Goal: Task Accomplishment & Management: Complete application form

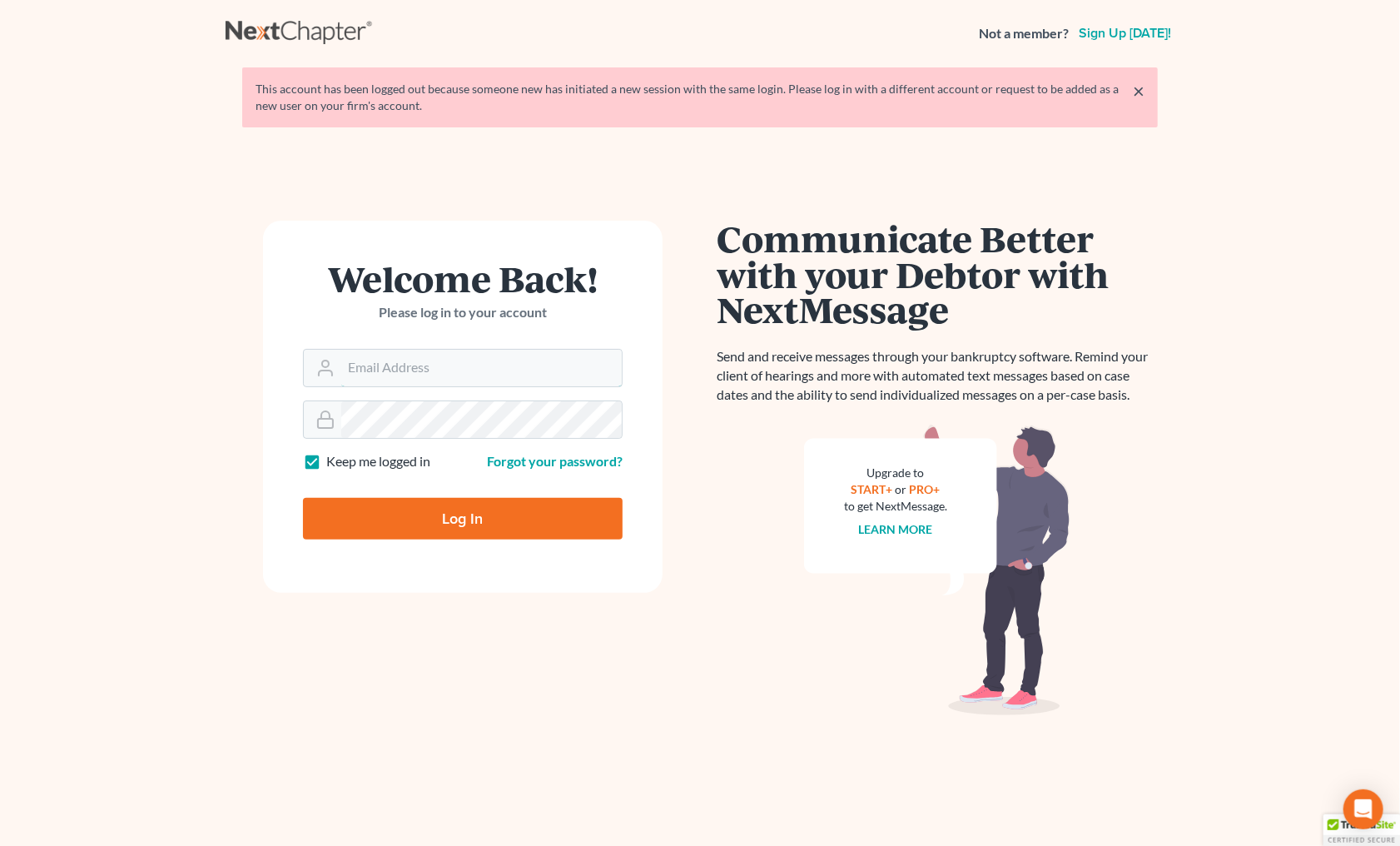
type input "[EMAIL_ADDRESS][DOMAIN_NAME]"
click at [413, 498] on input "Log In" at bounding box center [462, 519] width 320 height 42
type input "Thinking..."
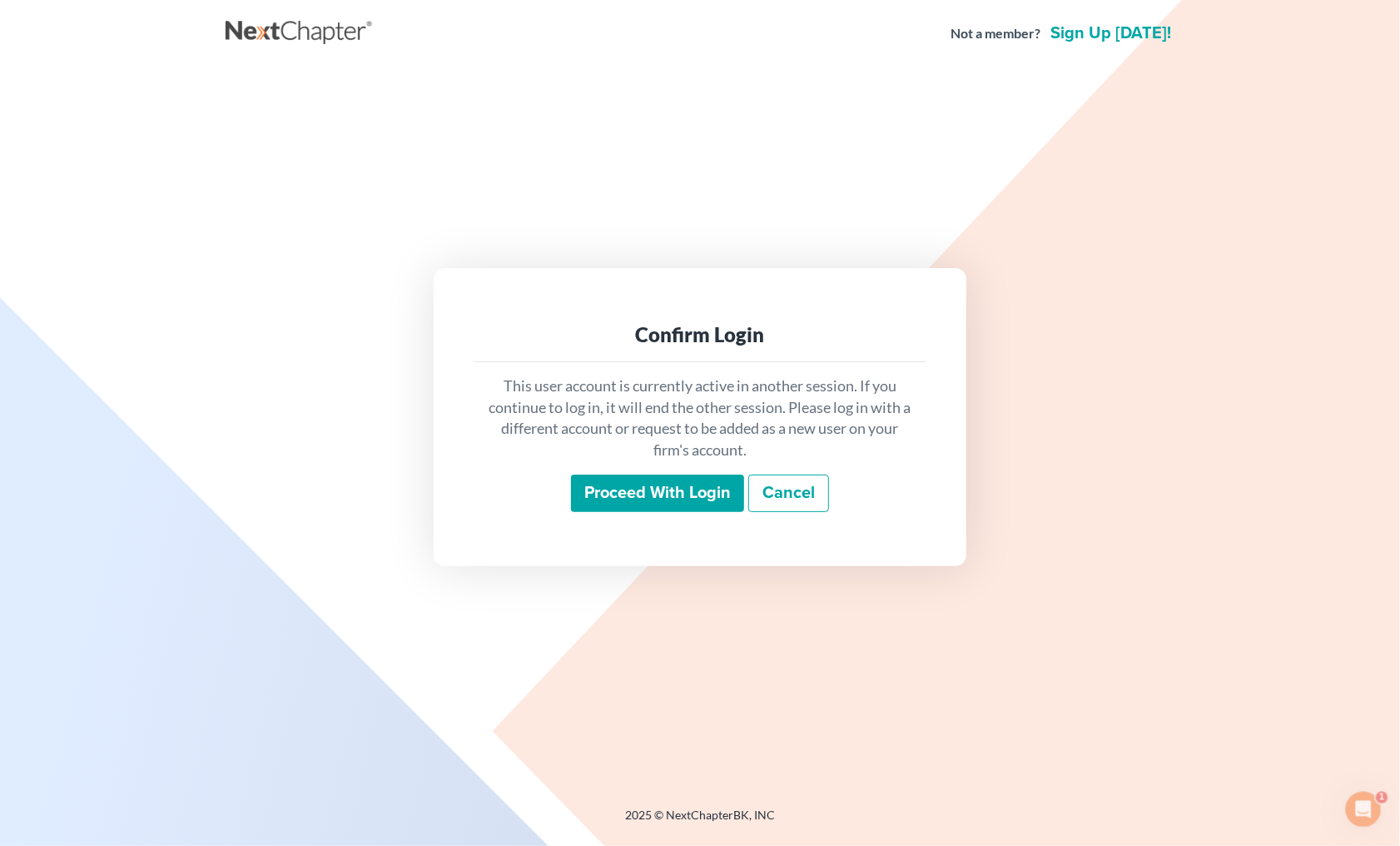
click at [651, 480] on input "Proceed with login" at bounding box center [656, 493] width 173 height 39
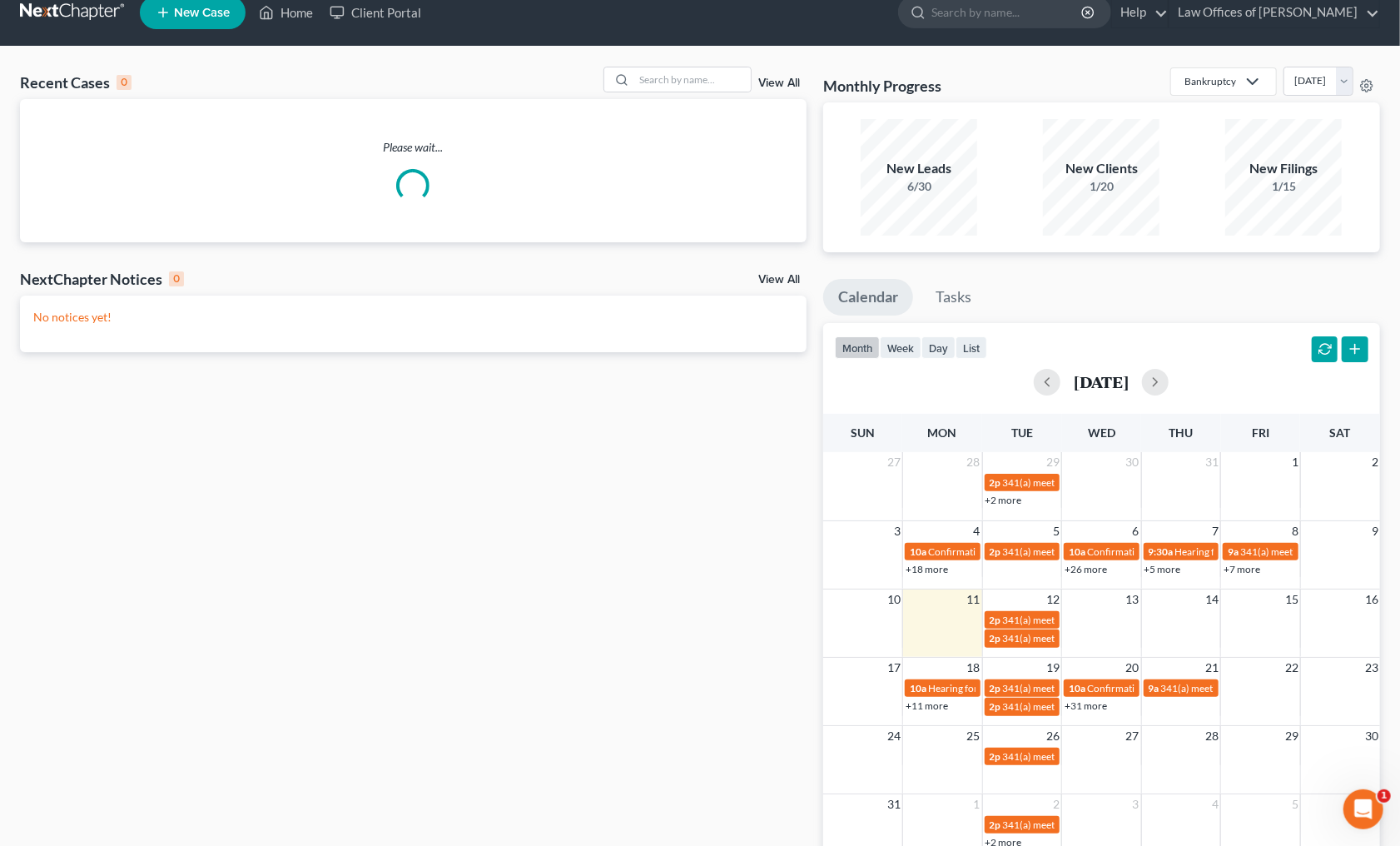
scroll to position [35, 0]
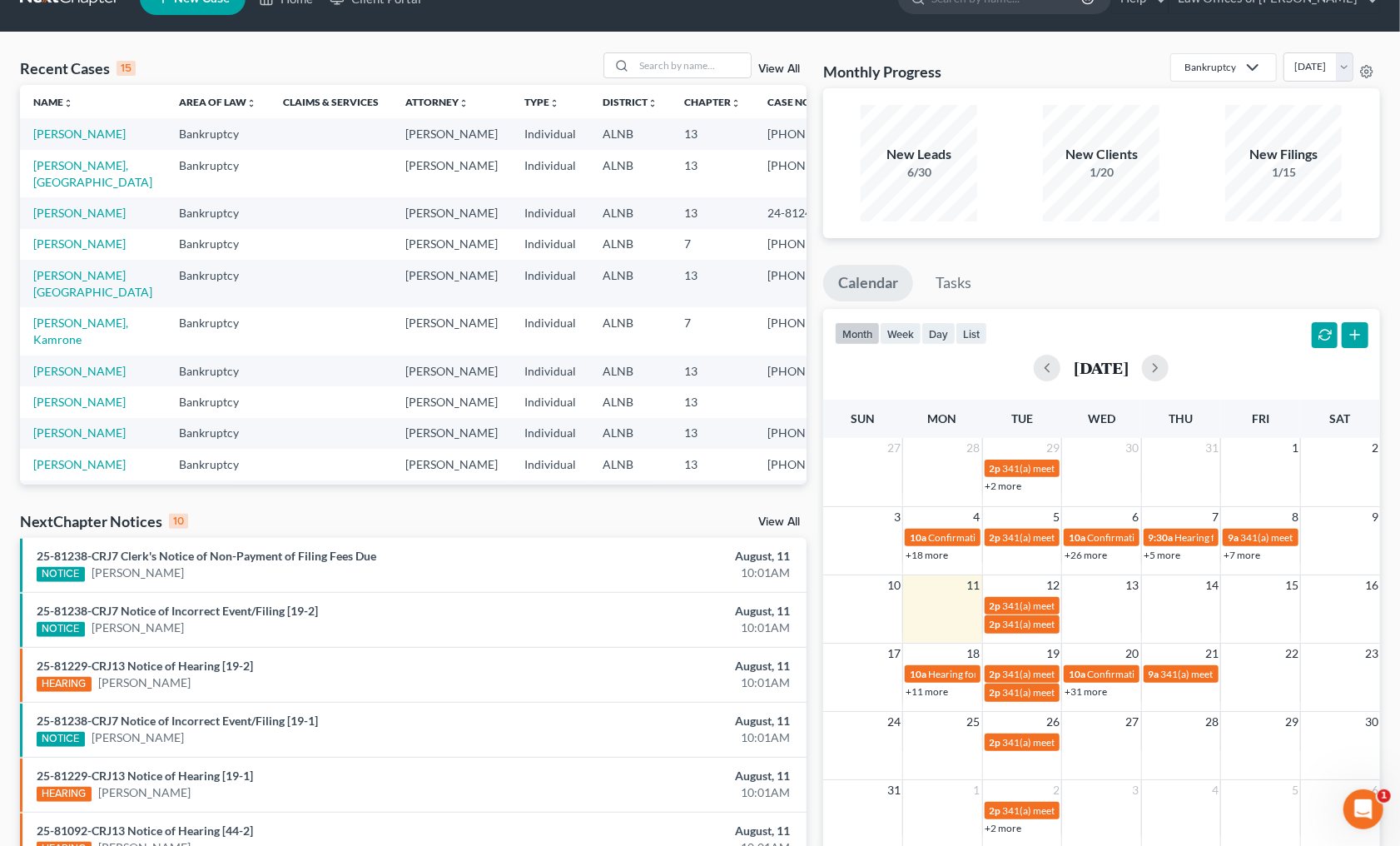
click at [779, 523] on link "View All" at bounding box center [779, 522] width 42 height 12
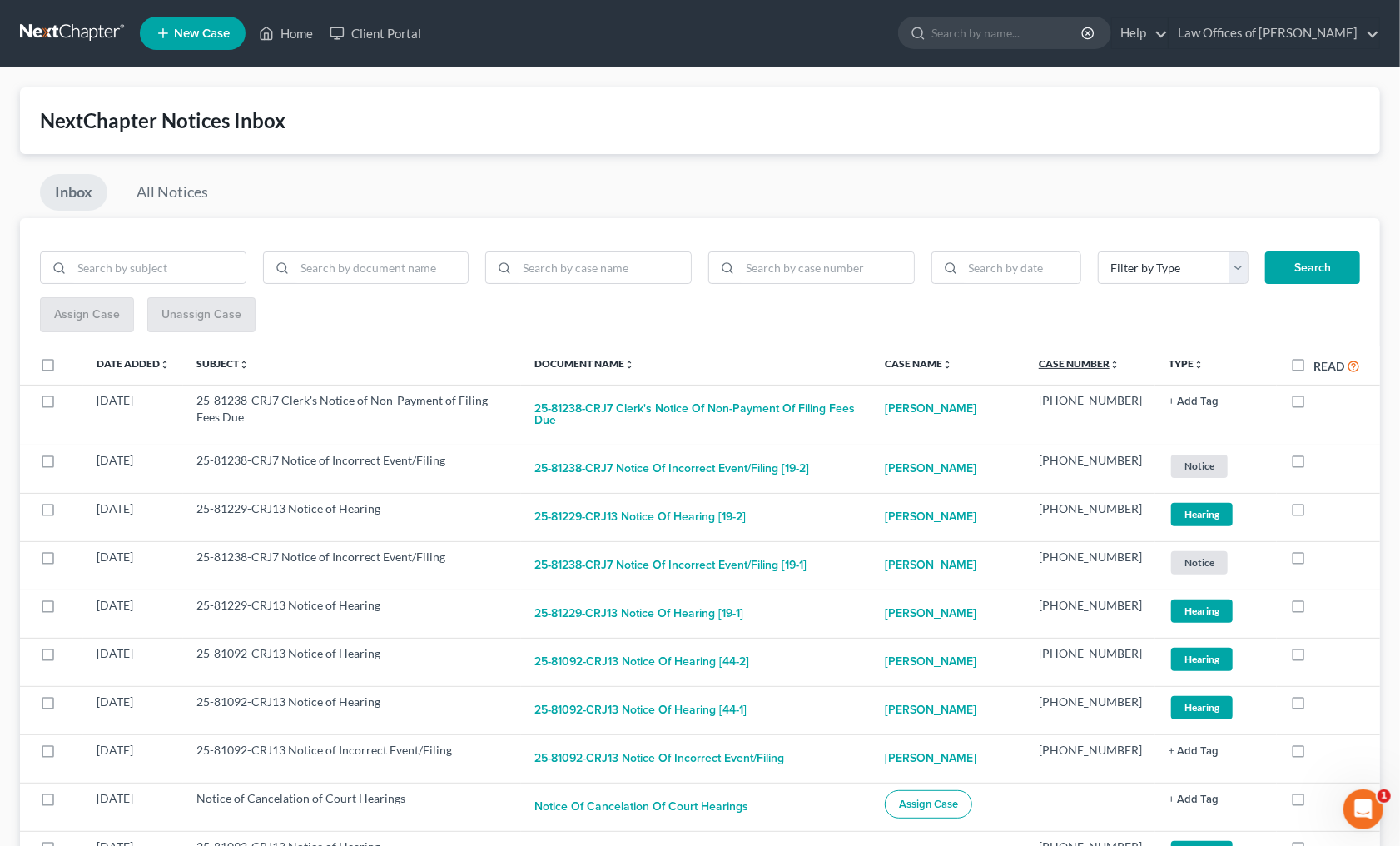
click at [1085, 363] on link "Case Number unfold_more expand_more expand_less" at bounding box center [1079, 364] width 81 height 13
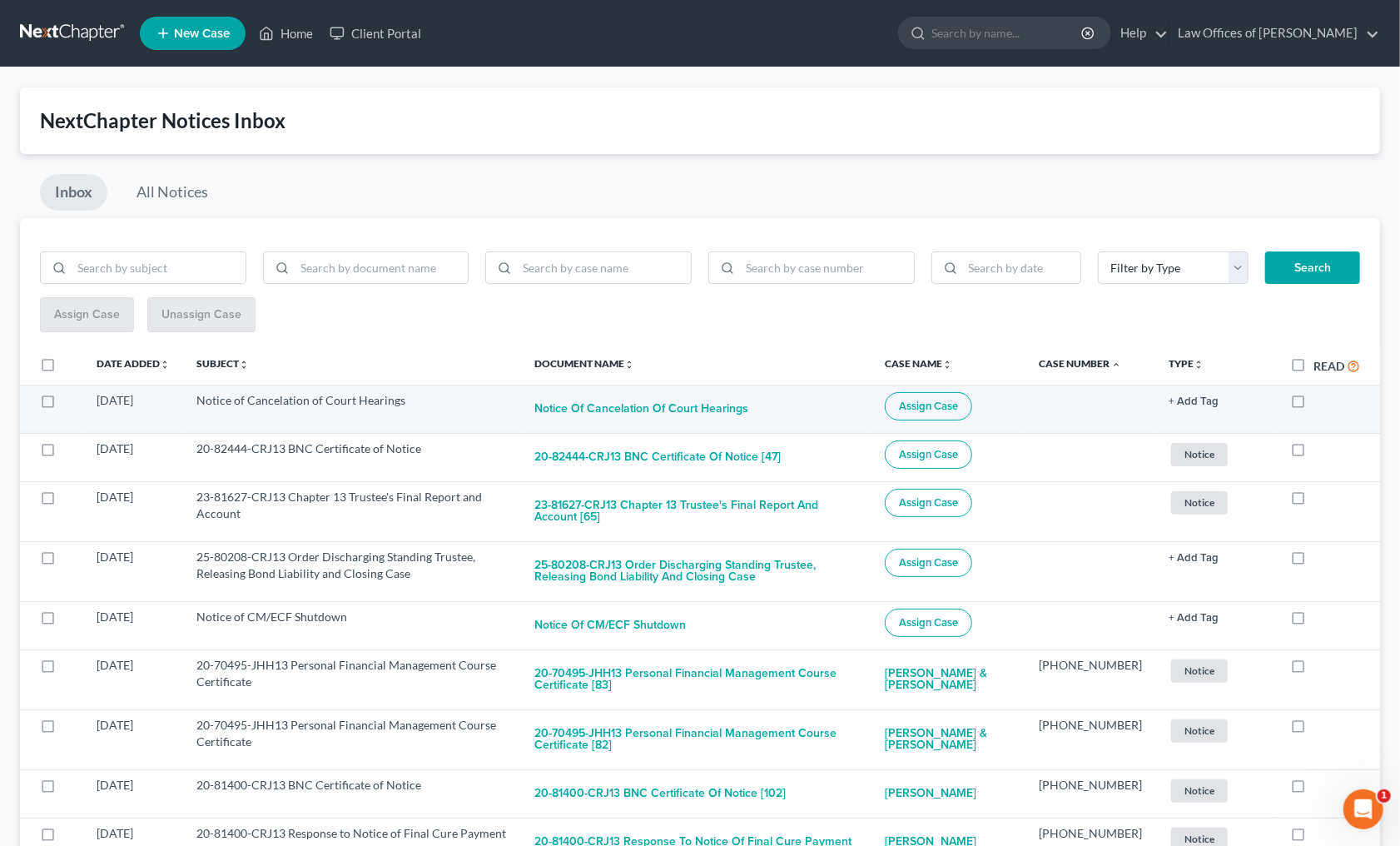
click at [312, 406] on td "Notice of Cancelation of Court Hearings" at bounding box center [351, 408] width 338 height 49
click at [471, 405] on td "Notice of Cancelation of Court Hearings" at bounding box center [351, 408] width 338 height 49
click at [631, 404] on button "Notice of Cancelation of Court Hearings" at bounding box center [642, 409] width 214 height 34
checkbox input "true"
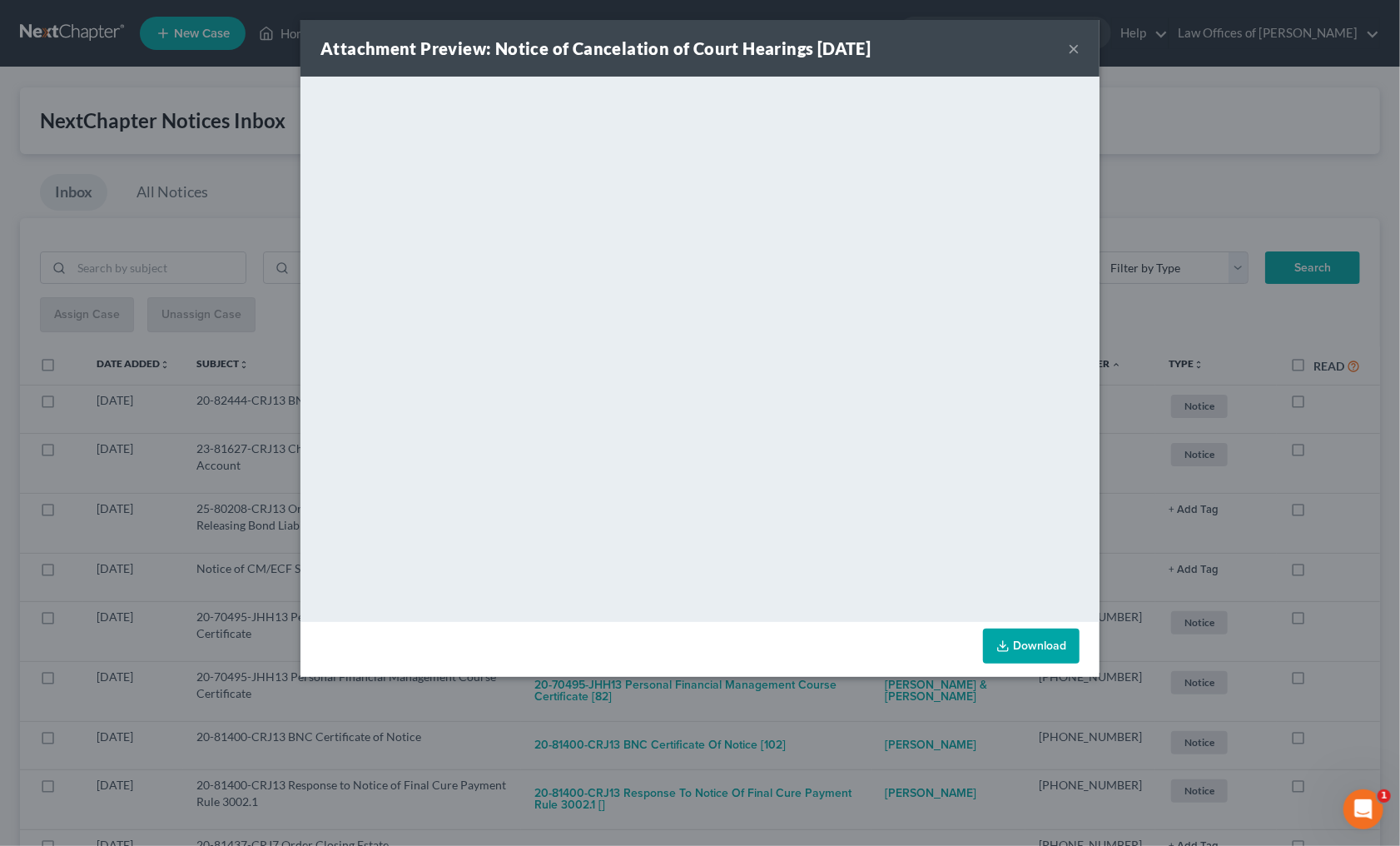
click at [1076, 52] on button "×" at bounding box center [1073, 49] width 12 height 20
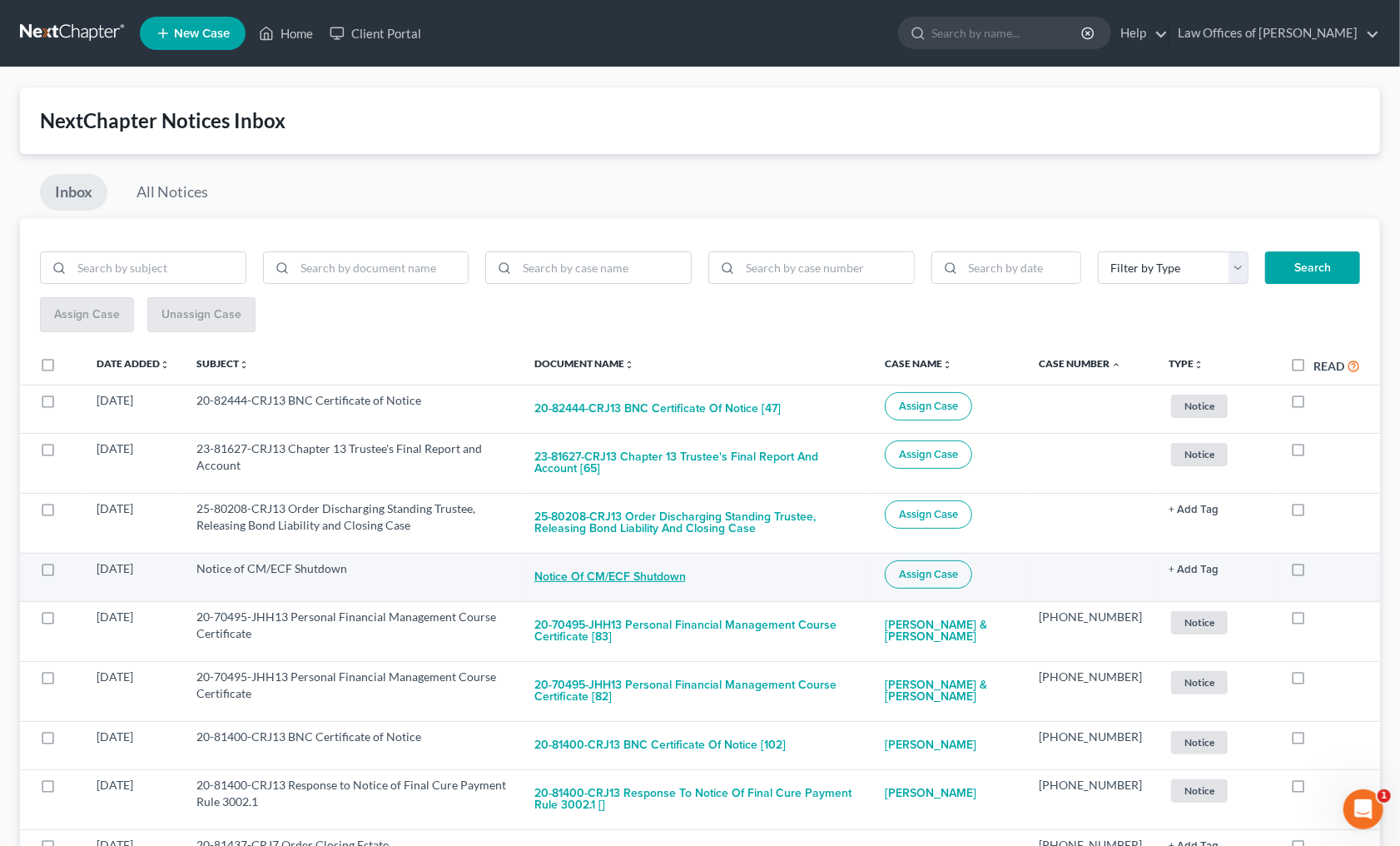
click at [656, 561] on button "Notice of CM/ECF Shutdown" at bounding box center [610, 578] width 151 height 34
checkbox input "true"
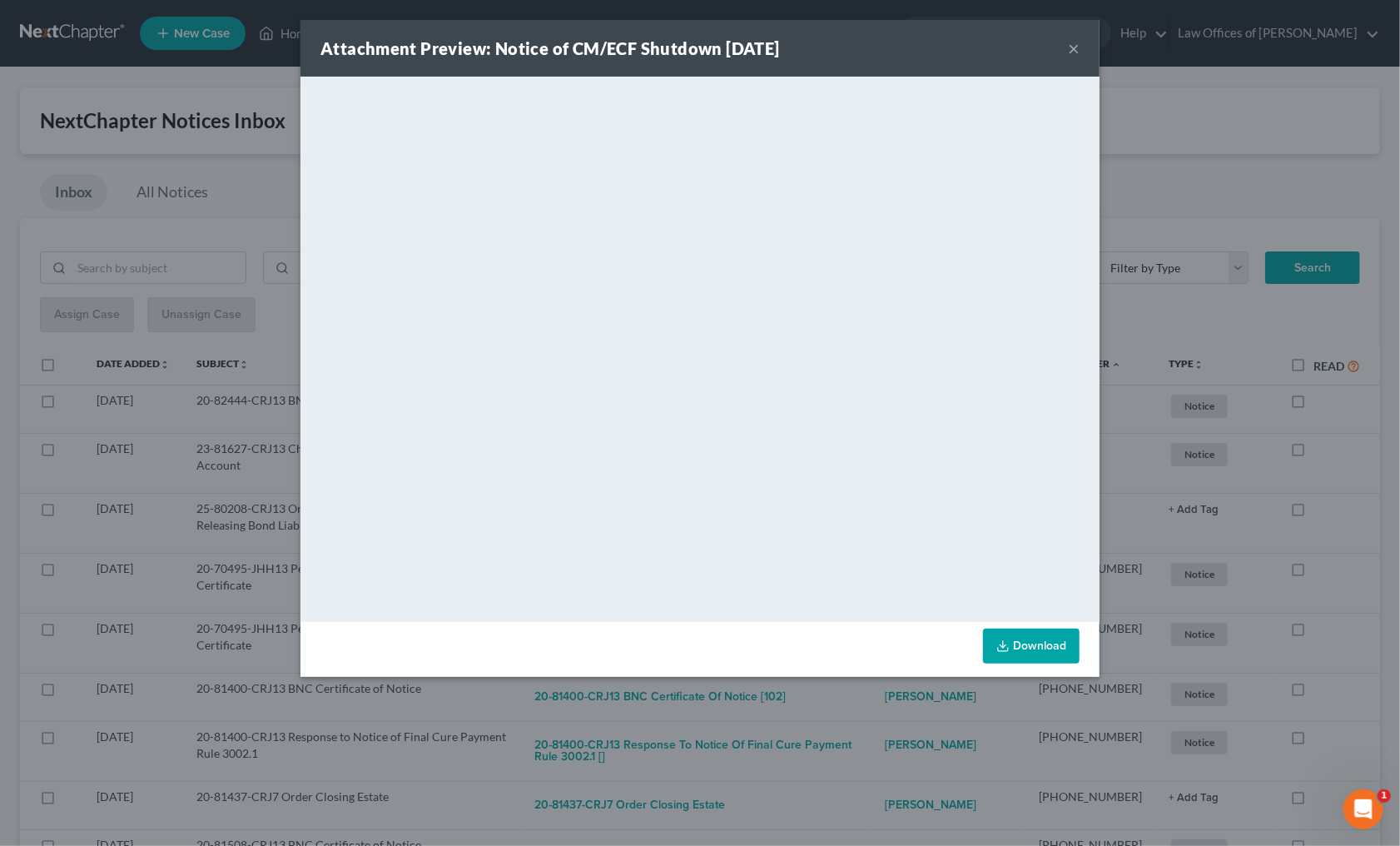
click at [1072, 51] on button "×" at bounding box center [1073, 49] width 12 height 20
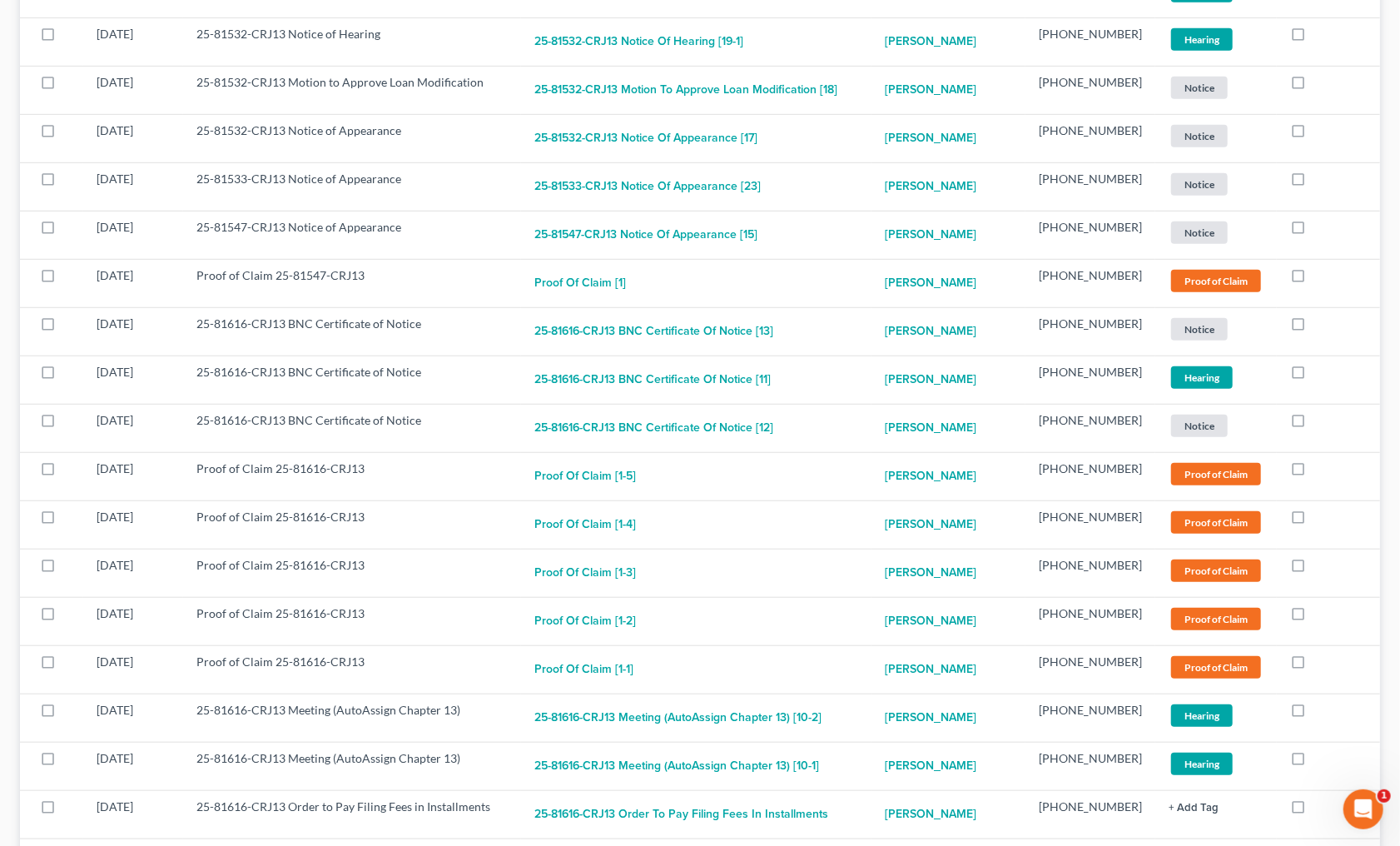
scroll to position [8501, 0]
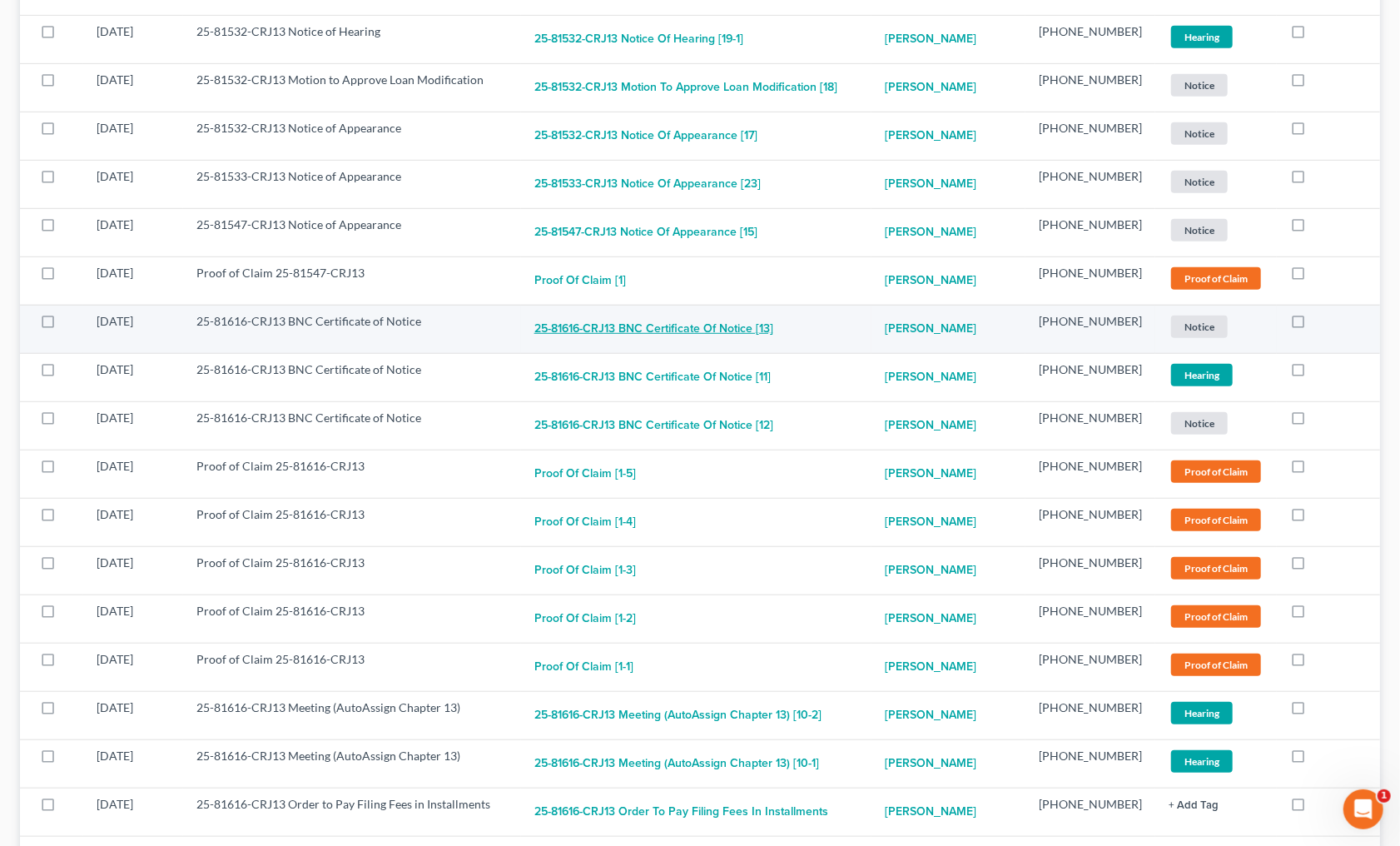
click at [743, 313] on button "25-81616-CRJ13 BNC Certificate of Notice [13]" at bounding box center [653, 330] width 239 height 34
checkbox input "true"
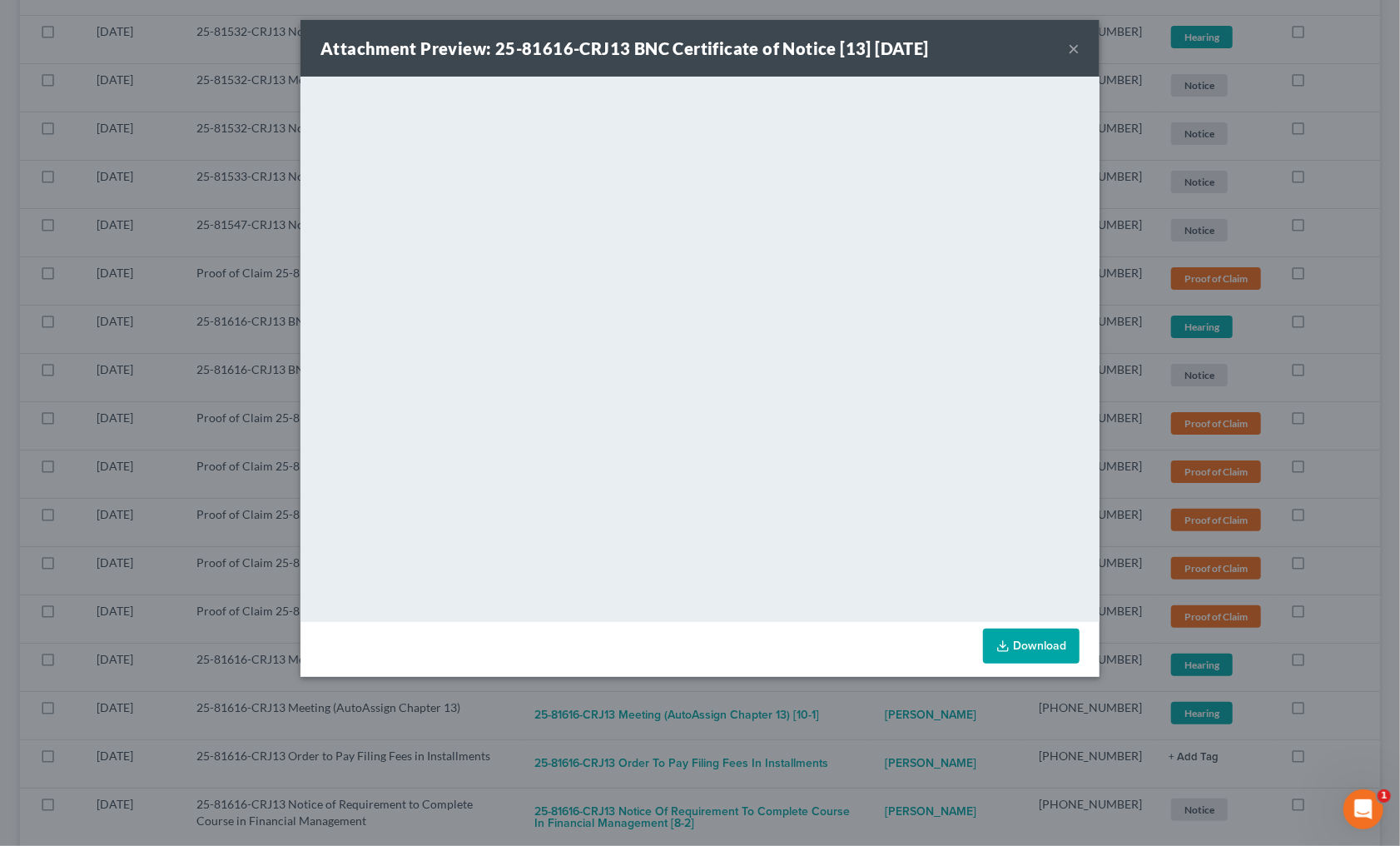
click at [1346, 584] on div "Attachment Preview: 25-81616-CRJ13 BNC Certificate of Notice [13] 08/11/2025 × …" at bounding box center [700, 423] width 1400 height 846
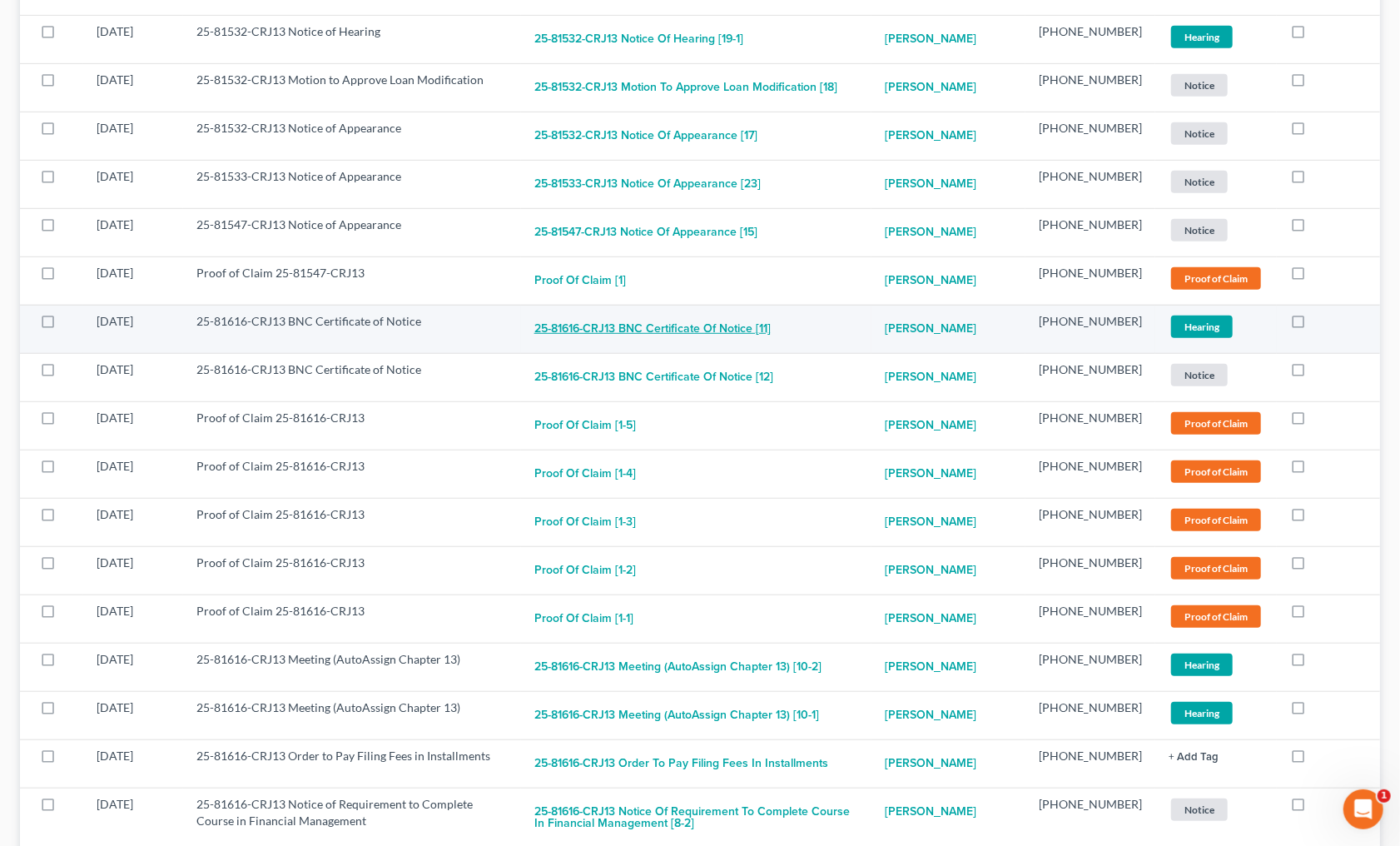
click at [691, 313] on button "25-81616-CRJ13 BNC Certificate of Notice [11]" at bounding box center [652, 330] width 237 height 34
checkbox input "true"
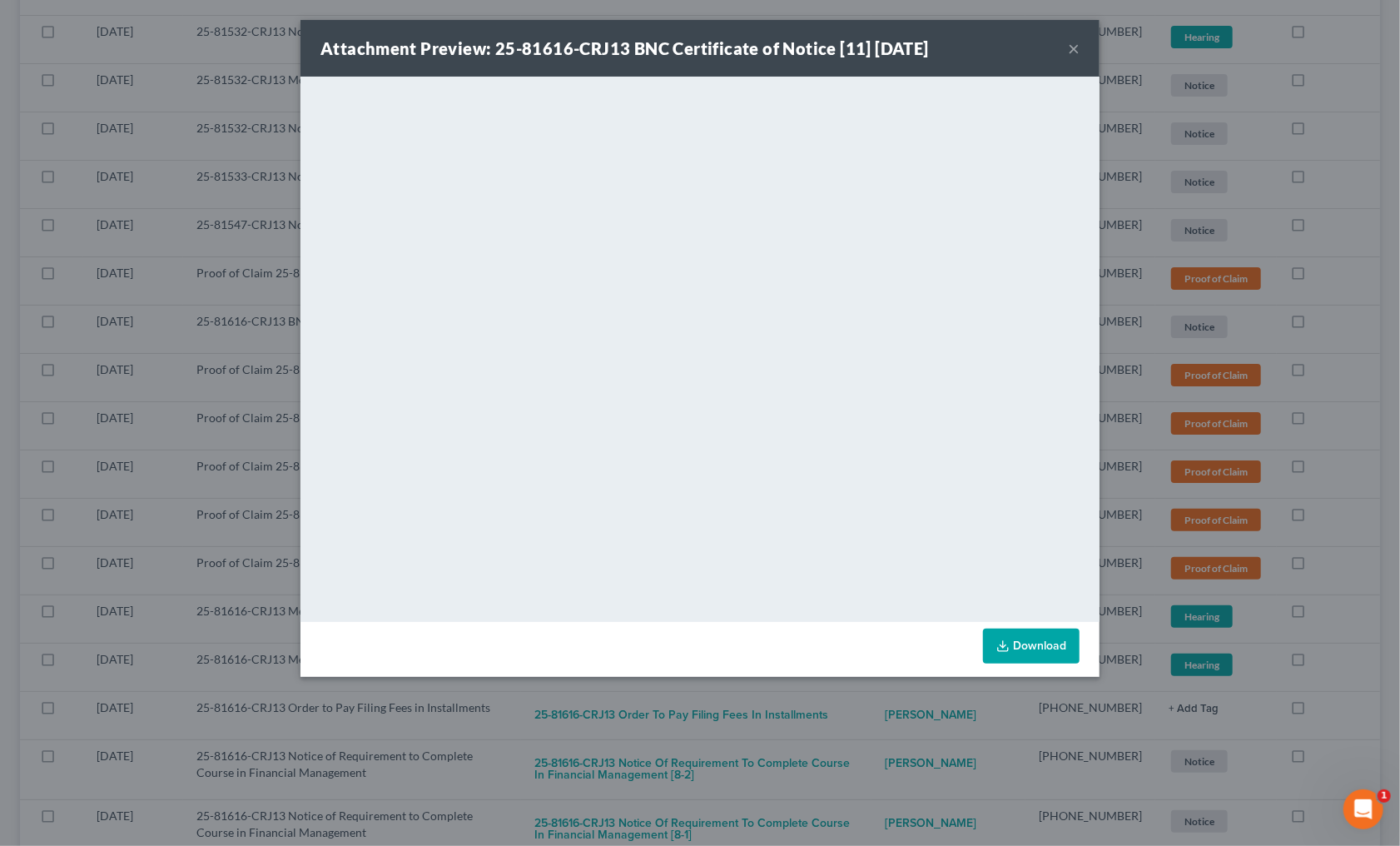
drag, startPoint x: 1331, startPoint y: 508, endPoint x: 1139, endPoint y: 447, distance: 201.5
click at [1327, 508] on div "Attachment Preview: 25-81616-CRJ13 BNC Certificate of Notice [11] 08/11/2025 × …" at bounding box center [700, 423] width 1400 height 846
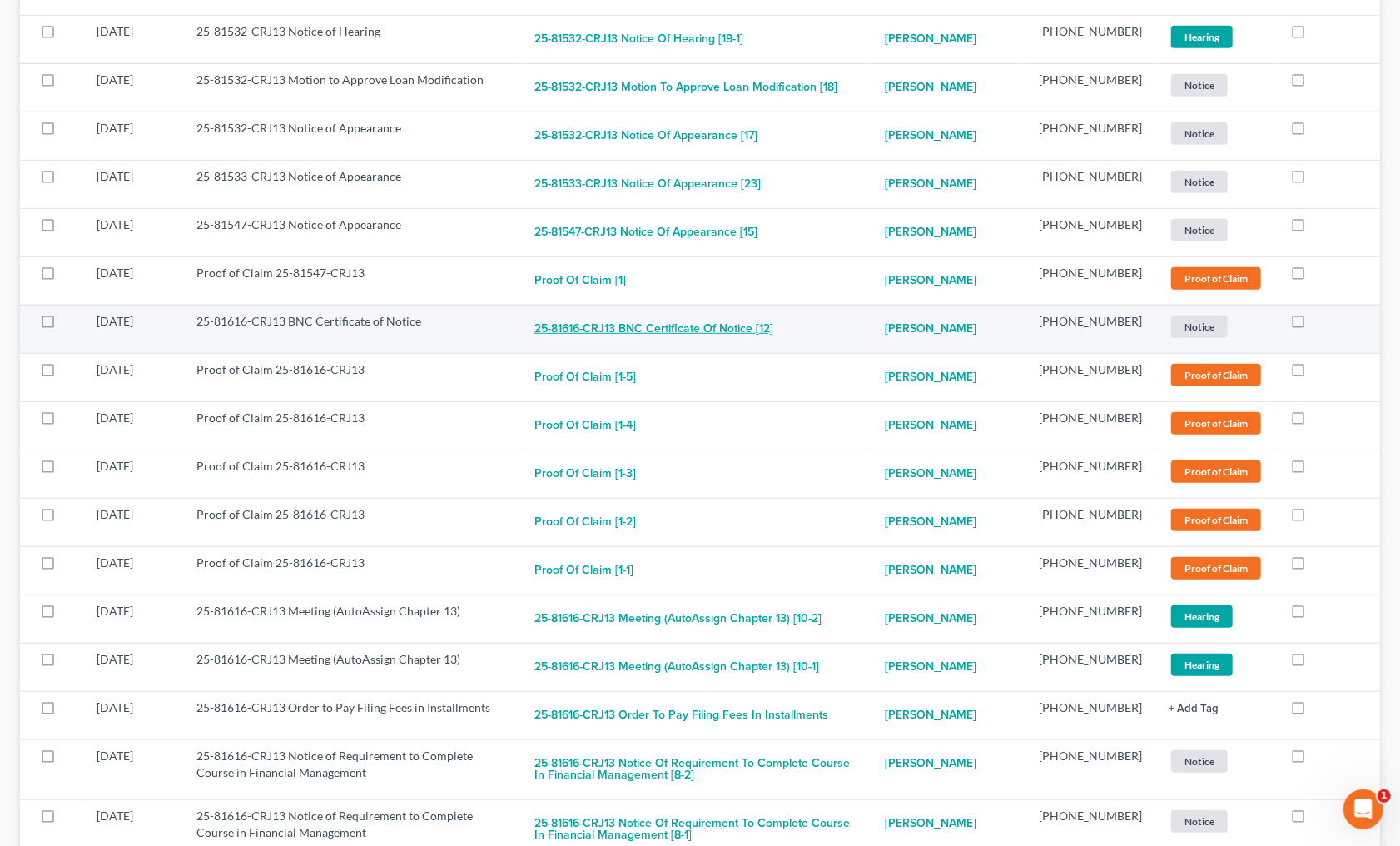
click at [636, 313] on button "25-81616-CRJ13 BNC Certificate of Notice [12]" at bounding box center [653, 330] width 239 height 34
checkbox input "true"
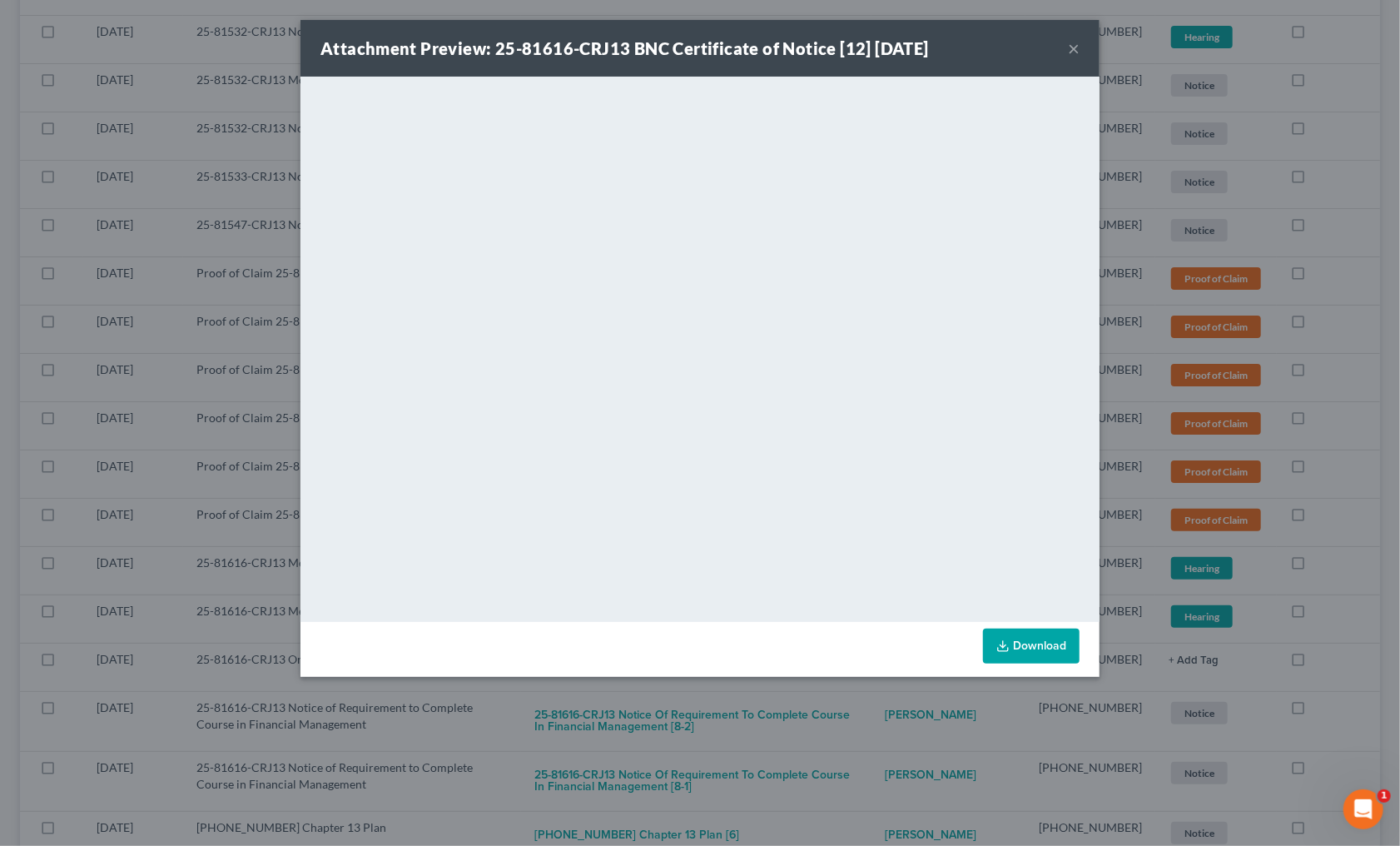
click at [1366, 502] on div "Attachment Preview: 25-81616-CRJ13 BNC Certificate of Notice [12] 08/11/2025 × …" at bounding box center [700, 423] width 1400 height 846
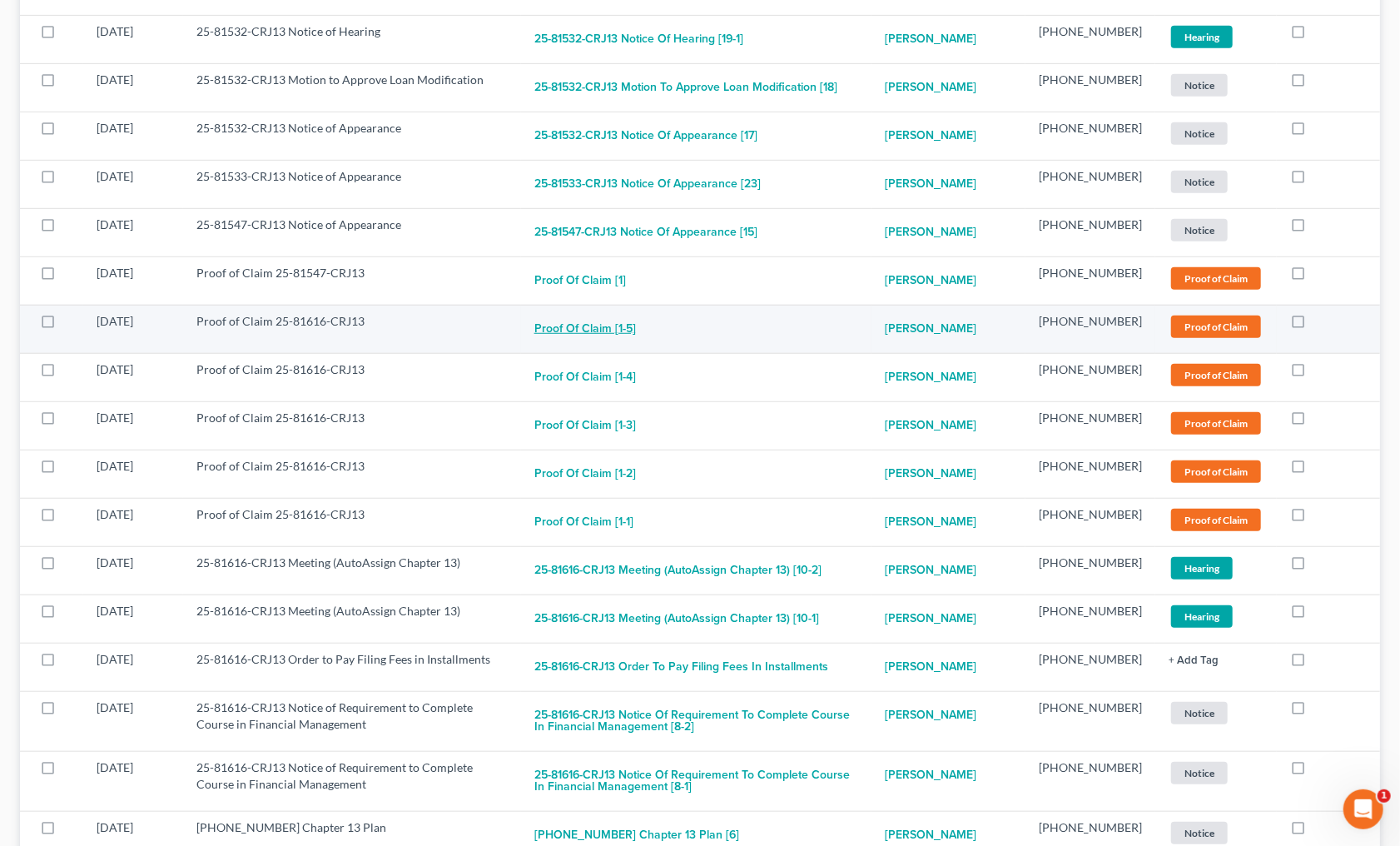
click at [557, 313] on button "Proof of Claim [1-5]" at bounding box center [585, 330] width 102 height 34
checkbox input "true"
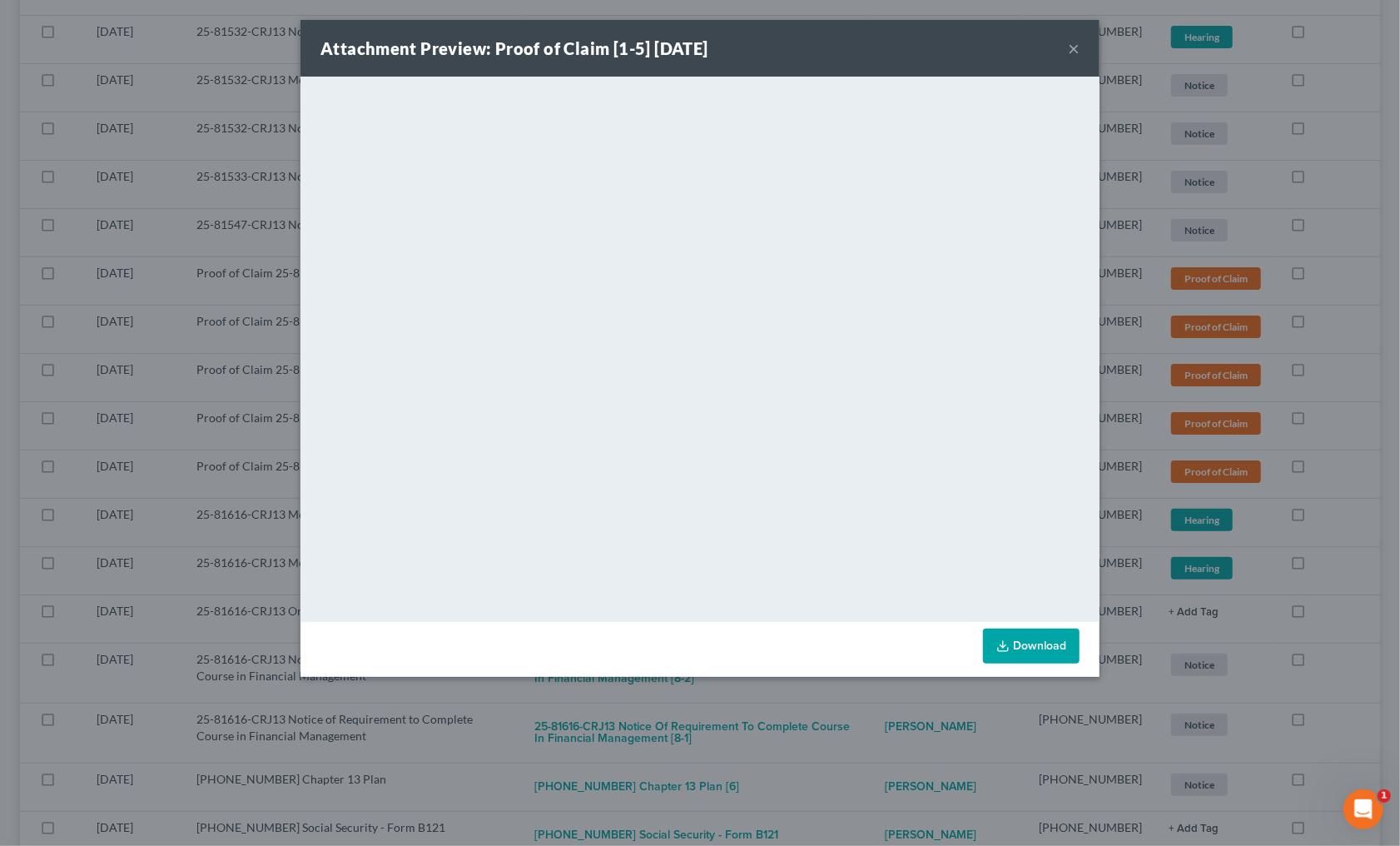
click at [1363, 391] on div "Attachment Preview: Proof of Claim [1-5] 08/08/2025 × <object ng-attr-data='htt…" at bounding box center [700, 423] width 1400 height 846
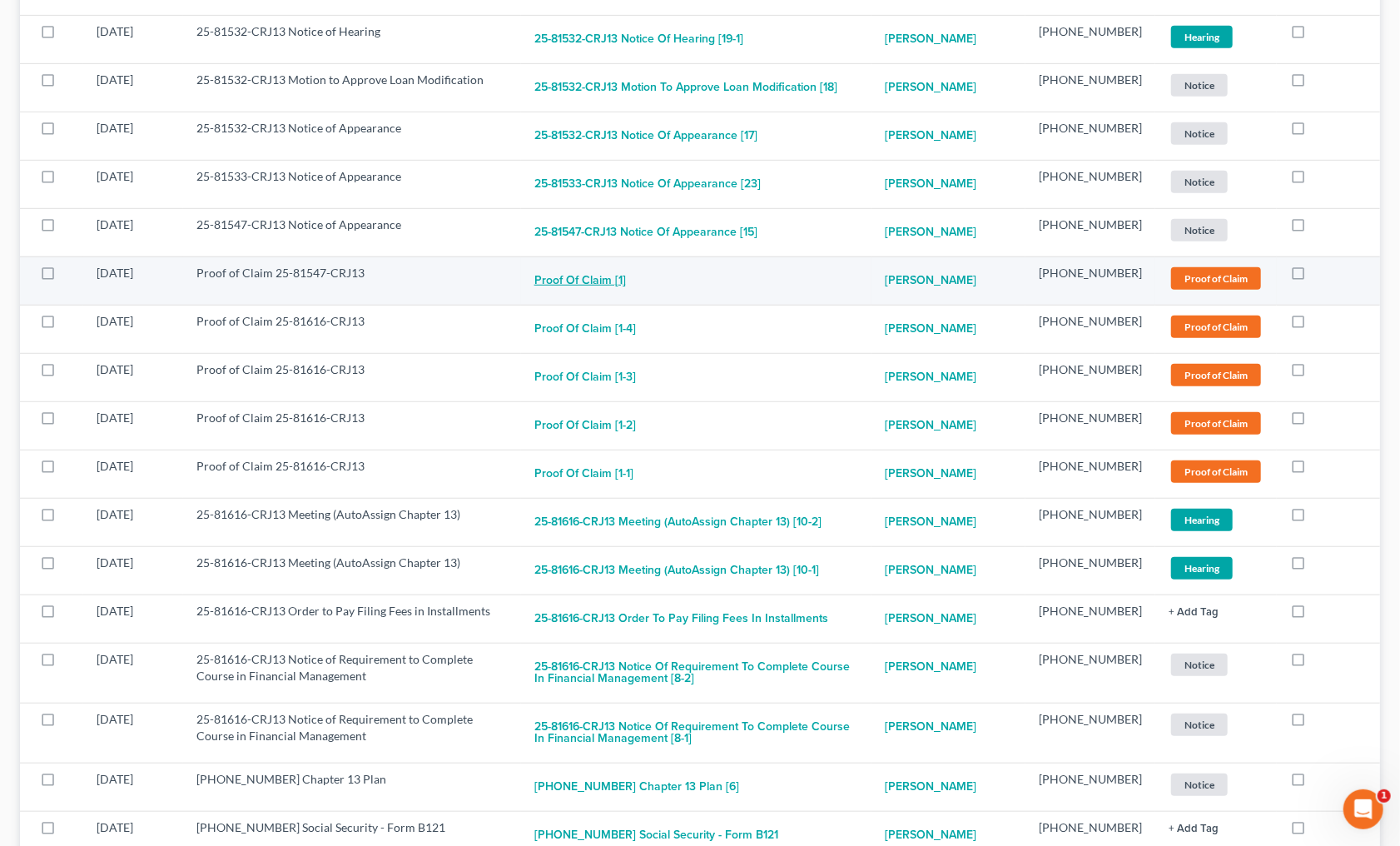
click at [596, 264] on button "Proof of Claim [1]" at bounding box center [580, 281] width 91 height 34
checkbox input "true"
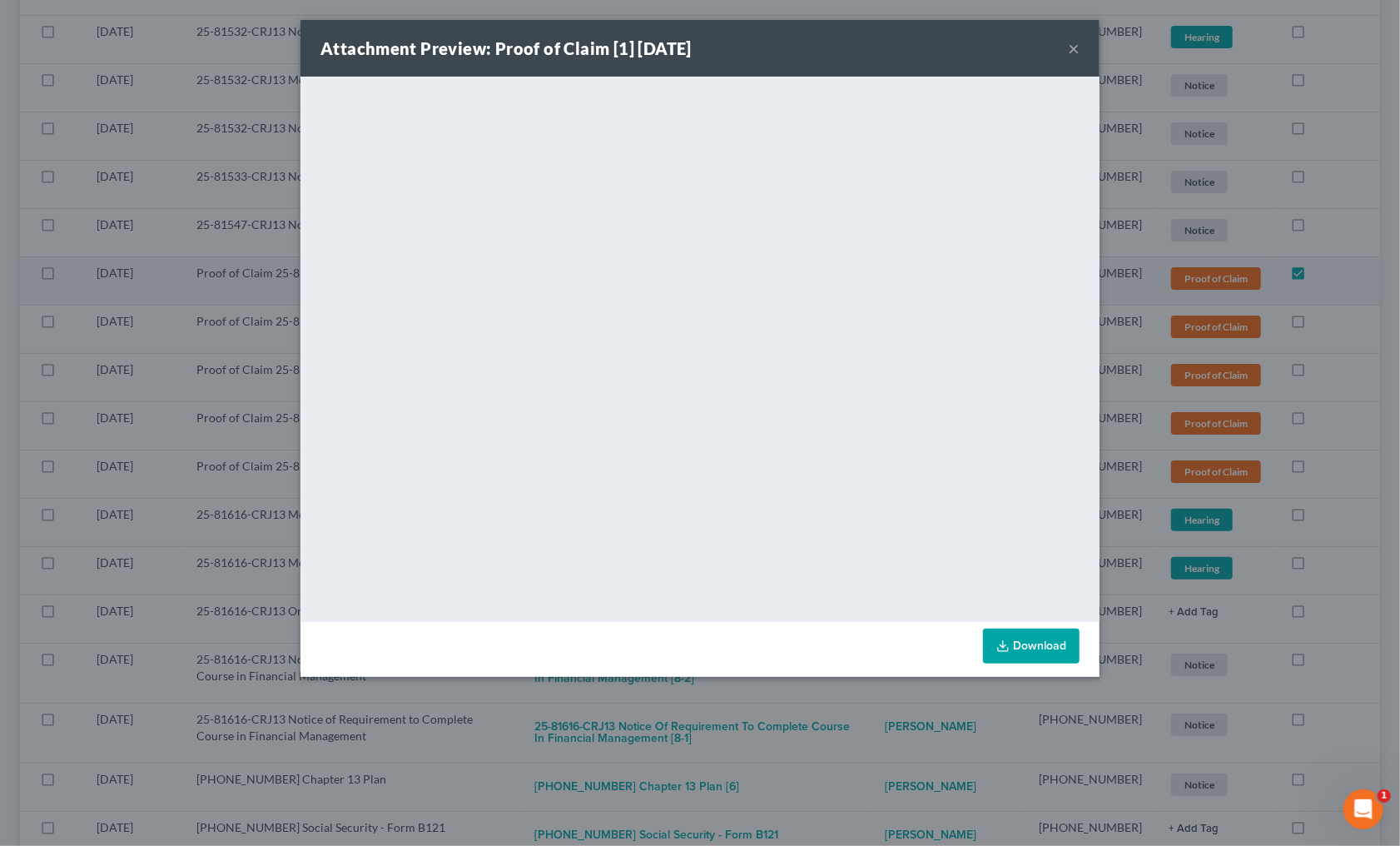
scroll to position [8502, 0]
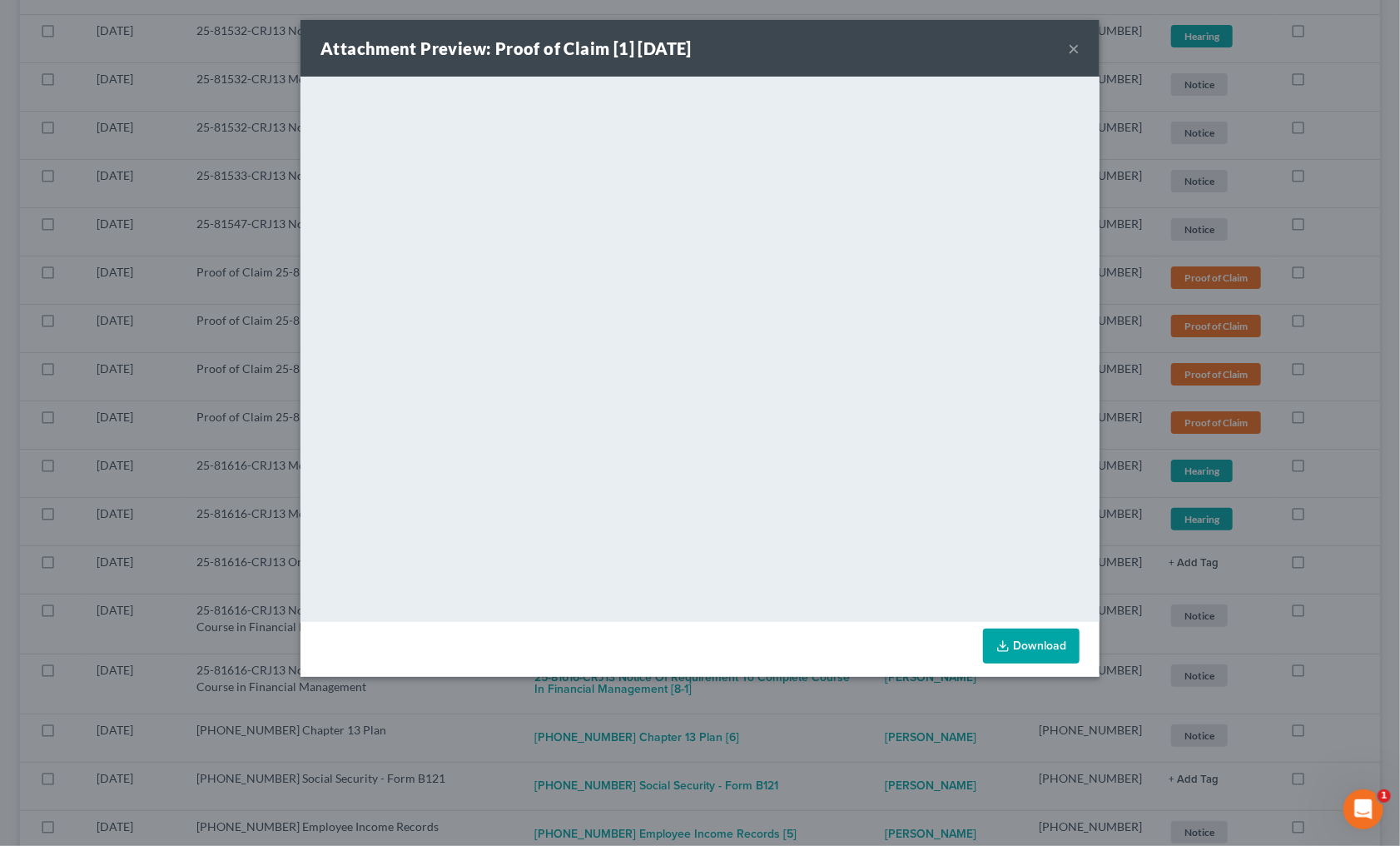
click at [1318, 440] on div "Attachment Preview: Proof of Claim [1] 08/06/2025 × <object ng-attr-data='https…" at bounding box center [700, 423] width 1400 height 846
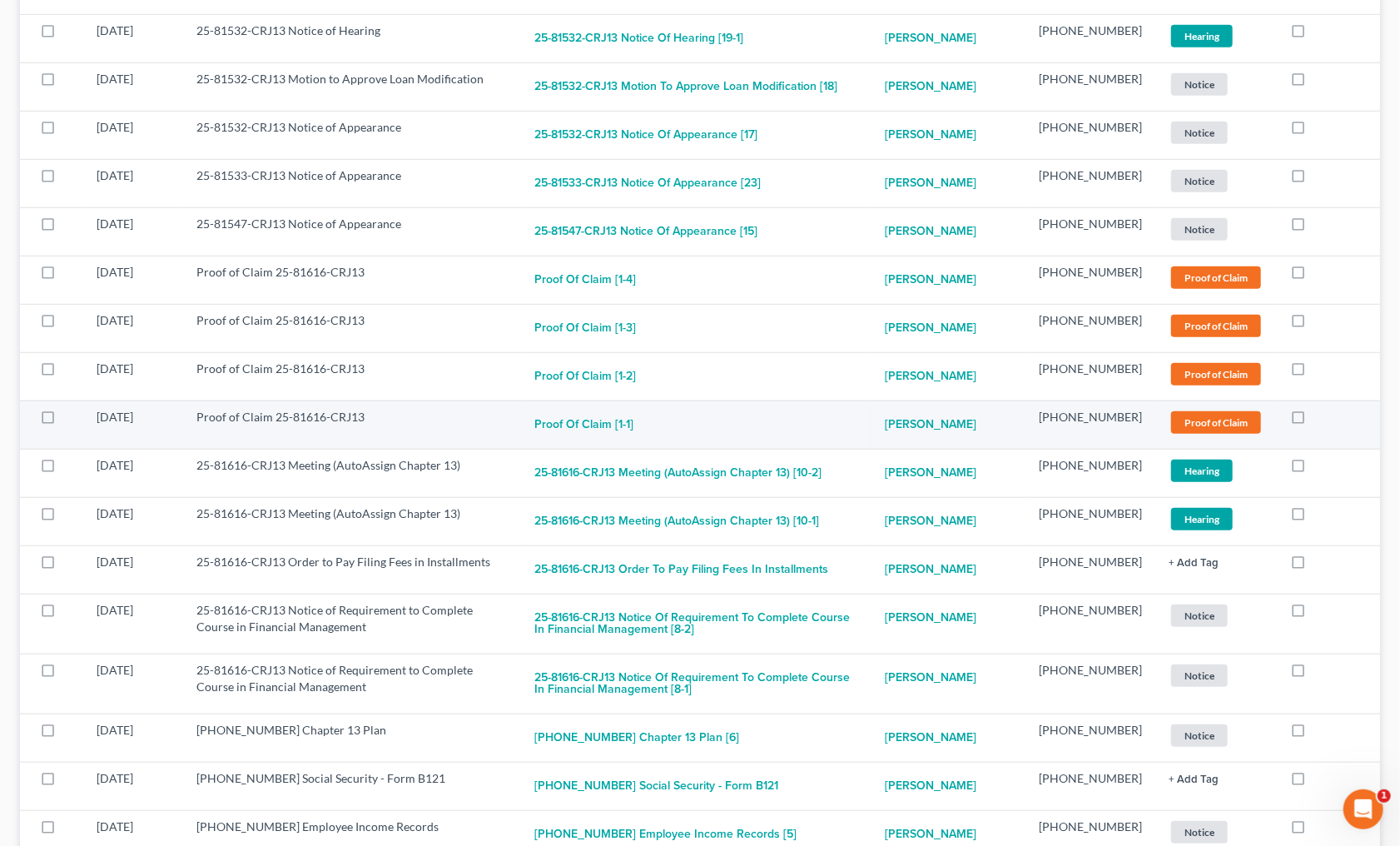
scroll to position [8502, 1]
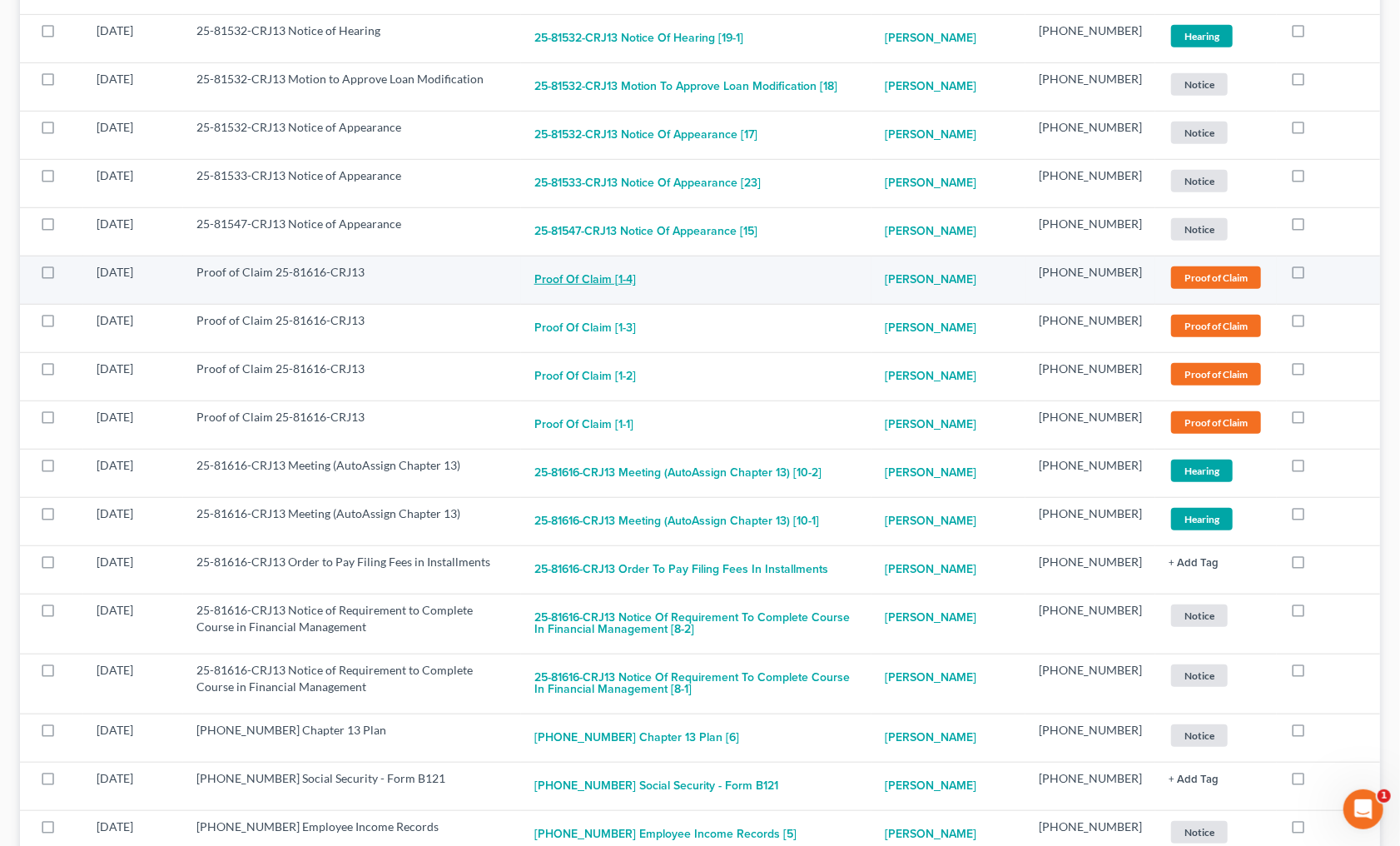
click at [586, 264] on button "Proof of Claim [1-4]" at bounding box center [585, 280] width 102 height 34
checkbox input "true"
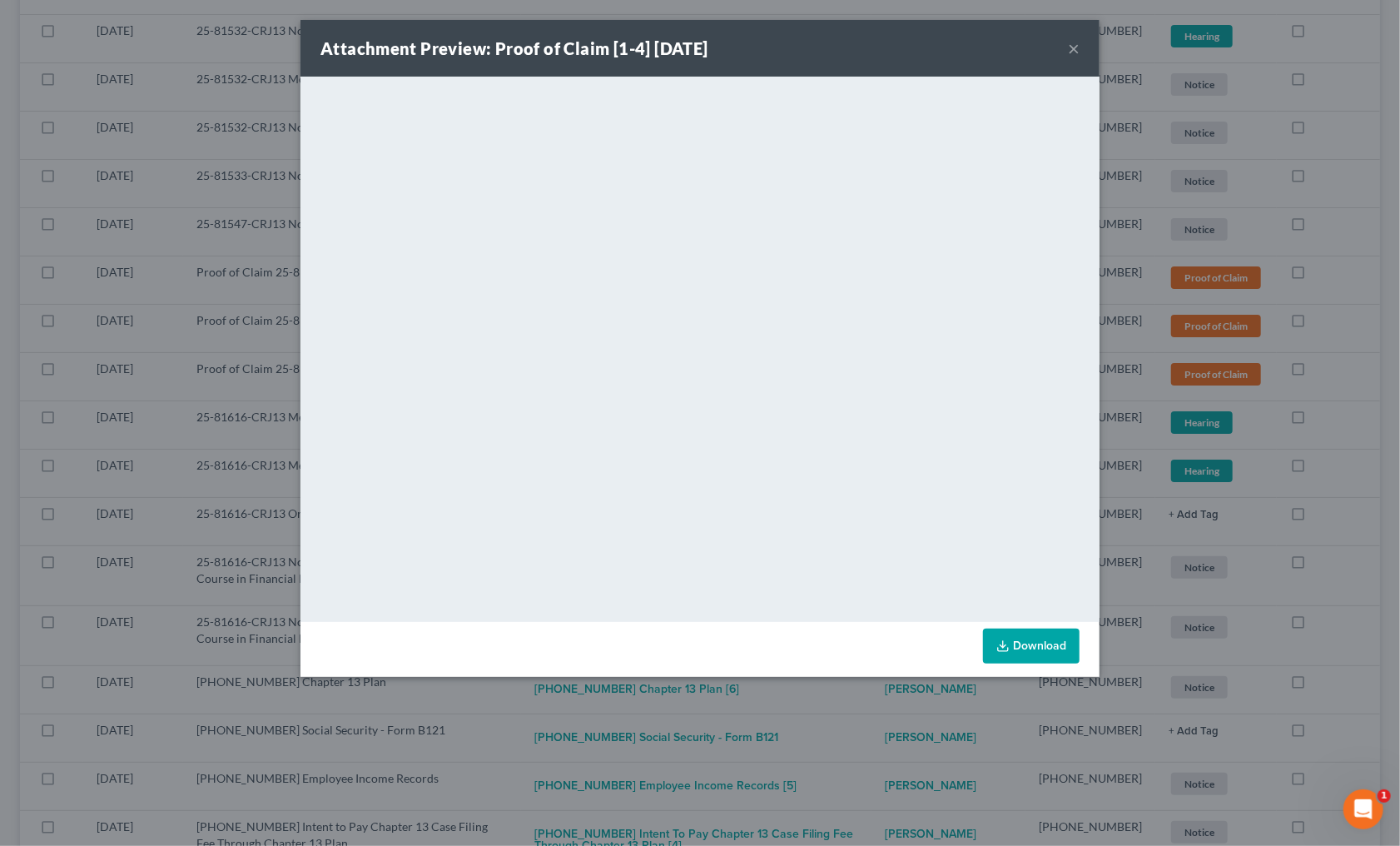
click at [1343, 425] on div "Attachment Preview: Proof of Claim [1-4] 08/08/2025 × <object ng-attr-data='htt…" at bounding box center [700, 423] width 1400 height 846
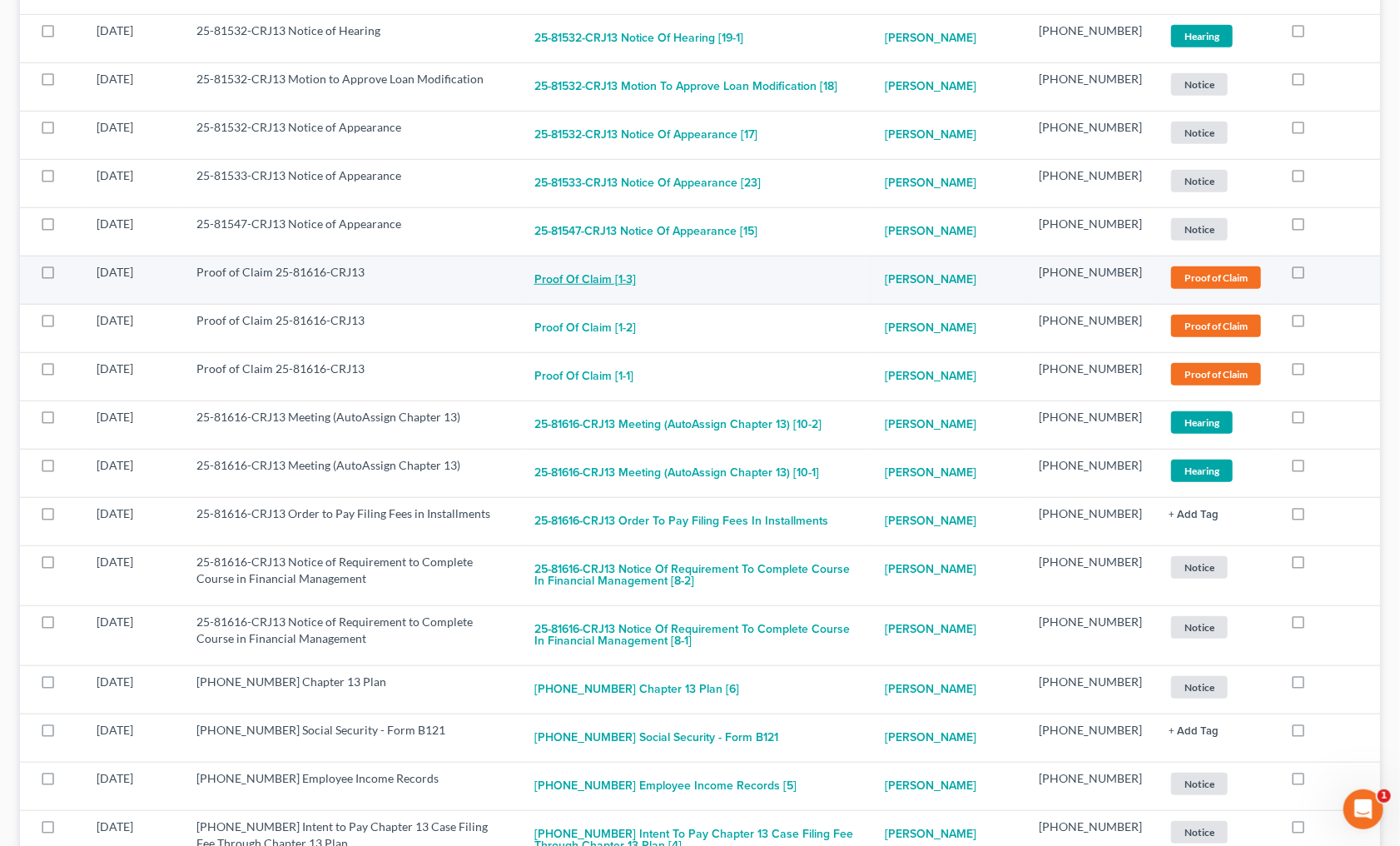
scroll to position [8504, 1]
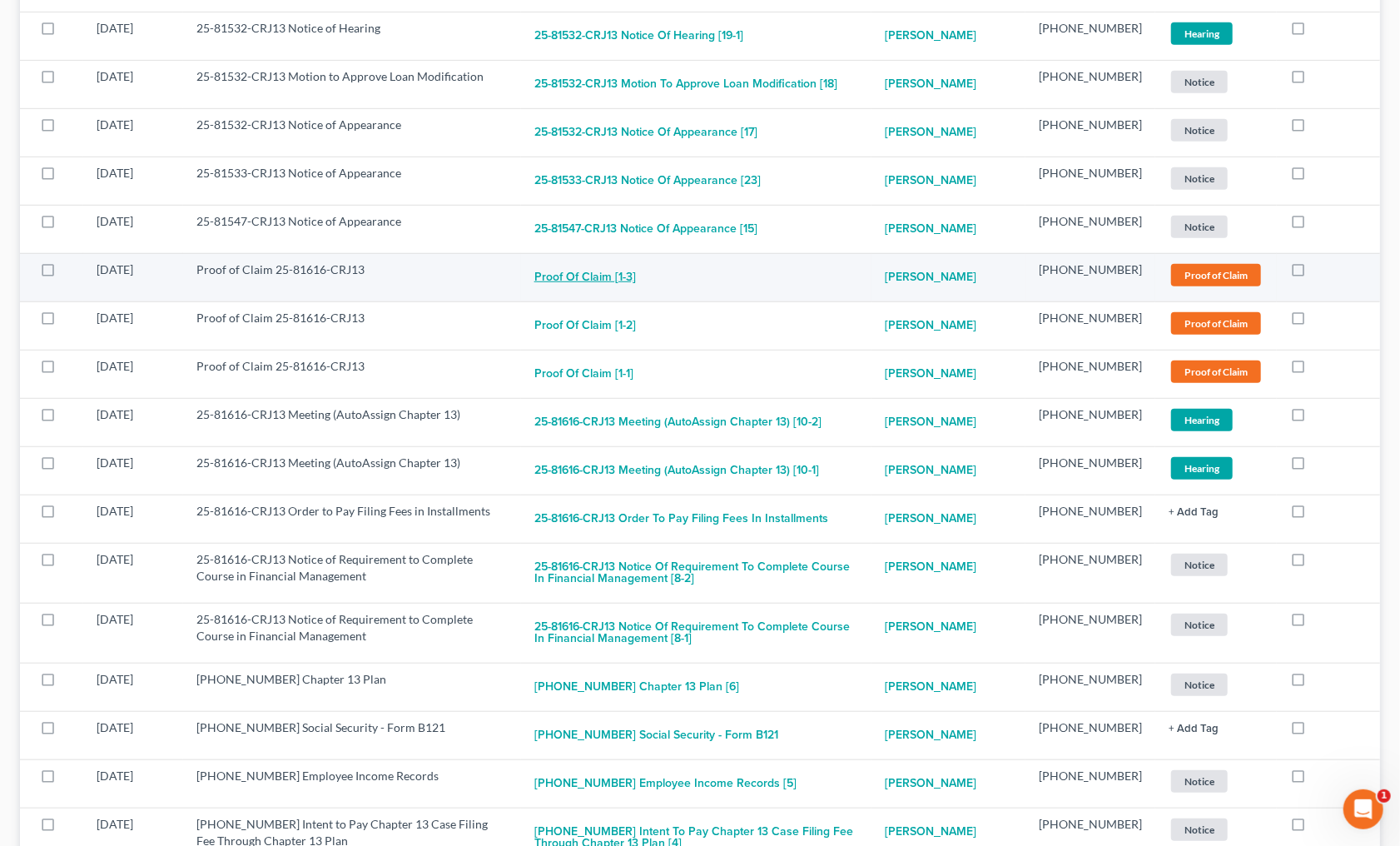
click at [613, 262] on button "Proof of Claim [1-3]" at bounding box center [585, 278] width 102 height 34
checkbox input "true"
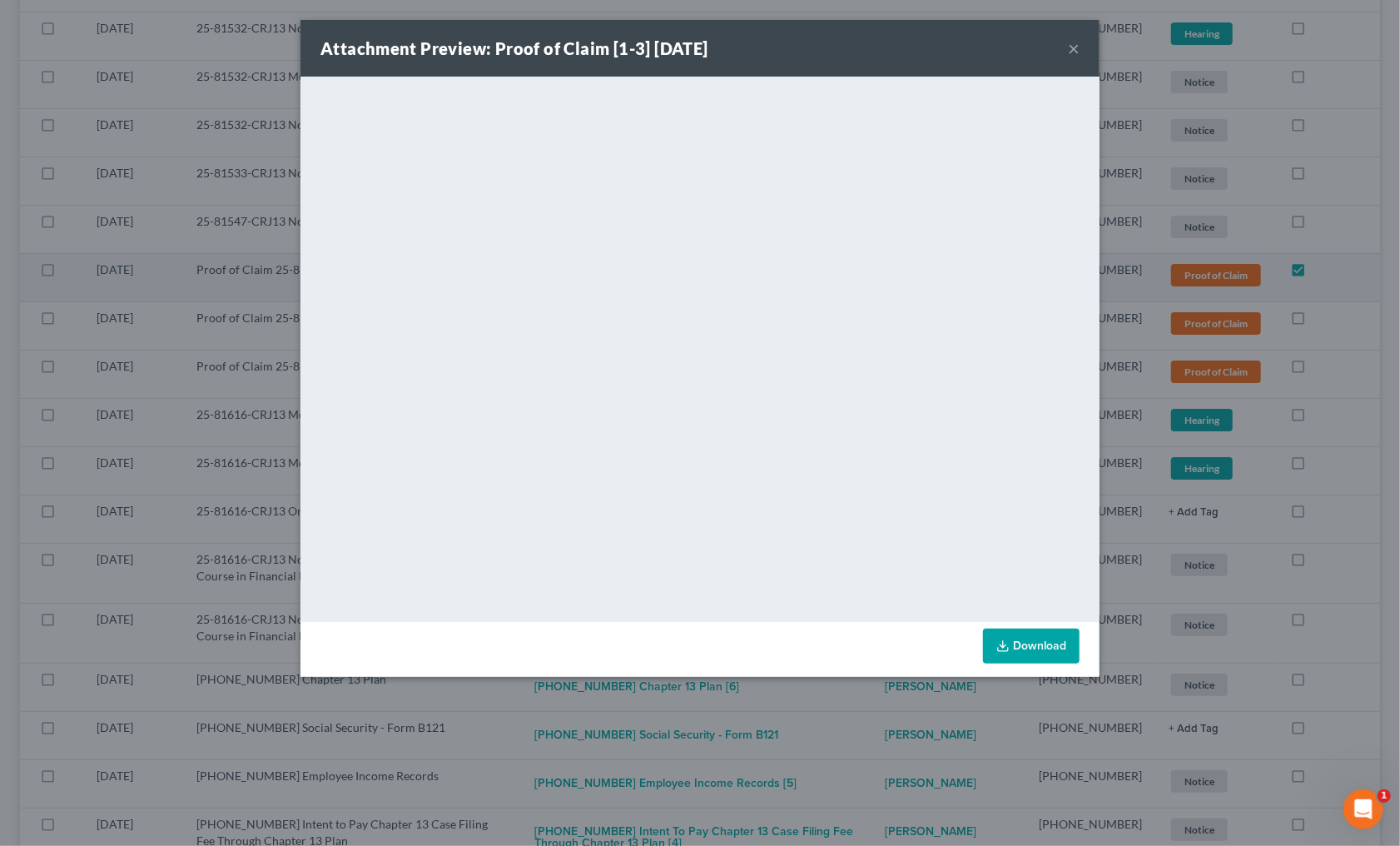
scroll to position [8504, 0]
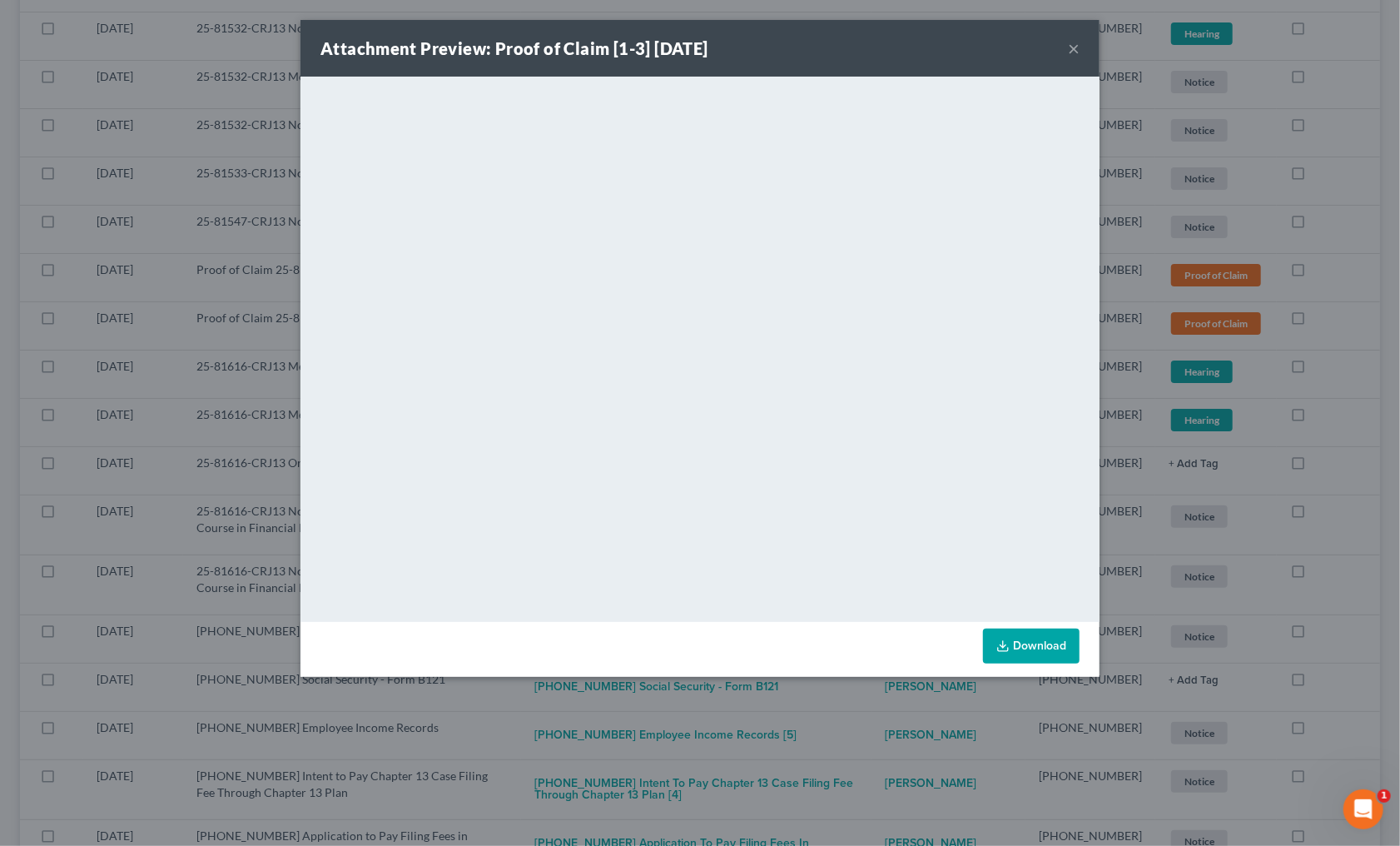
click at [779, 706] on div "Attachment Preview: Proof of Claim [1-3] 08/08/2025 × <object ng-attr-data='htt…" at bounding box center [700, 423] width 1400 height 846
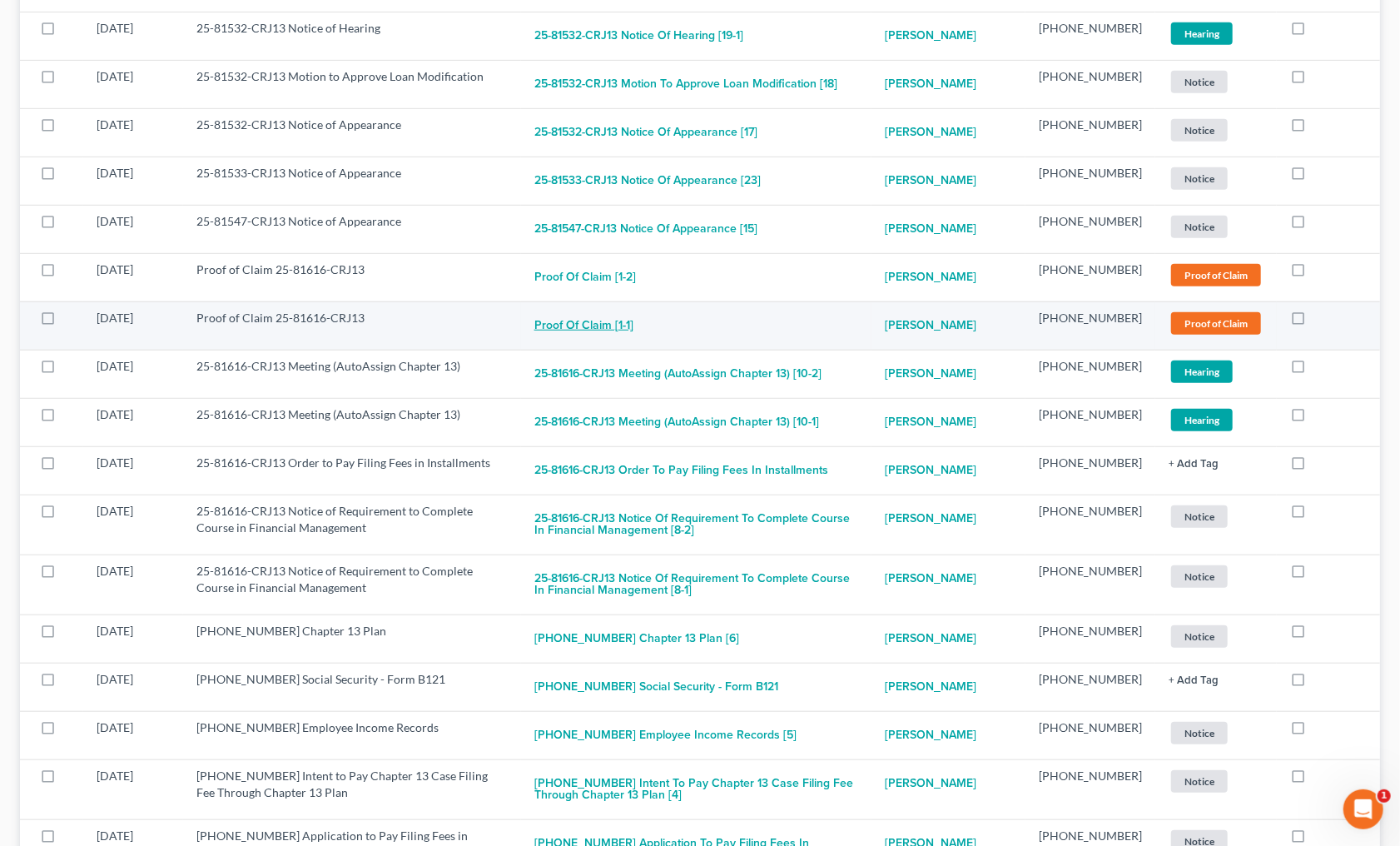
click at [613, 310] on button "Proof of Claim [1-1]" at bounding box center [584, 327] width 99 height 34
checkbox input "true"
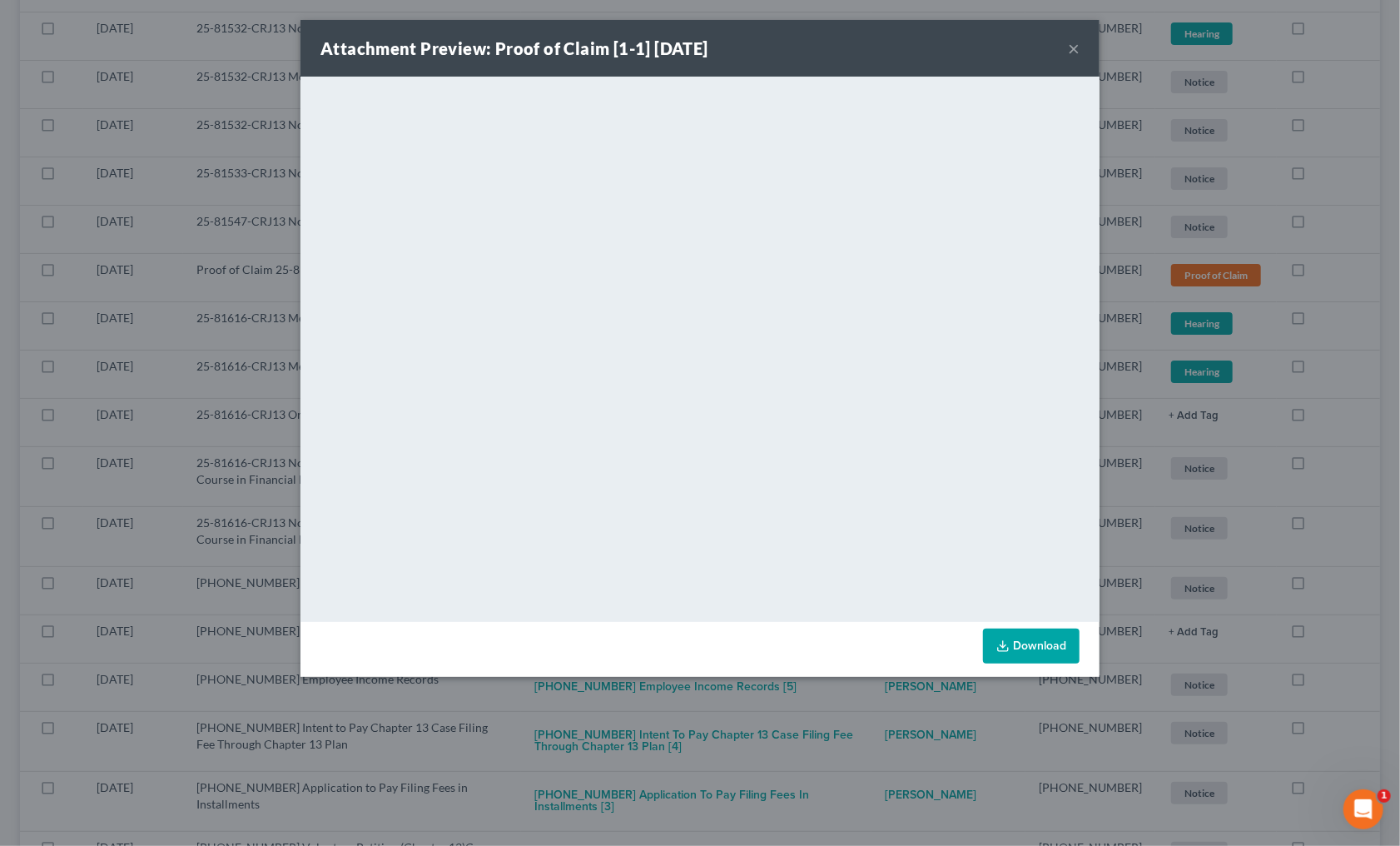
click at [779, 706] on div "Attachment Preview: Proof of Claim [1-1] 08/08/2025 × <object ng-attr-data='htt…" at bounding box center [700, 423] width 1400 height 846
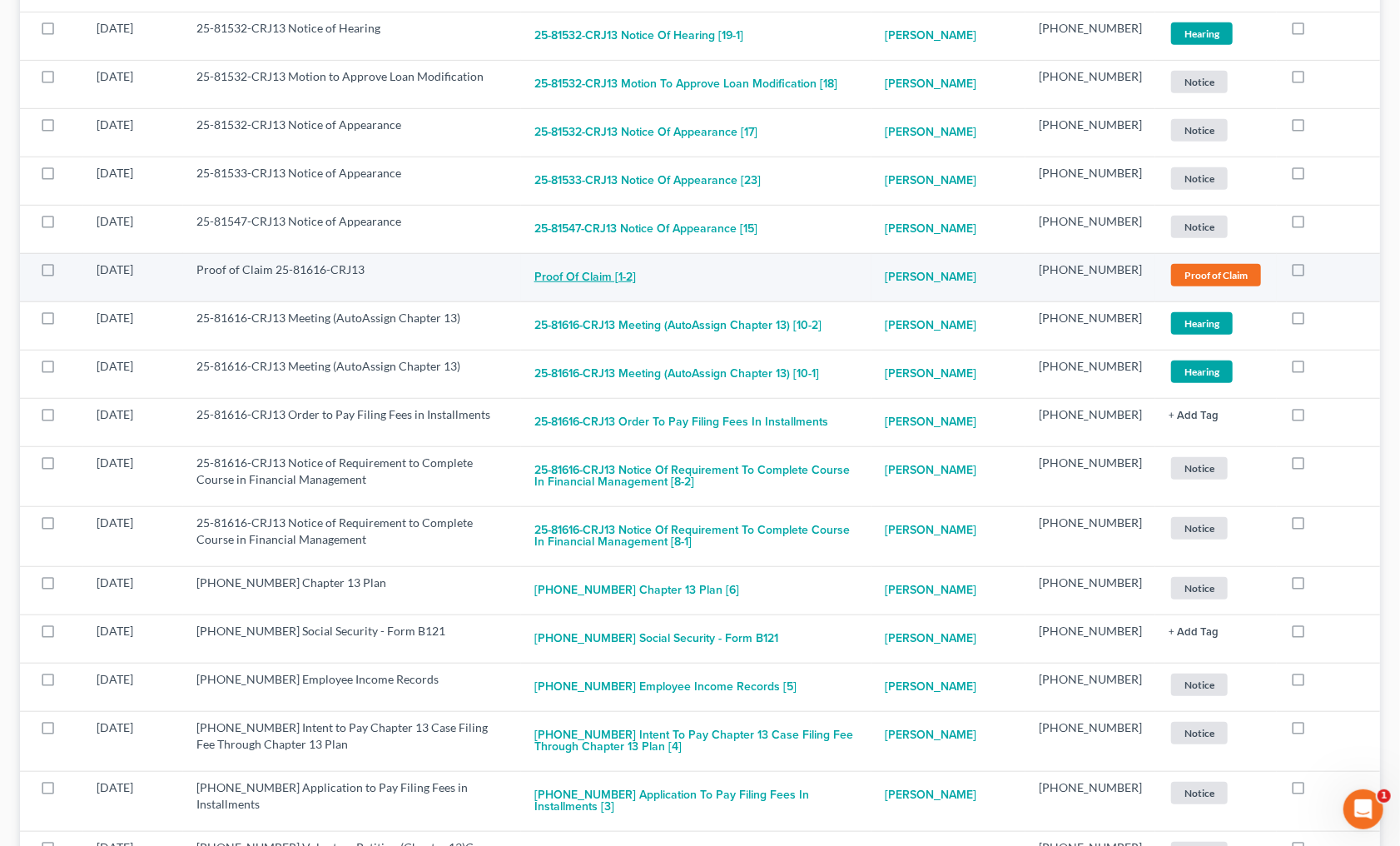
click at [606, 262] on button "Proof of Claim [1-2]" at bounding box center [585, 278] width 102 height 34
checkbox input "true"
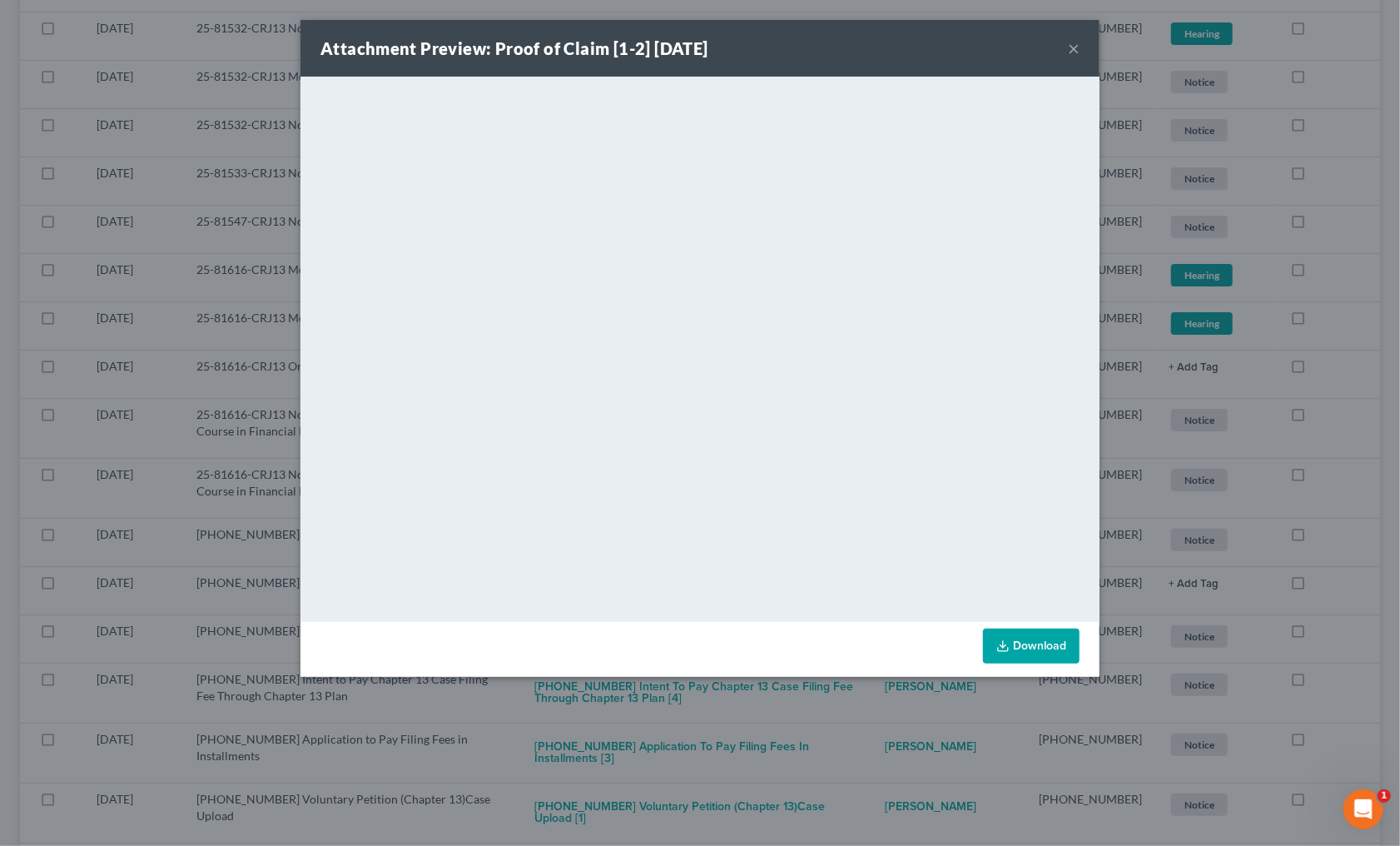
click at [775, 706] on div "Attachment Preview: Proof of Claim [1-2] 08/08/2025 × <object ng-attr-data='htt…" at bounding box center [700, 423] width 1400 height 846
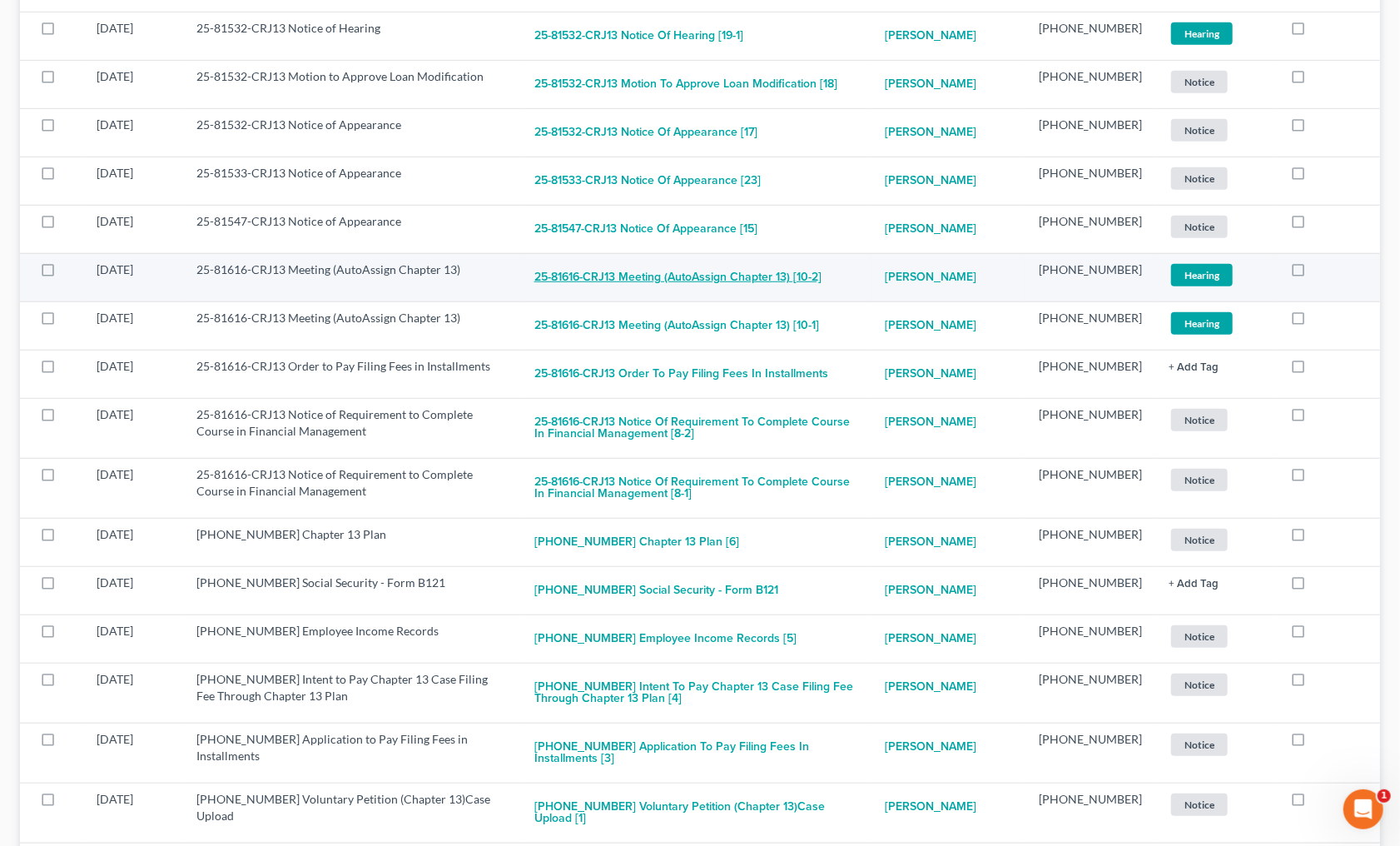
click at [644, 262] on button "25-81616-CRJ13 Meeting (AutoAssign Chapter 13) [10-2]" at bounding box center [678, 278] width 287 height 34
checkbox input "true"
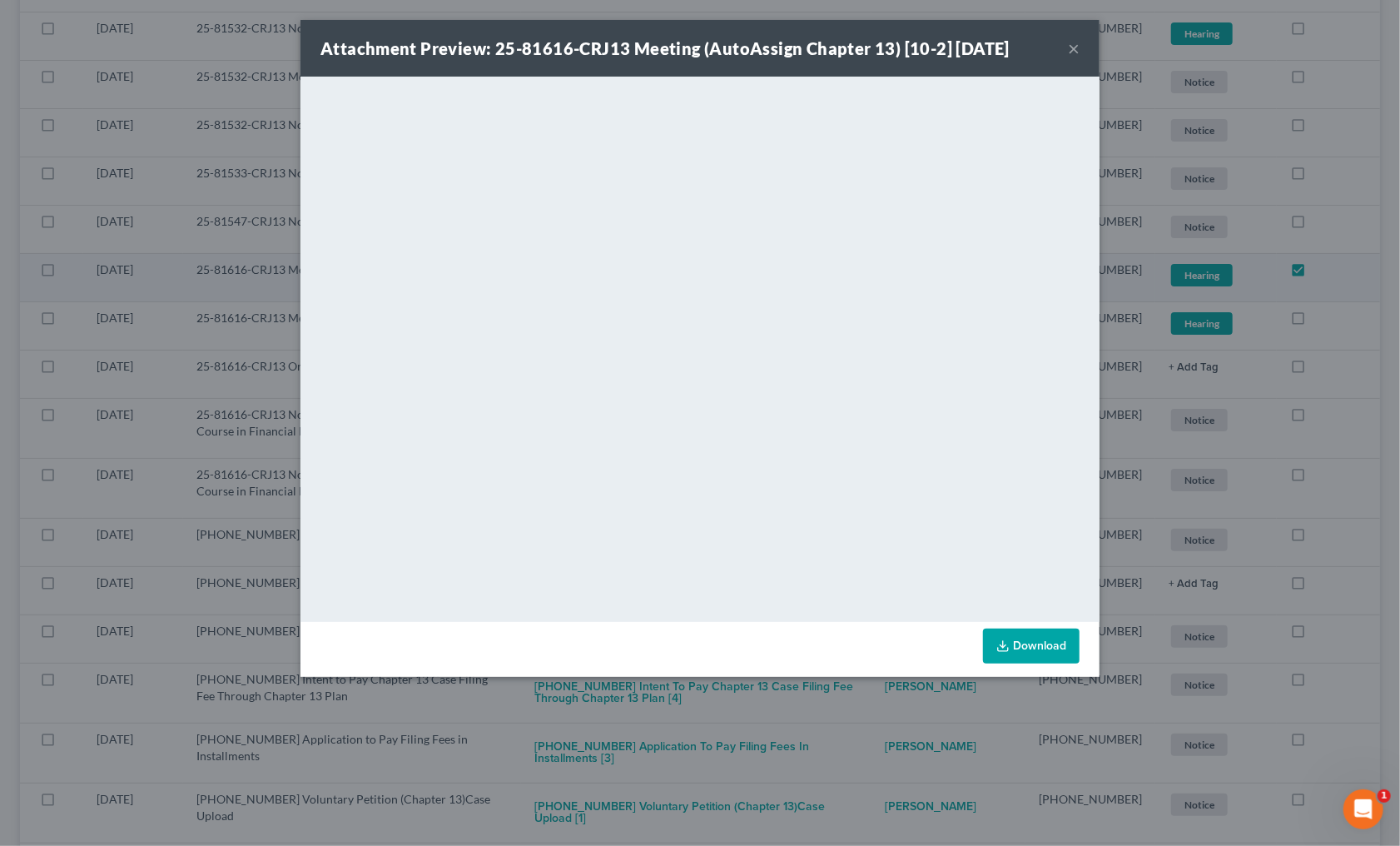
scroll to position [8487, 0]
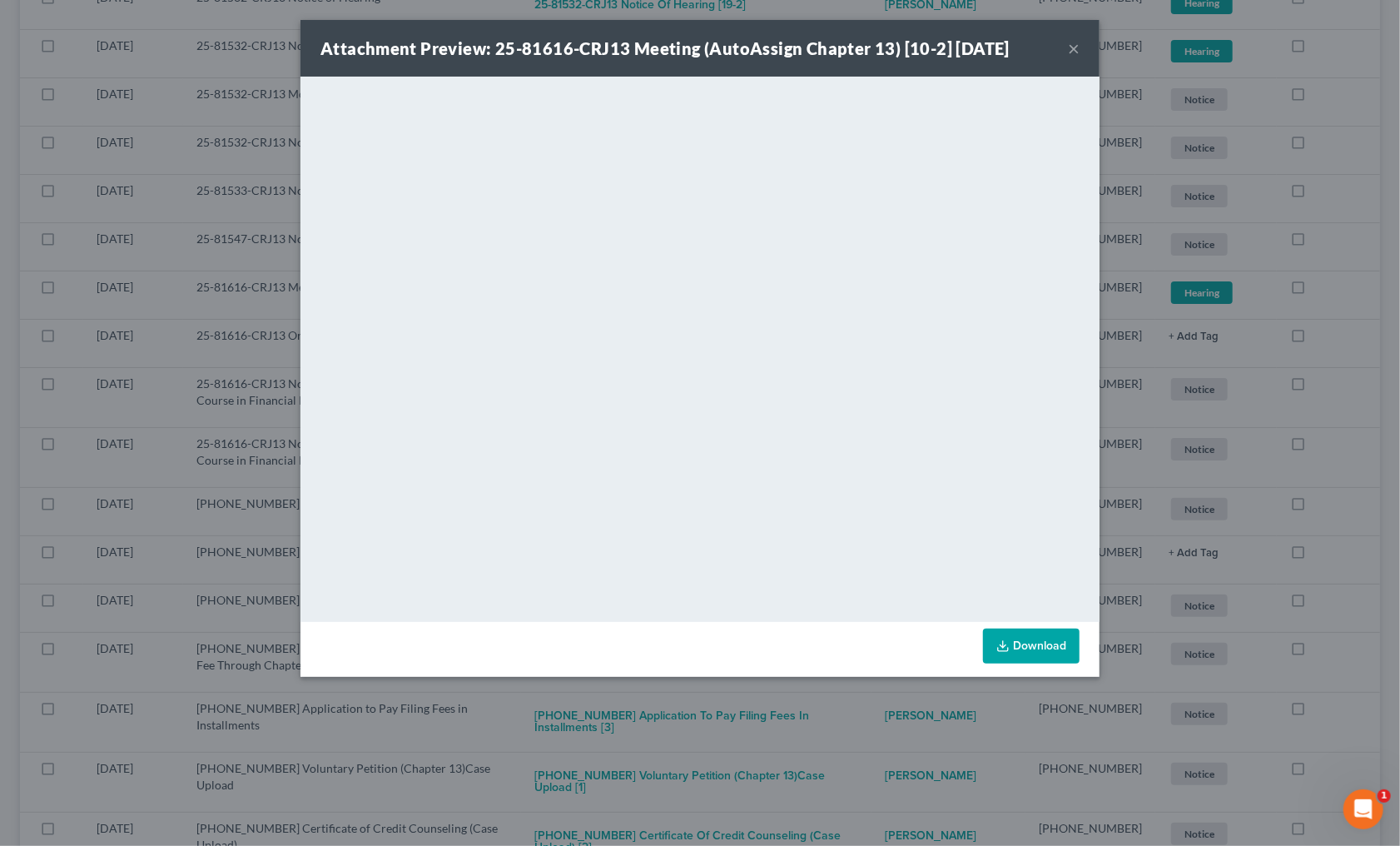
click at [797, 701] on div "Attachment Preview: 25-81616-CRJ13 Meeting (AutoAssign Chapter 13) [10-2] 08/08…" at bounding box center [700, 423] width 1400 height 846
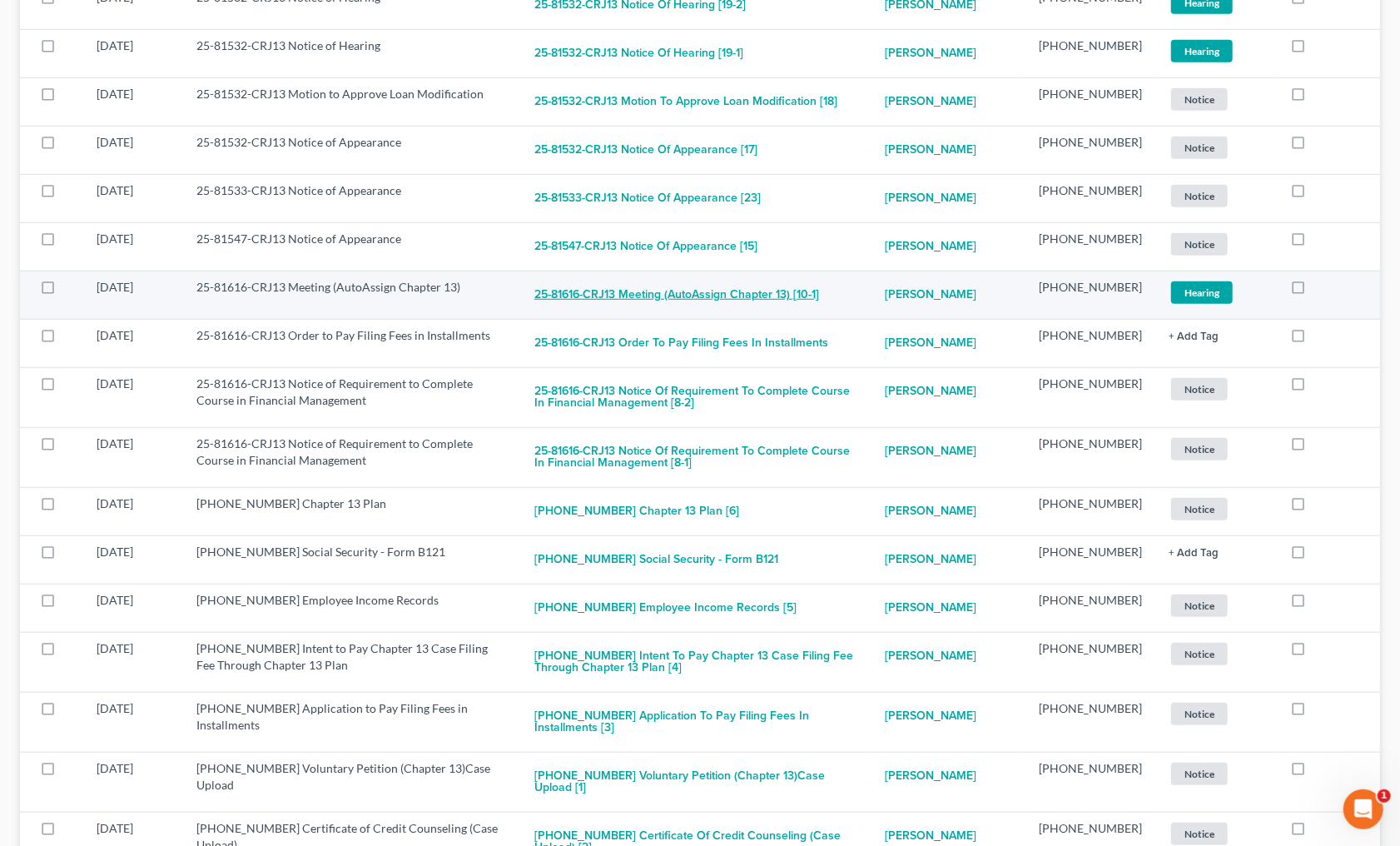
click at [685, 279] on button "25-81616-CRJ13 Meeting (AutoAssign Chapter 13) [10-1]" at bounding box center [676, 296] width 284 height 34
checkbox input "true"
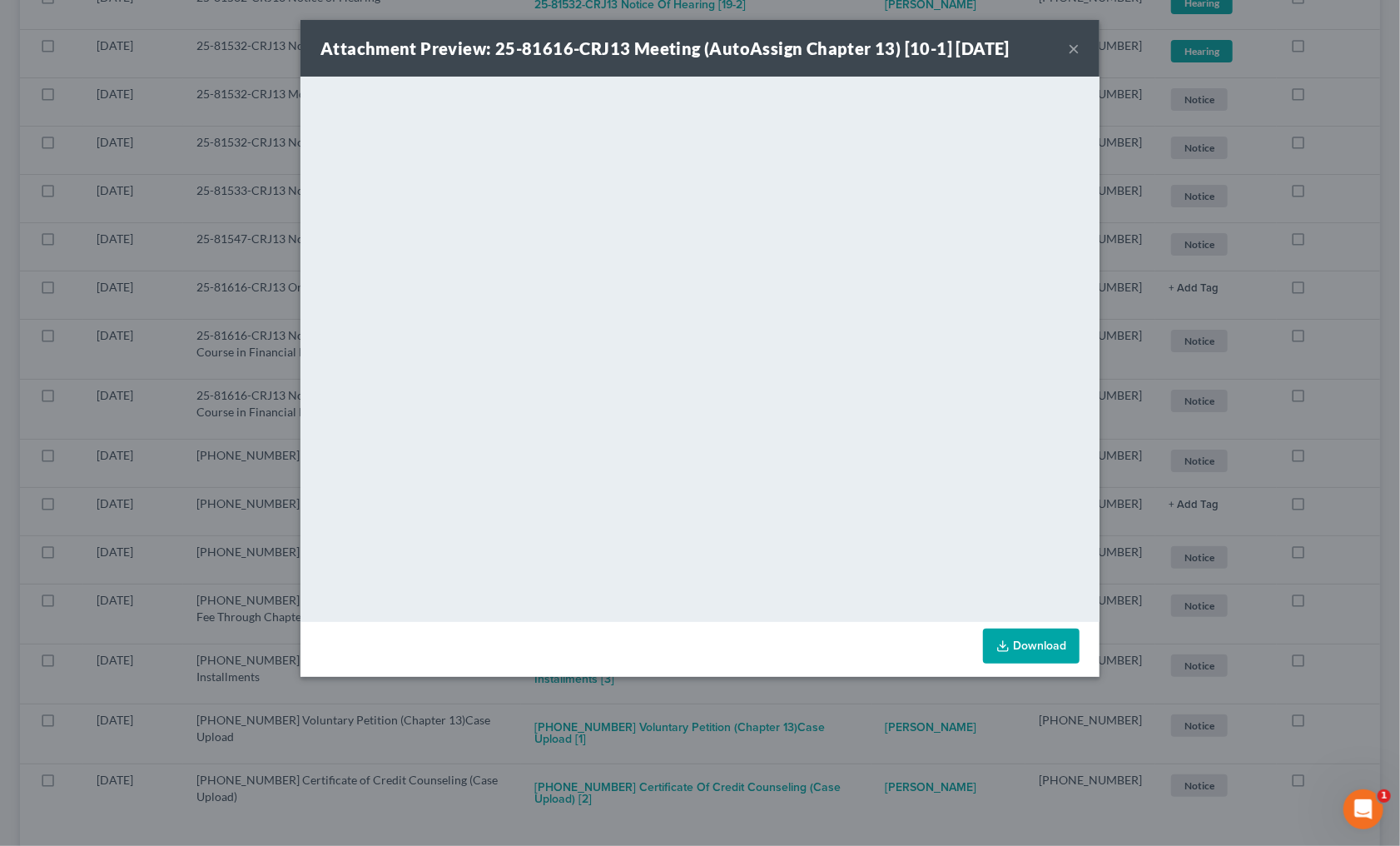
scroll to position [8439, 0]
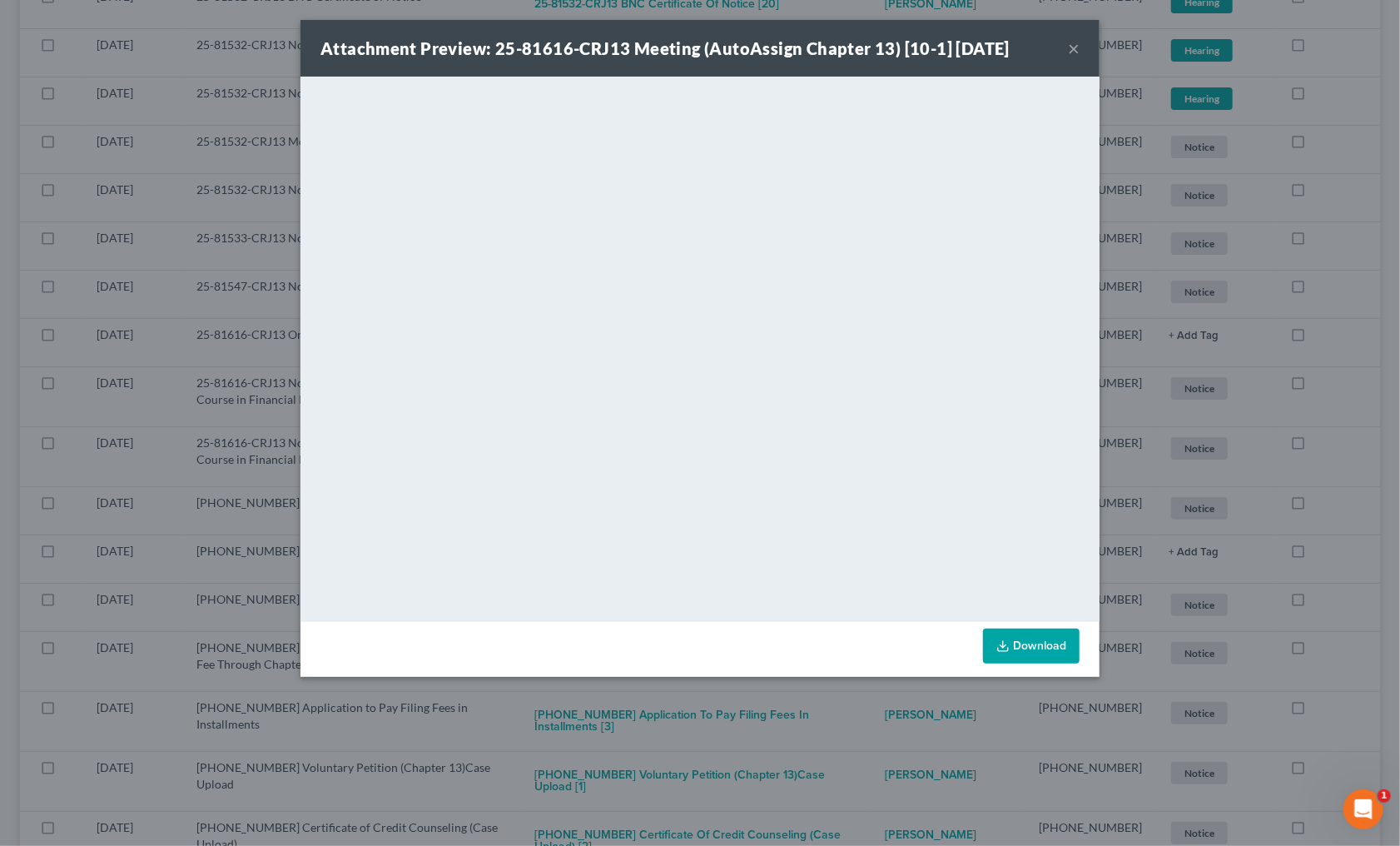
click at [784, 694] on div "Attachment Preview: 25-81616-CRJ13 Meeting (AutoAssign Chapter 13) [10-1] 08/08…" at bounding box center [700, 423] width 1400 height 846
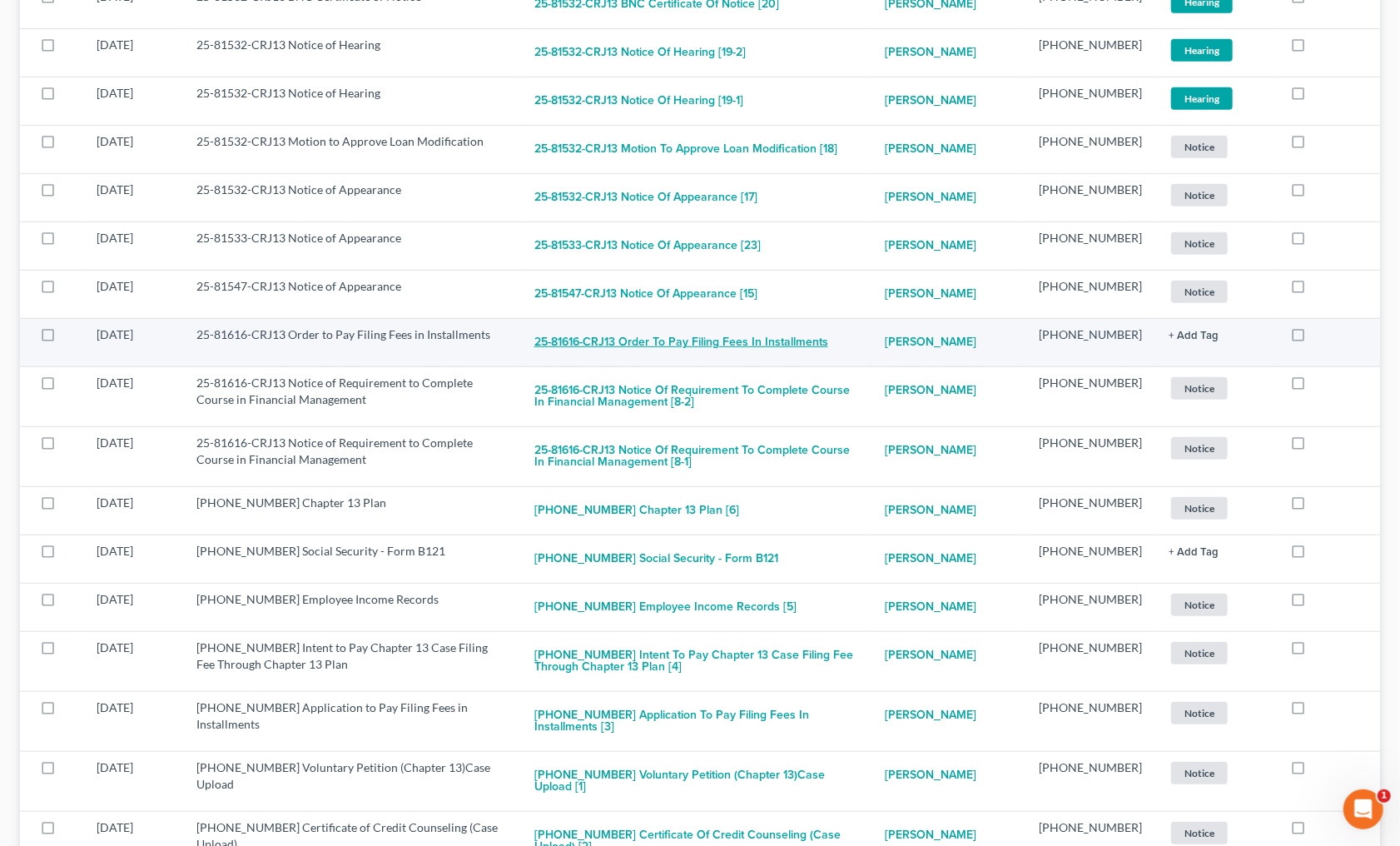
click at [666, 326] on button "25-81616-CRJ13 Order to Pay Filing Fees in Installments" at bounding box center [681, 343] width 294 height 34
checkbox input "true"
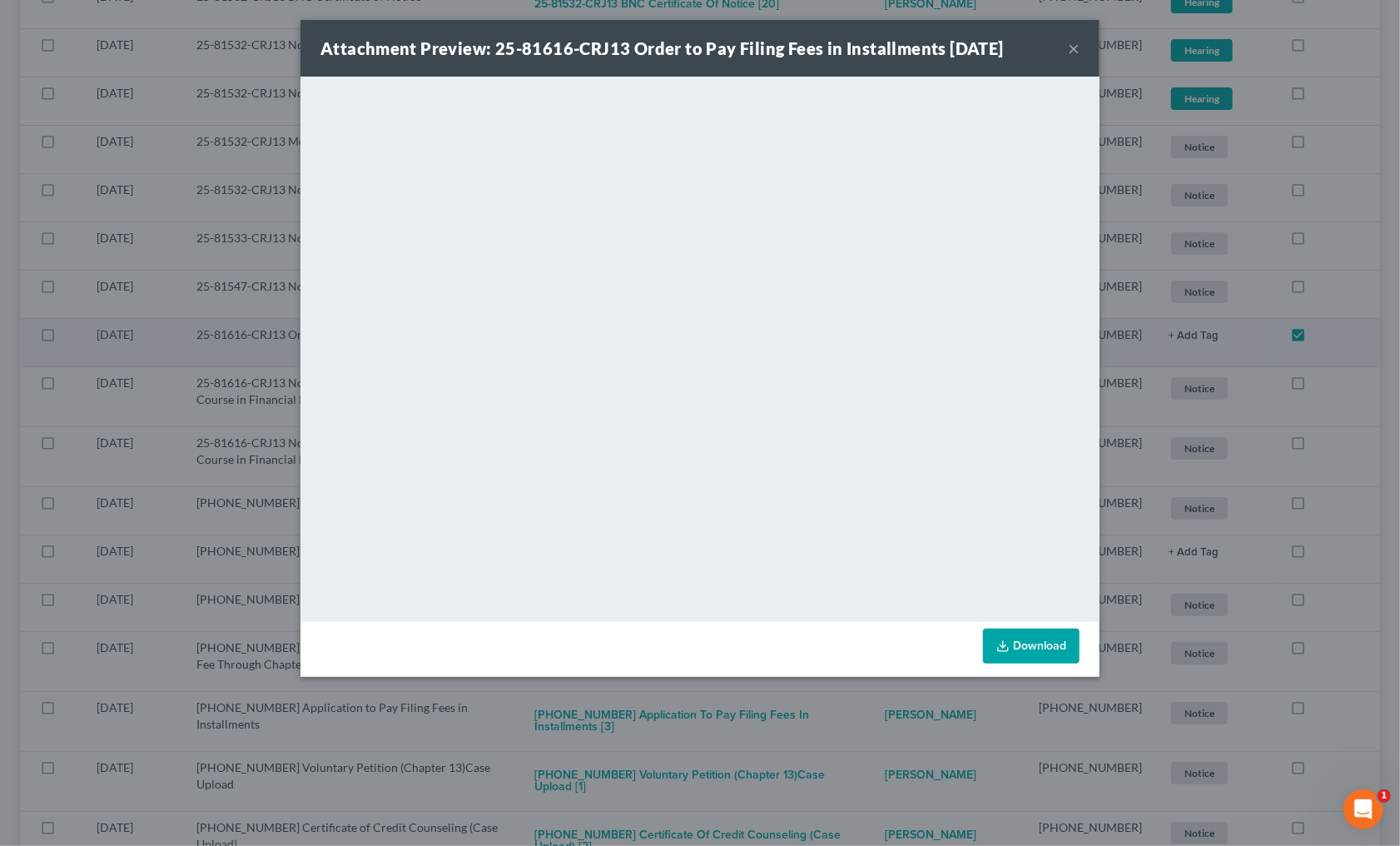
scroll to position [8392, 0]
click at [794, 717] on div "Attachment Preview: 25-81616-CRJ13 Order to Pay Filing Fees in Installments 08/…" at bounding box center [700, 423] width 1400 height 846
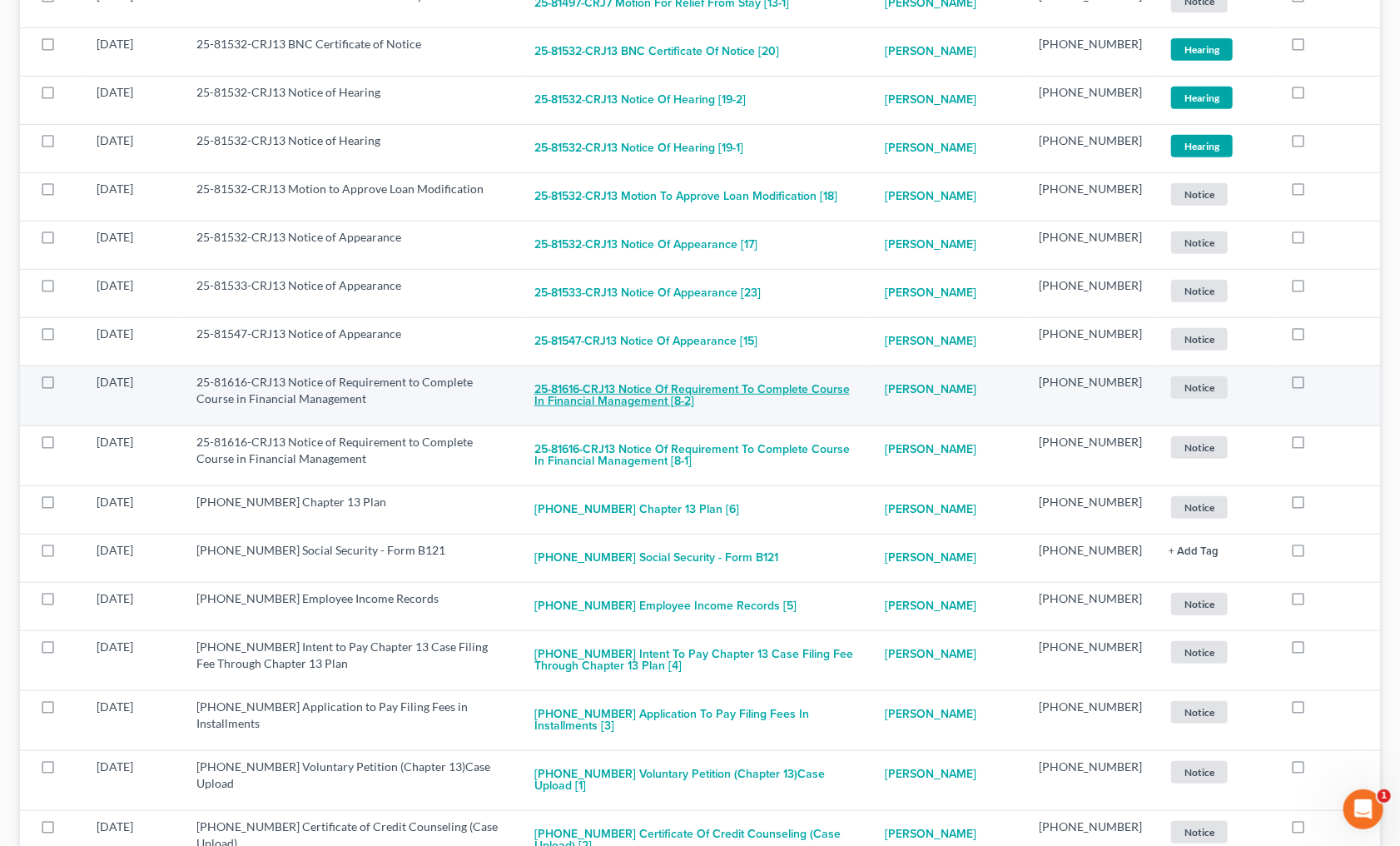
click at [650, 373] on button "25-81616-CRJ13 Notice of Requirement to Complete Course in Financial Management…" at bounding box center [697, 395] width 325 height 45
checkbox input "true"
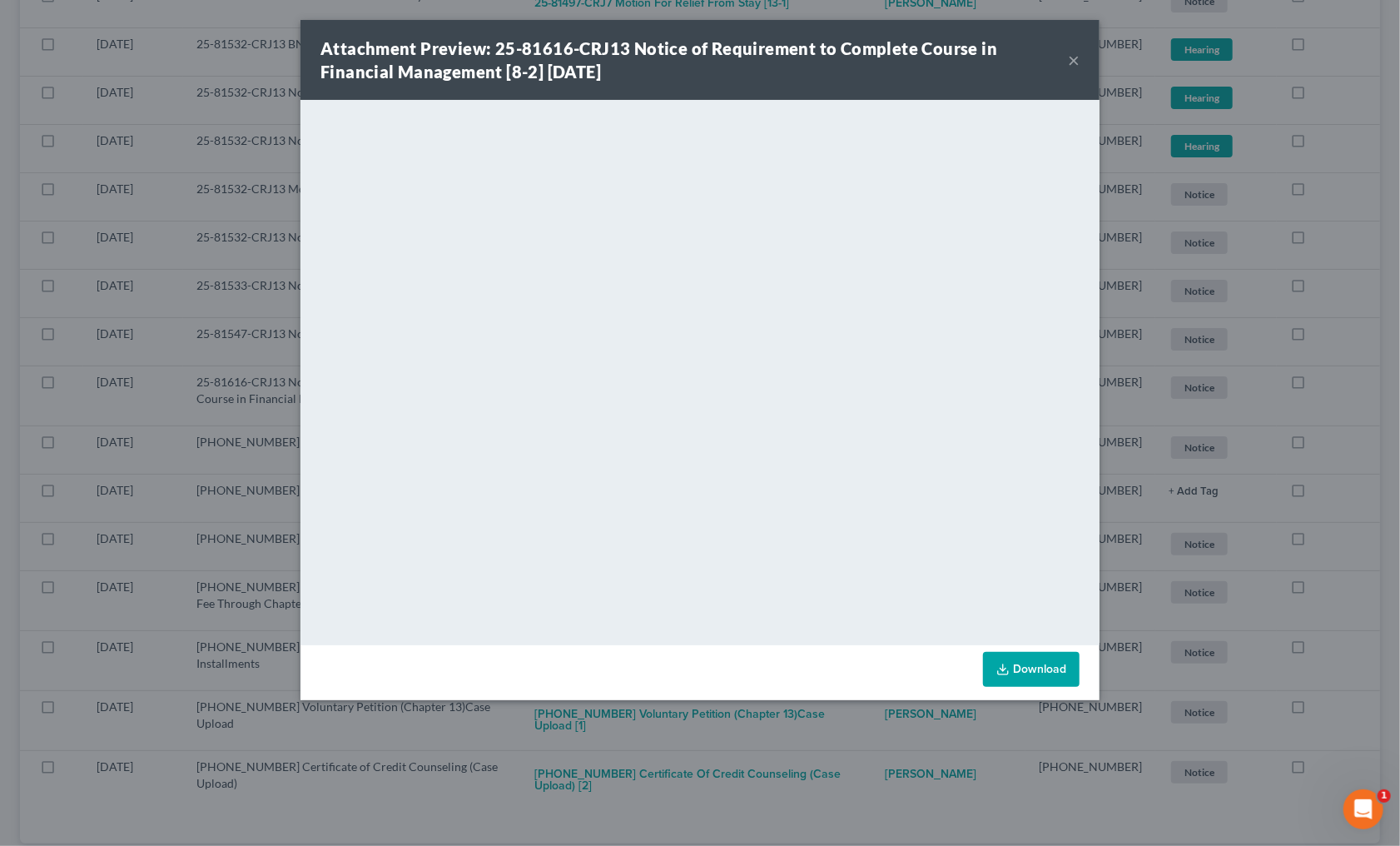
scroll to position [8333, 0]
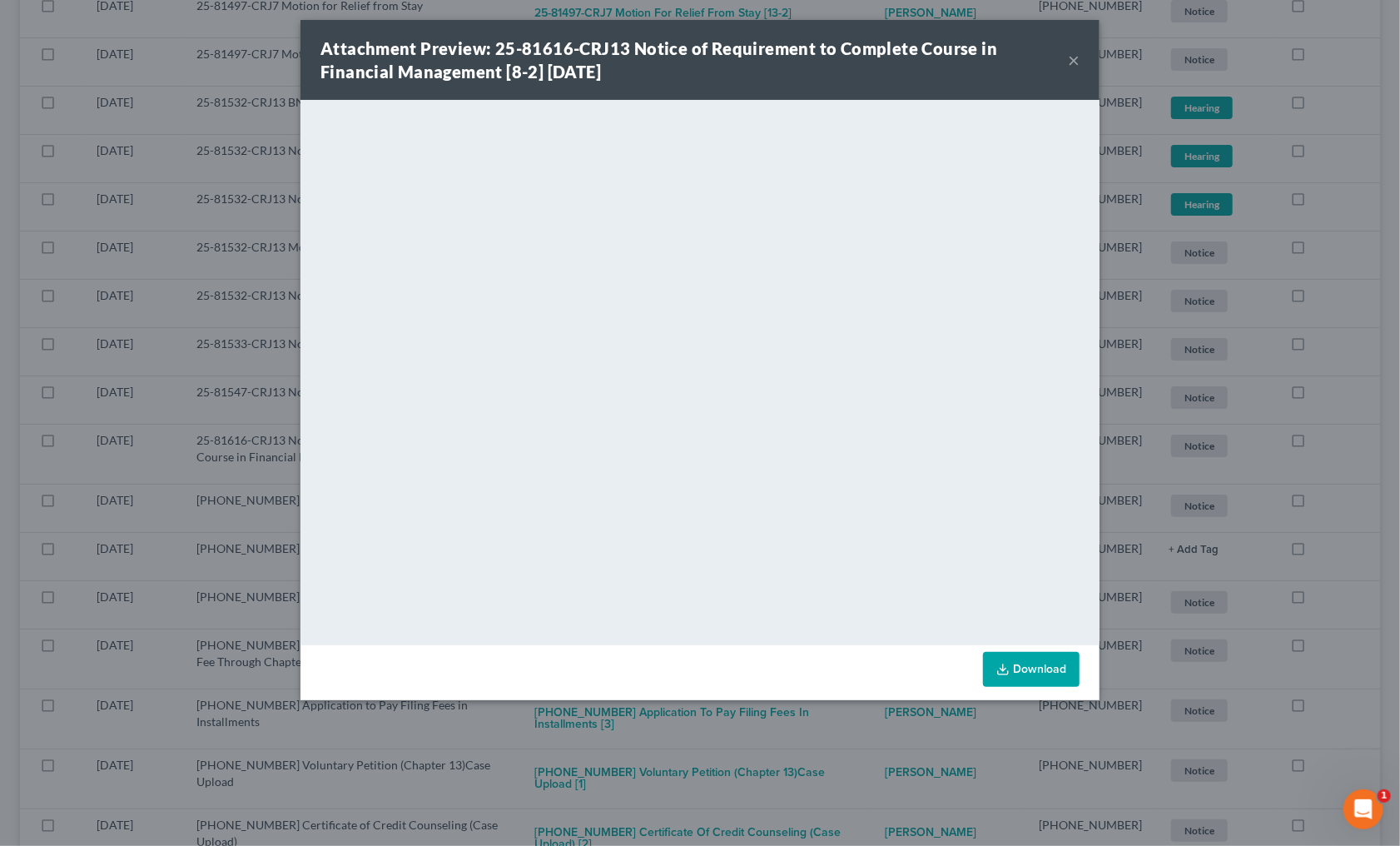
click at [751, 729] on div "Attachment Preview: 25-81616-CRJ13 Notice of Requirement to Complete Course in …" at bounding box center [700, 423] width 1400 height 846
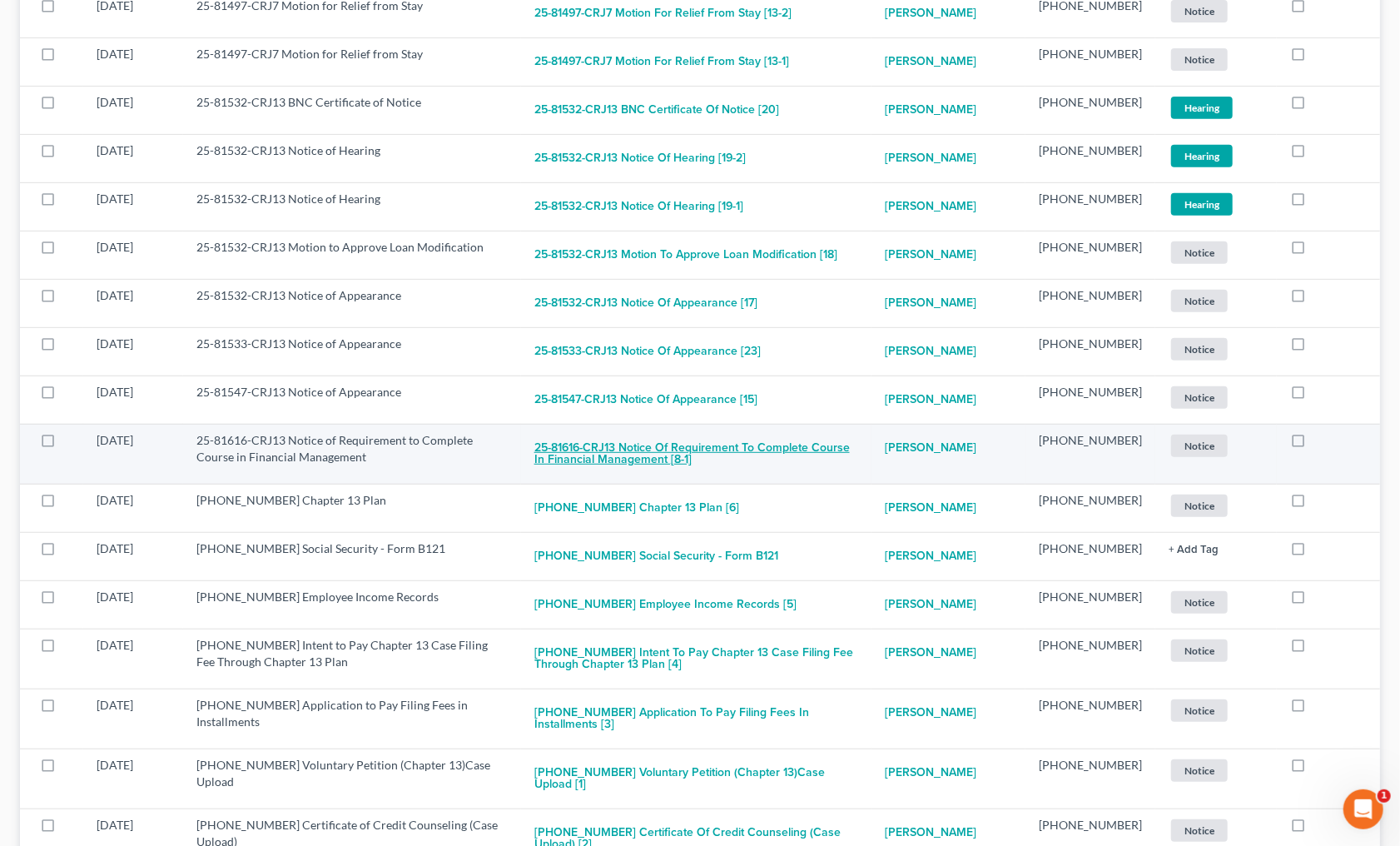
click at [684, 432] on button "25-81616-CRJ13 Notice of Requirement to Complete Course in Financial Management…" at bounding box center [697, 454] width 325 height 45
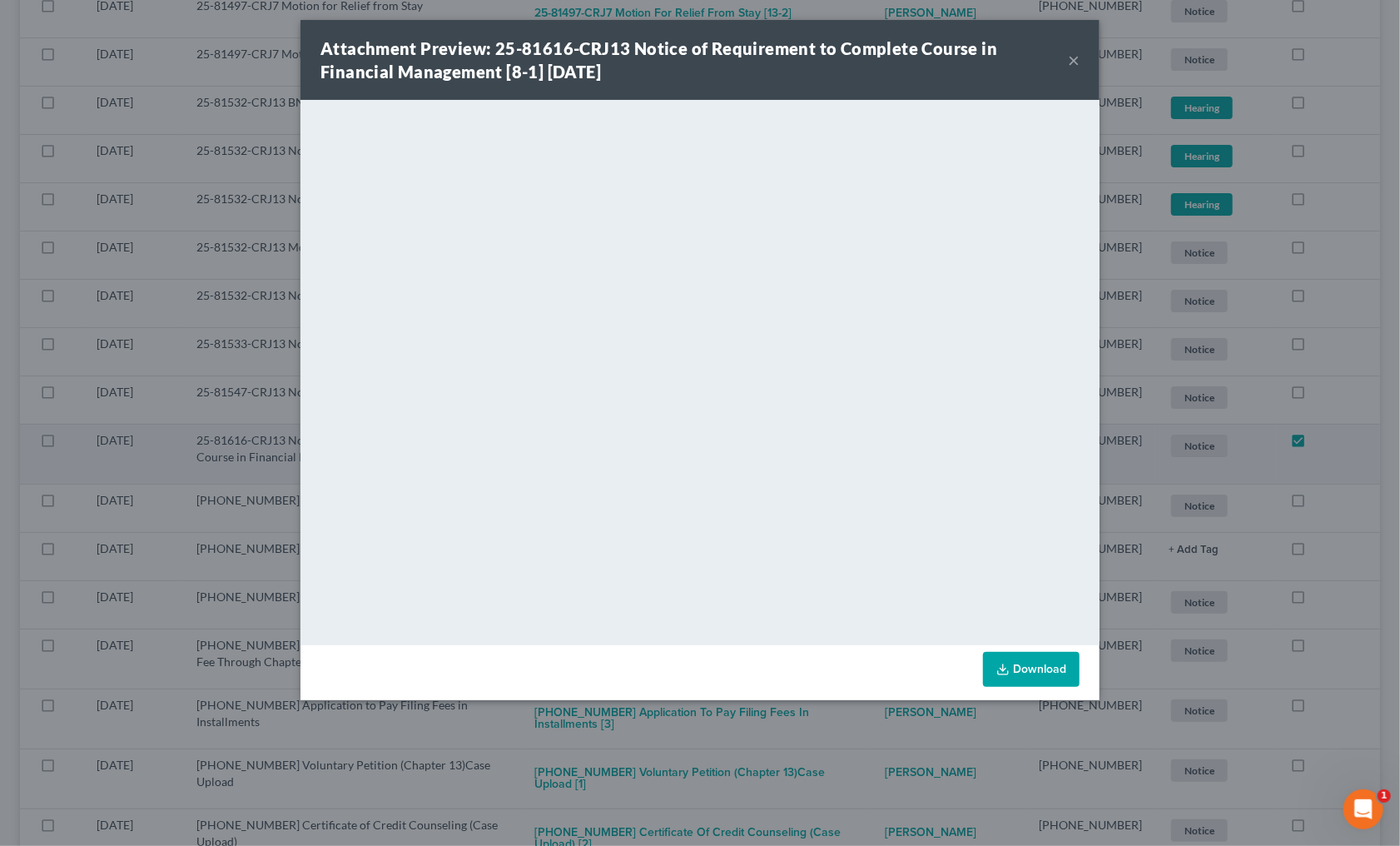
checkbox input "true"
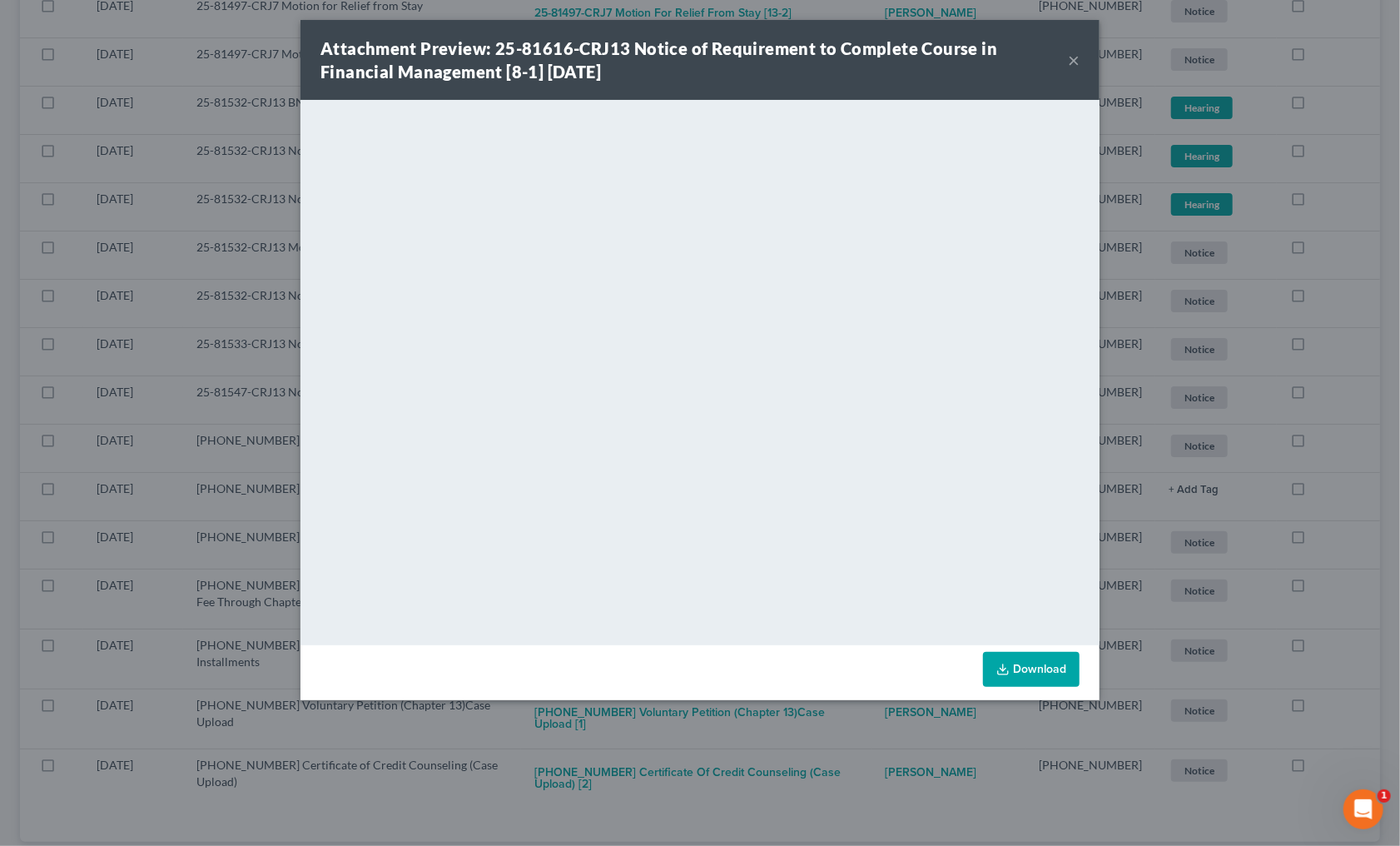
scroll to position [8275, 0]
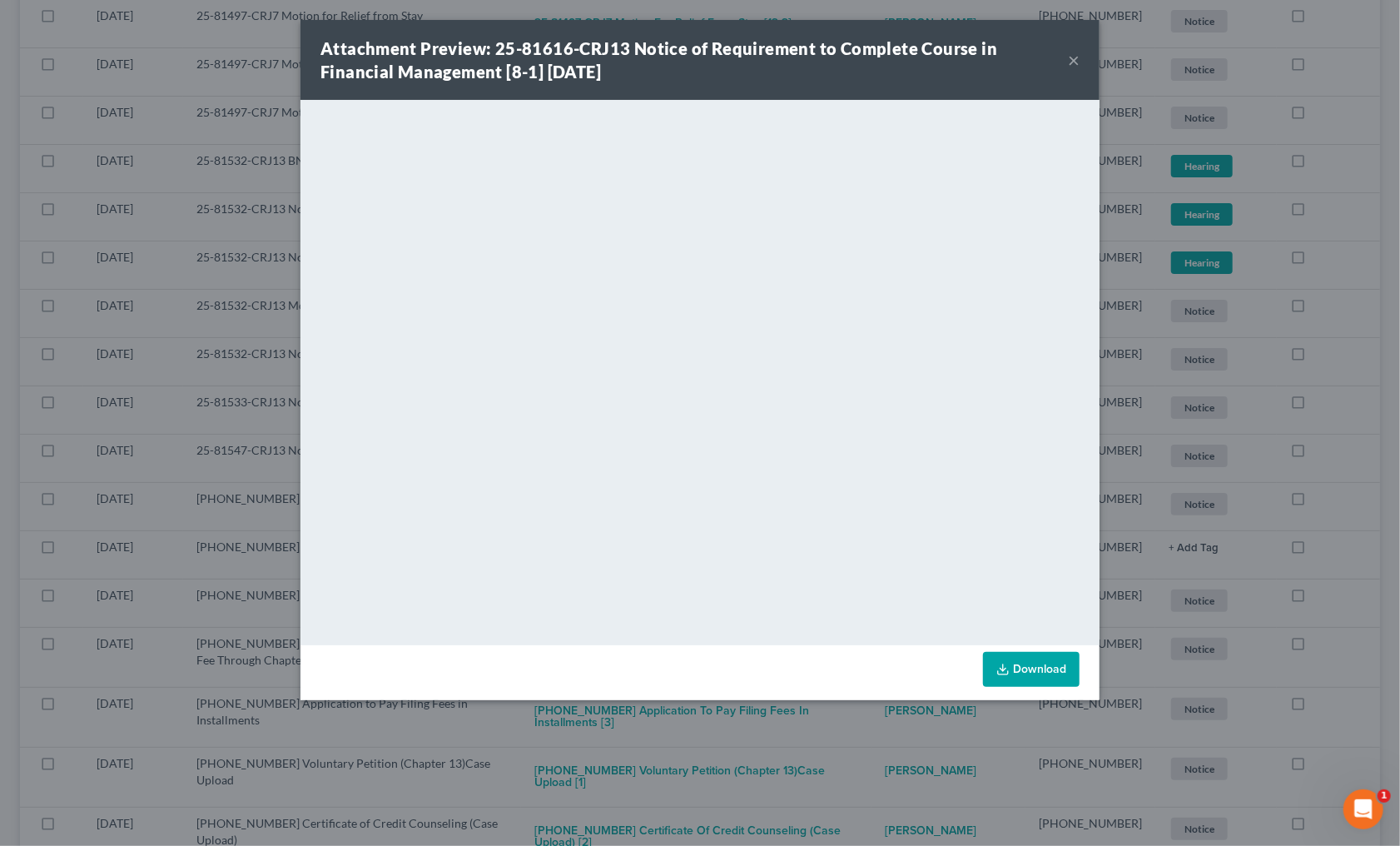
click at [769, 717] on div "Attachment Preview: 25-81616-CRJ13 Notice of Requirement to Complete Course in …" at bounding box center [700, 423] width 1400 height 846
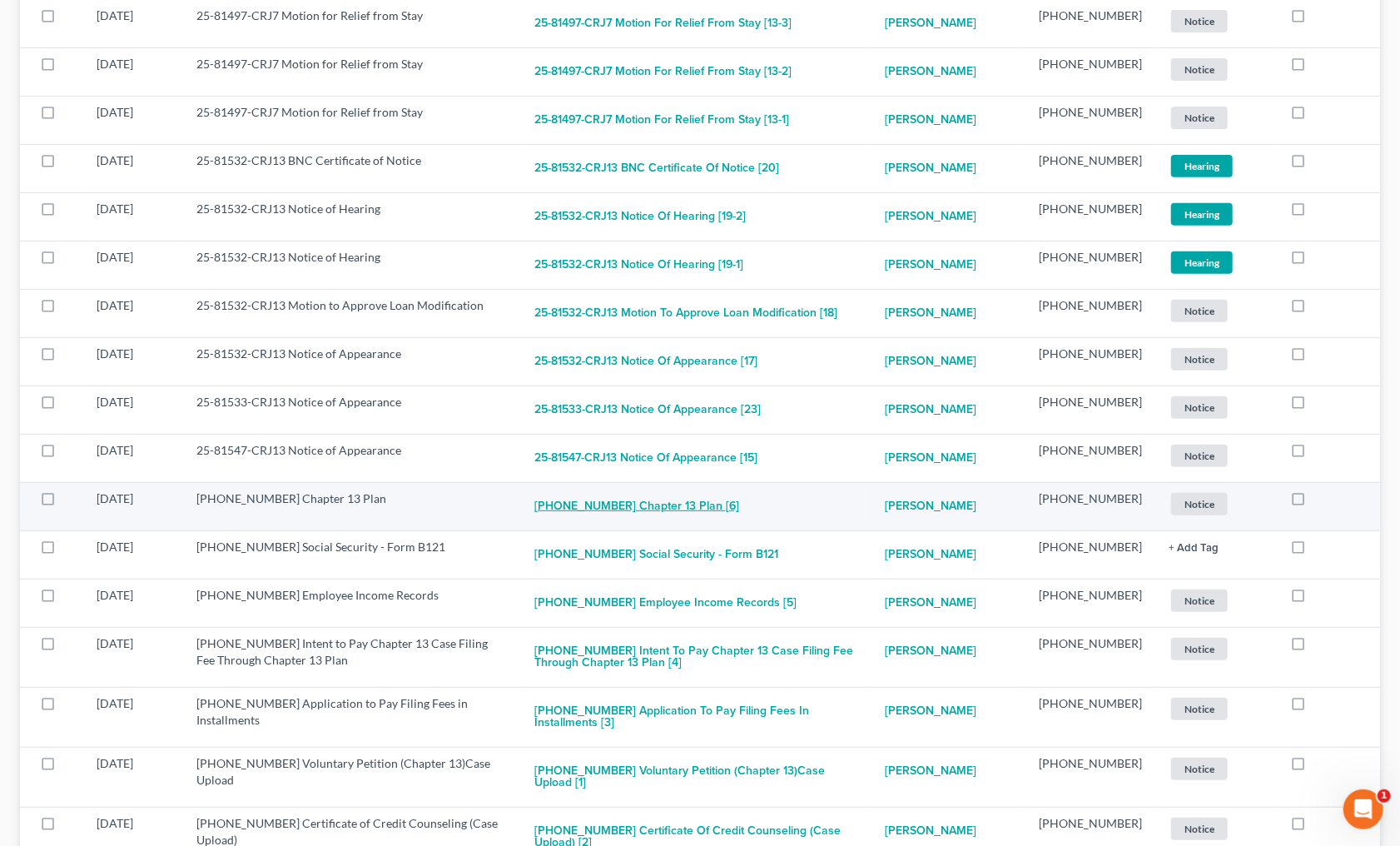
click at [670, 490] on button "25-81616-13 Chapter 13 Plan [6]" at bounding box center [637, 507] width 205 height 34
checkbox input "true"
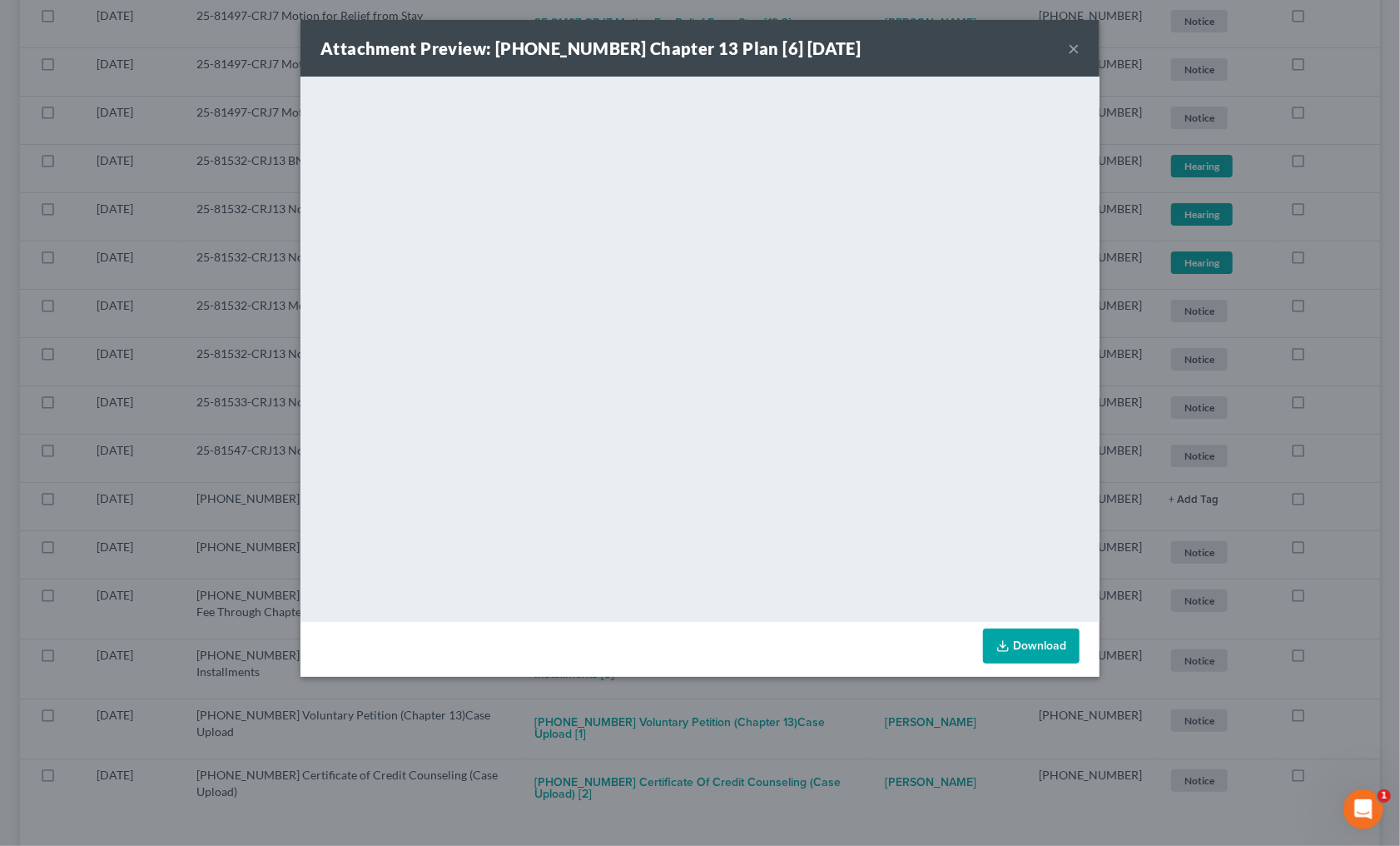
scroll to position [8227, 0]
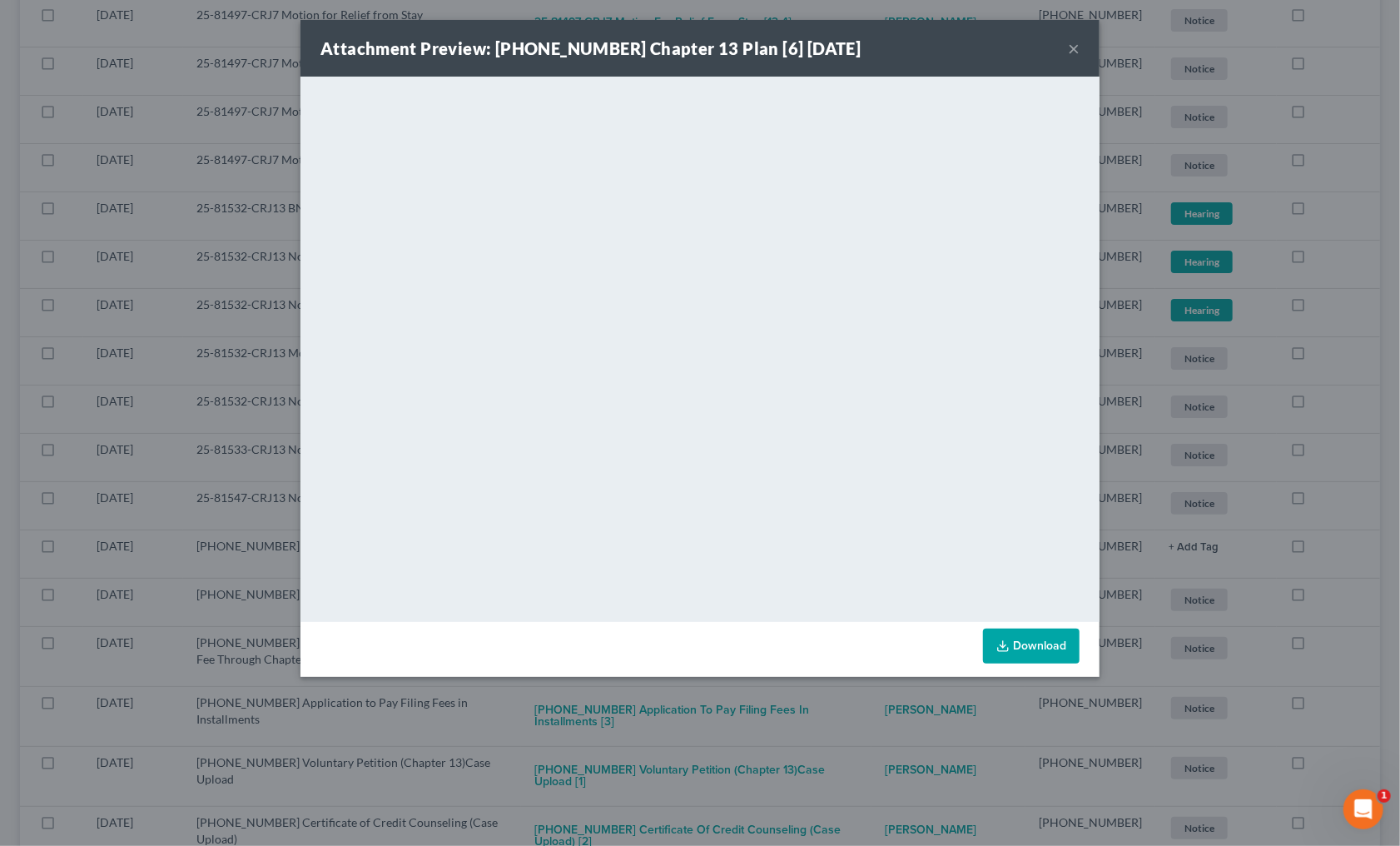
click at [814, 712] on div "Attachment Preview: 25-81616-13 Chapter 13 Plan [6] 08/07/2025 × <object ng-att…" at bounding box center [700, 423] width 1400 height 846
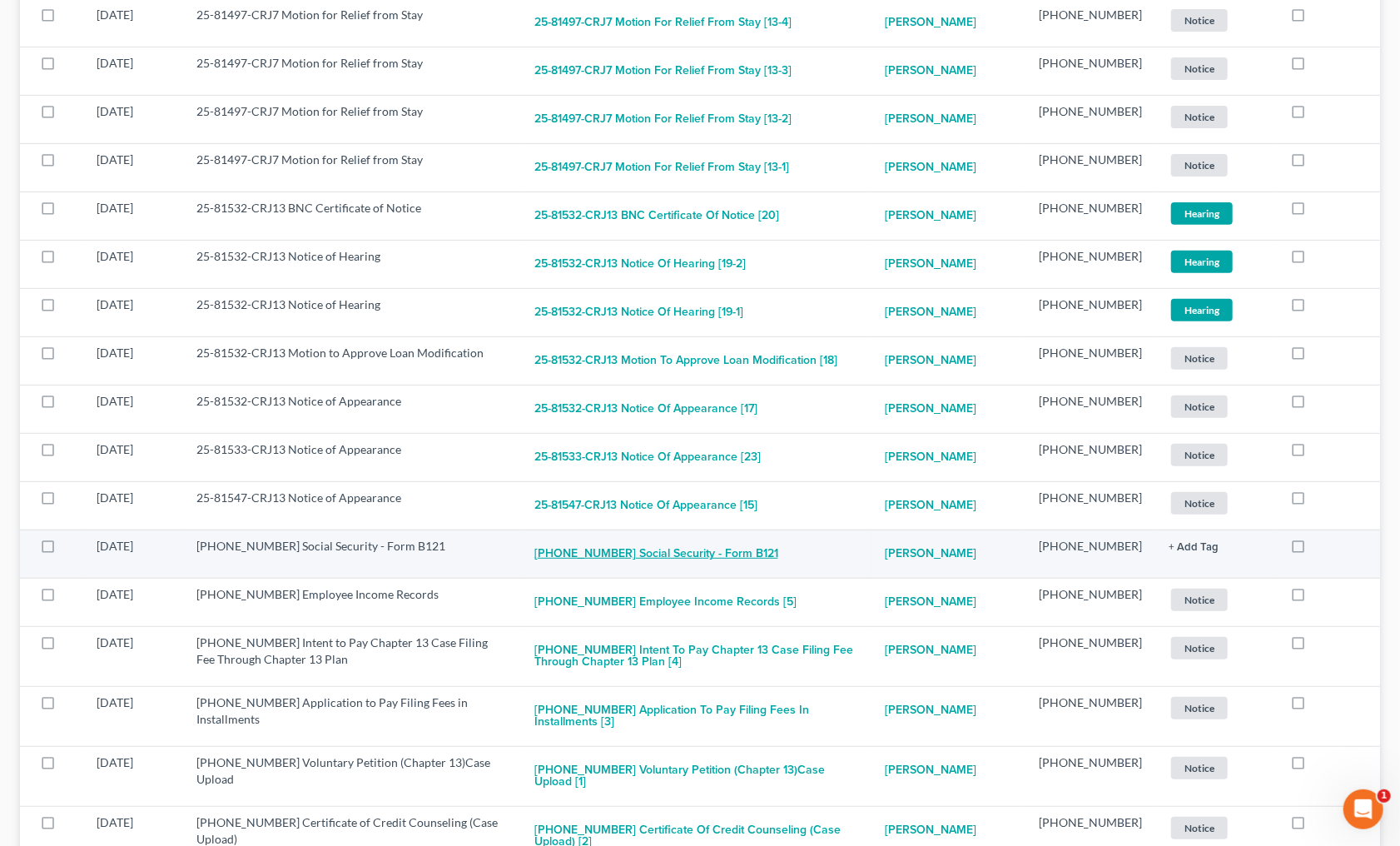
click at [692, 538] on button "25-81616-13 Social Security - Form B121" at bounding box center [656, 555] width 244 height 34
checkbox input "true"
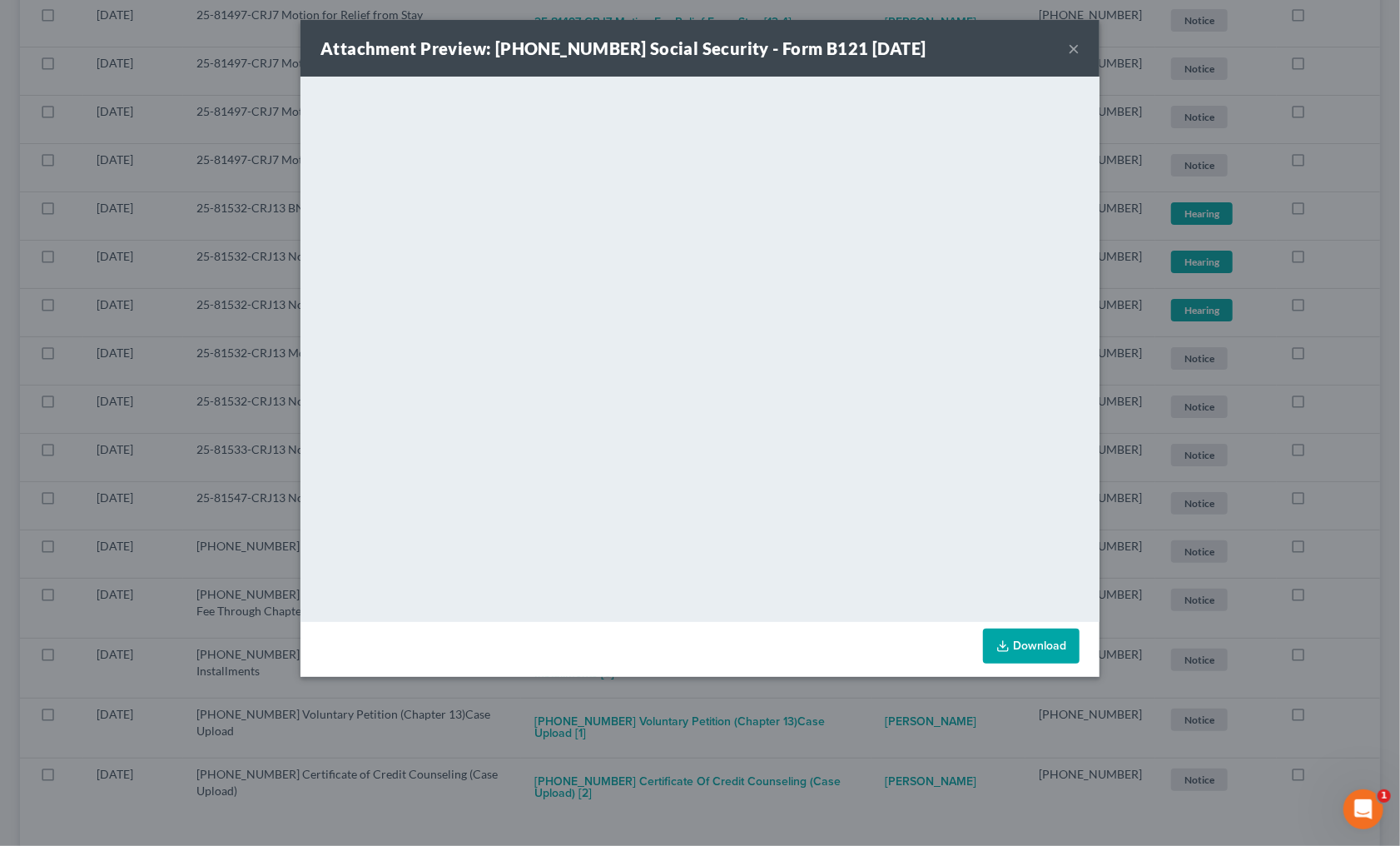
scroll to position [8180, 0]
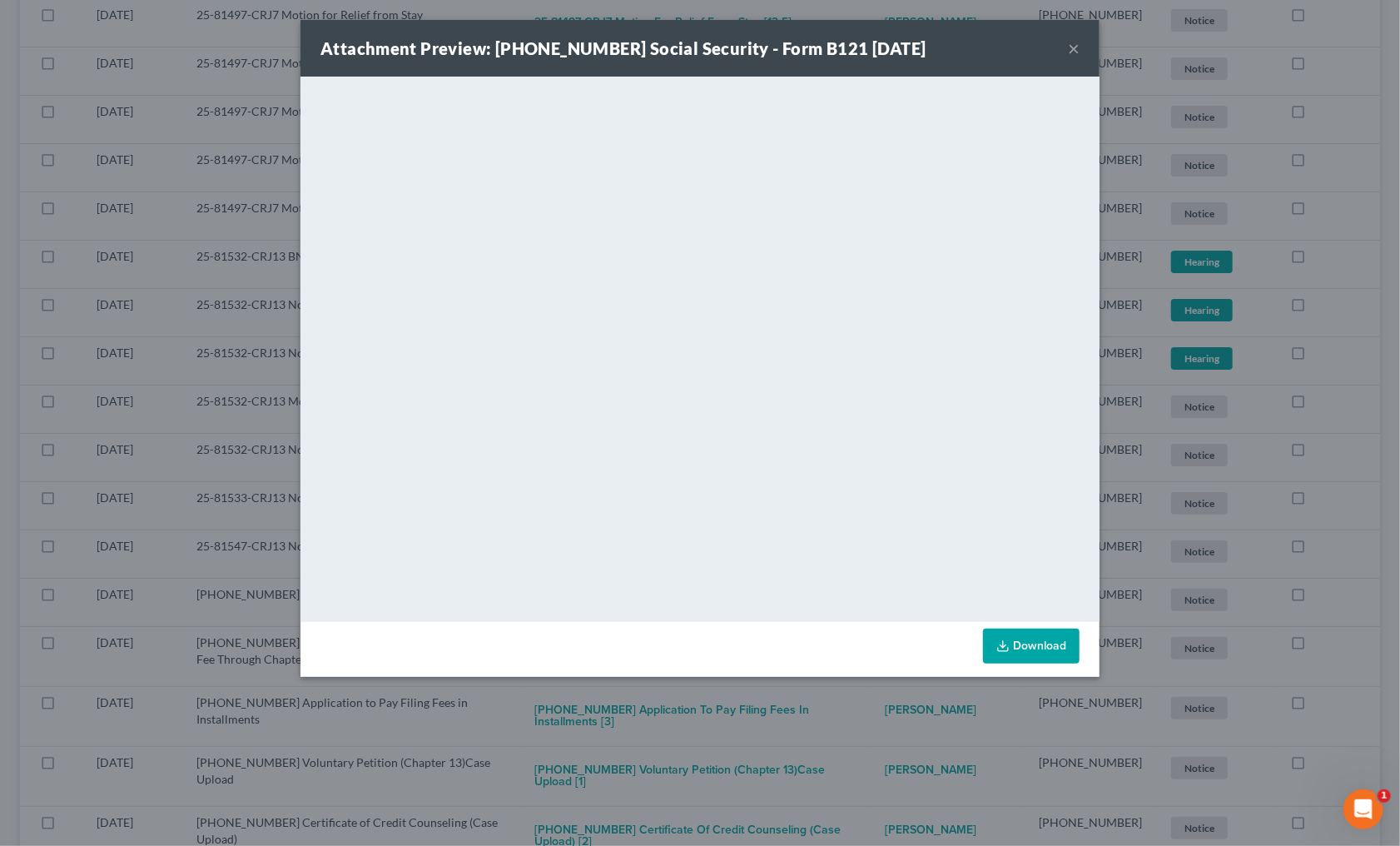
click at [753, 690] on div "Attachment Preview: 25-81616-13 Social Security - Form B121 08/07/2025 × <objec…" at bounding box center [700, 423] width 1400 height 846
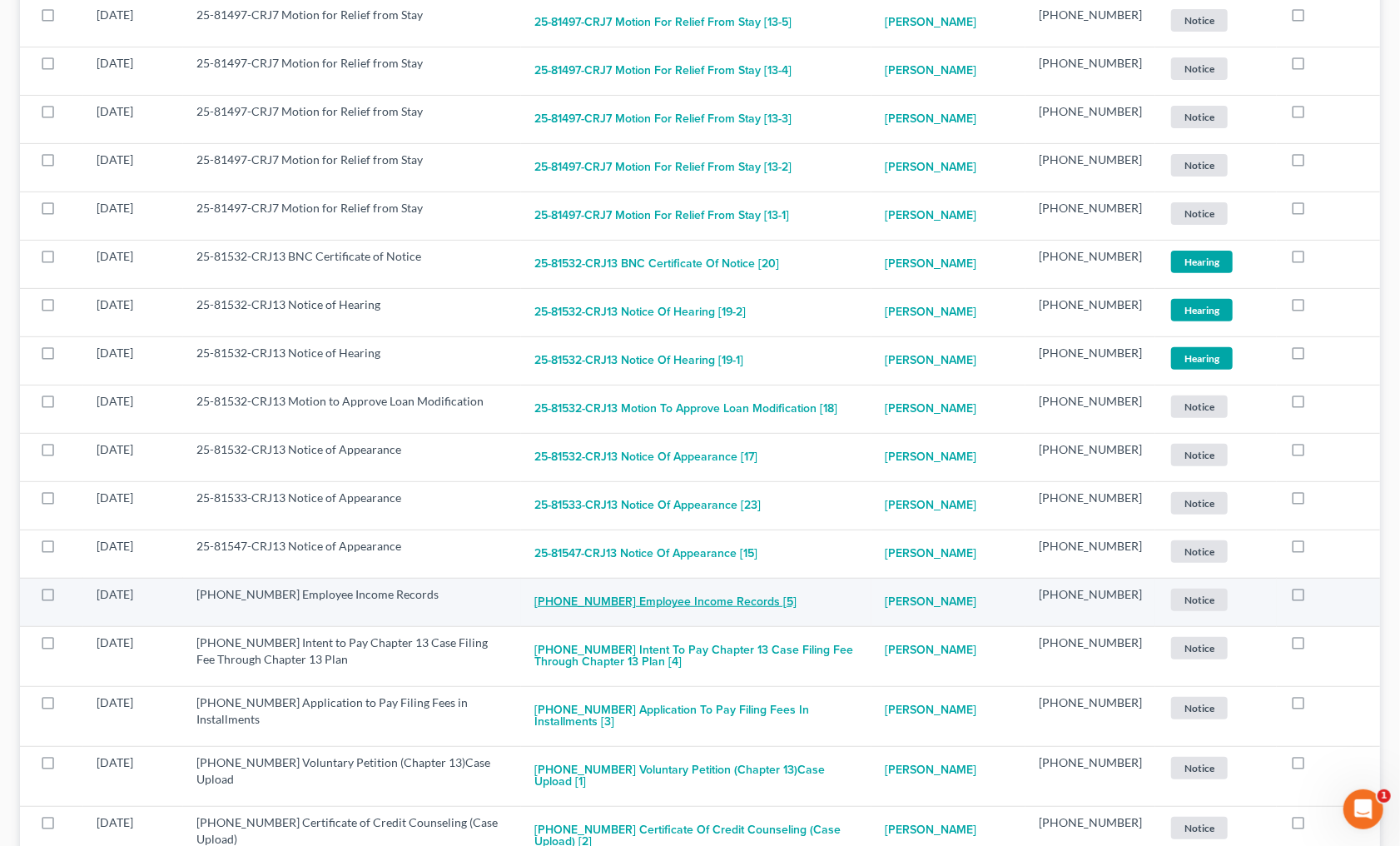
click at [686, 586] on button "25-81616-13 Employee Income Records [5]" at bounding box center [665, 603] width 262 height 34
checkbox input "true"
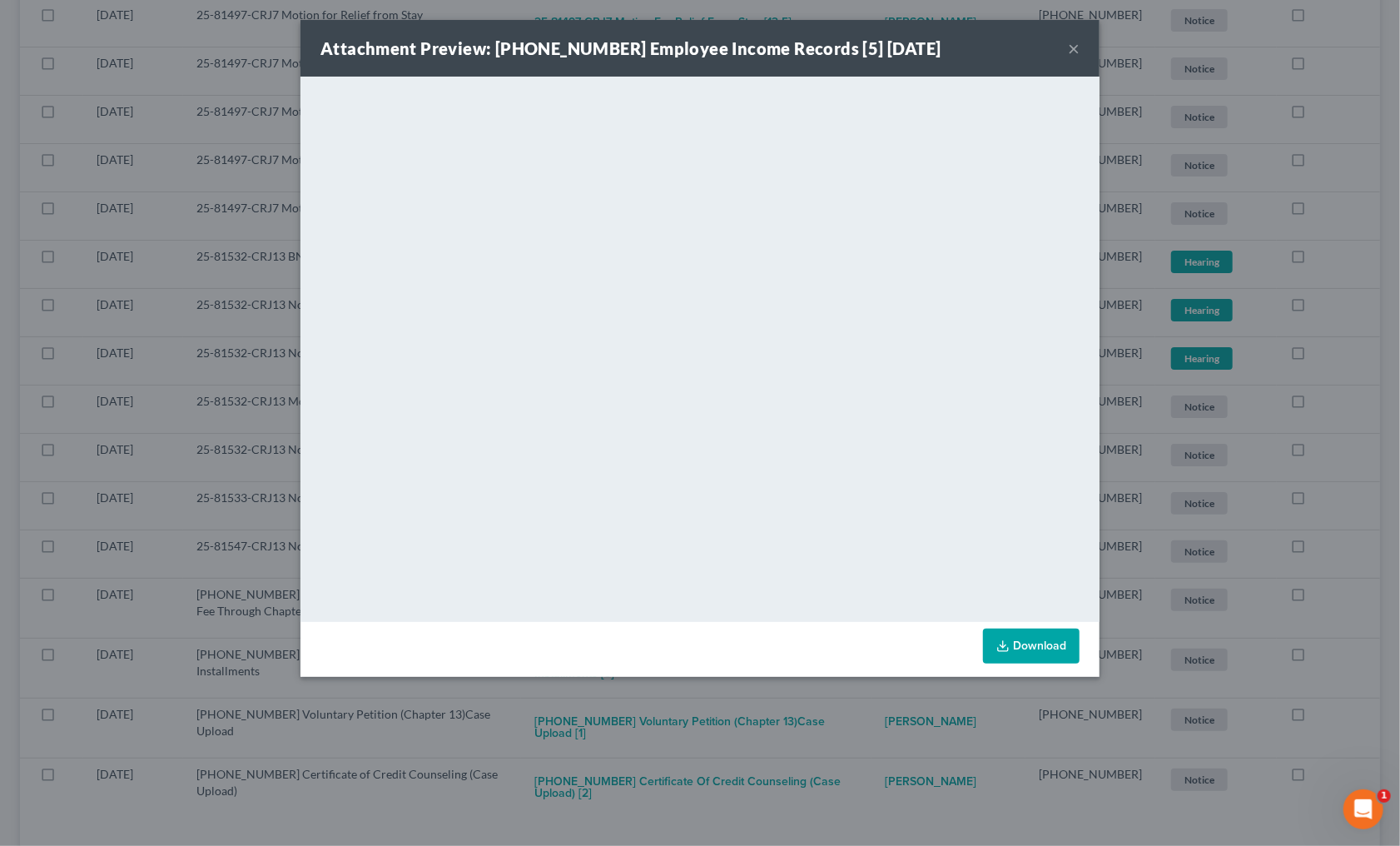
scroll to position [8132, 0]
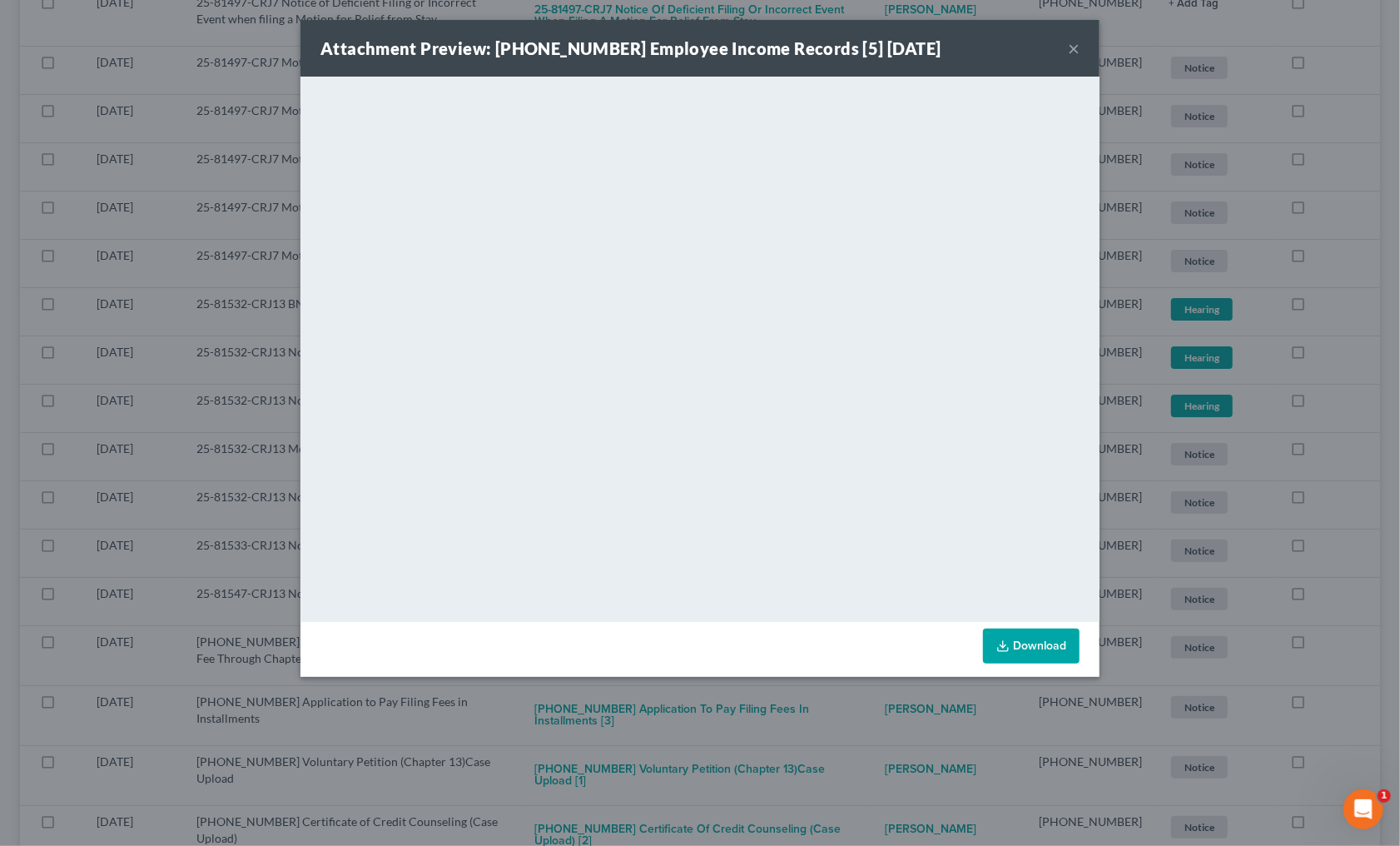
click at [753, 692] on div "Attachment Preview: 25-81616-13 Employee Income Records [5] 08/07/2025 × <objec…" at bounding box center [700, 423] width 1400 height 846
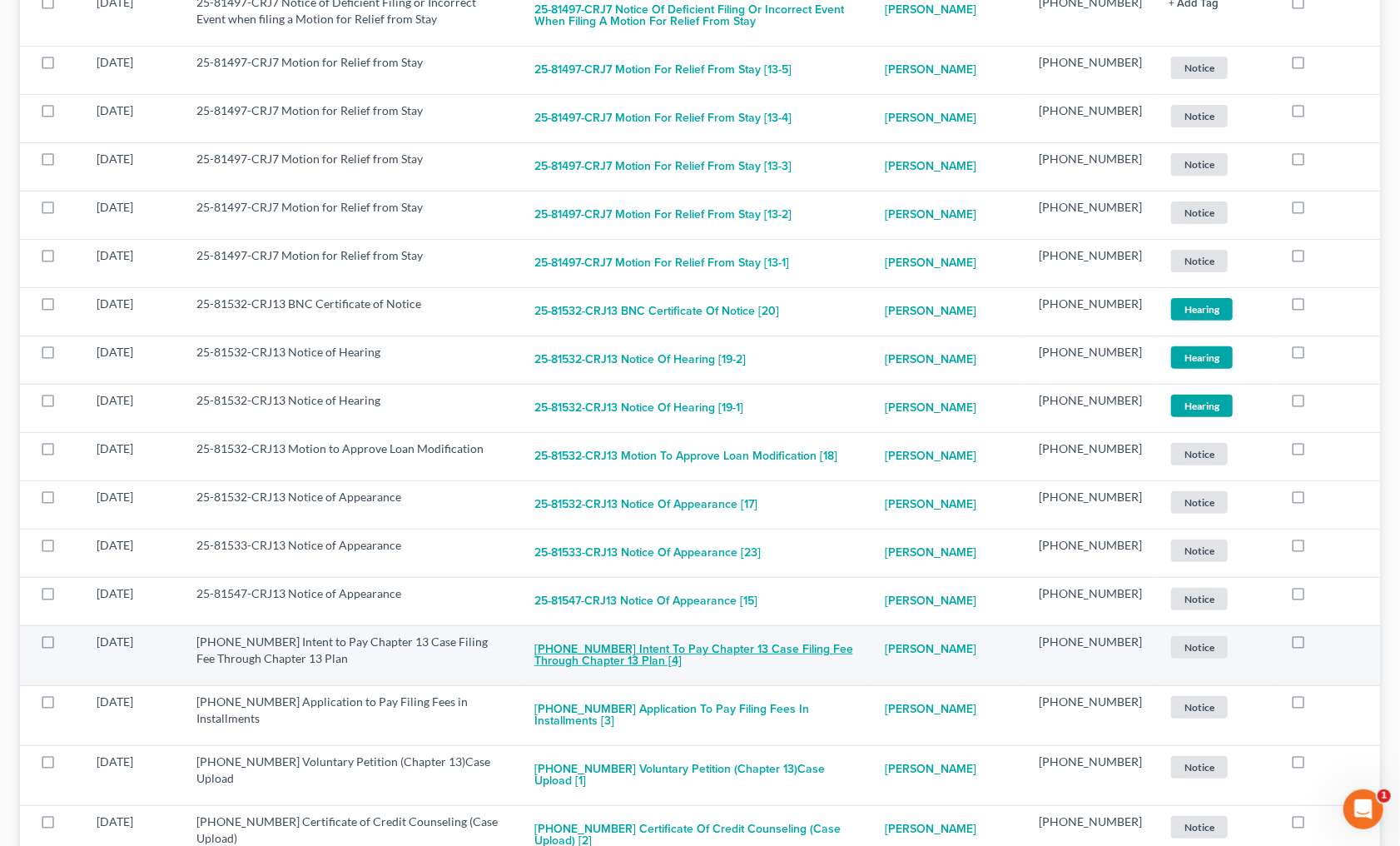
click at [708, 634] on button "25-81616-13 Intent to Pay Chapter 13 Case Filing Fee Through Chapter 13 Plan [4]" at bounding box center [697, 656] width 325 height 45
checkbox input "true"
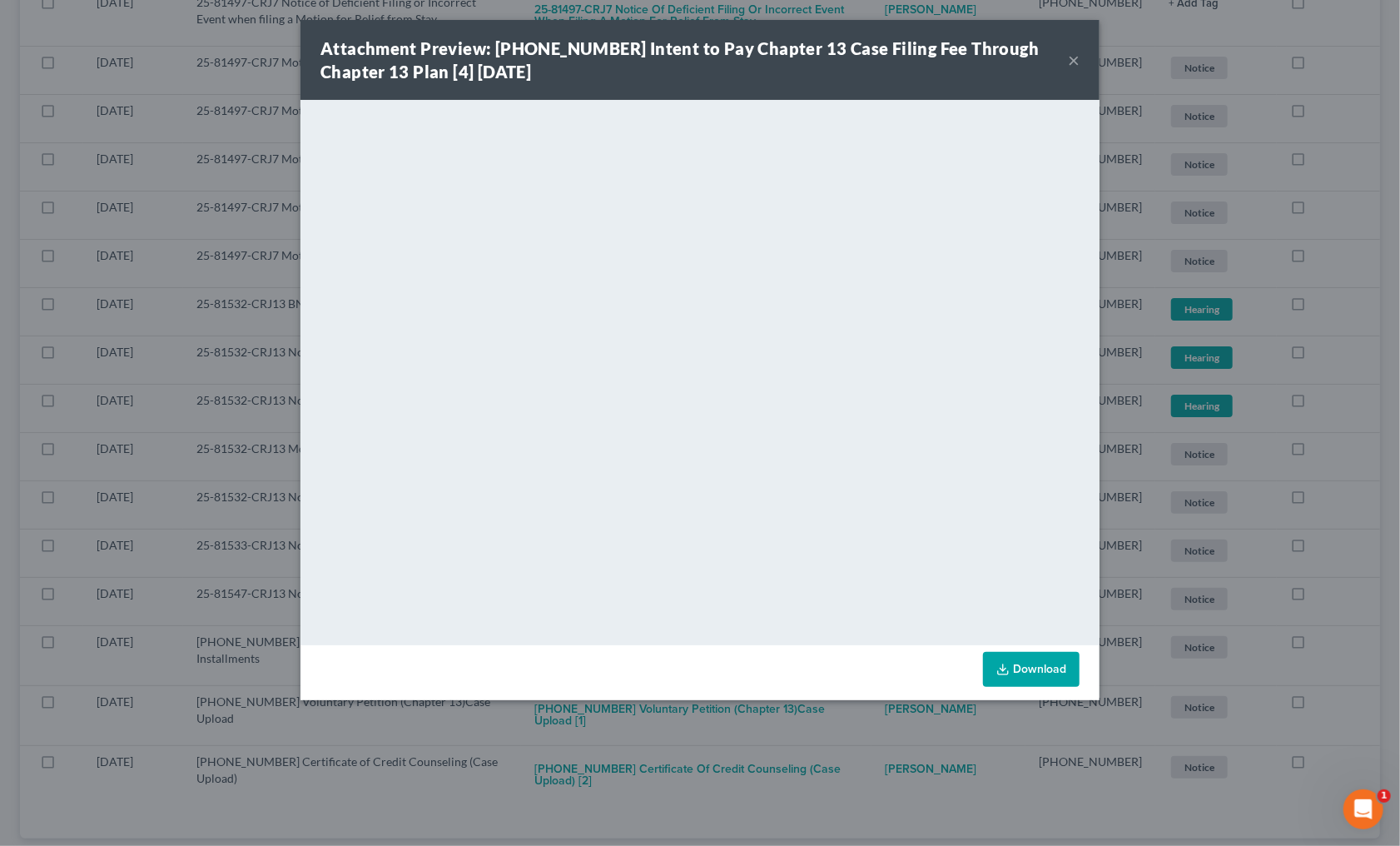
scroll to position [8074, 0]
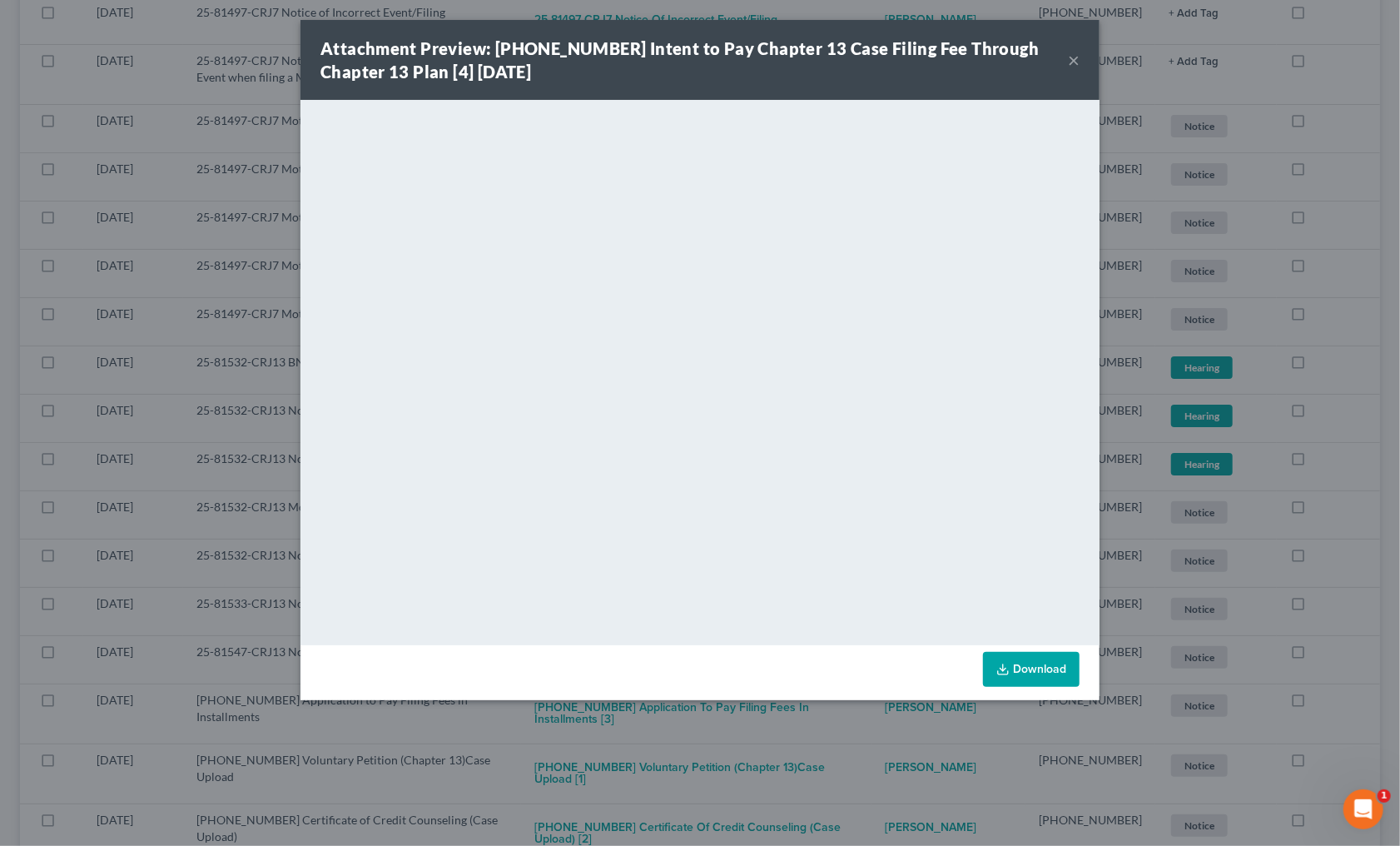
click at [755, 700] on div "Attachment Preview: 25-81616-13 Intent to Pay Chapter 13 Case Filing Fee Throug…" at bounding box center [700, 423] width 1400 height 846
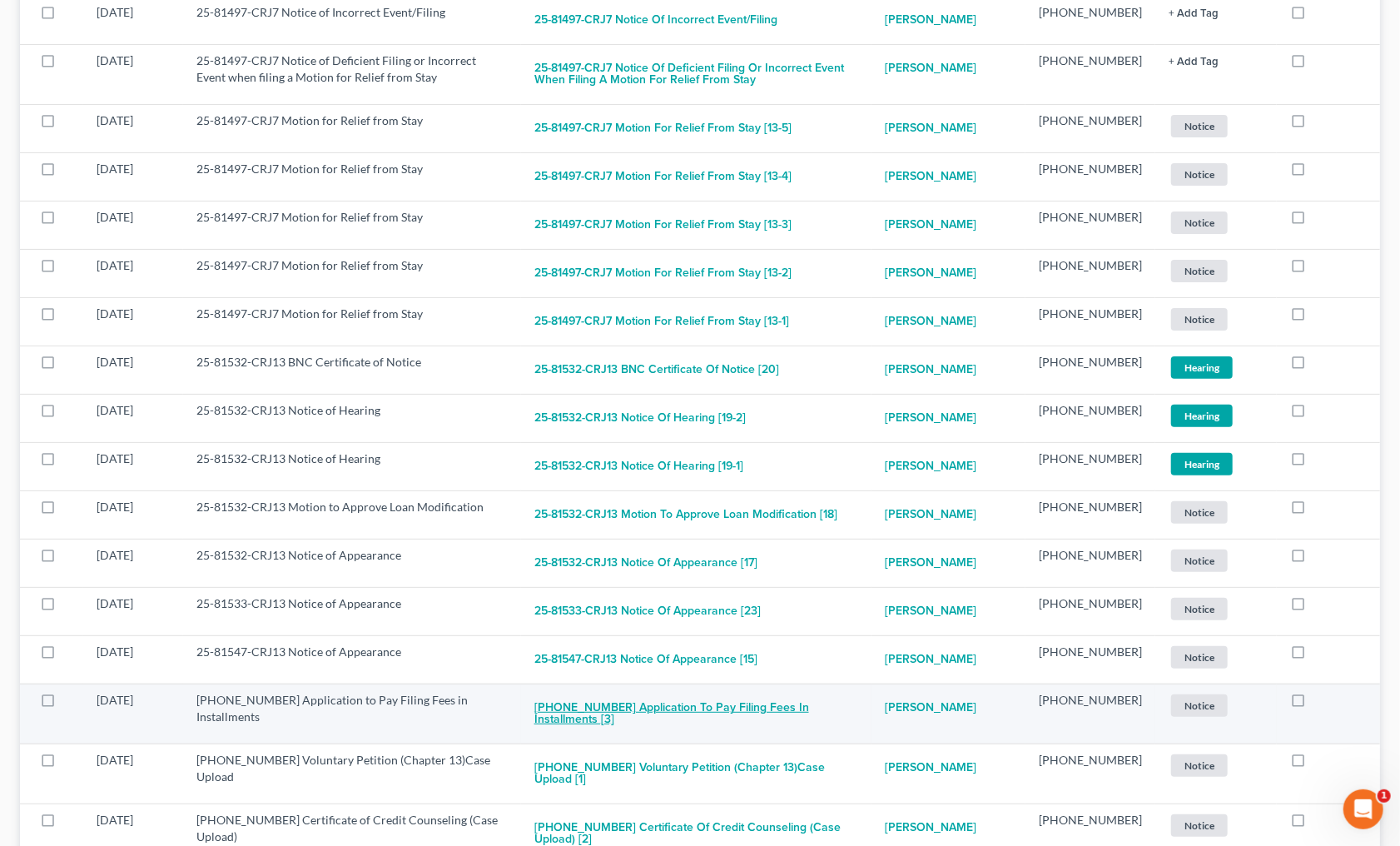
click at [701, 691] on button "25-81616-13 Application to Pay Filing Fees in Installments [3]" at bounding box center [697, 713] width 325 height 45
checkbox input "true"
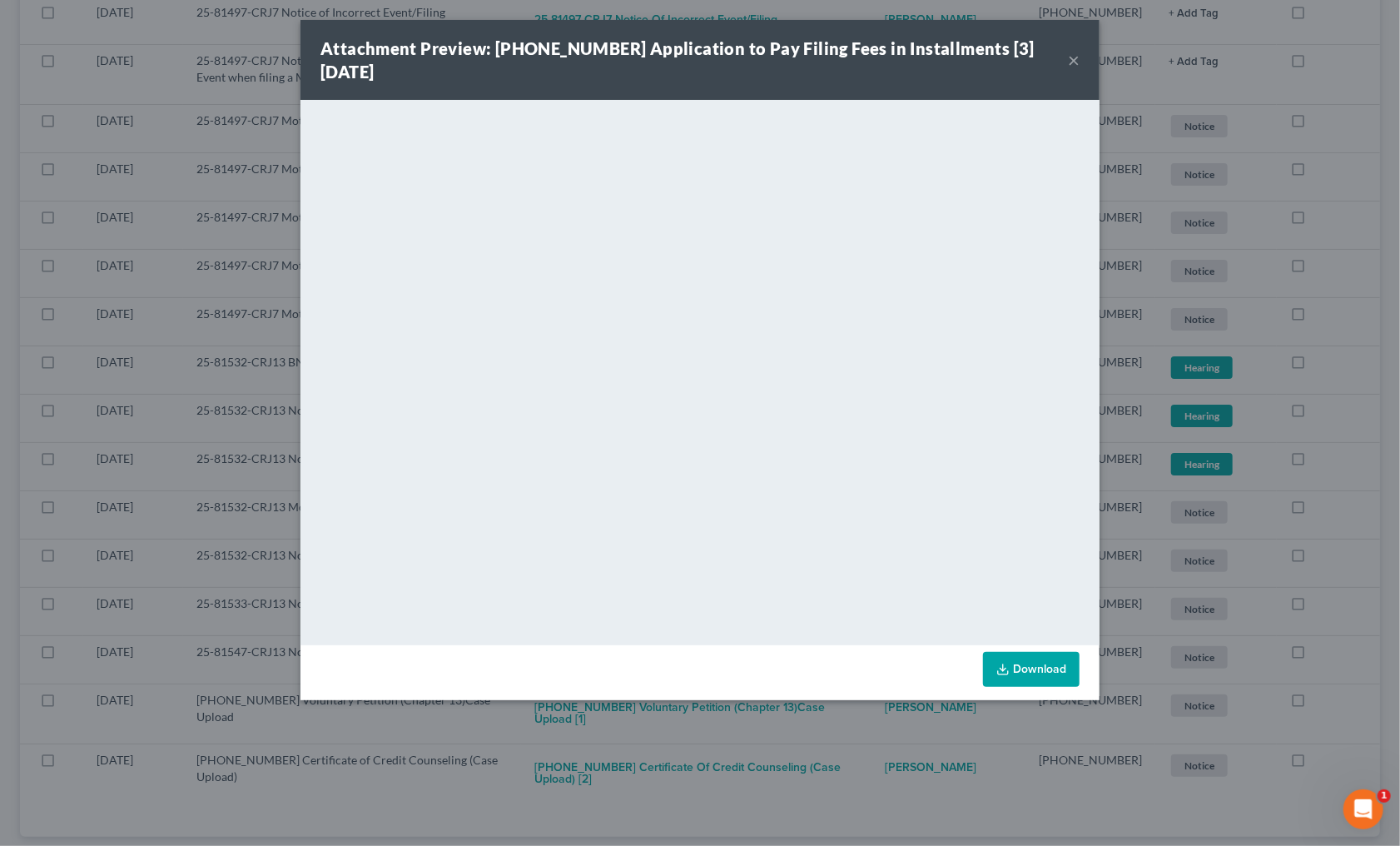
scroll to position [8026, 0]
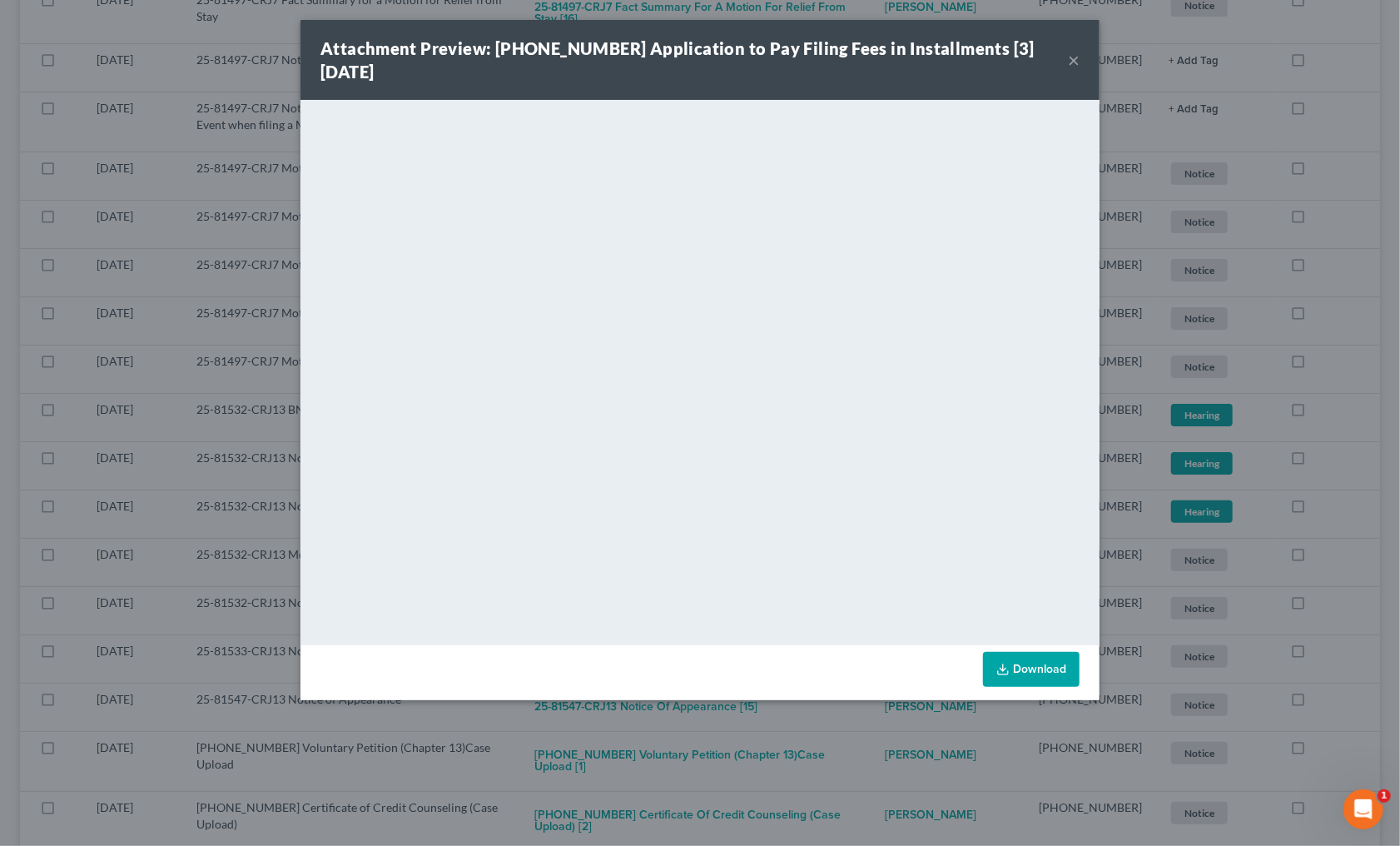
click at [779, 741] on div "Attachment Preview: 25-81616-13 Application to Pay Filing Fees in Installments …" at bounding box center [700, 423] width 1400 height 846
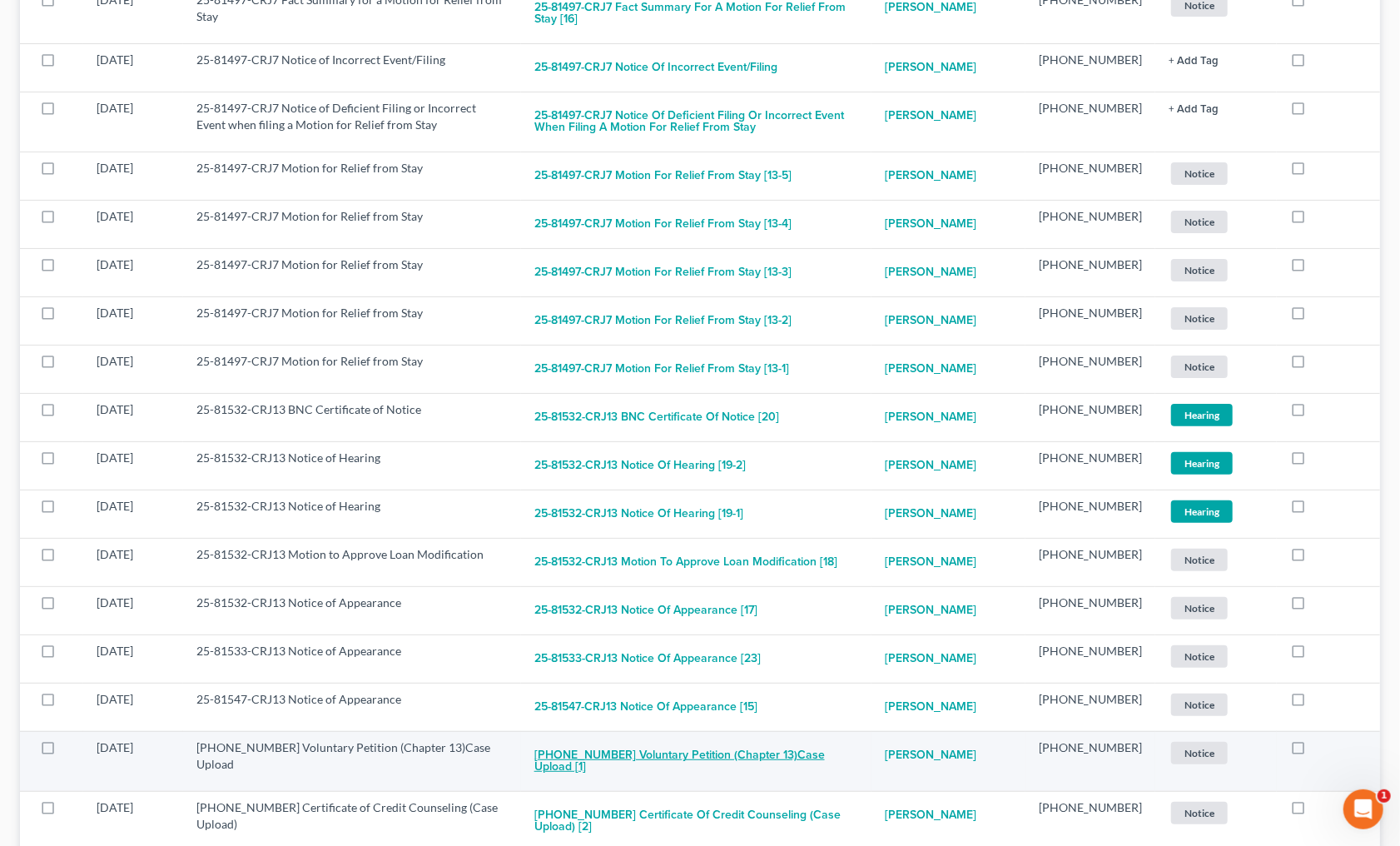
click at [712, 739] on button "25-81616-13 Voluntary Petition (Chapter 13)Case Upload [1]" at bounding box center [697, 761] width 325 height 45
checkbox input "true"
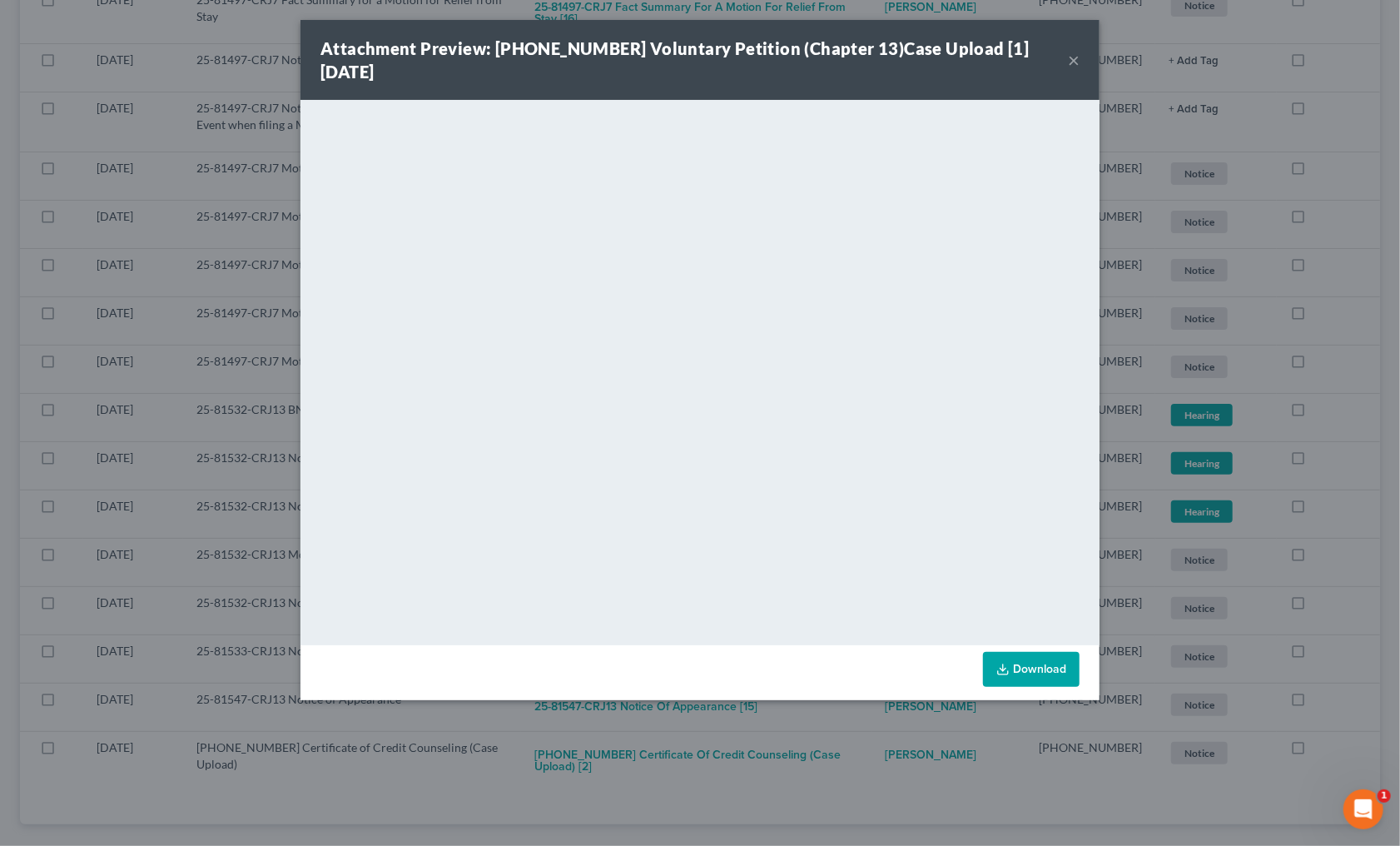
scroll to position [7979, 0]
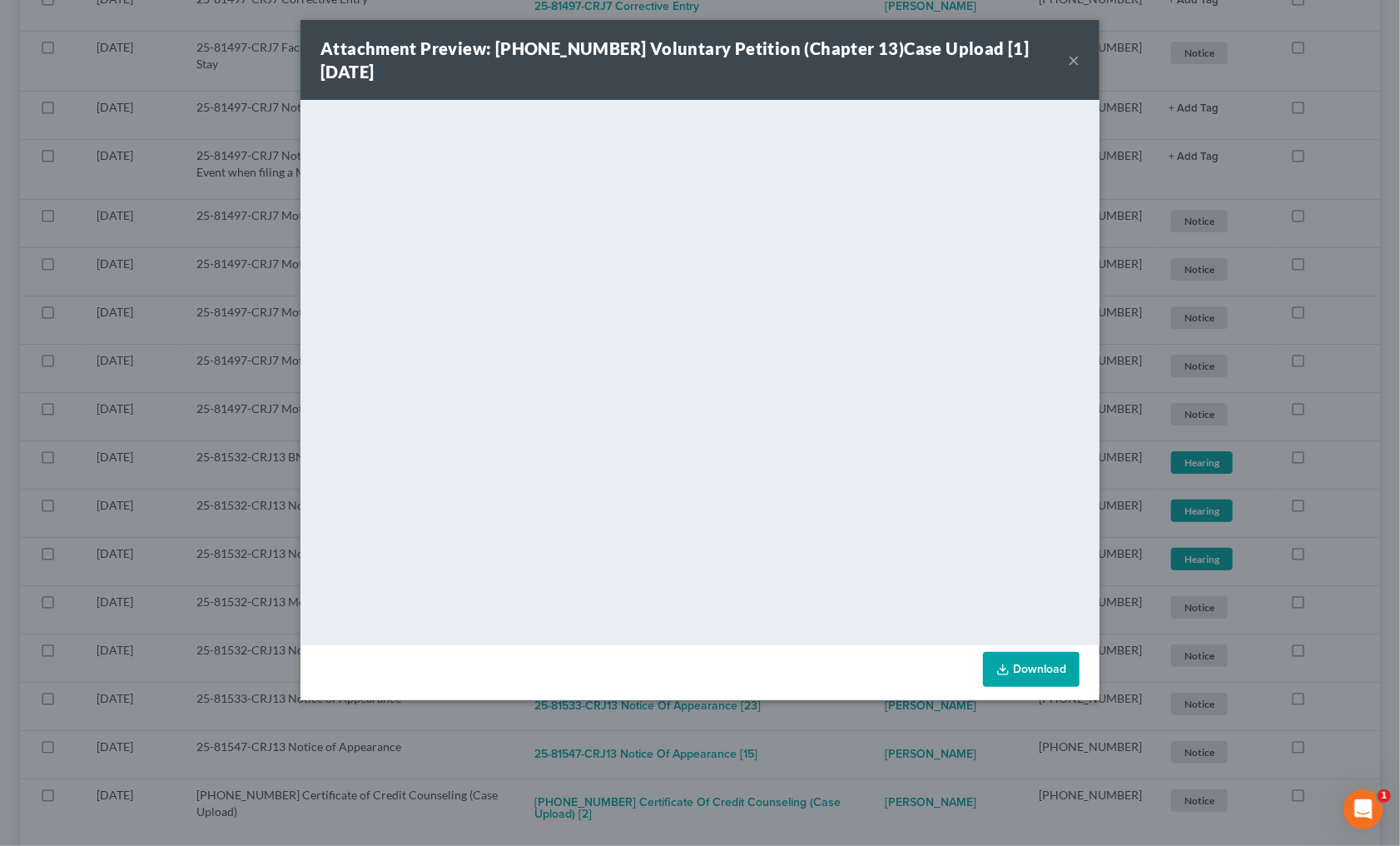
click at [784, 742] on div "Attachment Preview: 25-81616-13 Voluntary Petition (Chapter 13)Case Upload [1] …" at bounding box center [700, 423] width 1400 height 846
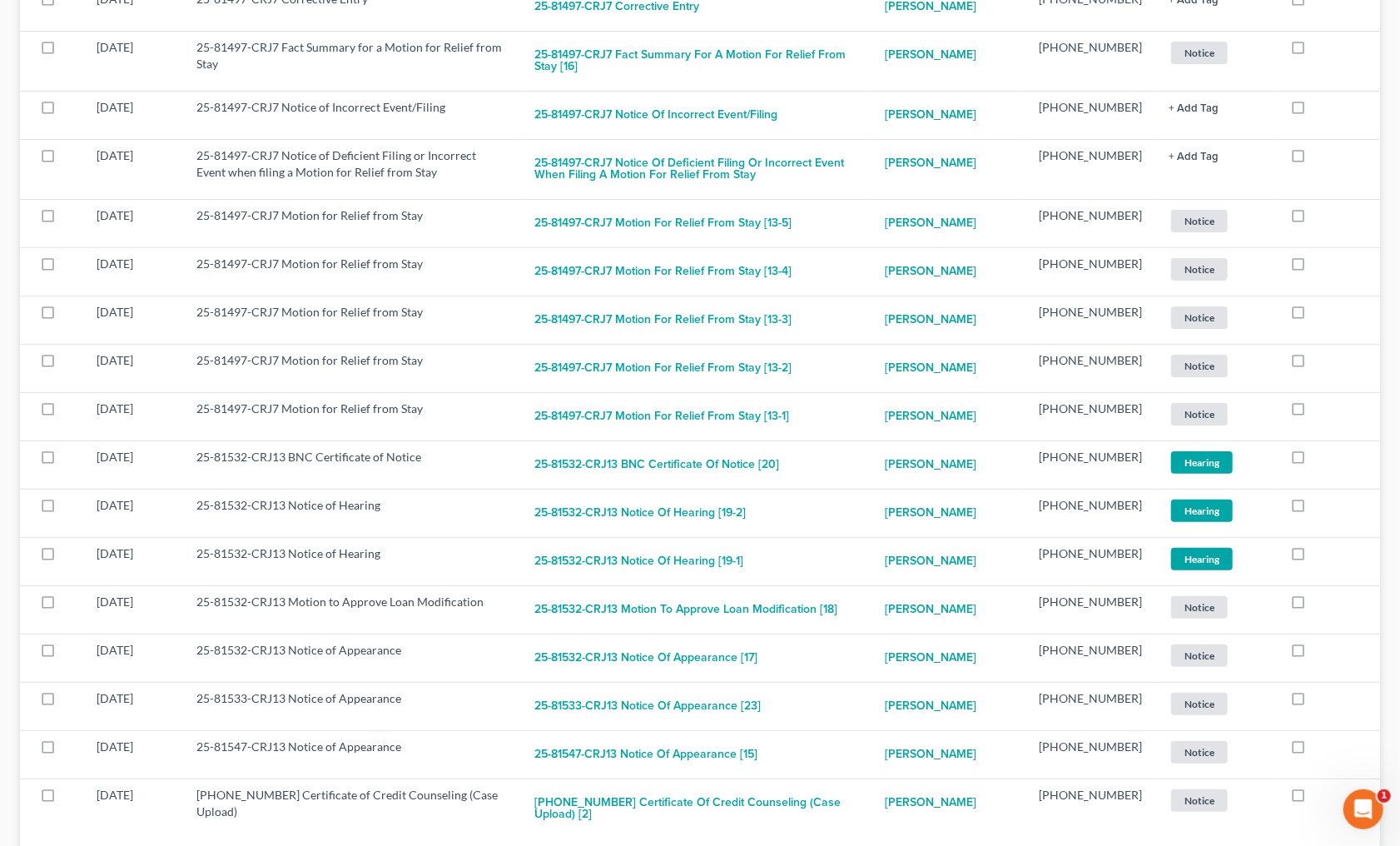
click at [784, 787] on button "25-81616-13 Certificate of Credit Counseling (Case Upload) [2]" at bounding box center [697, 808] width 325 height 45
checkbox input "true"
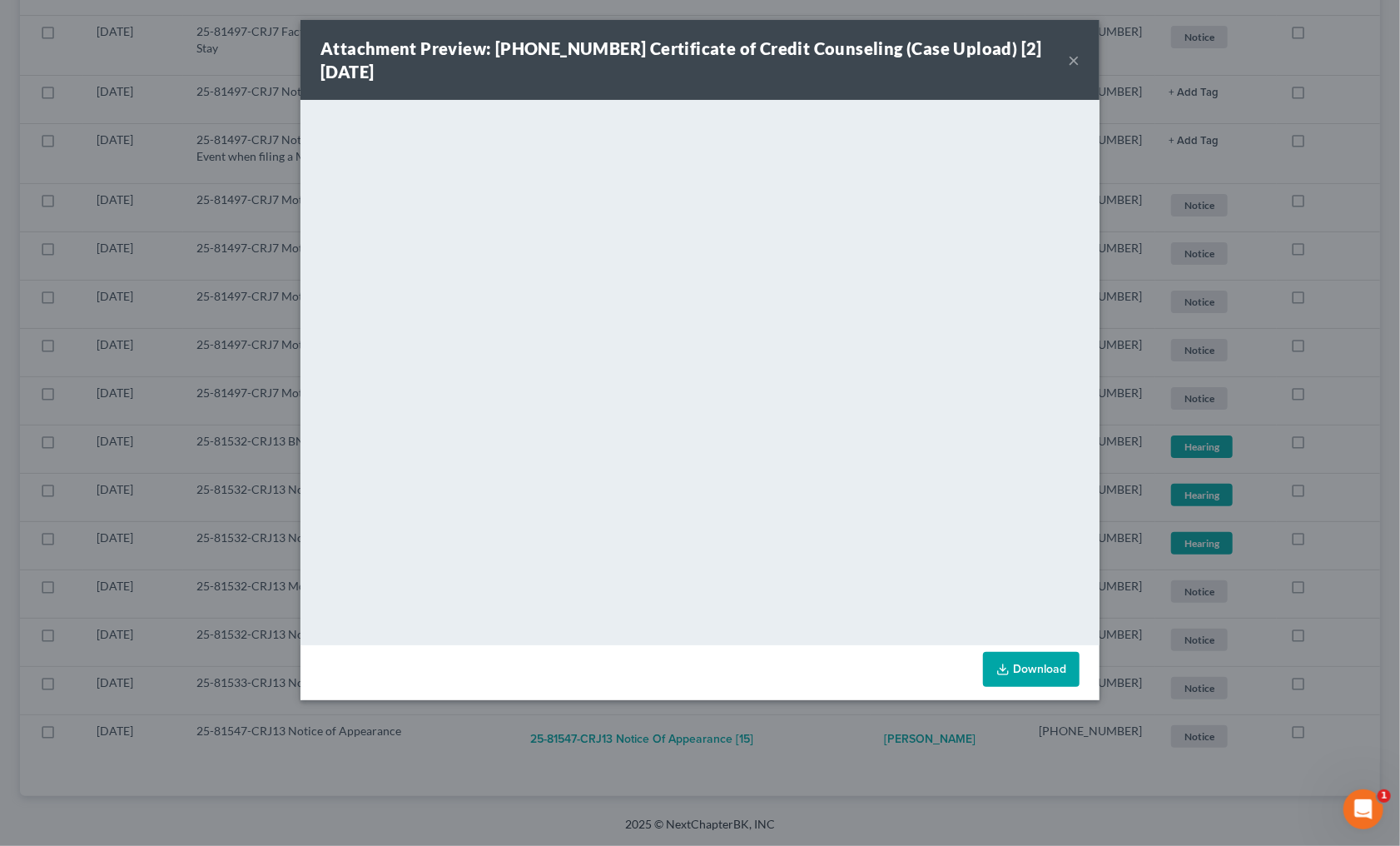
scroll to position [7932, 0]
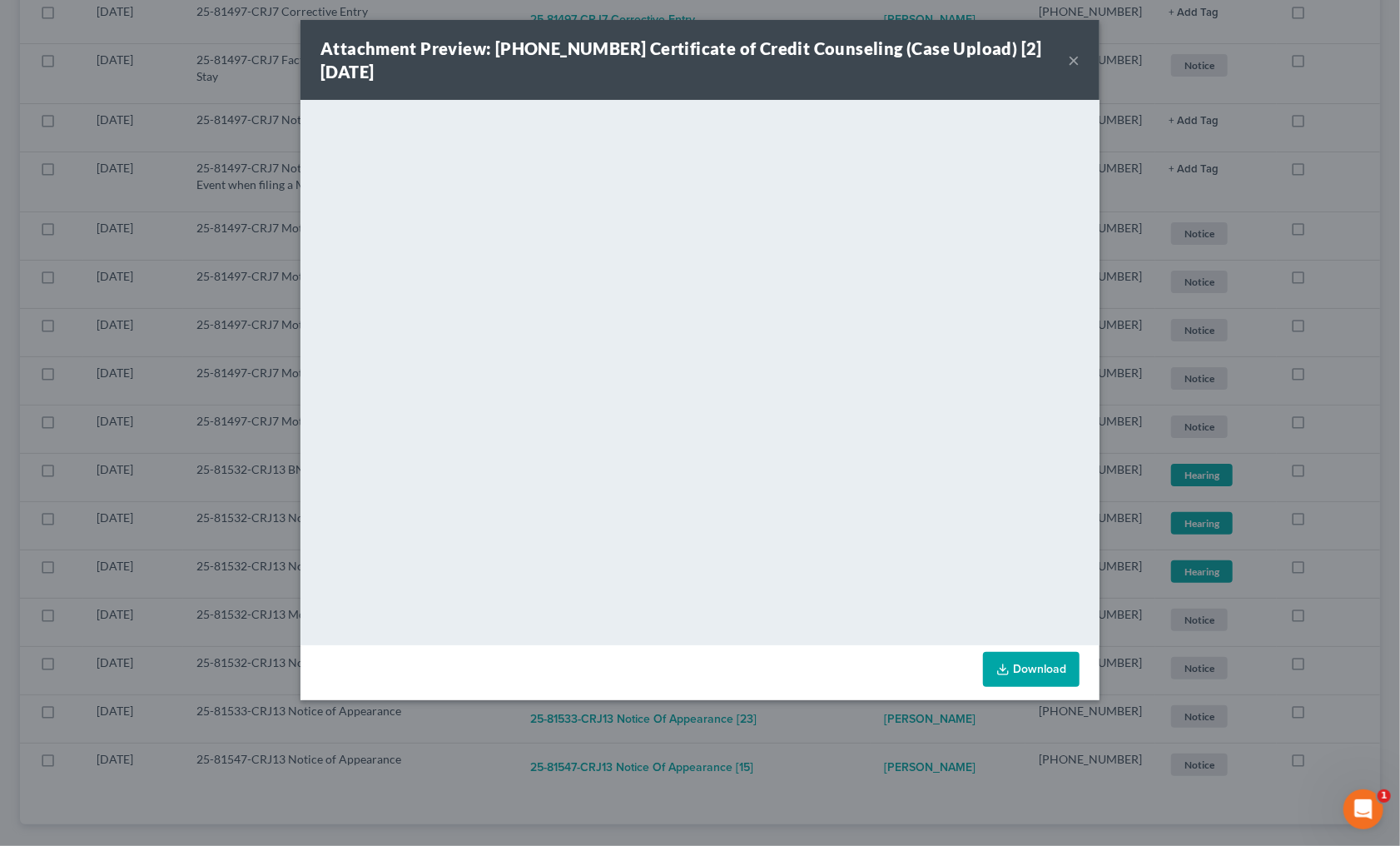
click at [842, 756] on div "Attachment Preview: 25-81616-13 Certificate of Credit Counseling (Case Upload) …" at bounding box center [700, 423] width 1400 height 846
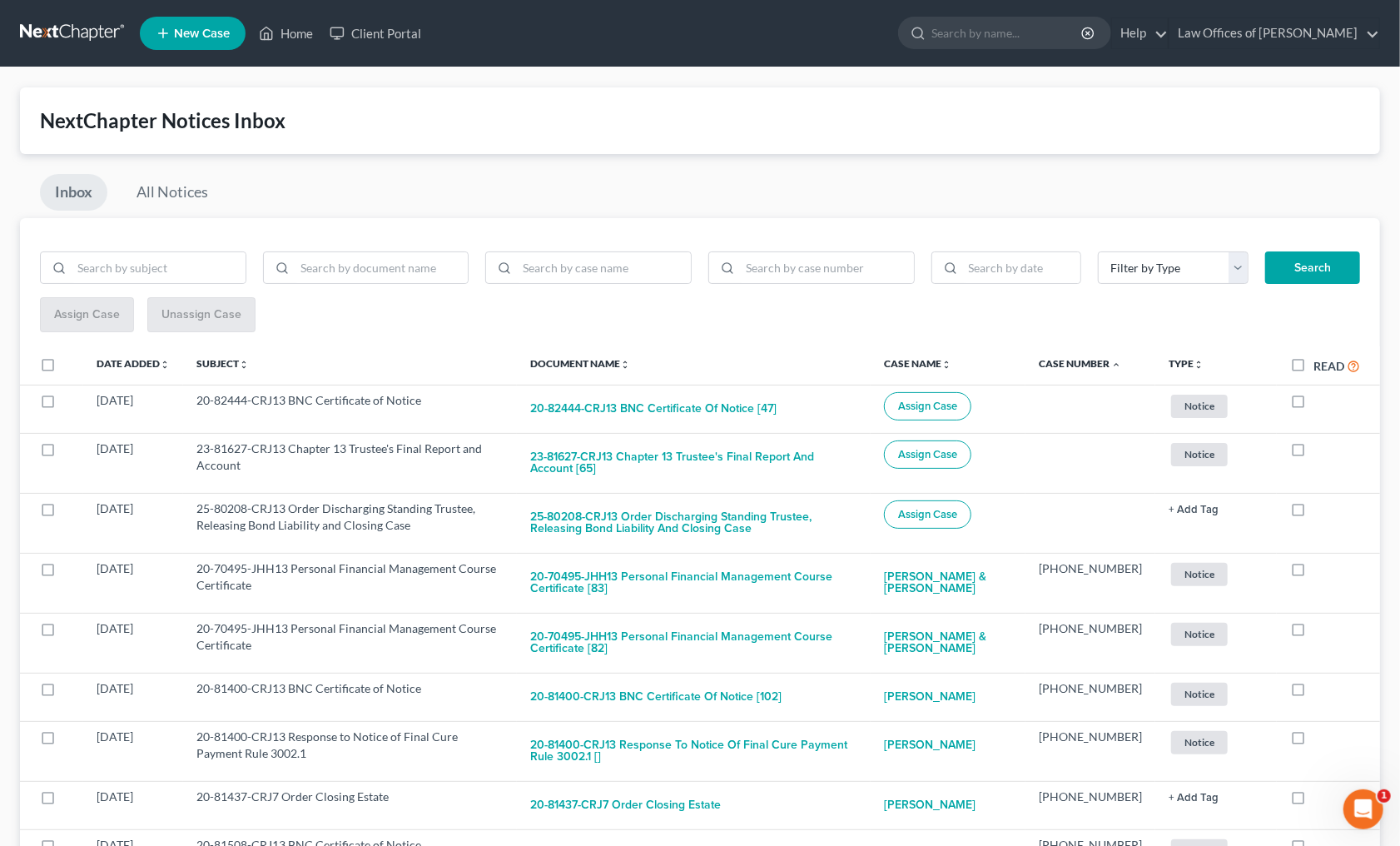
scroll to position [0, 0]
click at [81, 25] on link at bounding box center [73, 33] width 107 height 30
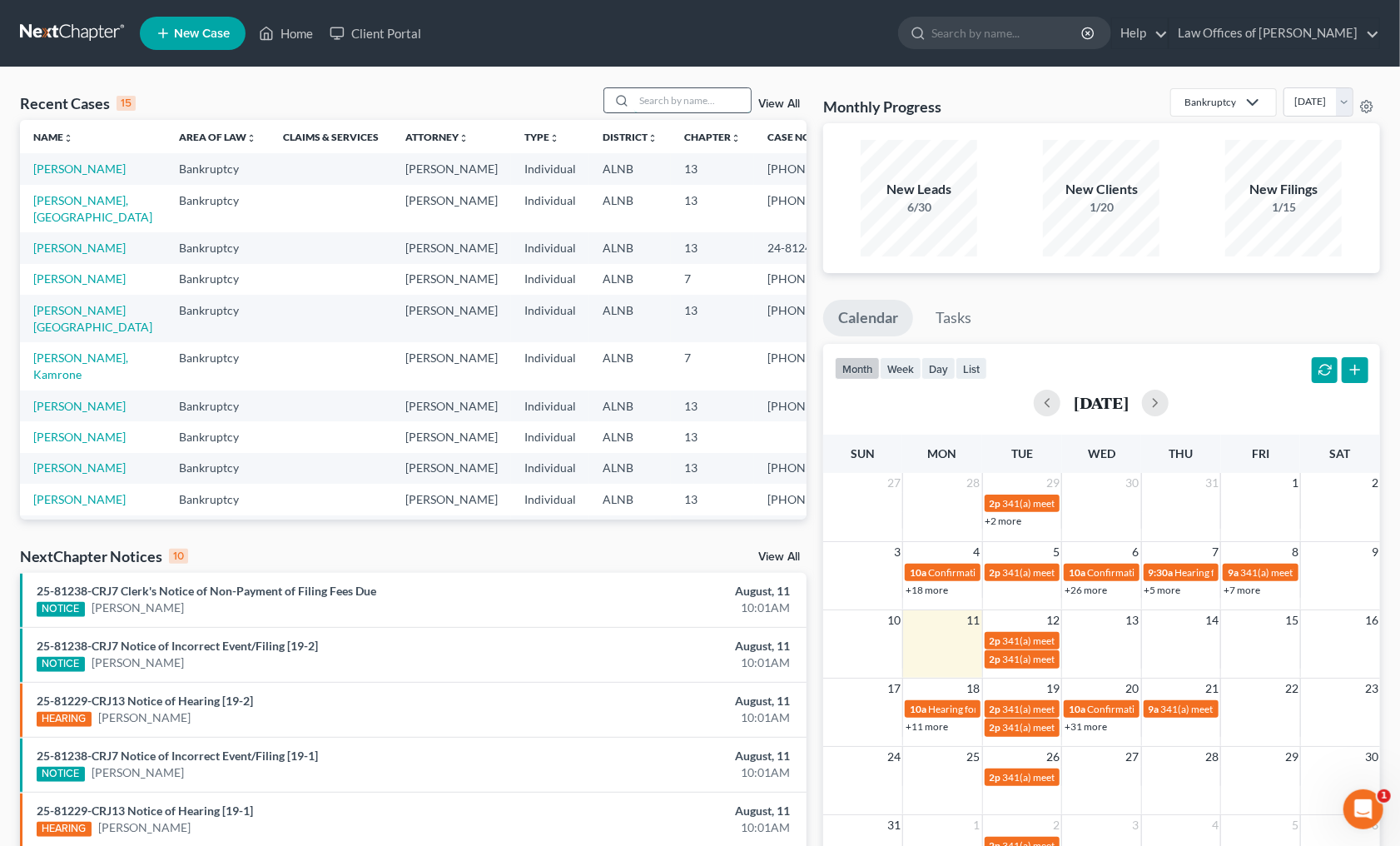
click at [690, 102] on input "search" at bounding box center [692, 100] width 117 height 24
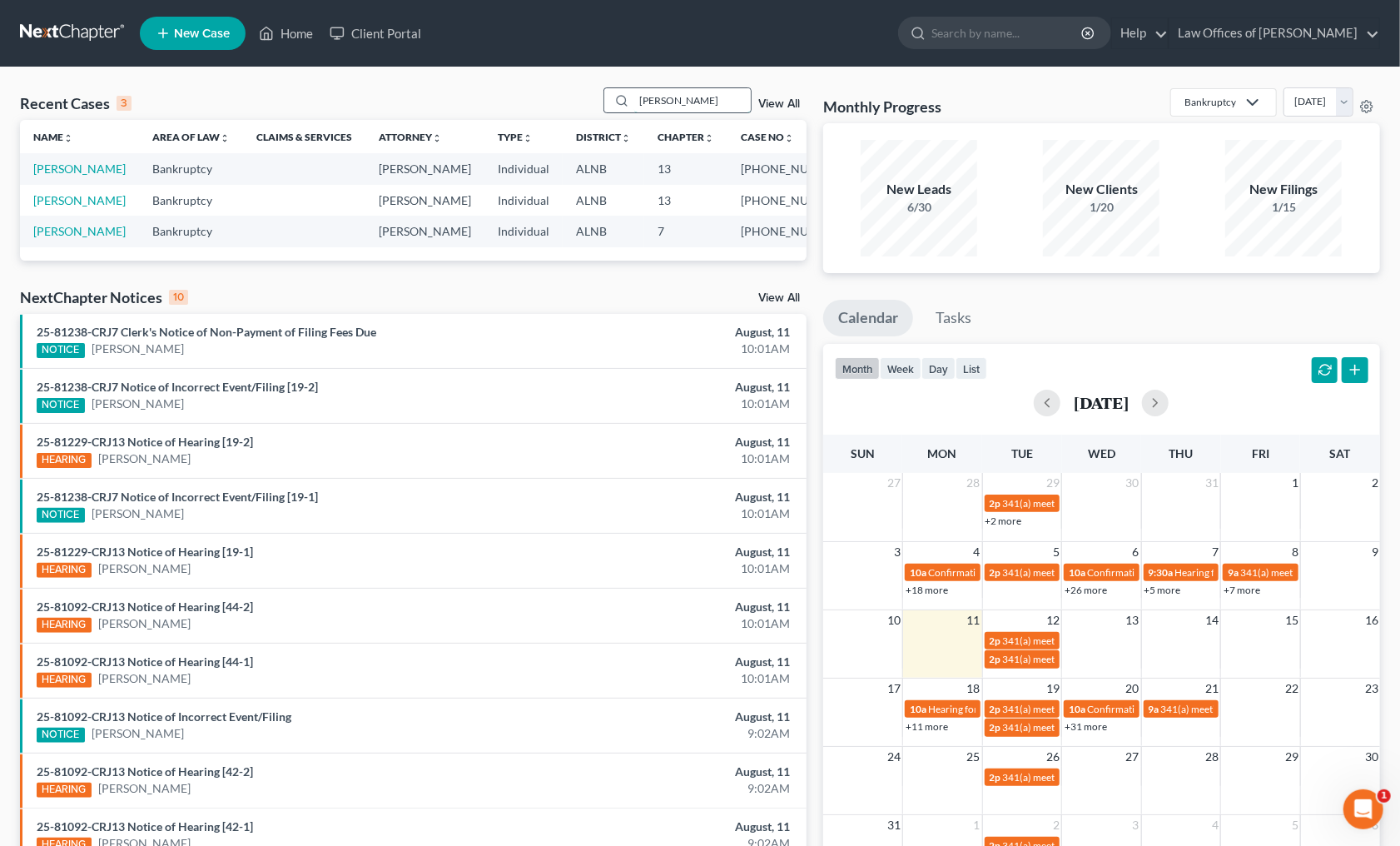
click at [674, 99] on input "lindsay" at bounding box center [692, 100] width 117 height 24
type input "lindsey"
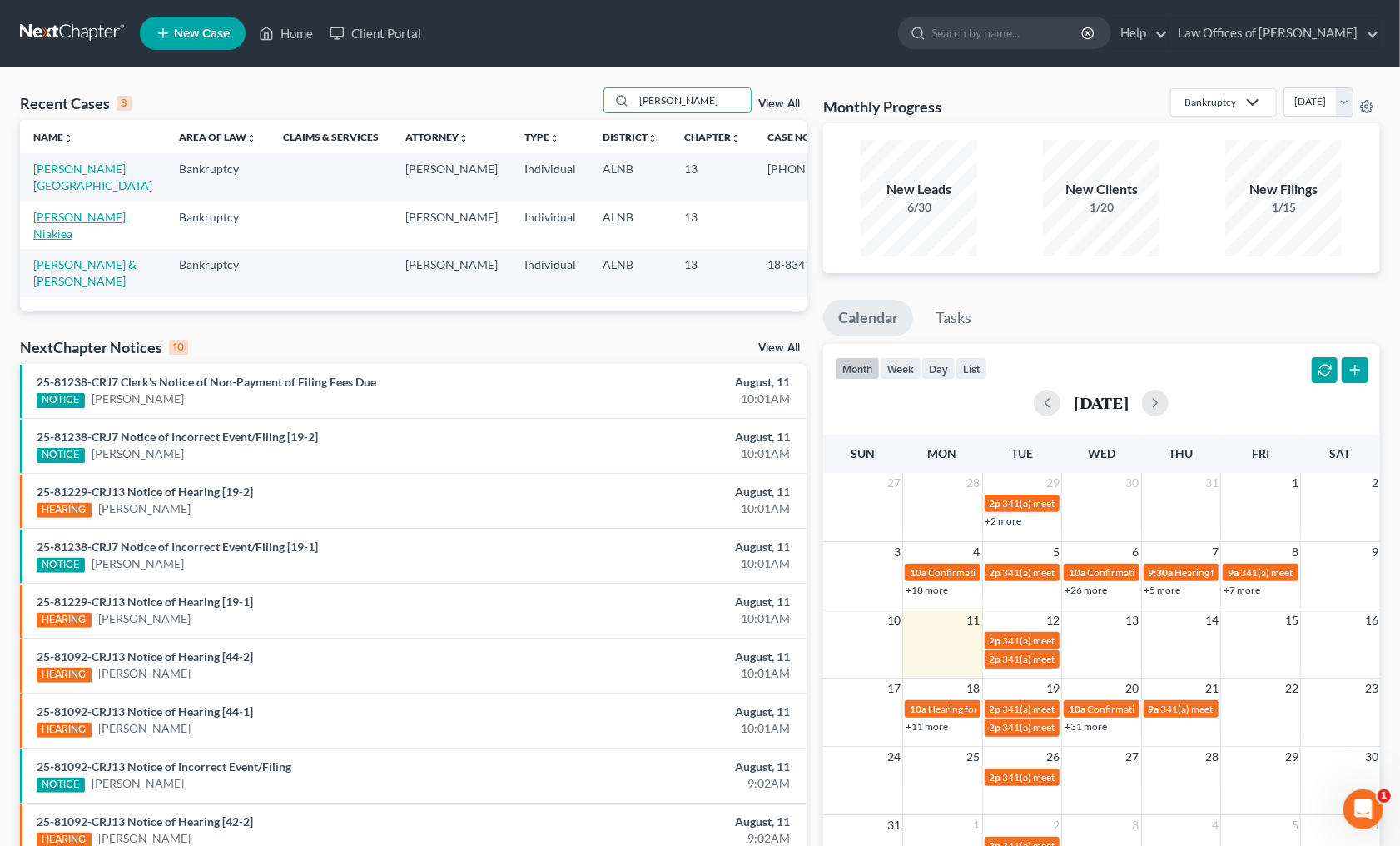
click at [34, 212] on link "[PERSON_NAME], Niakiea" at bounding box center [81, 225] width 95 height 31
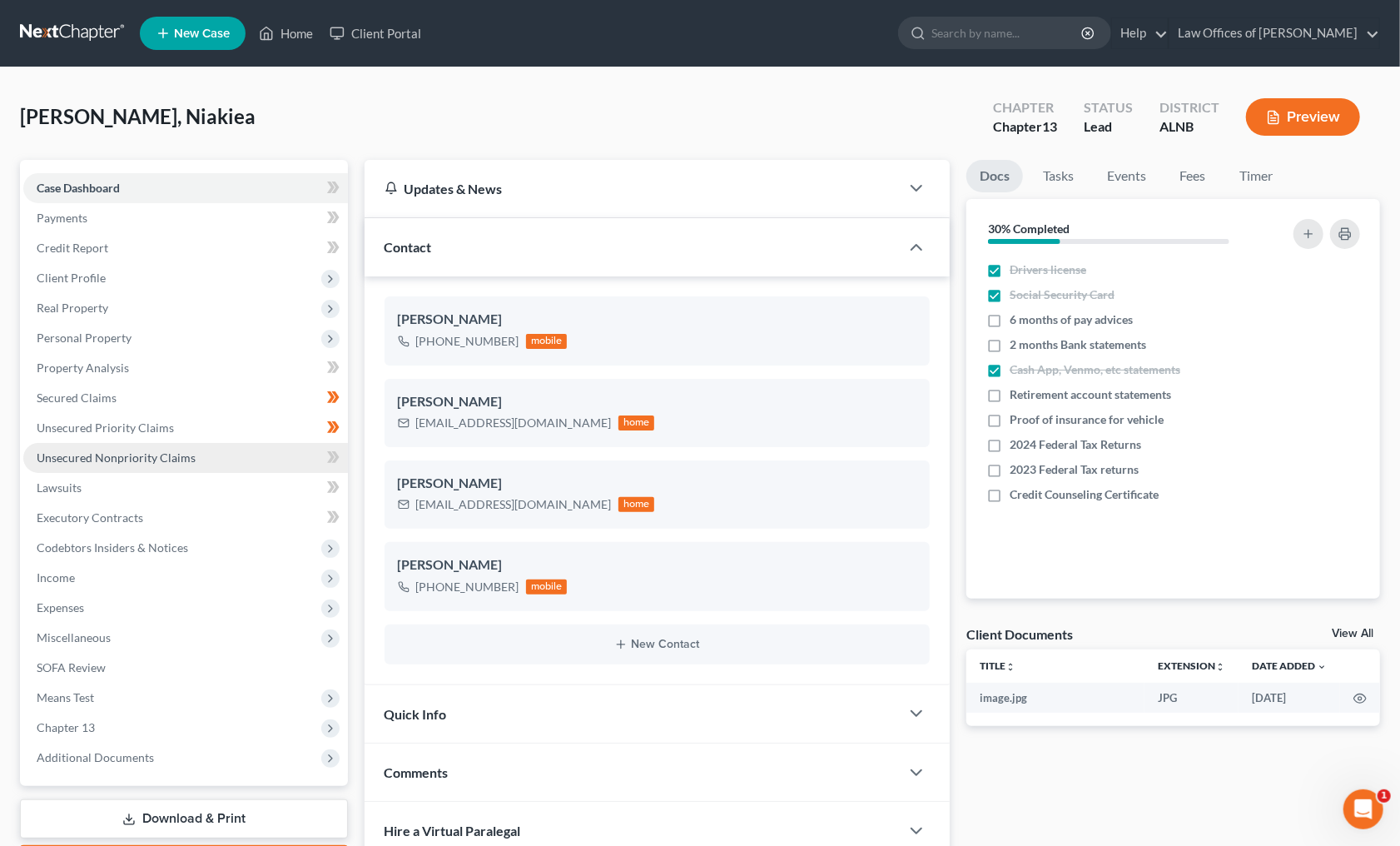
click at [217, 449] on link "Unsecured Nonpriority Claims" at bounding box center [186, 458] width 325 height 30
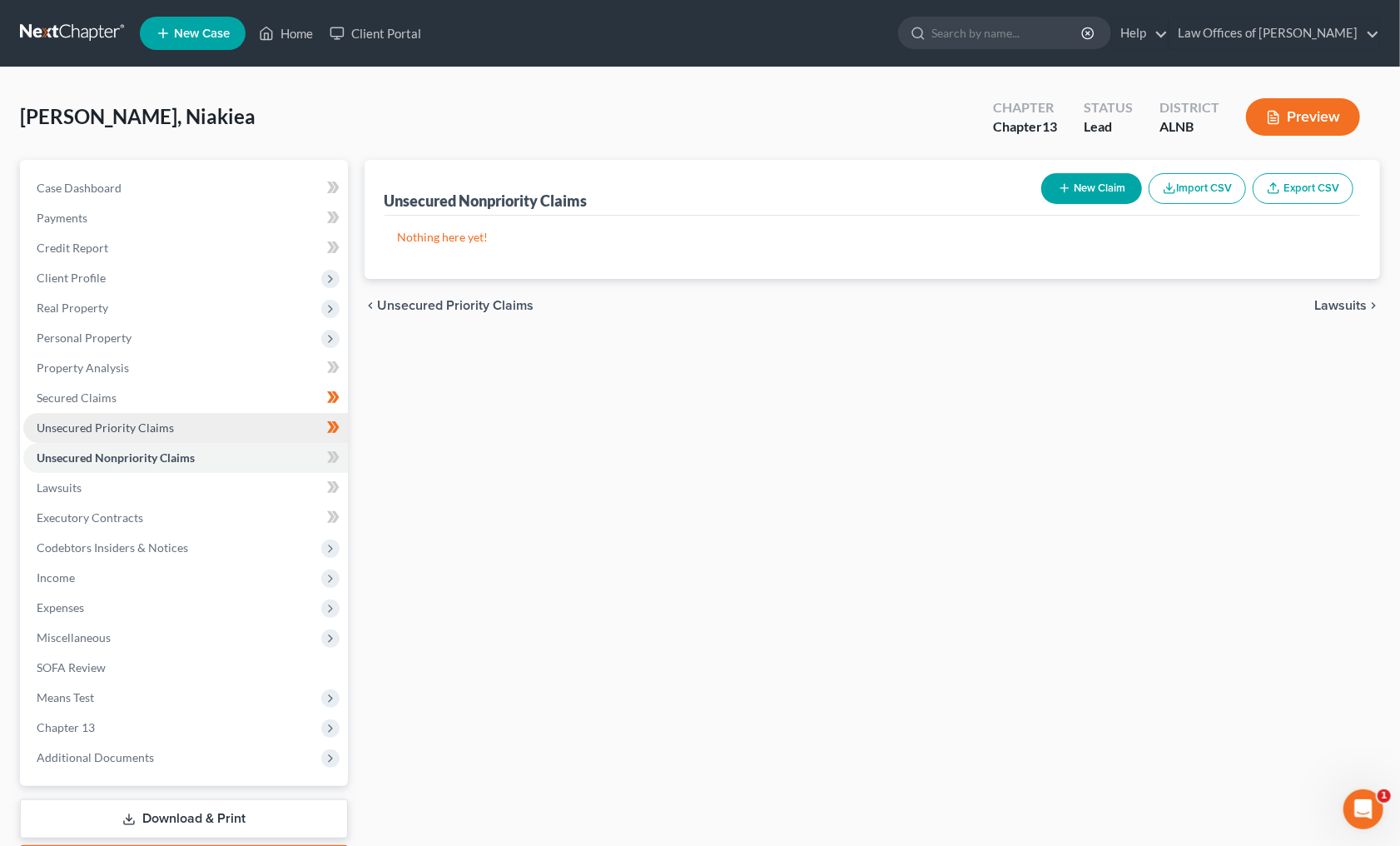
click at [251, 414] on link "Unsecured Priority Claims" at bounding box center [186, 428] width 325 height 30
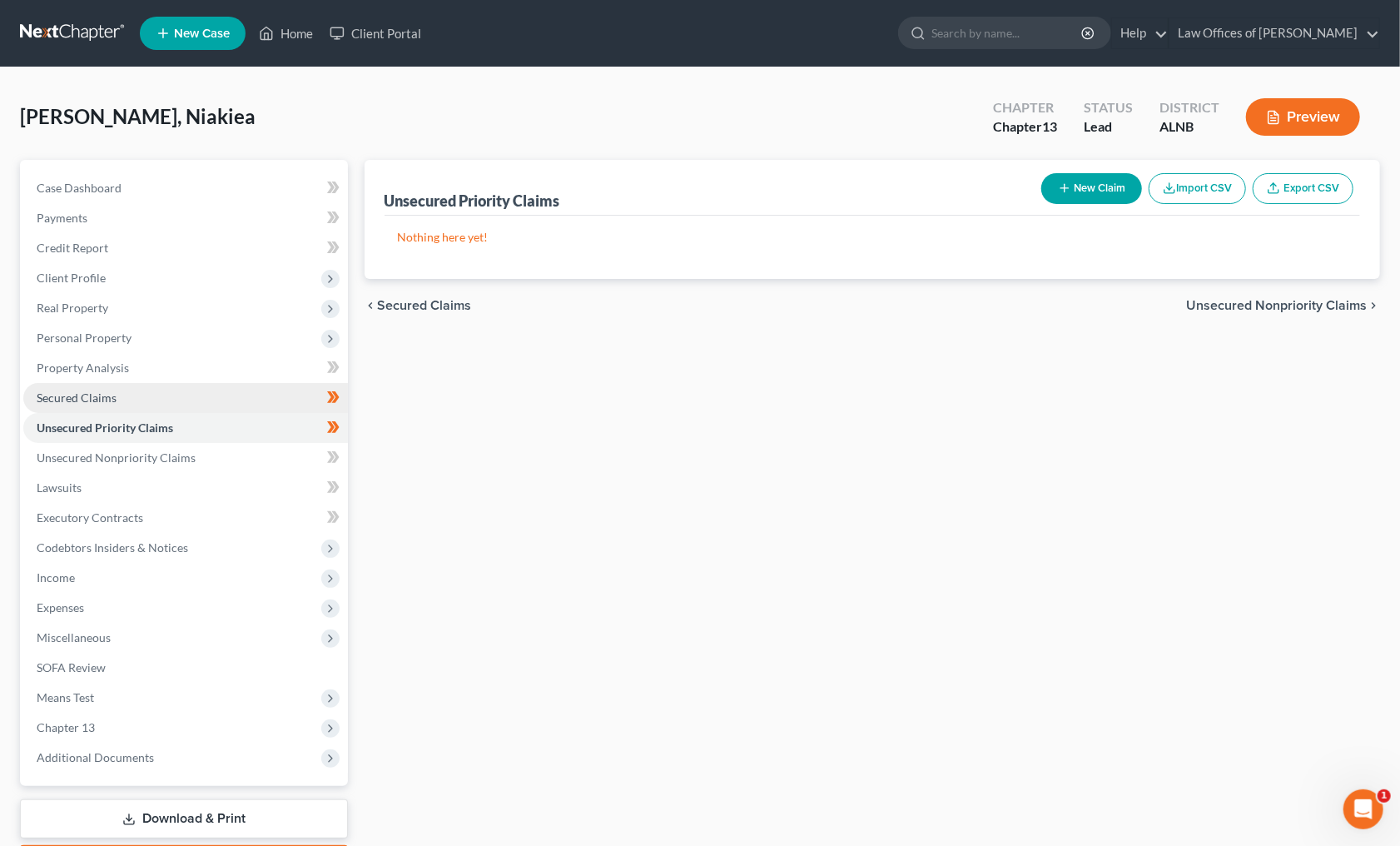
click at [232, 394] on link "Secured Claims" at bounding box center [186, 398] width 325 height 30
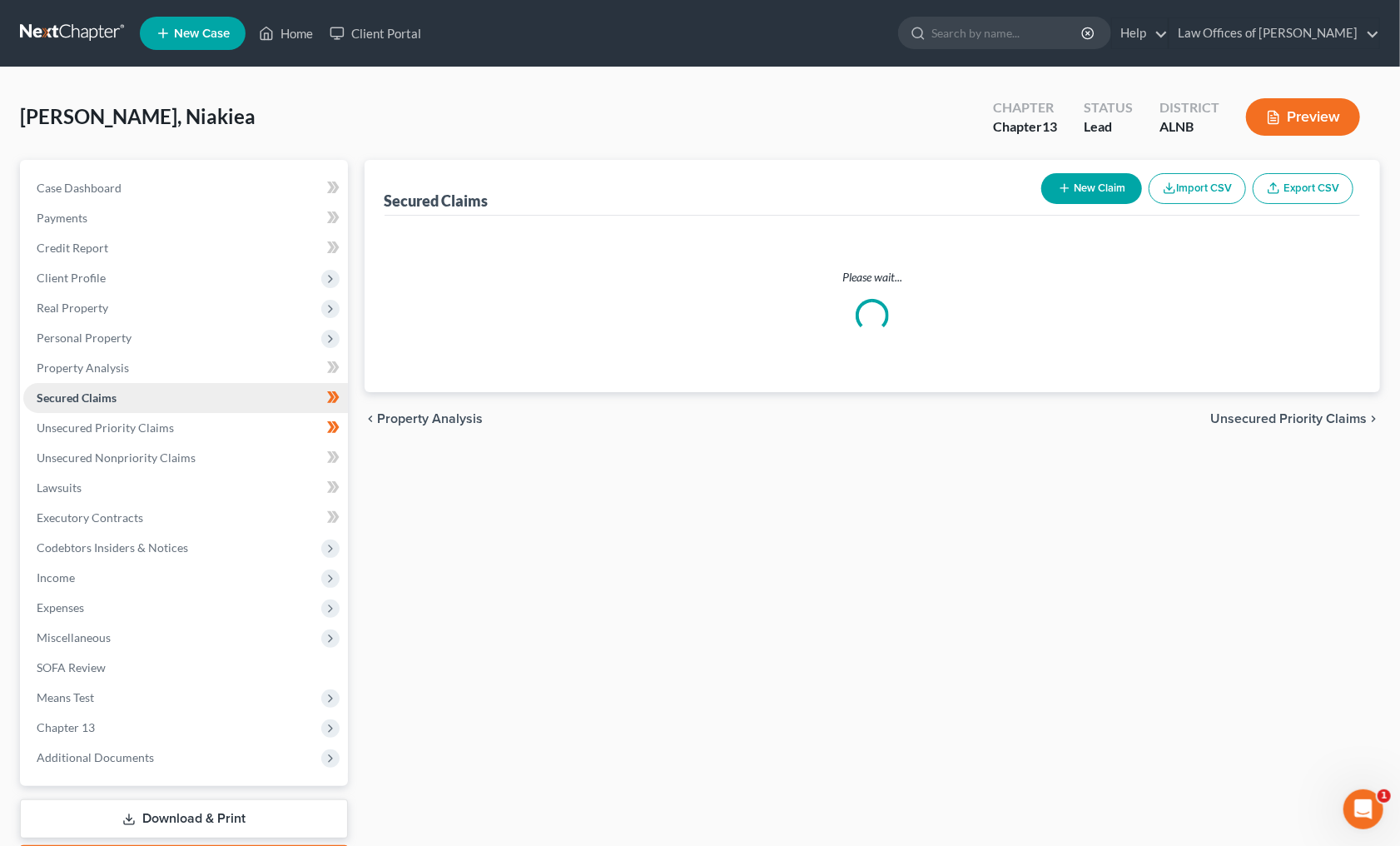
scroll to position [1, 0]
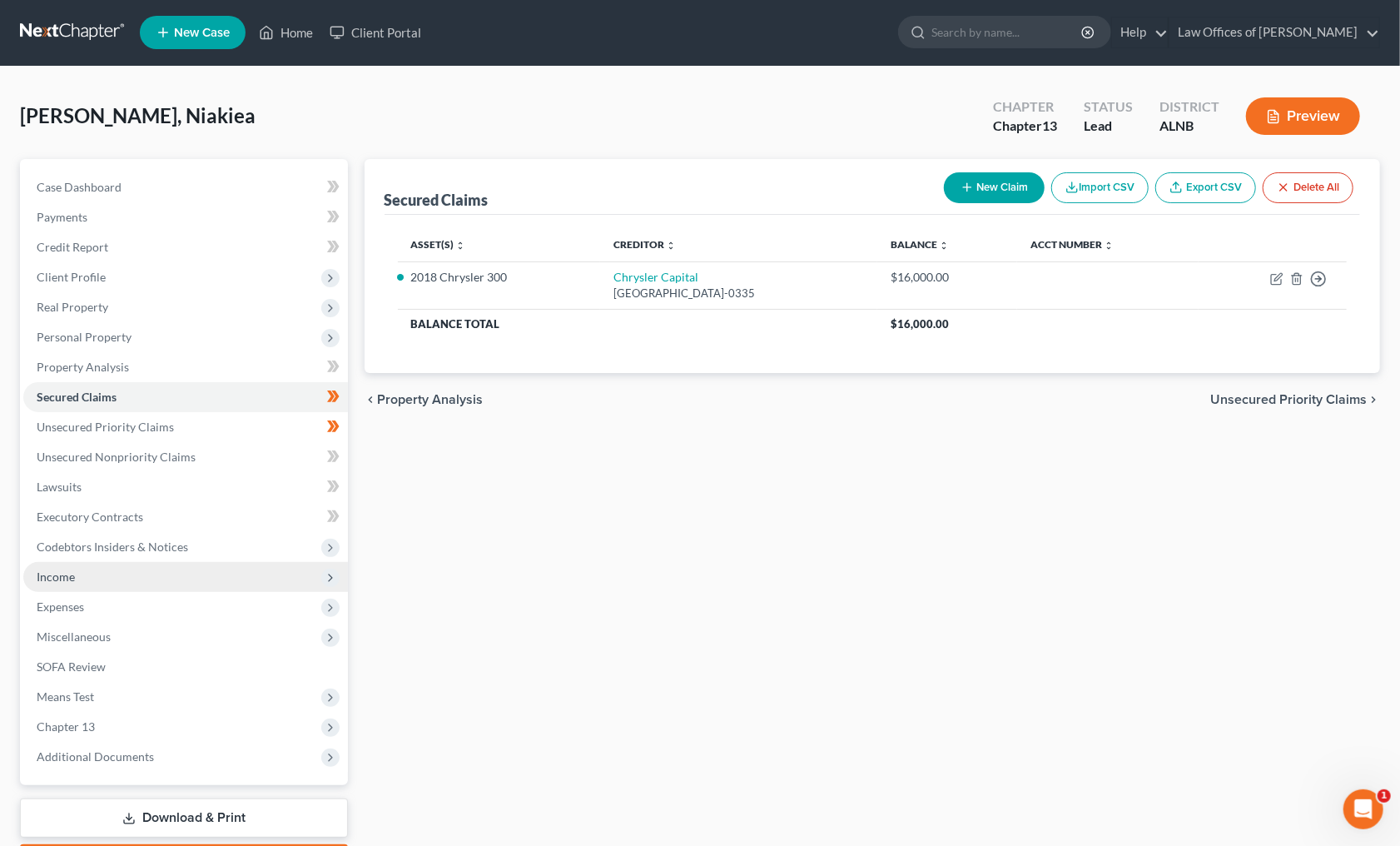
click at [115, 565] on span "Income" at bounding box center [186, 577] width 325 height 30
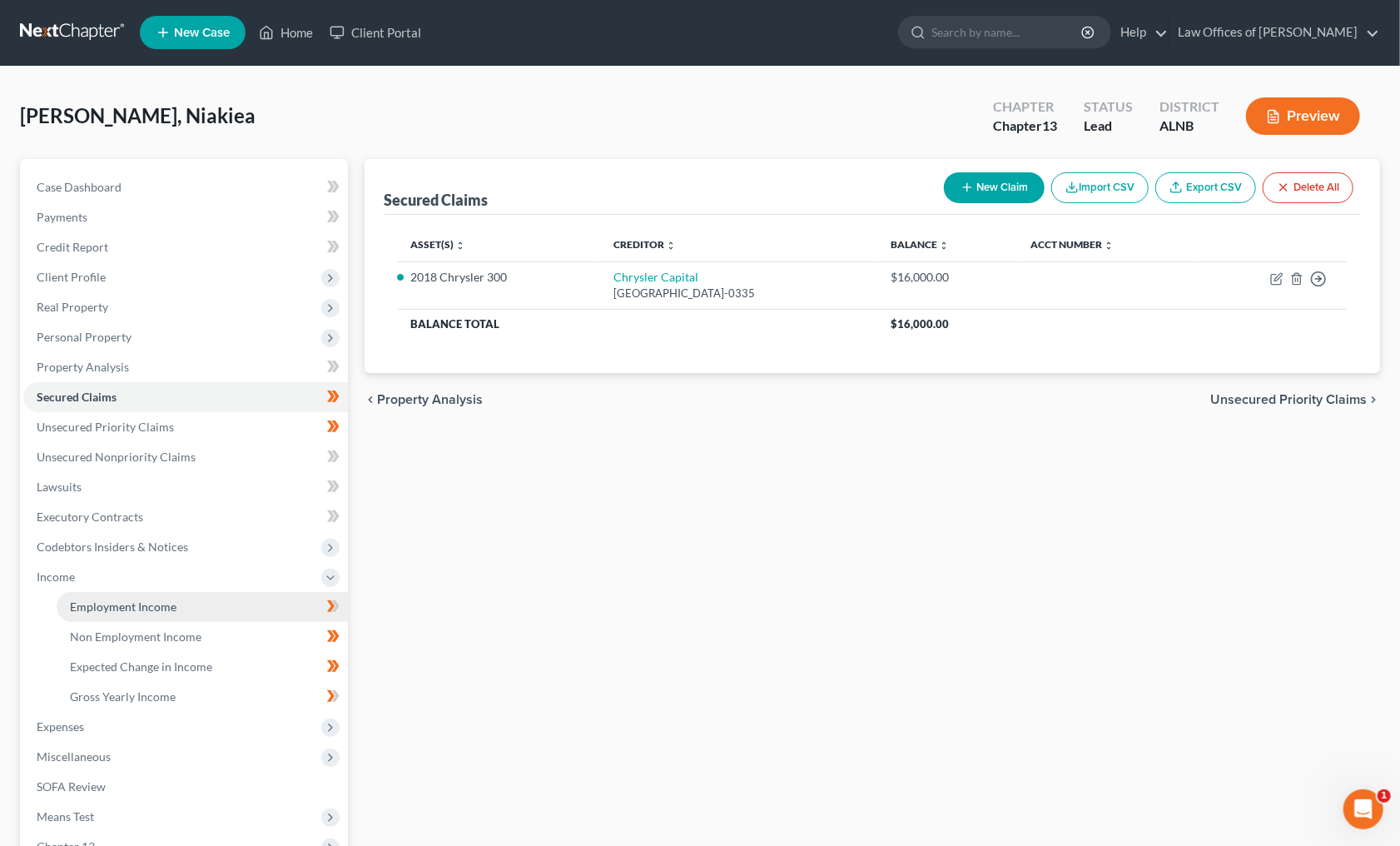
click at [157, 599] on span "Employment Income" at bounding box center [124, 606] width 107 height 14
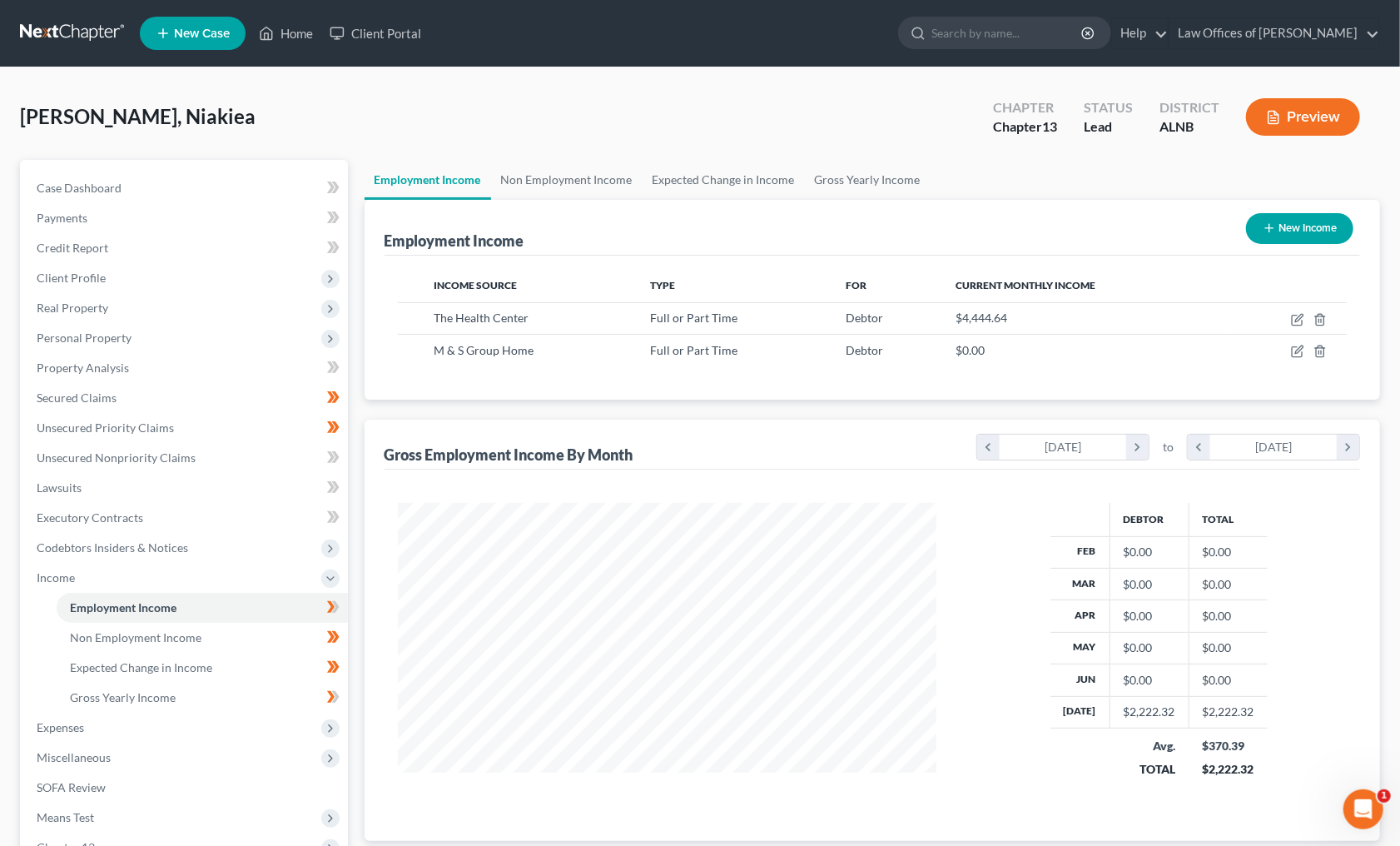
scroll to position [290, 573]
click at [1300, 314] on icon "button" at bounding box center [1299, 318] width 8 height 8
select select "0"
select select "1"
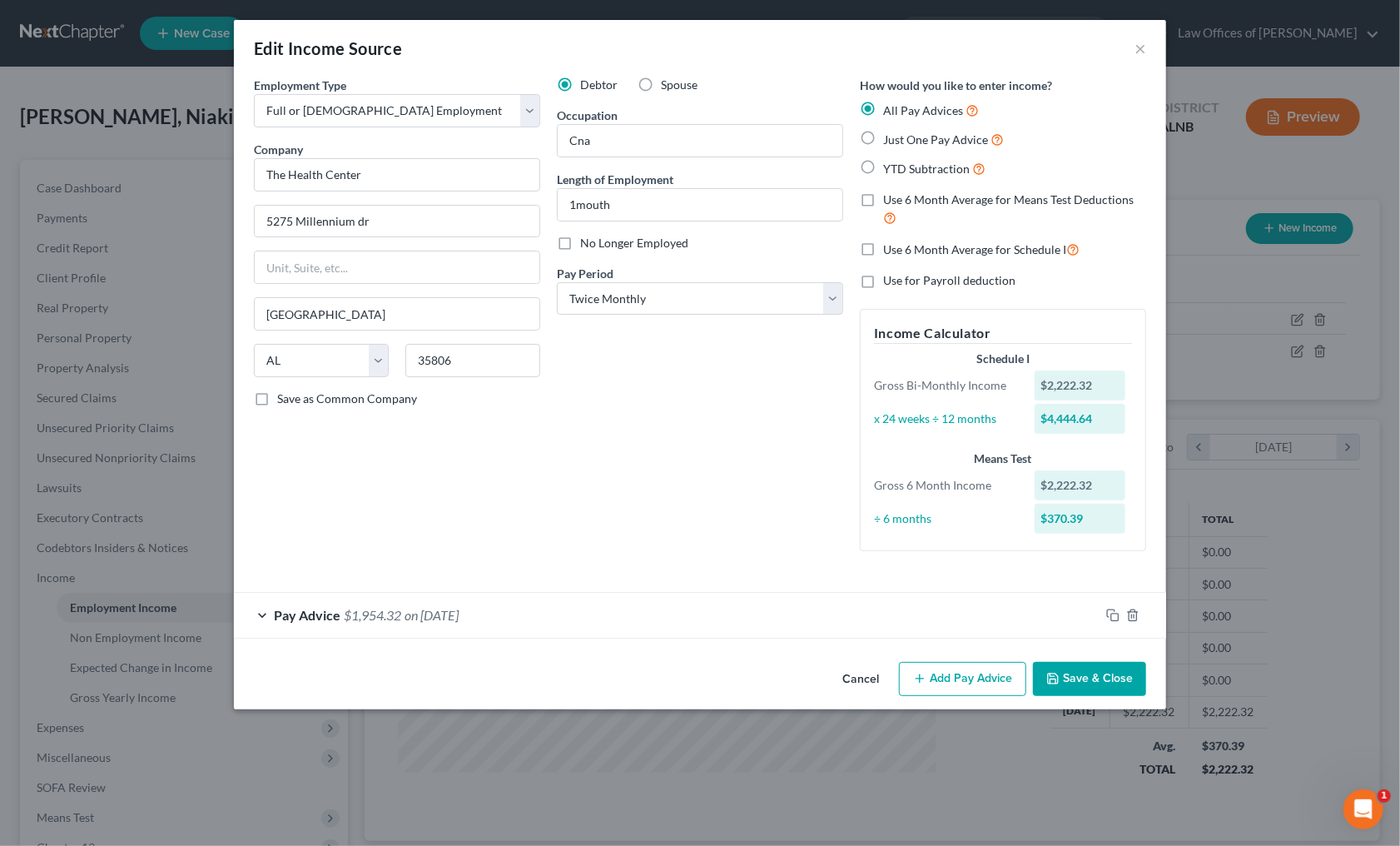
click at [1097, 664] on button "Save & Close" at bounding box center [1089, 679] width 113 height 35
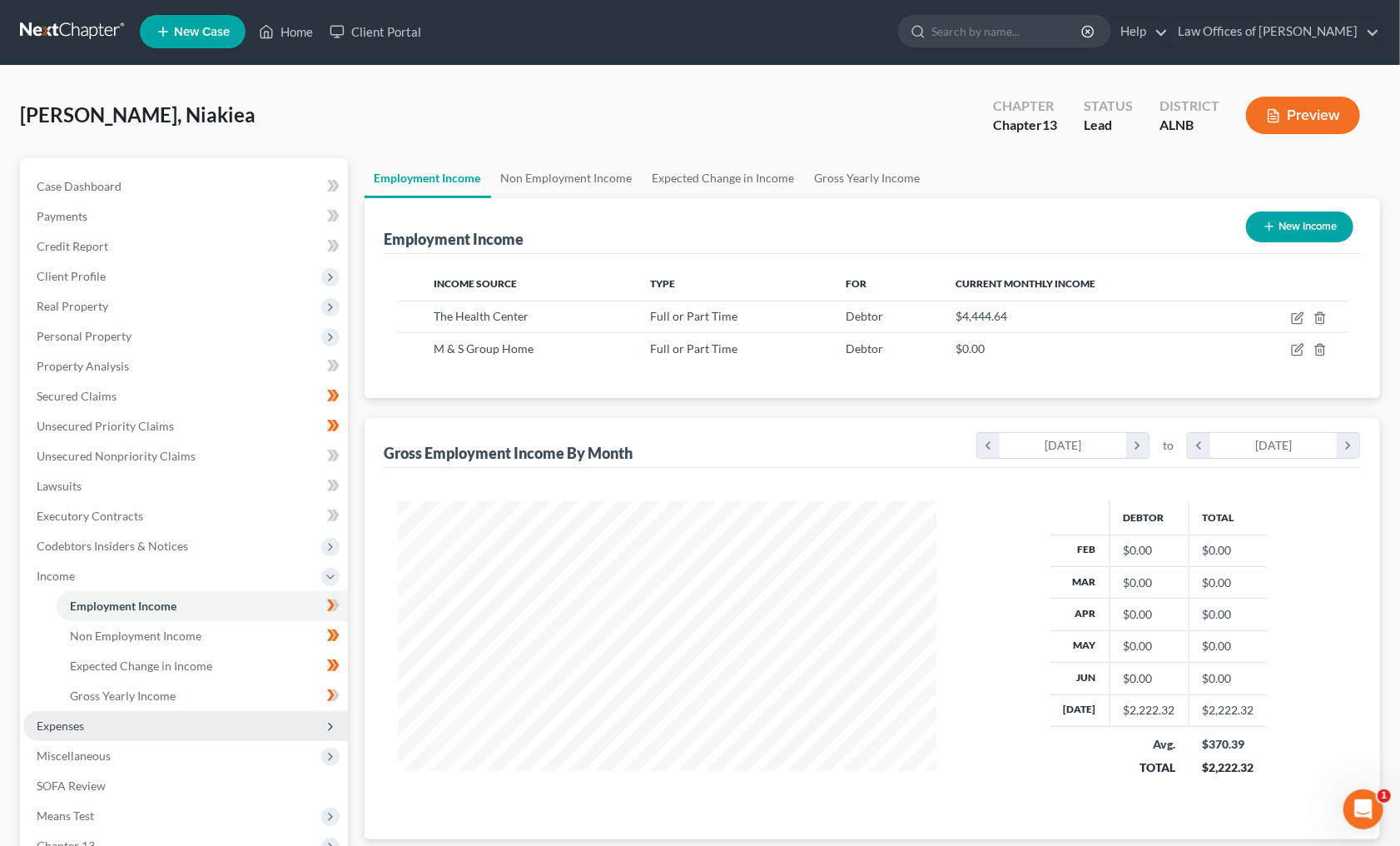
click at [232, 711] on span "Expenses" at bounding box center [186, 726] width 325 height 30
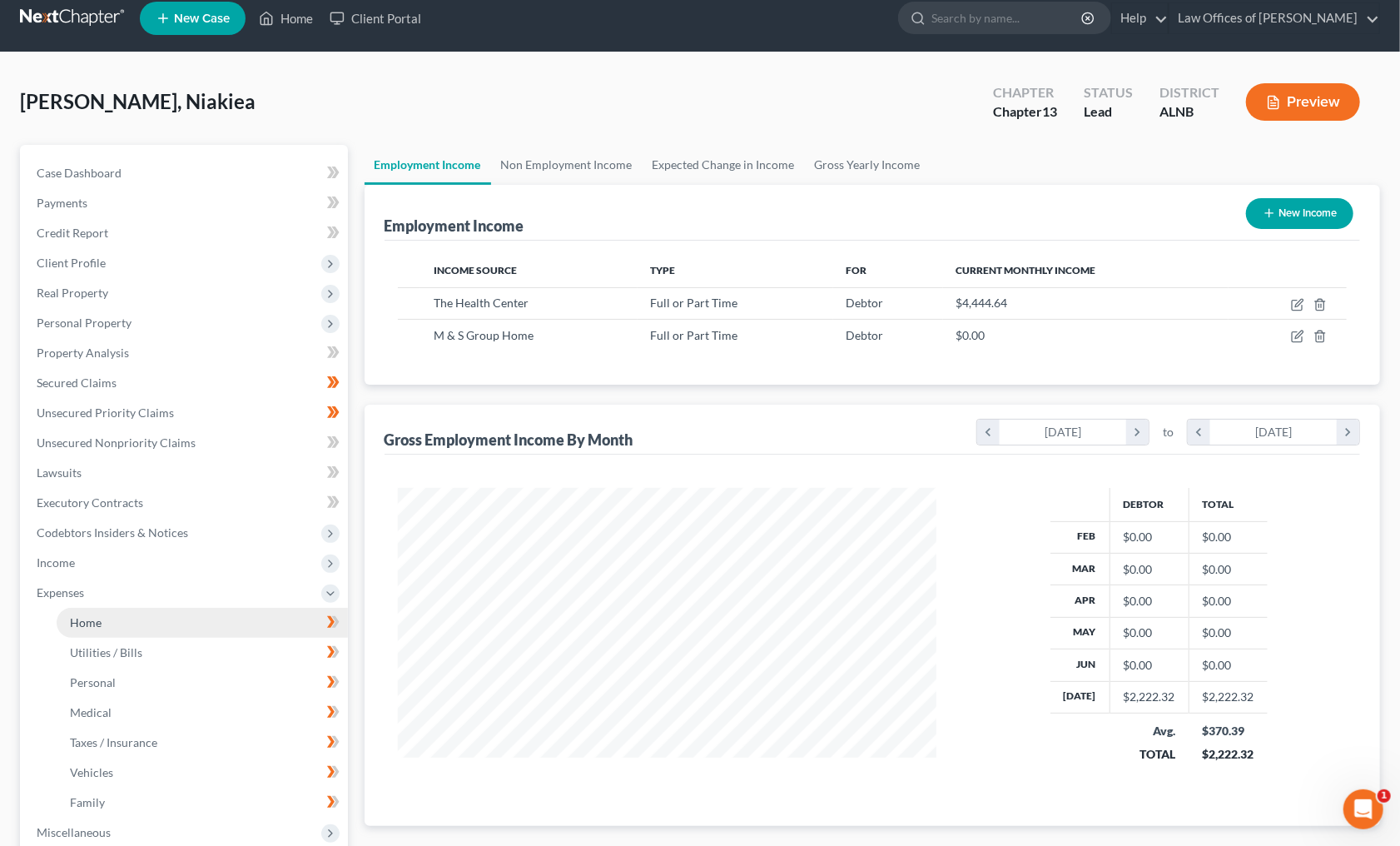
click at [258, 612] on link "Home" at bounding box center [202, 622] width 291 height 30
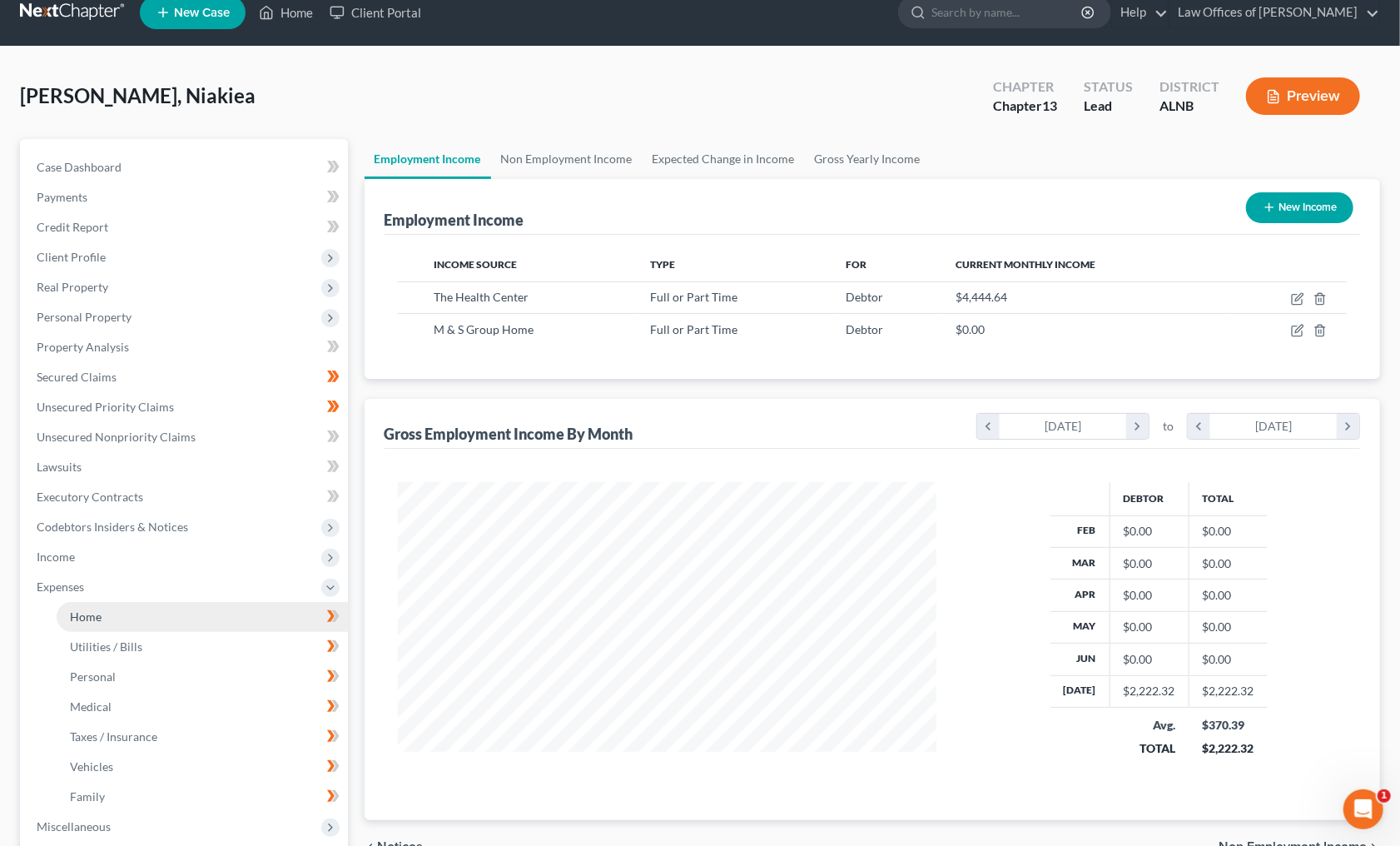
scroll to position [24, 0]
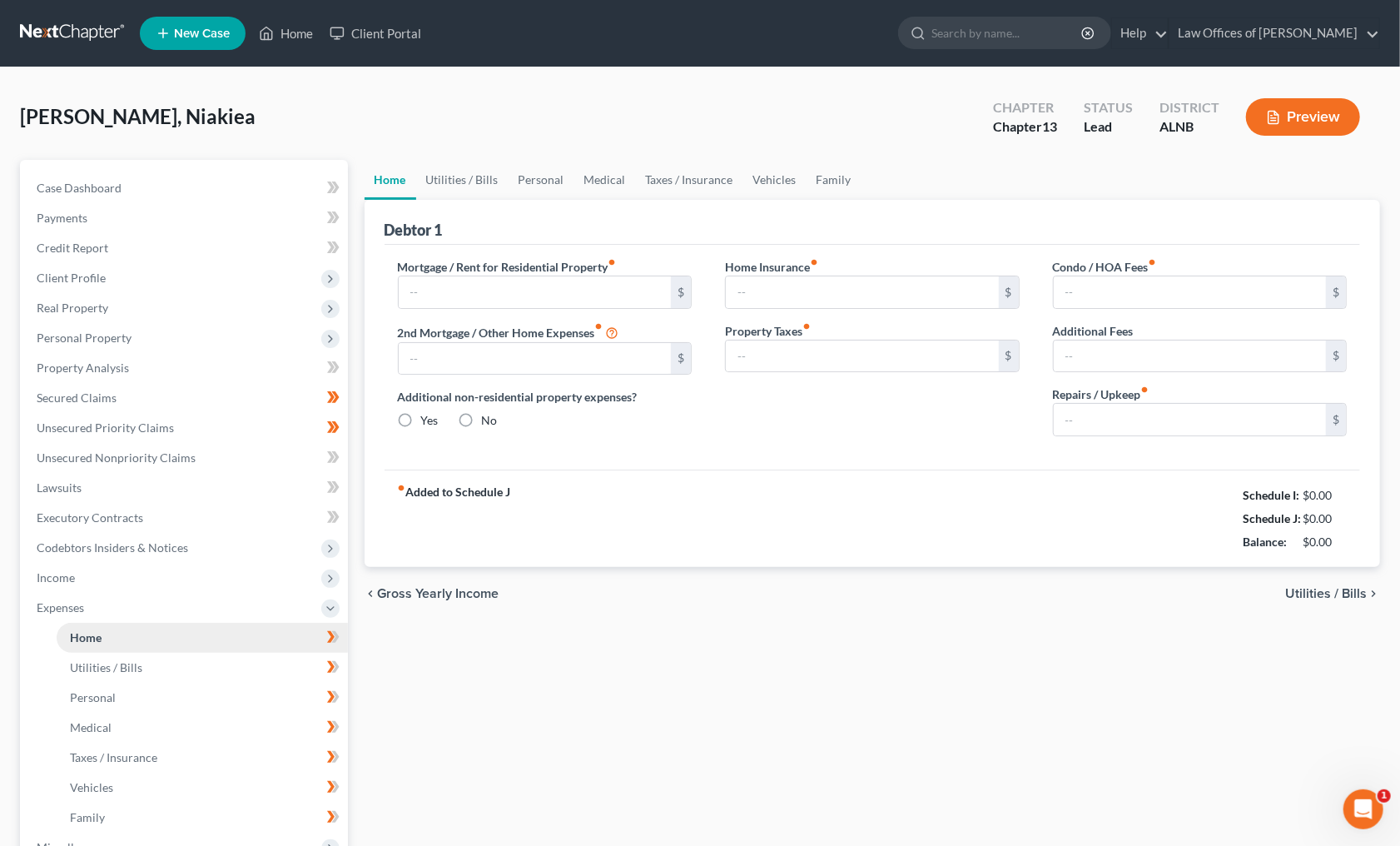
type input "1,000.00"
type input "0.00"
radio input "true"
type input "0.00"
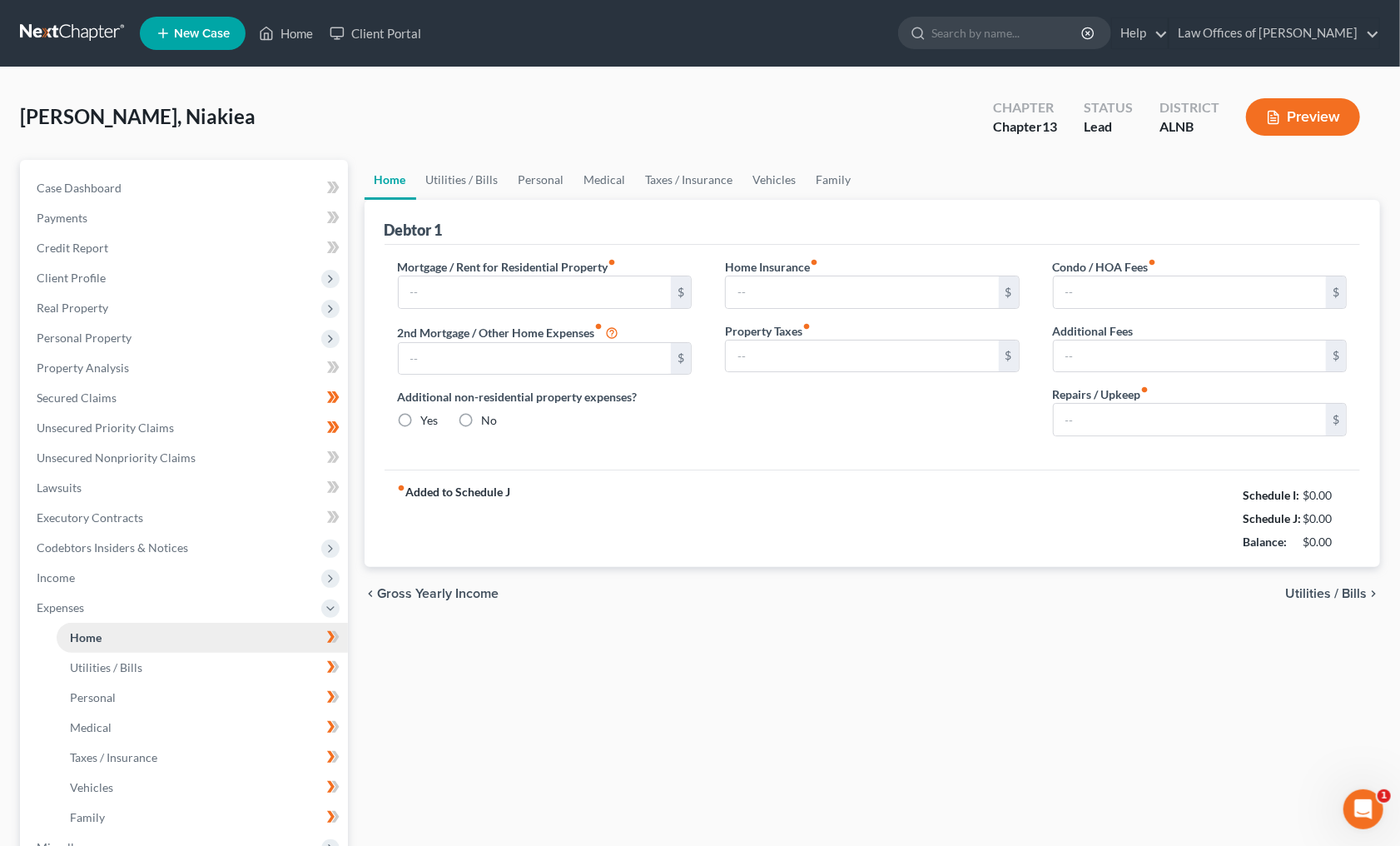
type input "0.00"
type input "100.00"
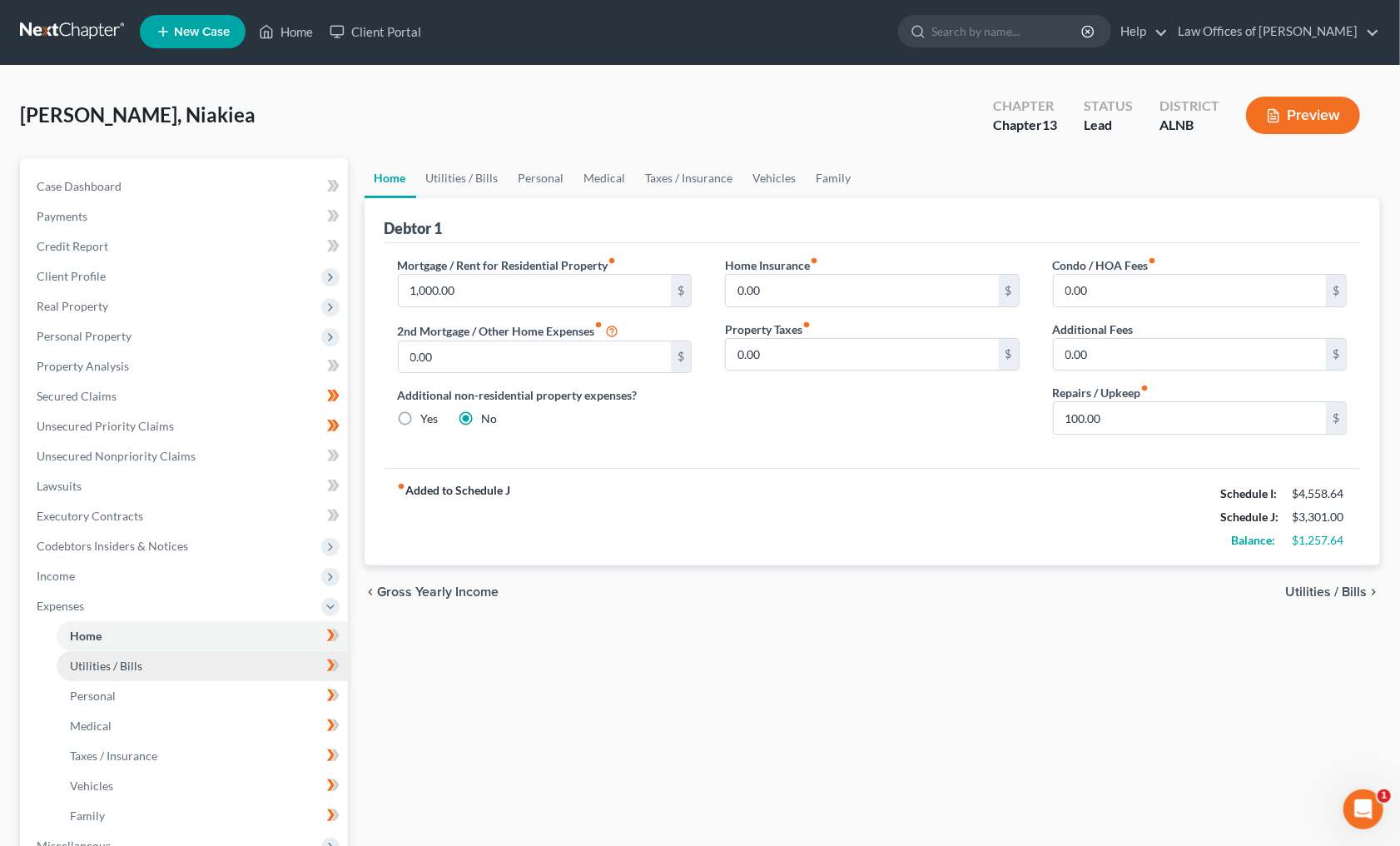
scroll to position [25, 0]
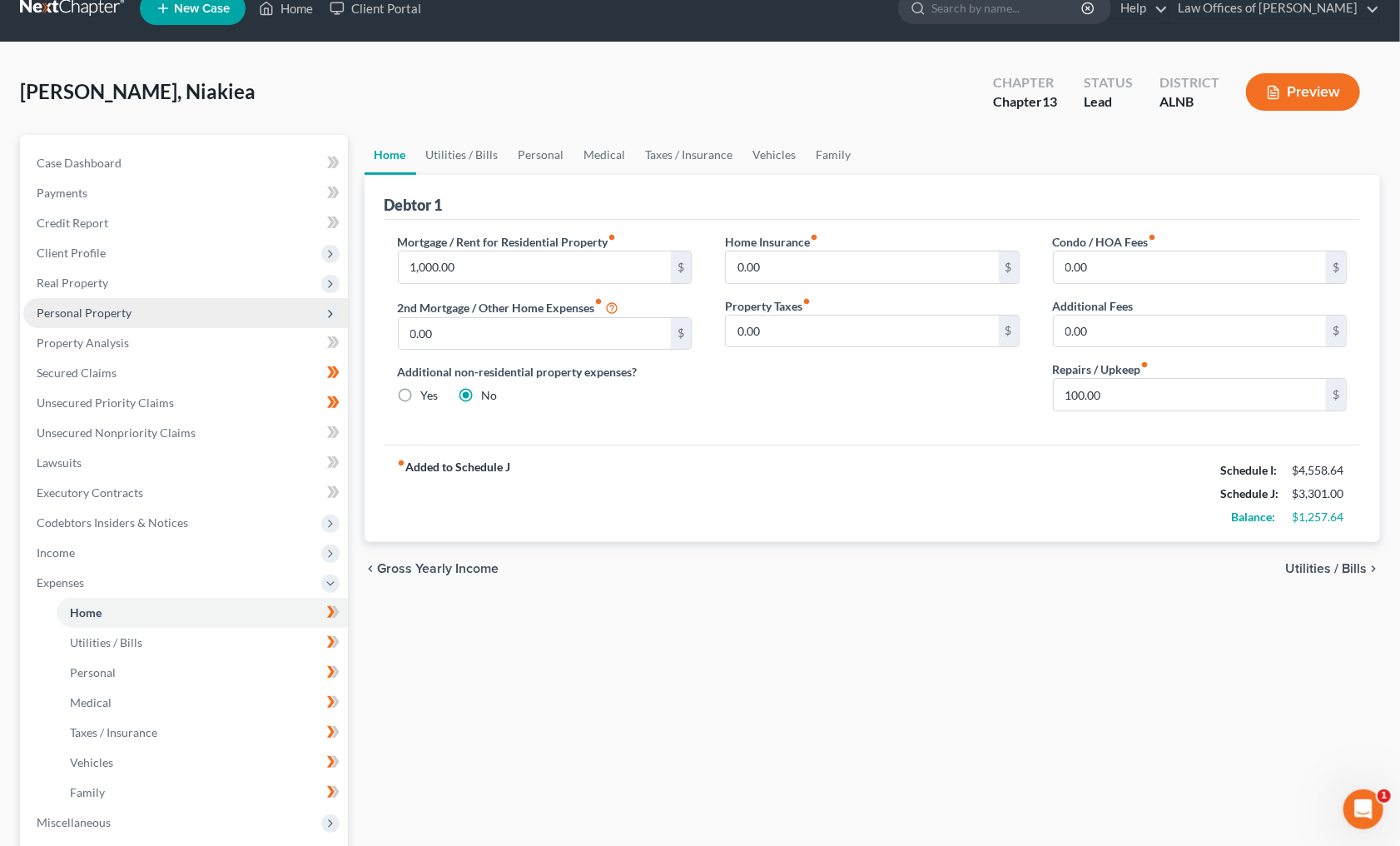
click at [112, 305] on span "Personal Property" at bounding box center [84, 312] width 95 height 14
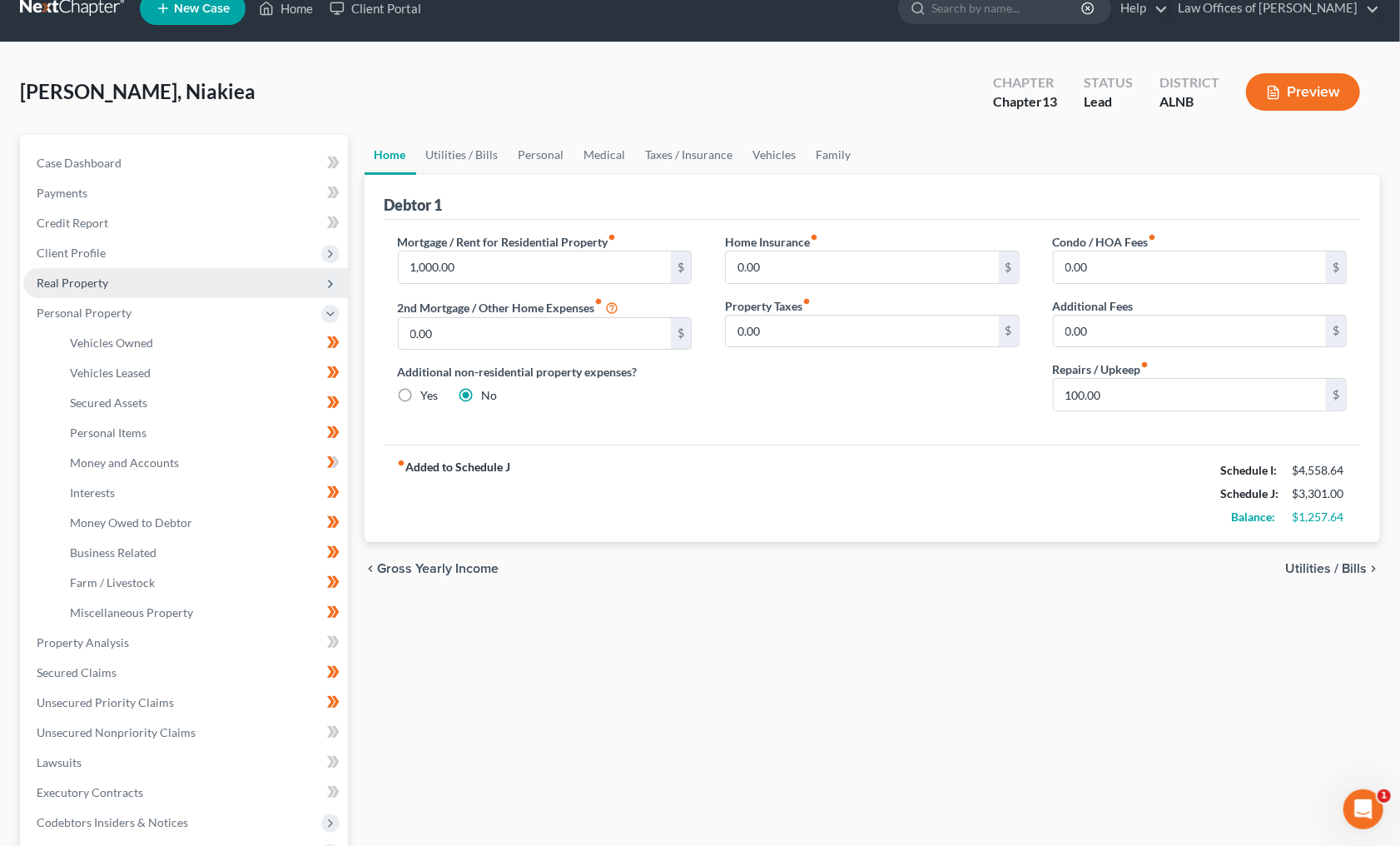
click at [118, 278] on span "Real Property" at bounding box center [186, 283] width 325 height 30
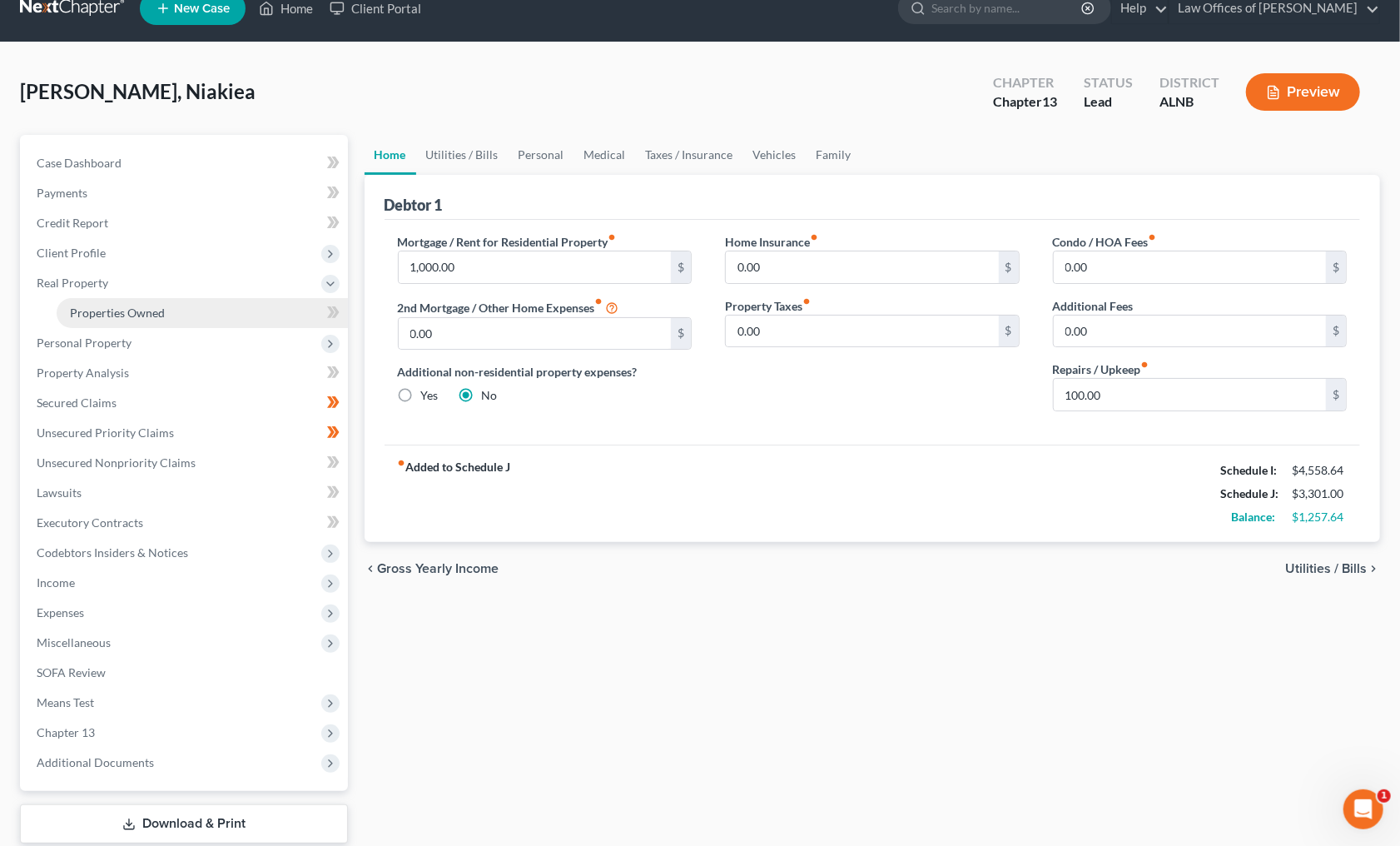
click at [102, 305] on span "Properties Owned" at bounding box center [118, 312] width 95 height 14
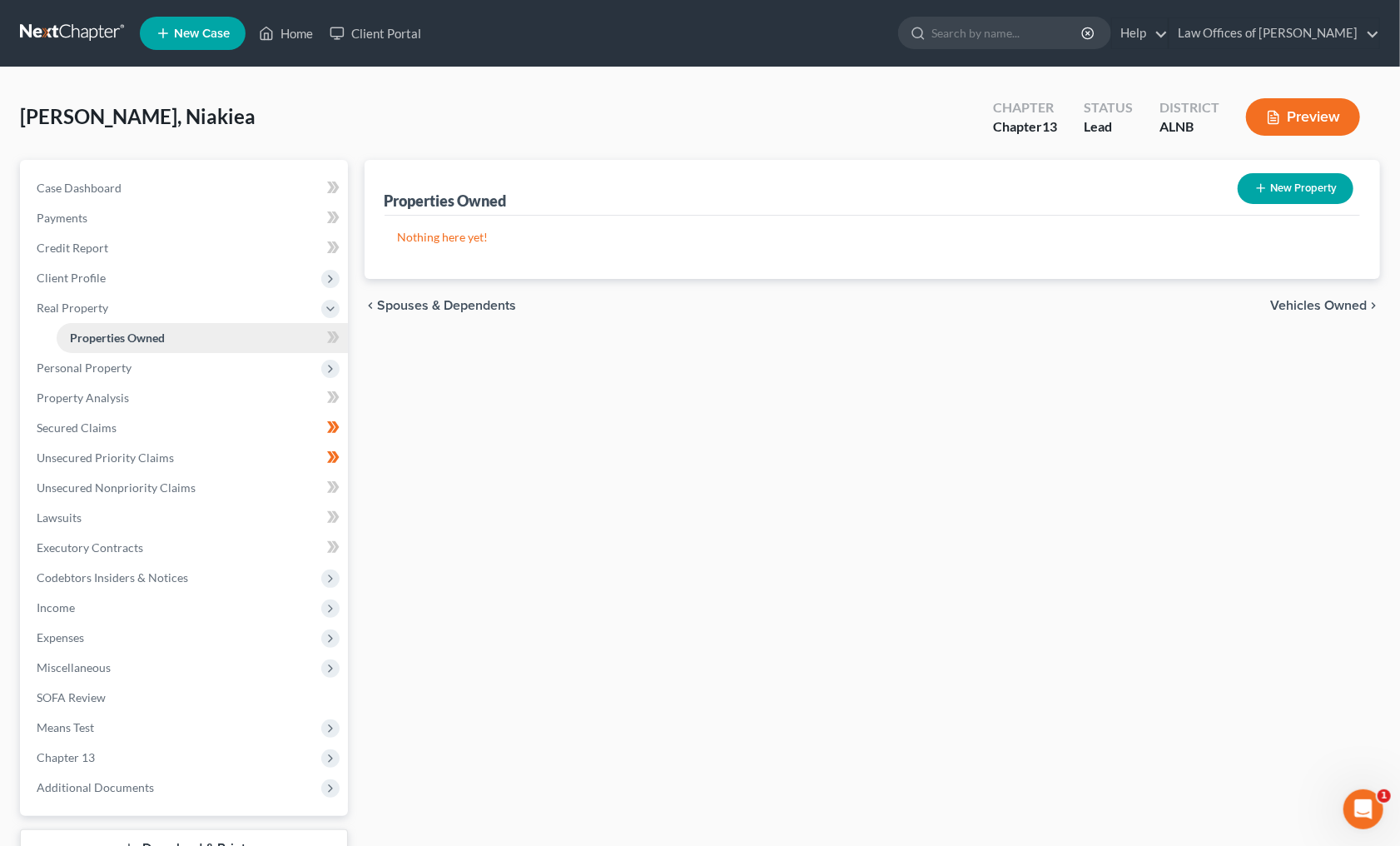
click at [312, 329] on link "Properties Owned" at bounding box center [202, 338] width 291 height 30
click at [332, 339] on body "Home New Case Client Portal Law Offices of Joseph G. Pleva plevalaw@gmail.com M…" at bounding box center [700, 487] width 1400 height 975
click at [342, 340] on span at bounding box center [333, 339] width 29 height 25
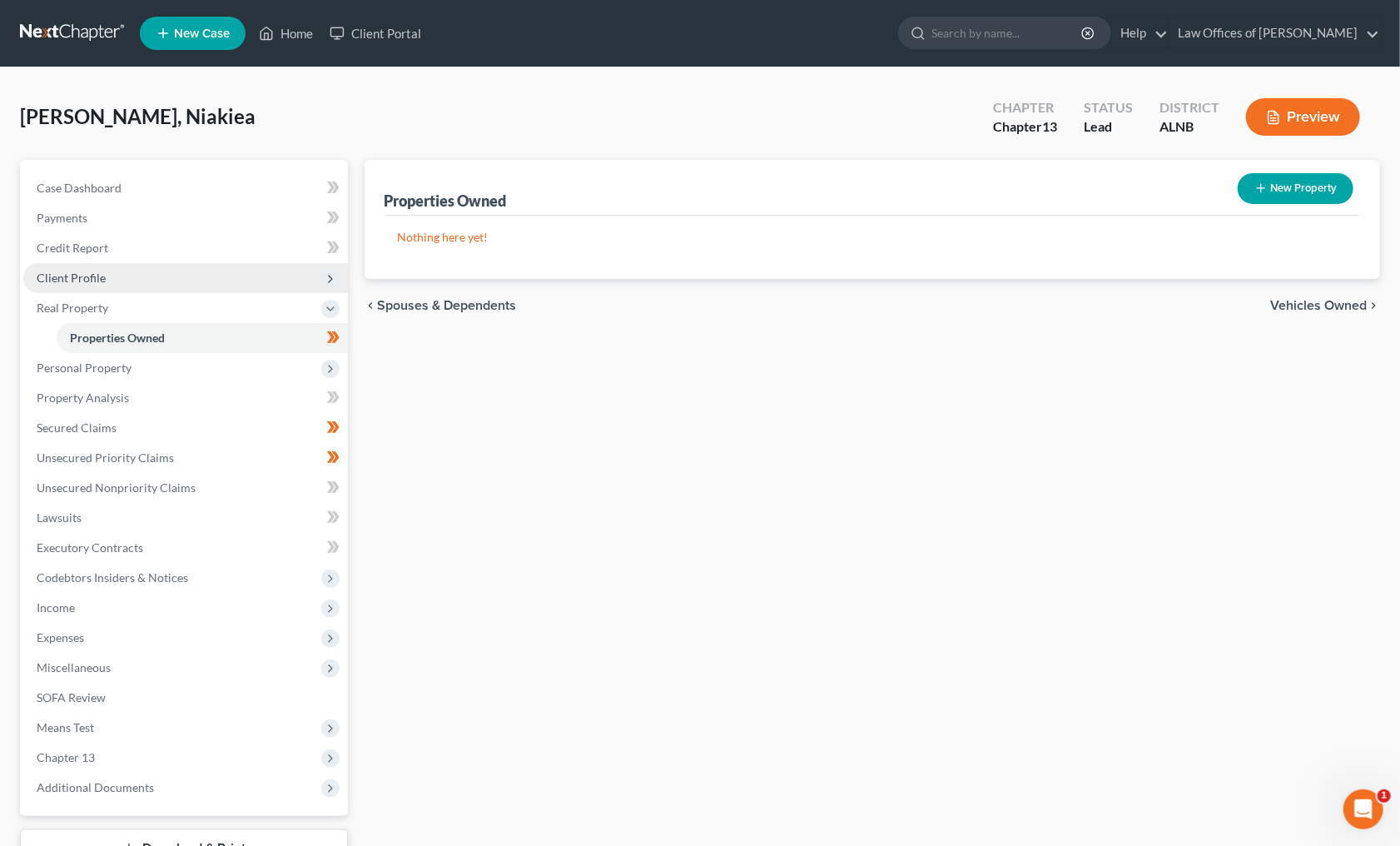
click at [258, 276] on span "Client Profile" at bounding box center [186, 278] width 325 height 30
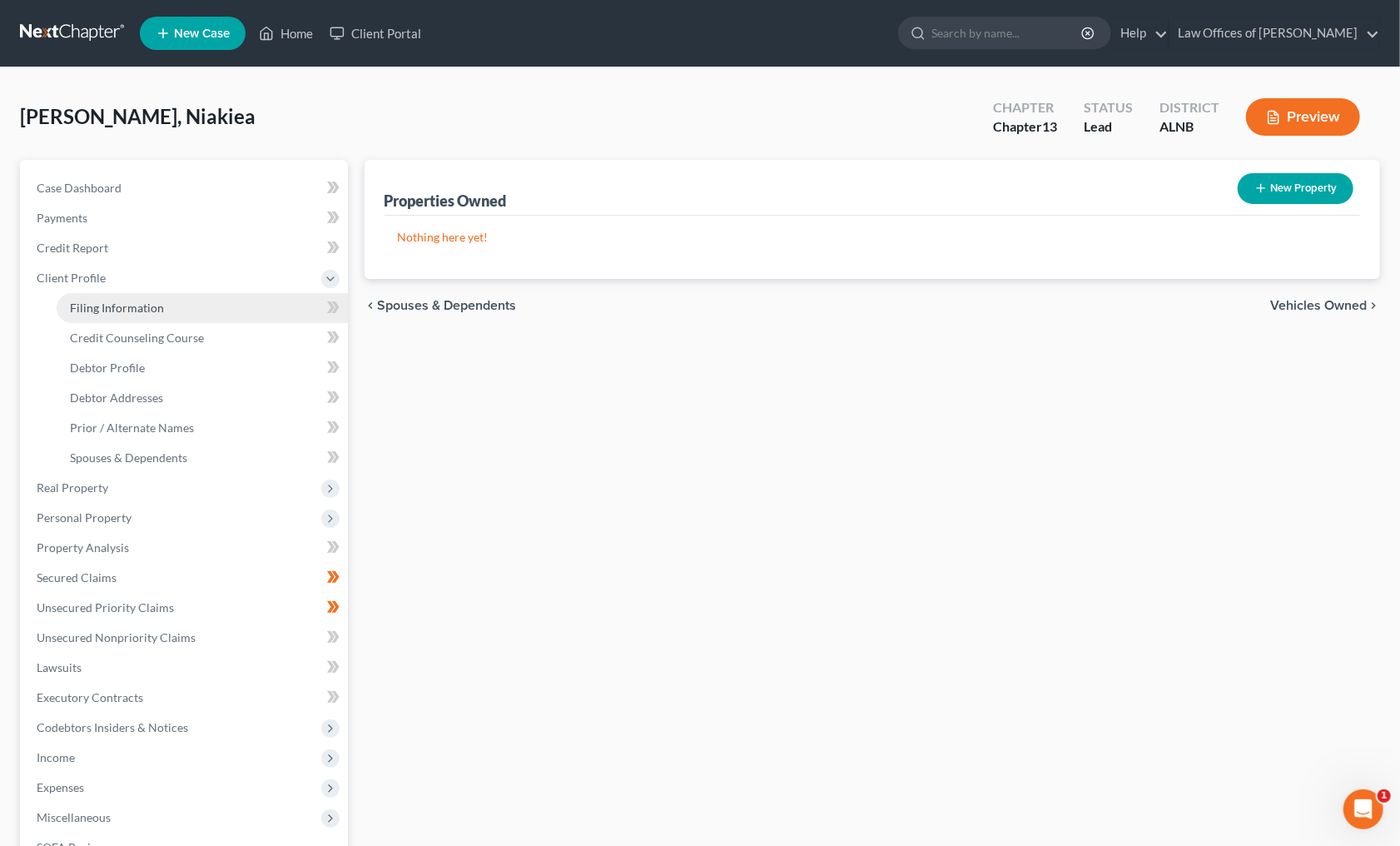
click at [250, 293] on link "Filing Information" at bounding box center [202, 308] width 291 height 30
select select "1"
select select "0"
select select "3"
select select "0"
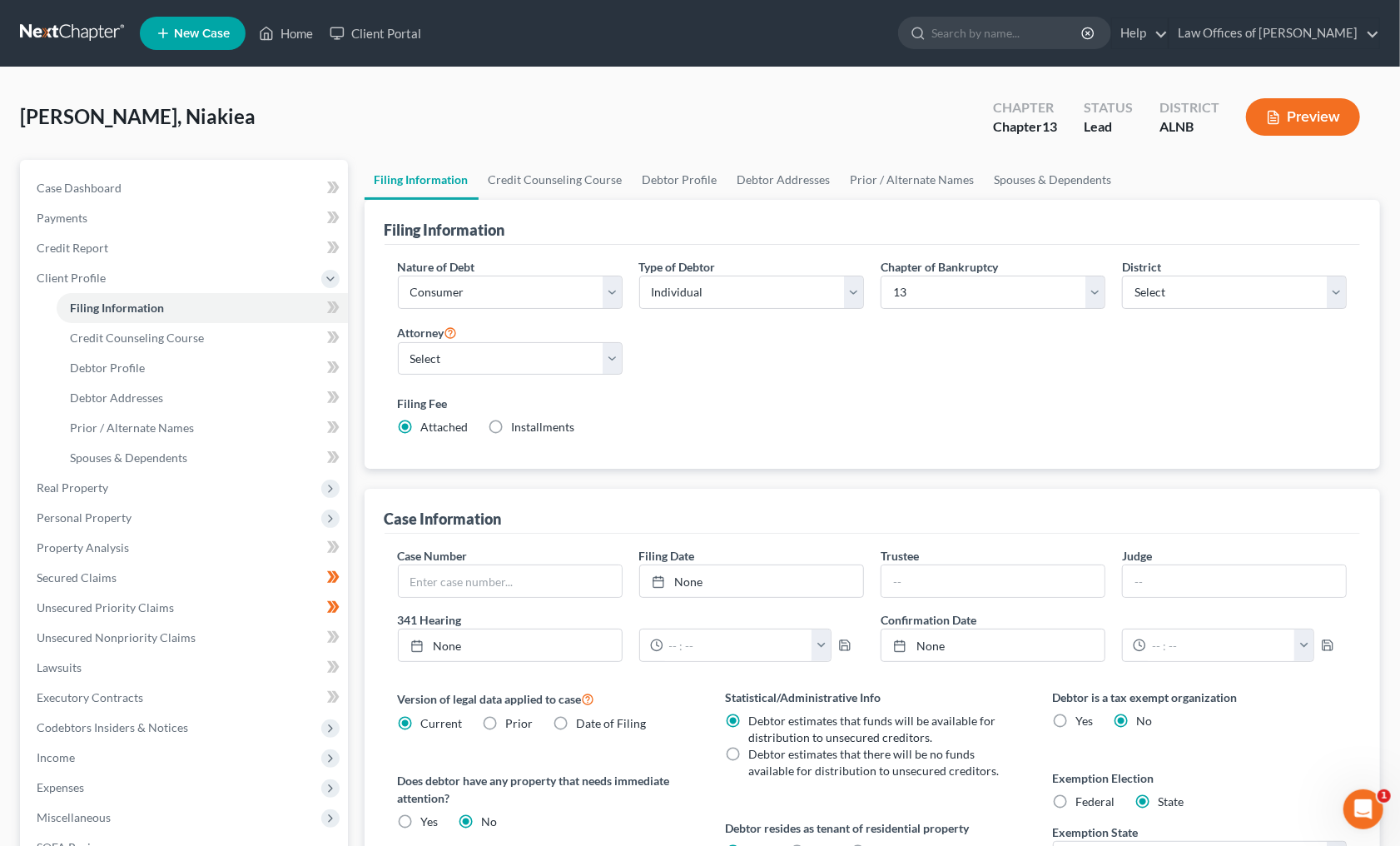
click at [512, 420] on span "Installments" at bounding box center [544, 427] width 63 height 14
click at [519, 419] on input "Installments Installments" at bounding box center [524, 424] width 11 height 11
radio input "true"
radio input "false"
type input "0.00"
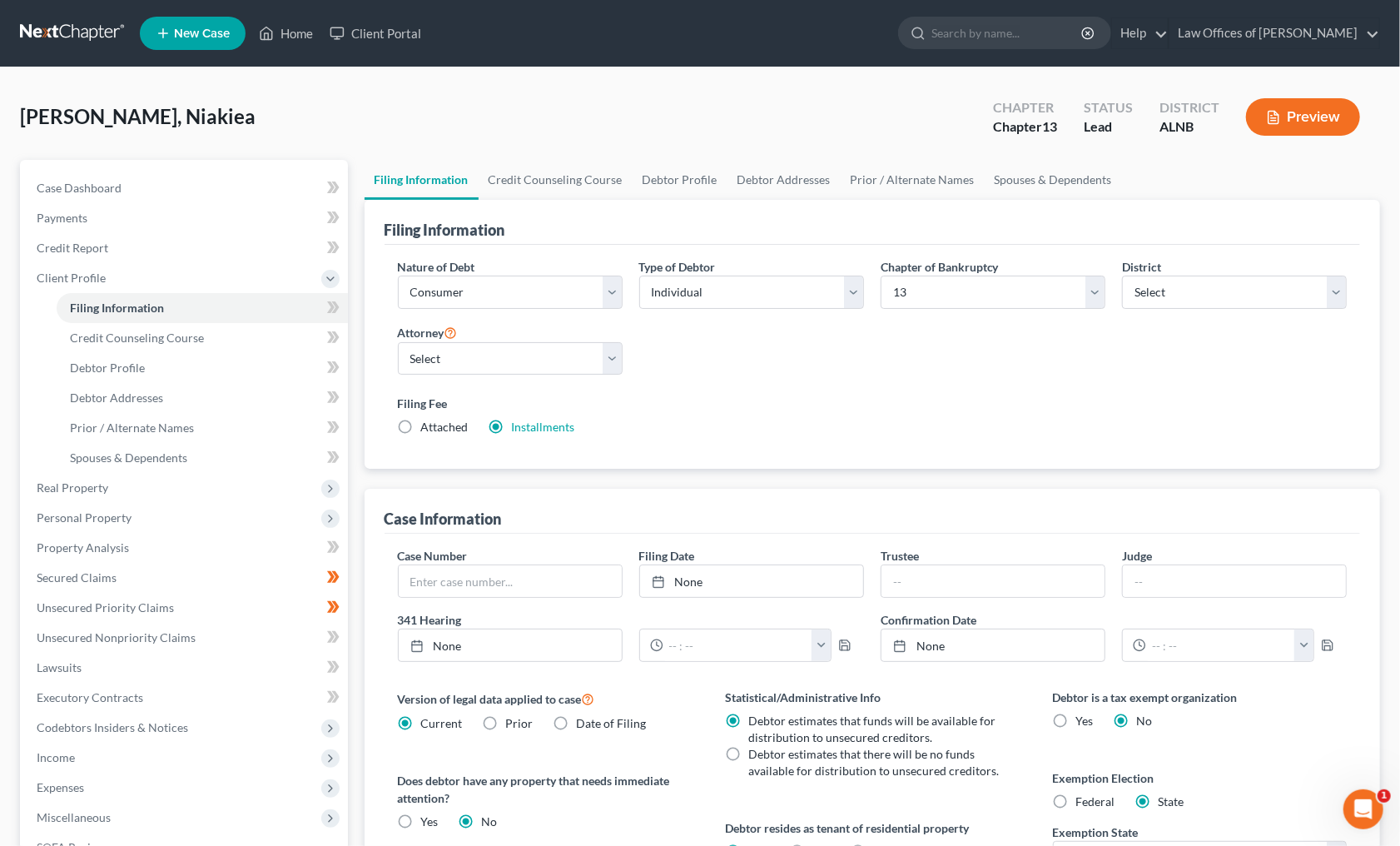
radio input "true"
type input "0.00"
type input "[DATE]"
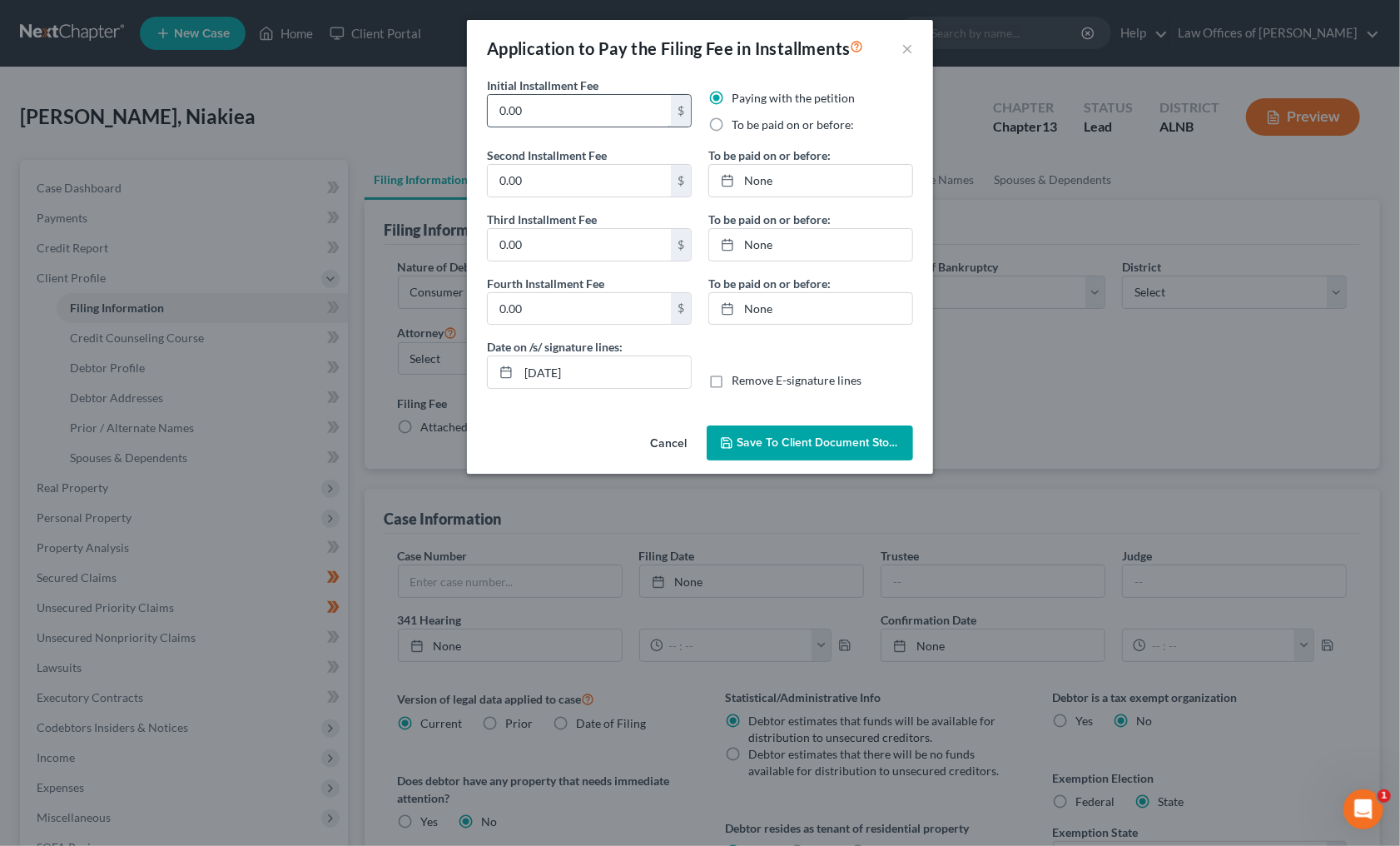
click at [565, 106] on input "0.00" at bounding box center [578, 111] width 183 height 32
type input "78.25"
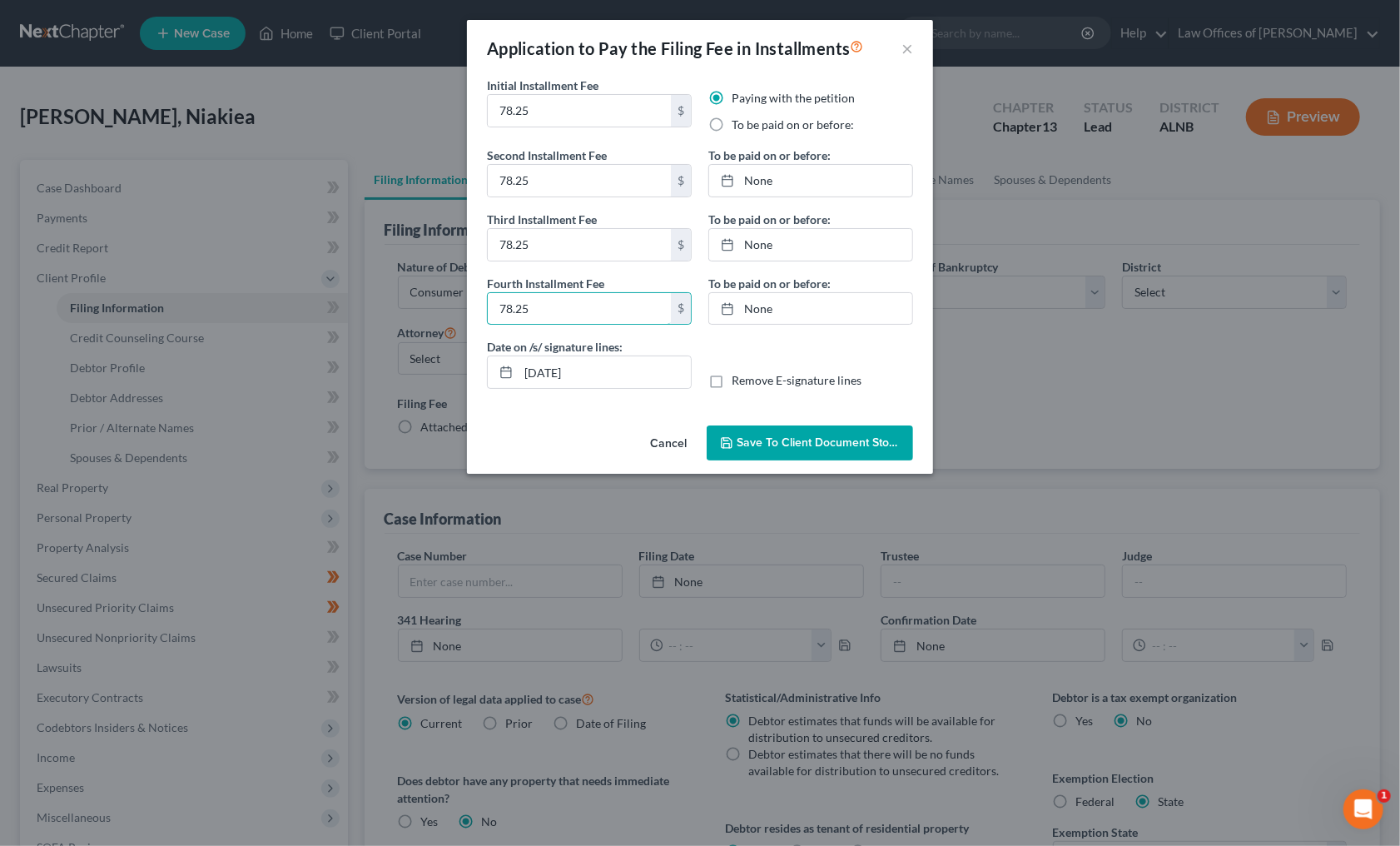
type input "78.25"
click at [783, 127] on label "To be paid on or before:" at bounding box center [793, 125] width 123 height 17
click at [749, 127] on input "To be paid on or before:" at bounding box center [743, 122] width 11 height 11
radio input "true"
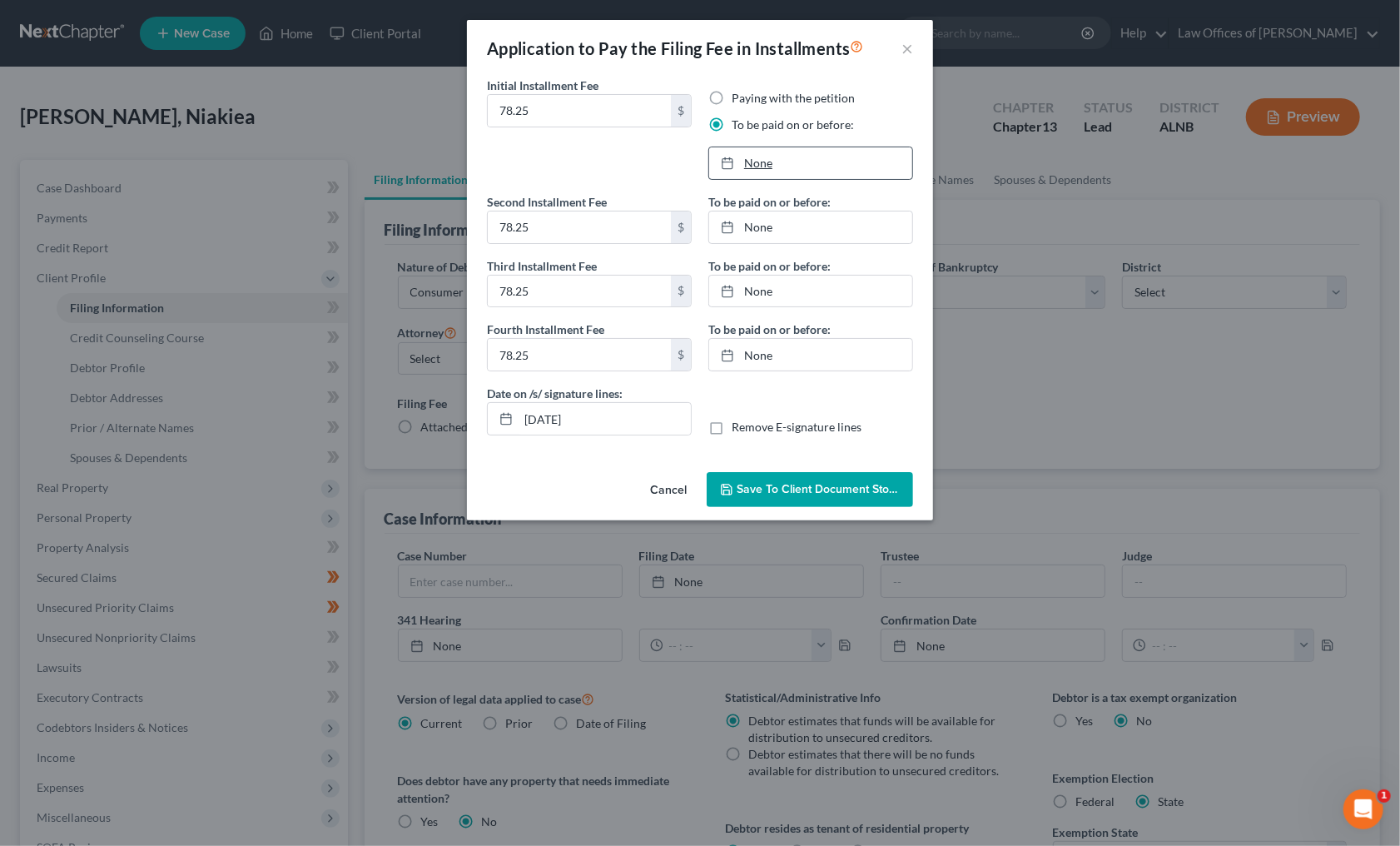
click at [786, 153] on link "None" at bounding box center [810, 163] width 203 height 32
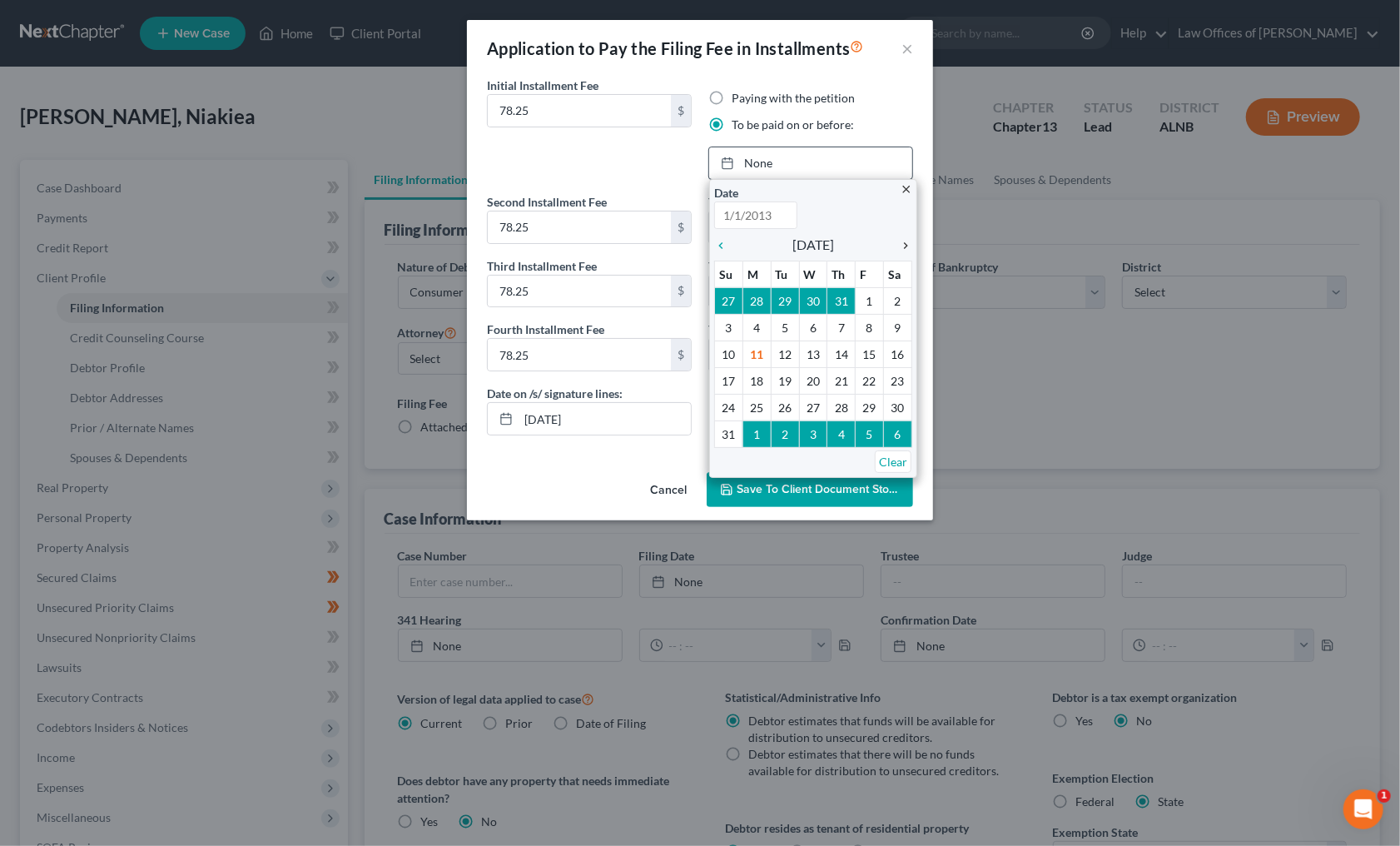
type input "8/11/2025"
click at [908, 243] on icon "chevron_right" at bounding box center [901, 245] width 22 height 13
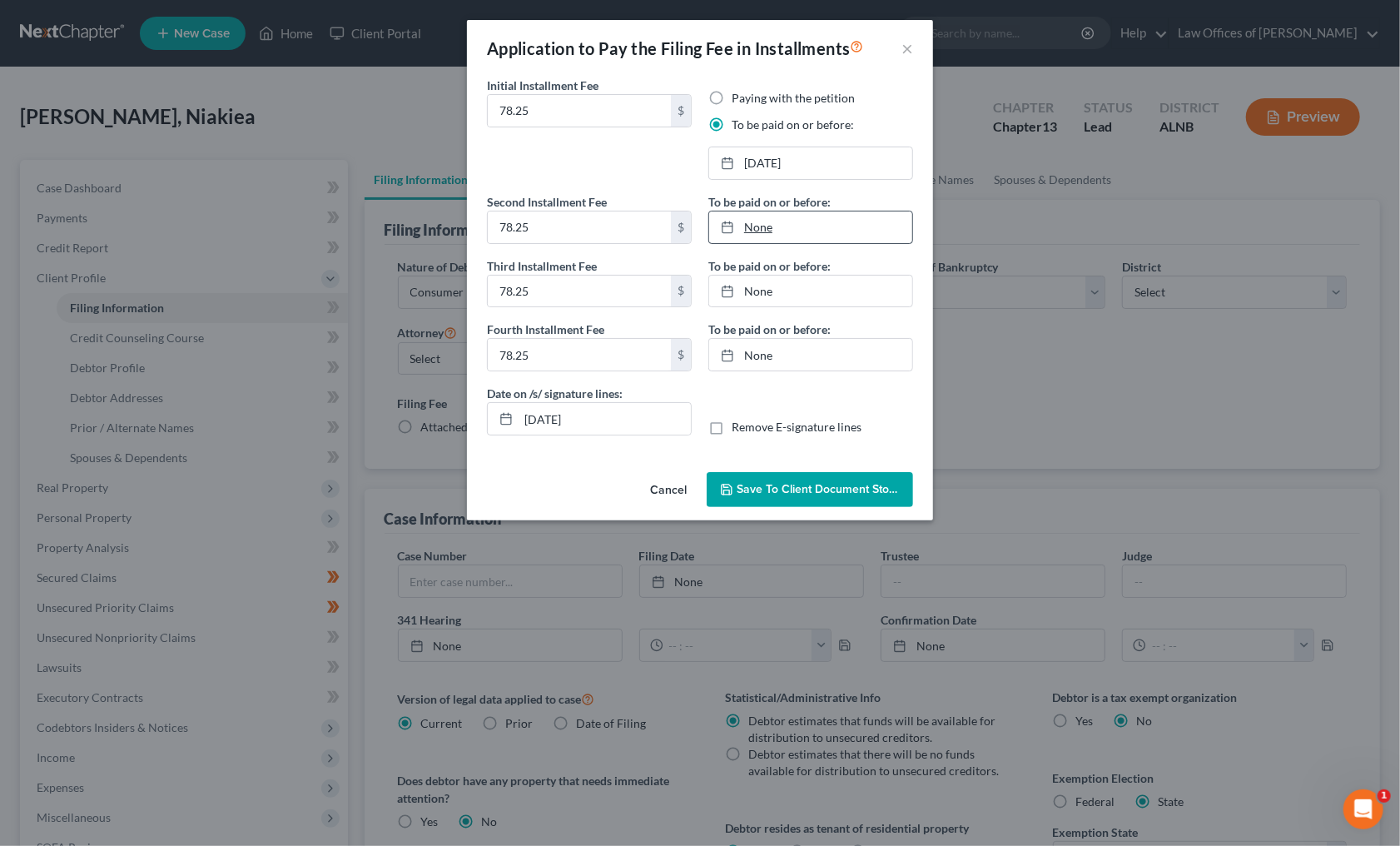
click at [769, 215] on link "None" at bounding box center [810, 227] width 203 height 32
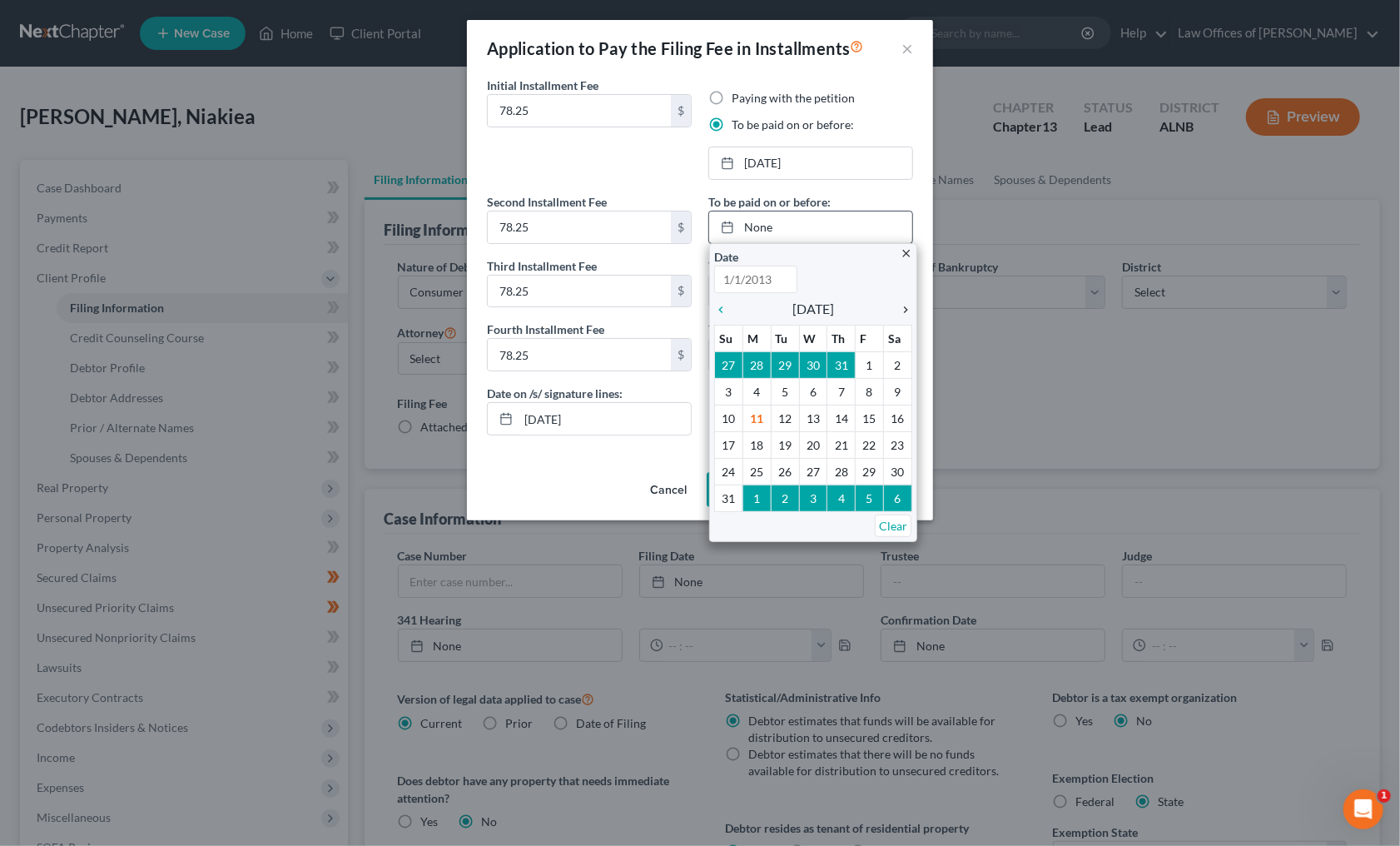
type input "8/11/2025"
click at [900, 305] on icon "chevron_right" at bounding box center [901, 309] width 22 height 13
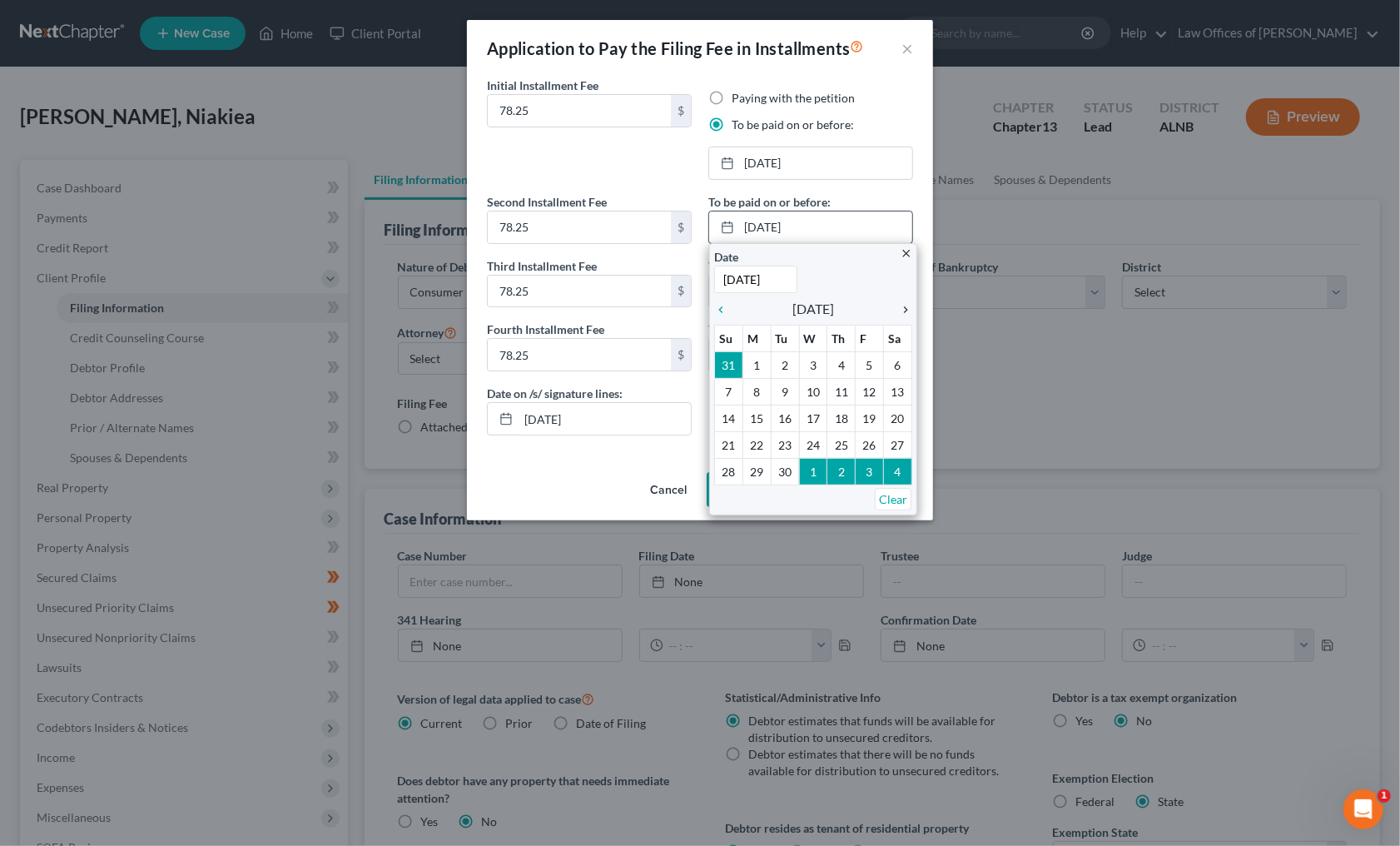
click at [900, 305] on icon "chevron_right" at bounding box center [901, 309] width 22 height 13
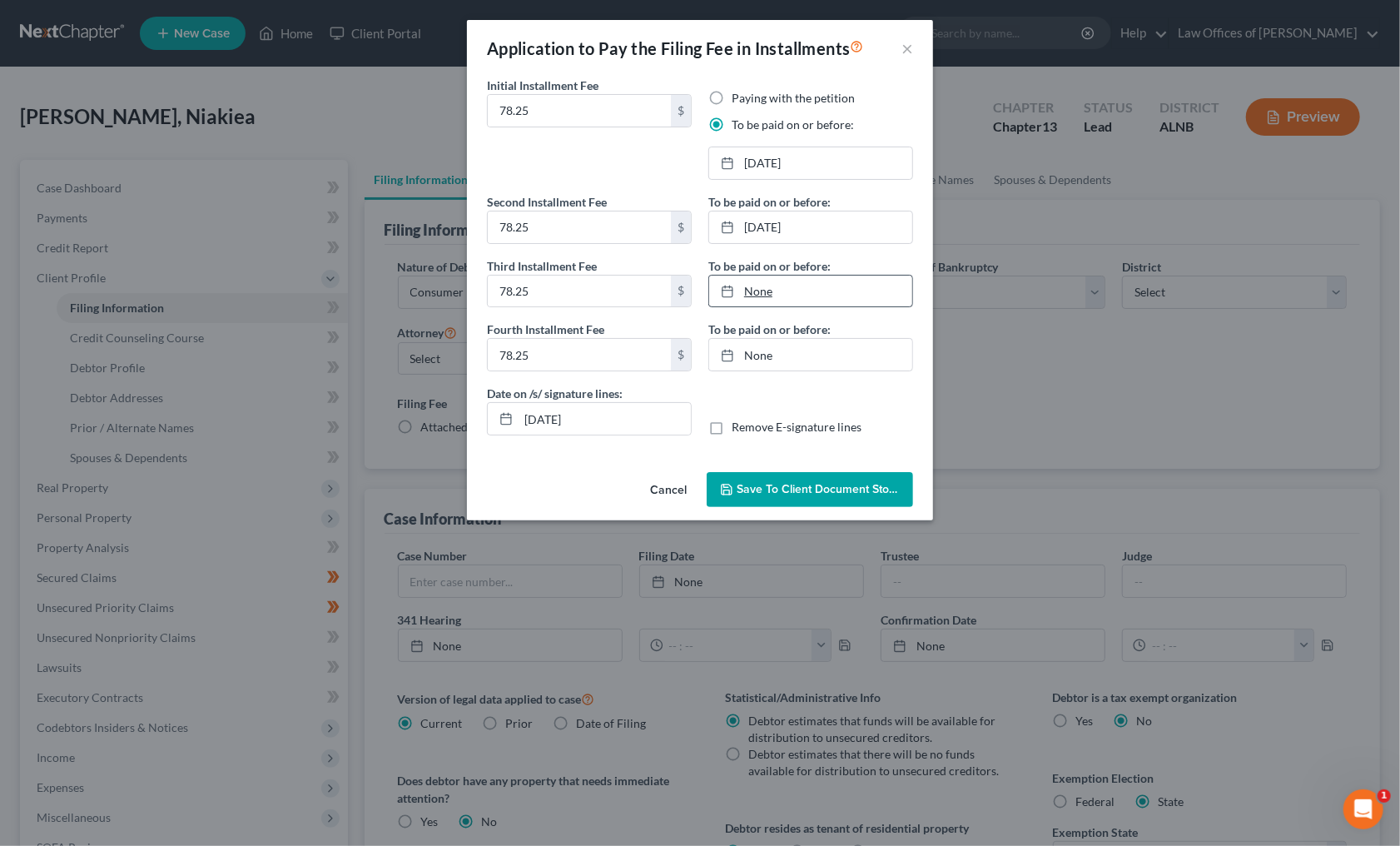
click at [858, 287] on link "None" at bounding box center [810, 291] width 203 height 32
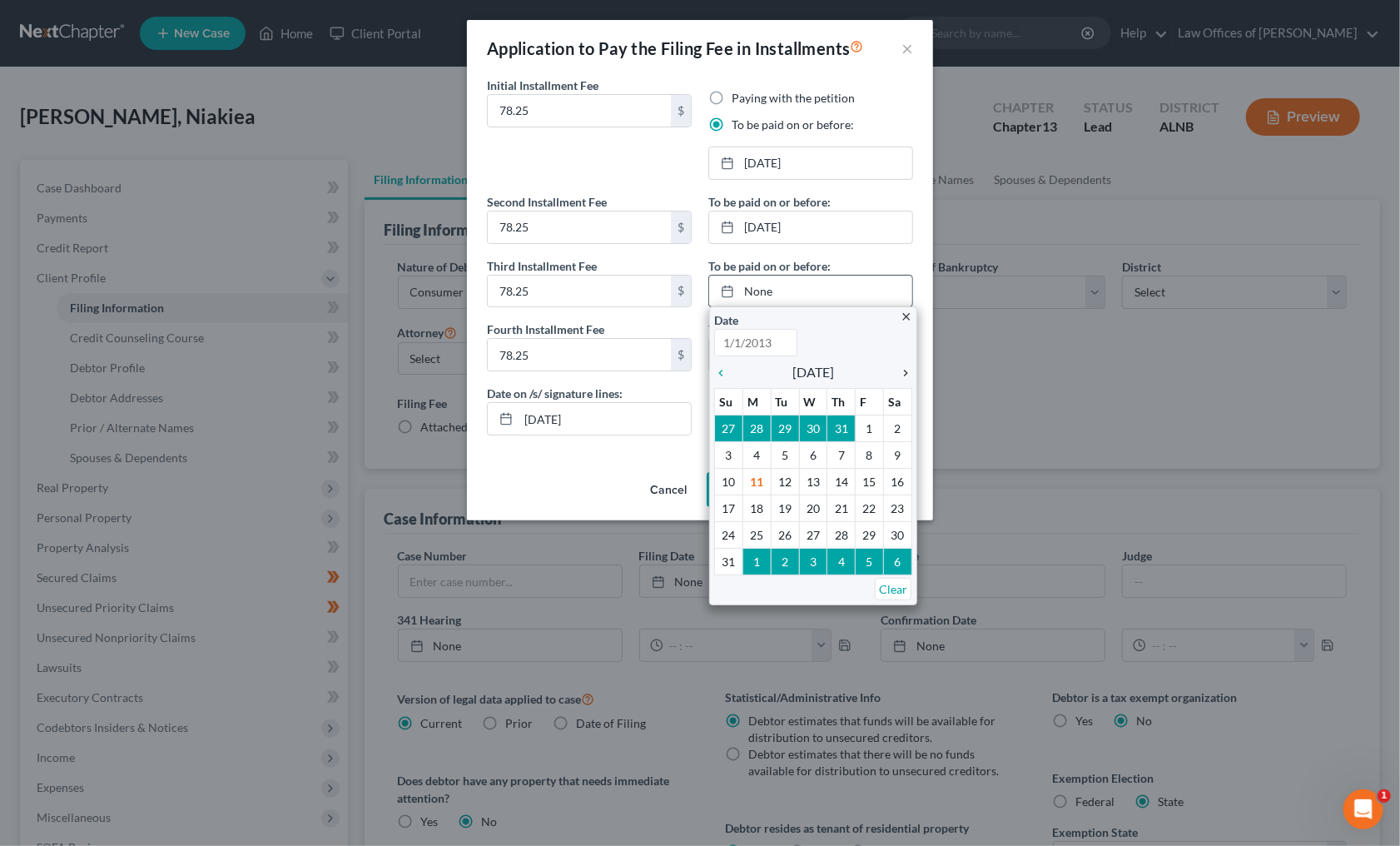
type input "8/11/2025"
click at [905, 372] on icon "chevron_right" at bounding box center [901, 372] width 22 height 13
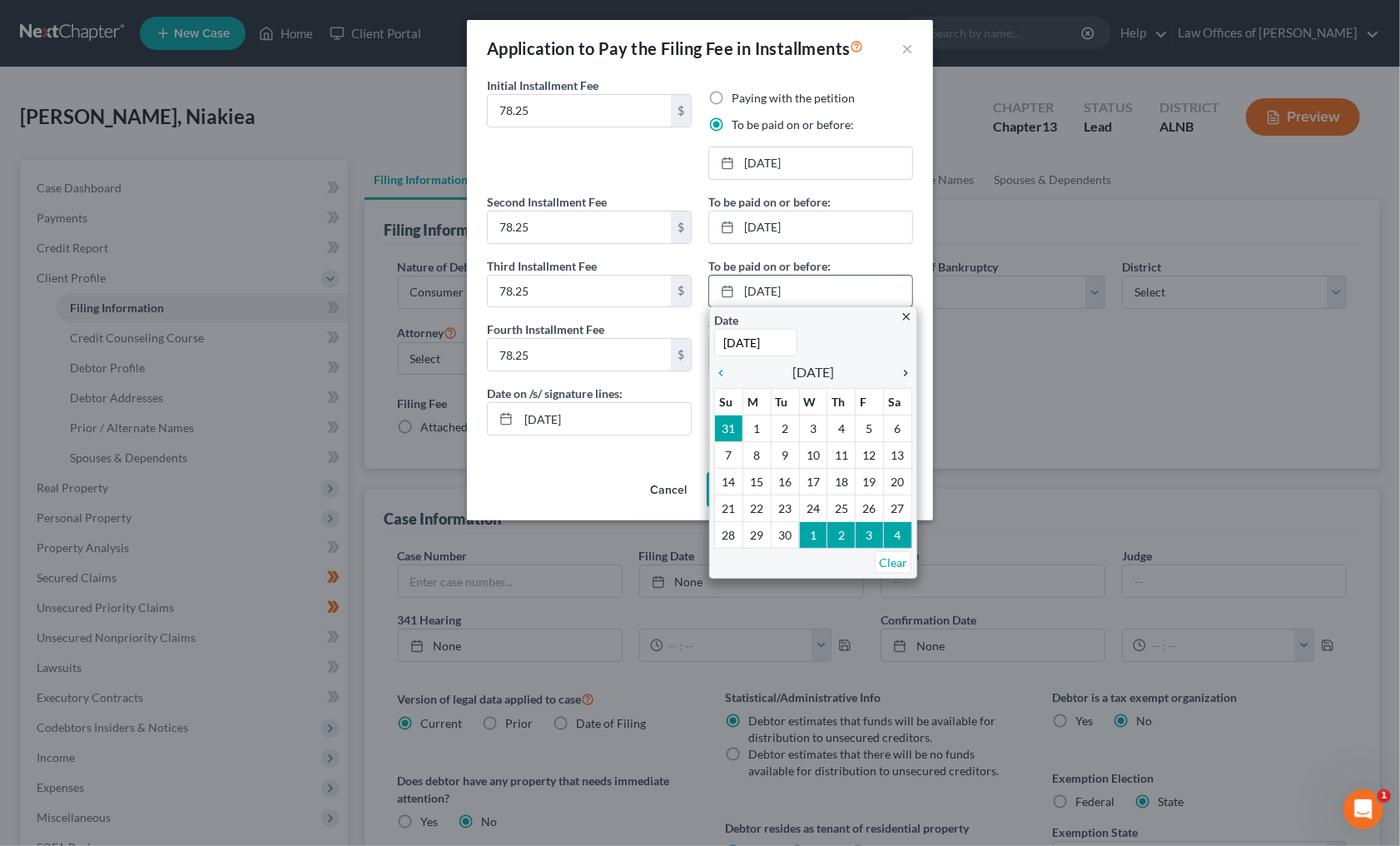
click at [905, 372] on icon "chevron_right" at bounding box center [901, 372] width 22 height 13
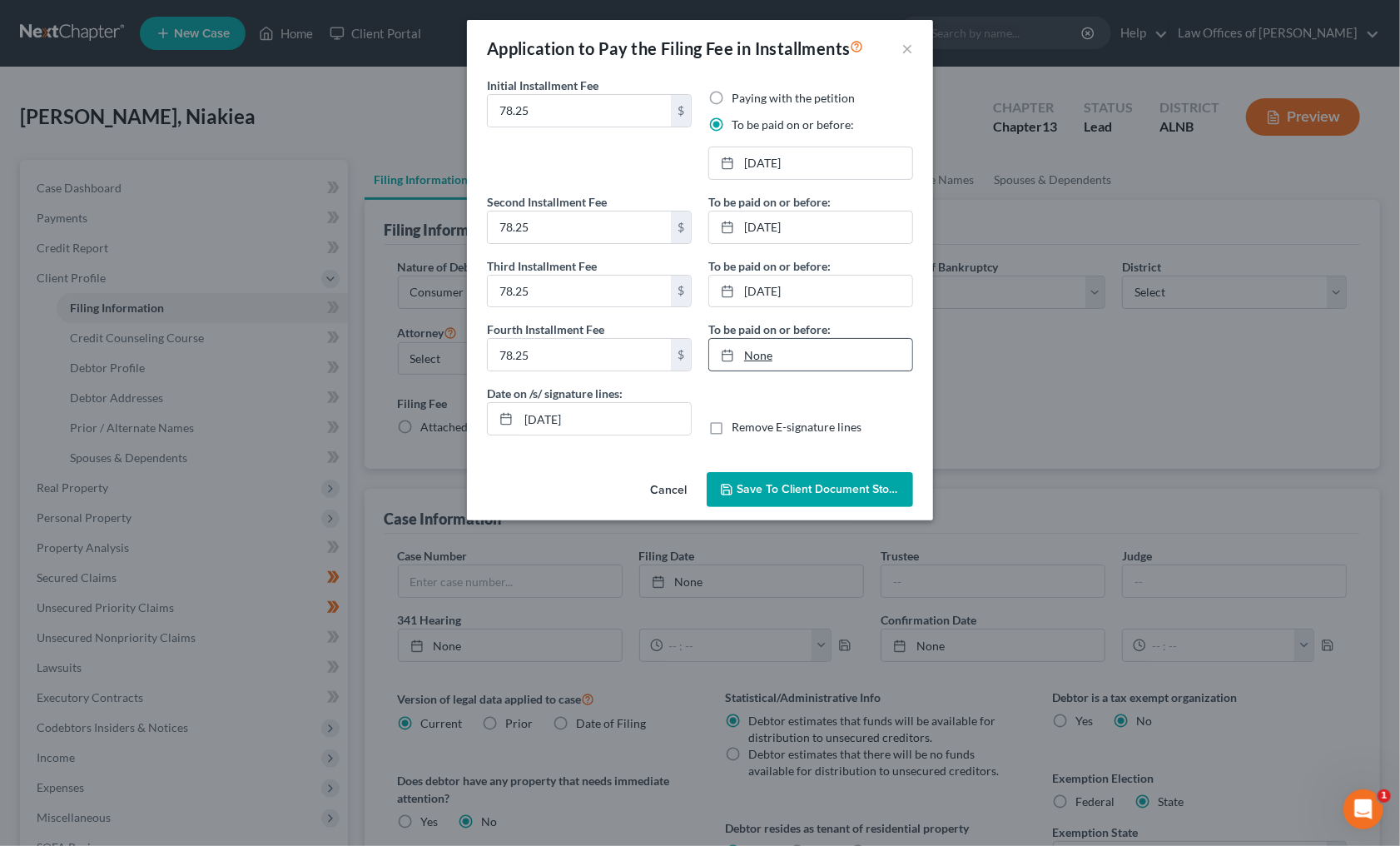
click at [786, 357] on link "None" at bounding box center [810, 355] width 203 height 32
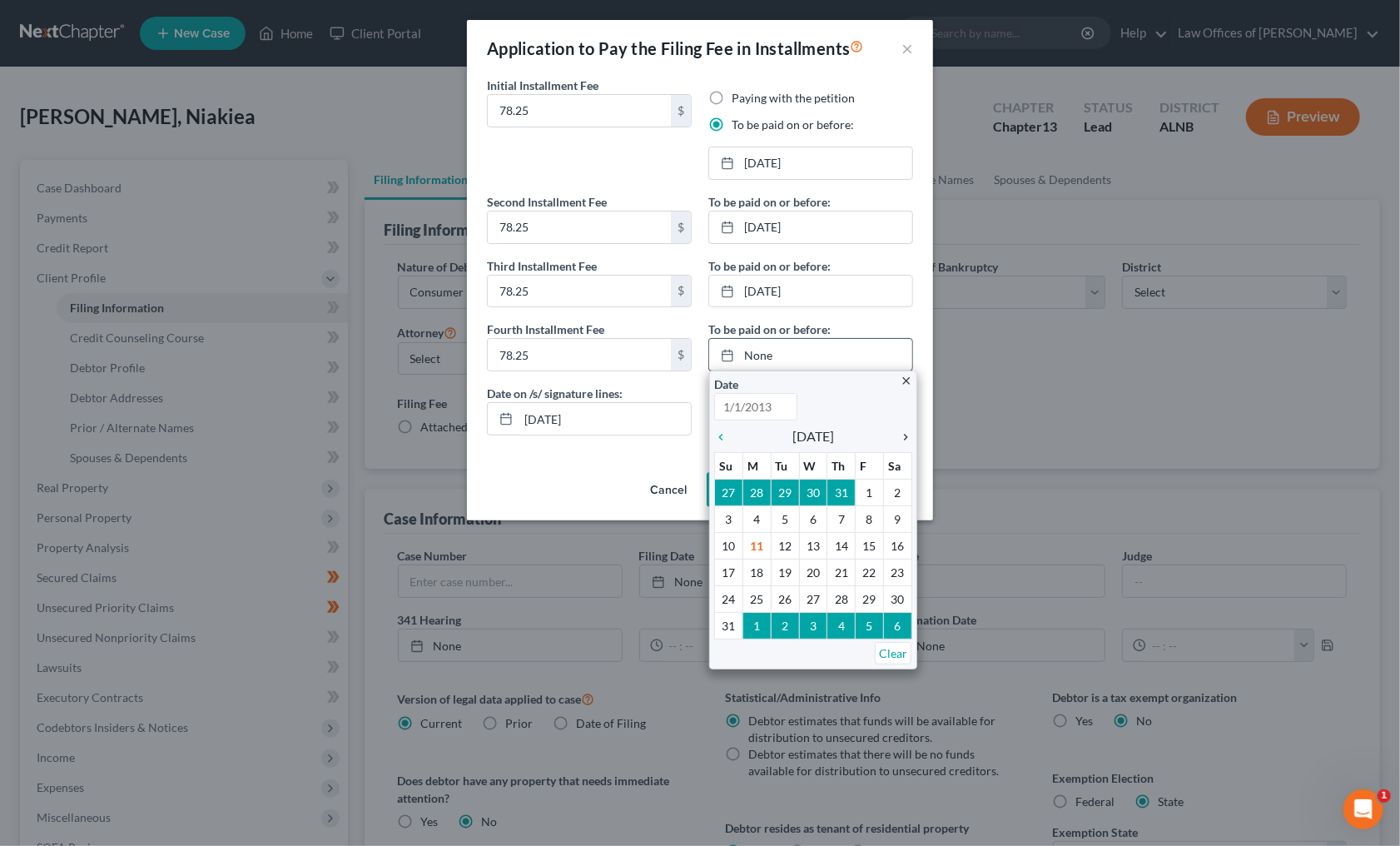
type input "8/11/2025"
click at [908, 430] on icon "chevron_right" at bounding box center [901, 436] width 22 height 13
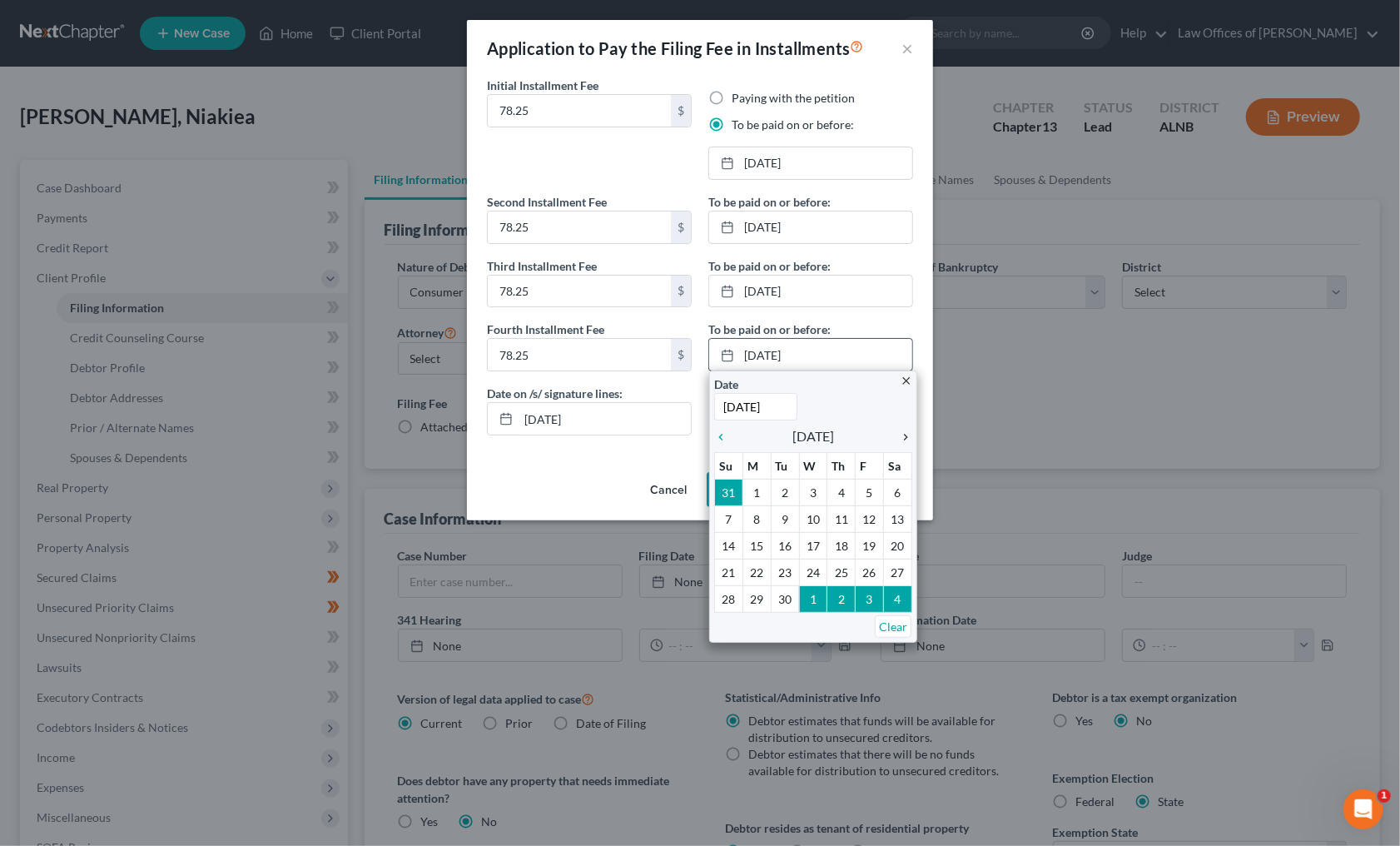
click at [908, 430] on icon "chevron_right" at bounding box center [901, 436] width 22 height 13
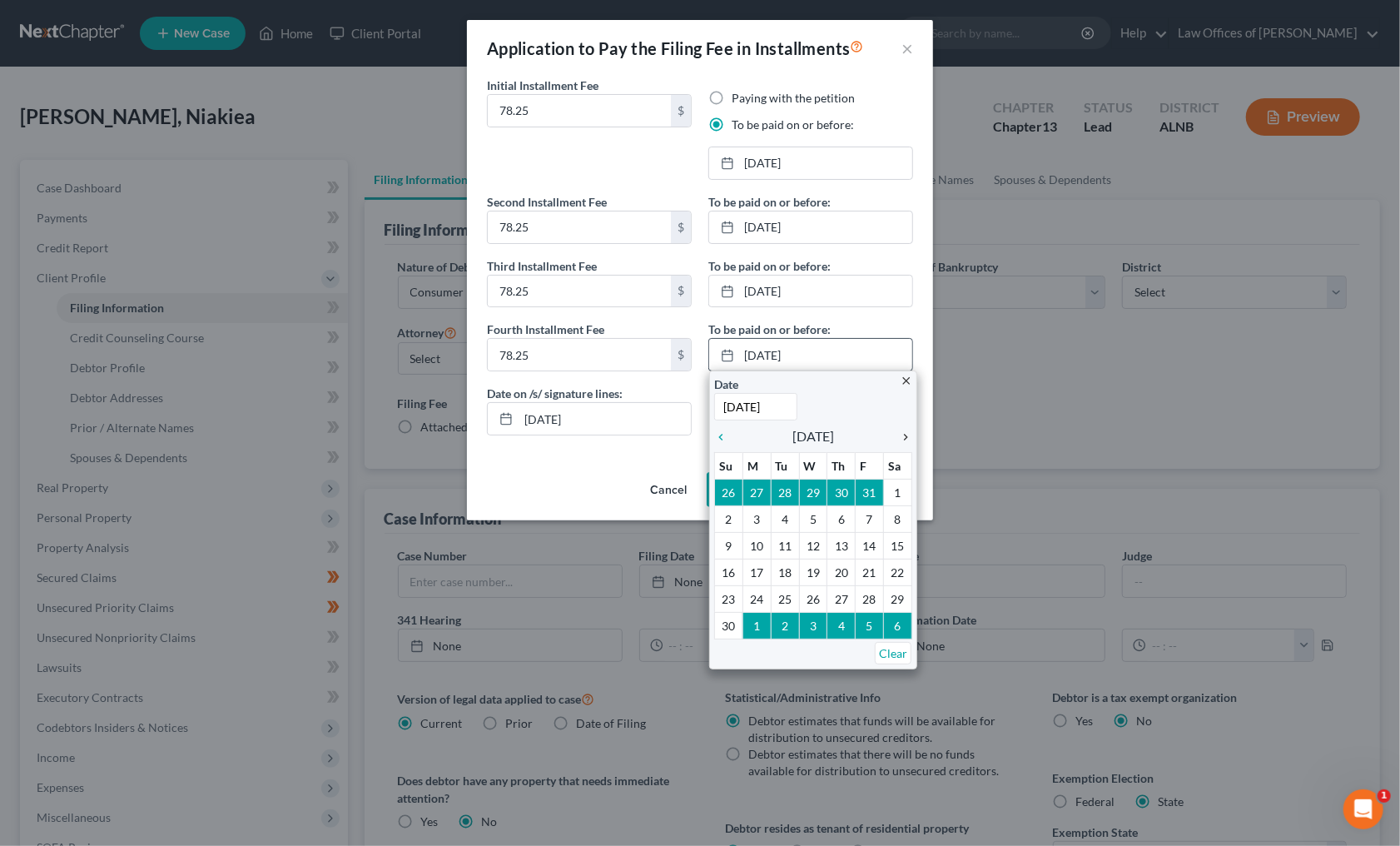
click at [908, 430] on icon "chevron_right" at bounding box center [901, 436] width 22 height 13
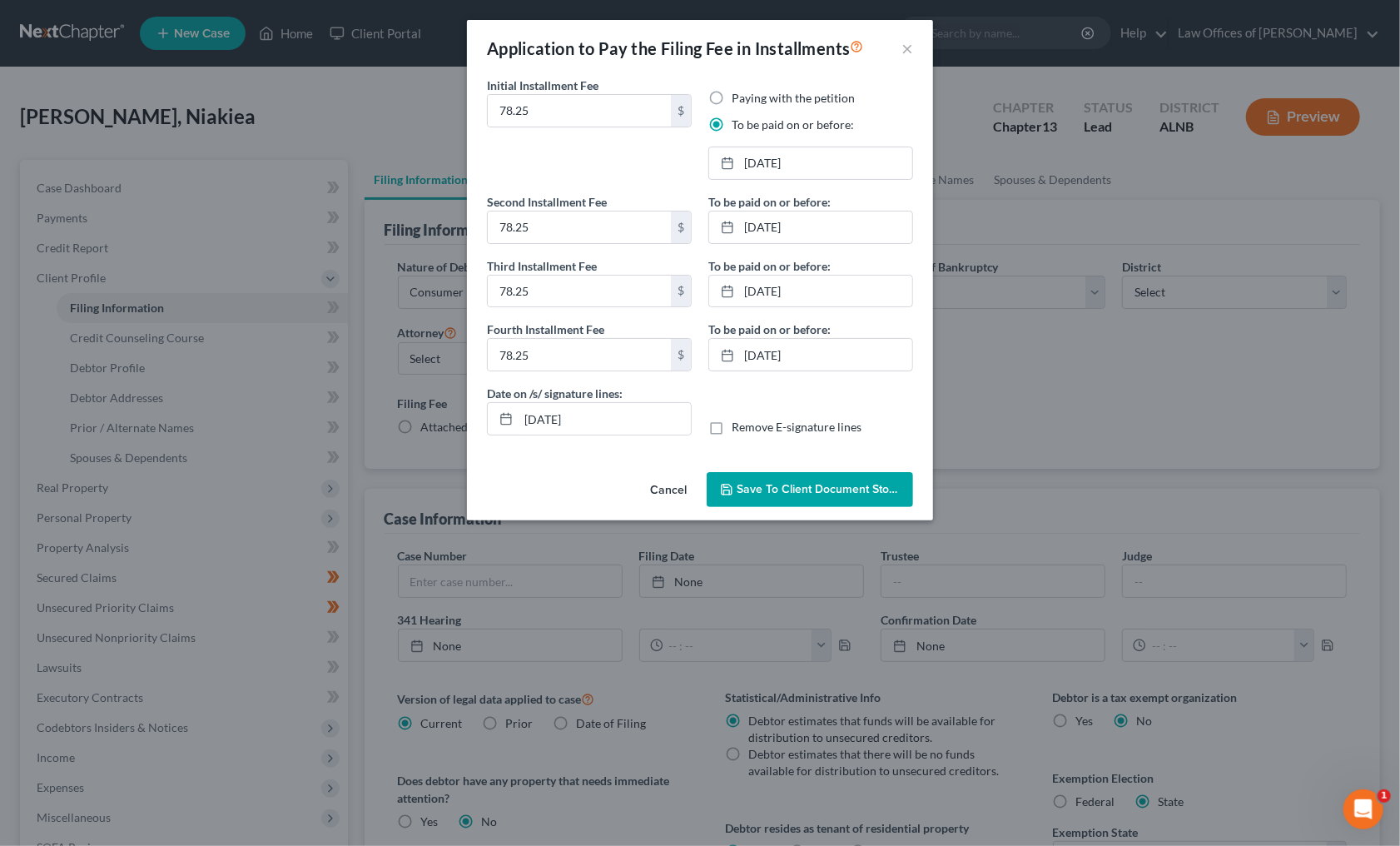
click at [850, 491] on span "Save to Client Document Storage" at bounding box center [825, 489] width 176 height 14
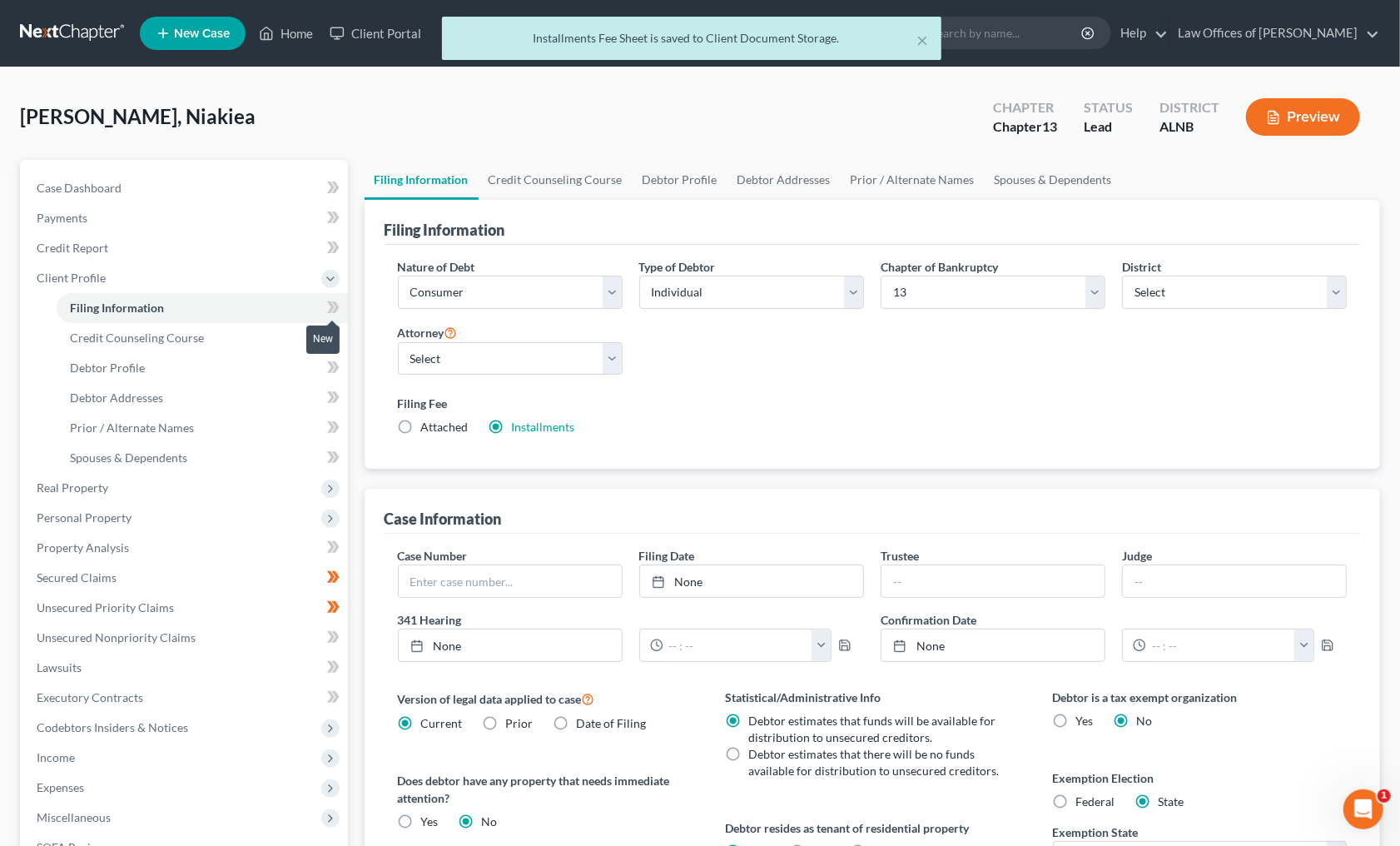
click at [332, 301] on icon at bounding box center [331, 307] width 8 height 12
click at [290, 328] on link "Credit Counseling Course" at bounding box center [202, 338] width 291 height 30
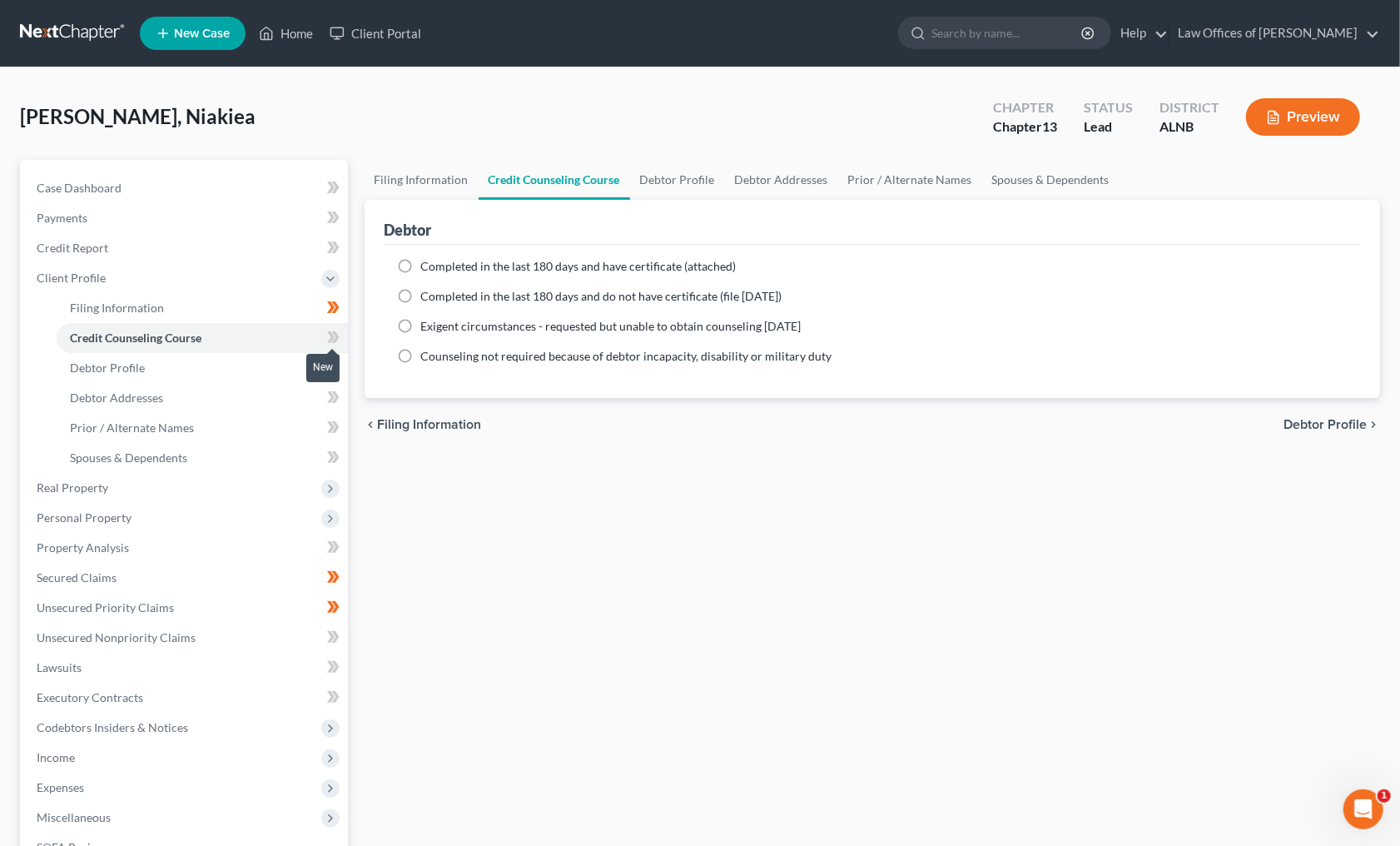
click at [331, 331] on icon at bounding box center [331, 337] width 8 height 12
click at [273, 368] on link "Debtor Profile" at bounding box center [202, 368] width 291 height 30
select select "0"
select select "1"
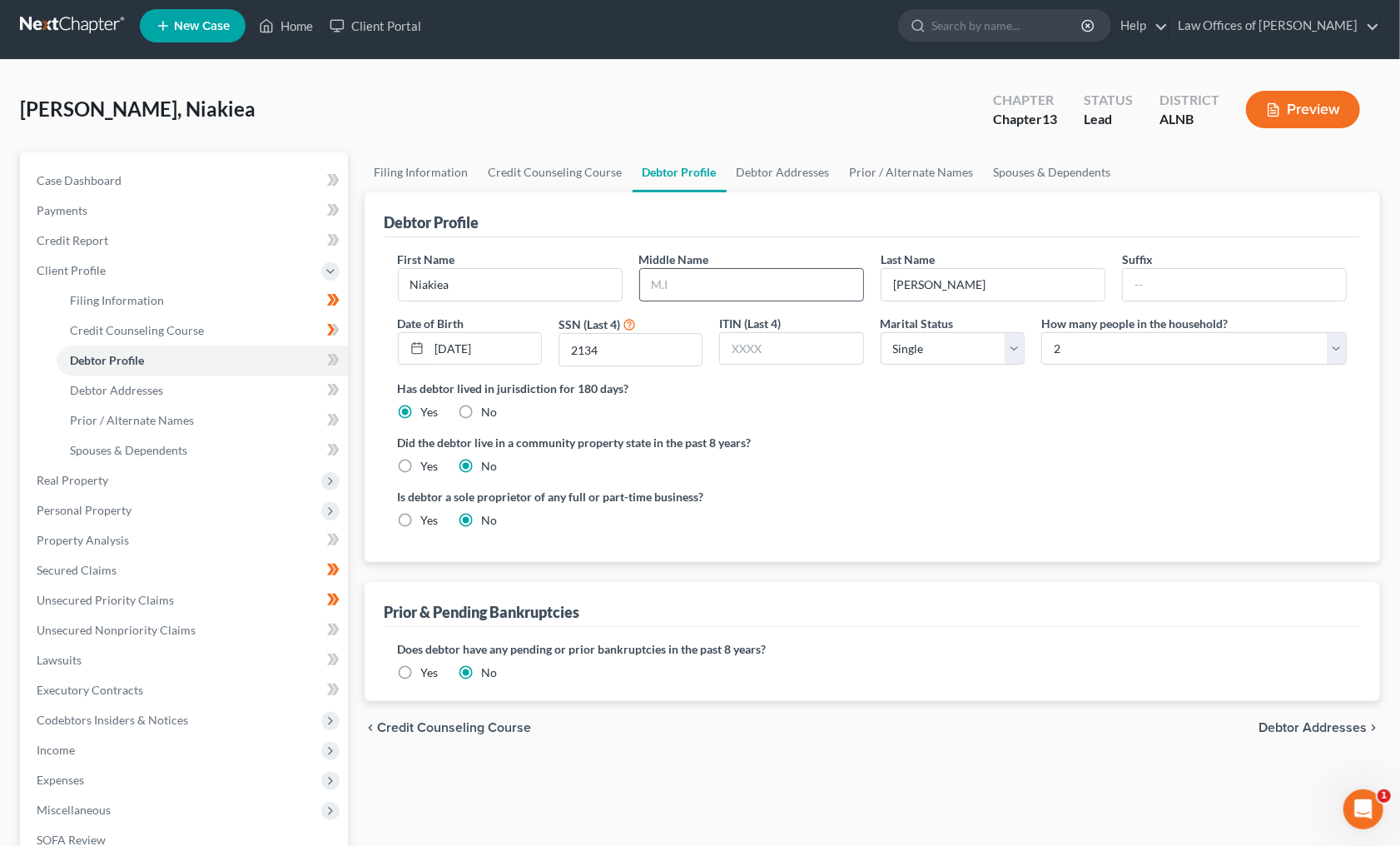
scroll to position [6, 0]
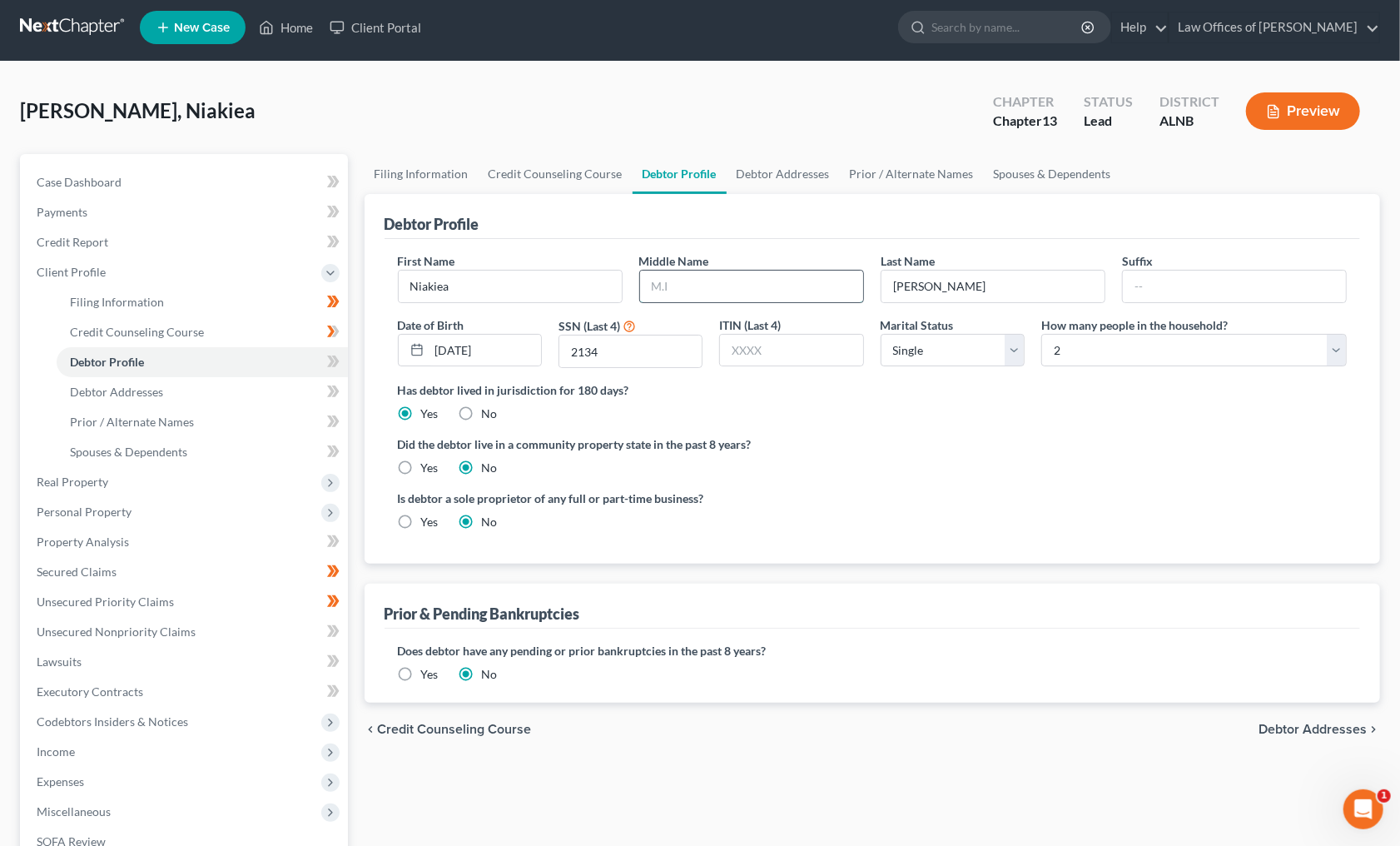
click at [697, 280] on input "text" at bounding box center [750, 286] width 223 height 32
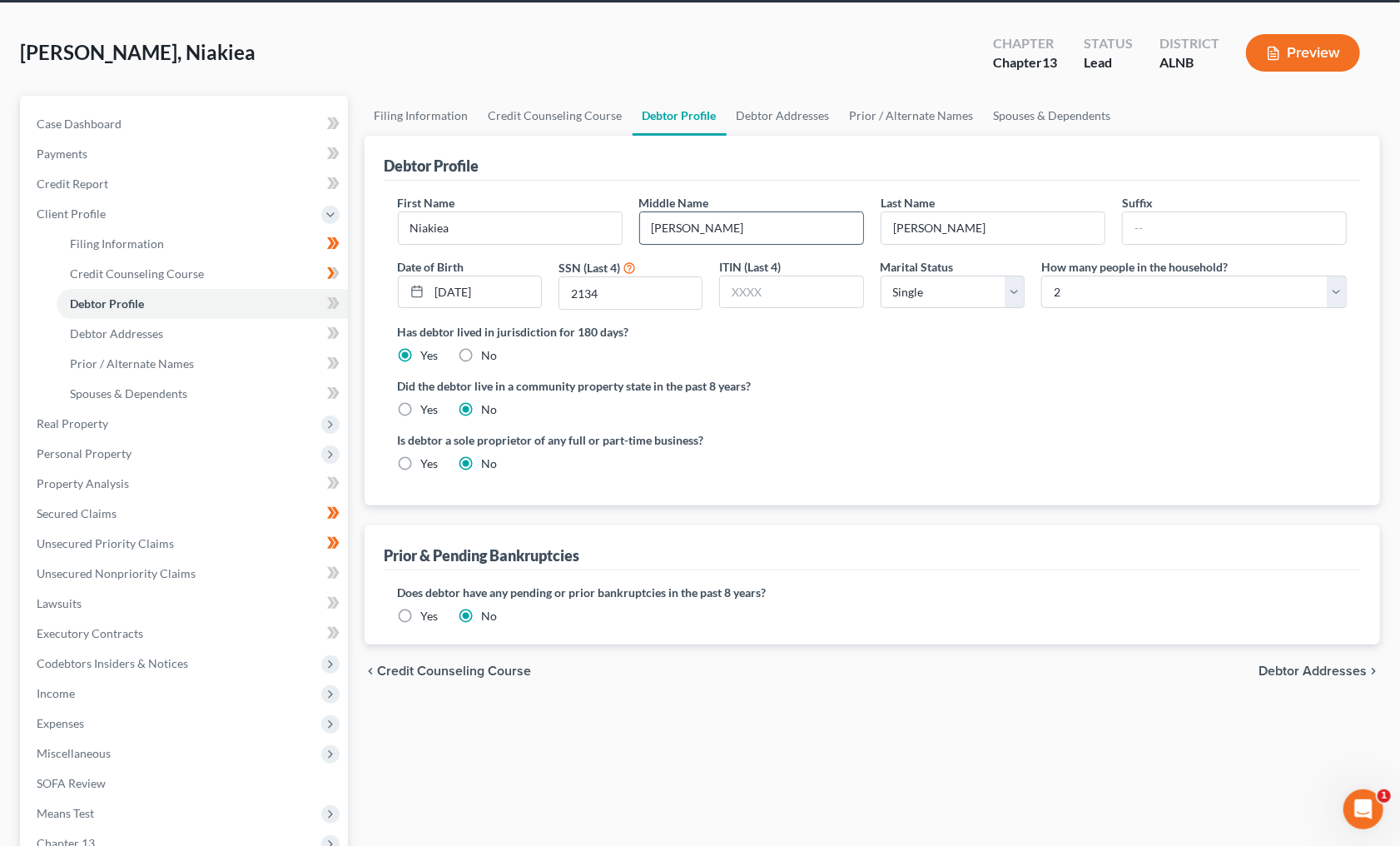
scroll to position [103, 0]
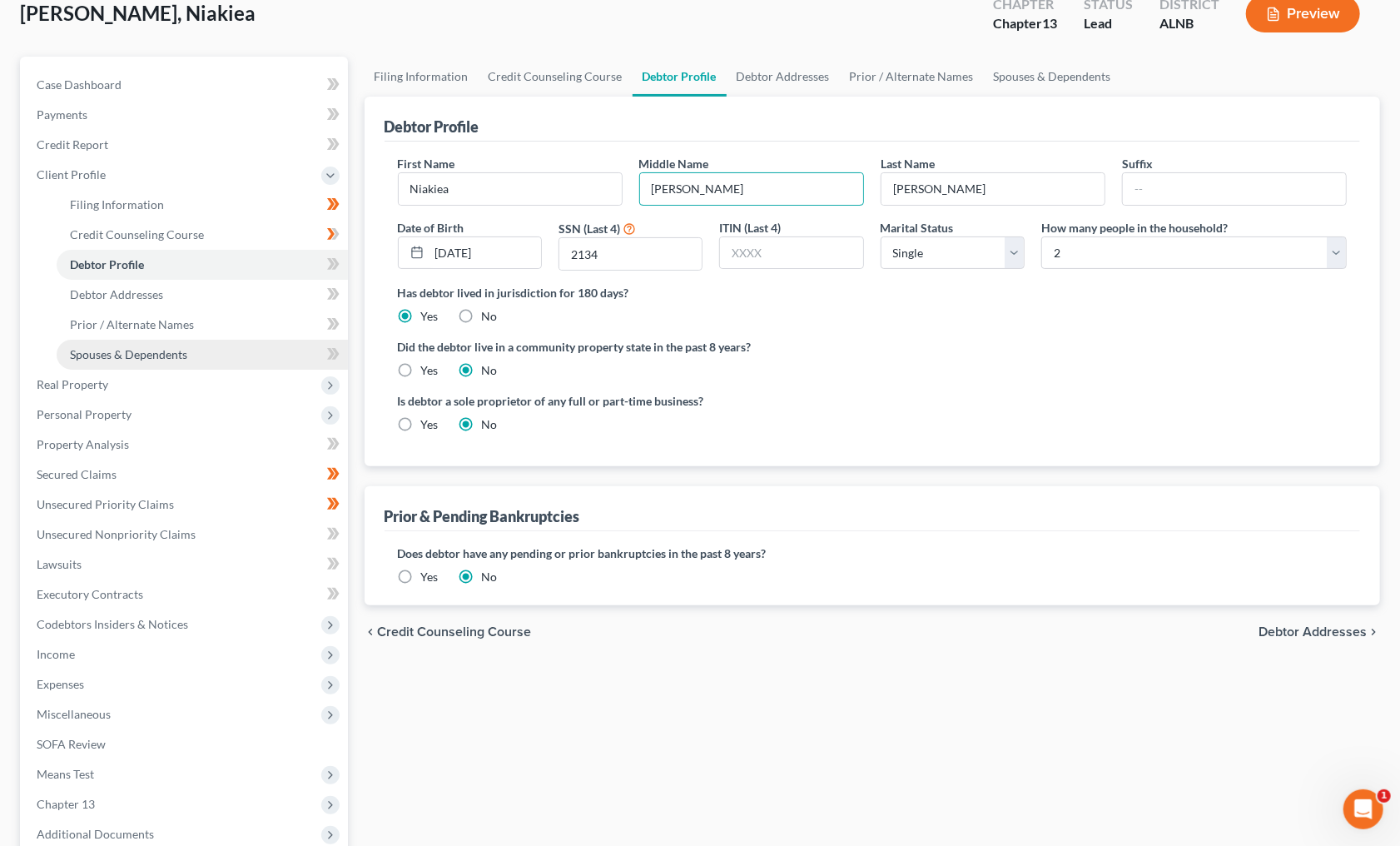
type input "Lacelle"
click at [269, 348] on link "Spouses & Dependents" at bounding box center [202, 355] width 291 height 30
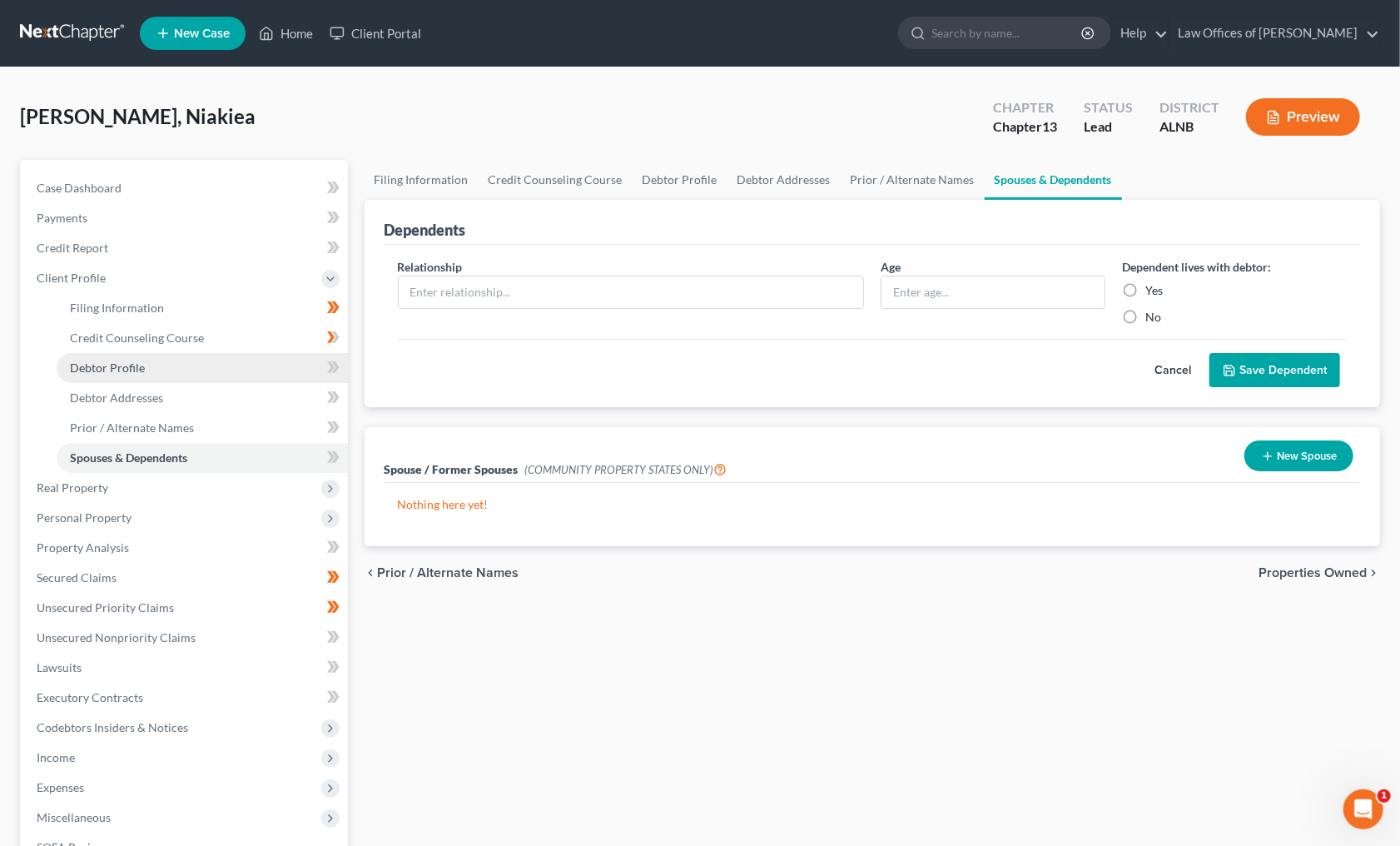
click at [251, 353] on link "Debtor Profile" at bounding box center [202, 368] width 291 height 30
select select "0"
select select "1"
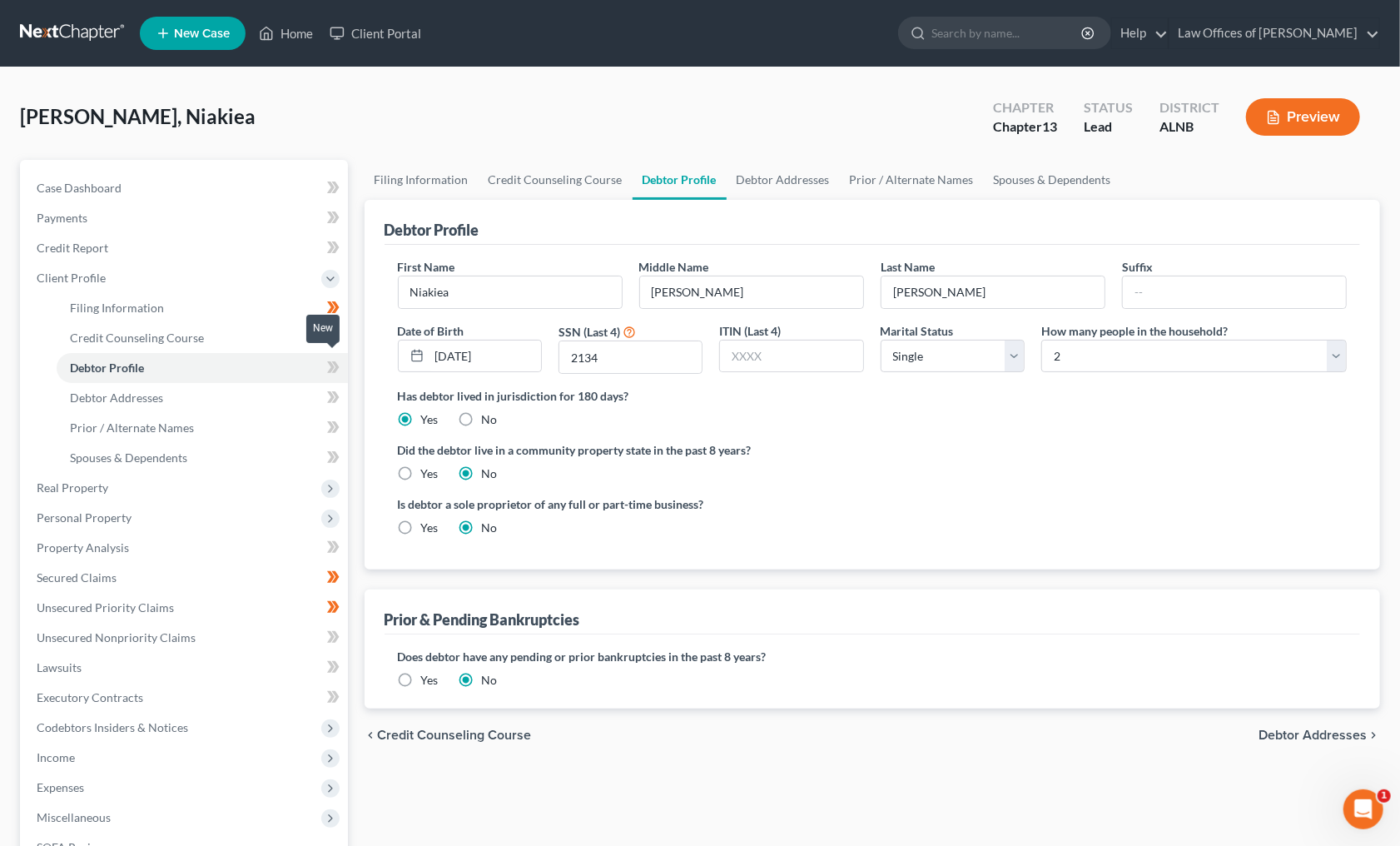
click at [331, 362] on icon at bounding box center [331, 368] width 8 height 12
click at [289, 383] on link "Debtor Addresses" at bounding box center [202, 398] width 291 height 30
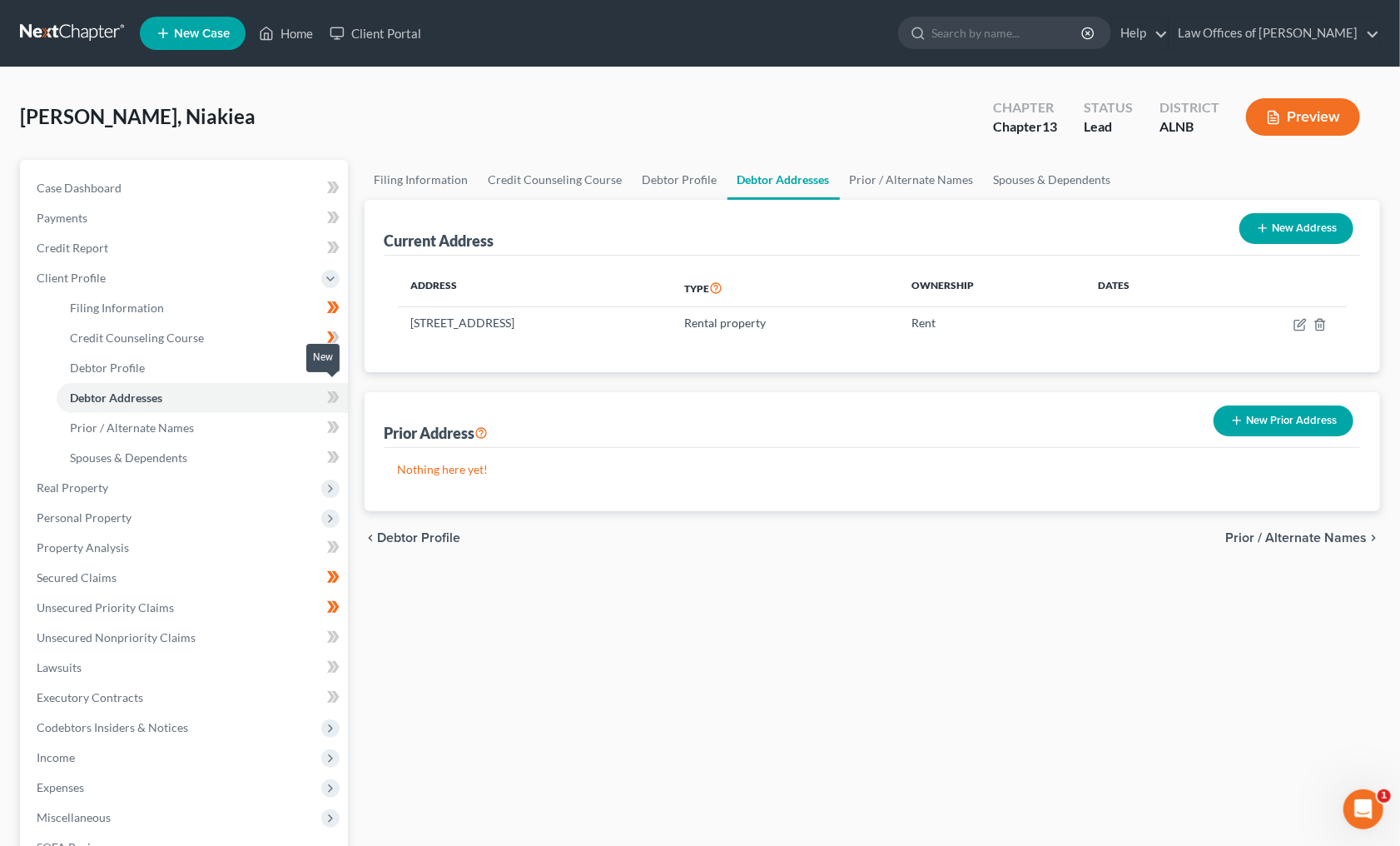
click at [335, 393] on icon at bounding box center [335, 397] width 8 height 12
click at [258, 418] on link "Prior / Alternate Names" at bounding box center [202, 428] width 291 height 30
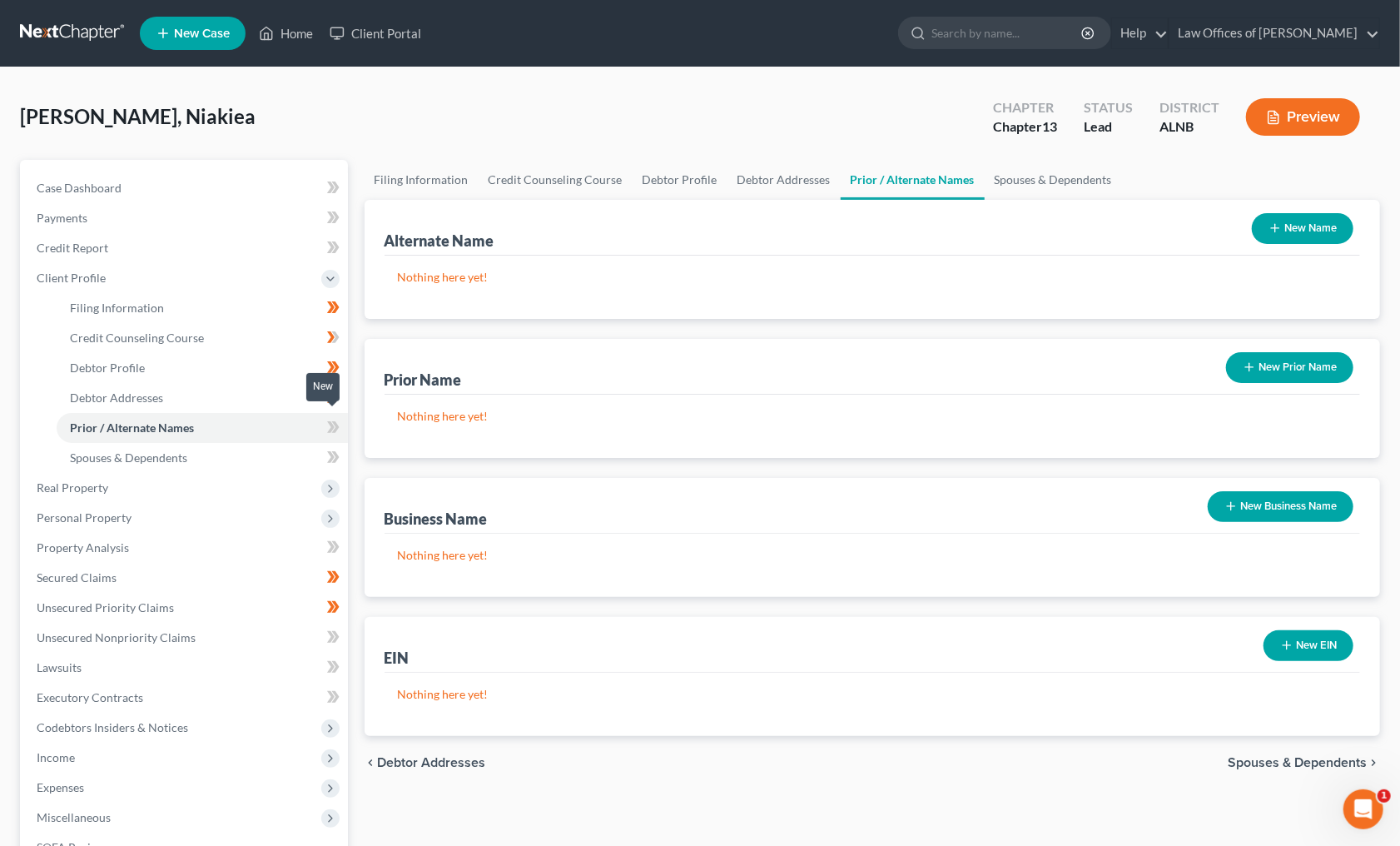
click at [334, 422] on icon at bounding box center [335, 427] width 8 height 12
click at [272, 446] on link "Spouses & Dependents" at bounding box center [202, 458] width 291 height 30
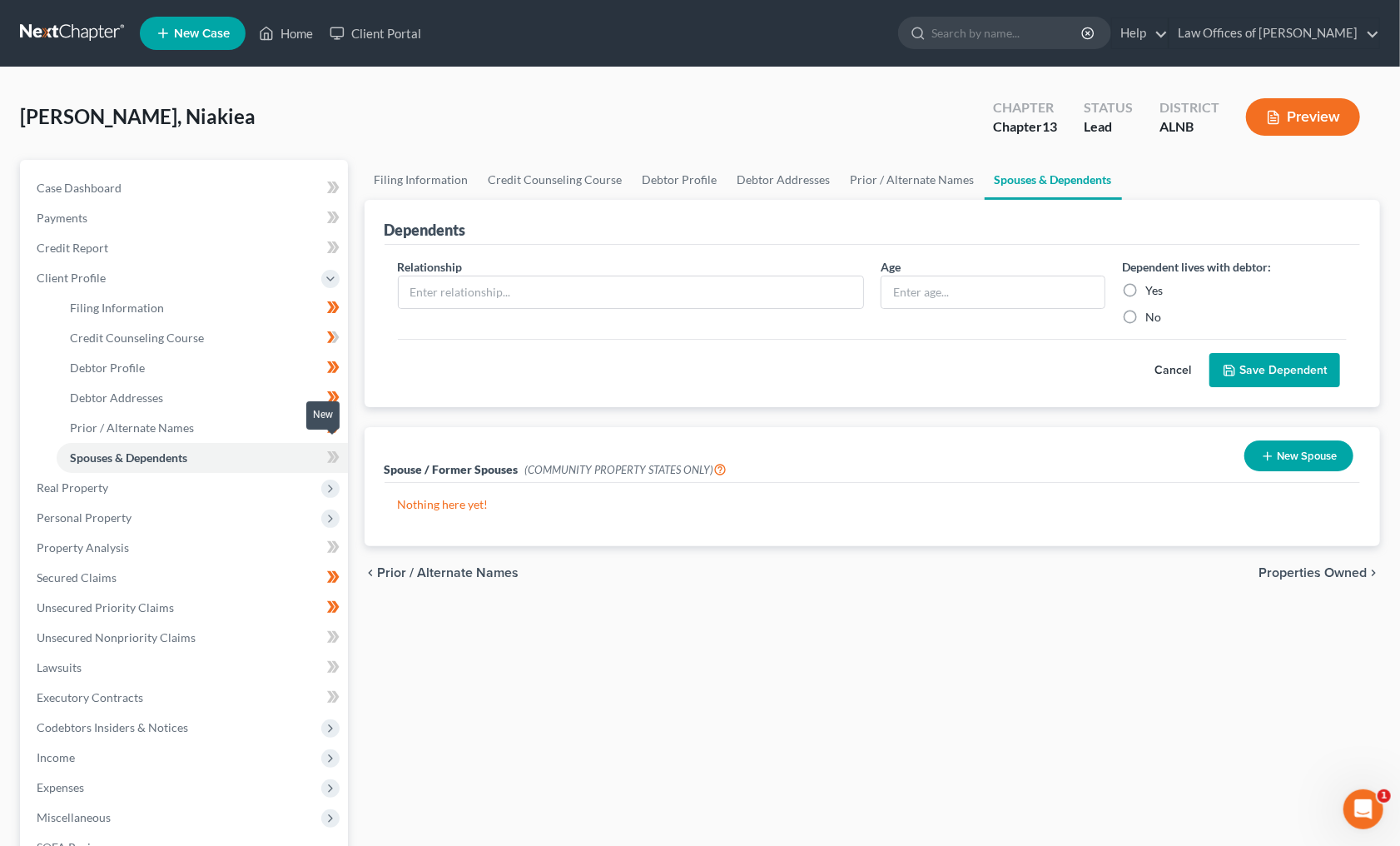
click at [343, 447] on span at bounding box center [333, 459] width 29 height 25
click at [240, 473] on span "Real Property" at bounding box center [186, 487] width 325 height 30
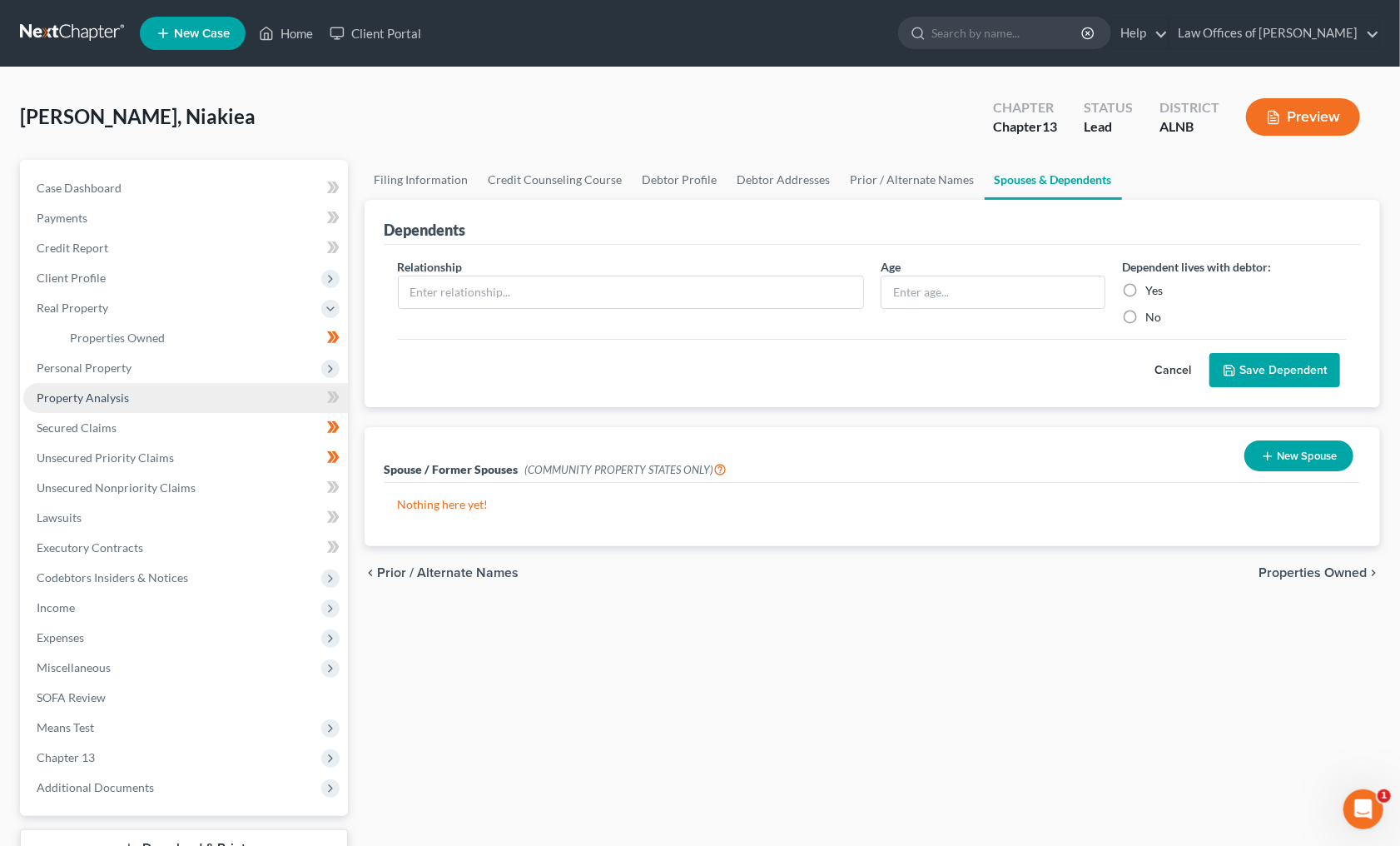
click at [286, 387] on link "Property Analysis" at bounding box center [186, 398] width 325 height 30
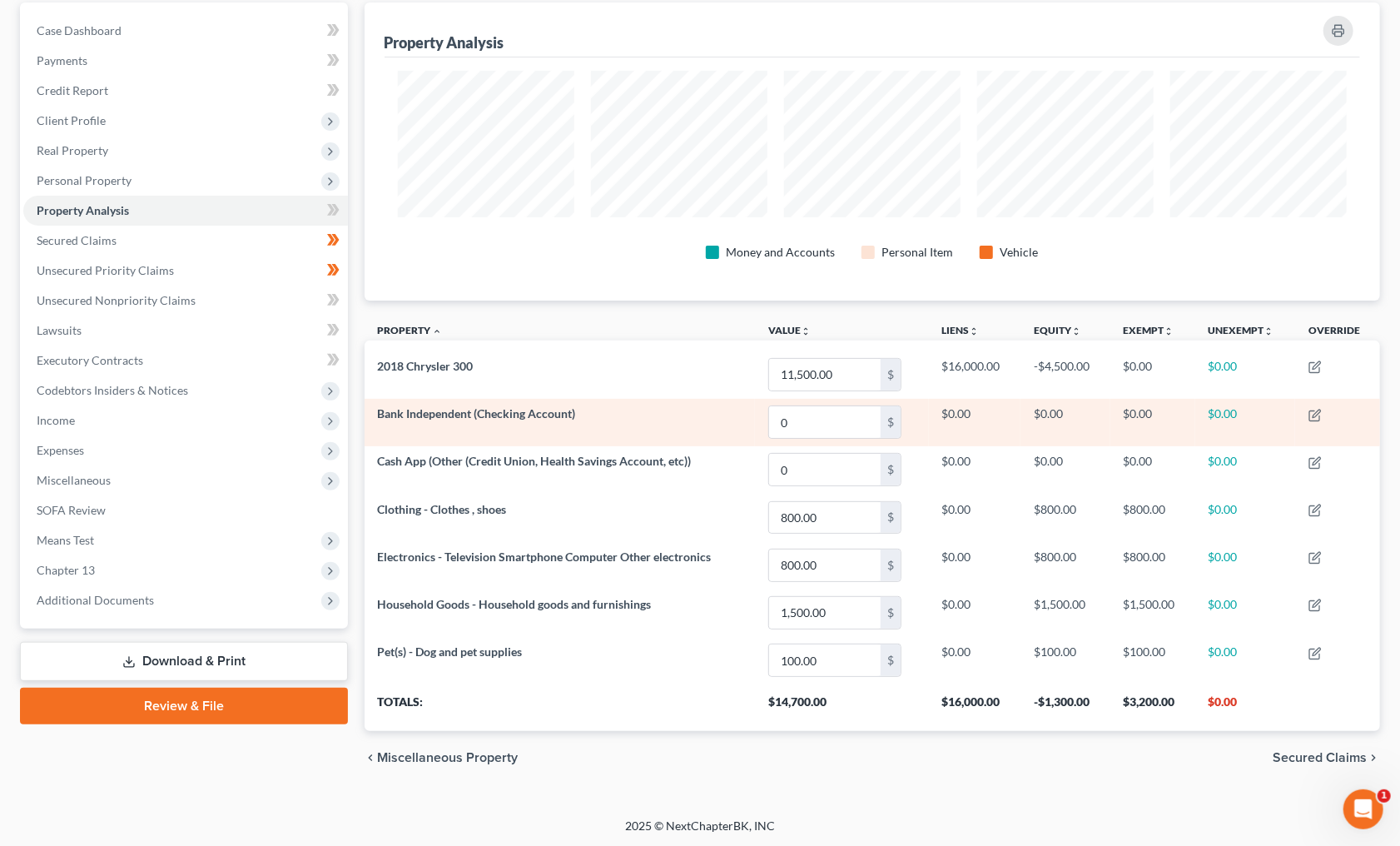
scroll to position [157, 0]
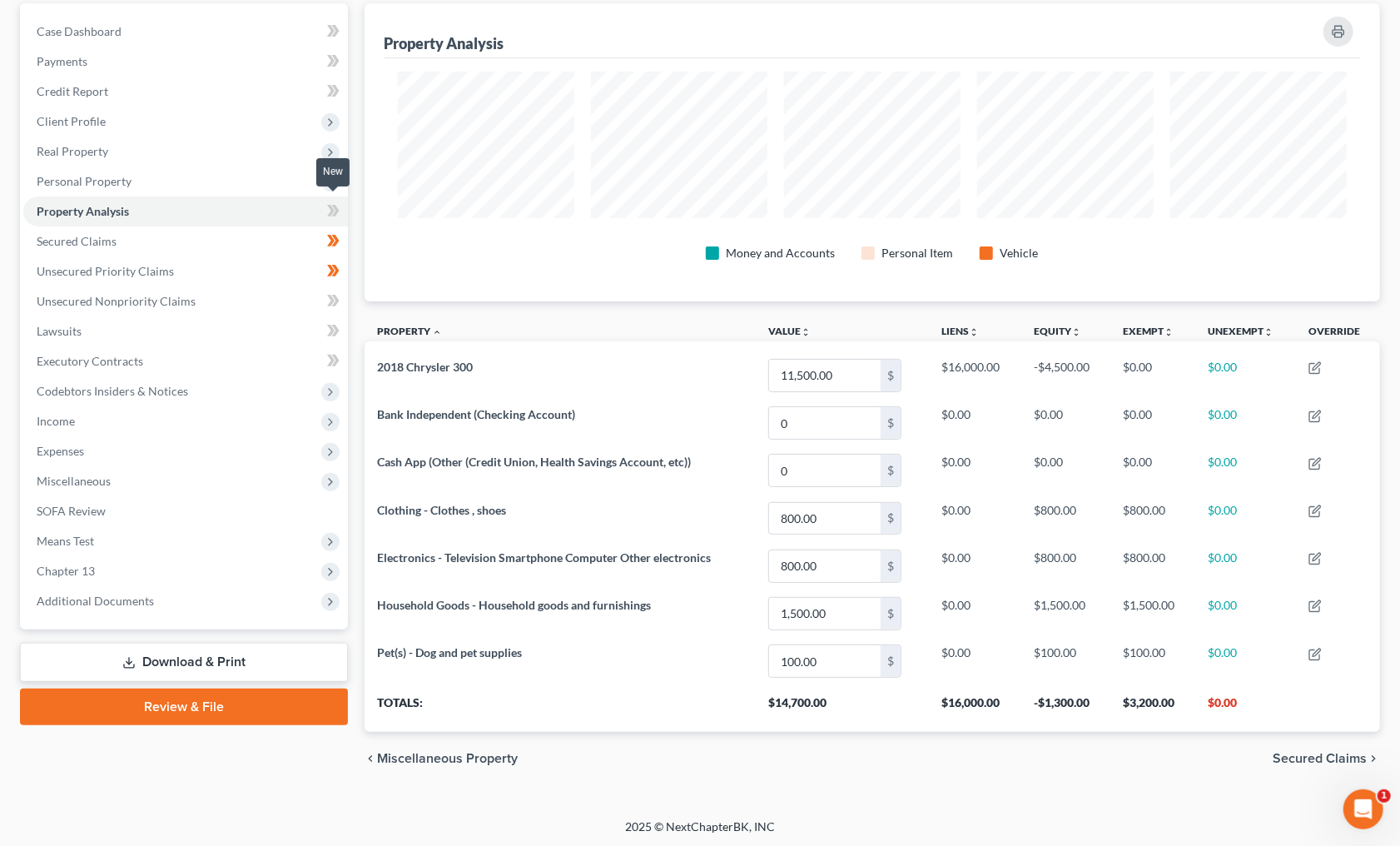
click at [327, 203] on icon at bounding box center [333, 211] width 13 height 21
click at [257, 290] on link "Unsecured Nonpriority Claims" at bounding box center [186, 301] width 325 height 30
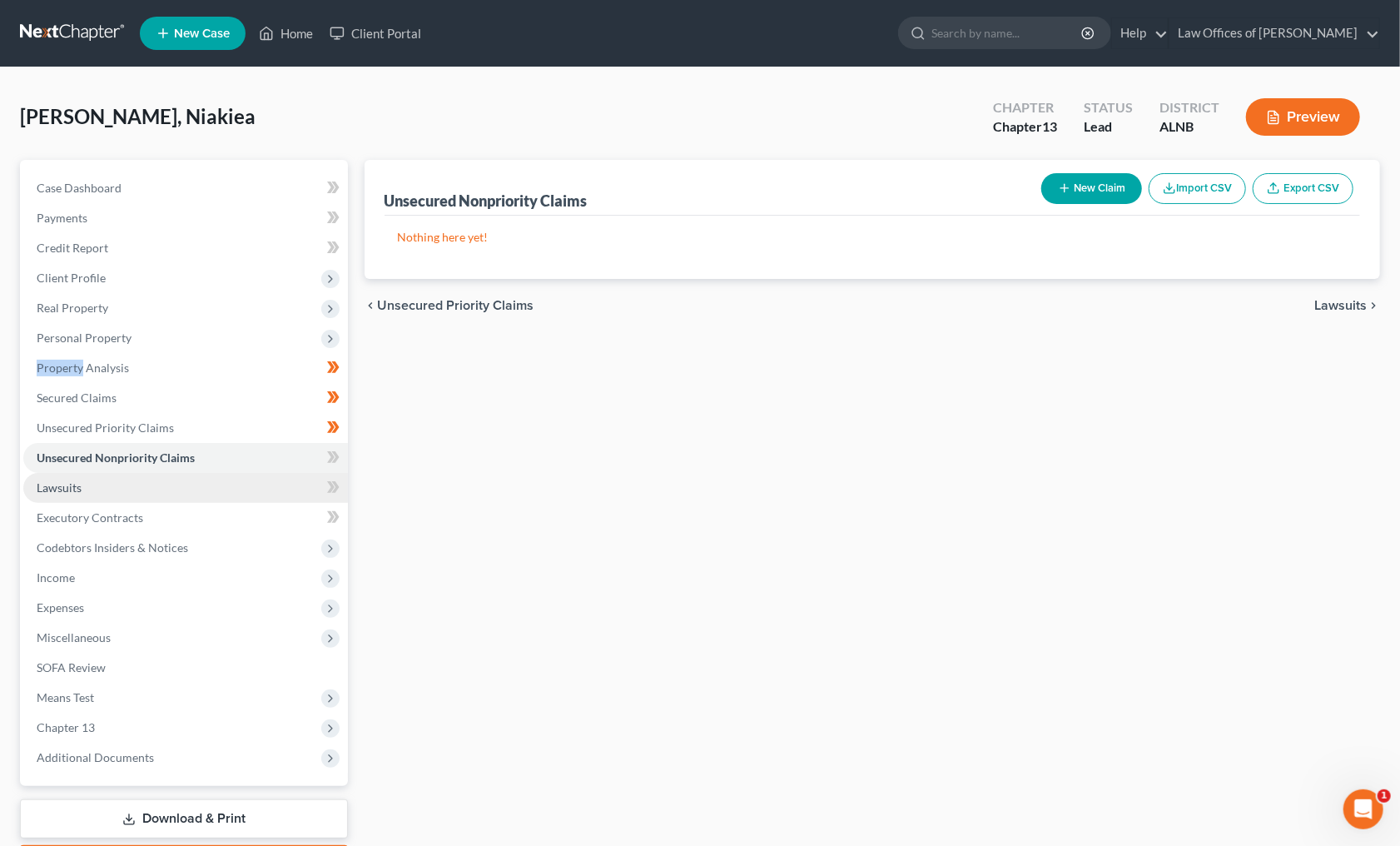
scroll to position [1, 0]
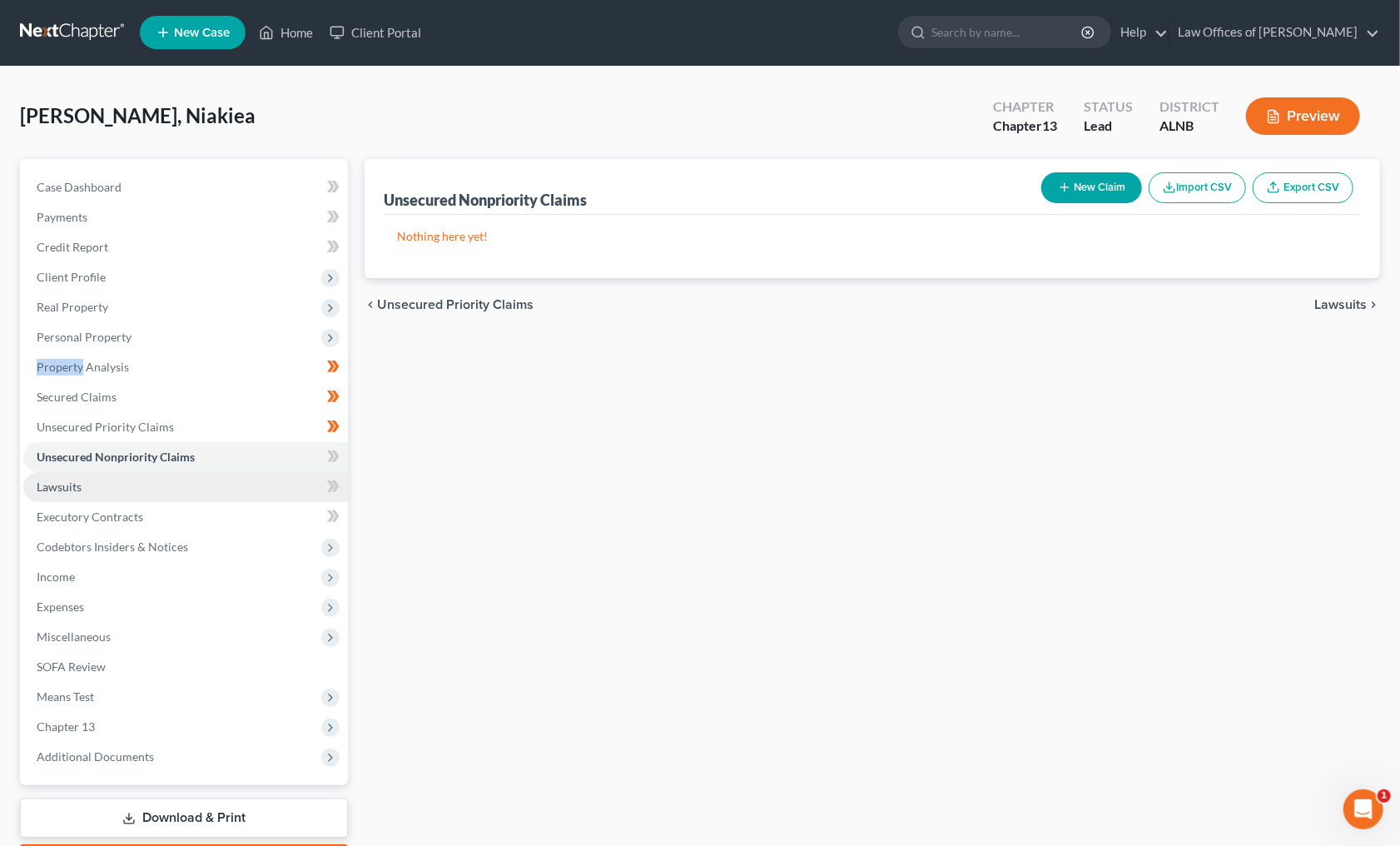
click at [251, 472] on link "Lawsuits" at bounding box center [186, 486] width 325 height 30
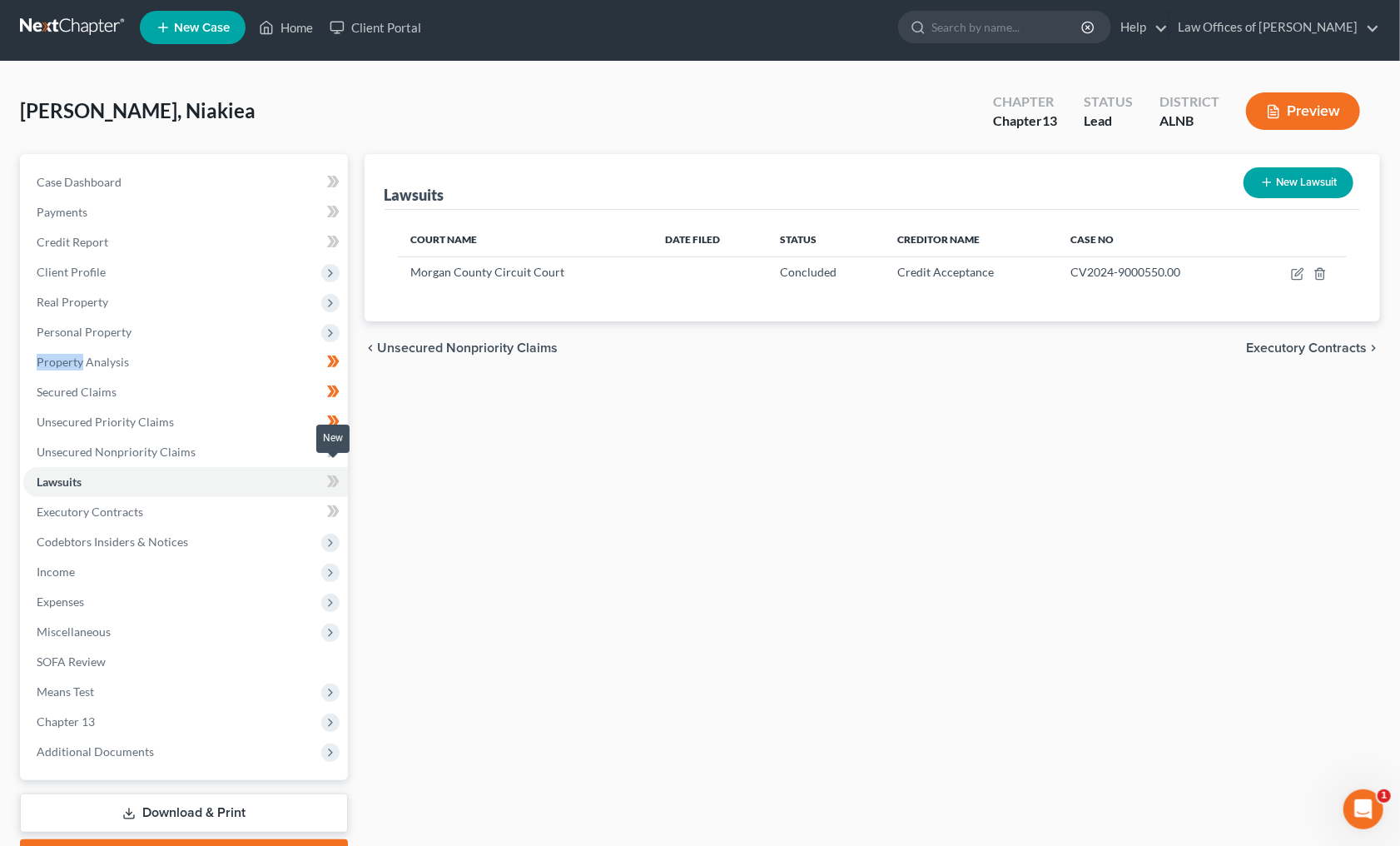
scroll to position [8, 0]
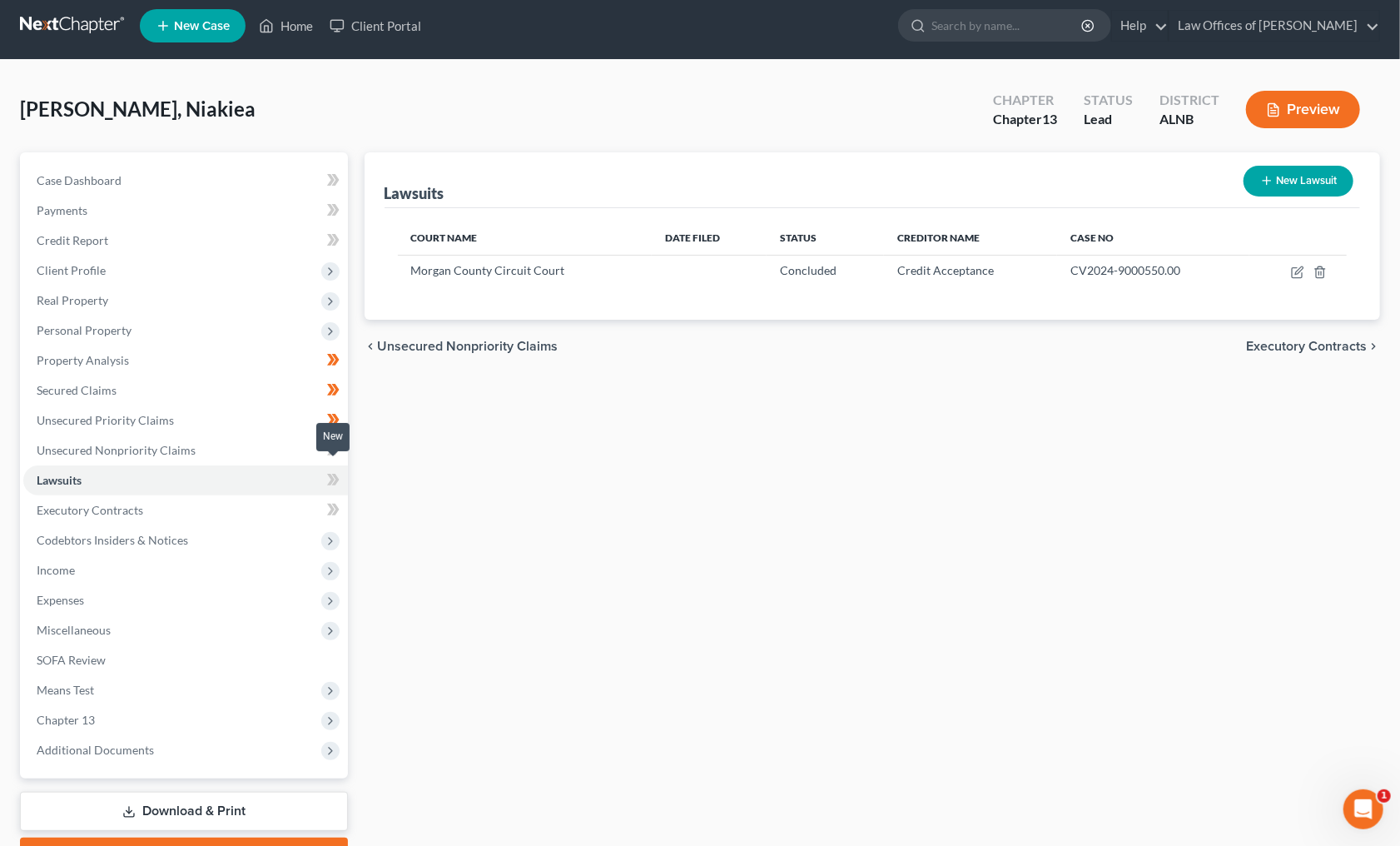
click at [328, 472] on icon at bounding box center [333, 479] width 13 height 21
click at [265, 505] on link "Executory Contracts" at bounding box center [186, 510] width 325 height 30
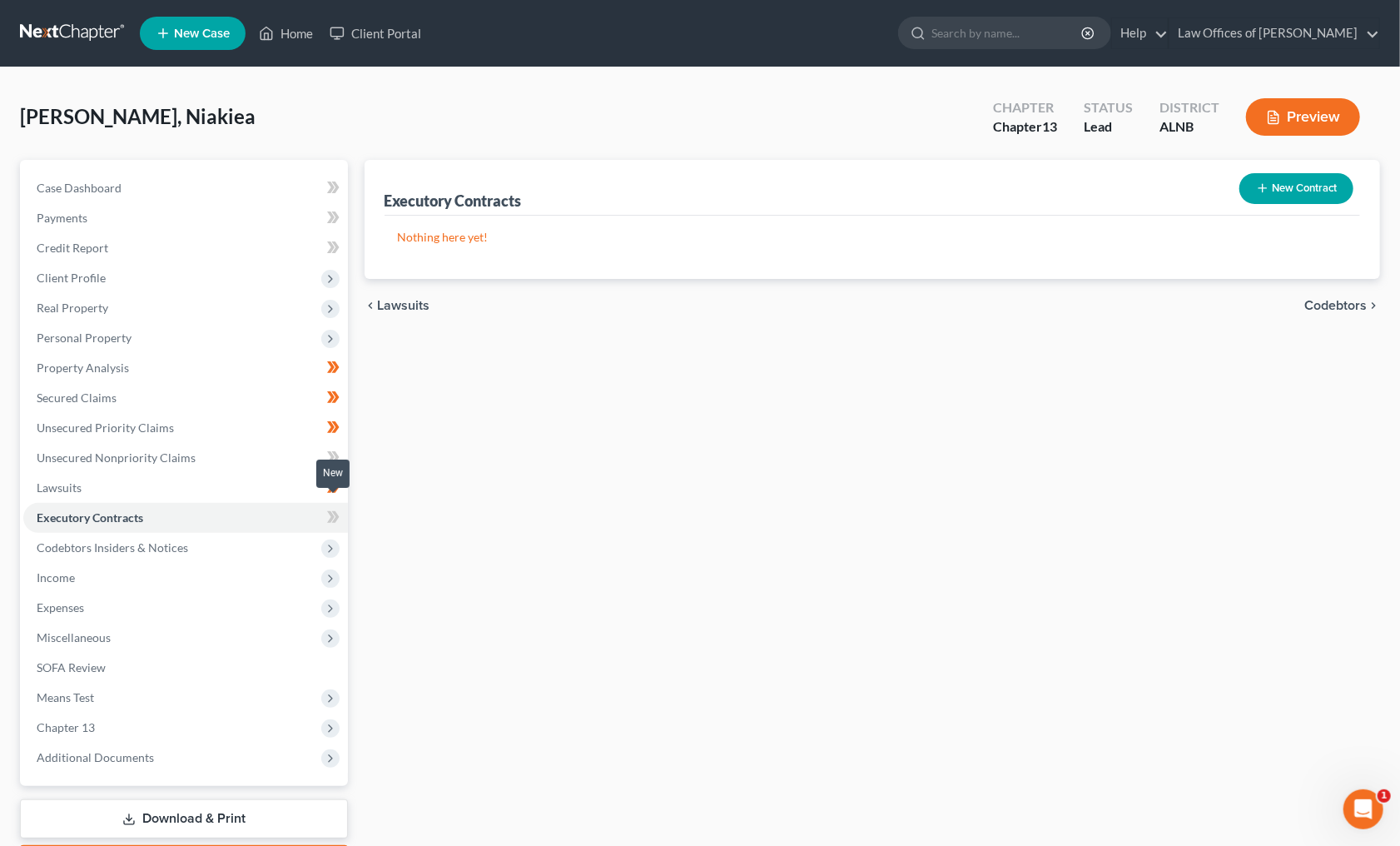
click at [327, 507] on icon at bounding box center [333, 517] width 13 height 21
click at [325, 507] on span at bounding box center [333, 519] width 29 height 25
click at [285, 533] on span "Codebtors Insiders & Notices" at bounding box center [186, 548] width 325 height 30
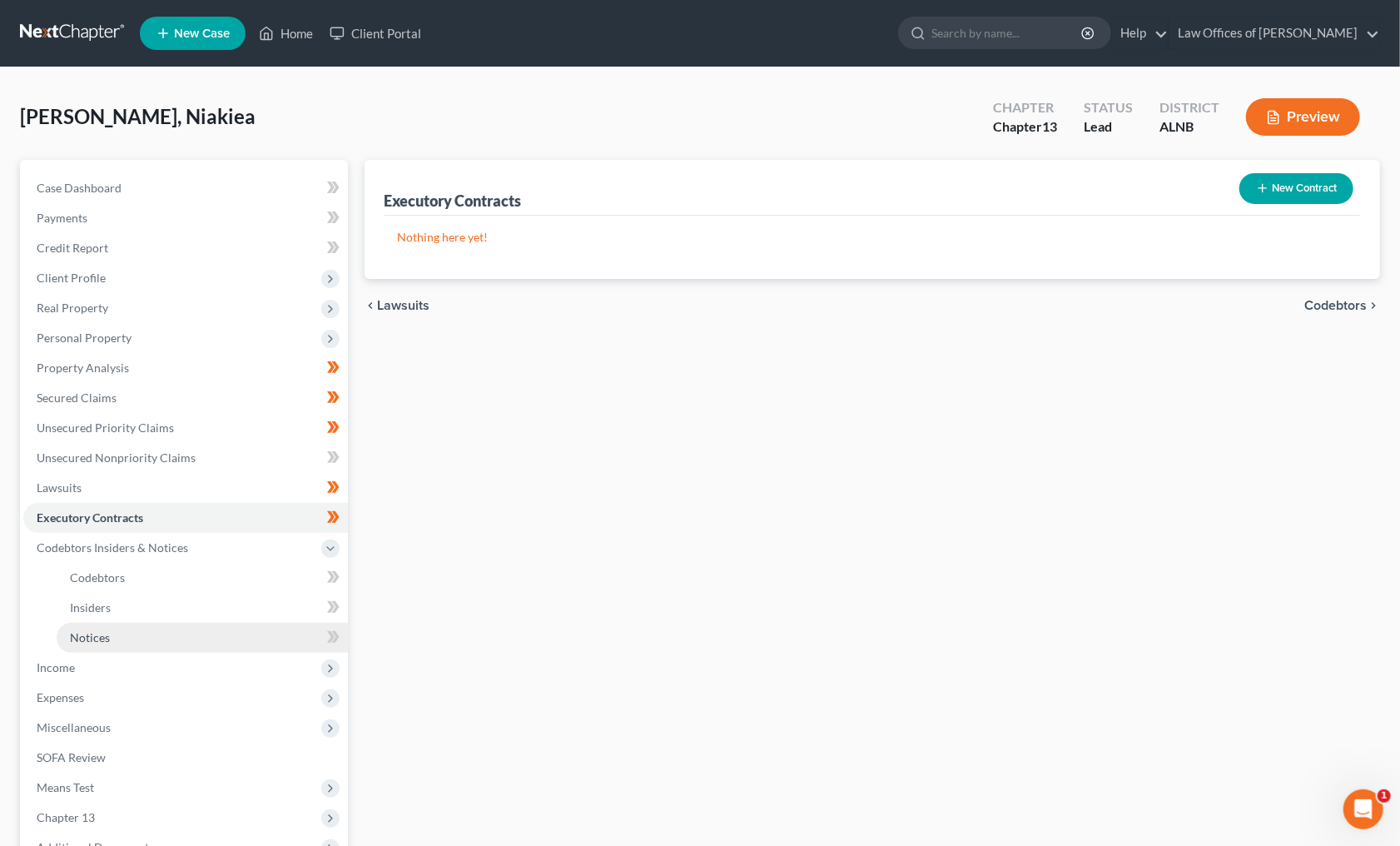
click at [258, 623] on link "Notices" at bounding box center [202, 638] width 291 height 30
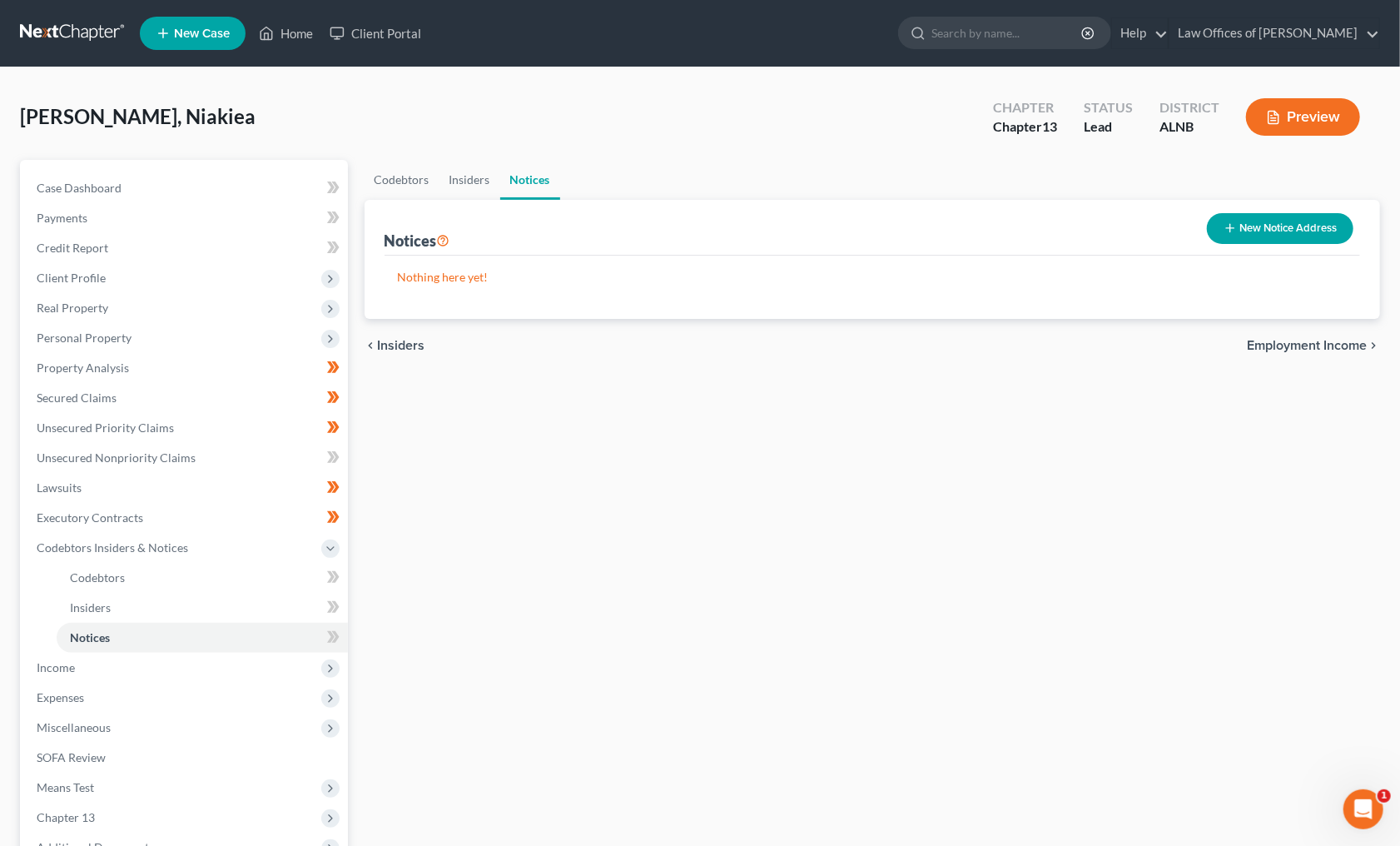
click at [1295, 232] on button "New Notice Address" at bounding box center [1280, 228] width 147 height 31
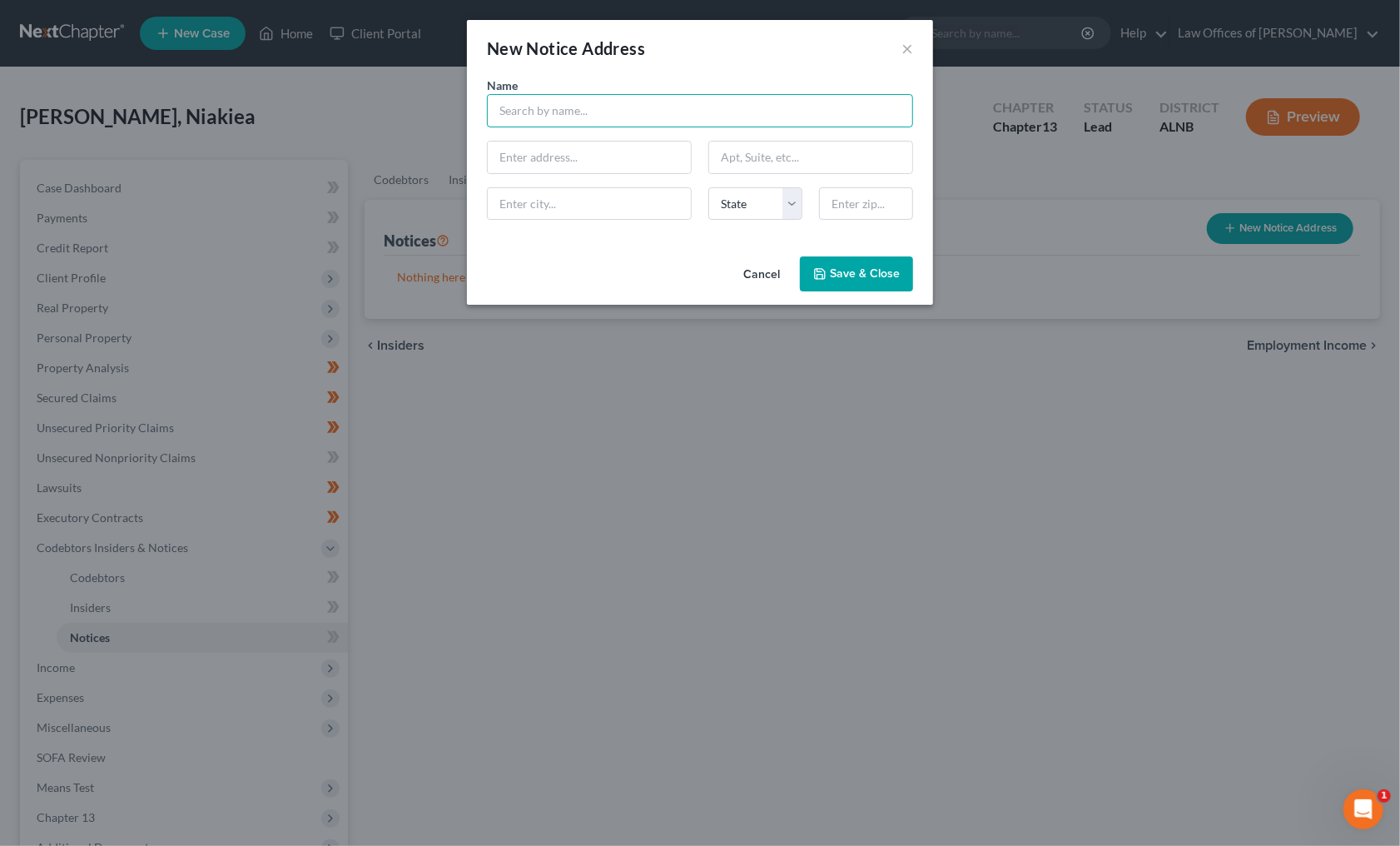
click at [651, 119] on input "text" at bounding box center [700, 111] width 426 height 34
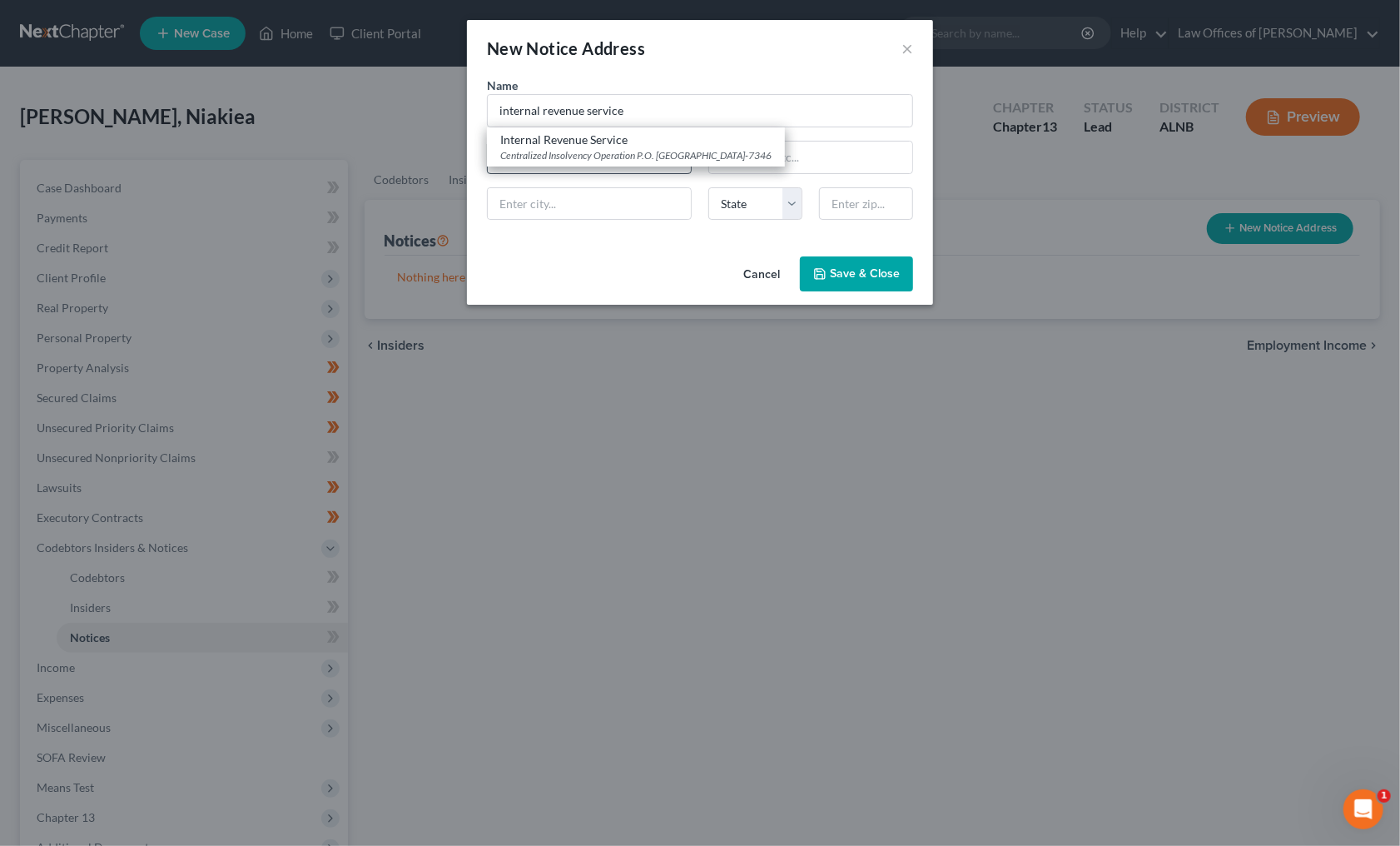
click at [634, 149] on div "Centralized Insolvency Operation P.O. Box 7346, Philadelphia, PA 19101-7346" at bounding box center [636, 156] width 271 height 14
type input "Internal Revenue Service"
type input "Centralized Insolvency Operation"
type input "P.O. Box 7346"
type input "Philadelphia"
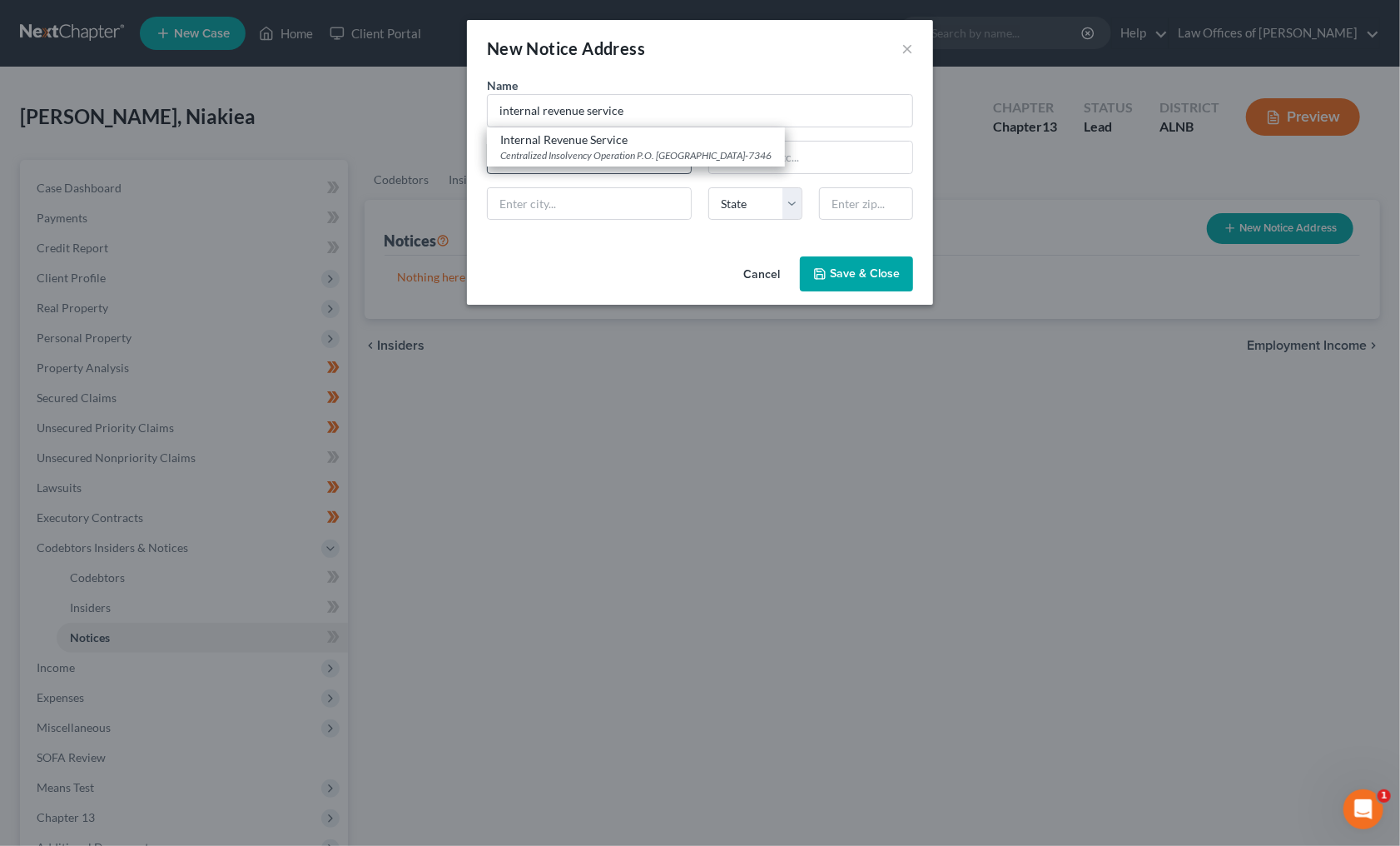
select select "39"
type input "19101-7346"
click at [848, 273] on span "Save & Close" at bounding box center [864, 273] width 70 height 14
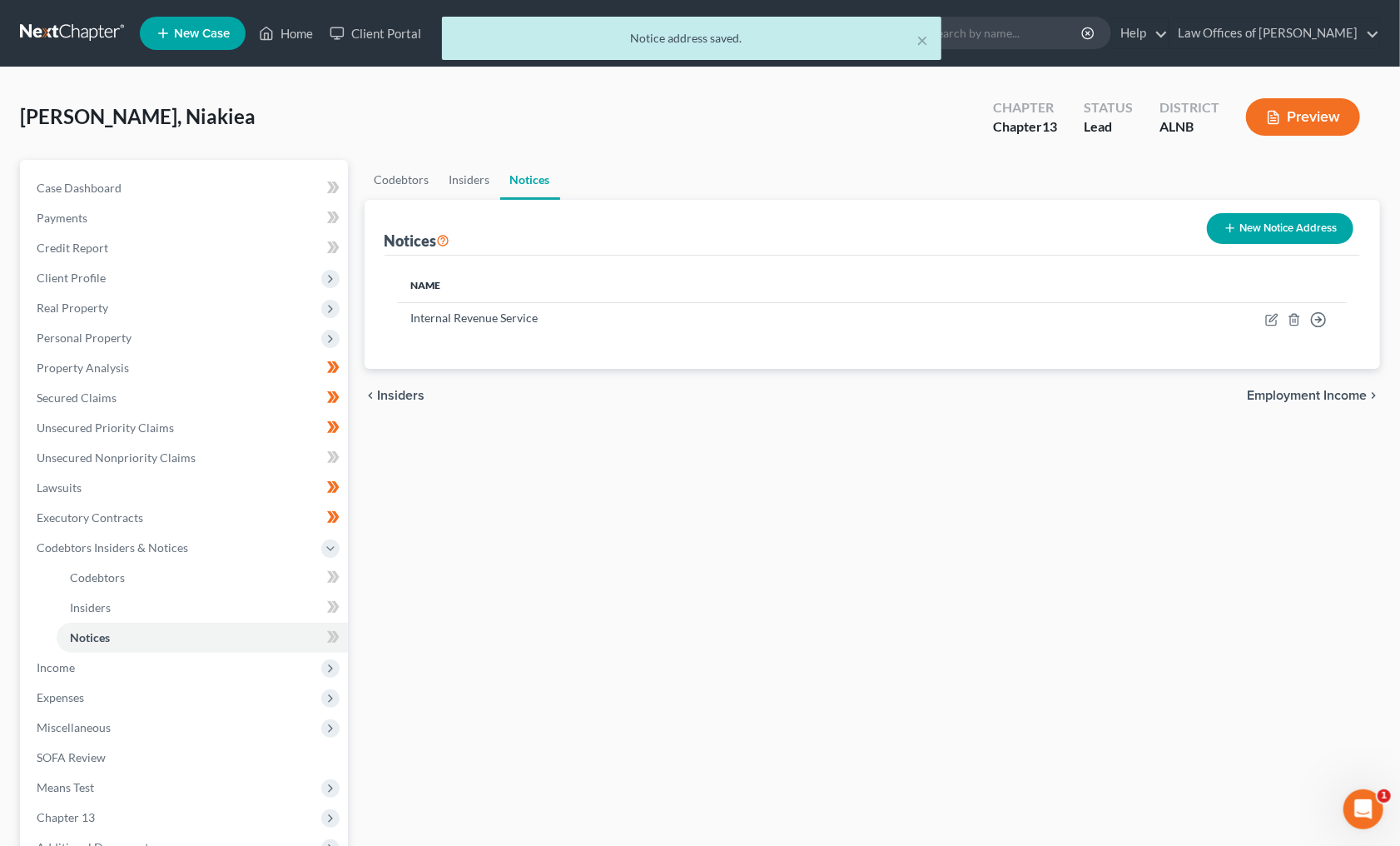
click at [1285, 222] on button "New Notice Address" at bounding box center [1280, 228] width 147 height 31
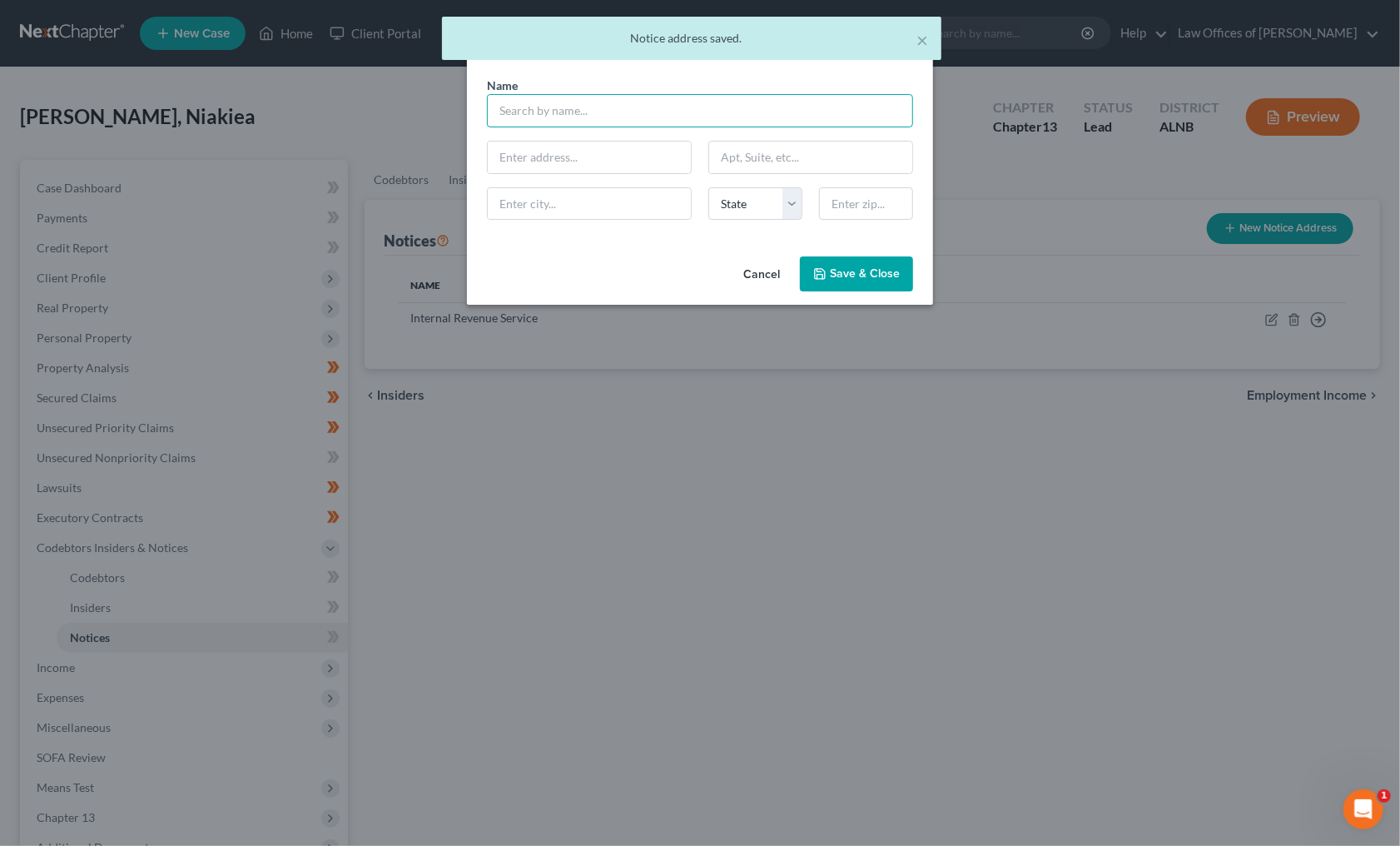
click at [668, 106] on input "text" at bounding box center [700, 111] width 426 height 34
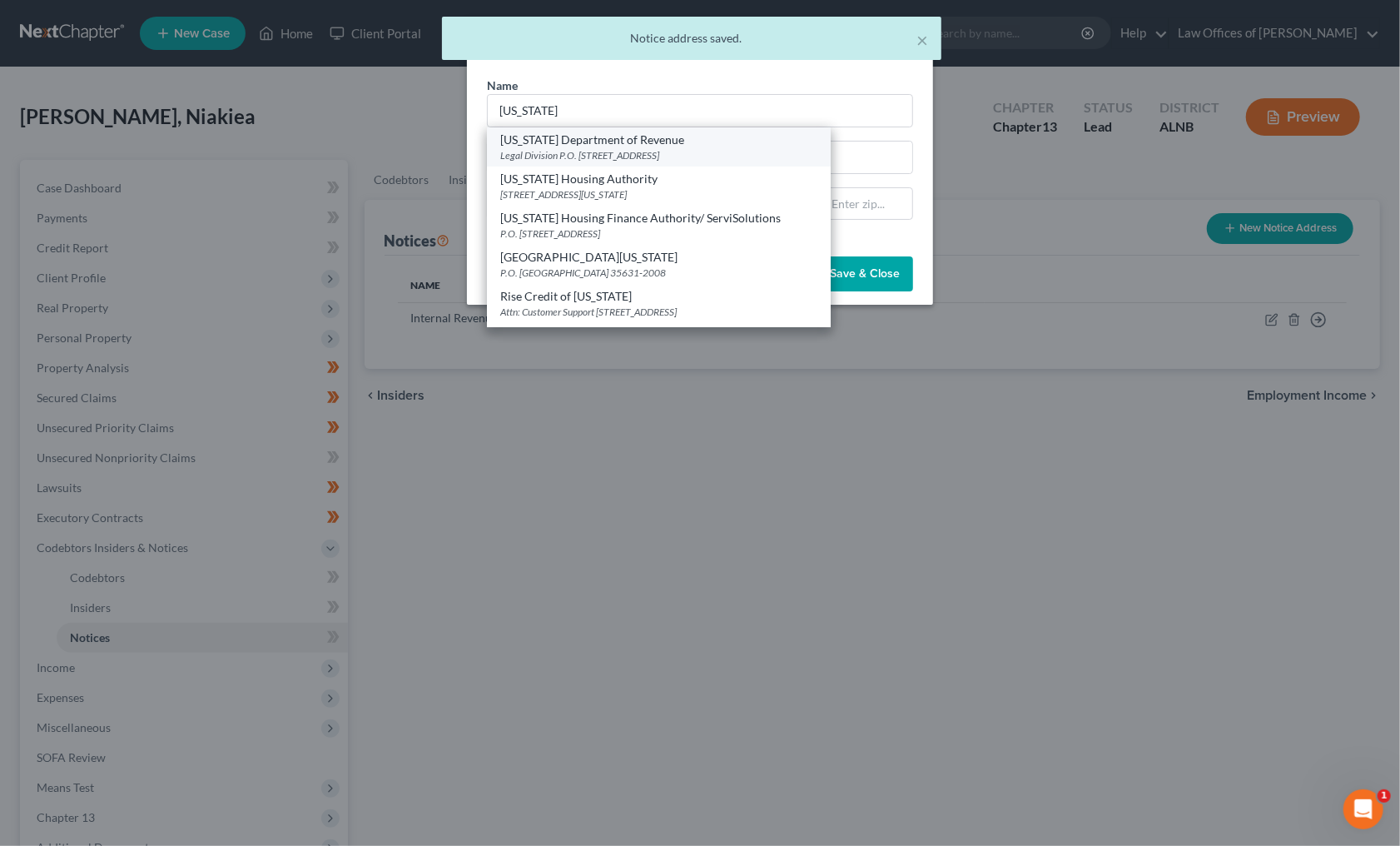
click at [590, 144] on div "Alabama Department of Revenue" at bounding box center [658, 140] width 317 height 17
type input "Alabama Department of Revenue"
type input "Legal Division"
type input "P.O. Box 32001"
type input "Montgomery"
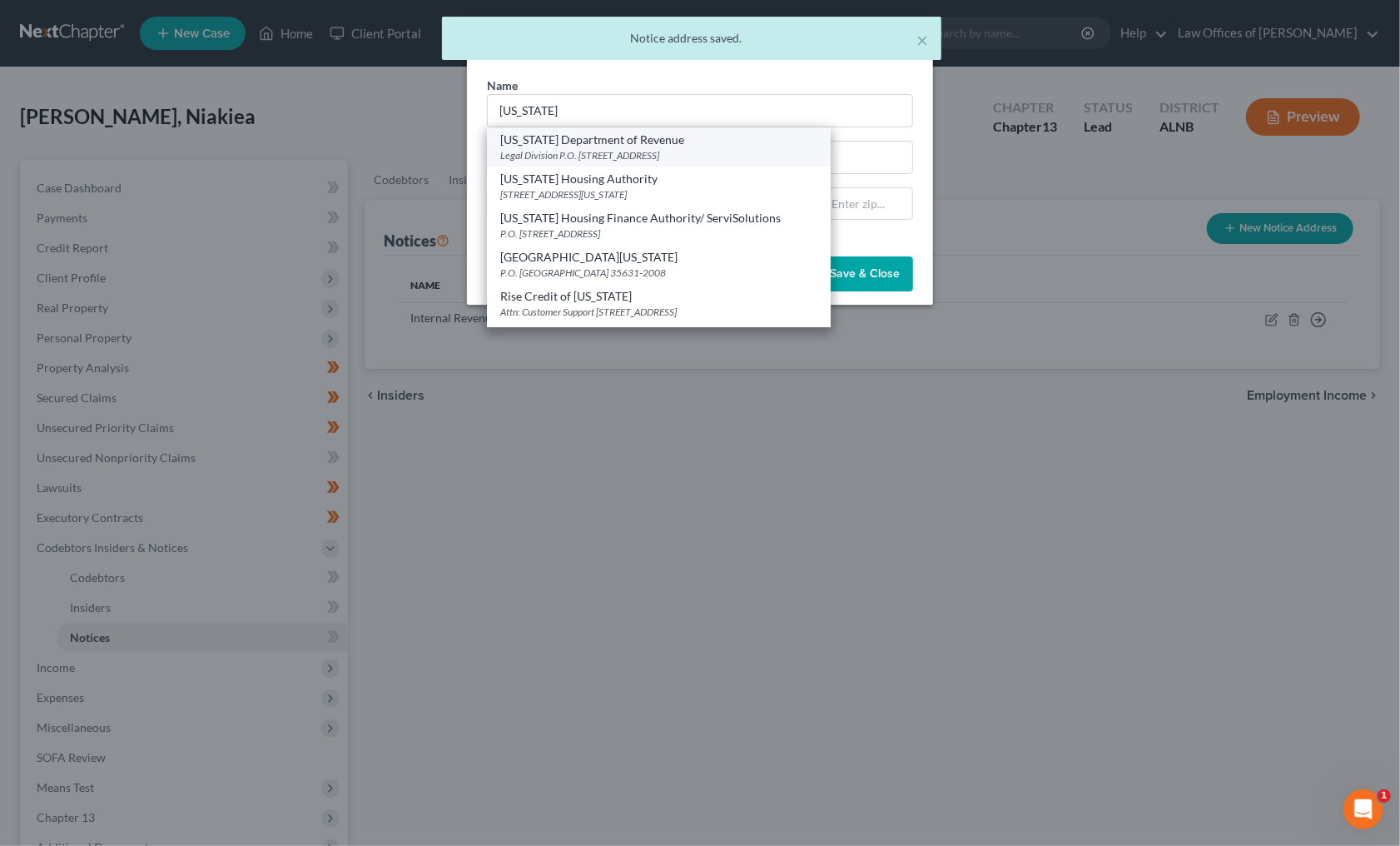
select select "0"
type input "36132"
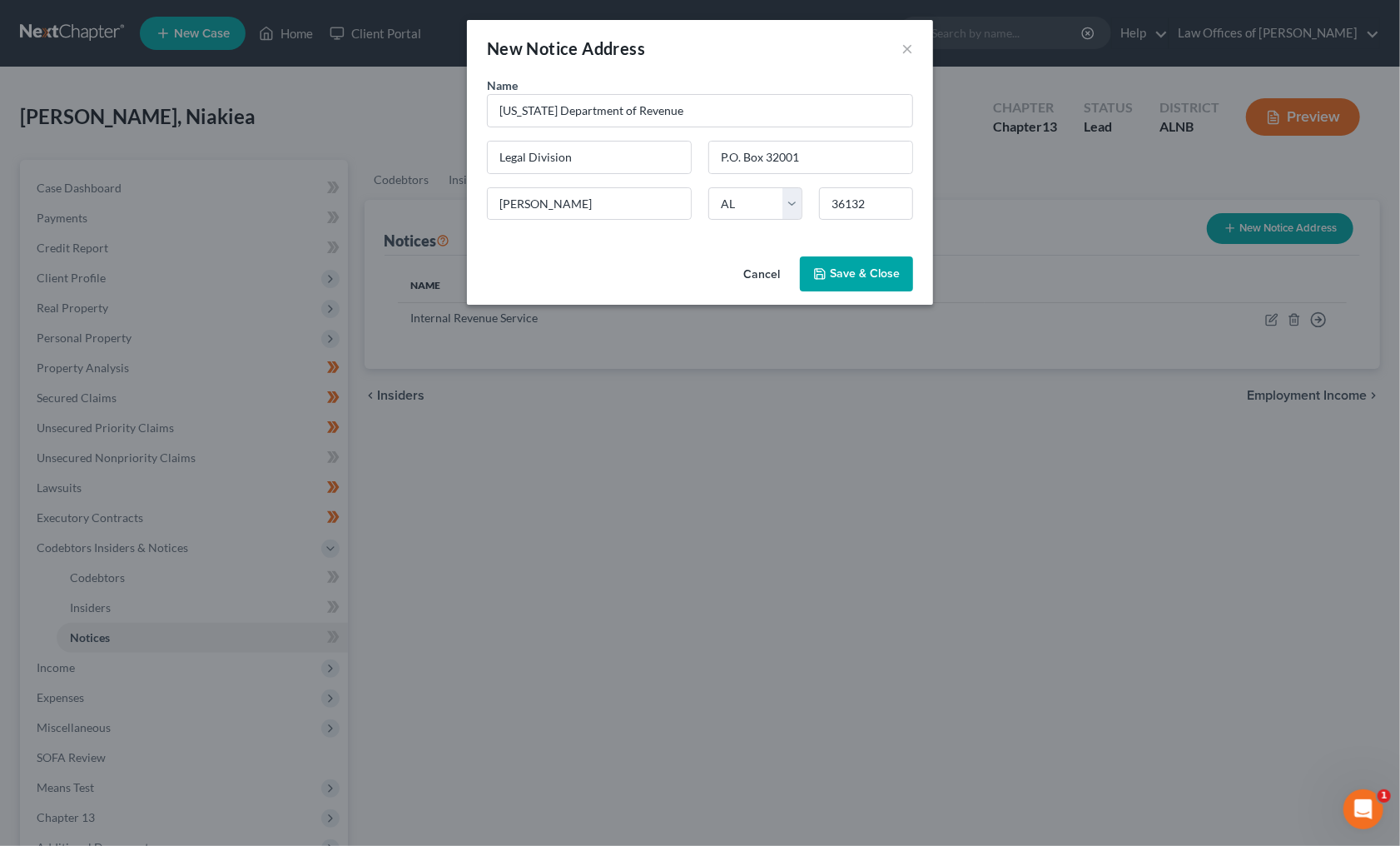
click at [1263, 224] on div "New Notice Address × Name * Alabama Department of Revenue Legal Division P.O. B…" at bounding box center [700, 423] width 1400 height 846
click at [847, 273] on span "Save & Close" at bounding box center [864, 273] width 70 height 14
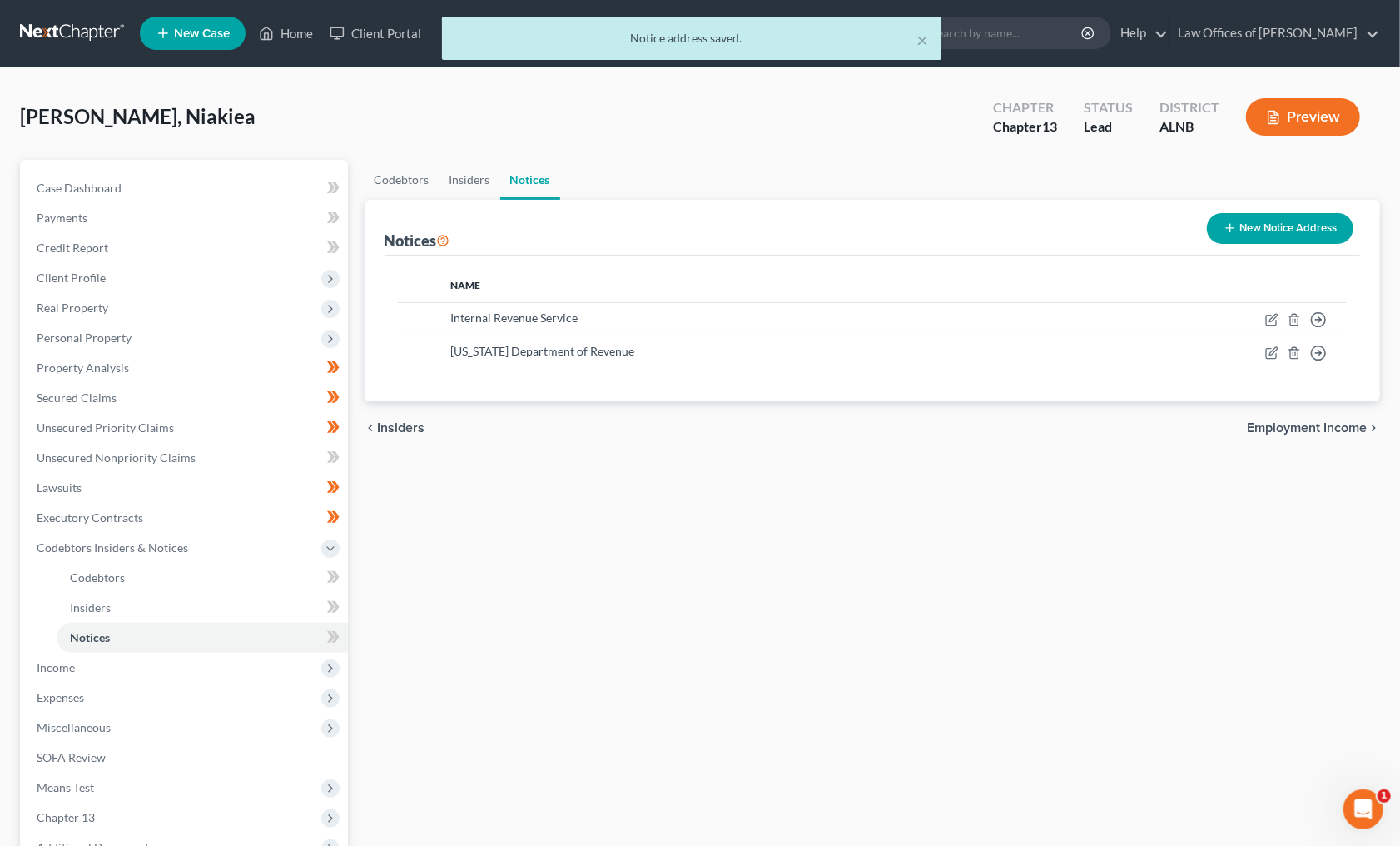
click at [1272, 230] on button "New Notice Address" at bounding box center [1280, 228] width 147 height 31
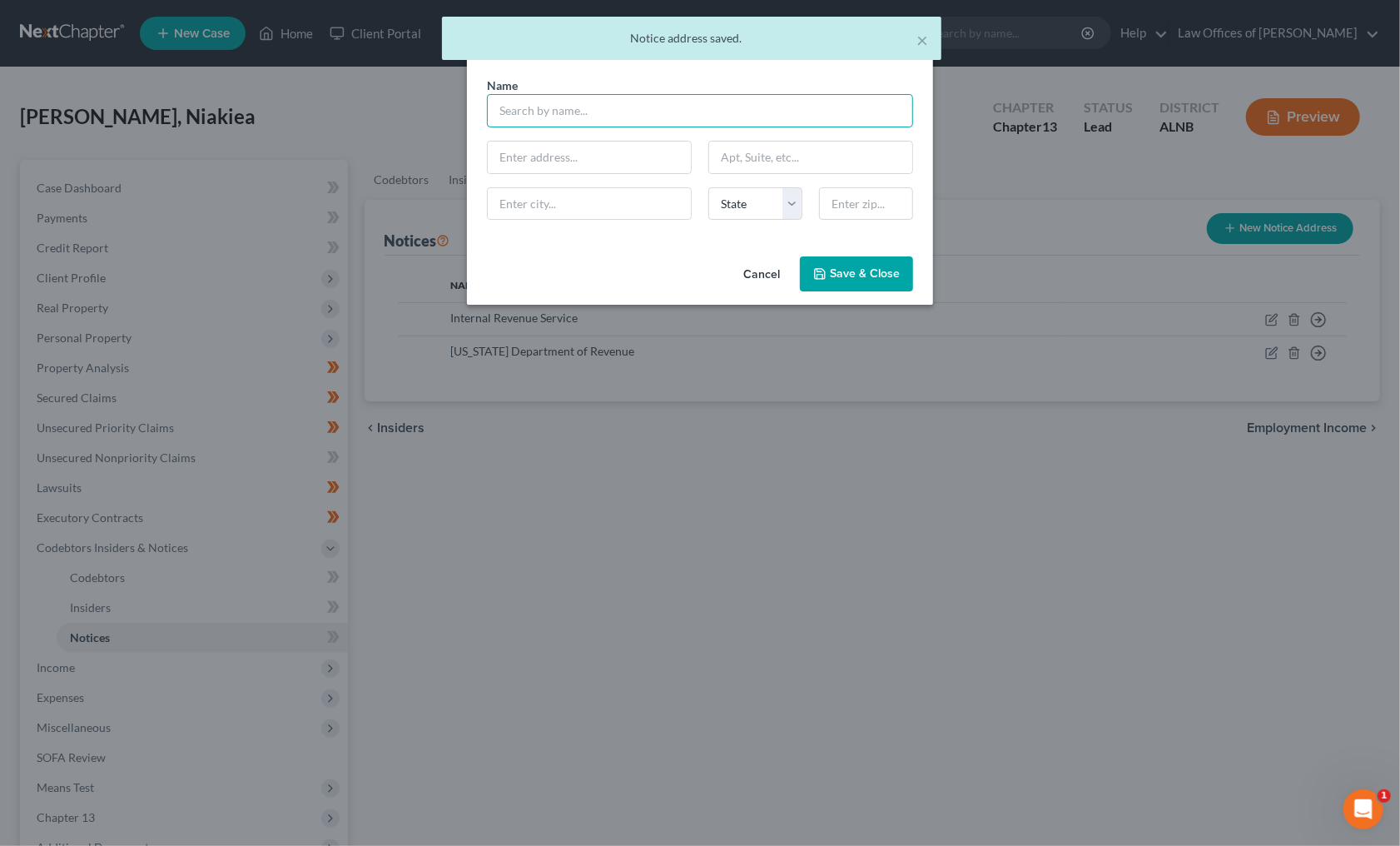
click at [667, 117] on input "text" at bounding box center [700, 111] width 426 height 34
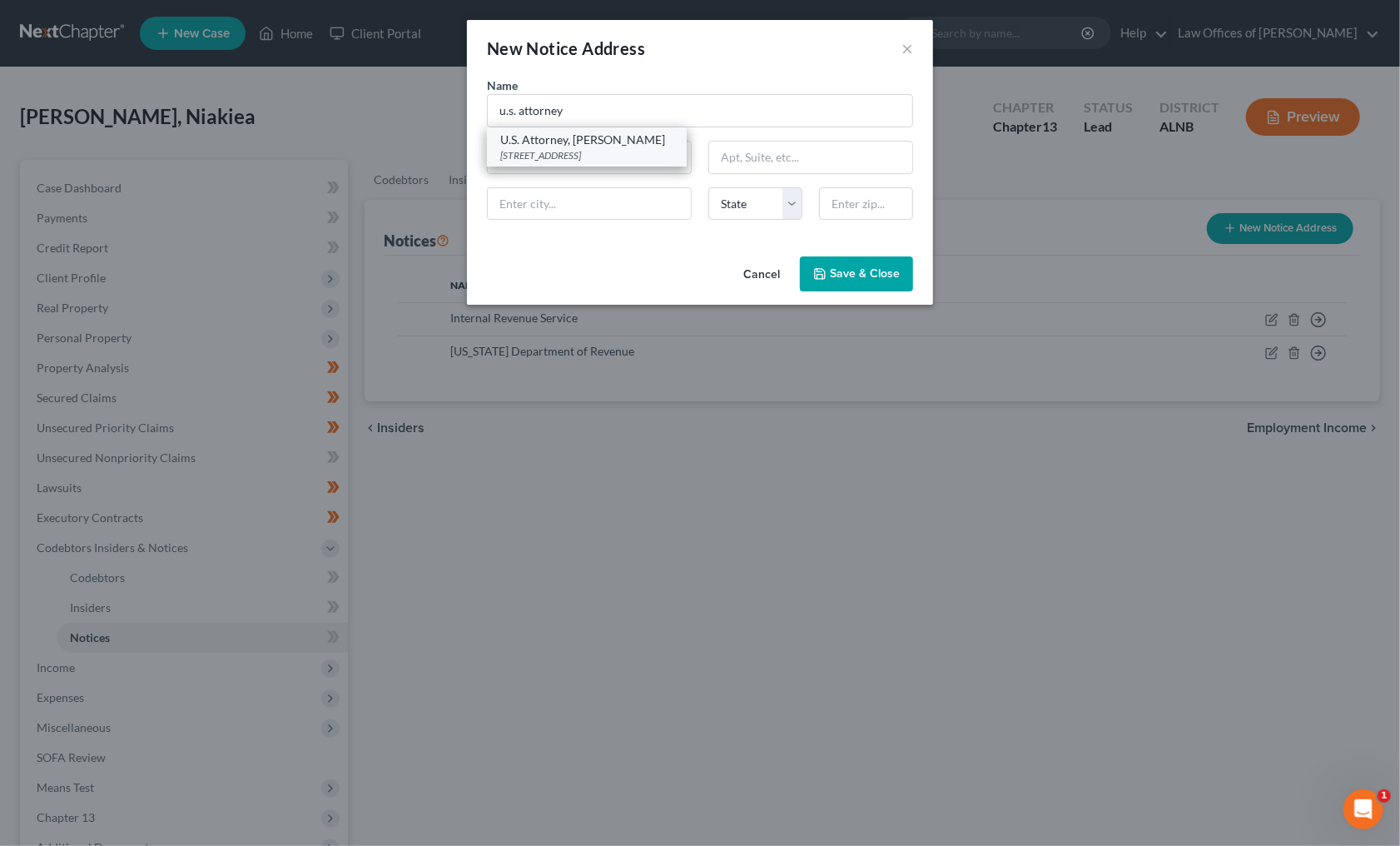
click at [596, 141] on div "U.S. Attorney, Prim Escalona" at bounding box center [586, 140] width 173 height 17
type input "U.S. Attorney, Prim Escalona"
type input "1801 4th Ave., North"
type input "Birmingham"
select select "0"
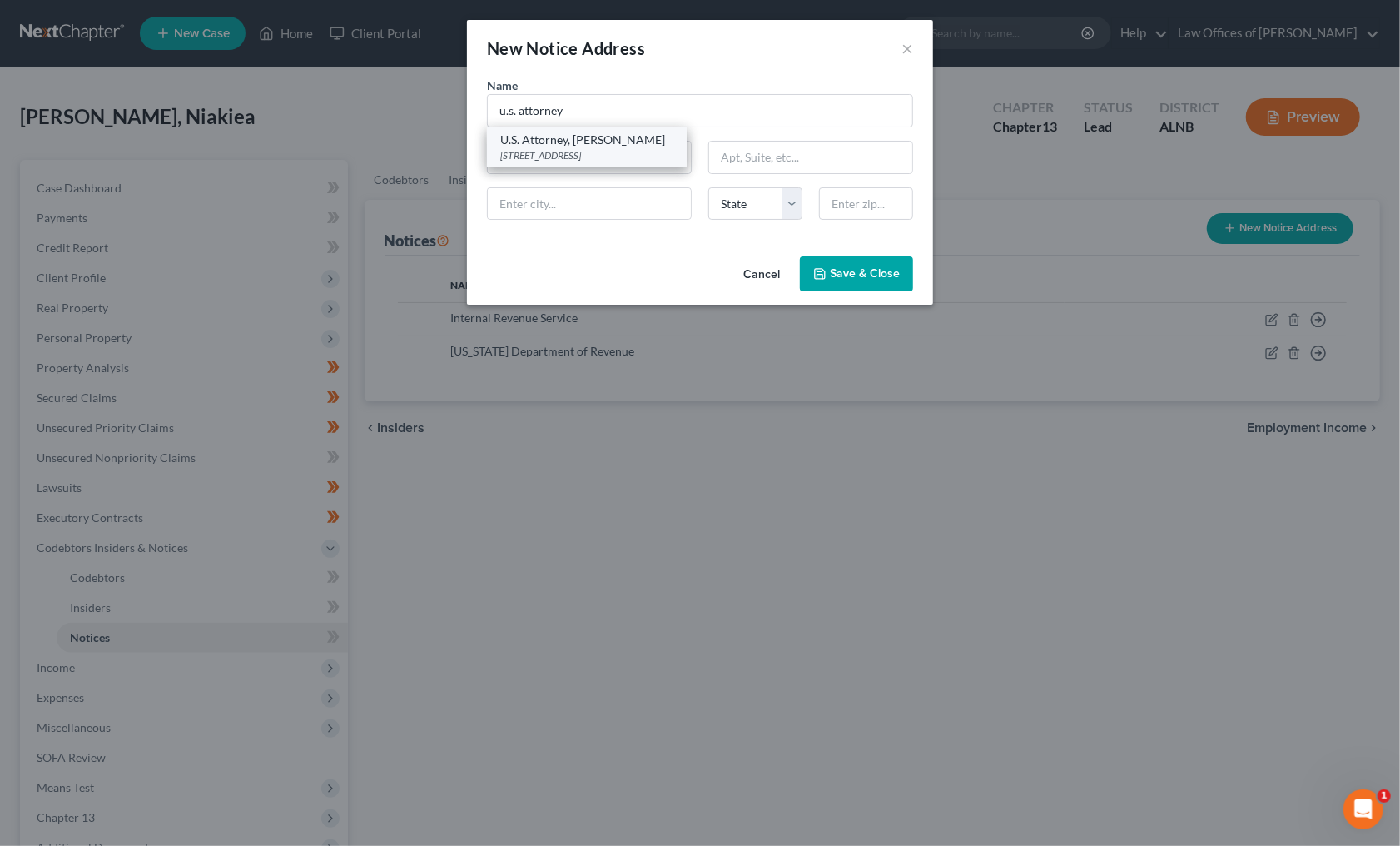
type input "35203"
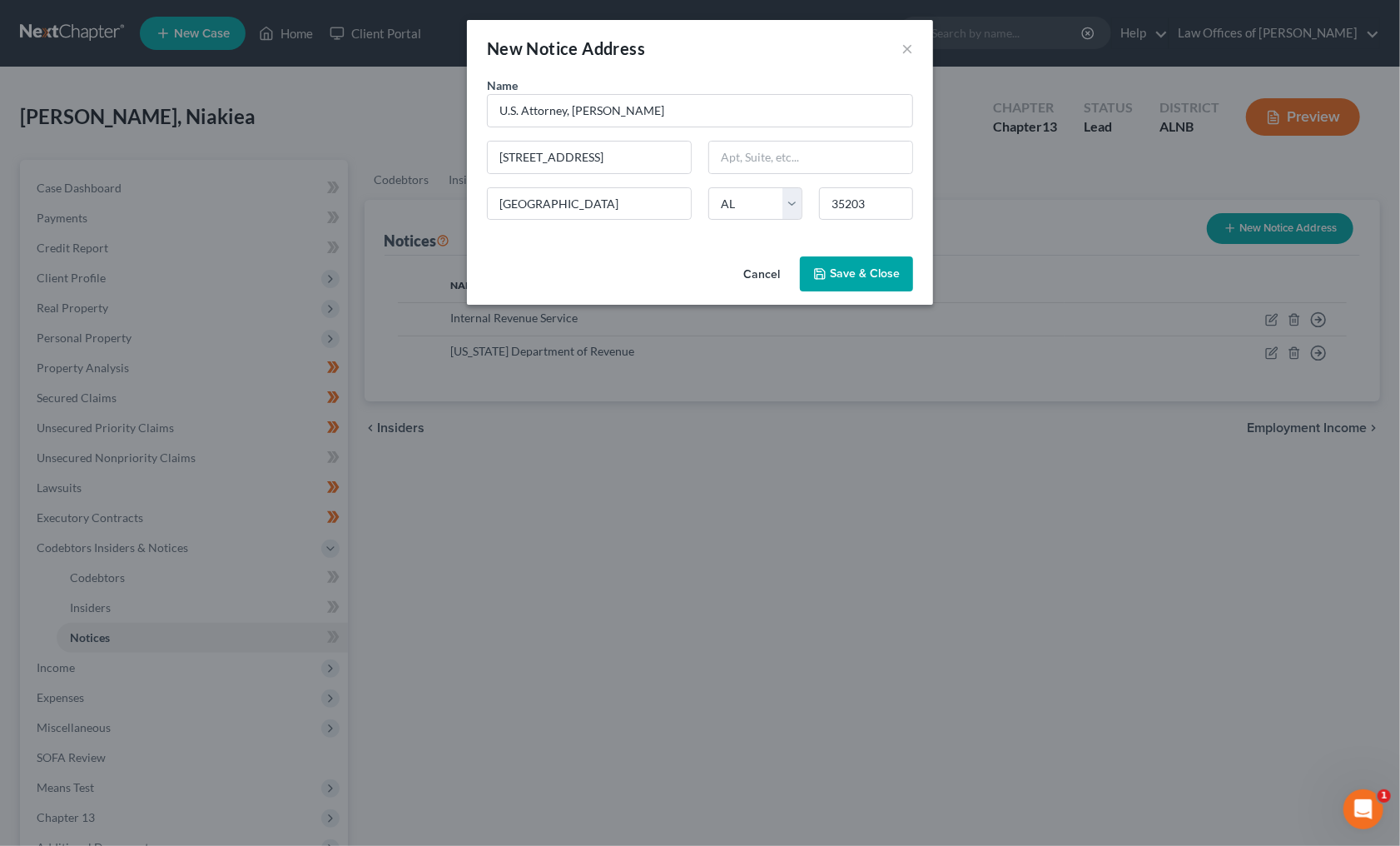
click at [874, 279] on button "Save & Close" at bounding box center [856, 273] width 113 height 35
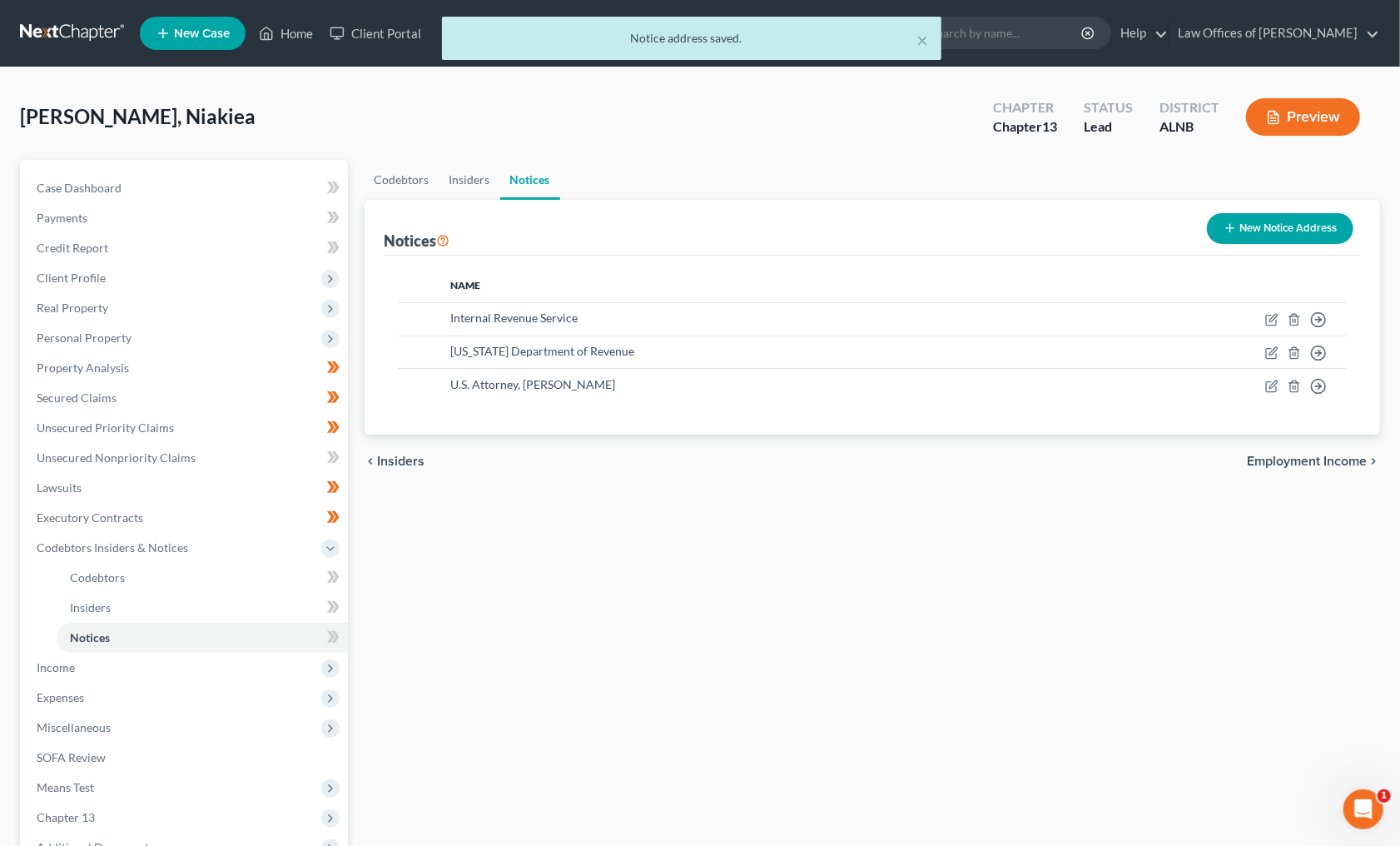
click at [321, 591] on body "Home New Case Client Portal Law Offices of Joseph G. Pleva plevalaw@gmail.com M…" at bounding box center [700, 517] width 1400 height 1035
click at [337, 592] on body "Home New Case Client Portal Law Offices of Joseph G. Pleva plevalaw@gmail.com M…" at bounding box center [700, 517] width 1400 height 1035
click at [330, 595] on body "Home New Case Client Portal Law Offices of Joseph G. Pleva plevalaw@gmail.com M…" at bounding box center [700, 517] width 1400 height 1035
click at [326, 602] on body "Home New Case Client Portal Law Offices of Joseph G. Pleva plevalaw@gmail.com M…" at bounding box center [700, 517] width 1400 height 1035
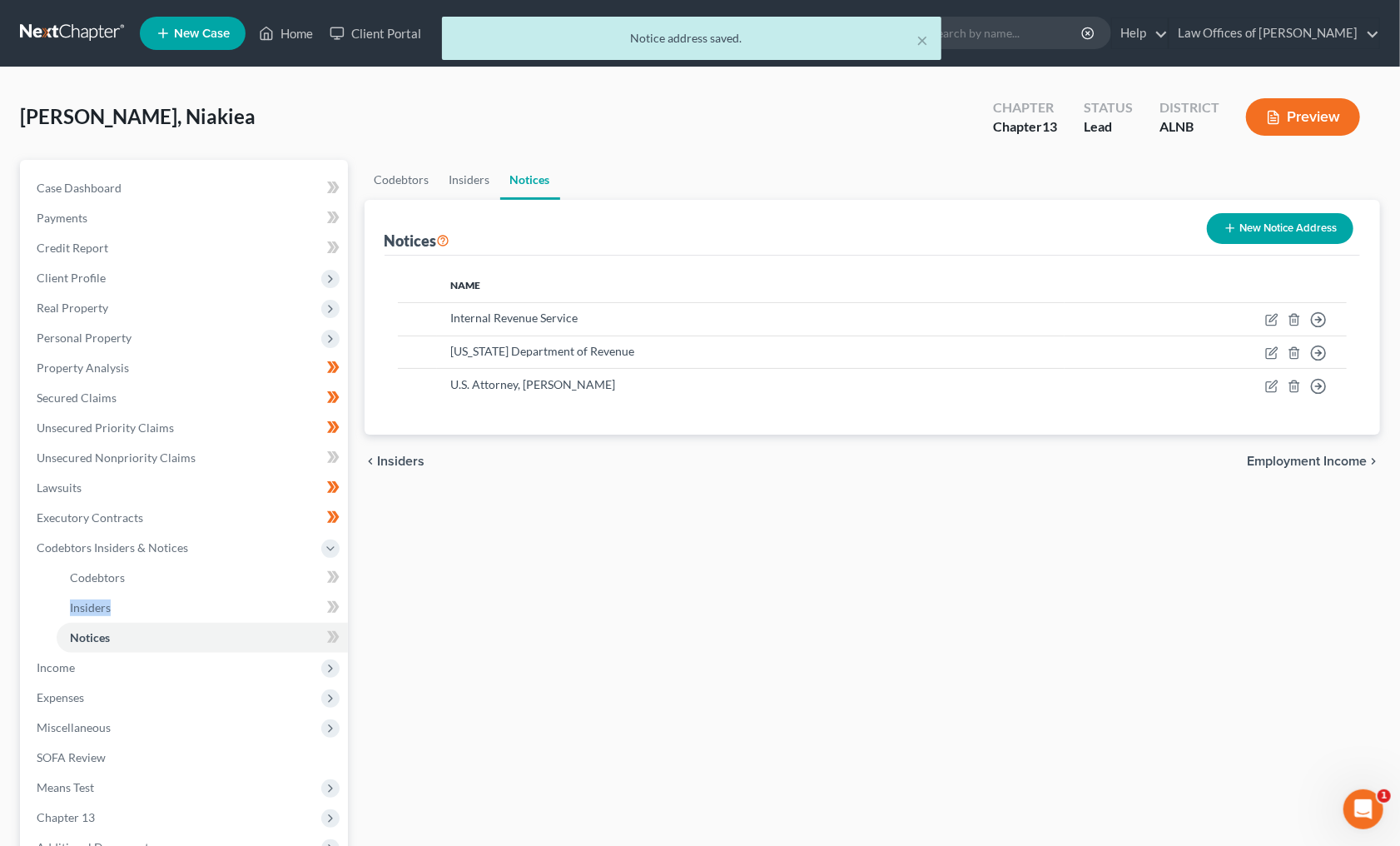
click at [326, 602] on body "Home New Case Client Portal Law Offices of Joseph G. Pleva plevalaw@gmail.com M…" at bounding box center [700, 517] width 1400 height 1035
click at [312, 605] on link "Insiders" at bounding box center [202, 607] width 291 height 30
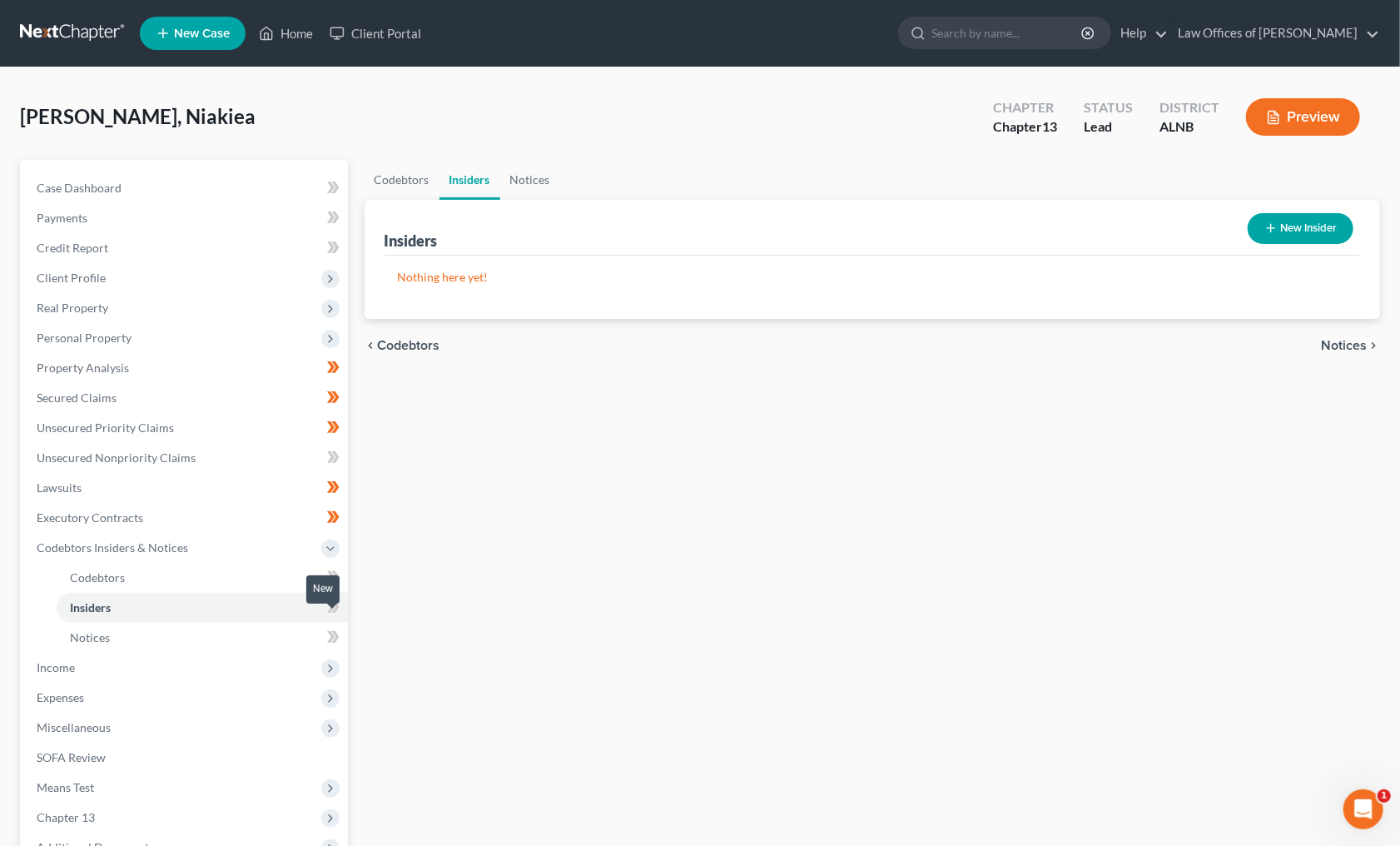
click at [325, 627] on span at bounding box center [333, 639] width 29 height 25
click at [342, 600] on span at bounding box center [333, 609] width 29 height 25
click at [345, 570] on span at bounding box center [333, 579] width 29 height 25
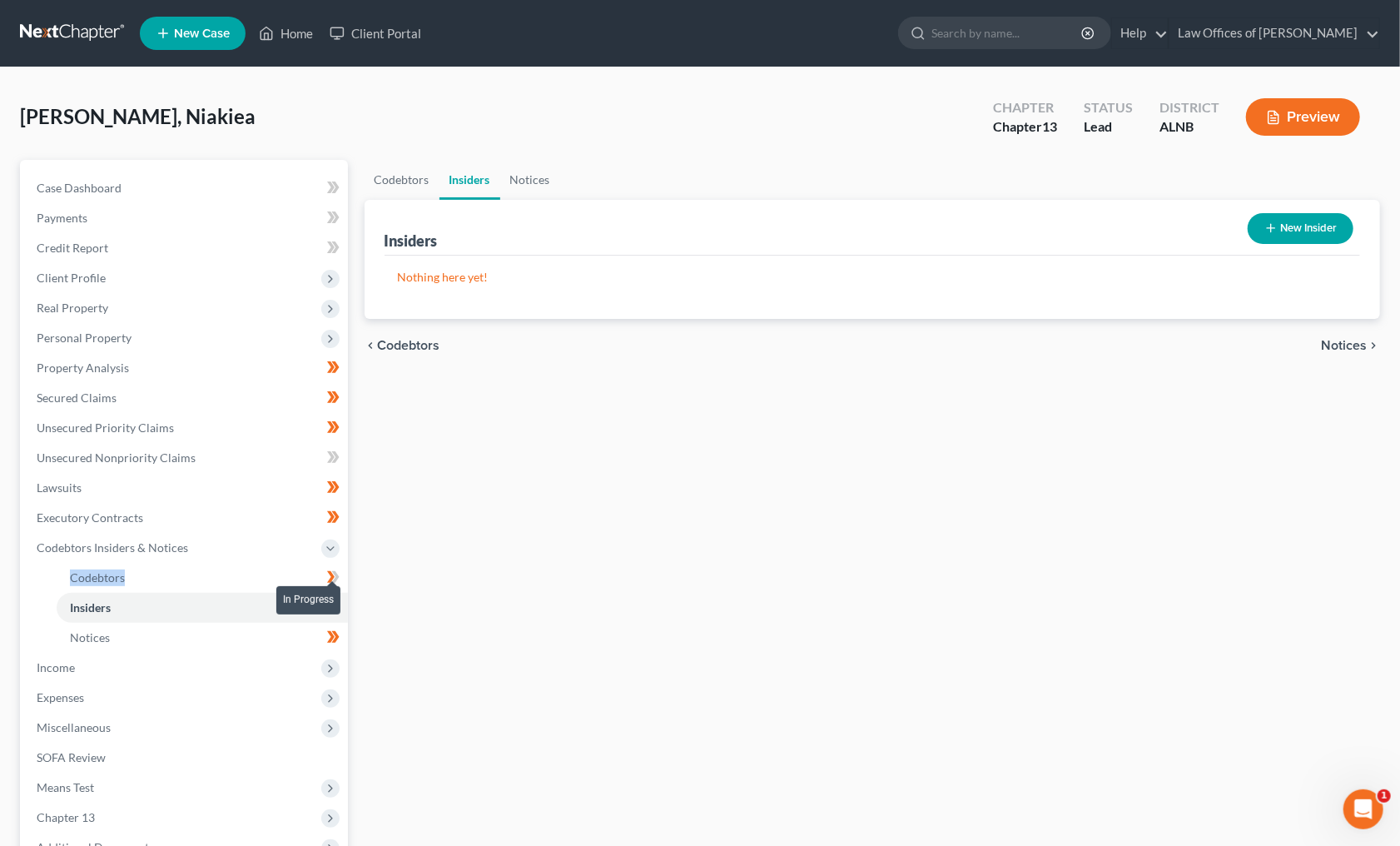
click at [345, 570] on span at bounding box center [333, 579] width 29 height 25
click at [267, 628] on link "Notices" at bounding box center [202, 638] width 291 height 30
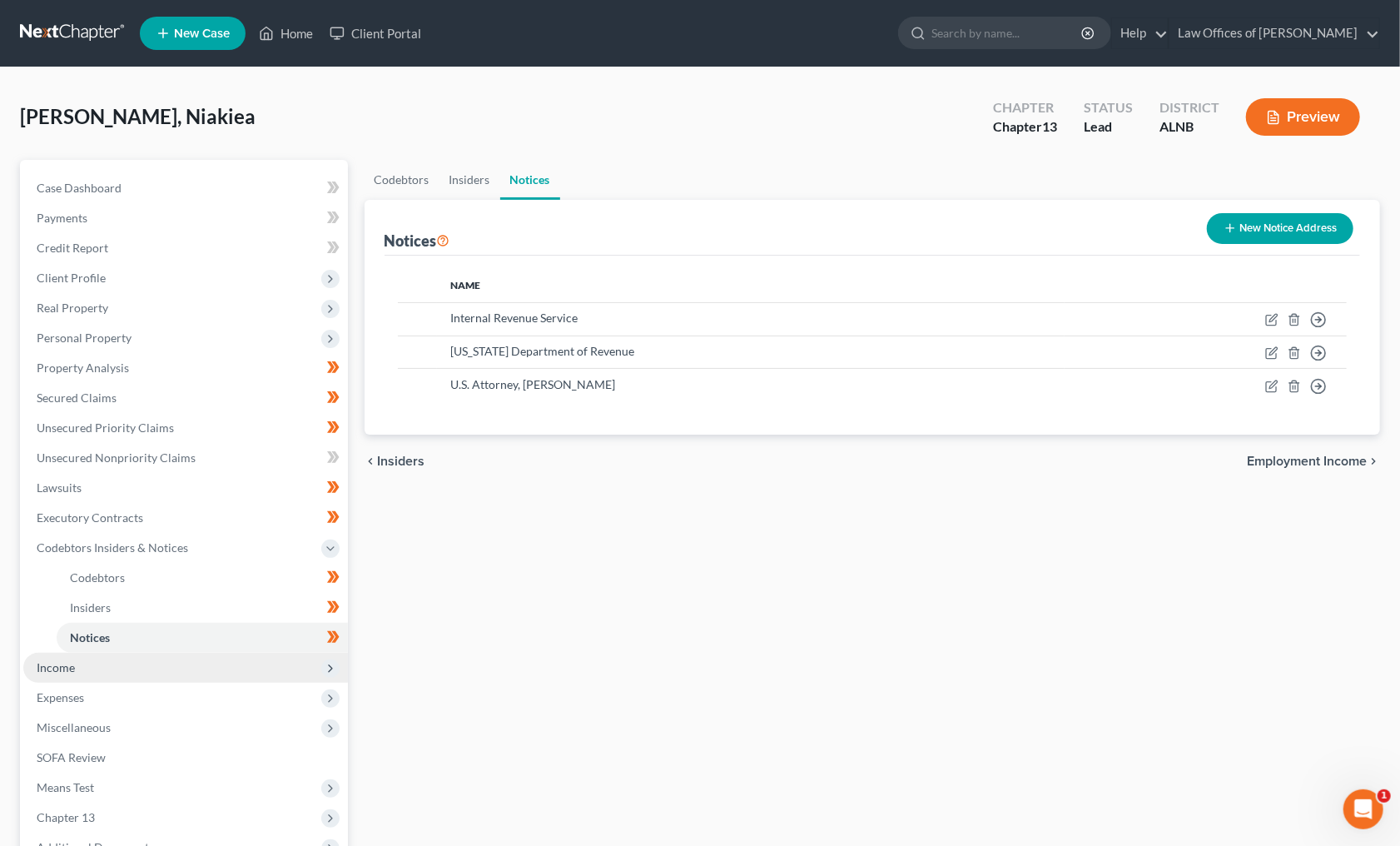
click at [265, 653] on span "Income" at bounding box center [186, 668] width 325 height 30
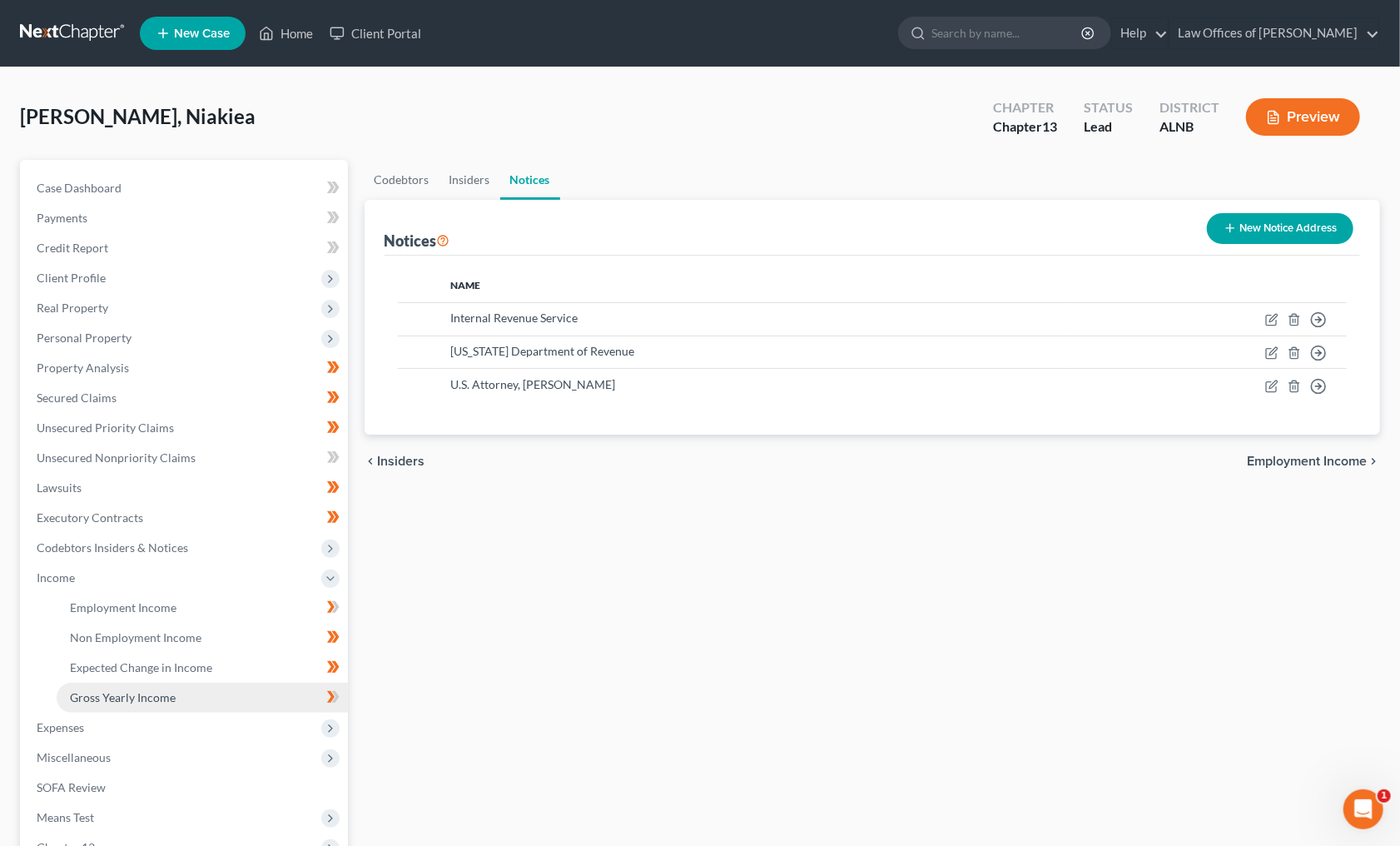
click at [270, 683] on link "Gross Yearly Income" at bounding box center [202, 697] width 291 height 30
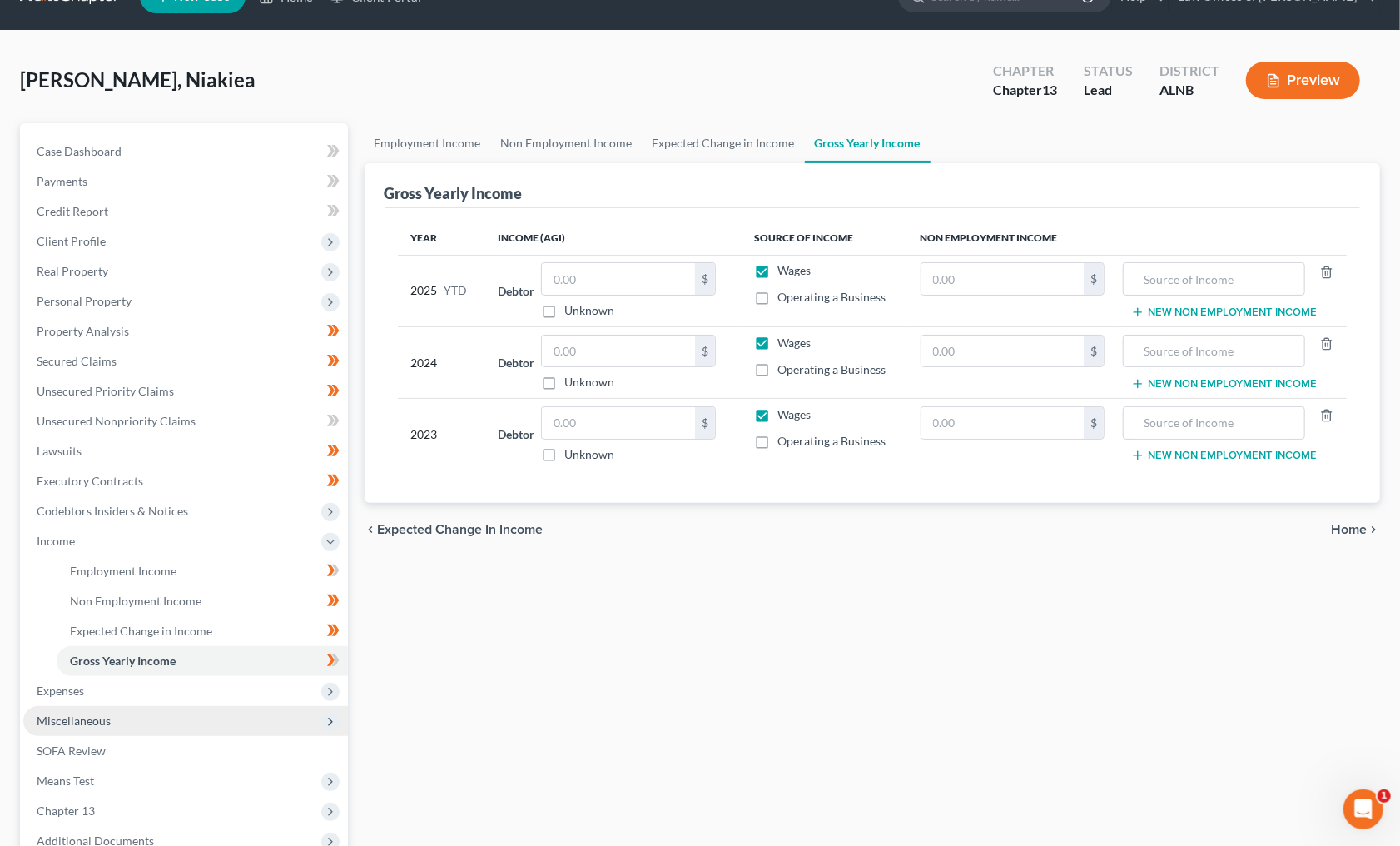
scroll to position [43, 0]
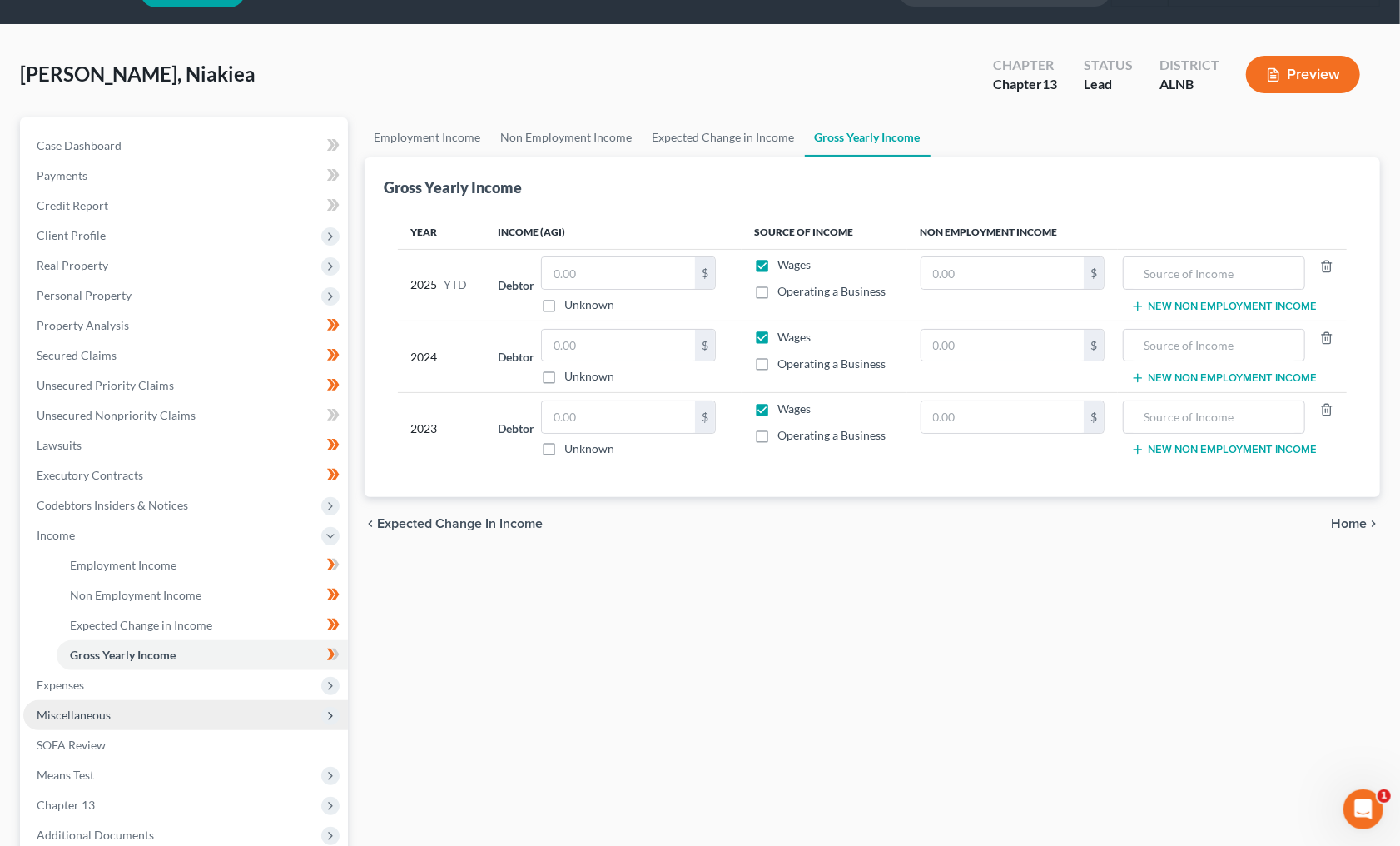
click at [195, 700] on span "Miscellaneous" at bounding box center [186, 715] width 325 height 30
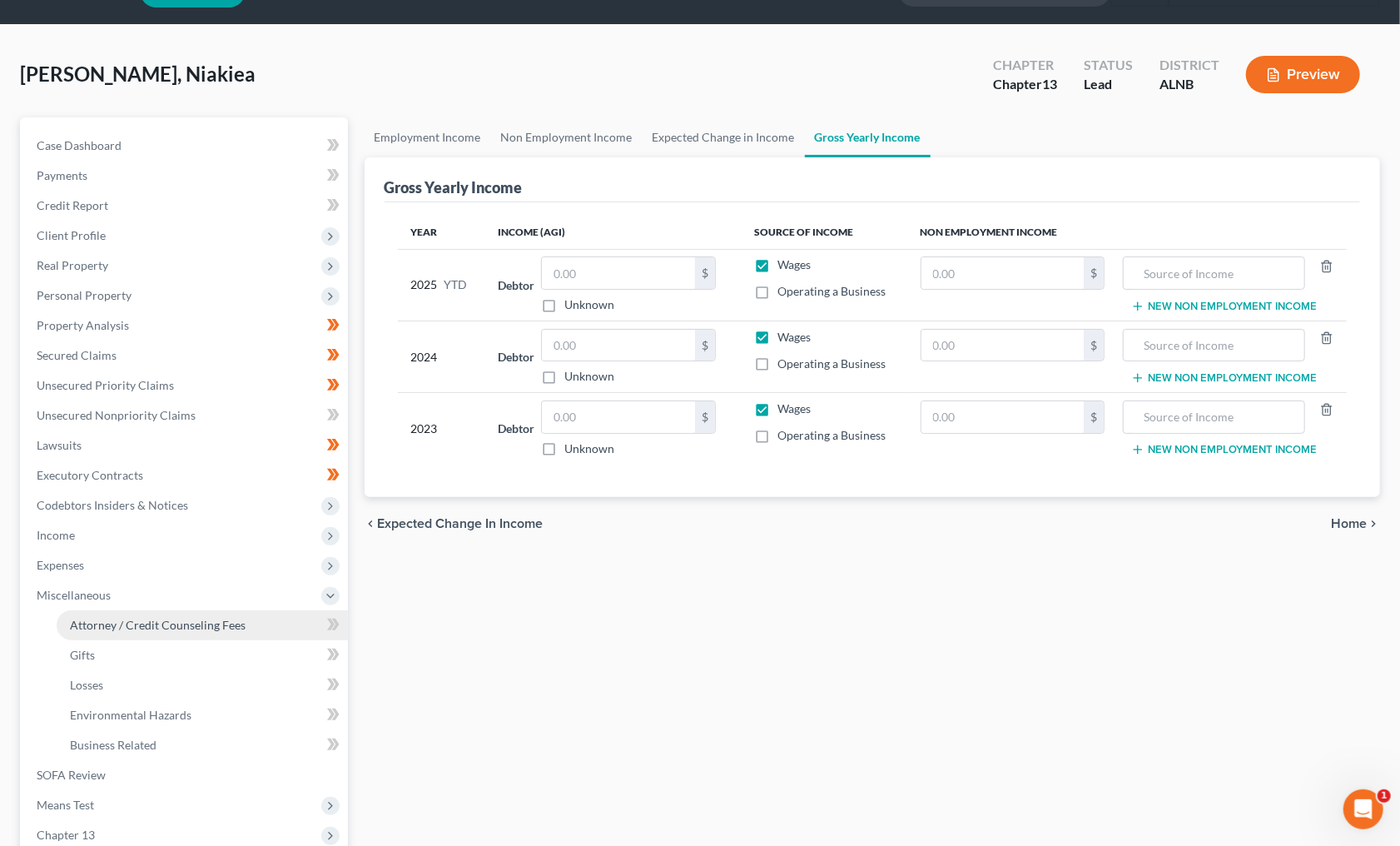
click at [210, 618] on span "Attorney / Credit Counseling Fees" at bounding box center [157, 625] width 175 height 14
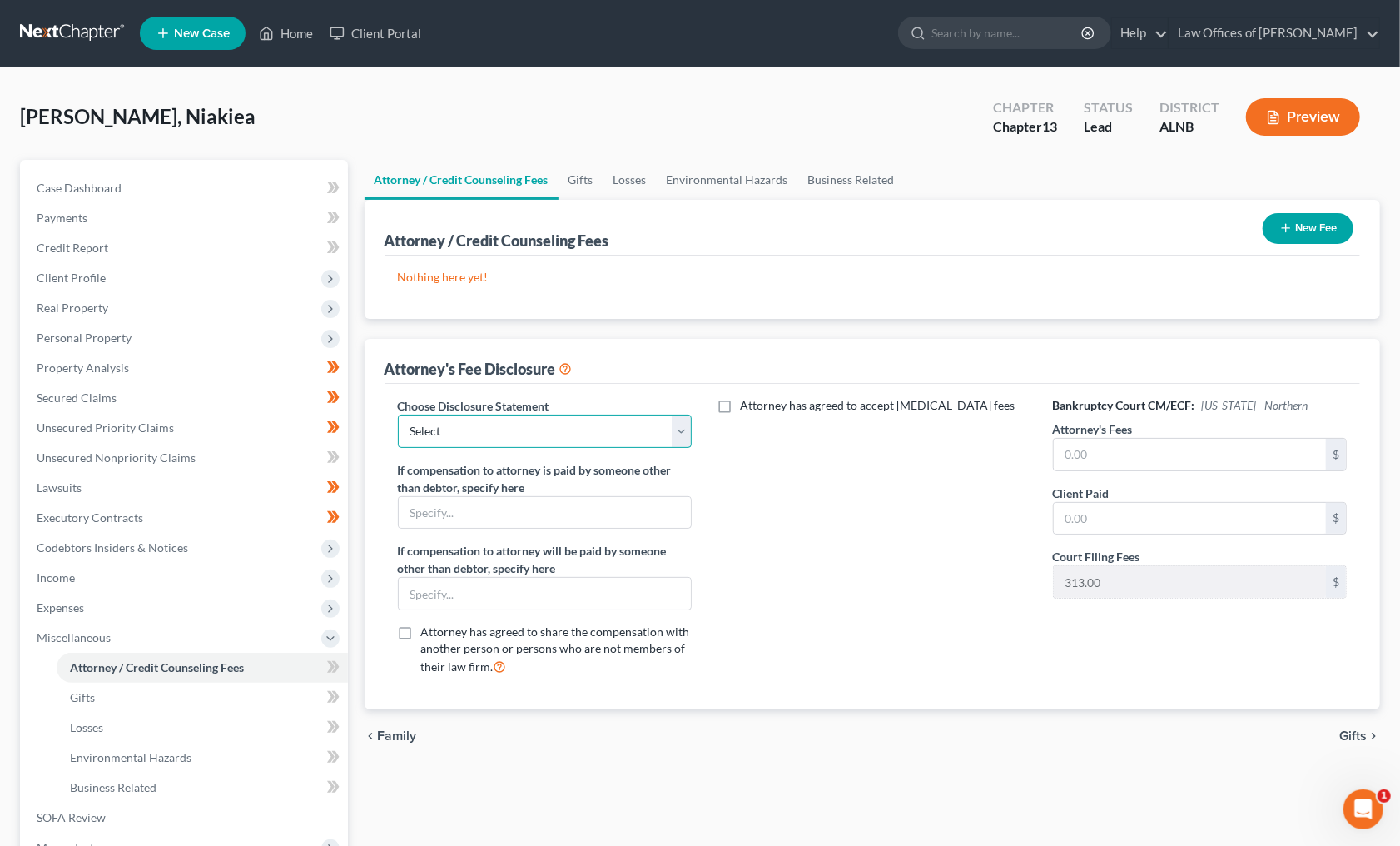
select select "0"
click at [1162, 462] on input "text" at bounding box center [1190, 455] width 273 height 32
click at [1089, 520] on input "text" at bounding box center [1190, 519] width 273 height 32
type input "500"
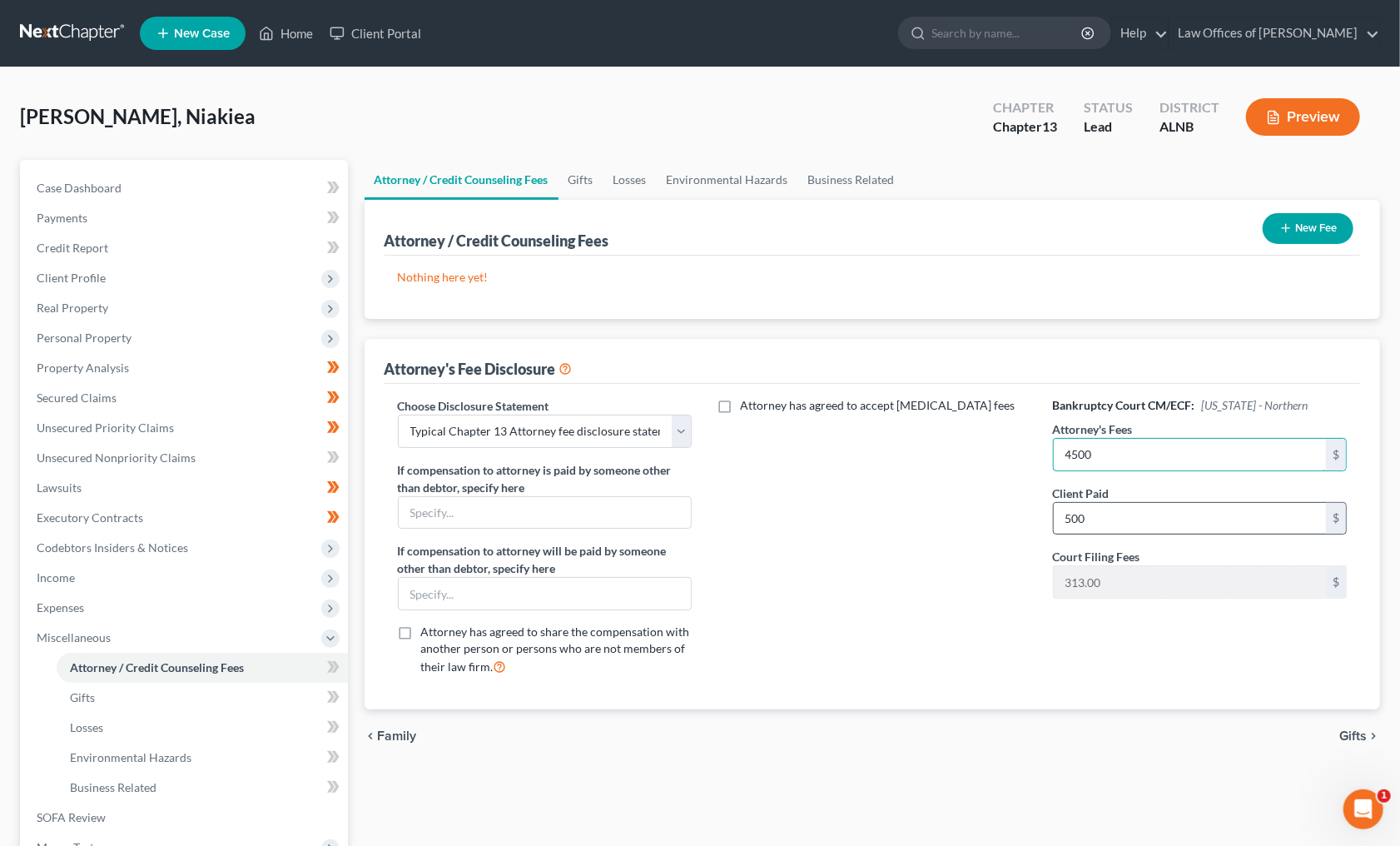
type input "4,500"
click at [1313, 243] on div "New Fee" at bounding box center [1307, 228] width 104 height 45
click at [1307, 229] on button "New Fee" at bounding box center [1308, 228] width 91 height 31
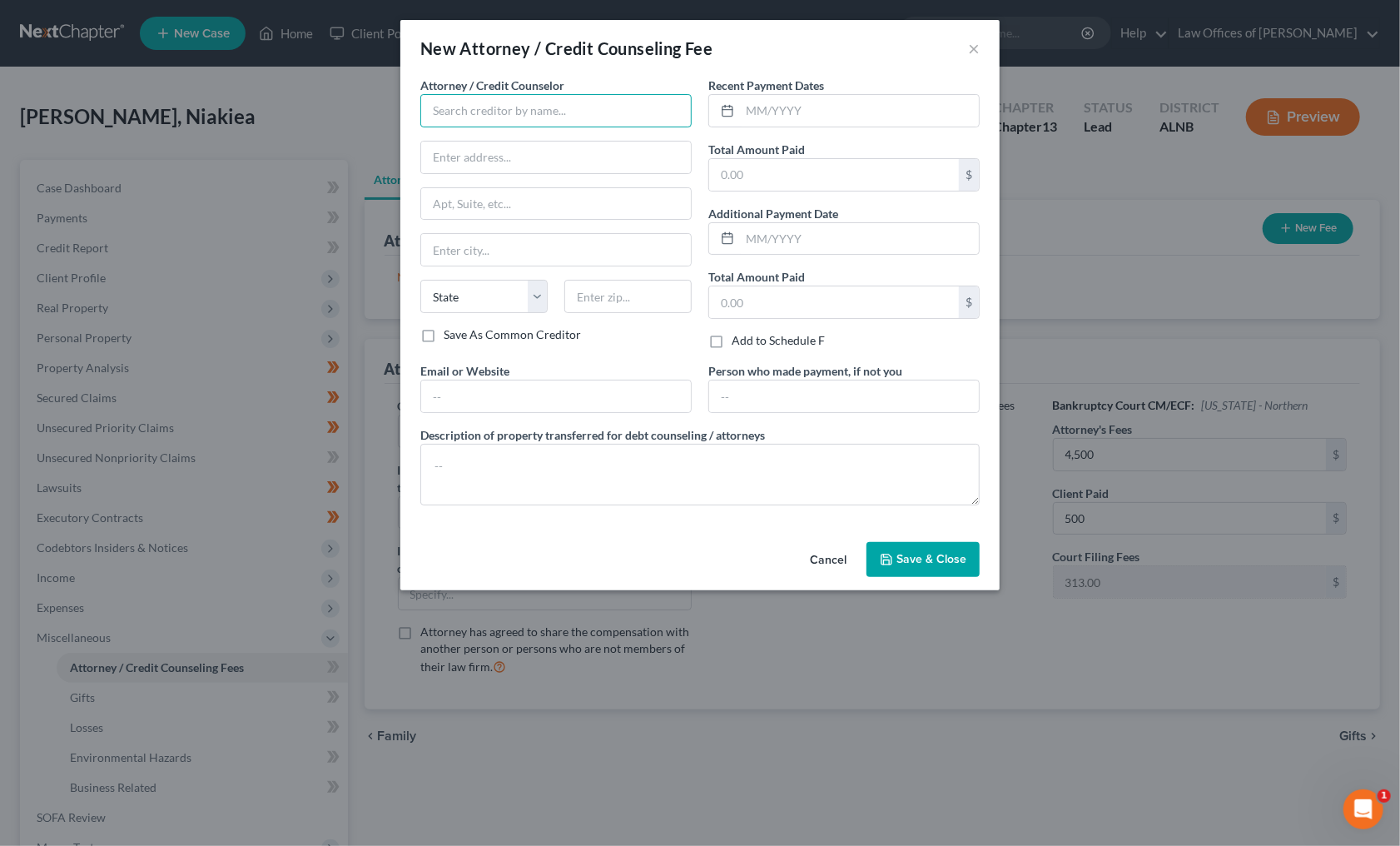
click at [497, 106] on input "text" at bounding box center [555, 111] width 271 height 34
type input "[PERSON_NAME]"
click at [508, 138] on div "[PERSON_NAME]" at bounding box center [520, 140] width 173 height 17
type input "3330 L and N Dr., SW, Suite C"
type input "[GEOGRAPHIC_DATA]"
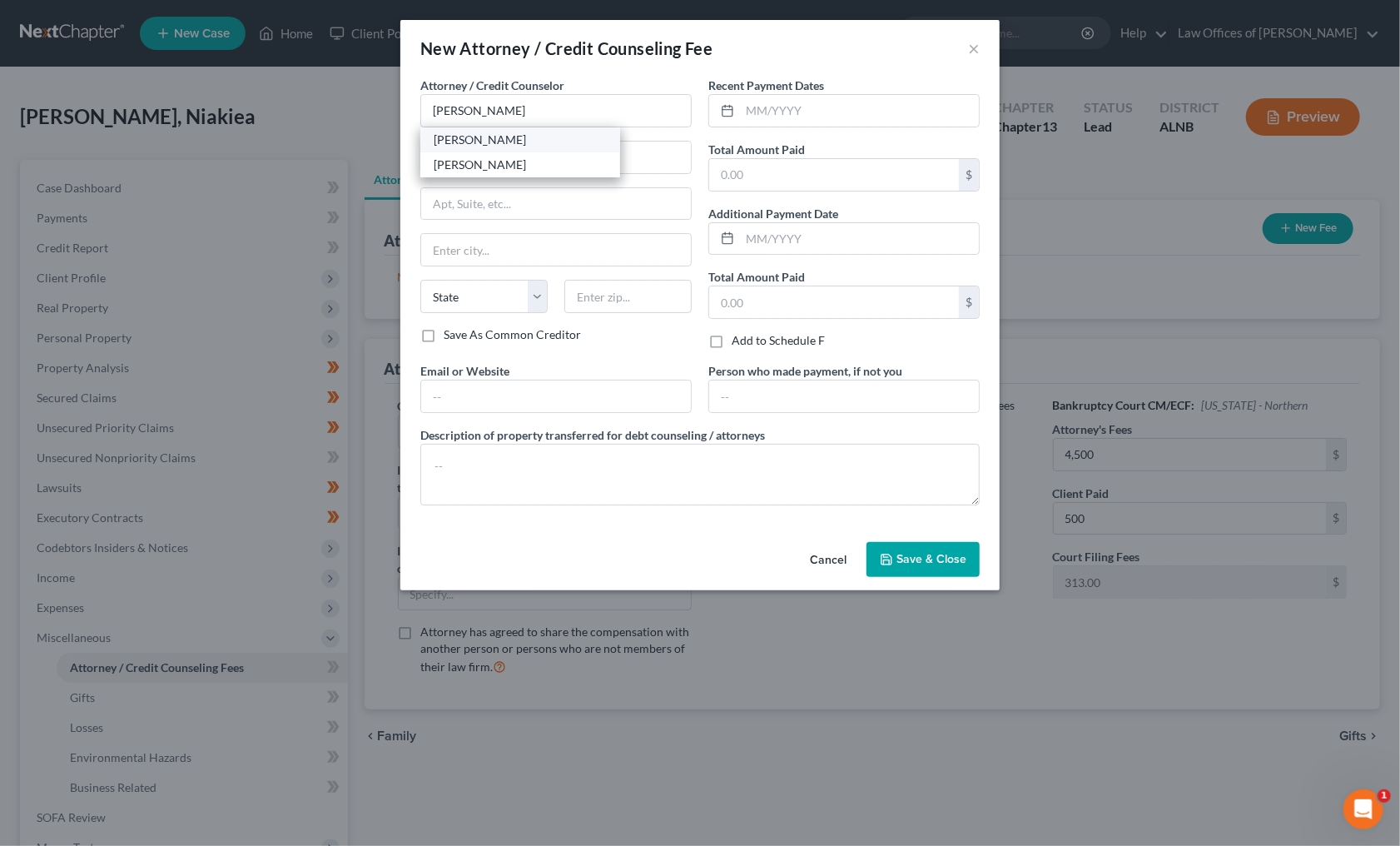
select select "0"
type input "35801"
click at [748, 114] on input "text" at bounding box center [858, 111] width 239 height 32
click at [731, 110] on icon at bounding box center [727, 110] width 13 height 13
click at [725, 109] on icon at bounding box center [727, 110] width 13 height 13
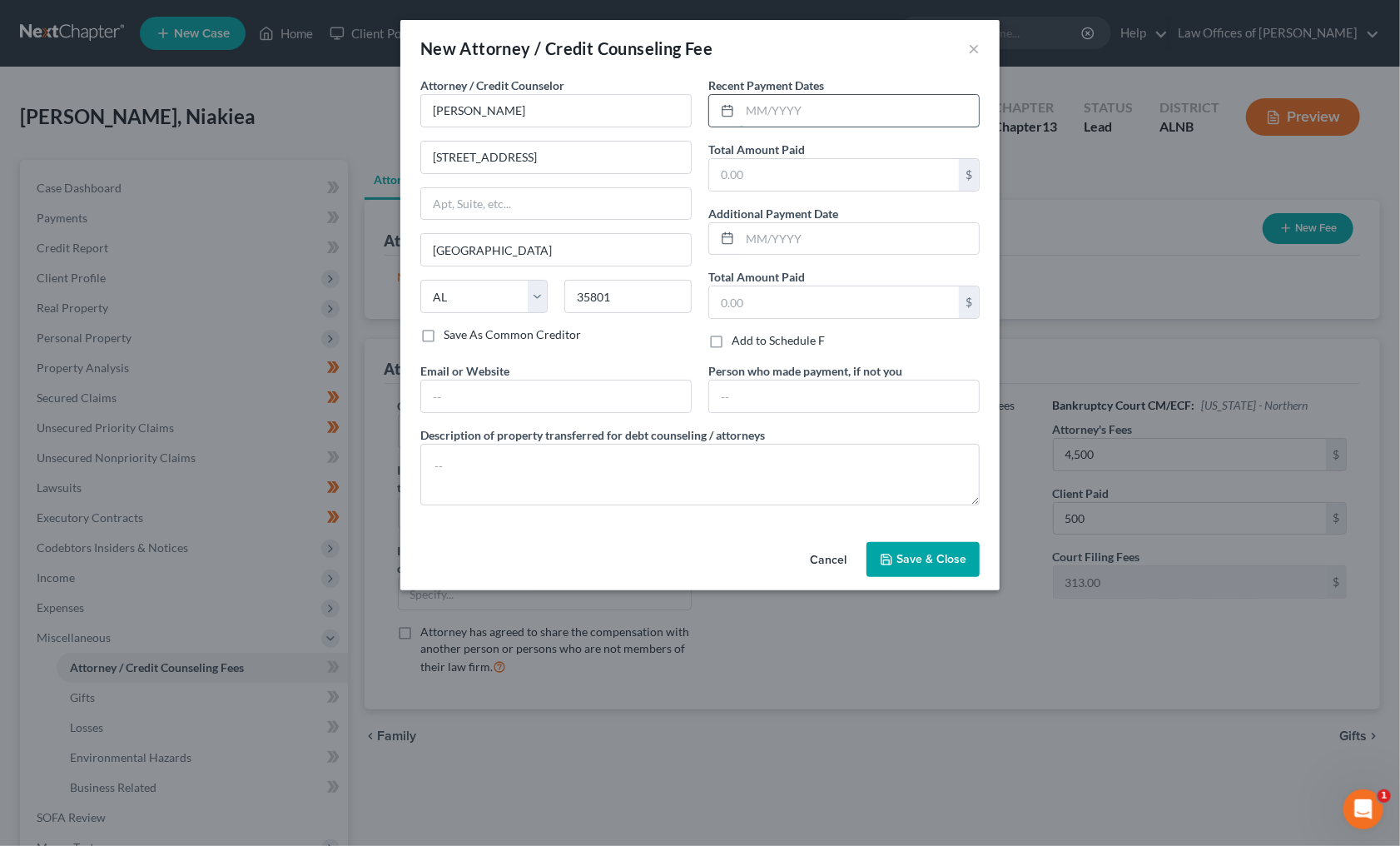
click at [778, 115] on input "text" at bounding box center [858, 111] width 239 height 32
type input "[DATE]"
click at [920, 558] on span "Save & Close" at bounding box center [931, 559] width 70 height 14
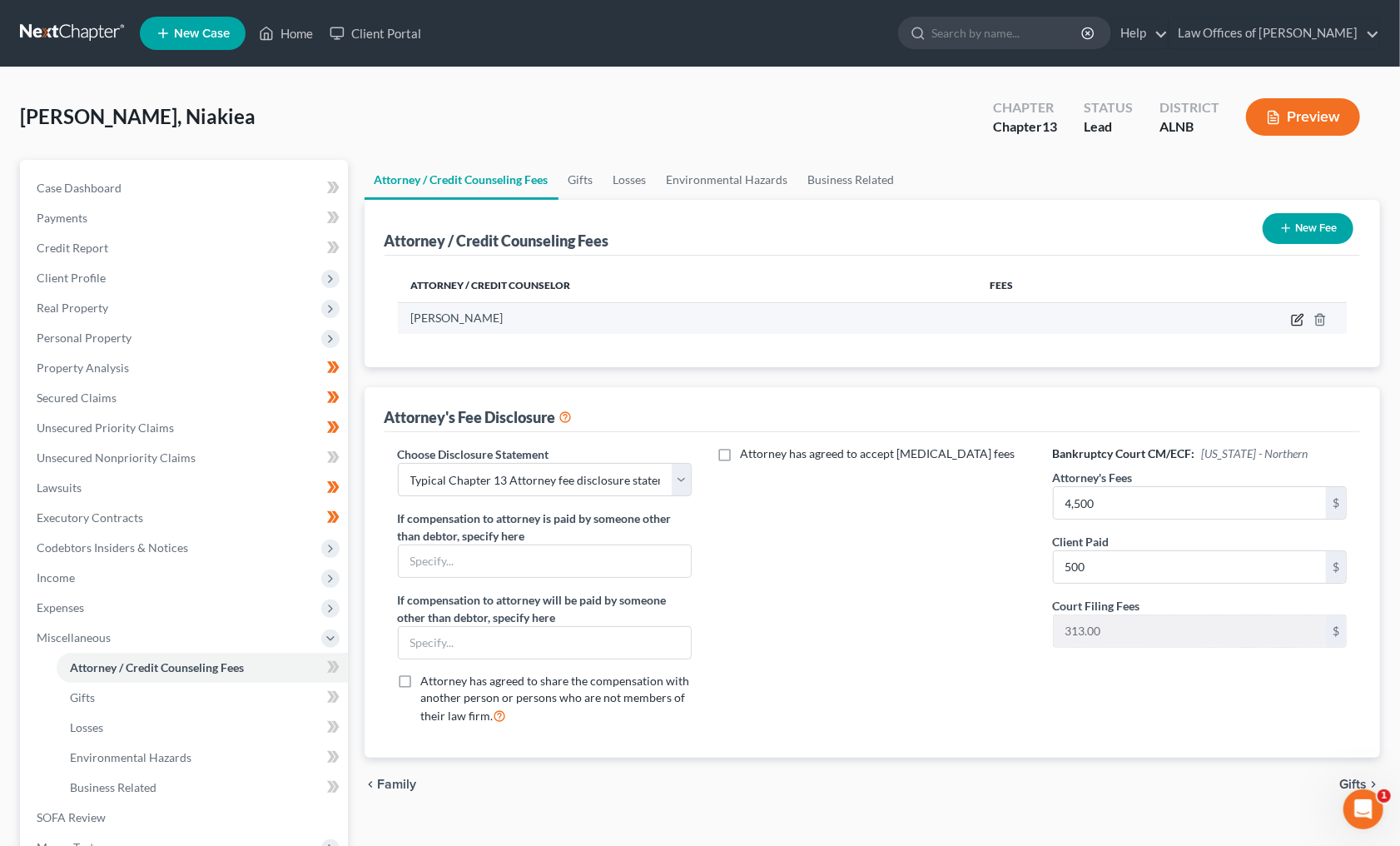
click at [1295, 314] on icon "button" at bounding box center [1296, 319] width 13 height 13
select select "0"
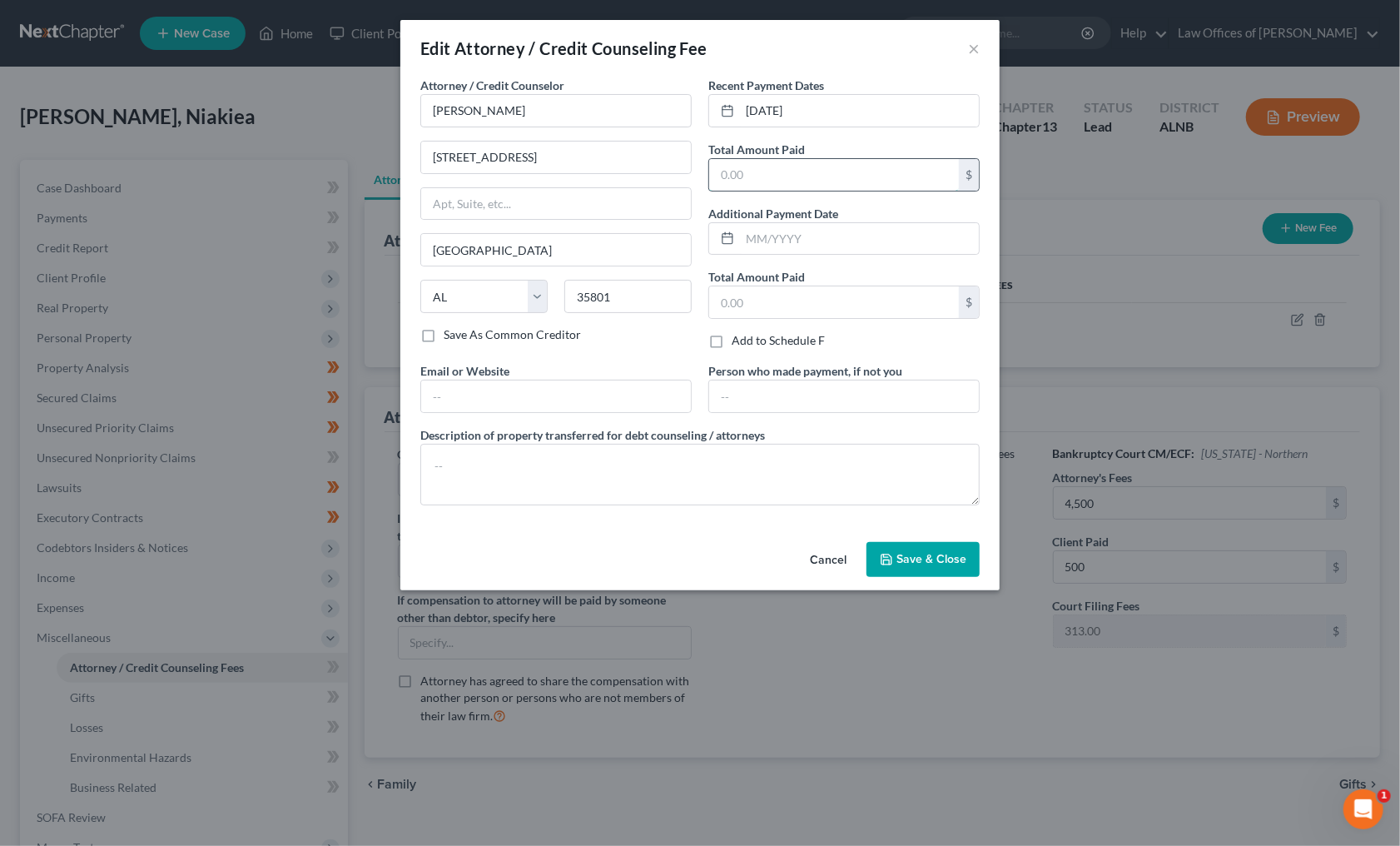
click at [812, 164] on input "text" at bounding box center [834, 175] width 250 height 32
type input "500"
click at [909, 558] on span "Save & Close" at bounding box center [931, 559] width 70 height 14
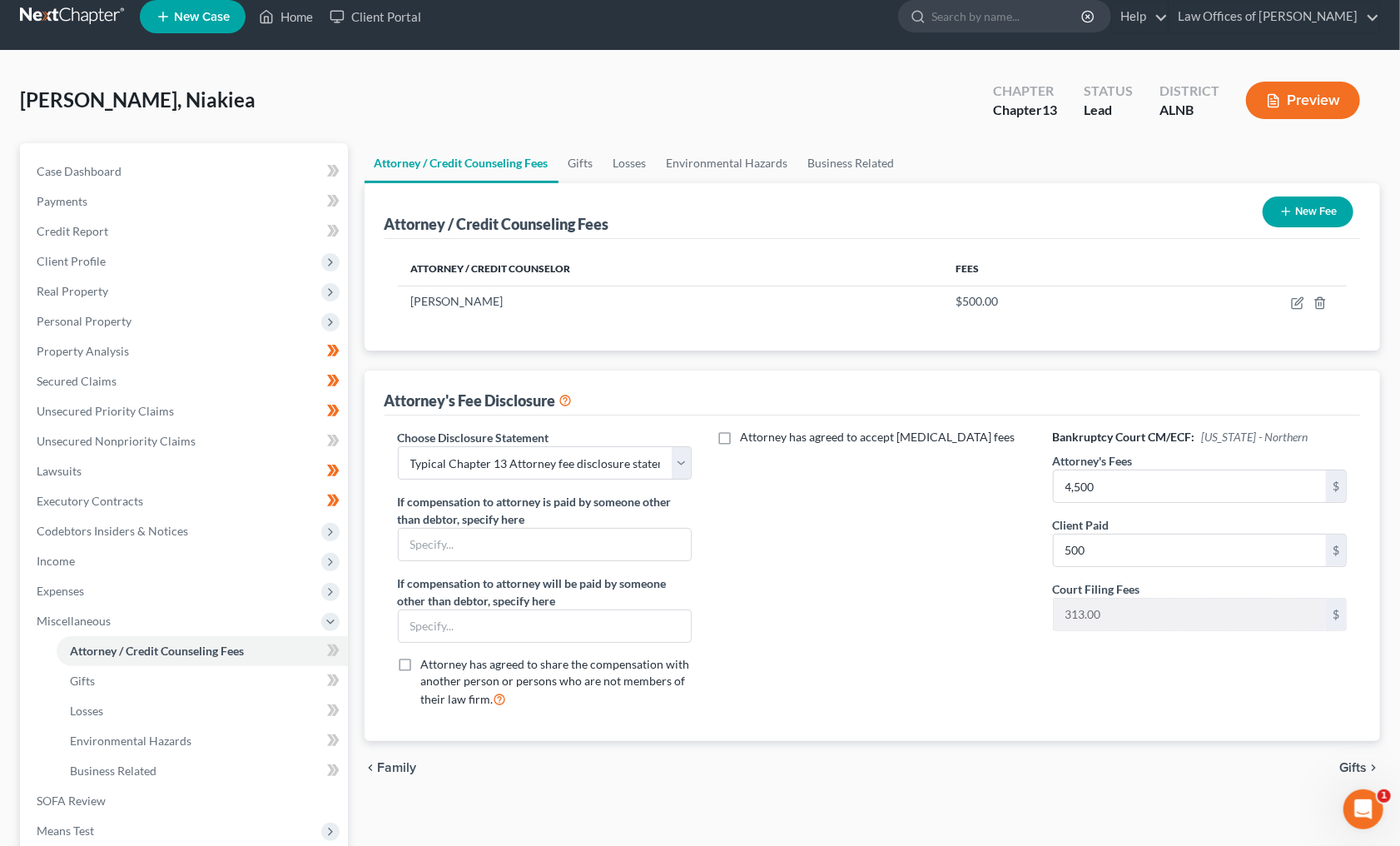
scroll to position [19, 0]
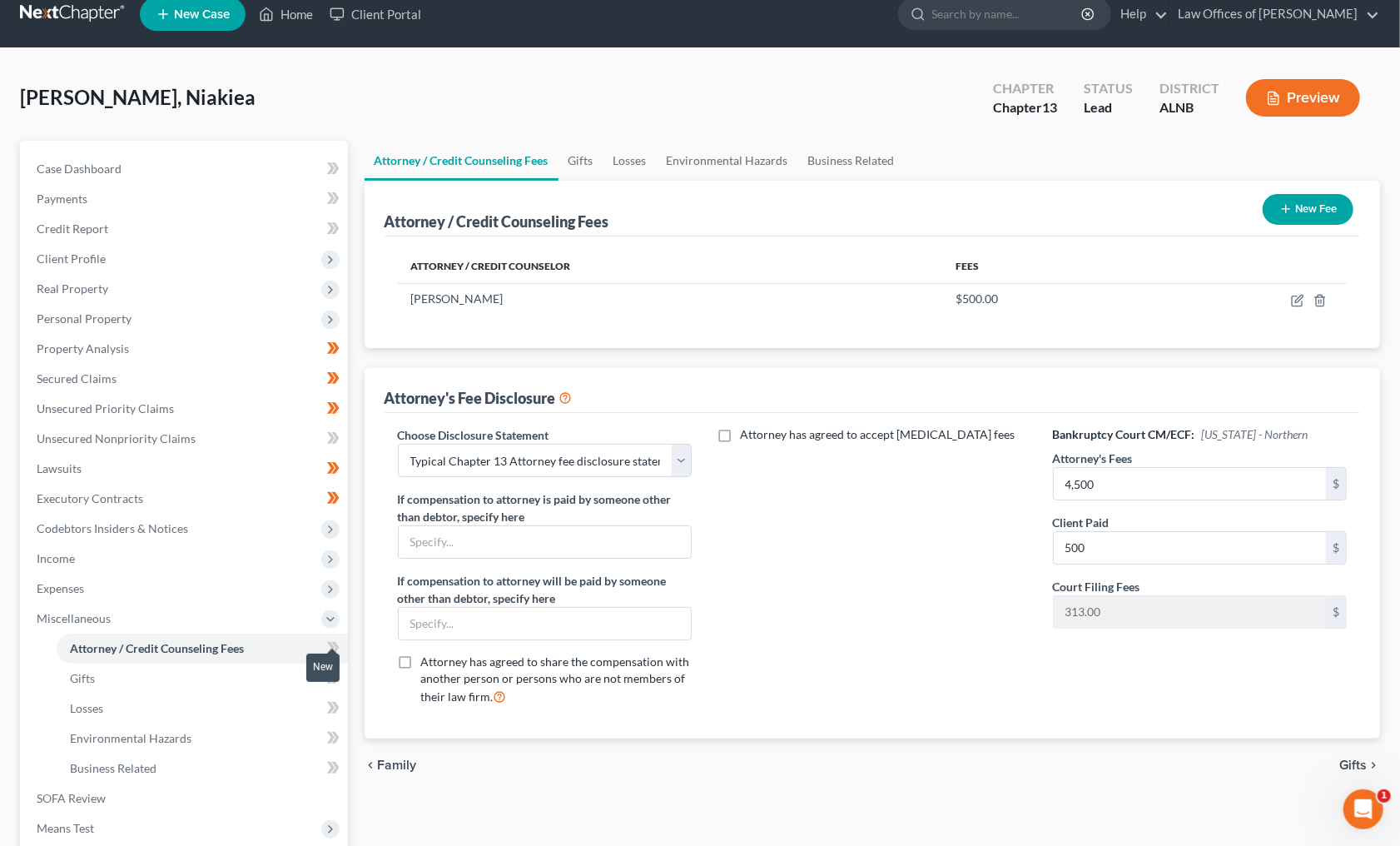
click at [328, 638] on icon at bounding box center [333, 648] width 13 height 21
click at [330, 668] on icon at bounding box center [333, 678] width 13 height 21
click at [330, 672] on icon at bounding box center [331, 678] width 8 height 12
click at [332, 701] on icon at bounding box center [331, 707] width 8 height 12
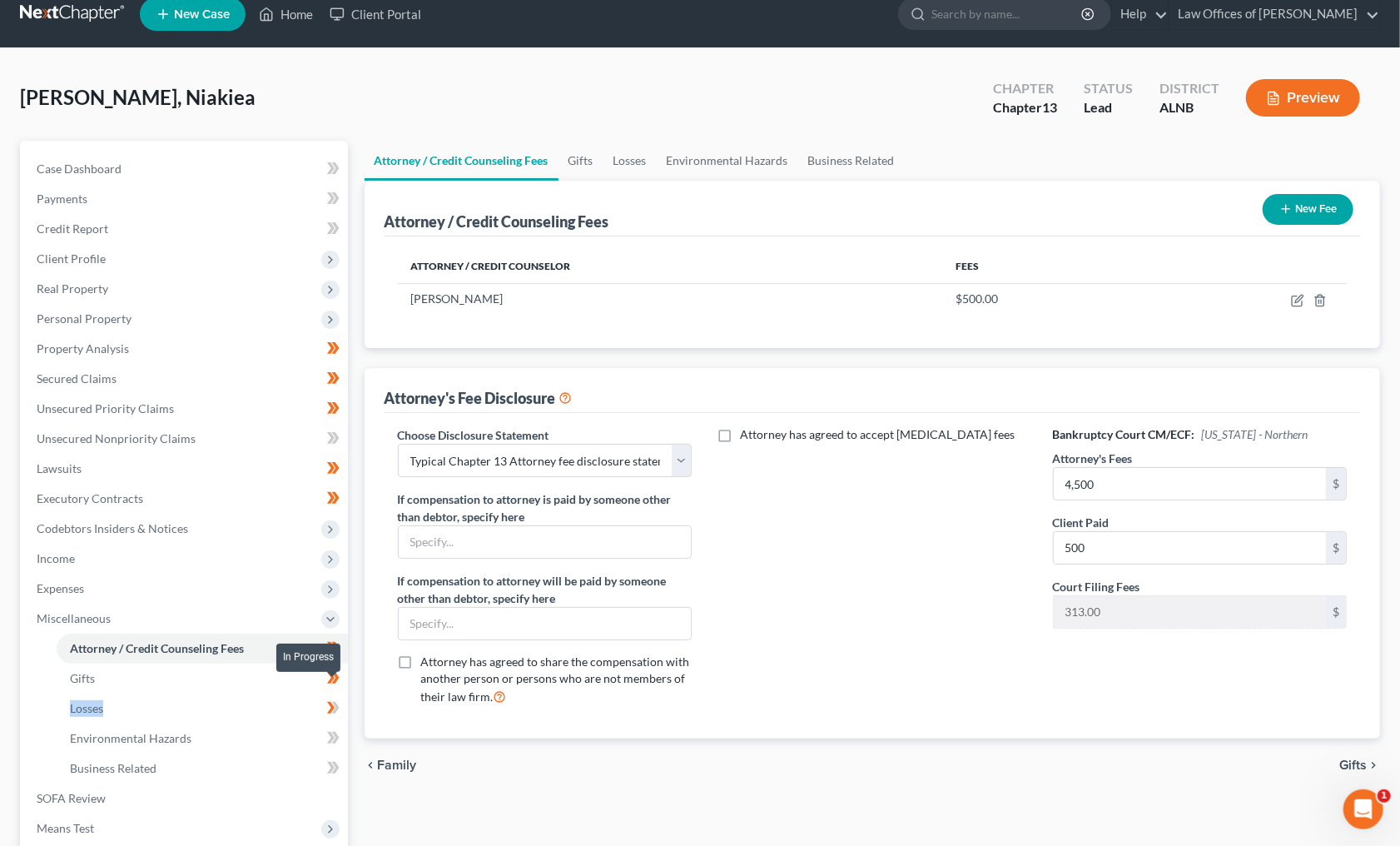
drag, startPoint x: 332, startPoint y: 688, endPoint x: 332, endPoint y: 706, distance: 18.0
click at [332, 701] on icon at bounding box center [331, 707] width 8 height 12
click at [331, 727] on icon at bounding box center [333, 737] width 13 height 21
drag, startPoint x: 331, startPoint y: 711, endPoint x: 331, endPoint y: 729, distance: 18.0
click at [331, 727] on icon at bounding box center [333, 737] width 13 height 21
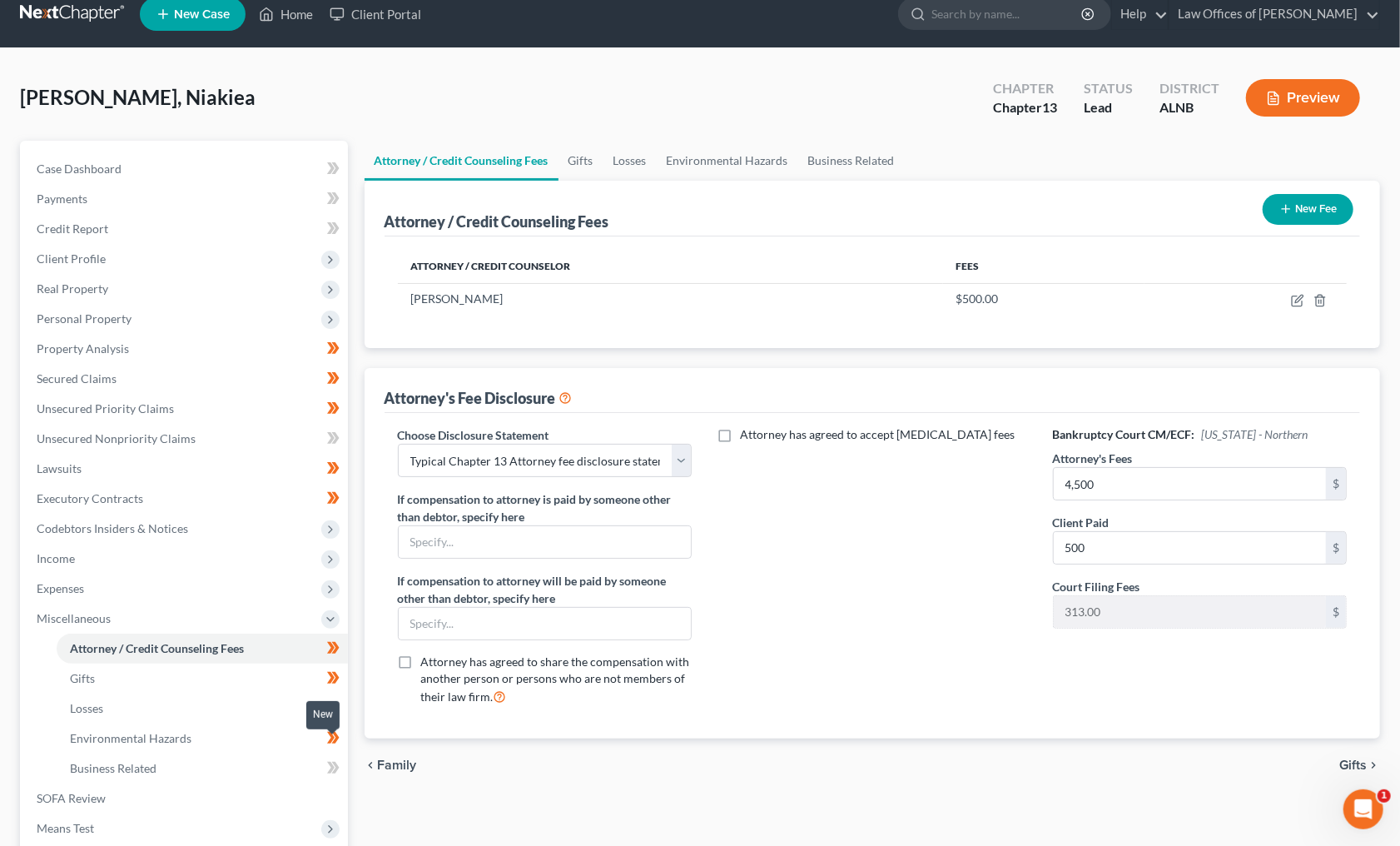
click at [330, 762] on icon at bounding box center [331, 768] width 8 height 12
click at [86, 16] on link at bounding box center [73, 14] width 107 height 30
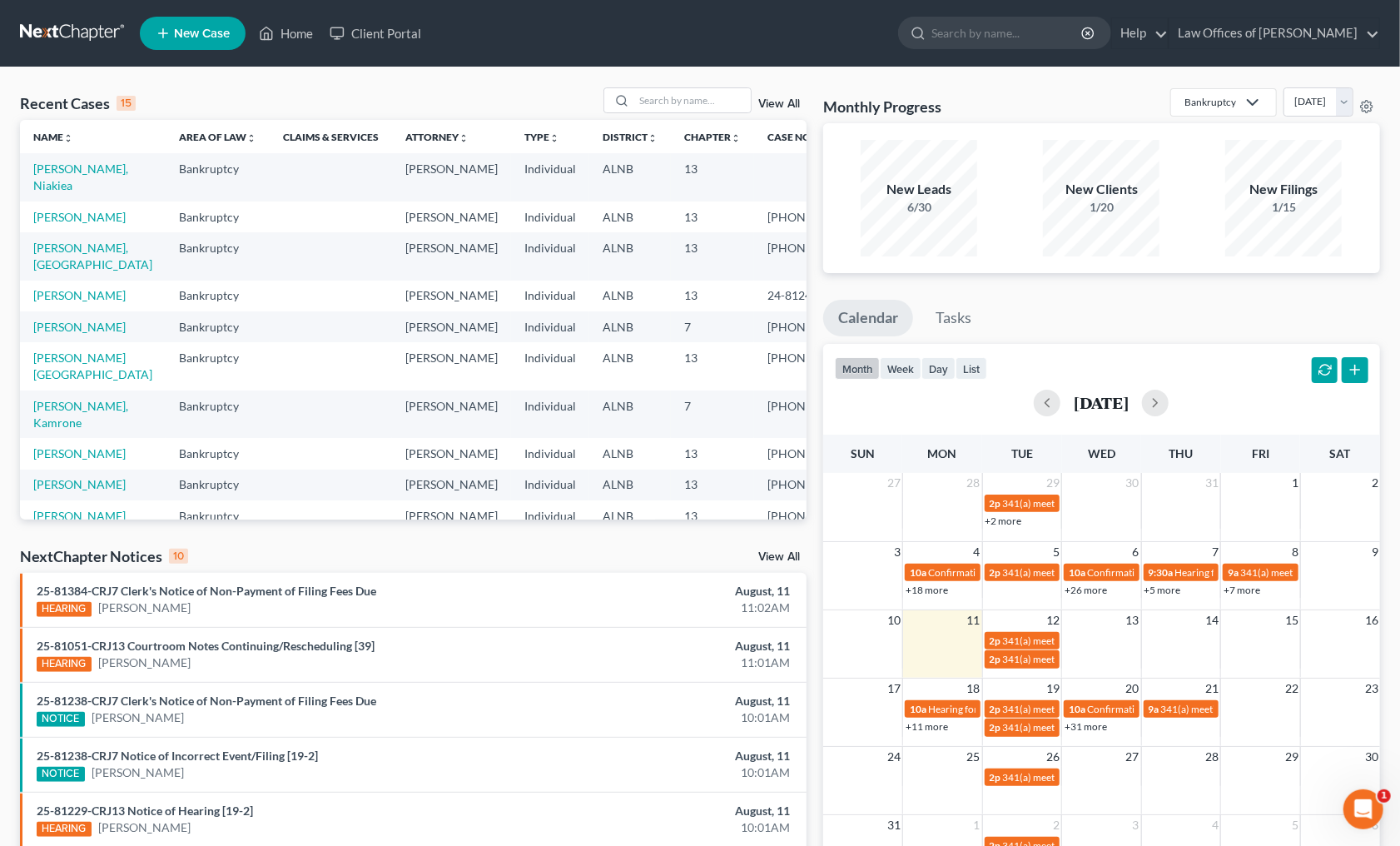
click at [273, 599] on div "HEARING [PERSON_NAME]" at bounding box center [285, 608] width 497 height 18
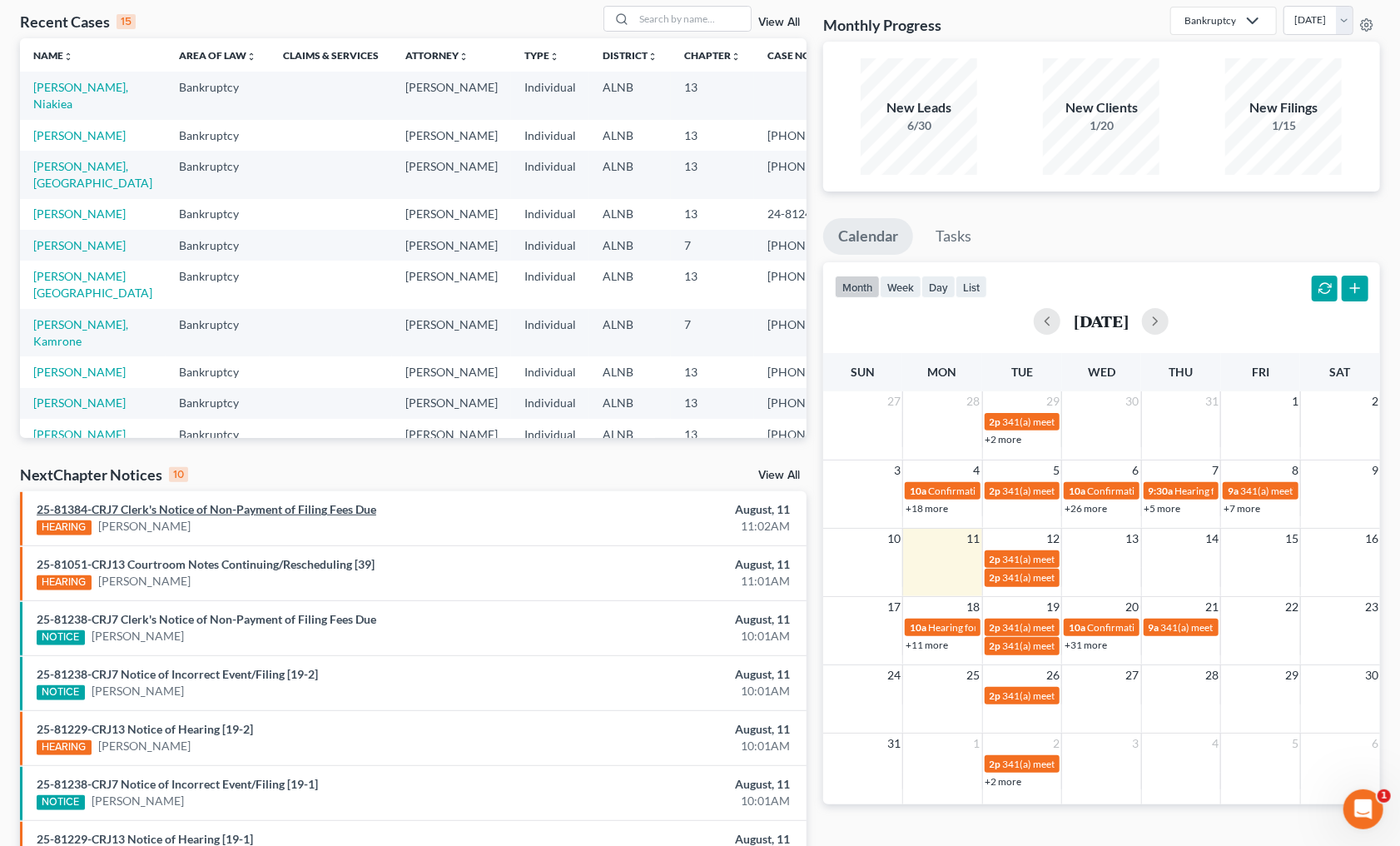
scroll to position [81, 0]
click at [769, 470] on link "View All" at bounding box center [779, 476] width 42 height 12
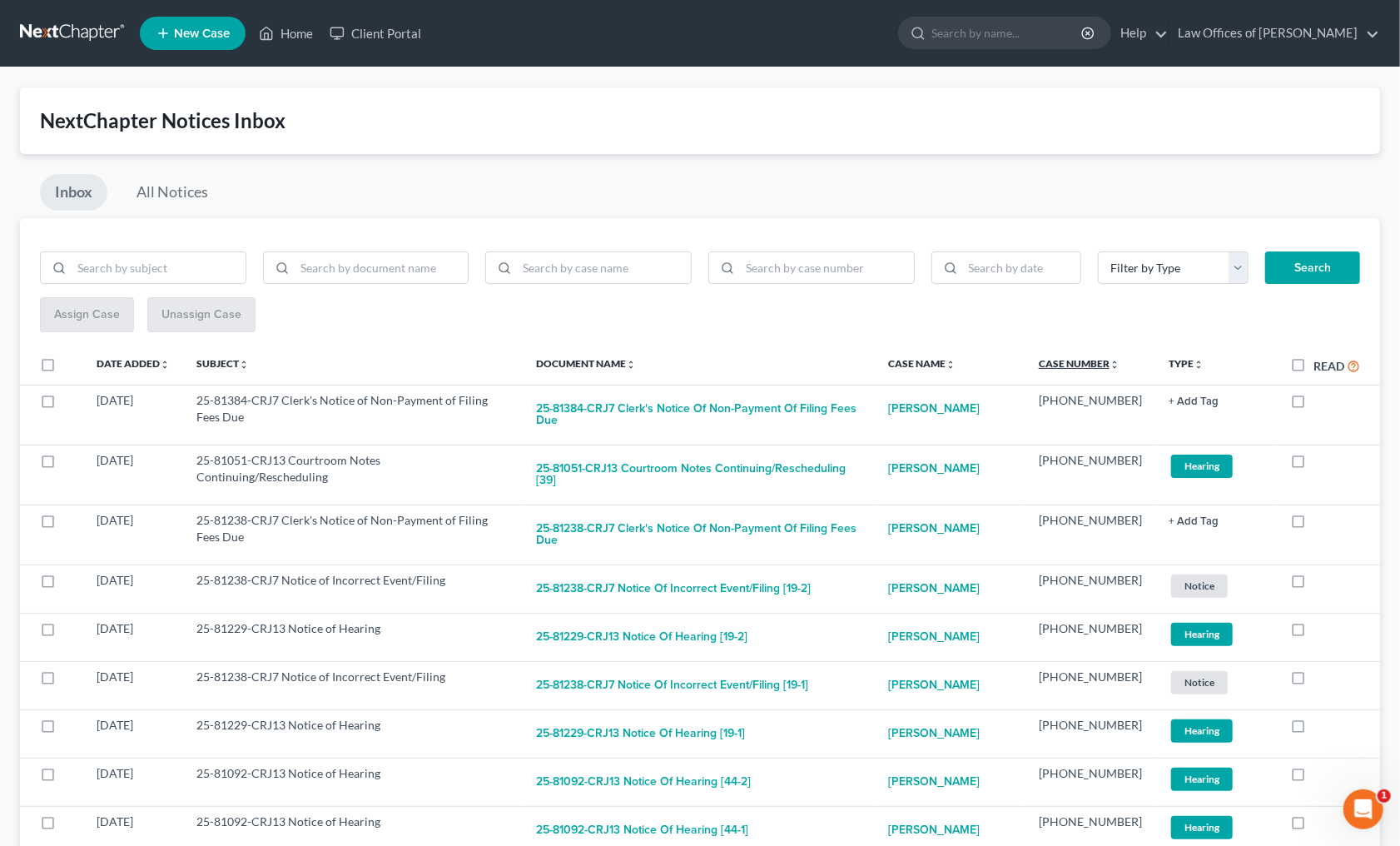
click at [1071, 358] on link "Case Number unfold_more expand_more expand_less" at bounding box center [1079, 364] width 81 height 13
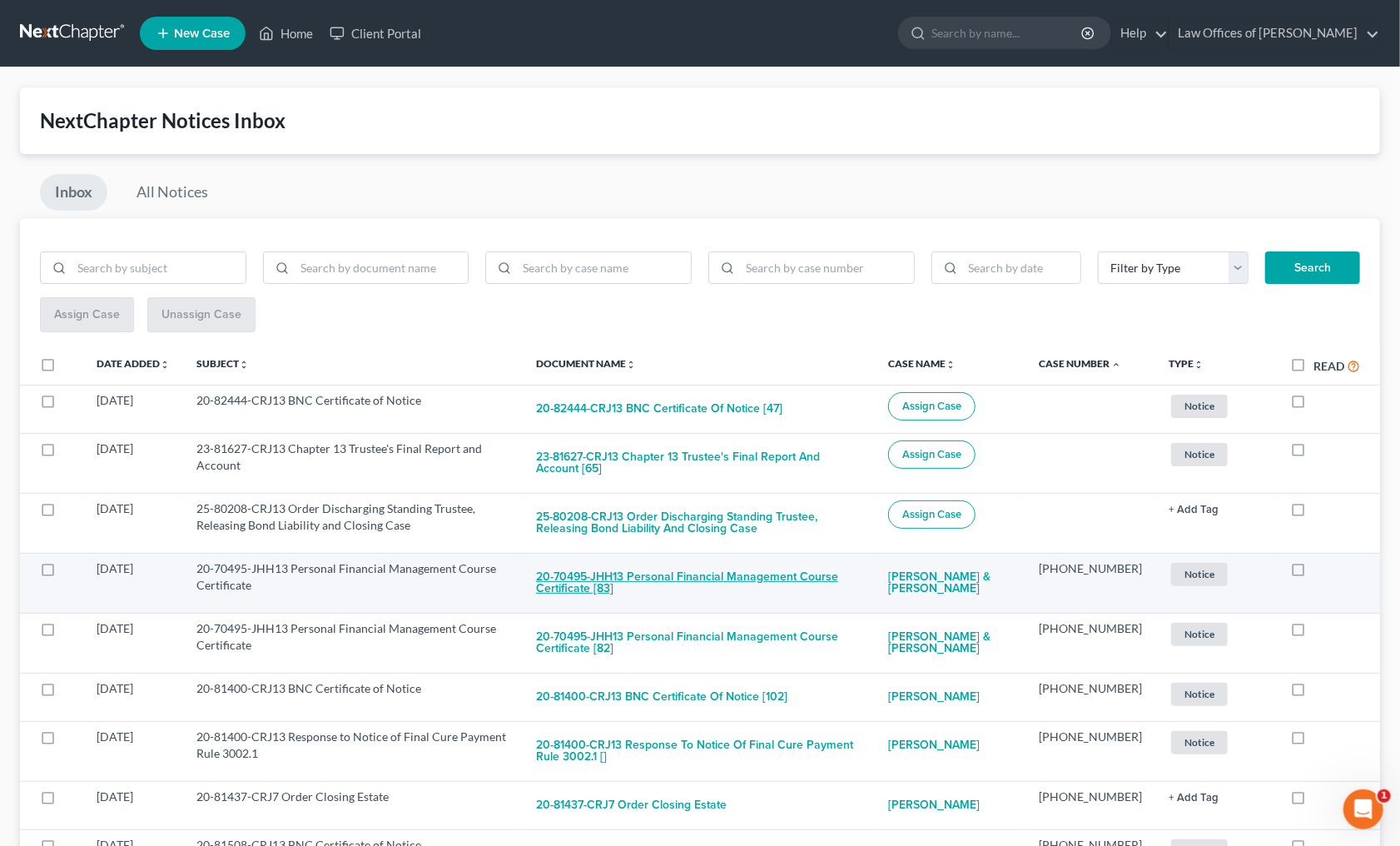
scroll to position [-1, 0]
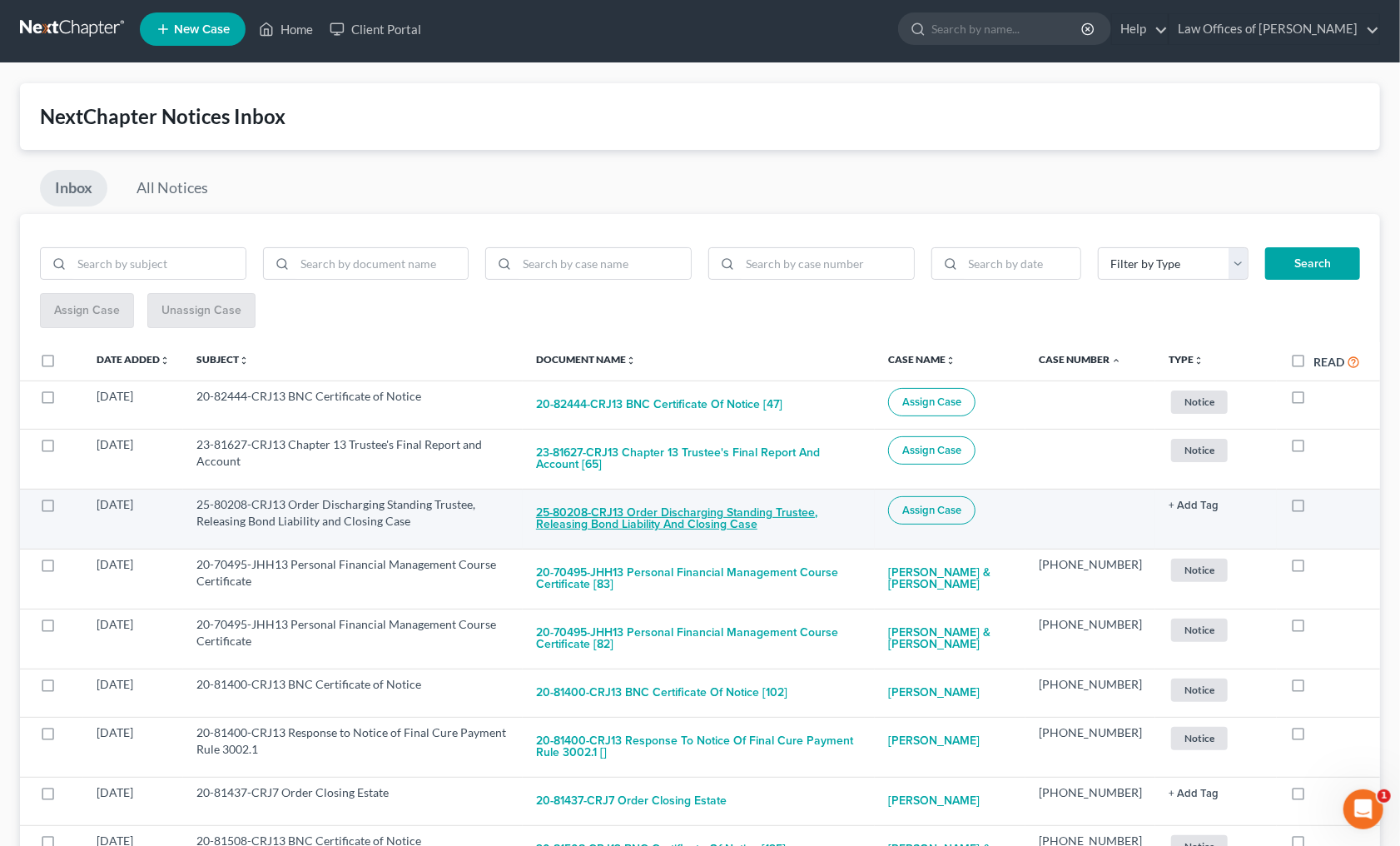
click at [625, 505] on button "25-80208-CRJ13 Order Discharging Standing Trustee, Releasing Bond Liability and…" at bounding box center [698, 518] width 326 height 45
checkbox input "true"
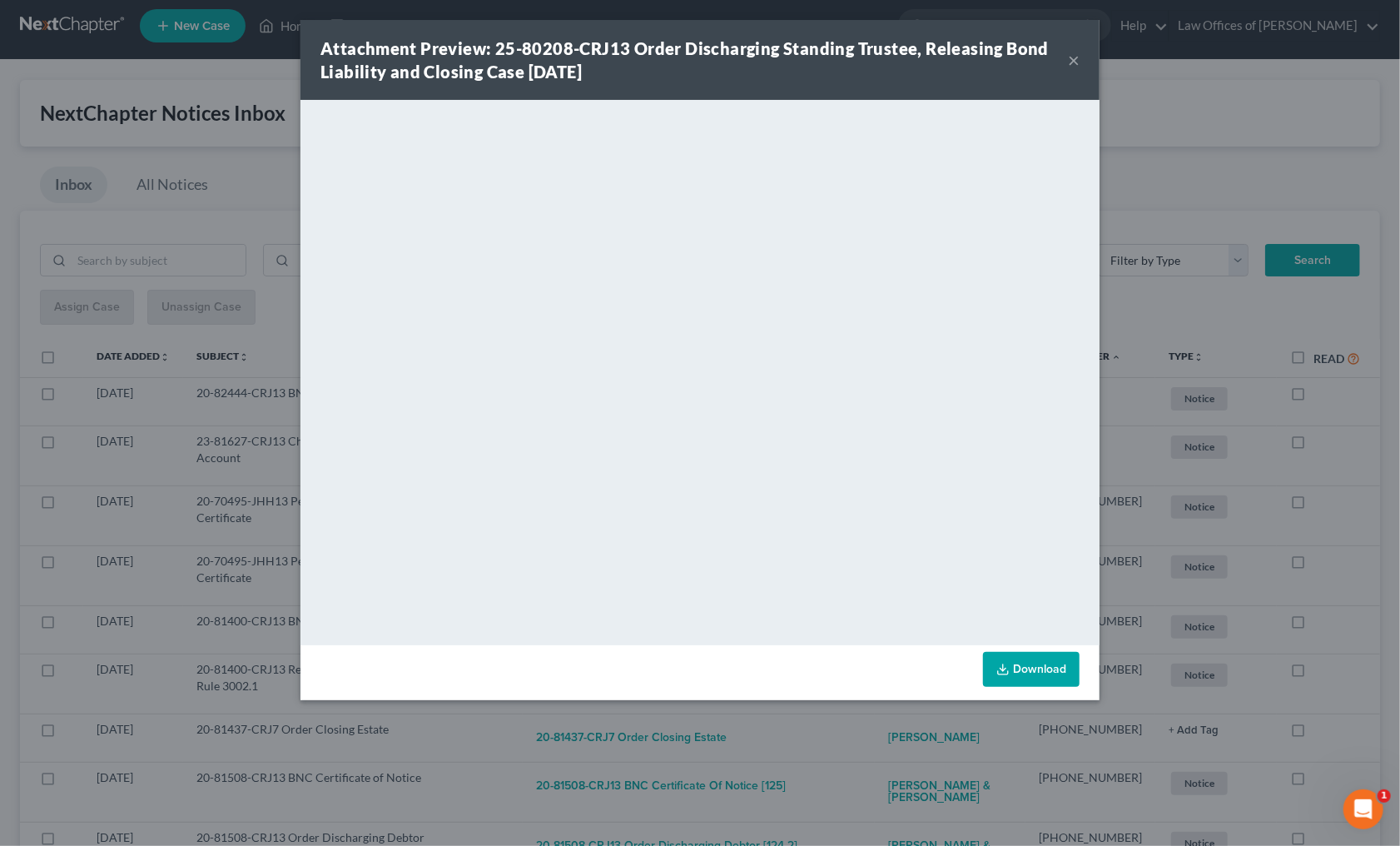
click at [1265, 551] on div "Attachment Preview: 25-80208-CRJ13 Order Discharging Standing Trustee, Releasin…" at bounding box center [700, 423] width 1400 height 846
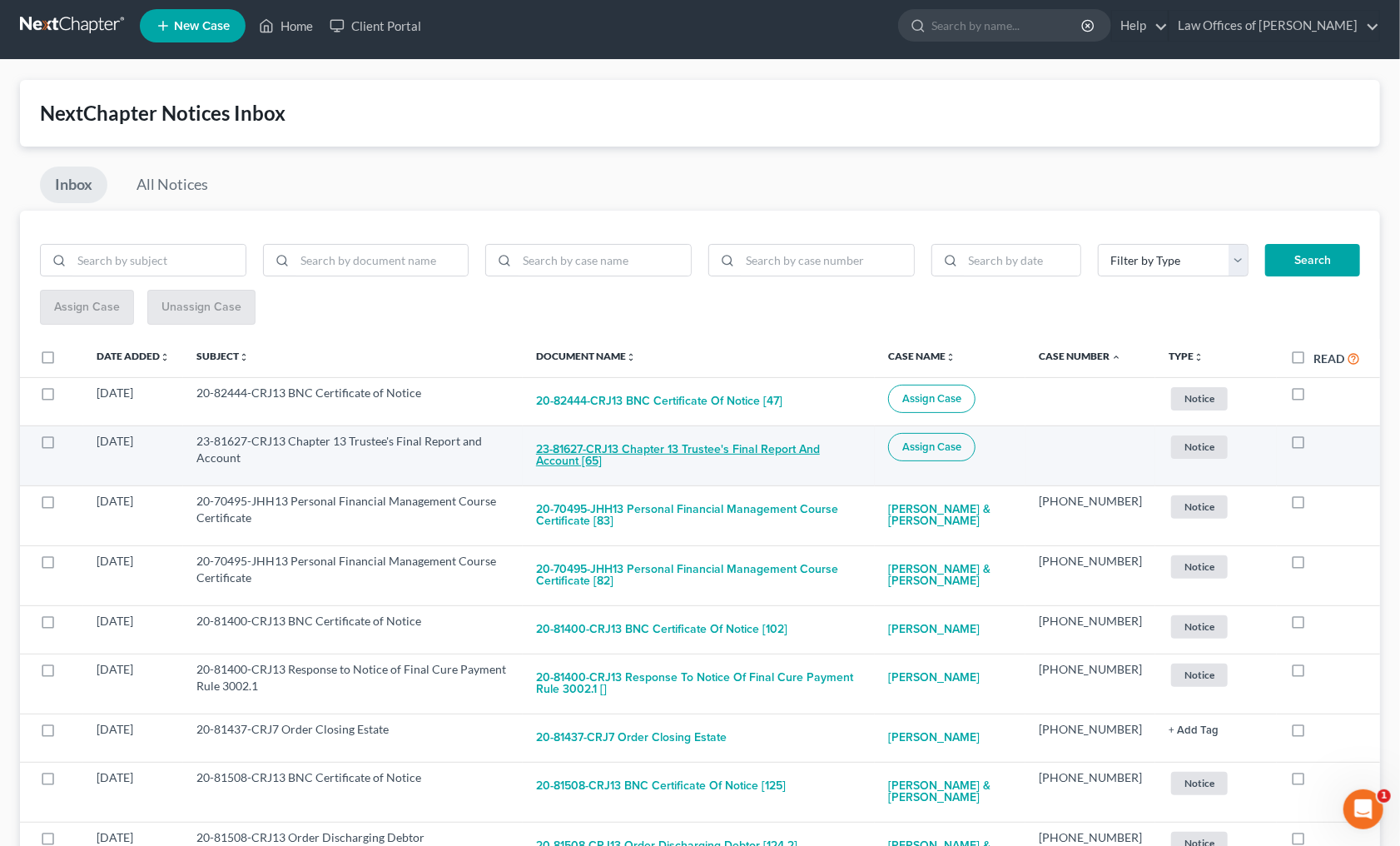
click at [802, 449] on button "23-81627-CRJ13 Chapter 13 Trustee's Final Report and Account [65]" at bounding box center [698, 455] width 326 height 45
checkbox input "true"
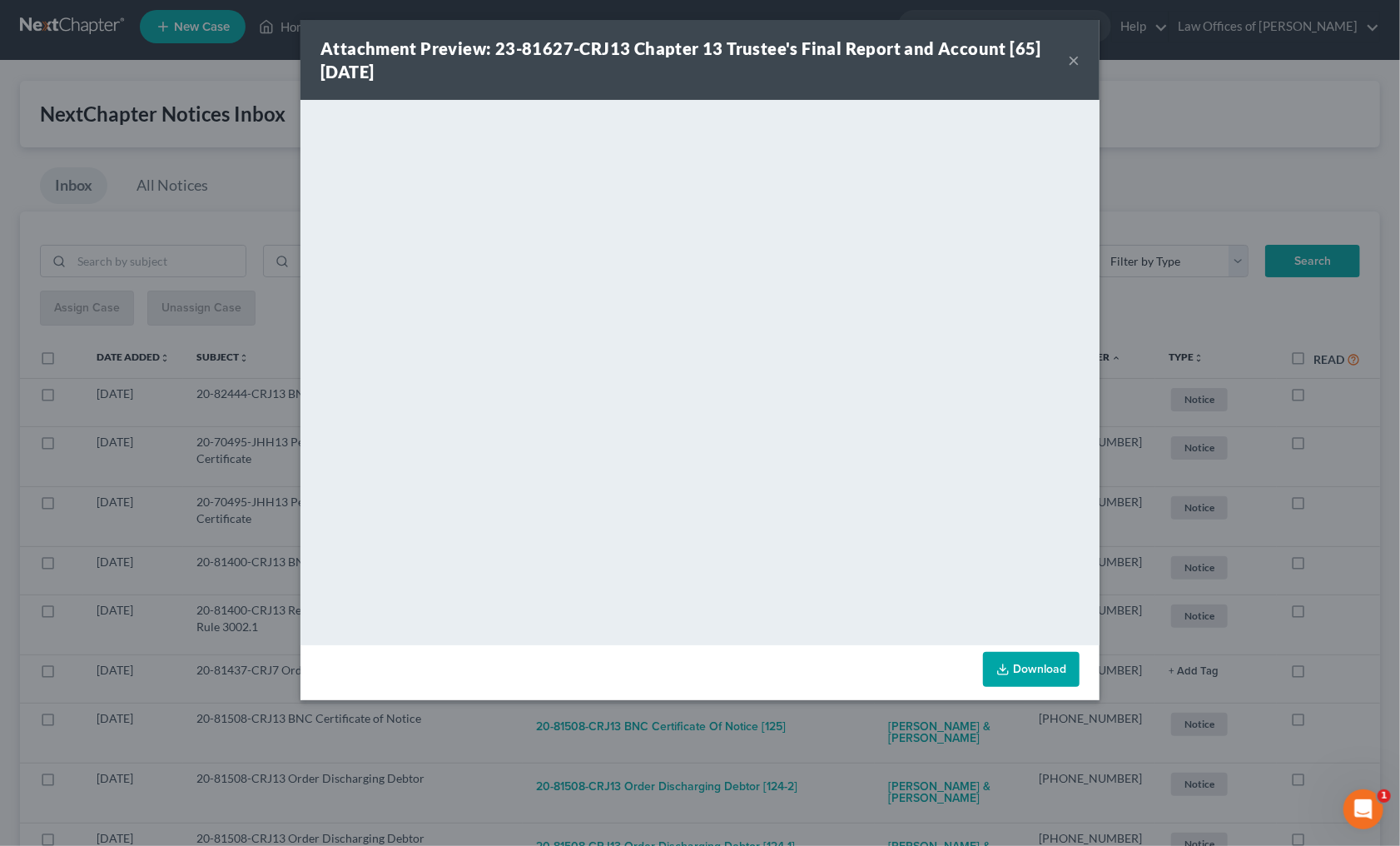
click at [1179, 312] on div "Attachment Preview: 23-81627-CRJ13 Chapter 13 Trustee's Final Report and Accoun…" at bounding box center [700, 423] width 1400 height 846
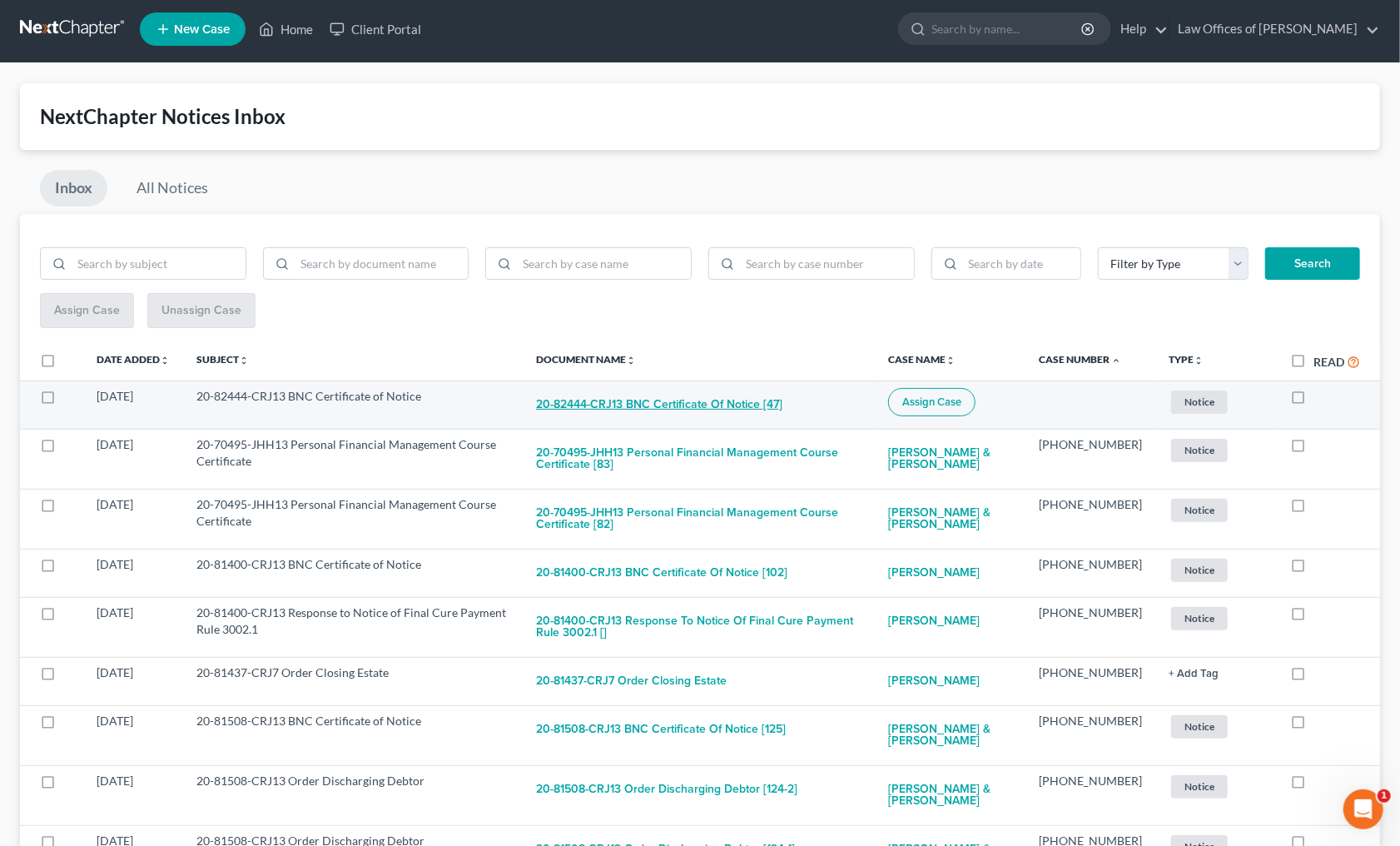
click at [732, 398] on button "20-82444-CRJ13 BNC Certificate of Notice [47]" at bounding box center [658, 405] width 247 height 34
checkbox input "true"
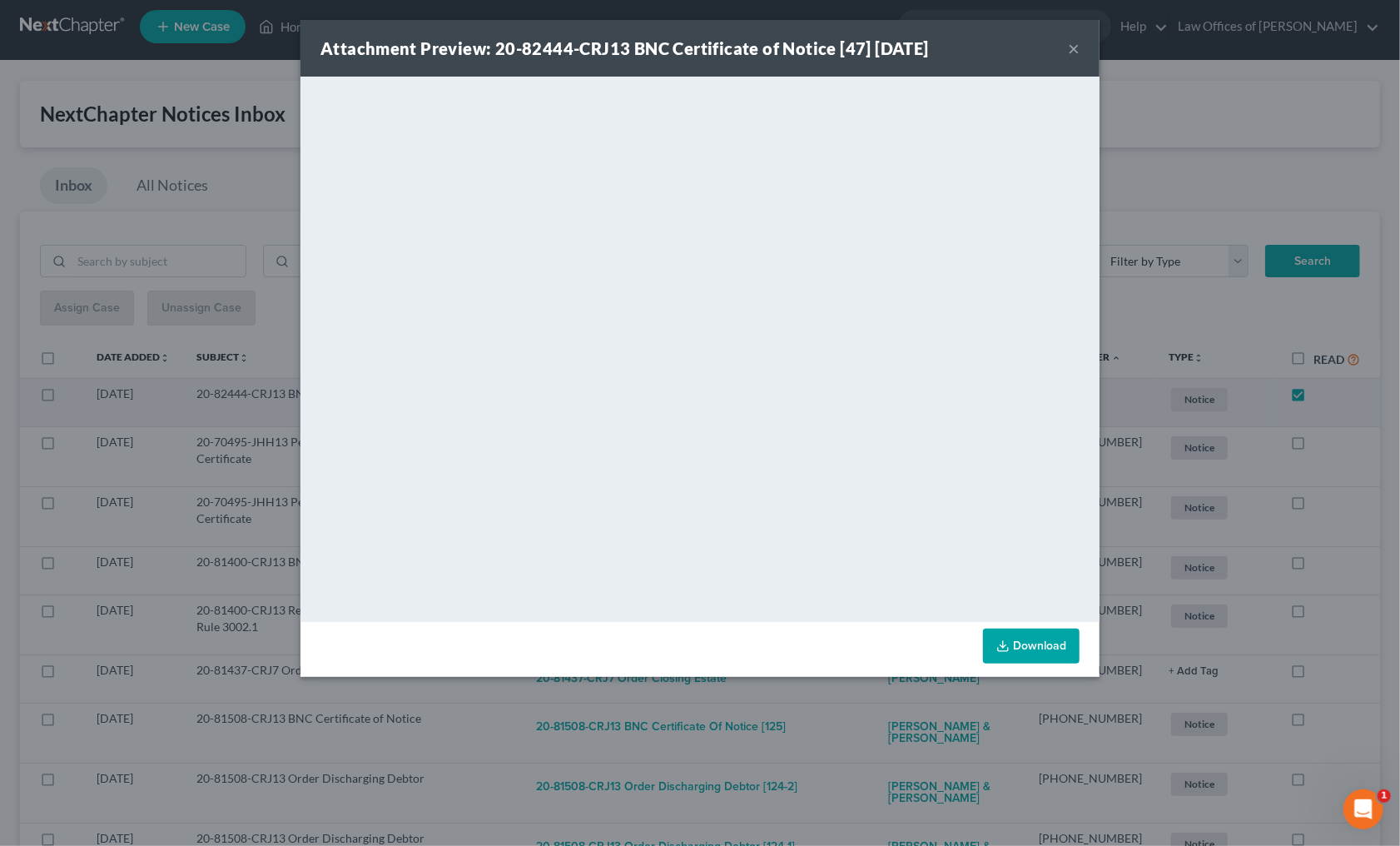
scroll to position [7, 0]
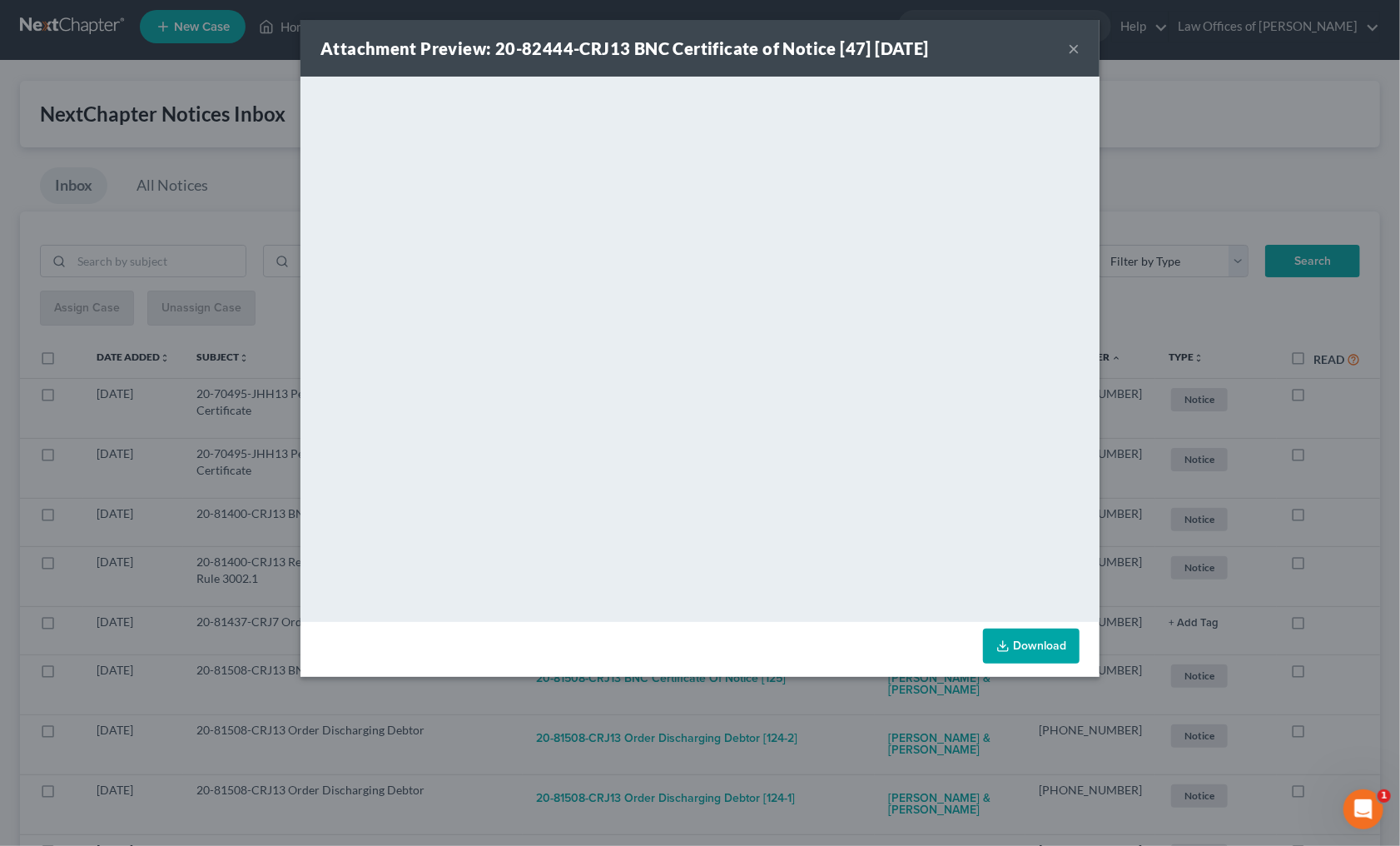
click at [852, 712] on div "Attachment Preview: 20-82444-CRJ13 BNC Certificate of Notice [47] 08/08/2025 × …" at bounding box center [700, 423] width 1400 height 846
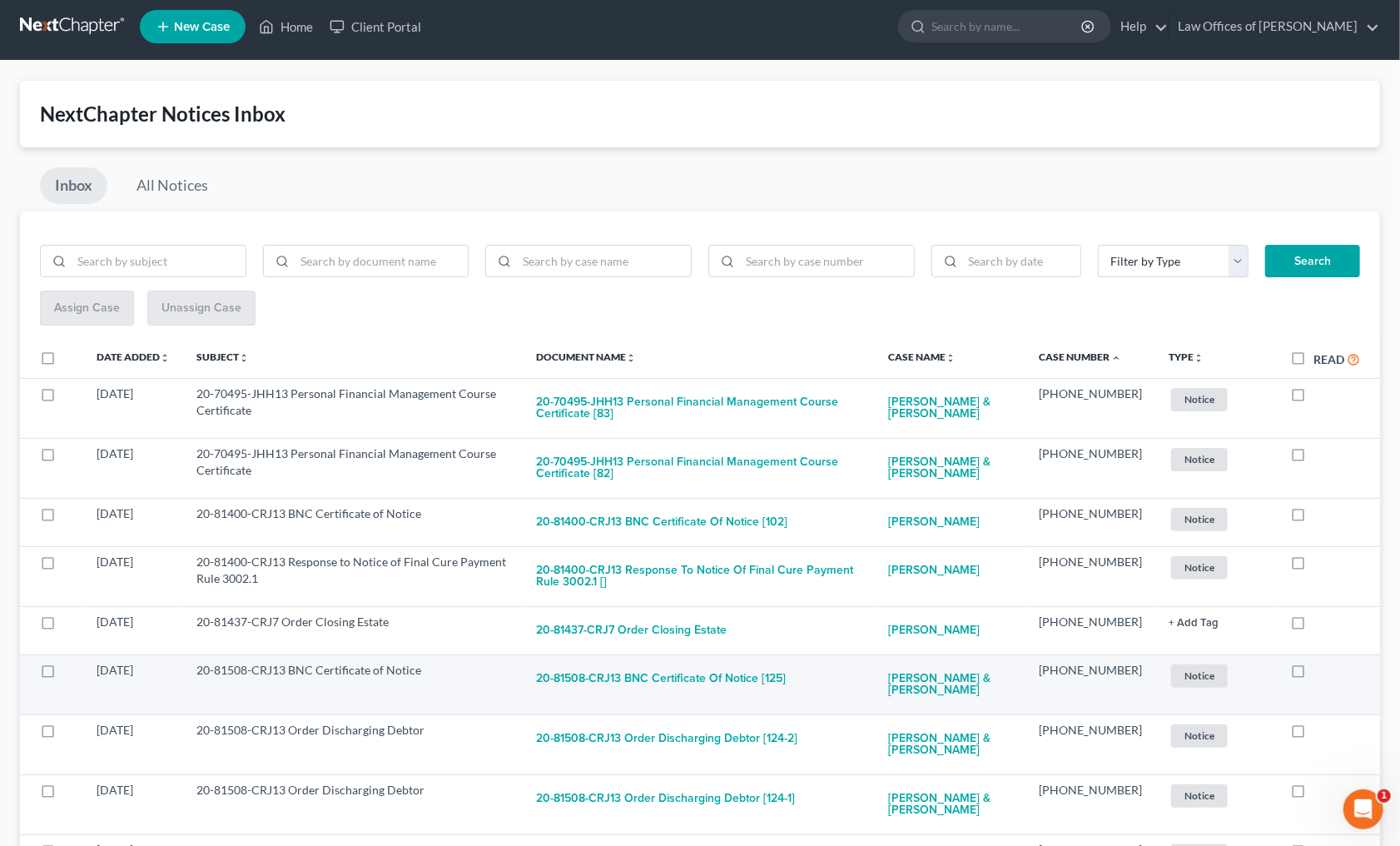
scroll to position [9, 0]
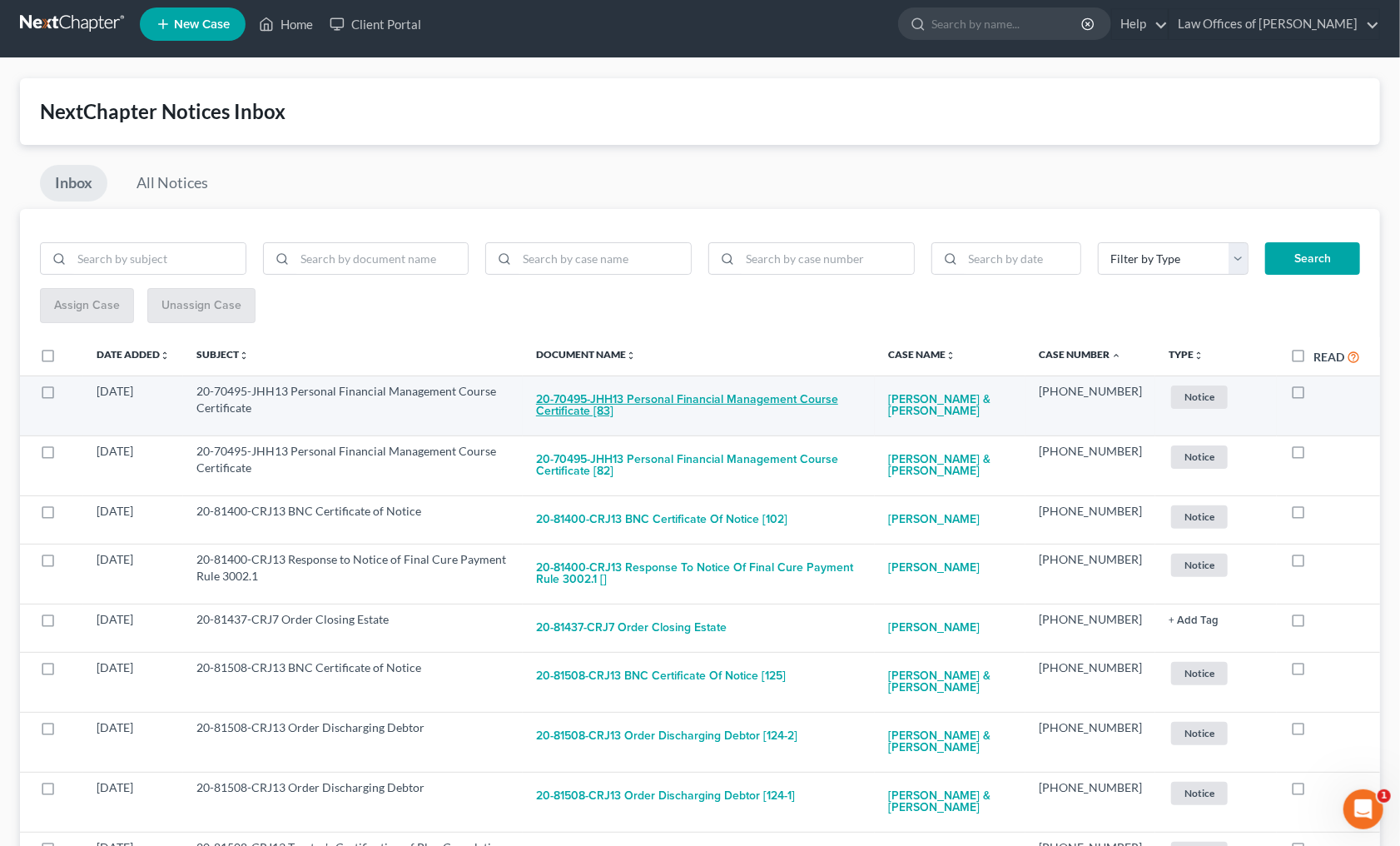
click at [675, 401] on button "20-70495-JHH13 Personal Financial Management Course Certificate [83]" at bounding box center [698, 405] width 326 height 45
checkbox input "true"
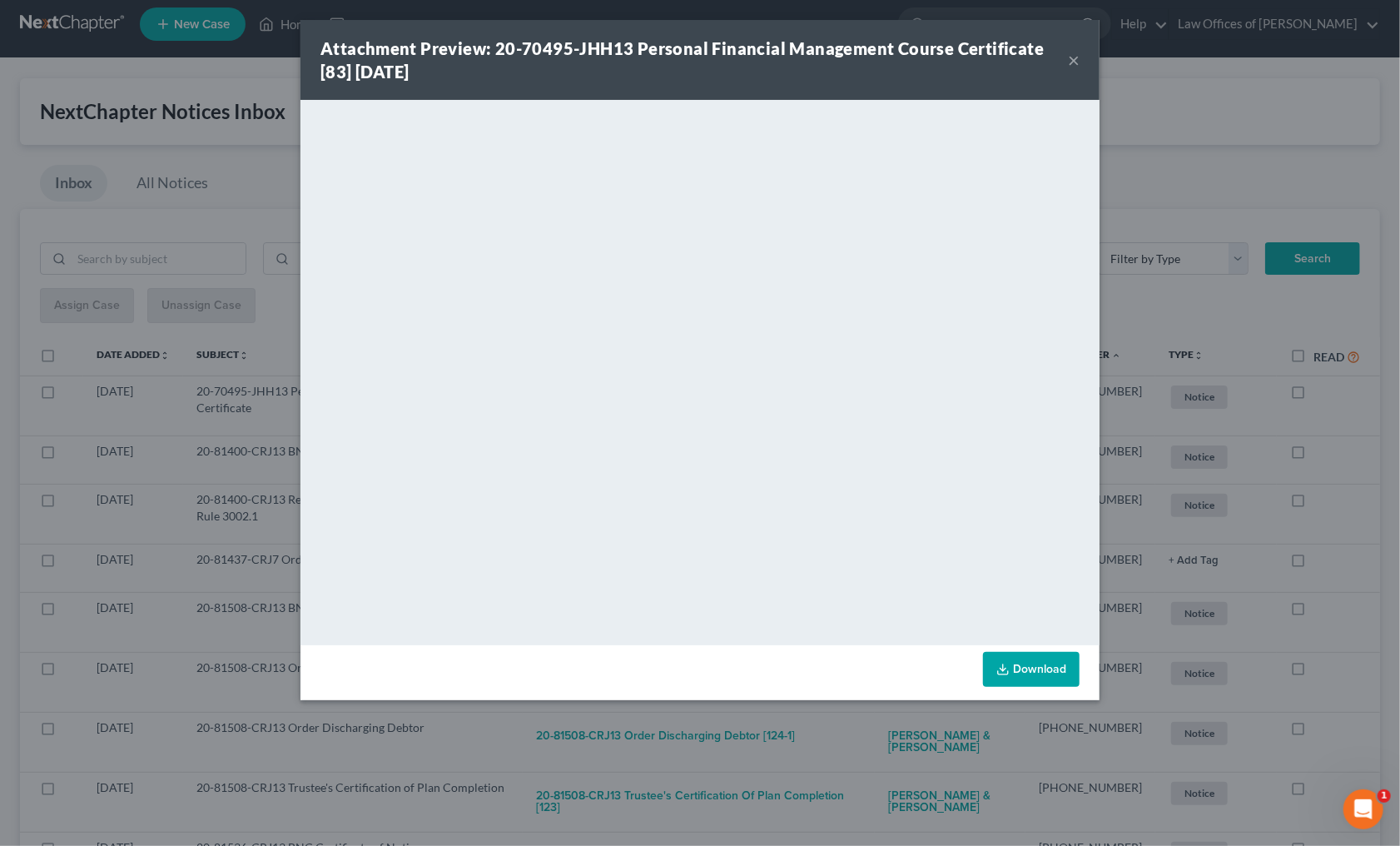
drag, startPoint x: 769, startPoint y: 730, endPoint x: 763, endPoint y: 712, distance: 19.0
click at [769, 728] on div "Attachment Preview: 20-70495-JHH13 Personal Financial Management Course Certifi…" at bounding box center [700, 423] width 1400 height 846
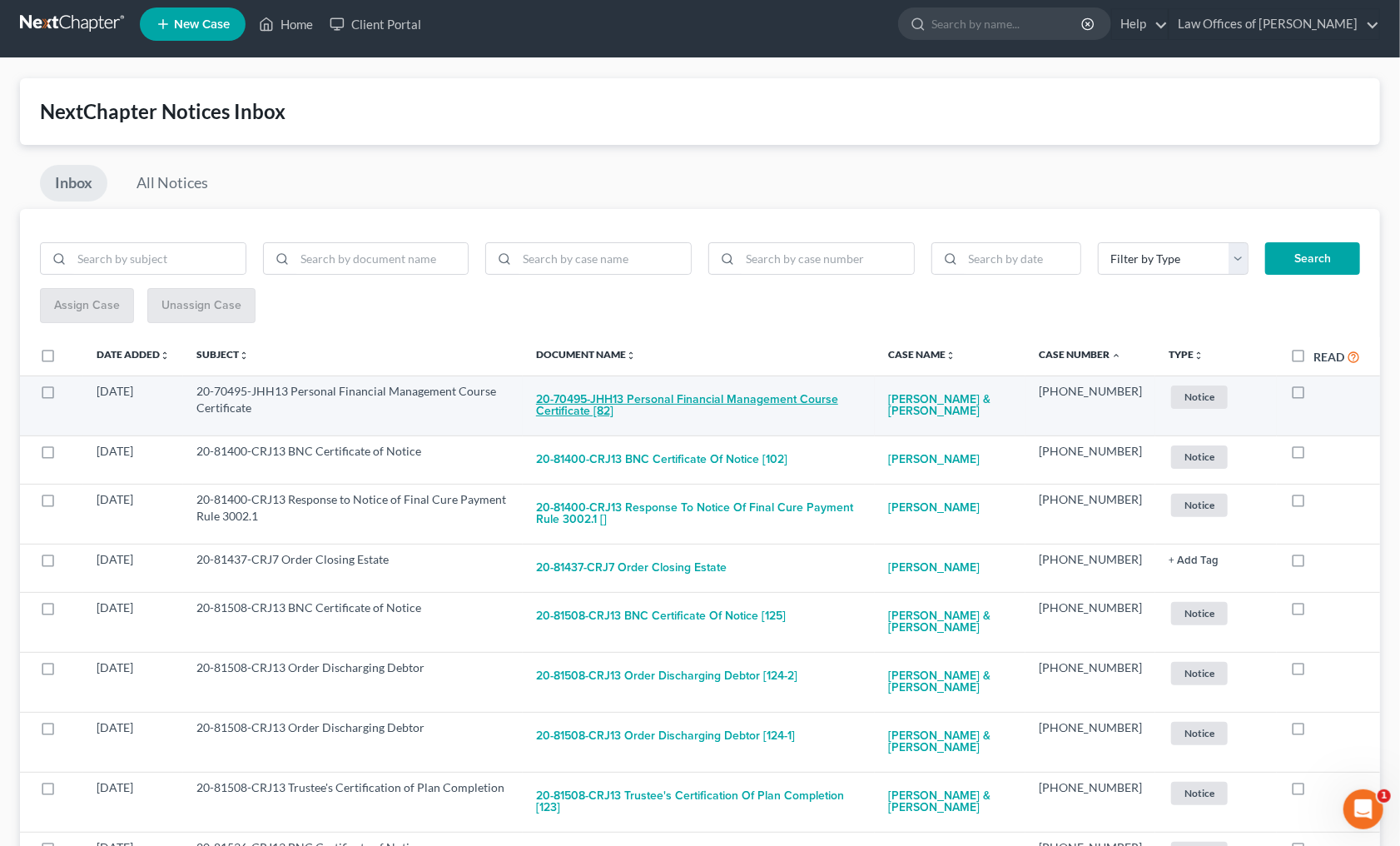
click at [697, 402] on button "20-70495-JHH13 Personal Financial Management Course Certificate [82]" at bounding box center [698, 405] width 326 height 45
checkbox input "true"
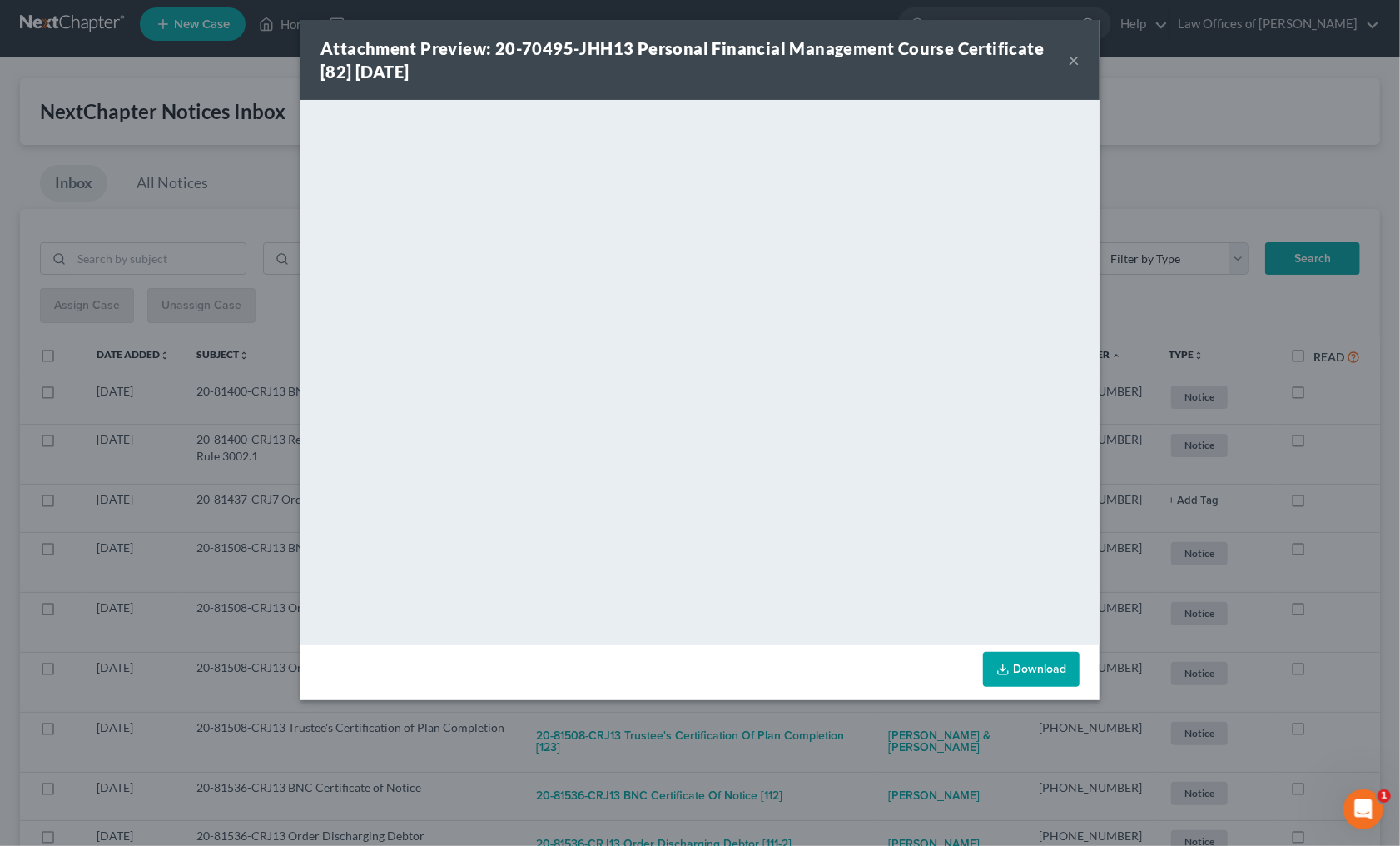
click at [748, 756] on div "Attachment Preview: 20-70495-JHH13 Personal Financial Management Course Certifi…" at bounding box center [700, 423] width 1400 height 846
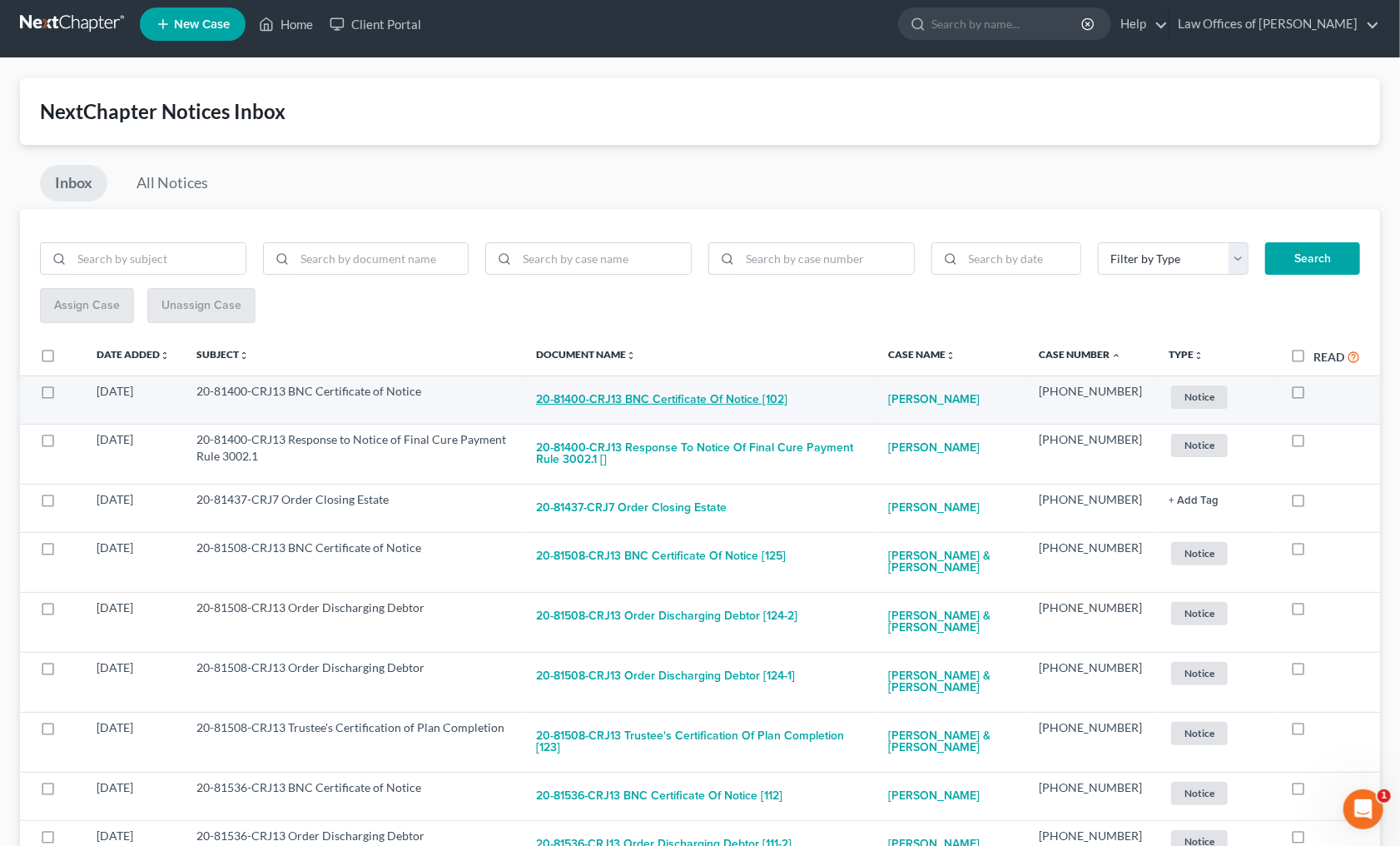
click at [653, 388] on button "20-81400-CRJ13 BNC Certificate of Notice [102]" at bounding box center [661, 400] width 251 height 34
checkbox input "true"
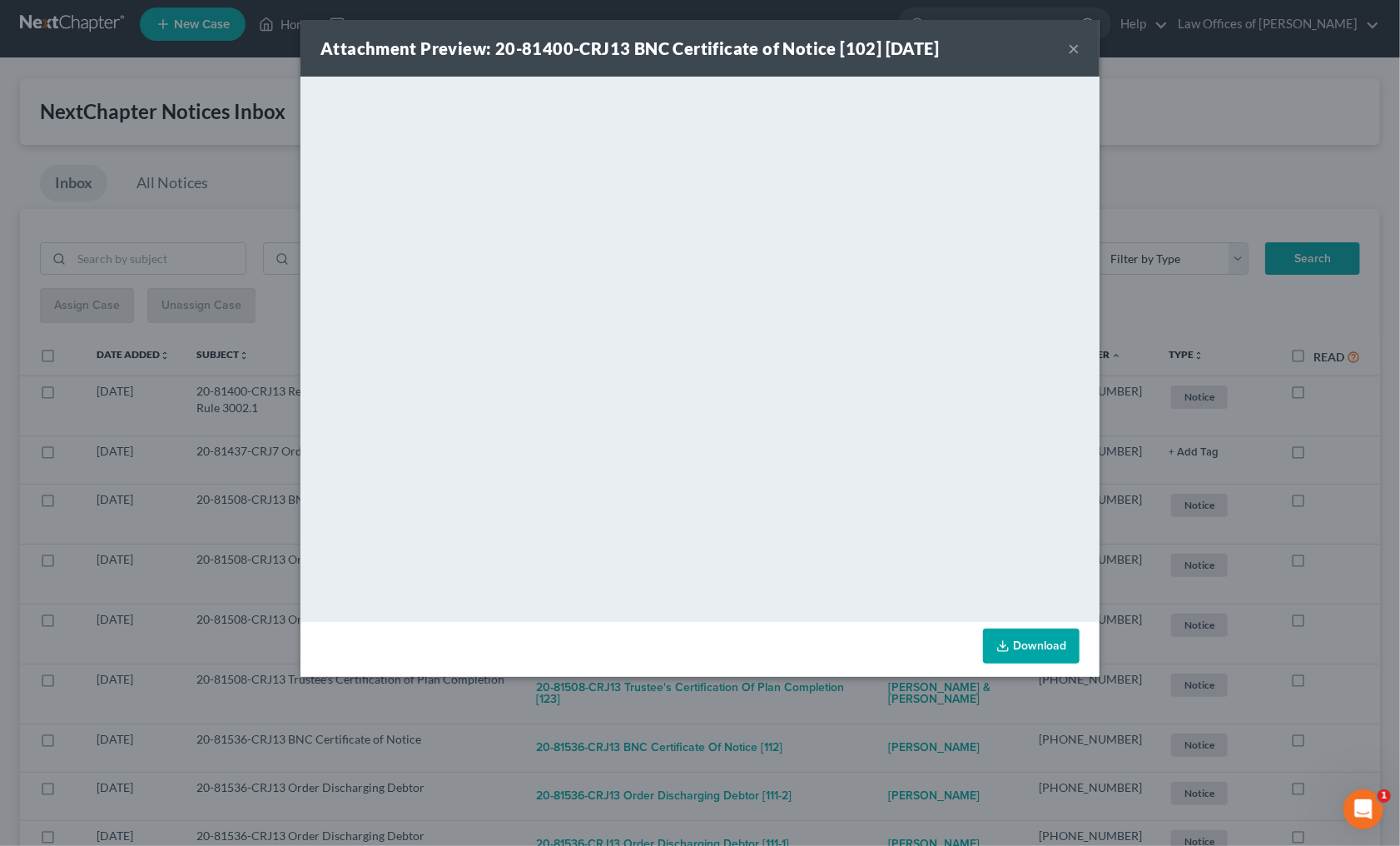
click at [779, 701] on div "Attachment Preview: 20-81400-CRJ13 BNC Certificate of Notice [102] 08/09/2025 ×…" at bounding box center [700, 423] width 1400 height 846
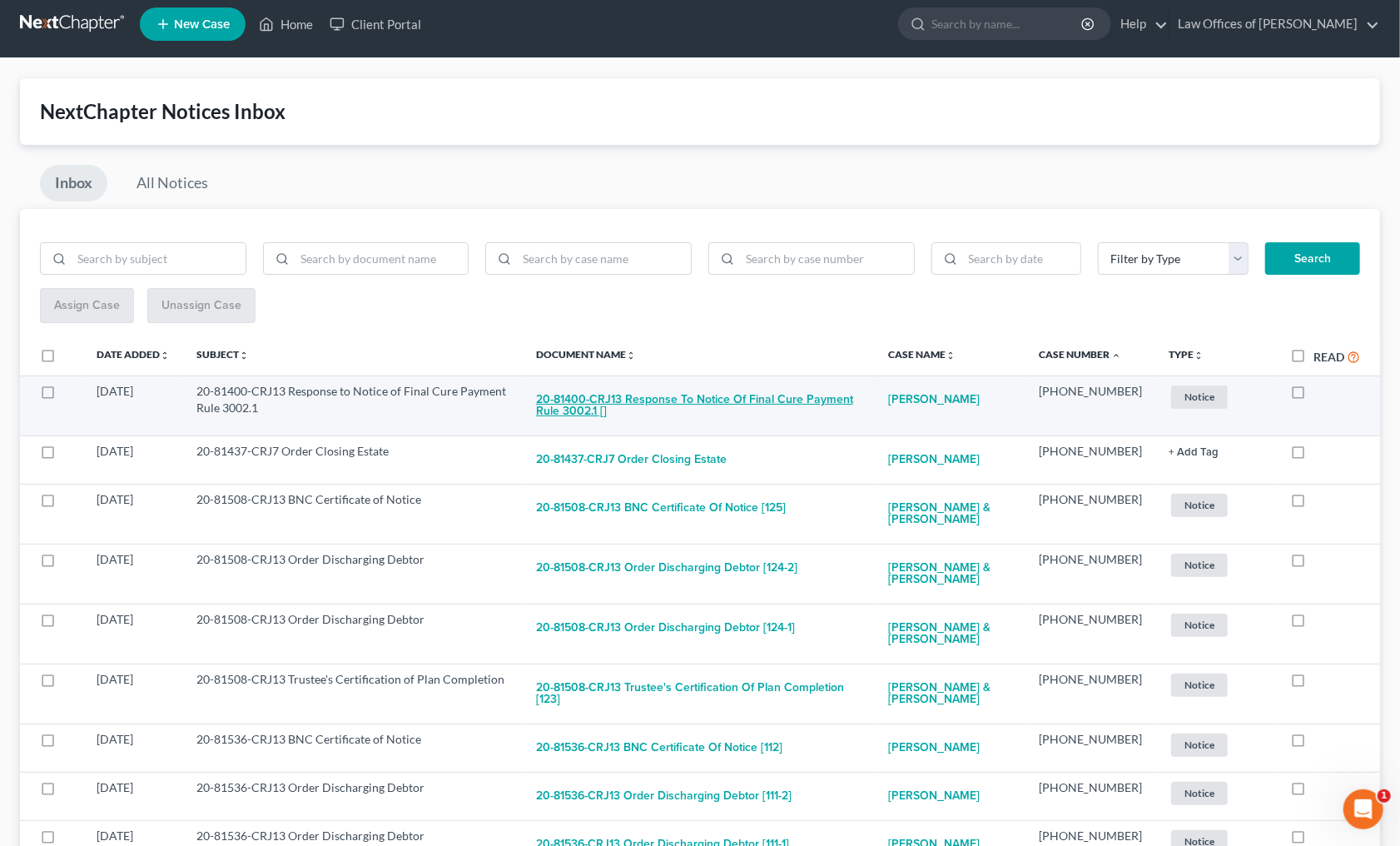
click at [701, 399] on button "20-81400-CRJ13 Response to Notice of Final Cure Payment Rule 3002.1 []" at bounding box center [698, 405] width 326 height 45
checkbox input "true"
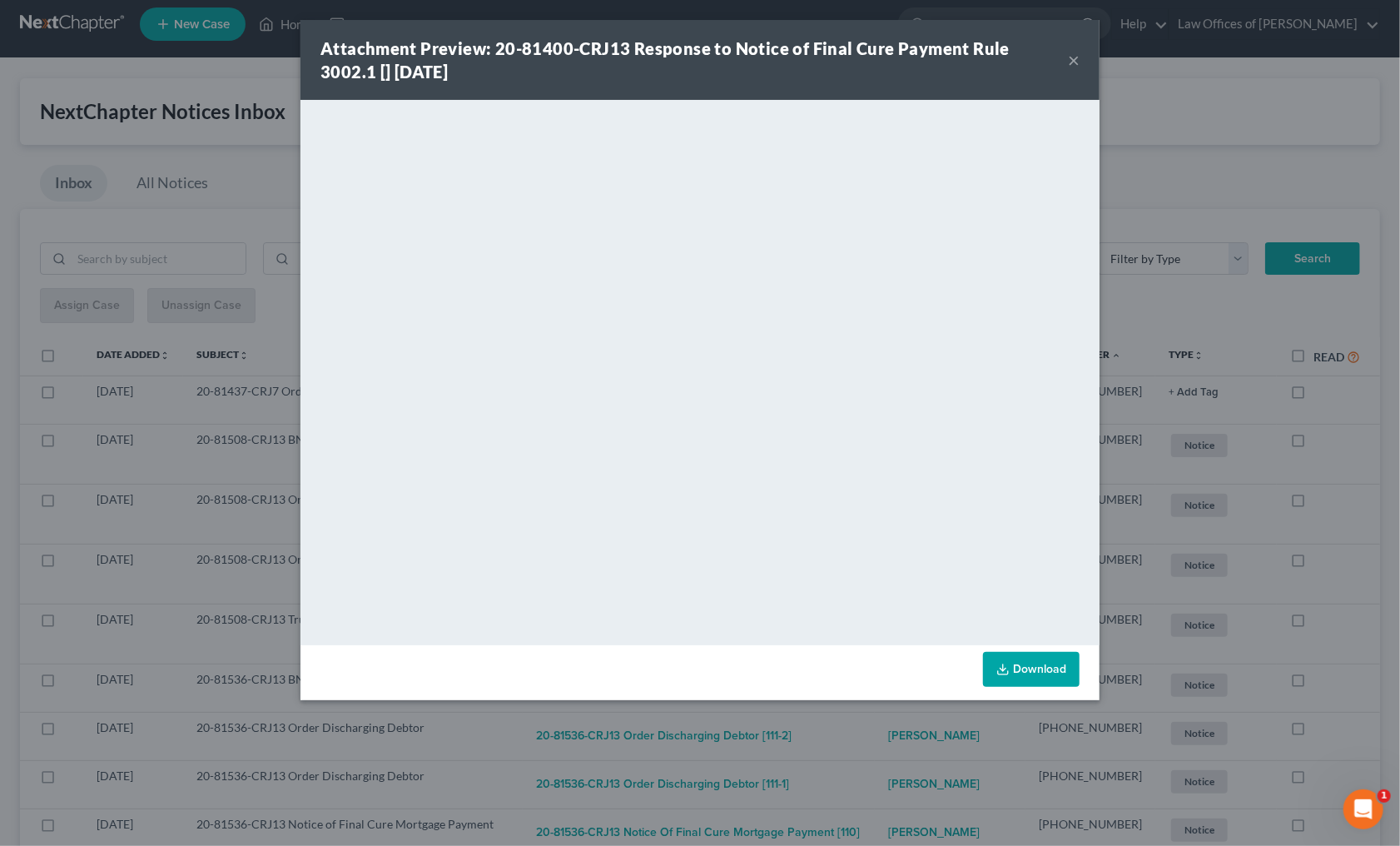
click at [760, 726] on div "Attachment Preview: 20-81400-CRJ13 Response to Notice of Final Cure Payment Rul…" at bounding box center [700, 423] width 1400 height 846
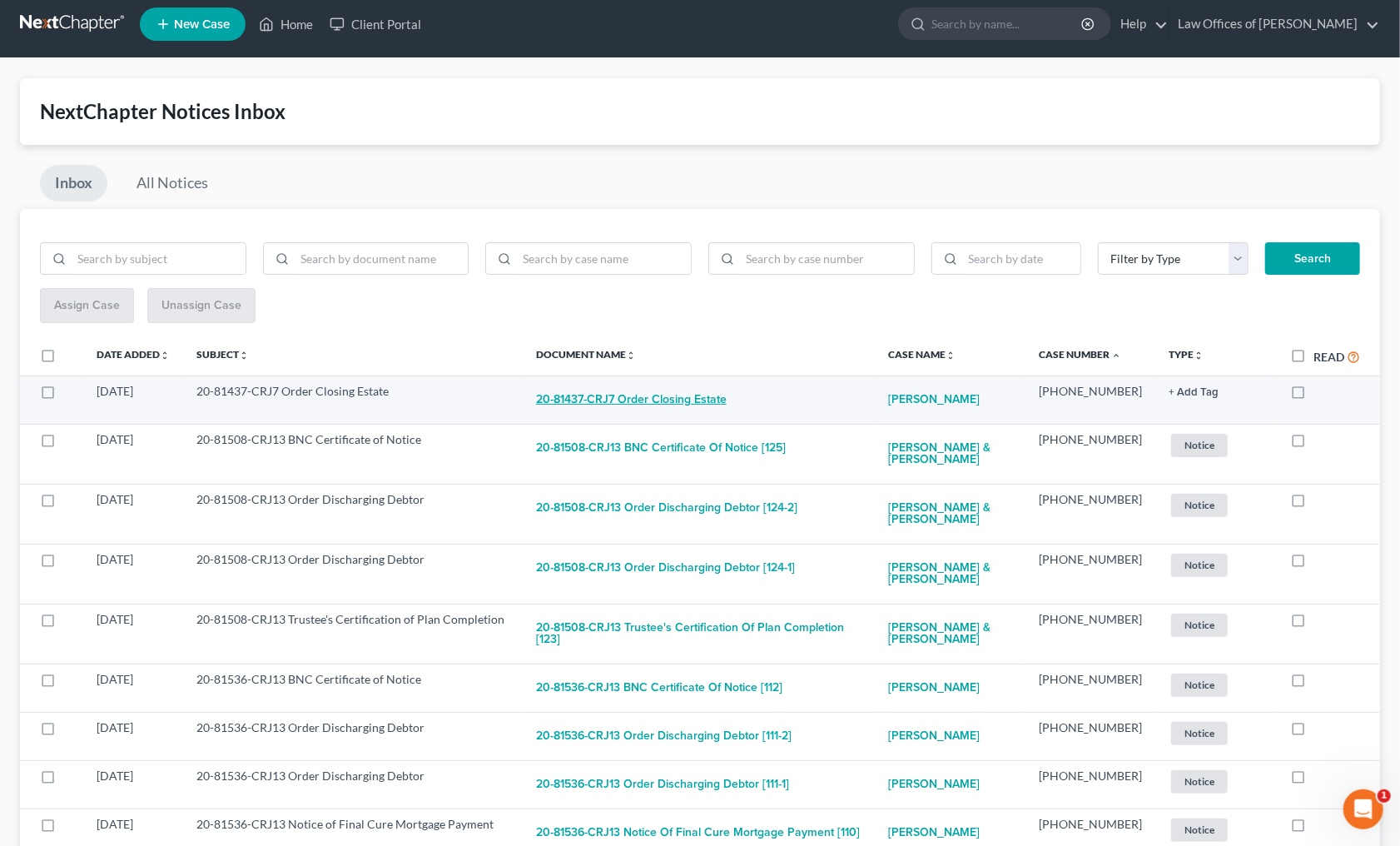
click at [701, 400] on button "20-81437-CRJ7 Order Closing Estate" at bounding box center [631, 400] width 190 height 34
checkbox input "true"
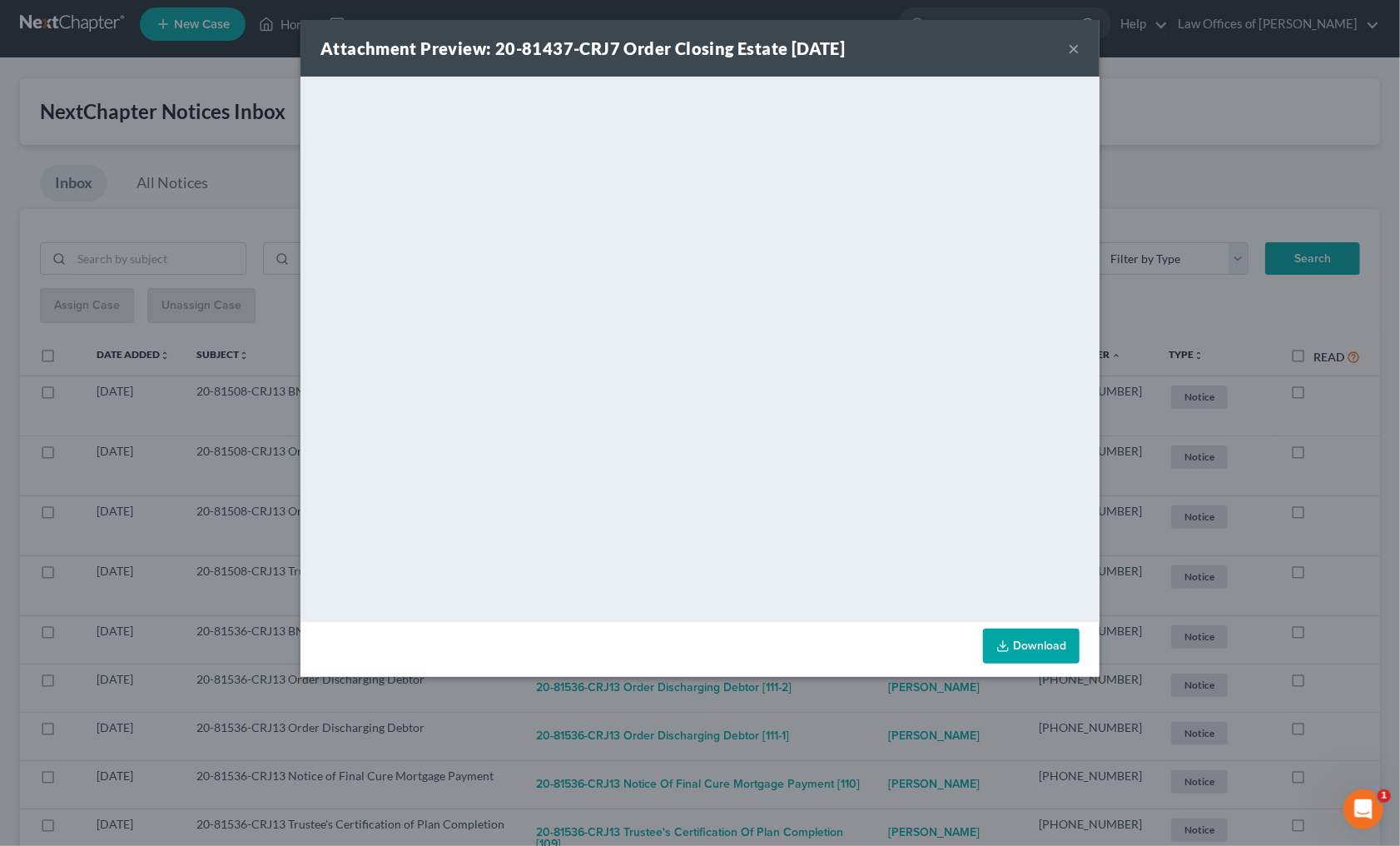
click at [772, 702] on div "Attachment Preview: 20-81437-CRJ7 Order Closing Estate 08/08/2025 × <object ng-…" at bounding box center [700, 423] width 1400 height 846
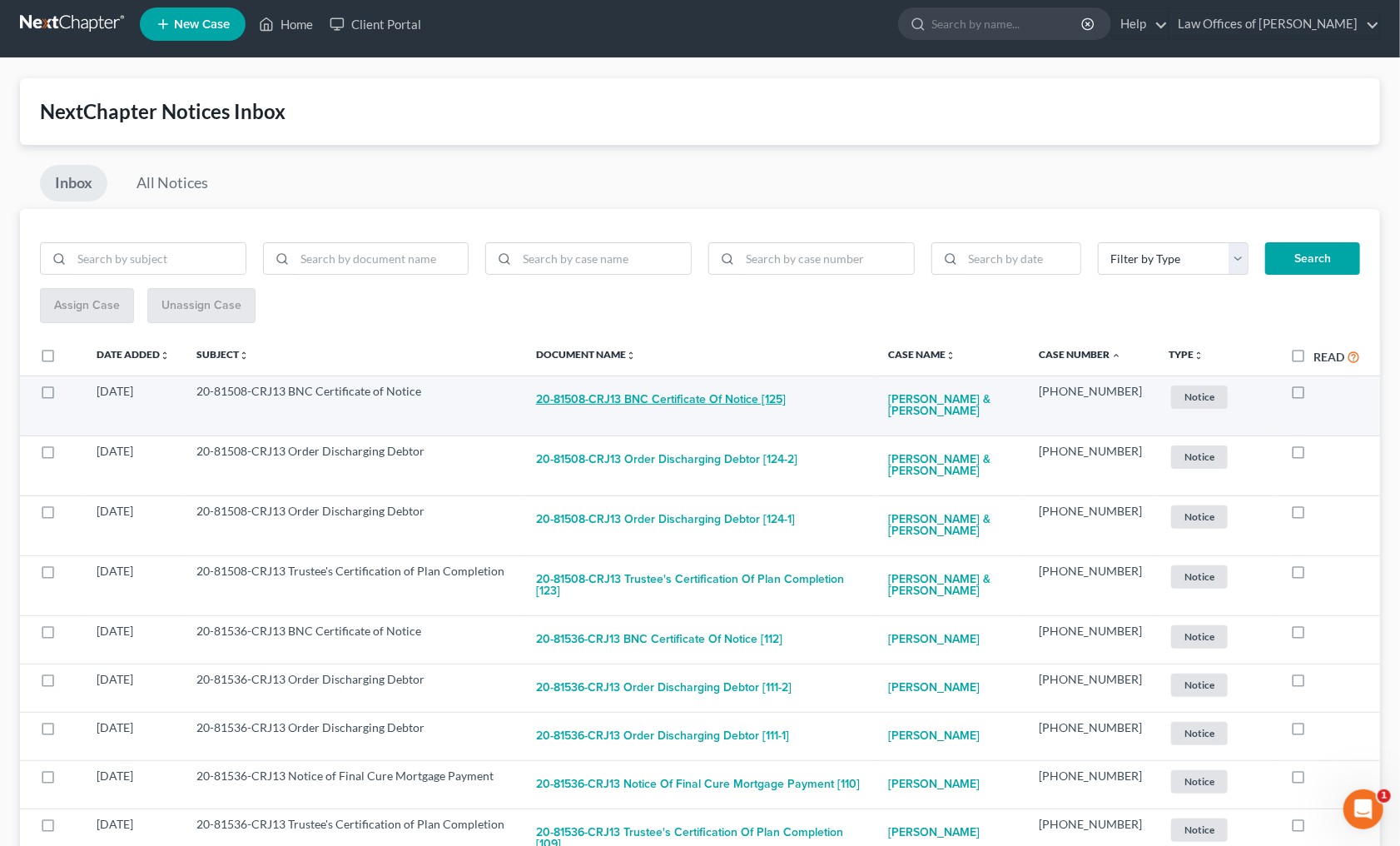
click at [701, 394] on button "20-81508-CRJ13 BNC Certificate of Notice [125]" at bounding box center [660, 400] width 250 height 34
checkbox input "true"
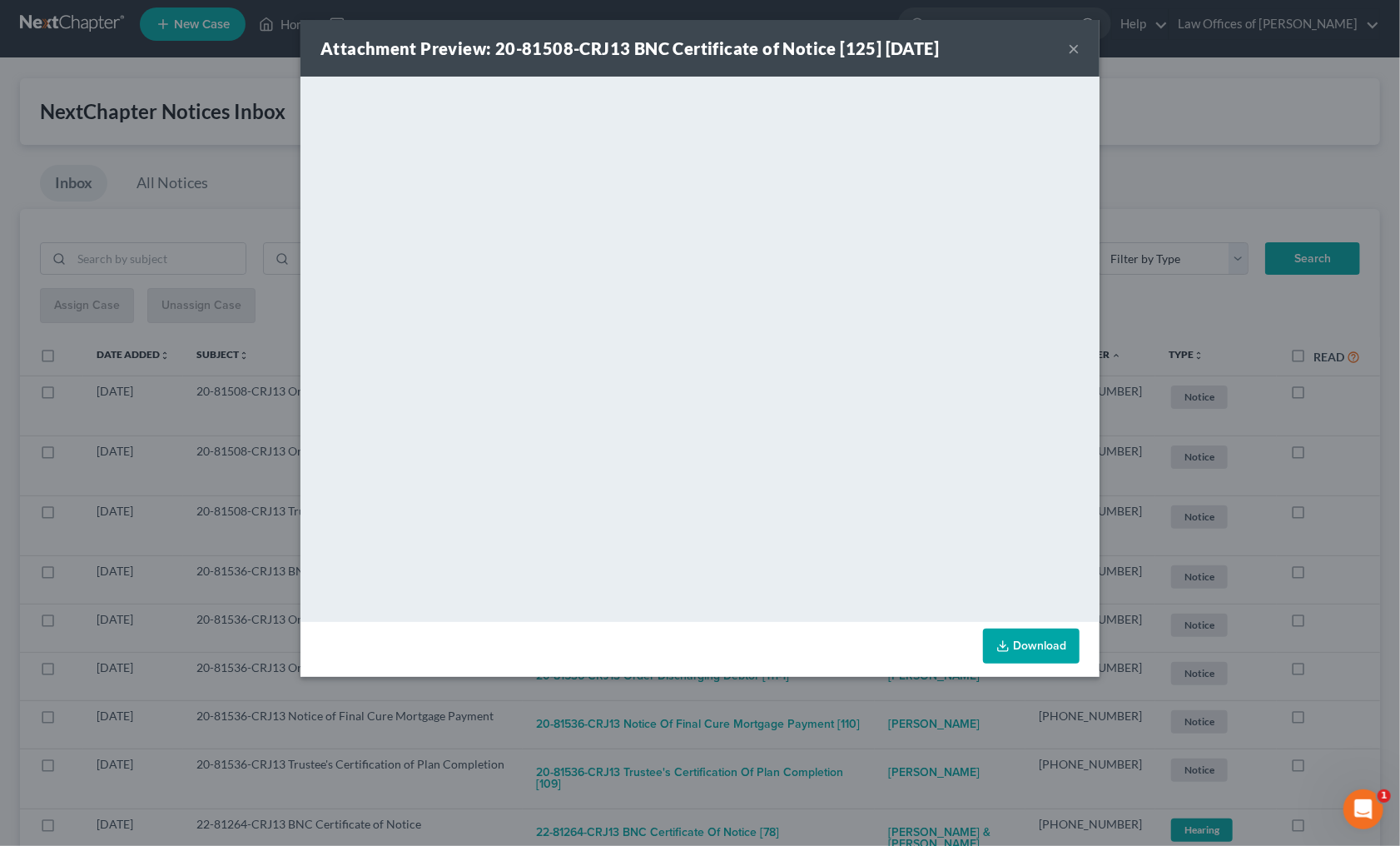
click at [771, 712] on div "Attachment Preview: 20-81508-CRJ13 BNC Certificate of Notice [125] 08/11/2025 ×…" at bounding box center [700, 423] width 1400 height 846
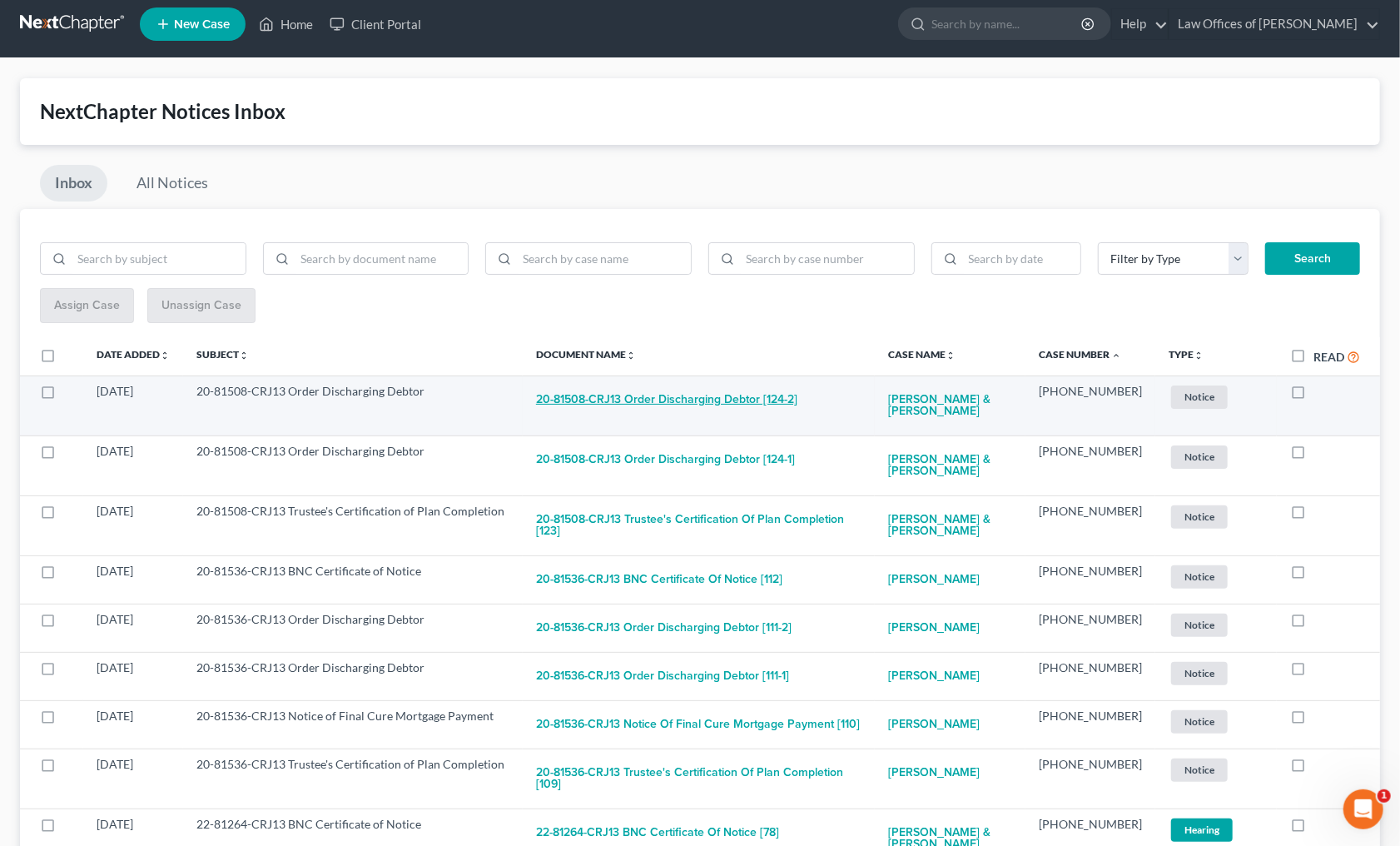
click at [707, 398] on button "20-81508-CRJ13 Order Discharging Debtor [124-2]" at bounding box center [666, 400] width 261 height 34
checkbox input "true"
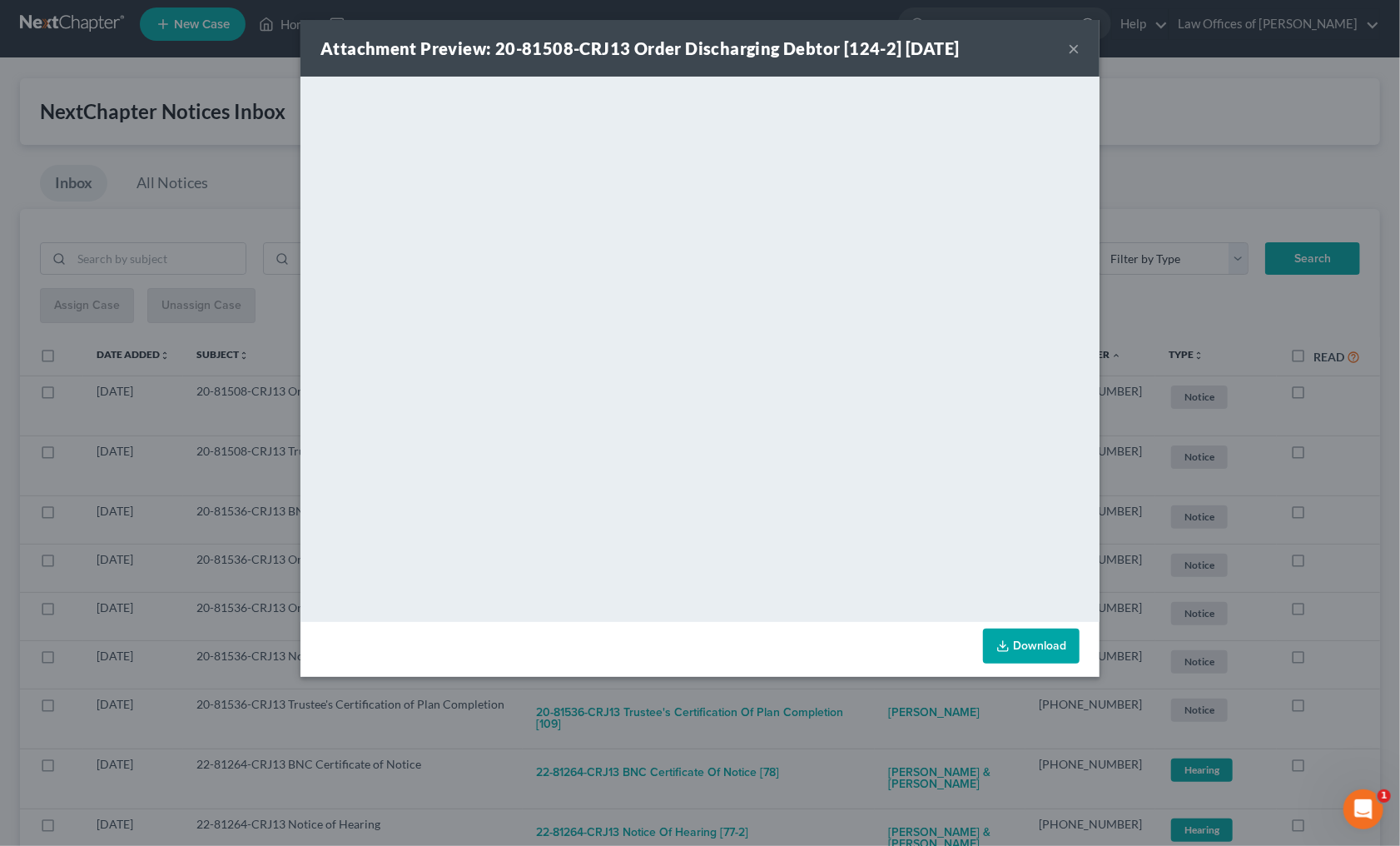
click at [768, 712] on div "Attachment Preview: 20-81508-CRJ13 Order Discharging Debtor [124-2] 08/08/2025 …" at bounding box center [700, 423] width 1400 height 846
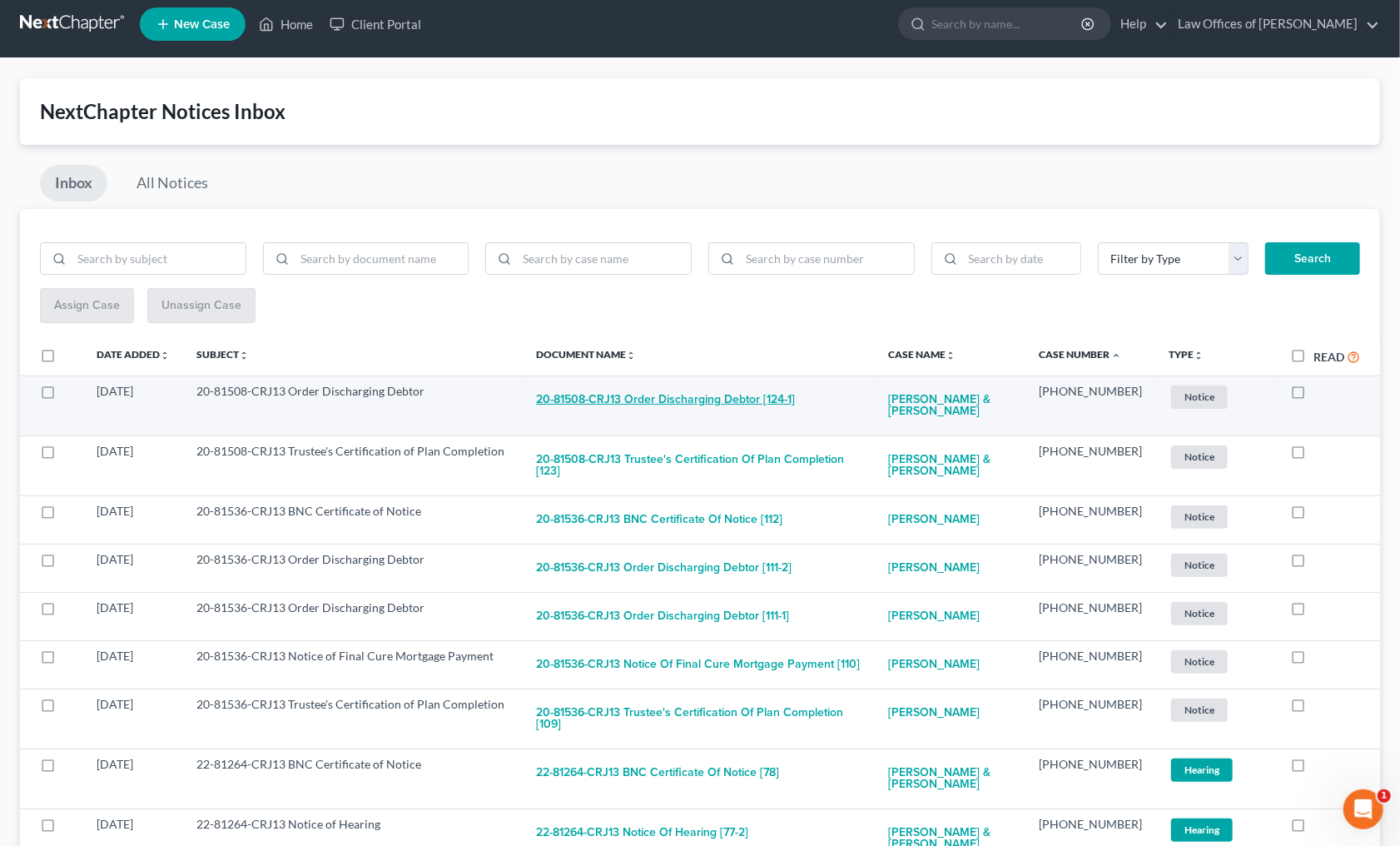
click at [726, 396] on button "20-81508-CRJ13 Order Discharging Debtor [124-1]" at bounding box center [664, 400] width 258 height 34
checkbox input "true"
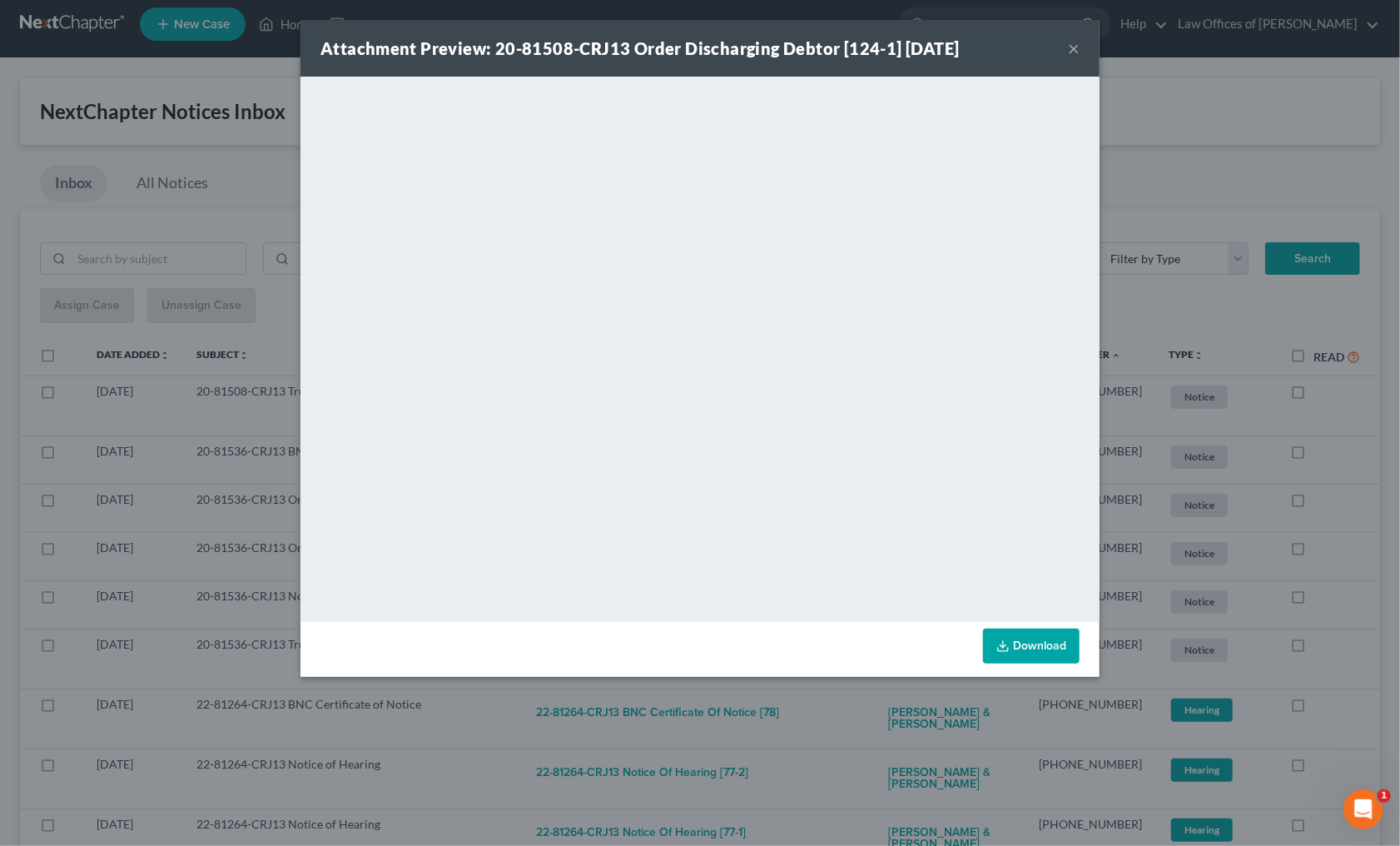
click at [818, 722] on div "Attachment Preview: 20-81508-CRJ13 Order Discharging Debtor [124-1] 08/08/2025 …" at bounding box center [700, 423] width 1400 height 846
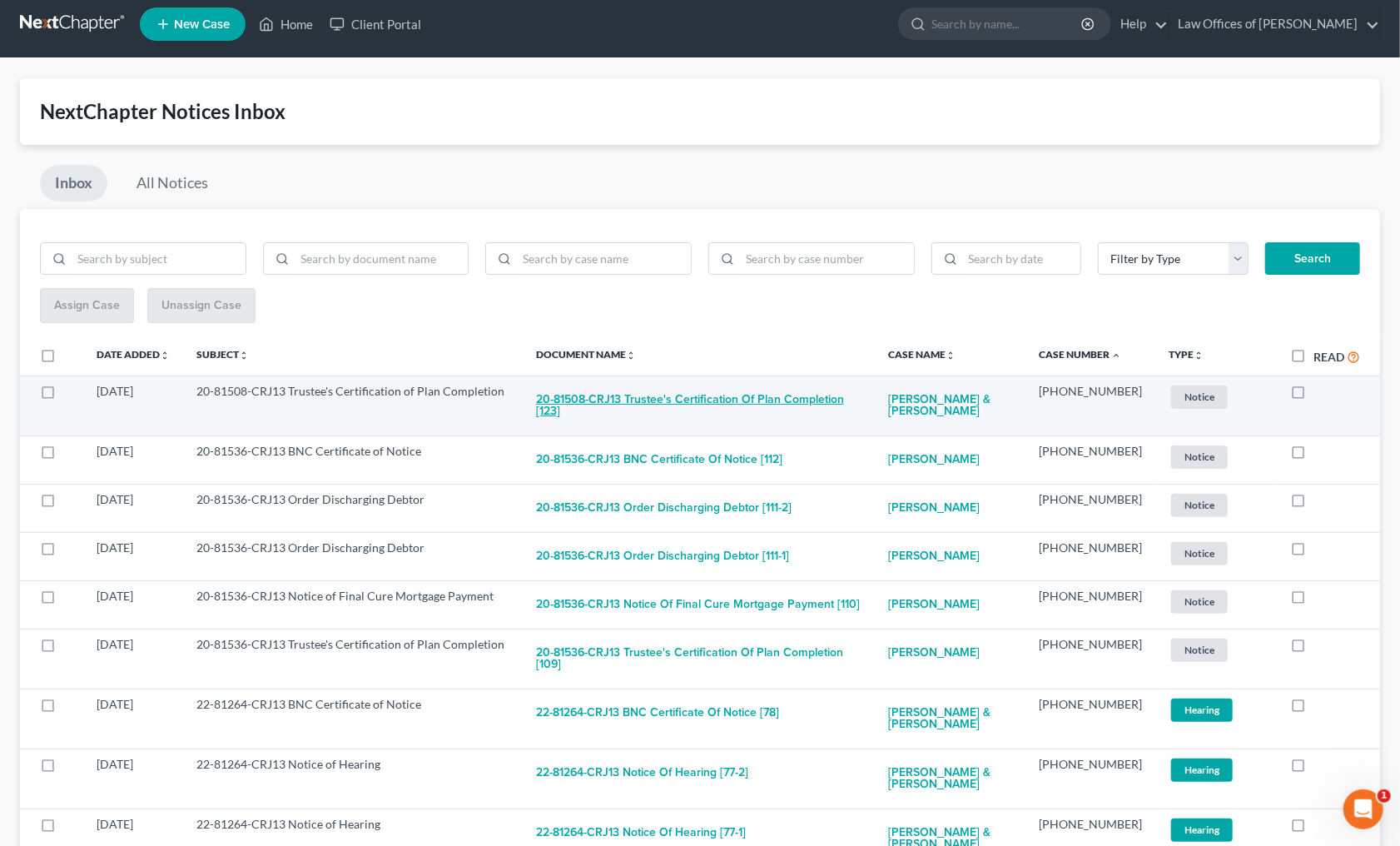
click at [712, 400] on button "20-81508-CRJ13 Trustee's Certification of Plan Completion [123]" at bounding box center [698, 405] width 326 height 45
checkbox input "true"
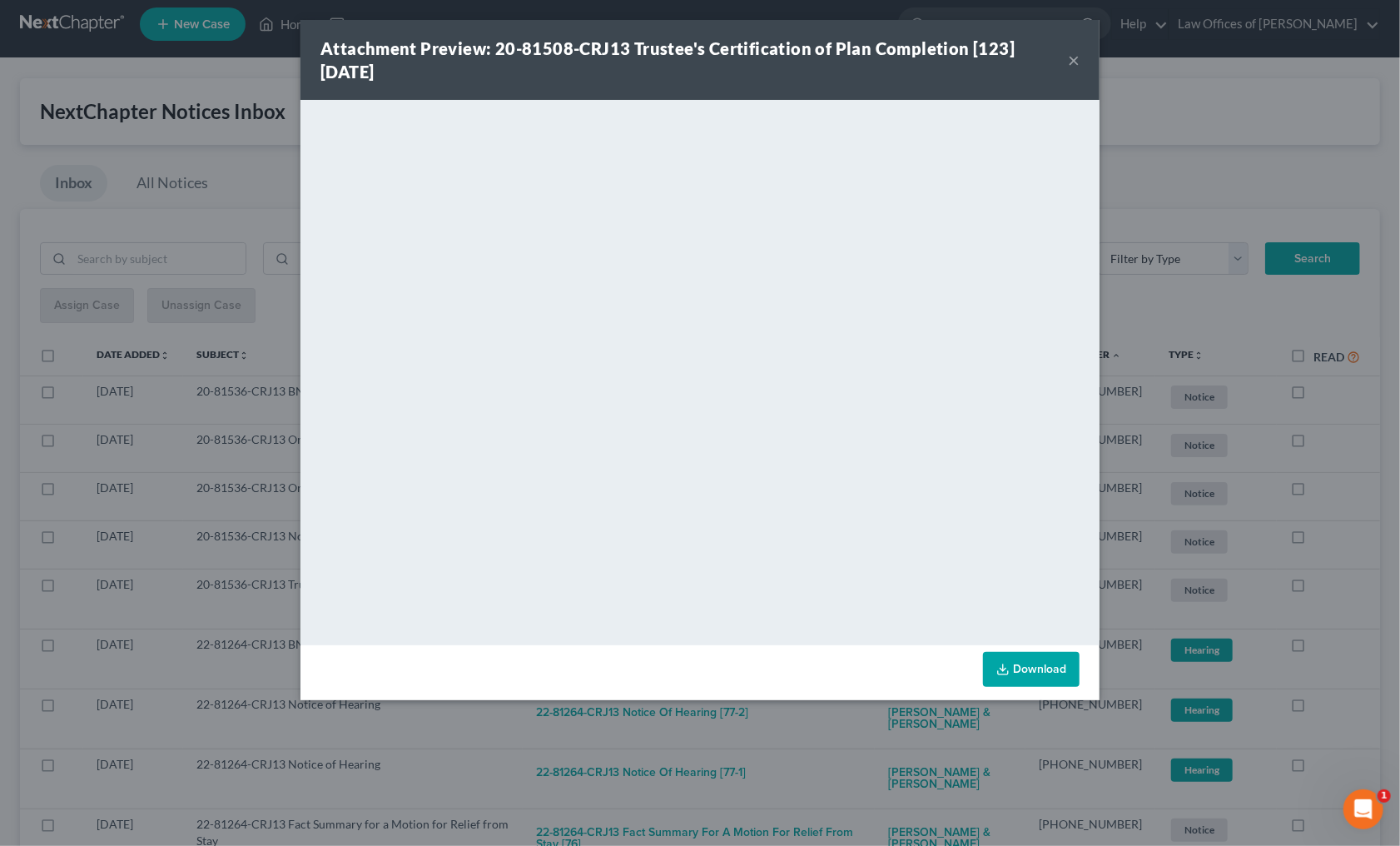
click at [795, 748] on div "Attachment Preview: 20-81508-CRJ13 Trustee's Certification of Plan Completion […" at bounding box center [700, 423] width 1400 height 846
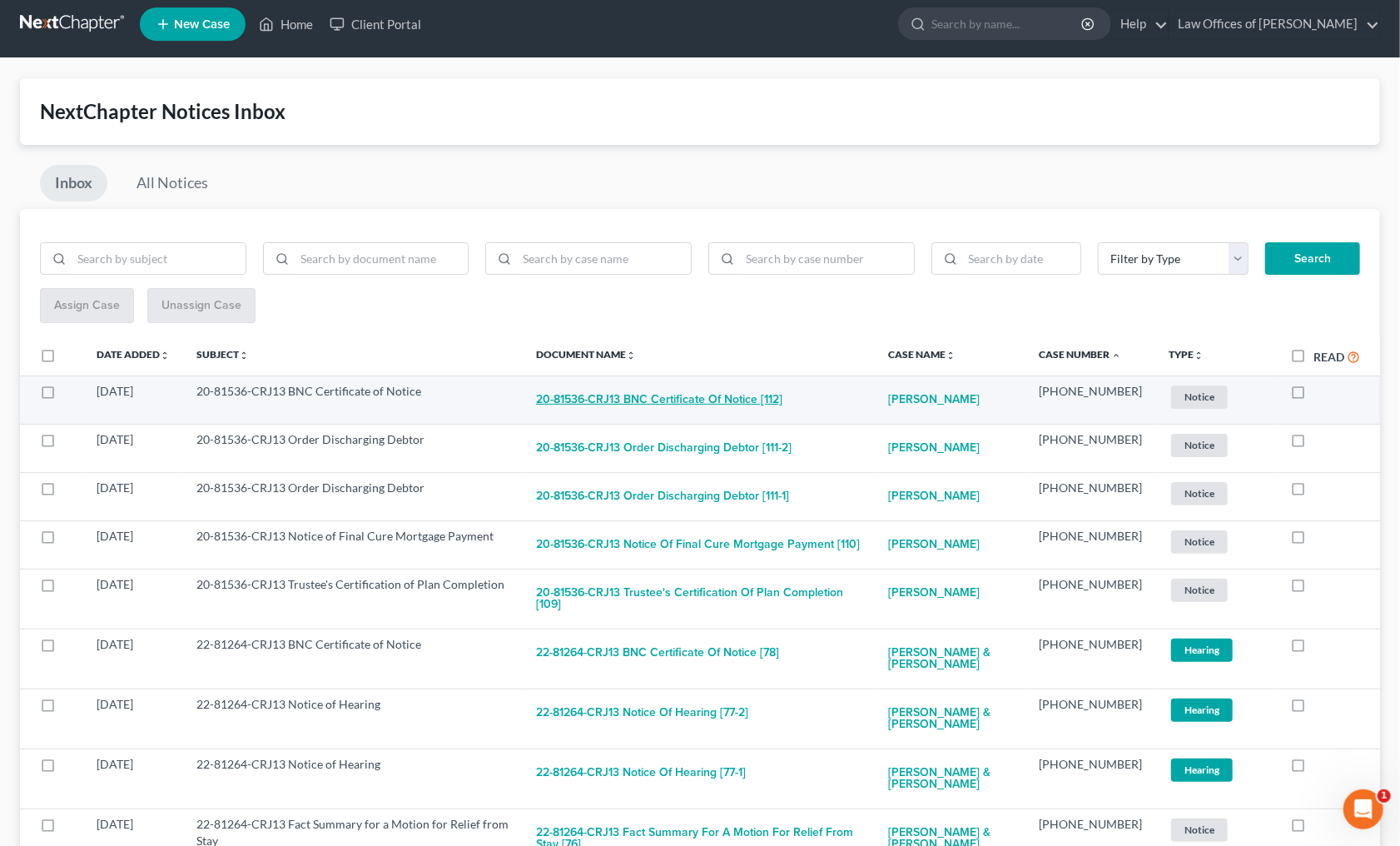
click at [718, 391] on button "20-81536-CRJ13 BNC Certificate of Notice [112]" at bounding box center [658, 400] width 247 height 34
checkbox input "true"
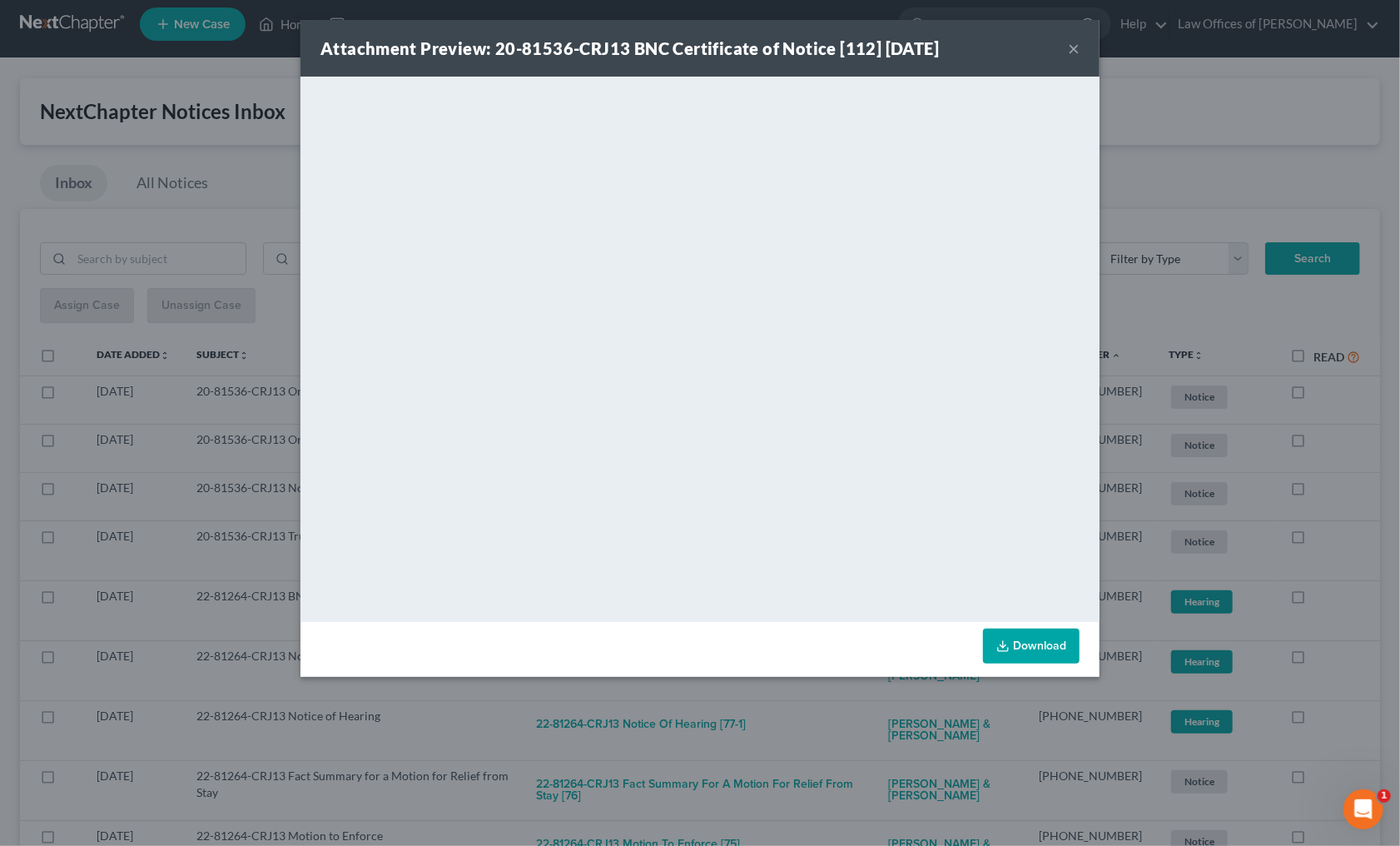
drag, startPoint x: 802, startPoint y: 757, endPoint x: 795, endPoint y: 746, distance: 13.0
click at [802, 755] on div "Attachment Preview: 20-81536-CRJ13 BNC Certificate of Notice [112] 08/10/2025 ×…" at bounding box center [700, 423] width 1400 height 846
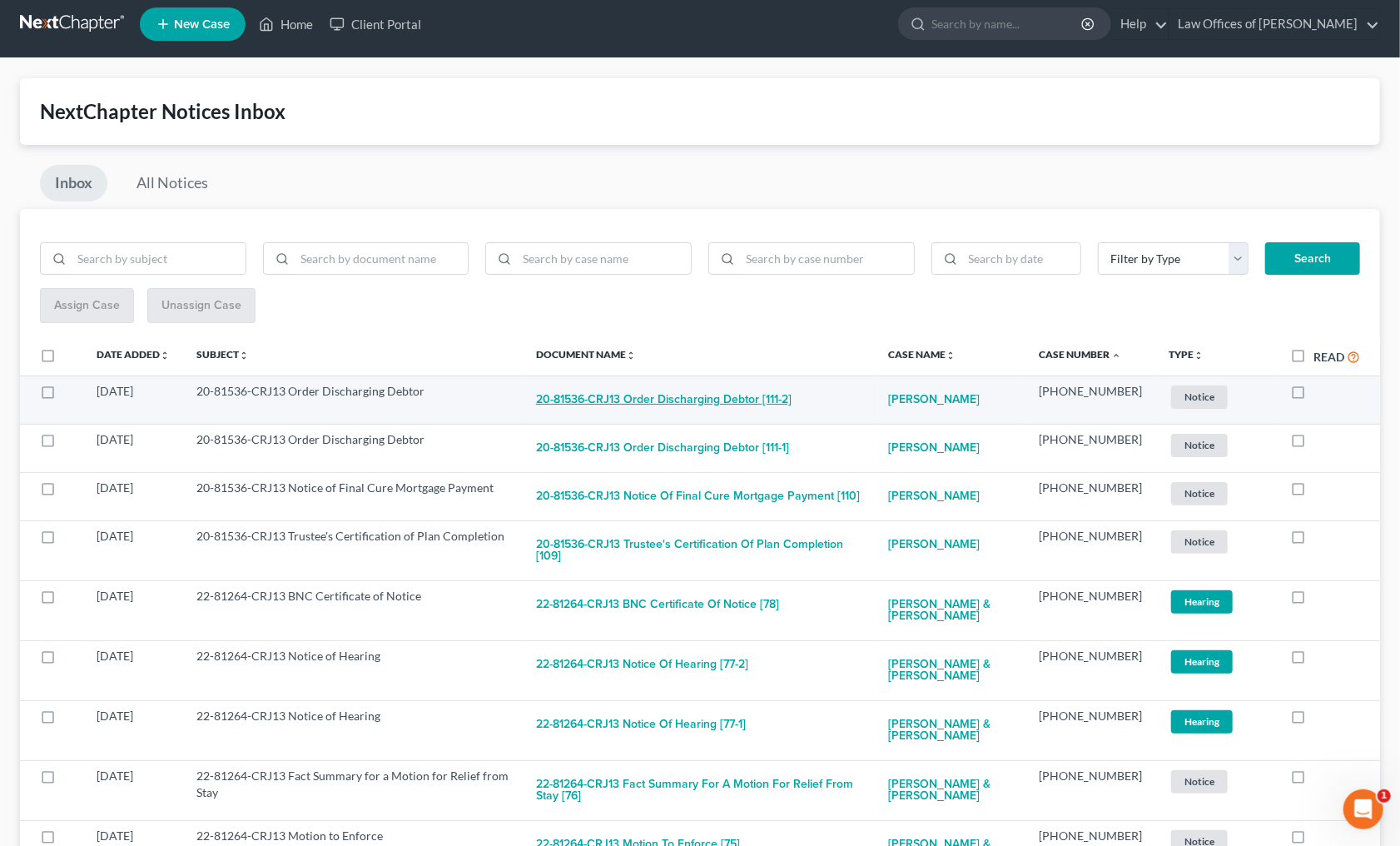
click at [685, 393] on button "20-81536-CRJ13 Order Discharging Debtor [111-2]" at bounding box center [663, 400] width 255 height 34
checkbox input "true"
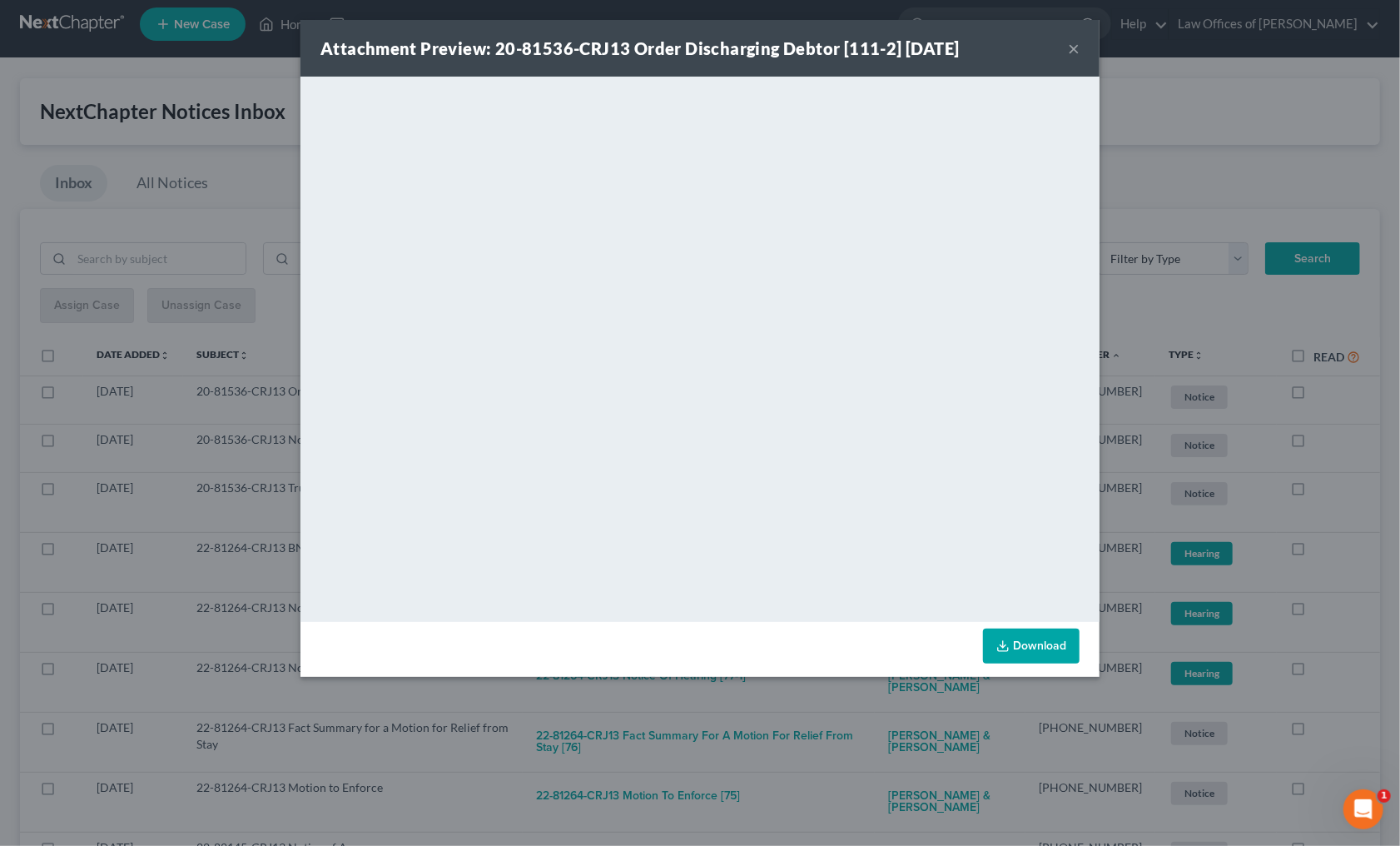
drag, startPoint x: 777, startPoint y: 712, endPoint x: 769, endPoint y: 691, distance: 22.5
click at [777, 708] on div "Attachment Preview: 20-81536-CRJ13 Order Discharging Debtor [111-2] 08/07/2025 …" at bounding box center [700, 423] width 1400 height 846
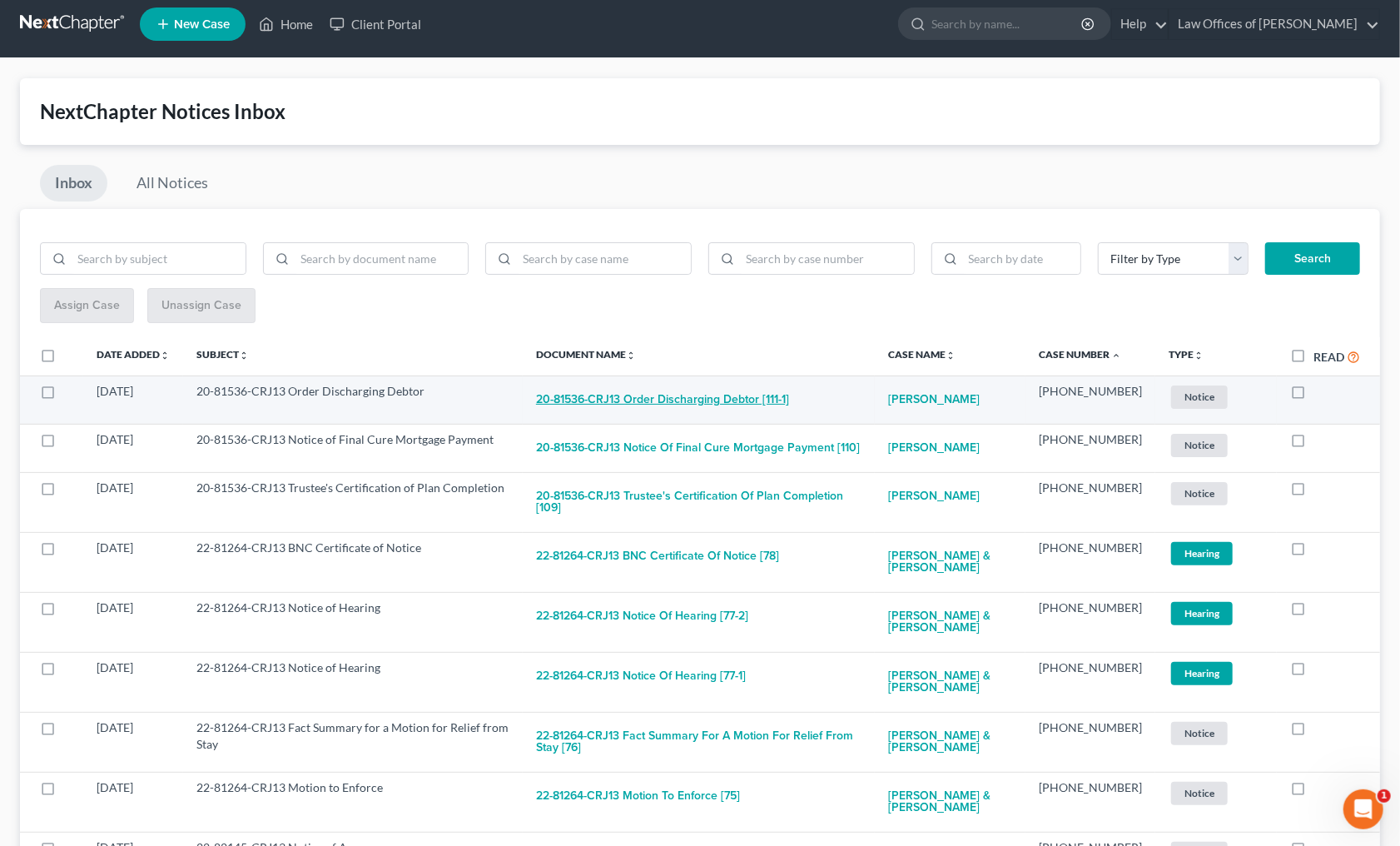
click at [708, 395] on button "20-81536-CRJ13 Order Discharging Debtor [111-1]" at bounding box center [661, 400] width 252 height 34
checkbox input "true"
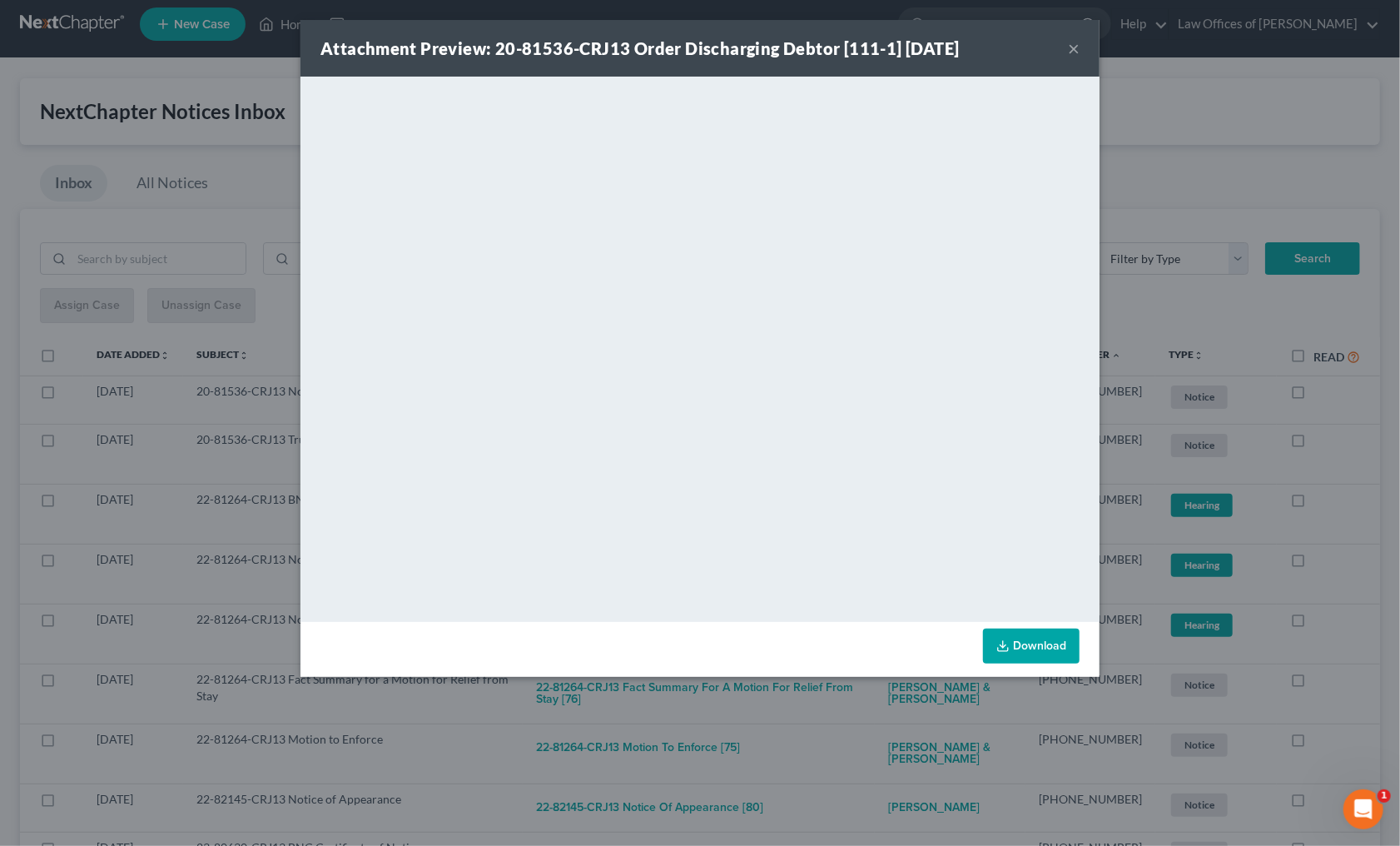
click at [736, 697] on div "Attachment Preview: 20-81536-CRJ13 Order Discharging Debtor [111-1] 08/07/2025 …" at bounding box center [700, 423] width 1400 height 846
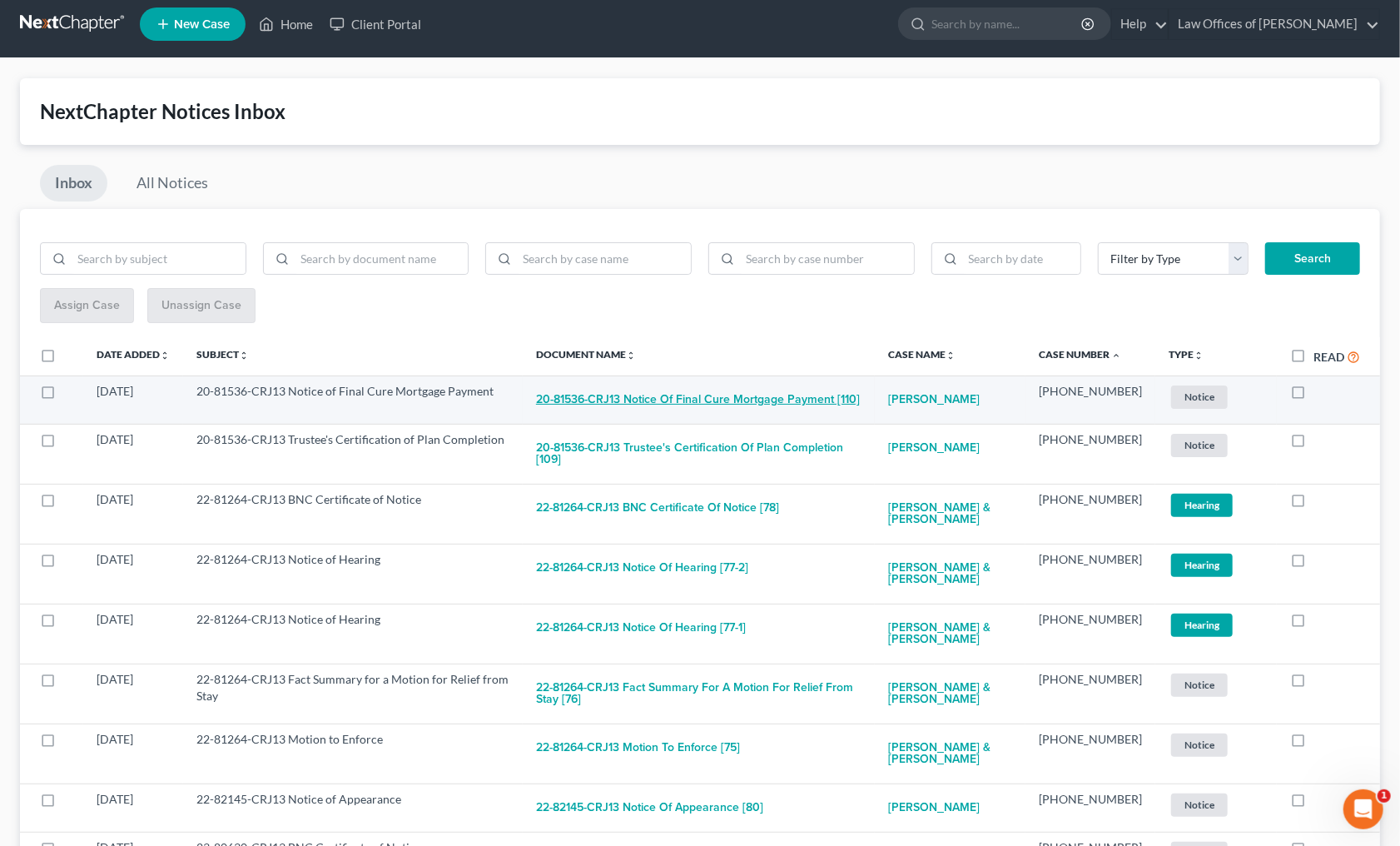
click at [666, 396] on button "20-81536-CRJ13 Notice of Final Cure Mortgage Payment [110]" at bounding box center [697, 400] width 324 height 34
checkbox input "true"
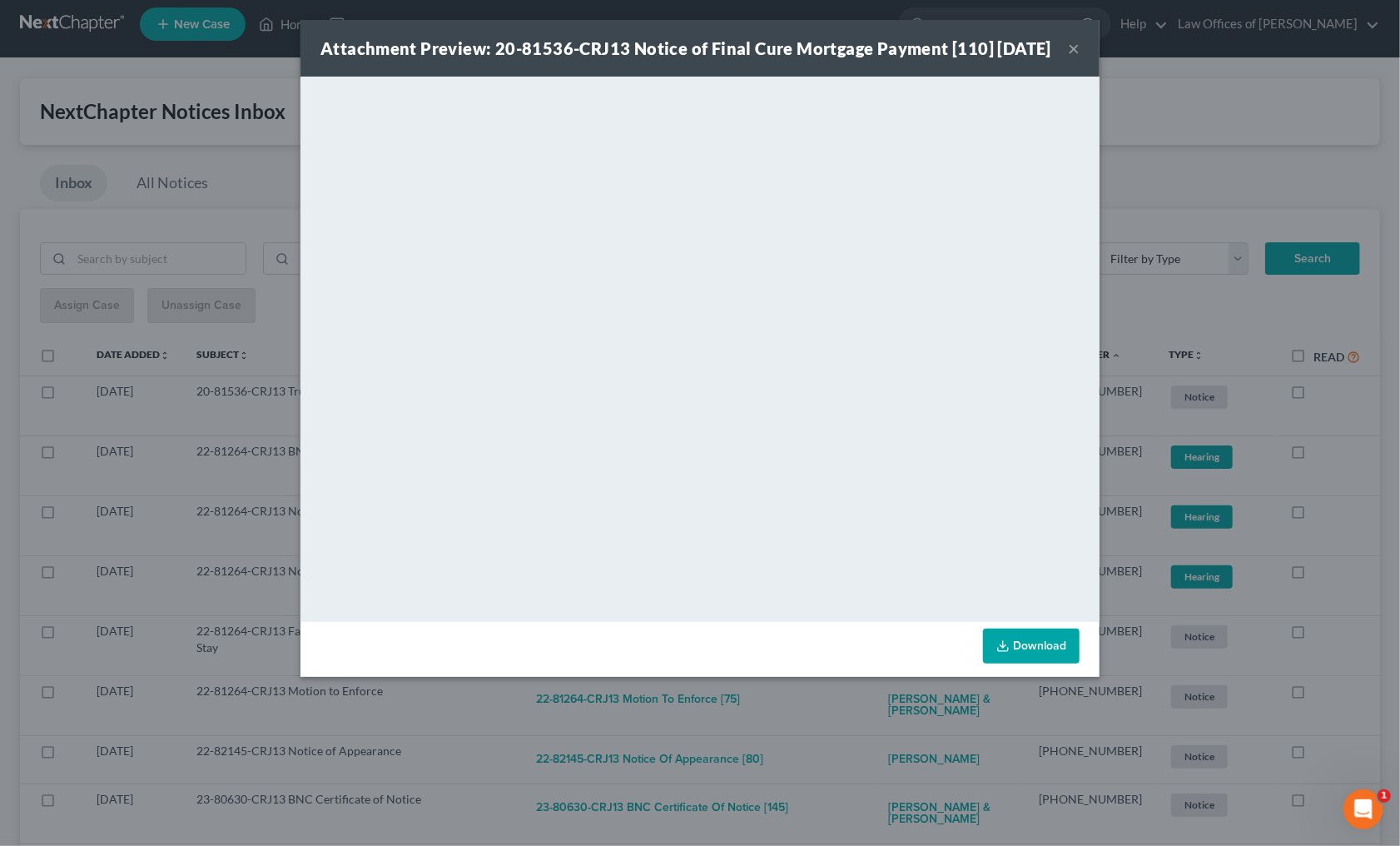
click at [734, 740] on div "Attachment Preview: 20-81536-CRJ13 Notice of Final Cure Mortgage Payment [110] …" at bounding box center [700, 423] width 1400 height 846
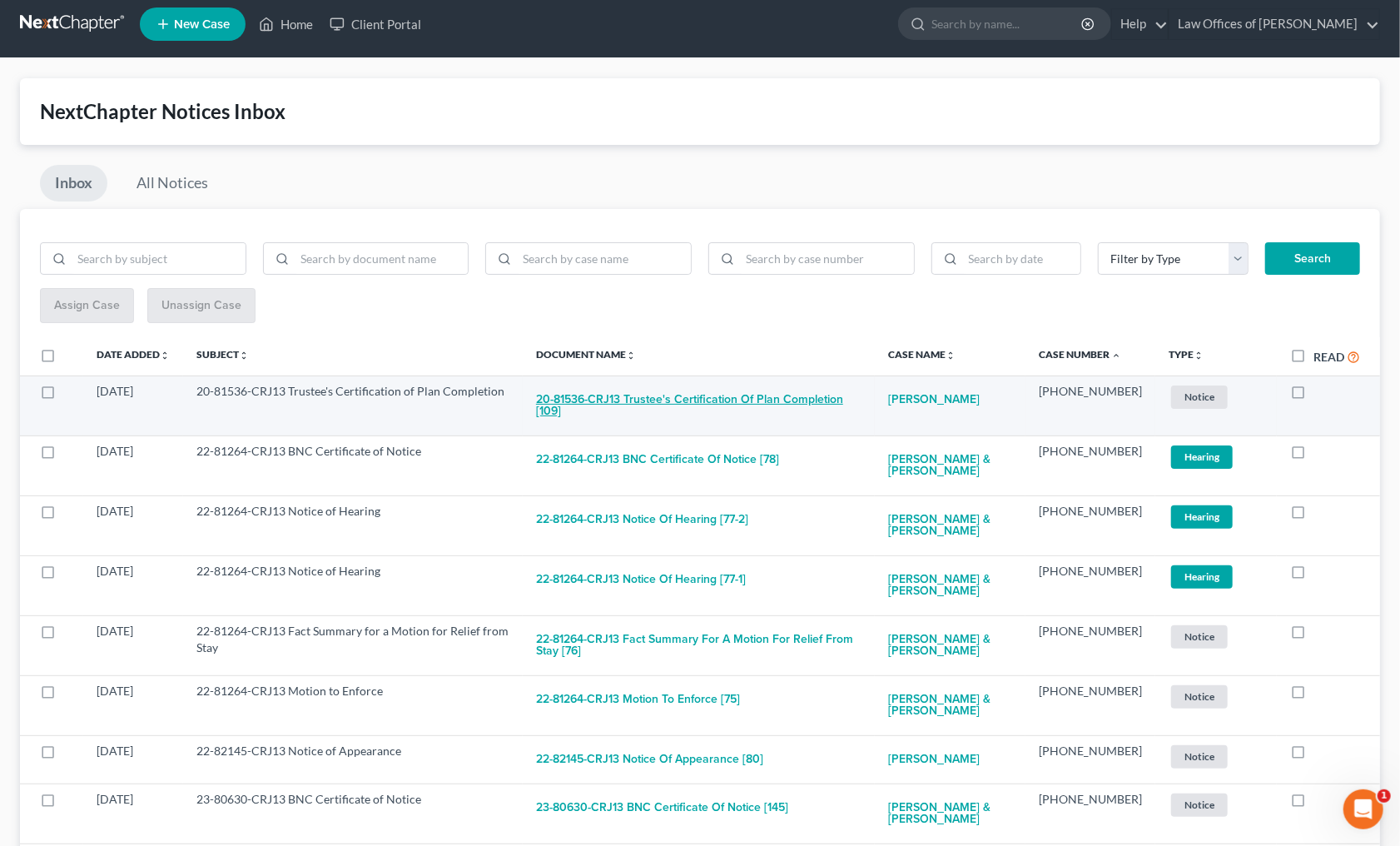
click at [686, 400] on button "20-81536-CRJ13 Trustee's Certification of Plan Completion [109]" at bounding box center [698, 405] width 326 height 45
checkbox input "true"
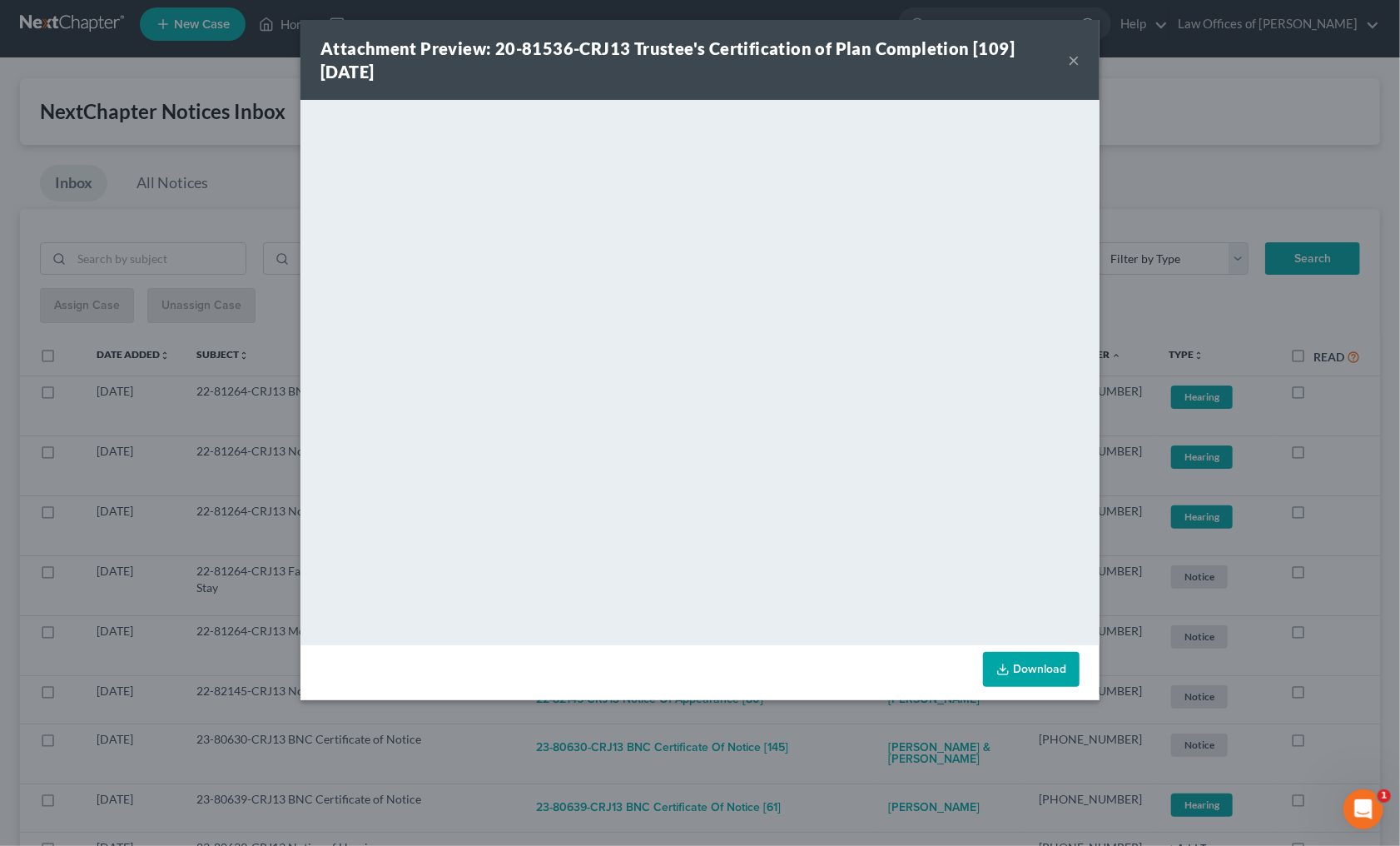
drag, startPoint x: 847, startPoint y: 745, endPoint x: 847, endPoint y: 736, distance: 9.0
click at [848, 742] on div "Attachment Preview: 20-81536-CRJ13 Trustee's Certification of Plan Completion […" at bounding box center [700, 423] width 1400 height 846
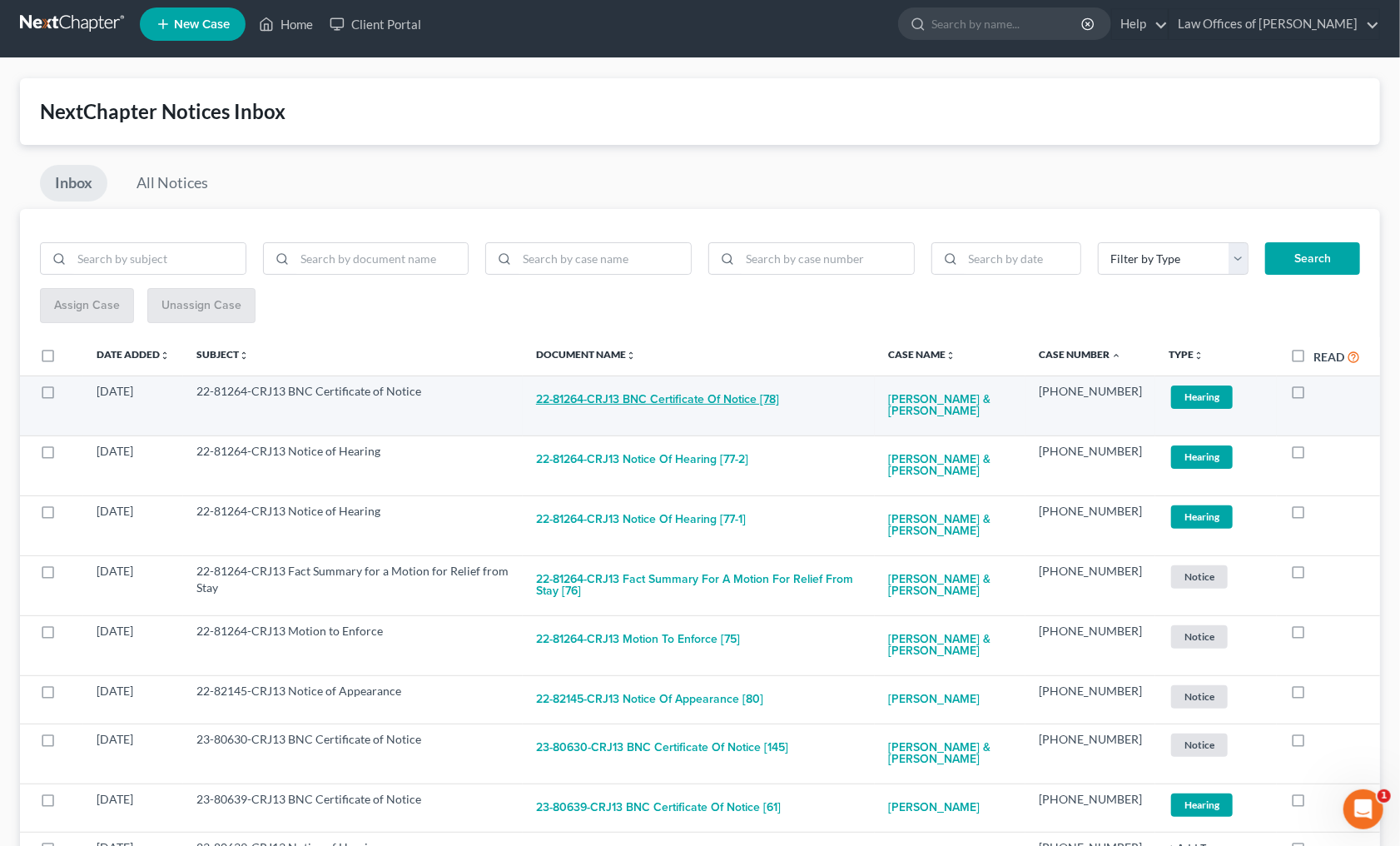
click at [703, 389] on button "22-81264-CRJ13 BNC Certificate of Notice [78]" at bounding box center [656, 400] width 243 height 34
checkbox input "true"
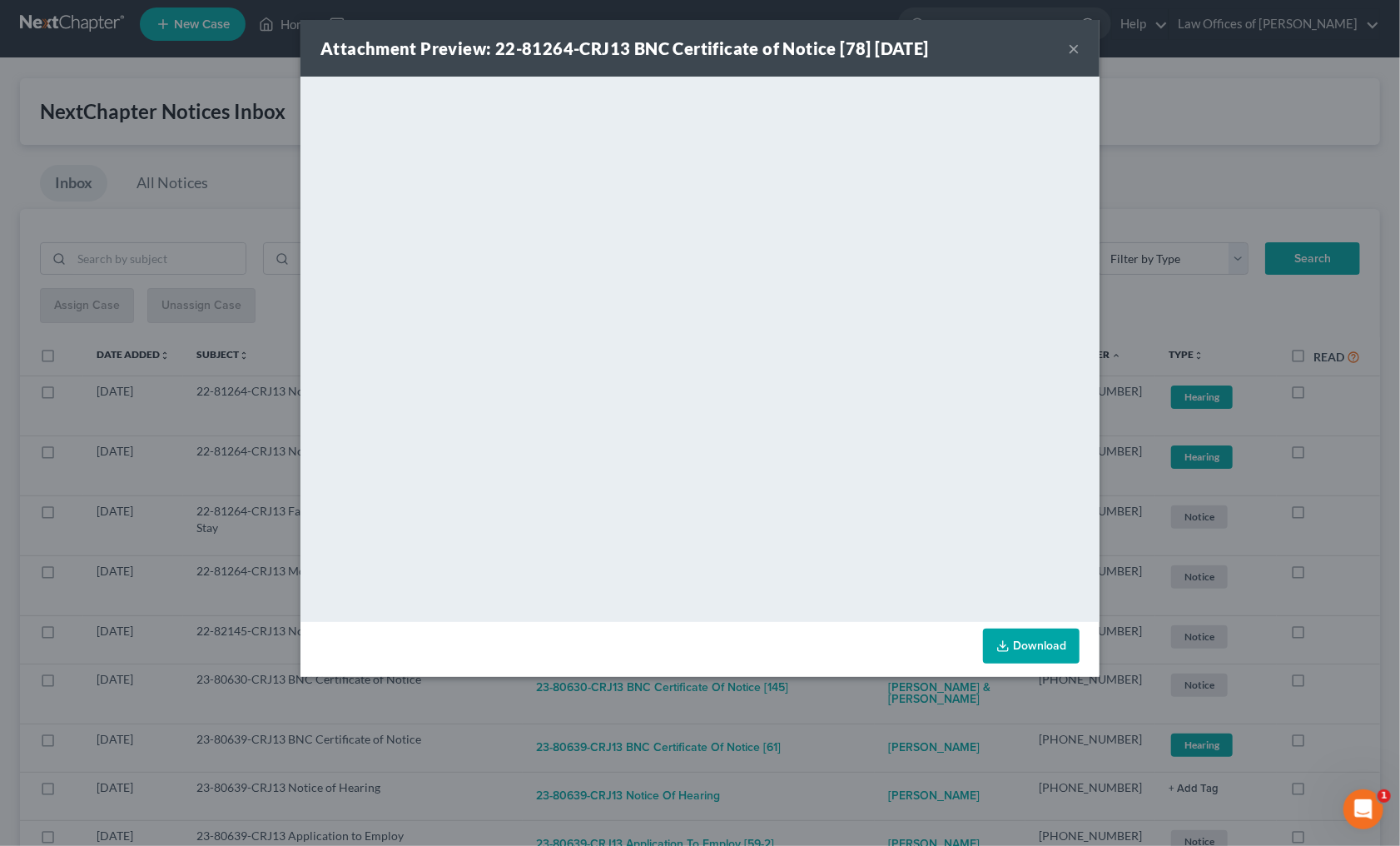
drag, startPoint x: 828, startPoint y: 714, endPoint x: 822, endPoint y: 698, distance: 17.1
click at [828, 712] on div "Attachment Preview: 22-81264-CRJ13 BNC Certificate of Notice [78] 08/10/2025 × …" at bounding box center [700, 423] width 1400 height 846
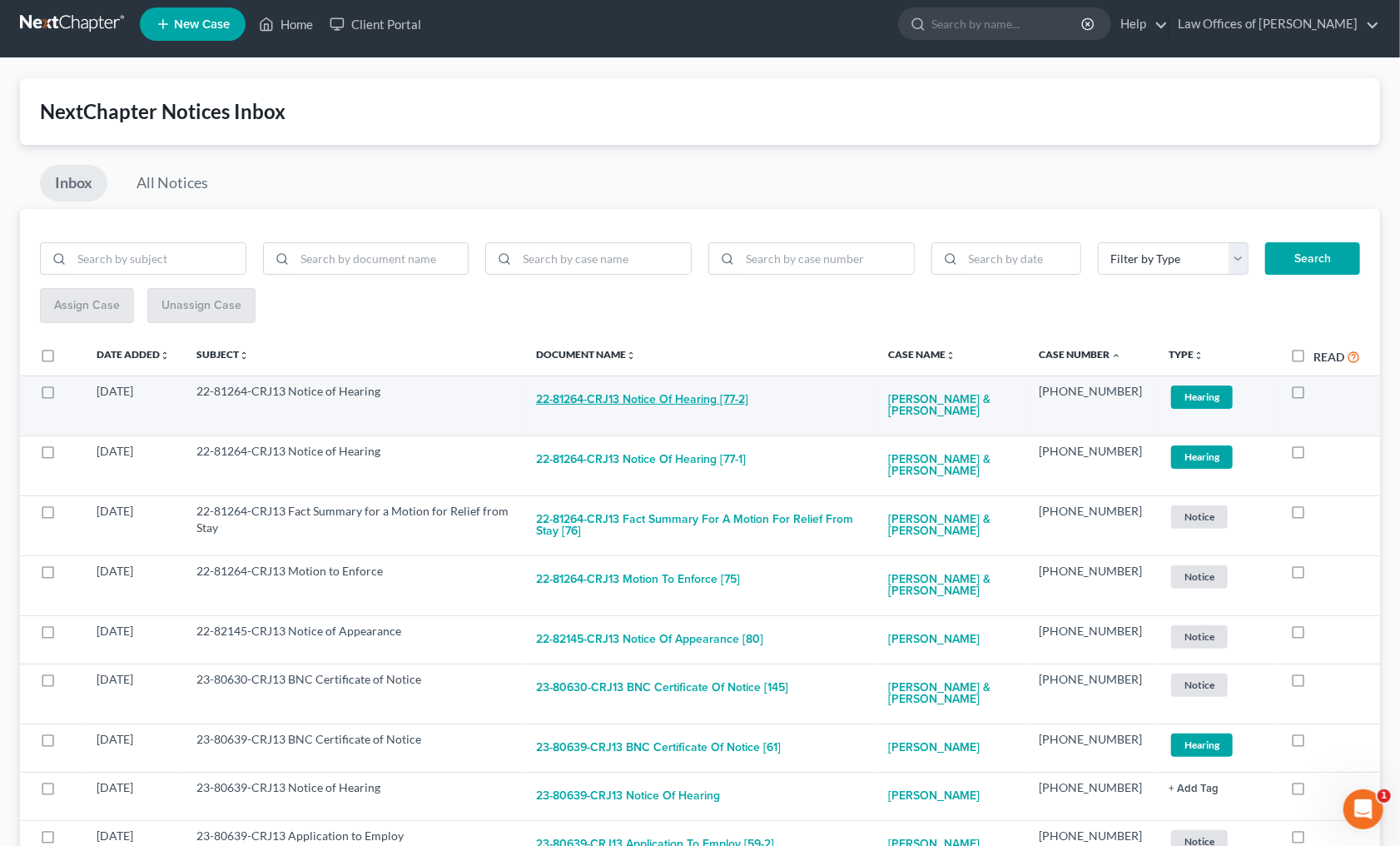
click at [708, 390] on button "22-81264-CRJ13 Notice of Hearing [77-2]" at bounding box center [642, 400] width 212 height 34
checkbox input "true"
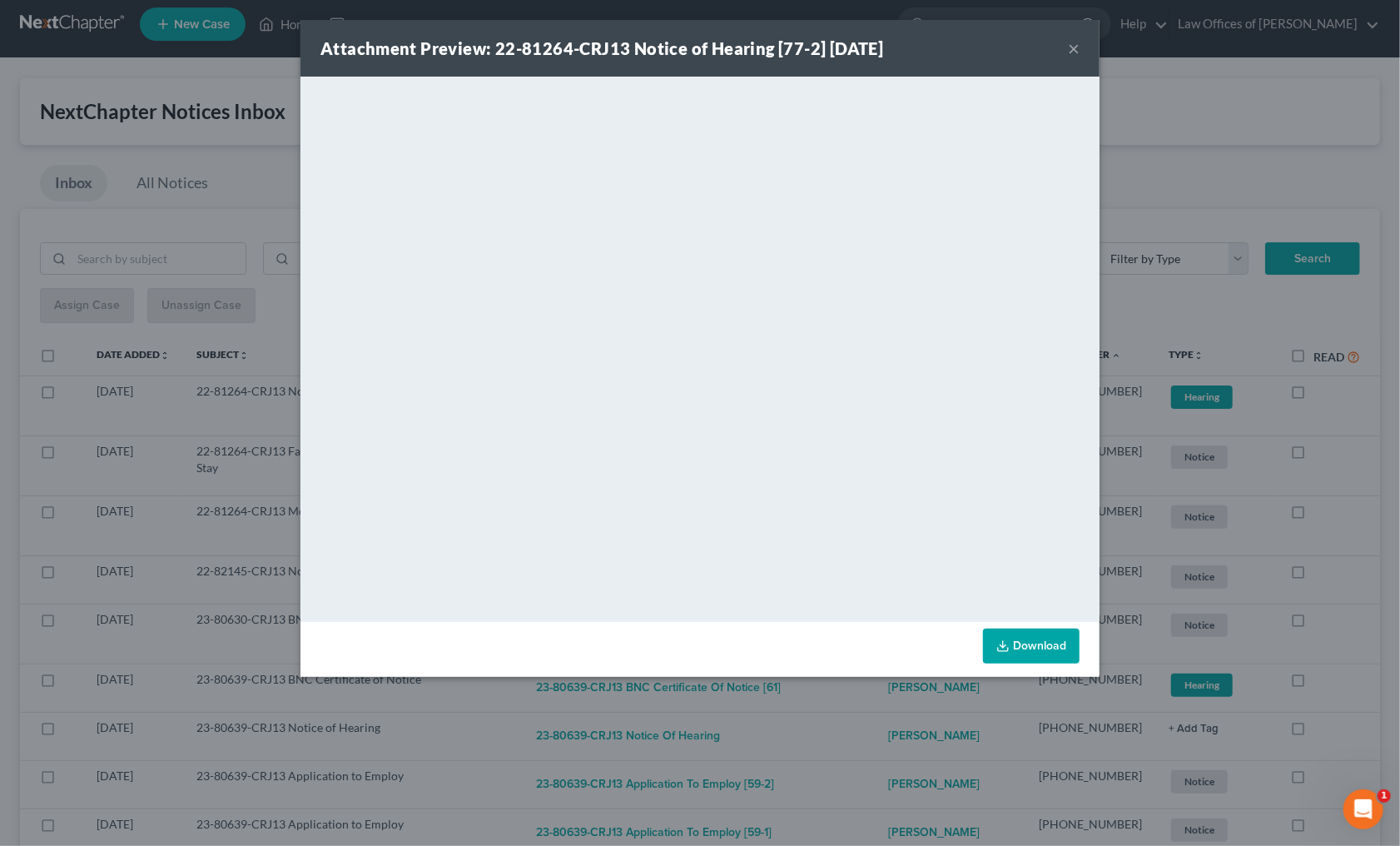
click at [815, 696] on div "Attachment Preview: 22-81264-CRJ13 Notice of Hearing [77-2] 08/07/2025 × <objec…" at bounding box center [700, 423] width 1400 height 846
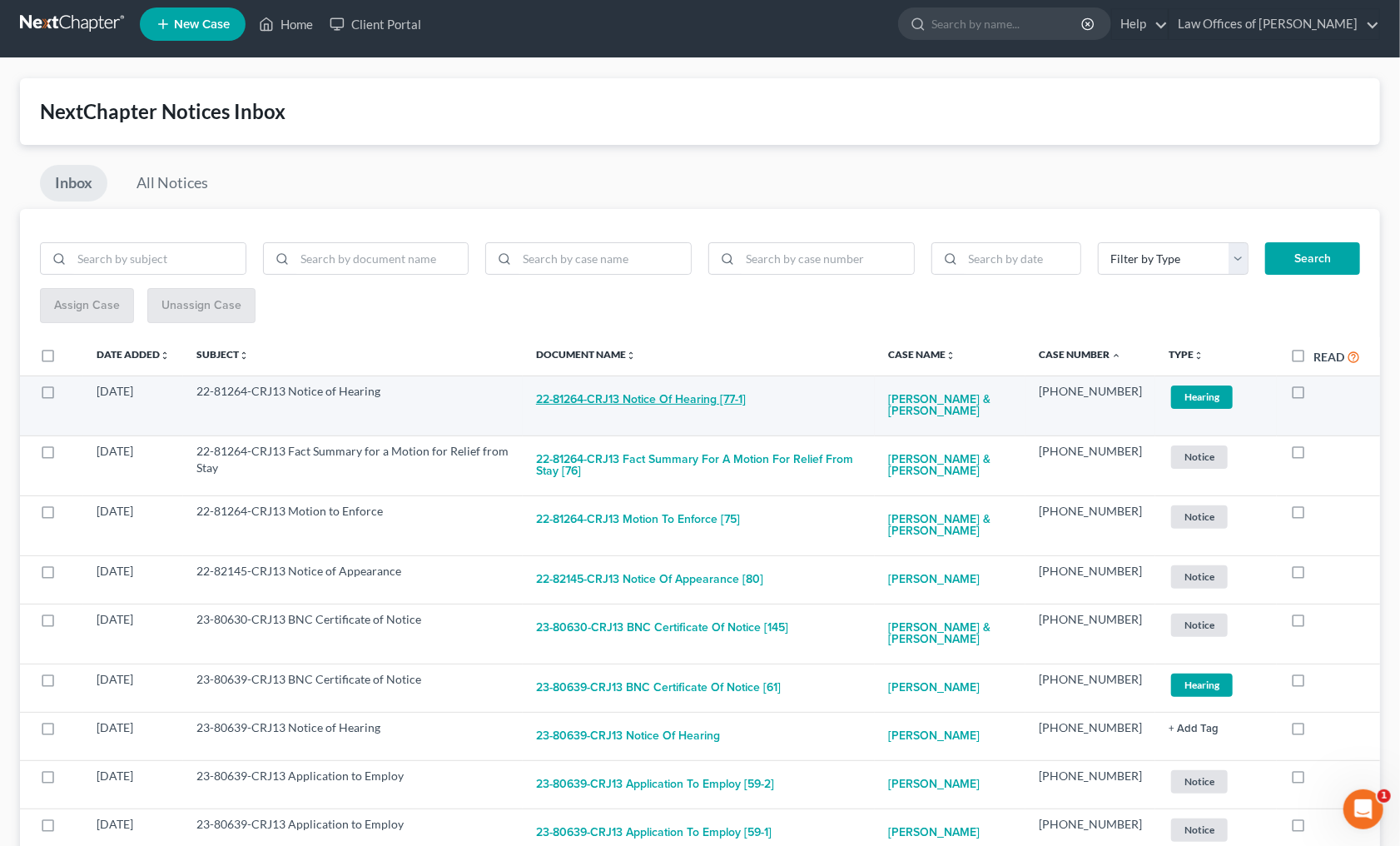
click at [719, 406] on button "22-81264-CRJ13 Notice of Hearing [77-1]" at bounding box center [641, 400] width 210 height 34
checkbox input "true"
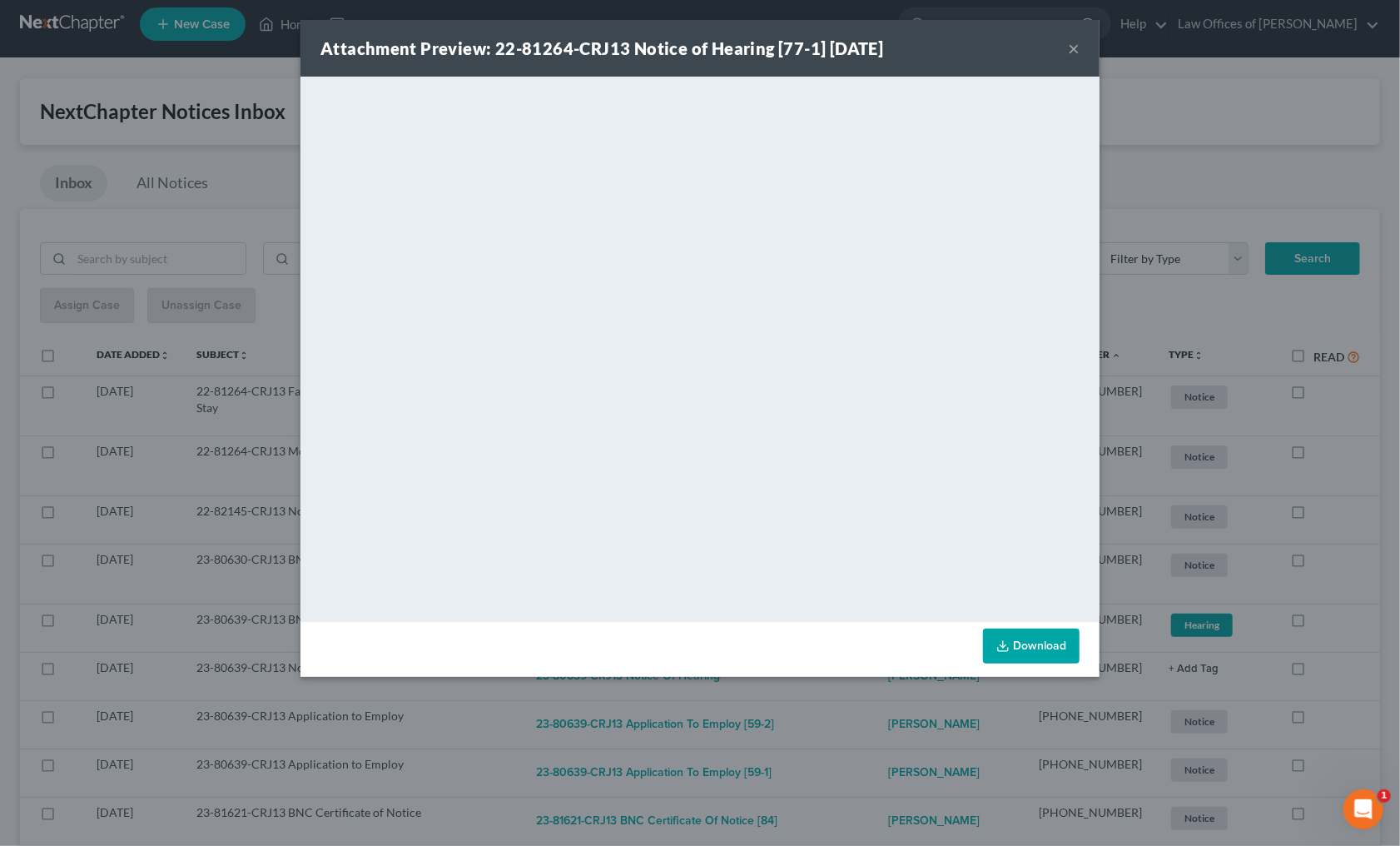
click at [844, 713] on div "Attachment Preview: 22-81264-CRJ13 Notice of Hearing [77-1] 08/07/2025 × <objec…" at bounding box center [700, 423] width 1400 height 846
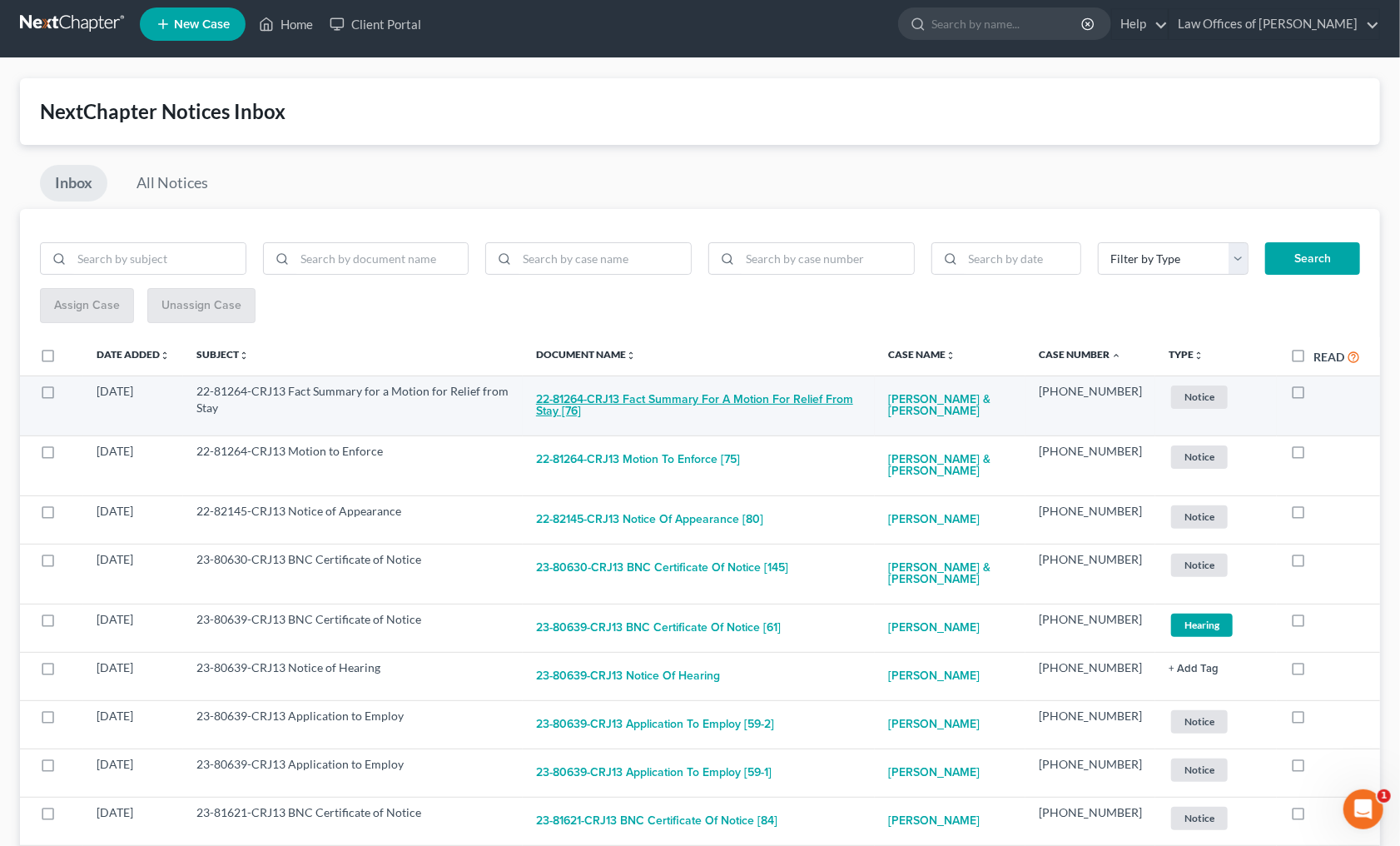
click at [685, 386] on button "22-81264-CRJ13 Fact Summary for a Motion for Relief from Stay [76]" at bounding box center [698, 405] width 326 height 45
checkbox input "true"
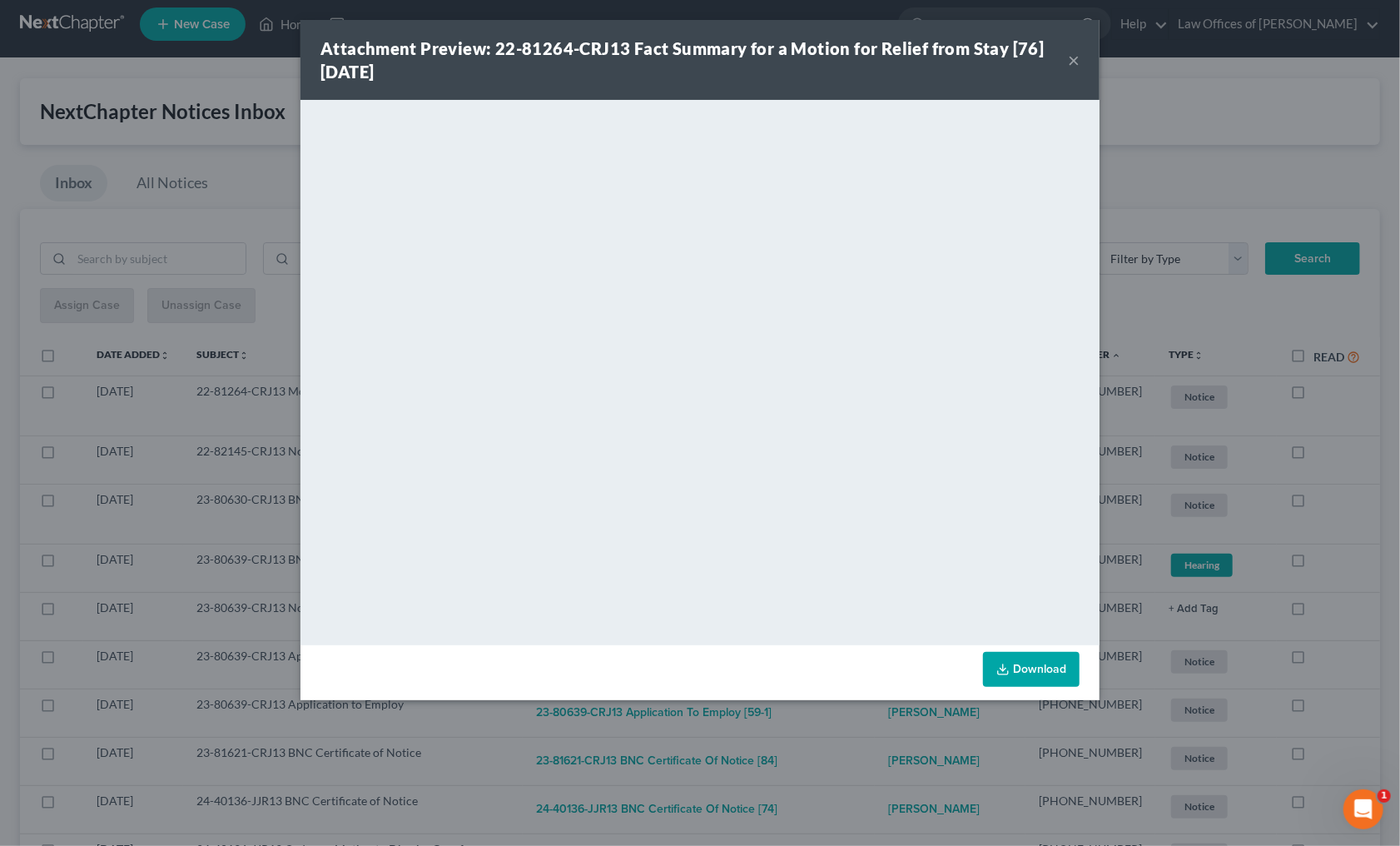
click at [835, 712] on div "Attachment Preview: 22-81264-CRJ13 Fact Summary for a Motion for Relief from St…" at bounding box center [700, 423] width 1400 height 846
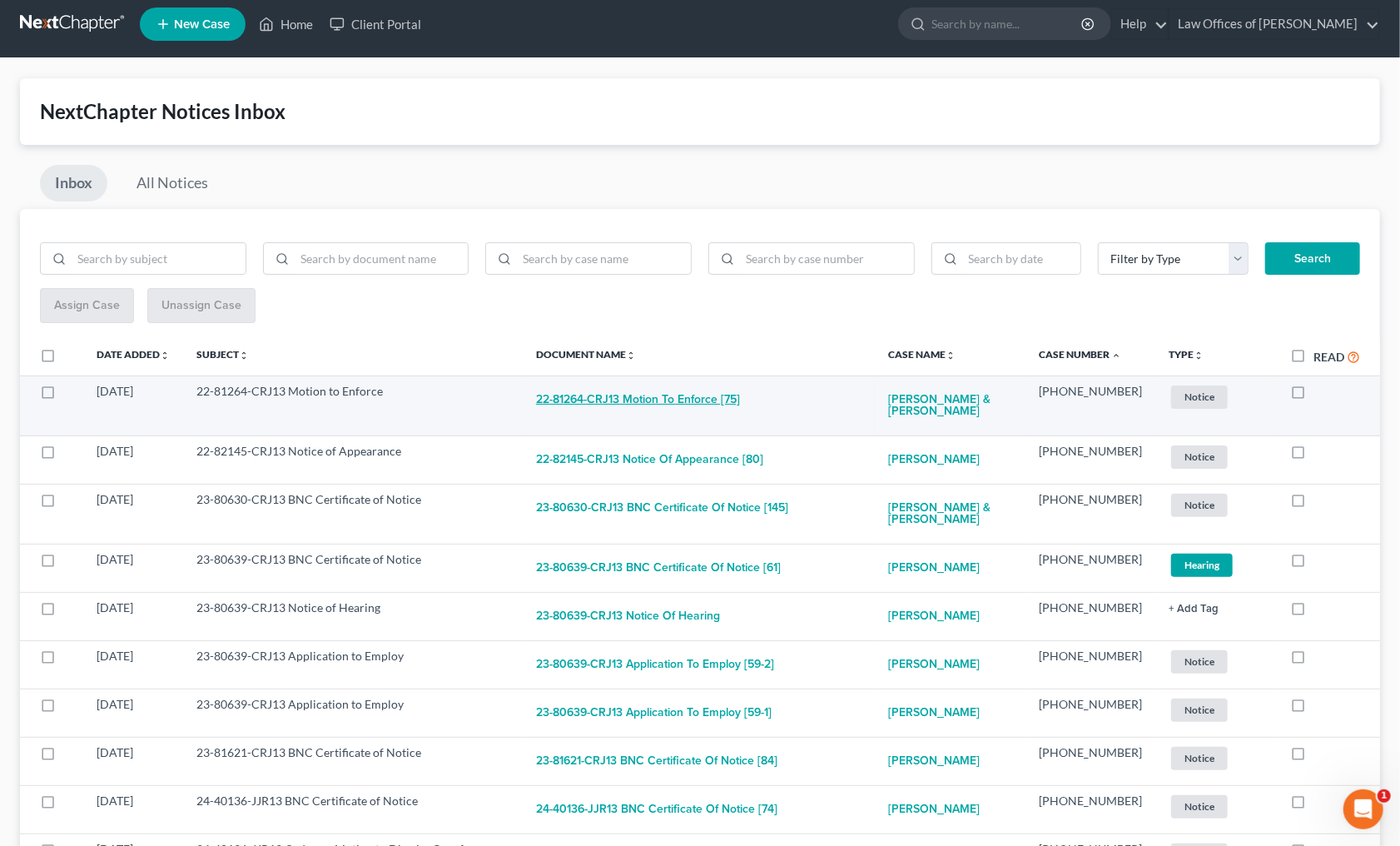
click at [705, 403] on button "22-81264-CRJ13 Motion to Enforce [75]" at bounding box center [638, 400] width 204 height 34
checkbox input "true"
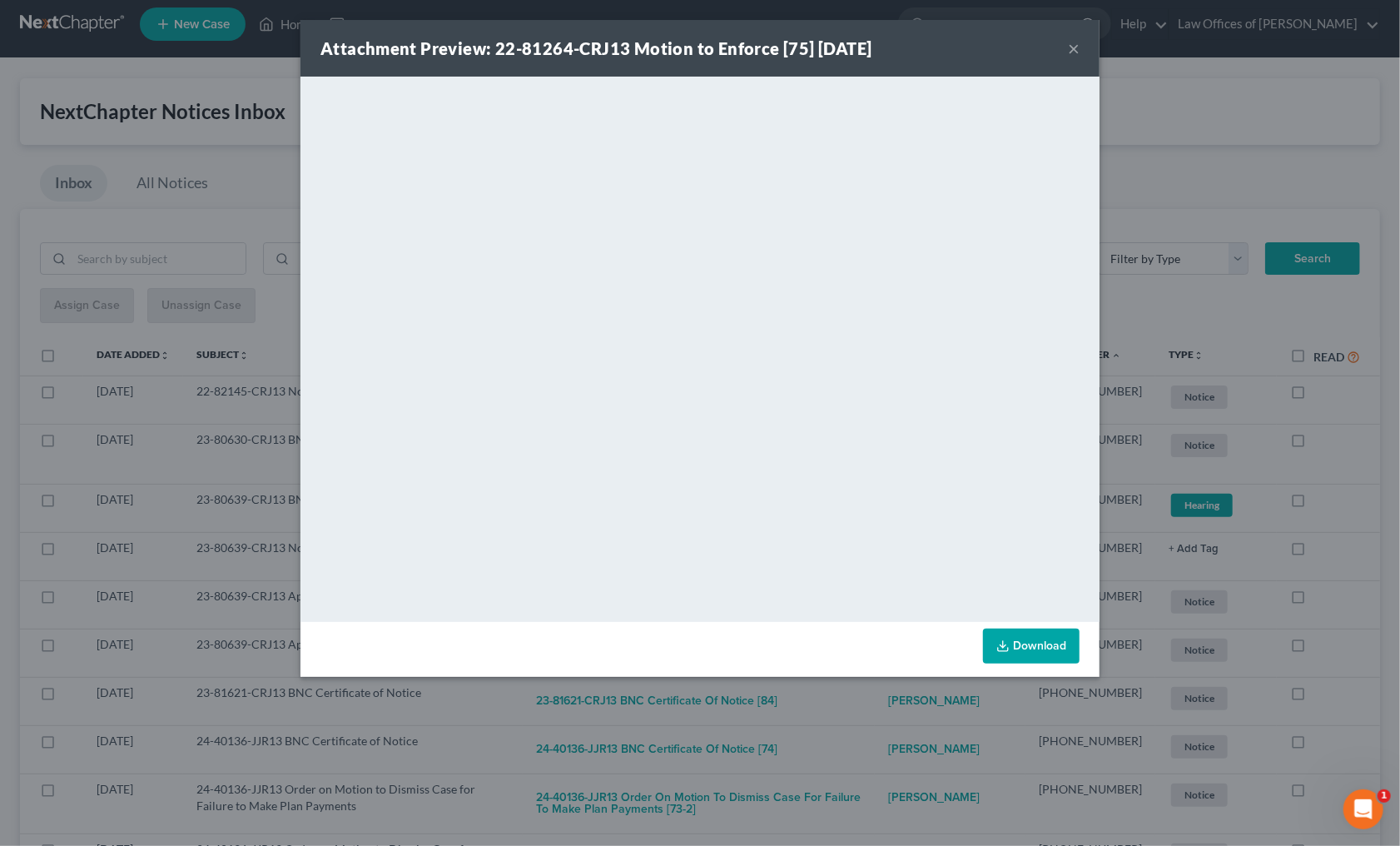
click at [839, 686] on div "Attachment Preview: 22-81264-CRJ13 Motion to Enforce [75] 08/06/2025 × <object …" at bounding box center [700, 423] width 1400 height 846
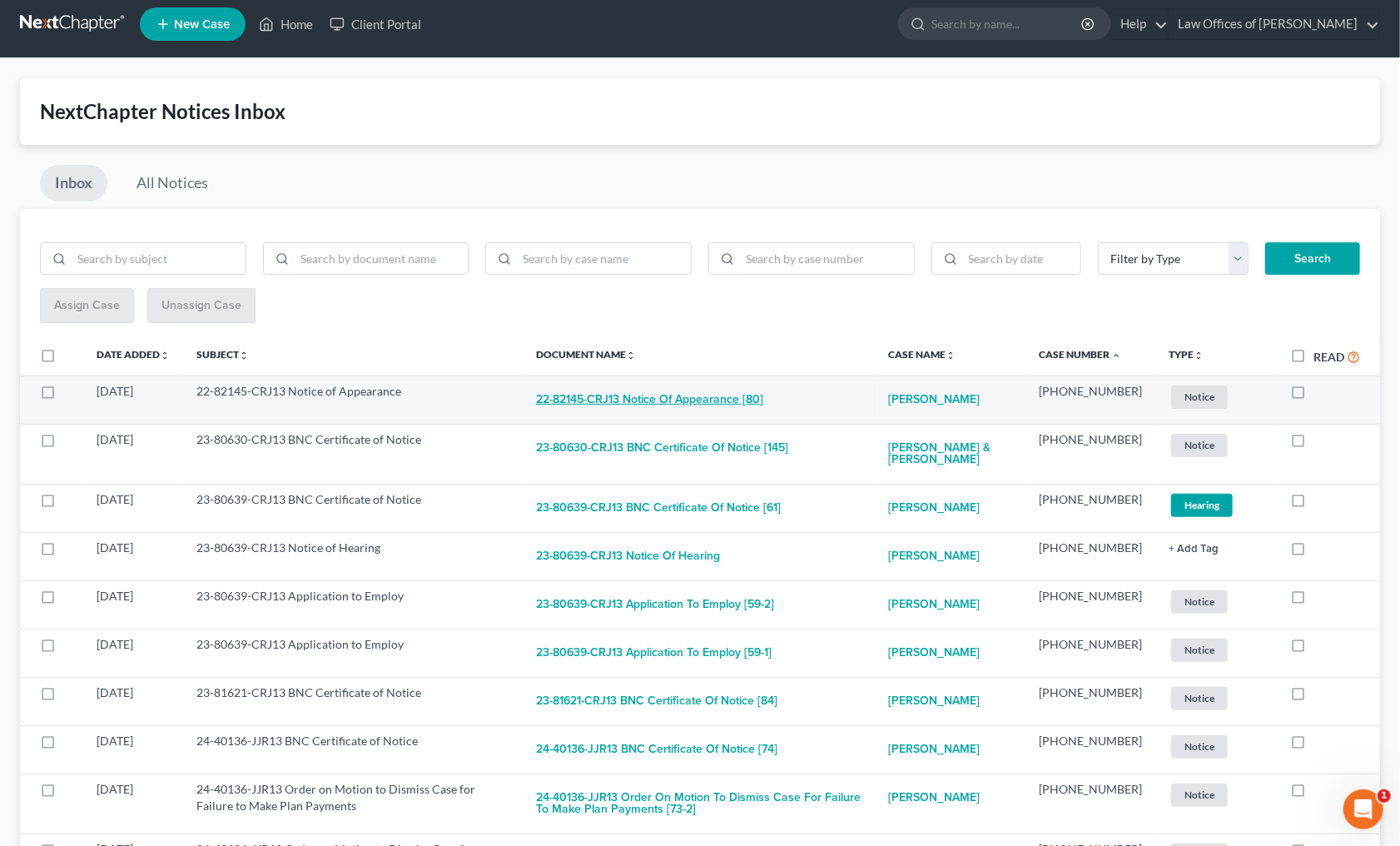
click at [715, 395] on button "22-82145-CRJ13 Notice of Appearance [80]" at bounding box center [649, 400] width 227 height 34
checkbox input "true"
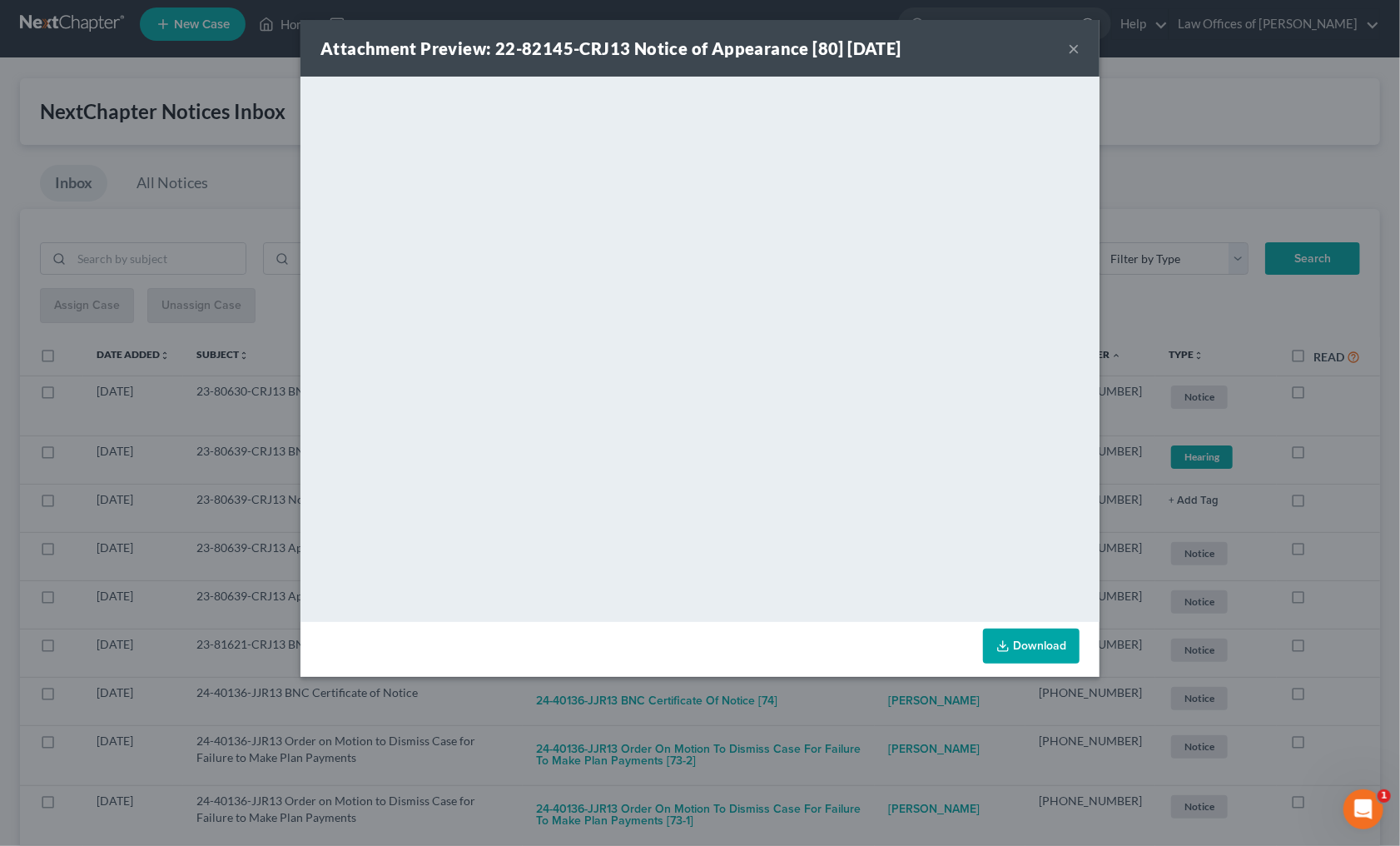
click at [848, 687] on div "Attachment Preview: 22-82145-CRJ13 Notice of Appearance [80] 08/08/2025 × <obje…" at bounding box center [700, 423] width 1400 height 846
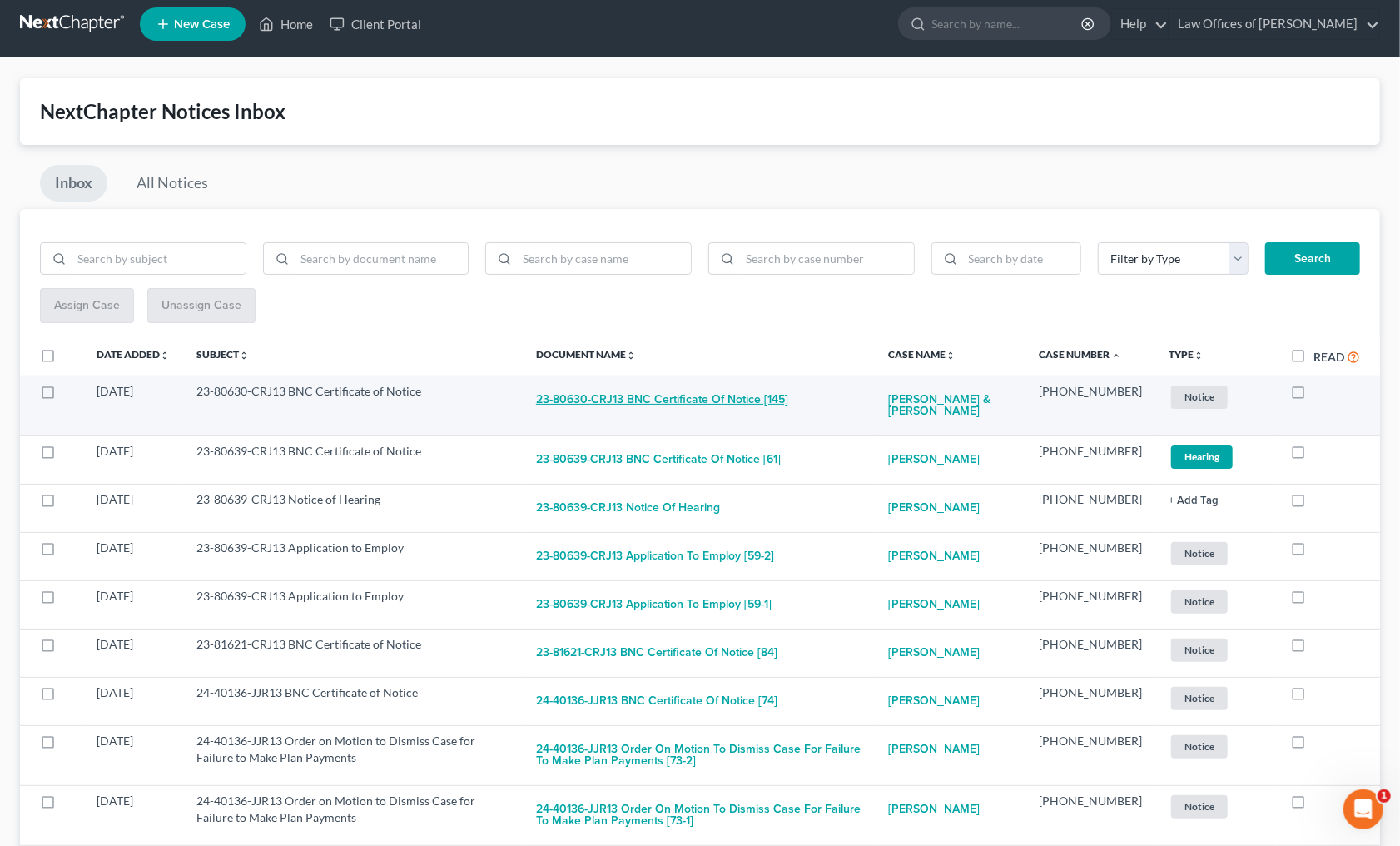
click at [746, 401] on button "23-80630-CRJ13 BNC Certificate of Notice [145]" at bounding box center [661, 400] width 252 height 34
checkbox input "true"
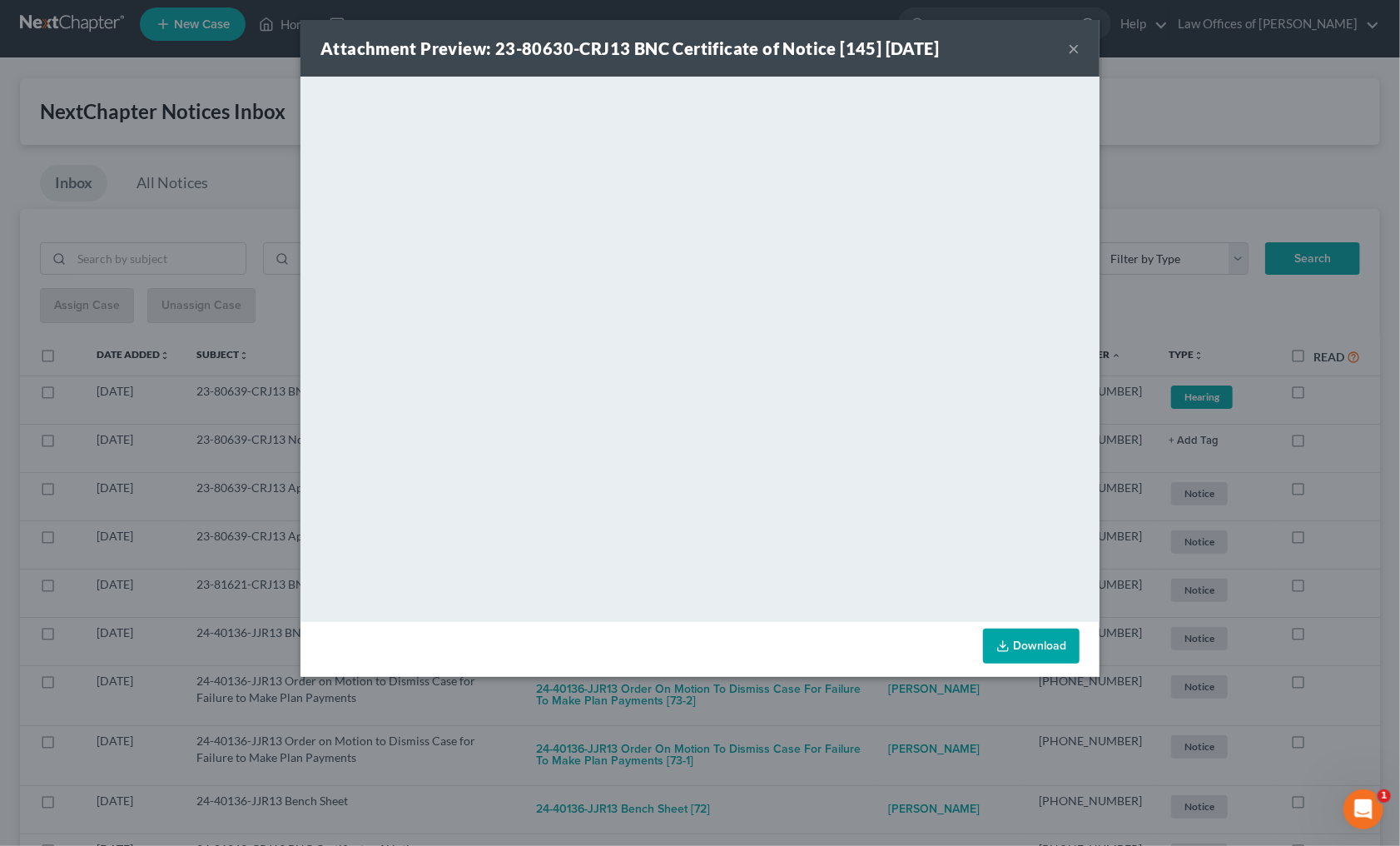
click at [884, 697] on div "Attachment Preview: 23-80630-CRJ13 BNC Certificate of Notice [145] 08/09/2025 ×…" at bounding box center [700, 423] width 1400 height 846
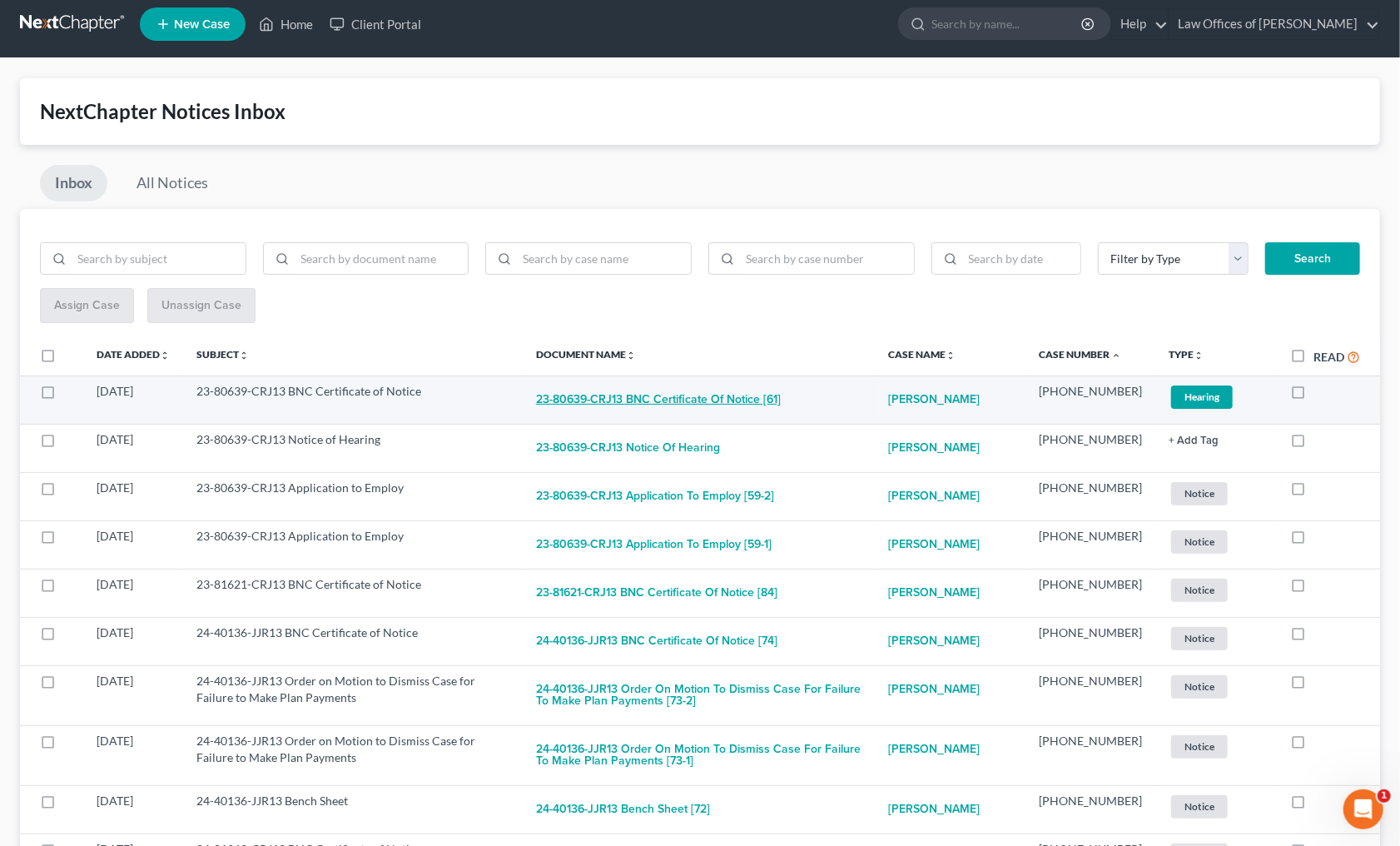
click at [730, 395] on button "23-80639-CRJ13 BNC Certificate of Notice [61]" at bounding box center [657, 400] width 245 height 34
checkbox input "true"
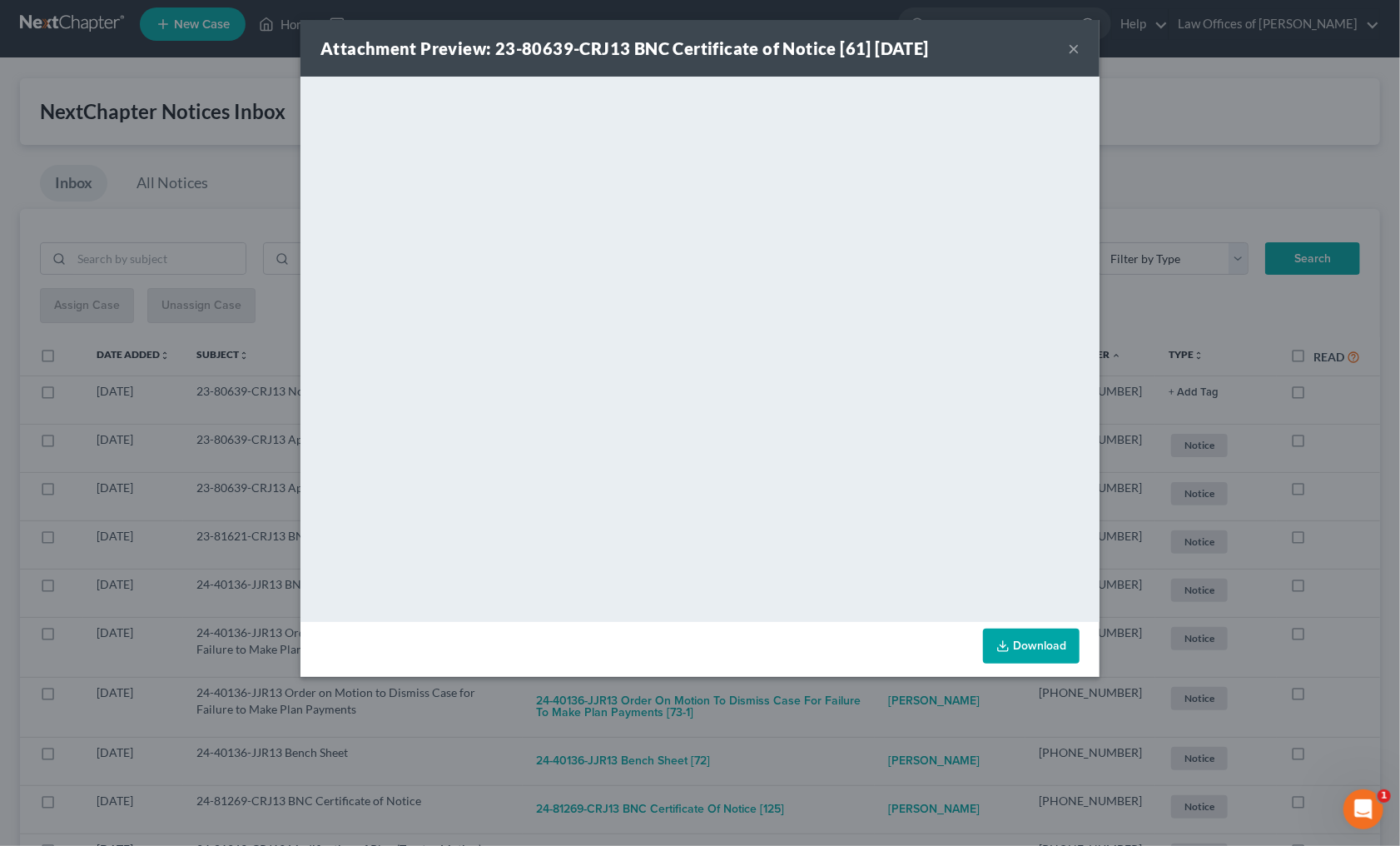
click at [842, 717] on div "Attachment Preview: 23-80639-CRJ13 BNC Certificate of Notice [61] 08/10/2025 × …" at bounding box center [700, 423] width 1400 height 846
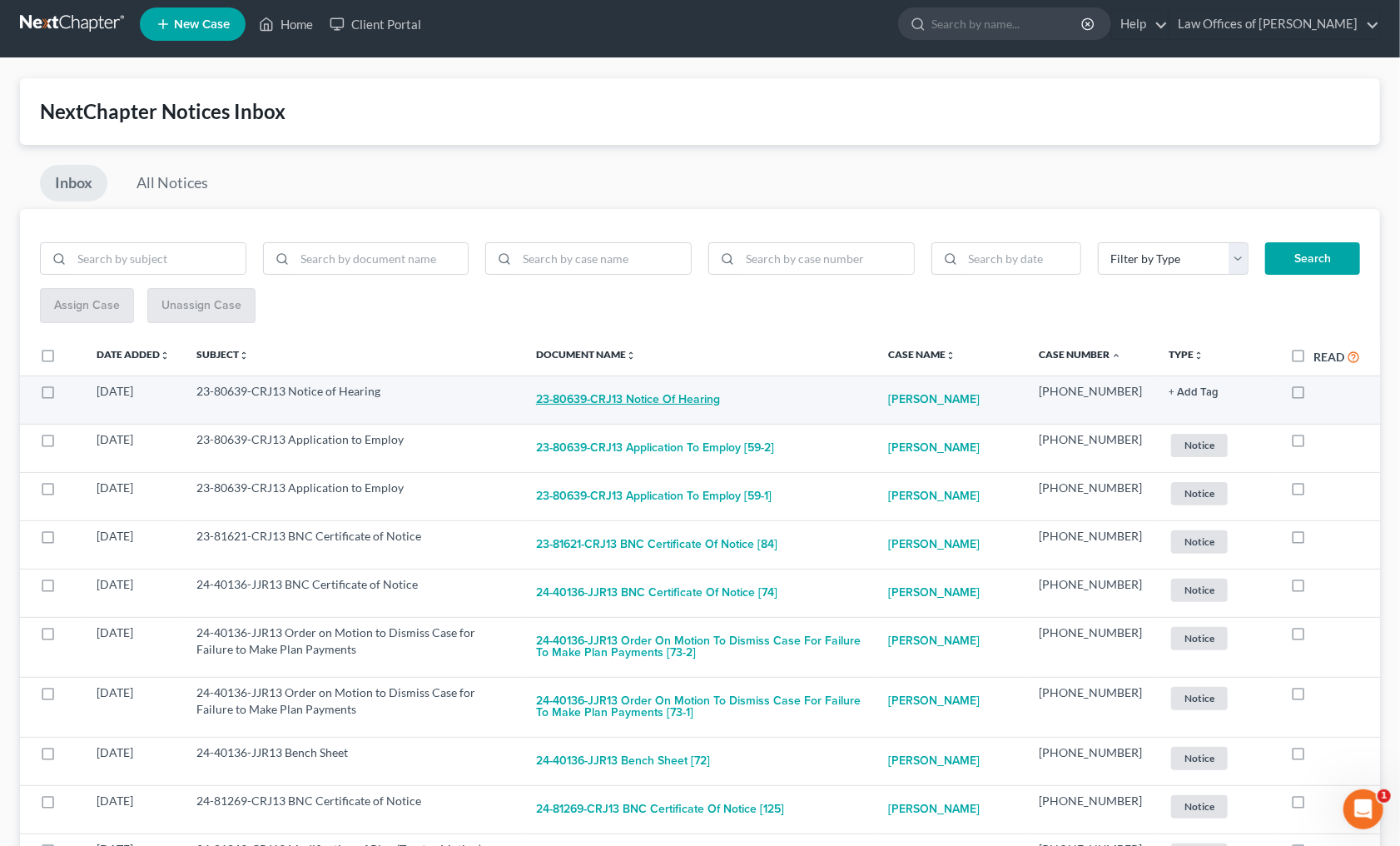
click at [706, 402] on button "23-80639-CRJ13 Notice of Hearing" at bounding box center [628, 400] width 184 height 34
checkbox input "true"
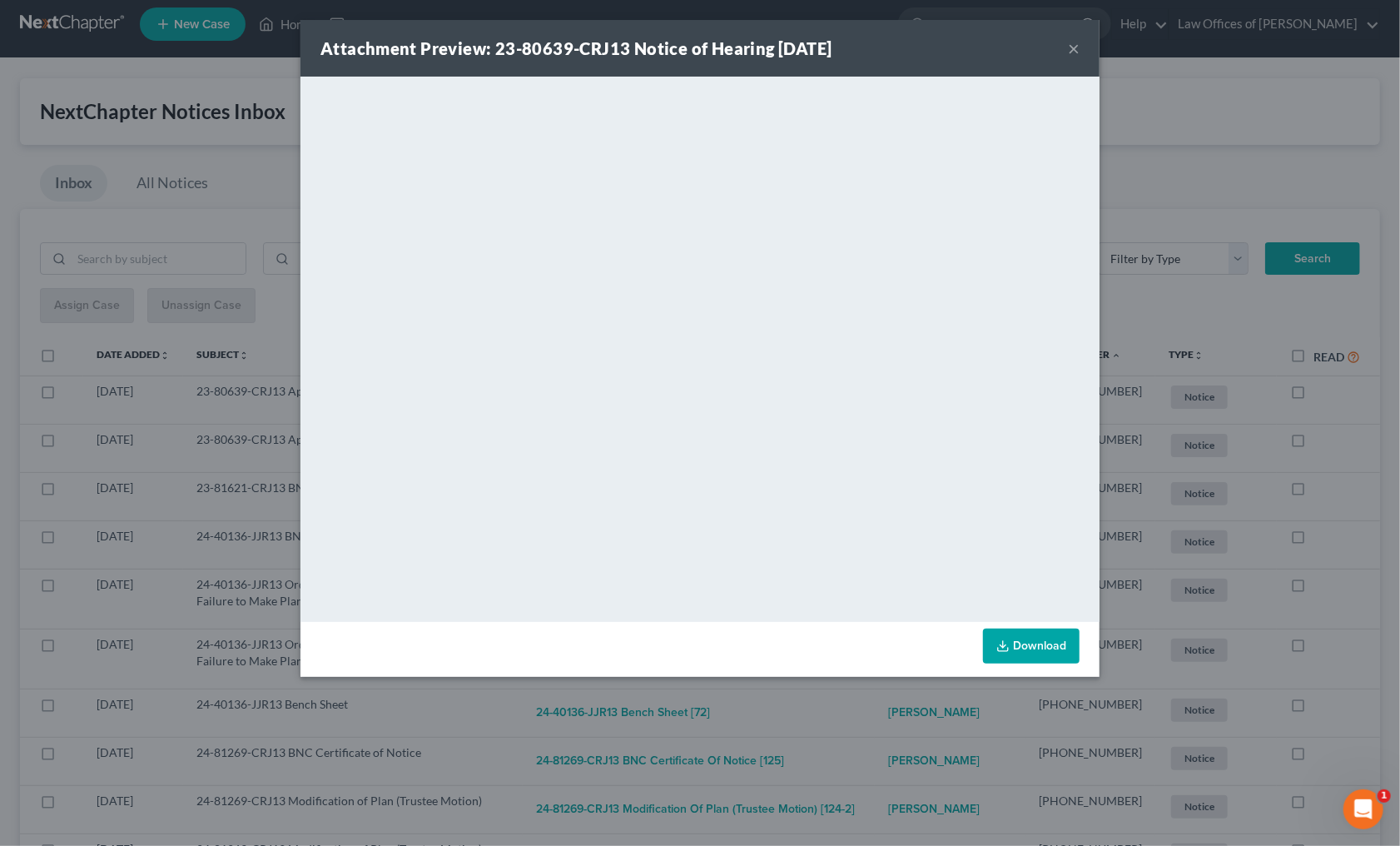
drag, startPoint x: 844, startPoint y: 694, endPoint x: 825, endPoint y: 676, distance: 26.2
click at [844, 692] on div "Attachment Preview: 23-80639-CRJ13 Notice of Hearing 08/07/2025 × <object ng-at…" at bounding box center [700, 423] width 1400 height 846
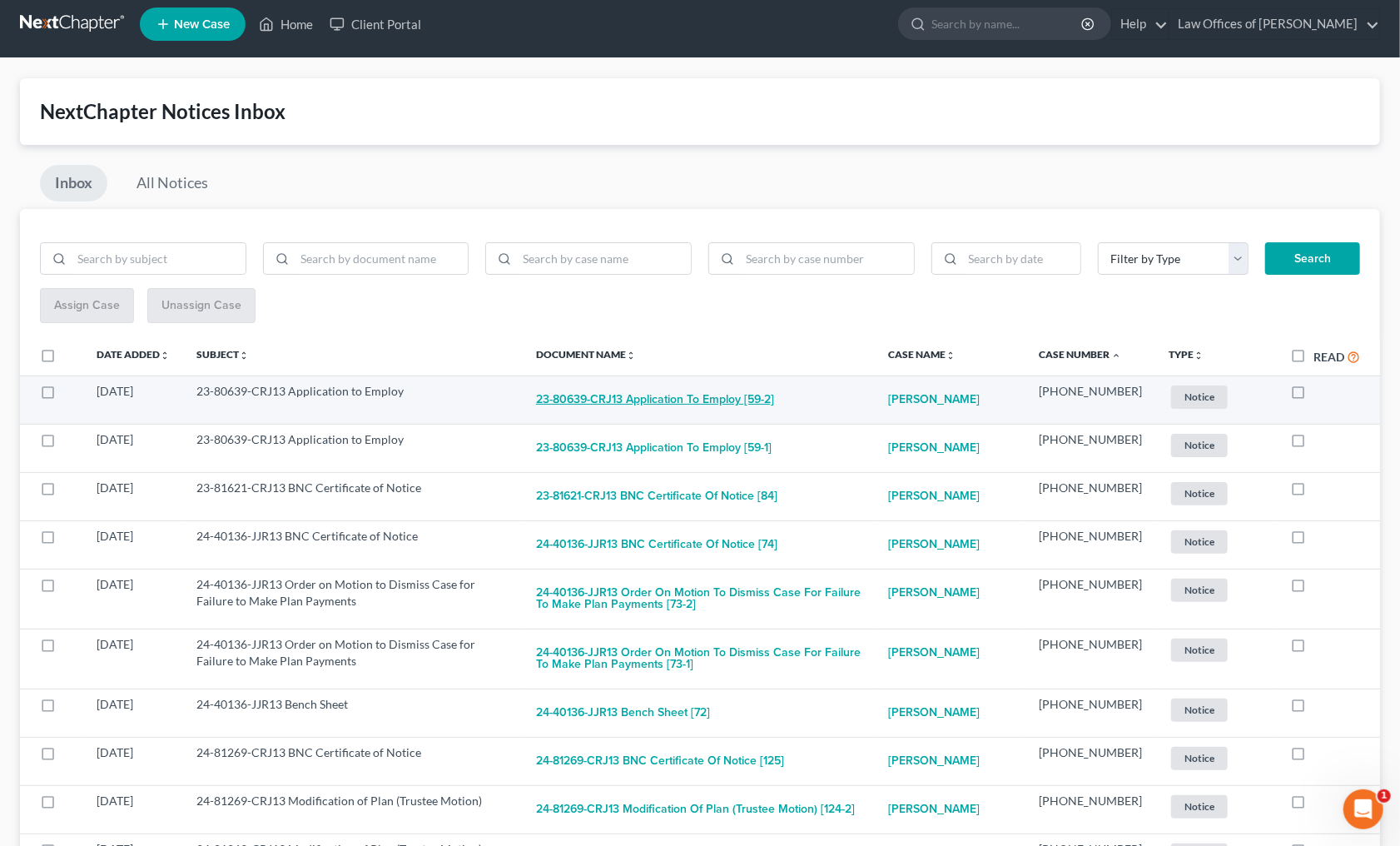
click at [686, 395] on button "23-80639-CRJ13 Application to Employ [59-2]" at bounding box center [654, 400] width 238 height 34
checkbox input "true"
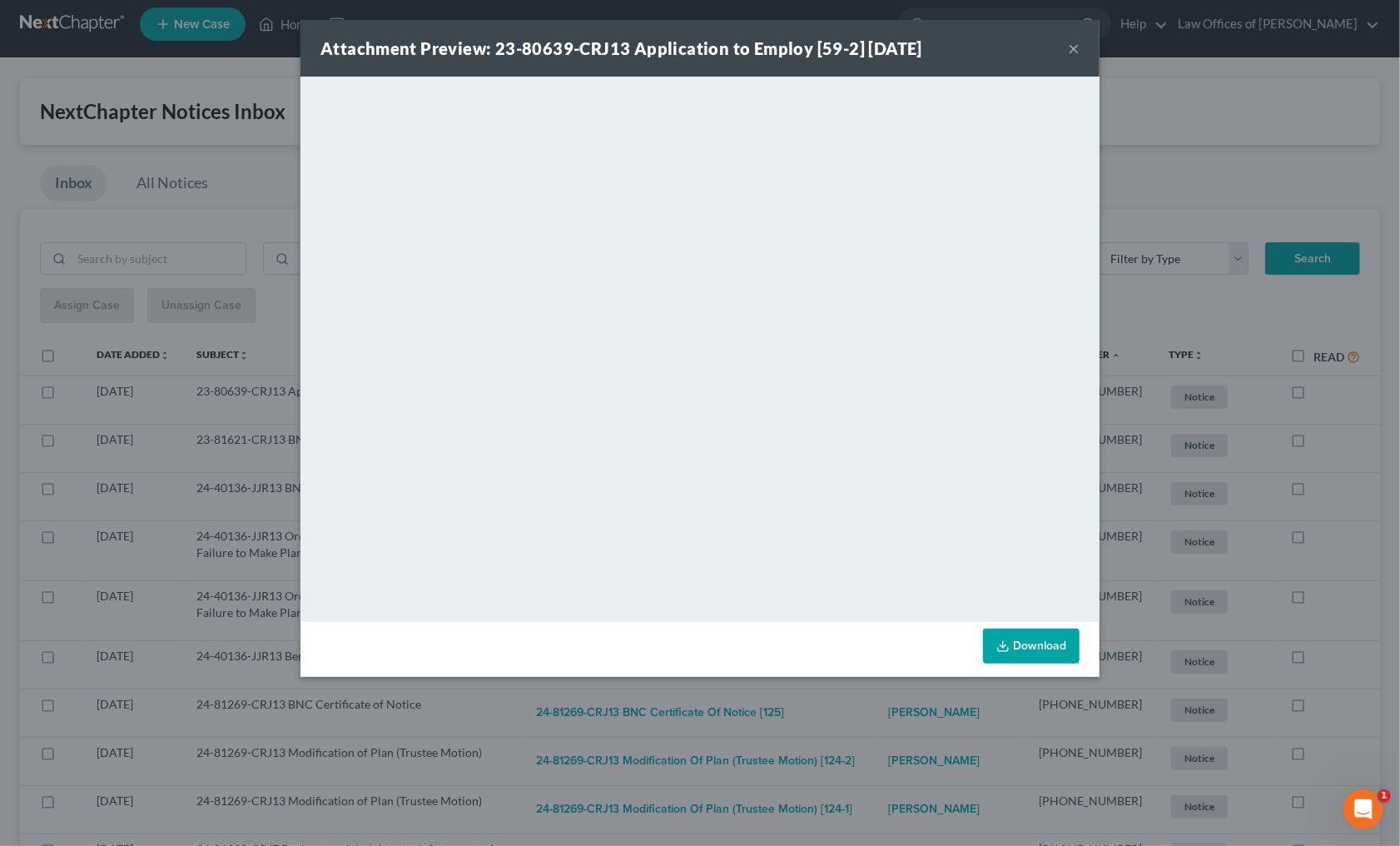
click at [858, 707] on div "Attachment Preview: 23-80639-CRJ13 Application to Employ [59-2] 08/07/2025 × <o…" at bounding box center [700, 423] width 1400 height 846
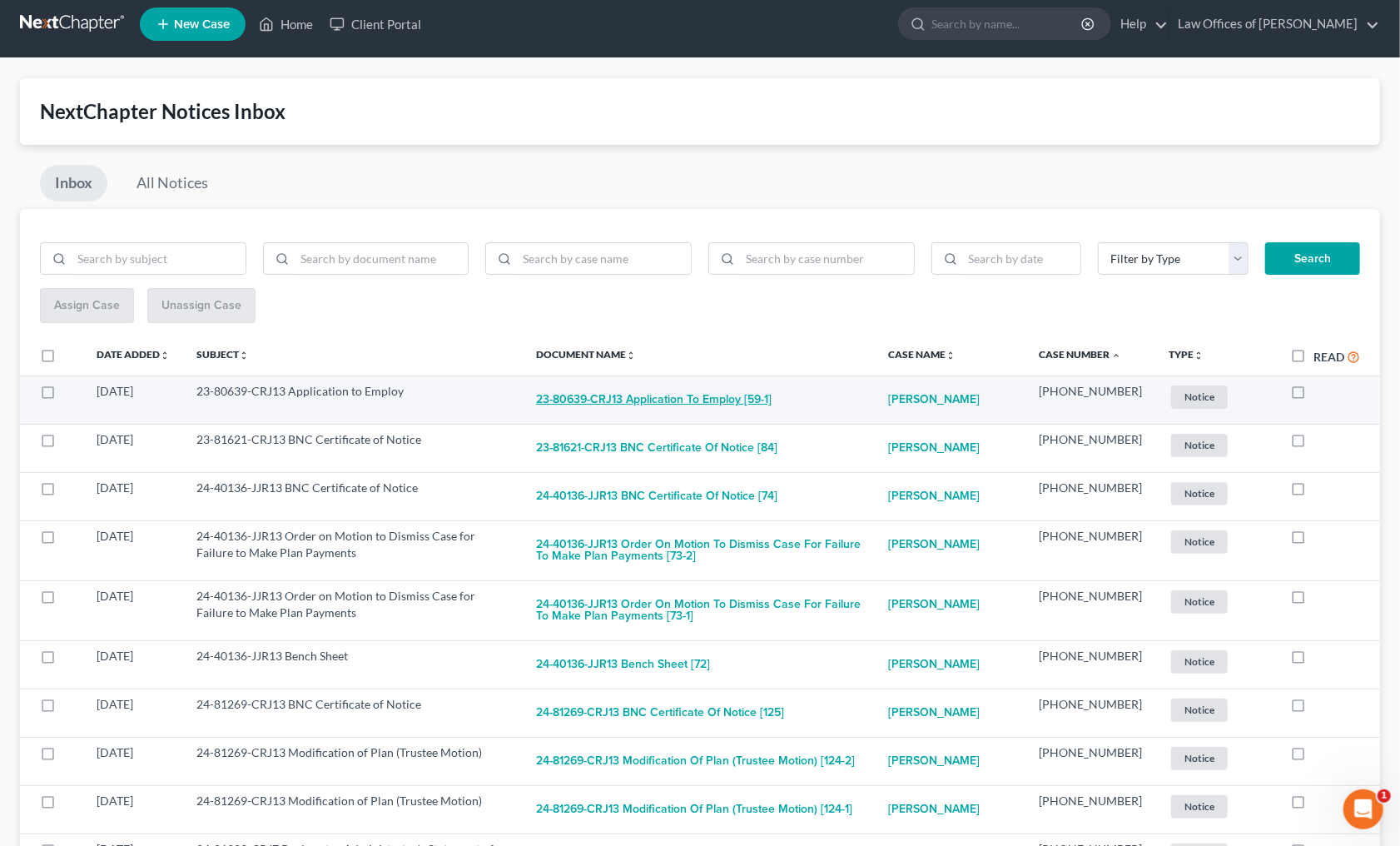
click at [719, 404] on button "23-80639-CRJ13 Application to Employ [59-1]" at bounding box center [653, 400] width 236 height 34
checkbox input "true"
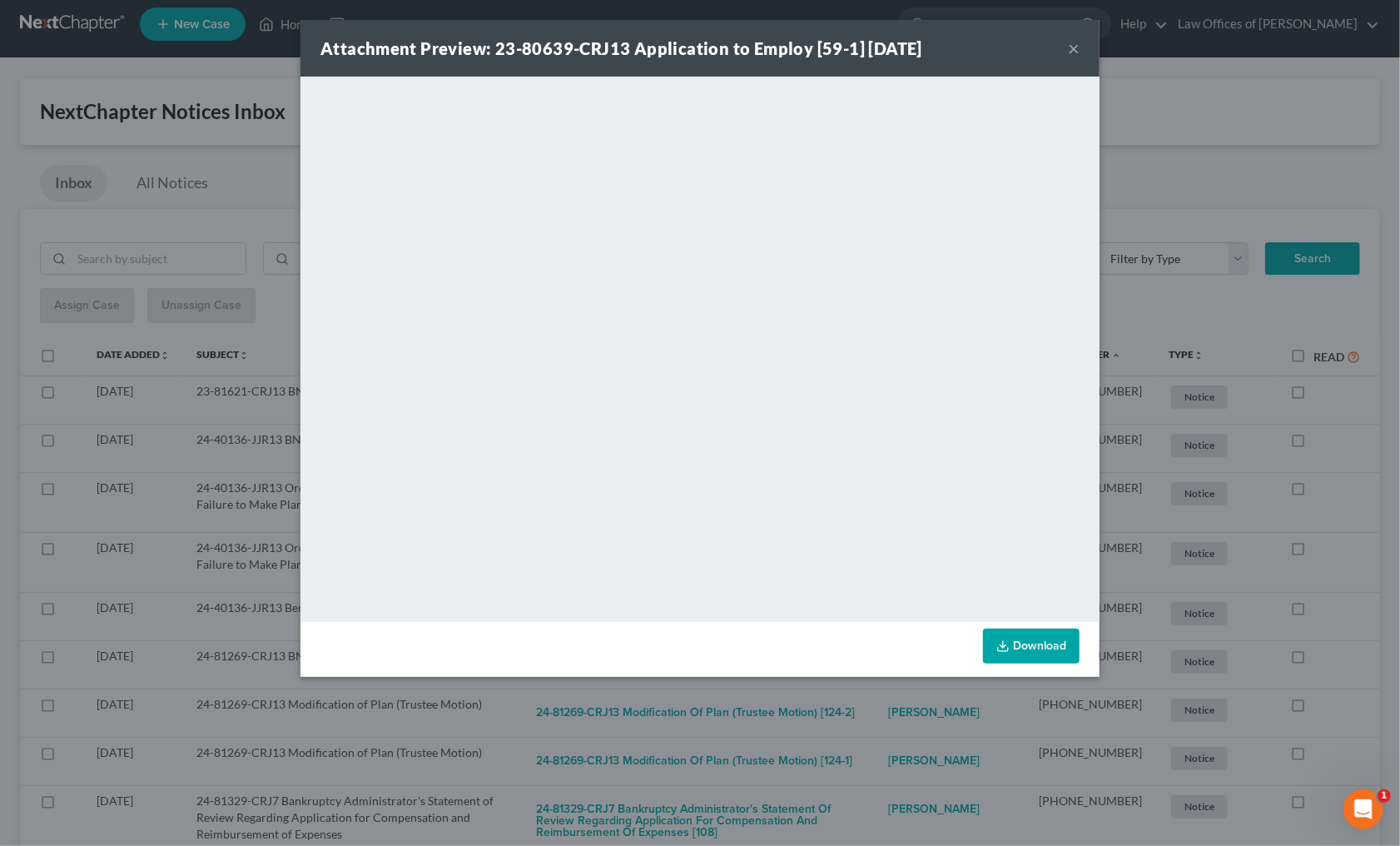
click at [852, 685] on div "Attachment Preview: 23-80639-CRJ13 Application to Employ [59-1] 08/07/2025 × <o…" at bounding box center [700, 423] width 1400 height 846
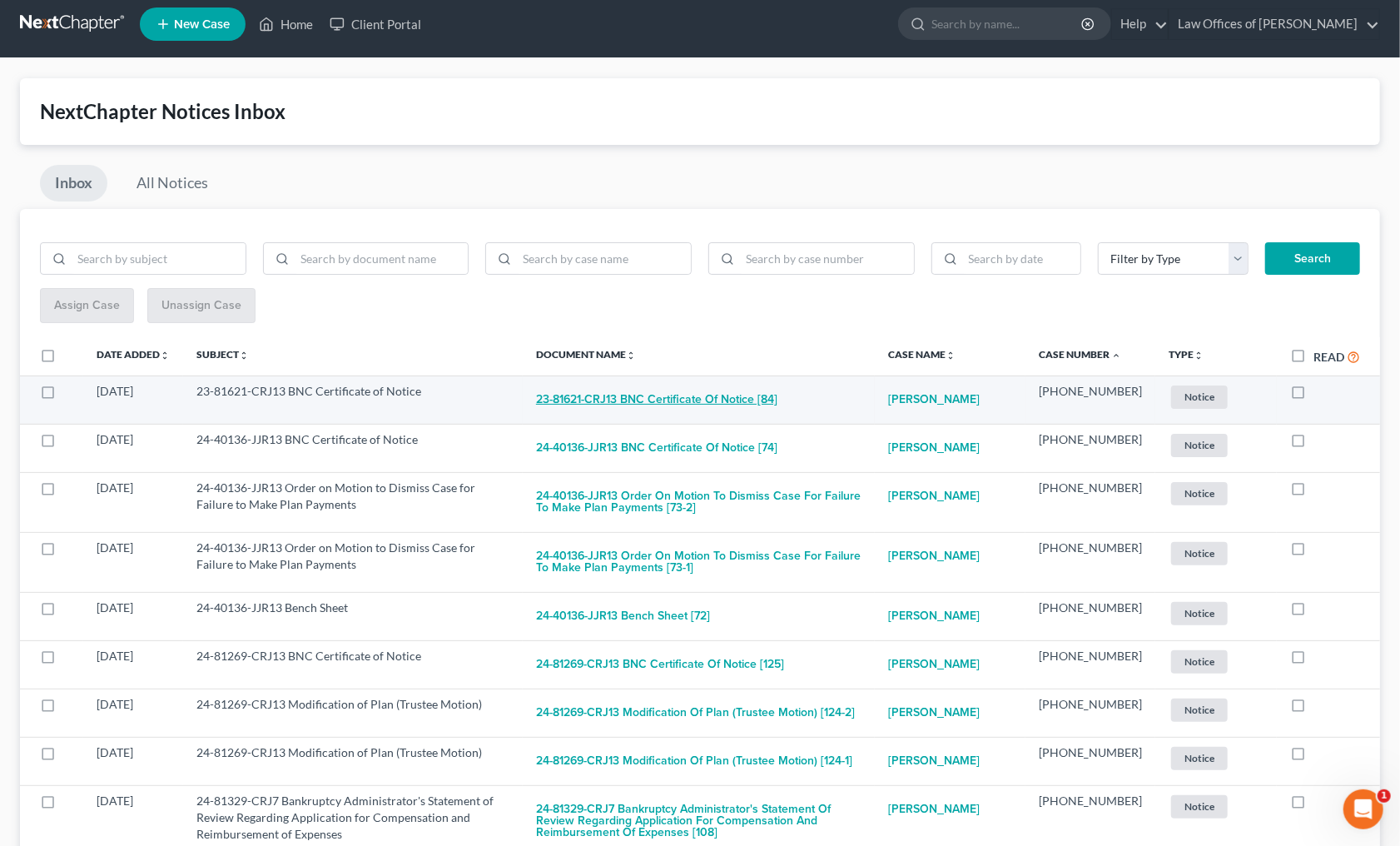
click at [709, 409] on button "23-81621-CRJ13 BNC Certificate of Notice [84]" at bounding box center [656, 400] width 242 height 34
checkbox input "true"
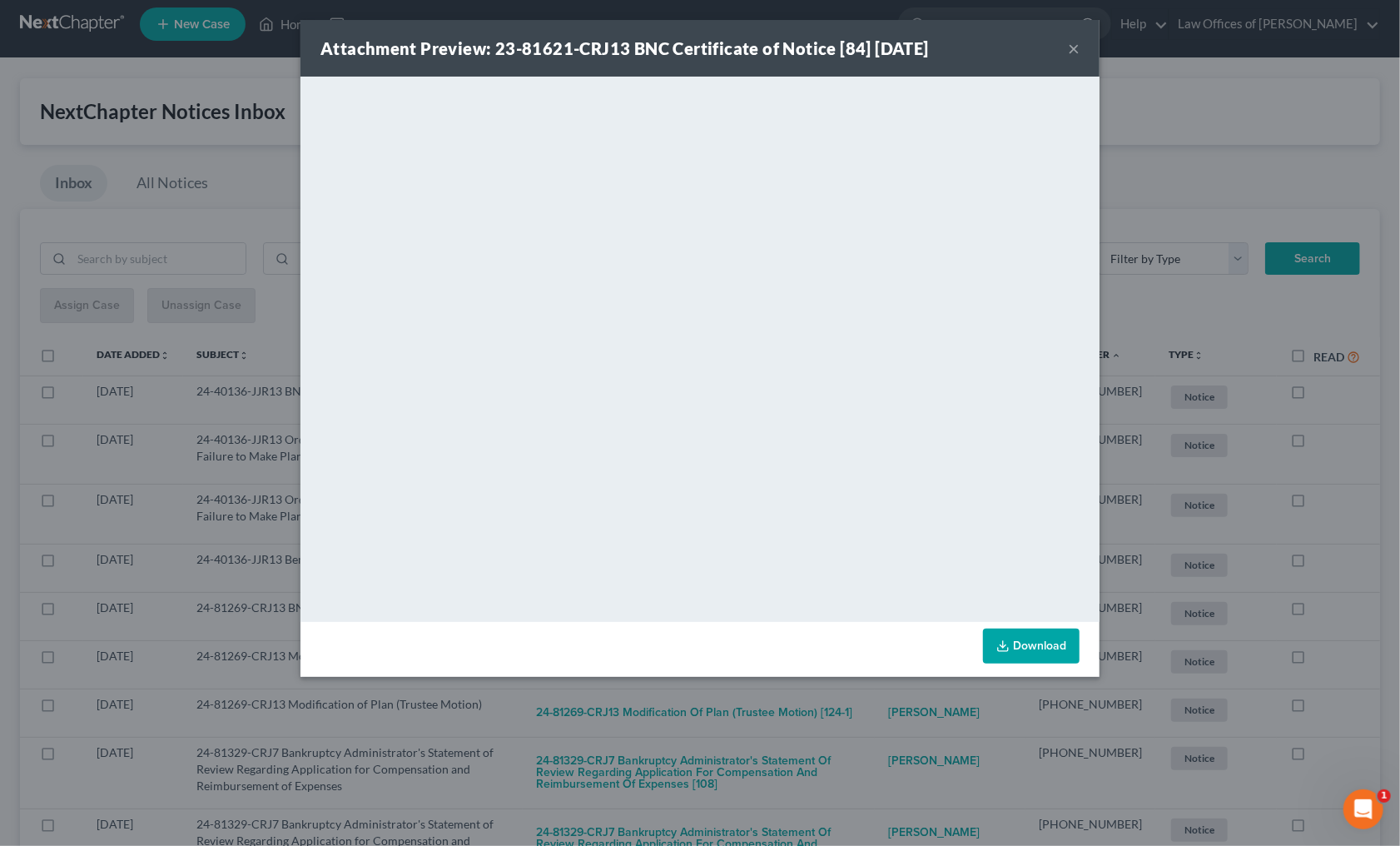
click at [824, 700] on div "Attachment Preview: 23-81621-CRJ13 BNC Certificate of Notice [84] 08/09/2025 × …" at bounding box center [700, 423] width 1400 height 846
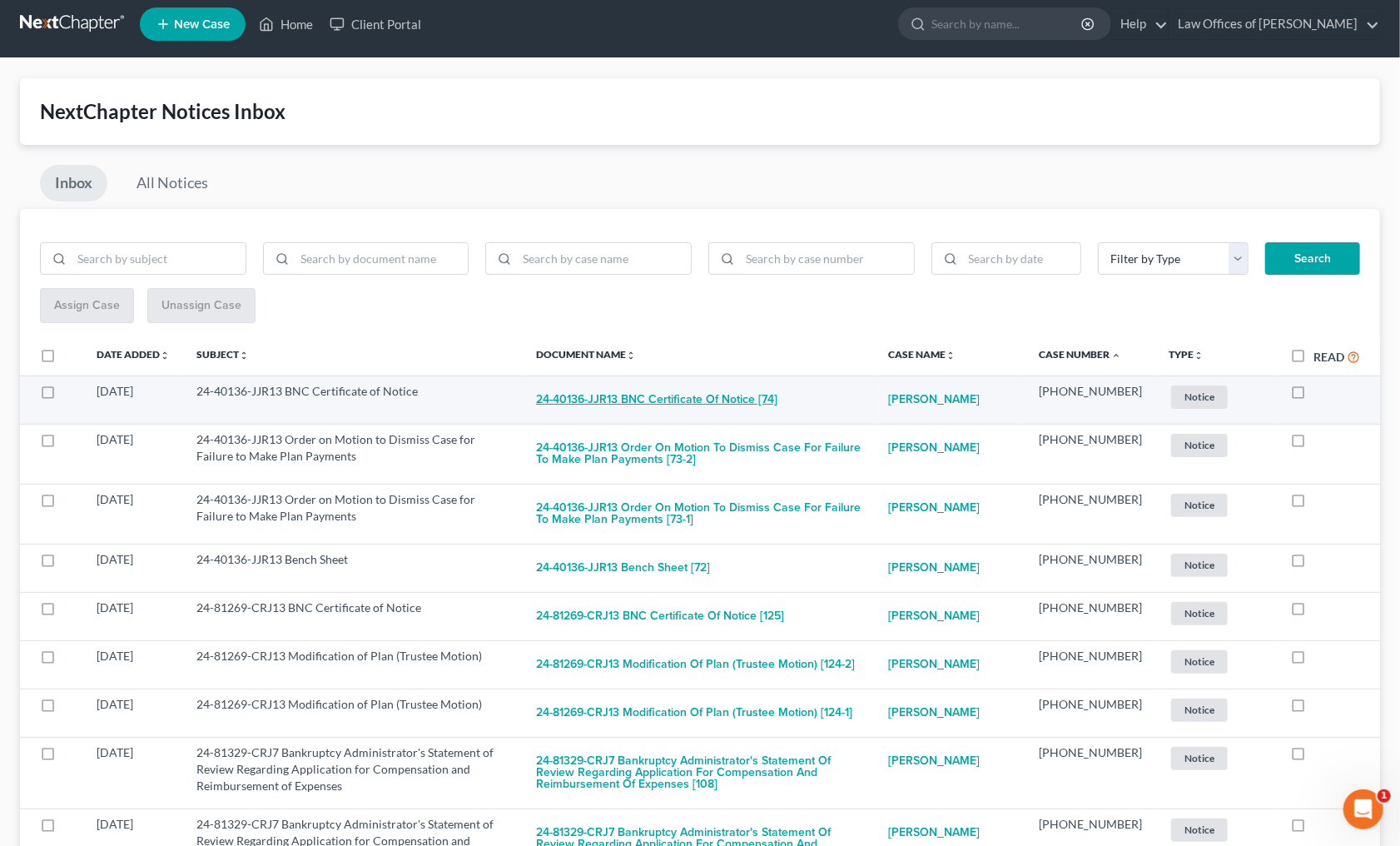
click at [763, 392] on button "24-40136-JJR13 BNC Certificate of Notice [74]" at bounding box center [656, 400] width 242 height 34
checkbox input "true"
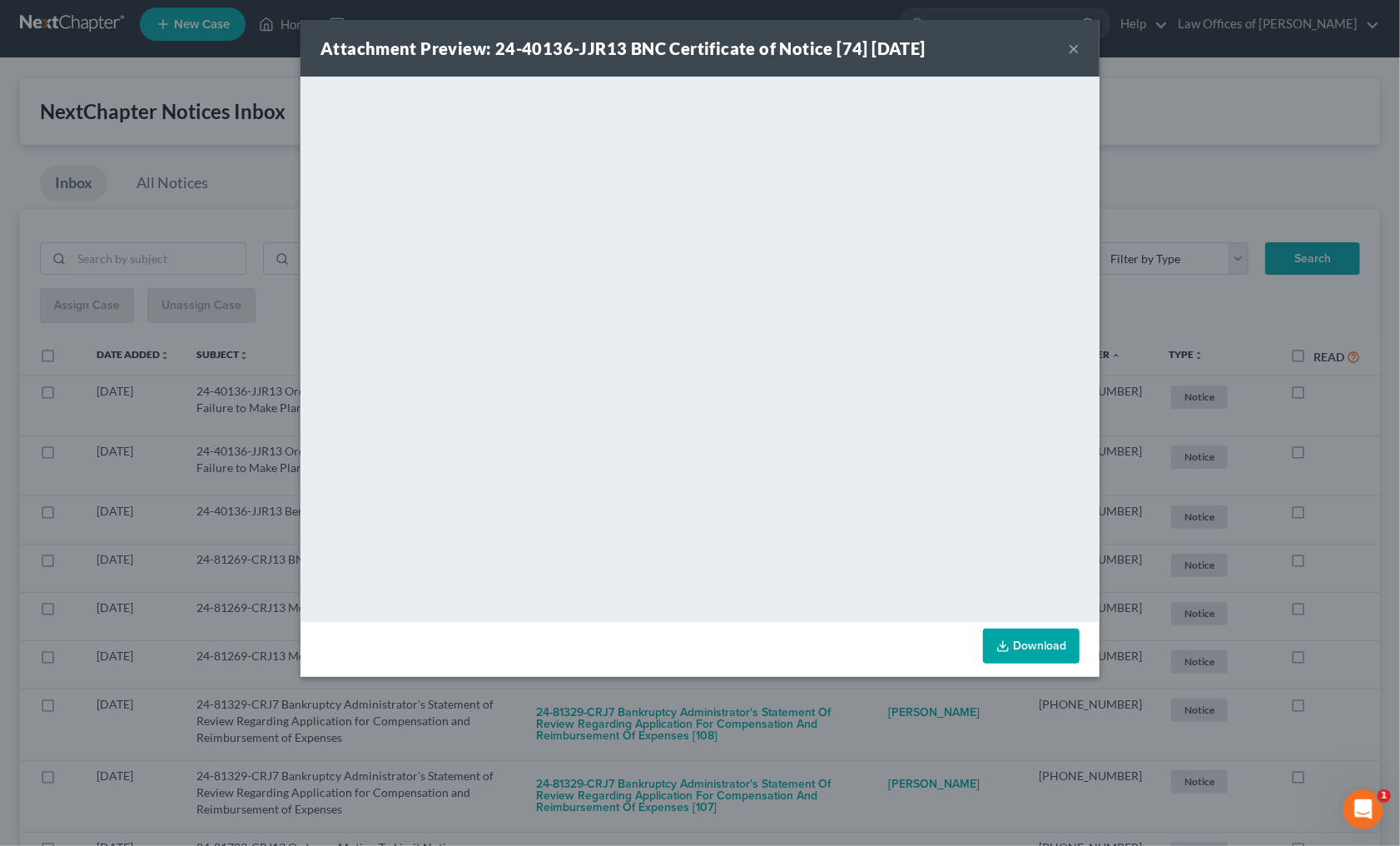
click at [811, 691] on div "Attachment Preview: 24-40136-JJR13 BNC Certificate of Notice [74] 08/10/2025 × …" at bounding box center [700, 423] width 1400 height 846
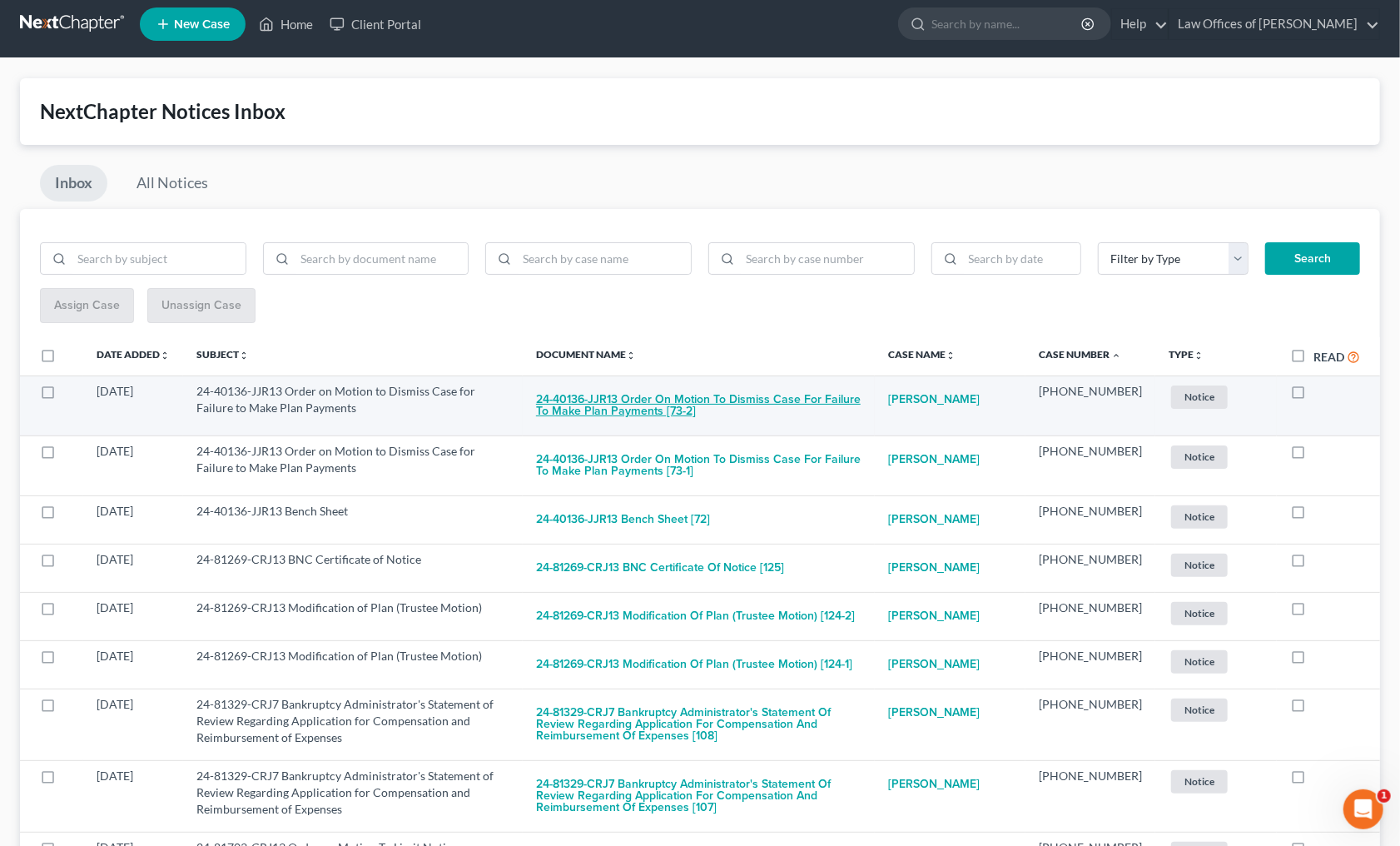
click at [752, 401] on button "24-40136-JJR13 Order on Motion to Dismiss Case for Failure to Make Plan Payment…" at bounding box center [698, 405] width 326 height 45
checkbox input "true"
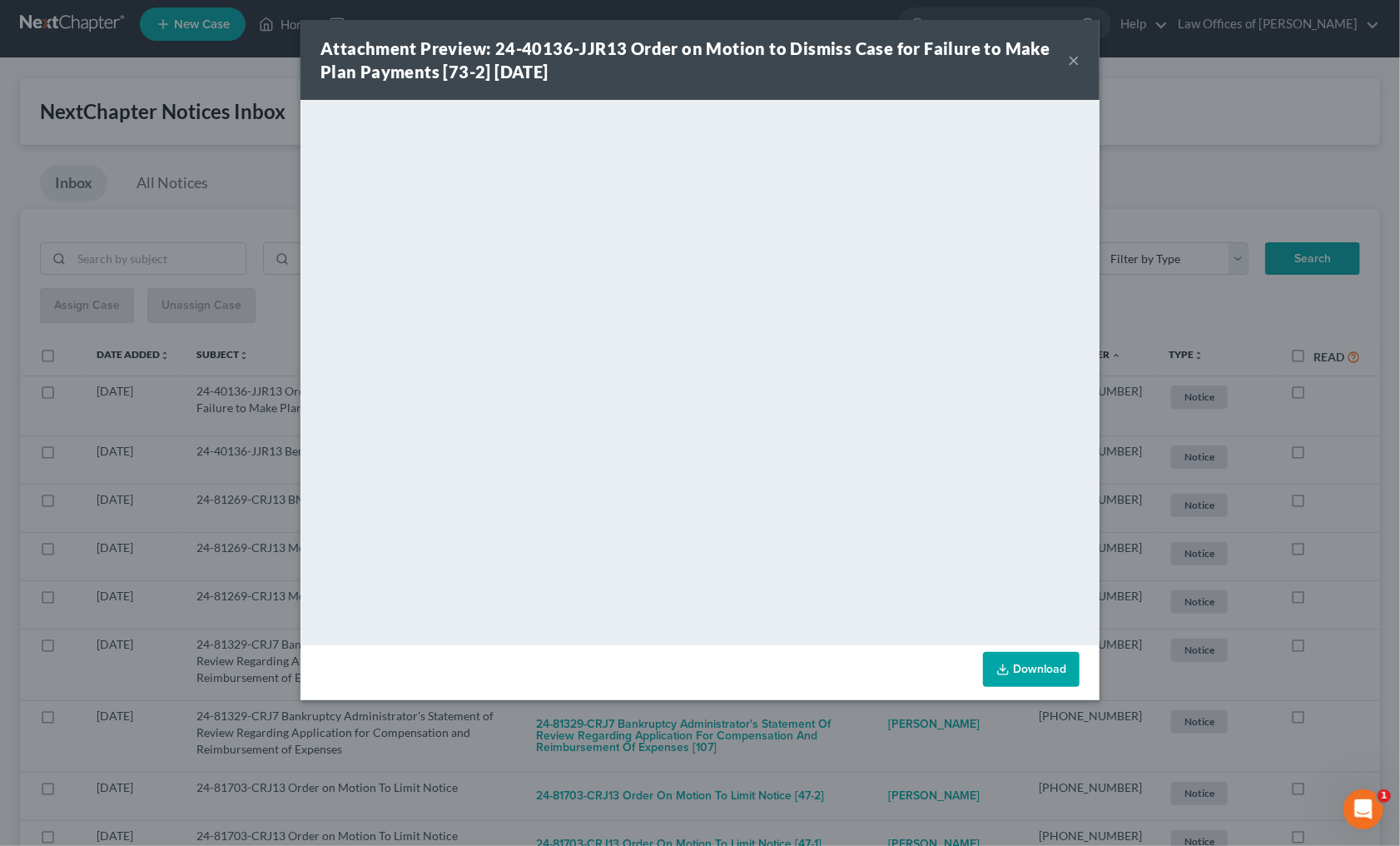
click at [852, 712] on div "Attachment Preview: 24-40136-JJR13 Order on Motion to Dismiss Case for Failure …" at bounding box center [700, 423] width 1400 height 846
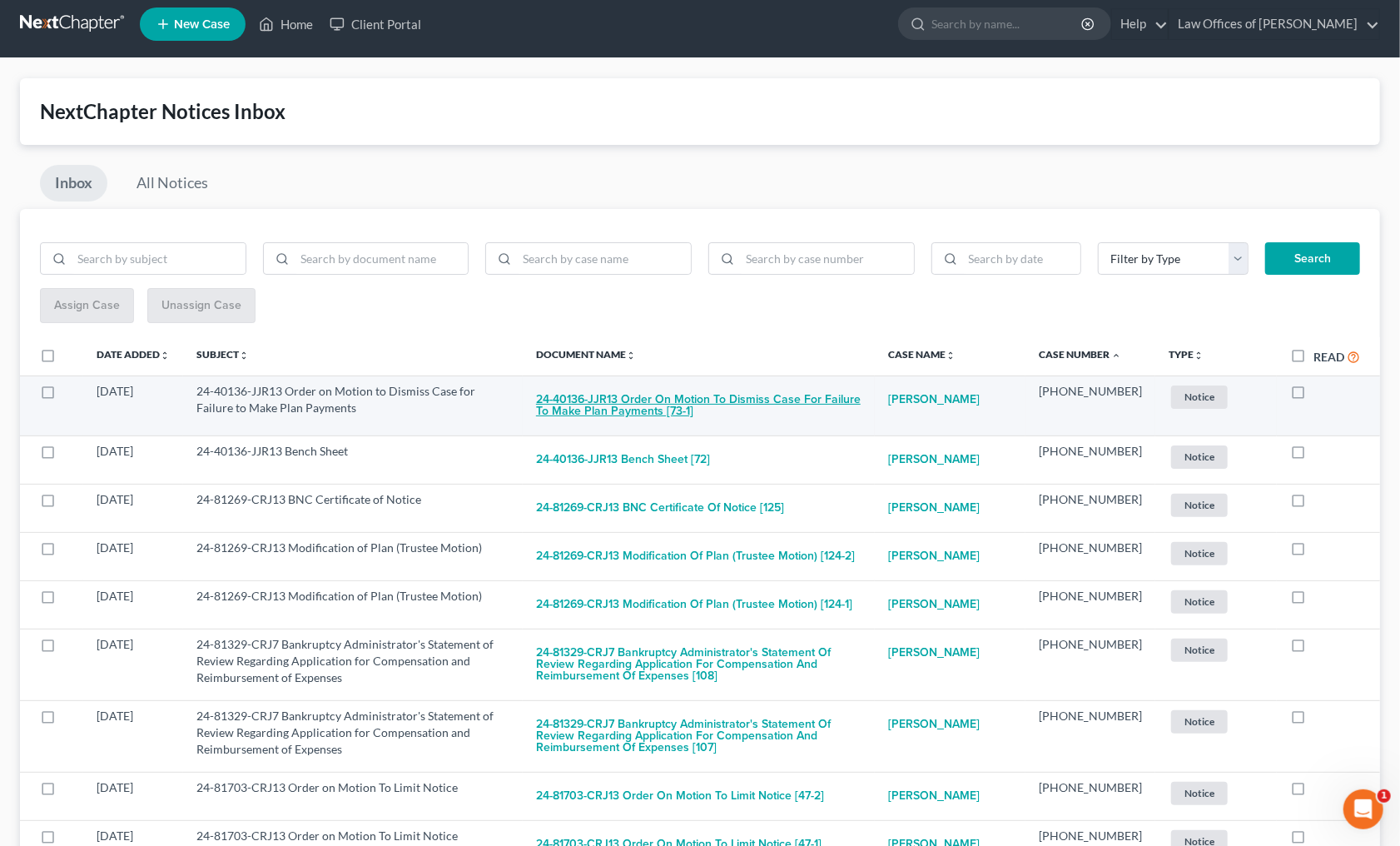
click at [673, 389] on button "24-40136-JJR13 Order on Motion to Dismiss Case for Failure to Make Plan Payment…" at bounding box center [698, 405] width 326 height 45
checkbox input "true"
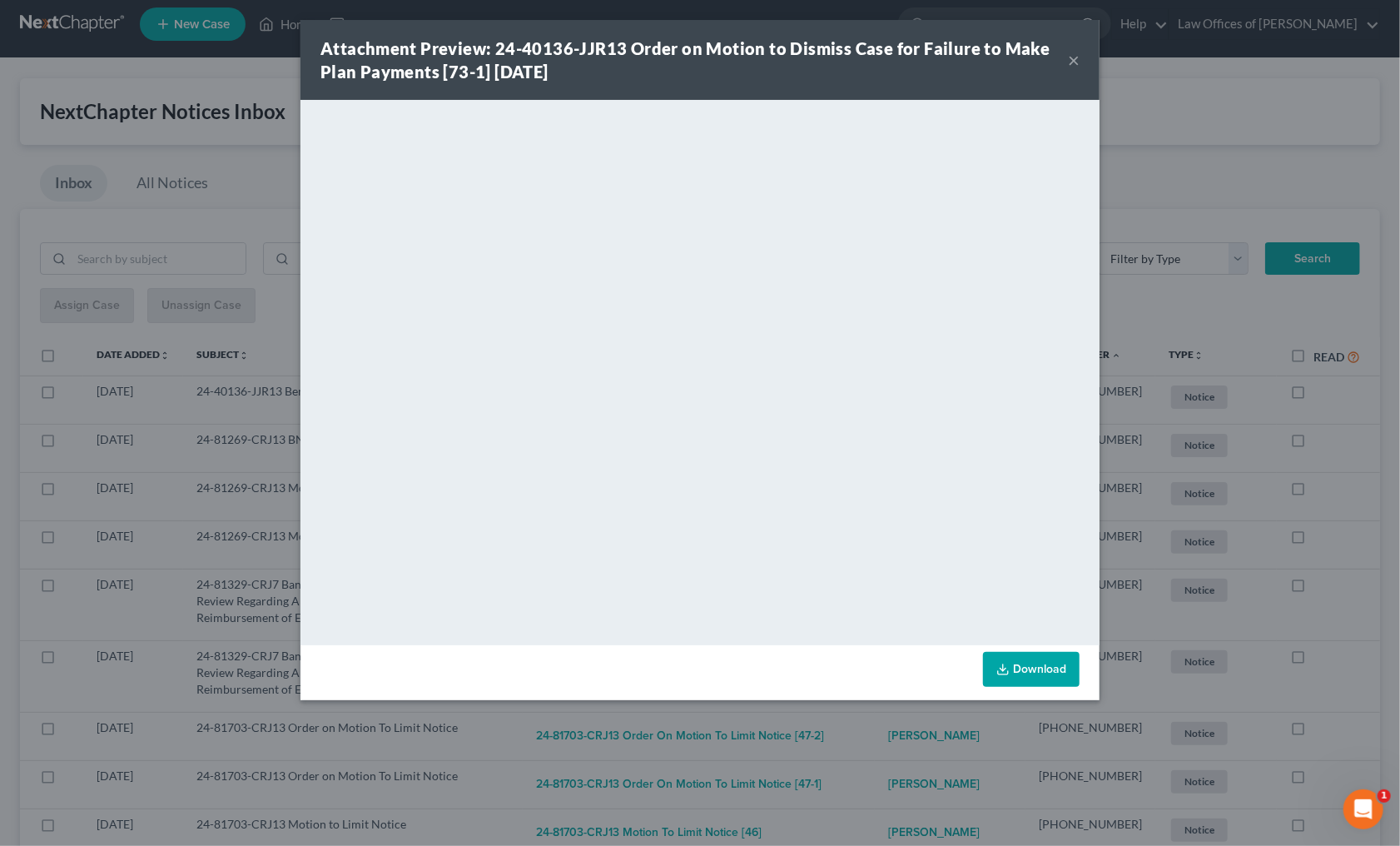
click at [844, 741] on div "Attachment Preview: 24-40136-JJR13 Order on Motion to Dismiss Case for Failure …" at bounding box center [700, 423] width 1400 height 846
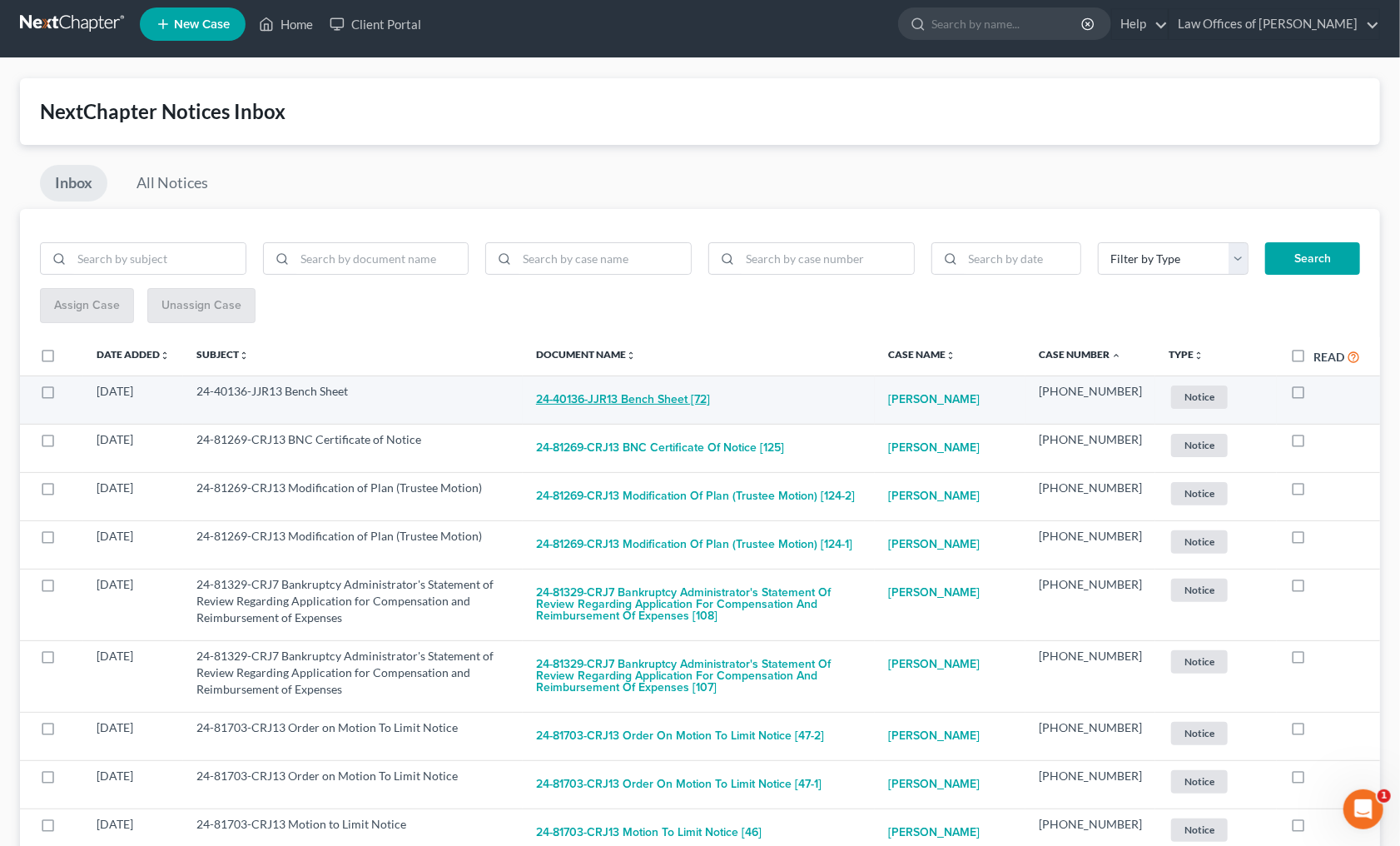
click at [685, 391] on button "24-40136-JJR13 Bench Sheet [72]" at bounding box center [623, 400] width 174 height 34
checkbox input "true"
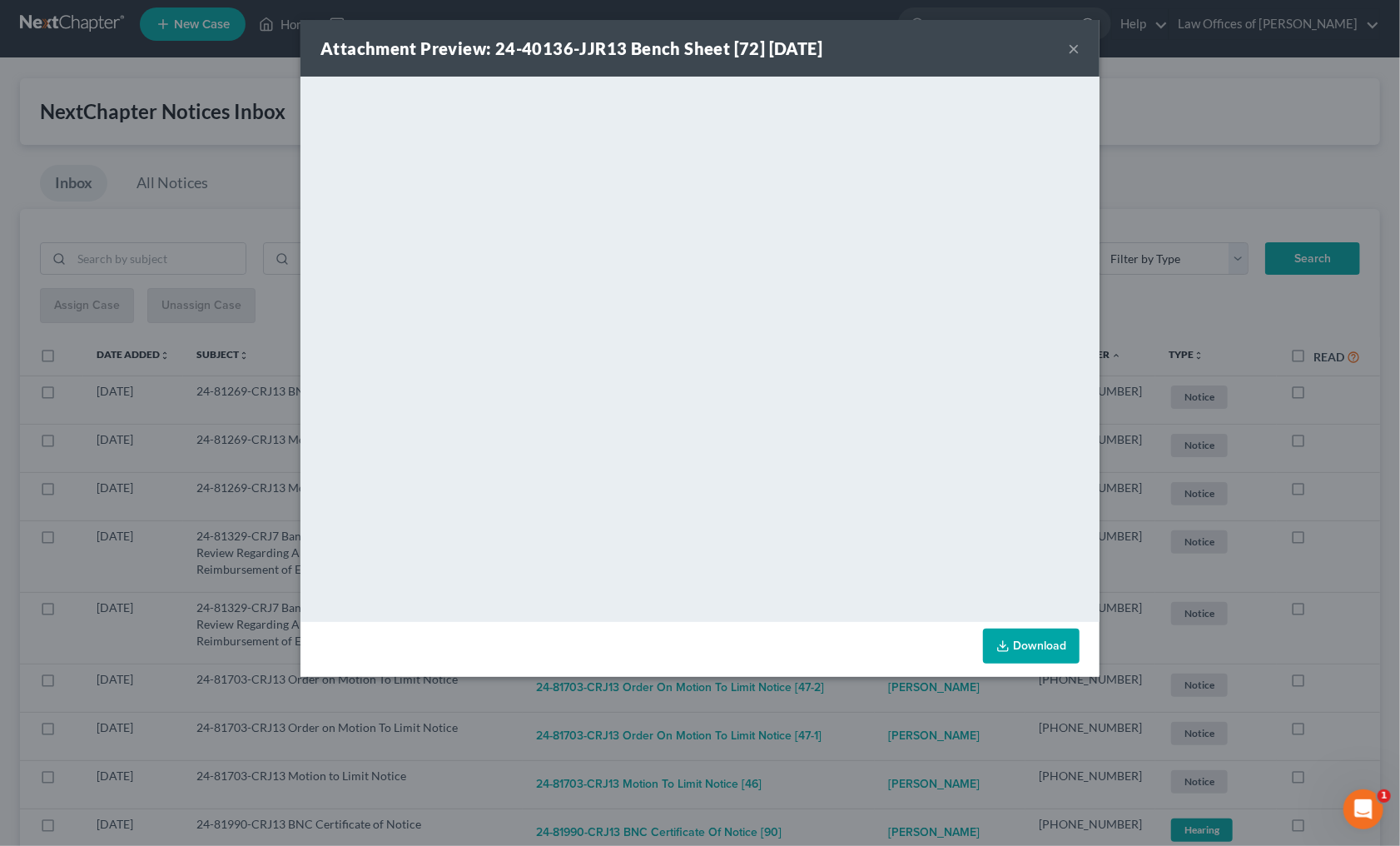
click at [860, 691] on div "Attachment Preview: 24-40136-JJR13 Bench Sheet [72] 08/07/2025 × <object ng-att…" at bounding box center [700, 423] width 1400 height 846
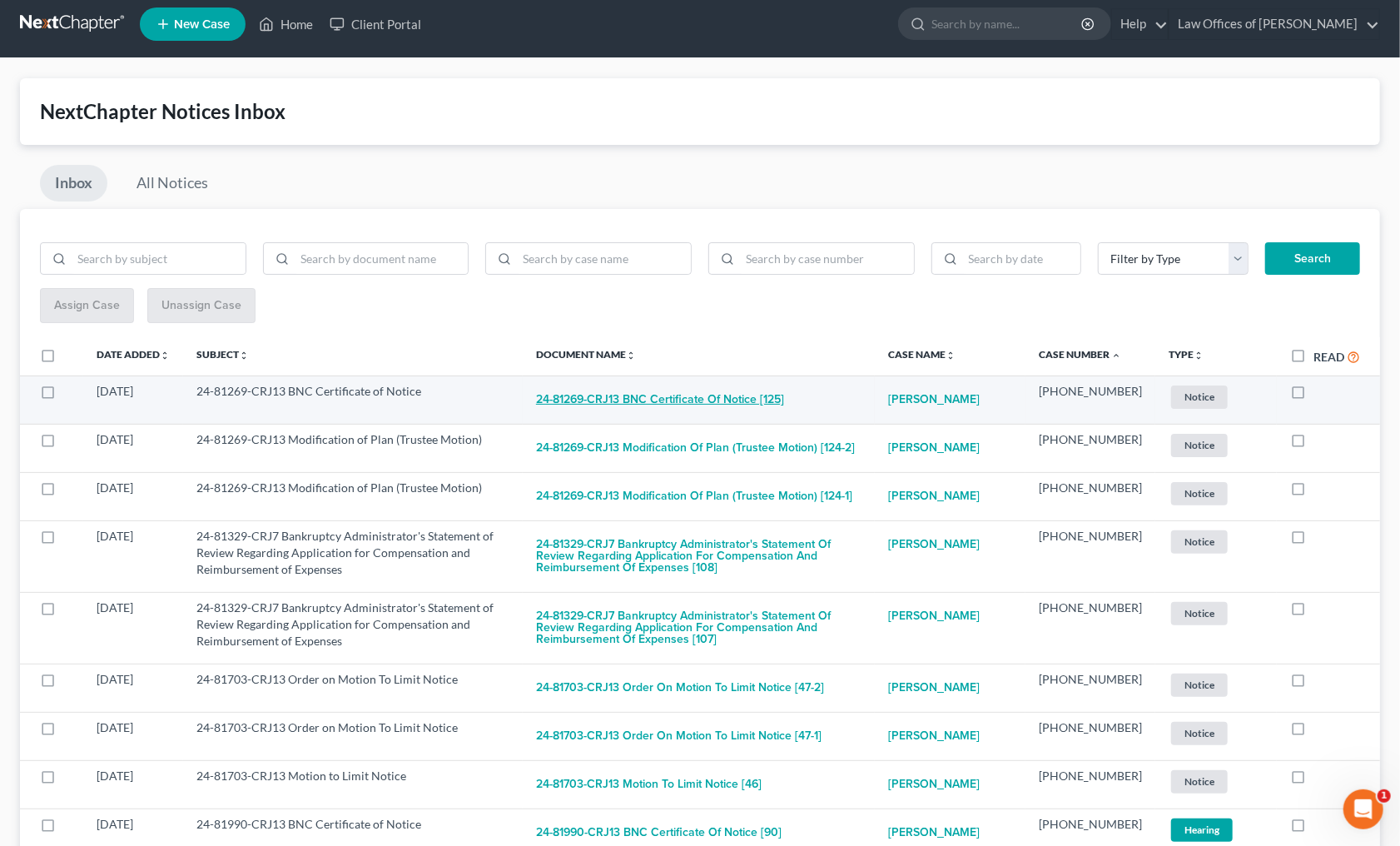
drag, startPoint x: 675, startPoint y: 390, endPoint x: 684, endPoint y: 395, distance: 10.3
click at [684, 395] on button "24-81269-CRJ13 BNC Certificate of Notice [125]" at bounding box center [659, 400] width 248 height 34
checkbox input "true"
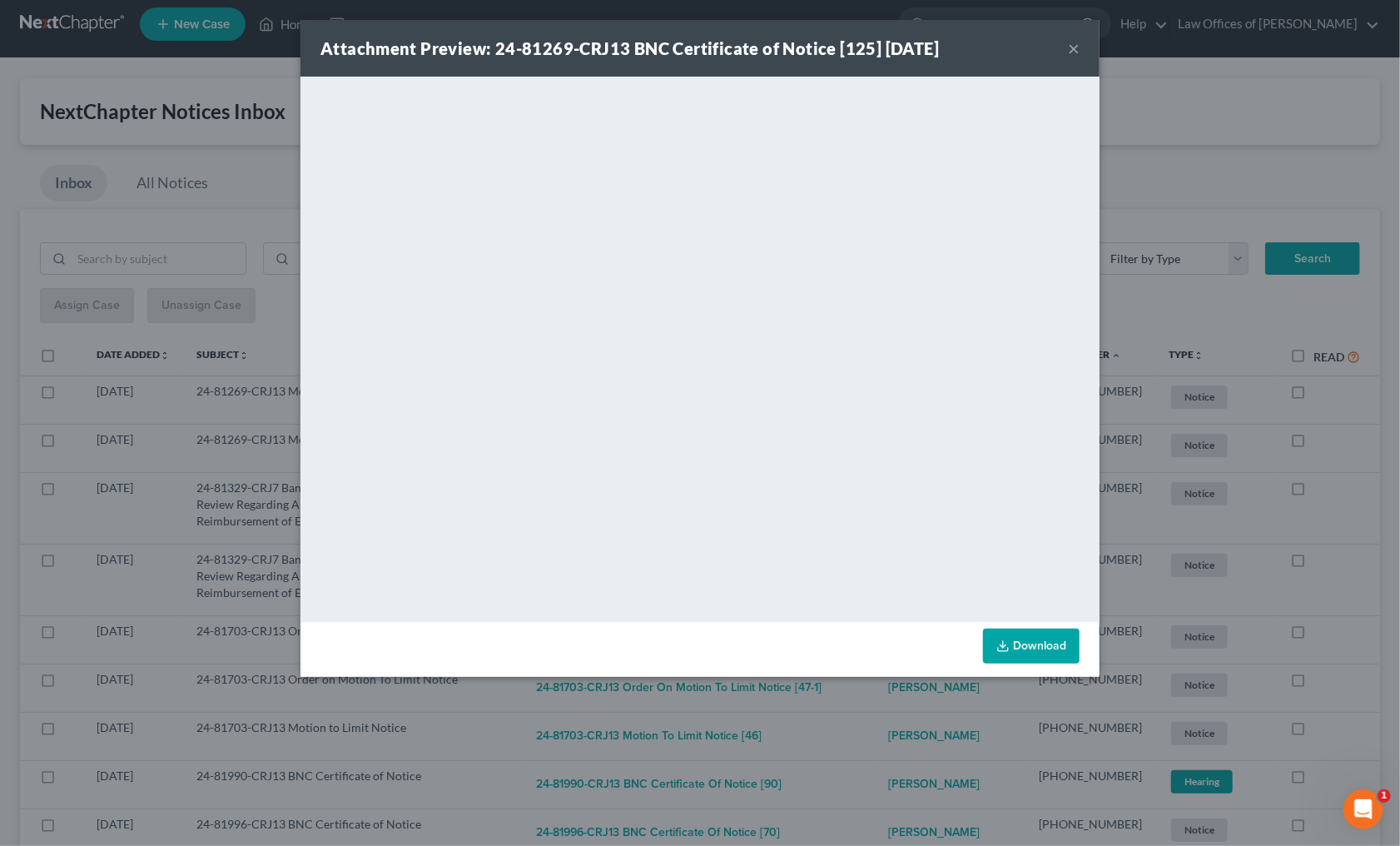
click at [834, 700] on div "Attachment Preview: 24-81269-CRJ13 BNC Certificate of Notice [125] 08/09/2025 ×…" at bounding box center [700, 423] width 1400 height 846
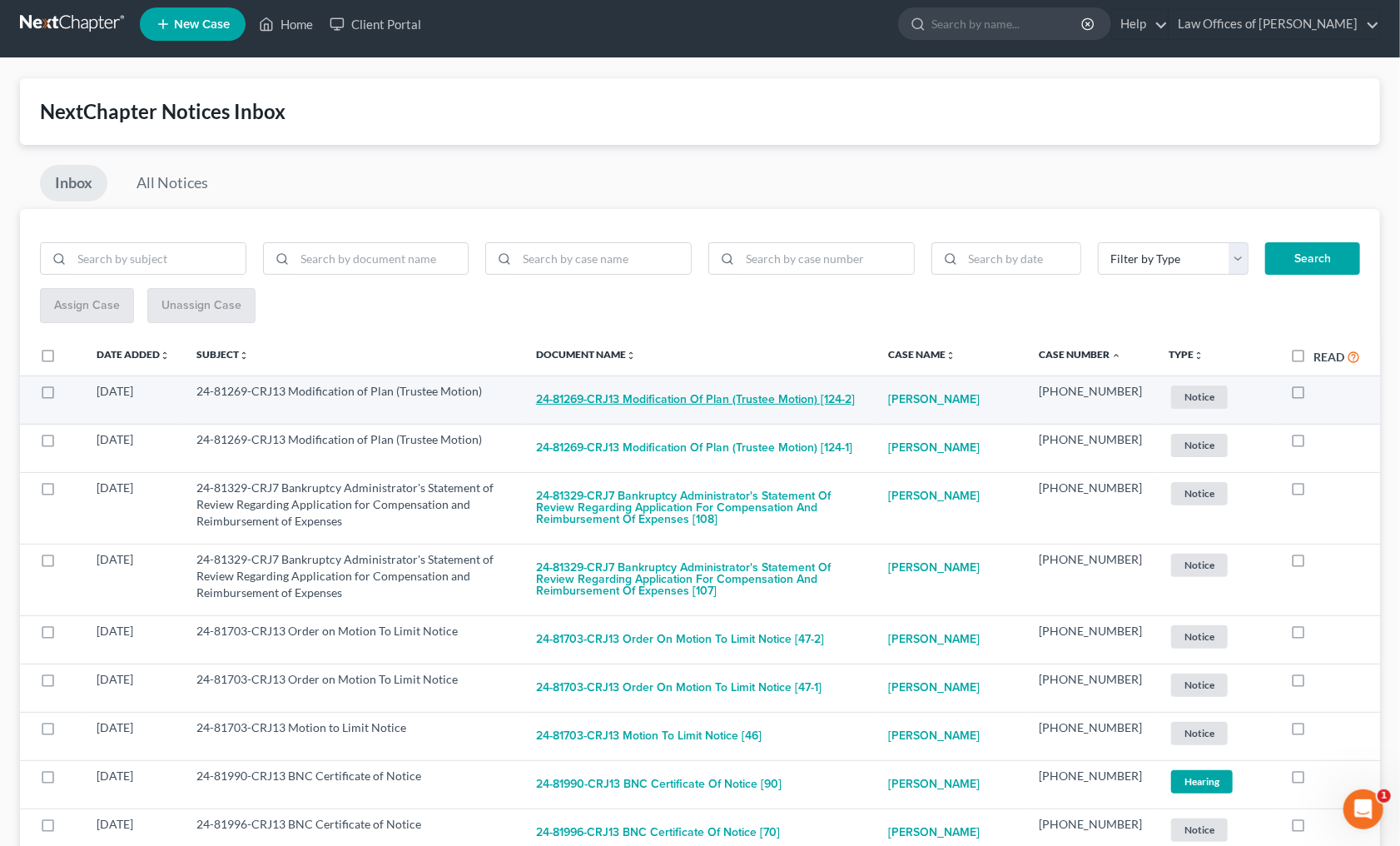
click at [754, 399] on button "24-81269-CRJ13 Modification of Plan (Trustee Motion) [124-2]" at bounding box center [695, 400] width 319 height 34
checkbox input "true"
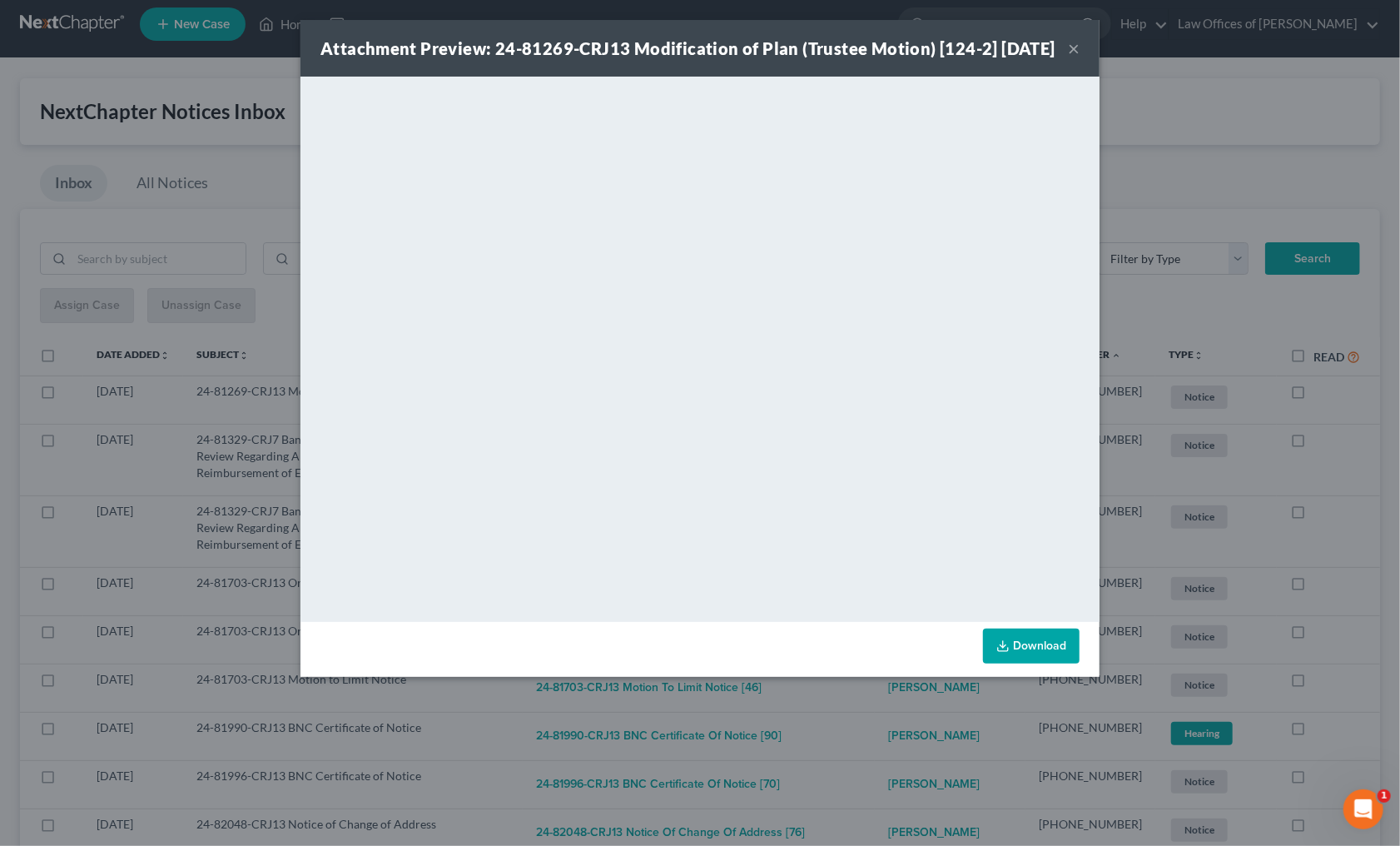
click at [821, 728] on div "Attachment Preview: 24-81269-CRJ13 Modification of Plan (Trustee Motion) [124-2…" at bounding box center [700, 423] width 1400 height 846
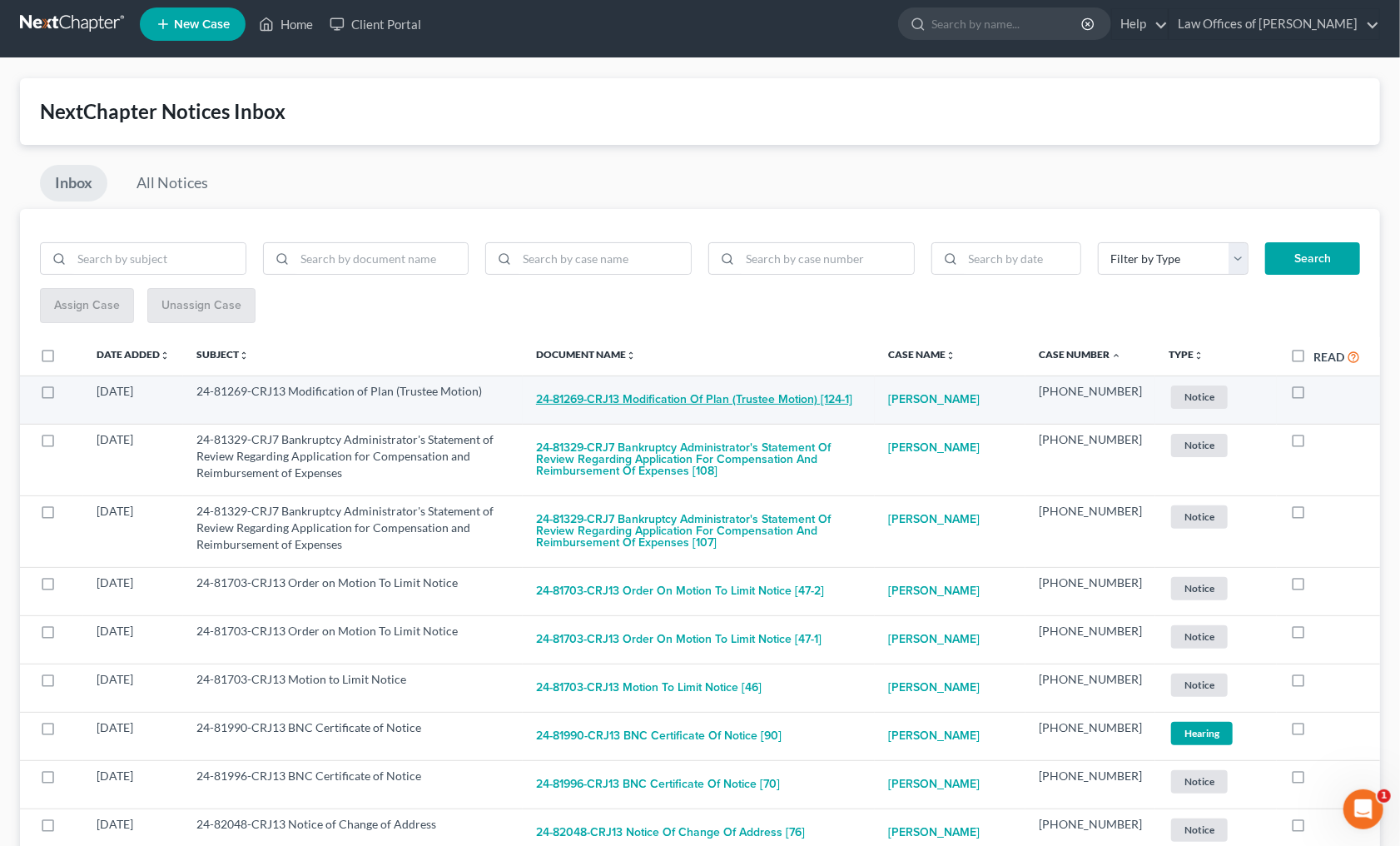
click at [753, 400] on button "24-81269-CRJ13 Modification of Plan (Trustee Motion) [124-1]" at bounding box center [693, 400] width 316 height 34
checkbox input "true"
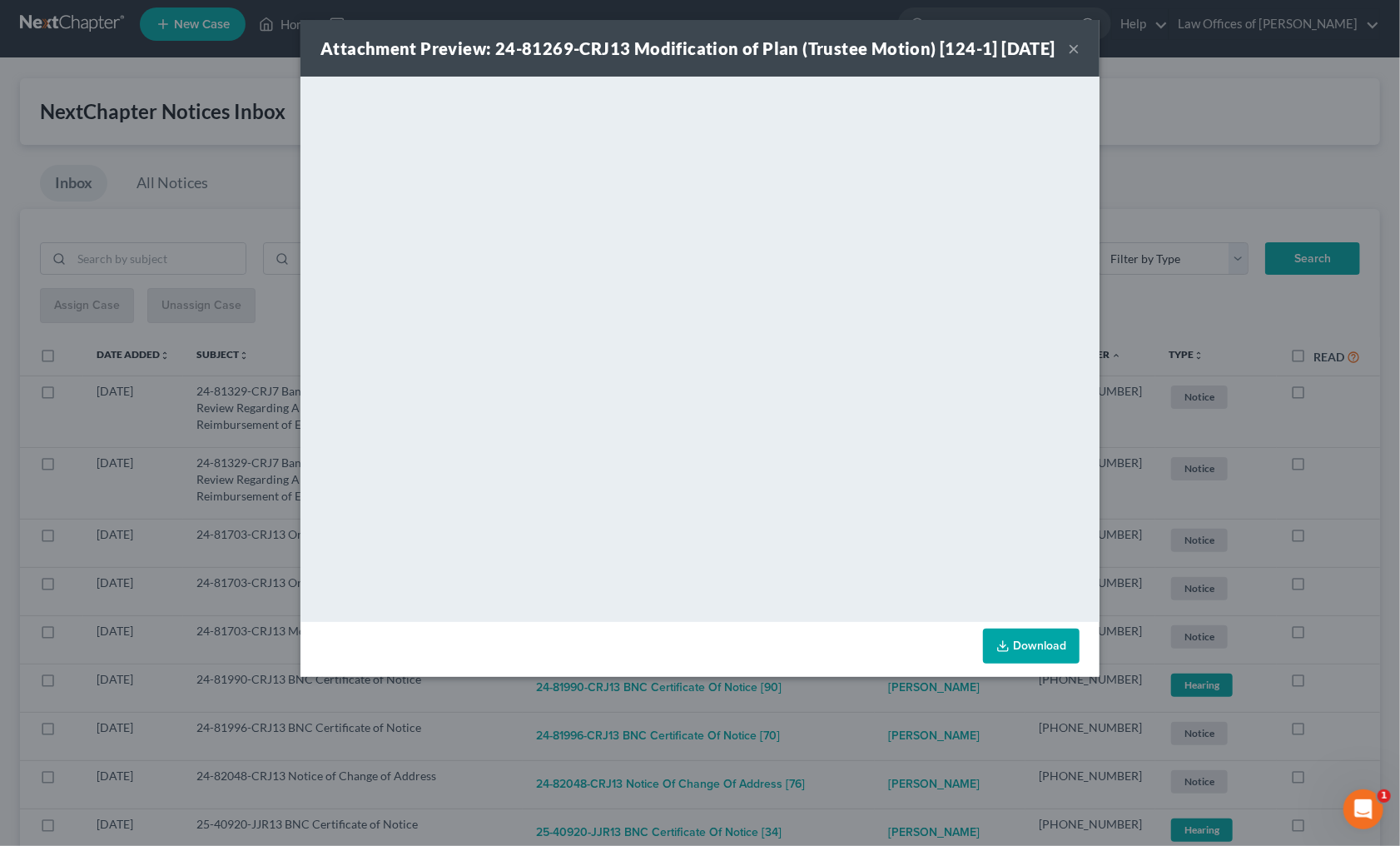
click at [826, 726] on div "Attachment Preview: 24-81269-CRJ13 Modification of Plan (Trustee Motion) [124-1…" at bounding box center [700, 423] width 1400 height 846
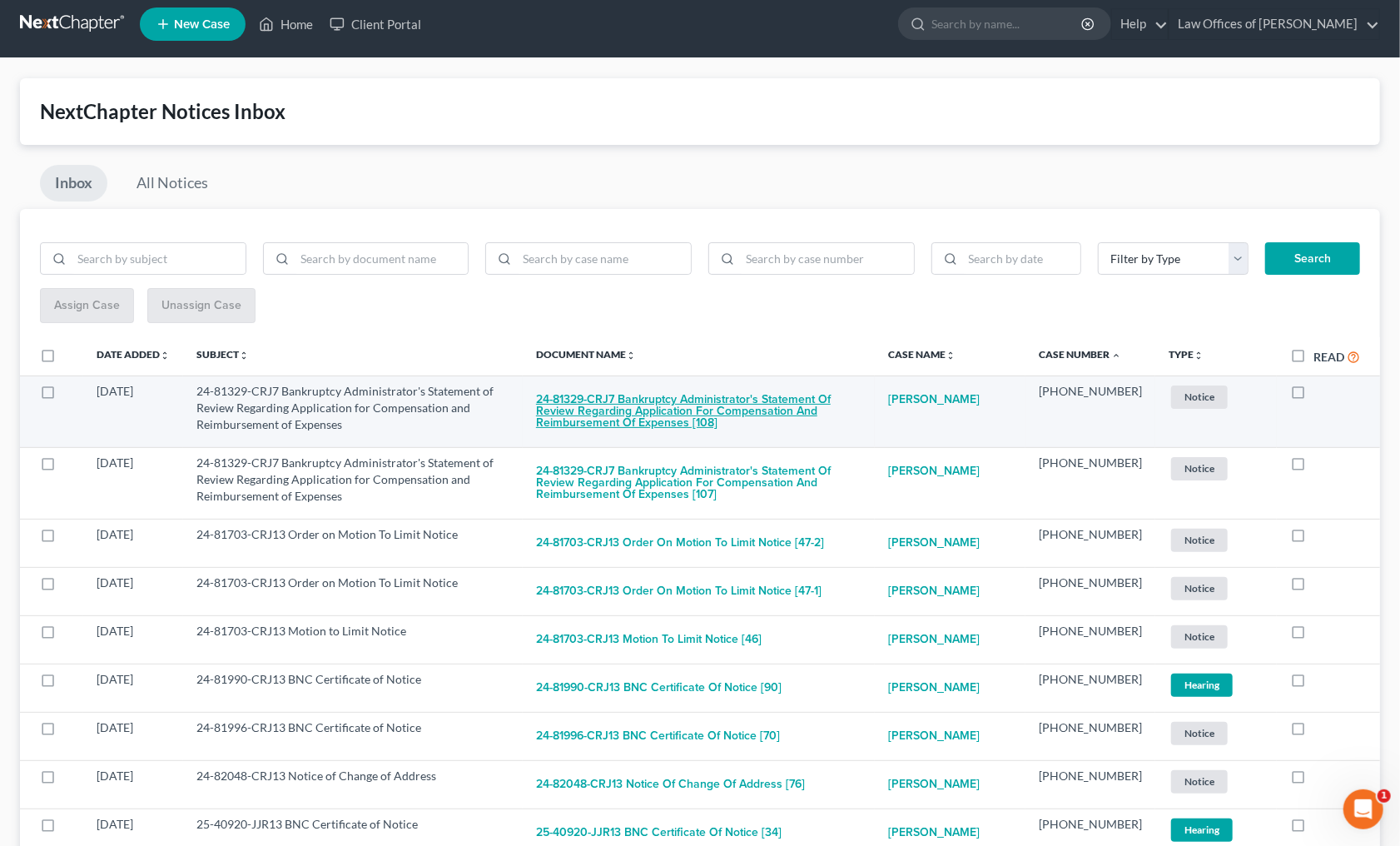
click at [697, 392] on button "24-81329-CRJ7 Bankruptcy Administrator's Statement of Review Regarding Applicat…" at bounding box center [698, 411] width 326 height 56
checkbox input "true"
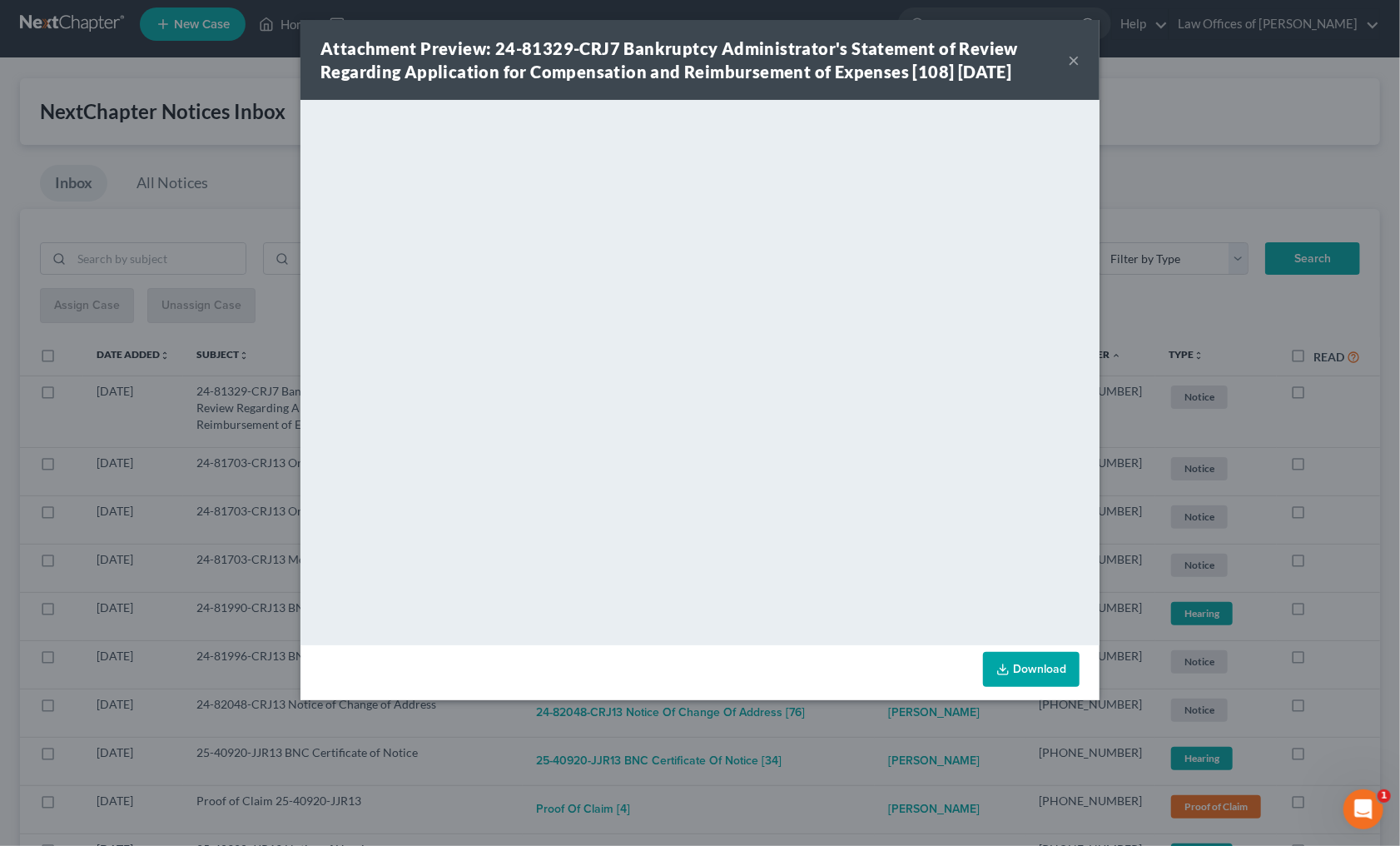
drag, startPoint x: 863, startPoint y: 722, endPoint x: 846, endPoint y: 694, distance: 32.8
click at [857, 713] on div "Attachment Preview: 24-81329-CRJ7 Bankruptcy Administrator's Statement of Revie…" at bounding box center [700, 423] width 1400 height 846
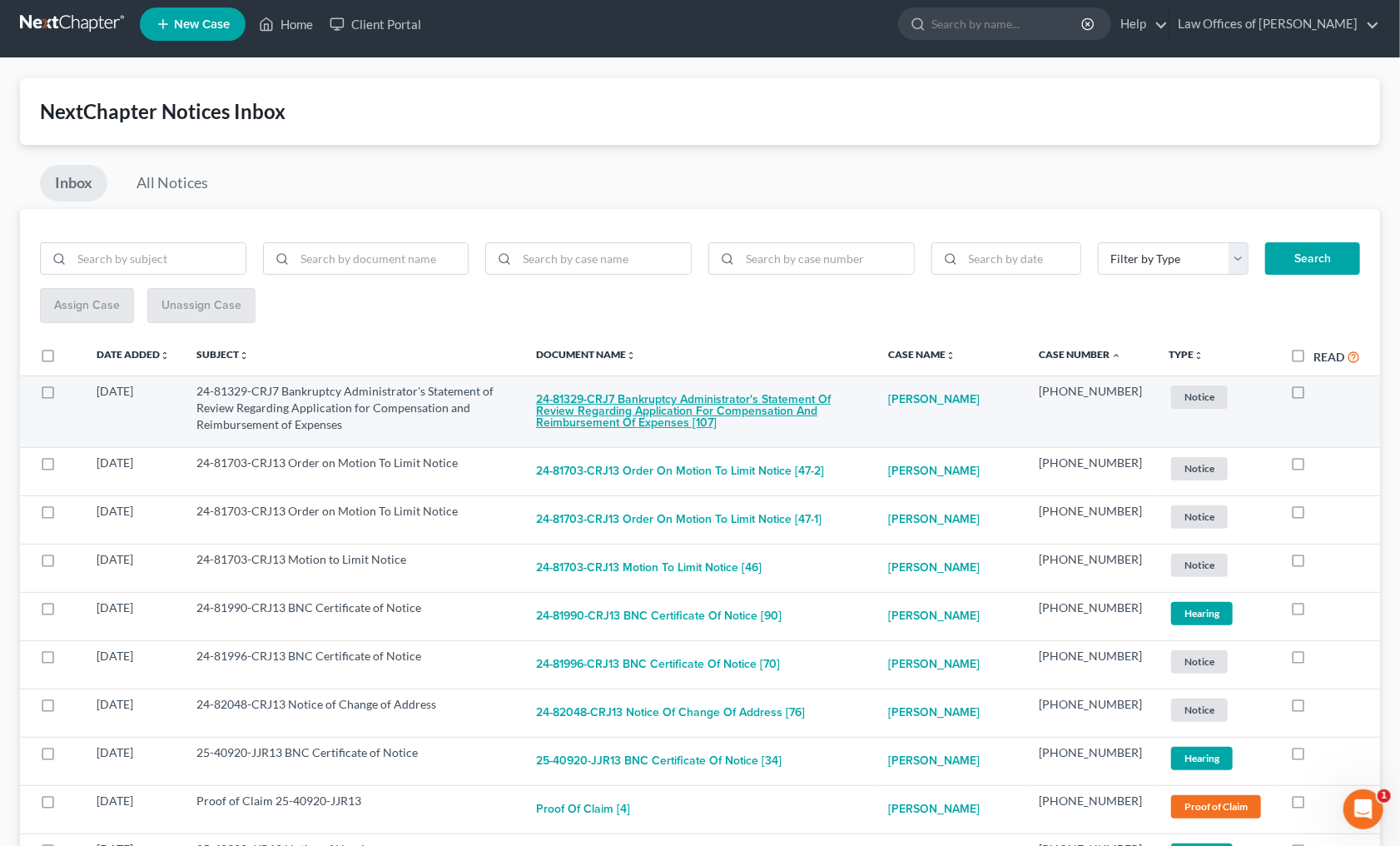
click at [753, 409] on button "24-81329-CRJ7 Bankruptcy Administrator's Statement of Review Regarding Applicat…" at bounding box center [698, 411] width 326 height 56
checkbox input "true"
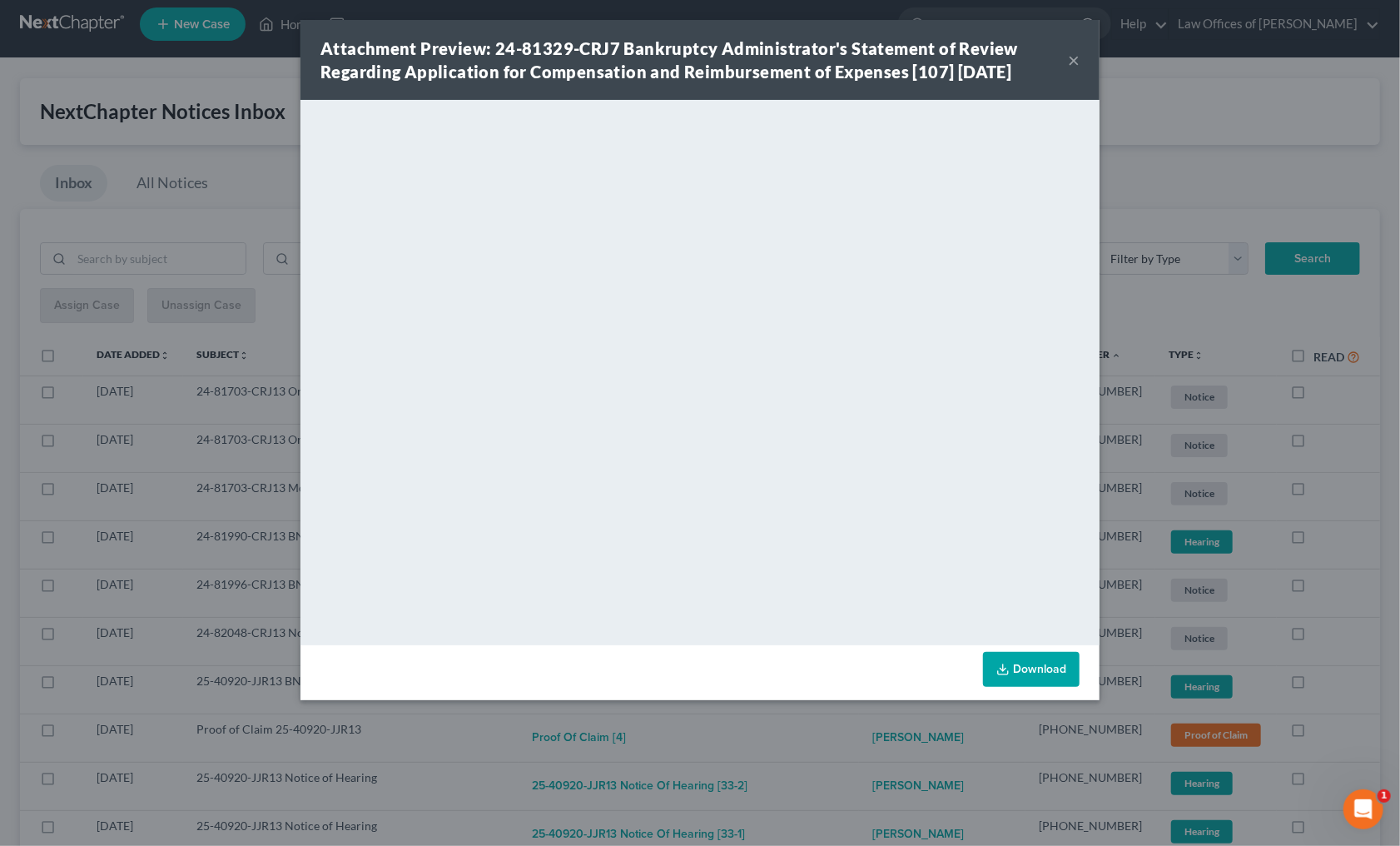
click at [835, 720] on div "Attachment Preview: 24-81329-CRJ7 Bankruptcy Administrator's Statement of Revie…" at bounding box center [700, 423] width 1400 height 846
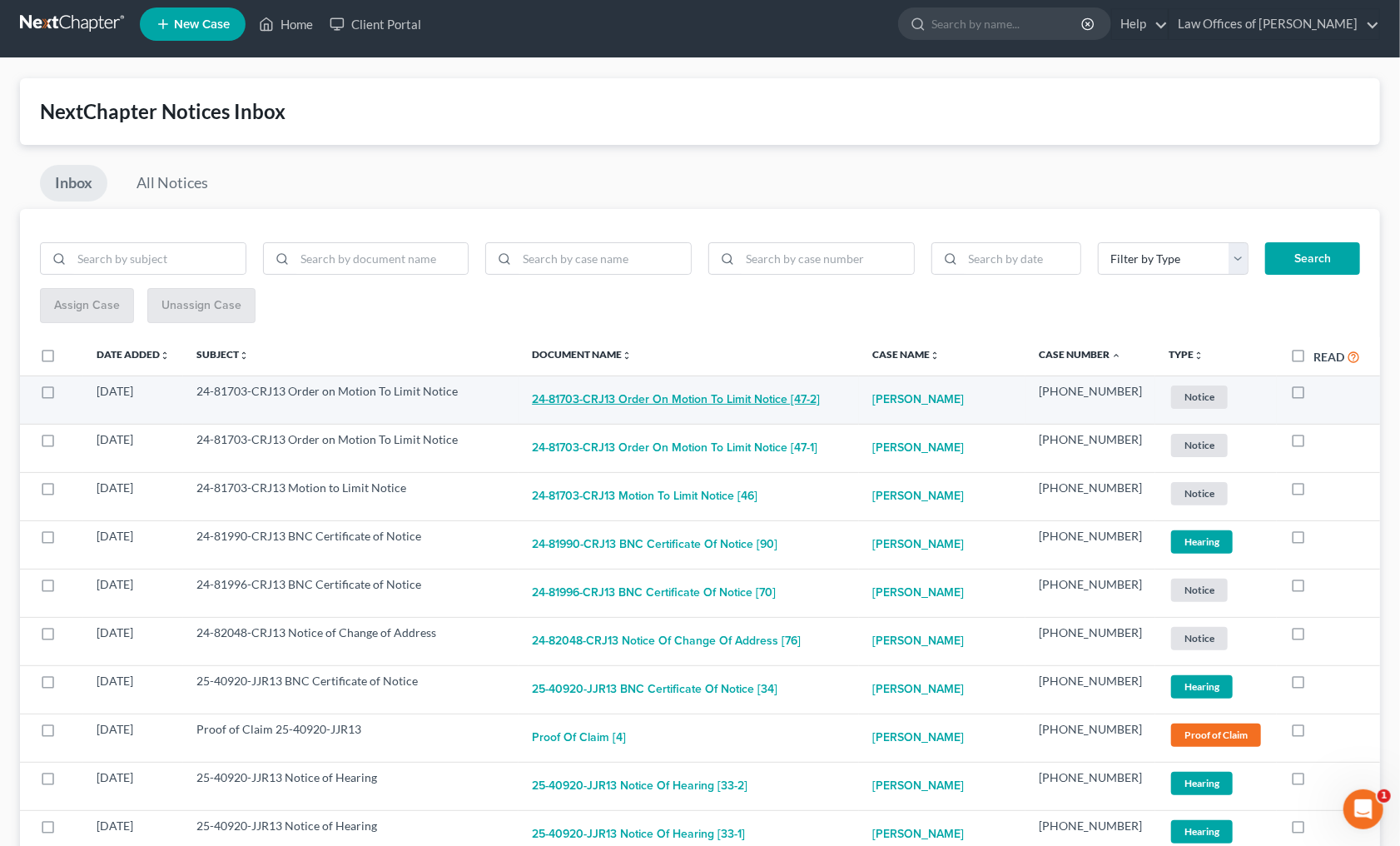
click at [733, 403] on button "24-81703-CRJ13 Order on Motion To Limit Notice [47-2]" at bounding box center [675, 400] width 288 height 34
checkbox input "true"
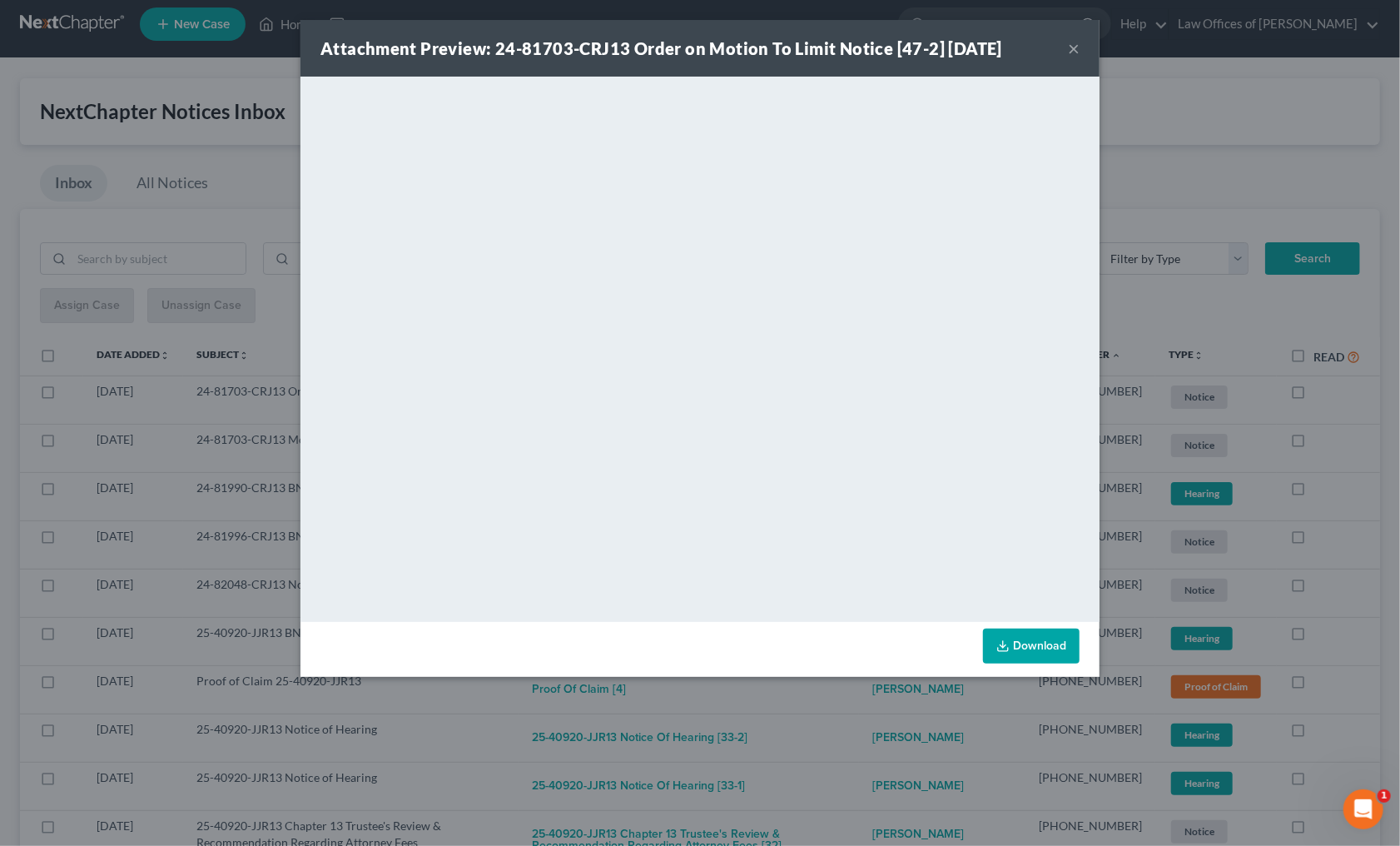
click at [850, 709] on div "Attachment Preview: 24-81703-CRJ13 Order on Motion To Limit Notice [47-2] 08/11…" at bounding box center [700, 423] width 1400 height 846
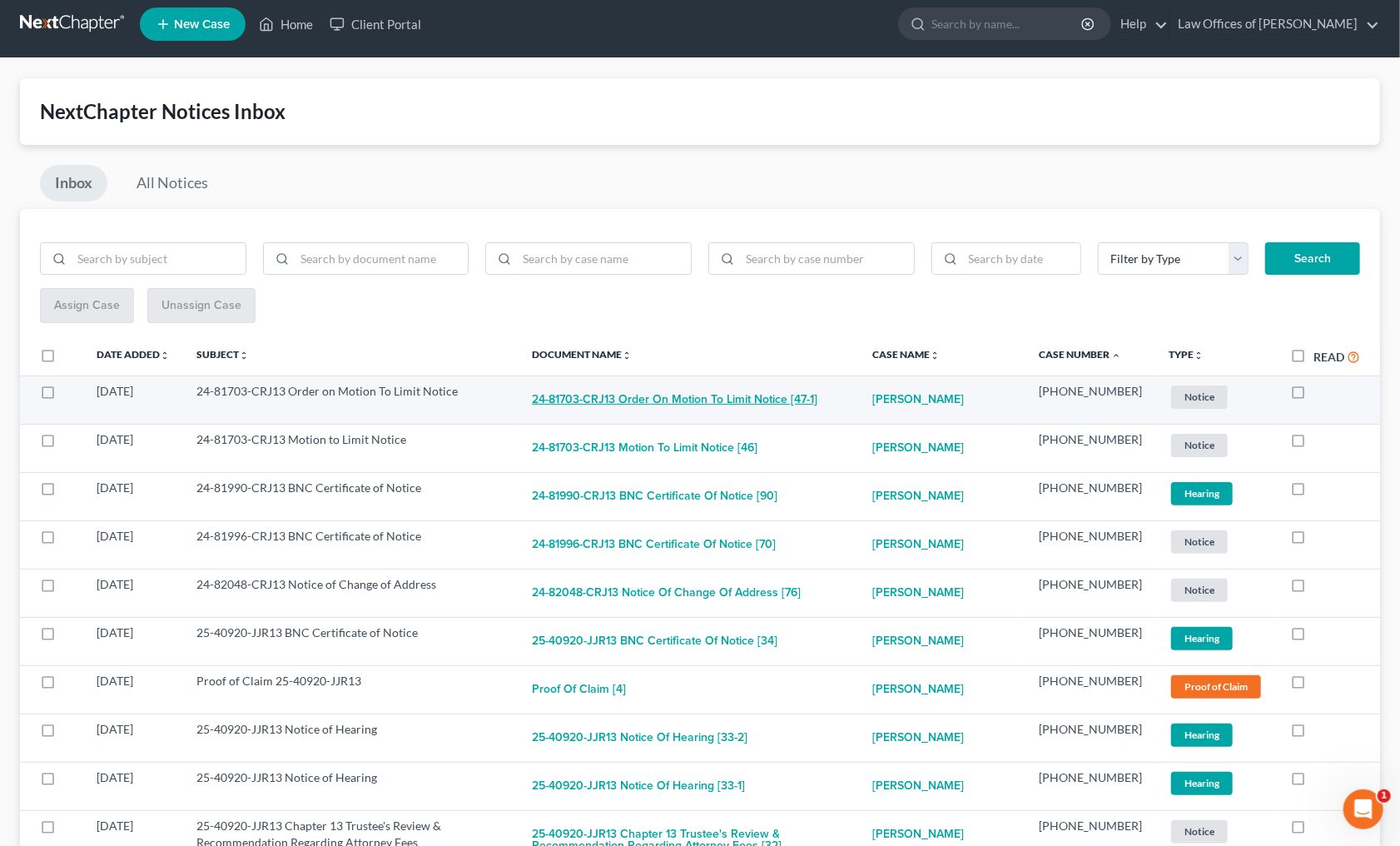
click at [717, 388] on button "24-81703-CRJ13 Order on Motion To Limit Notice [47-1]" at bounding box center [674, 400] width 285 height 34
checkbox input "true"
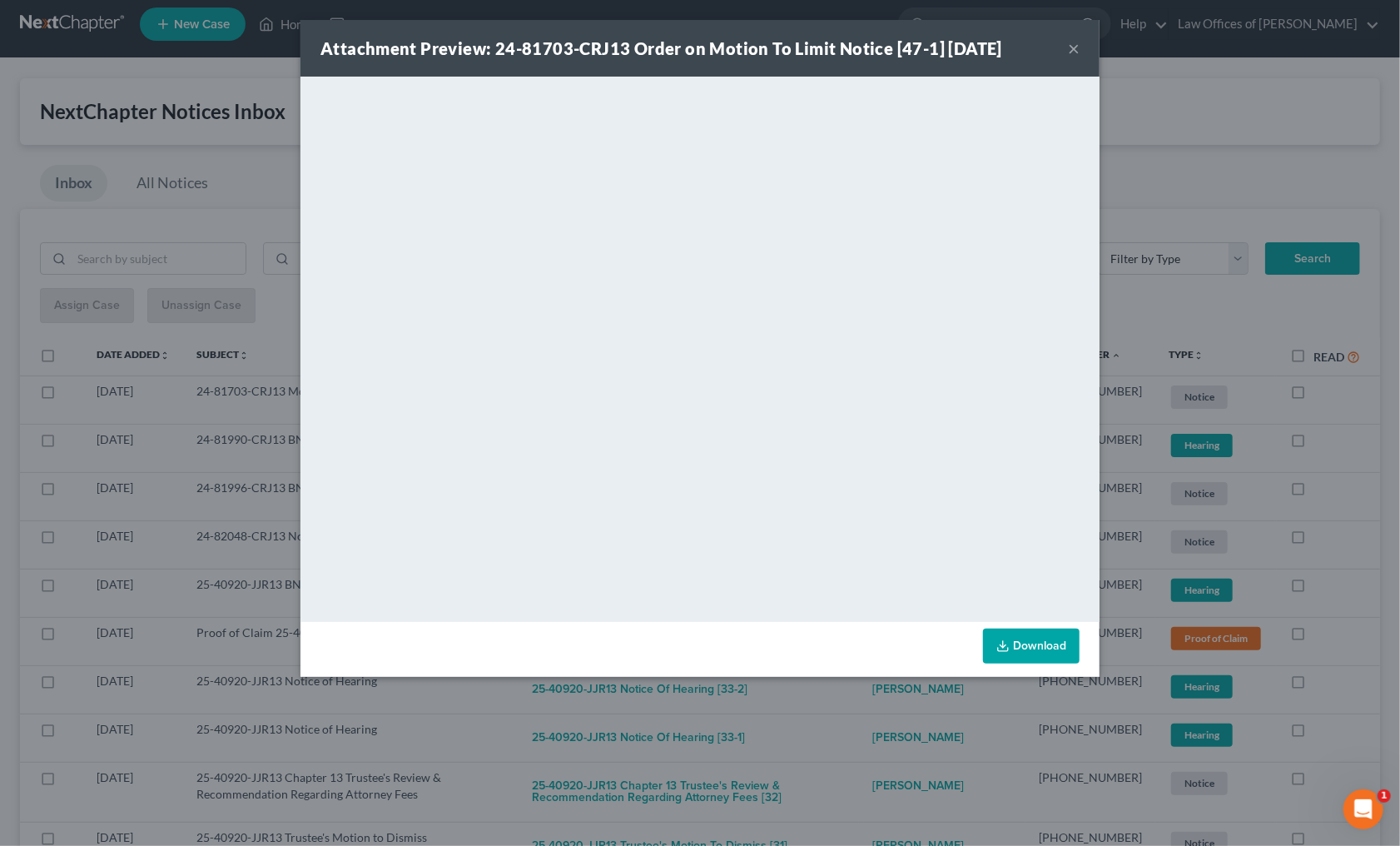
click at [838, 715] on div "Attachment Preview: 24-81703-CRJ13 Order on Motion To Limit Notice [47-1] 08/11…" at bounding box center [700, 423] width 1400 height 846
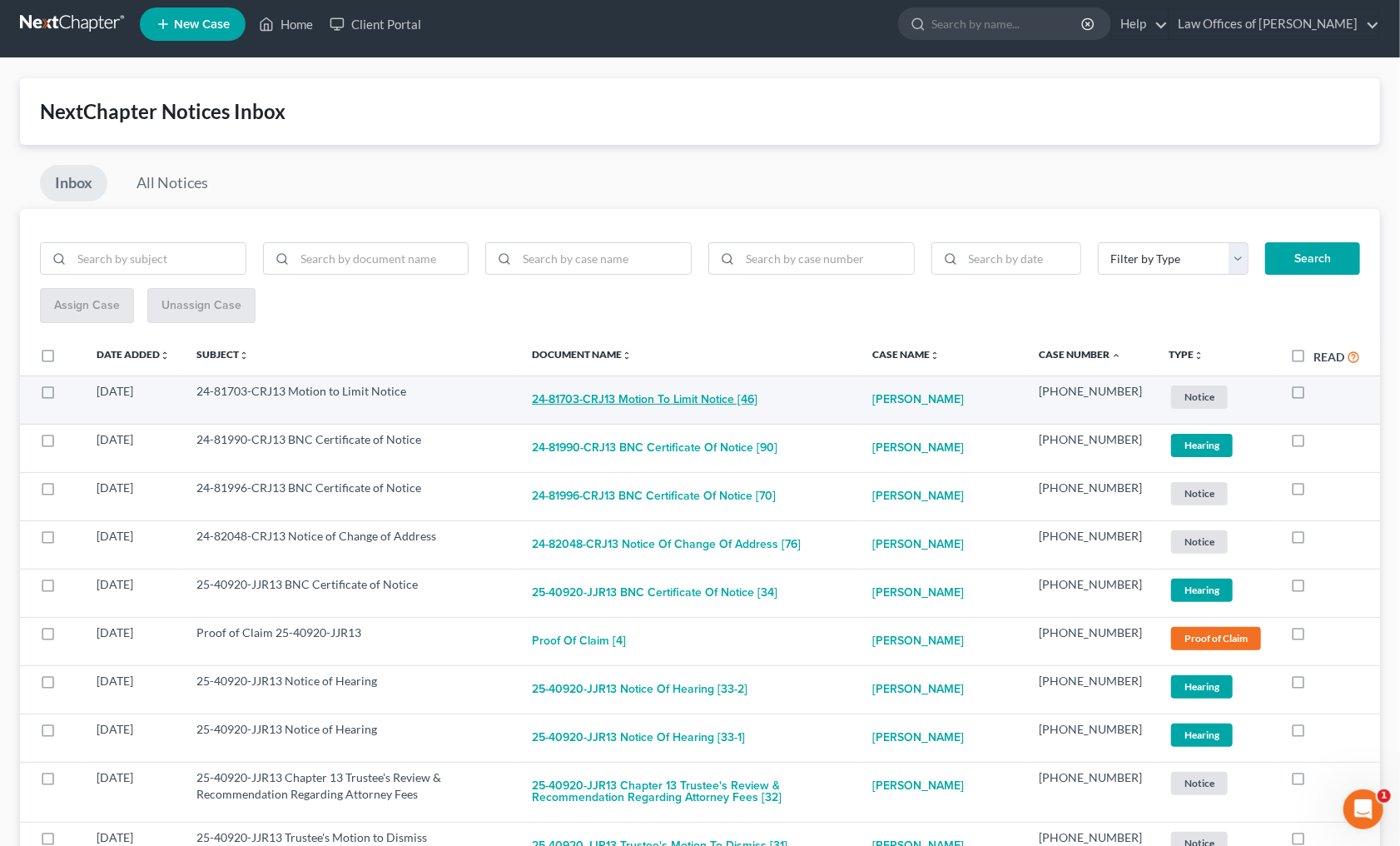
click at [733, 397] on button "24-81703-CRJ13 Motion to Limit Notice [46]" at bounding box center [645, 400] width 226 height 34
checkbox input "true"
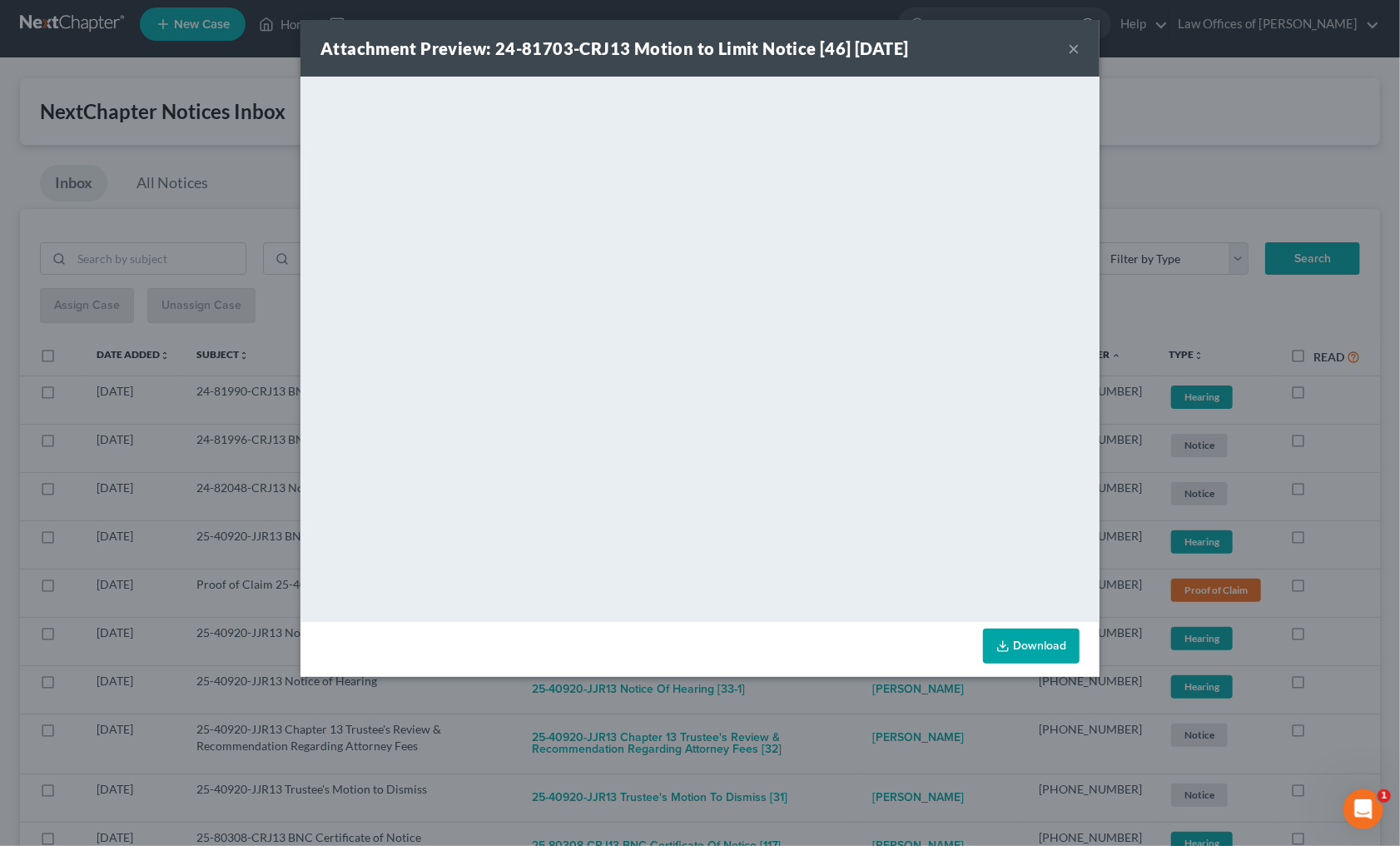
click at [807, 687] on div "Attachment Preview: 24-81703-CRJ13 Motion to Limit Notice [46] 08/08/2025 × <ob…" at bounding box center [700, 423] width 1400 height 846
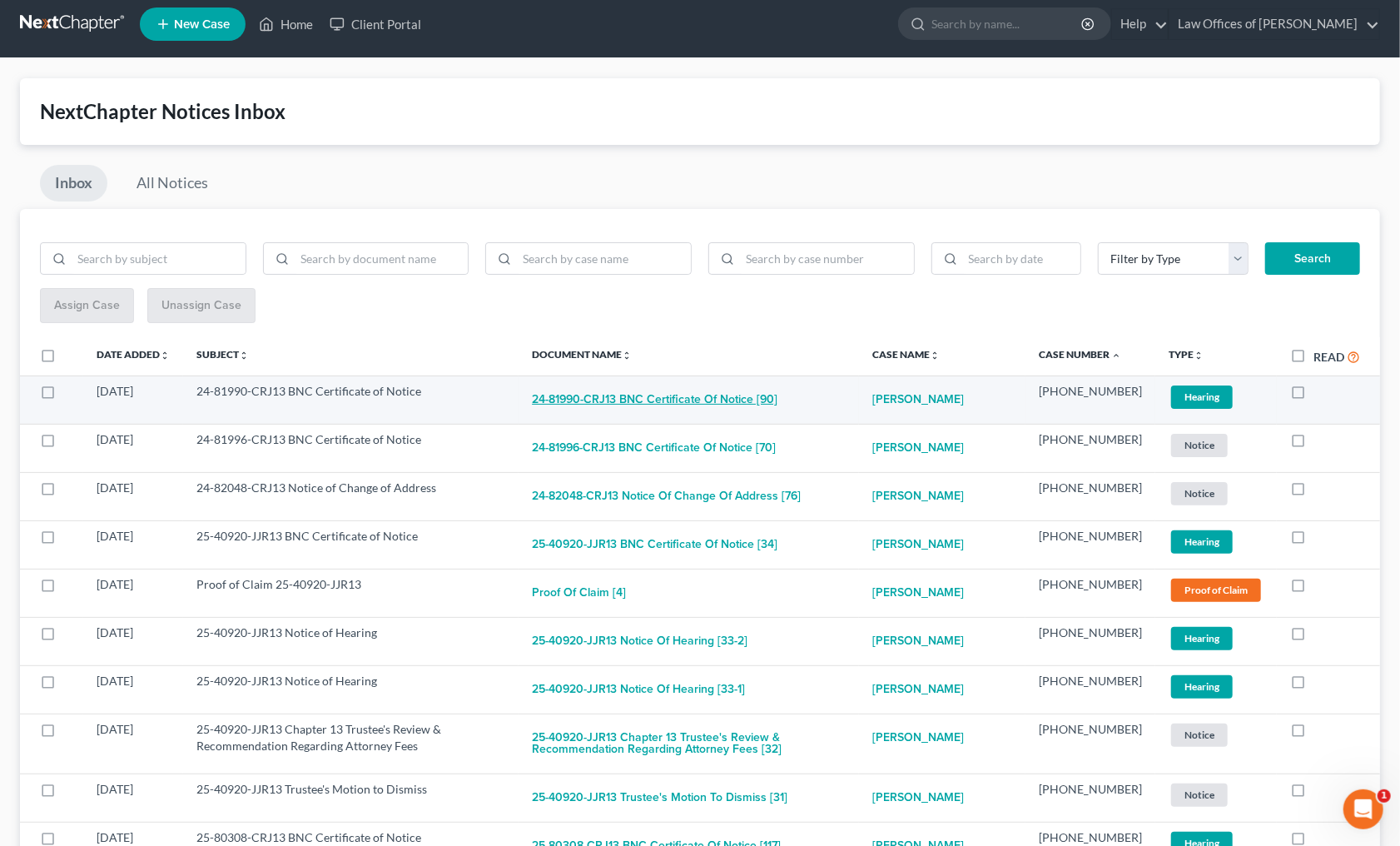
click at [742, 392] on button "24-81990-CRJ13 BNC Certificate of Notice [90]" at bounding box center [654, 400] width 246 height 34
checkbox input "true"
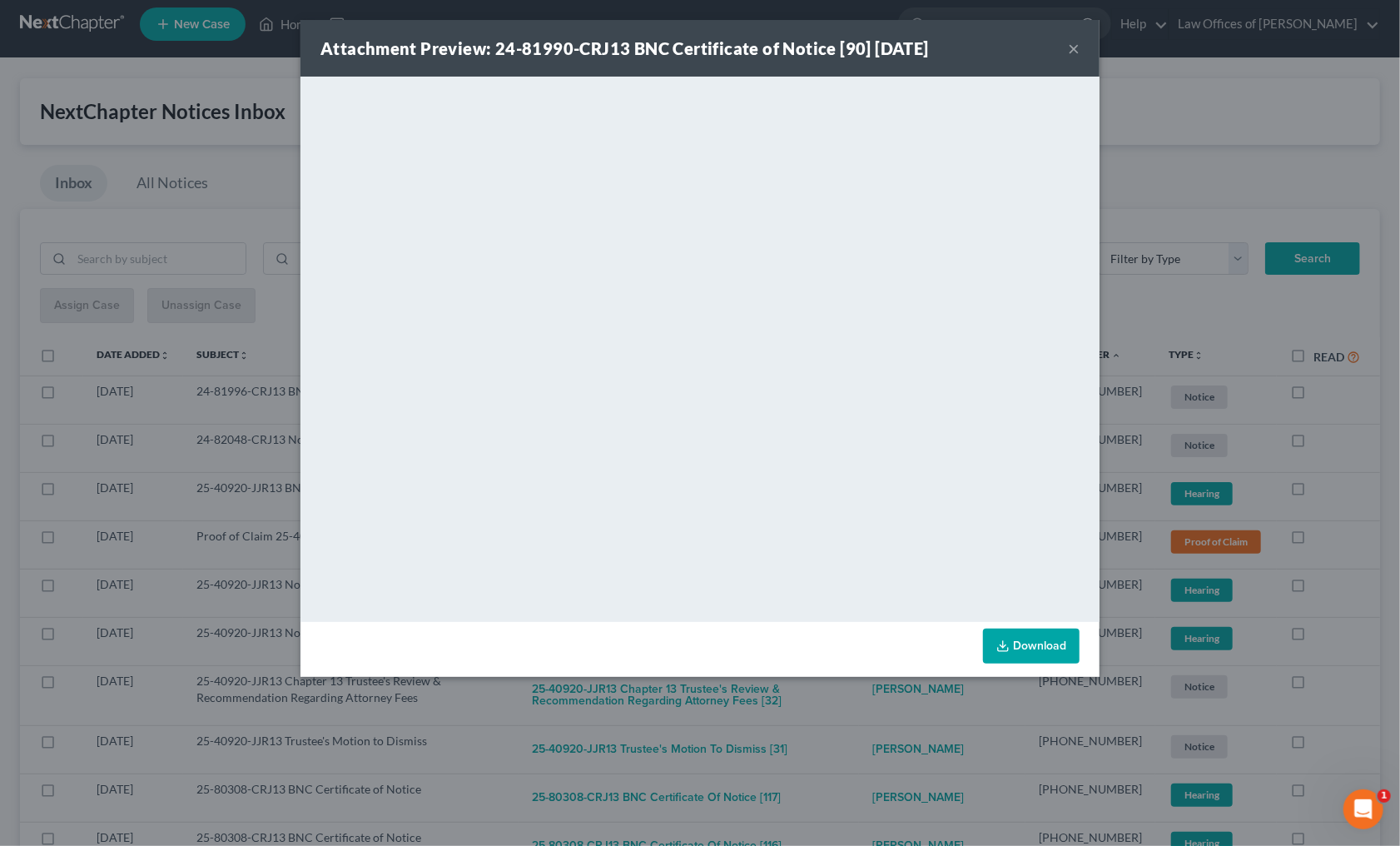
drag, startPoint x: 866, startPoint y: 718, endPoint x: 862, endPoint y: 706, distance: 12.6
click at [864, 714] on div "Attachment Preview: 24-81990-CRJ13 BNC Certificate of Notice [90] 08/08/2025 × …" at bounding box center [700, 423] width 1400 height 846
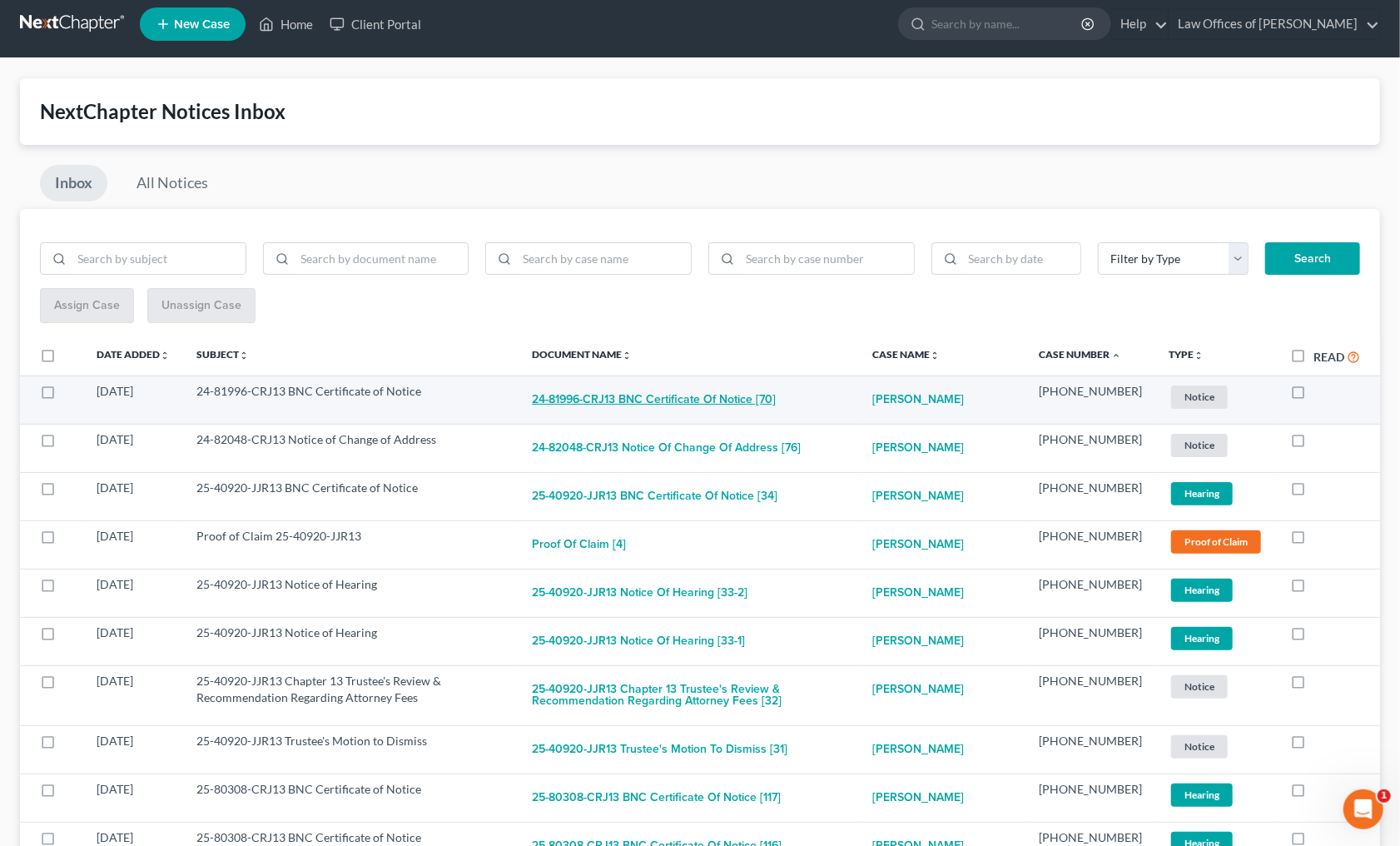
click at [720, 398] on button "24-81996-CRJ13 BNC Certificate of Notice [70]" at bounding box center [653, 400] width 244 height 34
checkbox input "true"
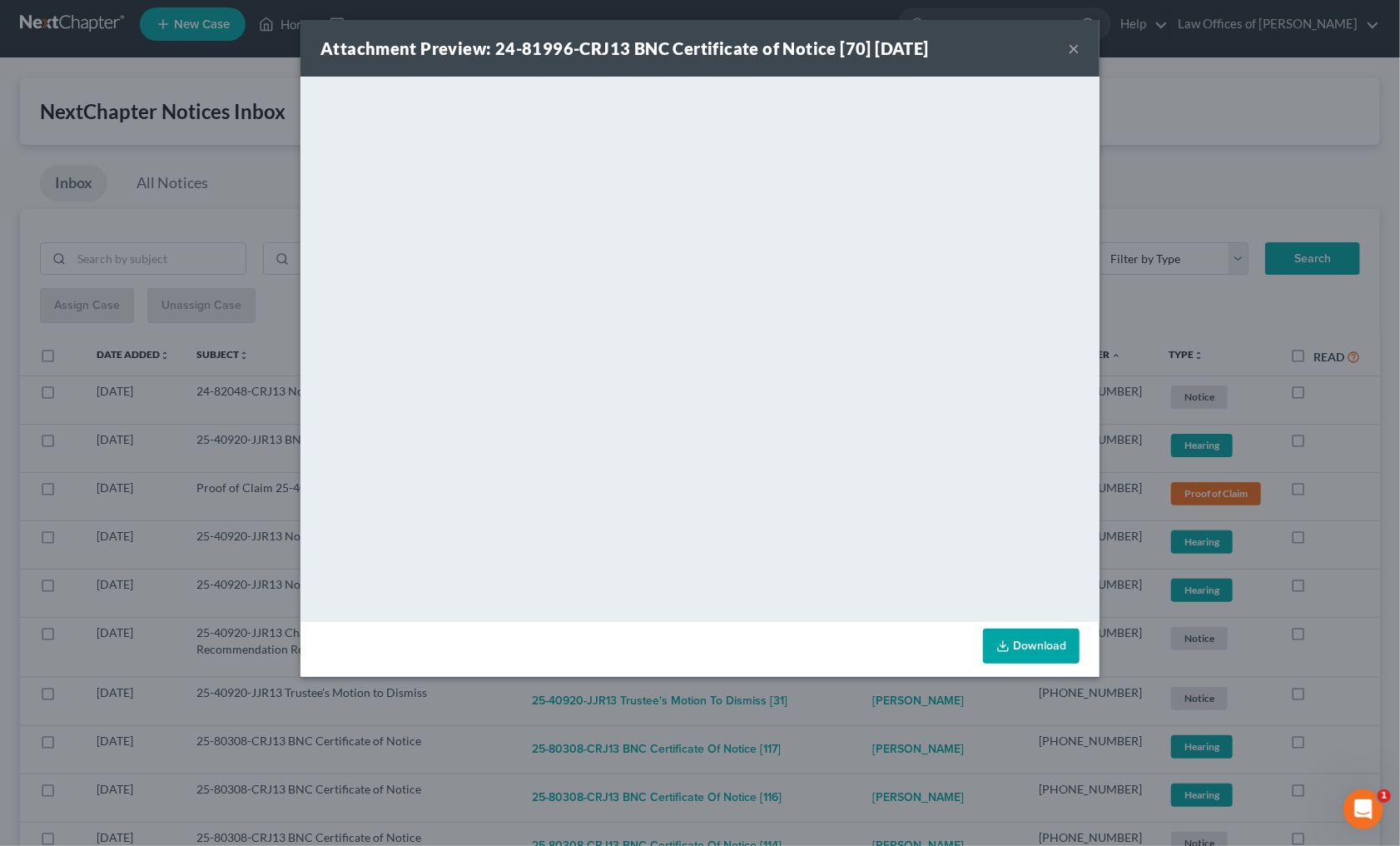
drag, startPoint x: 858, startPoint y: 703, endPoint x: 803, endPoint y: 652, distance: 75.0
click at [857, 702] on div "Attachment Preview: 24-81996-CRJ13 BNC Certificate of Notice [70] 08/08/2025 × …" at bounding box center [700, 423] width 1400 height 846
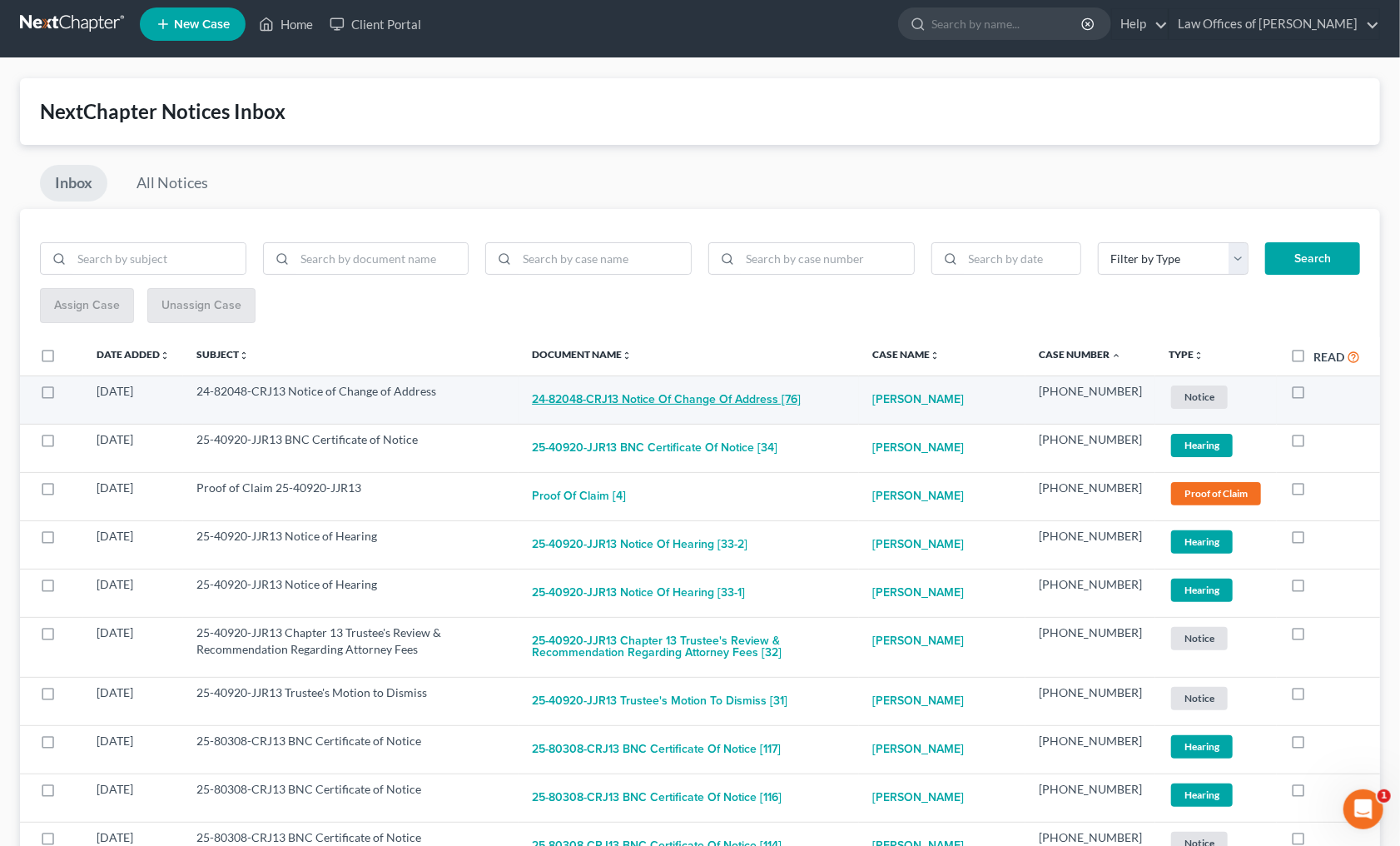
click at [706, 399] on button "24-82048-CRJ13 Notice of Change of Address [76]" at bounding box center [665, 400] width 268 height 34
checkbox input "true"
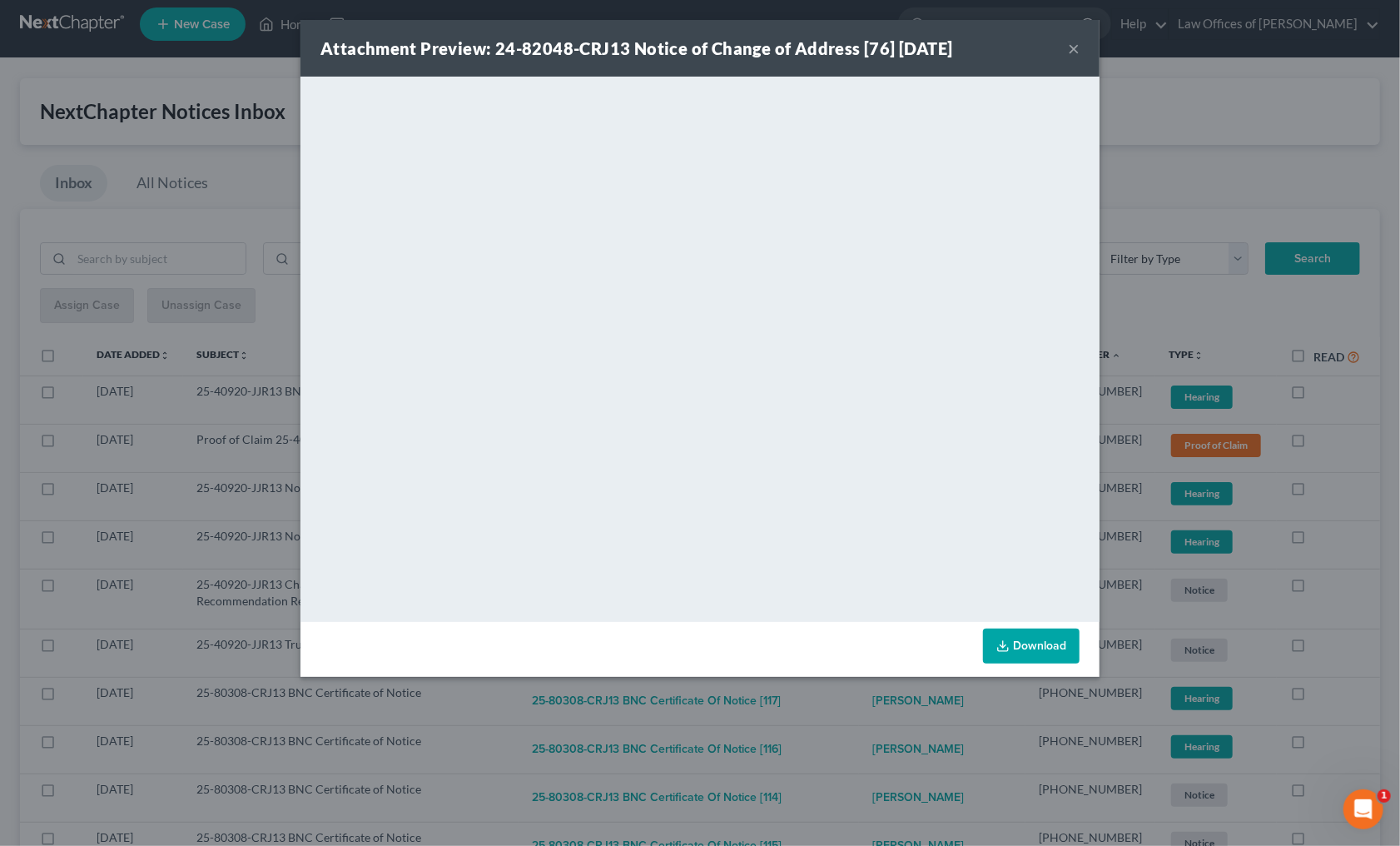
drag, startPoint x: 850, startPoint y: 707, endPoint x: 848, endPoint y: 697, distance: 10.2
click at [850, 706] on div "Attachment Preview: 24-82048-CRJ13 Notice of Change of Address [76] 08/06/2025 …" at bounding box center [700, 423] width 1400 height 846
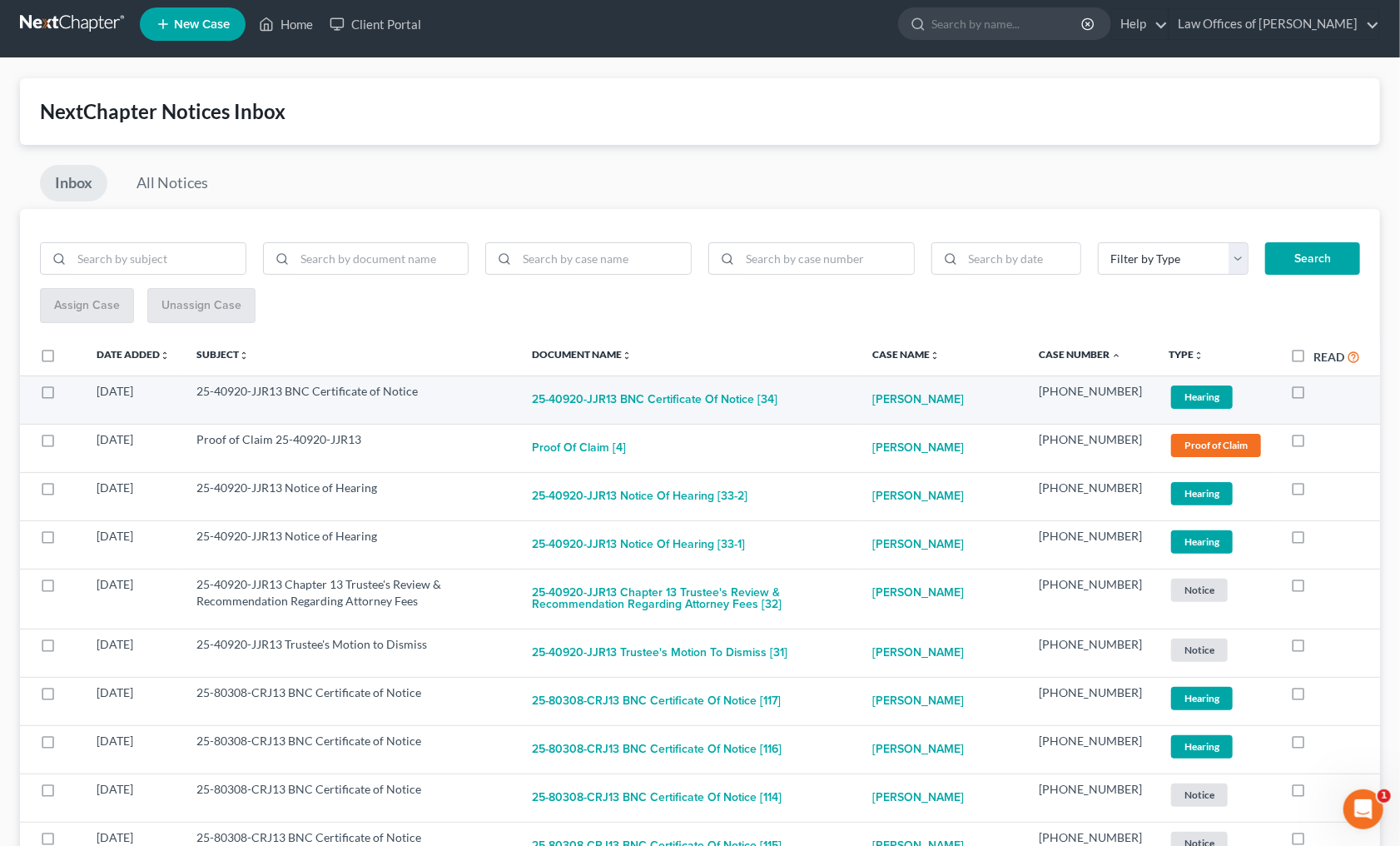
click at [692, 376] on td "25-40920-JJR13 BNC Certificate of Notice [34]" at bounding box center [689, 399] width 341 height 49
click at [694, 397] on button "25-40920-JJR13 BNC Certificate of Notice [34]" at bounding box center [654, 400] width 246 height 34
checkbox input "true"
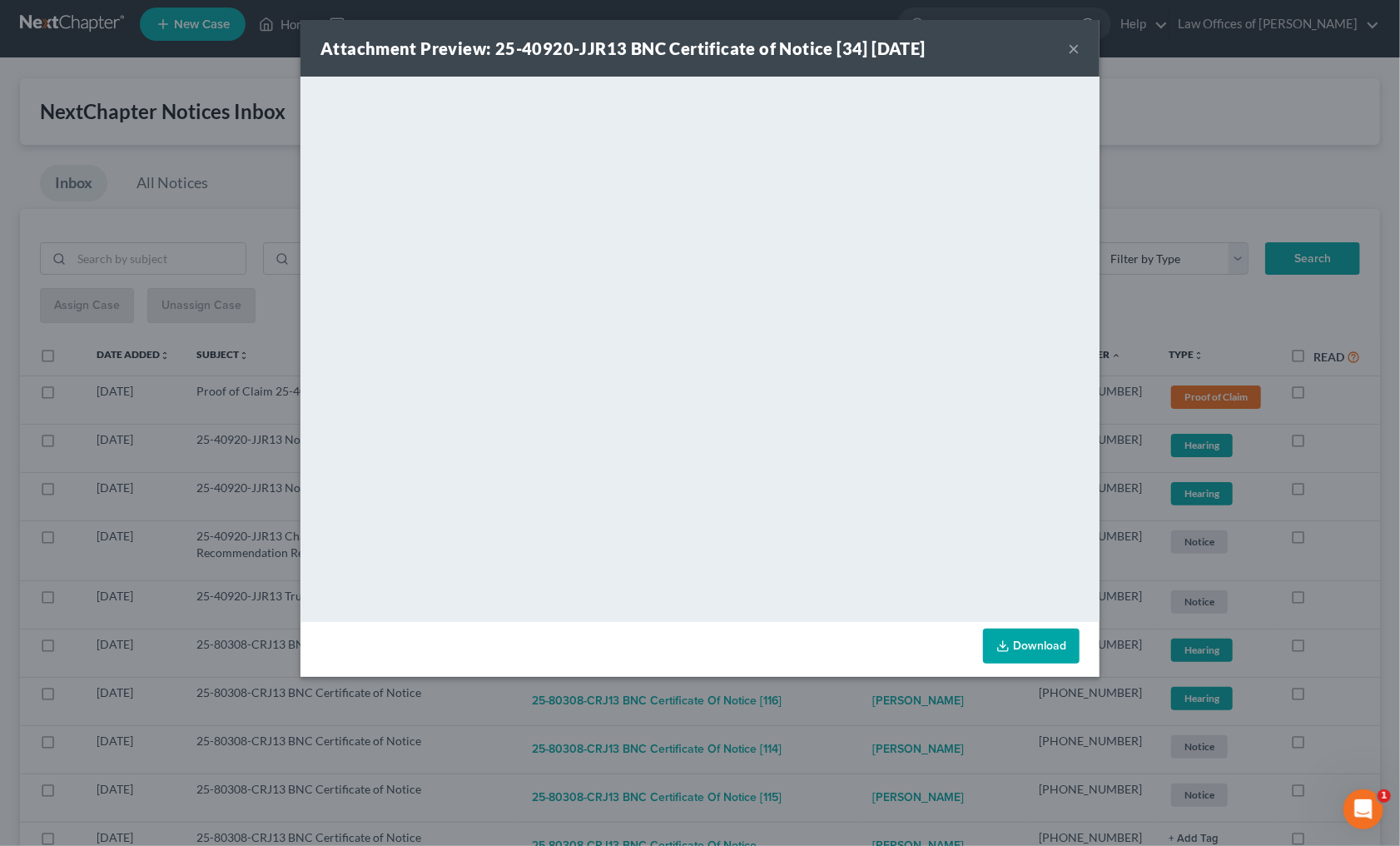
drag, startPoint x: 898, startPoint y: 713, endPoint x: 874, endPoint y: 691, distance: 32.6
click at [897, 713] on div "Attachment Preview: 25-40920-JJR13 BNC Certificate of Notice [34] 08/10/2025 × …" at bounding box center [700, 423] width 1400 height 846
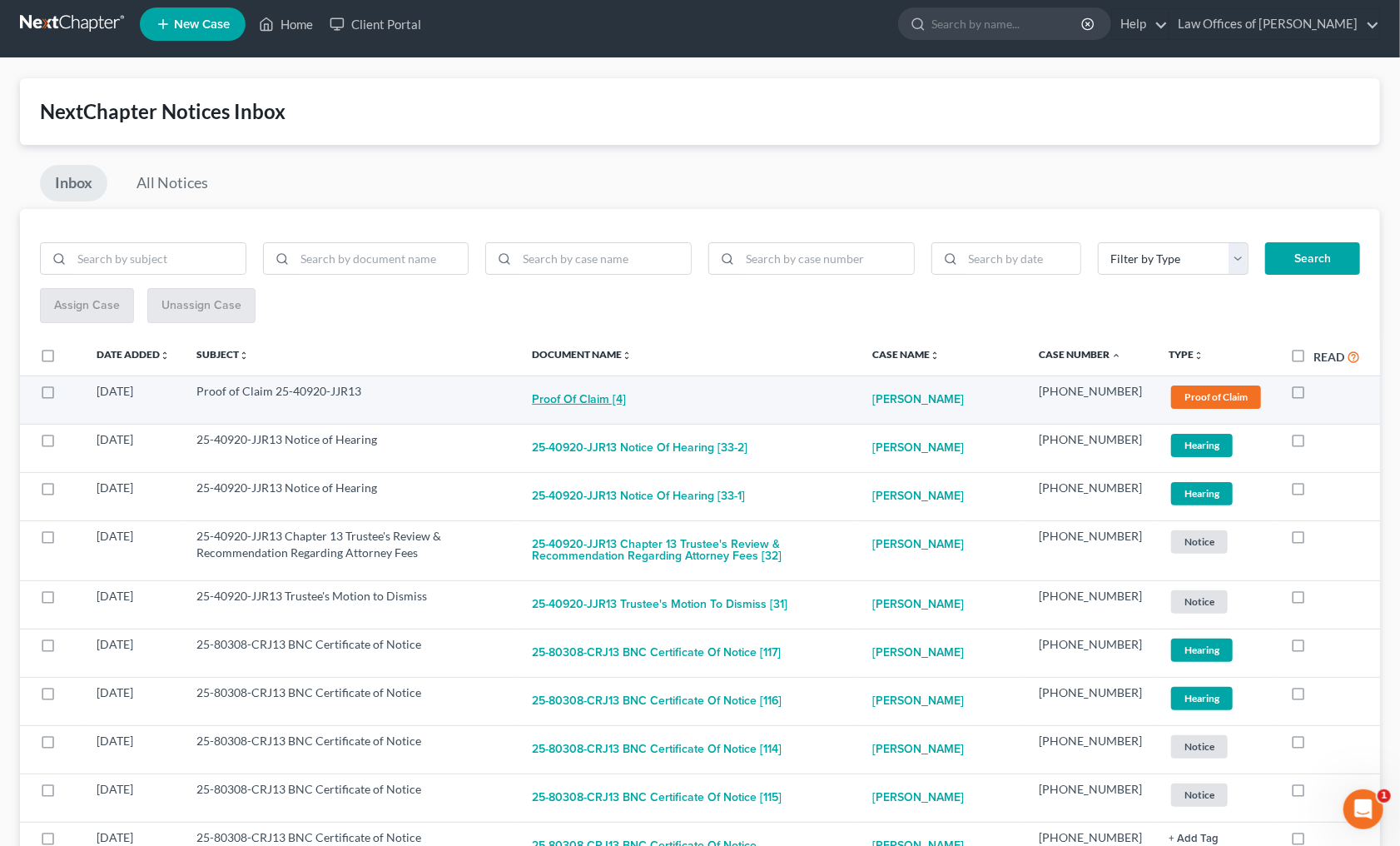
click at [601, 406] on button "Proof of Claim [4]" at bounding box center [578, 400] width 94 height 34
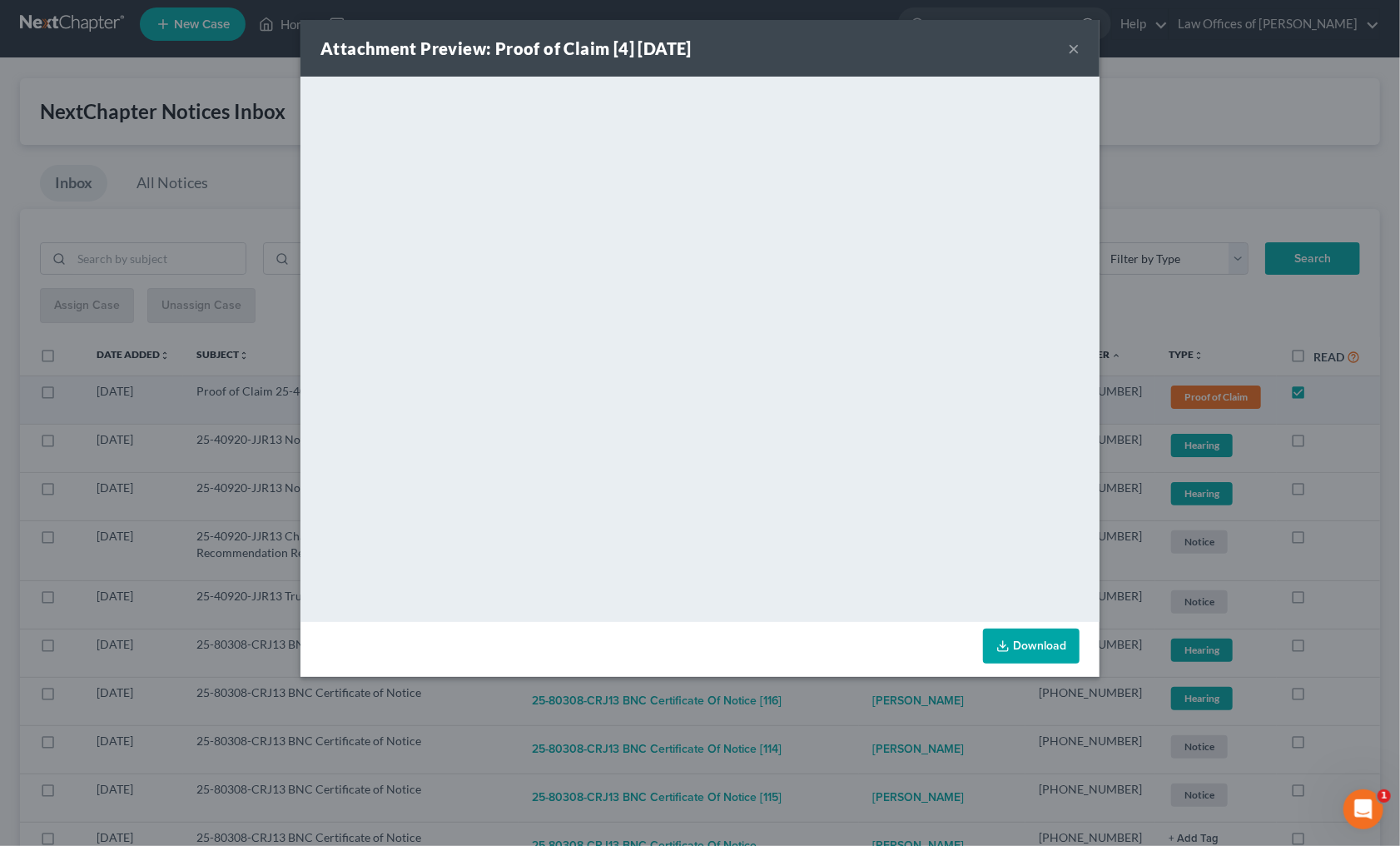
checkbox input "true"
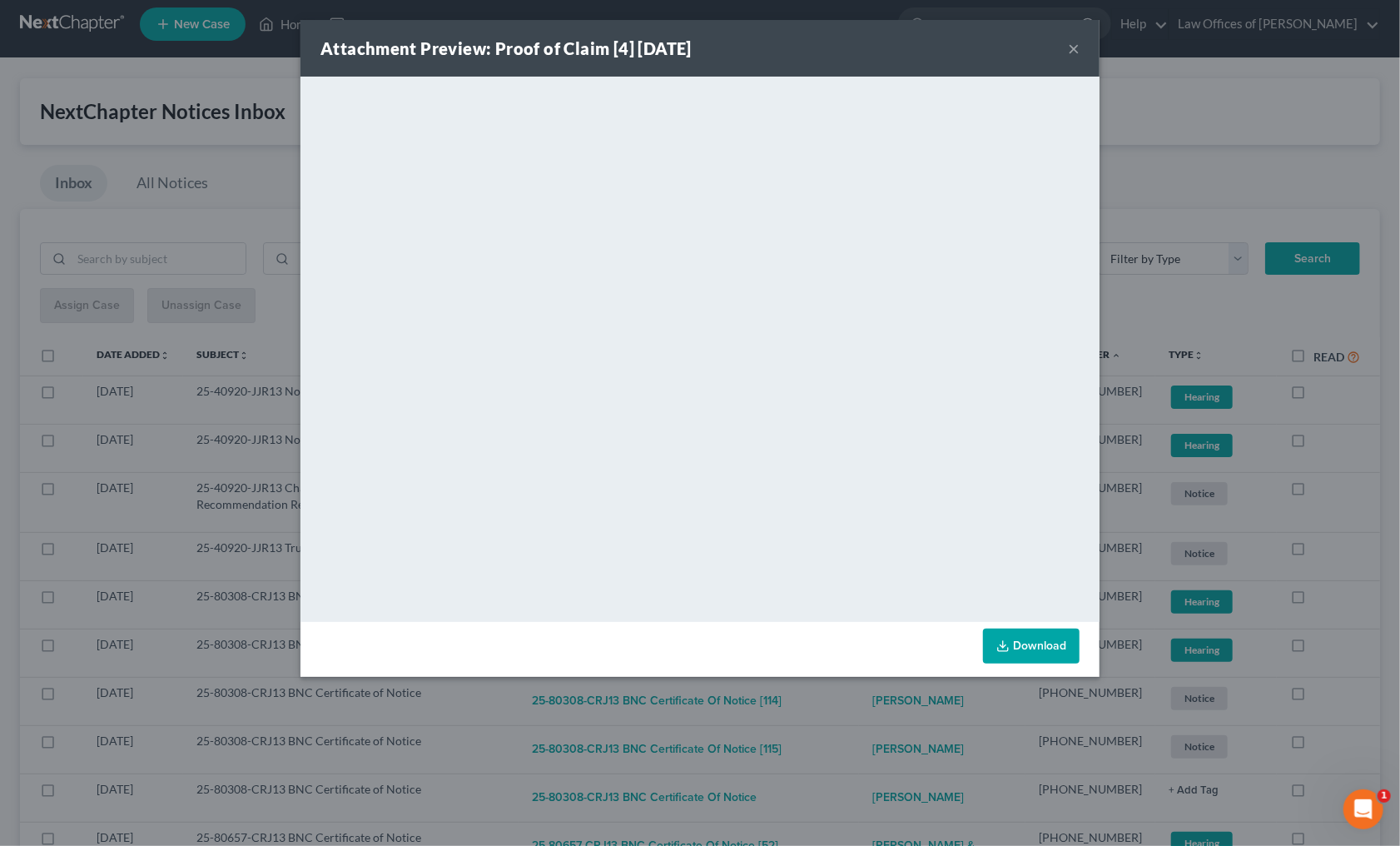
drag, startPoint x: 915, startPoint y: 758, endPoint x: 907, endPoint y: 736, distance: 23.4
click at [915, 758] on div "Attachment Preview: Proof of Claim [4] 08/08/2025 × <object ng-attr-data='https…" at bounding box center [700, 423] width 1400 height 846
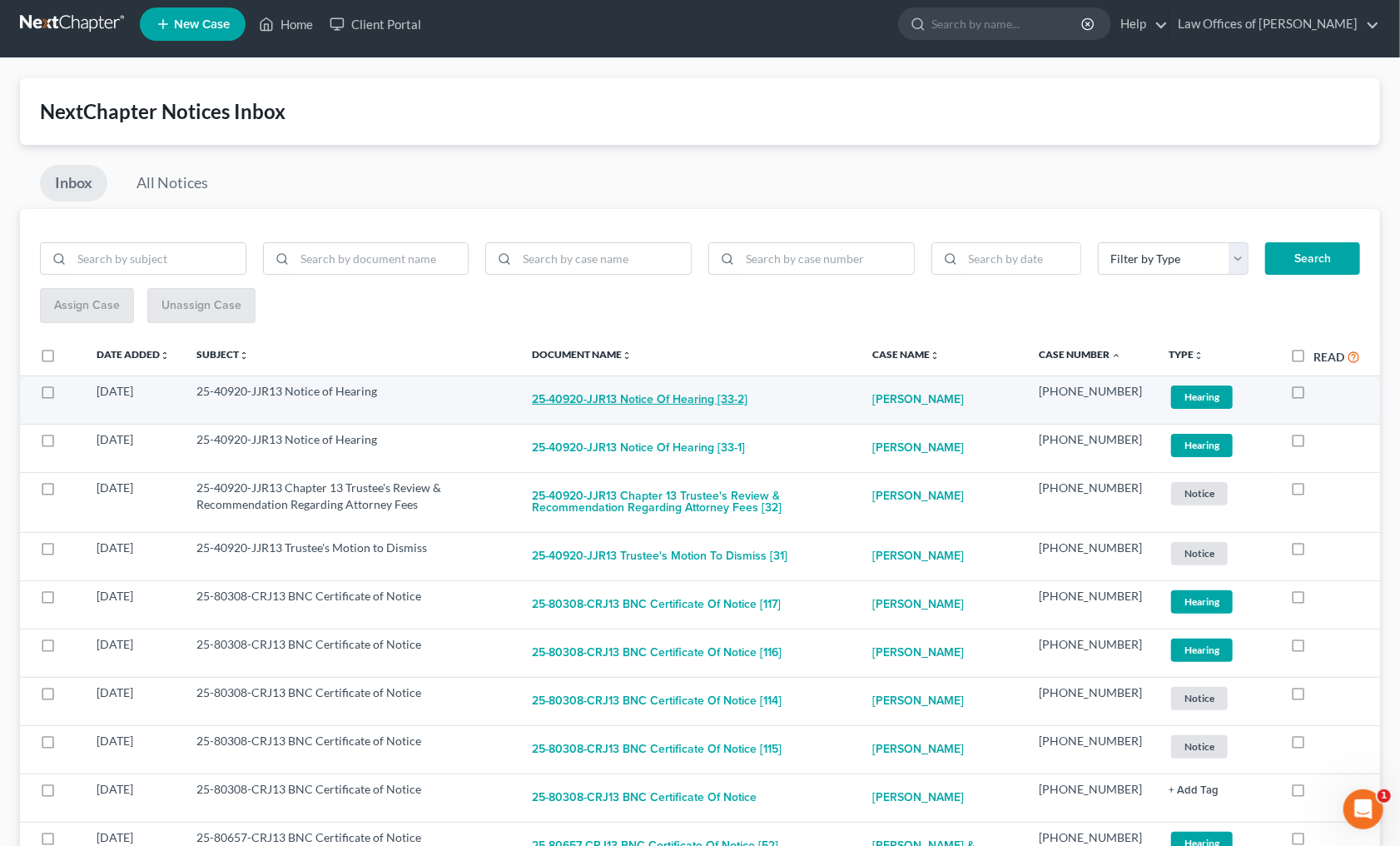
click at [654, 390] on button "25-40920-JJR13 Notice of Hearing [33-2]" at bounding box center [640, 400] width 216 height 34
checkbox input "true"
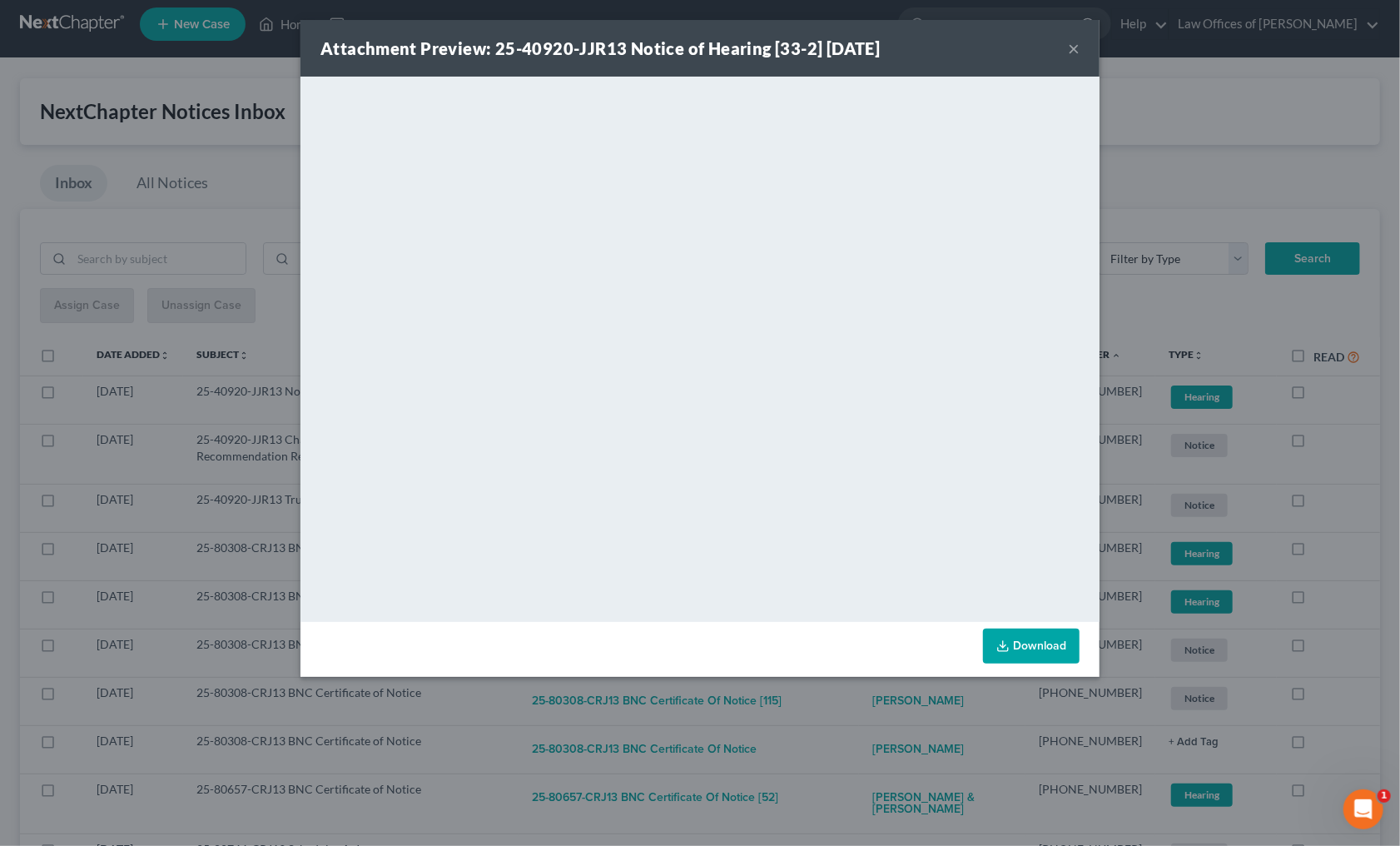
drag, startPoint x: 851, startPoint y: 736, endPoint x: 814, endPoint y: 678, distance: 68.8
click at [851, 732] on div "Attachment Preview: 25-40920-JJR13 Notice of Hearing [33-2] 08/07/2025 × <objec…" at bounding box center [700, 423] width 1400 height 846
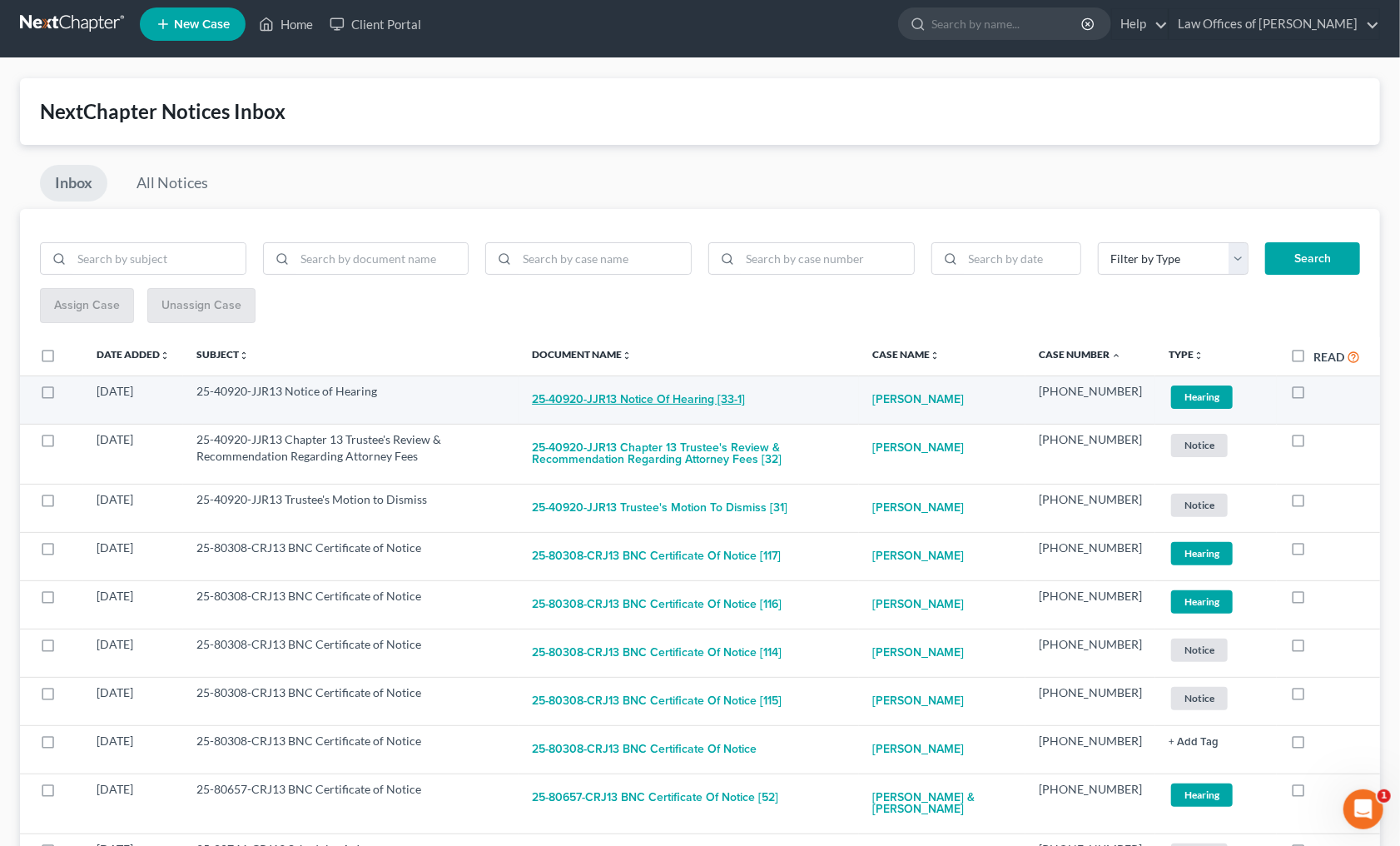
click at [658, 395] on button "25-40920-JJR13 Notice of Hearing [33-1]" at bounding box center [638, 400] width 213 height 34
checkbox input "true"
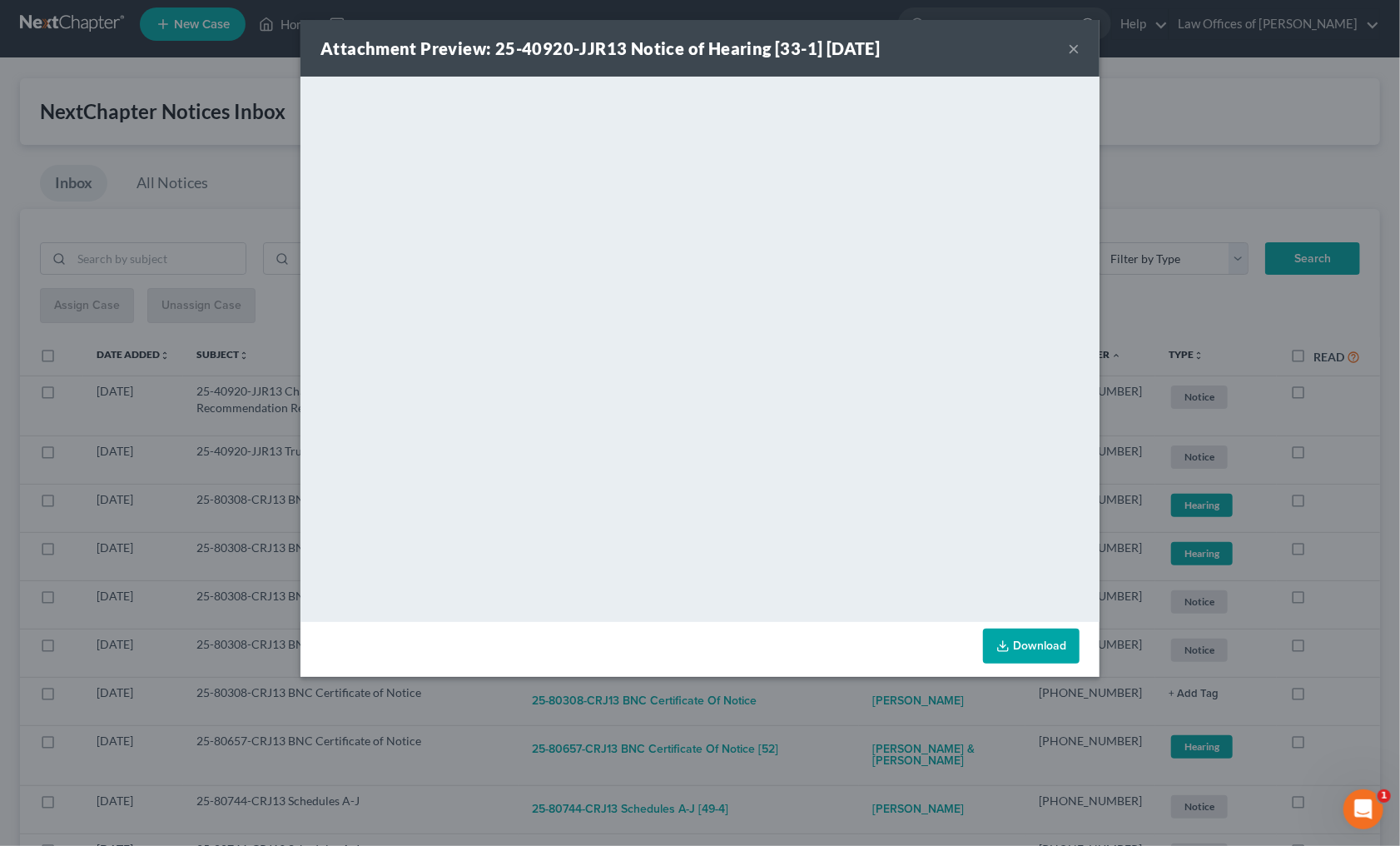
drag, startPoint x: 857, startPoint y: 717, endPoint x: 824, endPoint y: 671, distance: 56.6
click at [856, 712] on div "Attachment Preview: 25-40920-JJR13 Notice of Hearing [33-1] 08/07/2025 × <objec…" at bounding box center [700, 423] width 1400 height 846
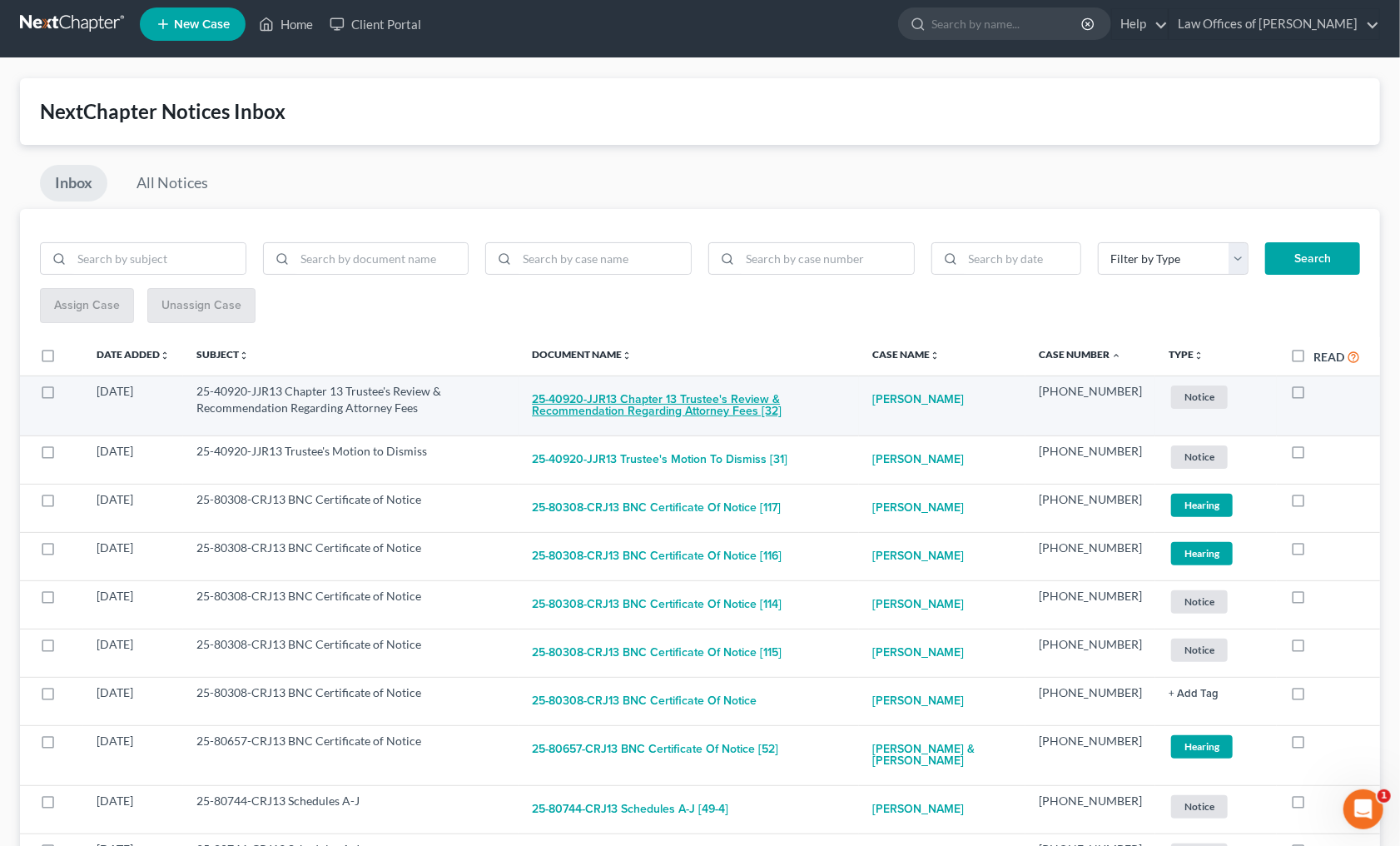
click at [694, 402] on button "25-40920-JJR13 Chapter 13 Trustee's Review & Recommendation Regarding Attorney …" at bounding box center [688, 405] width 314 height 45
checkbox input "true"
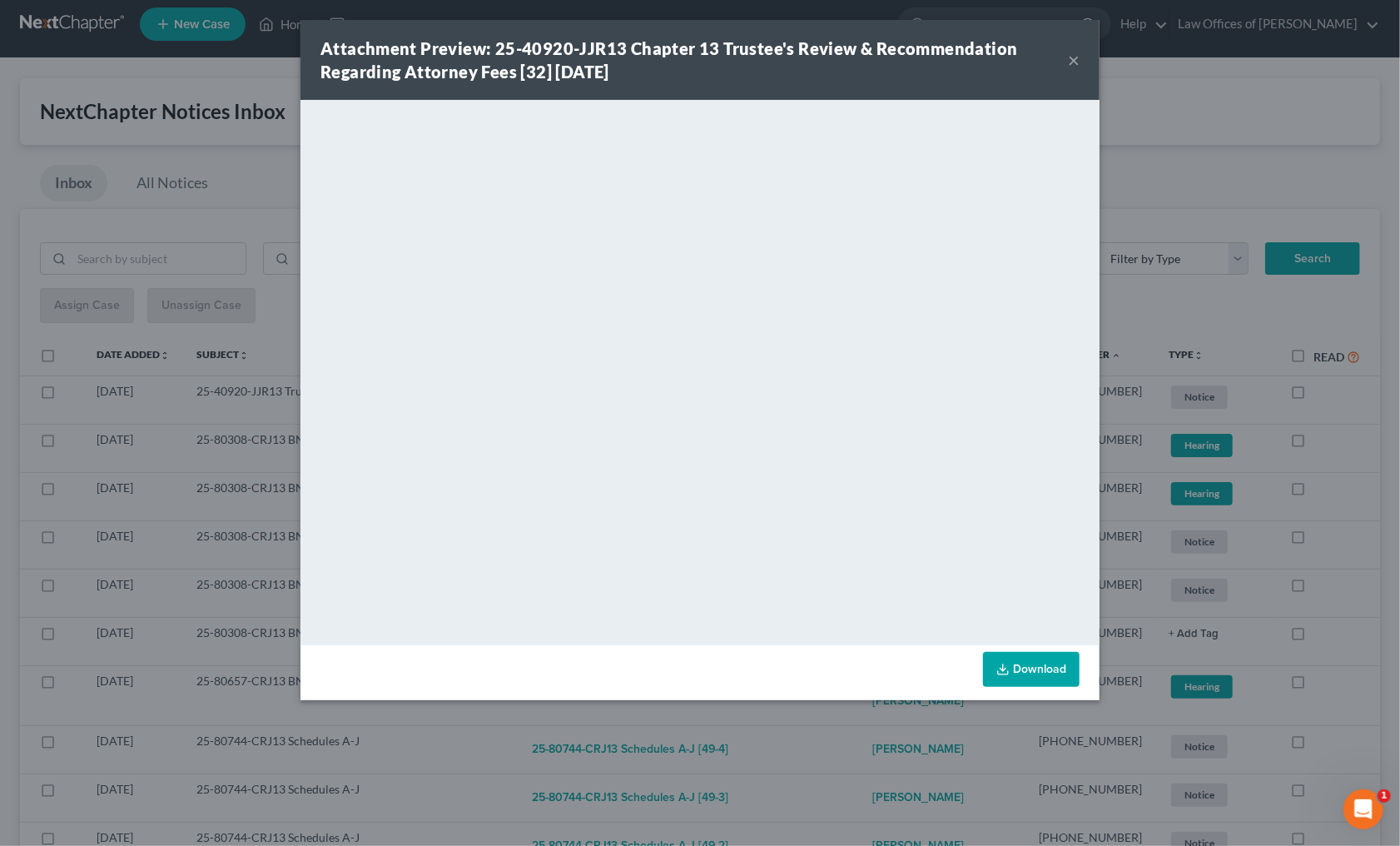
drag, startPoint x: 866, startPoint y: 743, endPoint x: 825, endPoint y: 680, distance: 75.2
click at [866, 741] on div "Attachment Preview: 25-40920-JJR13 Chapter 13 Trustee's Review & Recommendation…" at bounding box center [700, 423] width 1400 height 846
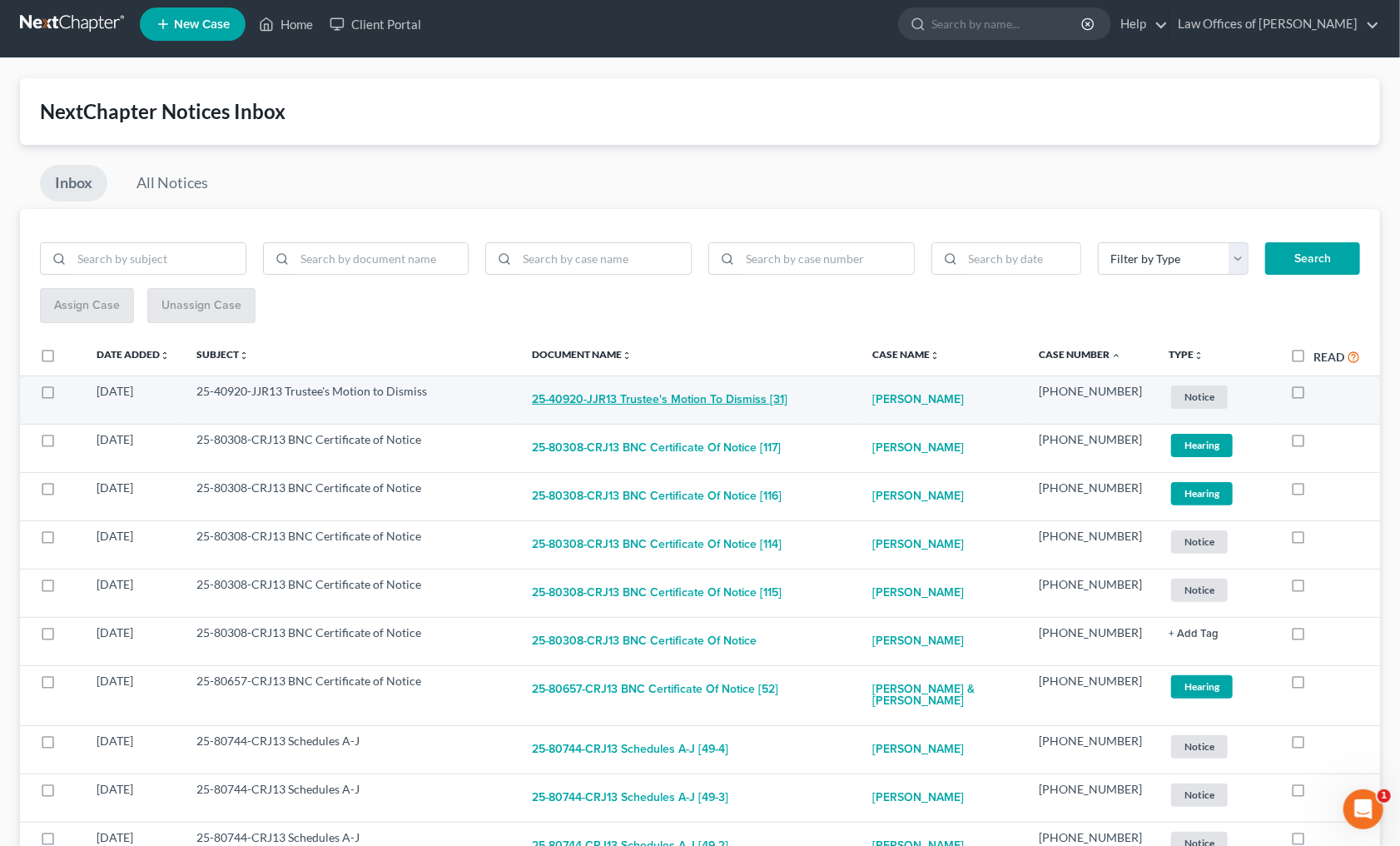
click at [653, 403] on button "25-40920-JJR13 Trustee's Motion to Dismiss [31]" at bounding box center [659, 400] width 255 height 34
checkbox input "true"
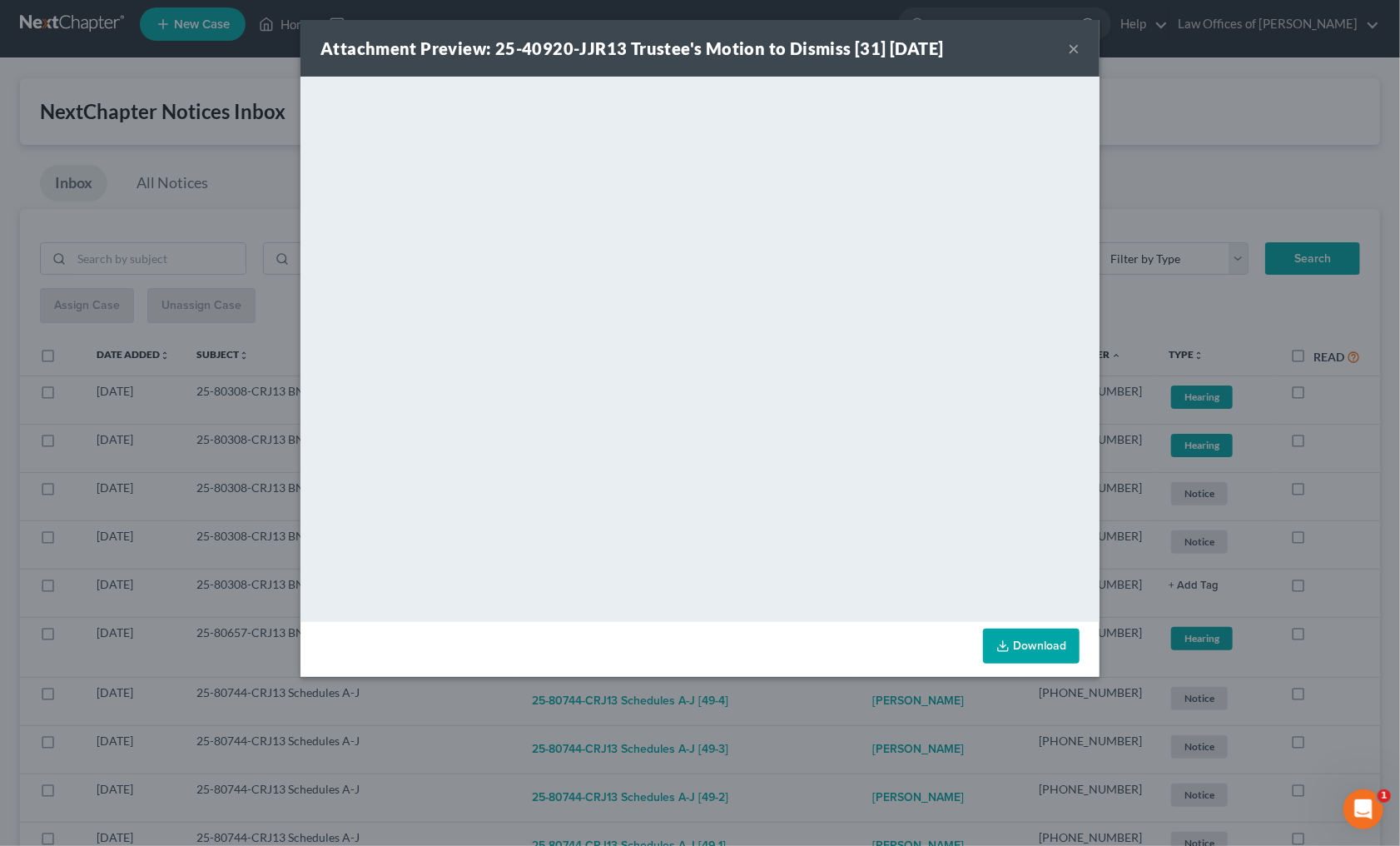
click at [846, 714] on div "Attachment Preview: 25-40920-JJR13 Trustee's Motion to Dismiss [31] 08/07/2025 …" at bounding box center [700, 423] width 1400 height 846
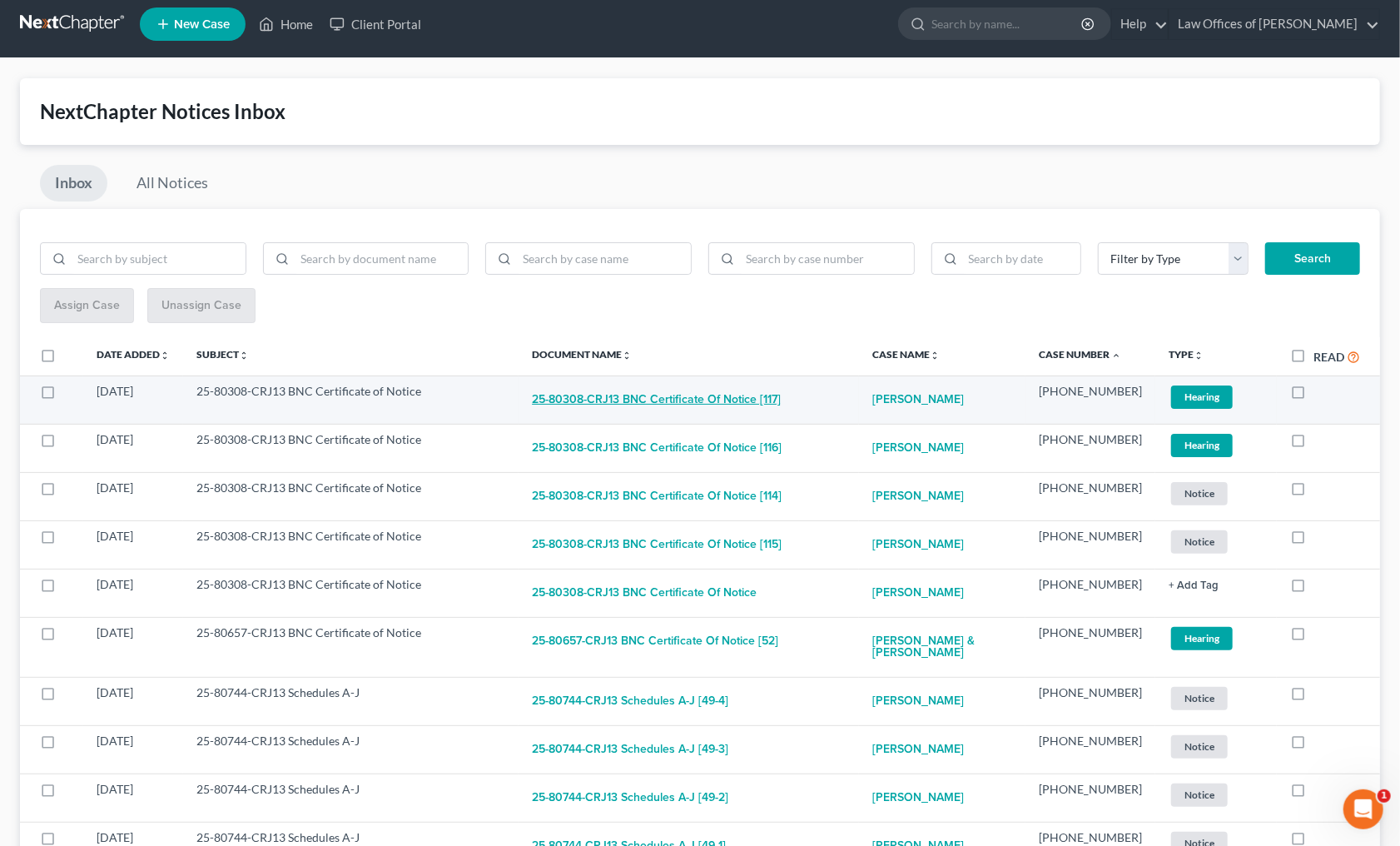
click at [714, 392] on button "25-80308-CRJ13 BNC Certificate of Notice [117]" at bounding box center [655, 400] width 249 height 34
checkbox input "true"
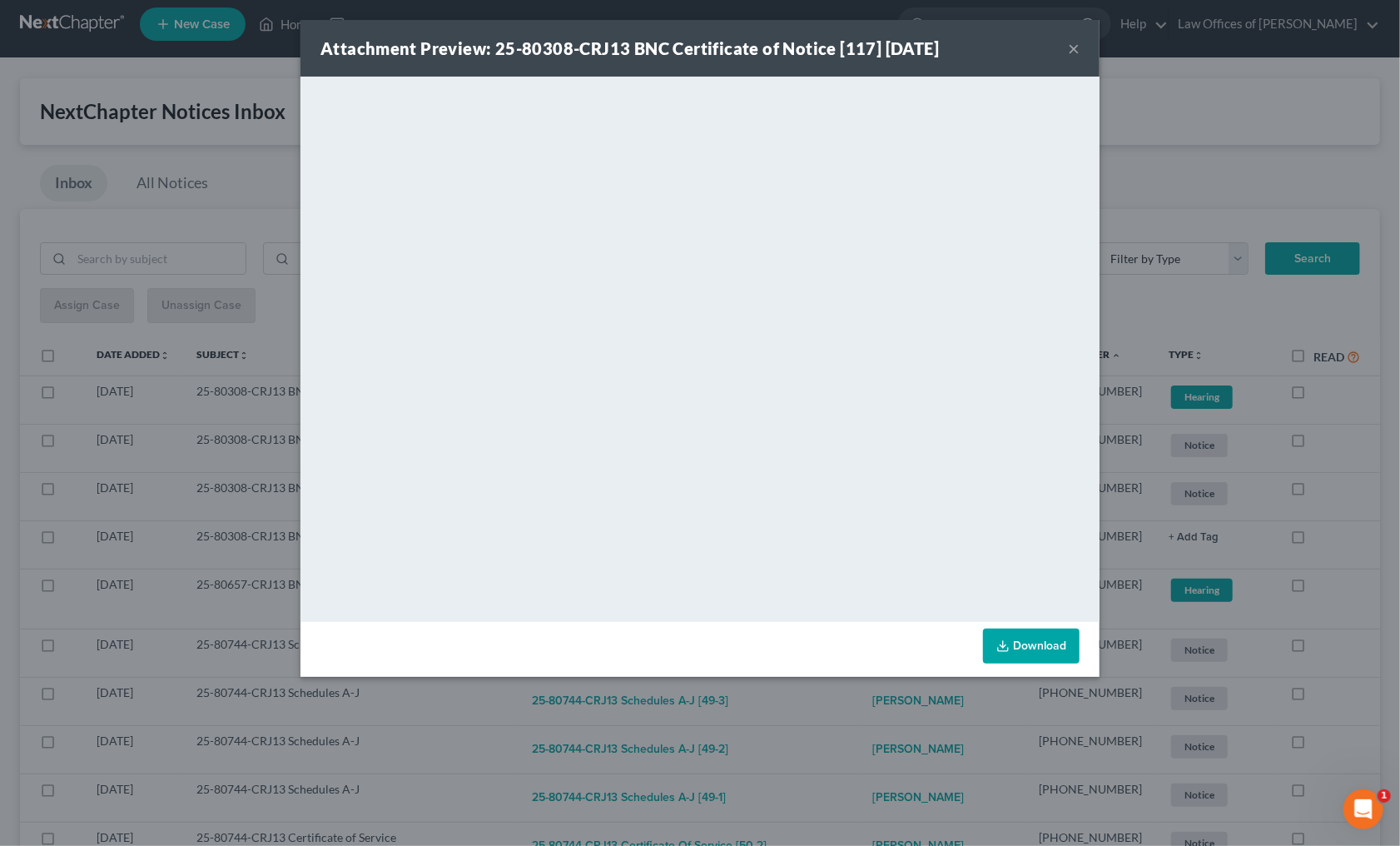
drag, startPoint x: 838, startPoint y: 698, endPoint x: 805, endPoint y: 657, distance: 52.6
click at [838, 696] on div "Attachment Preview: 25-80308-CRJ13 BNC Certificate of Notice [117] 08/09/2025 ×…" at bounding box center [700, 423] width 1400 height 846
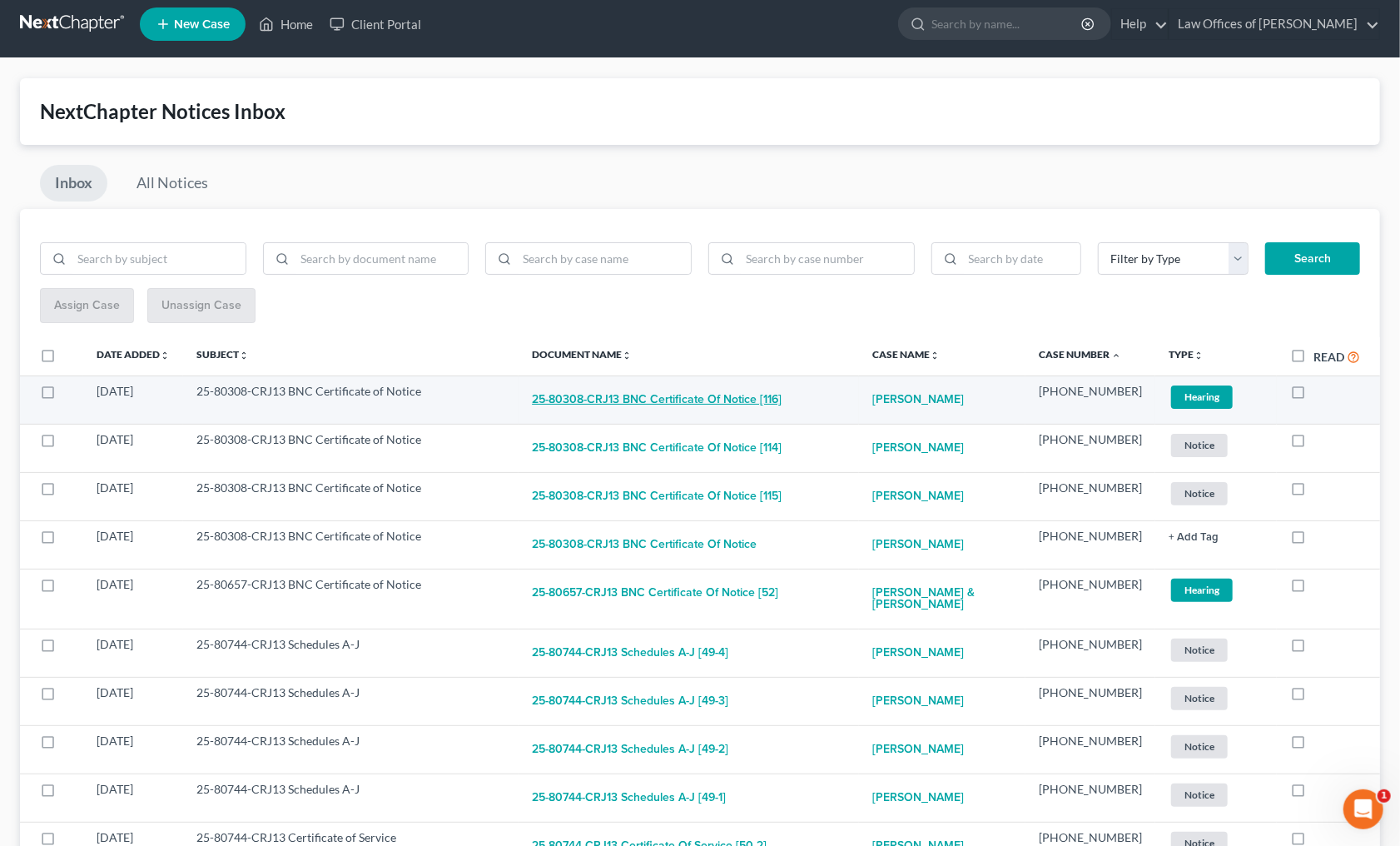
click at [718, 397] on button "25-80308-CRJ13 BNC Certificate of Notice [116]" at bounding box center [656, 400] width 250 height 34
checkbox input "true"
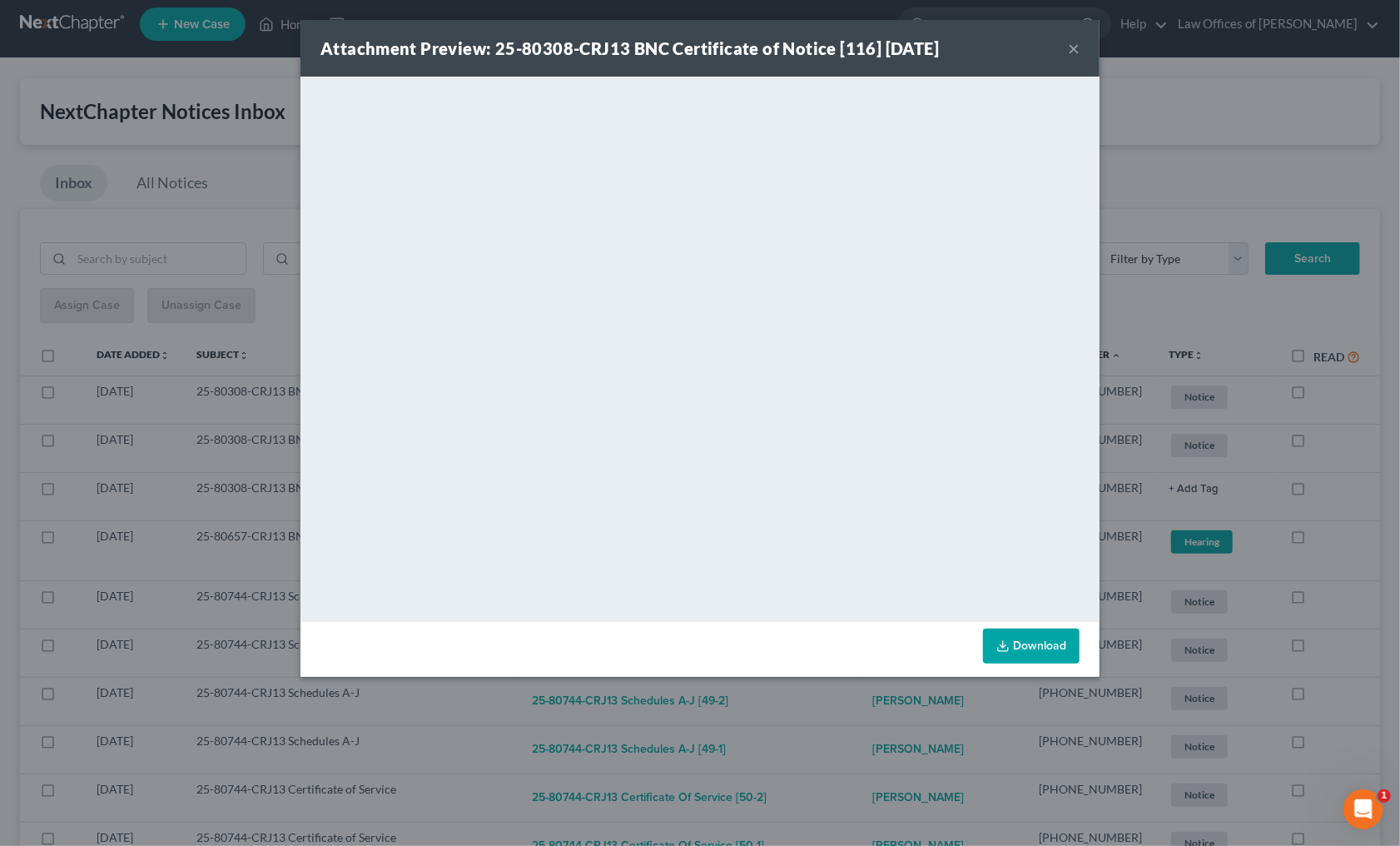
drag, startPoint x: 848, startPoint y: 718, endPoint x: 839, endPoint y: 702, distance: 18.4
click at [847, 715] on div "Attachment Preview: 25-80308-CRJ13 BNC Certificate of Notice [116] 08/09/2025 ×…" at bounding box center [700, 423] width 1400 height 846
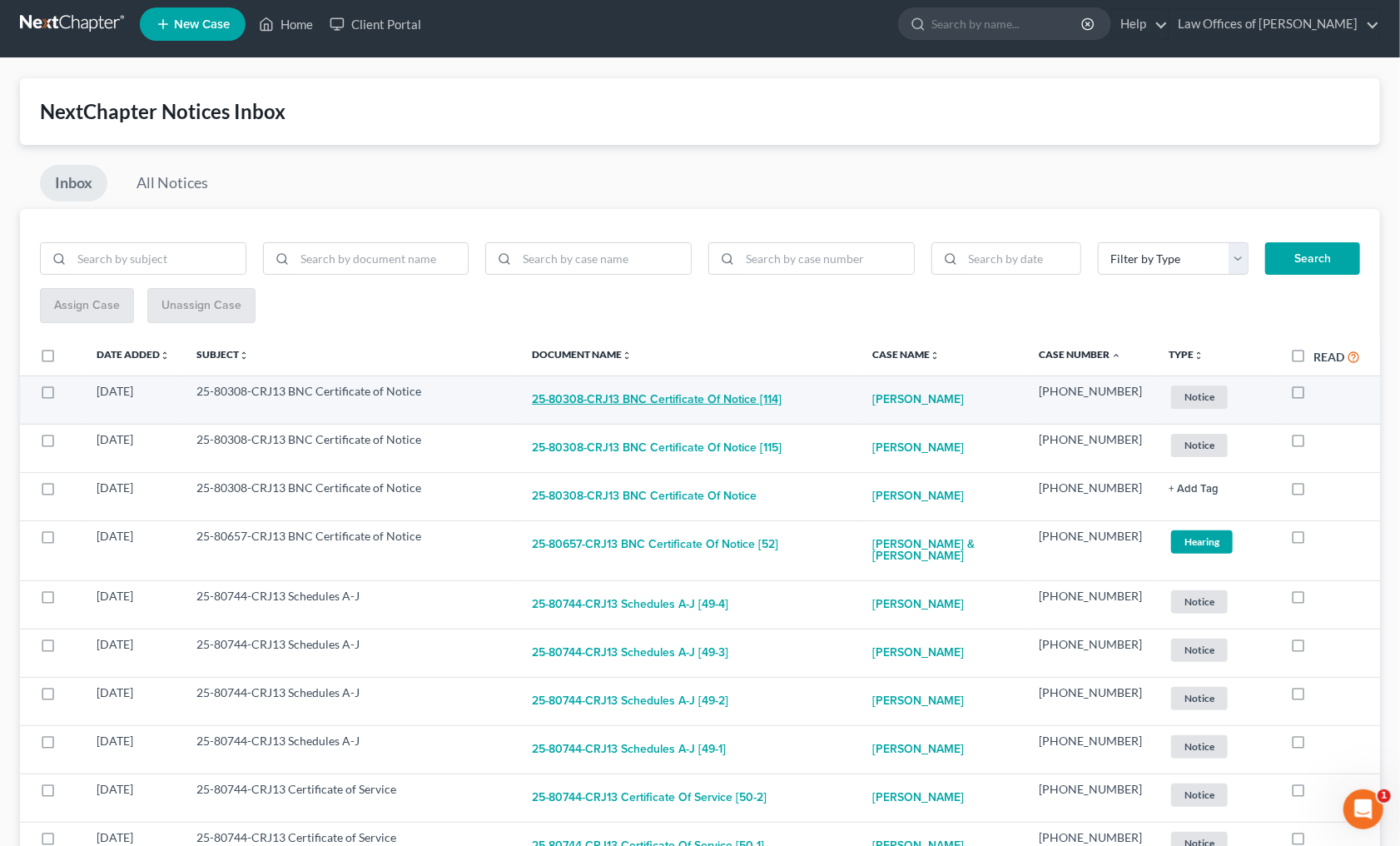
click at [717, 393] on button "25-80308-CRJ13 BNC Certificate of Notice [114]" at bounding box center [656, 400] width 250 height 34
checkbox input "true"
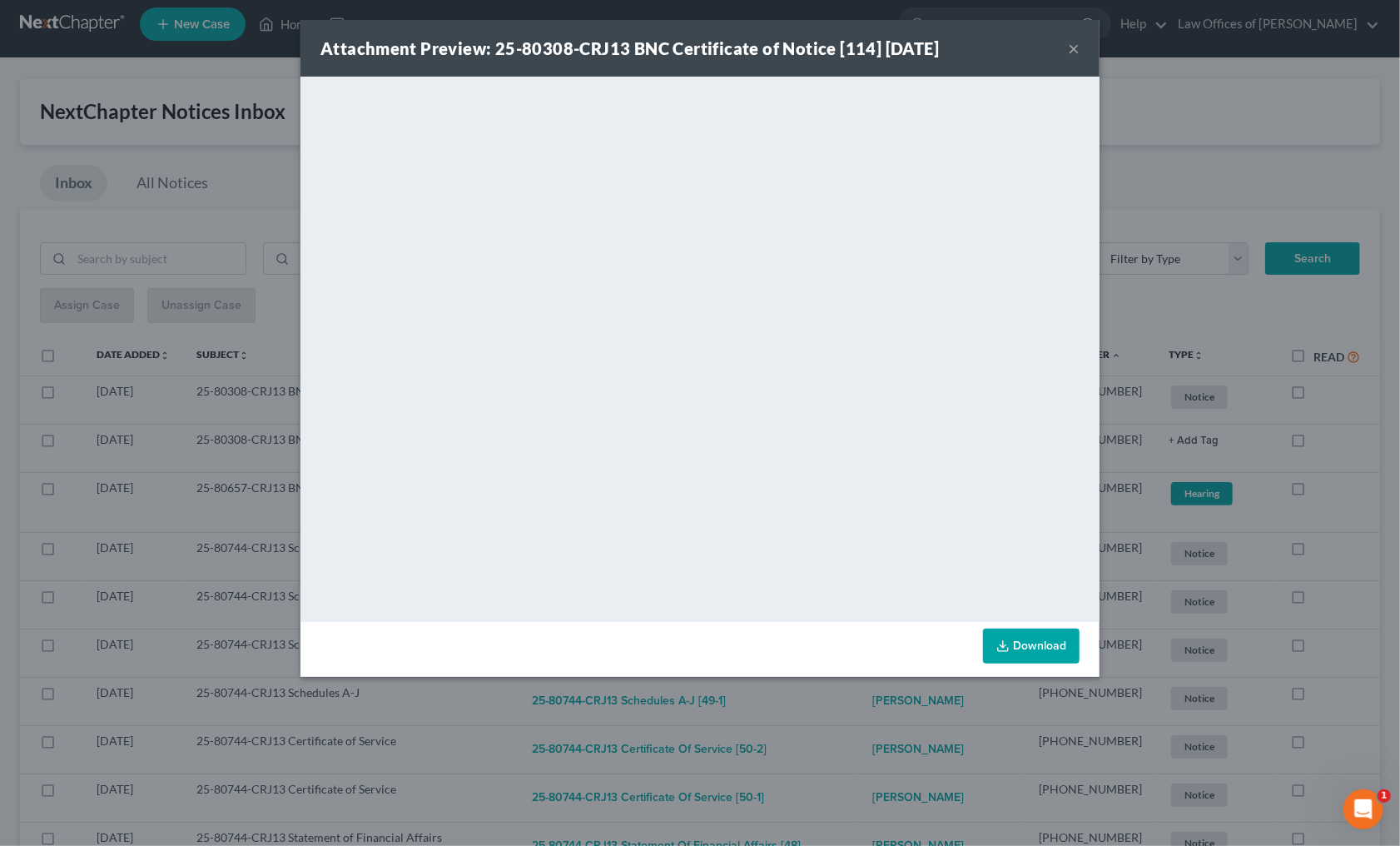
drag, startPoint x: 826, startPoint y: 708, endPoint x: 792, endPoint y: 654, distance: 63.8
click at [826, 706] on div "Attachment Preview: 25-80308-CRJ13 BNC Certificate of Notice [114] 08/08/2025 ×…" at bounding box center [700, 423] width 1400 height 846
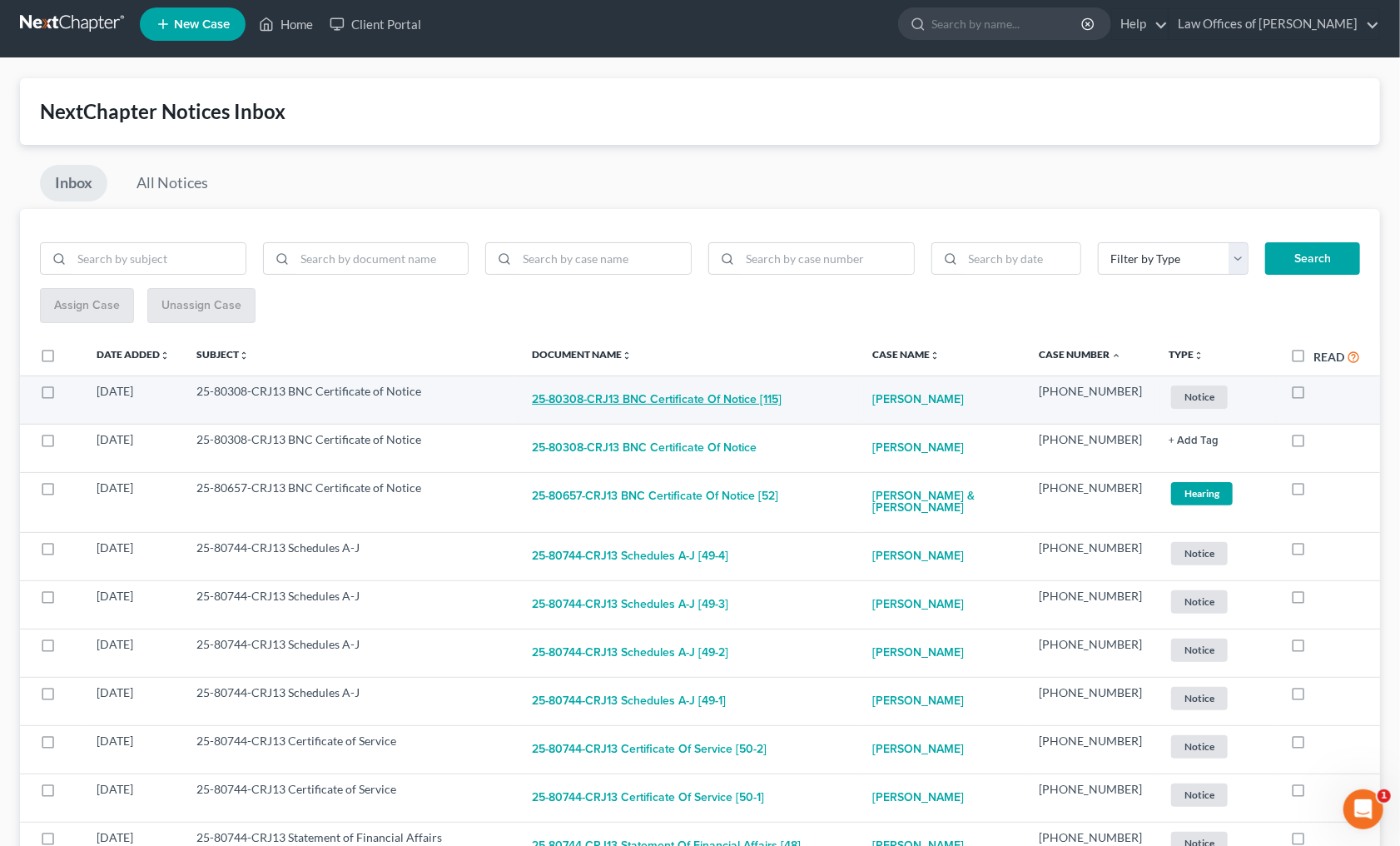
click at [701, 404] on button "25-80308-CRJ13 BNC Certificate of Notice [115]" at bounding box center [656, 400] width 250 height 34
checkbox input "true"
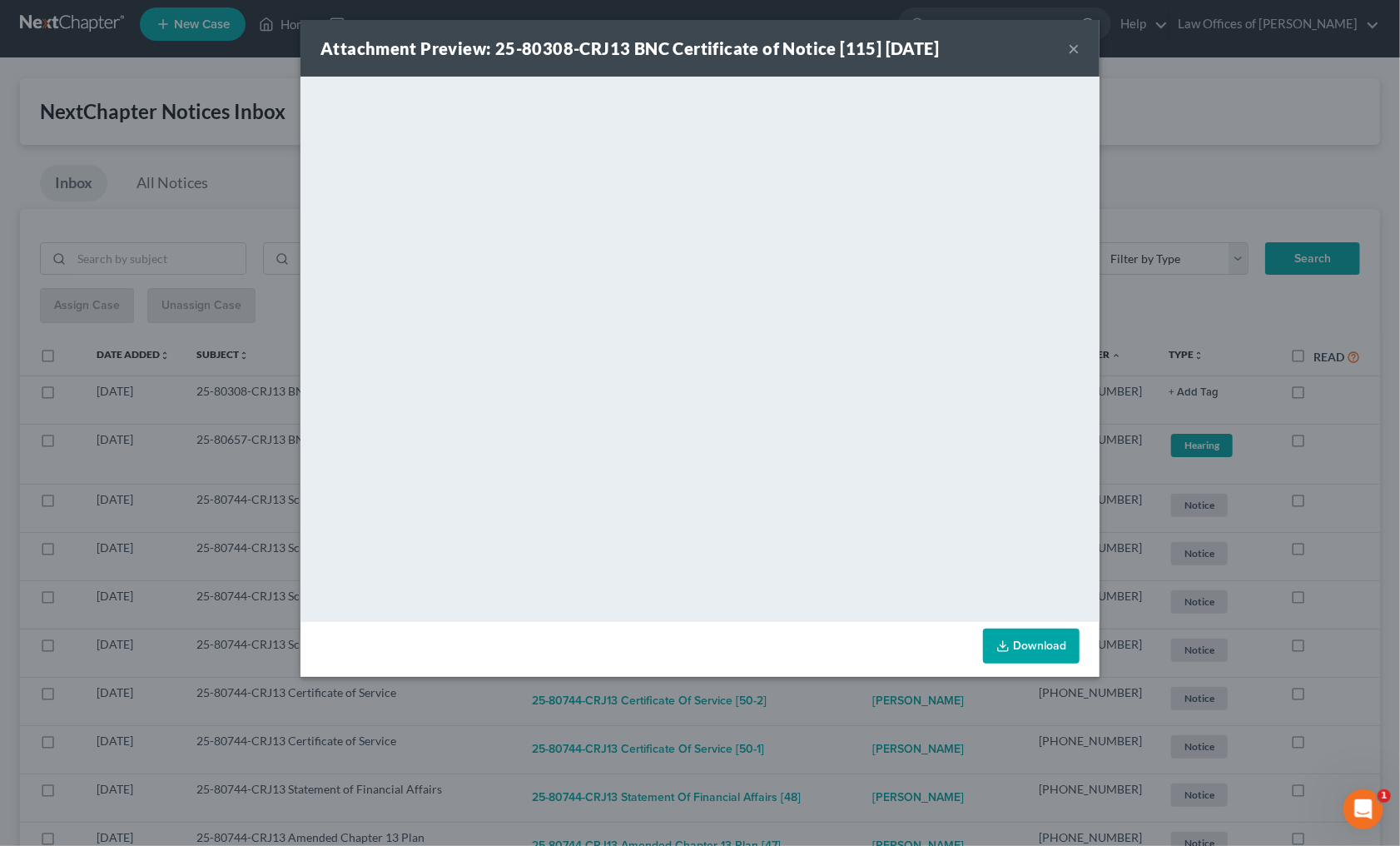
click at [848, 715] on div "Attachment Preview: 25-80308-CRJ13 BNC Certificate of Notice [115] 08/08/2025 ×…" at bounding box center [700, 423] width 1400 height 846
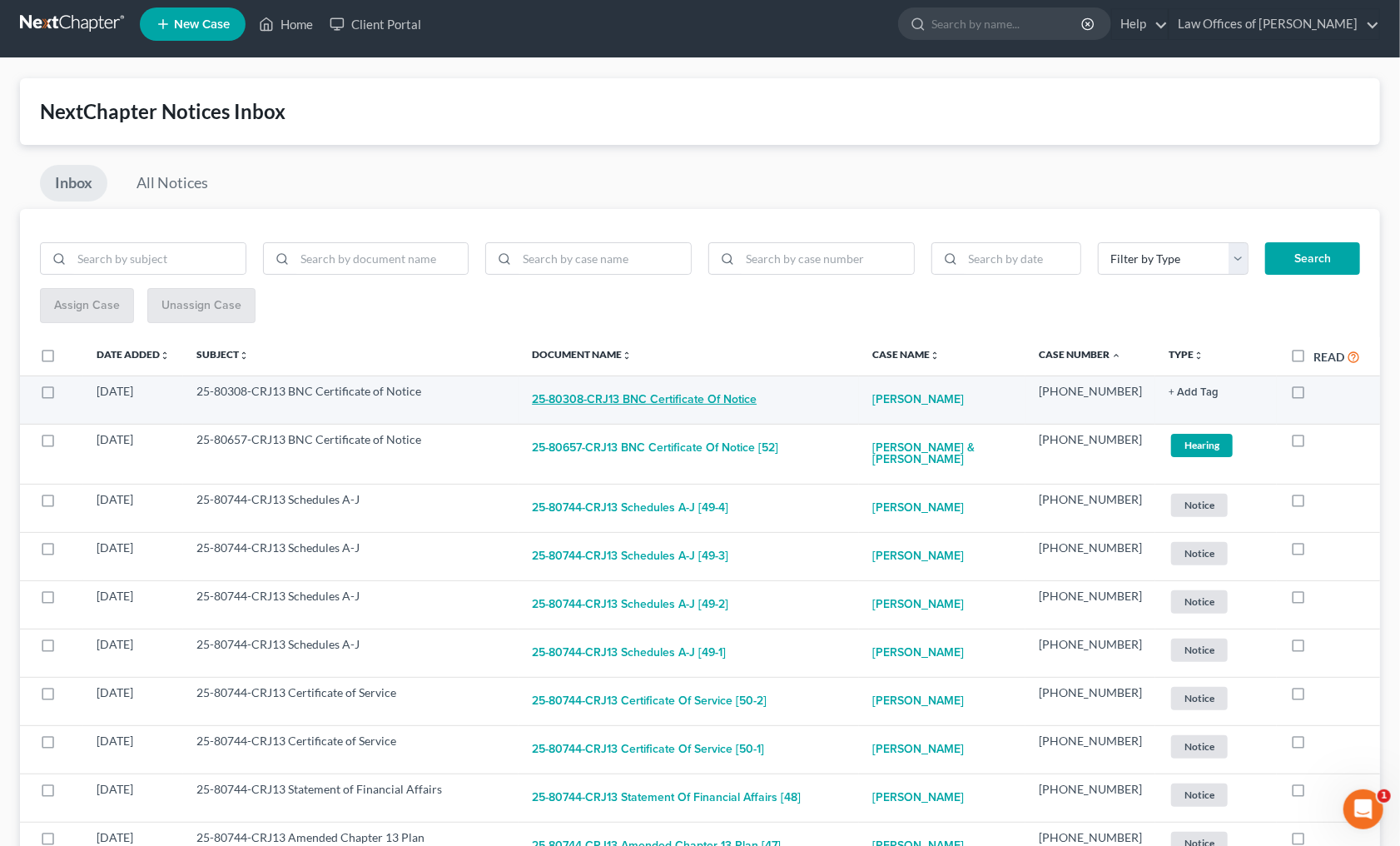
click at [694, 387] on button "25-80308-CRJ13 BNC Certificate of Notice" at bounding box center [644, 400] width 225 height 34
checkbox input "true"
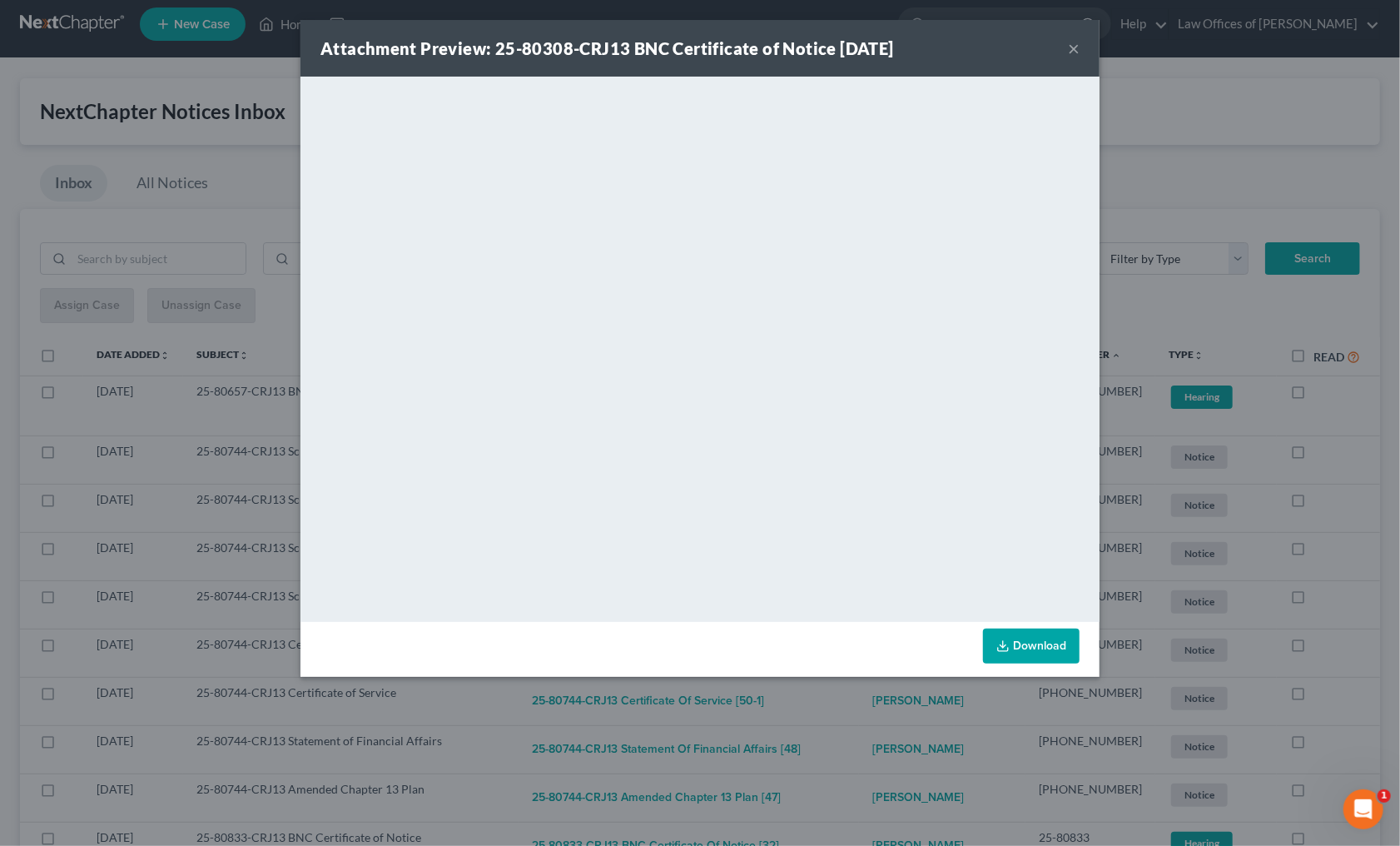
drag, startPoint x: 845, startPoint y: 697, endPoint x: 837, endPoint y: 676, distance: 22.5
click at [845, 692] on div "Attachment Preview: 25-80308-CRJ13 BNC Certificate of Notice 08/07/2025 × <obje…" at bounding box center [700, 423] width 1400 height 846
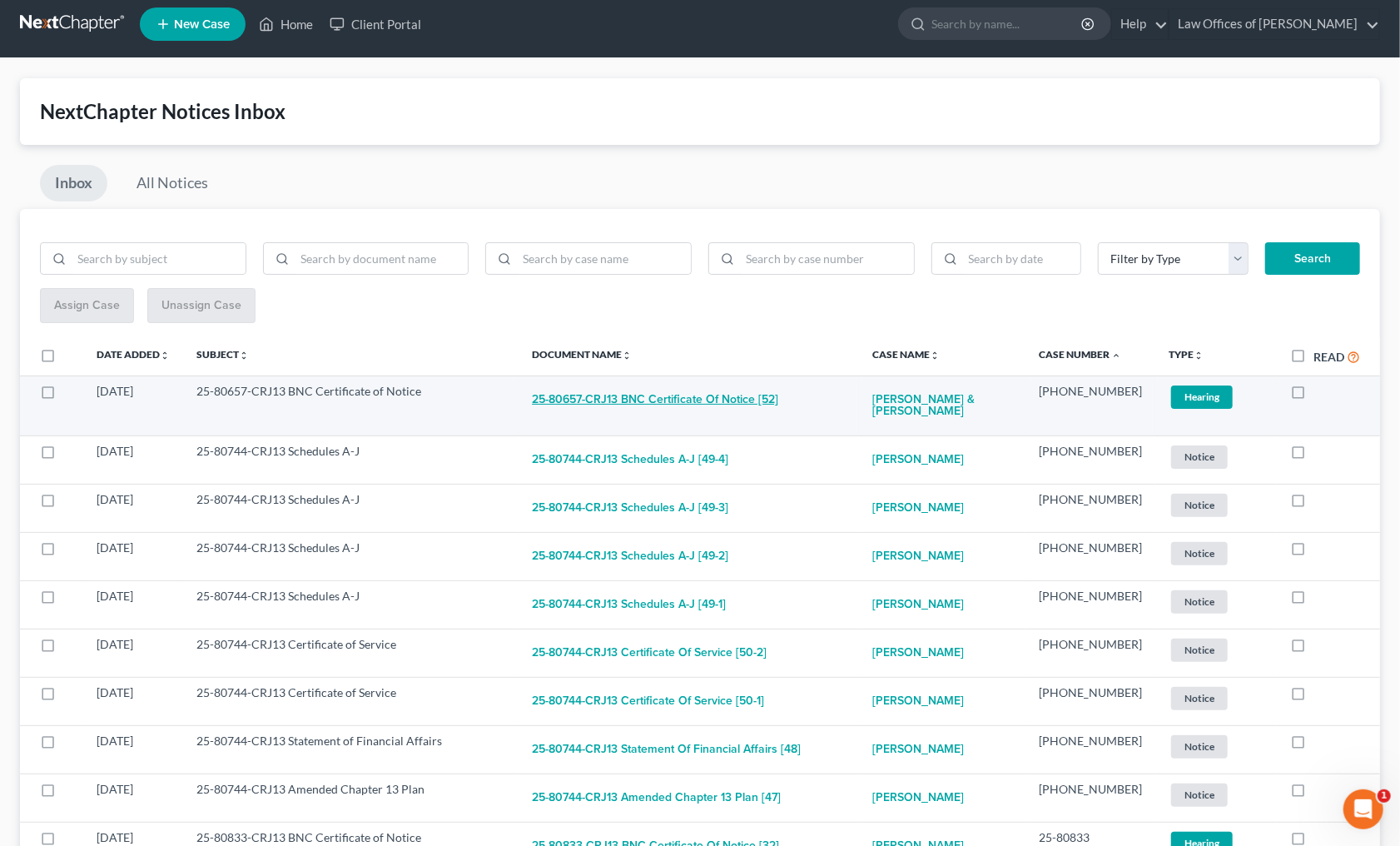
click at [692, 397] on button "25-80657-CRJ13 BNC Certificate of Notice [52]" at bounding box center [654, 400] width 247 height 34
checkbox input "true"
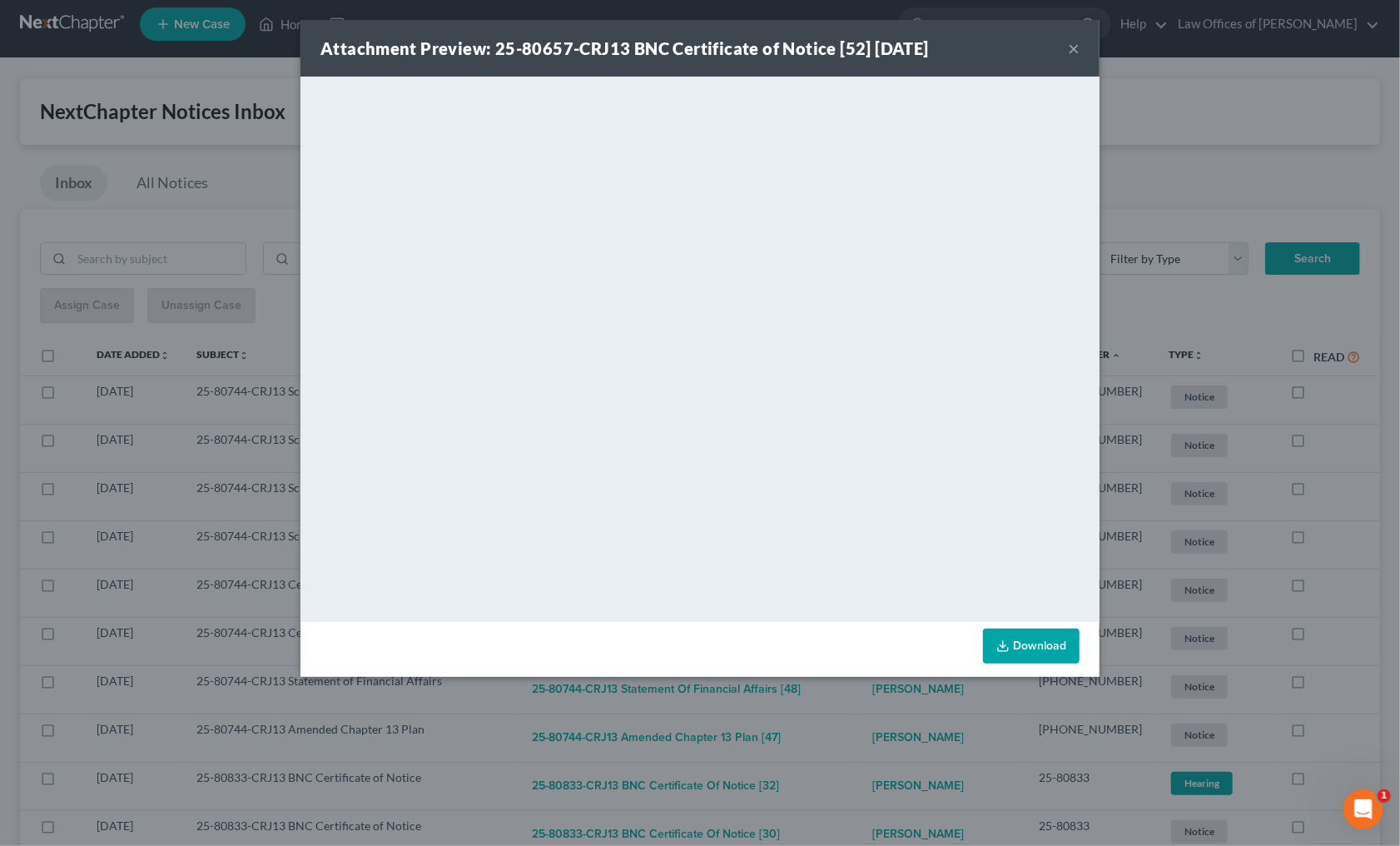
click at [869, 719] on div "Attachment Preview: 25-80657-CRJ13 BNC Certificate of Notice [52] 08/09/2025 × …" at bounding box center [700, 423] width 1400 height 846
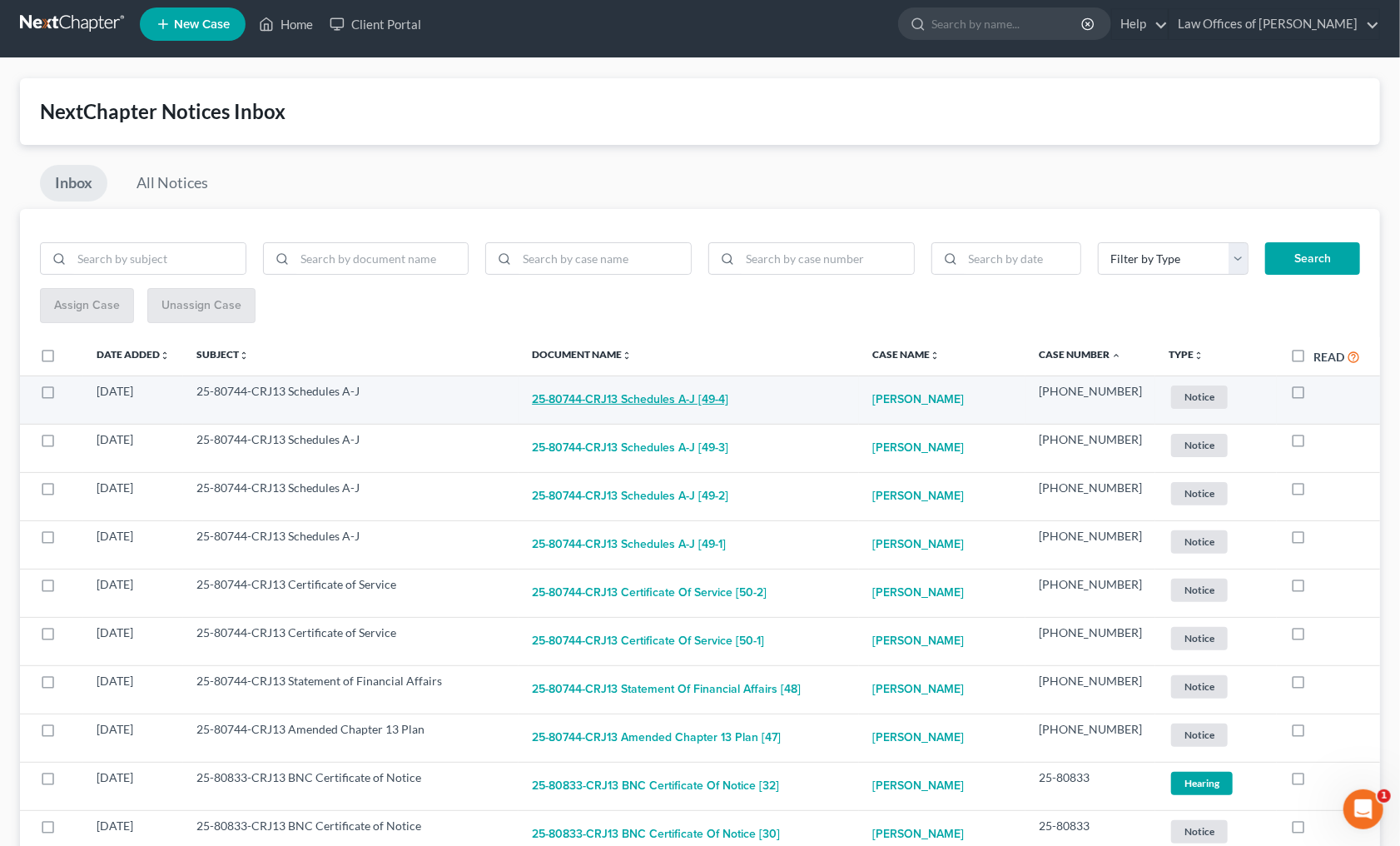
click at [690, 404] on button "25-80744-CRJ13 Schedules A-J [49-4]" at bounding box center [630, 400] width 196 height 34
checkbox input "true"
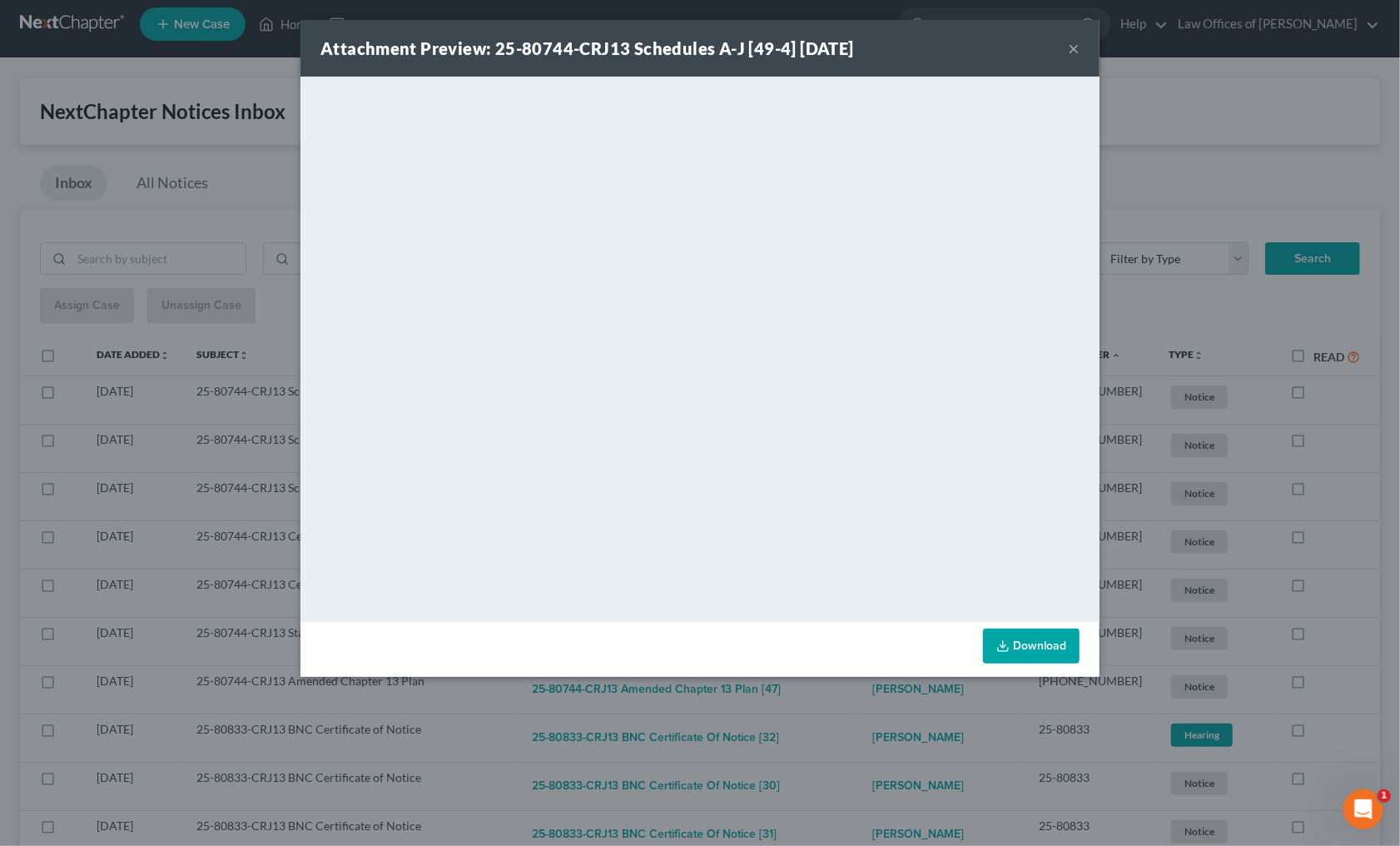
drag, startPoint x: 858, startPoint y: 706, endPoint x: 842, endPoint y: 680, distance: 30.5
click at [858, 701] on div "Attachment Preview: 25-80744-CRJ13 Schedules A-J [49-4] 08/10/2025 × <object ng…" at bounding box center [700, 423] width 1400 height 846
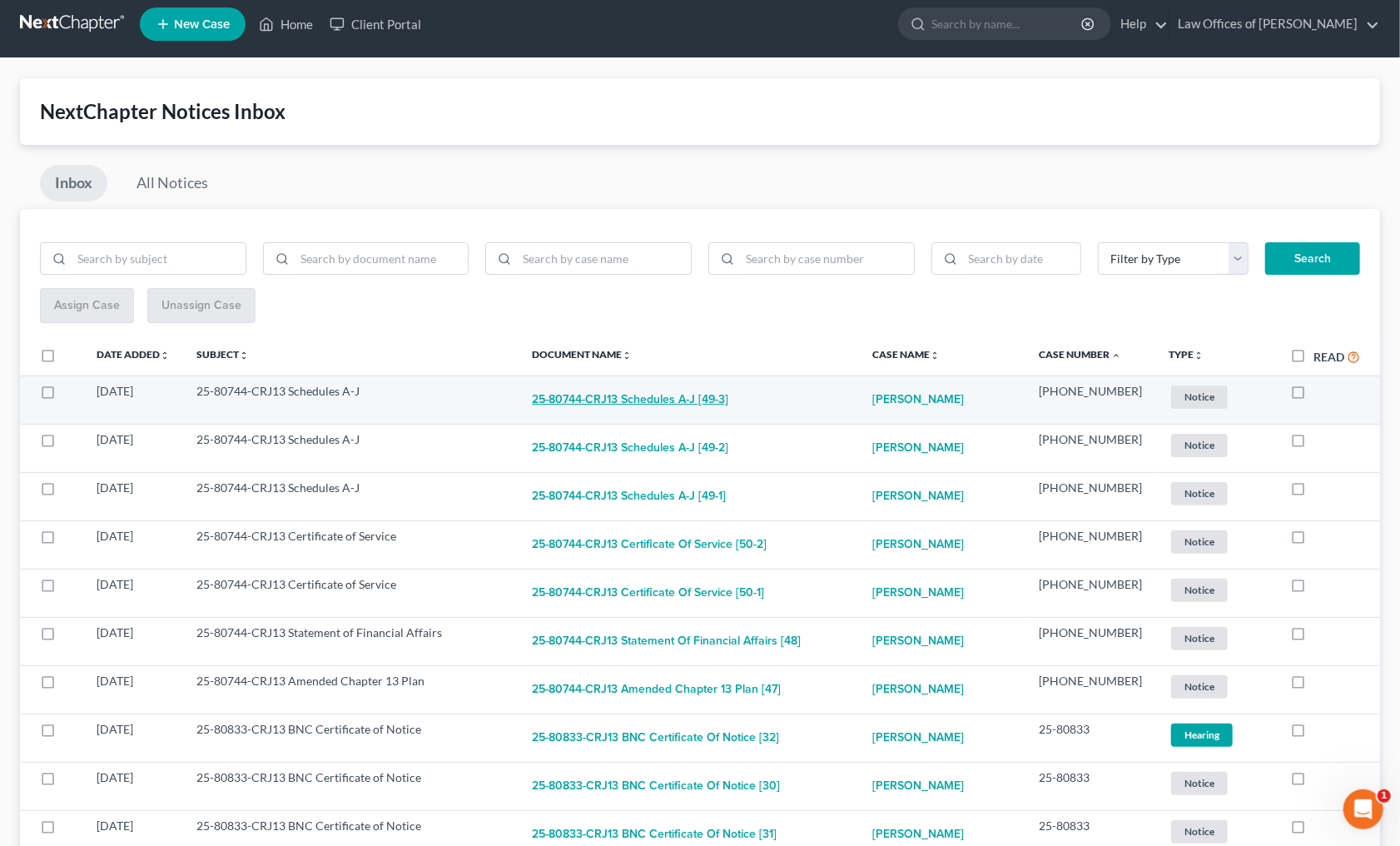
click at [685, 401] on button "25-80744-CRJ13 Schedules A-J [49-3]" at bounding box center [630, 400] width 196 height 34
checkbox input "true"
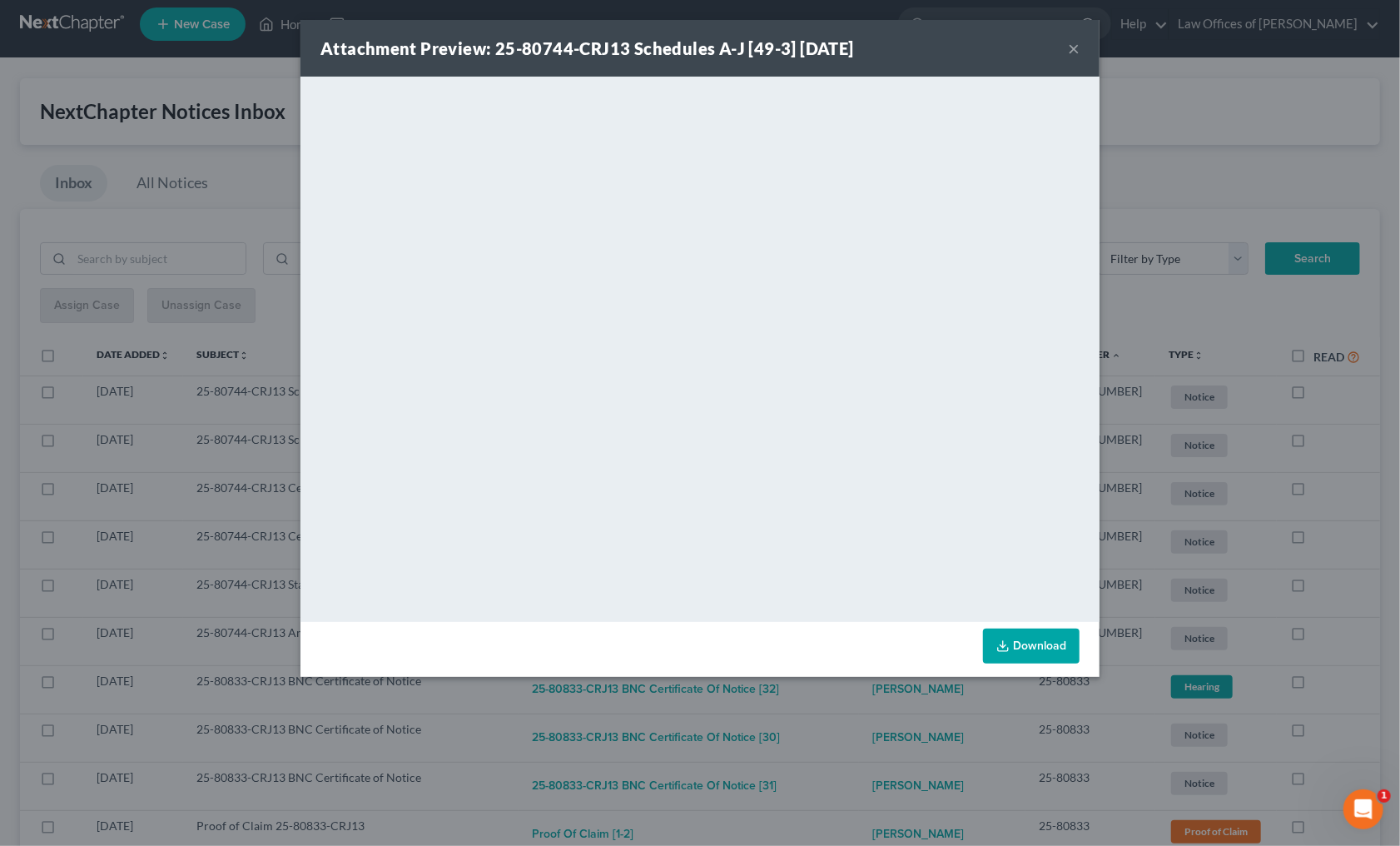
drag, startPoint x: 875, startPoint y: 717, endPoint x: 848, endPoint y: 665, distance: 58.6
click at [874, 713] on div "Attachment Preview: 25-80744-CRJ13 Schedules A-J [49-3] 08/10/2025 × <object ng…" at bounding box center [700, 423] width 1400 height 846
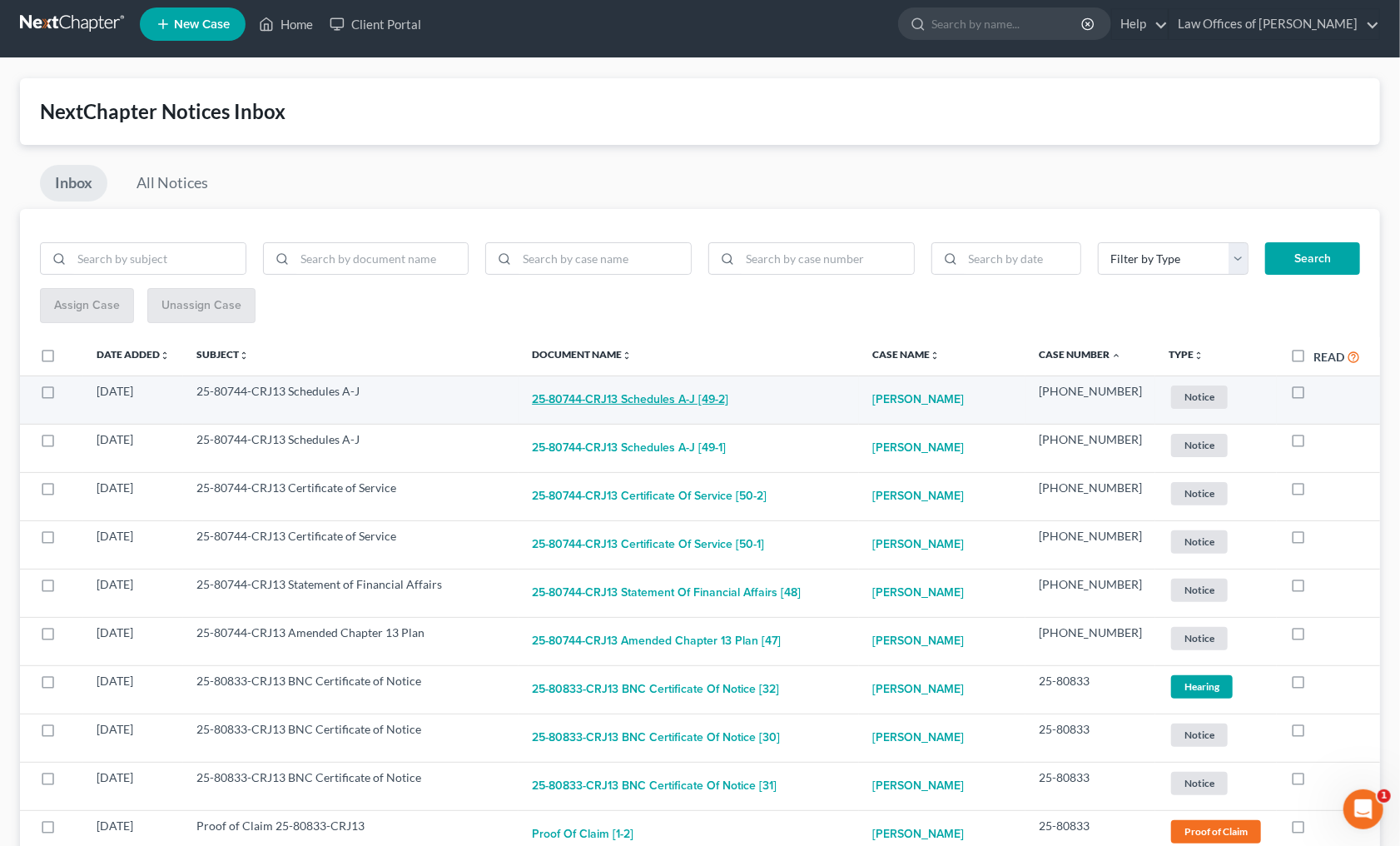
click at [691, 405] on button "25-80744-CRJ13 Schedules A-J [49-2]" at bounding box center [630, 400] width 196 height 34
checkbox input "true"
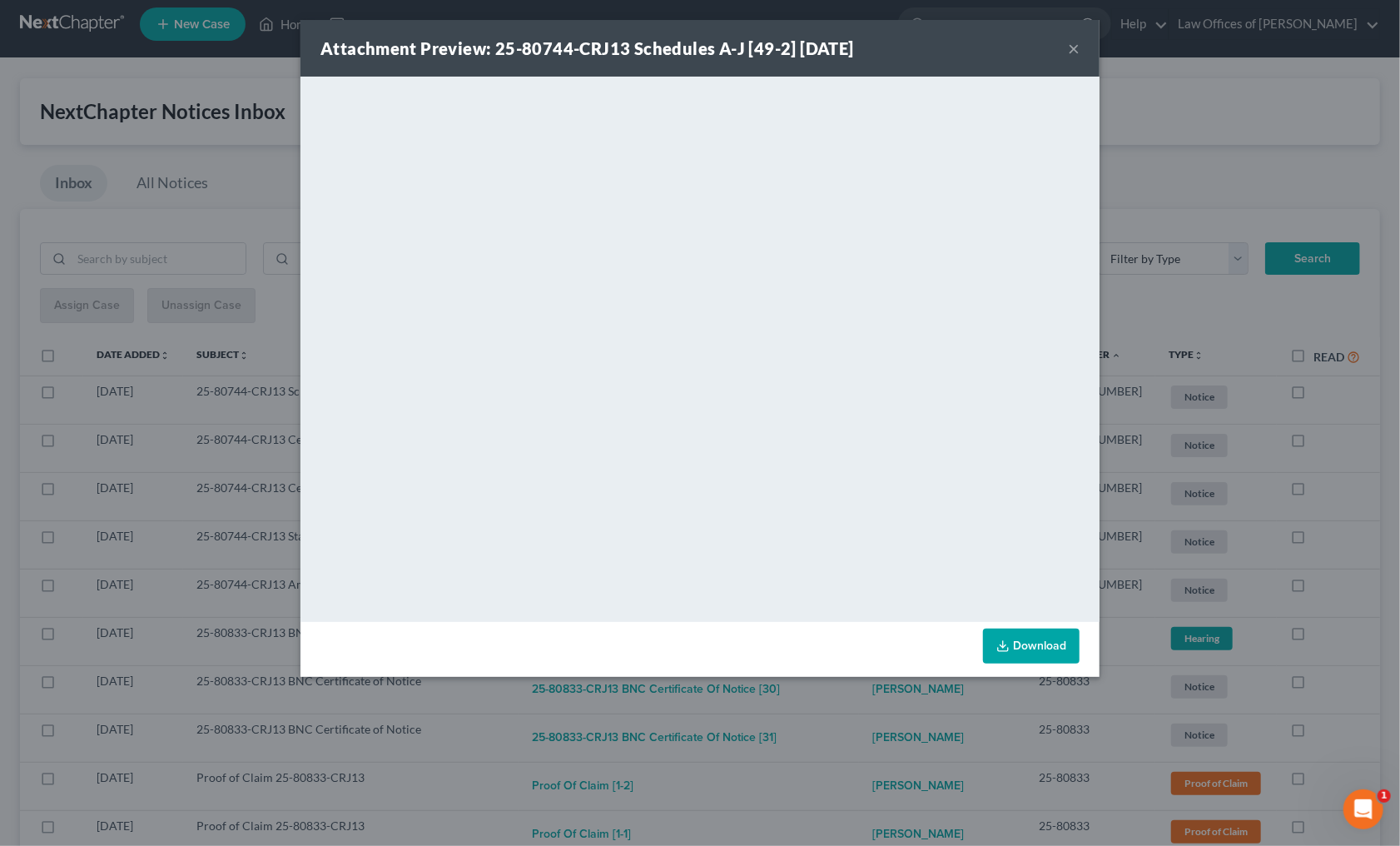
click at [841, 669] on div "Download" at bounding box center [699, 649] width 799 height 54
click at [839, 695] on div "Attachment Preview: 25-80744-CRJ13 Schedules A-J [49-2] 08/10/2025 × <object ng…" at bounding box center [700, 423] width 1400 height 846
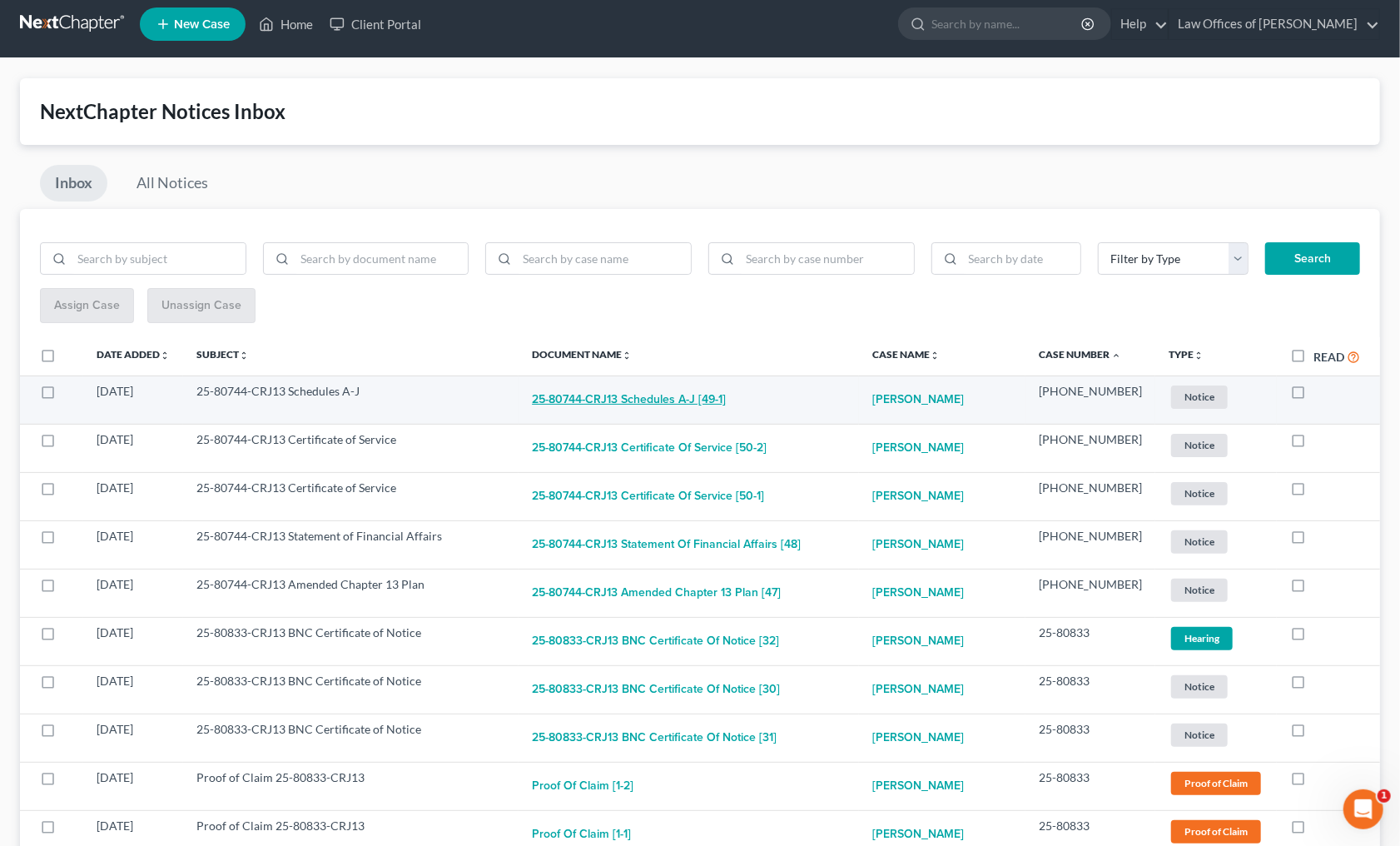
click at [726, 397] on button "25-80744-CRJ13 Schedules A-J [49-1]" at bounding box center [629, 400] width 194 height 34
checkbox input "true"
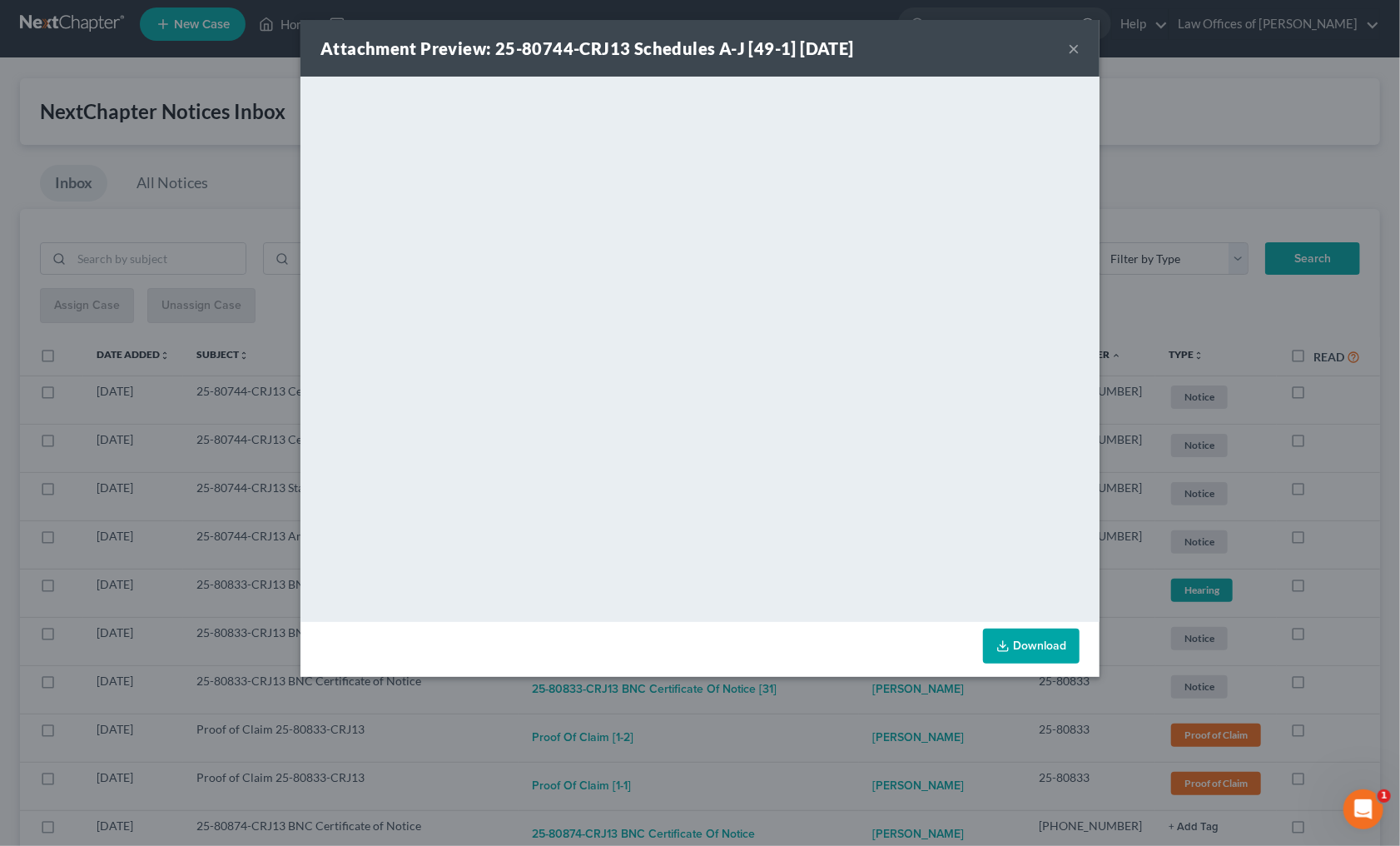
drag, startPoint x: 800, startPoint y: 706, endPoint x: 785, endPoint y: 680, distance: 30.0
click at [800, 705] on div "Attachment Preview: 25-80744-CRJ13 Schedules A-J [49-1] 08/10/2025 × <object ng…" at bounding box center [700, 423] width 1400 height 846
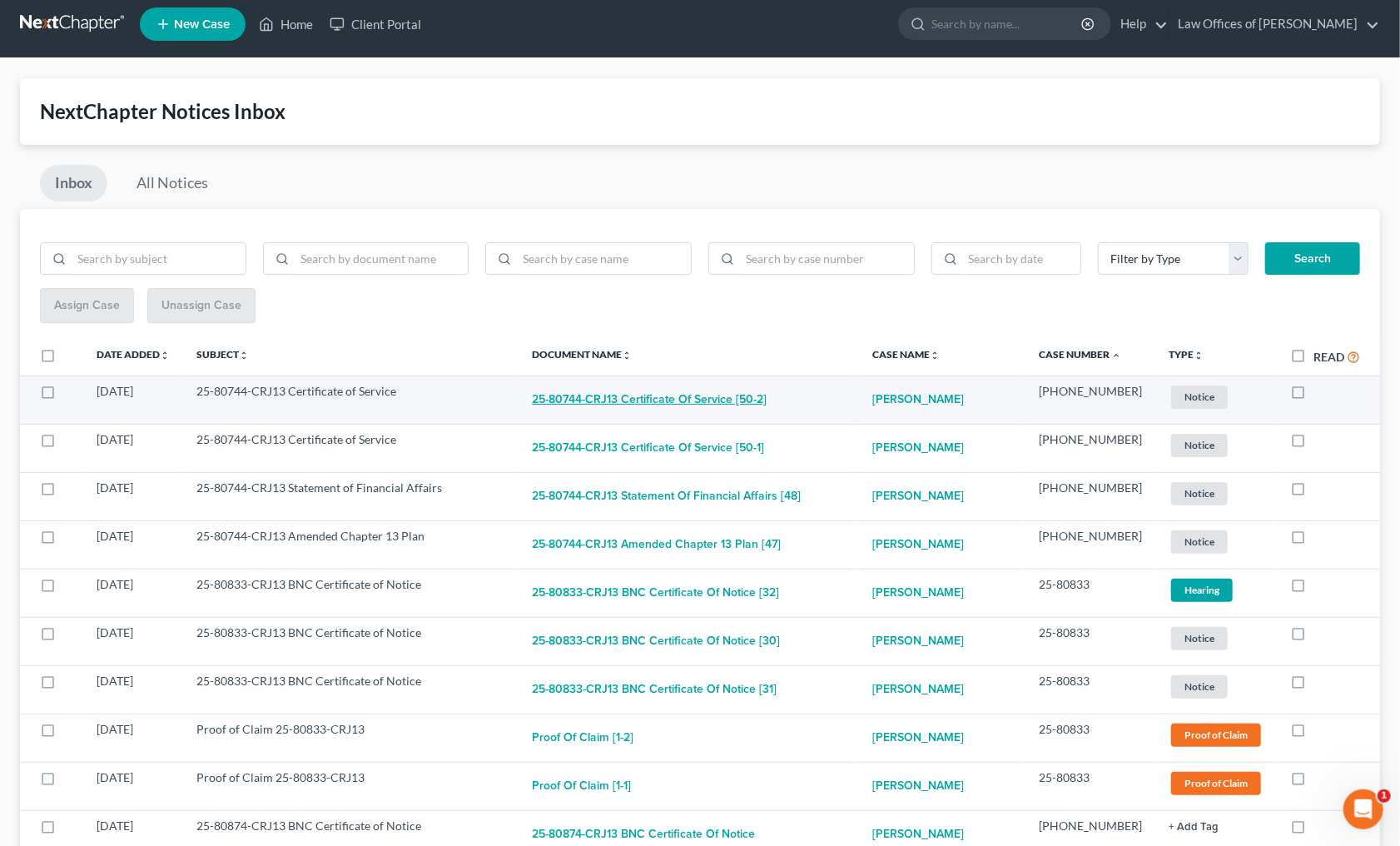
click at [666, 386] on button "25-80744-CRJ13 Certificate of Service [50-2]" at bounding box center [649, 400] width 235 height 34
checkbox input "true"
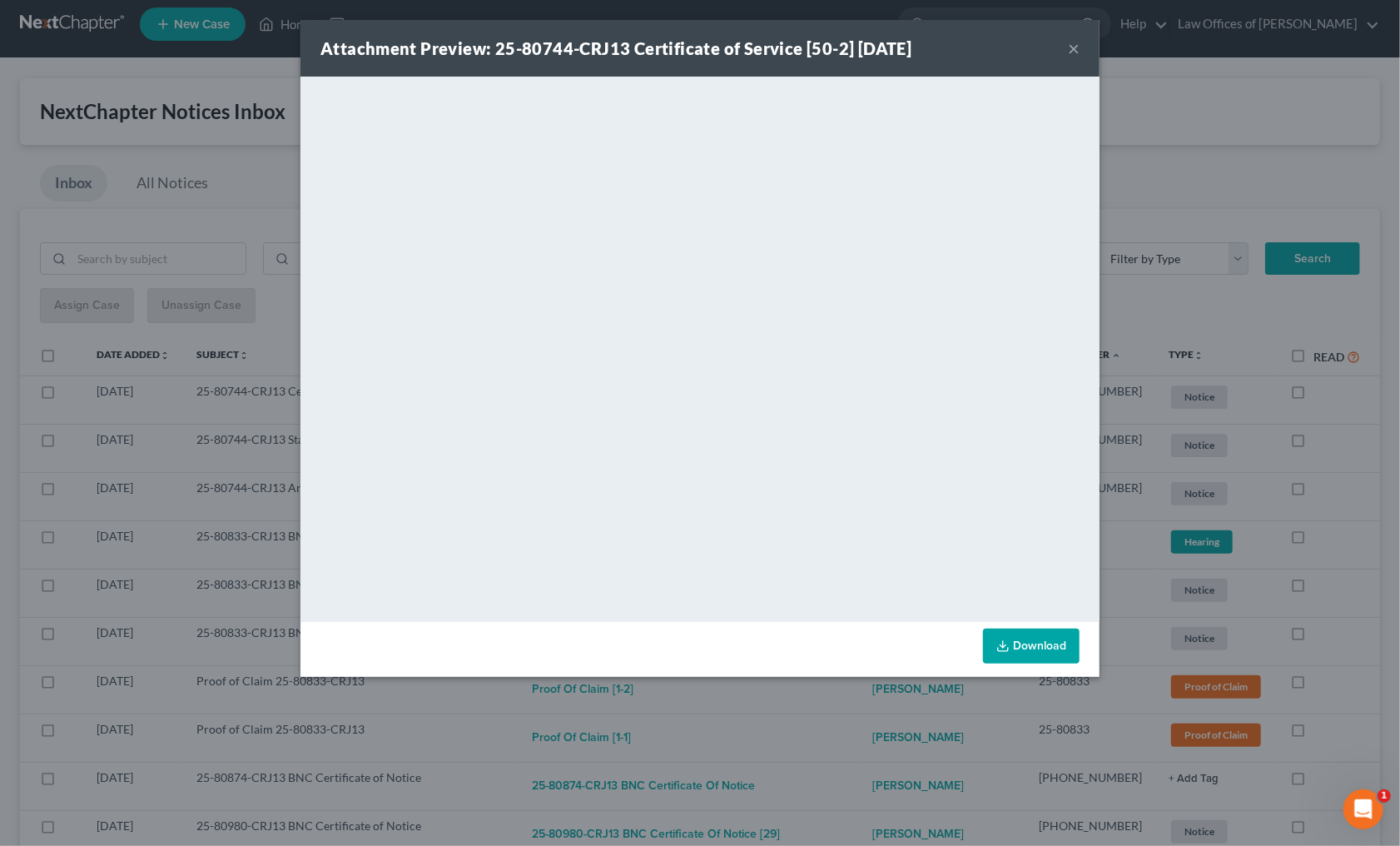
drag, startPoint x: 811, startPoint y: 695, endPoint x: 792, endPoint y: 681, distance: 23.6
click at [811, 695] on div "Attachment Preview: 25-80744-CRJ13 Certificate of Service [50-2] 08/10/2025 × <…" at bounding box center [700, 423] width 1400 height 846
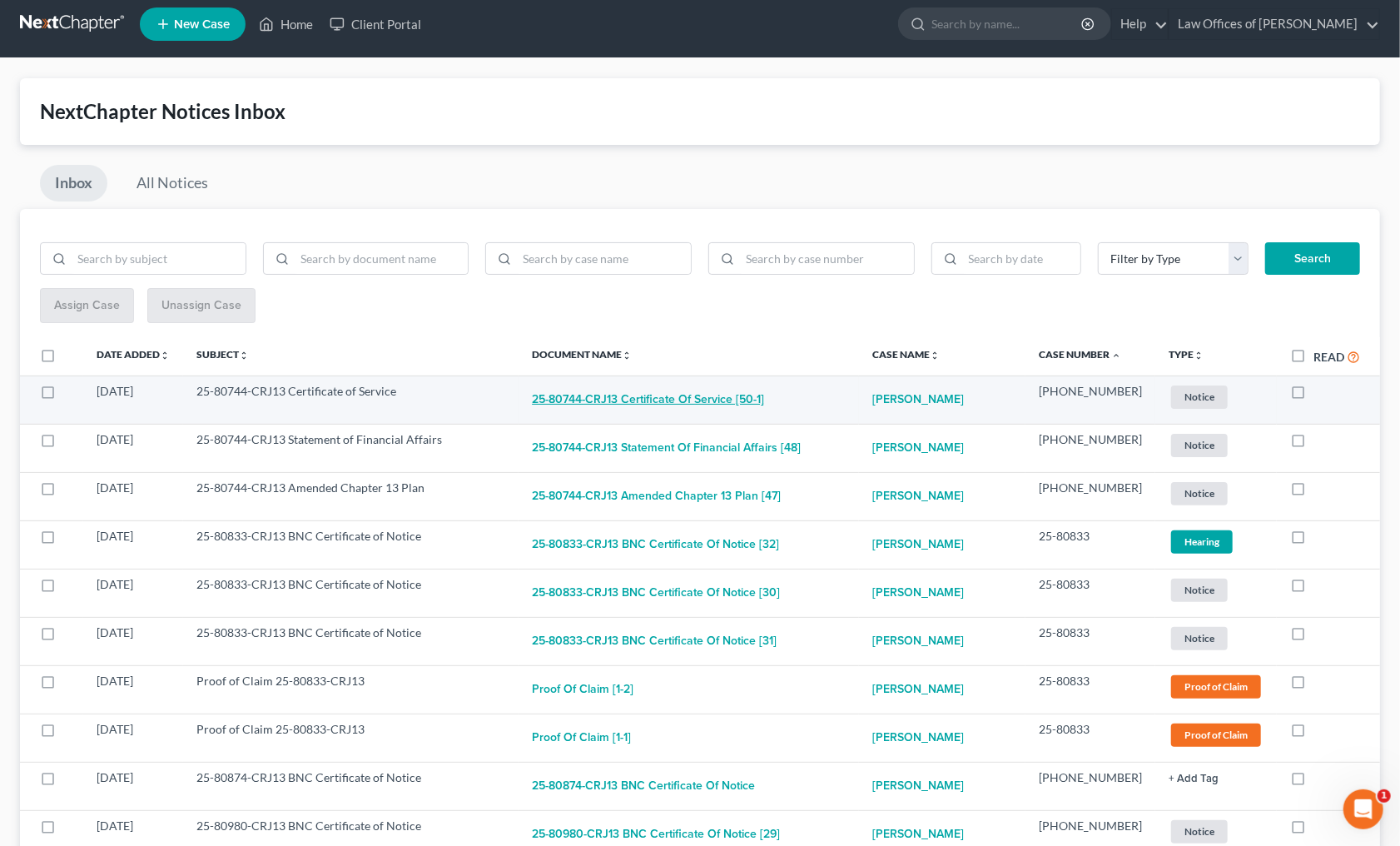
click at [720, 399] on button "25-80744-CRJ13 Certificate of Service [50-1]" at bounding box center [648, 400] width 232 height 34
checkbox input "true"
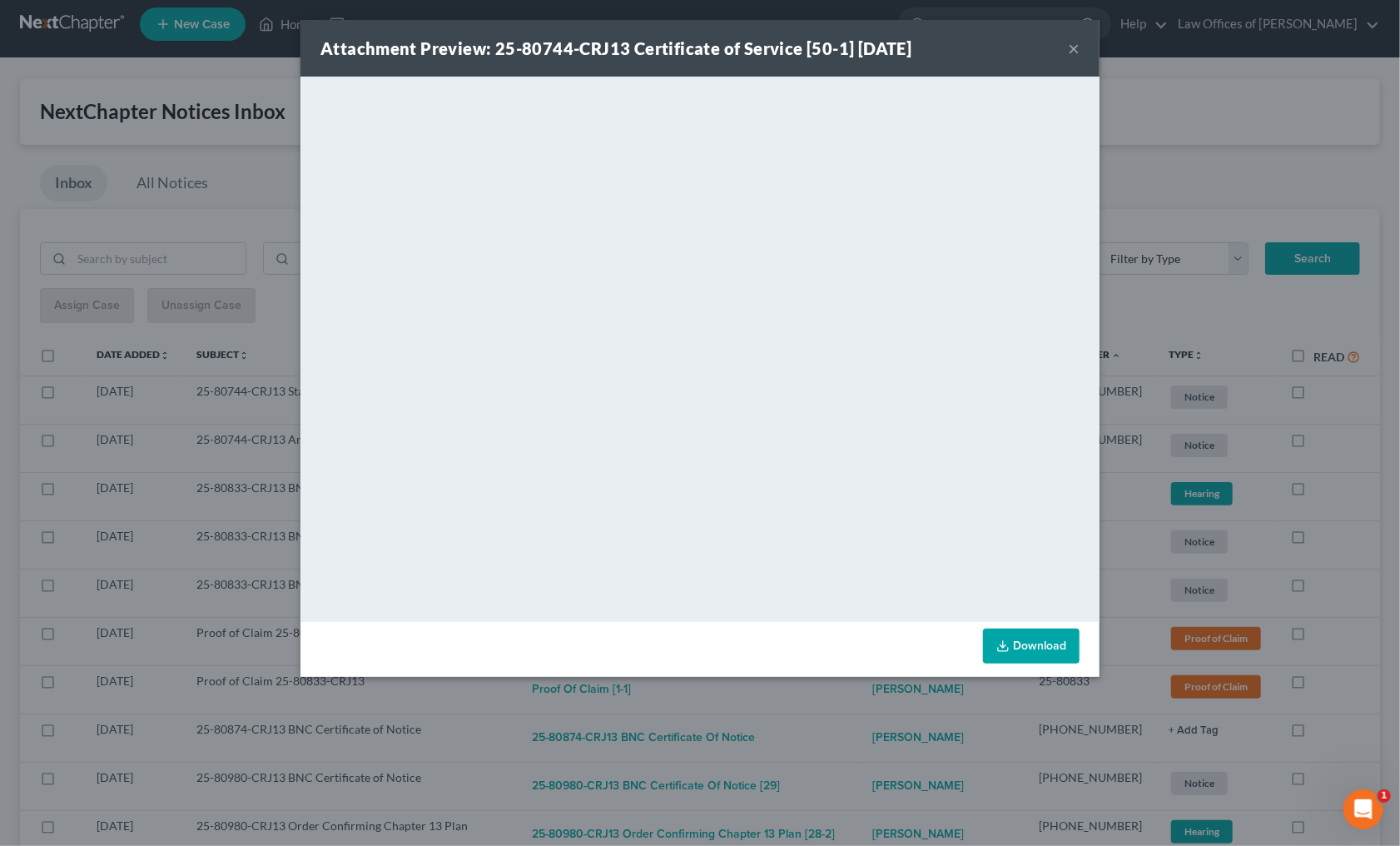
drag, startPoint x: 816, startPoint y: 722, endPoint x: 801, endPoint y: 695, distance: 30.9
click at [815, 718] on div "Attachment Preview: 25-80744-CRJ13 Certificate of Service [50-1] 08/10/2025 × <…" at bounding box center [700, 423] width 1400 height 846
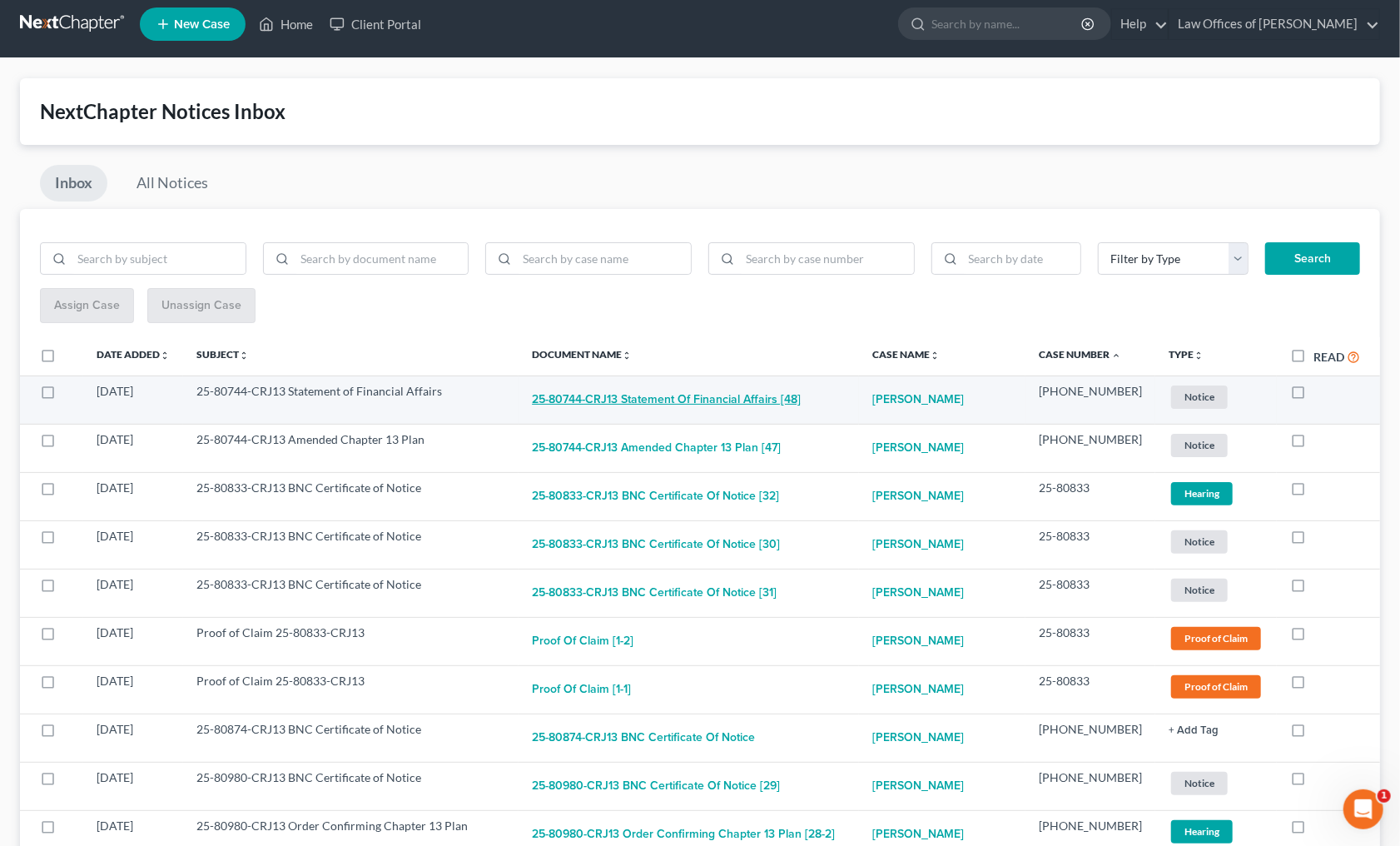
click at [719, 403] on button "25-80744-CRJ13 Statement of Financial Affairs [48]" at bounding box center [665, 400] width 268 height 34
checkbox input "true"
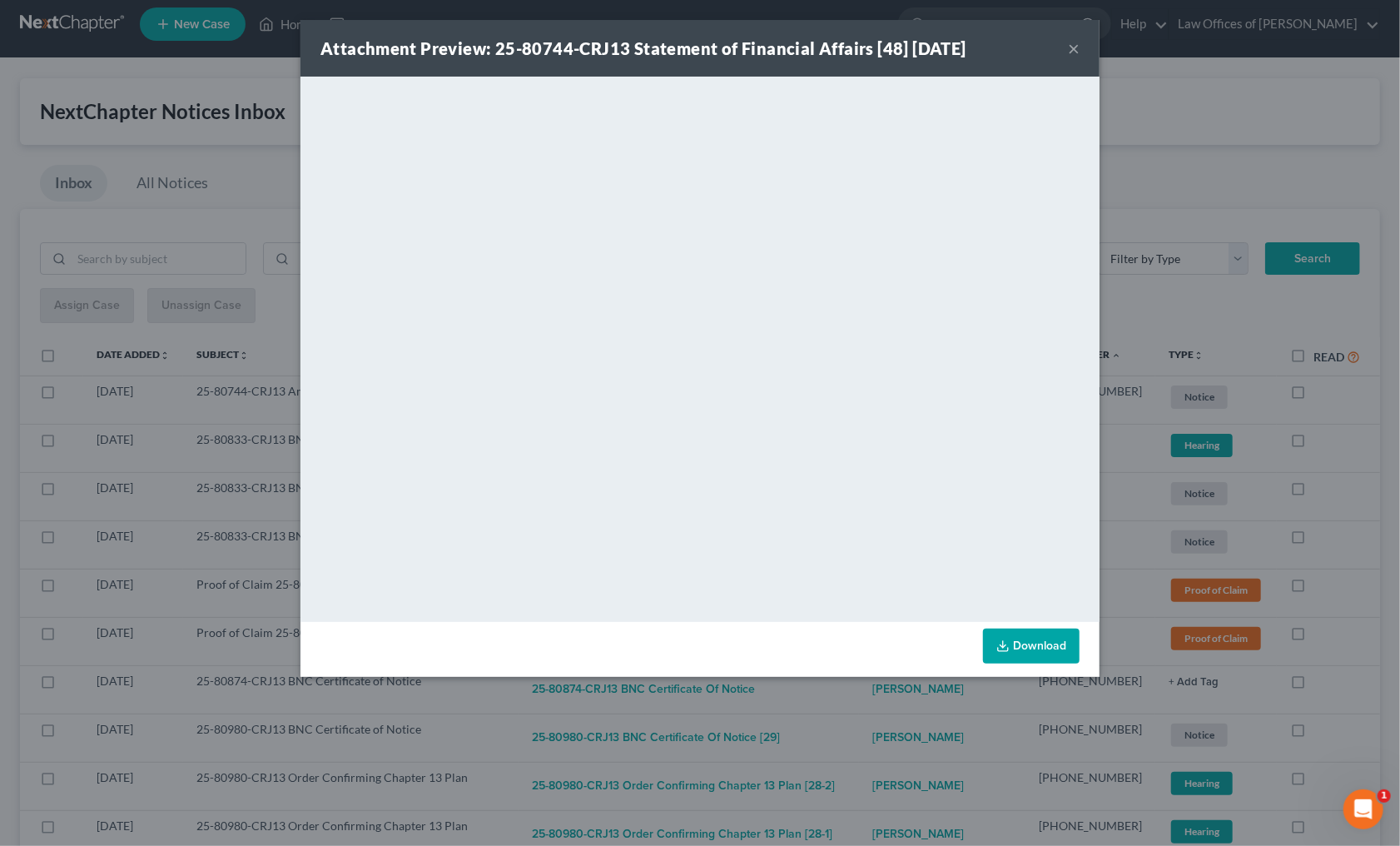
drag, startPoint x: 842, startPoint y: 703, endPoint x: 790, endPoint y: 639, distance: 82.5
click at [842, 702] on div "Attachment Preview: 25-80744-CRJ13 Statement of Financial Affairs [48] 08/09/20…" at bounding box center [700, 423] width 1400 height 846
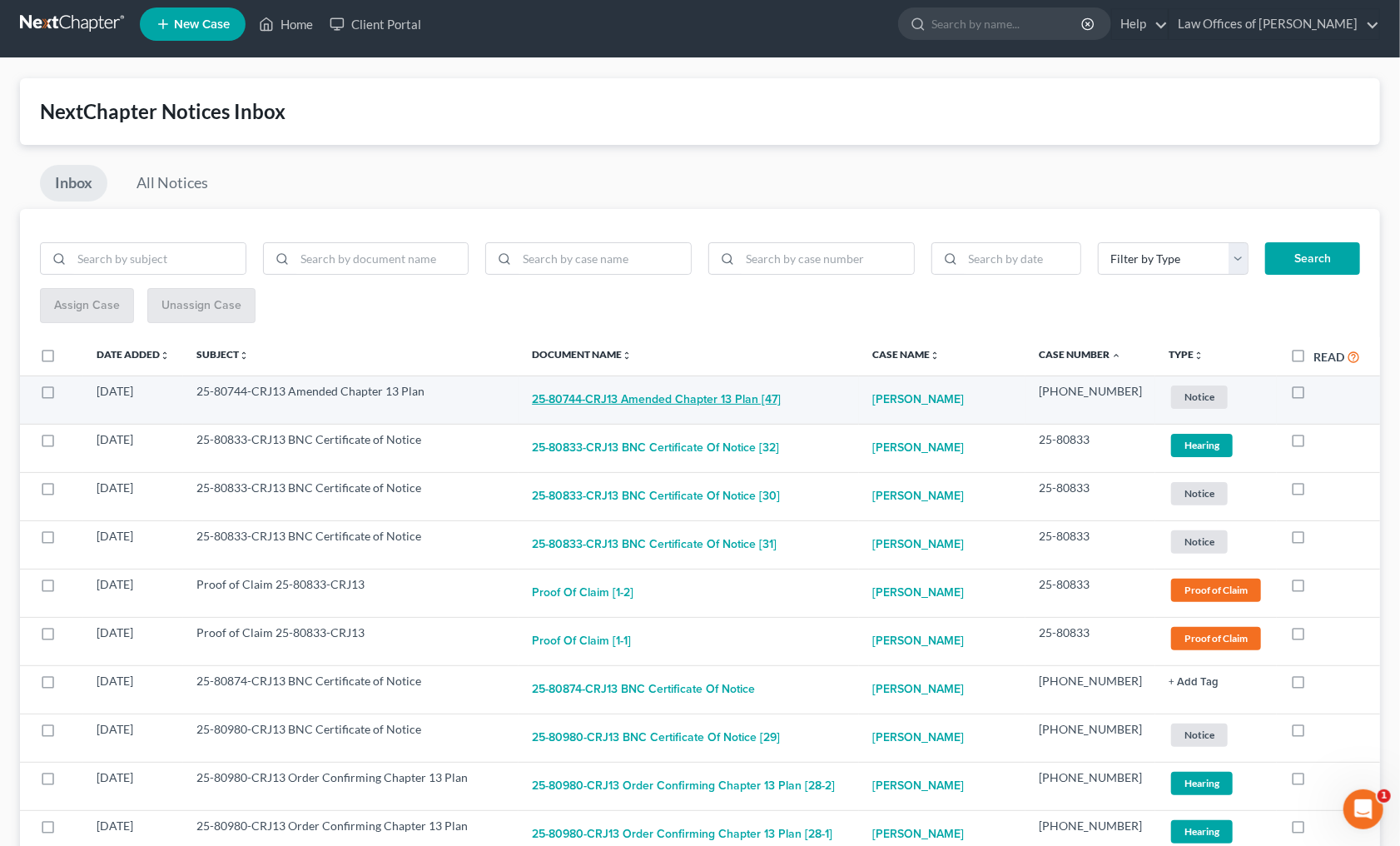
click at [698, 399] on button "25-80744-CRJ13 Amended Chapter 13 Plan [47]" at bounding box center [655, 400] width 249 height 34
checkbox input "true"
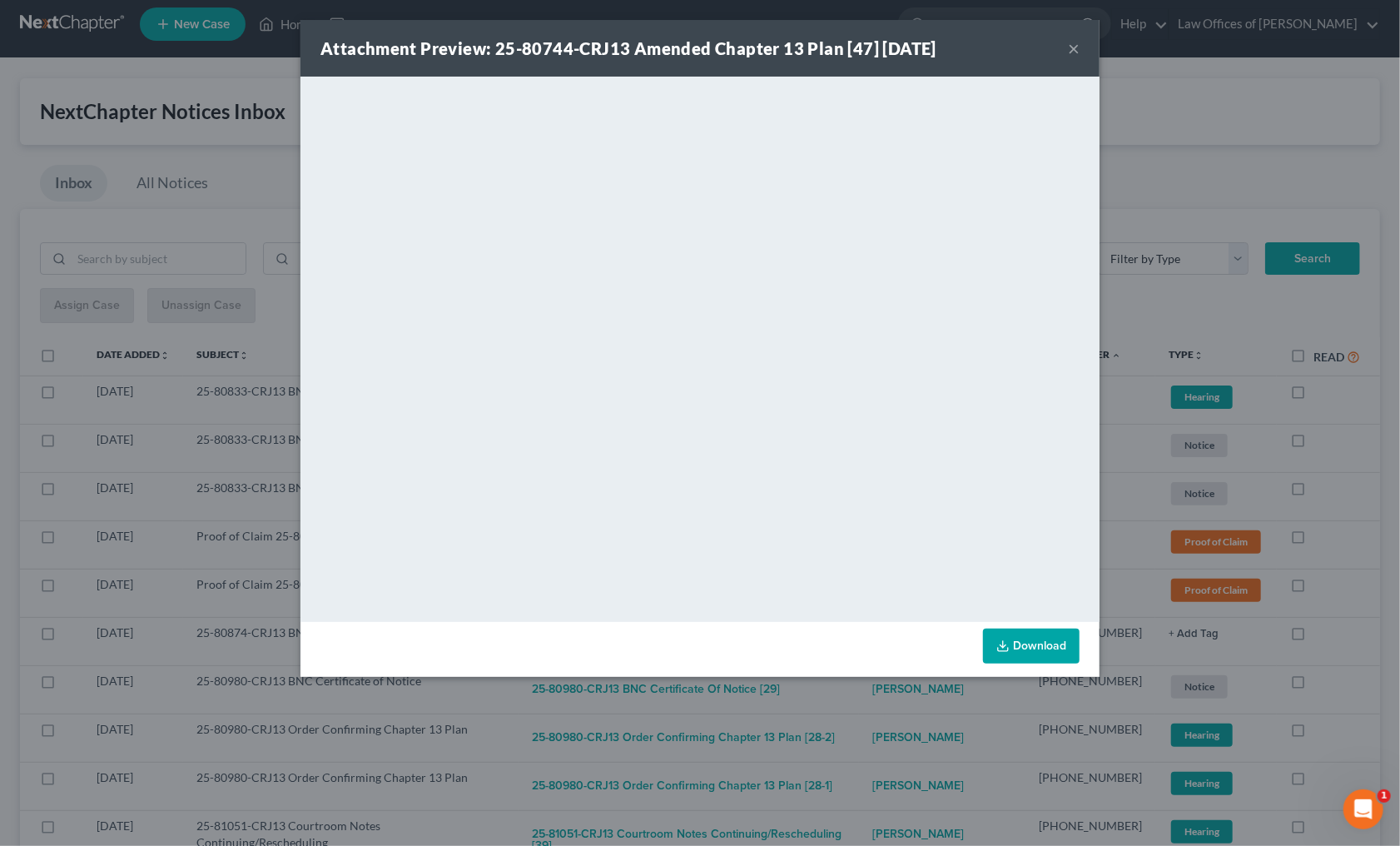
drag, startPoint x: 862, startPoint y: 696, endPoint x: 840, endPoint y: 649, distance: 51.9
click at [863, 692] on div "Attachment Preview: 25-80744-CRJ13 Amended Chapter 13 Plan [47] 08/09/2025 × <o…" at bounding box center [700, 423] width 1400 height 846
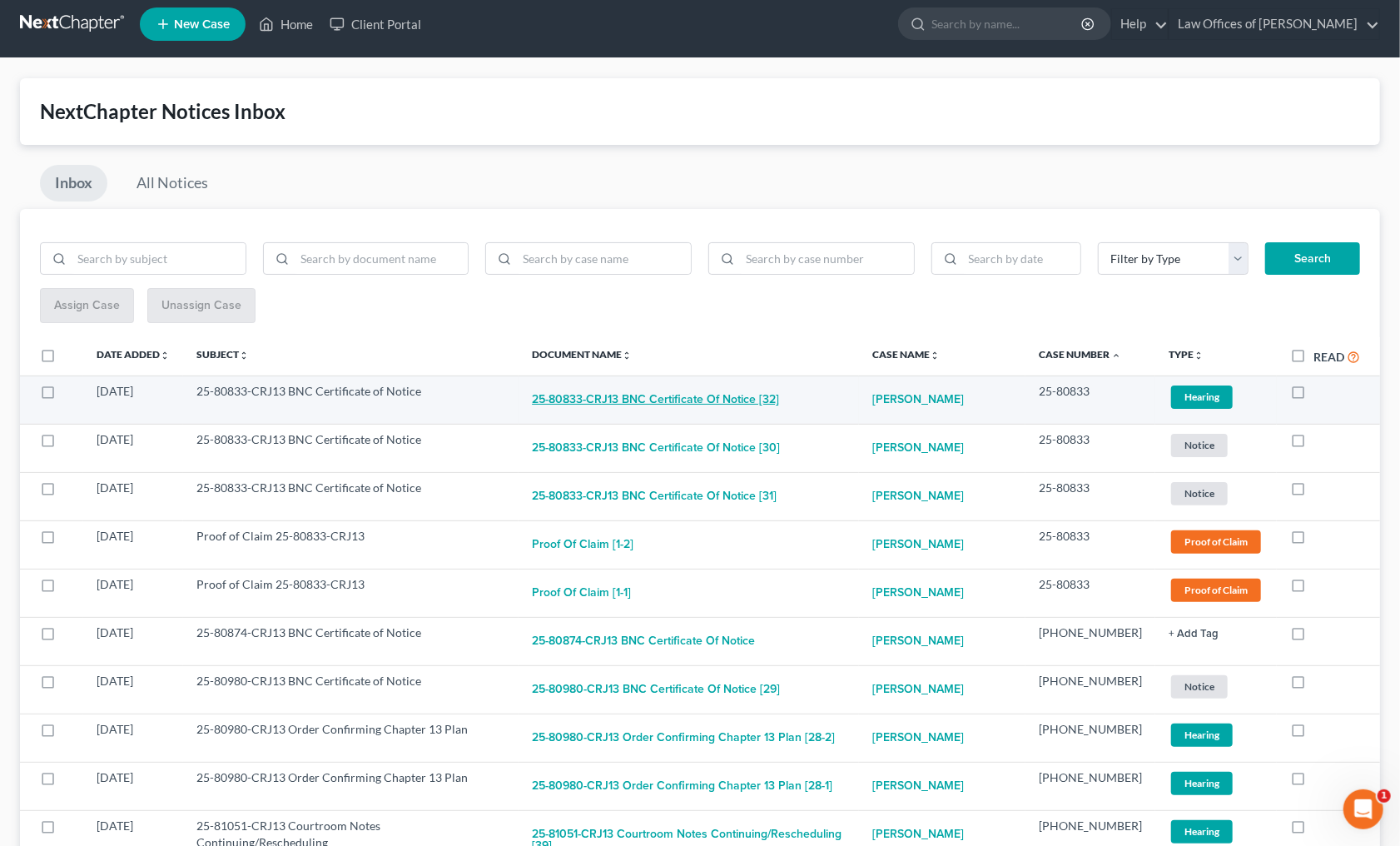
click at [724, 394] on button "25-80833-CRJ13 BNC Certificate of Notice [32]" at bounding box center [655, 400] width 248 height 34
checkbox input "true"
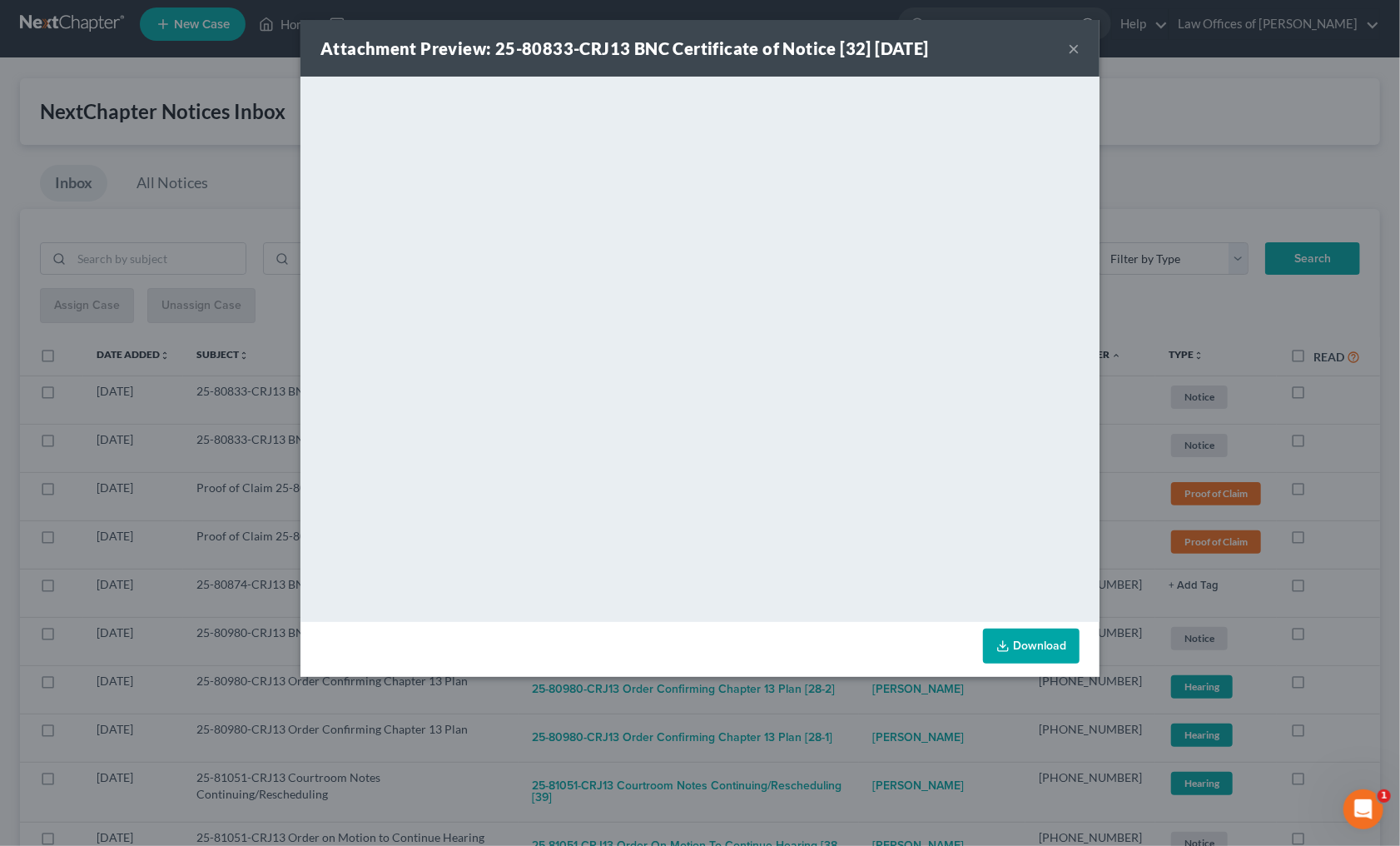
drag, startPoint x: 845, startPoint y: 709, endPoint x: 784, endPoint y: 628, distance: 101.4
click at [845, 708] on div "Attachment Preview: 25-80833-CRJ13 BNC Certificate of Notice [32] 08/09/2025 × …" at bounding box center [700, 423] width 1400 height 846
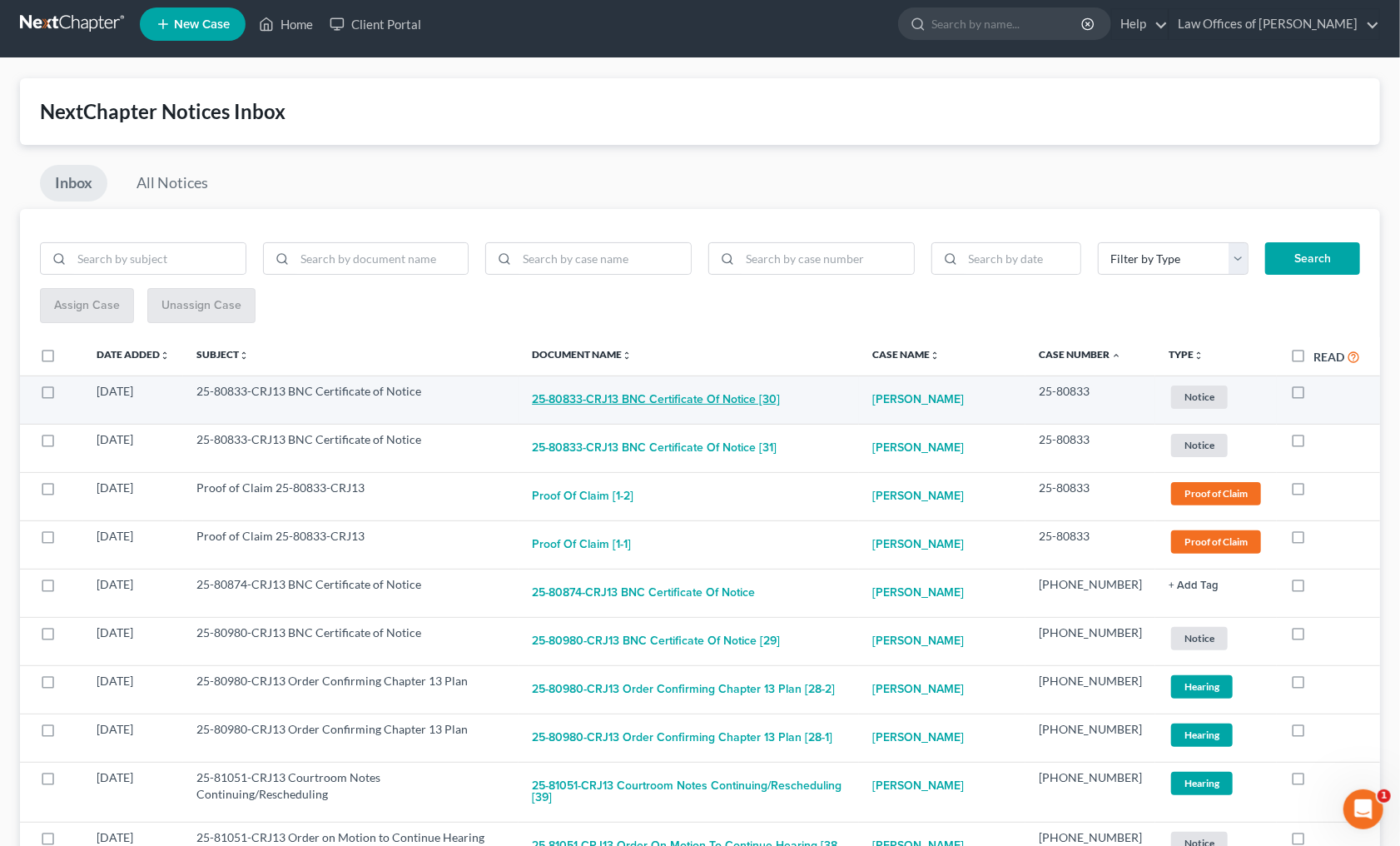
click at [690, 399] on button "25-80833-CRJ13 BNC Certificate of Notice [30]" at bounding box center [655, 400] width 248 height 34
checkbox input "true"
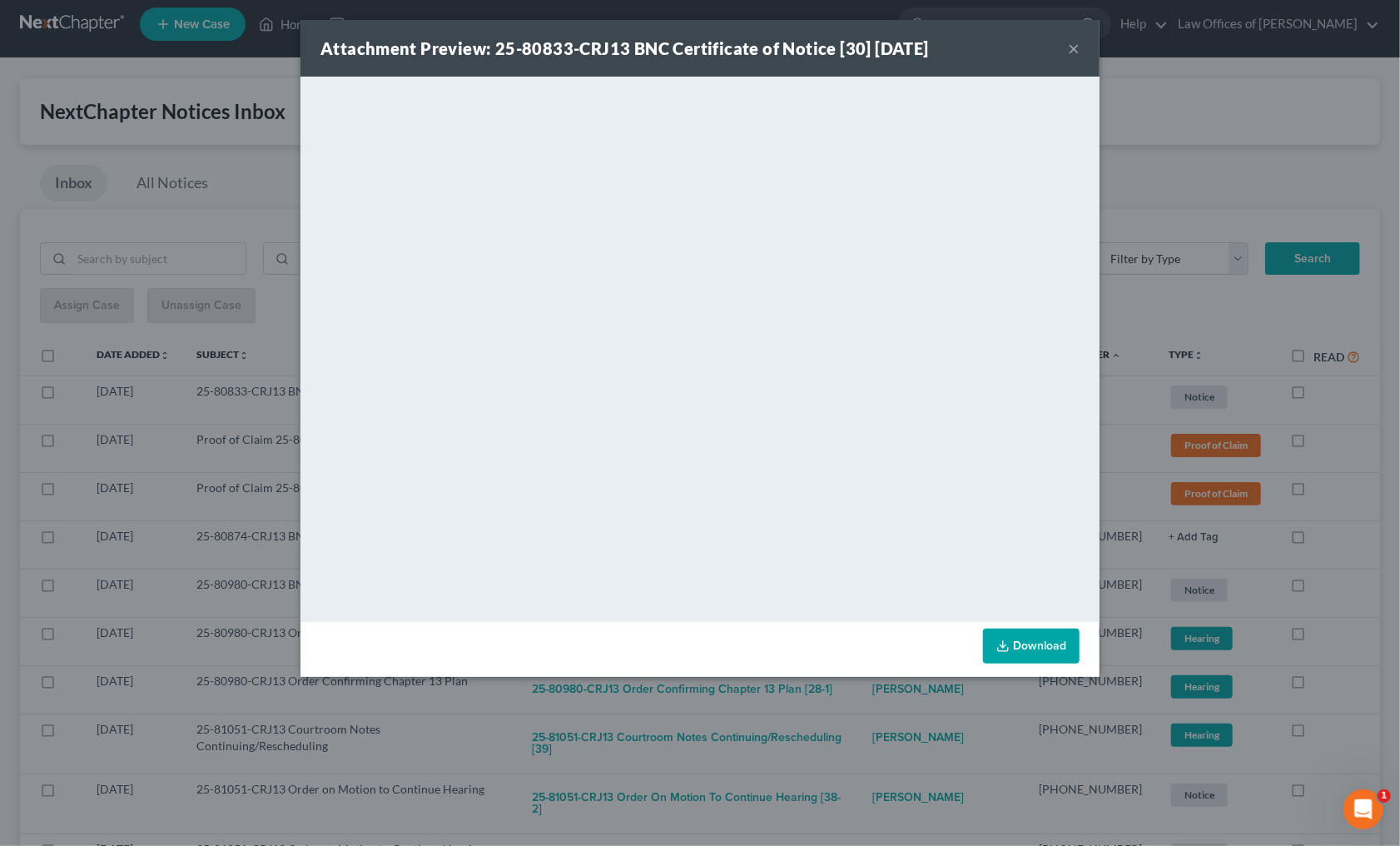
click at [845, 696] on div "Attachment Preview: 25-80833-CRJ13 BNC Certificate of Notice [30] 08/09/2025 × …" at bounding box center [700, 423] width 1400 height 846
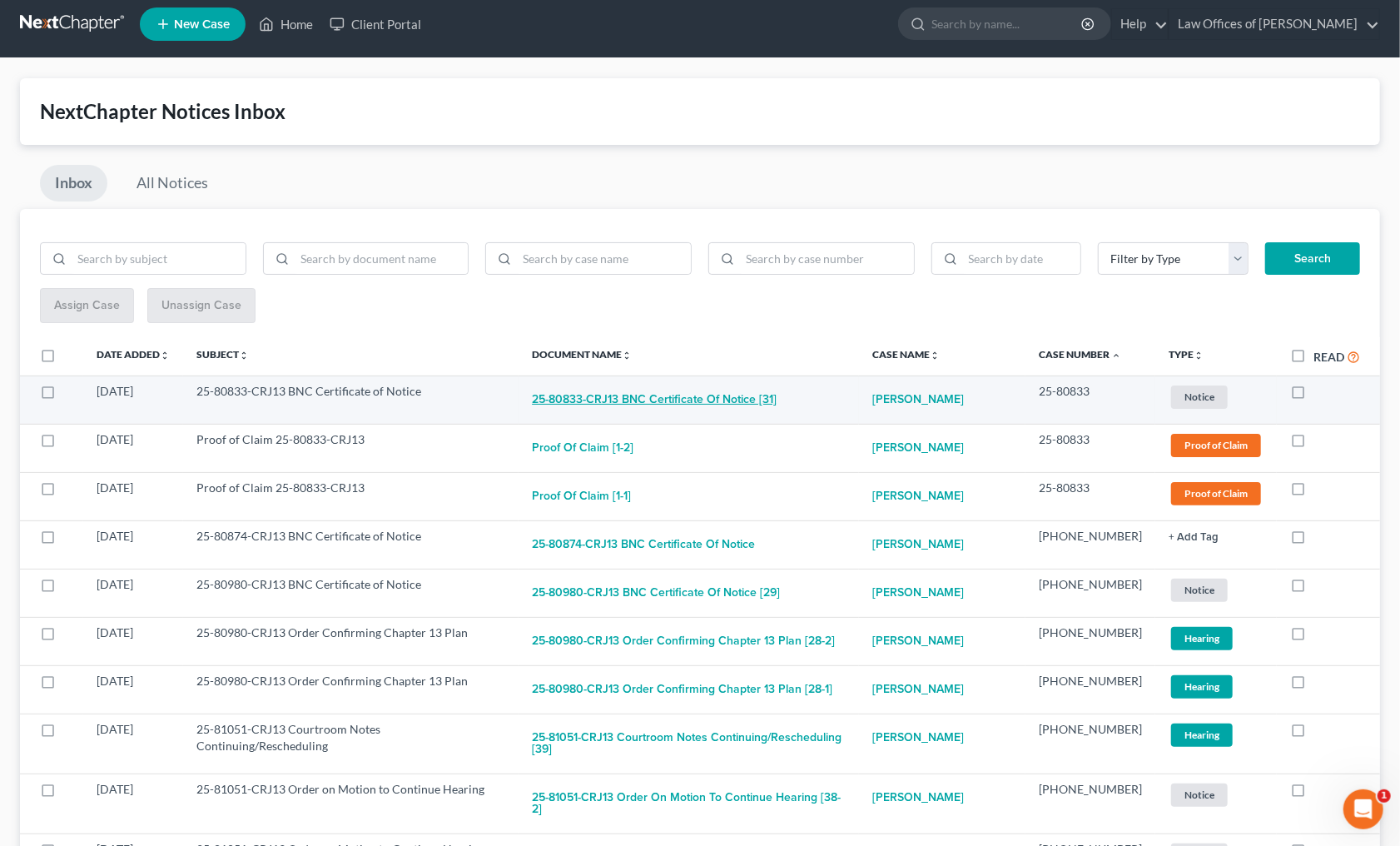
click at [757, 385] on button "25-80833-CRJ13 BNC Certificate of Notice [31]" at bounding box center [653, 400] width 245 height 34
checkbox input "true"
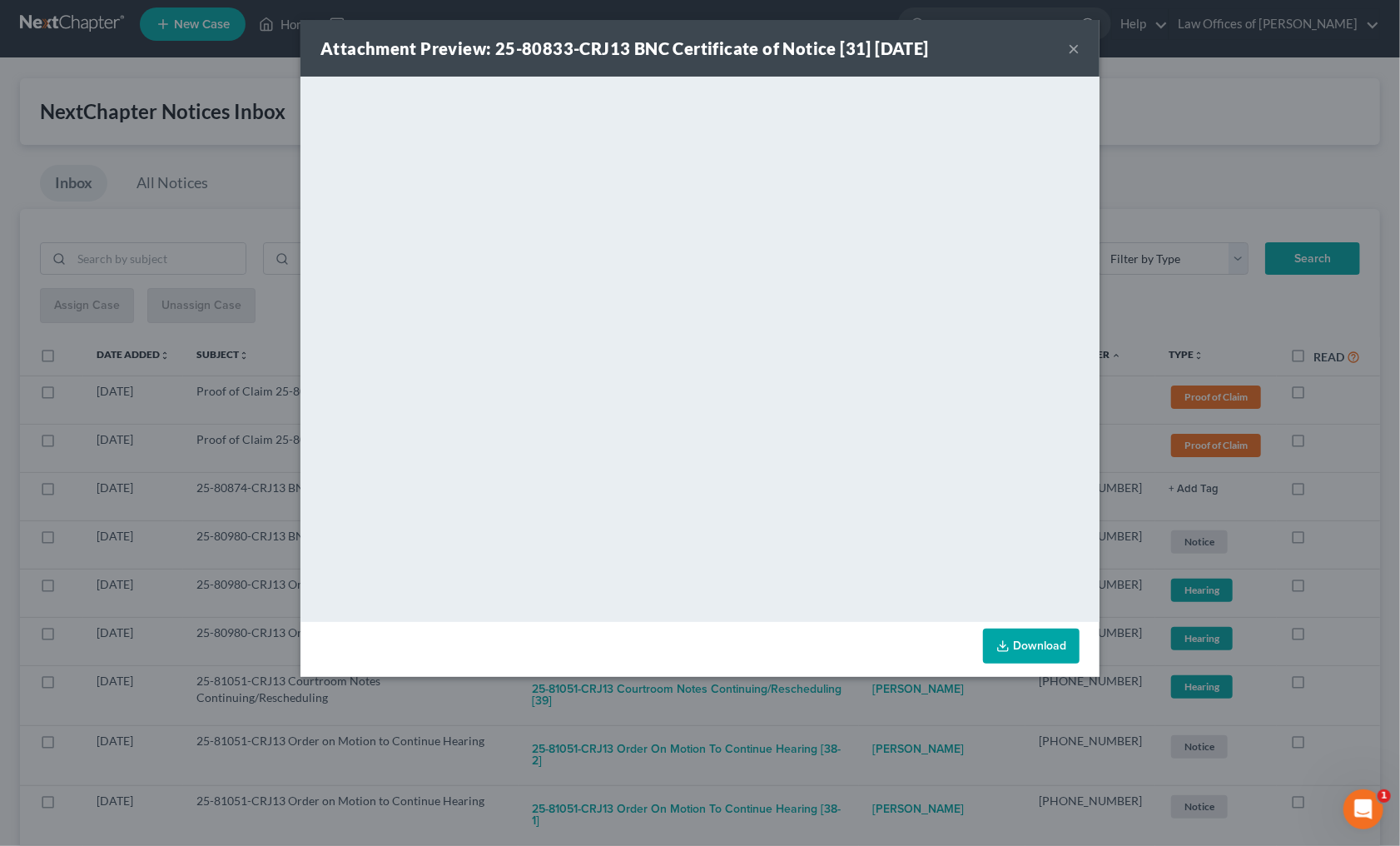
drag, startPoint x: 871, startPoint y: 709, endPoint x: 836, endPoint y: 626, distance: 90.1
click at [871, 707] on div "Attachment Preview: 25-80833-CRJ13 BNC Certificate of Notice [31] 08/09/2025 × …" at bounding box center [700, 423] width 1400 height 846
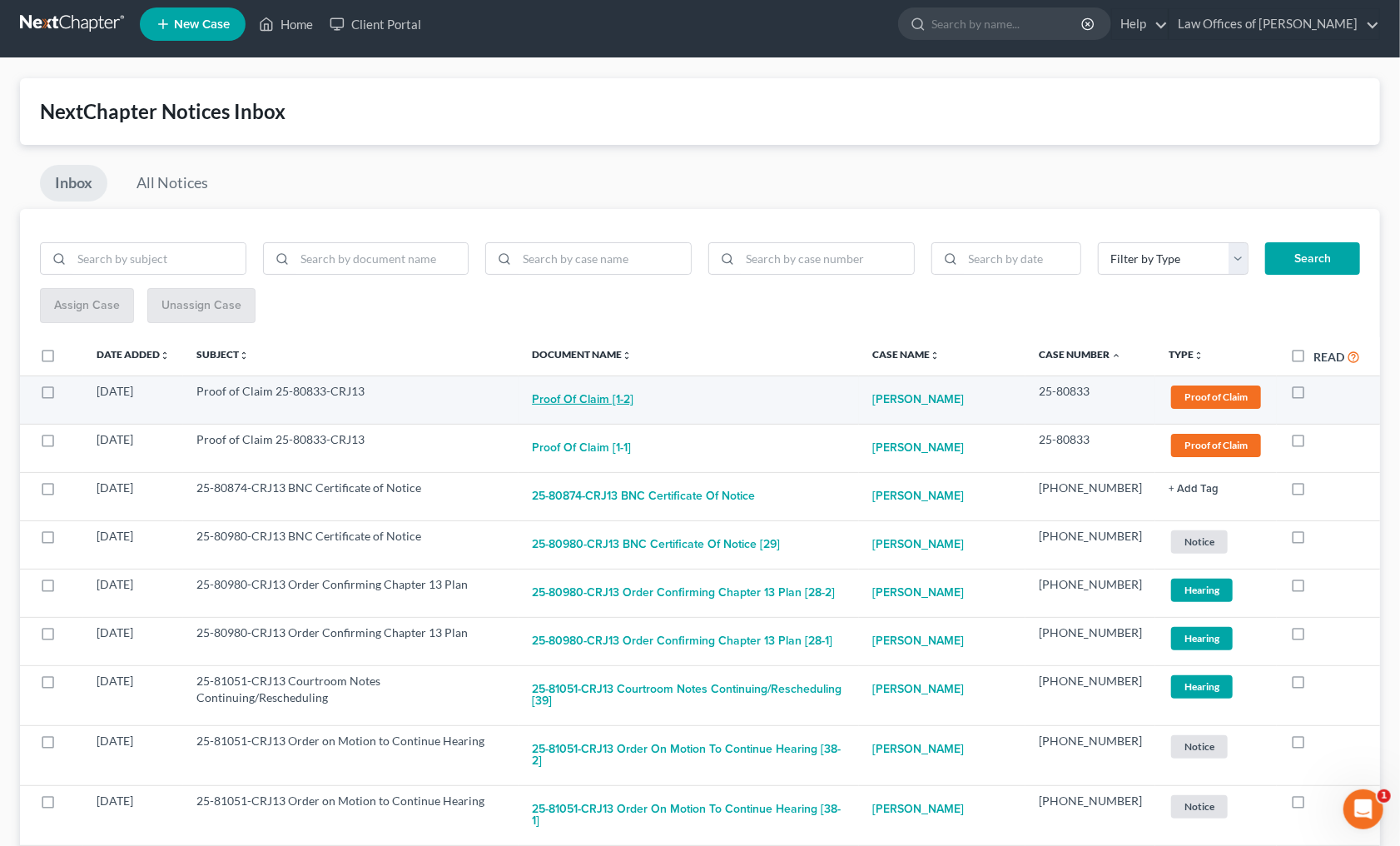
drag, startPoint x: 639, startPoint y: 393, endPoint x: 643, endPoint y: 402, distance: 9.8
click at [634, 402] on button "Proof of Claim [1-2]" at bounding box center [582, 400] width 102 height 34
checkbox input "true"
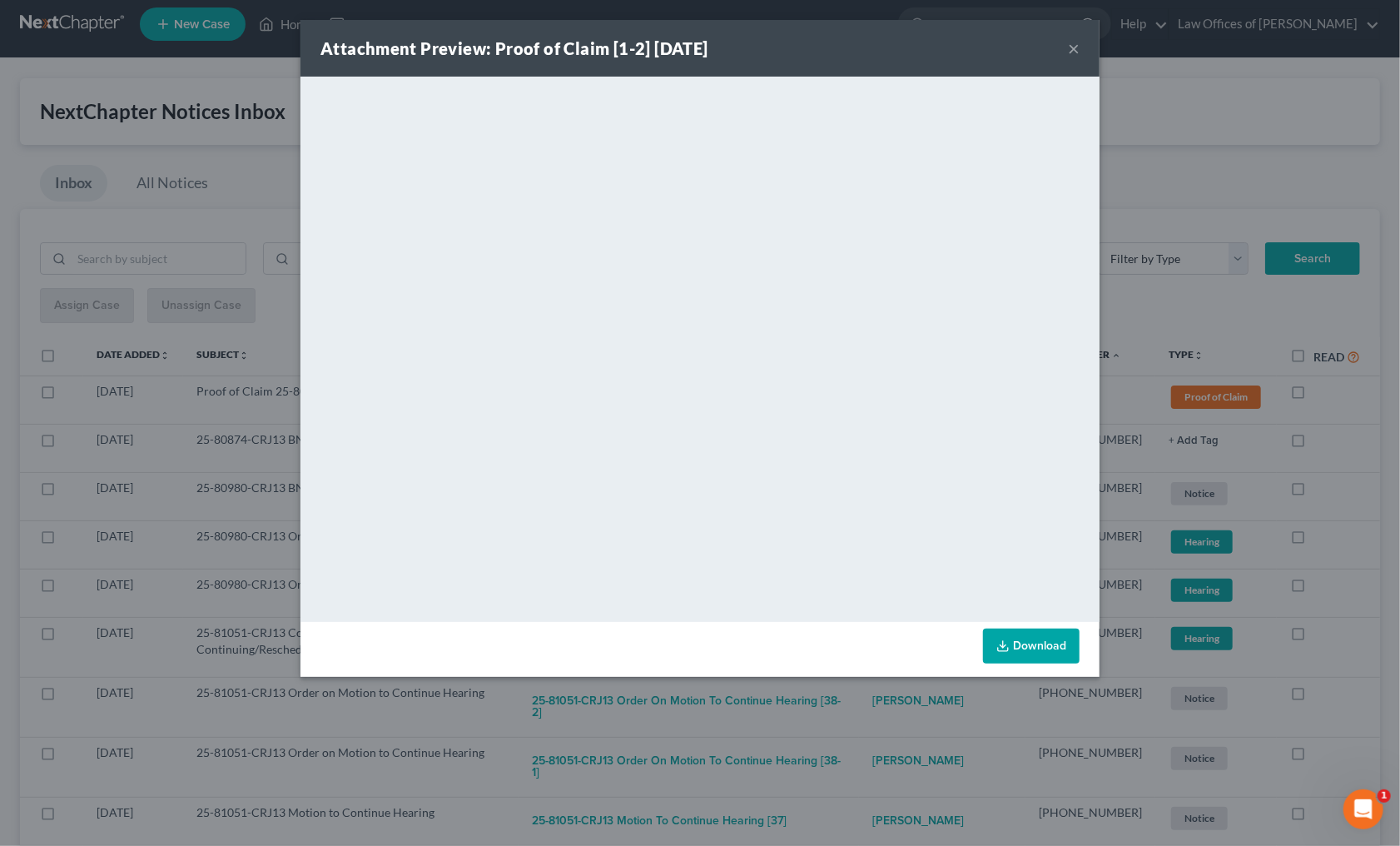
click at [771, 696] on div "Attachment Preview: Proof of Claim [1-2] 08/08/2025 × <object ng-attr-data='htt…" at bounding box center [700, 423] width 1400 height 846
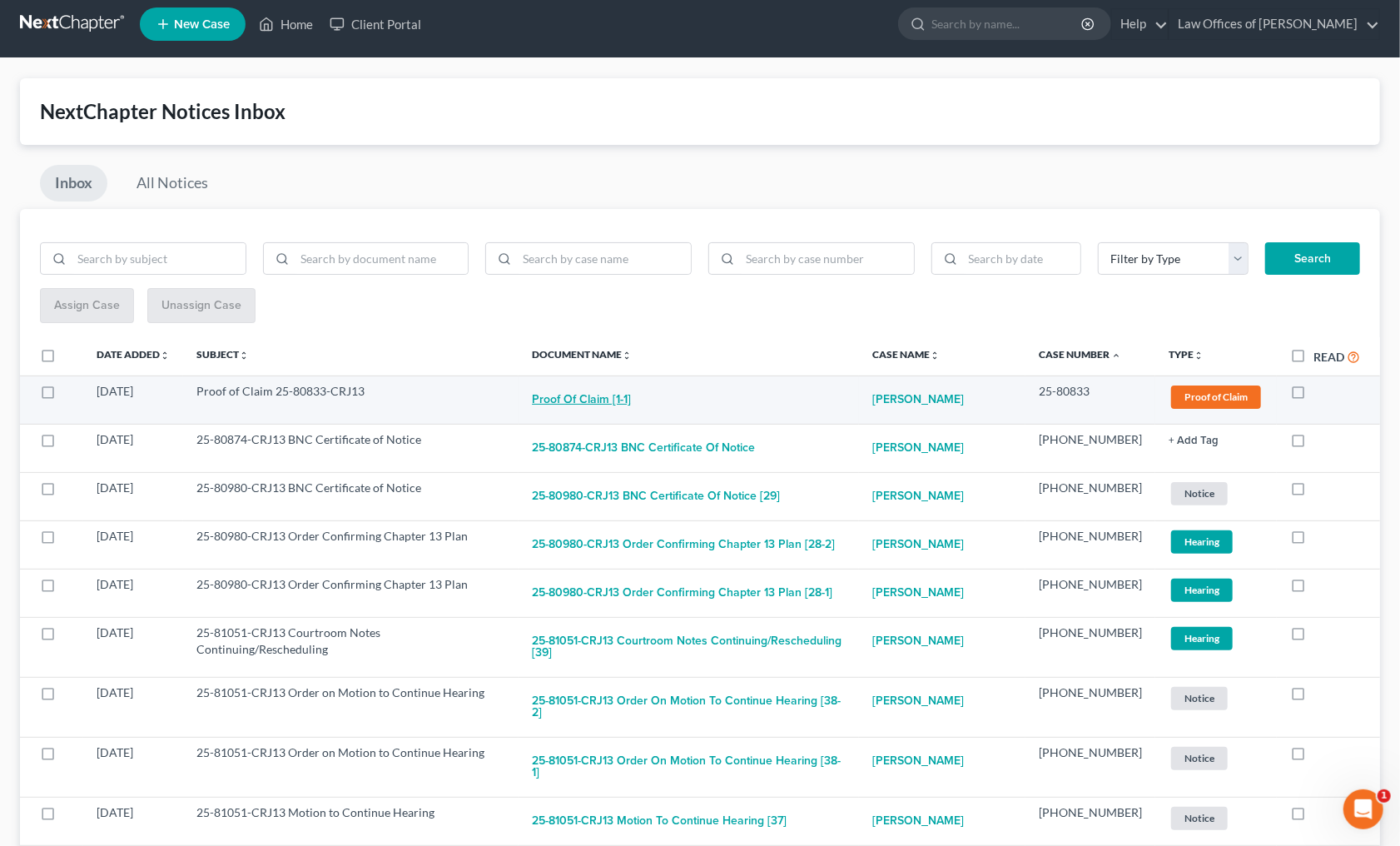
click at [622, 394] on button "Proof of Claim [1-1]" at bounding box center [581, 400] width 99 height 34
checkbox input "true"
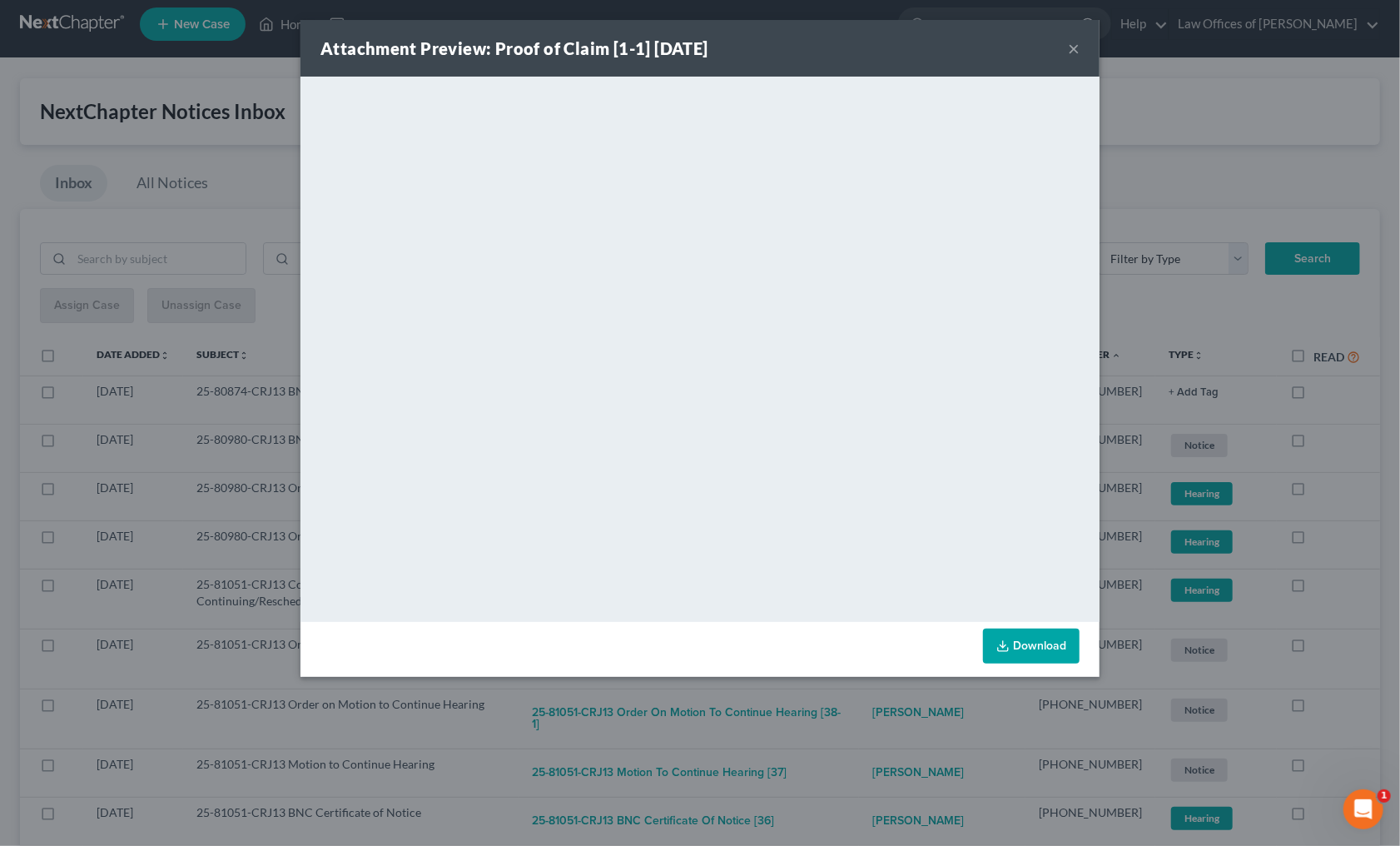
click at [809, 703] on div "Attachment Preview: Proof of Claim [1-1] 08/08/2025 × <object ng-attr-data='htt…" at bounding box center [700, 423] width 1400 height 846
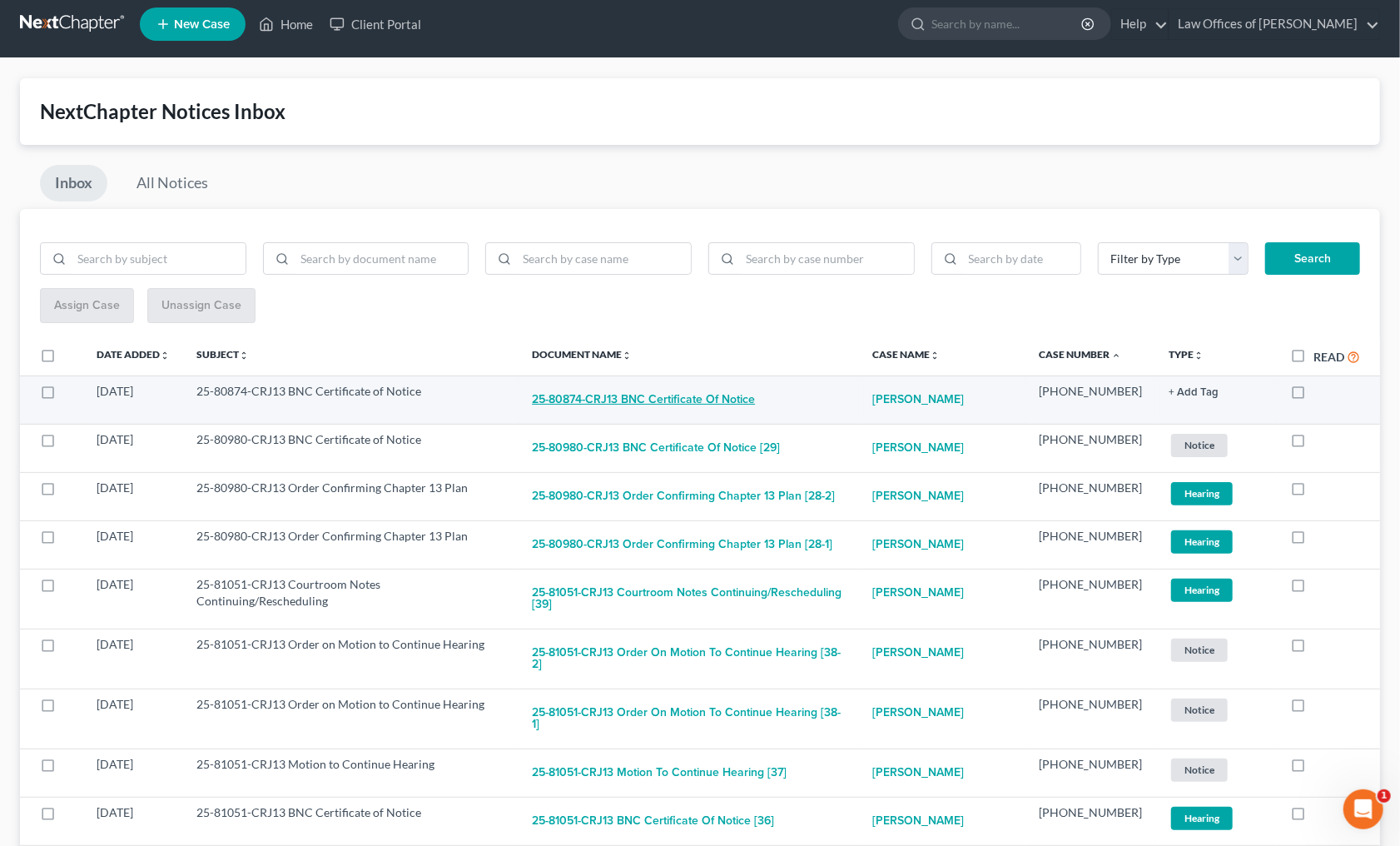
click at [628, 383] on button "25-80874-CRJ13 BNC Certificate of Notice" at bounding box center [643, 400] width 223 height 34
checkbox input "true"
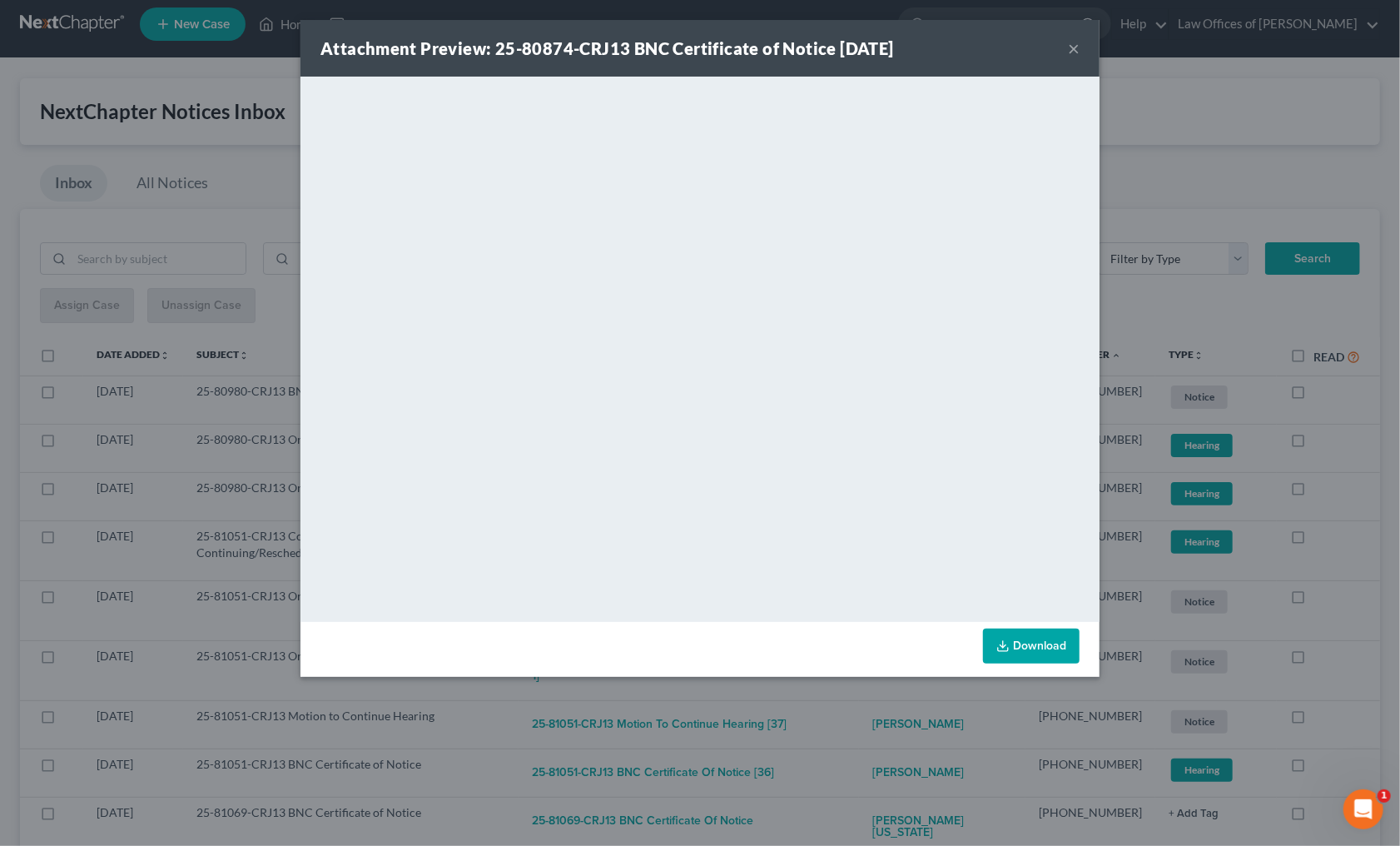
drag, startPoint x: 850, startPoint y: 723, endPoint x: 846, endPoint y: 714, distance: 9.8
click at [850, 722] on div "Attachment Preview: 25-80874-CRJ13 BNC Certificate of Notice 08/07/2025 × <obje…" at bounding box center [700, 423] width 1400 height 846
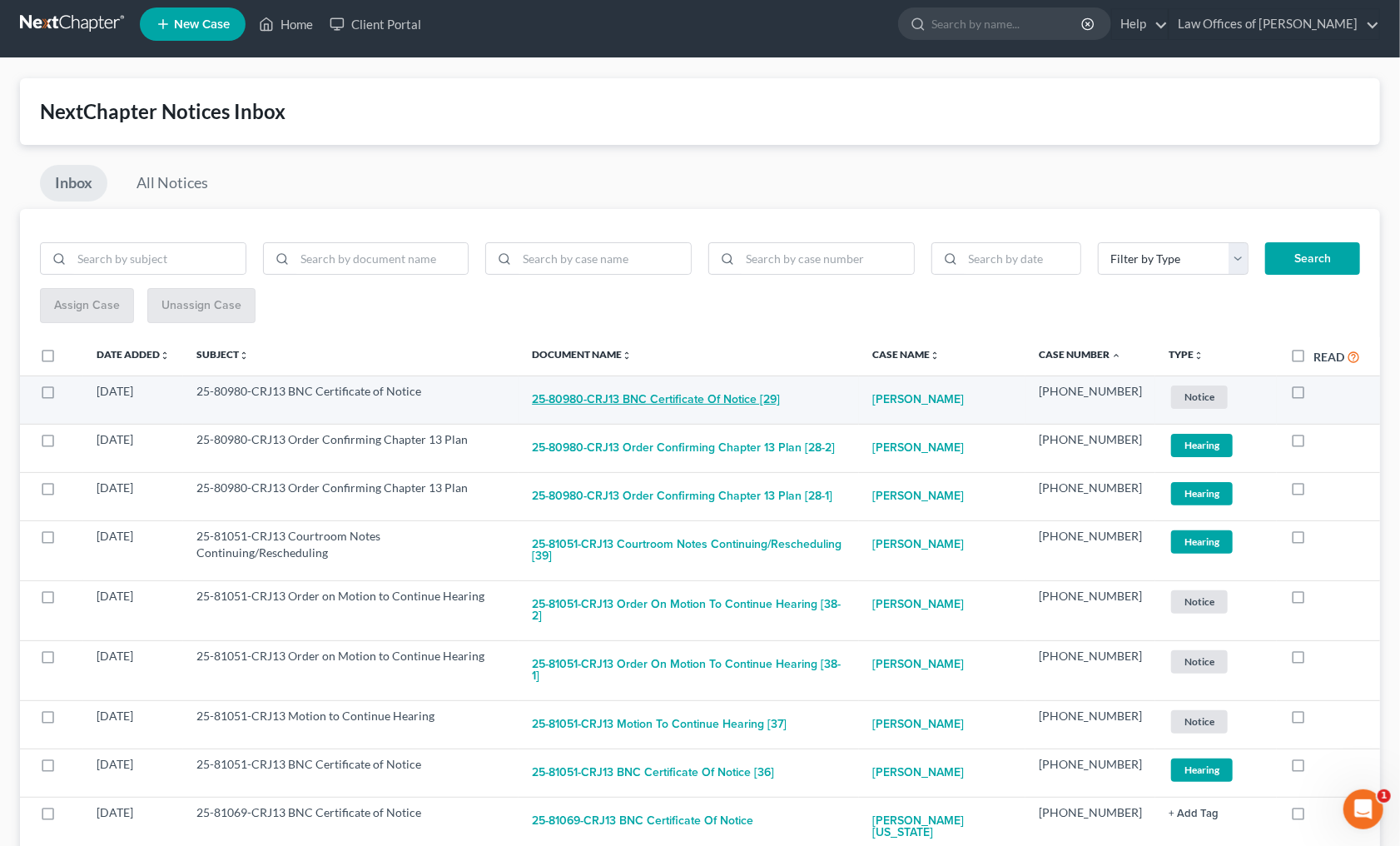
click at [684, 397] on button "25-80980-CRJ13 BNC Certificate of Notice [29]" at bounding box center [655, 400] width 248 height 34
checkbox input "true"
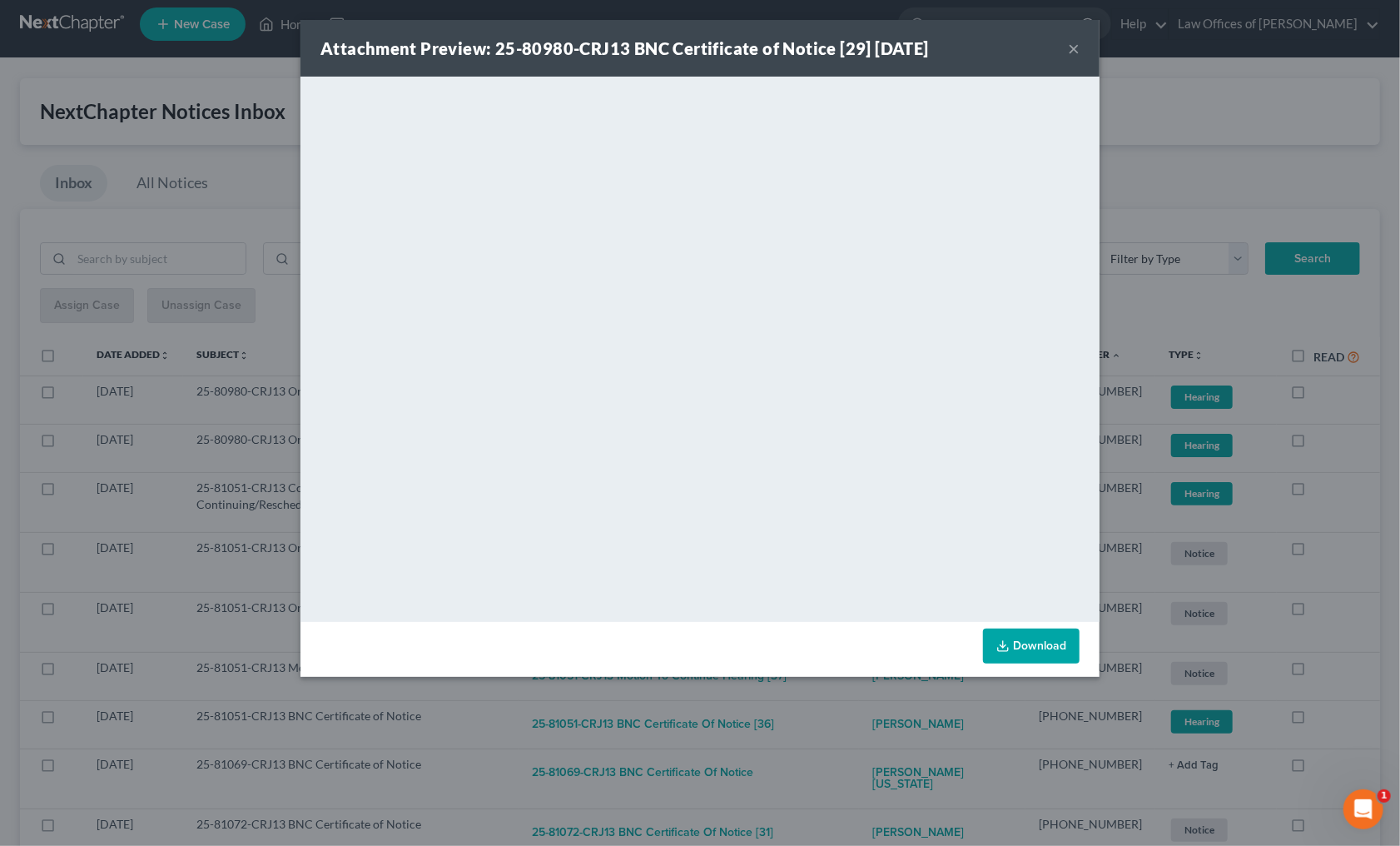
drag, startPoint x: 860, startPoint y: 706, endPoint x: 811, endPoint y: 632, distance: 88.8
click at [857, 700] on div "Attachment Preview: 25-80980-CRJ13 BNC Certificate of Notice [29] 08/10/2025 × …" at bounding box center [700, 423] width 1400 height 846
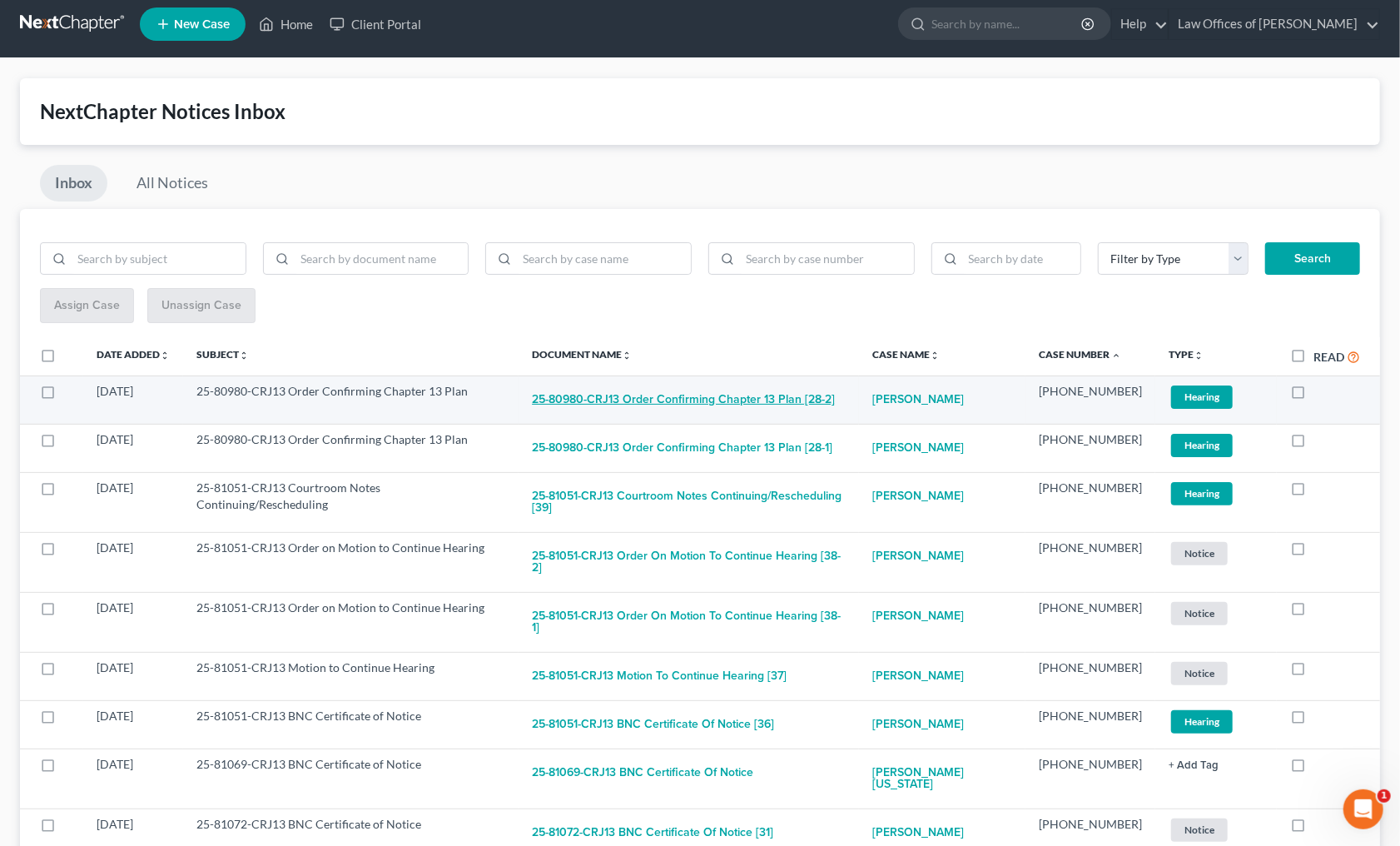
click at [671, 390] on button "25-80980-CRJ13 Order Confirming Chapter 13 Plan [28-2]" at bounding box center [683, 400] width 303 height 34
checkbox input "true"
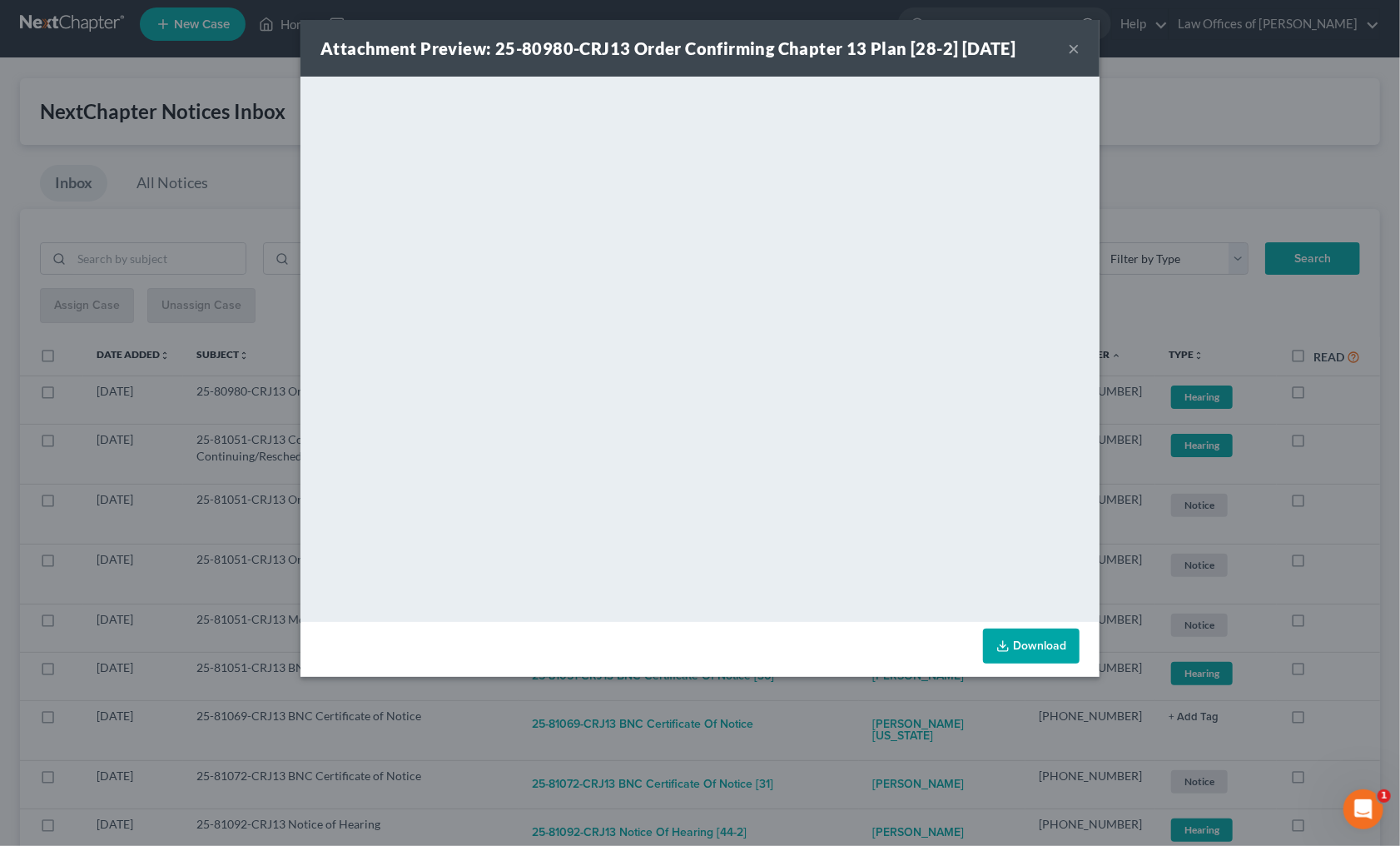
click at [866, 711] on div "Attachment Preview: 25-80980-CRJ13 Order Confirming Chapter 13 Plan [28-2] 08/0…" at bounding box center [700, 423] width 1400 height 846
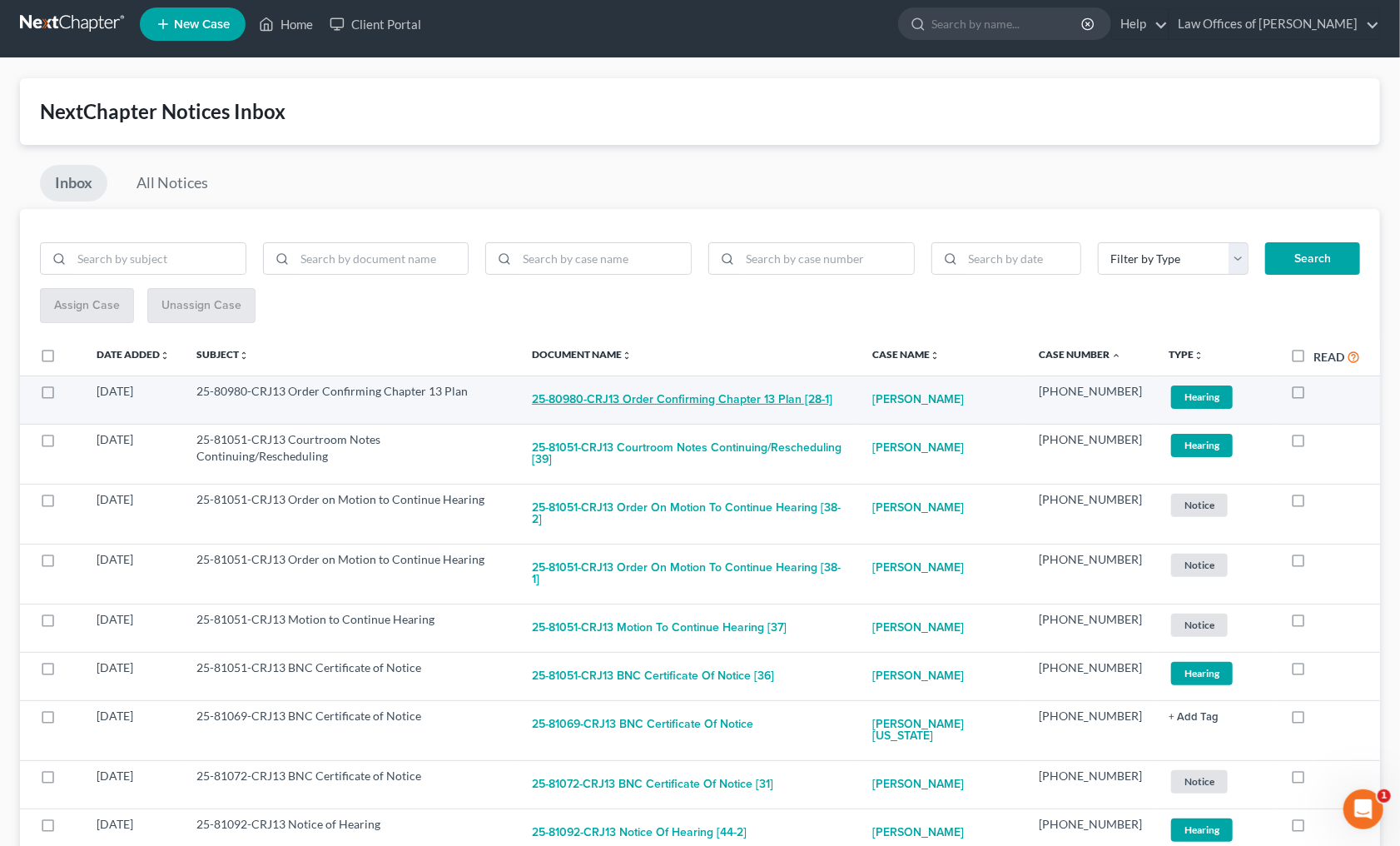
click at [705, 387] on button "25-80980-CRJ13 Order Confirming Chapter 13 Plan [28-1]" at bounding box center [681, 400] width 300 height 34
checkbox input "true"
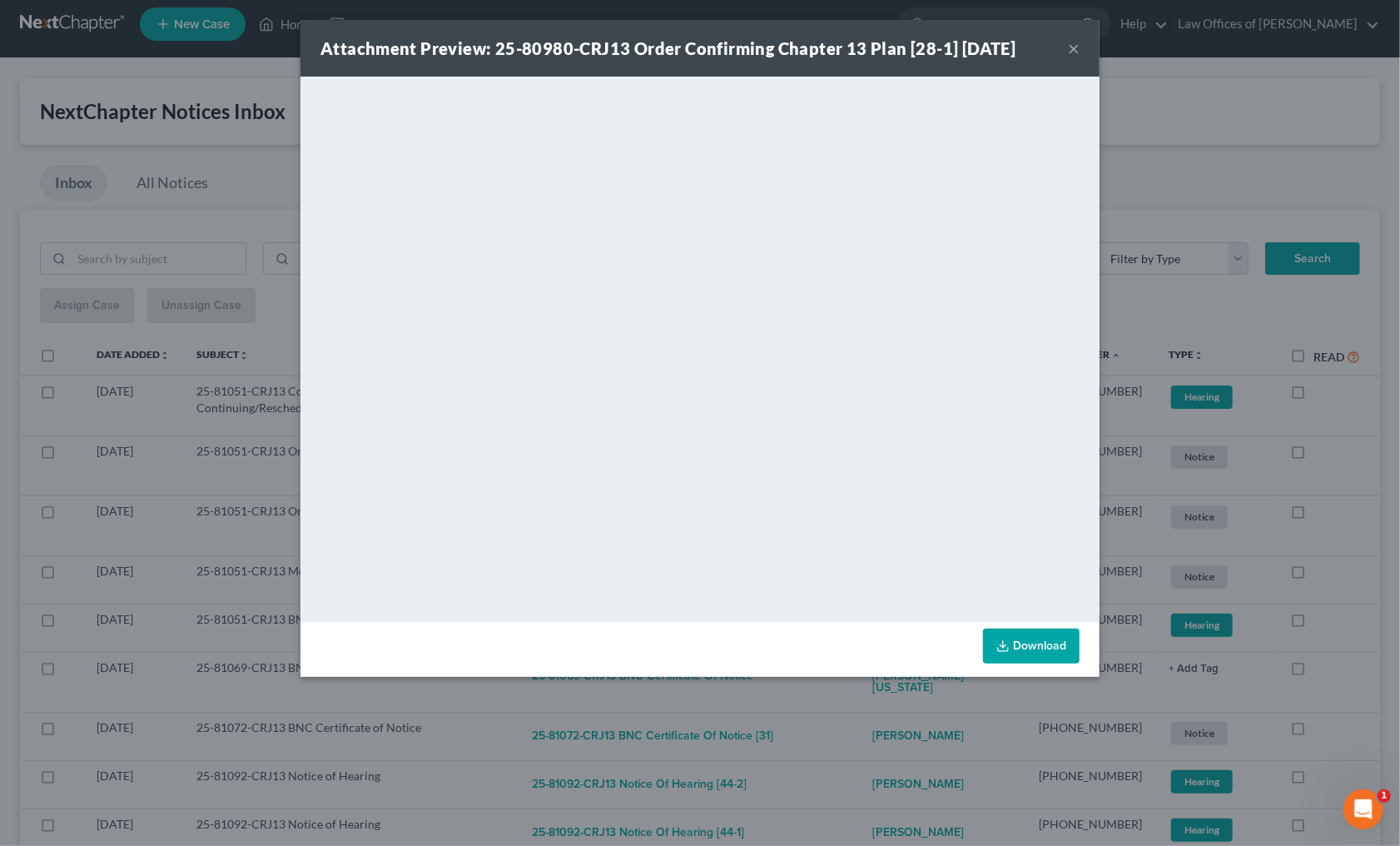
drag, startPoint x: 911, startPoint y: 728, endPoint x: 842, endPoint y: 617, distance: 130.7
click at [911, 728] on div "Attachment Preview: 25-80980-CRJ13 Order Confirming Chapter 13 Plan [28-1] 08/0…" at bounding box center [700, 423] width 1400 height 846
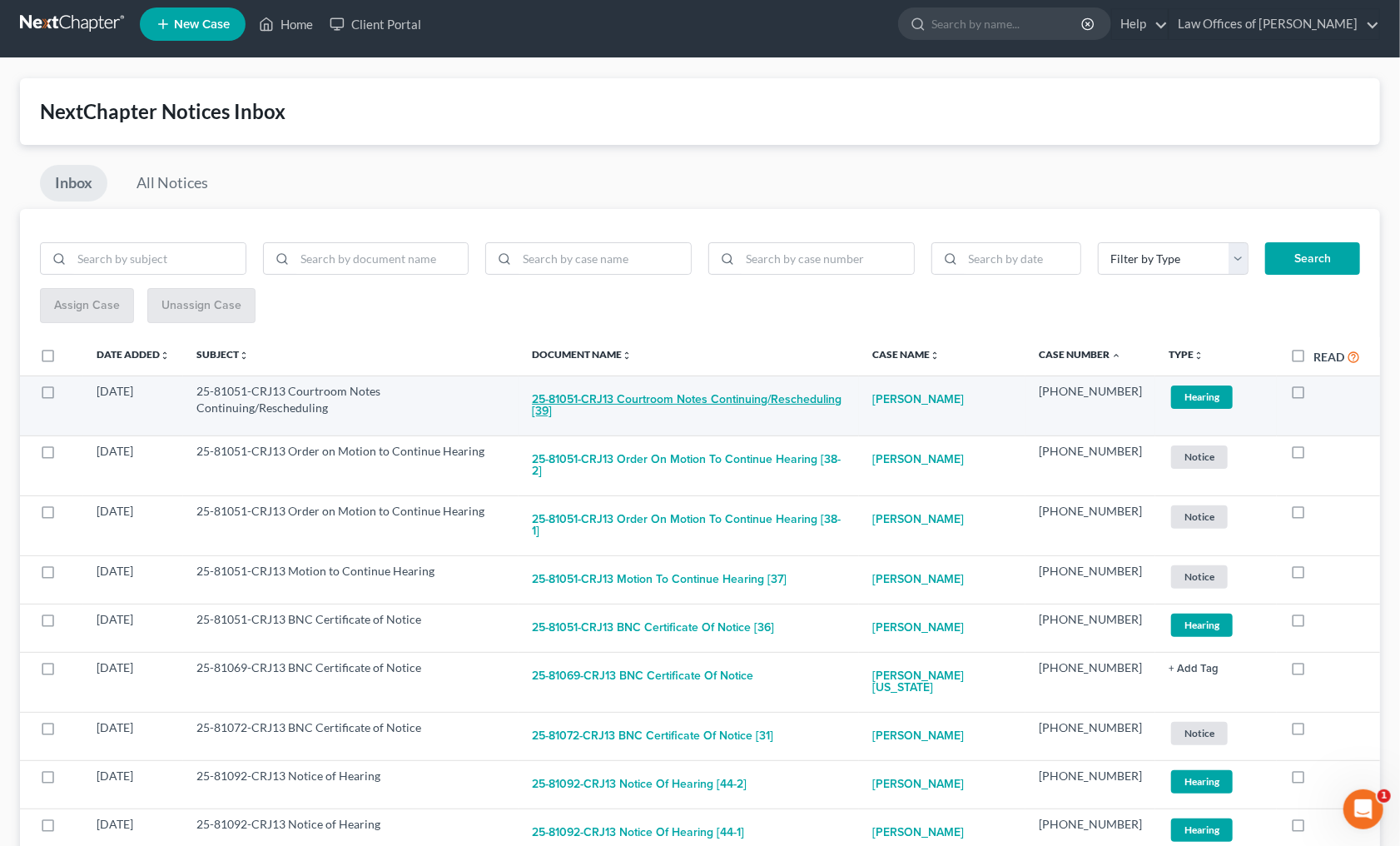
click at [768, 402] on button "25-81051-CRJ13 Courtroom Notes Continuing/Rescheduling [39]" at bounding box center [688, 405] width 314 height 45
checkbox input "true"
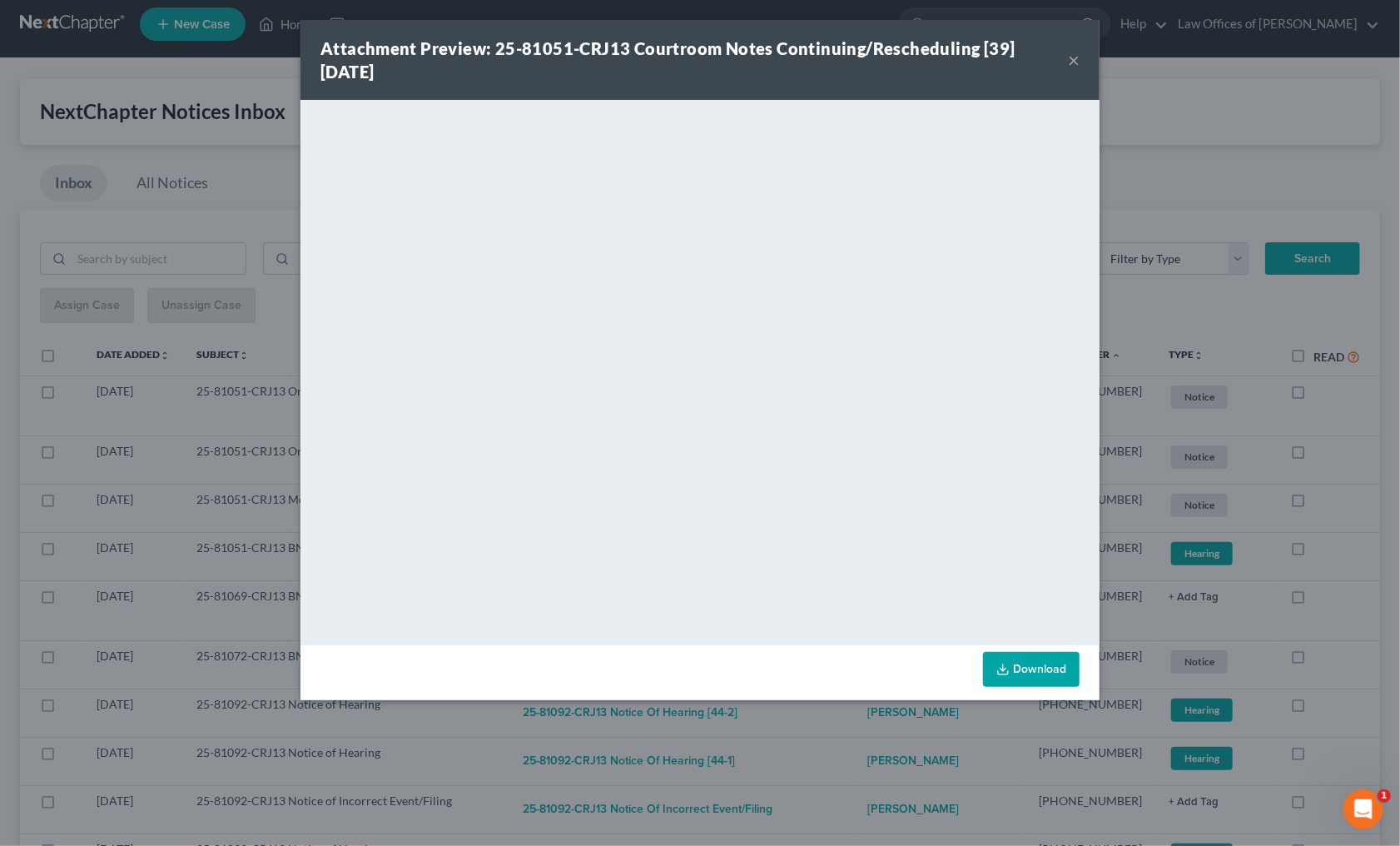
click at [845, 707] on div "Attachment Preview: 25-81051-CRJ13 Courtroom Notes Continuing/Rescheduling [39]…" at bounding box center [700, 423] width 1400 height 846
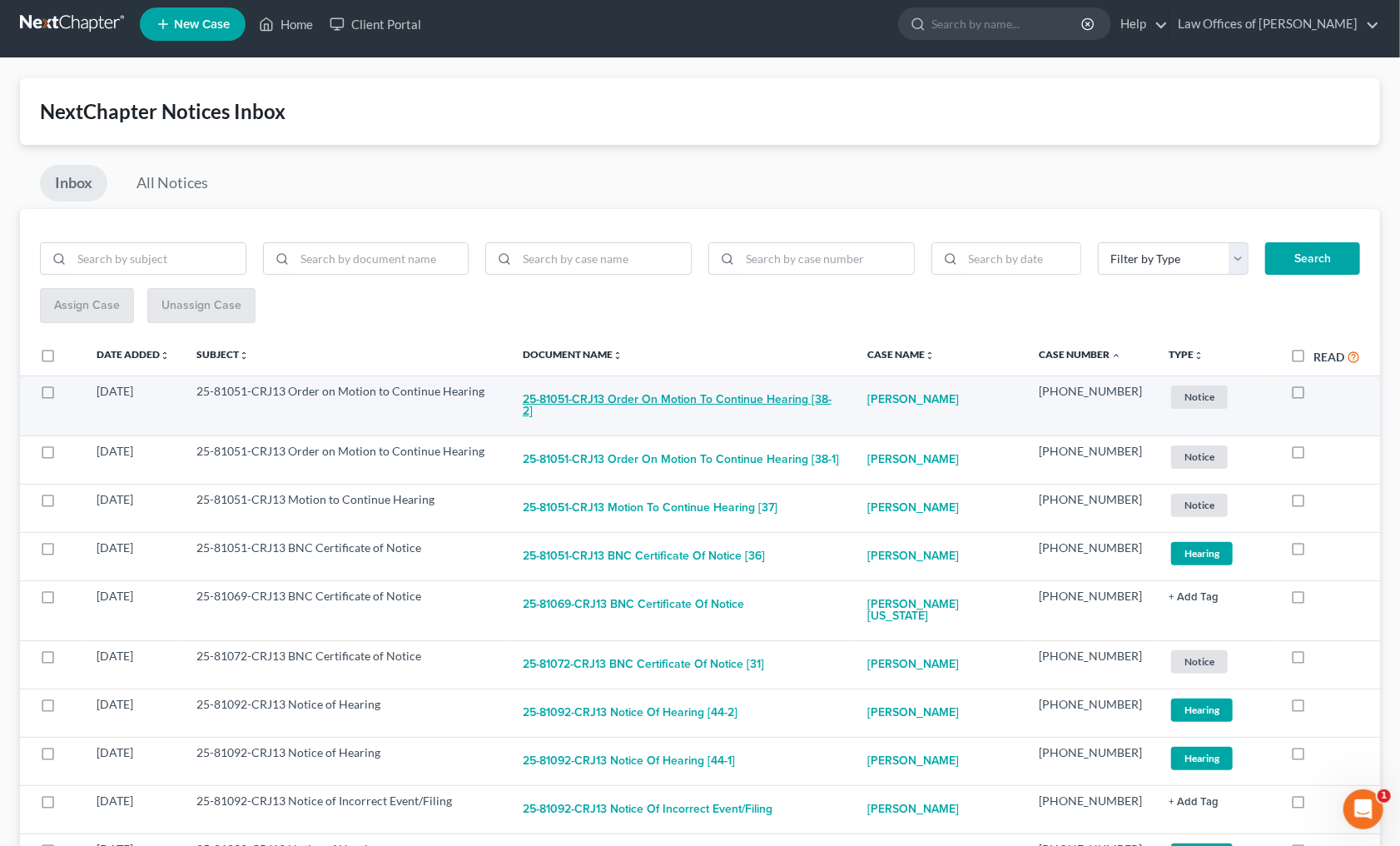
click at [717, 404] on button "25-81051-CRJ13 Order on Motion to Continue Hearing [38-2]" at bounding box center [681, 405] width 318 height 45
checkbox input "true"
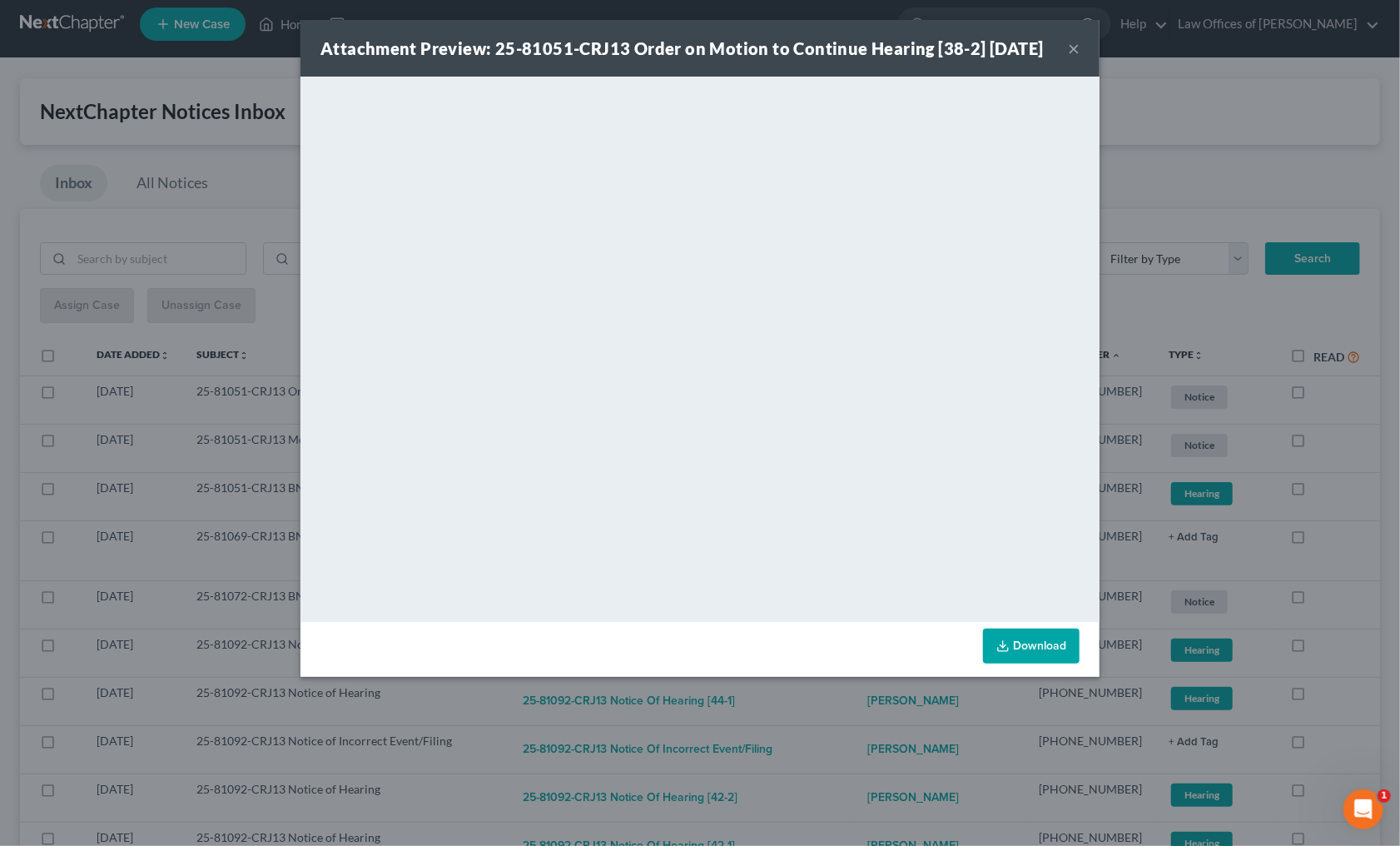
drag, startPoint x: 854, startPoint y: 736, endPoint x: 842, endPoint y: 700, distance: 37.9
click at [855, 734] on div "Attachment Preview: 25-81051-CRJ13 Order on Motion to Continue Hearing [38-2] 0…" at bounding box center [700, 423] width 1400 height 846
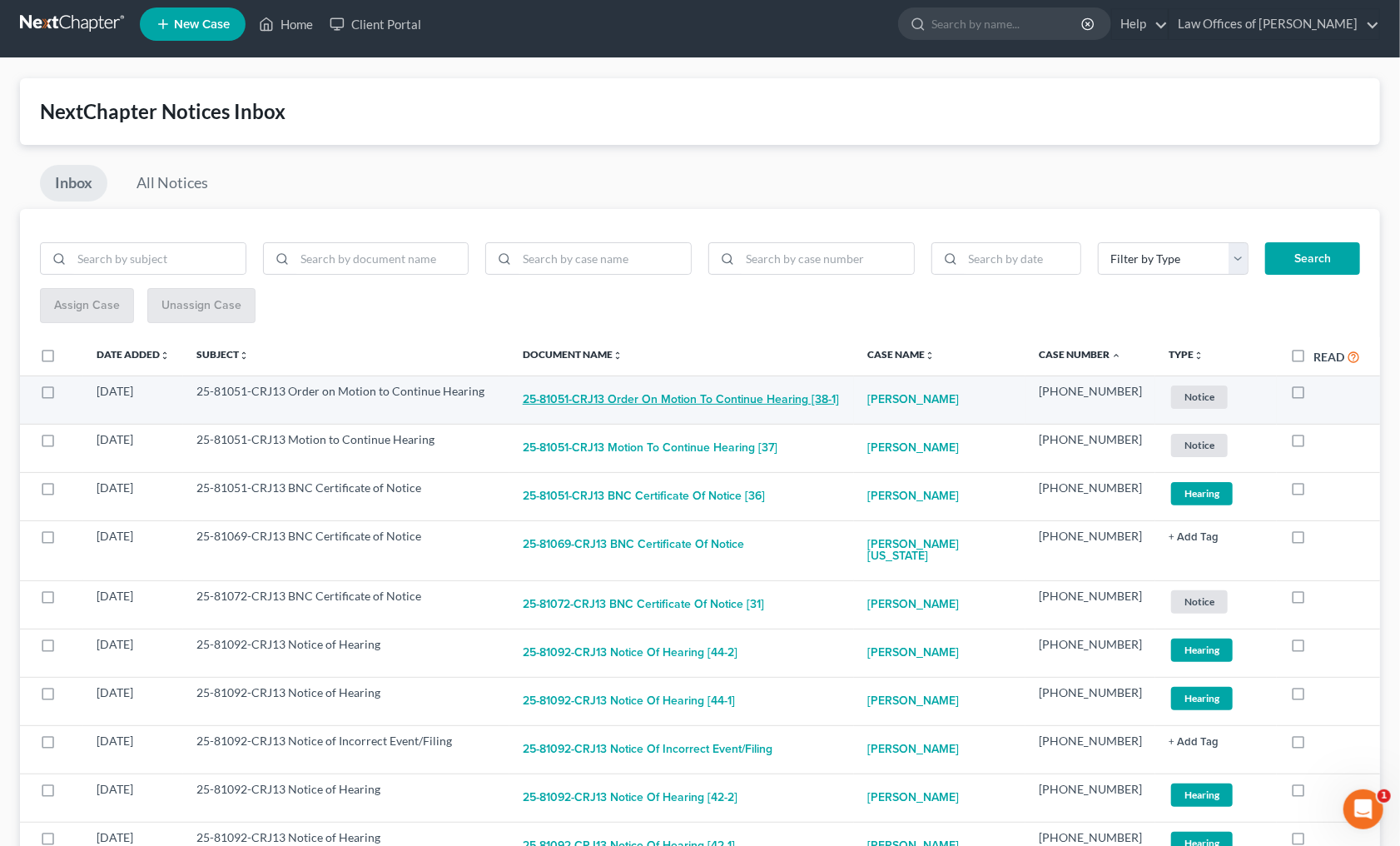
click at [709, 402] on button "25-81051-CRJ13 Order on Motion to Continue Hearing [38-1]" at bounding box center [680, 400] width 316 height 34
checkbox input "true"
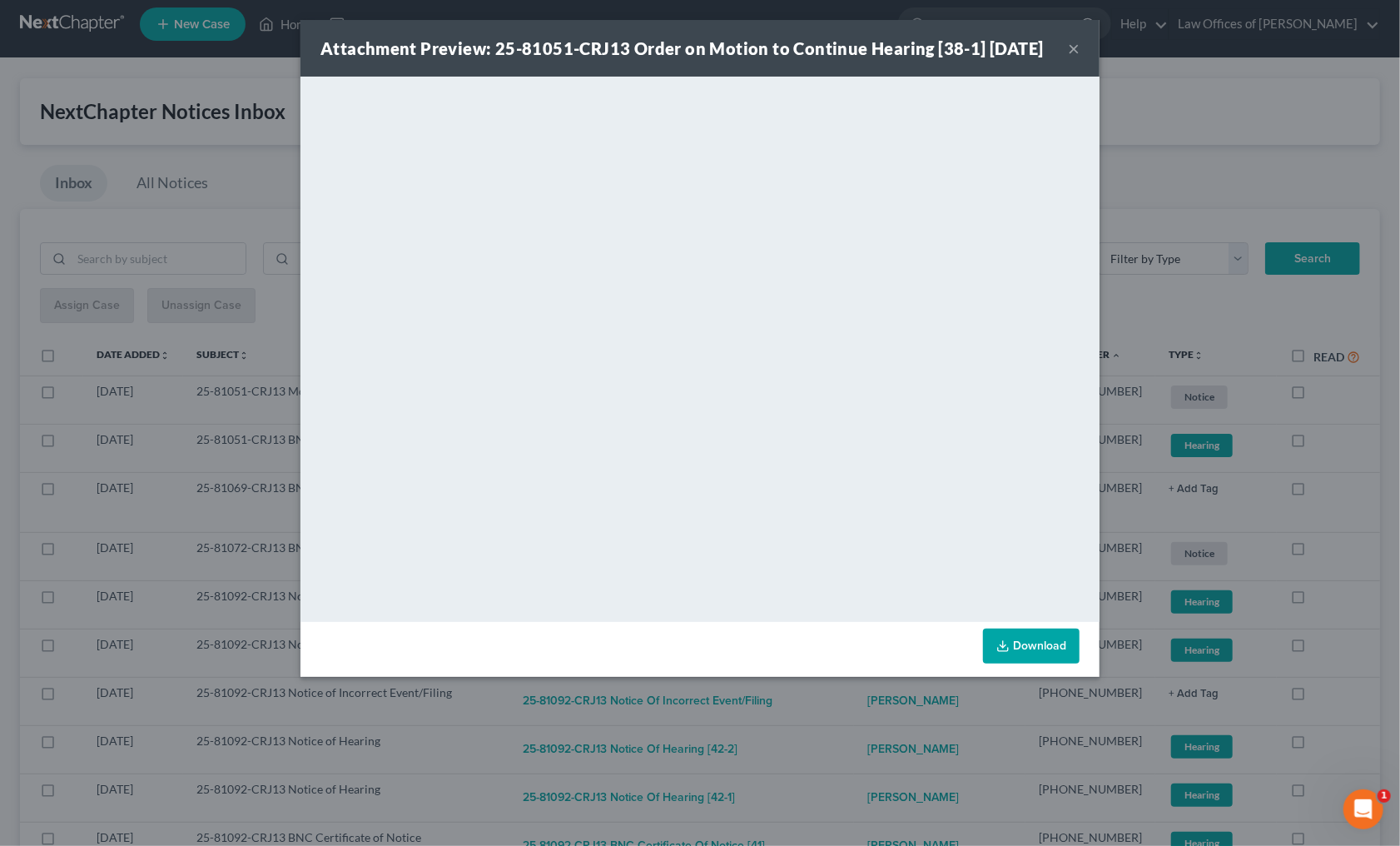
click at [848, 731] on div "Attachment Preview: 25-81051-CRJ13 Order on Motion to Continue Hearing [38-1] 0…" at bounding box center [700, 423] width 1400 height 846
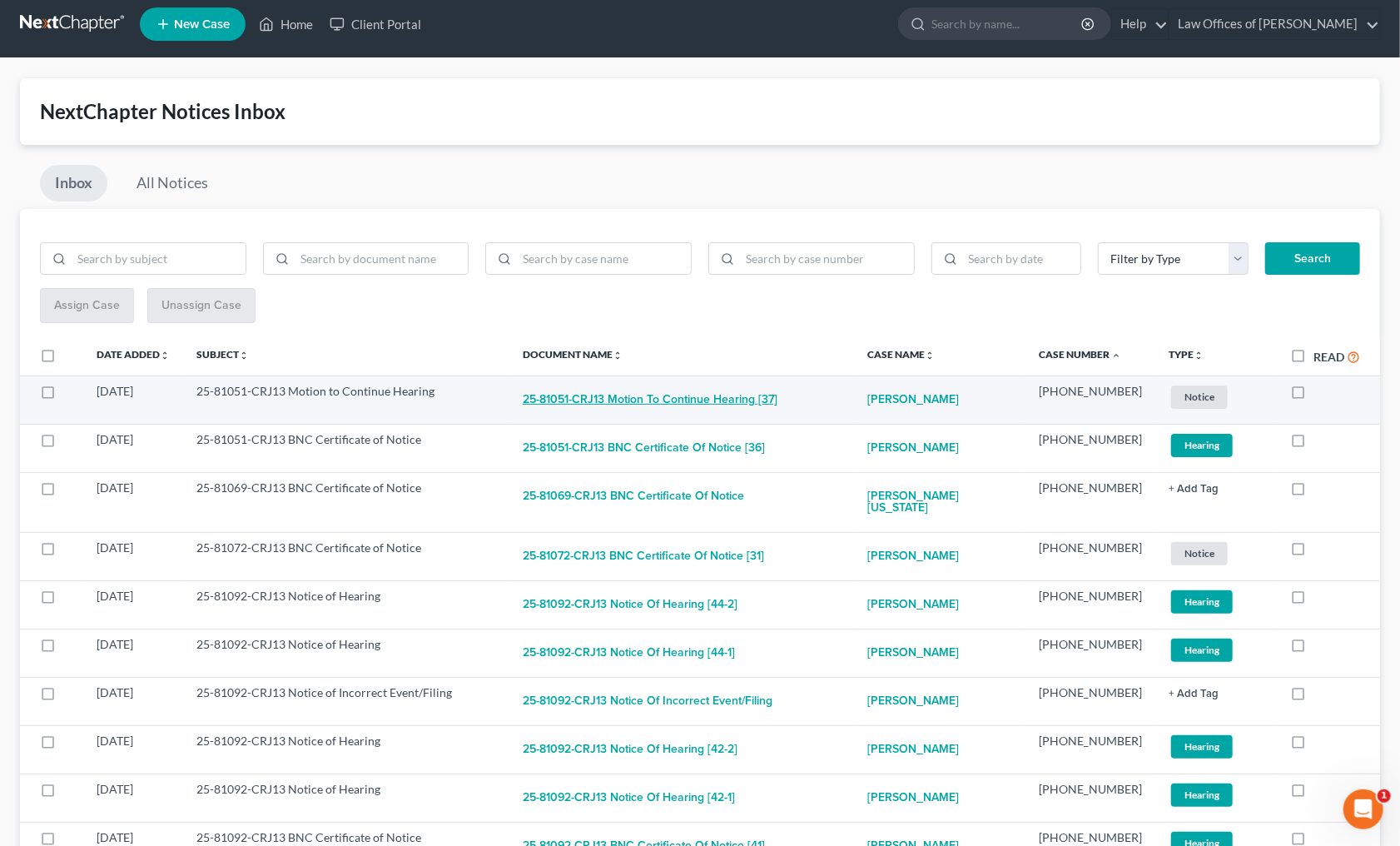
click at [711, 404] on button "25-81051-CRJ13 Motion to Continue Hearing [37]" at bounding box center [650, 400] width 254 height 34
checkbox input "true"
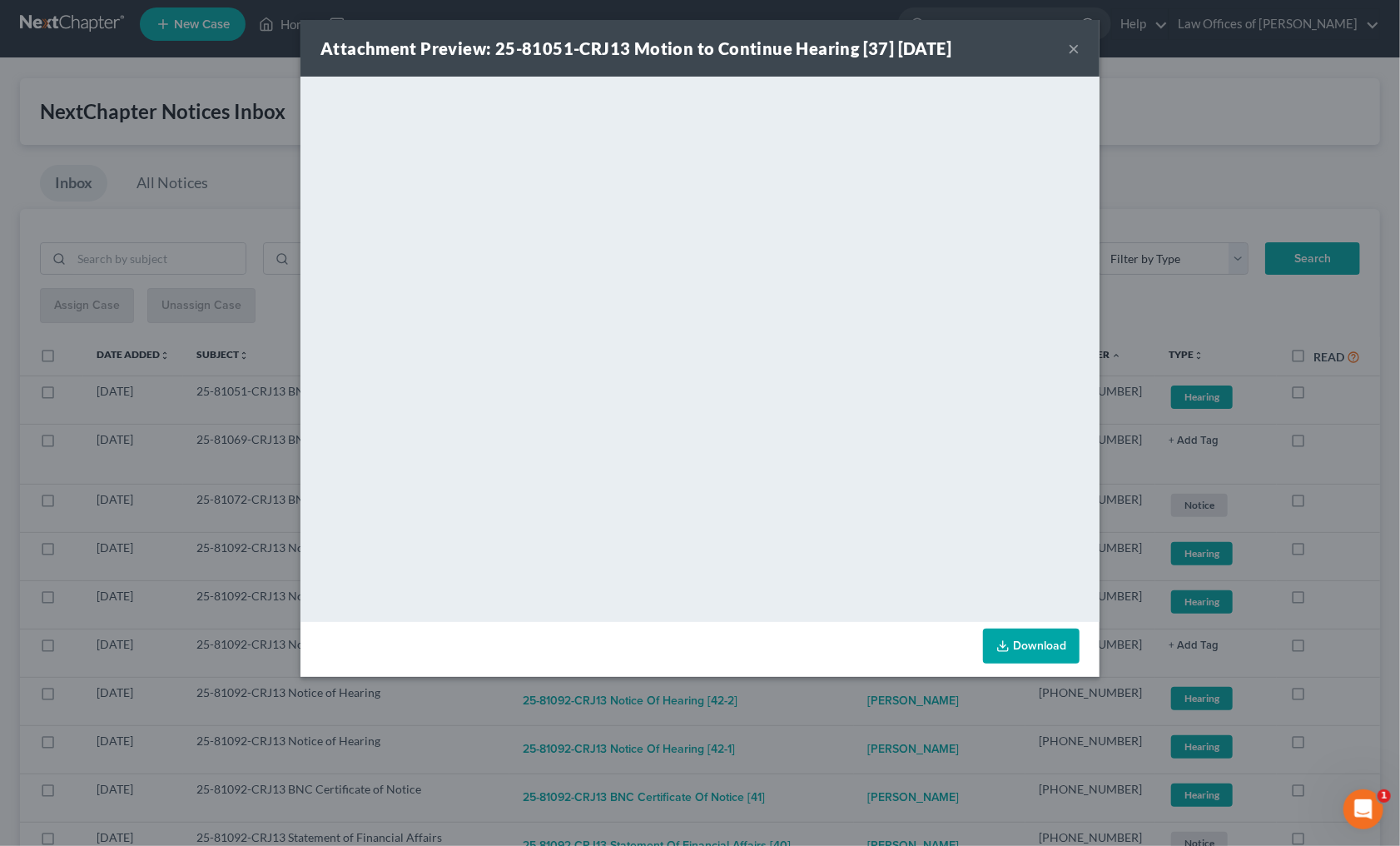
click at [912, 733] on div "Attachment Preview: 25-81051-CRJ13 Motion to Continue Hearing [37] 08/11/2025 ×…" at bounding box center [700, 423] width 1400 height 846
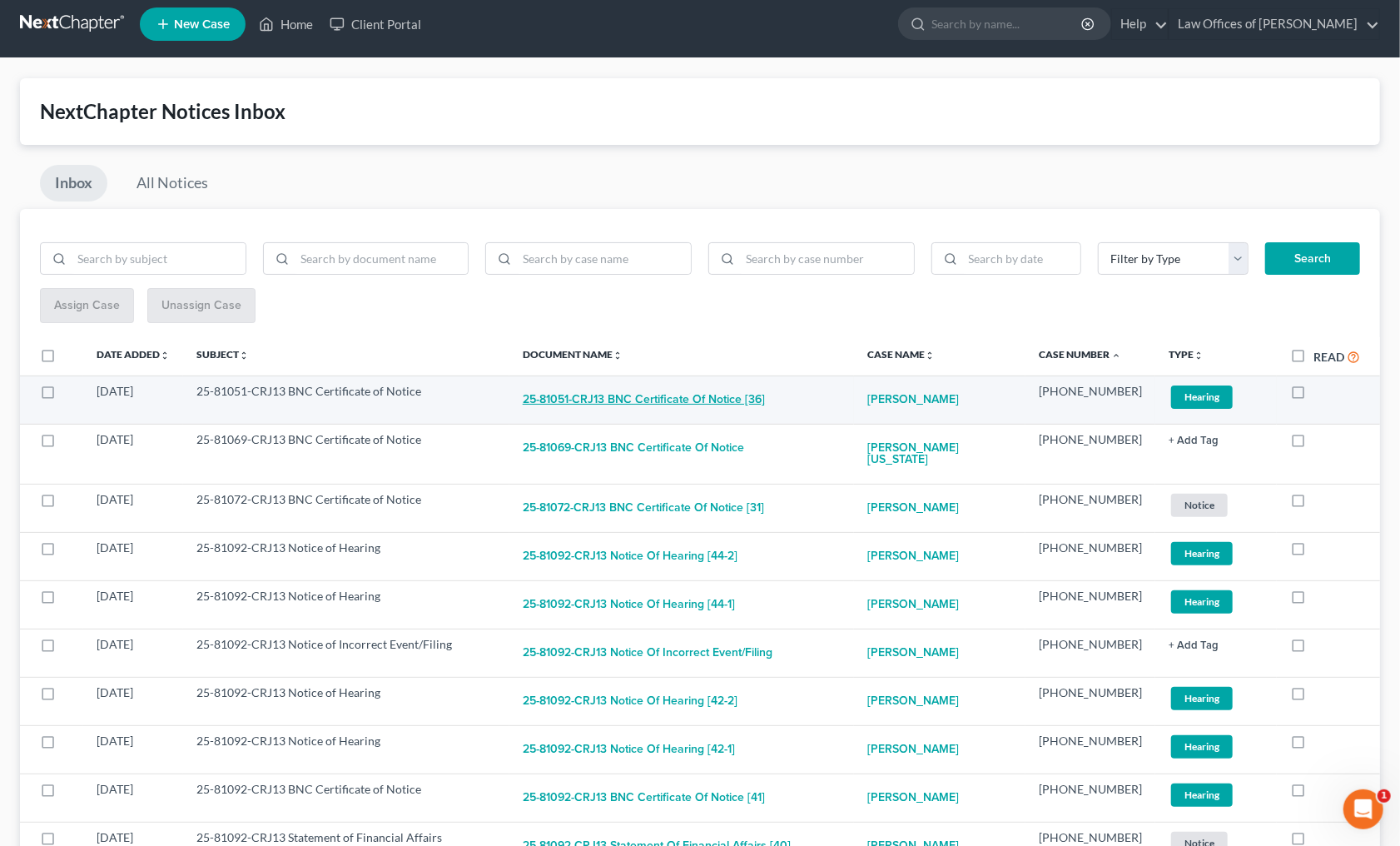
click at [731, 389] on button "25-81051-CRJ13 BNC Certificate of Notice [36]" at bounding box center [644, 400] width 243 height 34
checkbox input "true"
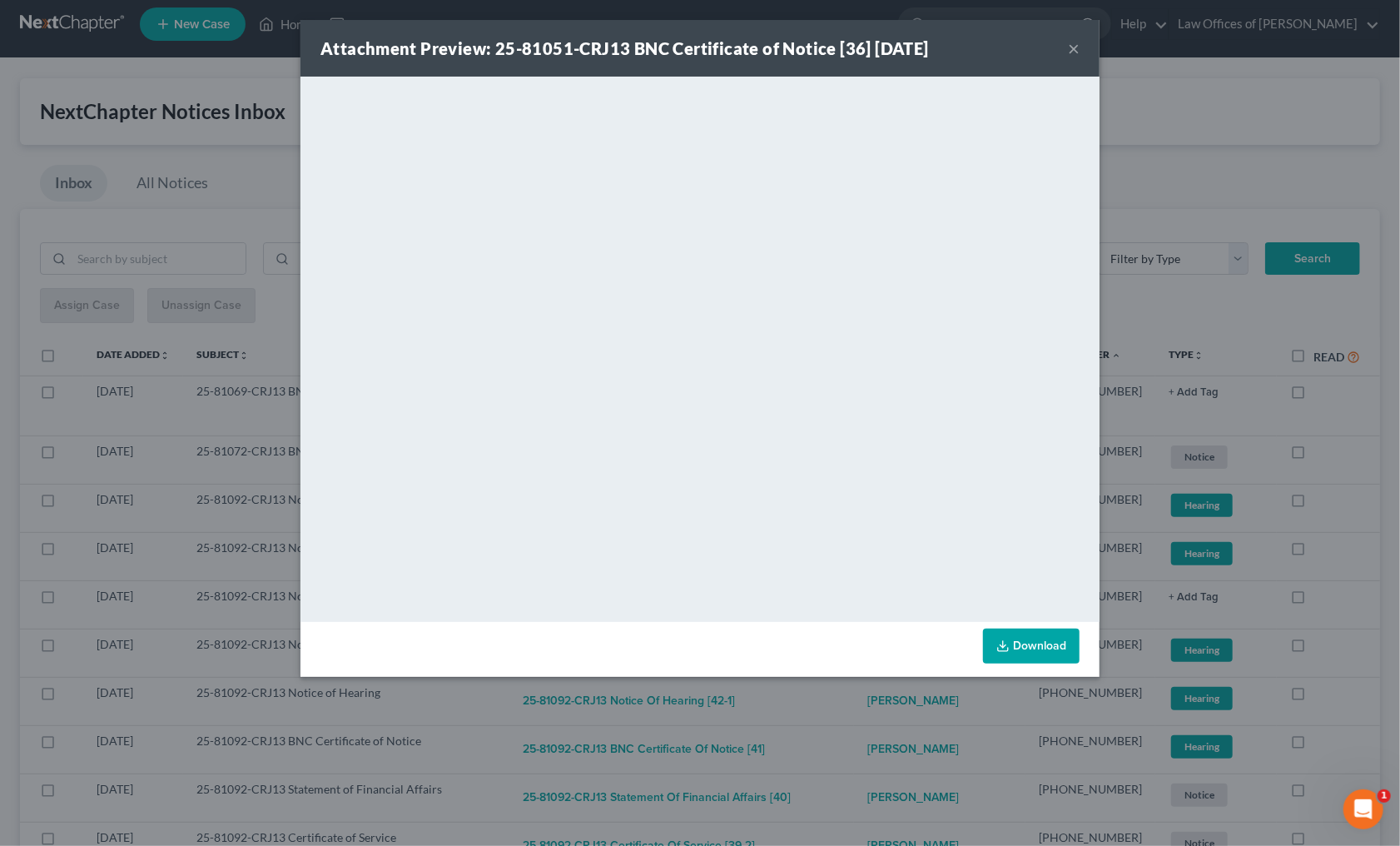
click at [816, 694] on div "Attachment Preview: 25-81051-CRJ13 BNC Certificate of Notice [36] 08/09/2025 × …" at bounding box center [700, 423] width 1400 height 846
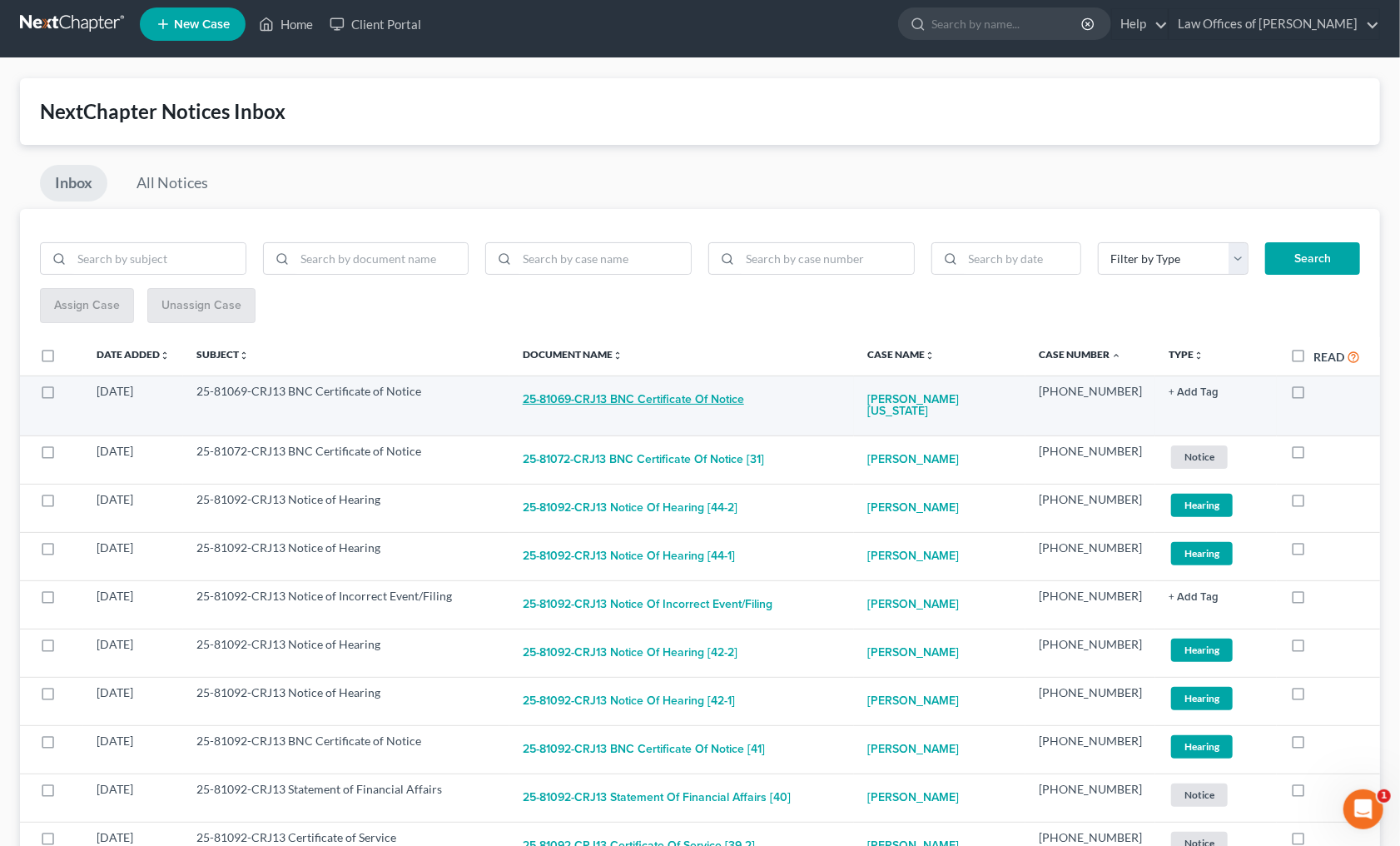
click at [673, 407] on button "25-81069-CRJ13 BNC Certificate of Notice" at bounding box center [634, 400] width 222 height 34
checkbox input "true"
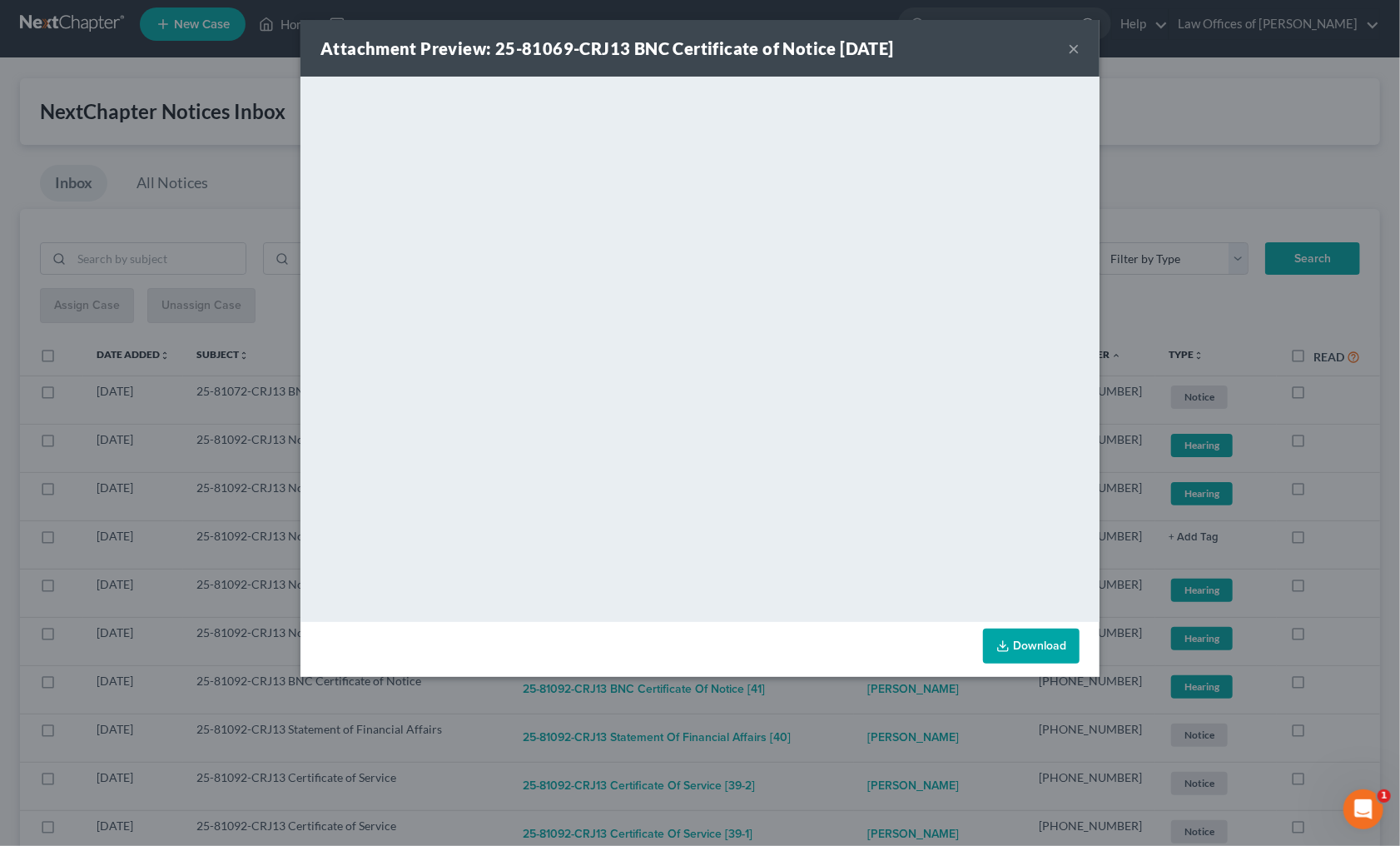
click at [822, 688] on div "Attachment Preview: 25-81069-CRJ13 BNC Certificate of Notice 08/07/2025 × <obje…" at bounding box center [700, 423] width 1400 height 846
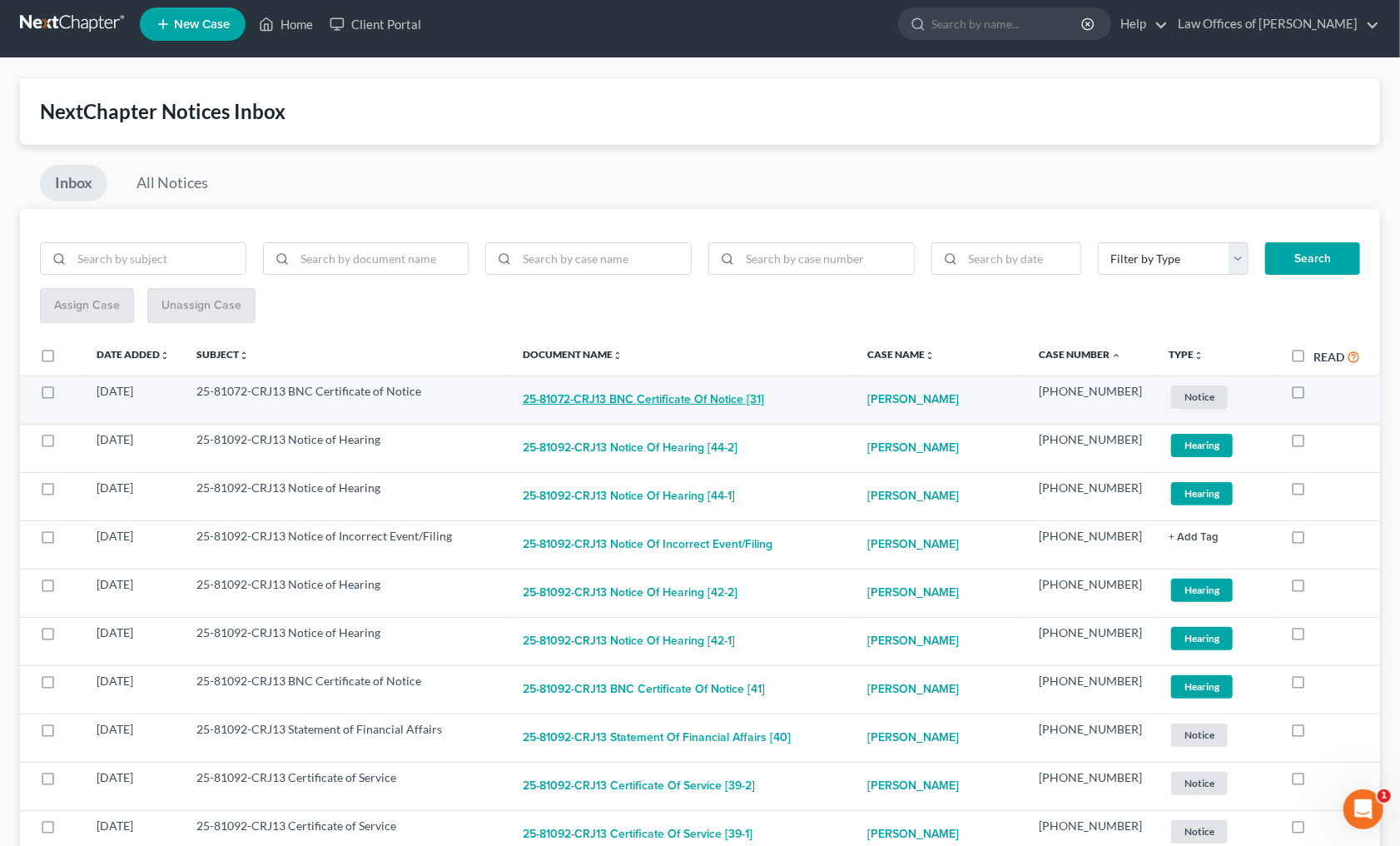
click at [698, 395] on button "25-81072-CRJ13 BNC Certificate of Notice [31]" at bounding box center [644, 400] width 242 height 34
checkbox input "true"
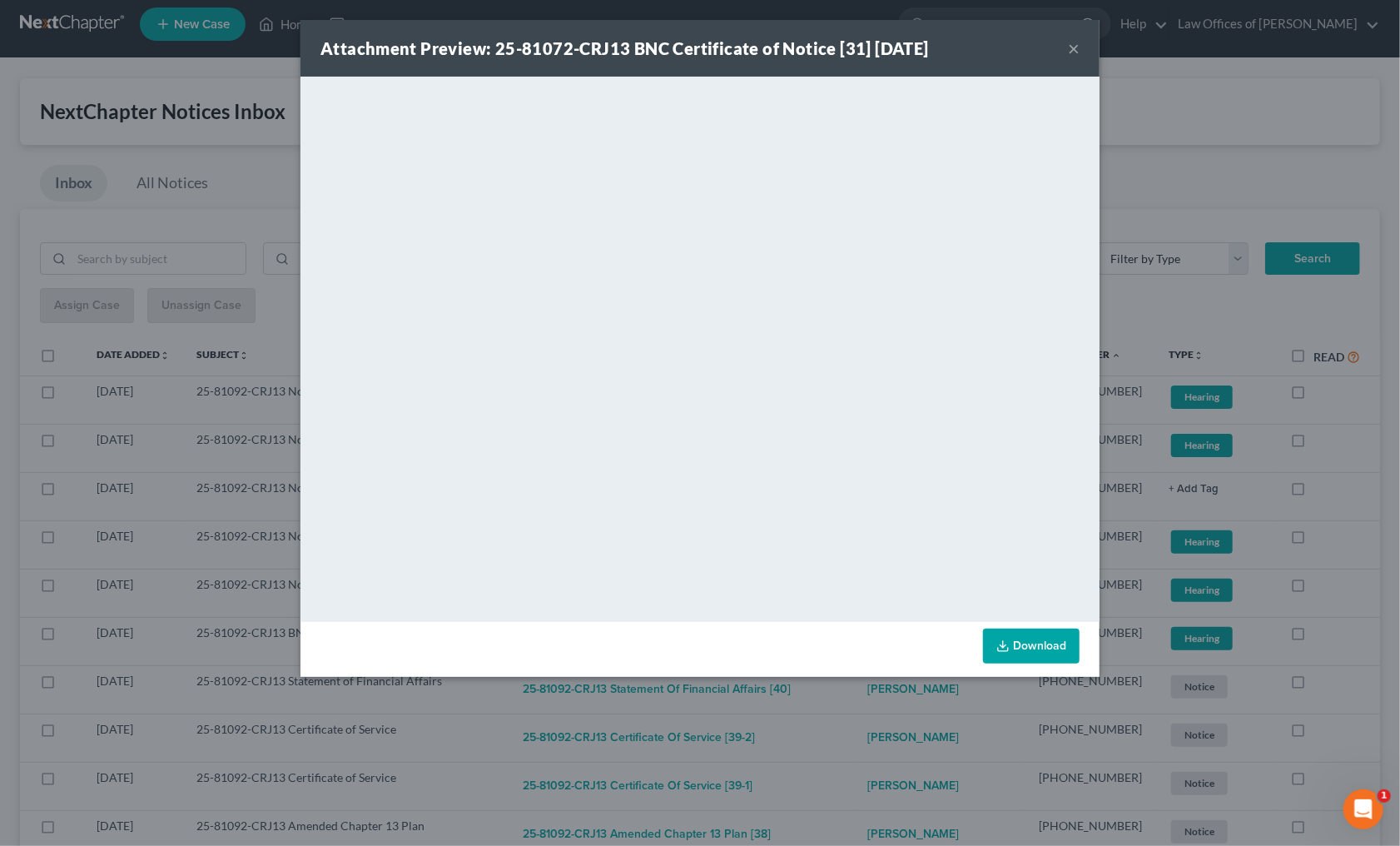
drag, startPoint x: 852, startPoint y: 729, endPoint x: 856, endPoint y: 713, distance: 16.5
click at [855, 723] on div "Attachment Preview: 25-81072-CRJ13 BNC Certificate of Notice [31] 08/09/2025 × …" at bounding box center [700, 423] width 1400 height 846
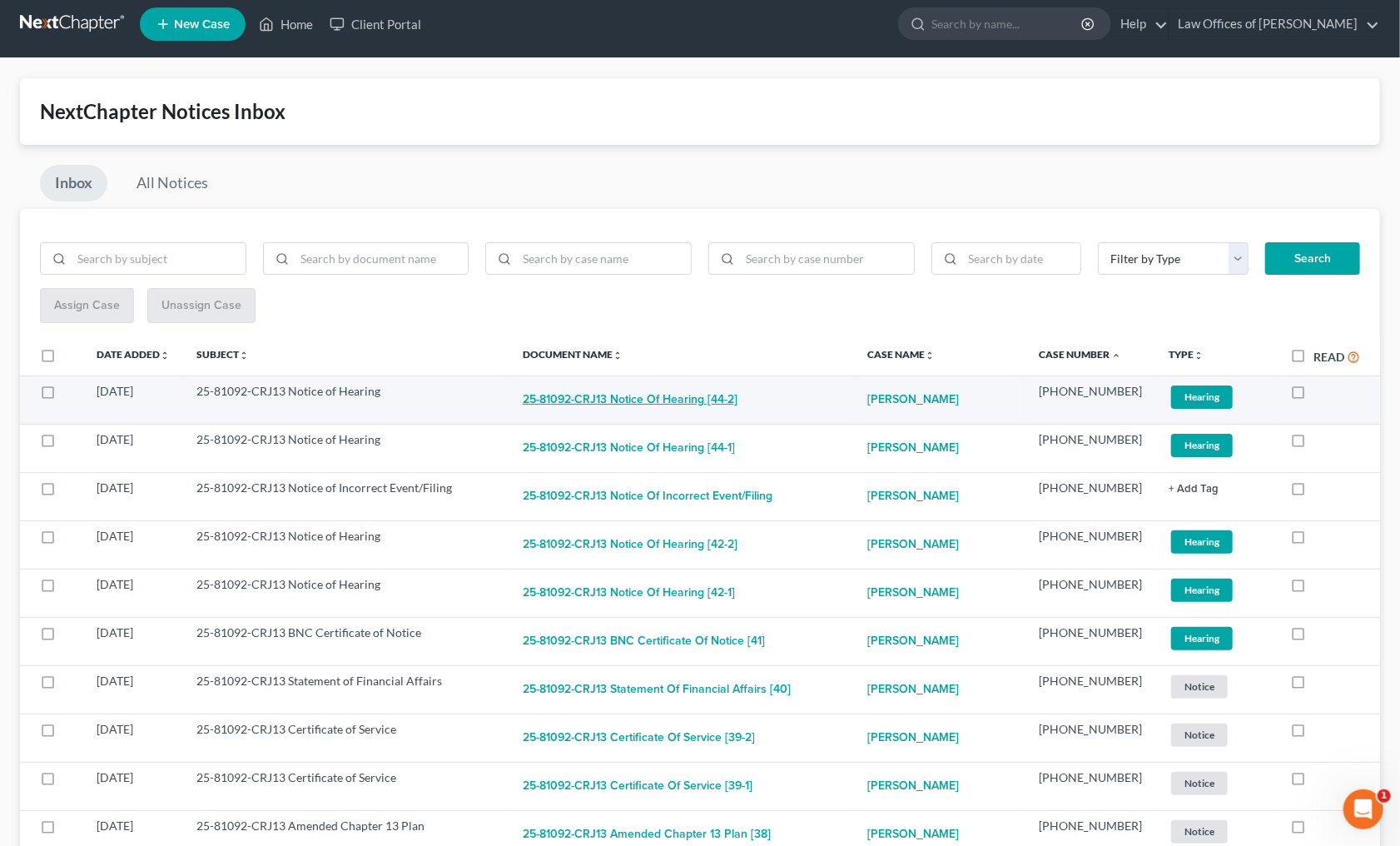
click at [713, 397] on button "25-81092-CRJ13 Notice of Hearing [44-2]" at bounding box center [630, 400] width 215 height 34
checkbox input "true"
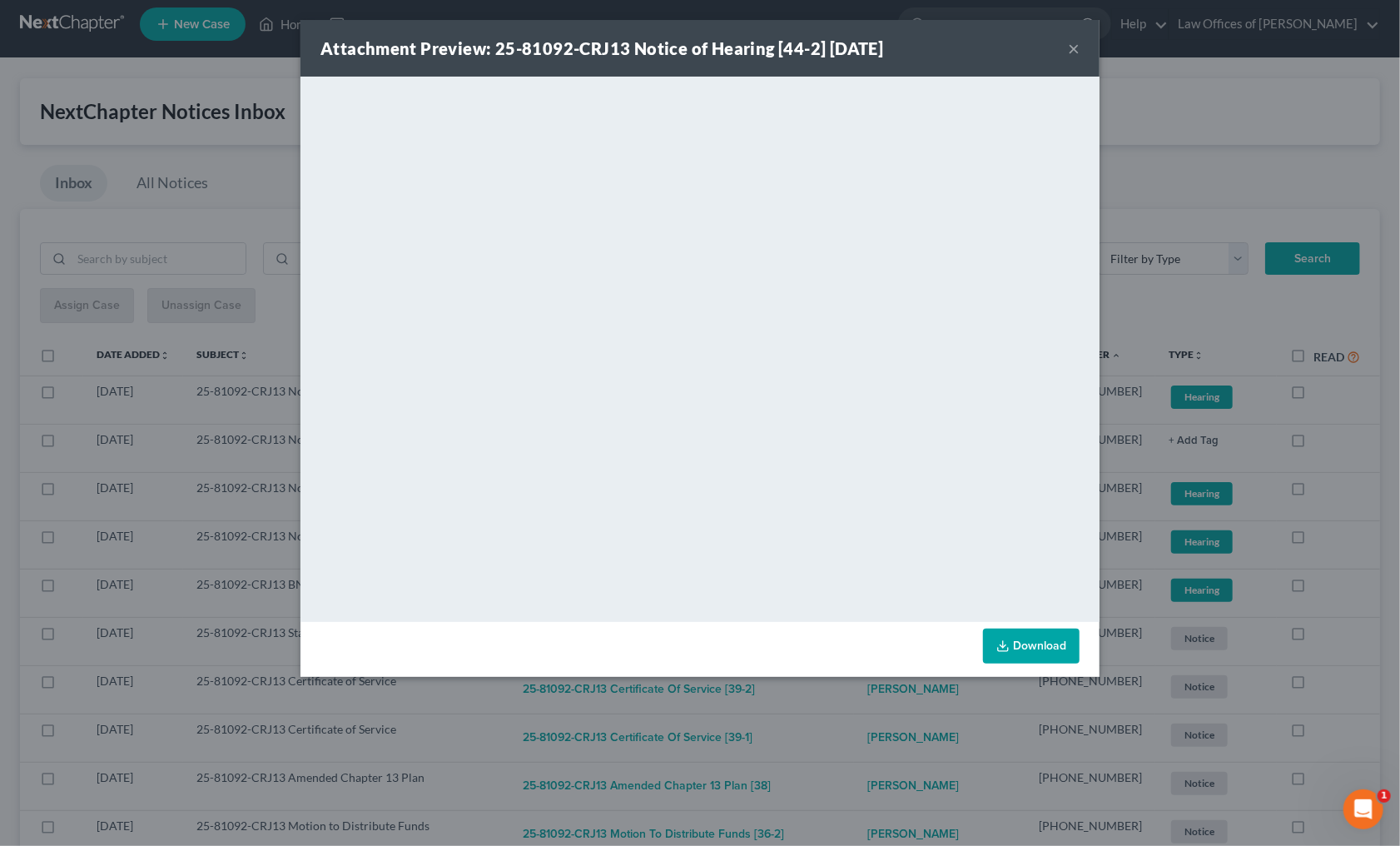
drag, startPoint x: 850, startPoint y: 717, endPoint x: 841, endPoint y: 686, distance: 32.3
click at [850, 713] on div "Attachment Preview: 25-81092-CRJ13 Notice of Hearing [44-2] 08/11/2025 × <objec…" at bounding box center [700, 423] width 1400 height 846
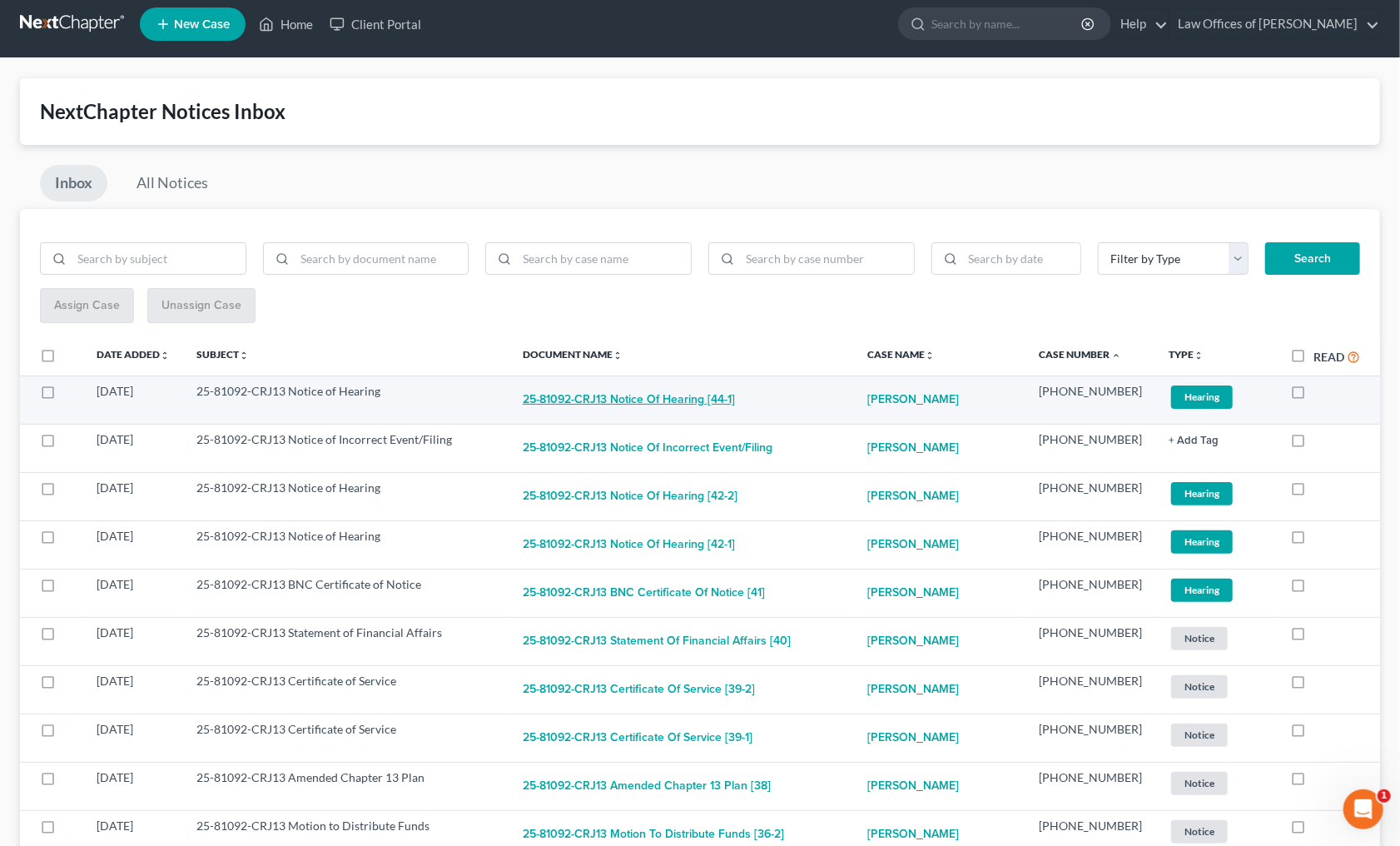
click at [666, 390] on button "25-81092-CRJ13 Notice of Hearing [44-1]" at bounding box center [629, 400] width 212 height 34
checkbox input "true"
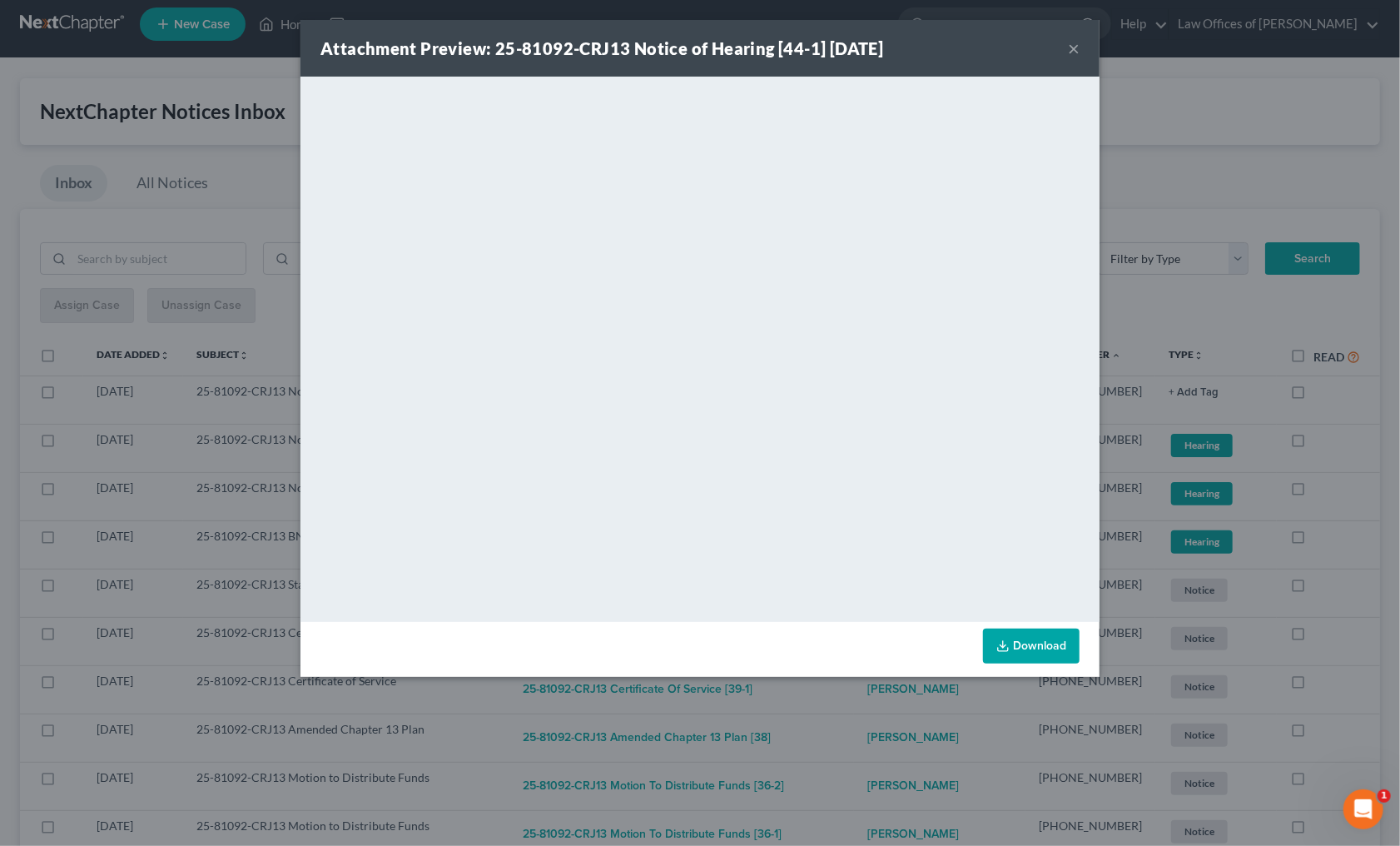
click at [834, 691] on div "Attachment Preview: 25-81092-CRJ13 Notice of Hearing [44-1] 08/11/2025 × <objec…" at bounding box center [700, 423] width 1400 height 846
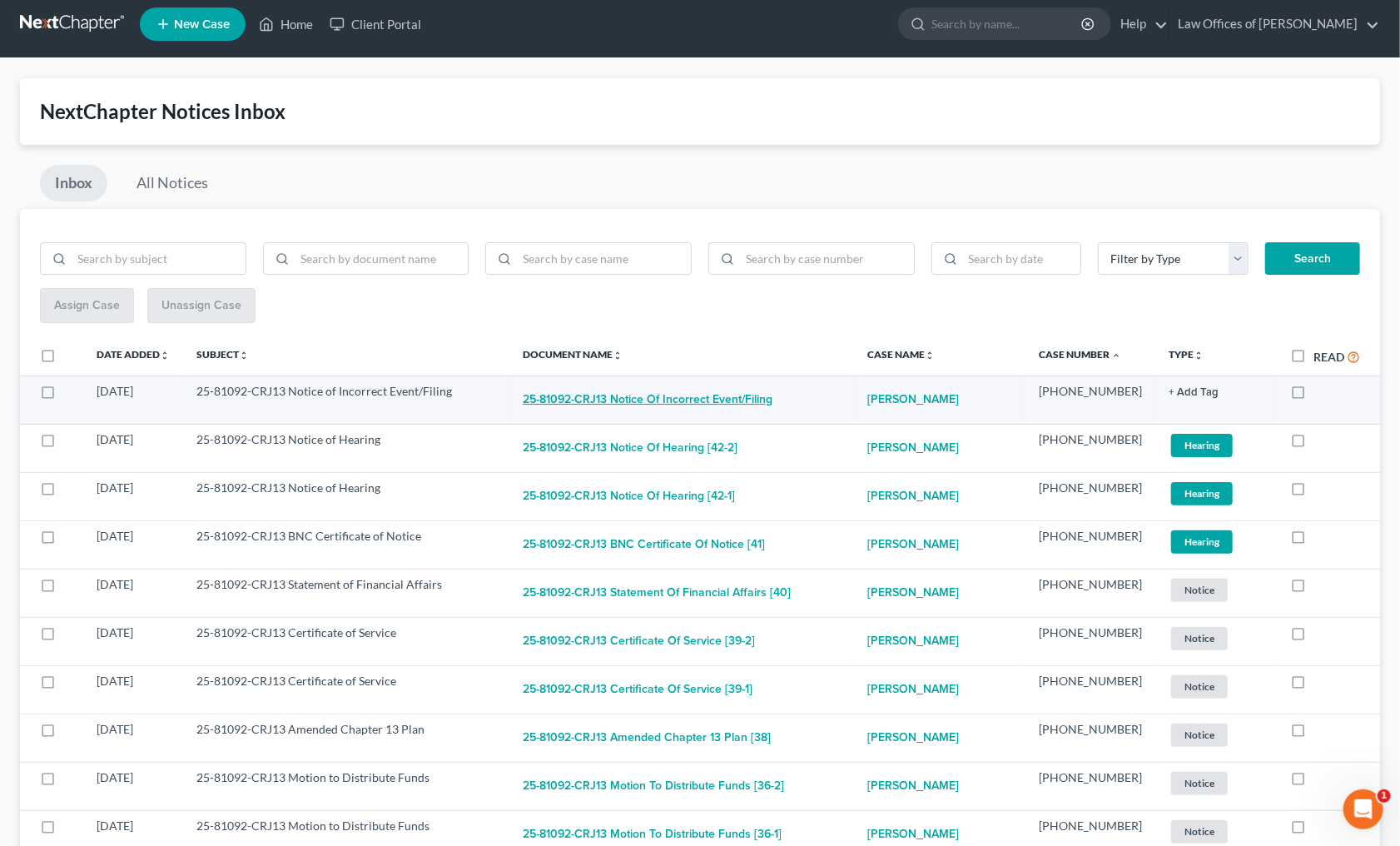
click at [737, 396] on button "25-81092-CRJ13 Notice of Incorrect Event/Filing" at bounding box center [648, 400] width 250 height 34
checkbox input "true"
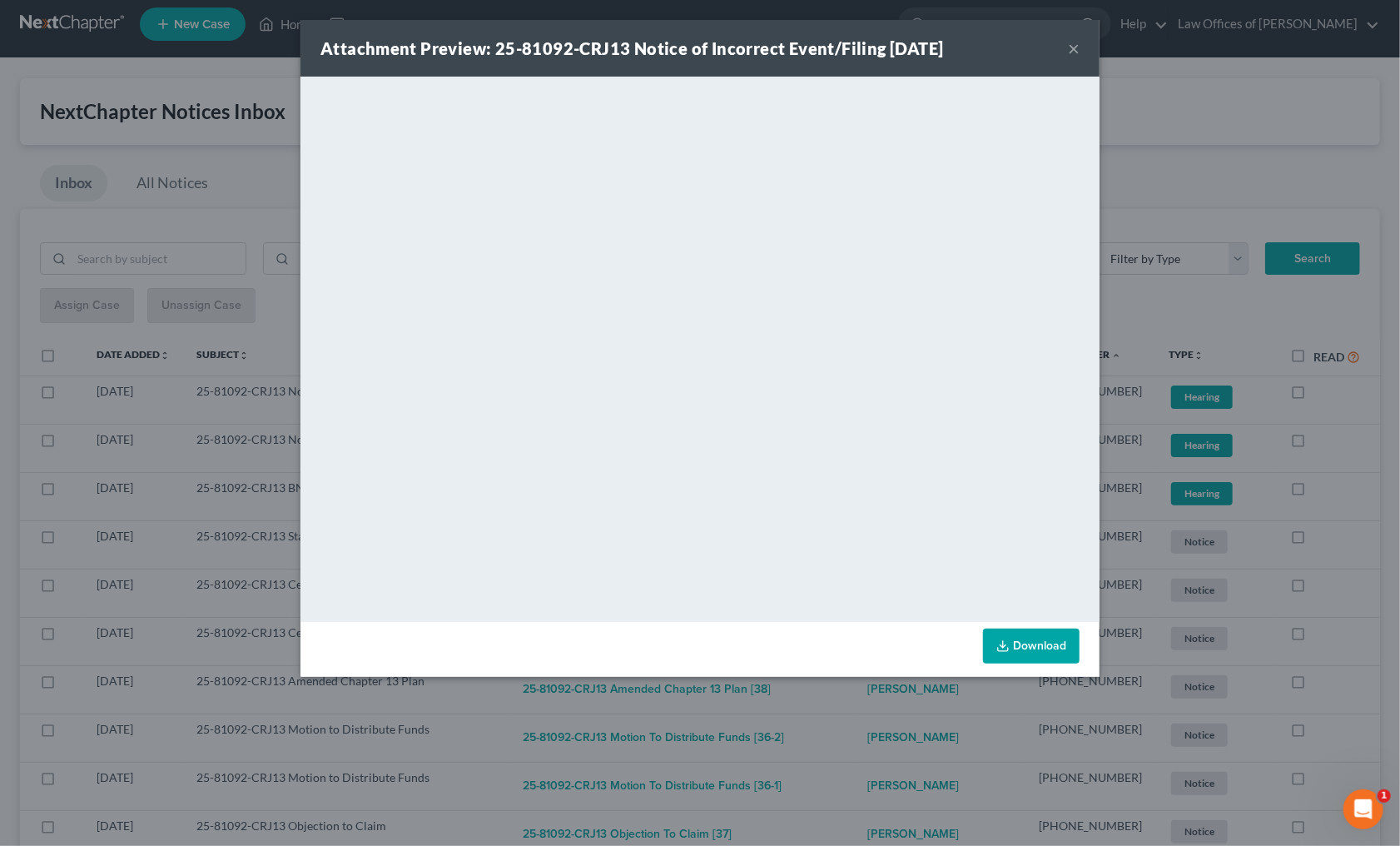
click at [828, 701] on div "Attachment Preview: 25-81092-CRJ13 Notice of Incorrect Event/Filing 08/11/2025 …" at bounding box center [700, 423] width 1400 height 846
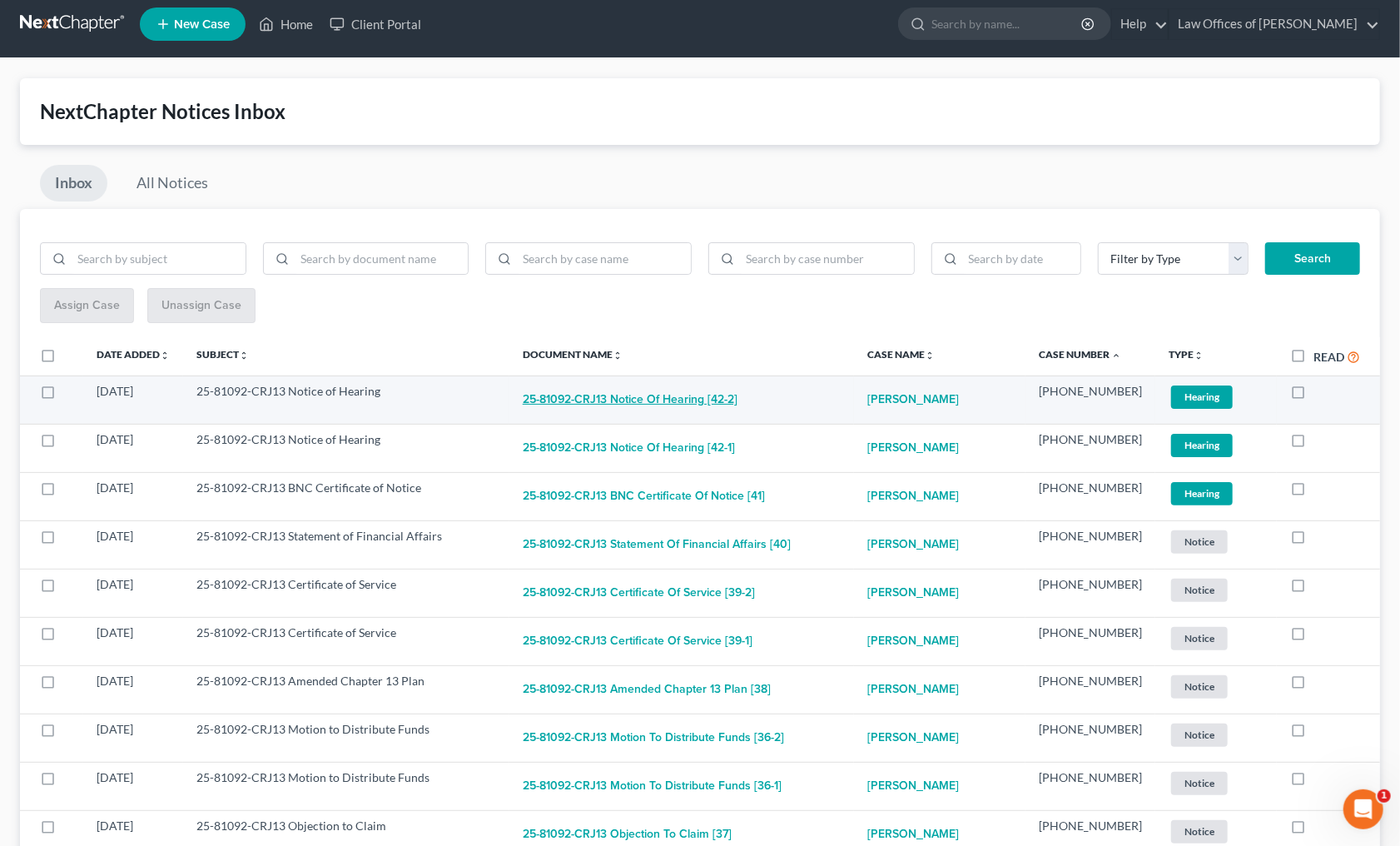
click at [738, 402] on button "25-81092-CRJ13 Notice of Hearing [42-2]" at bounding box center [630, 400] width 215 height 34
checkbox input "true"
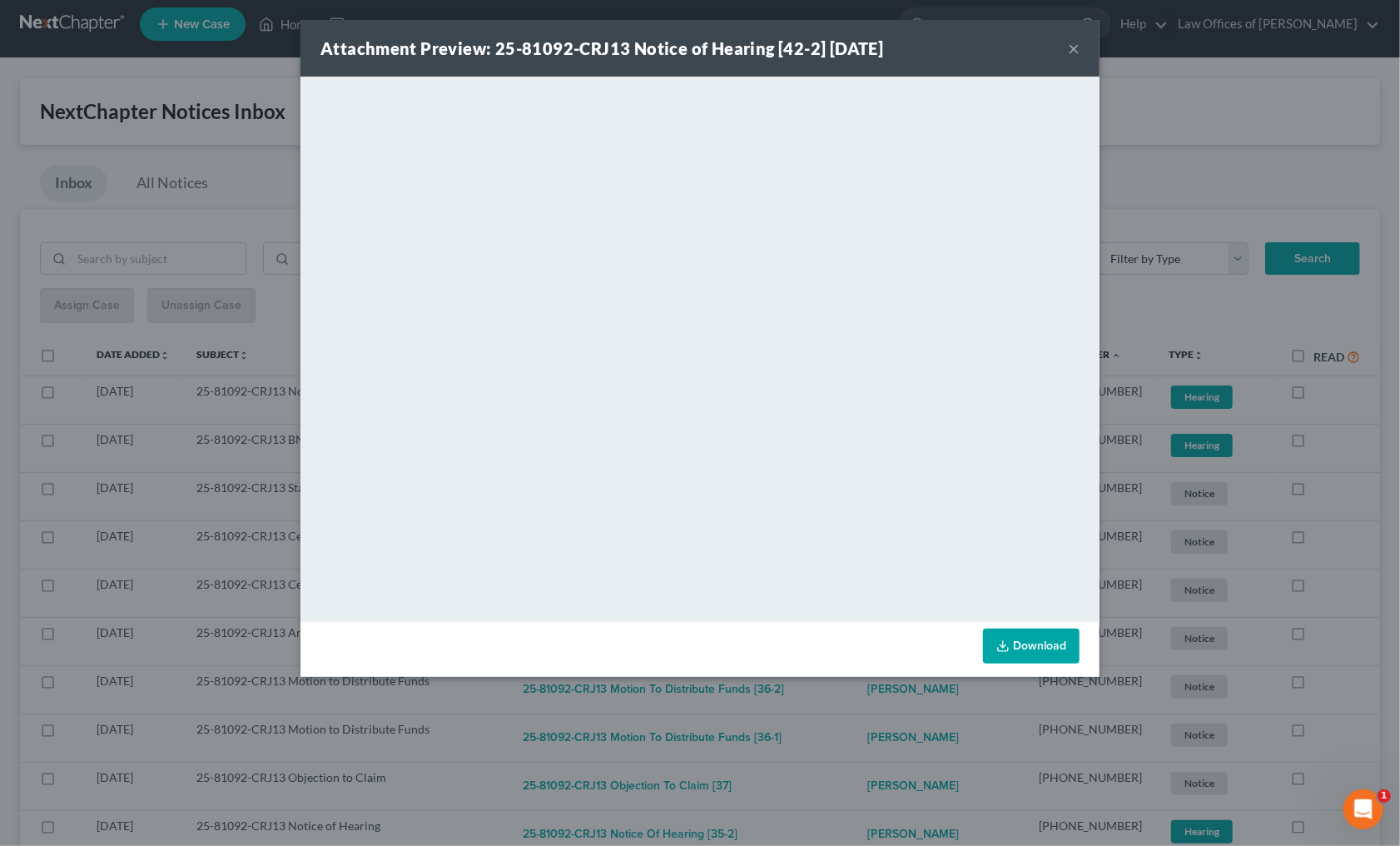
click at [864, 724] on div "Attachment Preview: 25-81092-CRJ13 Notice of Hearing [42-2] 08/11/2025 × <objec…" at bounding box center [700, 423] width 1400 height 846
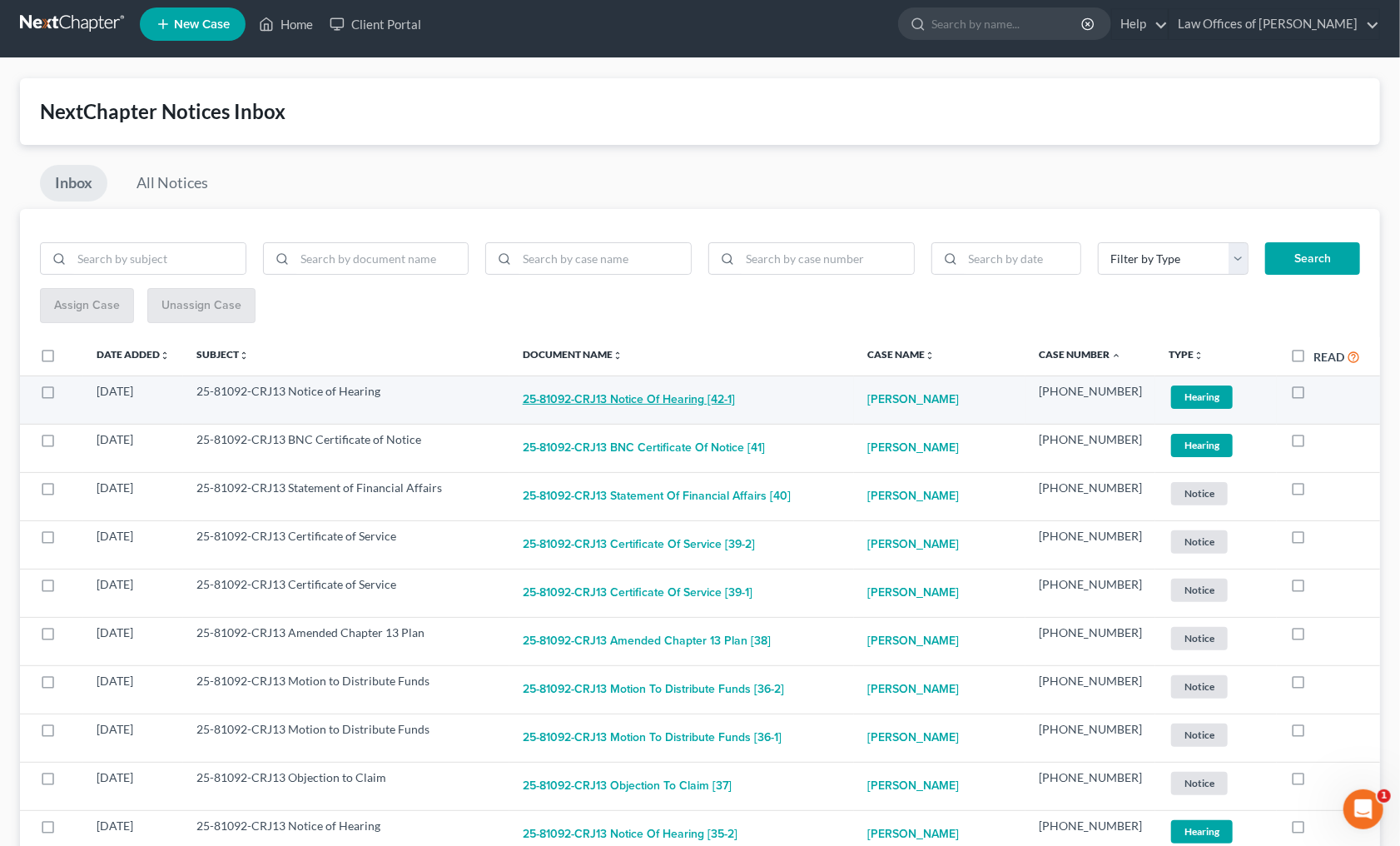
click at [734, 394] on button "25-81092-CRJ13 Notice of Hearing [42-1]" at bounding box center [629, 400] width 212 height 34
checkbox input "true"
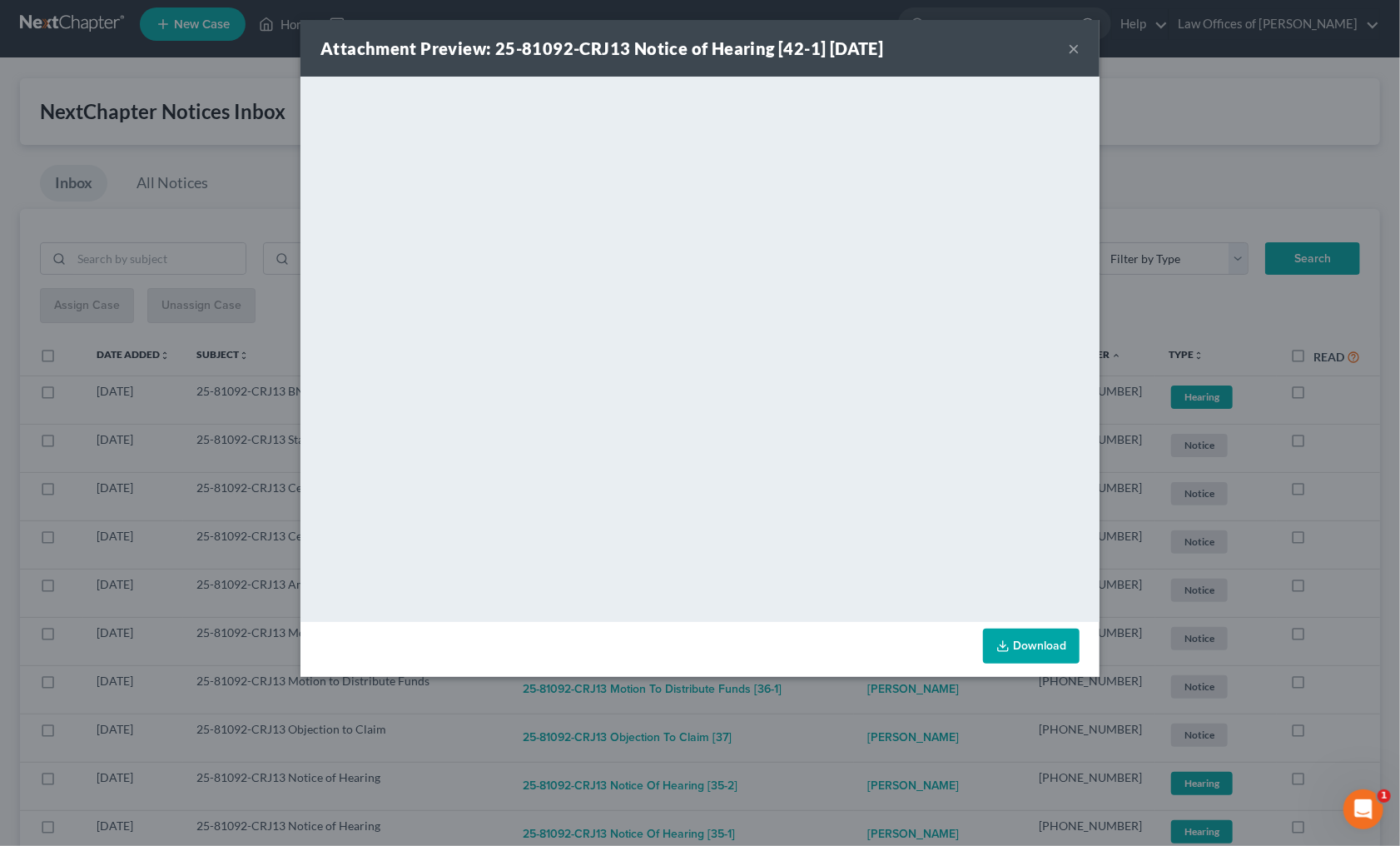
click at [840, 705] on div "Attachment Preview: 25-81092-CRJ13 Notice of Hearing [42-1] 08/11/2025 × <objec…" at bounding box center [700, 423] width 1400 height 846
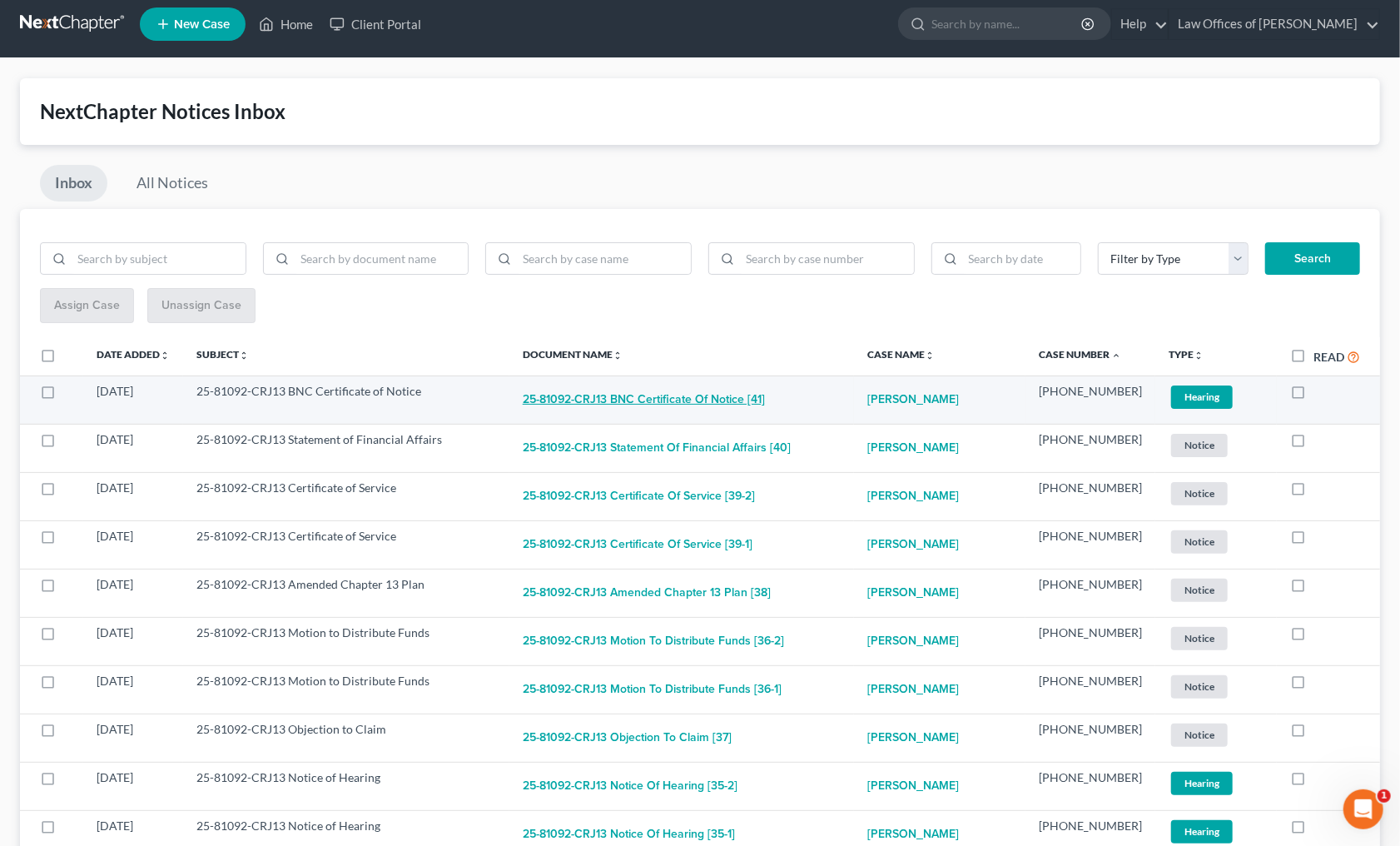
click at [729, 396] on button "25-81092-CRJ13 BNC Certificate of Notice [41]" at bounding box center [644, 400] width 243 height 34
checkbox input "true"
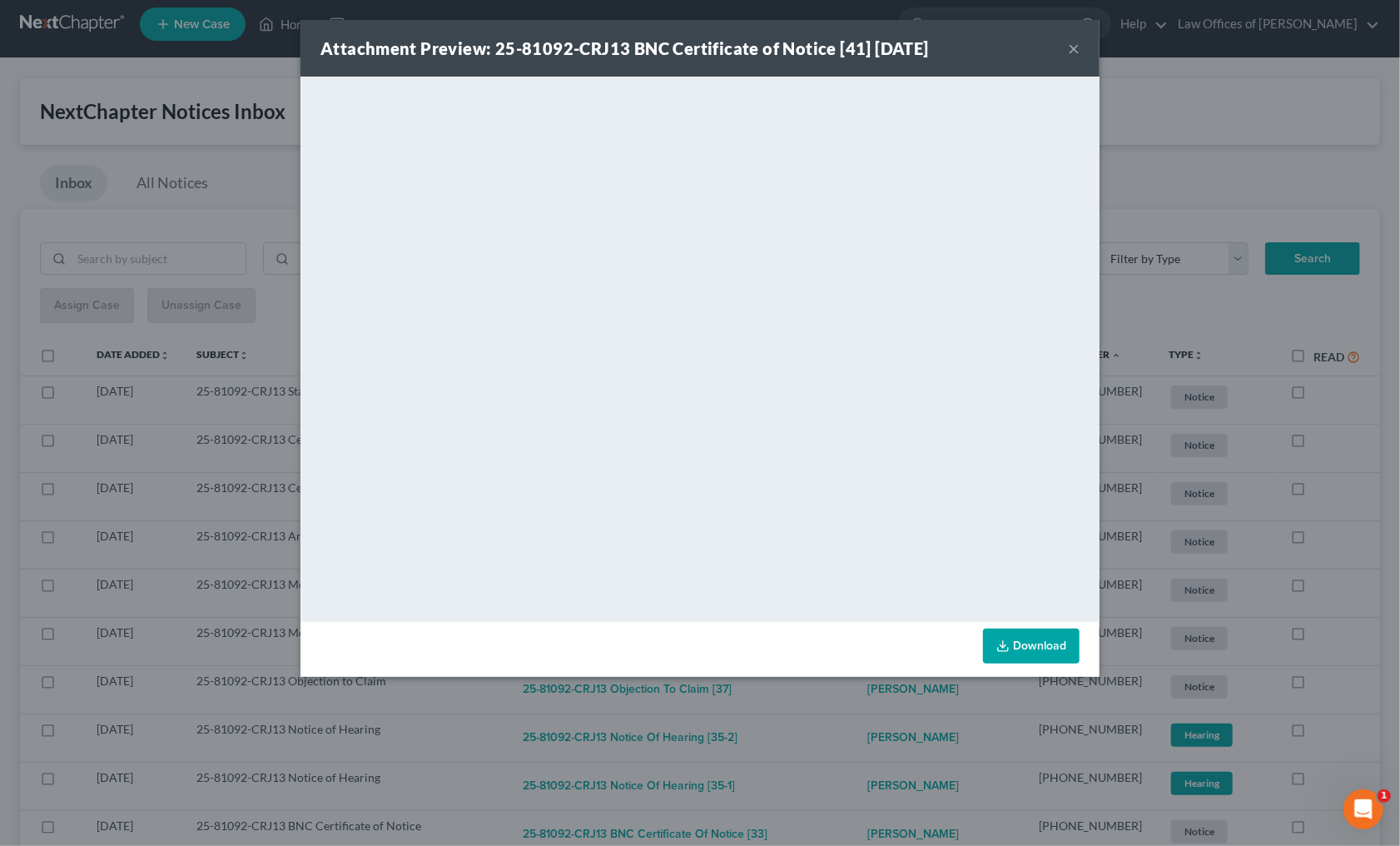
click at [830, 694] on div "Attachment Preview: 25-81092-CRJ13 BNC Certificate of Notice [41] 08/11/2025 × …" at bounding box center [700, 423] width 1400 height 846
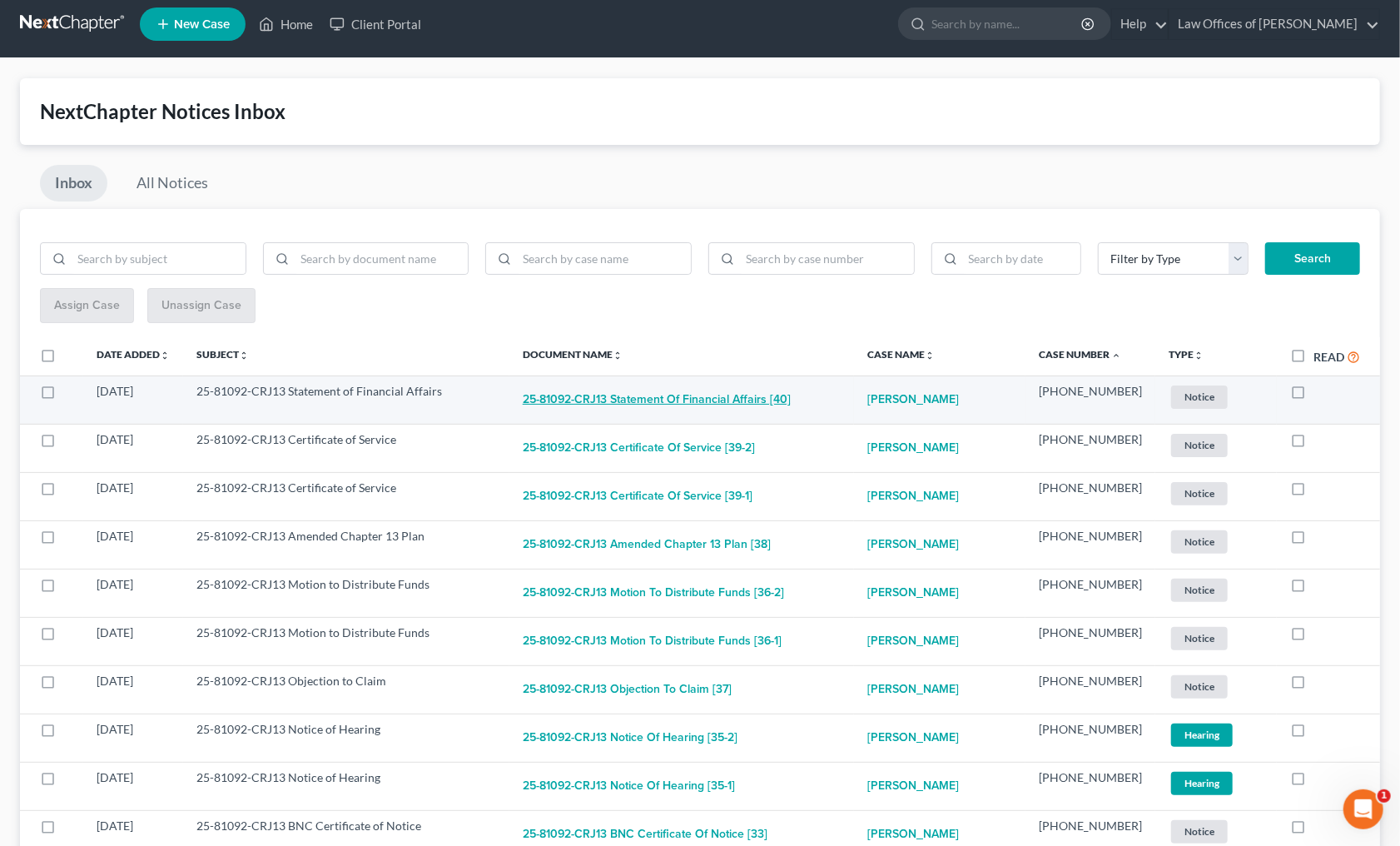
click at [764, 401] on button "25-81092-CRJ13 Statement of Financial Affairs [40]" at bounding box center [656, 400] width 268 height 34
checkbox input "true"
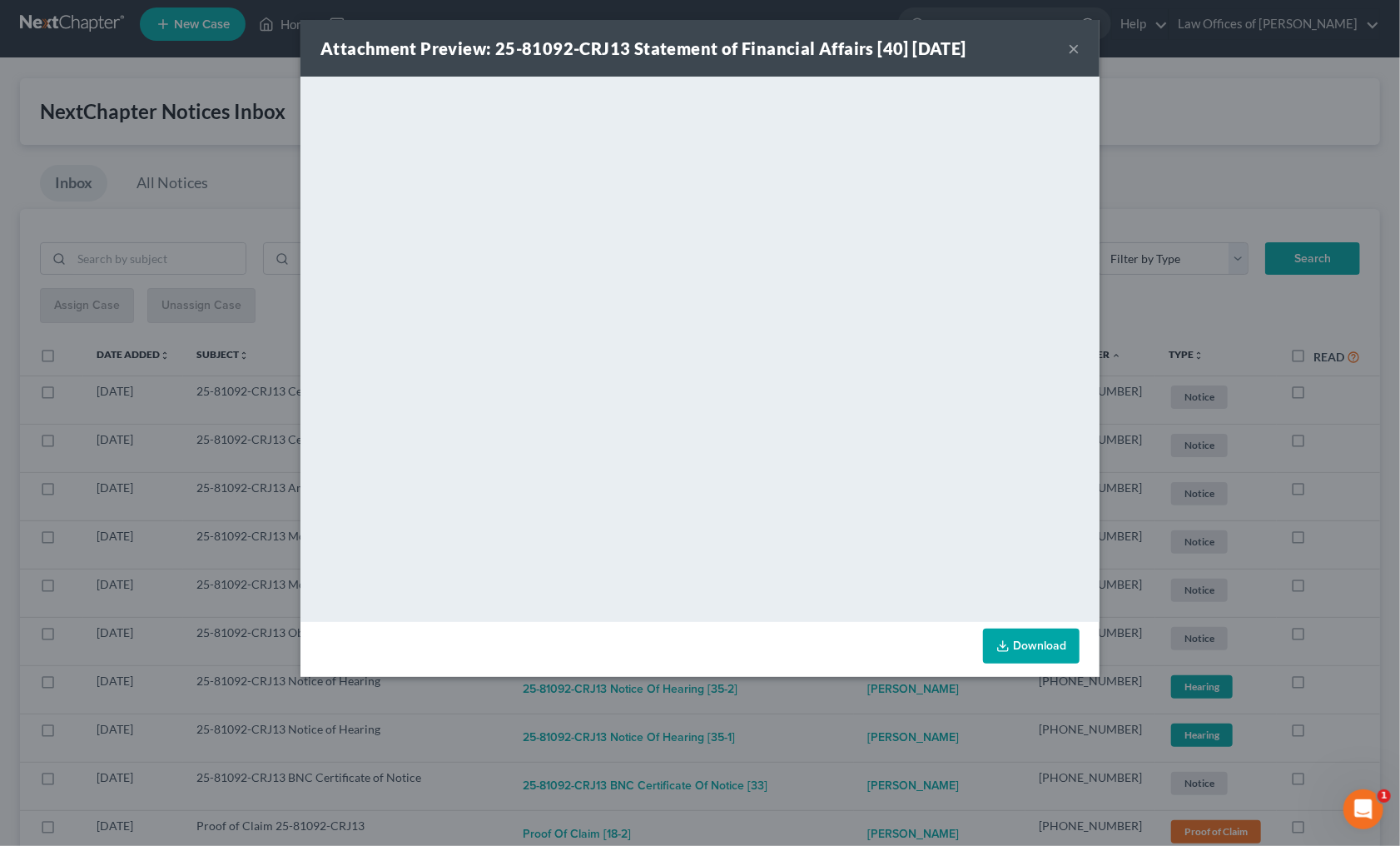
drag, startPoint x: 896, startPoint y: 718, endPoint x: 883, endPoint y: 697, distance: 24.7
click at [896, 713] on div "Attachment Preview: 25-81092-CRJ13 Statement of Financial Affairs [40] 08/08/20…" at bounding box center [700, 423] width 1400 height 846
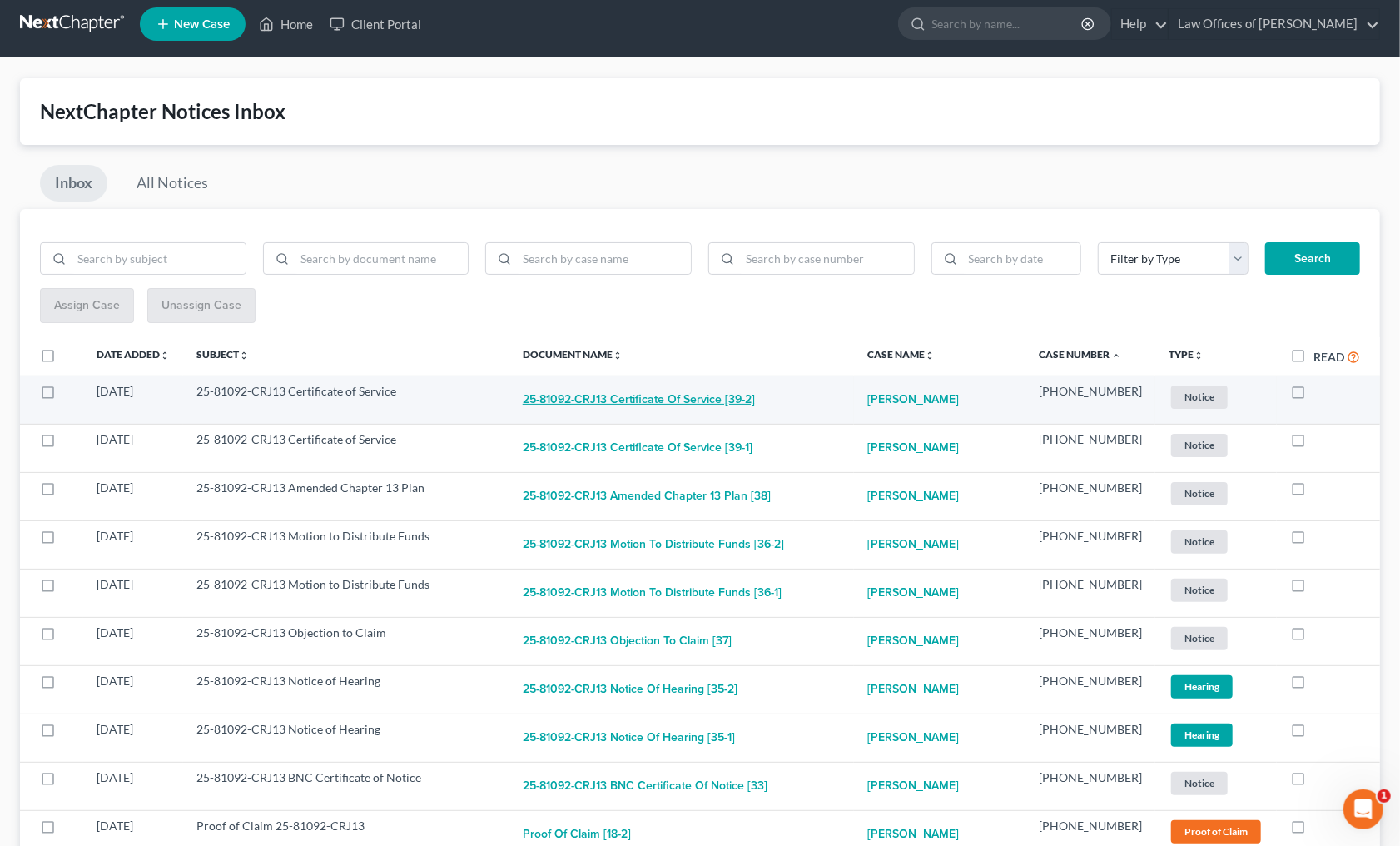
click at [683, 402] on button "25-81092-CRJ13 Certificate of Service [39-2]" at bounding box center [639, 400] width 232 height 34
checkbox input "true"
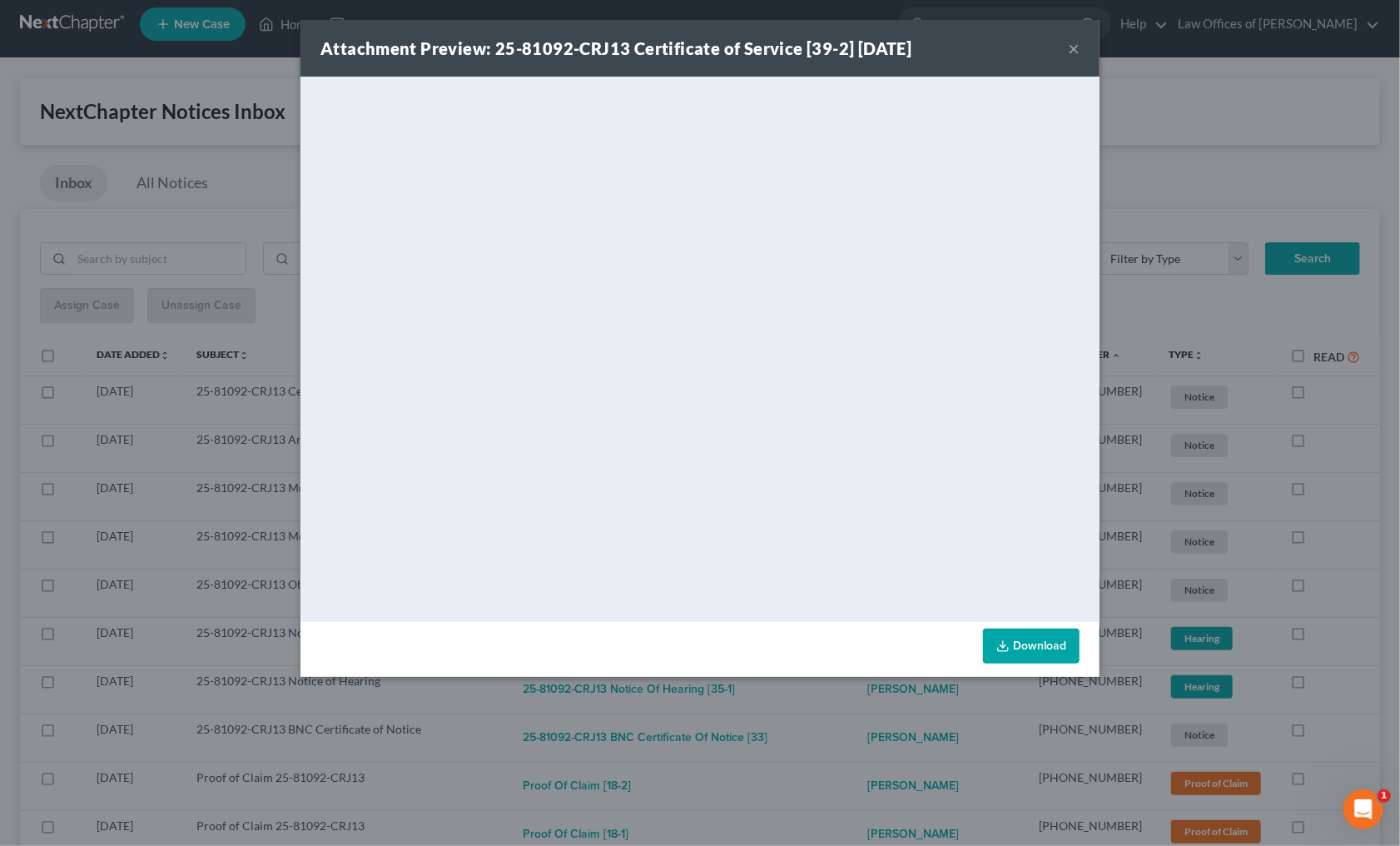
click at [842, 719] on div "Attachment Preview: 25-81092-CRJ13 Certificate of Service [39-2] 08/08/2025 × <…" at bounding box center [700, 423] width 1400 height 846
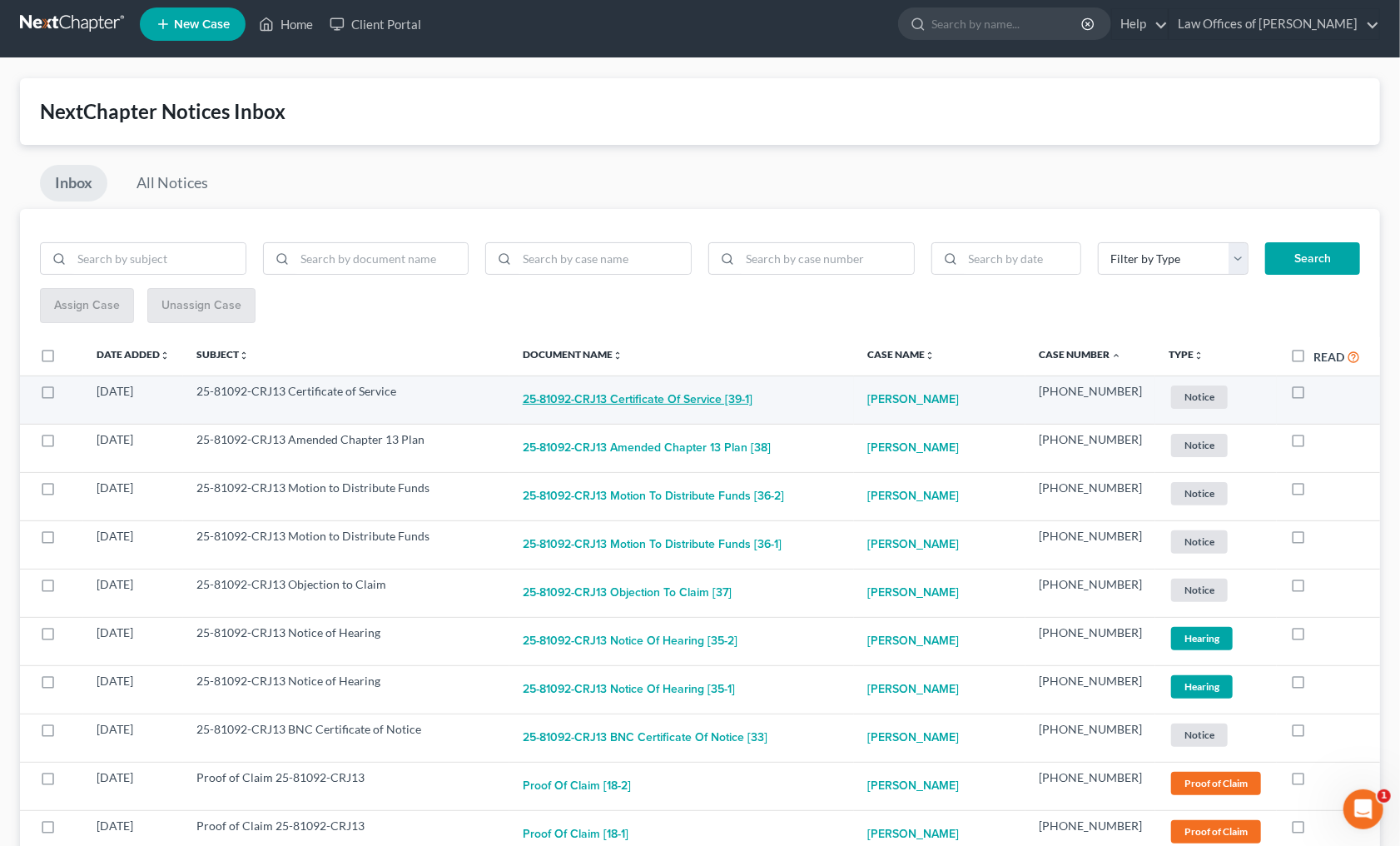
click at [672, 402] on button "25-81092-CRJ13 Certificate of Service [39-1]" at bounding box center [638, 400] width 230 height 34
checkbox input "true"
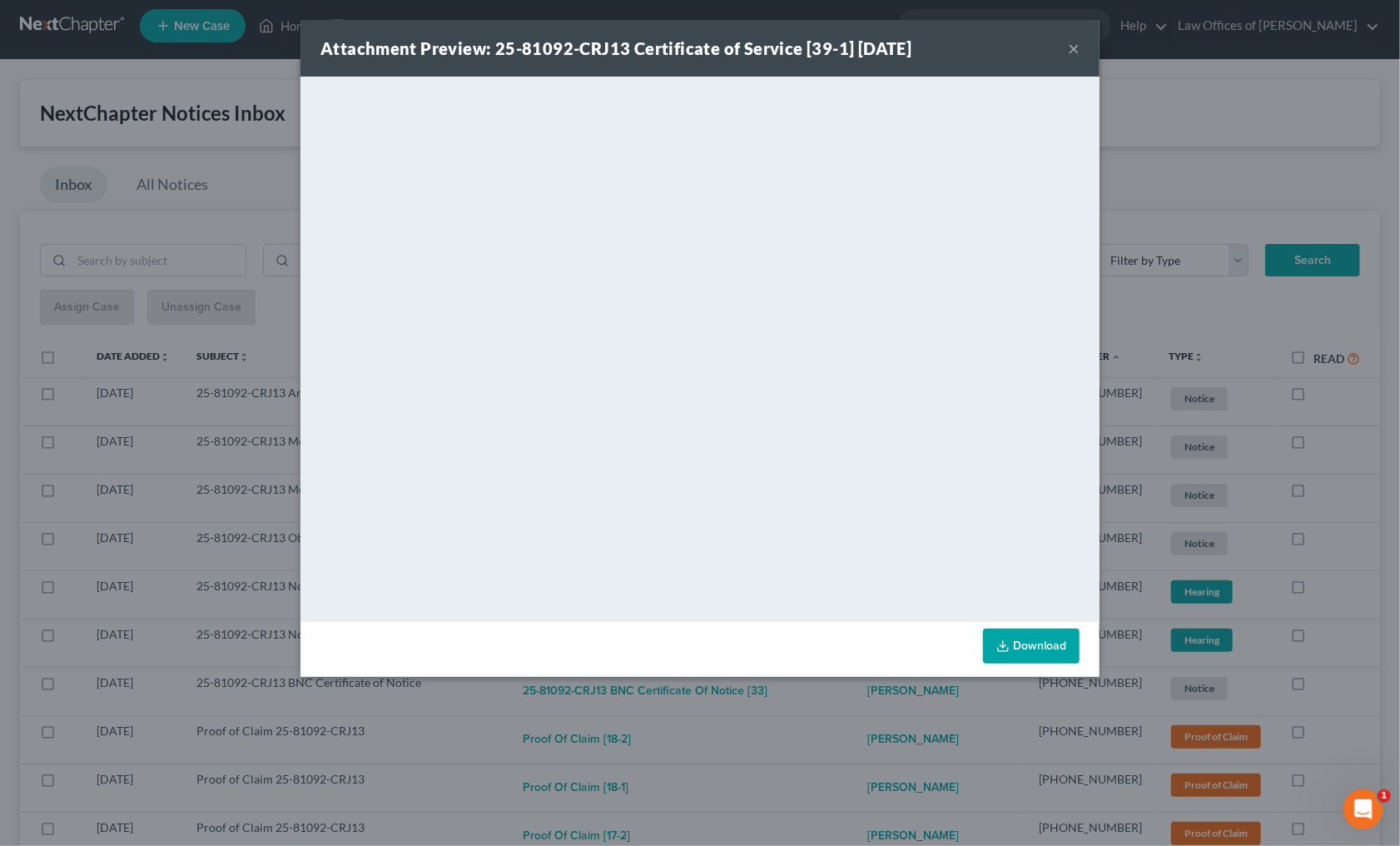
click at [822, 712] on div "Attachment Preview: 25-81092-CRJ13 Certificate of Service [39-1] 08/08/2025 × <…" at bounding box center [700, 423] width 1400 height 846
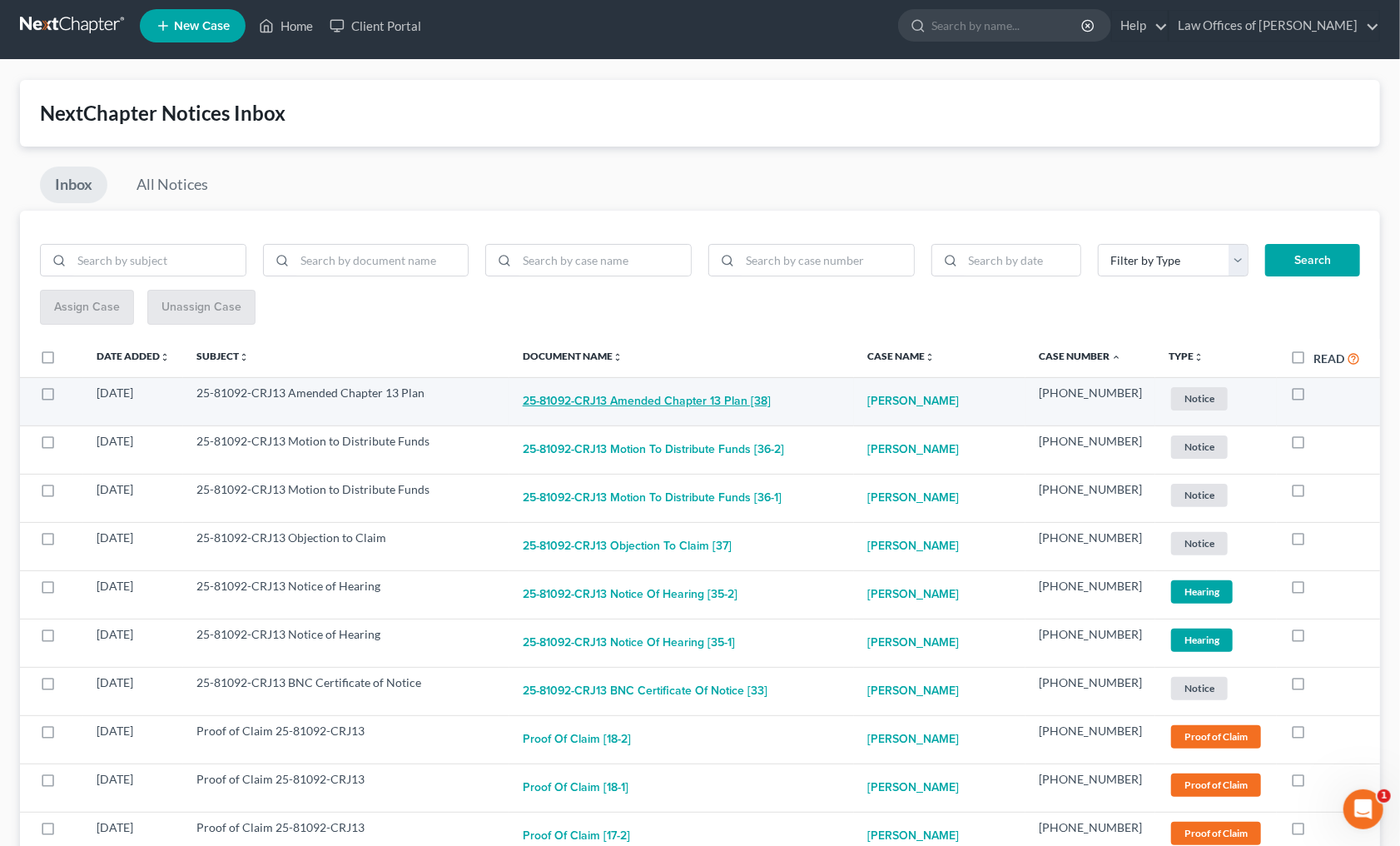
click at [727, 404] on button "25-81092-CRJ13 Amended Chapter 13 Plan [38]" at bounding box center [647, 401] width 248 height 34
checkbox input "true"
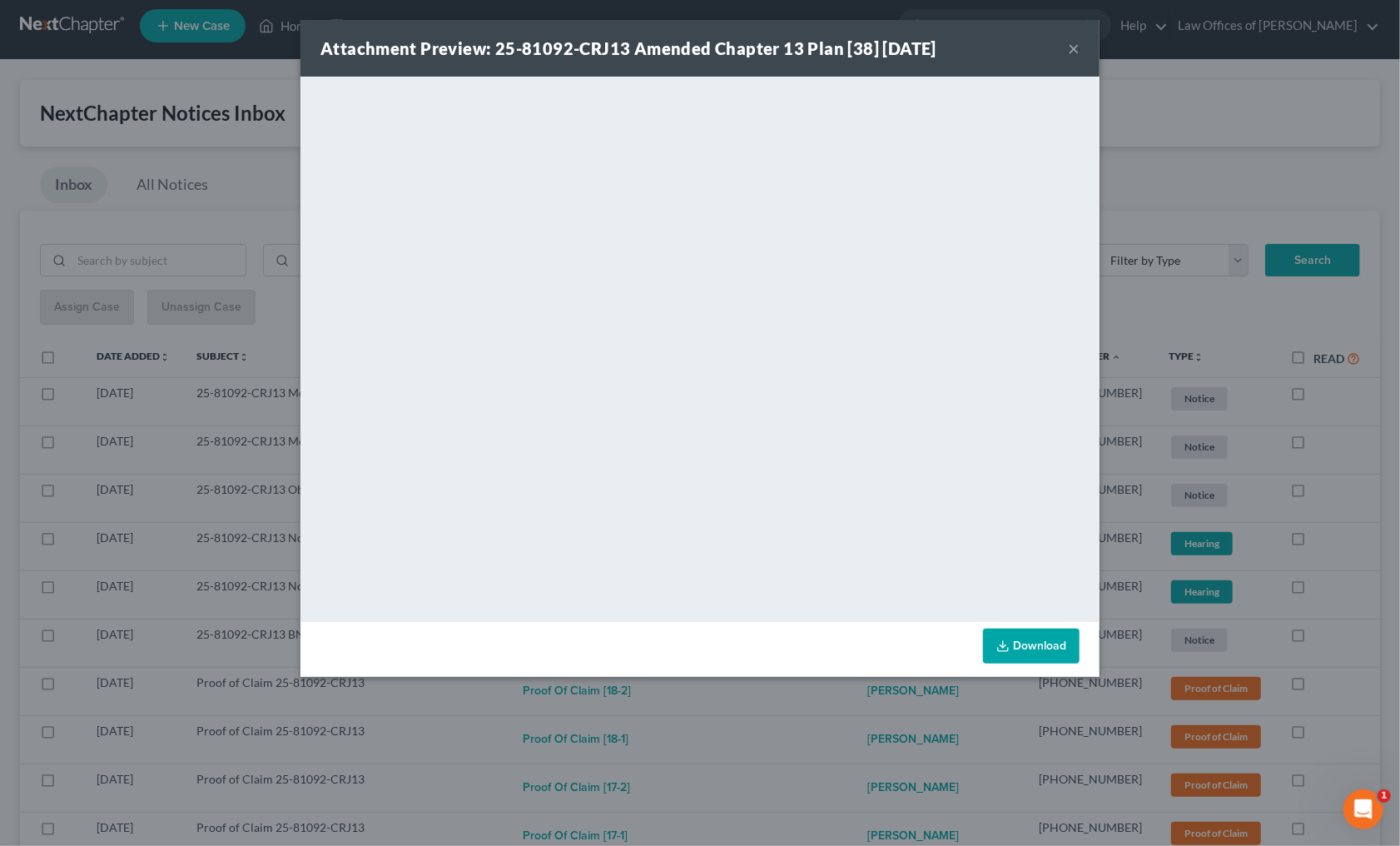
drag, startPoint x: 778, startPoint y: 714, endPoint x: 735, endPoint y: 645, distance: 81.3
click at [779, 712] on div "Attachment Preview: 25-81092-CRJ13 Amended Chapter 13 Plan [38] 08/08/2025 × <o…" at bounding box center [700, 423] width 1400 height 846
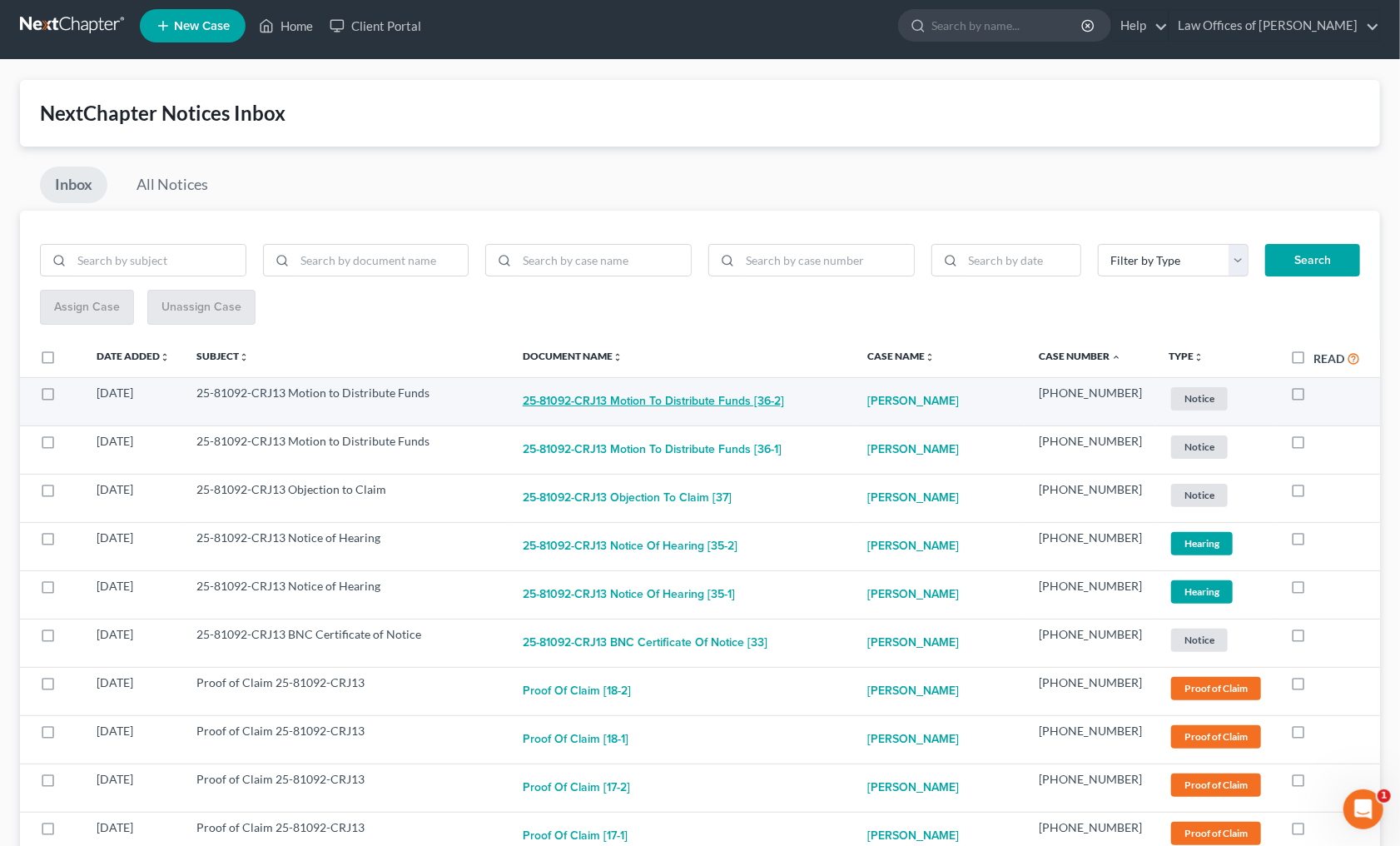
click at [663, 400] on button "25-81092-CRJ13 Motion to Distribute Funds [36-2]" at bounding box center [653, 401] width 261 height 34
checkbox input "true"
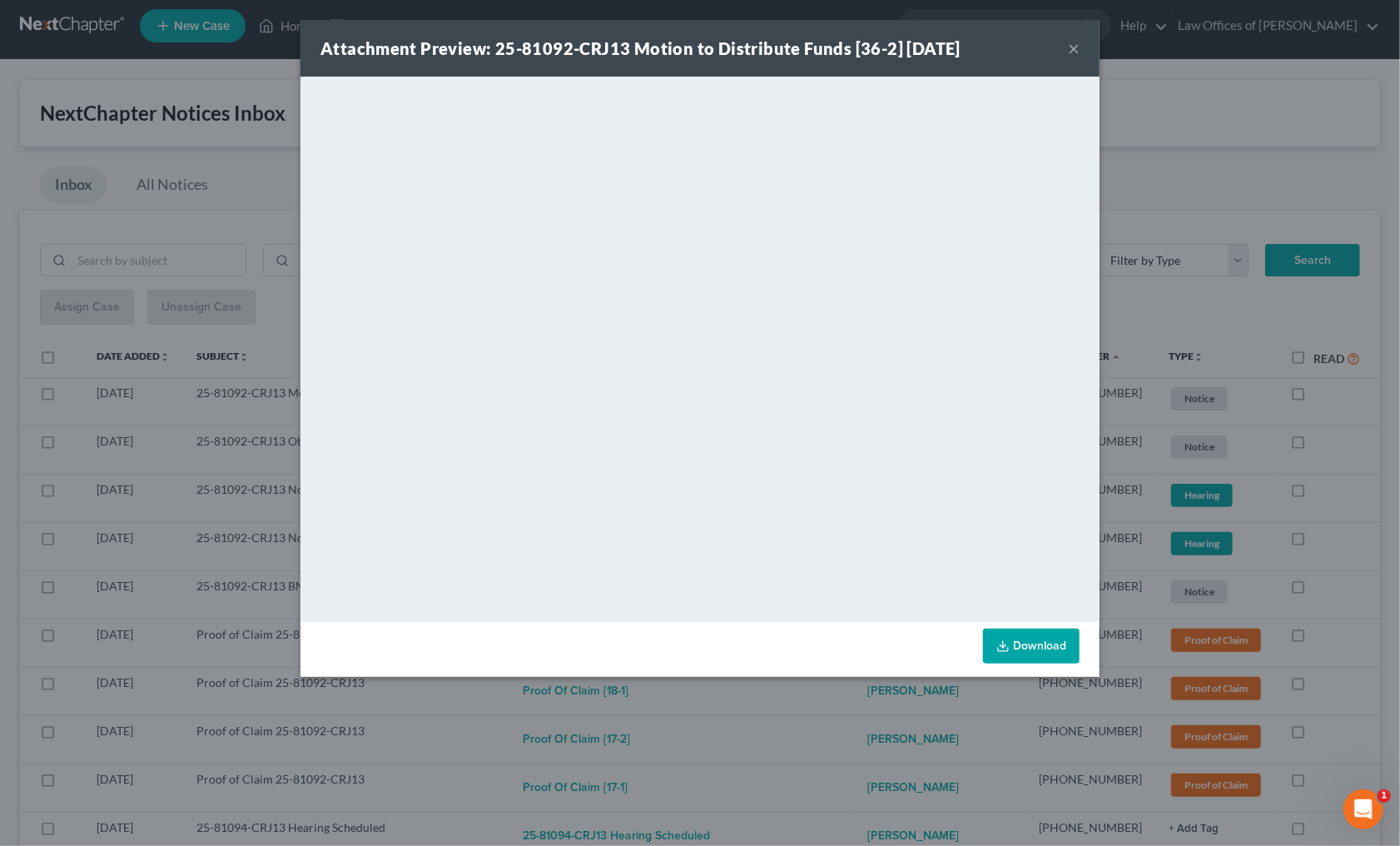
drag, startPoint x: 794, startPoint y: 708, endPoint x: 791, endPoint y: 696, distance: 12.4
click at [794, 706] on div "Attachment Preview: 25-81092-CRJ13 Motion to Distribute Funds [36-2] 08/08/2025…" at bounding box center [700, 423] width 1400 height 846
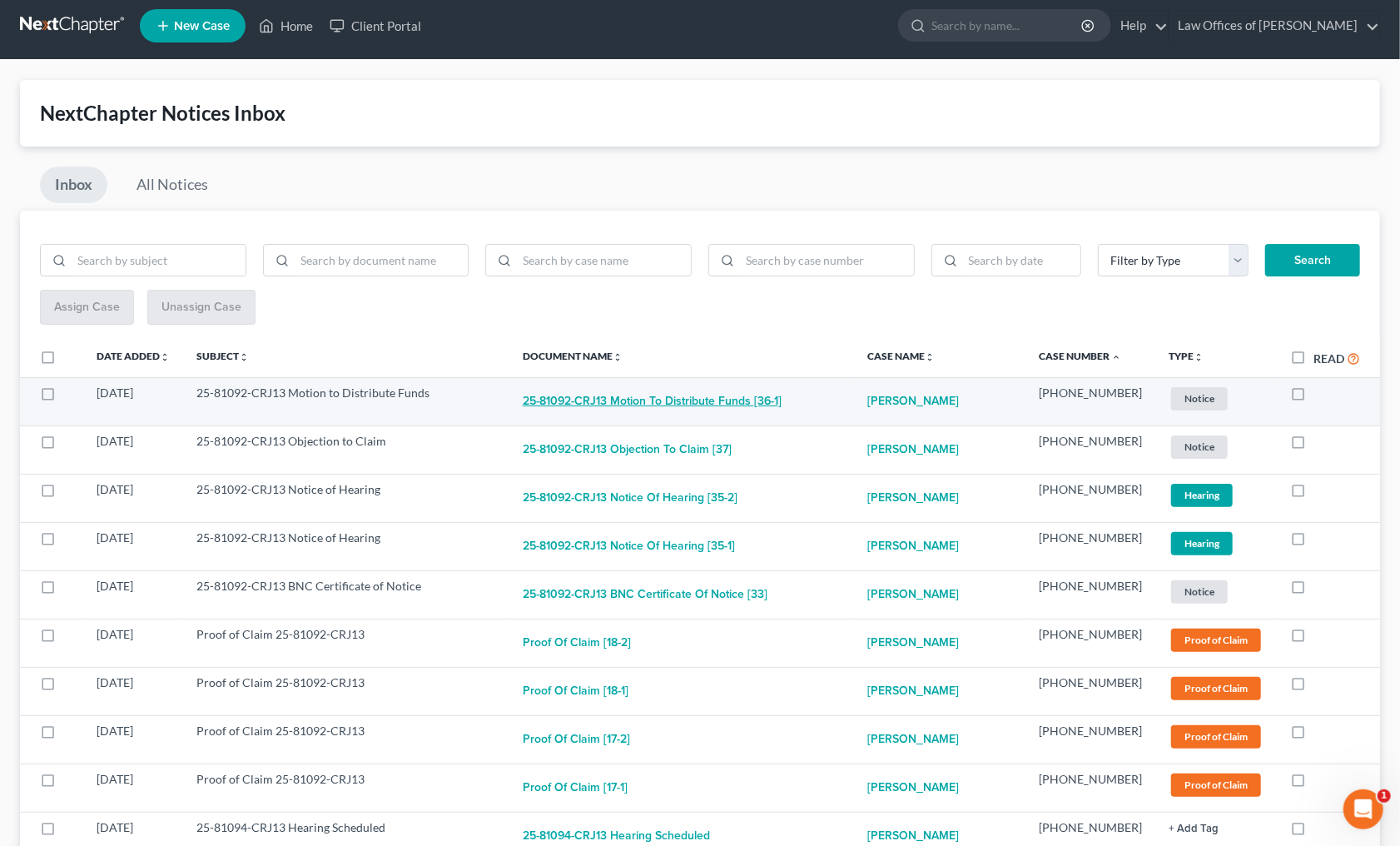
click at [701, 394] on button "25-81092-CRJ13 Motion to Distribute Funds [36-1]" at bounding box center [651, 401] width 258 height 34
checkbox input "true"
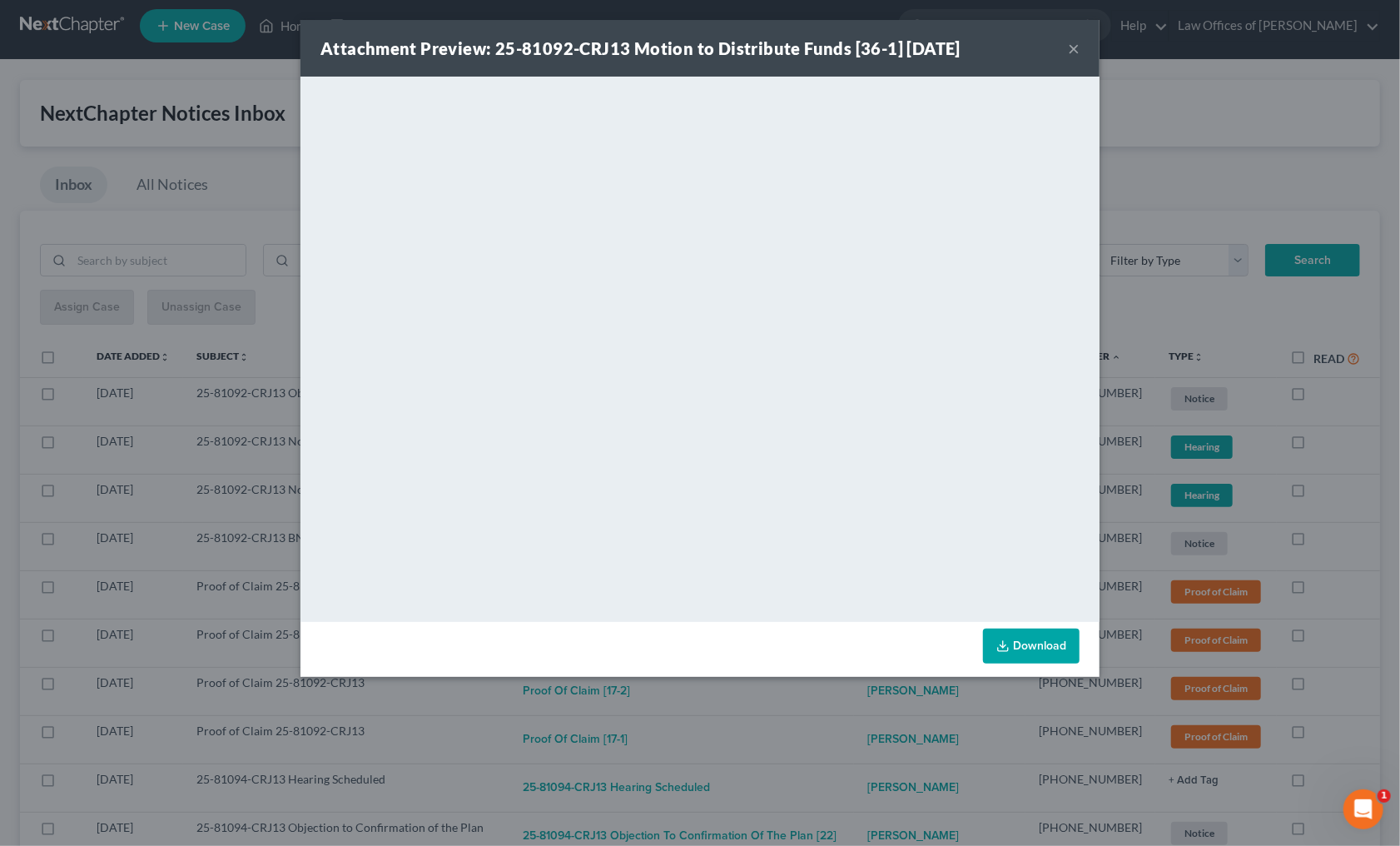
drag, startPoint x: 800, startPoint y: 678, endPoint x: 785, endPoint y: 656, distance: 26.6
click at [800, 678] on div "Attachment Preview: 25-81092-CRJ13 Motion to Distribute Funds [36-1] 08/08/2025…" at bounding box center [700, 423] width 1400 height 846
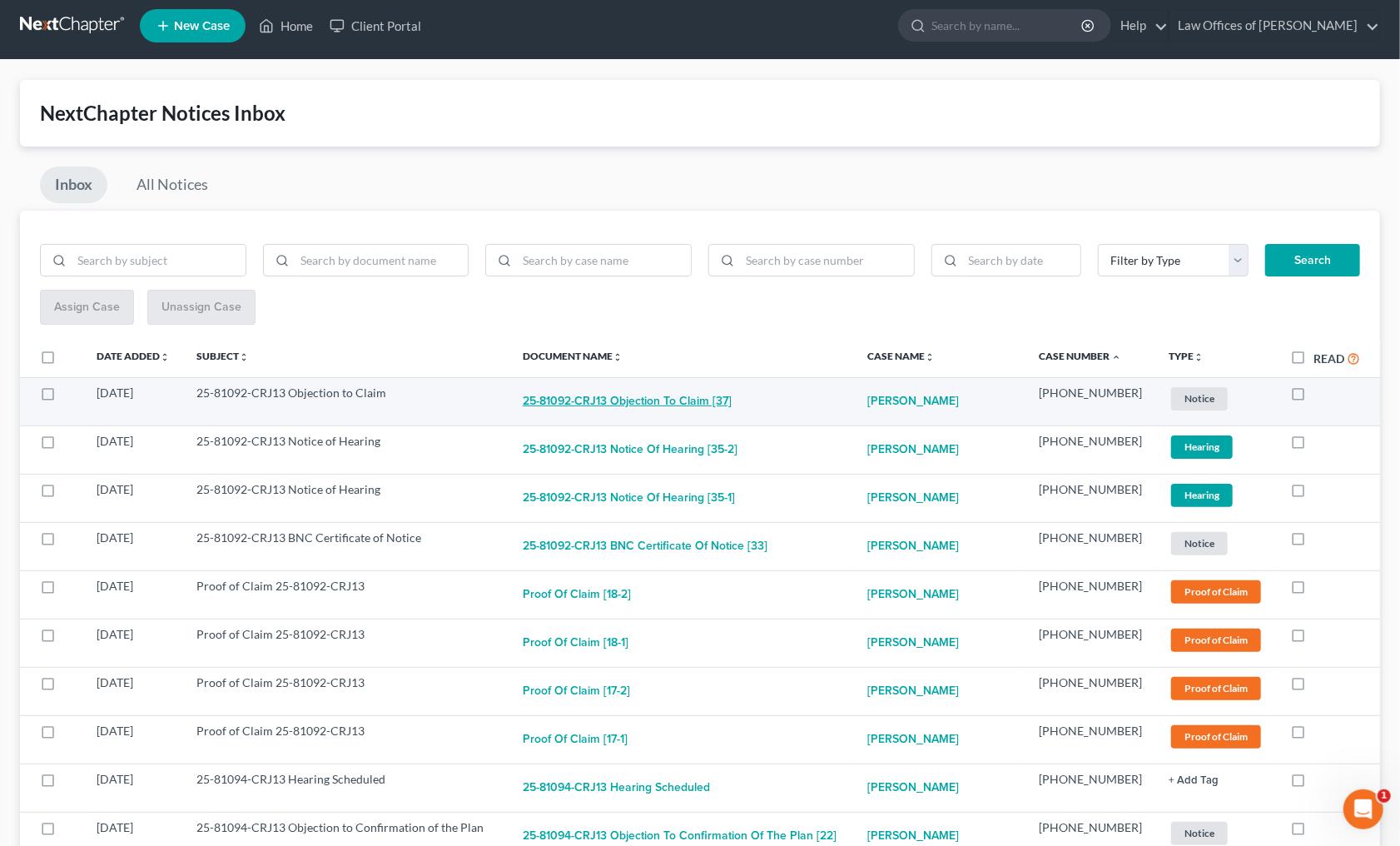
click at [709, 409] on button "25-81092-CRJ13 Objection to Claim [37]" at bounding box center [627, 401] width 209 height 34
checkbox input "true"
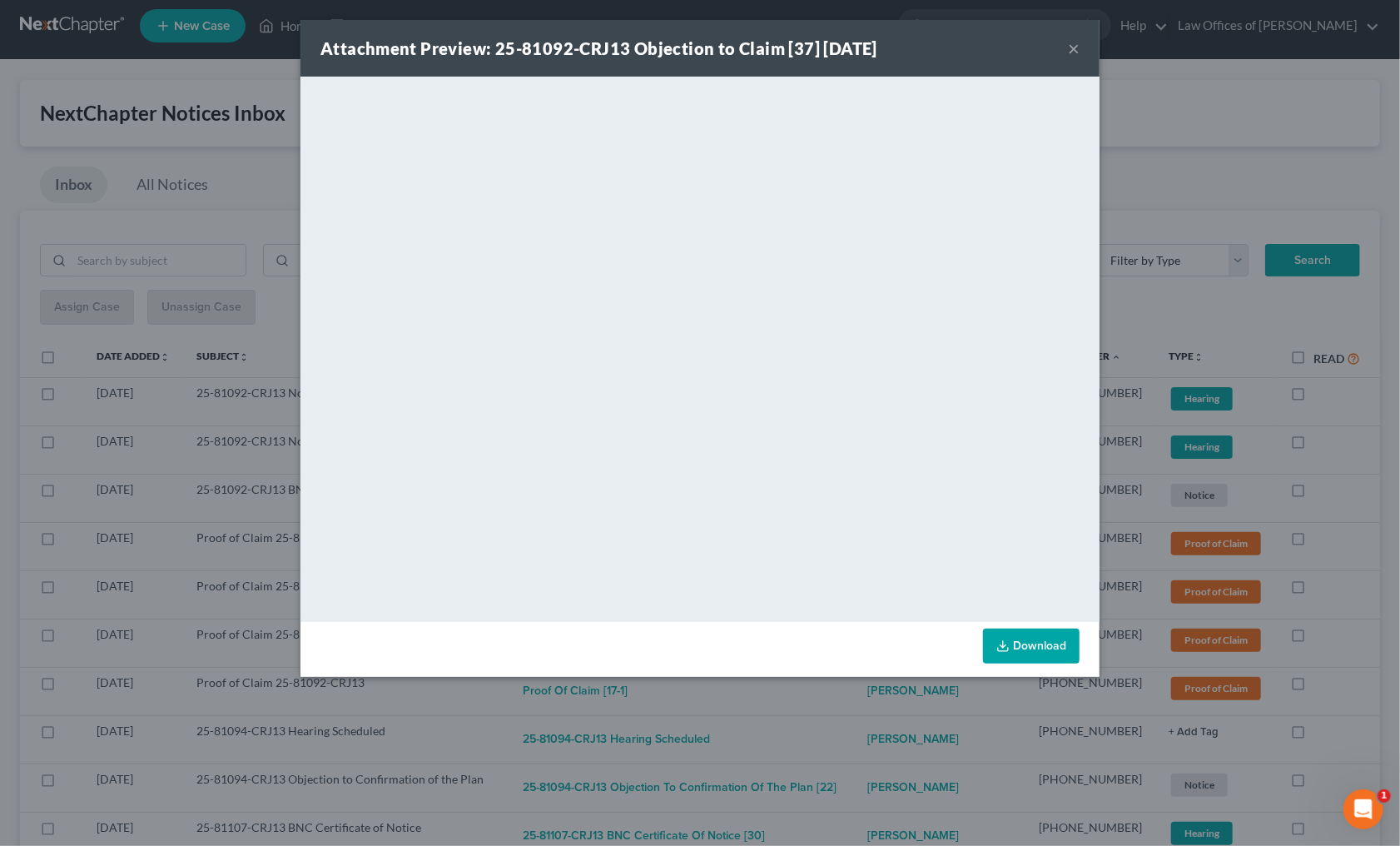
drag, startPoint x: 827, startPoint y: 724, endPoint x: 814, endPoint y: 692, distance: 34.5
click at [827, 722] on div "Attachment Preview: 25-81092-CRJ13 Objection to Claim [37] 08/08/2025 × <object…" at bounding box center [700, 423] width 1400 height 846
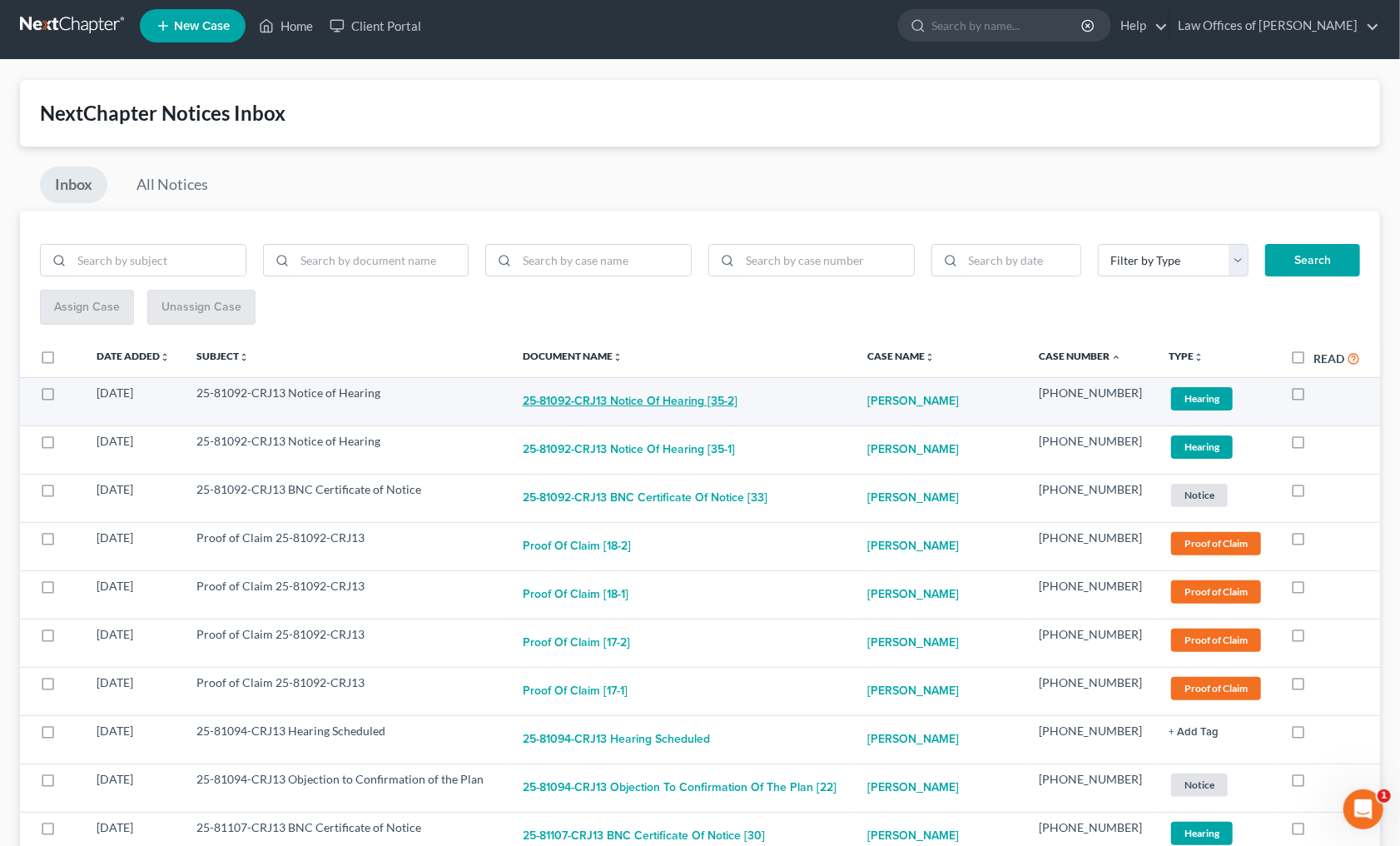
click at [723, 412] on button "25-81092-CRJ13 Notice of Hearing [35-2]" at bounding box center [630, 401] width 215 height 34
checkbox input "true"
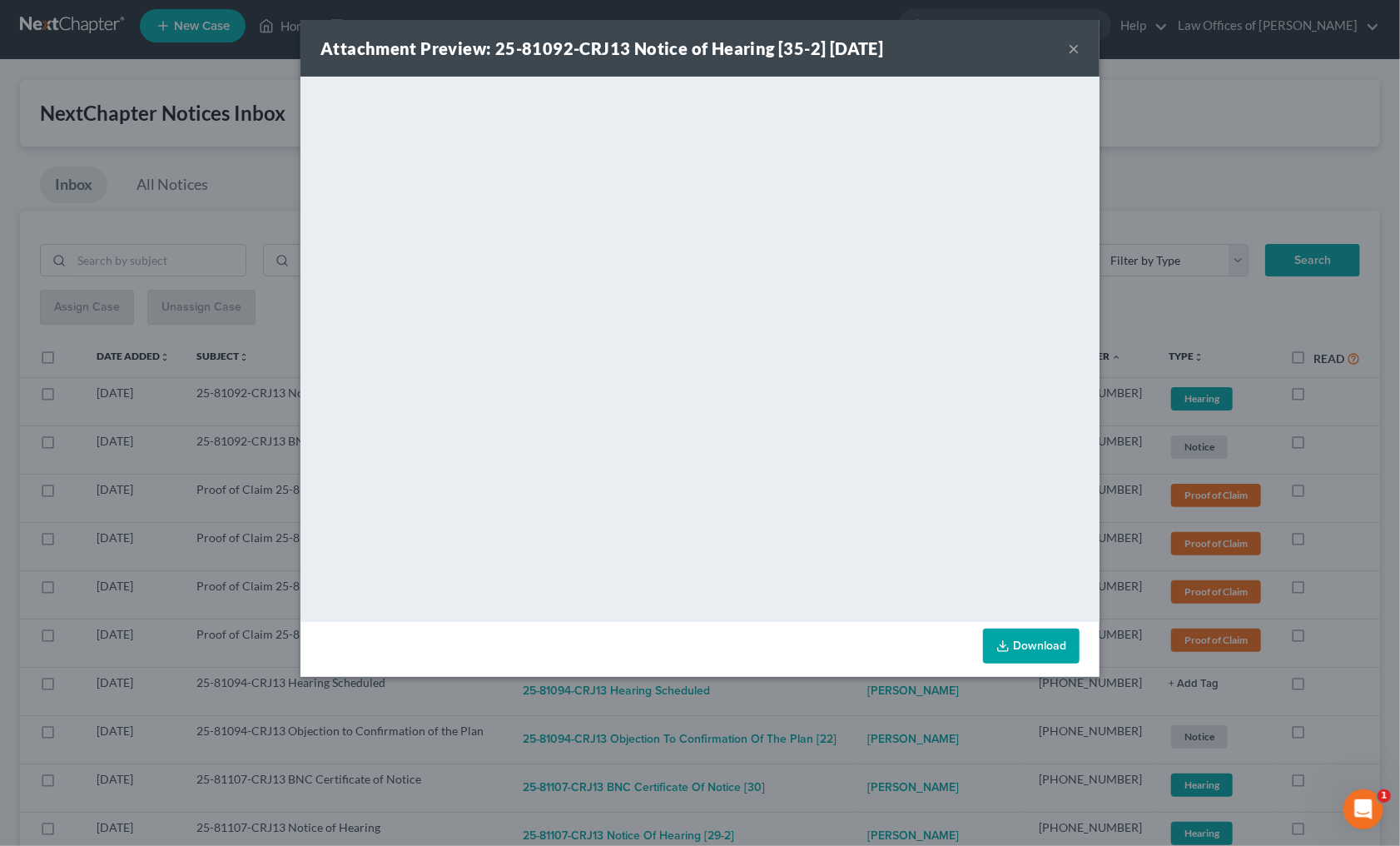
click at [819, 737] on div "Attachment Preview: 25-81092-CRJ13 Notice of Hearing [35-2] 08/08/2025 × <objec…" at bounding box center [700, 423] width 1400 height 846
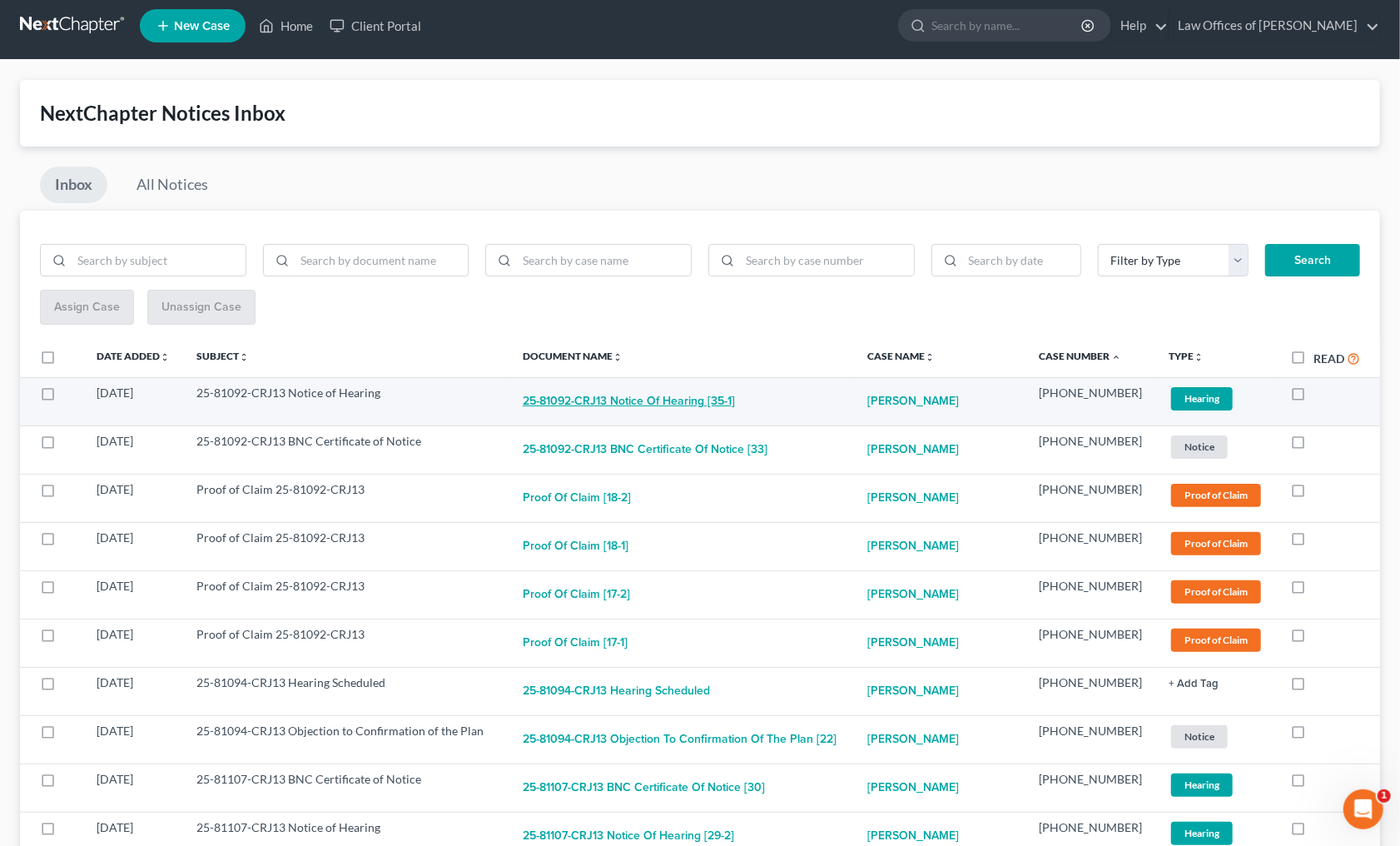
click at [730, 397] on button "25-81092-CRJ13 Notice of Hearing [35-1]" at bounding box center [629, 401] width 212 height 34
checkbox input "true"
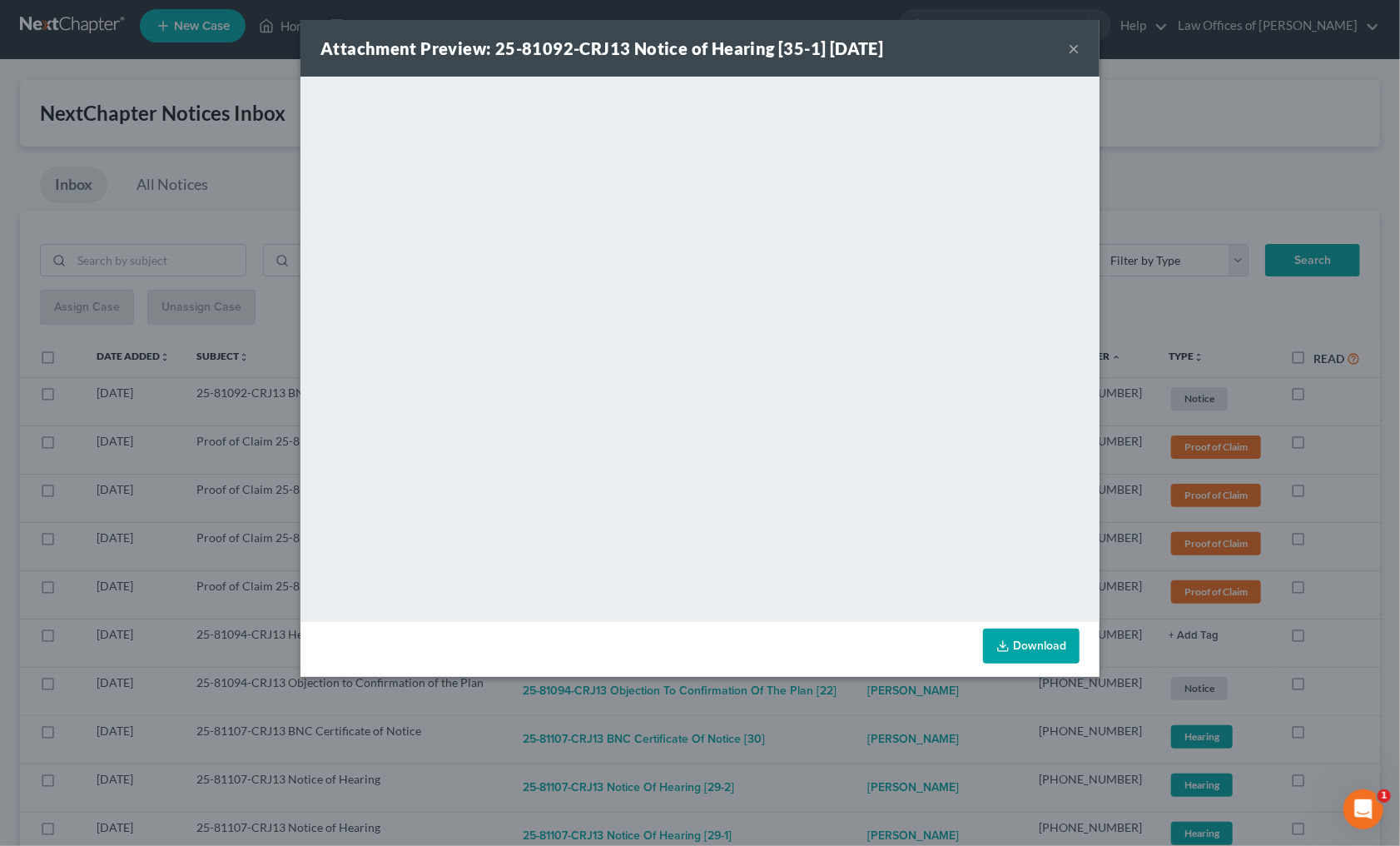
drag, startPoint x: 790, startPoint y: 732, endPoint x: 748, endPoint y: 620, distance: 119.6
click at [785, 717] on div "Attachment Preview: 25-81092-CRJ13 Notice of Hearing [35-1] 08/08/2025 × <objec…" at bounding box center [700, 423] width 1400 height 846
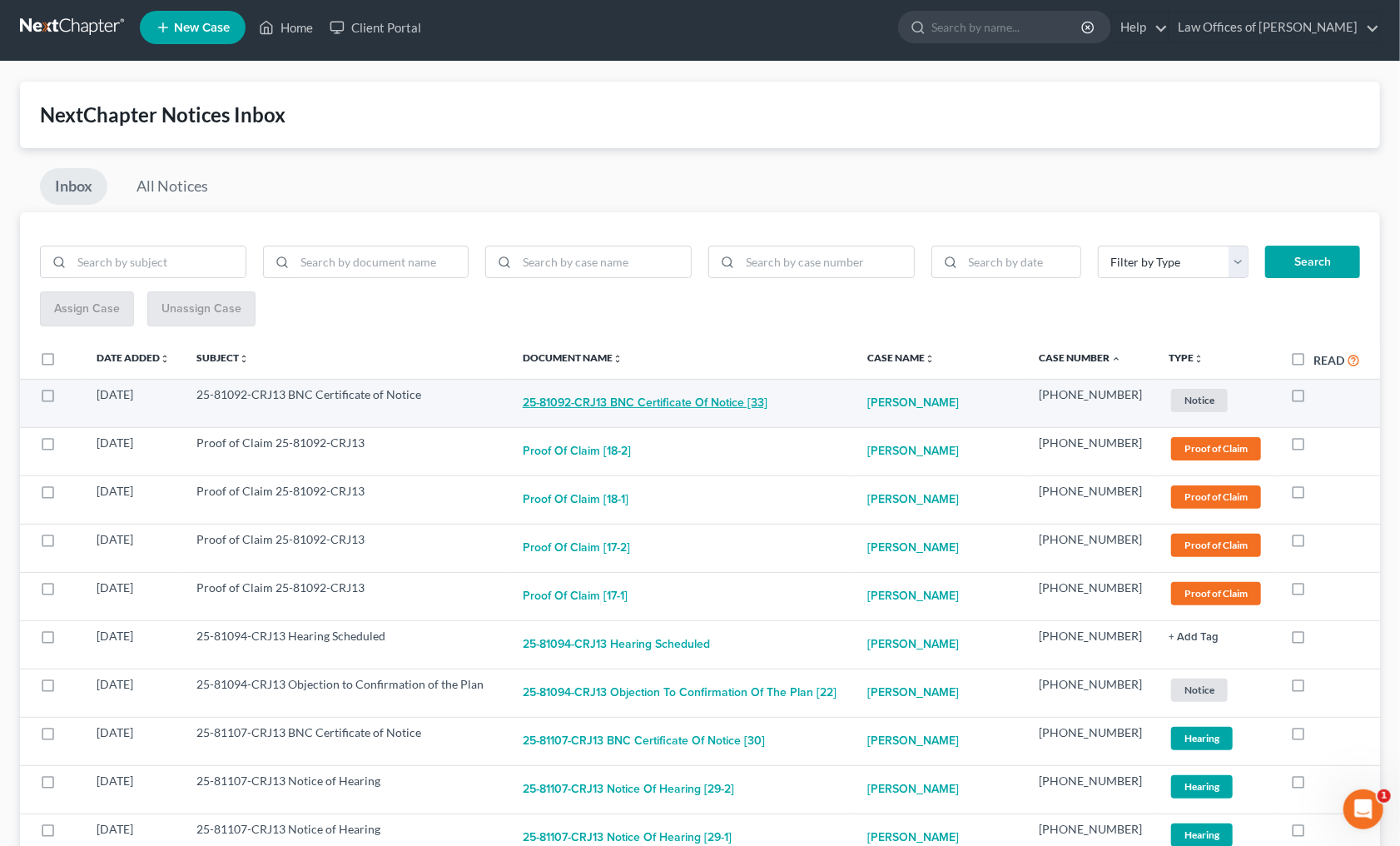
click at [666, 395] on button "25-81092-CRJ13 BNC Certificate of Notice [33]" at bounding box center [645, 403] width 245 height 34
checkbox input "true"
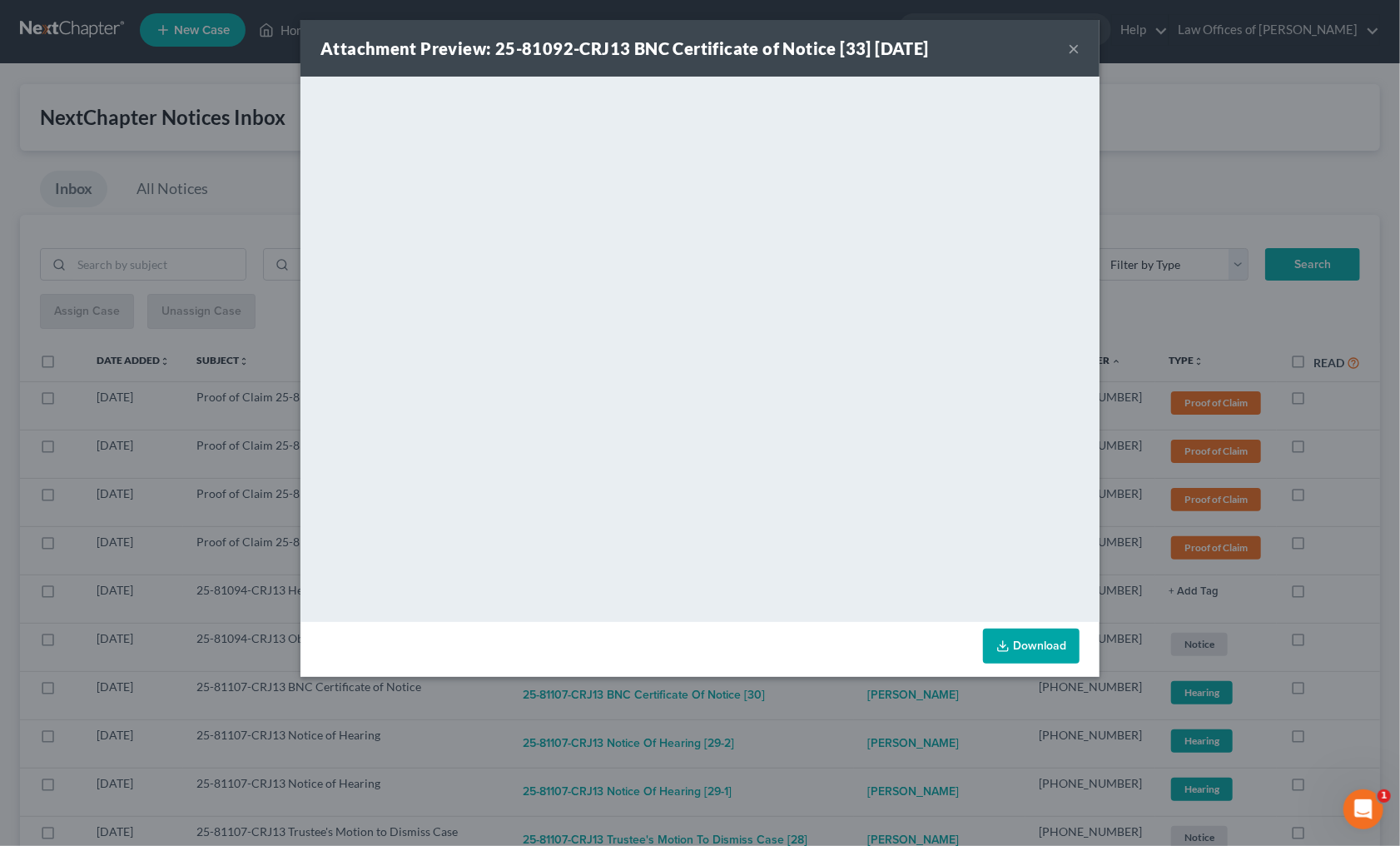
drag, startPoint x: 817, startPoint y: 711, endPoint x: 797, endPoint y: 680, distance: 36.9
click at [817, 709] on div "Attachment Preview: 25-81092-CRJ13 BNC Certificate of Notice [33] 08/08/2025 × …" at bounding box center [700, 423] width 1400 height 846
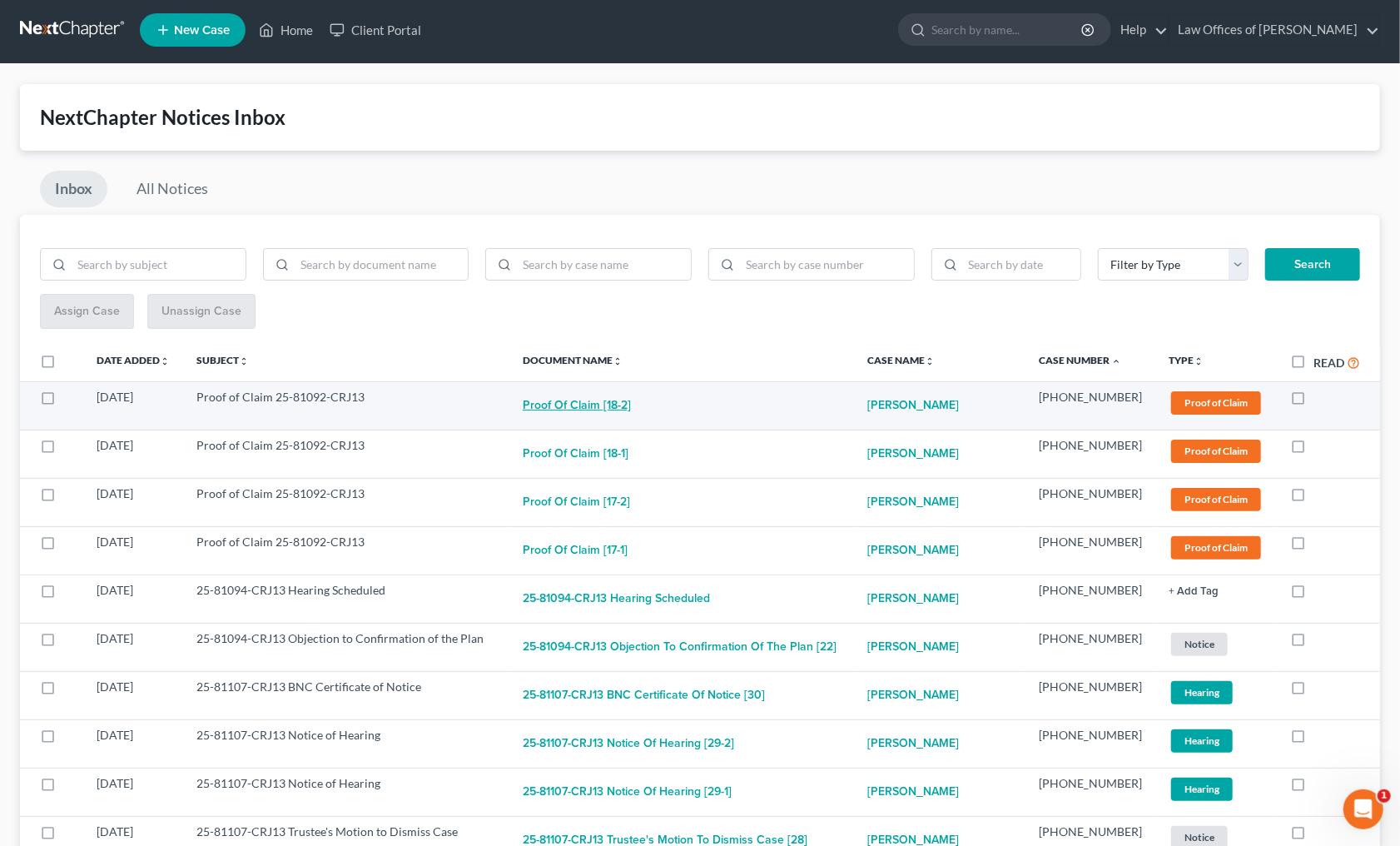
click at [631, 402] on button "Proof of Claim [18-2]" at bounding box center [576, 405] width 108 height 34
checkbox input "true"
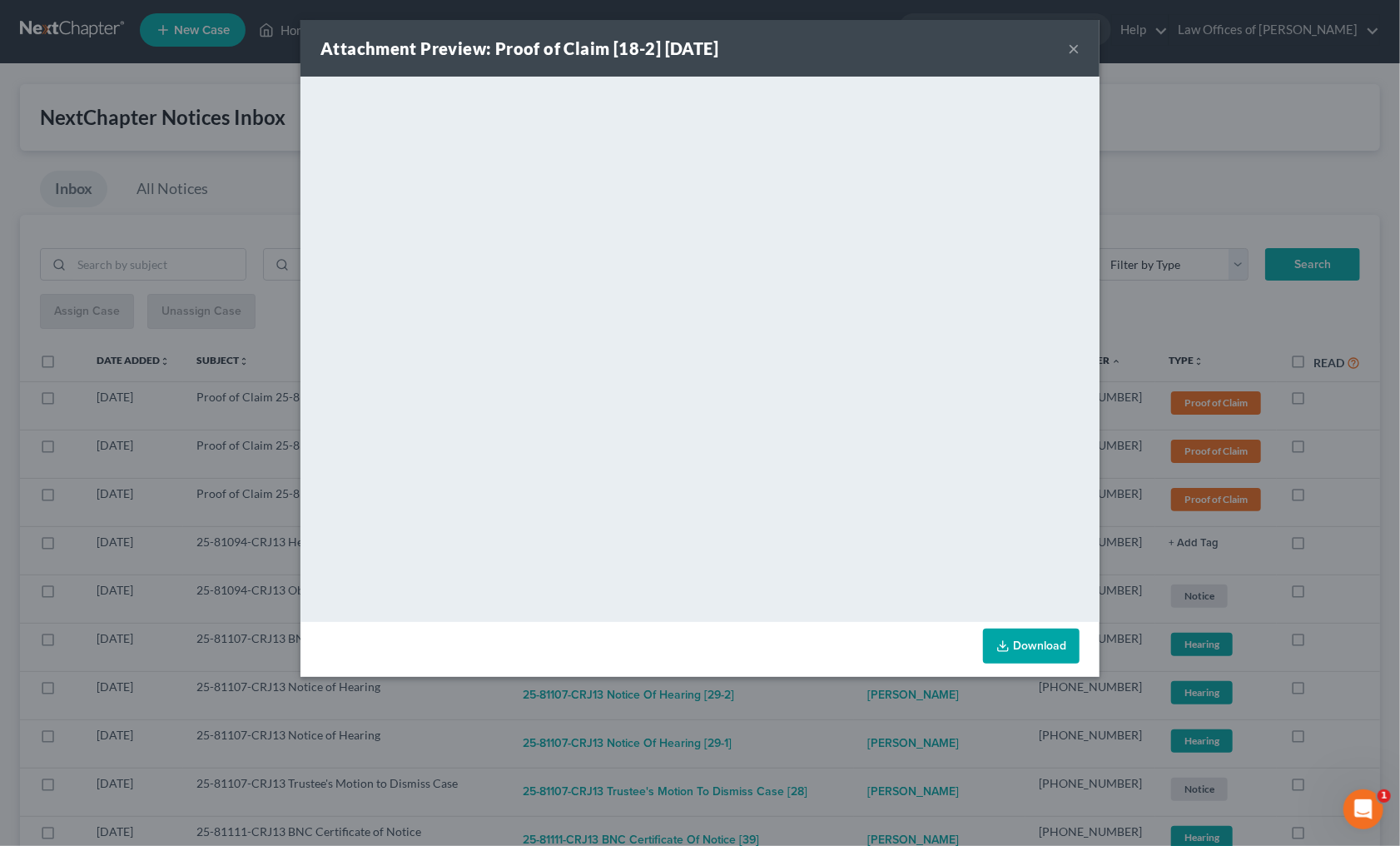
drag, startPoint x: 828, startPoint y: 712, endPoint x: 794, endPoint y: 676, distance: 49.5
click at [827, 708] on div "Attachment Preview: Proof of Claim [18-2] 08/07/2025 × <object ng-attr-data='ht…" at bounding box center [700, 423] width 1400 height 846
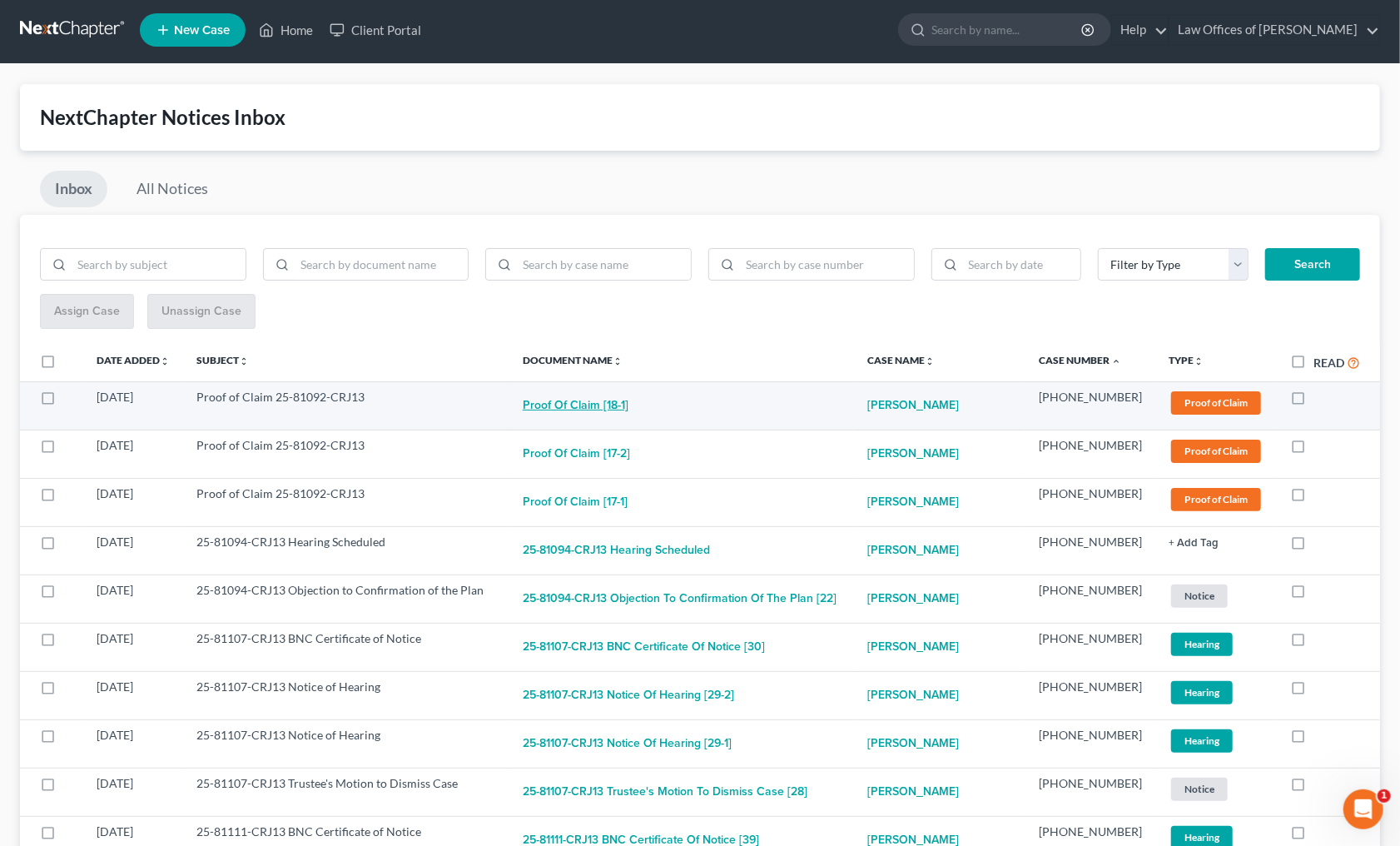
click at [628, 397] on button "Proof of Claim [18-1]" at bounding box center [575, 405] width 106 height 34
checkbox input "true"
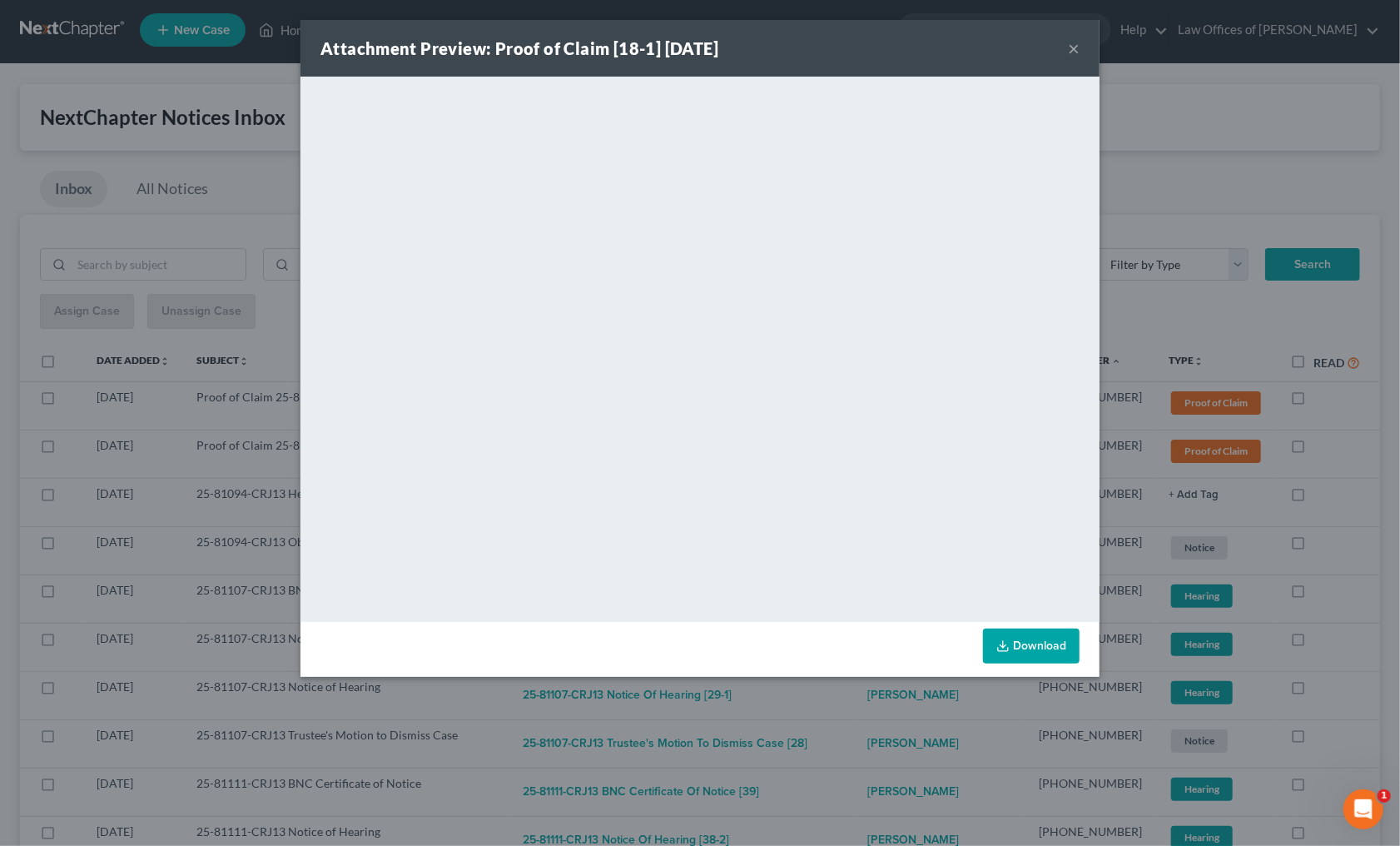
click at [811, 698] on div "Attachment Preview: Proof of Claim [18-1] 08/07/2025 × <object ng-attr-data='ht…" at bounding box center [700, 423] width 1400 height 846
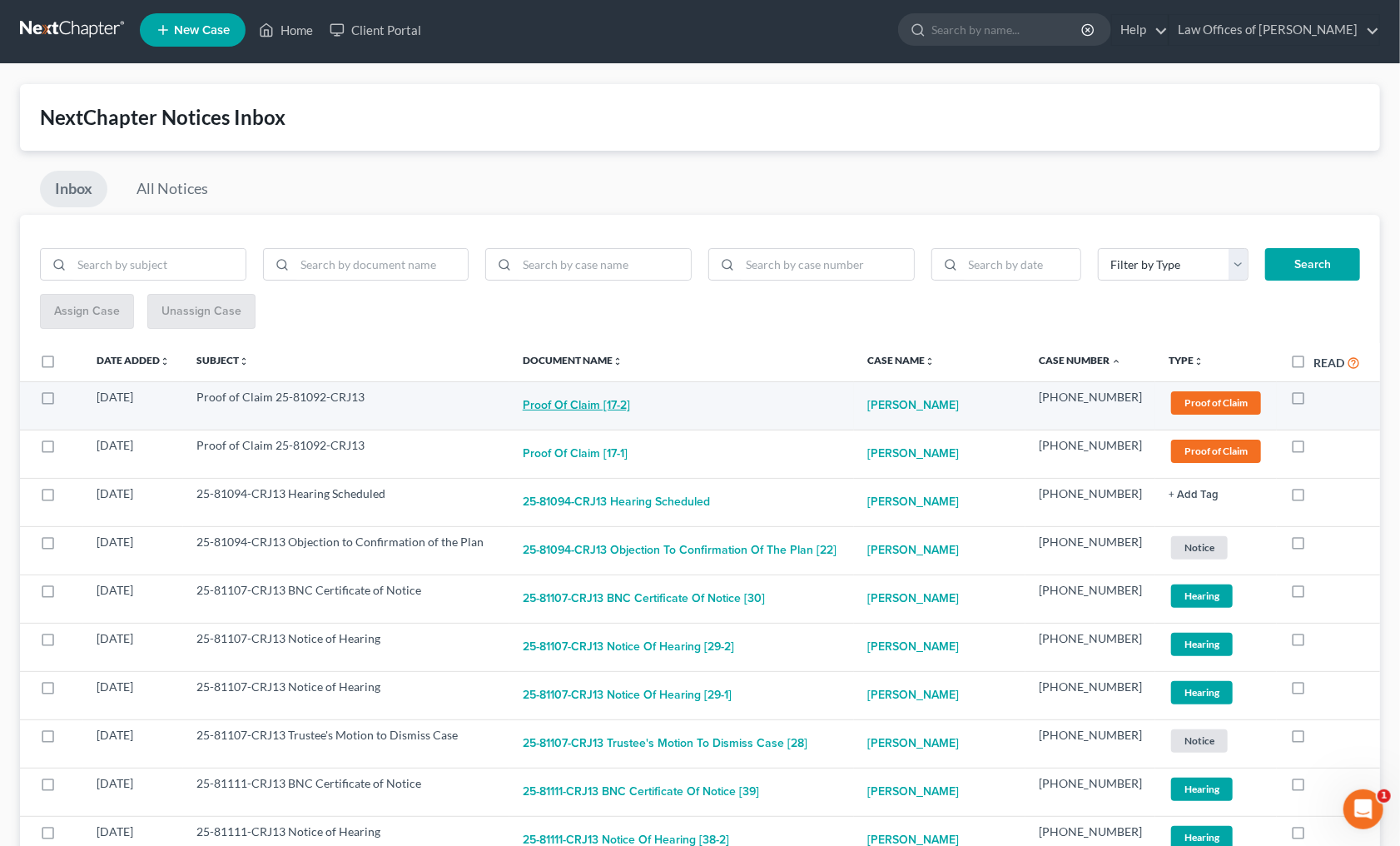
click at [630, 405] on button "Proof of Claim [17-2]" at bounding box center [576, 405] width 107 height 34
checkbox input "true"
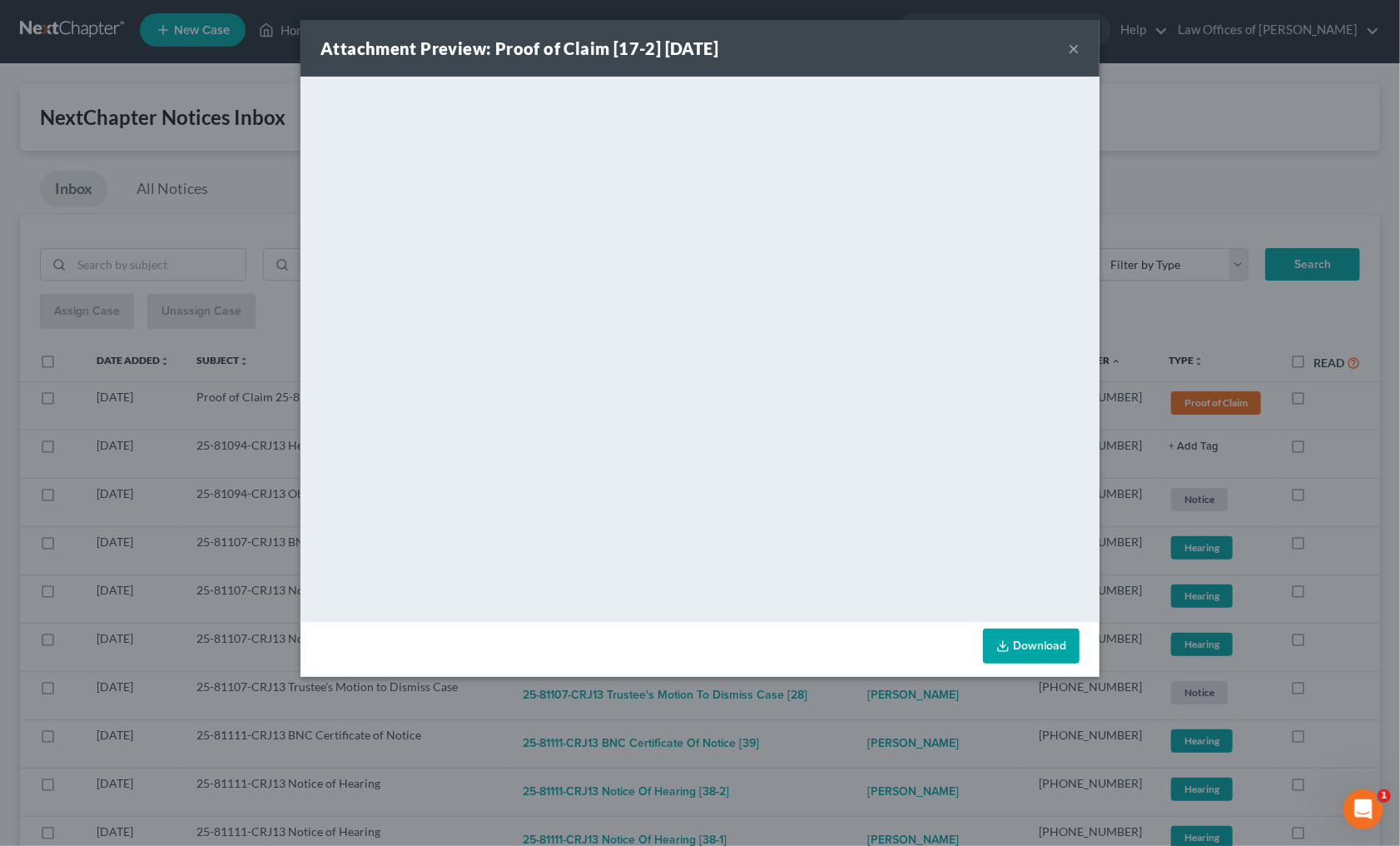
click at [826, 703] on div "Attachment Preview: Proof of Claim [17-2] 08/07/2025 × <object ng-attr-data='ht…" at bounding box center [700, 423] width 1400 height 846
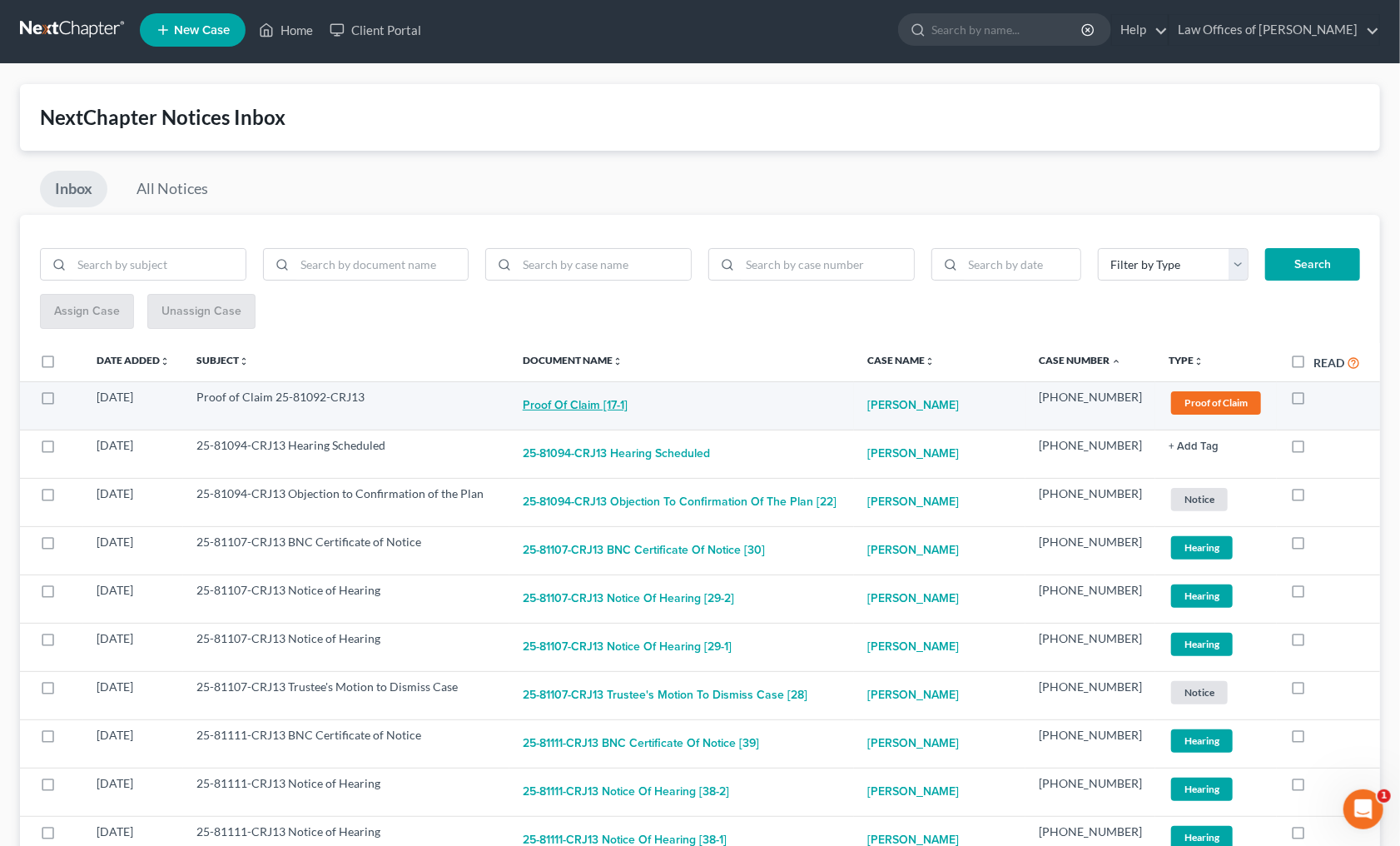
click at [628, 404] on button "Proof of Claim [17-1]" at bounding box center [575, 405] width 105 height 34
checkbox input "true"
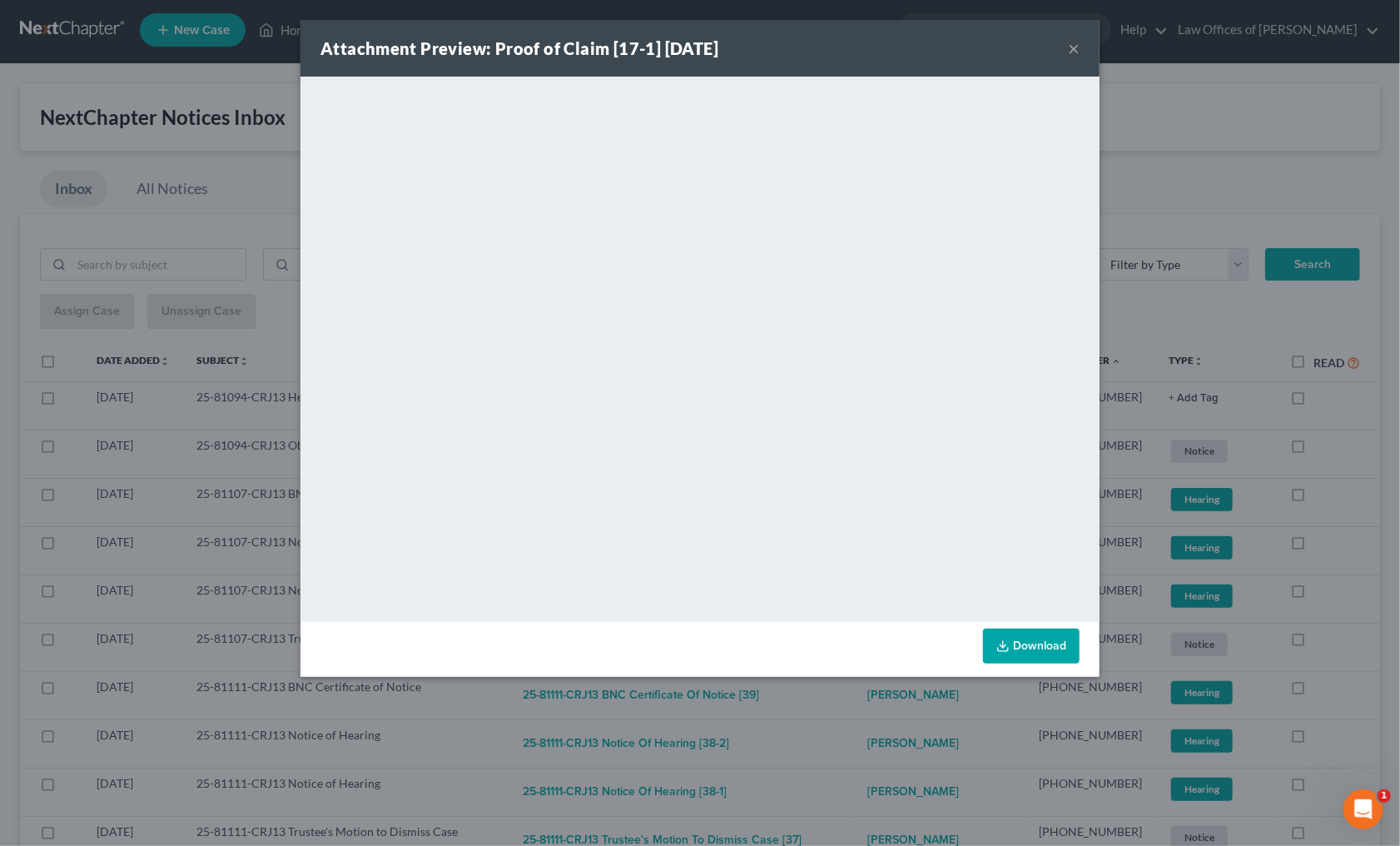
click at [828, 703] on div "Attachment Preview: Proof of Claim [17-1] 08/07/2025 × <object ng-attr-data='ht…" at bounding box center [700, 423] width 1400 height 846
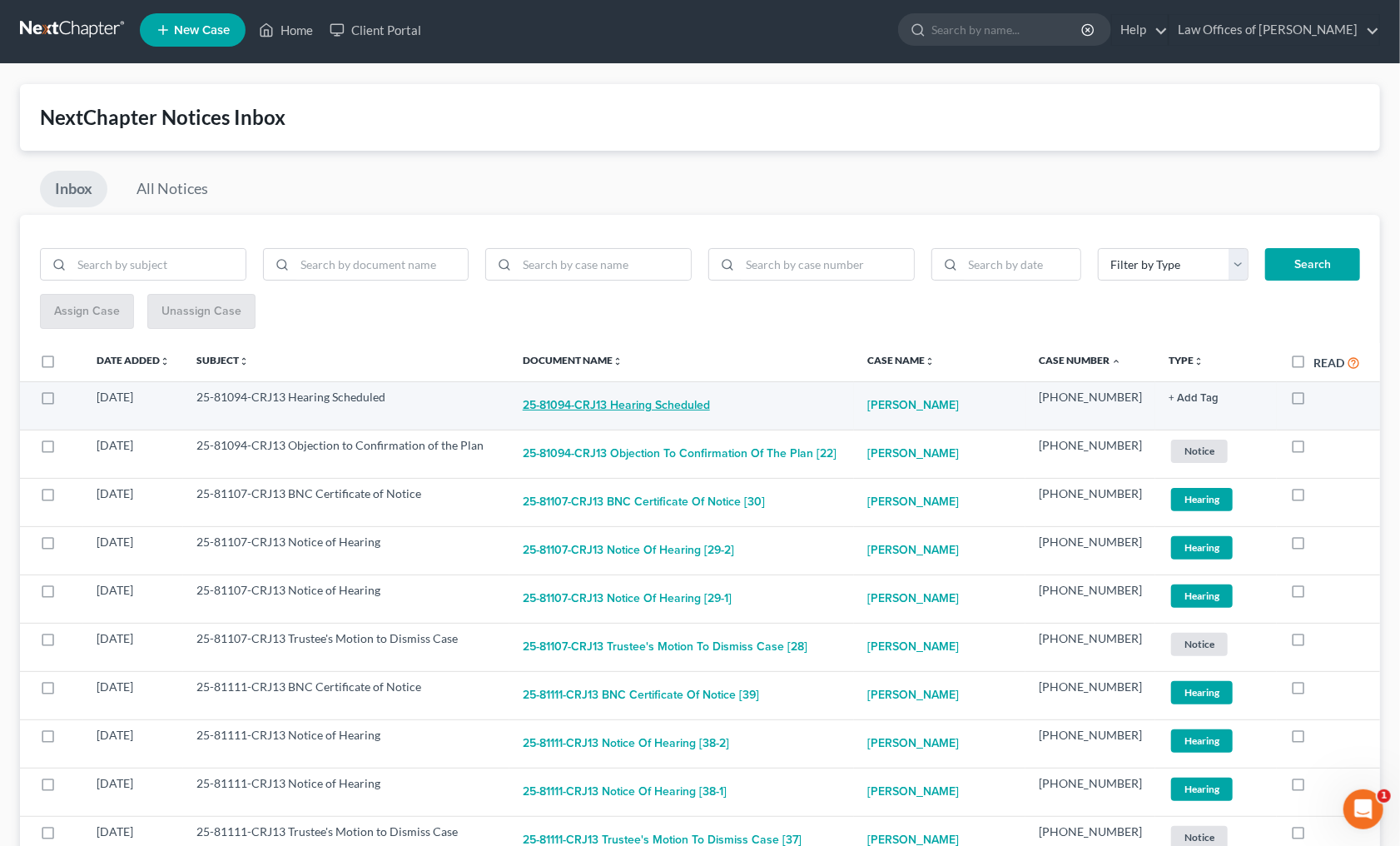
click at [659, 402] on button "25-81094-CRJ13 Hearing Scheduled" at bounding box center [616, 405] width 187 height 34
checkbox input "true"
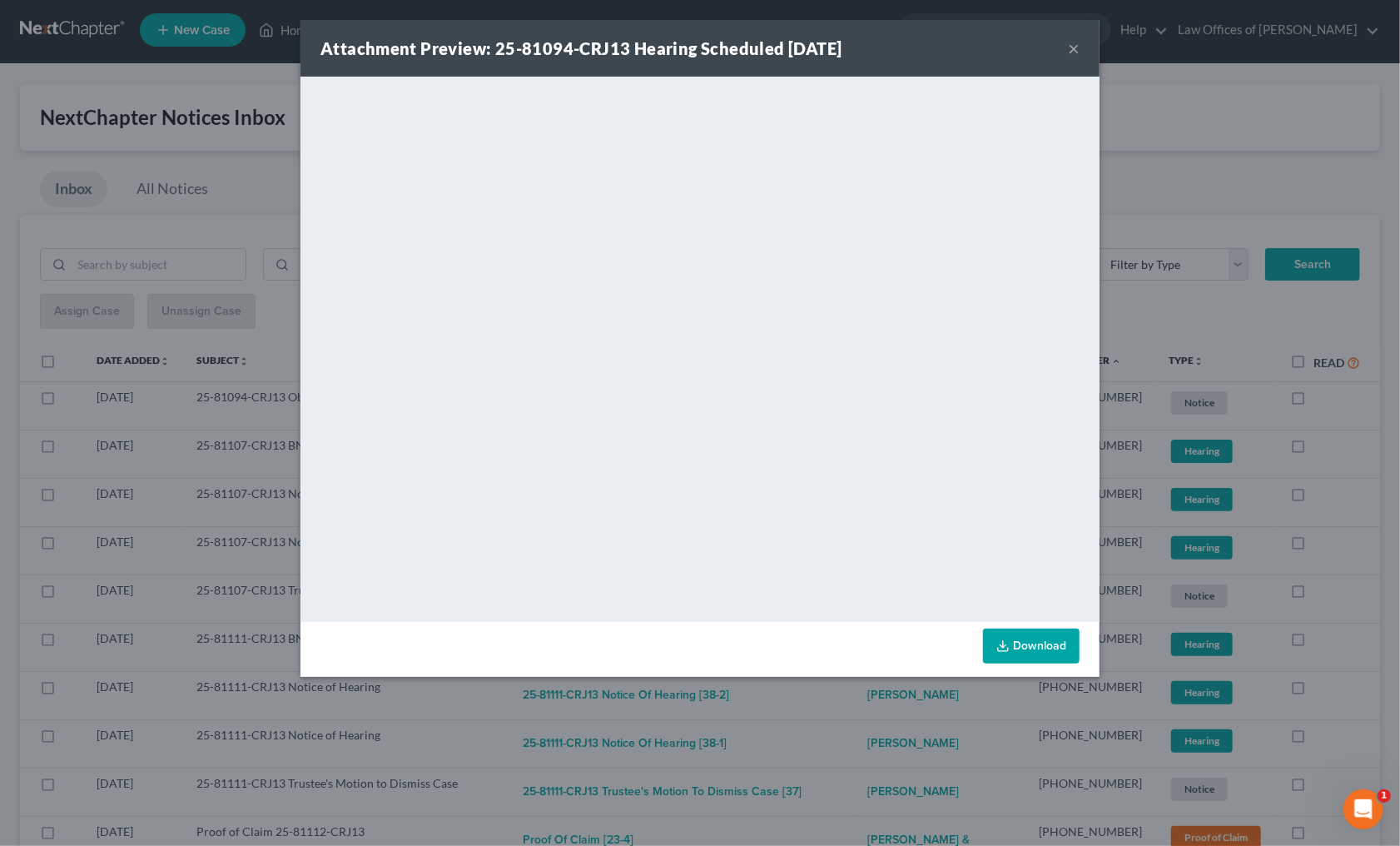
drag, startPoint x: 807, startPoint y: 713, endPoint x: 795, endPoint y: 696, distance: 20.8
click at [807, 712] on div "Attachment Preview: 25-81094-CRJ13 Hearing Scheduled 08/08/2025 × <object ng-at…" at bounding box center [700, 423] width 1400 height 846
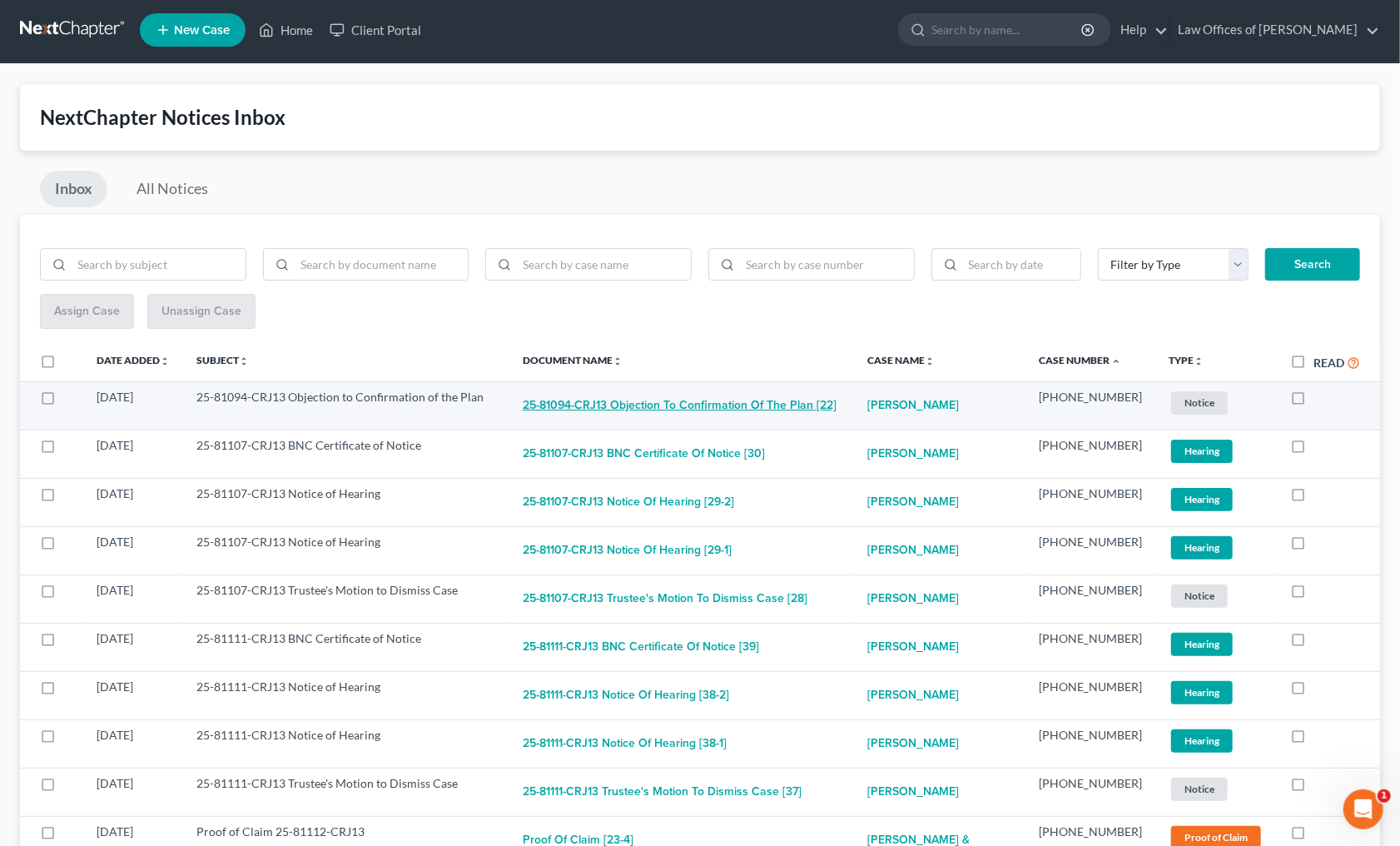
click at [681, 402] on button "25-81094-CRJ13 Objection to Confirmation of the Plan [22]" at bounding box center [679, 405] width 314 height 34
checkbox input "true"
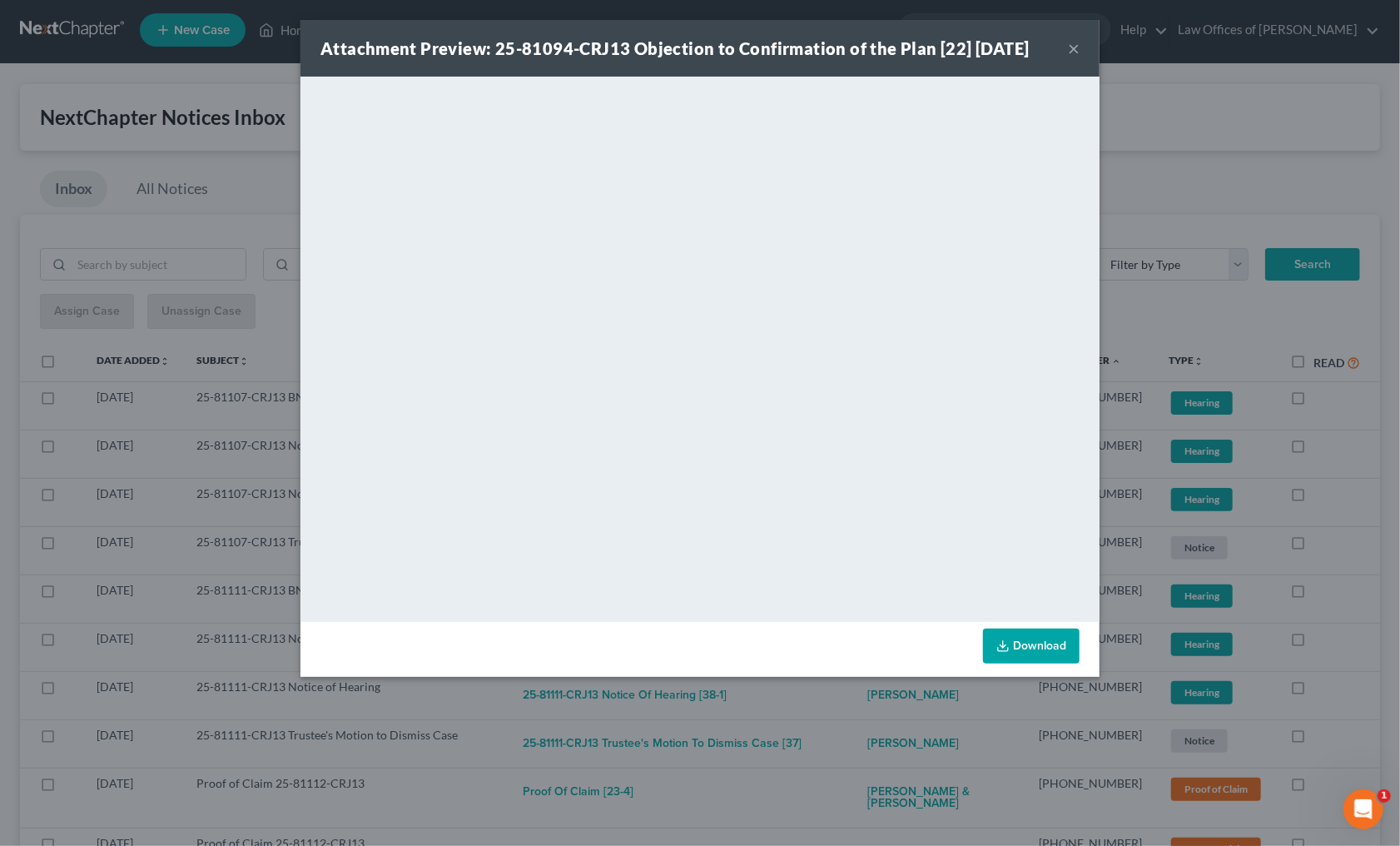
drag, startPoint x: 861, startPoint y: 719, endPoint x: 858, endPoint y: 705, distance: 14.3
click at [861, 717] on div "Attachment Preview: 25-81094-CRJ13 Objection to Confirmation of the Plan [22] 0…" at bounding box center [700, 423] width 1400 height 846
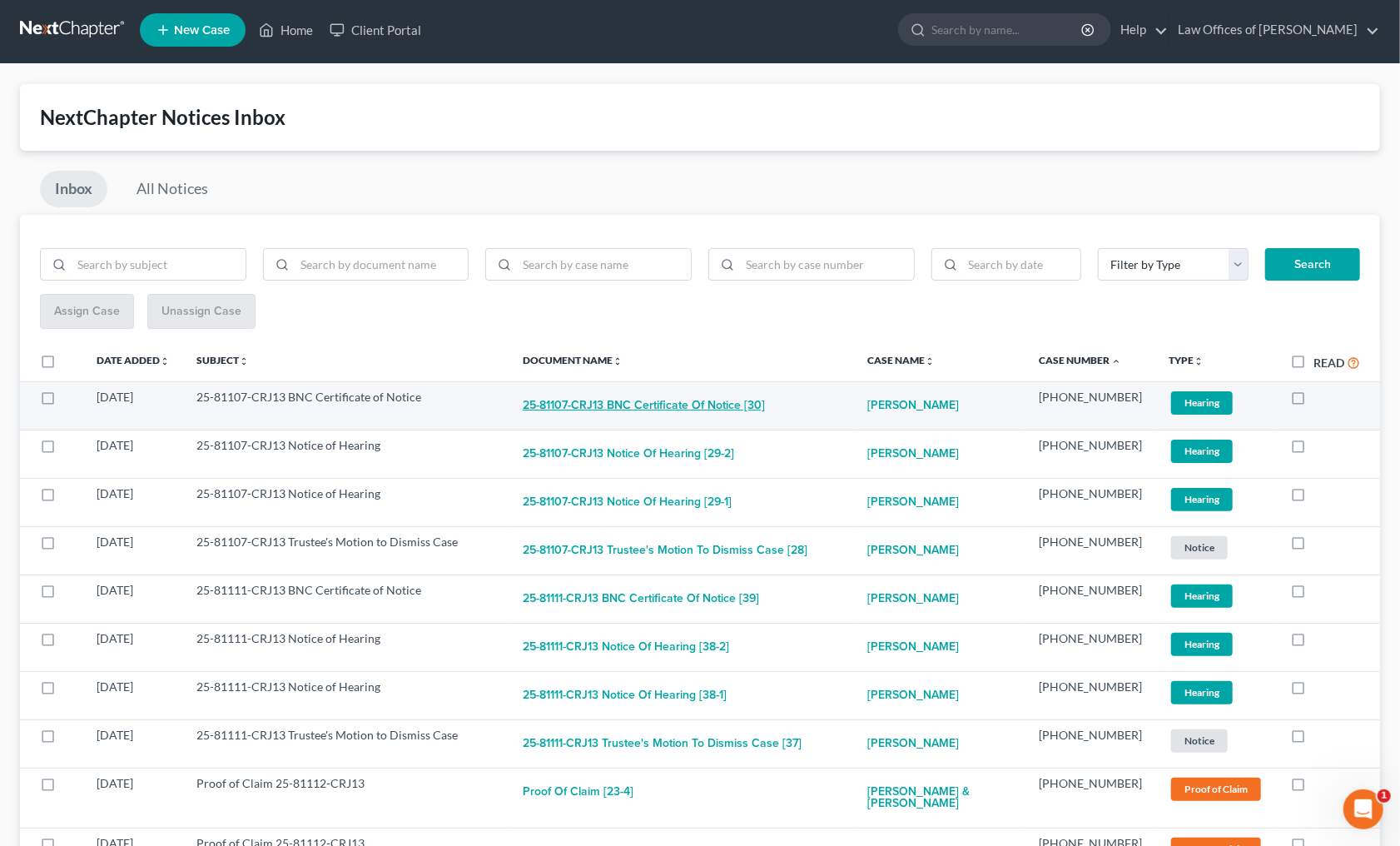
click at [674, 397] on button "25-81107-CRJ13 BNC Certificate of Notice [30]" at bounding box center [644, 405] width 243 height 34
checkbox input "true"
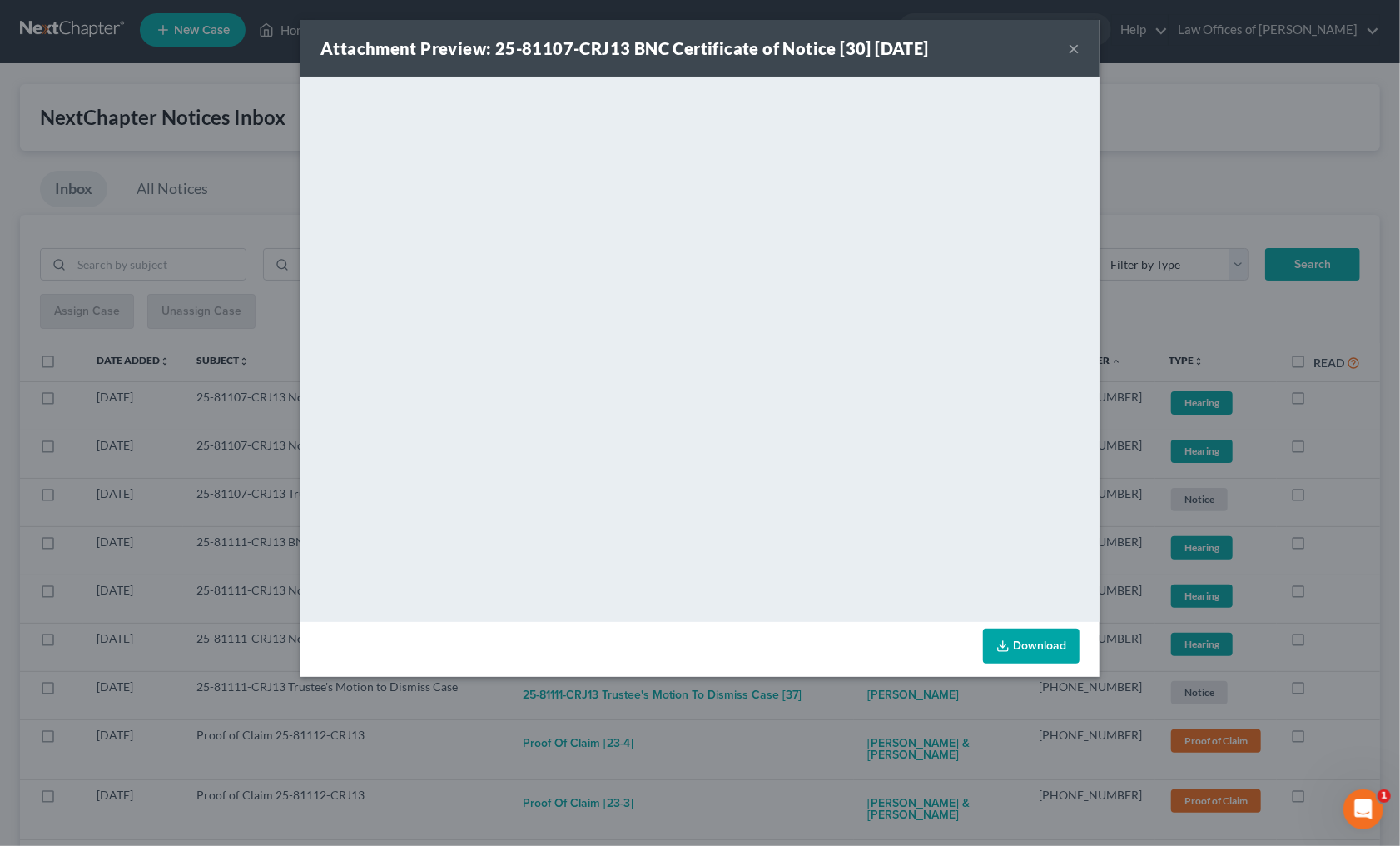
drag, startPoint x: 856, startPoint y: 725, endPoint x: 845, endPoint y: 691, distance: 35.7
click at [856, 719] on div "Attachment Preview: 25-81107-CRJ13 BNC Certificate of Notice [30] 08/11/2025 × …" at bounding box center [700, 423] width 1400 height 846
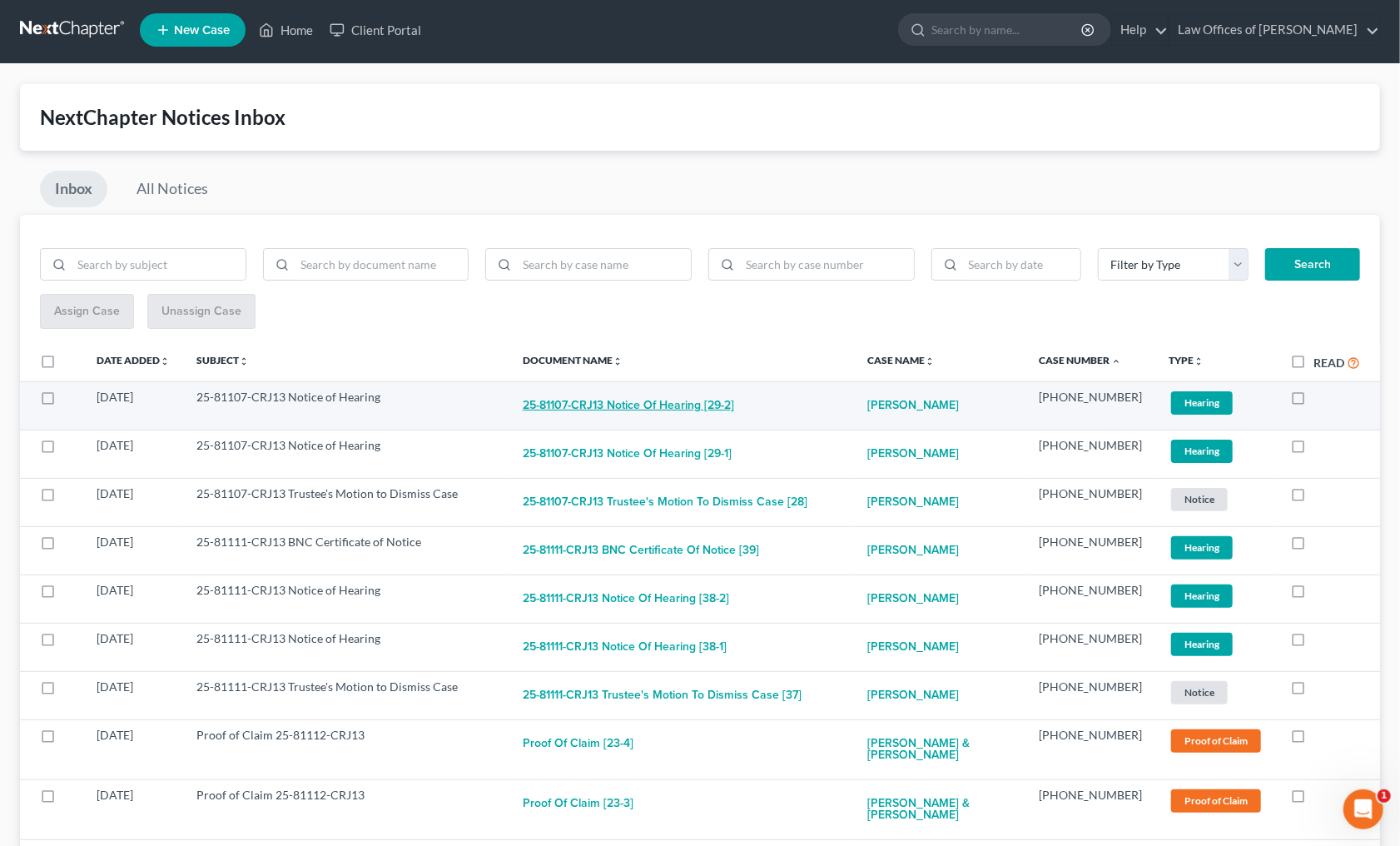
click at [701, 389] on button "25-81107-CRJ13 Notice of Hearing [29-2]" at bounding box center [628, 405] width 211 height 34
checkbox input "true"
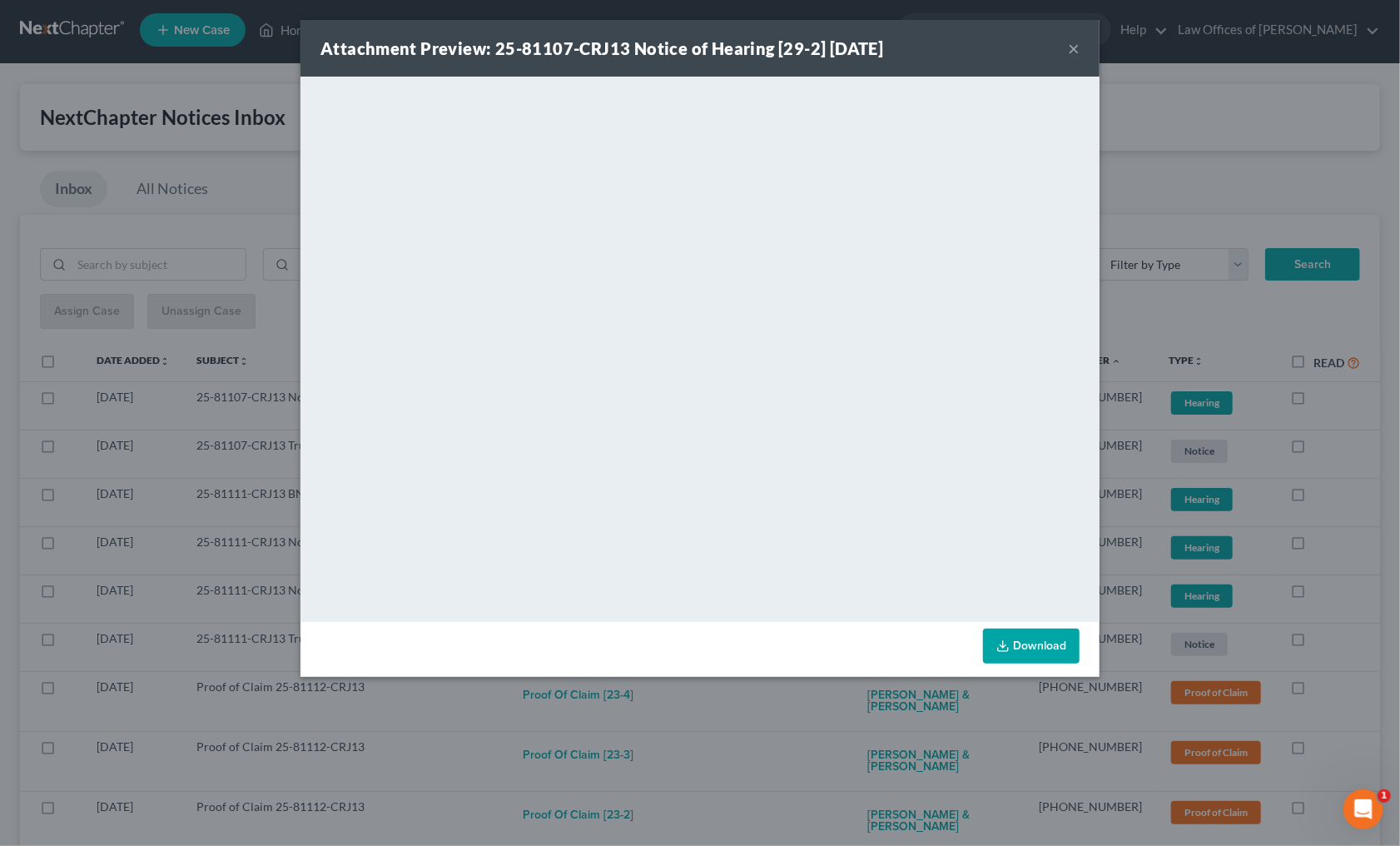
click at [840, 715] on div "Attachment Preview: 25-81107-CRJ13 Notice of Hearing [29-2] 08/08/2025 × <objec…" at bounding box center [700, 423] width 1400 height 846
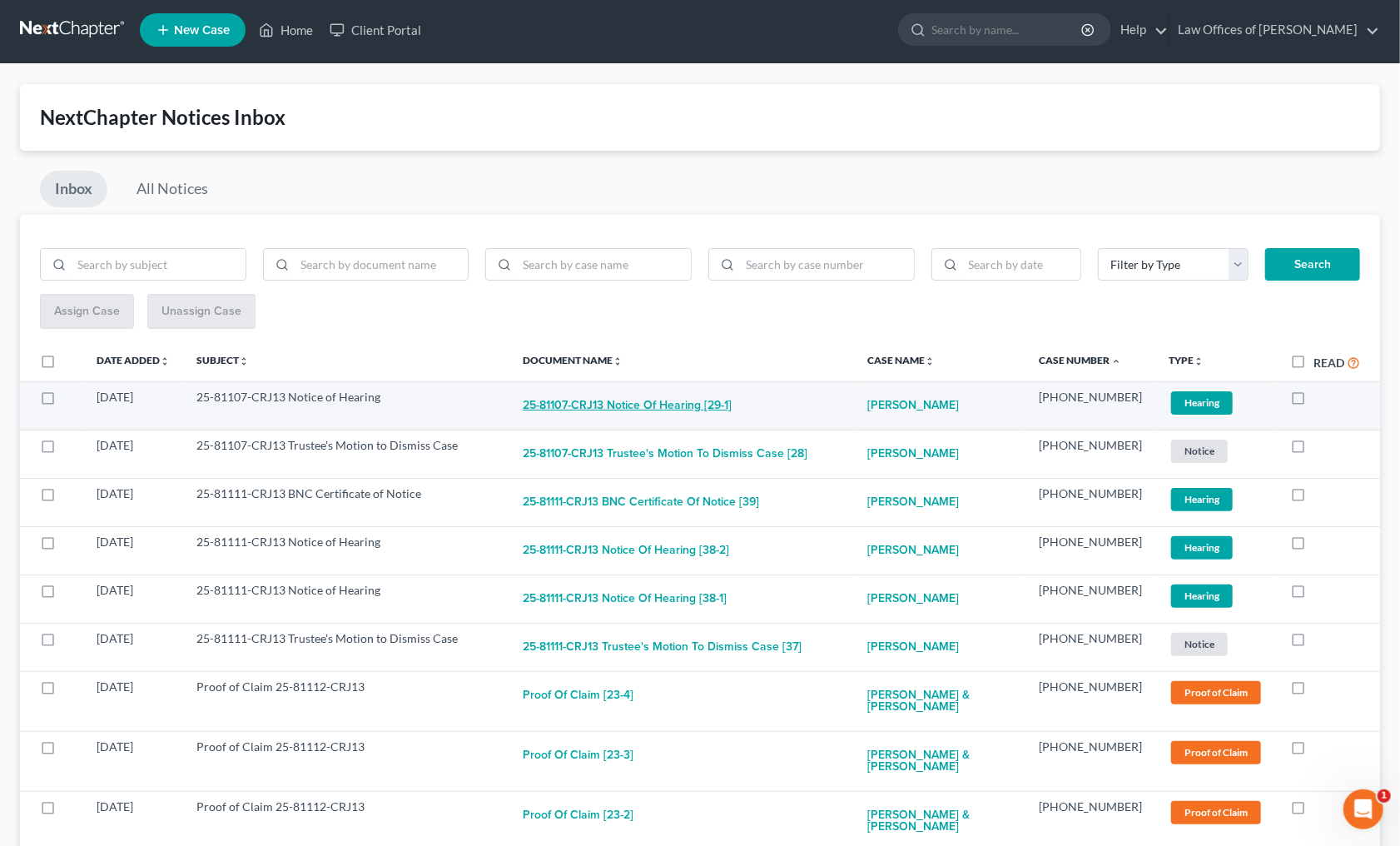
click at [691, 408] on button "25-81107-CRJ13 Notice of Hearing [29-1]" at bounding box center [627, 405] width 209 height 34
checkbox input "true"
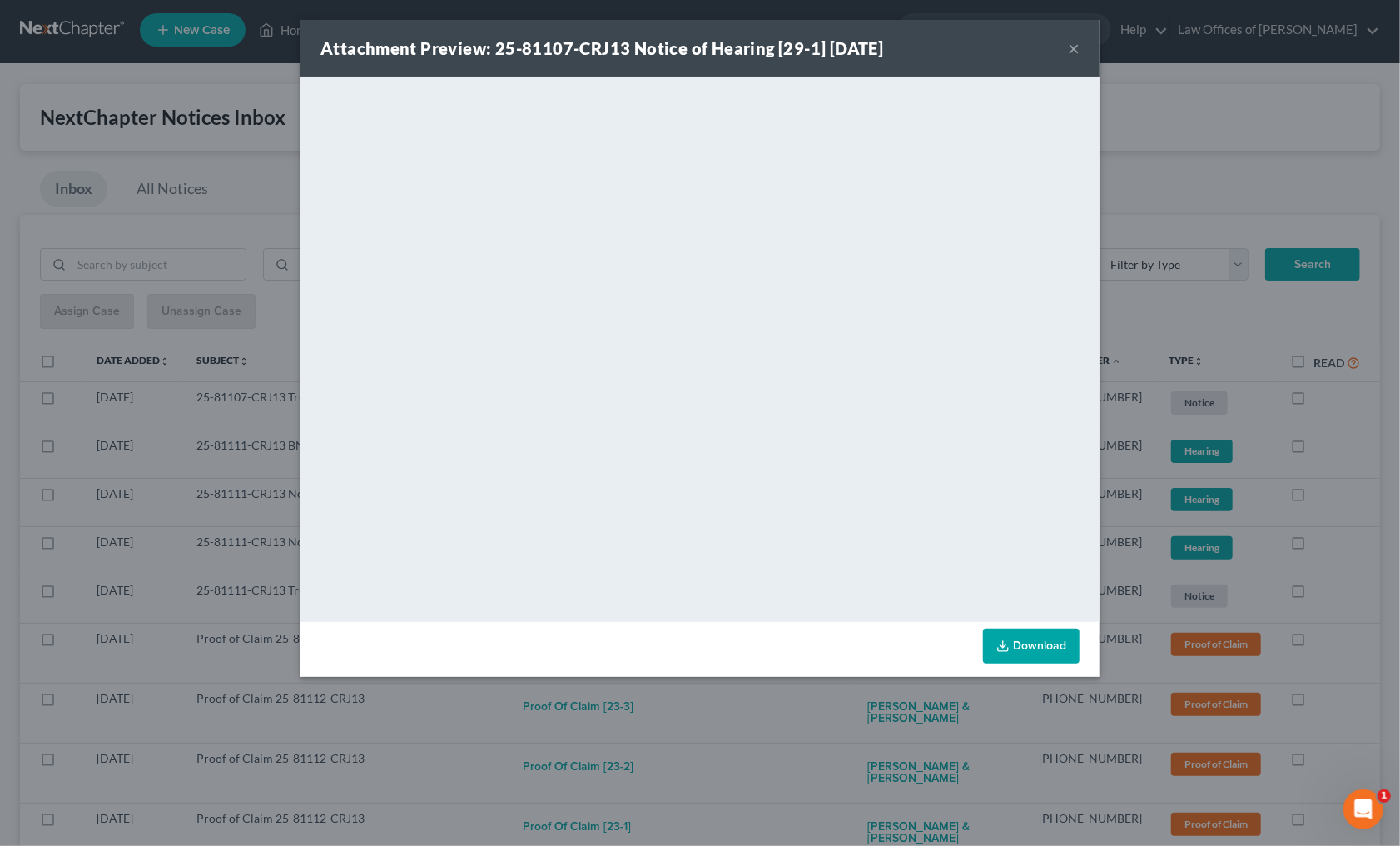
click at [796, 680] on div "Attachment Preview: 25-81107-CRJ13 Notice of Hearing [29-1] 08/08/2025 × <objec…" at bounding box center [700, 423] width 1400 height 846
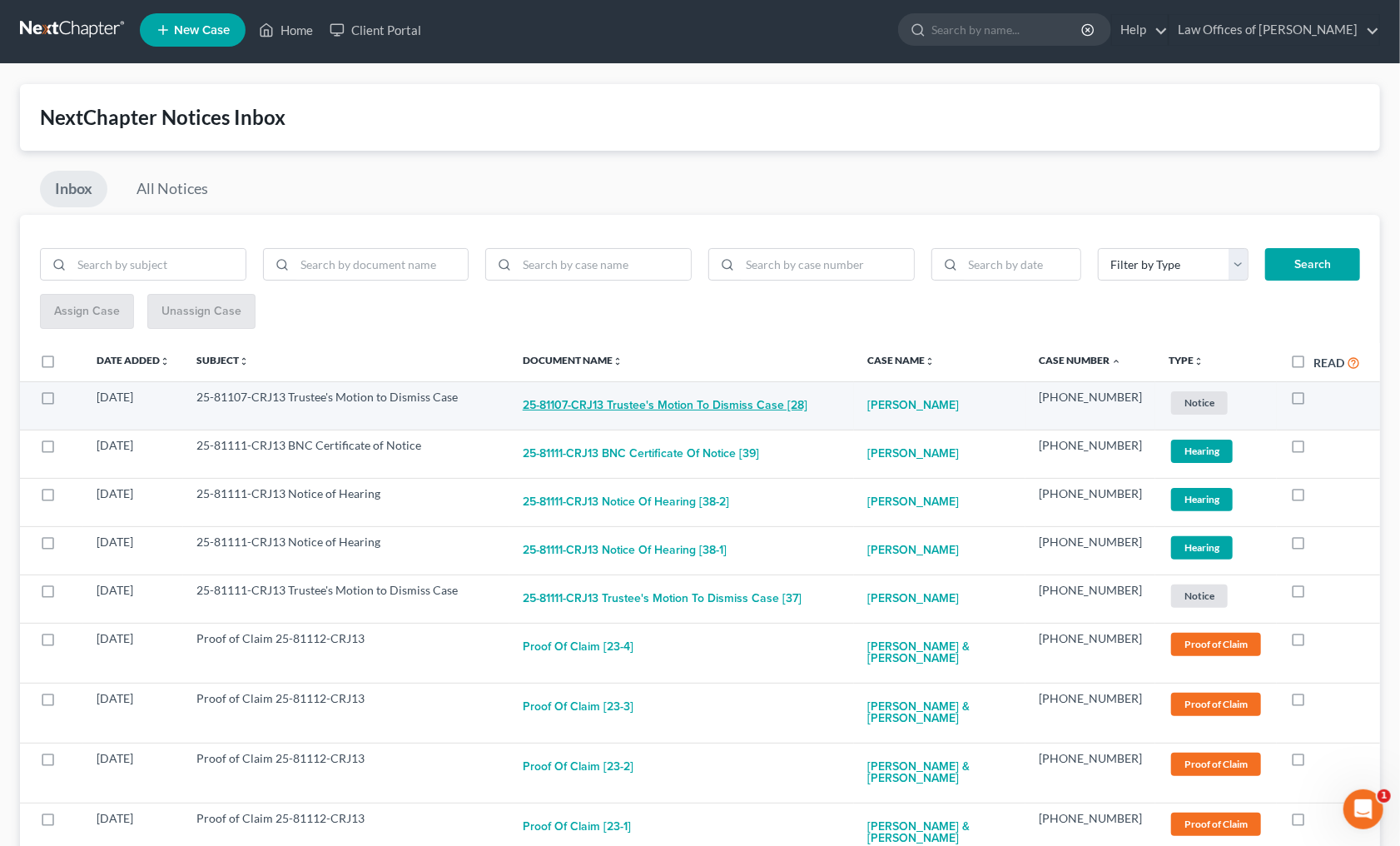
click at [696, 408] on button "25-81107-CRJ13 Trustee's Motion to Dismiss Case [28]" at bounding box center [664, 405] width 284 height 34
checkbox input "true"
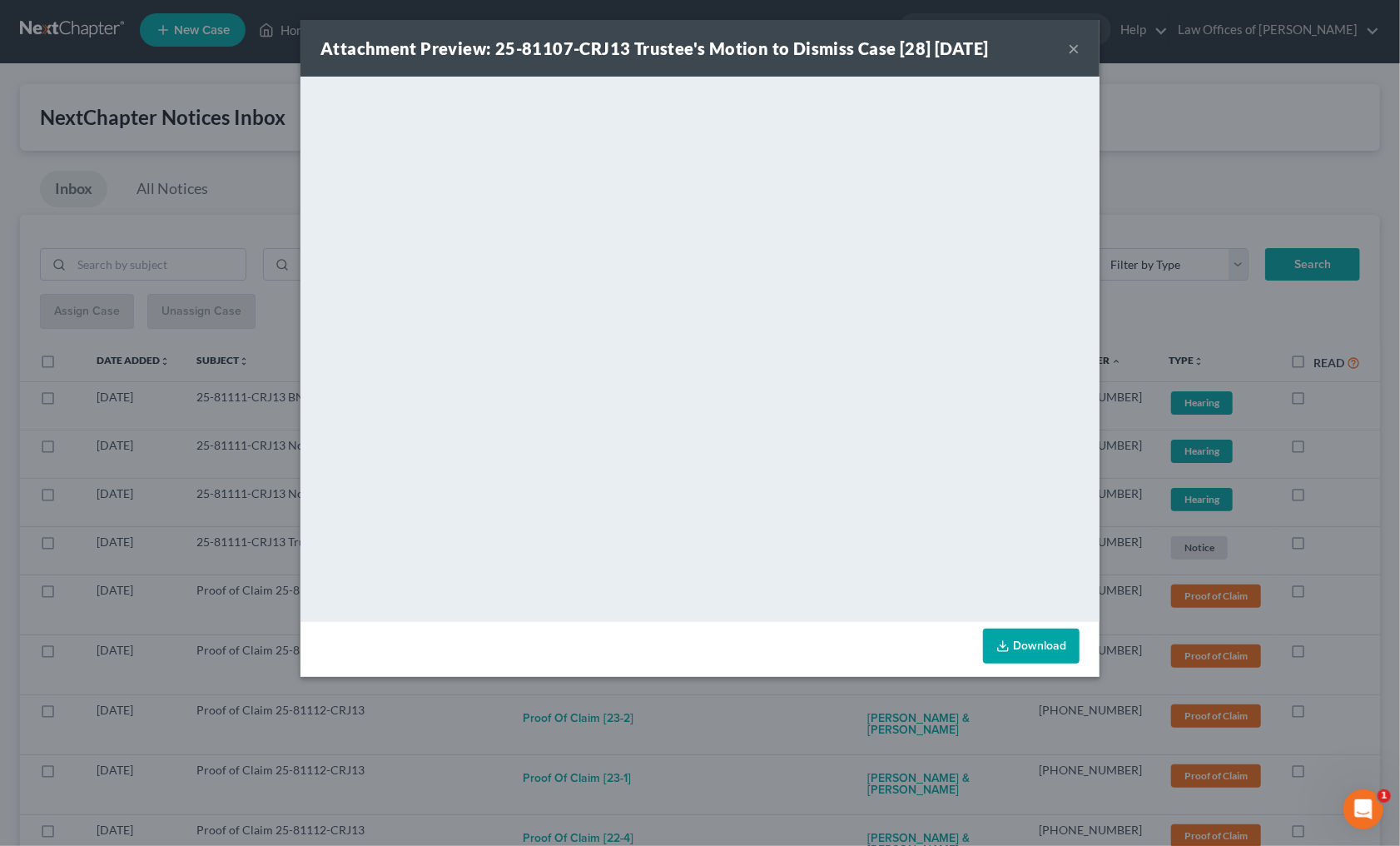
click at [818, 717] on div "Attachment Preview: 25-81107-CRJ13 Trustee's Motion to Dismiss Case [28] 08/08/…" at bounding box center [700, 423] width 1400 height 846
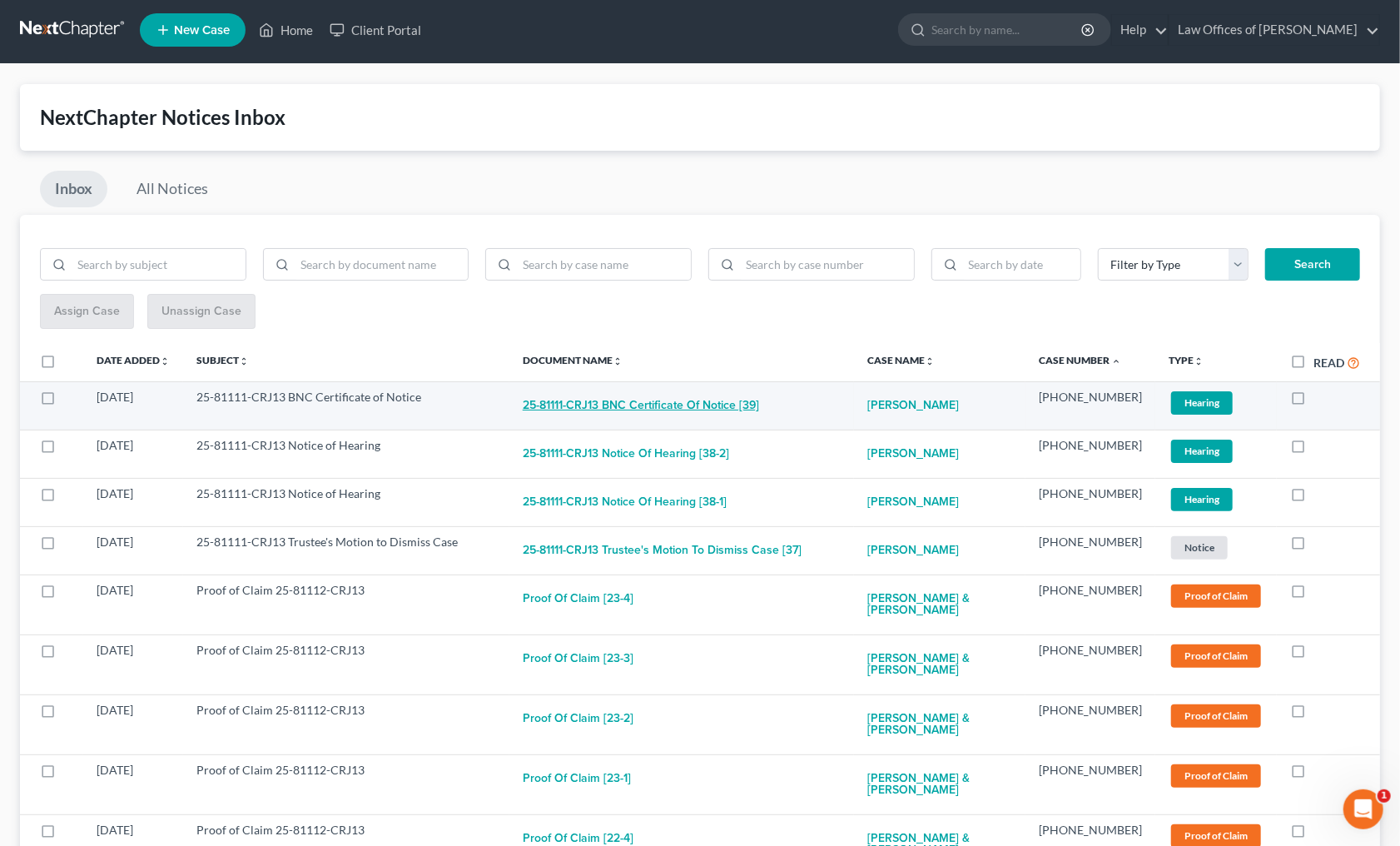
click at [678, 406] on button "25-81111-CRJ13 BNC Certificate of Notice [39]" at bounding box center [641, 405] width 237 height 34
checkbox input "true"
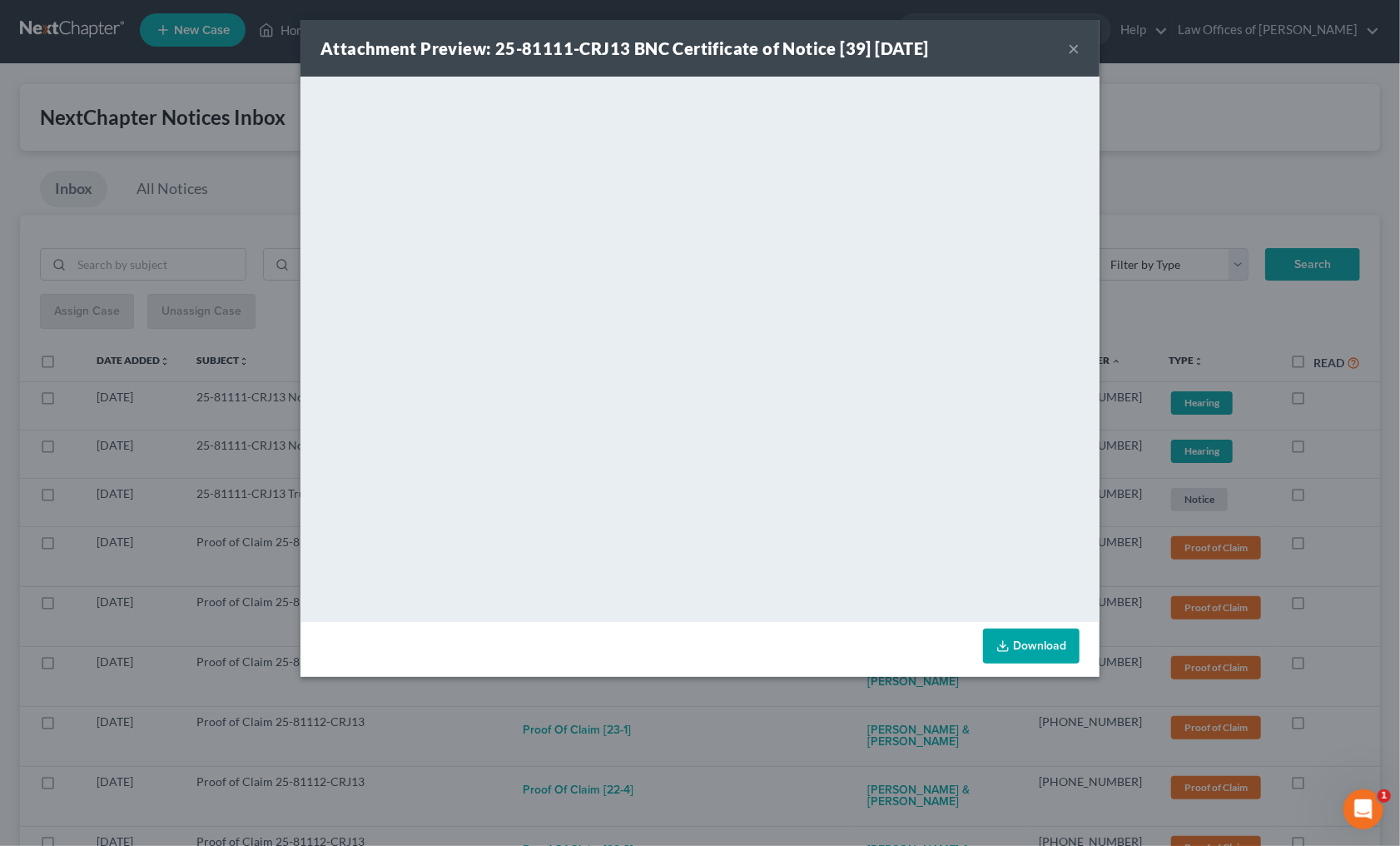
drag, startPoint x: 786, startPoint y: 708, endPoint x: 783, endPoint y: 700, distance: 8.5
click at [786, 706] on div "Attachment Preview: 25-81111-CRJ13 BNC Certificate of Notice [39] 08/11/2025 × …" at bounding box center [700, 423] width 1400 height 846
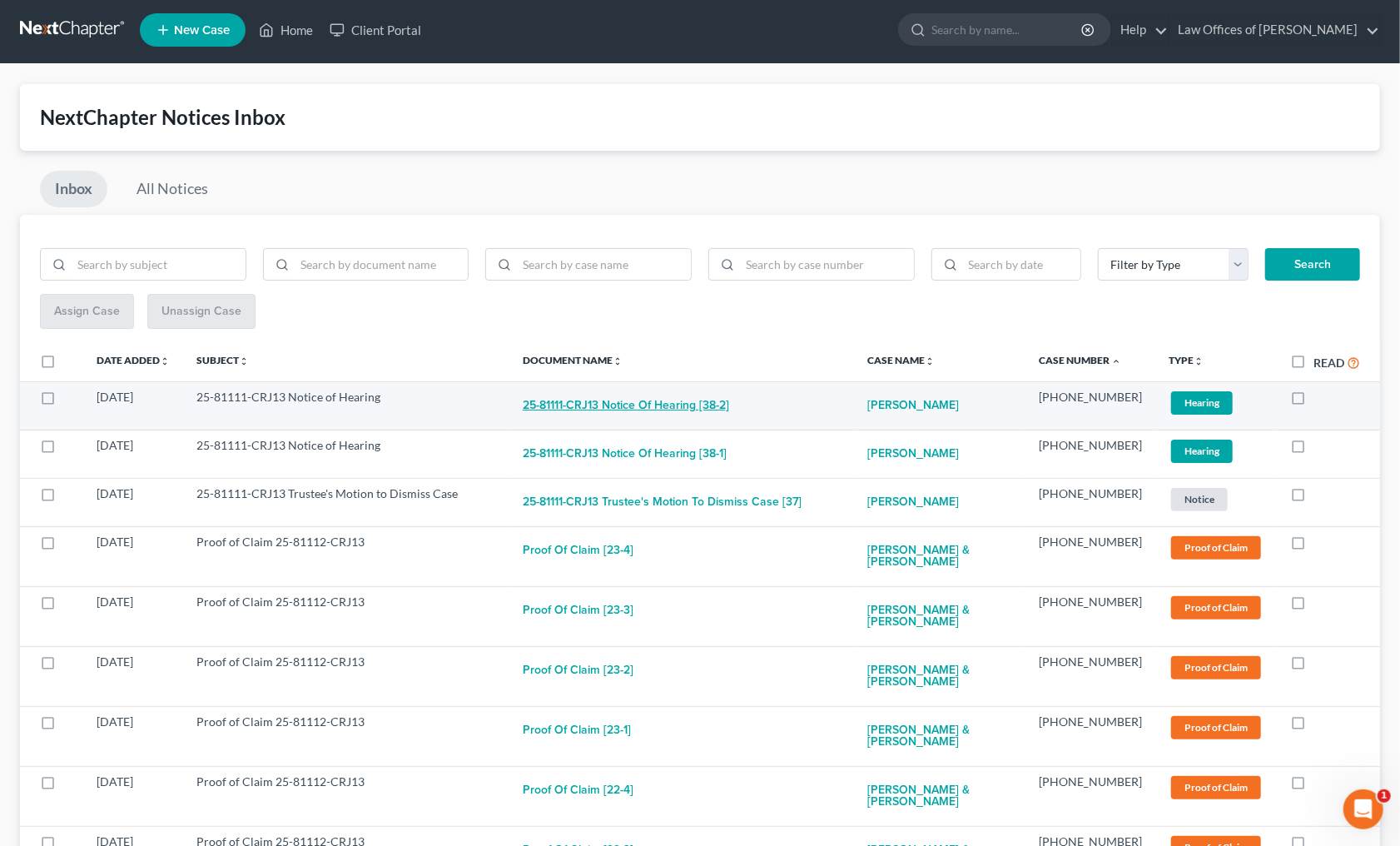
click at [698, 405] on button "25-81111-CRJ13 Notice of Hearing [38-2]" at bounding box center [626, 405] width 206 height 34
checkbox input "true"
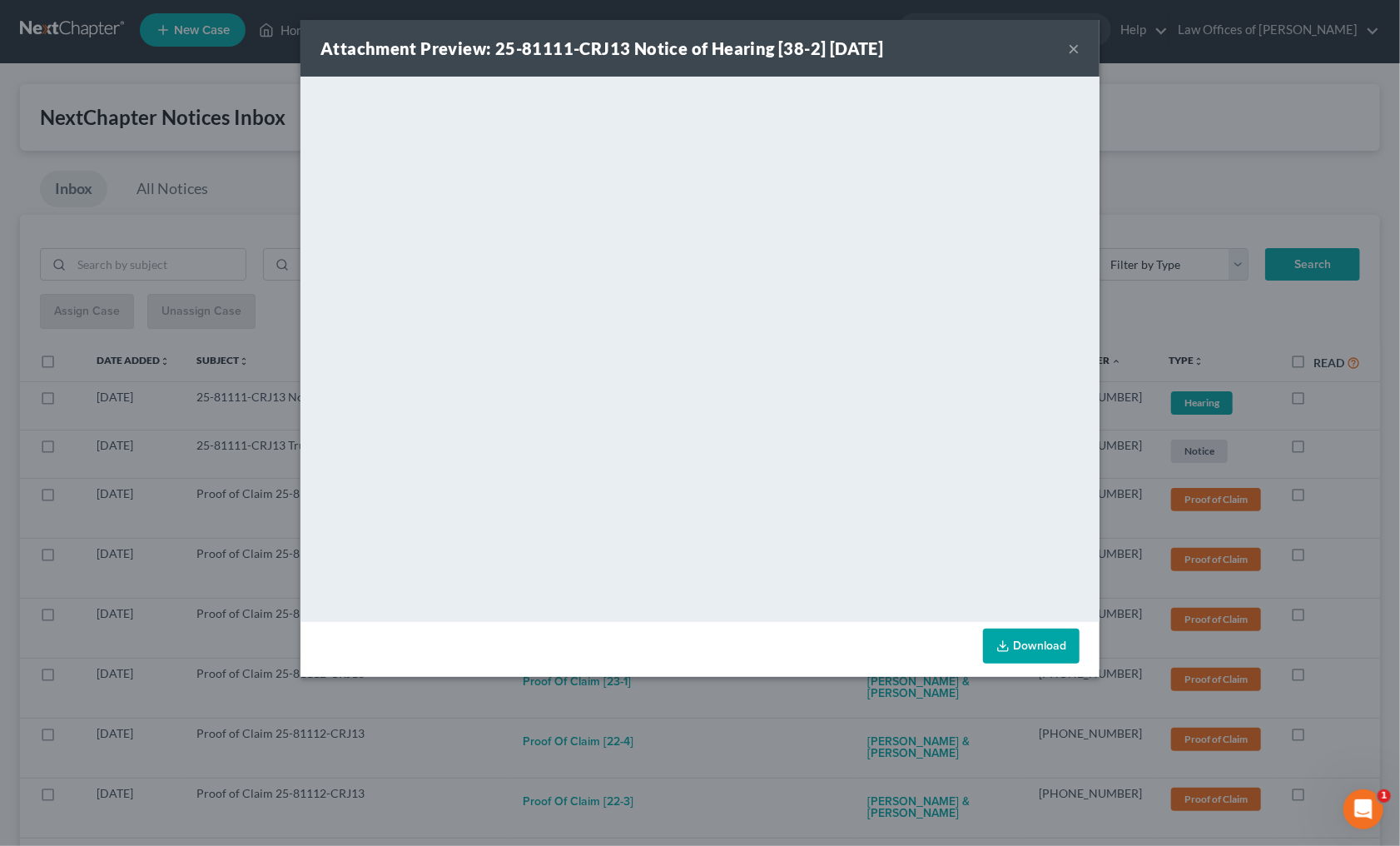
drag, startPoint x: 796, startPoint y: 731, endPoint x: 761, endPoint y: 667, distance: 72.9
click at [795, 723] on div "Attachment Preview: 25-81111-CRJ13 Notice of Hearing [38-2] 08/08/2025 × <objec…" at bounding box center [700, 423] width 1400 height 846
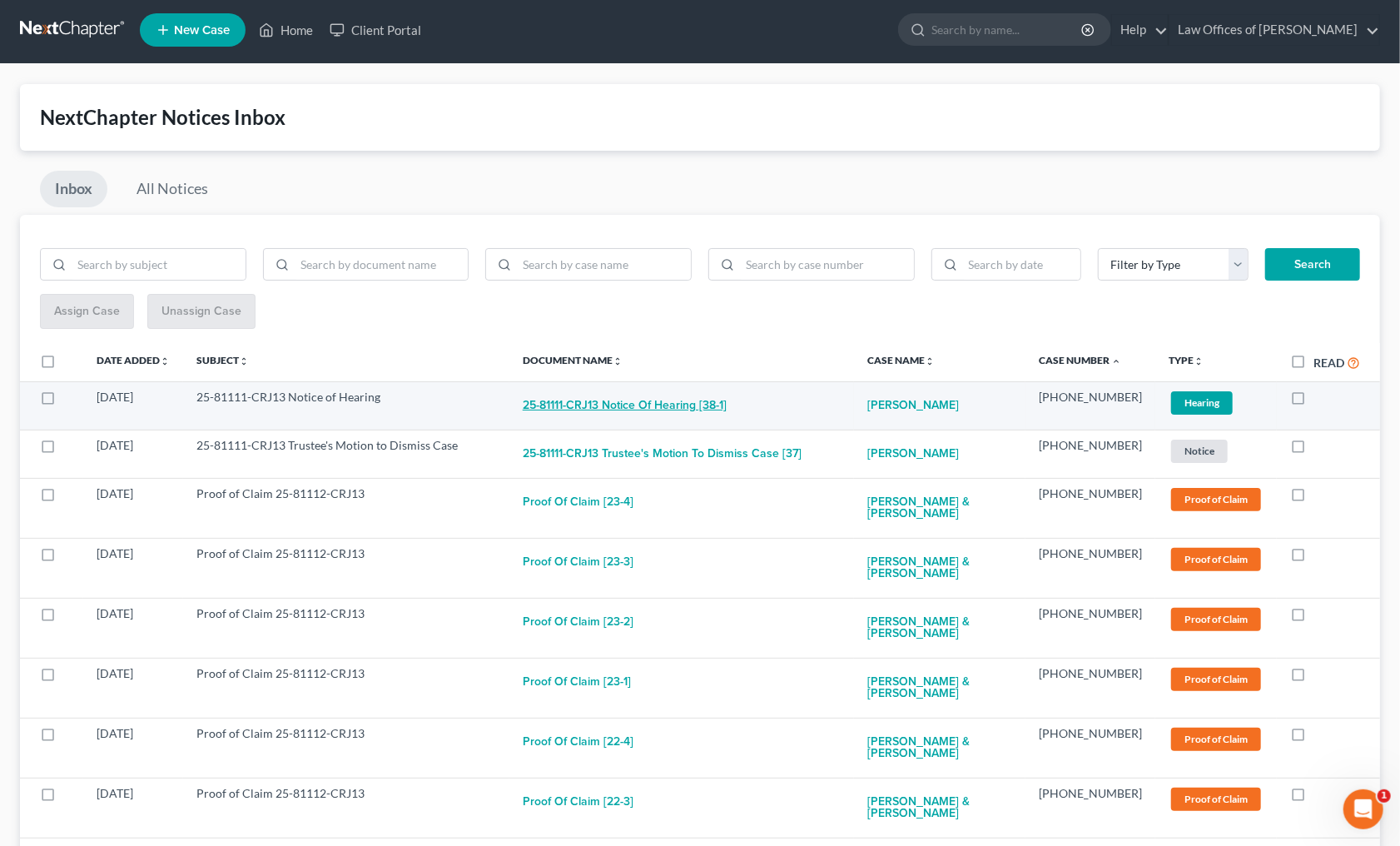
click at [684, 411] on button "25-81111-CRJ13 Notice of Hearing [38-1]" at bounding box center [625, 405] width 204 height 34
checkbox input "true"
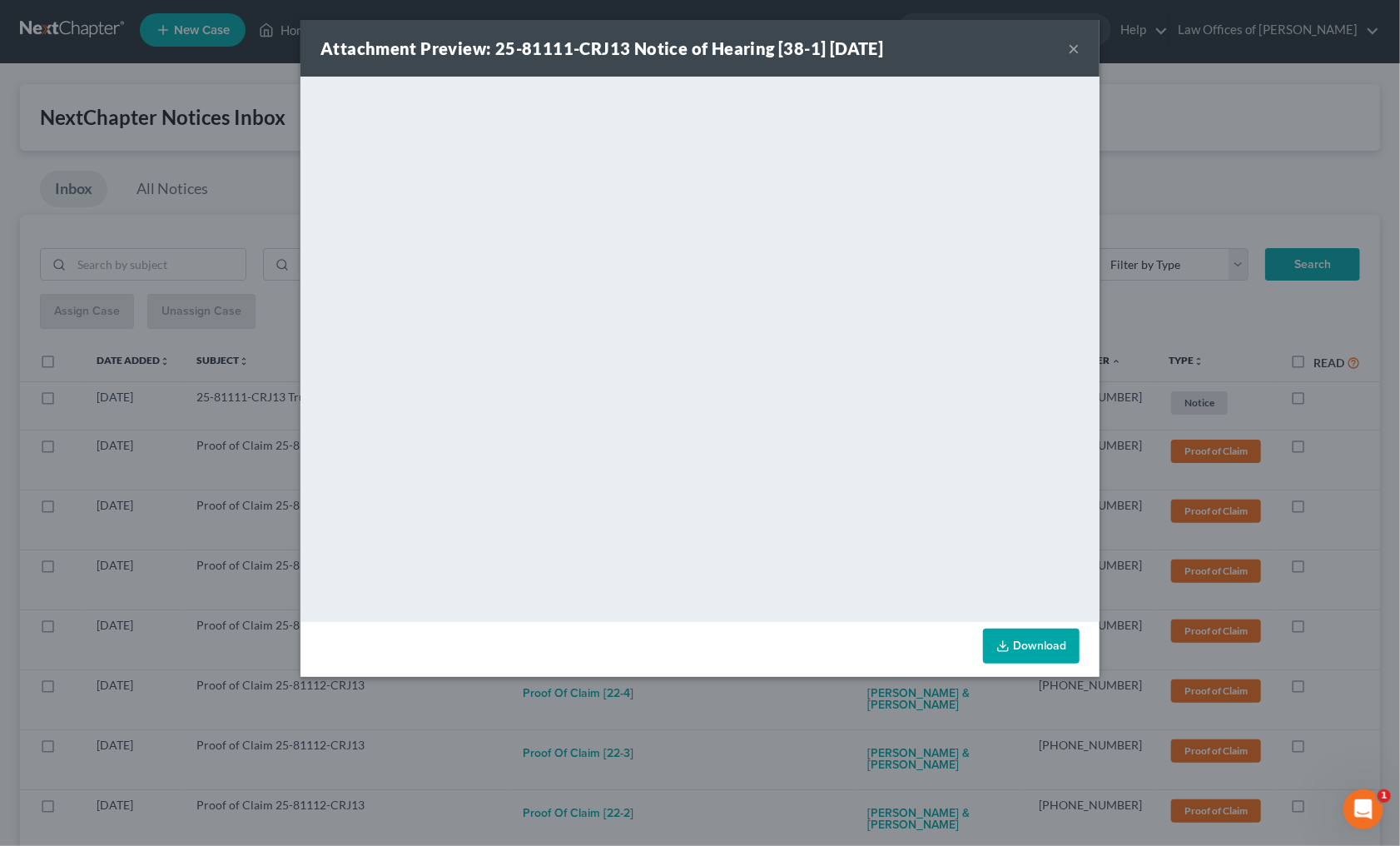
drag, startPoint x: 796, startPoint y: 738, endPoint x: 761, endPoint y: 657, distance: 88.2
click at [796, 731] on div "Attachment Preview: 25-81111-CRJ13 Notice of Hearing [38-1] 08/08/2025 × <objec…" at bounding box center [700, 423] width 1400 height 846
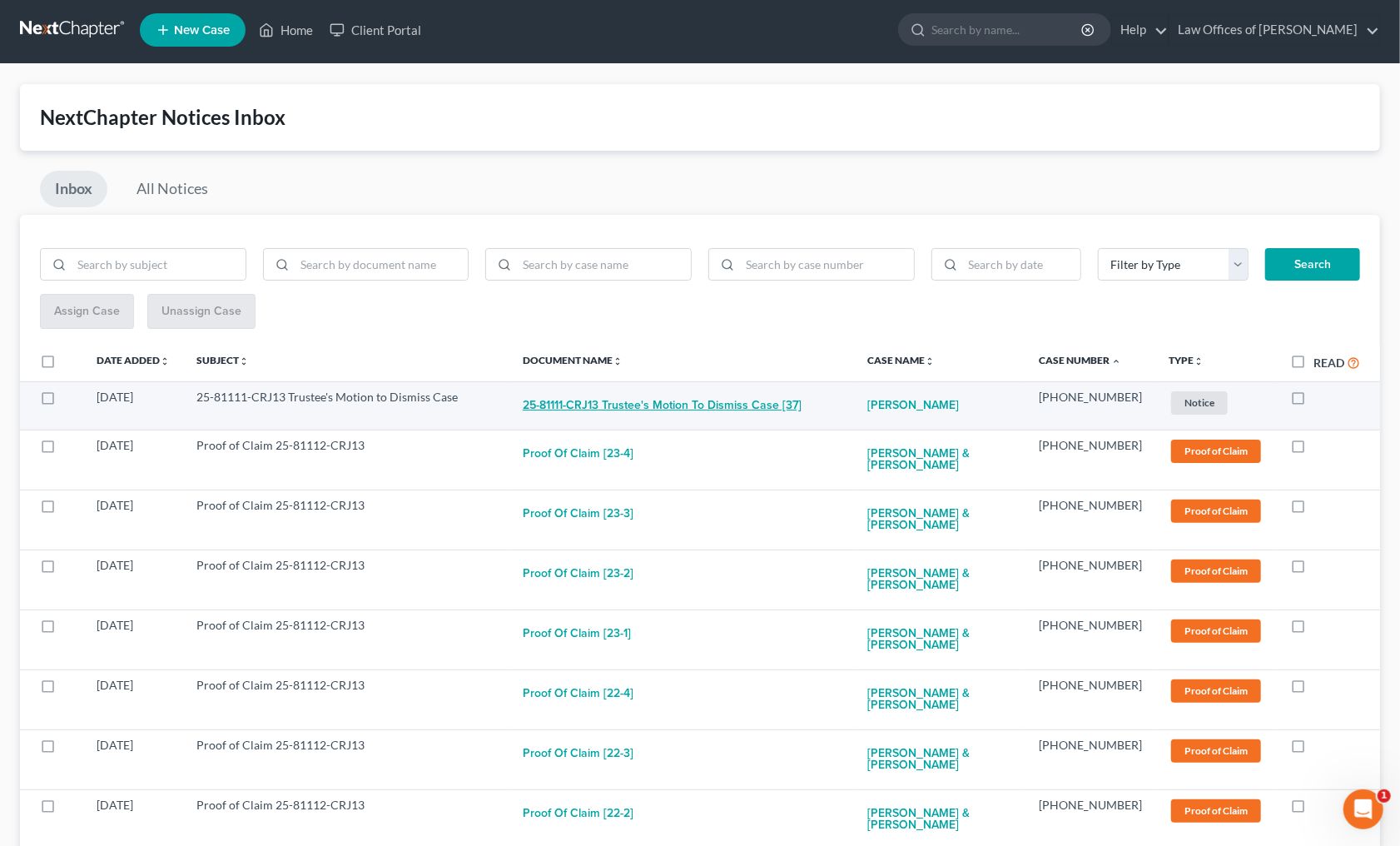
click at [679, 412] on button "25-81111-CRJ13 Trustee's Motion to Dismiss Case [37]" at bounding box center [662, 405] width 279 height 34
checkbox input "true"
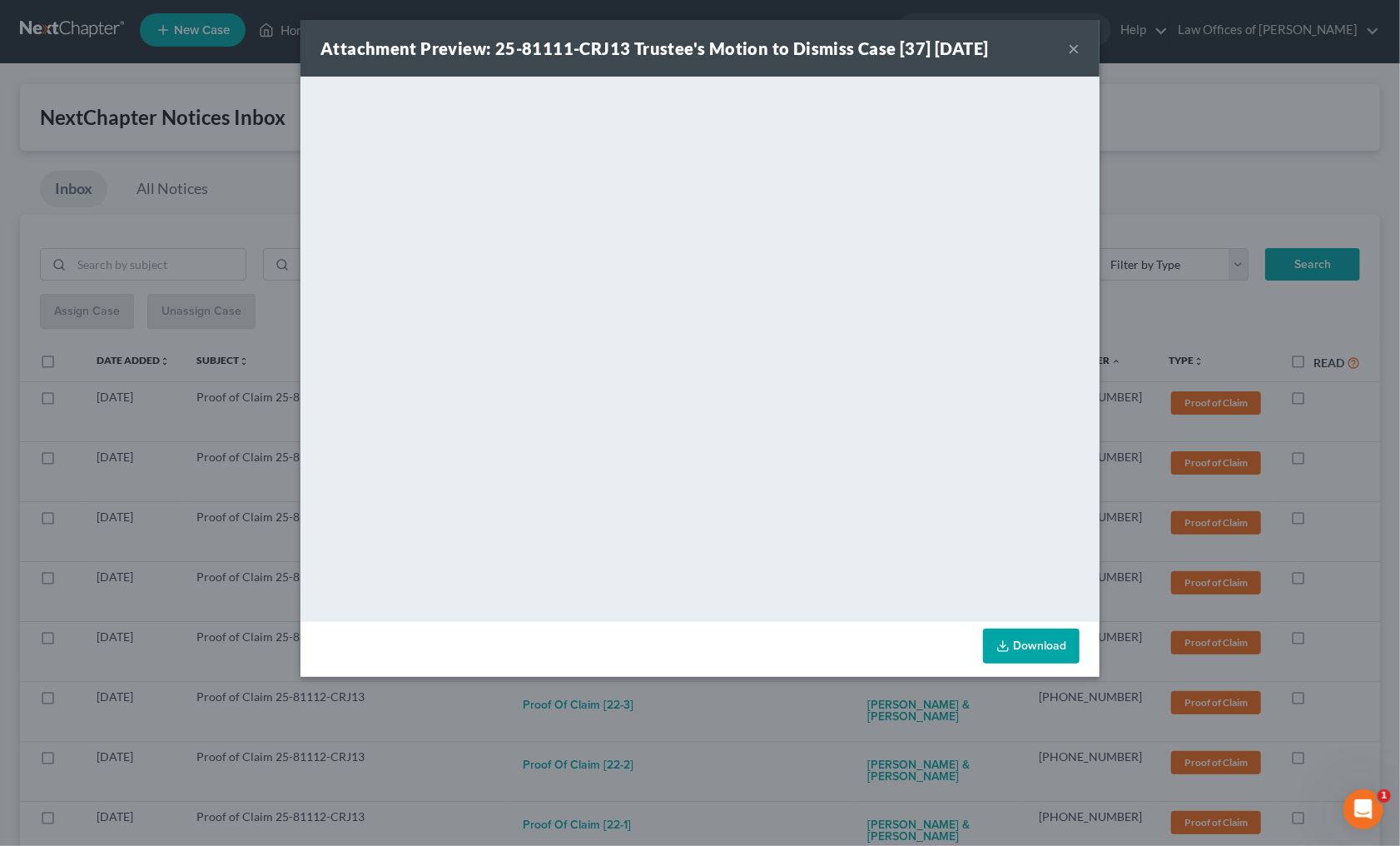
drag, startPoint x: 800, startPoint y: 744, endPoint x: 794, endPoint y: 730, distance: 15.2
click at [800, 741] on div "Attachment Preview: 25-81111-CRJ13 Trustee's Motion to Dismiss Case [37] 08/08/…" at bounding box center [700, 423] width 1400 height 846
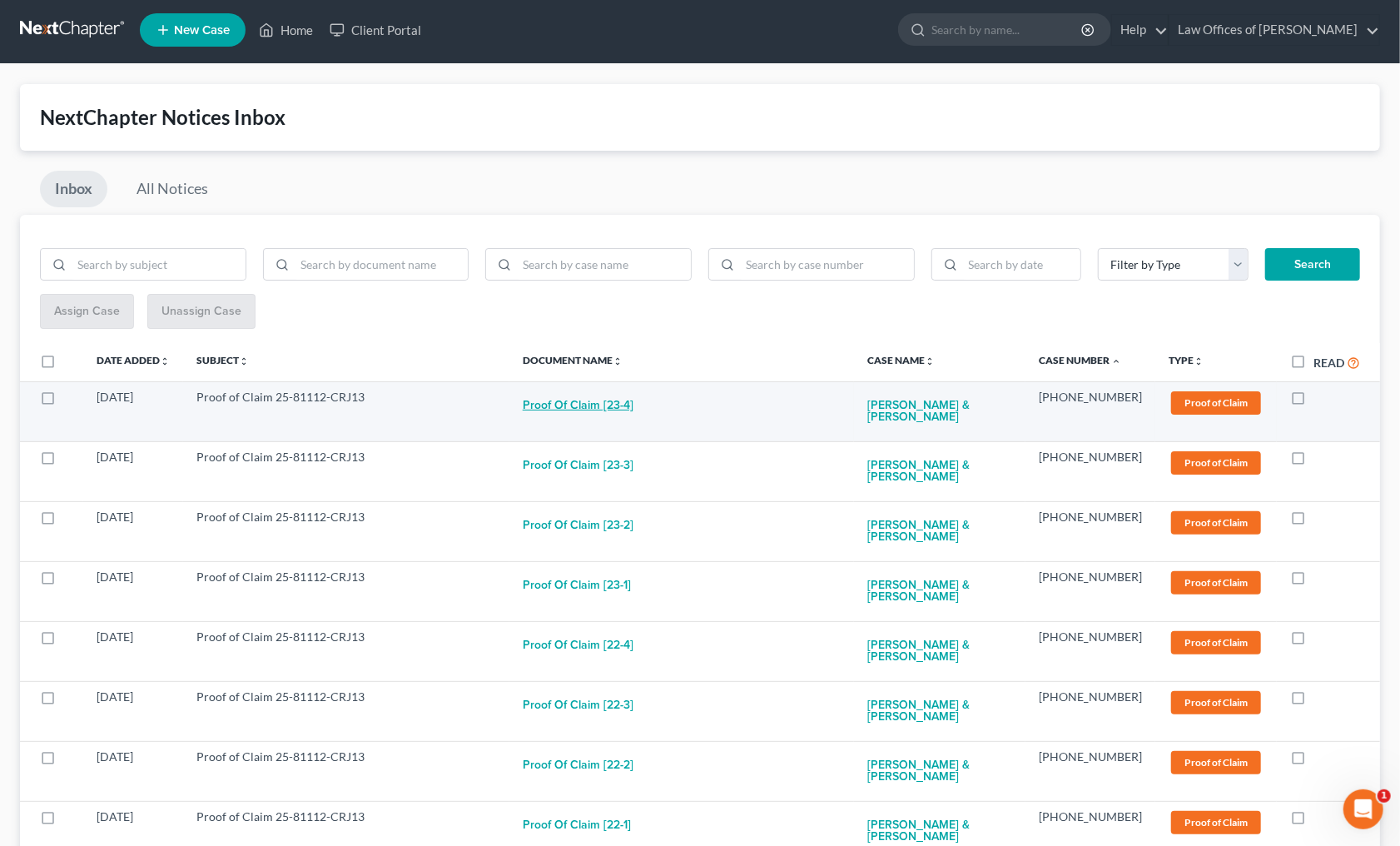
click at [605, 399] on button "Proof of Claim [23-4]" at bounding box center [578, 405] width 111 height 34
checkbox input "true"
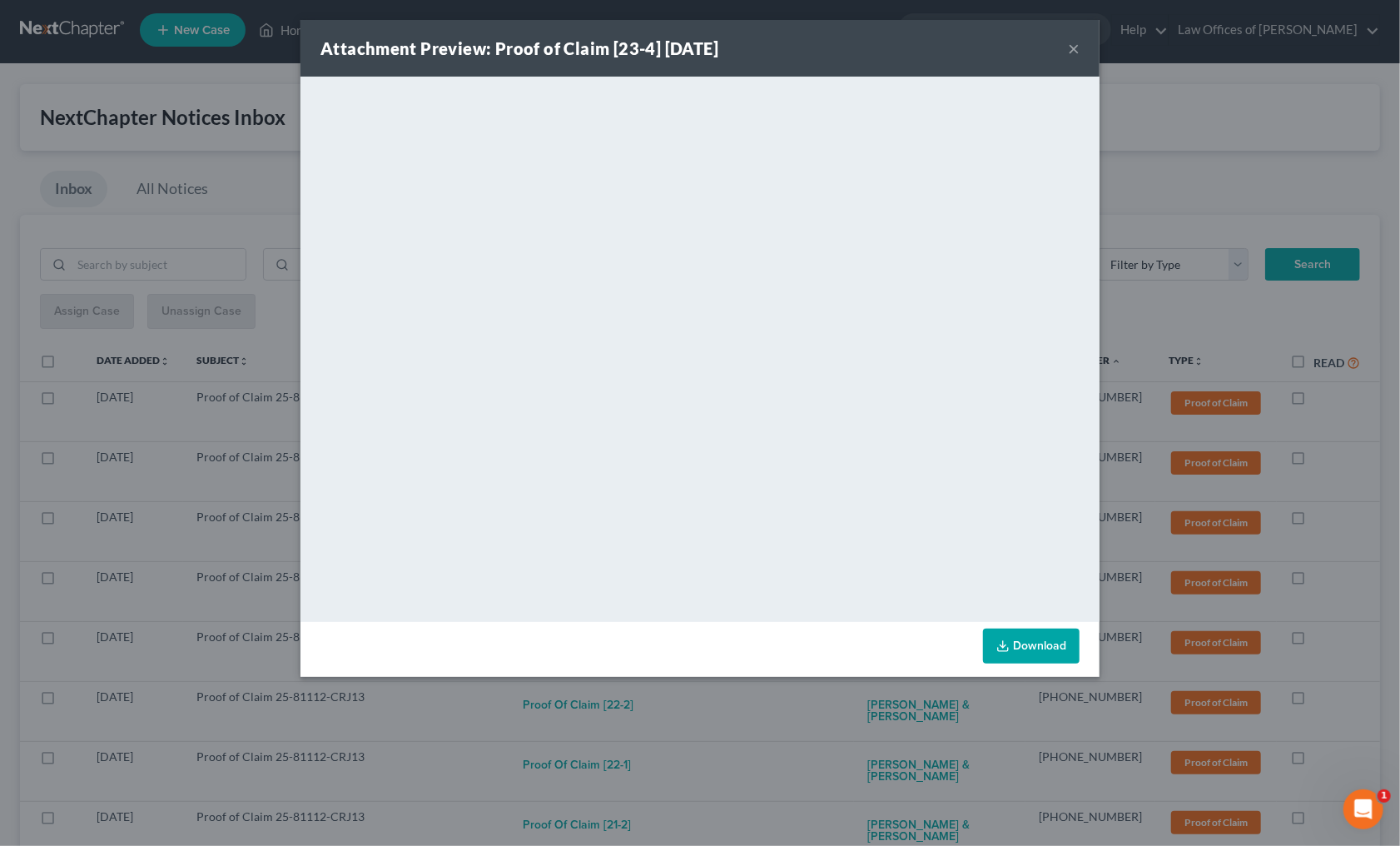
drag, startPoint x: 802, startPoint y: 708, endPoint x: 780, endPoint y: 679, distance: 36.4
click at [800, 706] on div "Attachment Preview: Proof of Claim [23-4] 08/11/2025 × <object ng-attr-data='ht…" at bounding box center [700, 423] width 1400 height 846
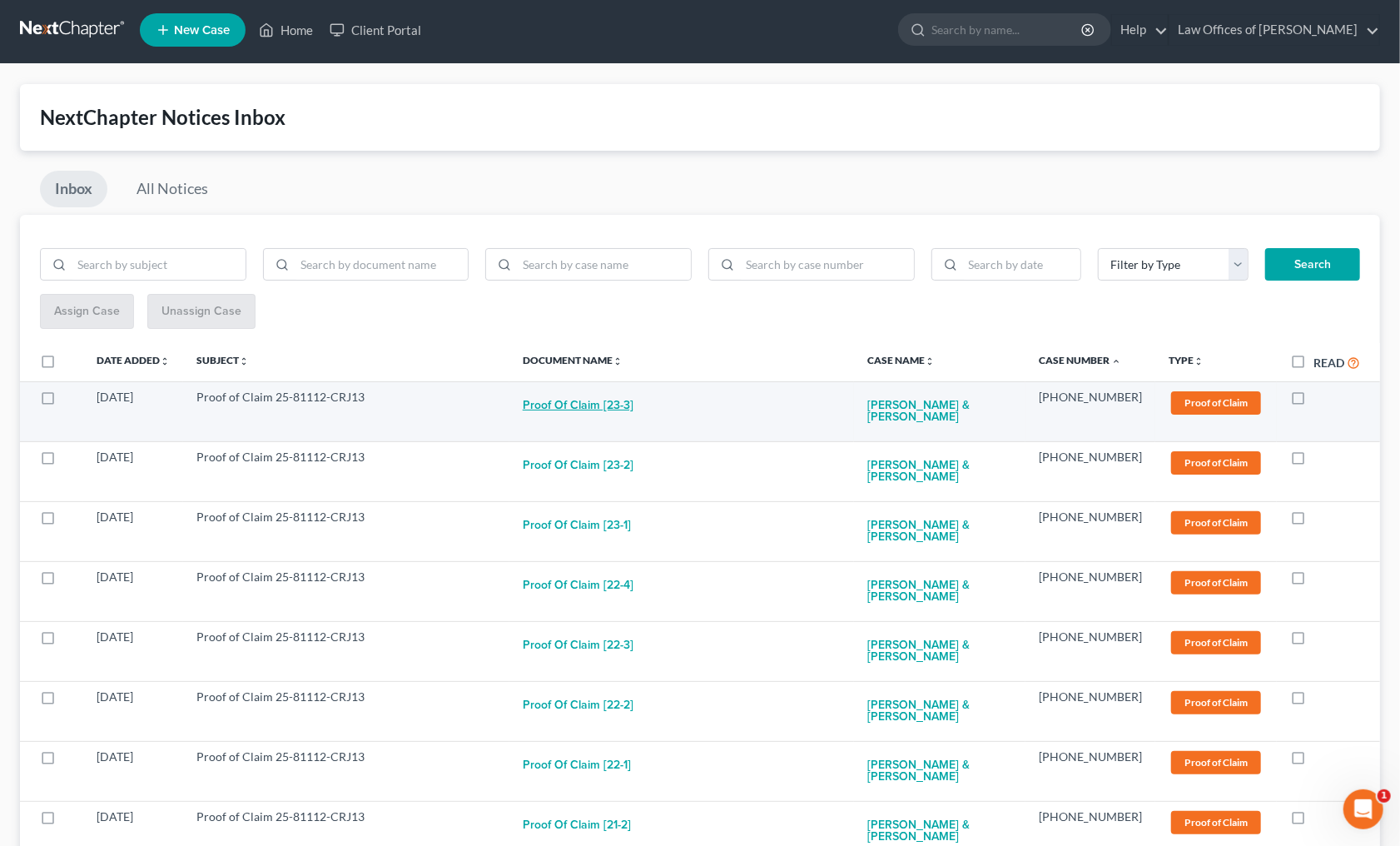
click at [634, 409] on button "Proof of Claim [23-3]" at bounding box center [578, 405] width 111 height 34
checkbox input "true"
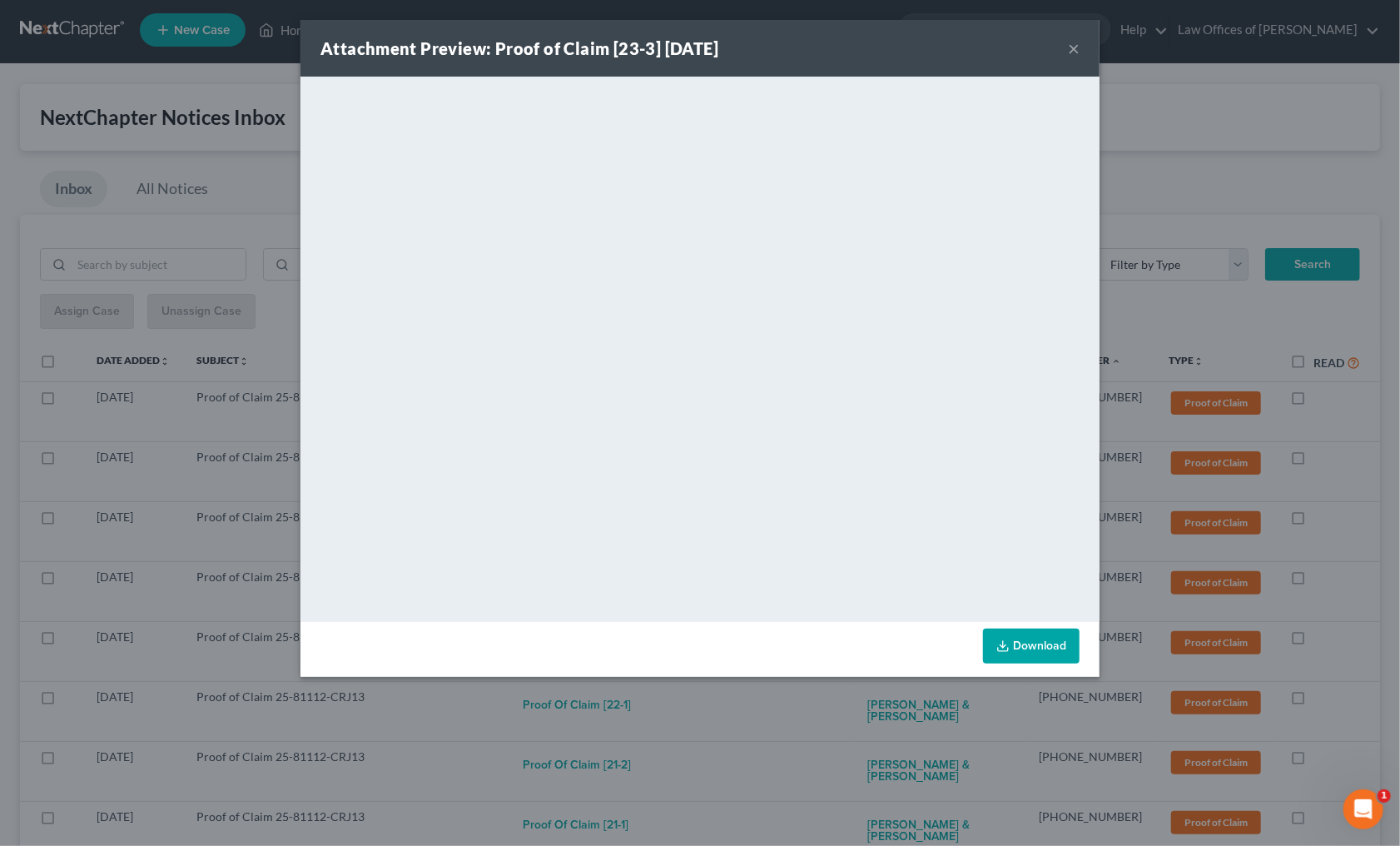
drag, startPoint x: 795, startPoint y: 722, endPoint x: 790, endPoint y: 701, distance: 21.6
click at [795, 717] on div "Attachment Preview: Proof of Claim [23-3] 08/11/2025 × <object ng-attr-data='ht…" at bounding box center [700, 423] width 1400 height 846
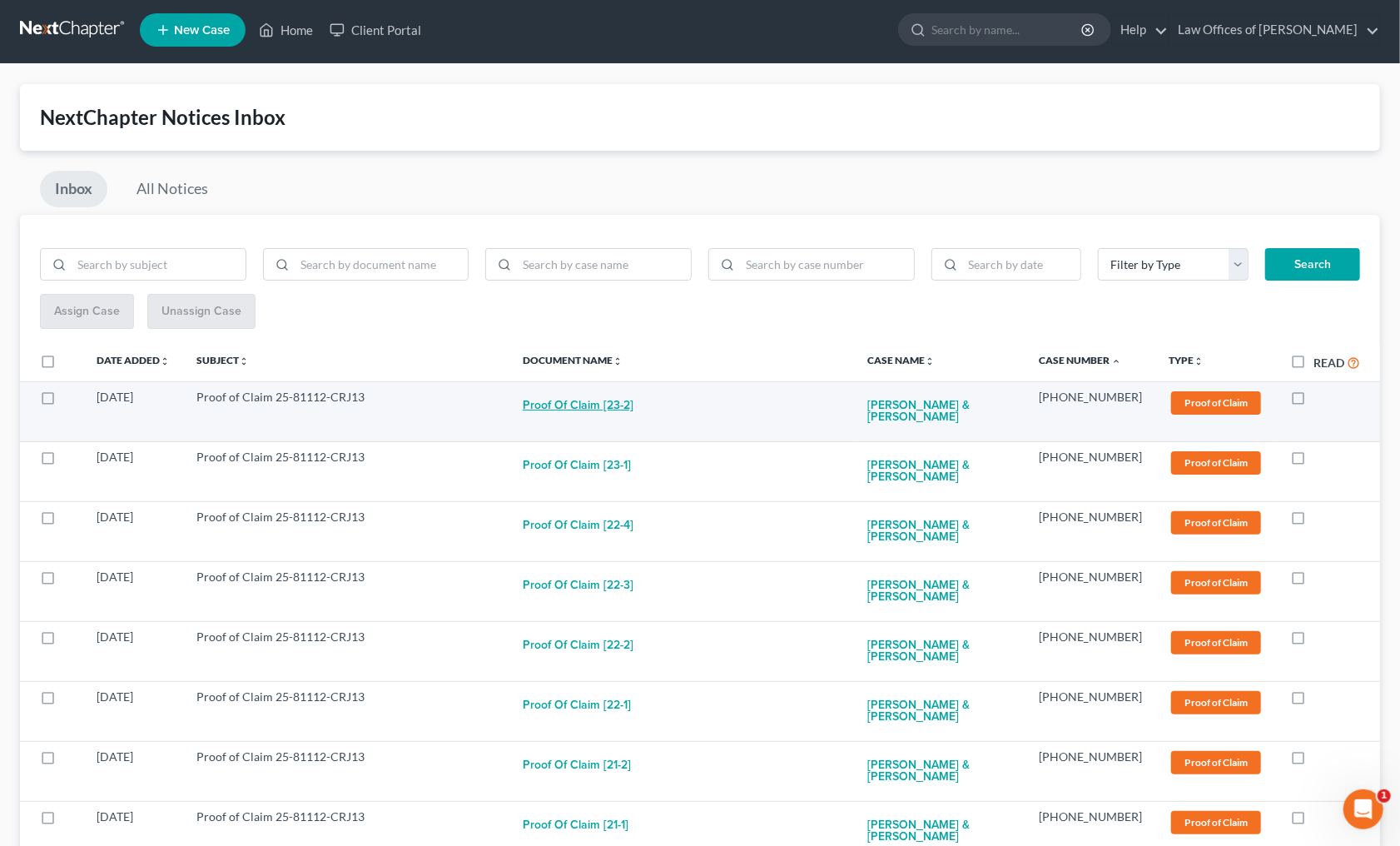
click at [634, 398] on button "Proof of Claim [23-2]" at bounding box center [578, 405] width 111 height 34
checkbox input "true"
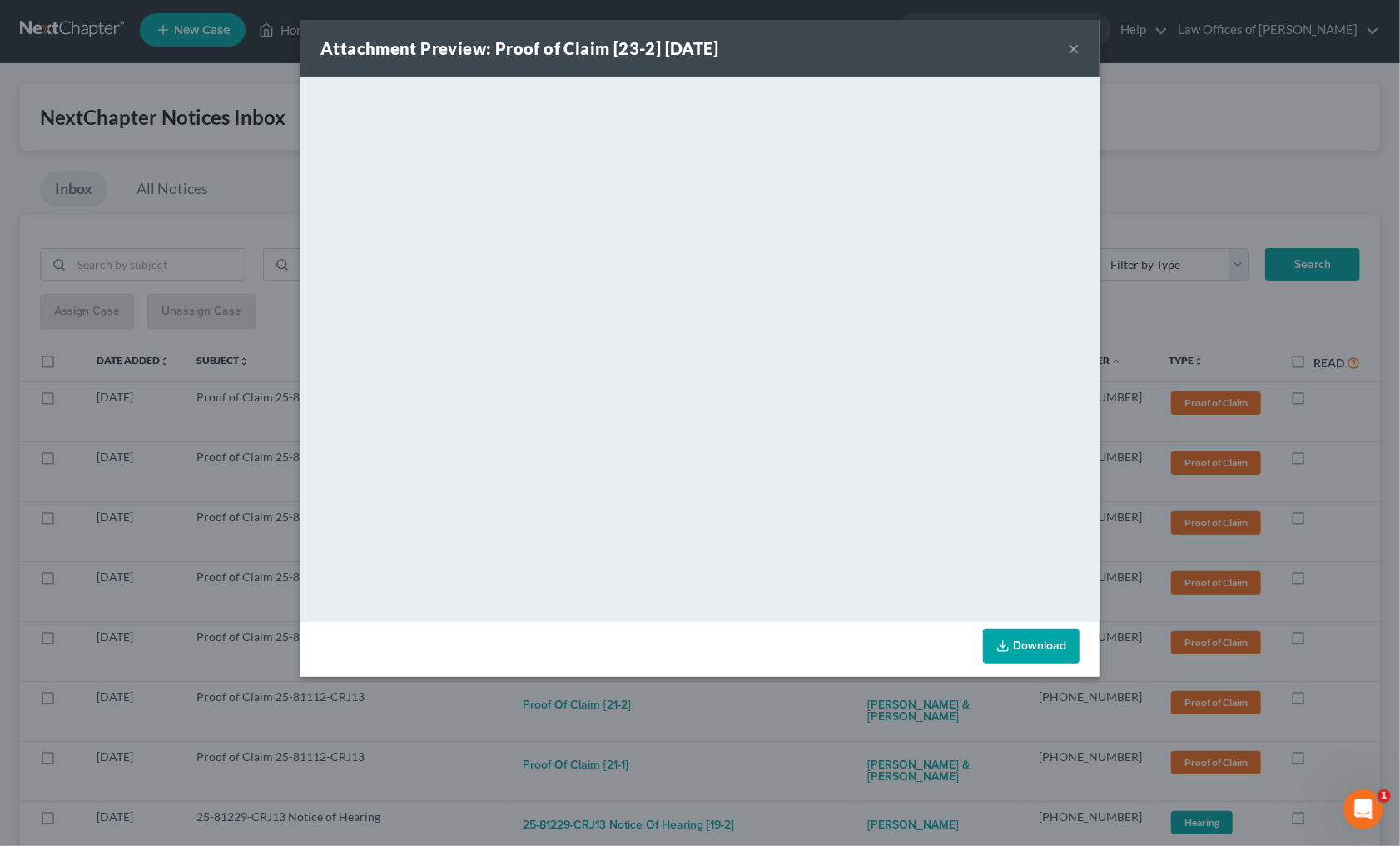
click at [815, 698] on div "Attachment Preview: Proof of Claim [23-2] 08/11/2025 × <object ng-attr-data='ht…" at bounding box center [700, 423] width 1400 height 846
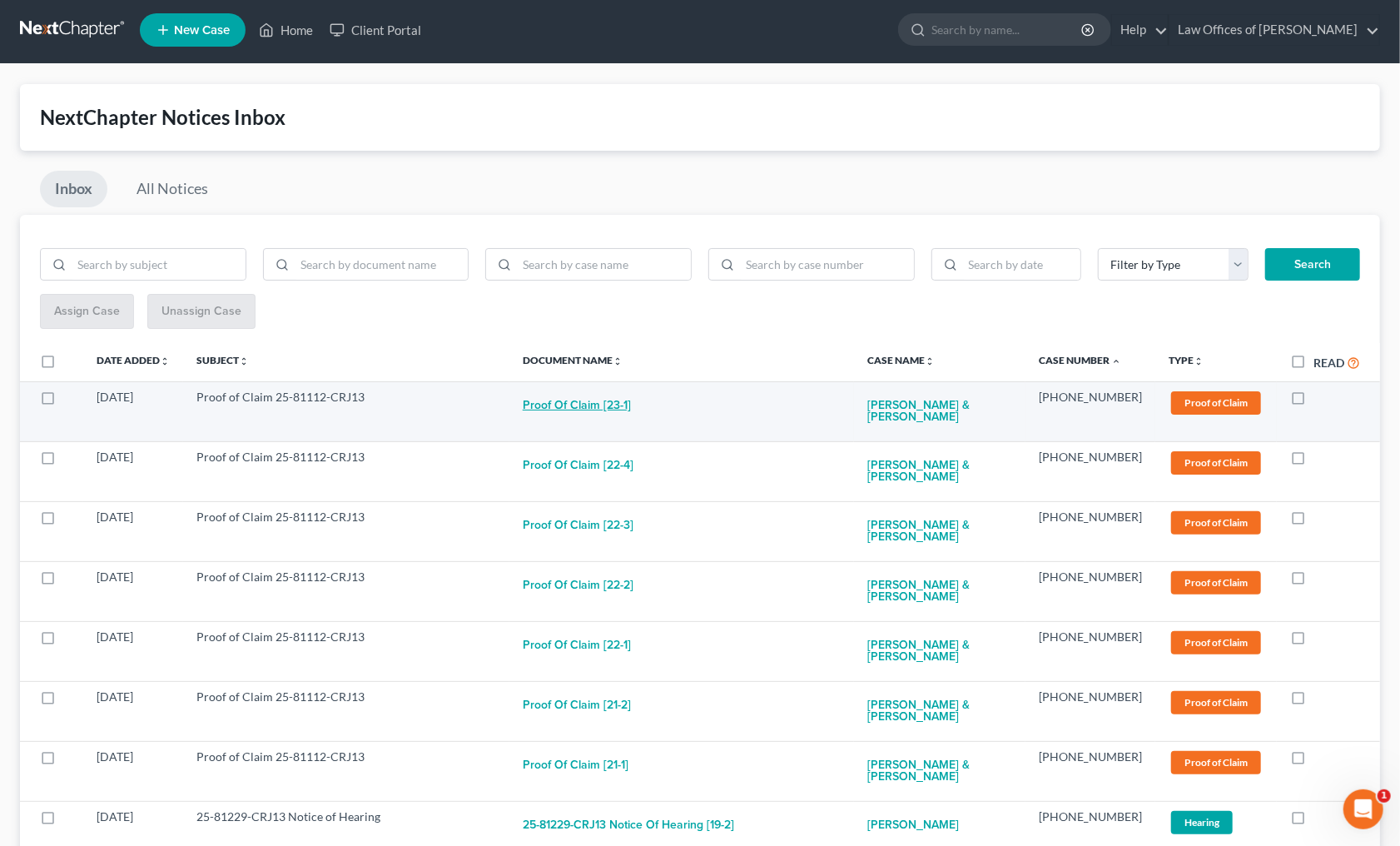
drag, startPoint x: 646, startPoint y: 399, endPoint x: 654, endPoint y: 401, distance: 8.2
click at [631, 401] on button "Proof of Claim [23-1]" at bounding box center [576, 405] width 108 height 34
checkbox input "true"
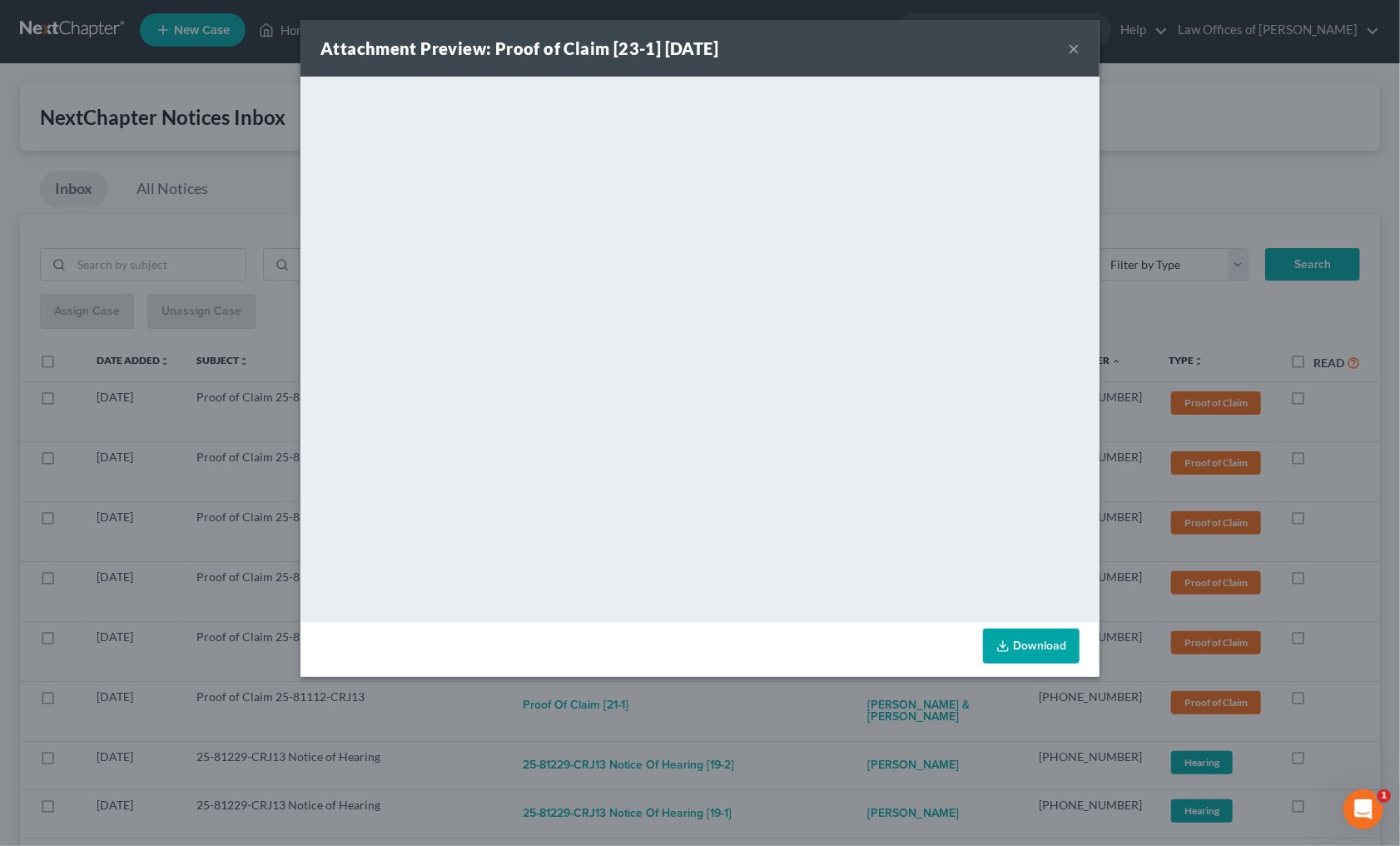
click at [800, 695] on div "Attachment Preview: Proof of Claim [23-1] 08/11/2025 × <object ng-attr-data='ht…" at bounding box center [700, 423] width 1400 height 846
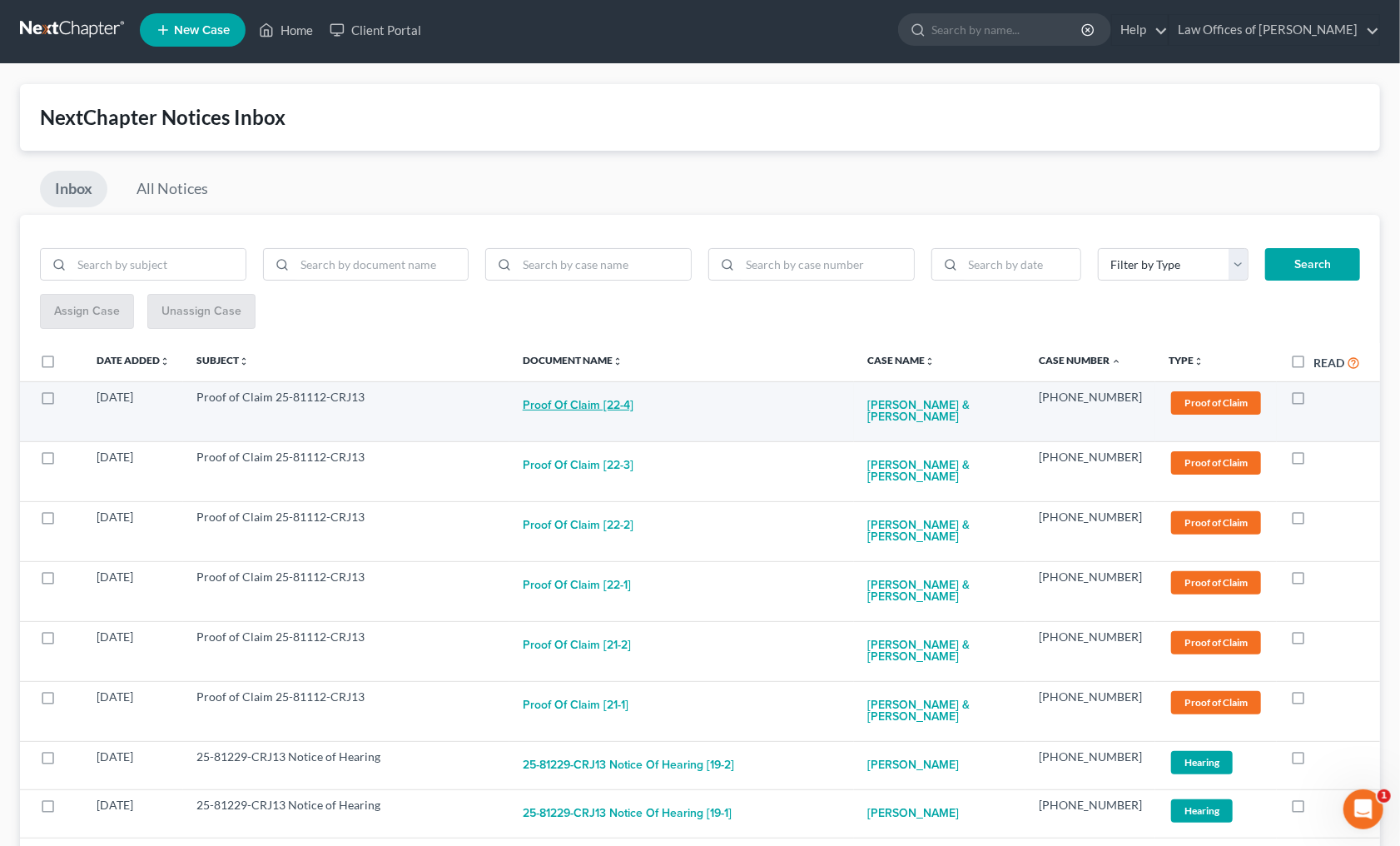
click at [628, 394] on button "Proof of Claim [22-4]" at bounding box center [578, 405] width 111 height 34
checkbox input "true"
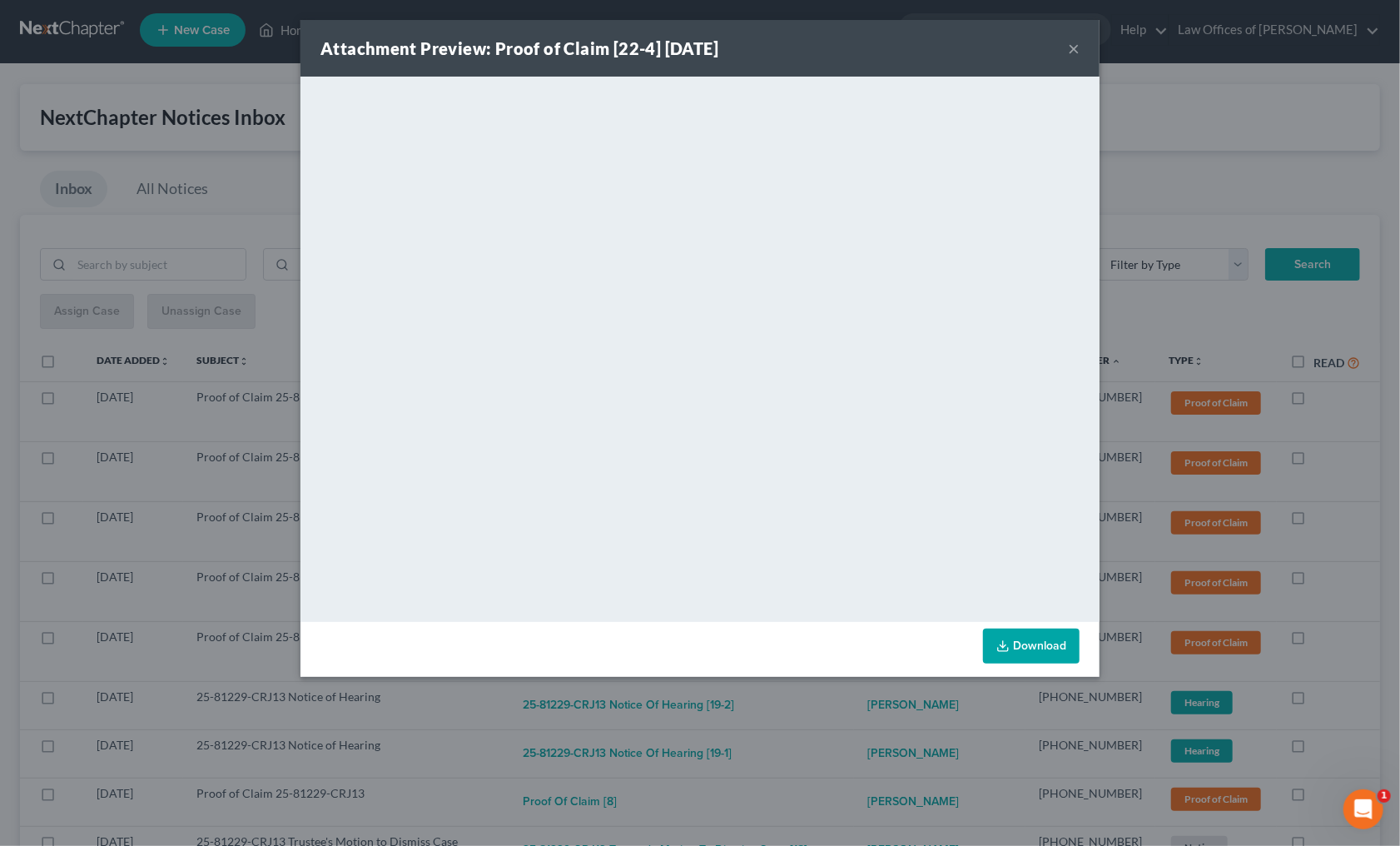
drag, startPoint x: 818, startPoint y: 713, endPoint x: 812, endPoint y: 705, distance: 10.0
click at [818, 707] on div "Attachment Preview: Proof of Claim [22-4] 08/11/2025 × <object ng-attr-data='ht…" at bounding box center [700, 423] width 1400 height 846
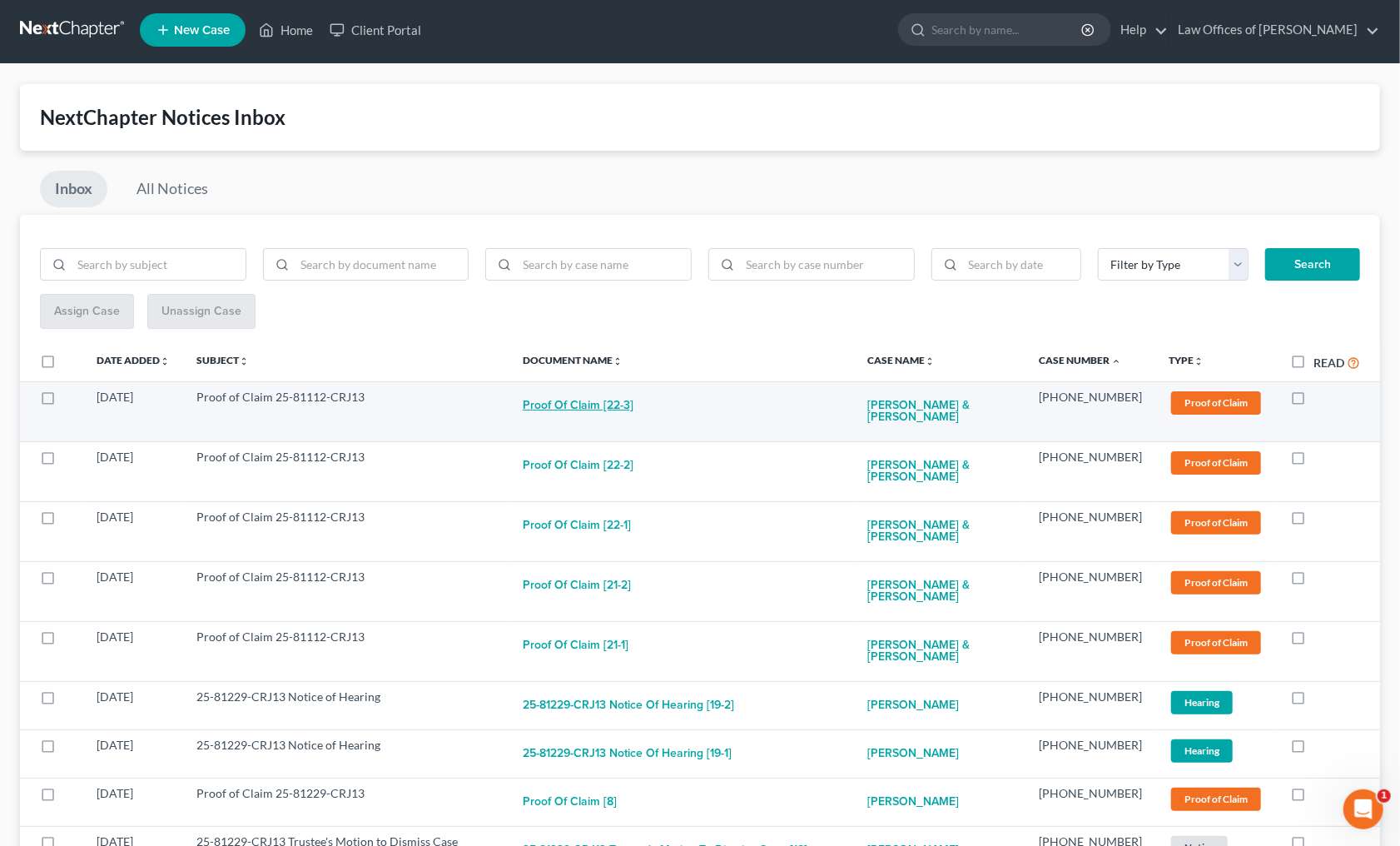
click at [634, 404] on button "Proof of Claim [22-3]" at bounding box center [578, 405] width 111 height 34
checkbox input "true"
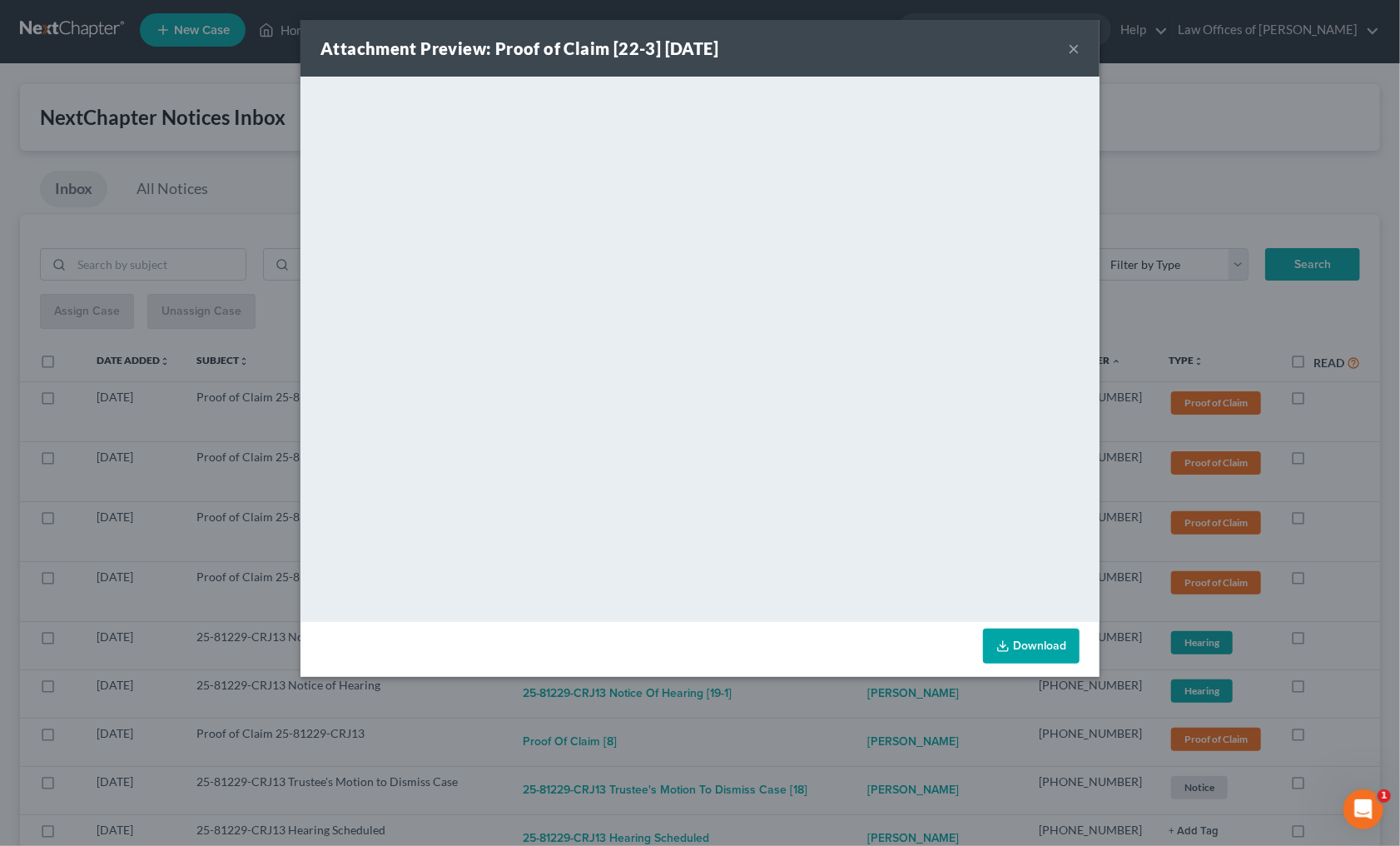
click at [813, 706] on div "Attachment Preview: Proof of Claim [22-3] 08/11/2025 × <object ng-attr-data='ht…" at bounding box center [700, 423] width 1400 height 846
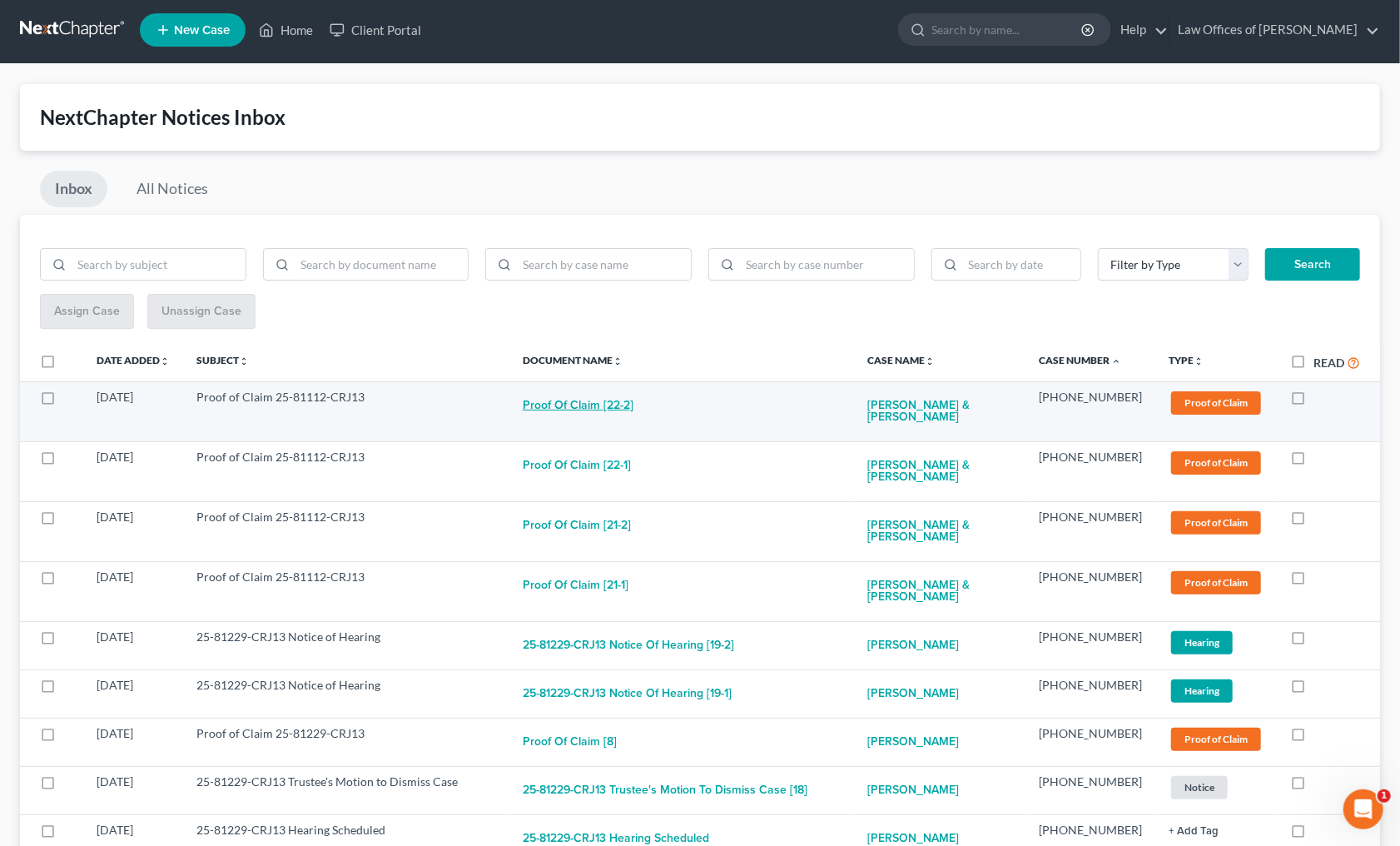
click at [634, 404] on button "Proof of Claim [22-2]" at bounding box center [578, 405] width 111 height 34
checkbox input "true"
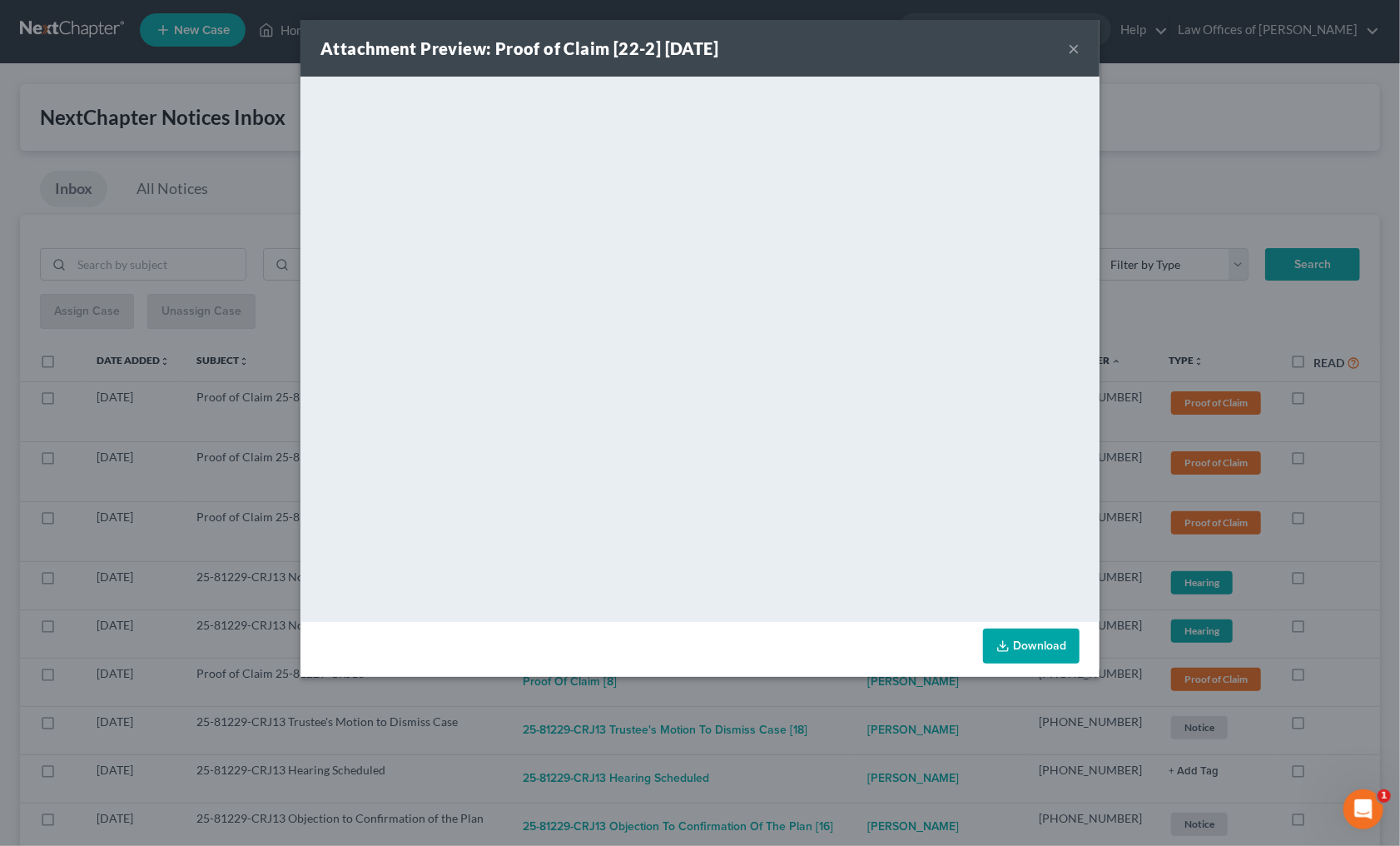
click at [852, 700] on div "Attachment Preview: Proof of Claim [22-2] 08/11/2025 × <object ng-attr-data='ht…" at bounding box center [700, 423] width 1400 height 846
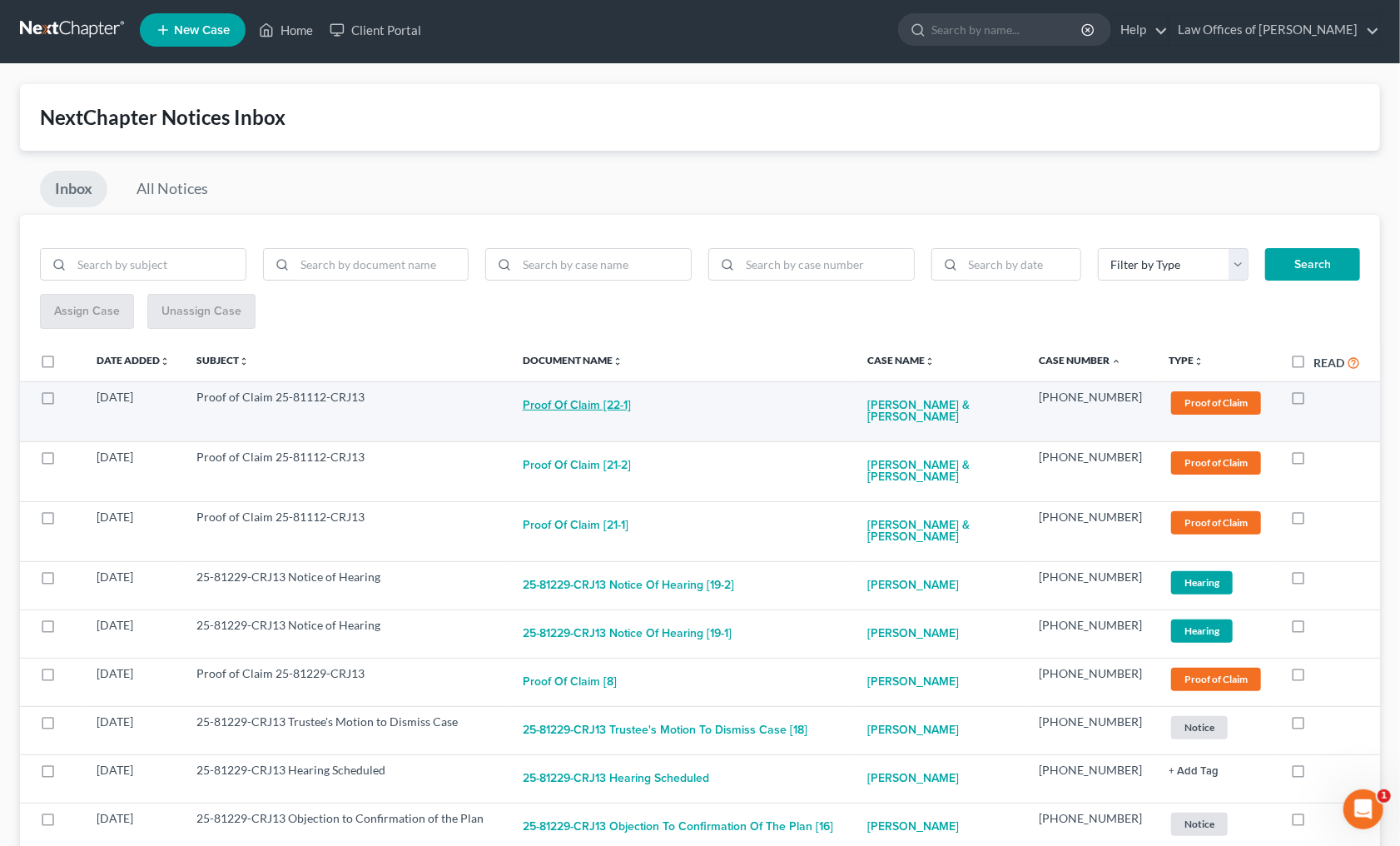
click at [631, 409] on button "Proof of Claim [22-1]" at bounding box center [576, 405] width 108 height 34
checkbox input "true"
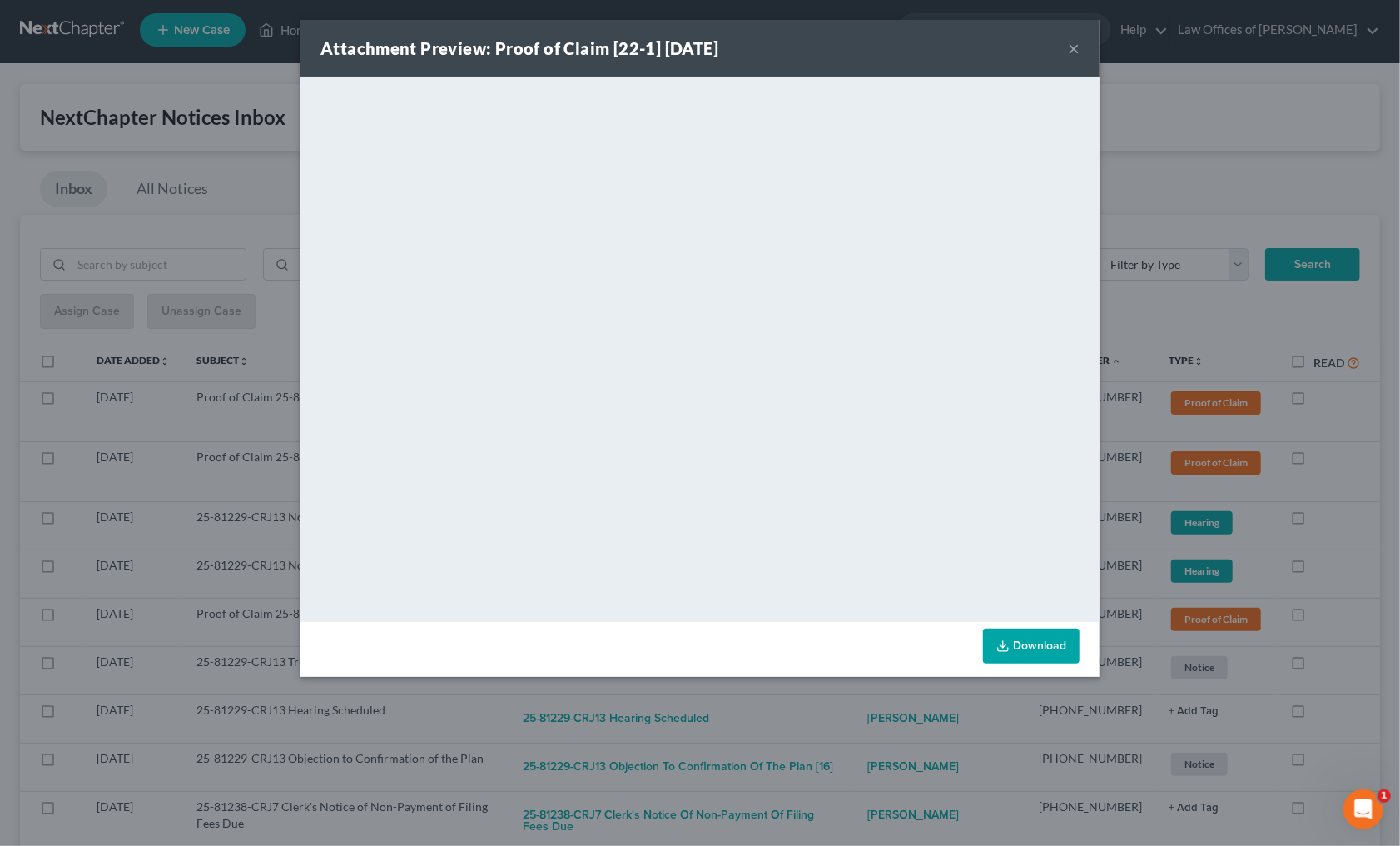
drag, startPoint x: 862, startPoint y: 706, endPoint x: 862, endPoint y: 695, distance: 11.0
click at [862, 701] on div "Attachment Preview: Proof of Claim [22-1] 08/11/2025 × <object ng-attr-data='ht…" at bounding box center [700, 423] width 1400 height 846
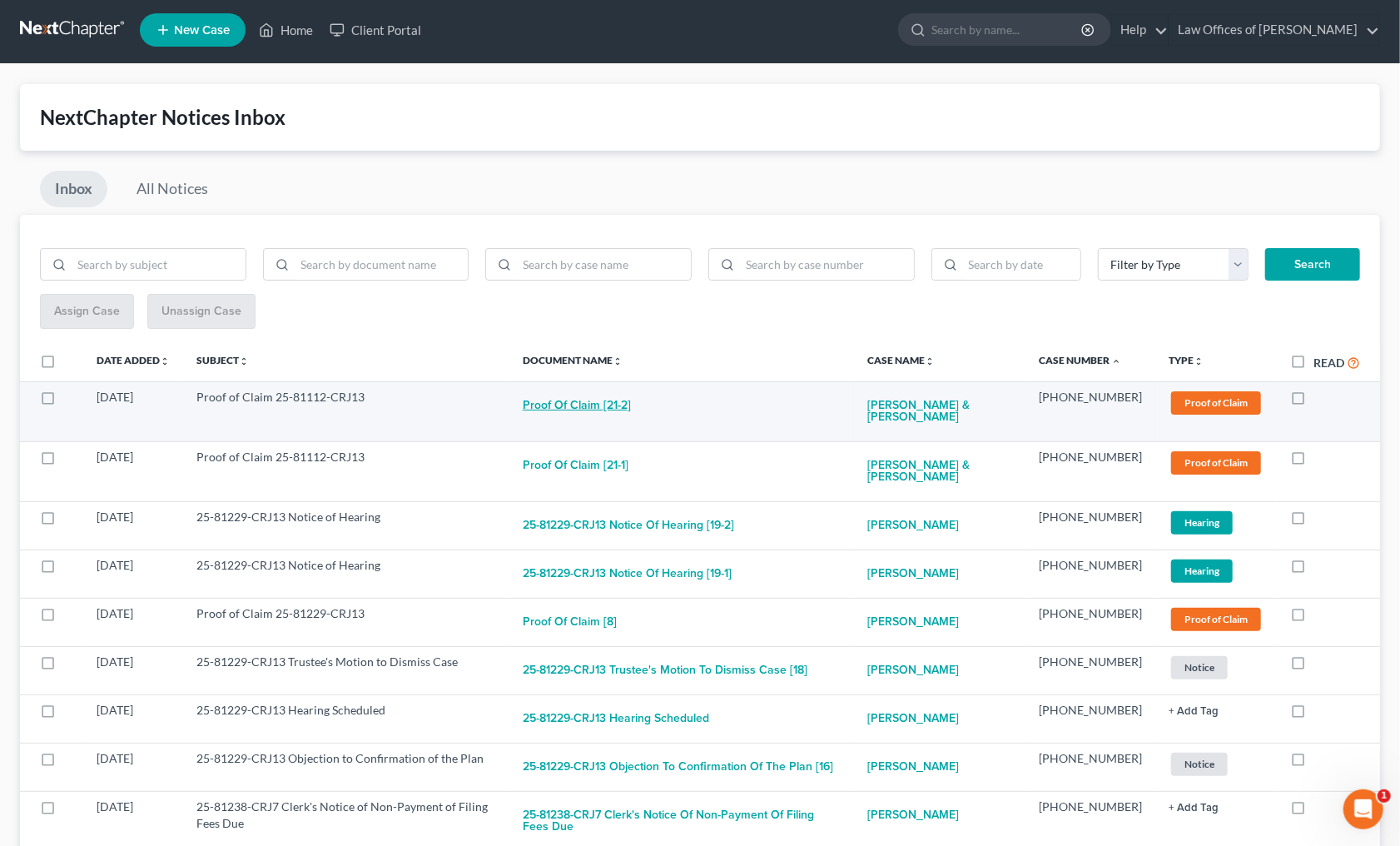
click at [631, 403] on button "Proof of Claim [21-2]" at bounding box center [576, 405] width 108 height 34
checkbox input "true"
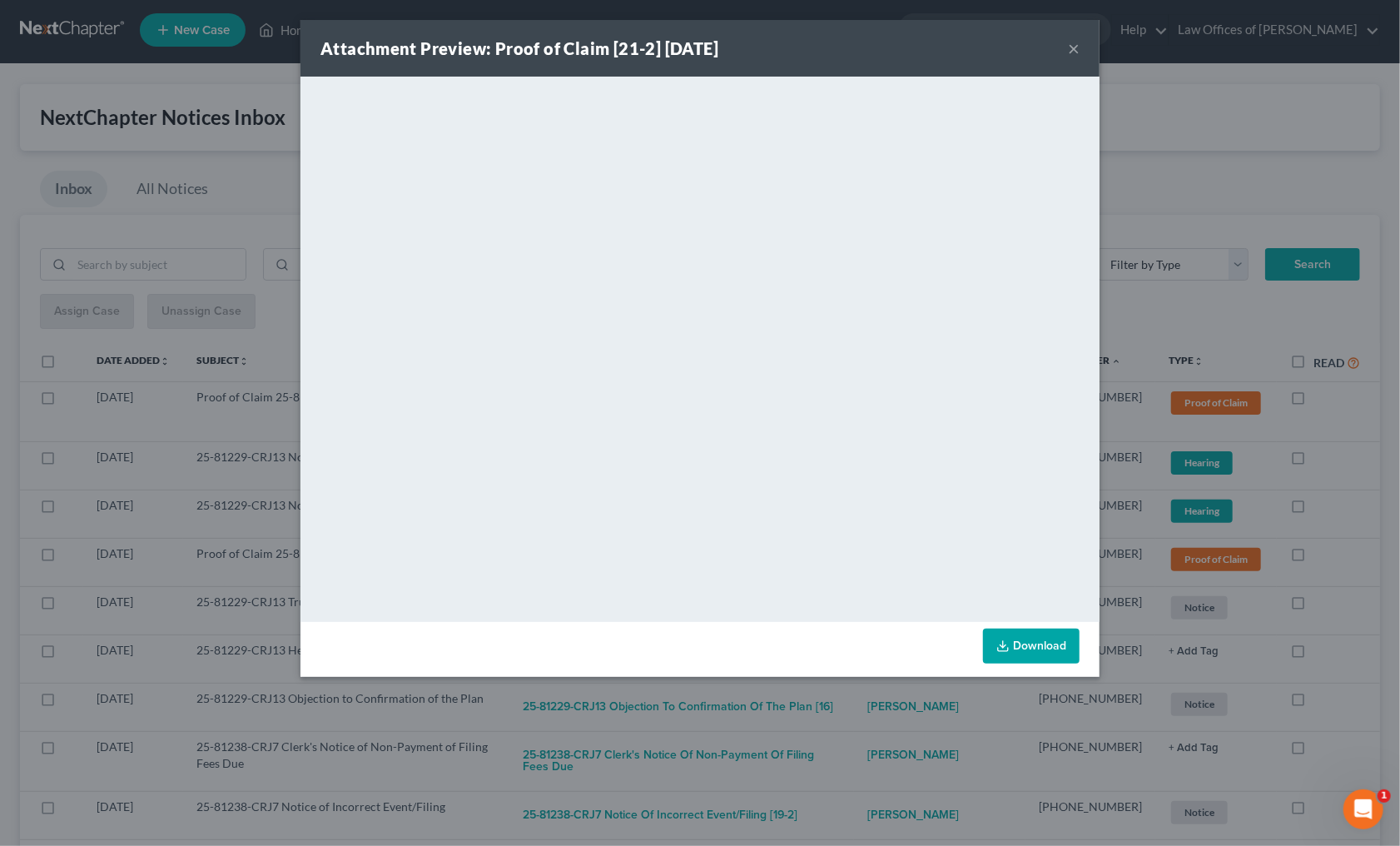
click at [835, 691] on div "Attachment Preview: Proof of Claim [21-2] 08/08/2025 × <object ng-attr-data='ht…" at bounding box center [700, 423] width 1400 height 846
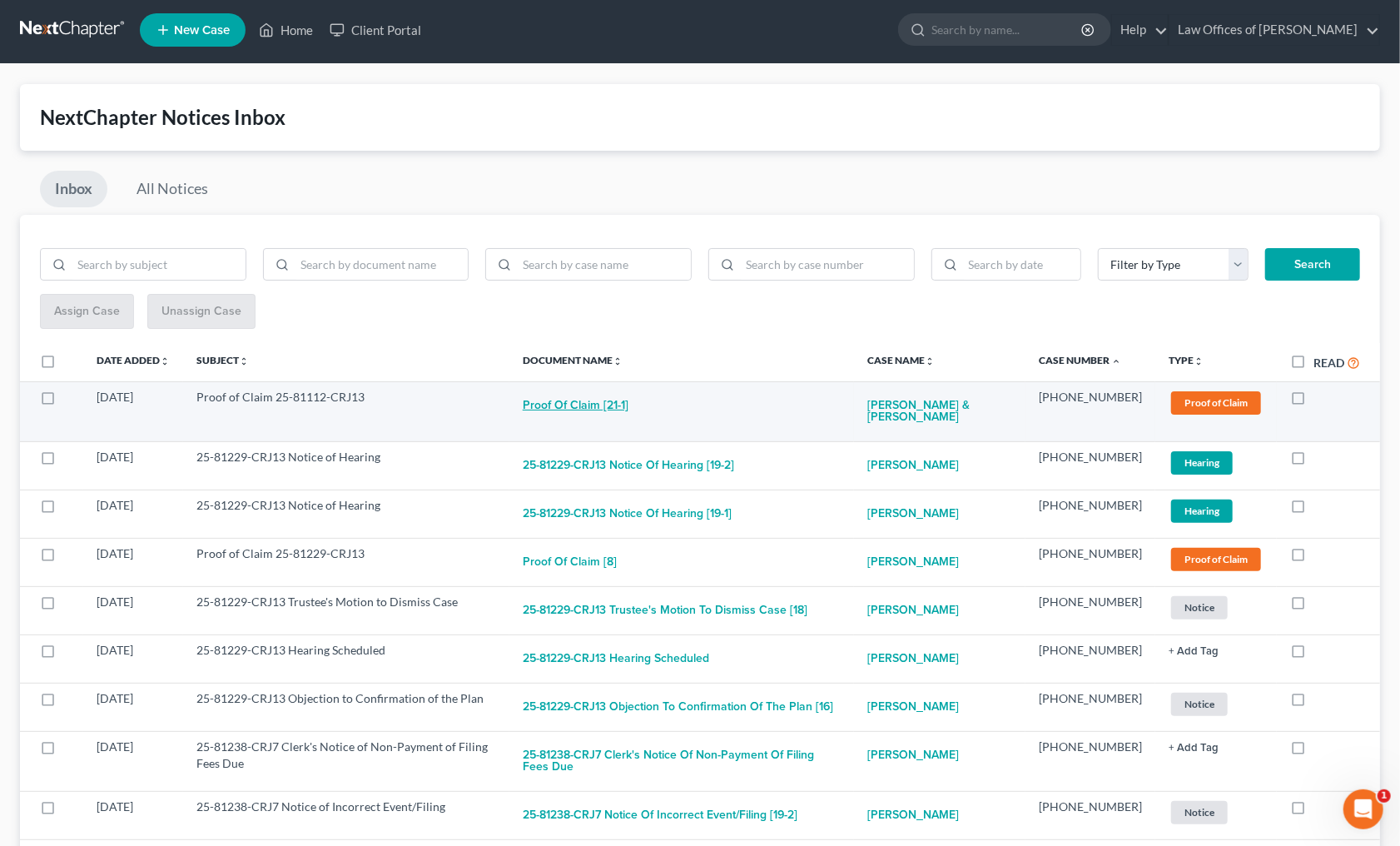
click at [628, 414] on button "Proof of Claim [21-1]" at bounding box center [575, 405] width 106 height 34
checkbox input "true"
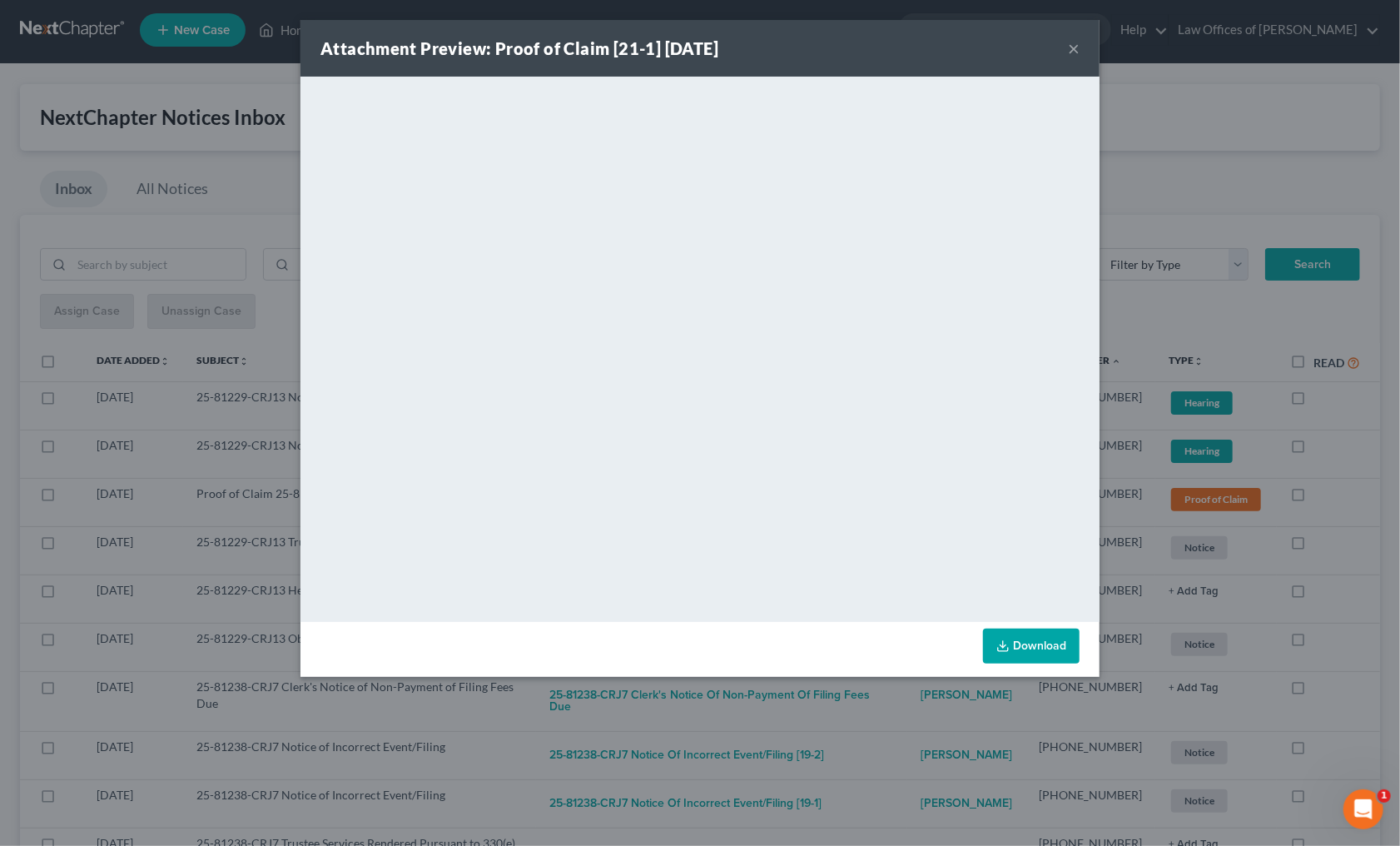
click at [848, 714] on div "Attachment Preview: Proof of Claim [21-1] 08/08/2025 × <object ng-attr-data='ht…" at bounding box center [700, 423] width 1400 height 846
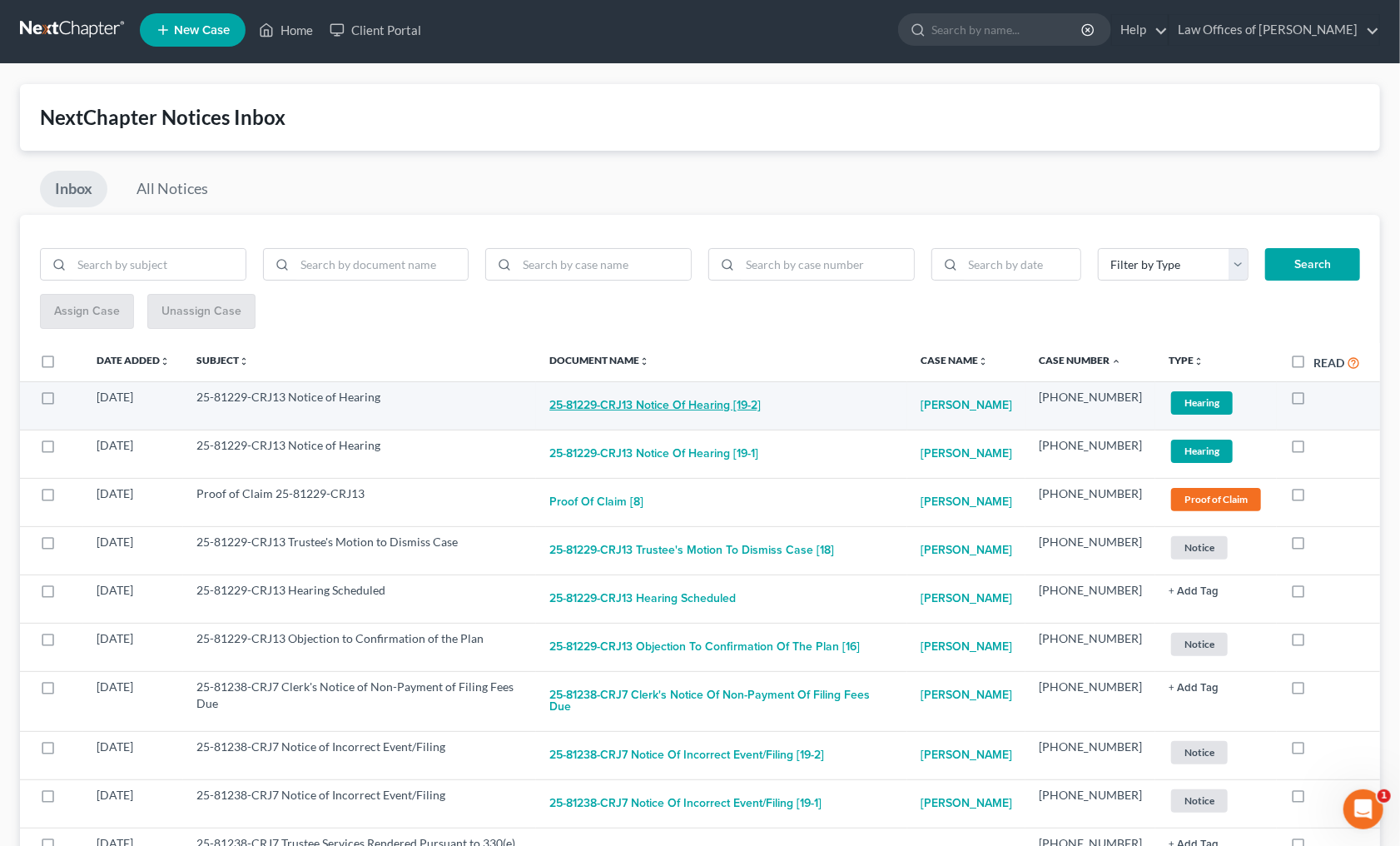
click at [648, 403] on button "25-81229-CRJ13 Notice of Hearing [19-2]" at bounding box center [654, 405] width 211 height 34
checkbox input "true"
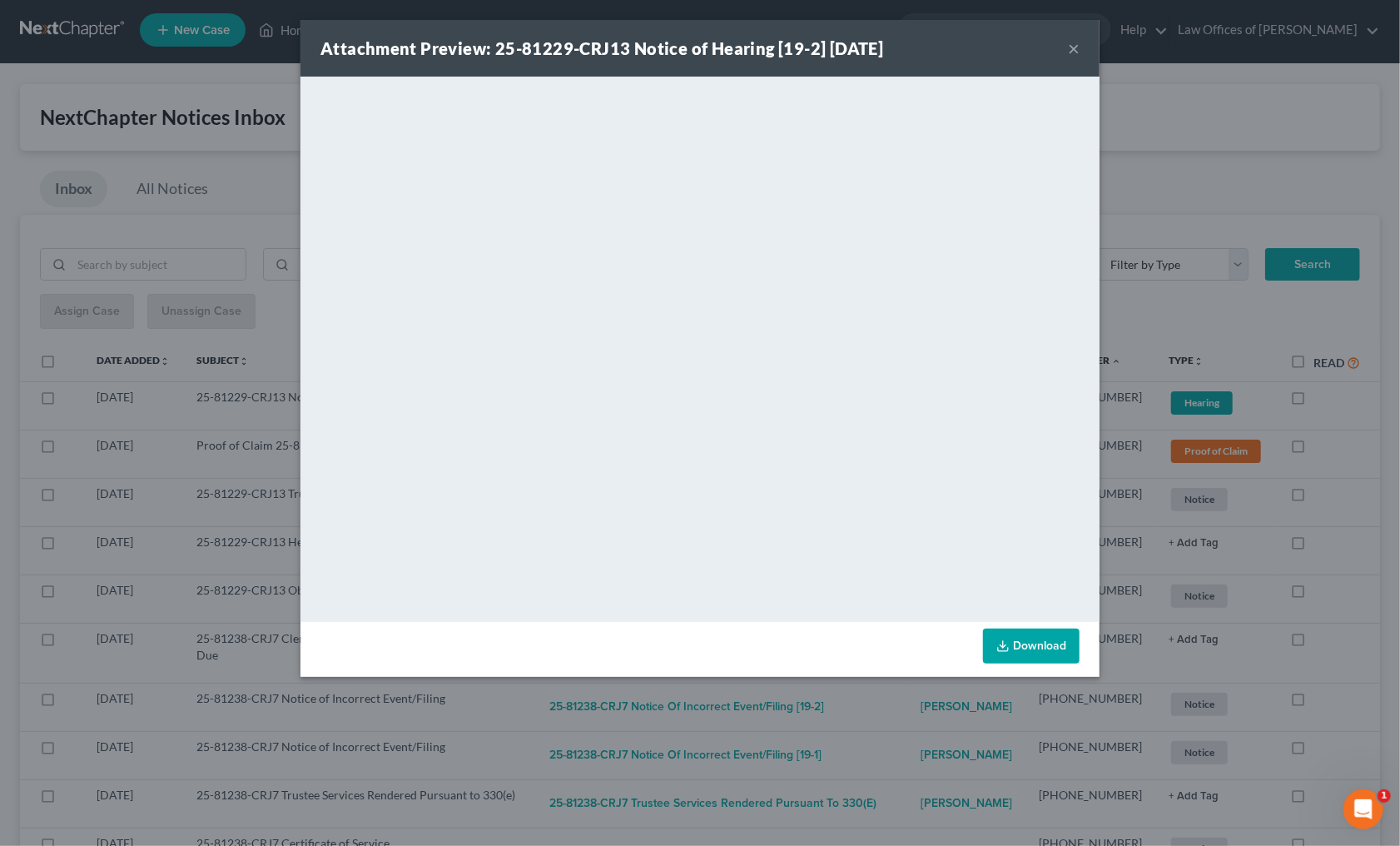
click at [880, 722] on div "Attachment Preview: 25-81229-CRJ13 Notice of Hearing [19-2] 08/11/2025 × <objec…" at bounding box center [700, 423] width 1400 height 846
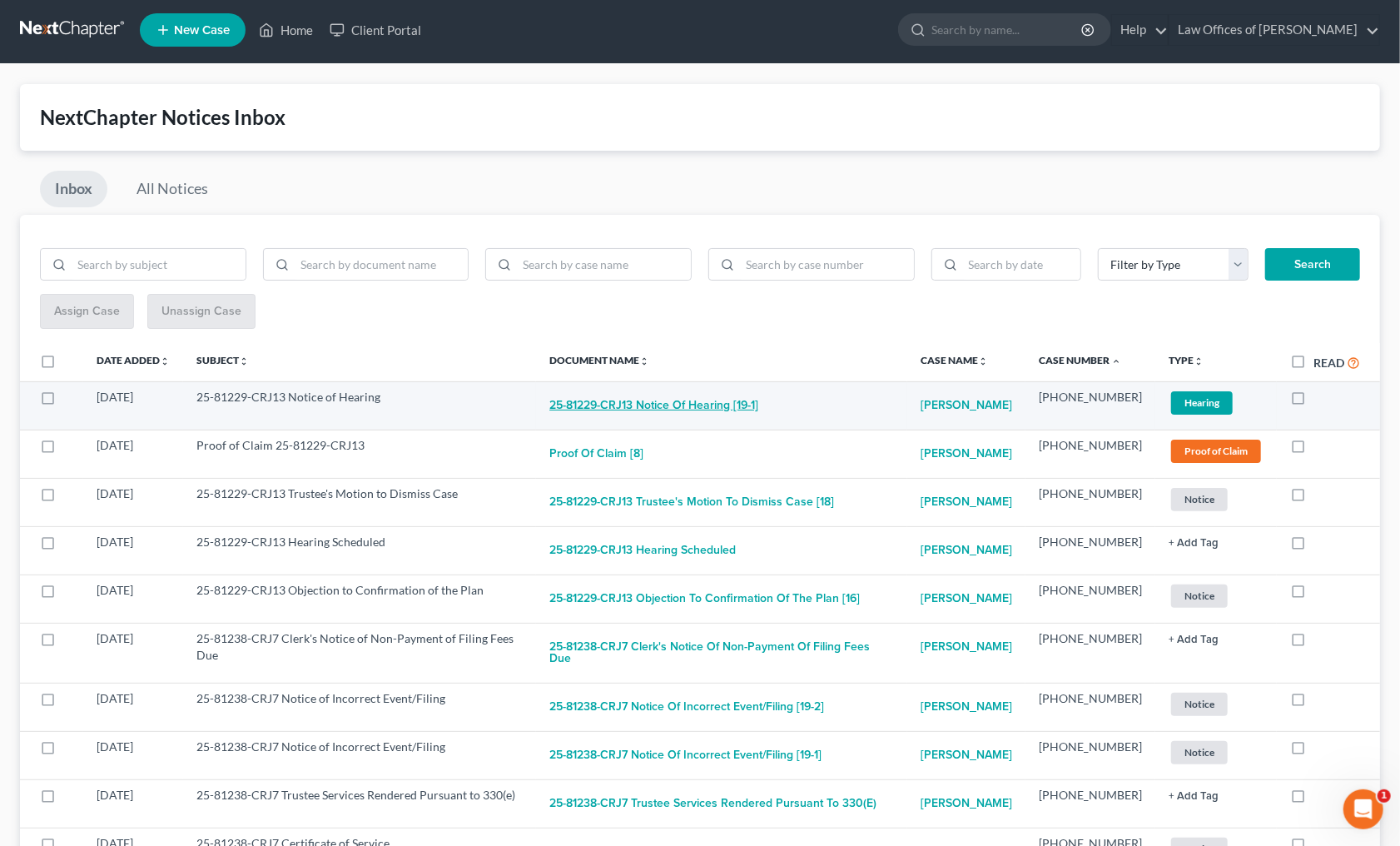
click at [673, 403] on button "25-81229-CRJ13 Notice of Hearing [19-1]" at bounding box center [653, 405] width 209 height 34
checkbox input "true"
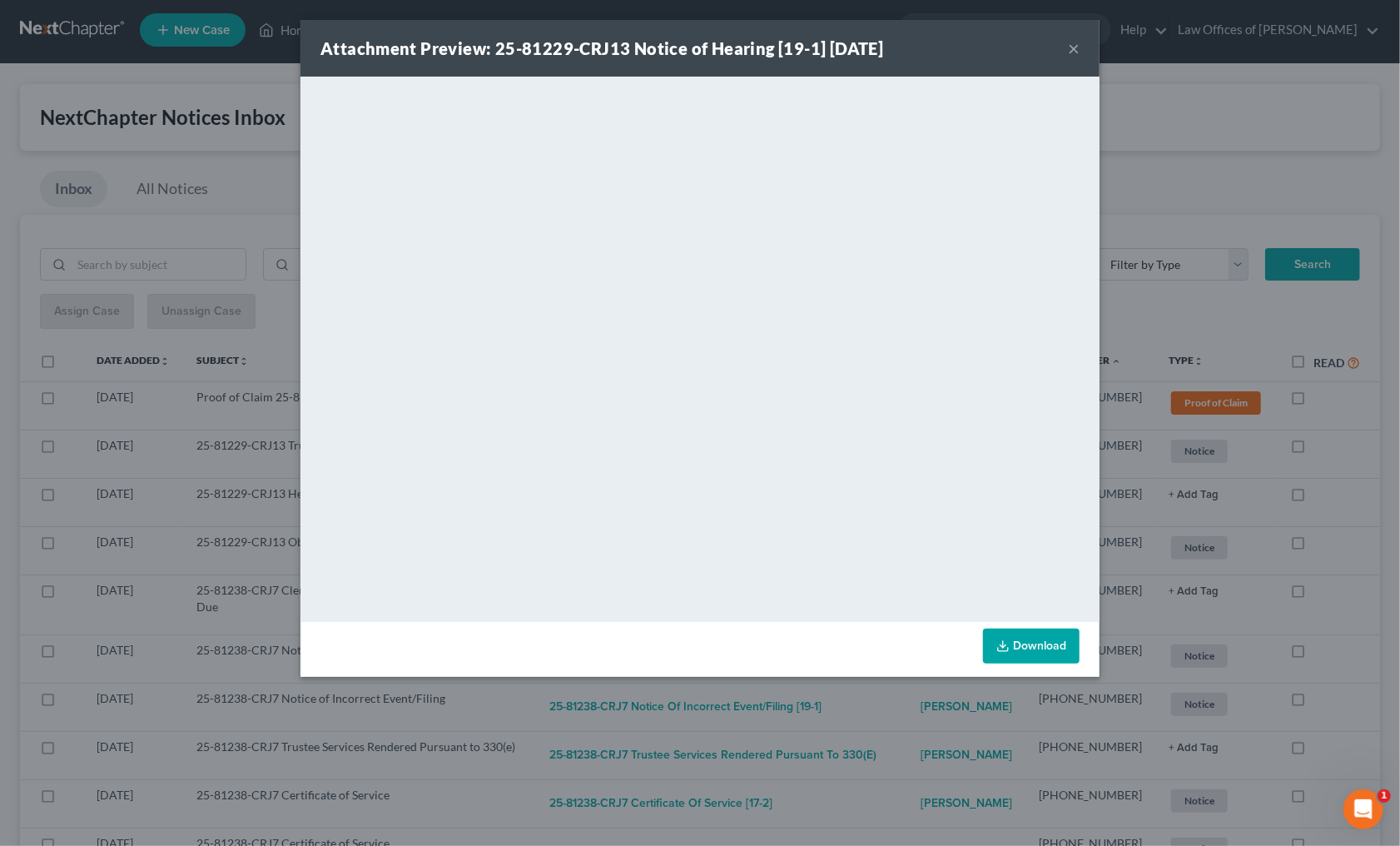
click at [877, 713] on div "Attachment Preview: 25-81229-CRJ13 Notice of Hearing [19-1] 08/11/2025 × <objec…" at bounding box center [700, 423] width 1400 height 846
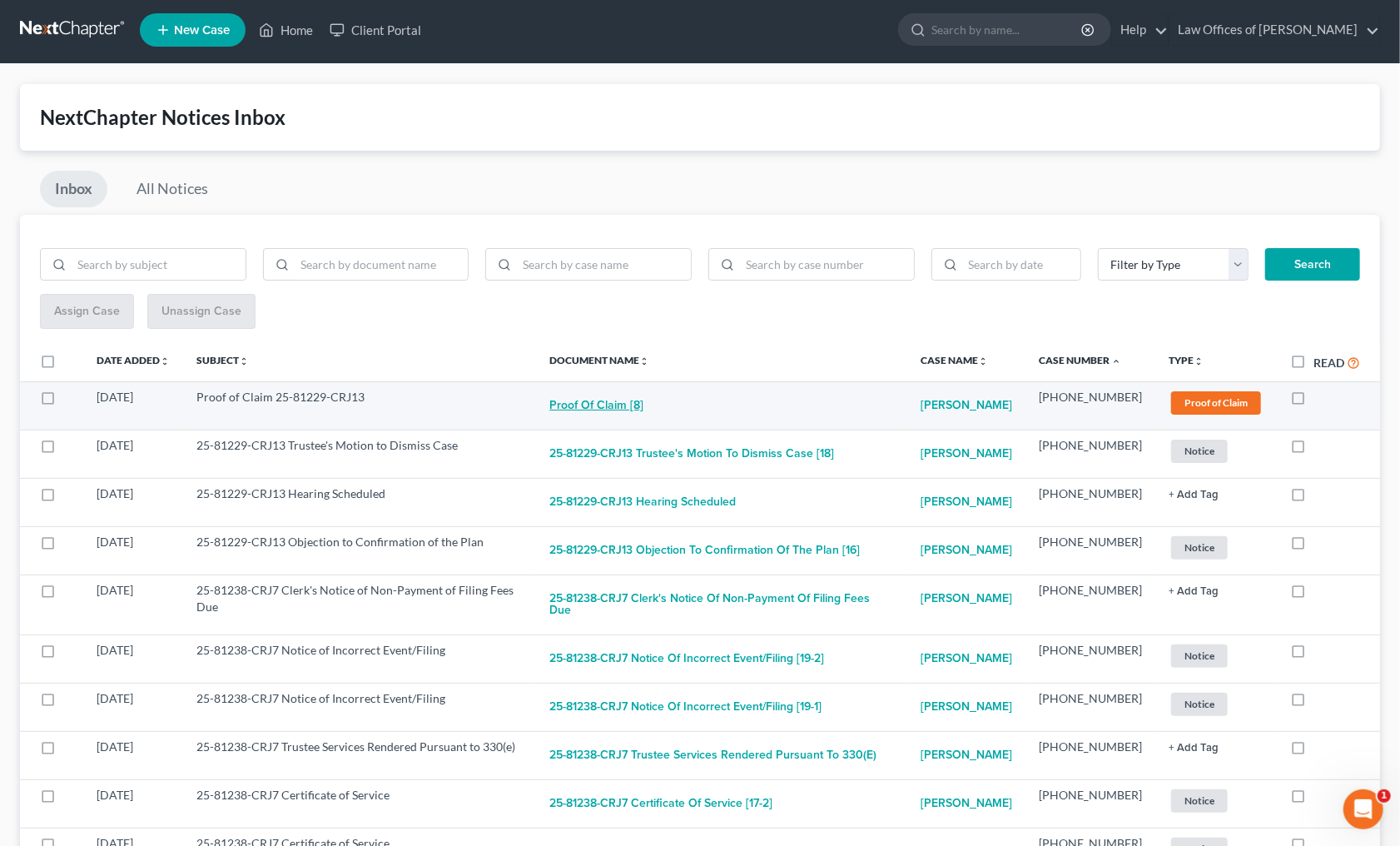
click at [632, 409] on button "Proof of Claim [8]" at bounding box center [596, 405] width 94 height 34
checkbox input "true"
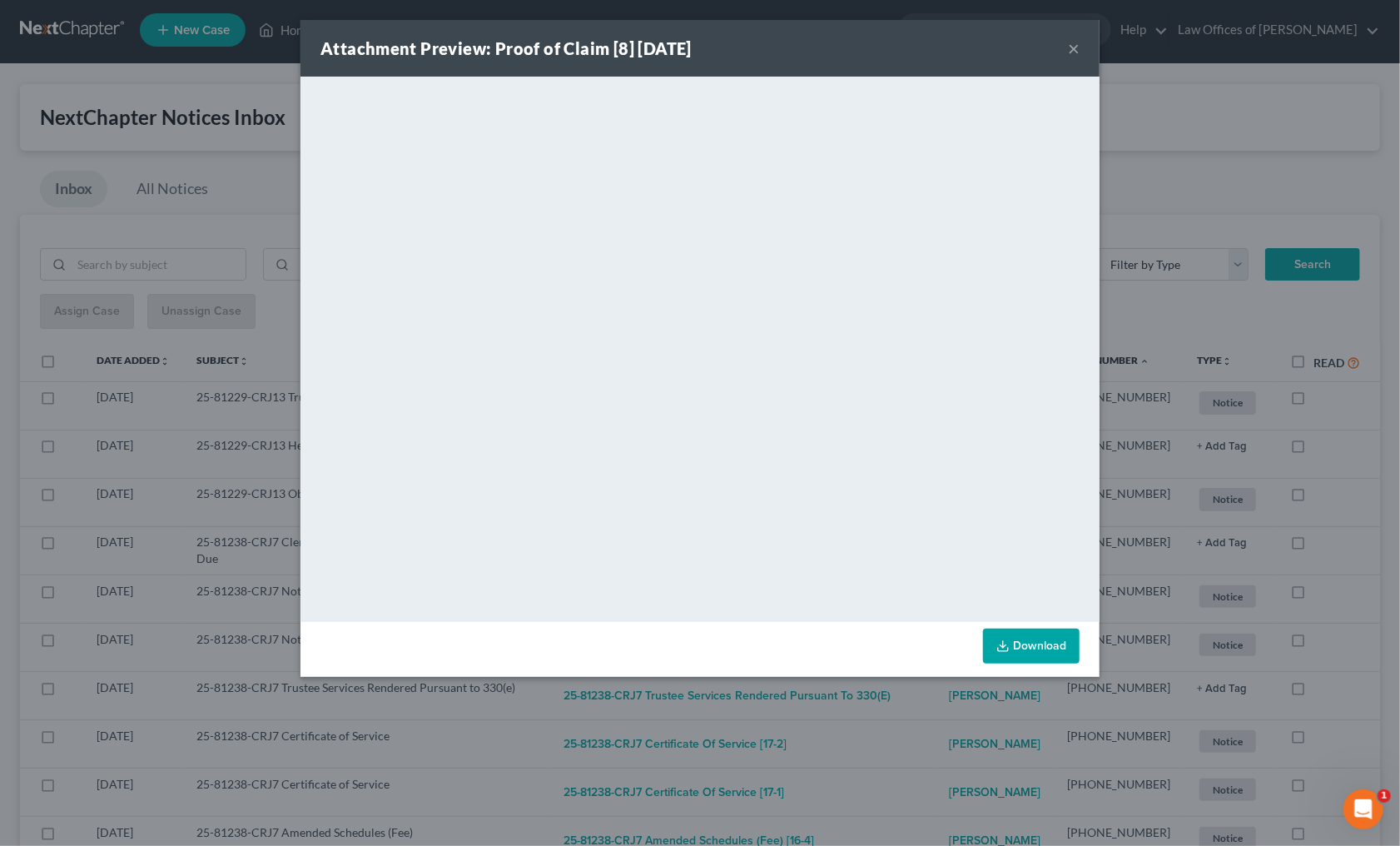
click at [927, 691] on div "Attachment Preview: Proof of Claim [8] 08/10/2025 × <object ng-attr-data='https…" at bounding box center [700, 423] width 1400 height 846
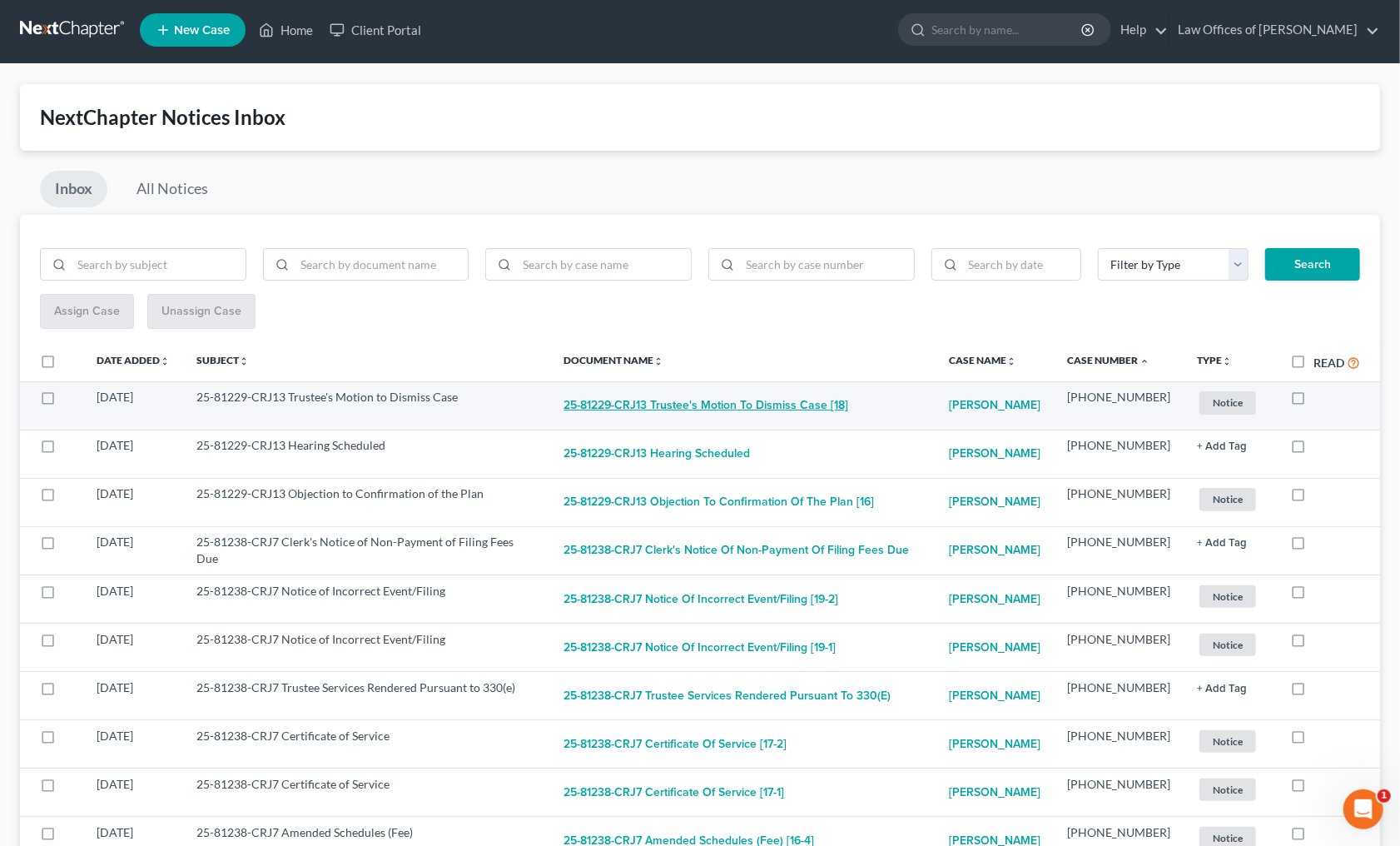
click at [742, 393] on button "25-81229-CRJ13 Trustee's Motion to Dismiss Case [18]" at bounding box center [706, 405] width 284 height 34
checkbox input "true"
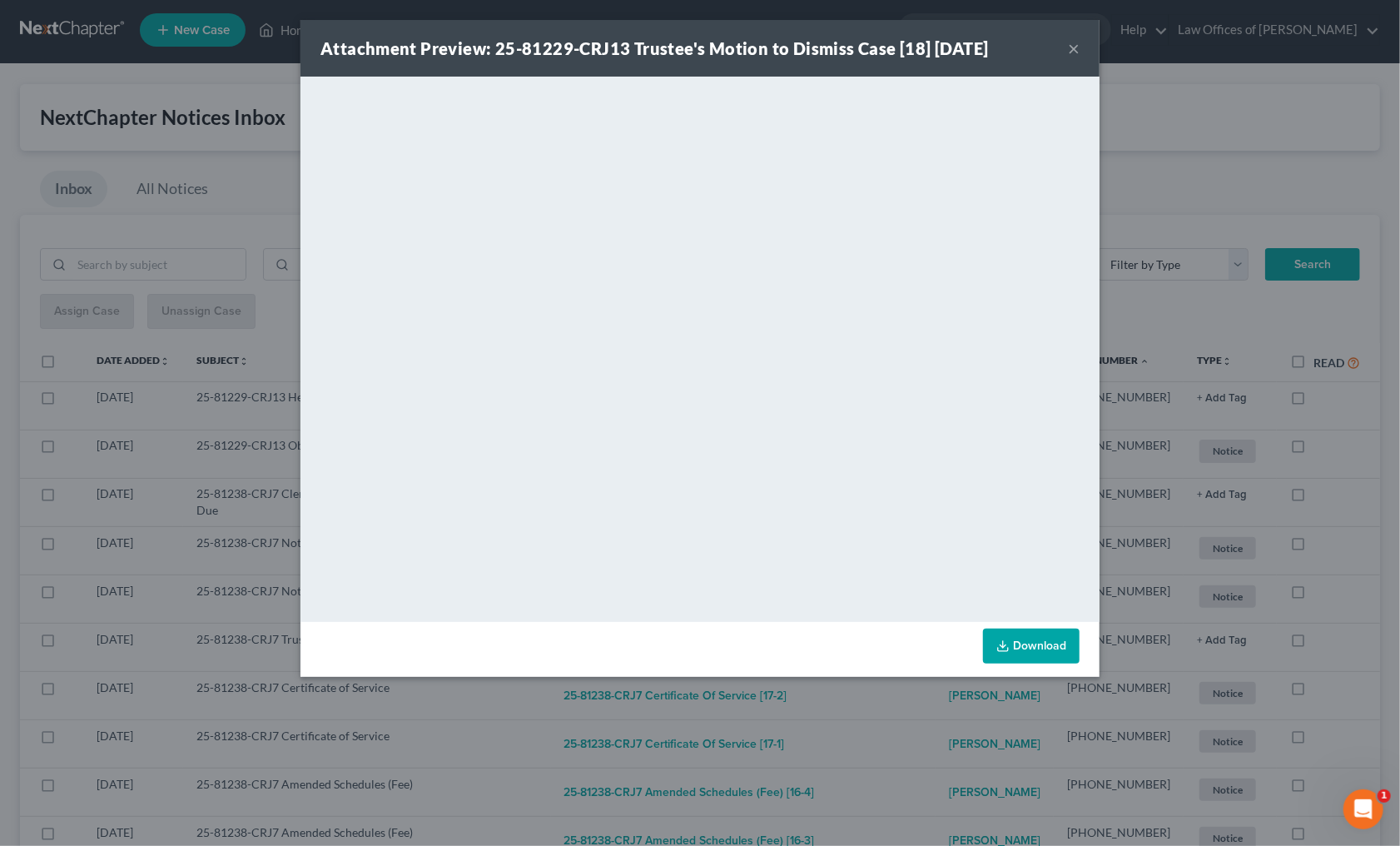
click at [886, 712] on div "Attachment Preview: 25-81229-CRJ13 Trustee's Motion to Dismiss Case [18] 08/08/…" at bounding box center [700, 423] width 1400 height 846
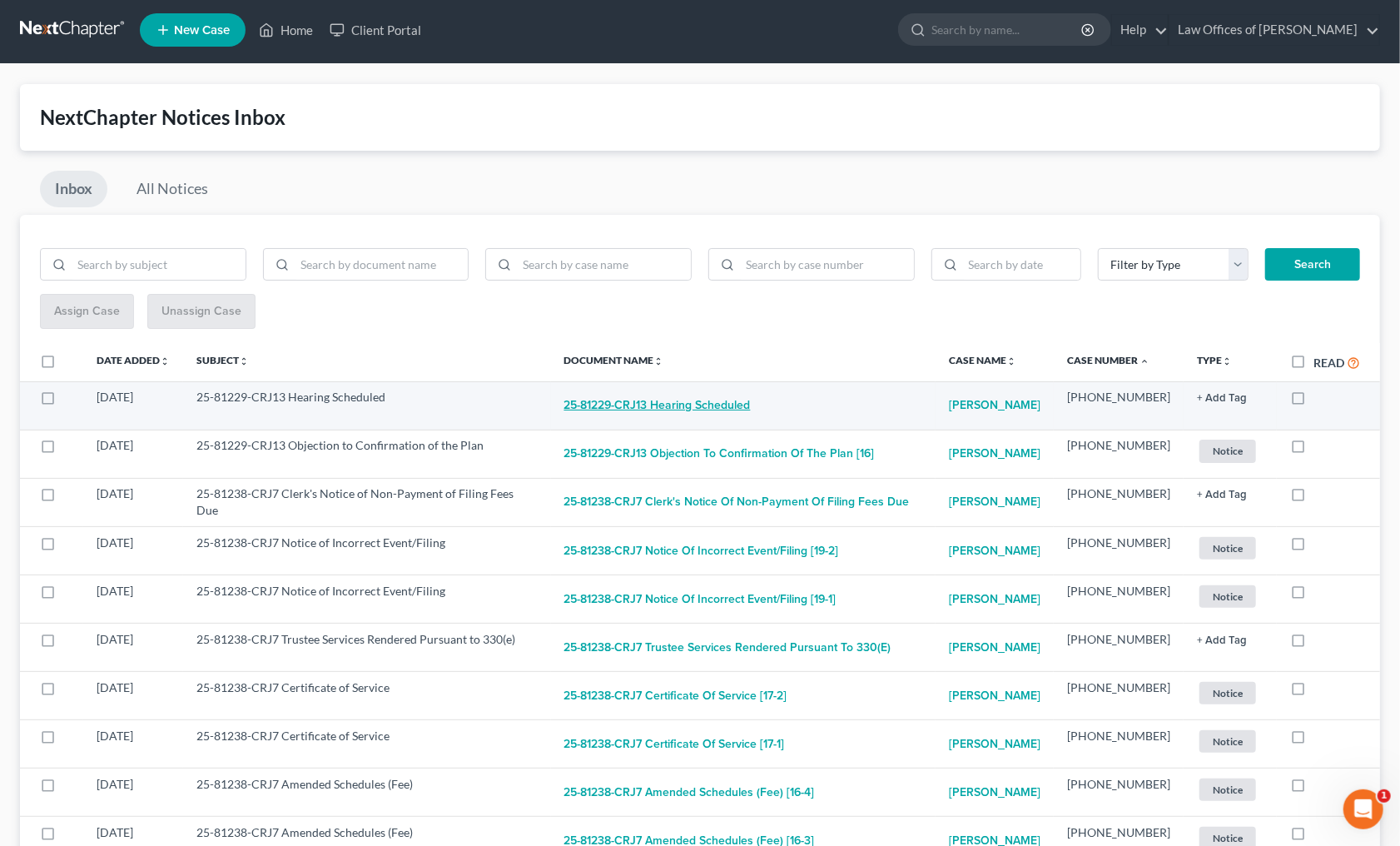
click at [708, 403] on button "25-81229-CRJ13 Hearing Scheduled" at bounding box center [657, 405] width 186 height 34
checkbox input "true"
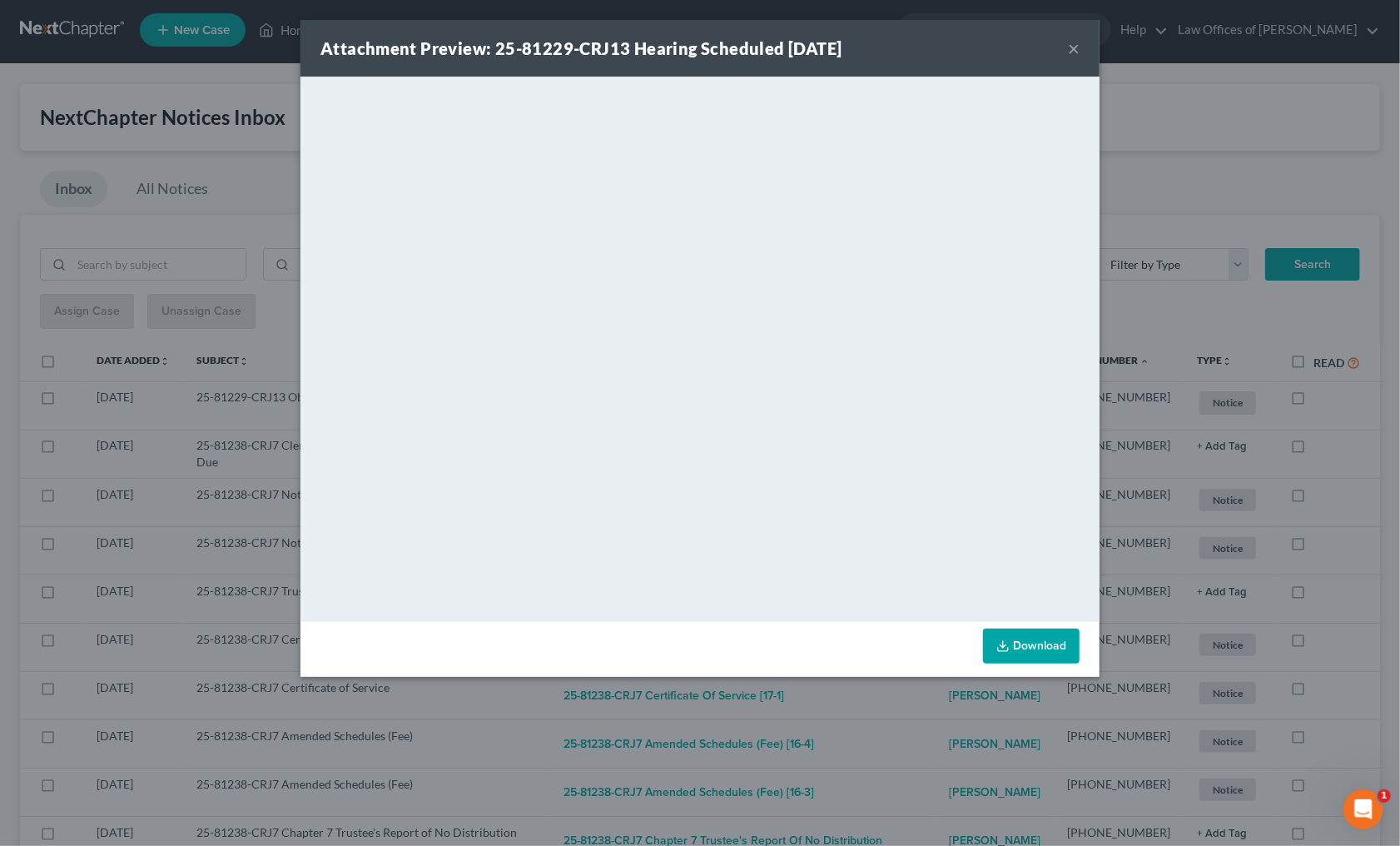
drag, startPoint x: 873, startPoint y: 724, endPoint x: 868, endPoint y: 712, distance: 13.0
click at [873, 723] on div "Attachment Preview: 25-81229-CRJ13 Hearing Scheduled 08/07/2025 × <object ng-at…" at bounding box center [700, 423] width 1400 height 846
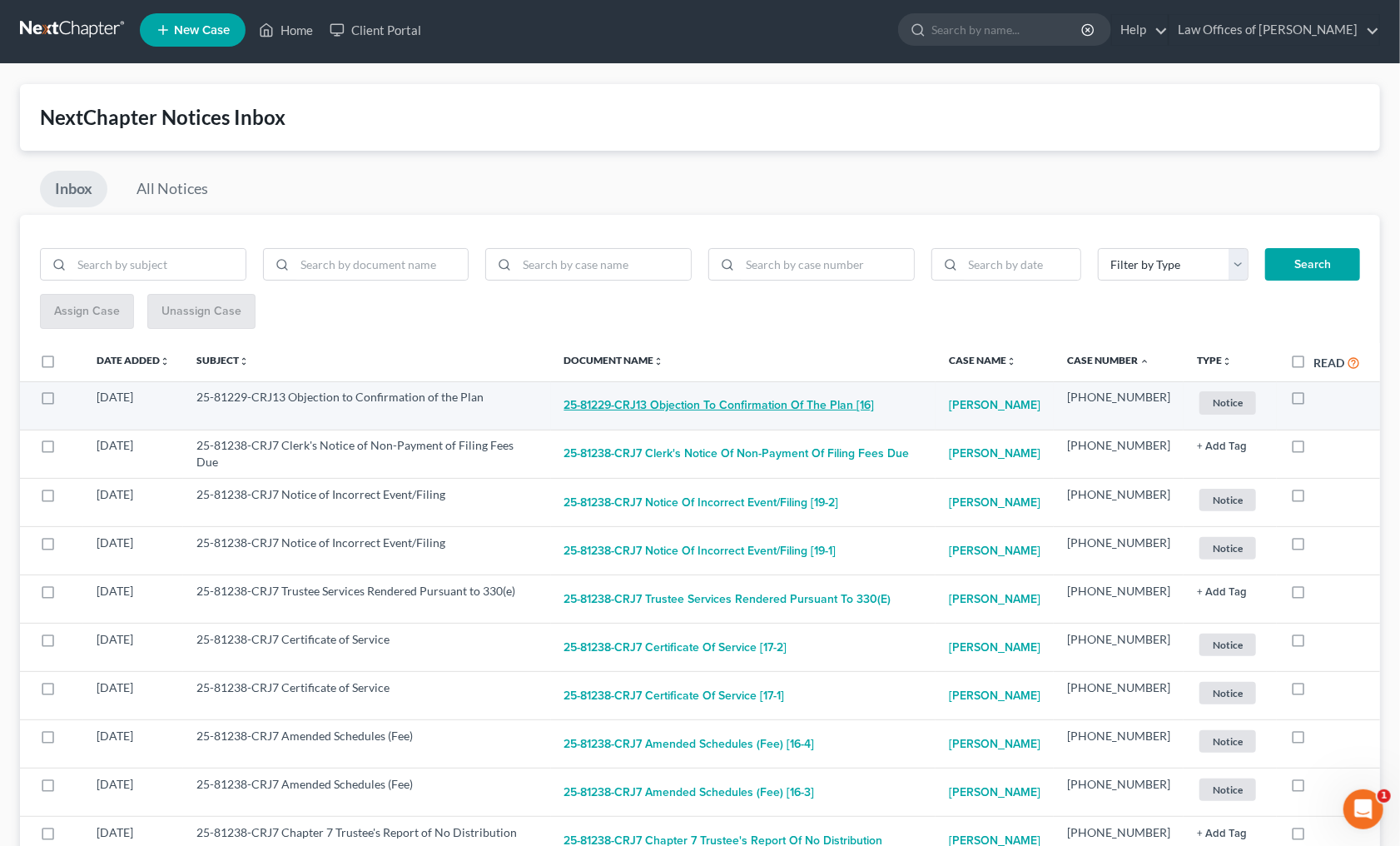
click at [712, 390] on button "25-81229-CRJ13 Objection to Confirmation of the Plan [16]" at bounding box center [719, 405] width 310 height 34
checkbox input "true"
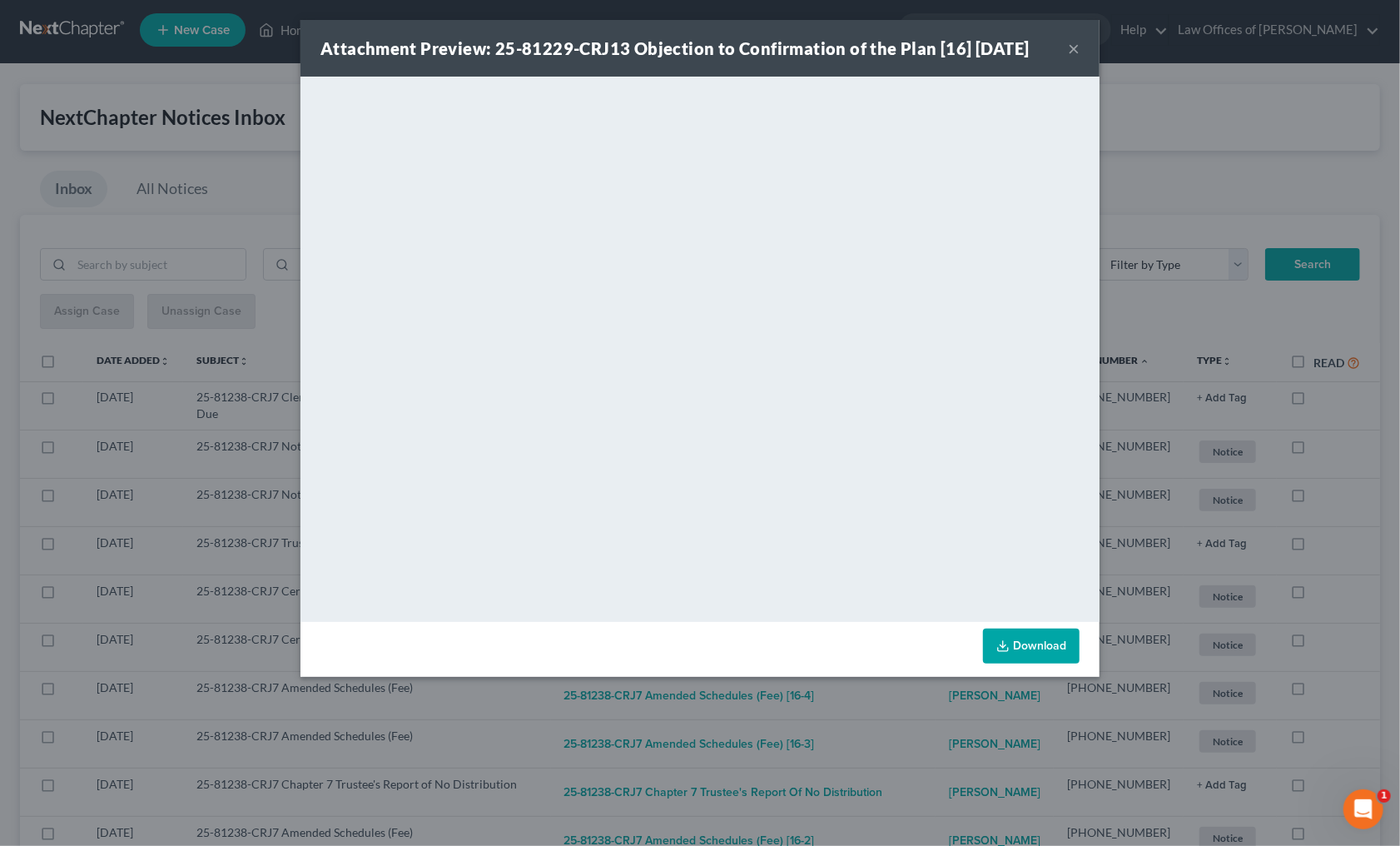
drag, startPoint x: 881, startPoint y: 709, endPoint x: 828, endPoint y: 648, distance: 80.8
click at [879, 706] on div "Attachment Preview: 25-81229-CRJ13 Objection to Confirmation of the Plan [16] 0…" at bounding box center [700, 423] width 1400 height 846
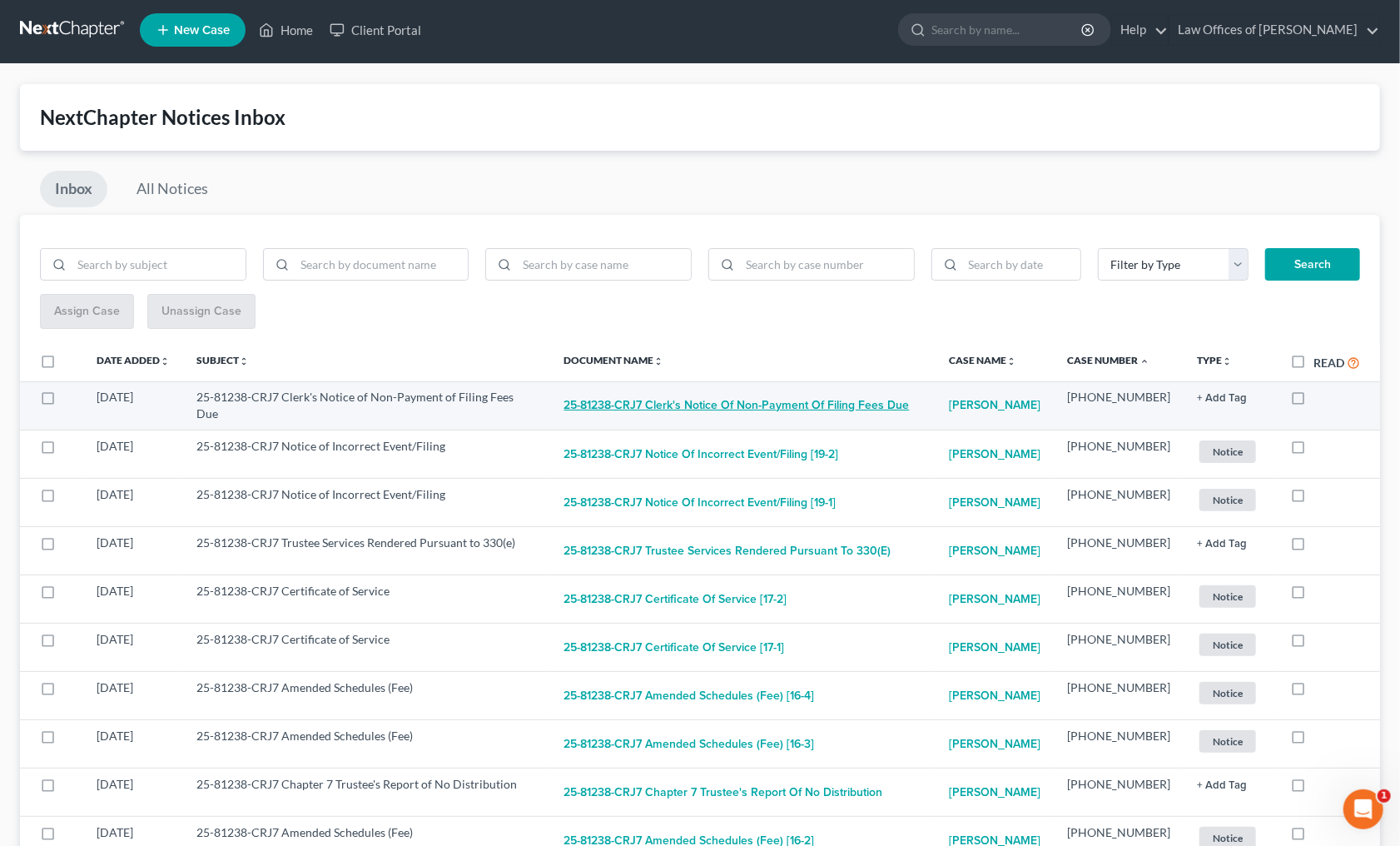
click at [663, 408] on button "25-81238-CRJ7 Clerk's Notice of Non-Payment of Filing Fees Due" at bounding box center [737, 405] width 346 height 34
checkbox input "true"
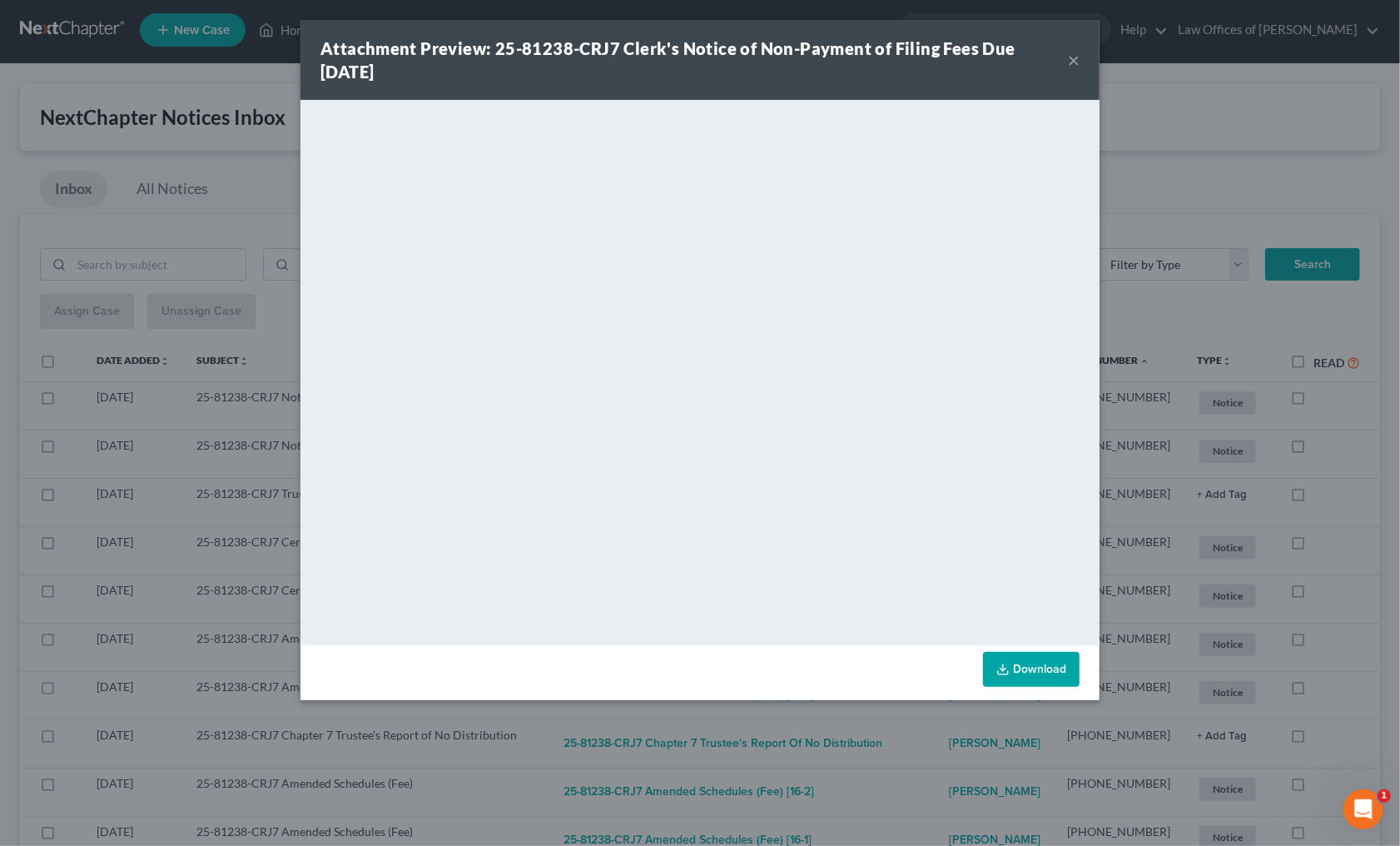
drag, startPoint x: 892, startPoint y: 730, endPoint x: 873, endPoint y: 703, distance: 33.0
click at [888, 720] on div "Attachment Preview: 25-81238-CRJ7 Clerk's Notice of Non-Payment of Filing Fees …" at bounding box center [700, 423] width 1400 height 846
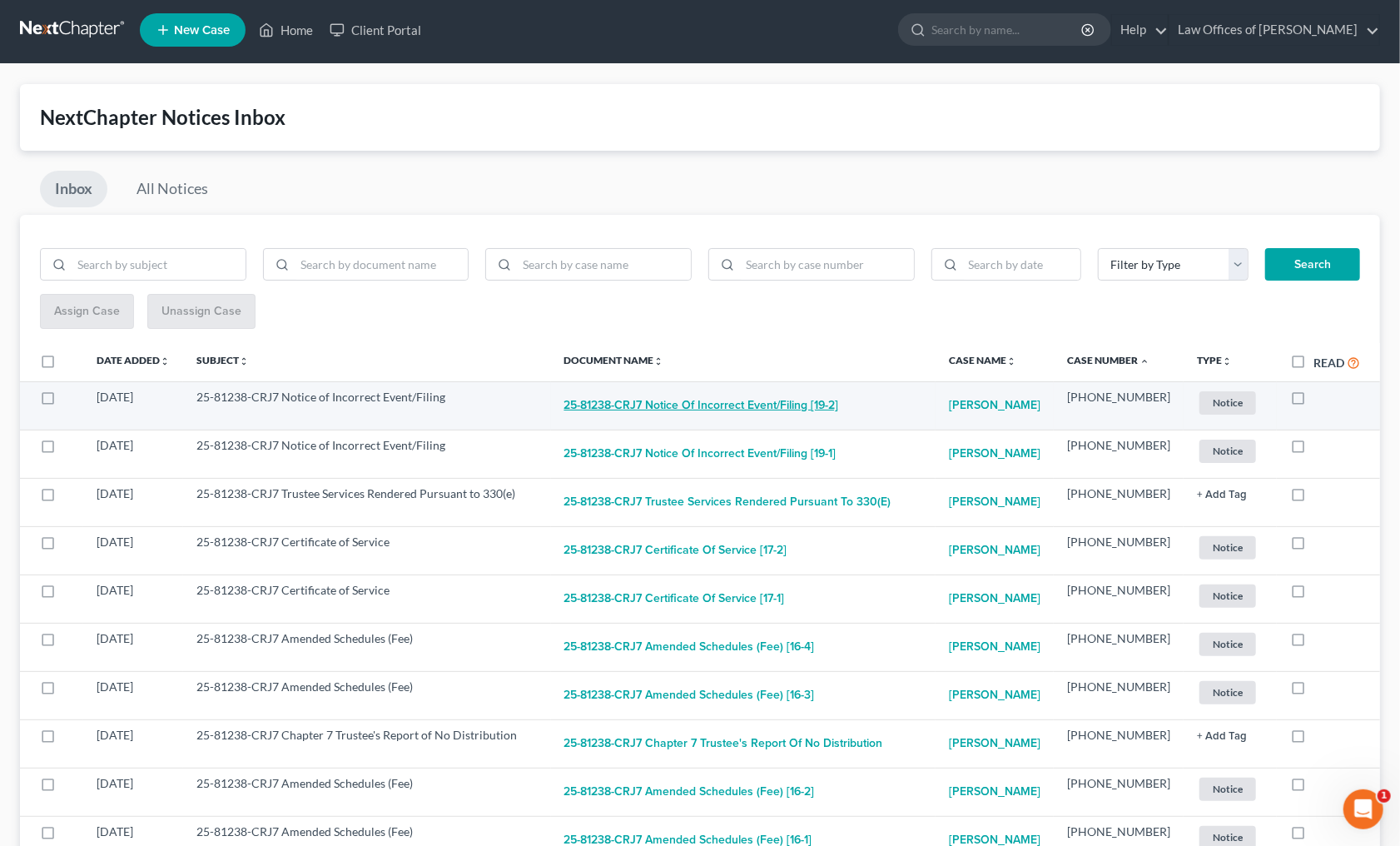
click at [700, 397] on button "25-81238-CRJ7 Notice of Incorrect Event/Filing [19-2]" at bounding box center [701, 405] width 274 height 34
checkbox input "true"
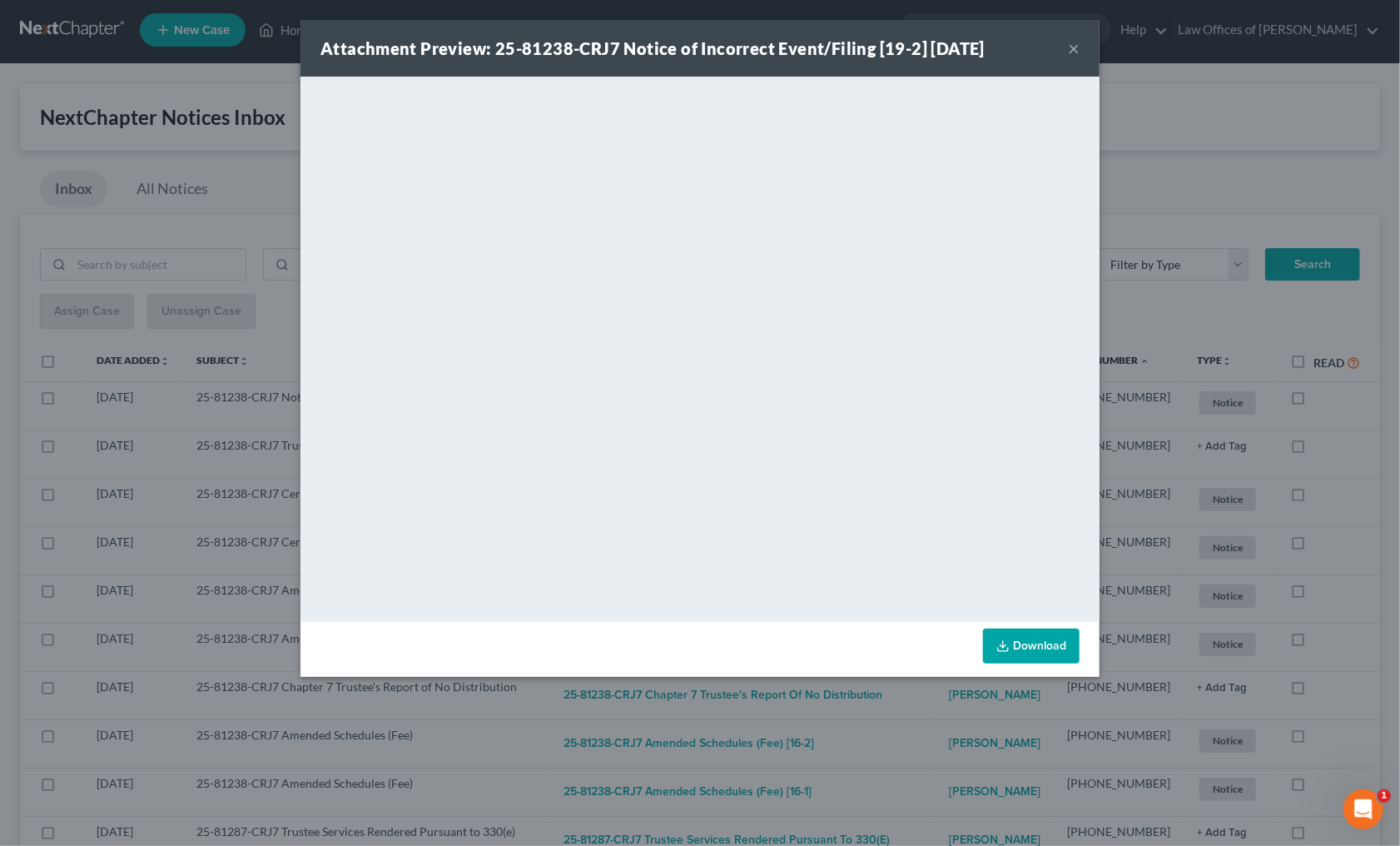
click at [879, 697] on div "Attachment Preview: 25-81238-CRJ7 Notice of Incorrect Event/Filing [19-2] 08/11…" at bounding box center [700, 423] width 1400 height 846
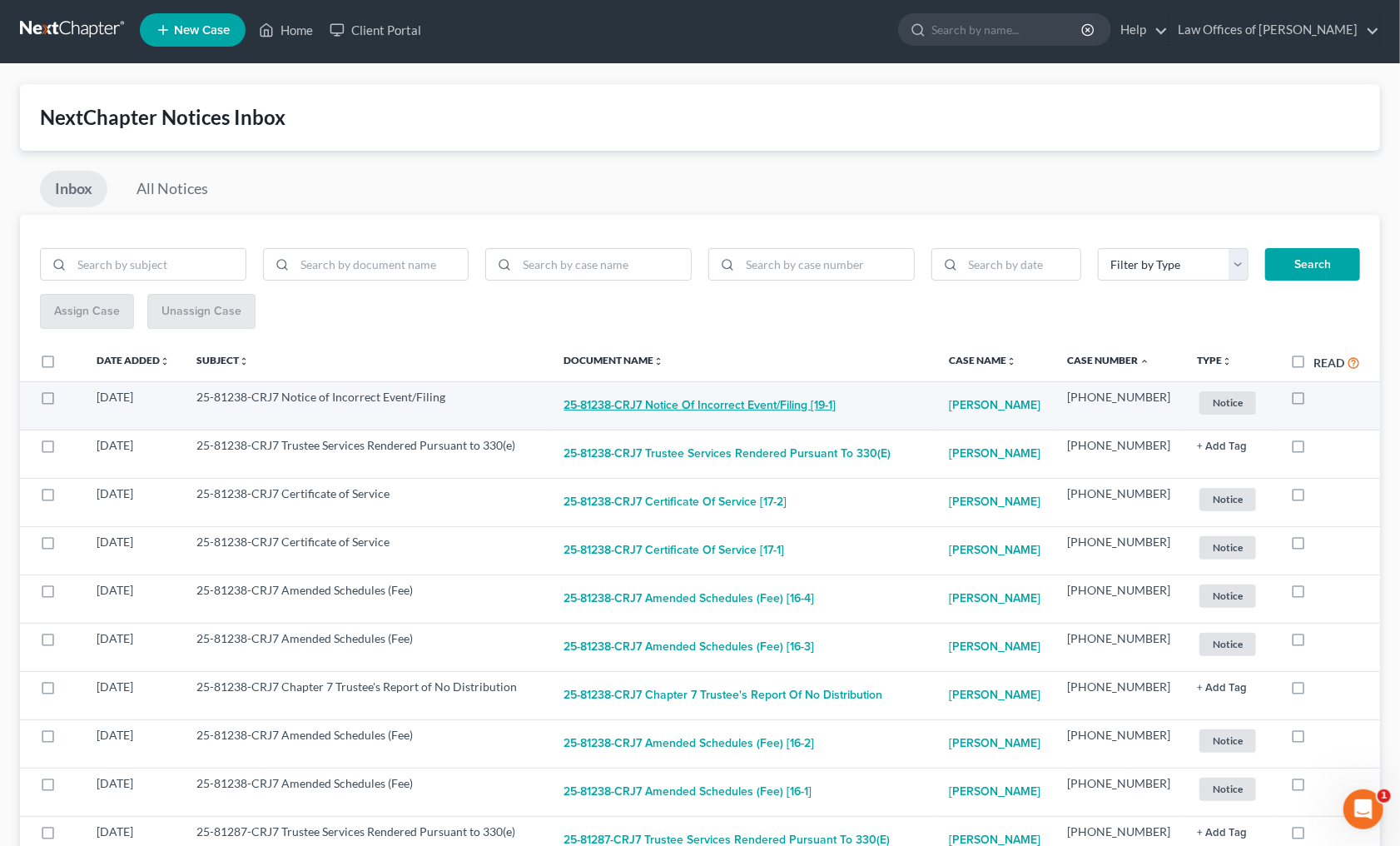
click at [680, 397] on button "25-81238-CRJ7 Notice of Incorrect Event/Filing [19-1]" at bounding box center [700, 405] width 272 height 34
checkbox input "true"
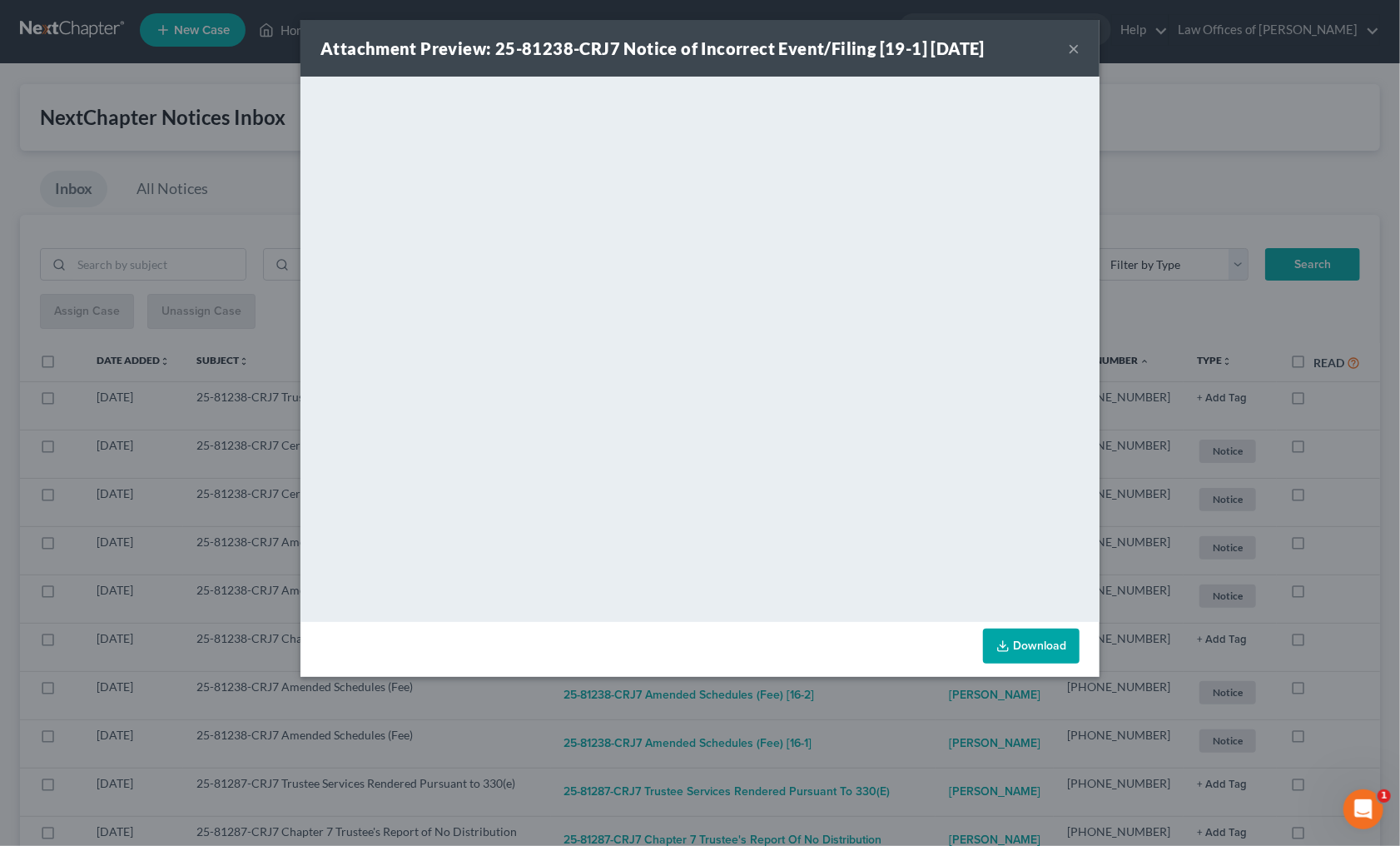
click at [904, 712] on div "Attachment Preview: 25-81238-CRJ7 Notice of Incorrect Event/Filing [19-1] 08/11…" at bounding box center [700, 423] width 1400 height 846
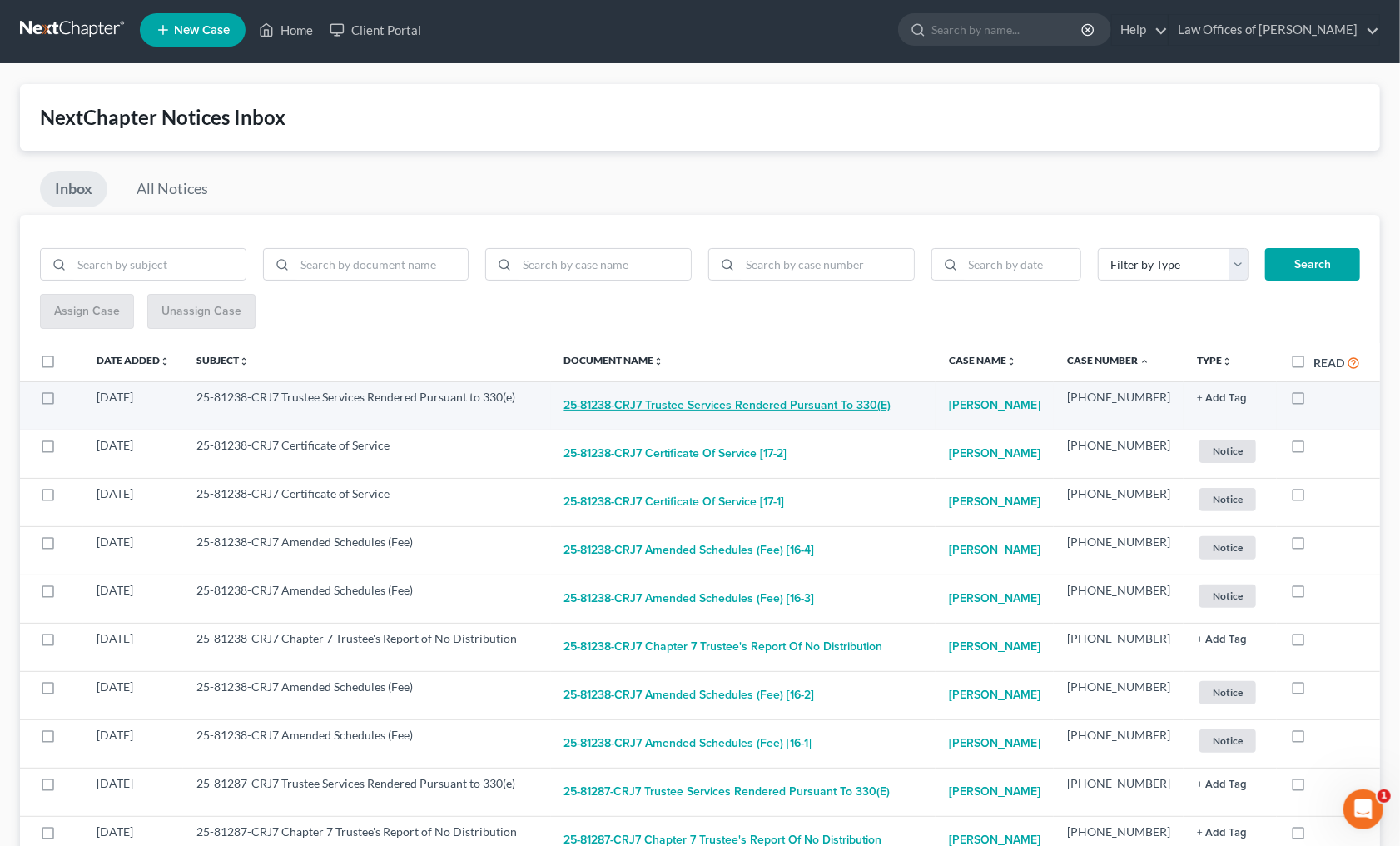
click at [717, 393] on button "25-81238-CRJ7 Trustee Services Rendered Pursuant to 330(e)" at bounding box center [728, 405] width 327 height 34
checkbox input "true"
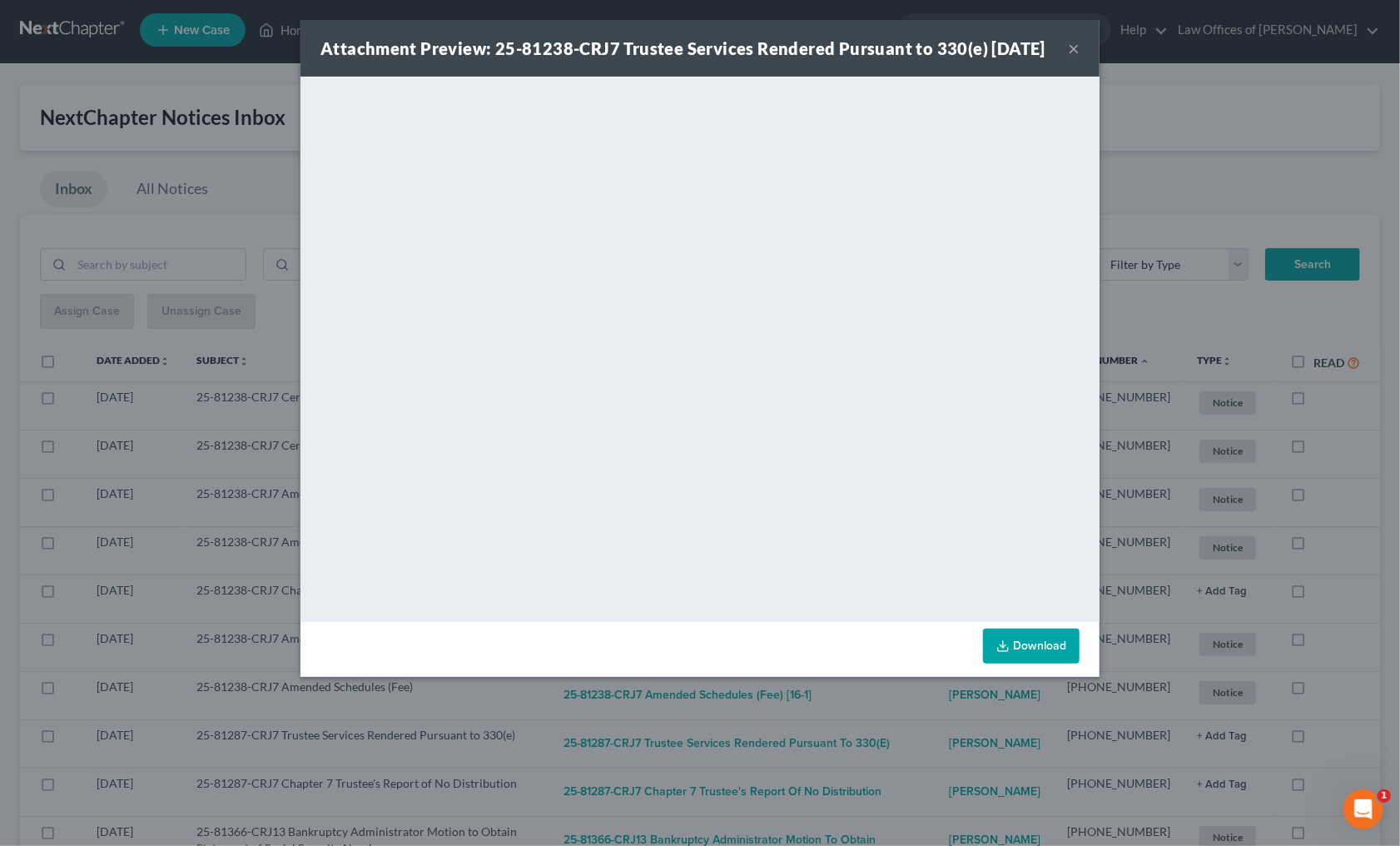
drag, startPoint x: 891, startPoint y: 729, endPoint x: 848, endPoint y: 686, distance: 60.8
click at [889, 725] on div "Attachment Preview: 25-81238-CRJ7 Trustee Services Rendered Pursuant to 330(e) …" at bounding box center [700, 423] width 1400 height 846
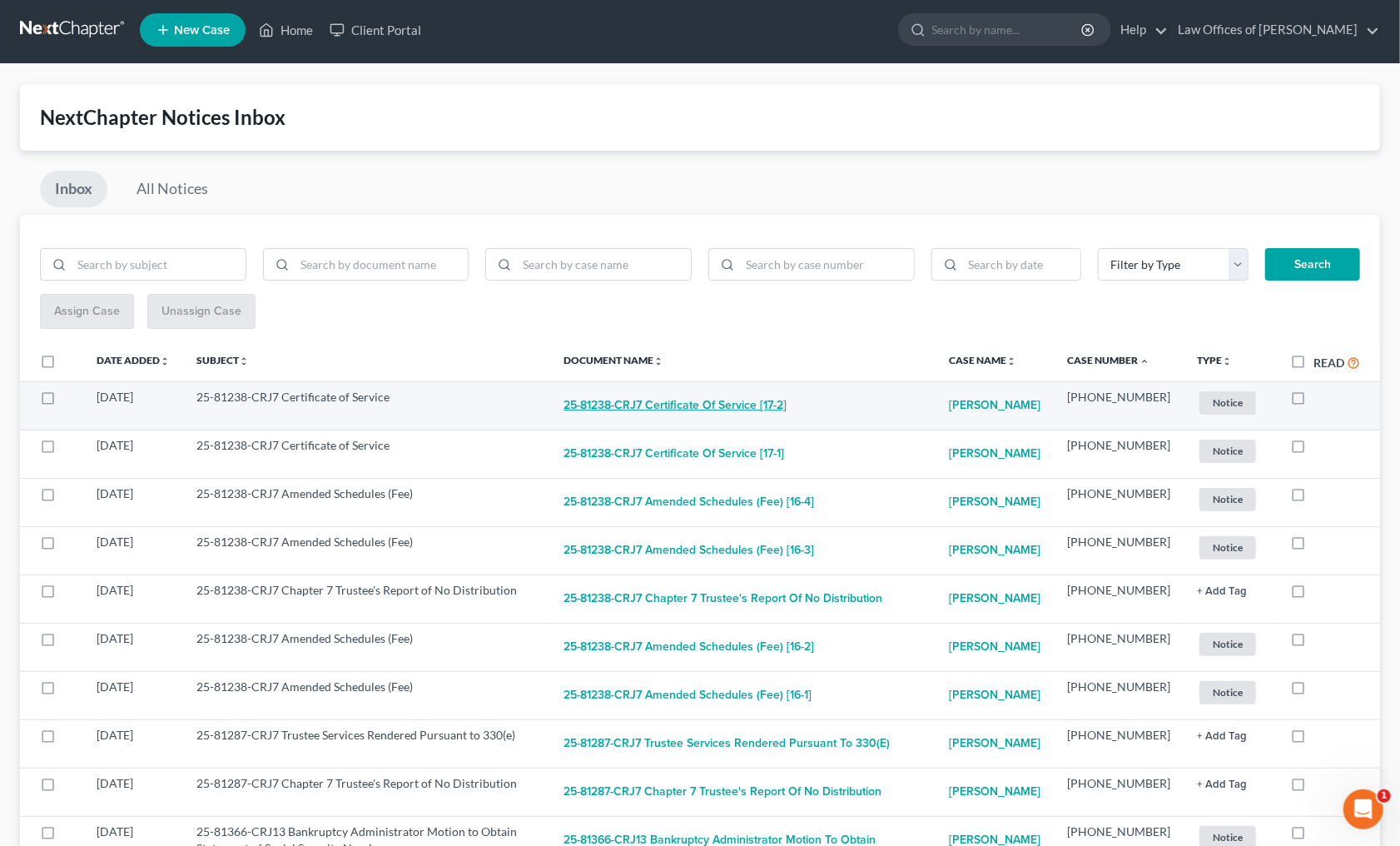
click at [697, 399] on button "25-81238-CRJ7 Certificate of Service [17-2]" at bounding box center [675, 405] width 223 height 34
checkbox input "true"
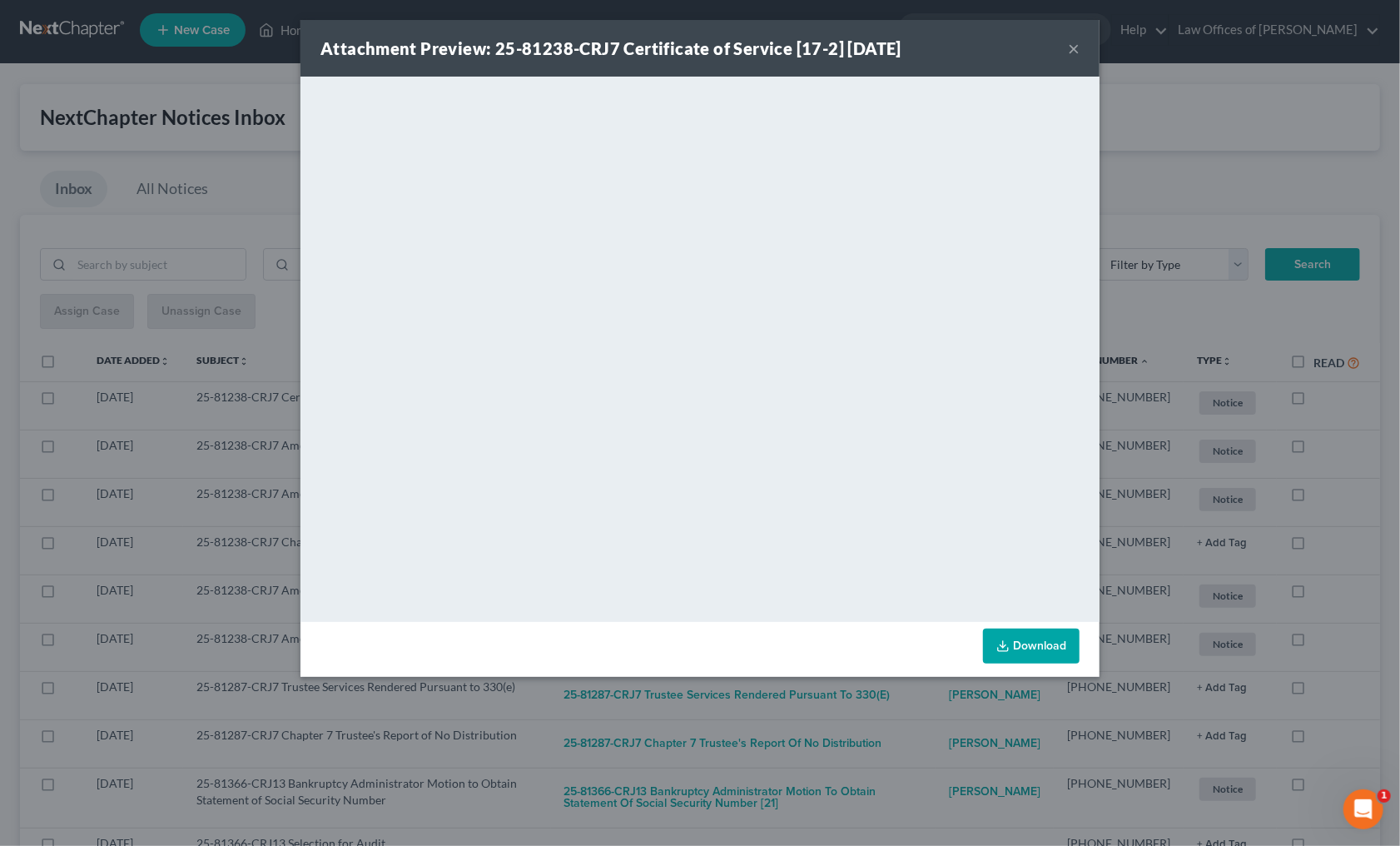
click at [908, 691] on div "Attachment Preview: 25-81238-CRJ7 Certificate of Service [17-2] 08/08/2025 × <o…" at bounding box center [700, 423] width 1400 height 846
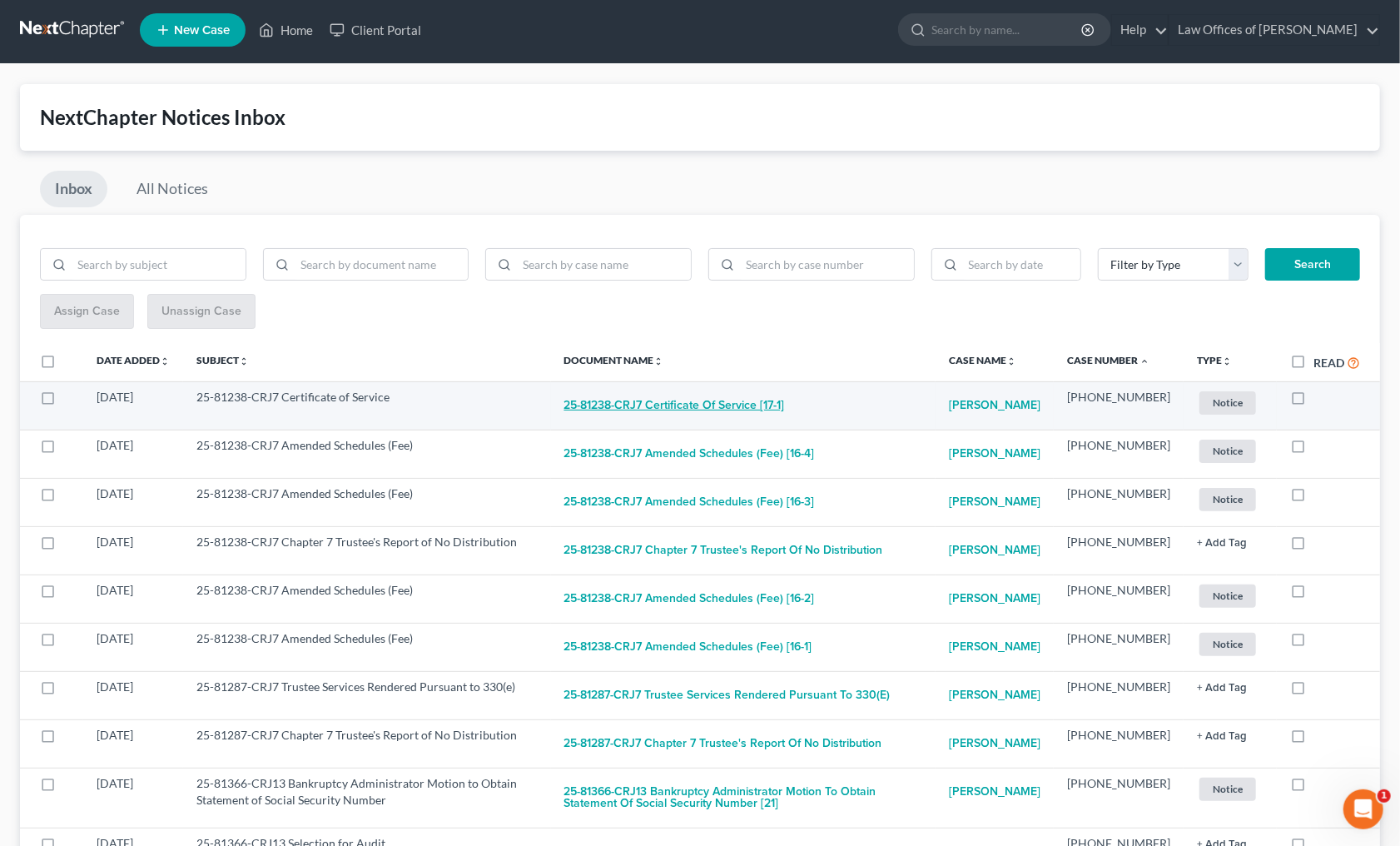
click at [753, 401] on button "25-81238-CRJ7 Certificate of Service [17-1]" at bounding box center [674, 405] width 221 height 34
checkbox input "true"
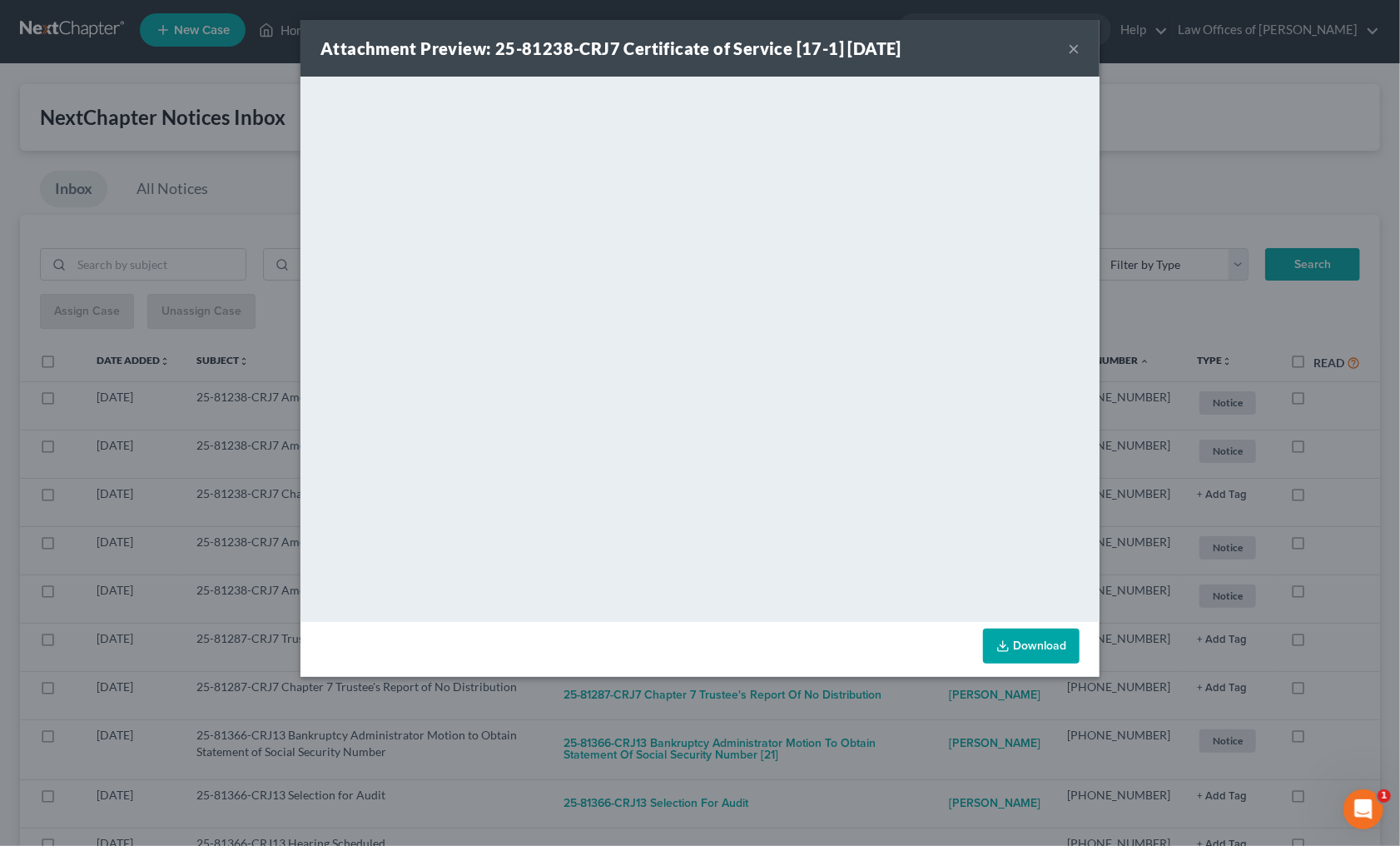
click at [931, 738] on div "Attachment Preview: 25-81238-CRJ7 Certificate of Service [17-1] 08/08/2025 × <o…" at bounding box center [700, 423] width 1400 height 846
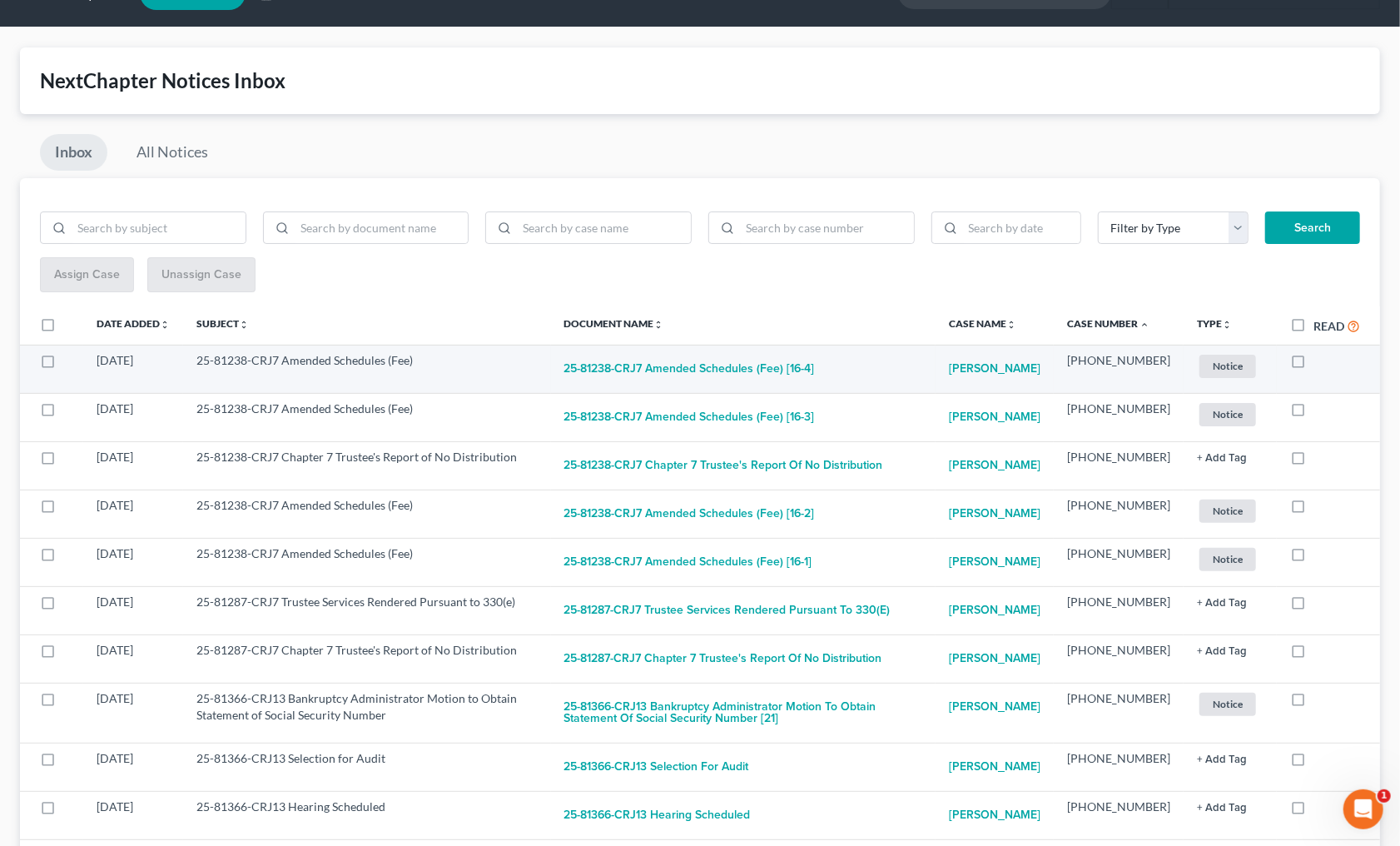
scroll to position [36, 1]
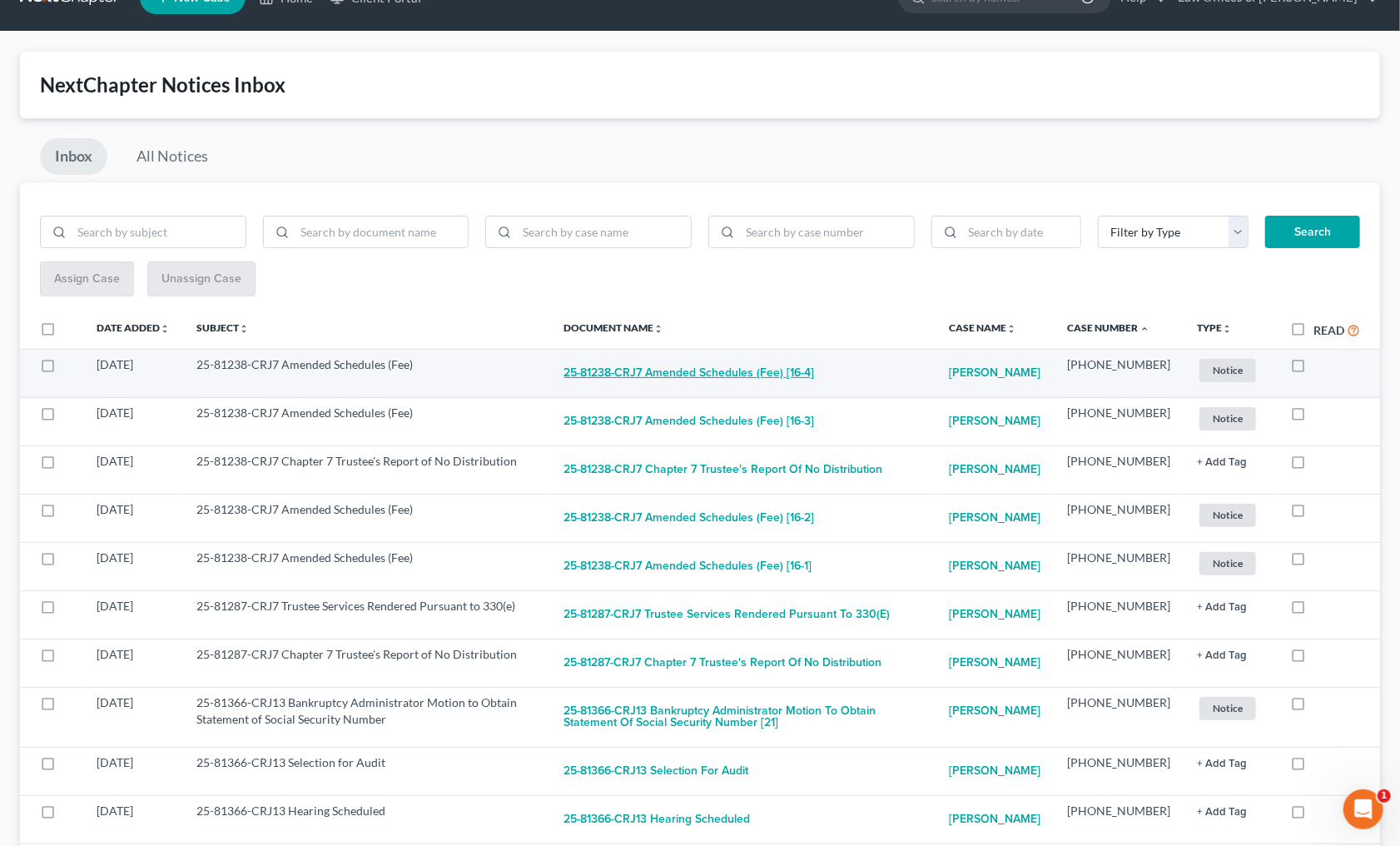
click at [773, 370] on button "25-81238-CRJ7 Amended Schedules (Fee) [16-4]" at bounding box center [689, 373] width 250 height 34
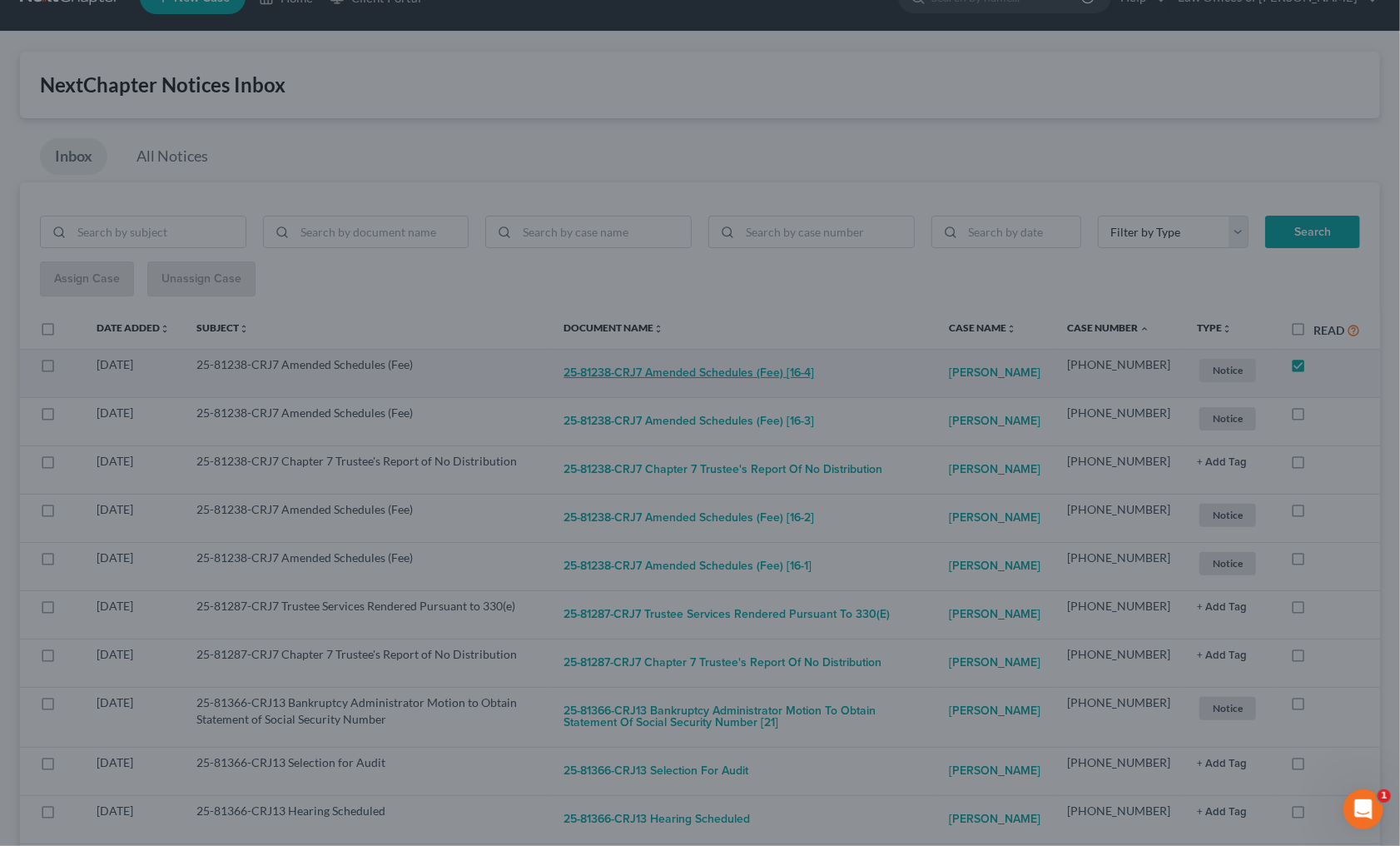
checkbox input "true"
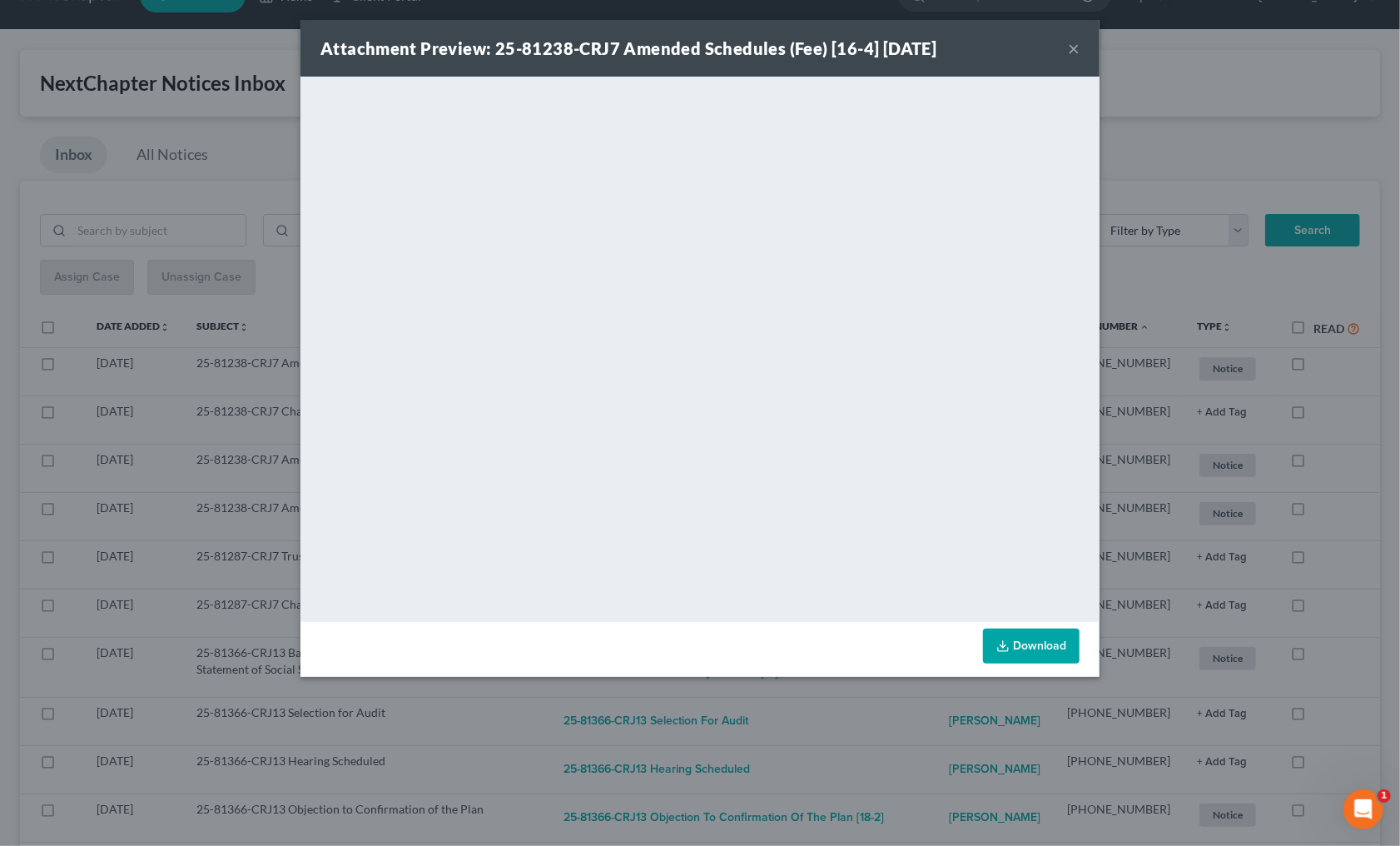
click at [850, 717] on div "Attachment Preview: 25-81238-CRJ7 Amended Schedules (Fee) [16-4] 08/08/2025 × <…" at bounding box center [700, 423] width 1400 height 846
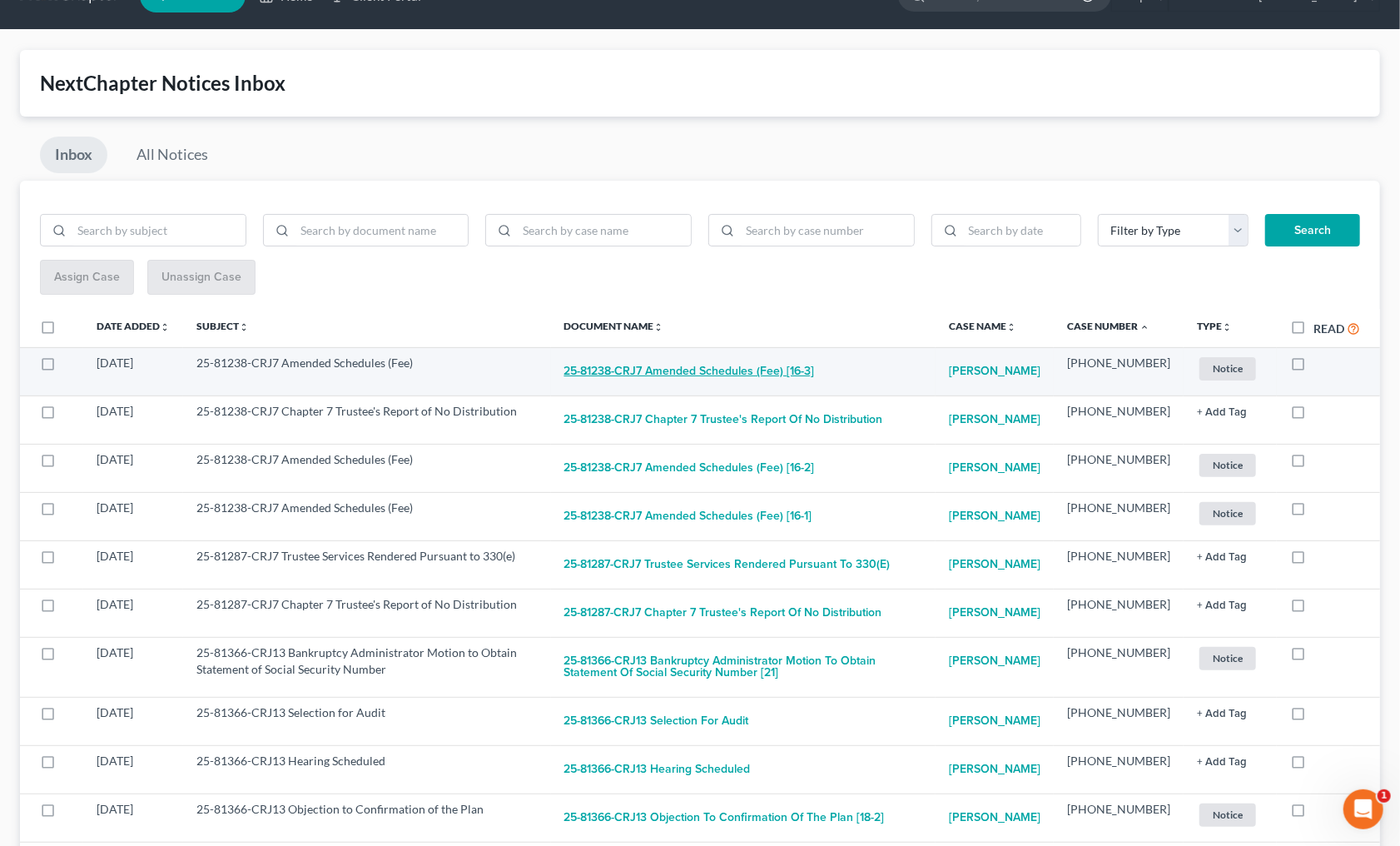
click at [703, 379] on button "25-81238-CRJ7 Amended Schedules (Fee) [16-3]" at bounding box center [689, 371] width 250 height 34
checkbox input "true"
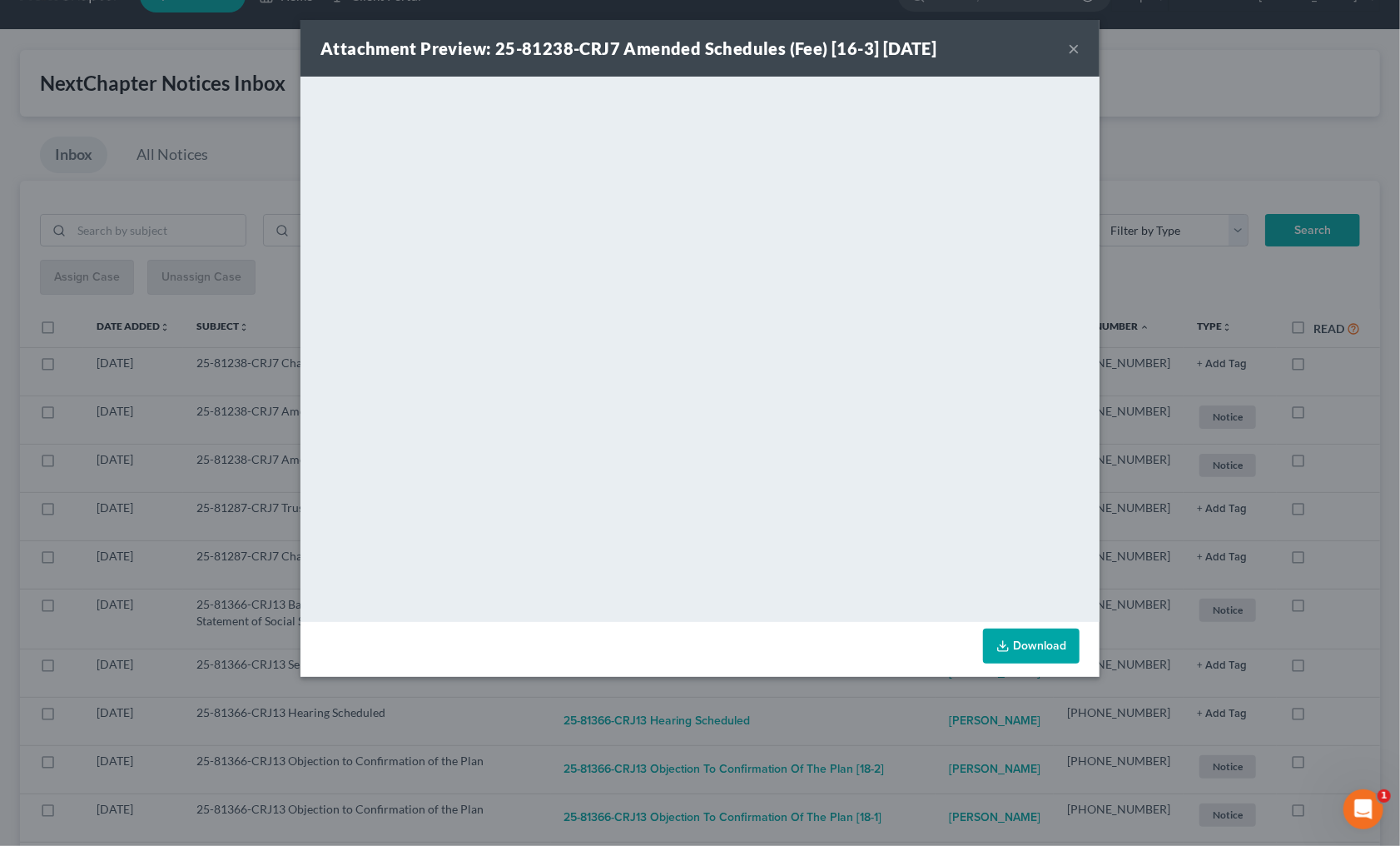
click at [850, 706] on div "Attachment Preview: 25-81238-CRJ7 Amended Schedules (Fee) [16-3] 08/08/2025 × <…" at bounding box center [700, 423] width 1400 height 846
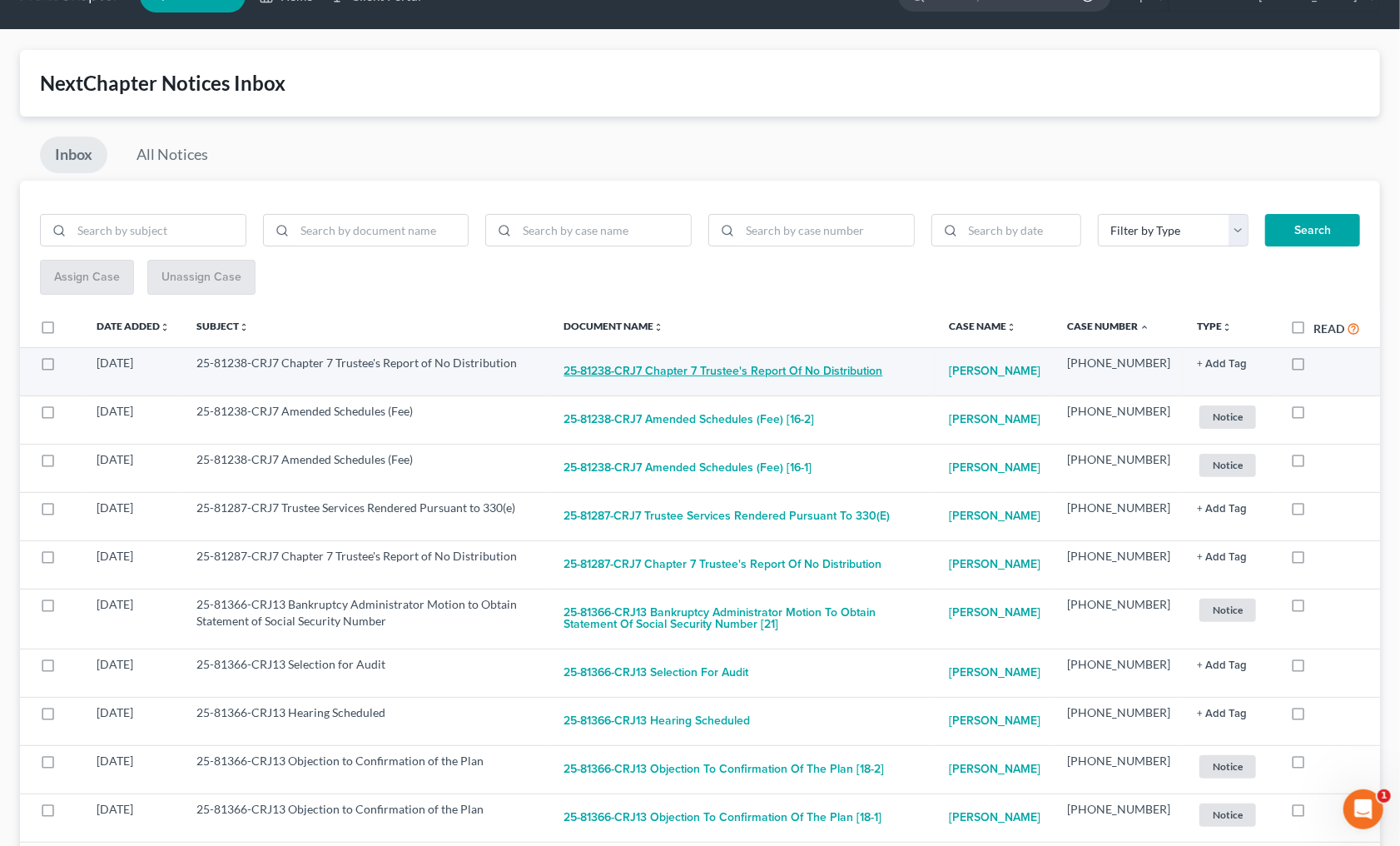
click at [736, 370] on button "25-81238-CRJ7 Chapter 7 Trustee's Report of No Distribution" at bounding box center [724, 371] width 319 height 34
checkbox input "true"
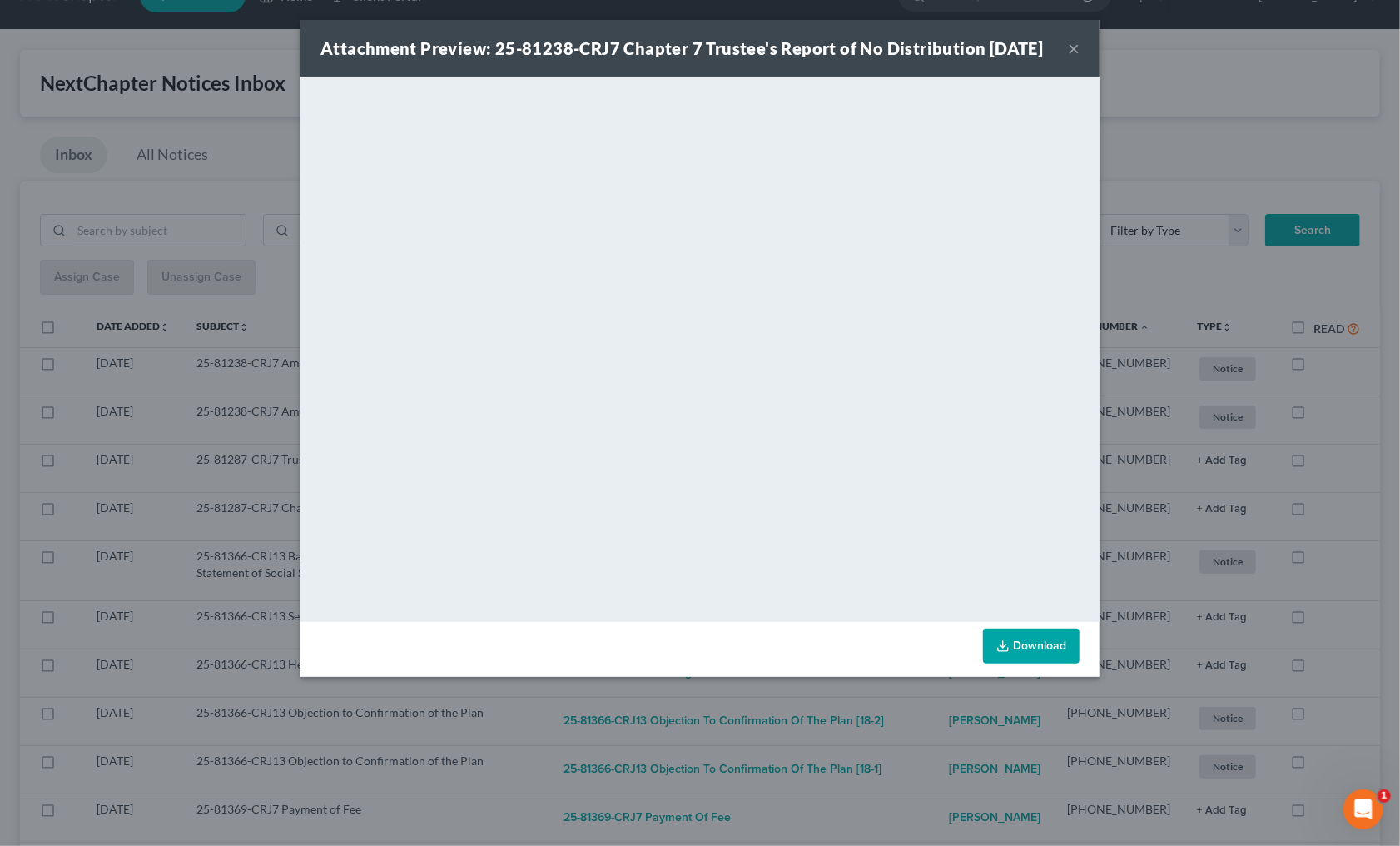
drag, startPoint x: 868, startPoint y: 733, endPoint x: 862, endPoint y: 720, distance: 14.3
click at [868, 732] on div "Attachment Preview: 25-81238-CRJ7 Chapter 7 Trustee's Report of No Distribution…" at bounding box center [700, 423] width 1400 height 846
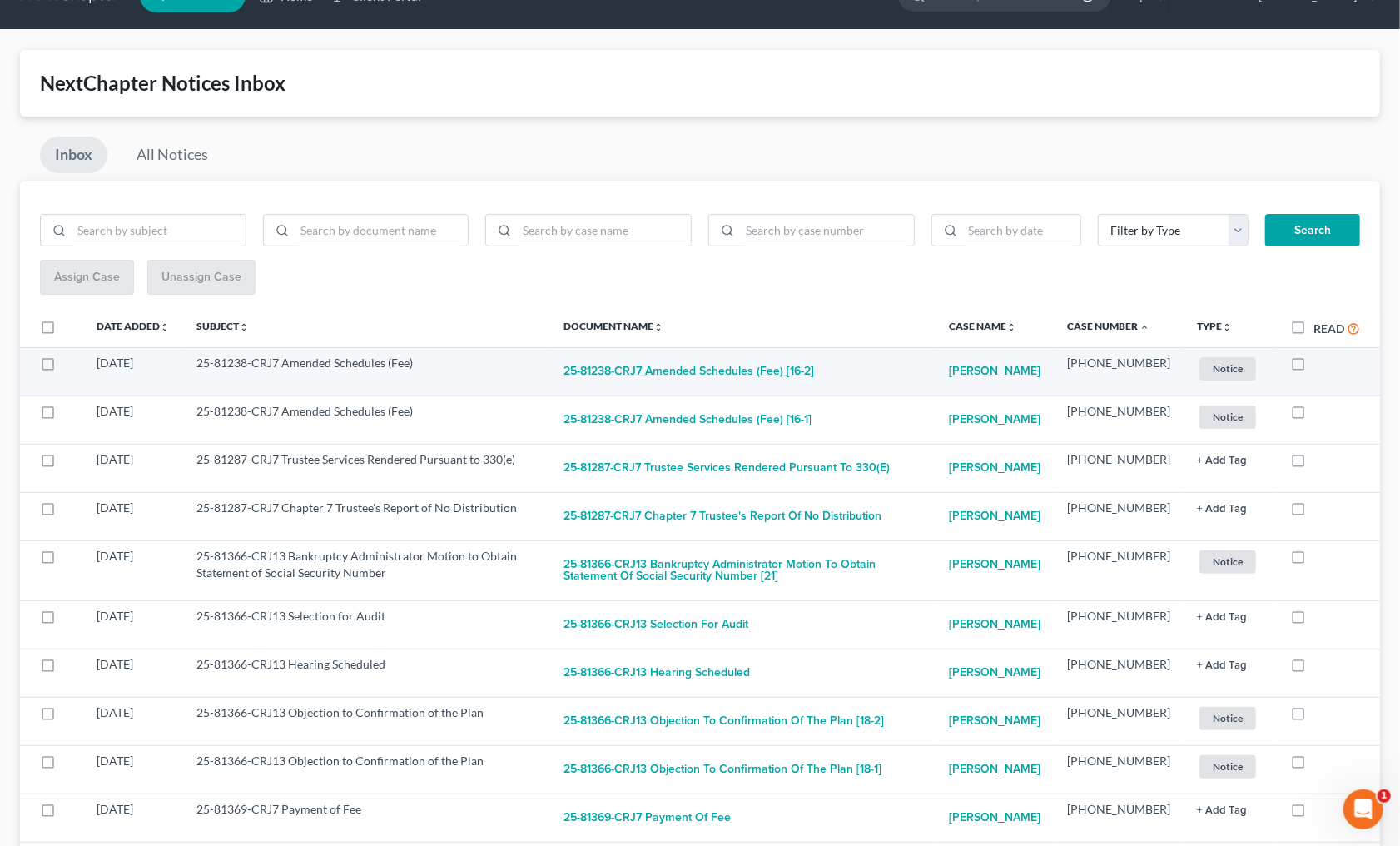
click at [708, 359] on button "25-81238-CRJ7 Amended Schedules (Fee) [16-2]" at bounding box center [689, 371] width 250 height 34
checkbox input "true"
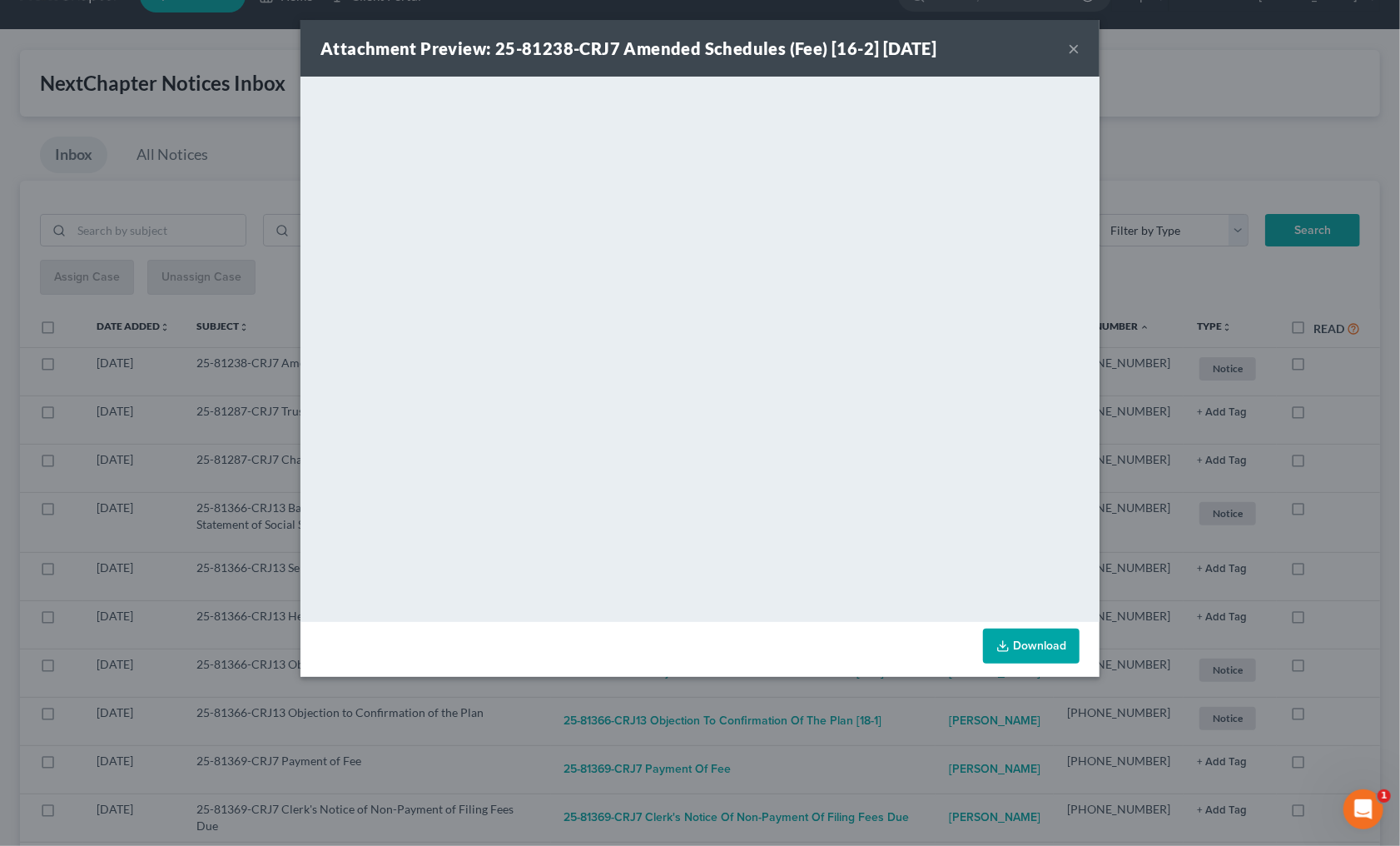
click at [835, 720] on div "Attachment Preview: 25-81238-CRJ7 Amended Schedules (Fee) [16-2] 08/08/2025 × <…" at bounding box center [700, 423] width 1400 height 846
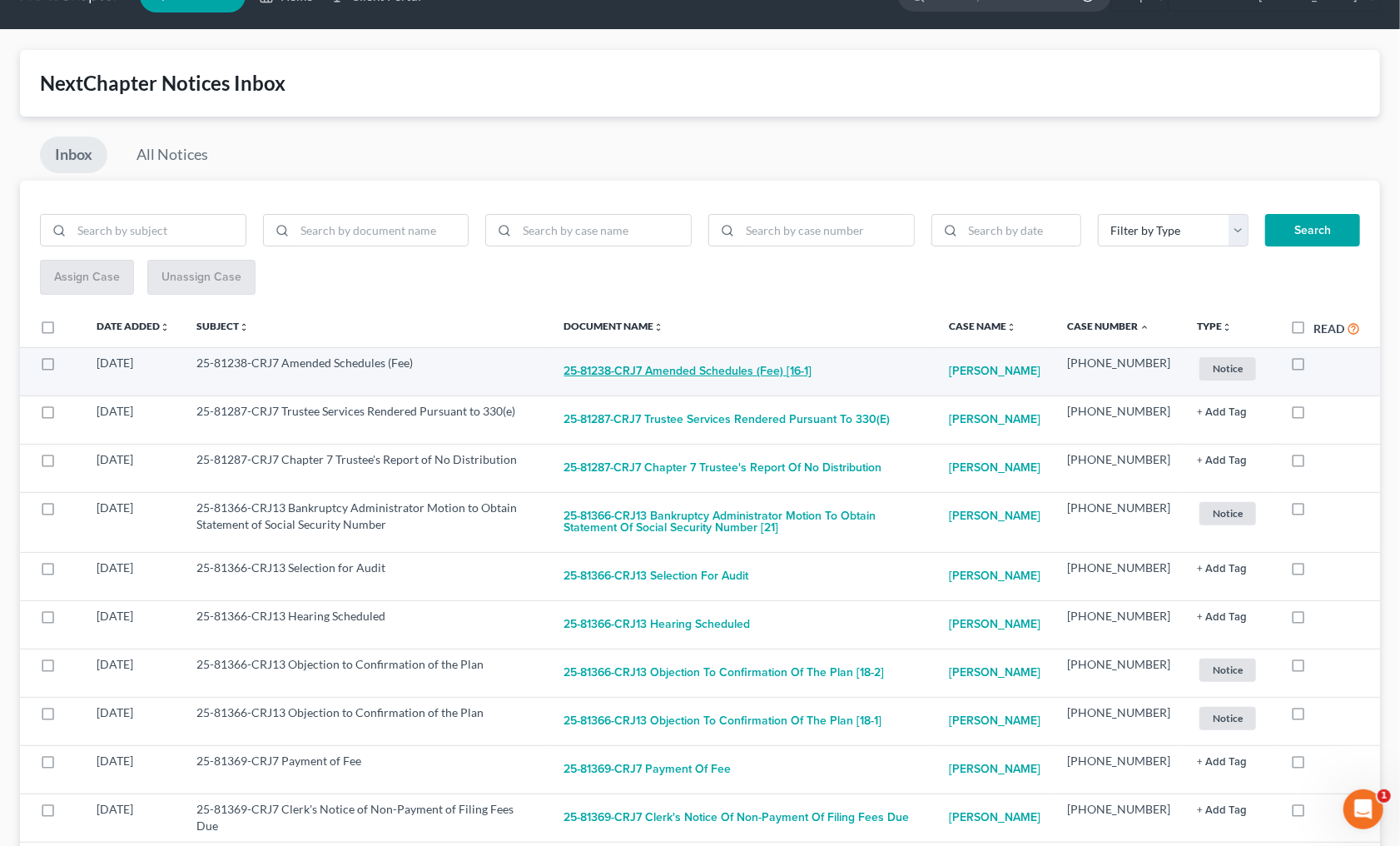
click at [731, 364] on button "25-81238-CRJ7 Amended Schedules (Fee) [16-1]" at bounding box center [688, 371] width 248 height 34
checkbox input "true"
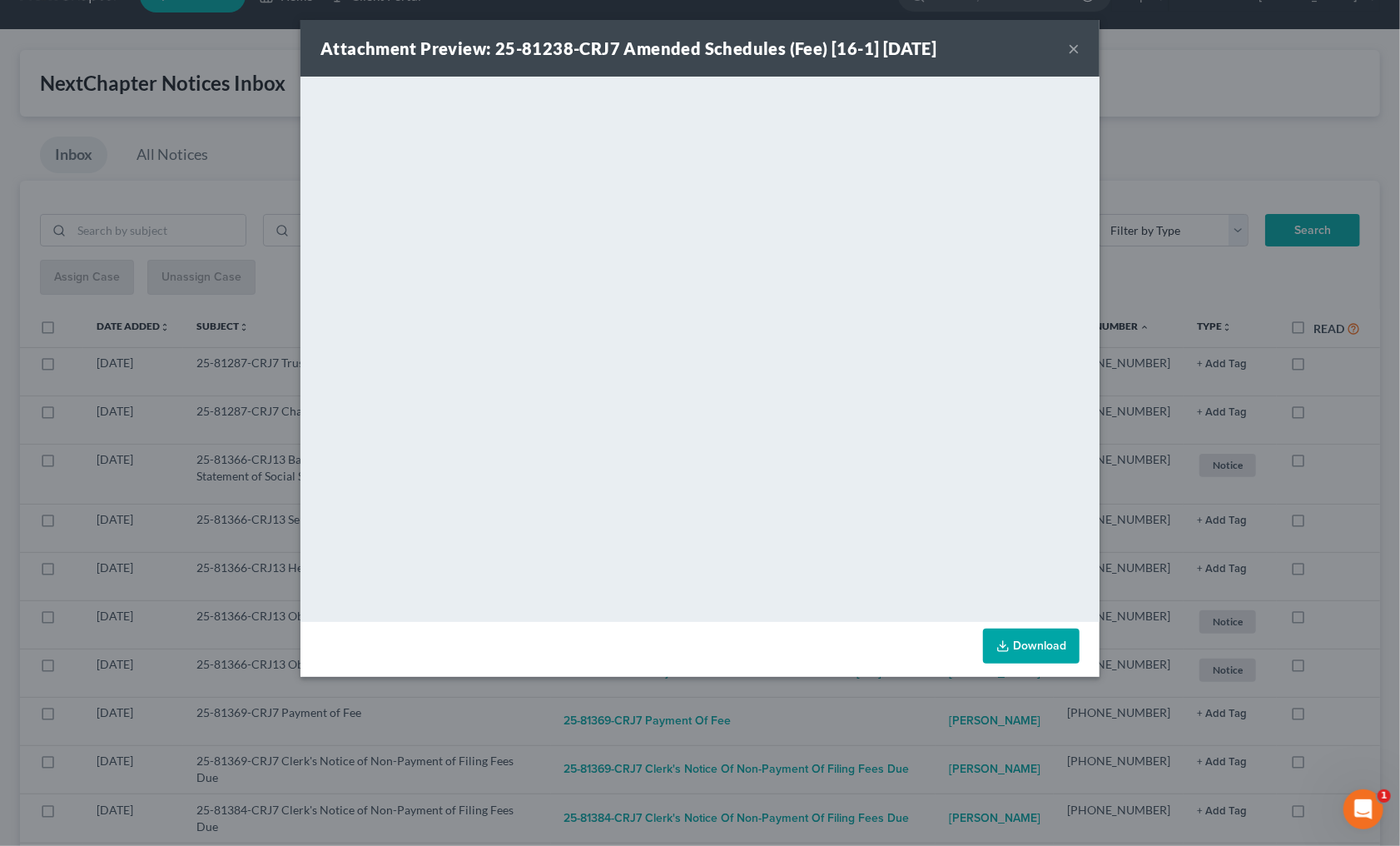
click at [1169, 588] on div "Attachment Preview: 25-81238-CRJ7 Amended Schedules (Fee) [16-1] 08/08/2025 × <…" at bounding box center [700, 423] width 1400 height 846
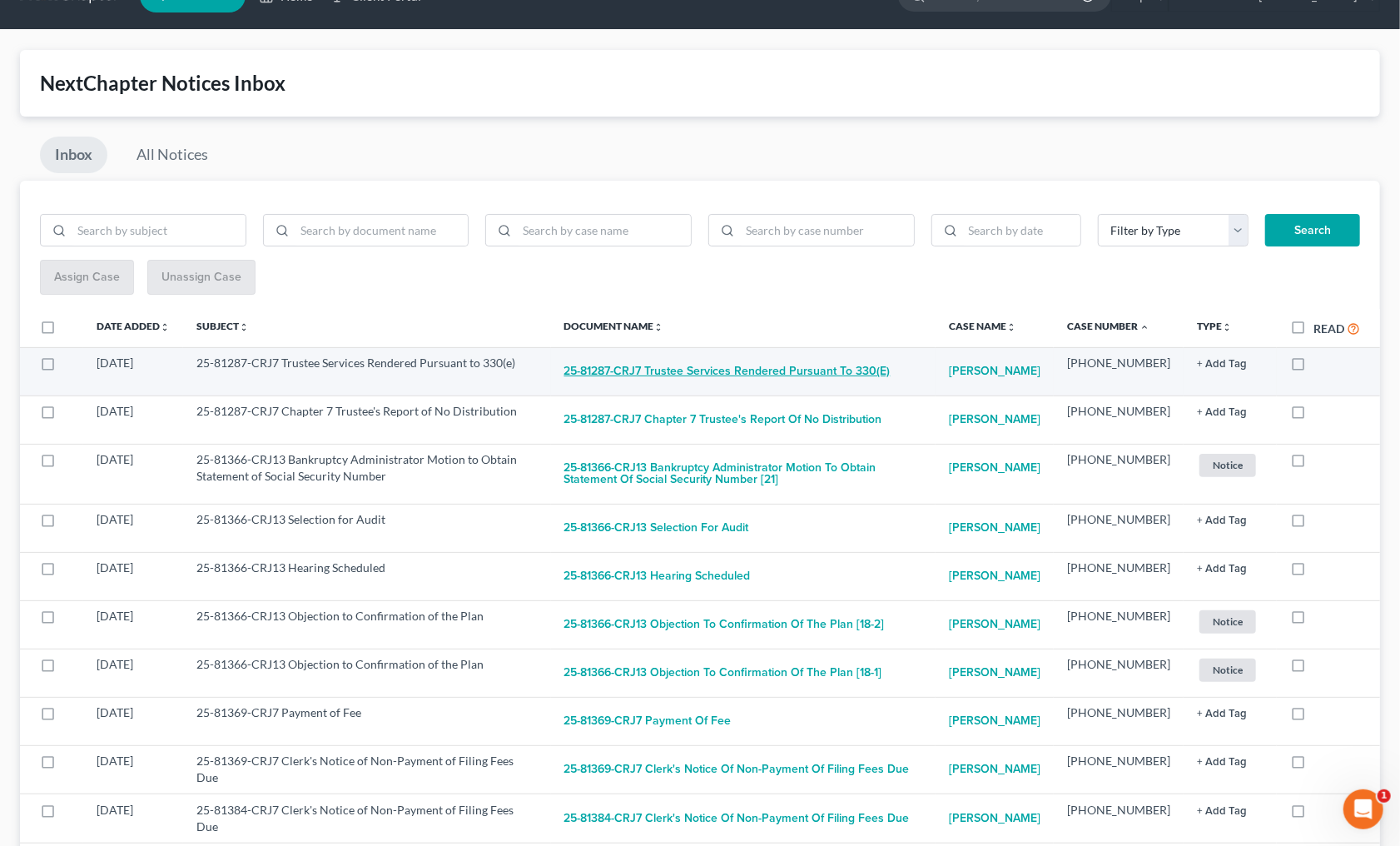
click at [751, 369] on button "25-81287-CRJ7 Trustee Services Rendered Pursuant to 330(e)" at bounding box center [727, 371] width 326 height 34
checkbox input "true"
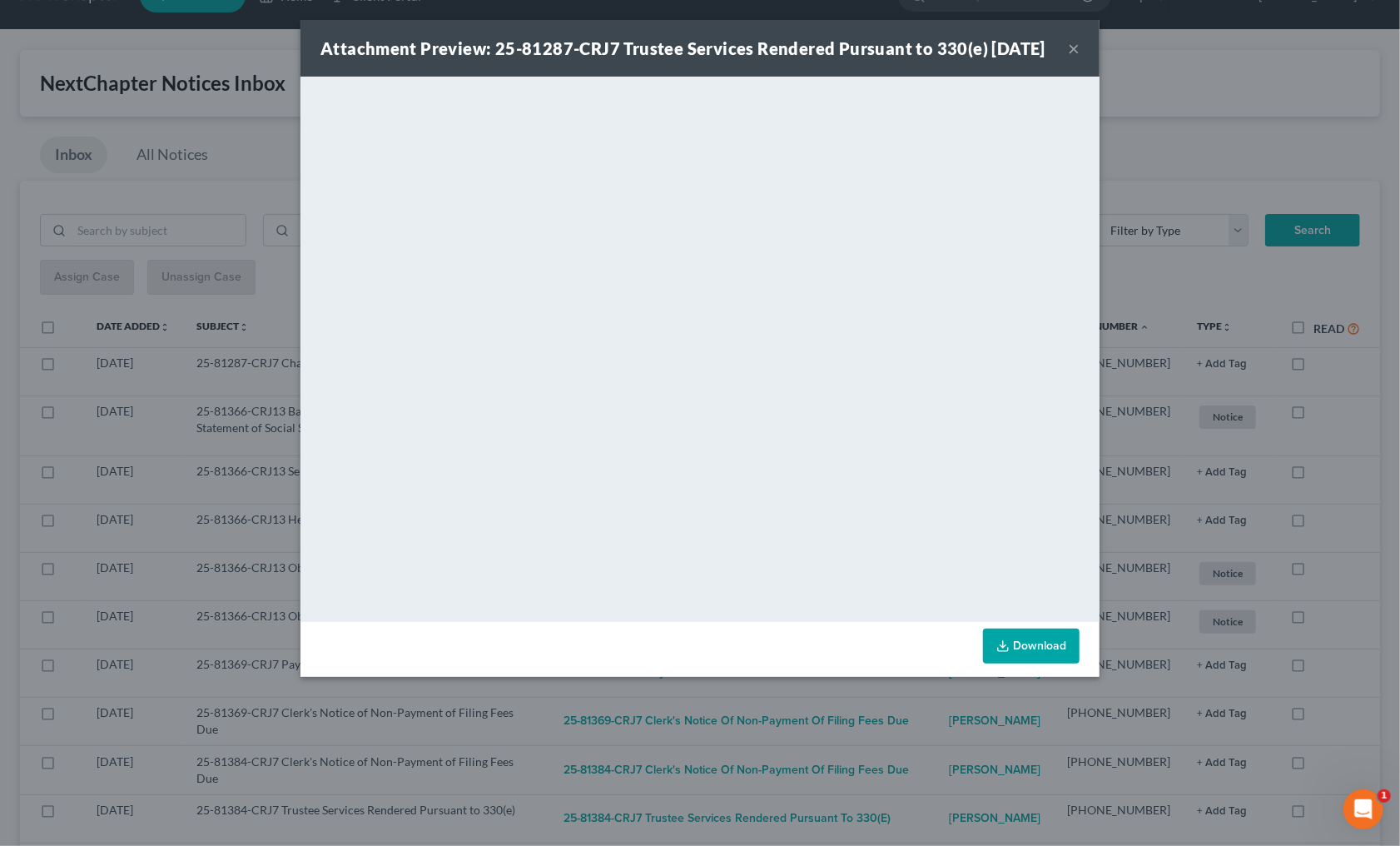
click at [1123, 495] on div "Attachment Preview: 25-81287-CRJ7 Trustee Services Rendered Pursuant to 330(e) …" at bounding box center [700, 423] width 1400 height 846
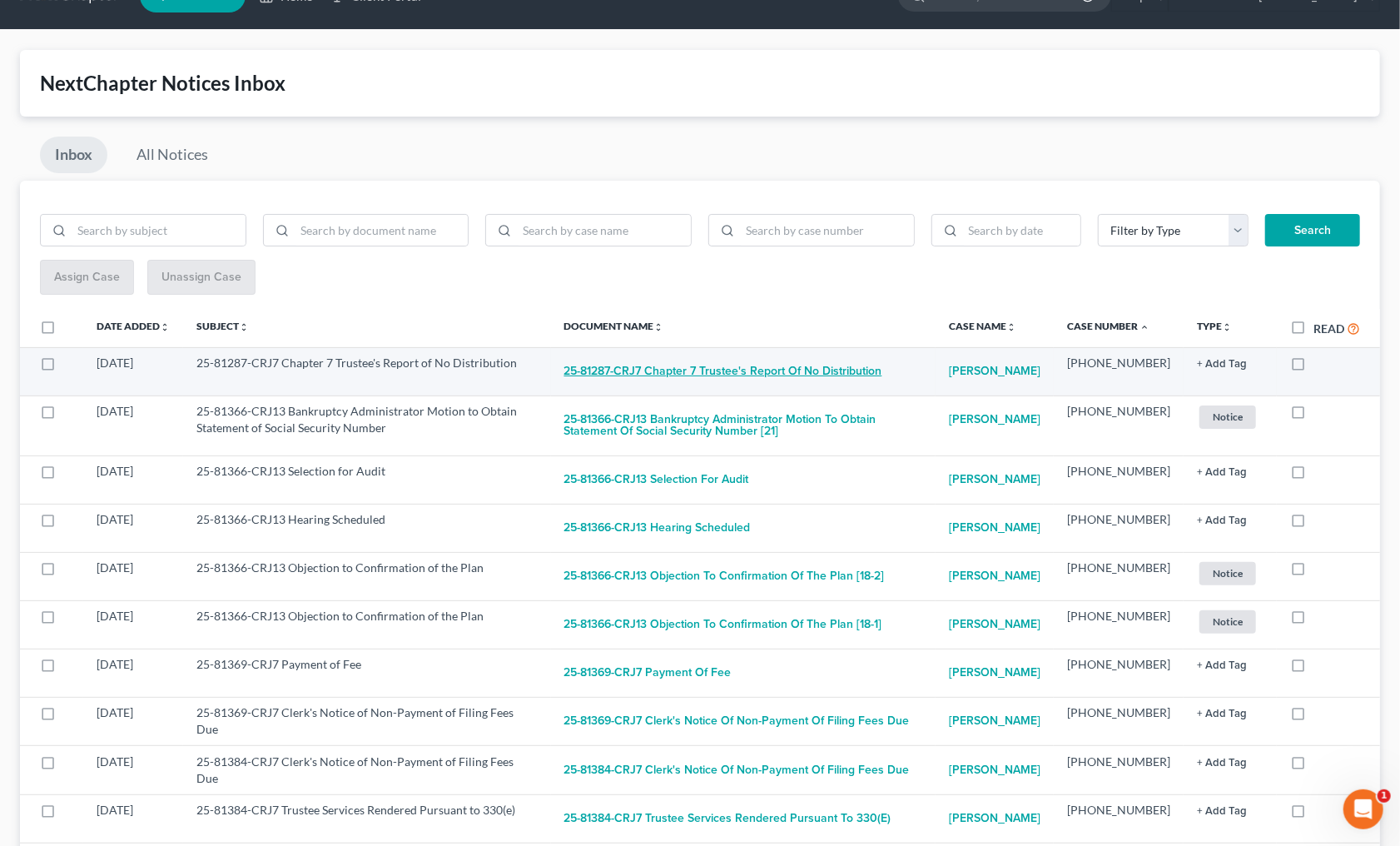
click at [808, 365] on button "25-81287-CRJ7 Chapter 7 Trustee's Report of No Distribution" at bounding box center [723, 371] width 318 height 34
checkbox input "true"
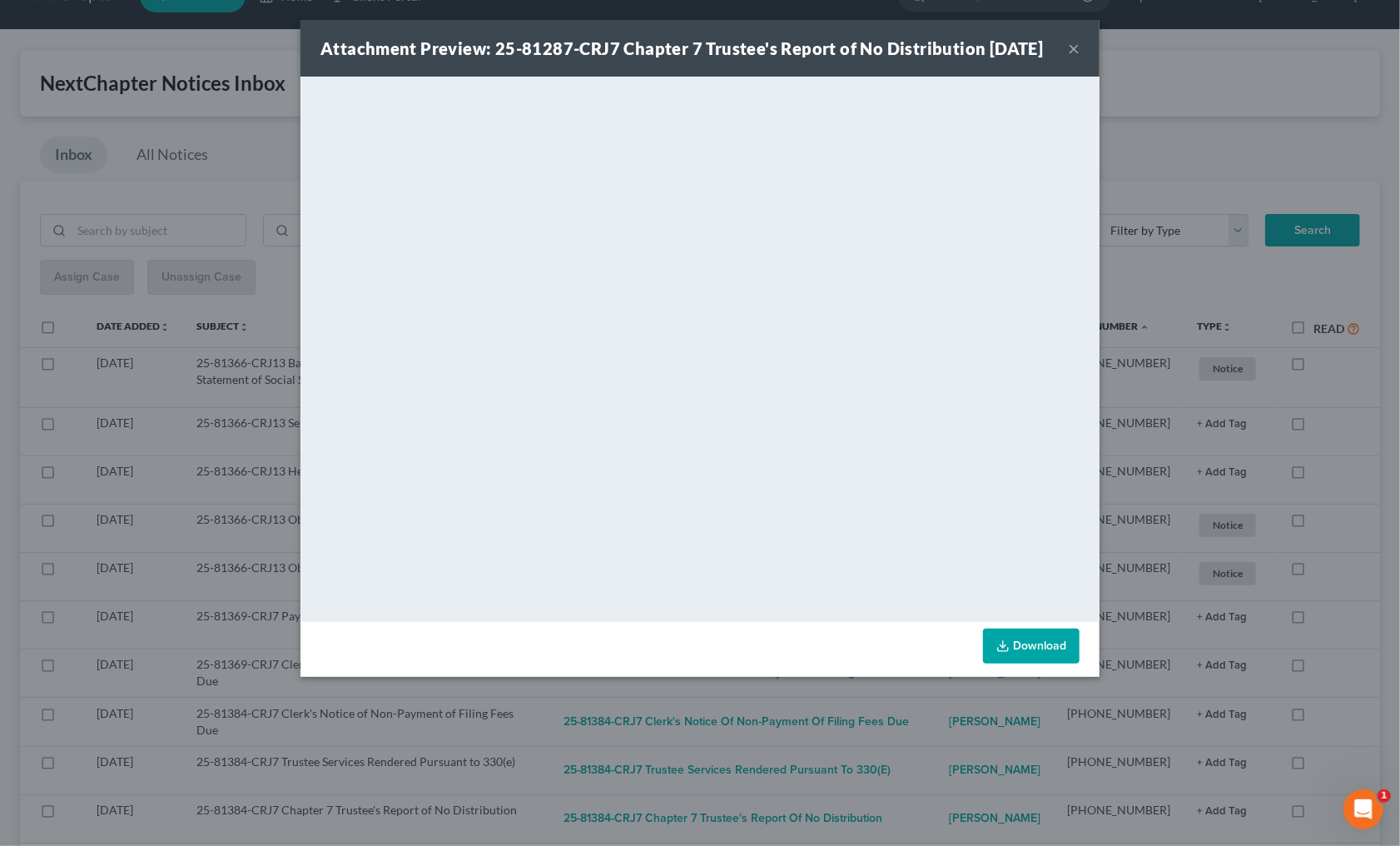
click at [817, 734] on div "Attachment Preview: 25-81287-CRJ7 Chapter 7 Trustee's Report of No Distribution…" at bounding box center [700, 423] width 1400 height 846
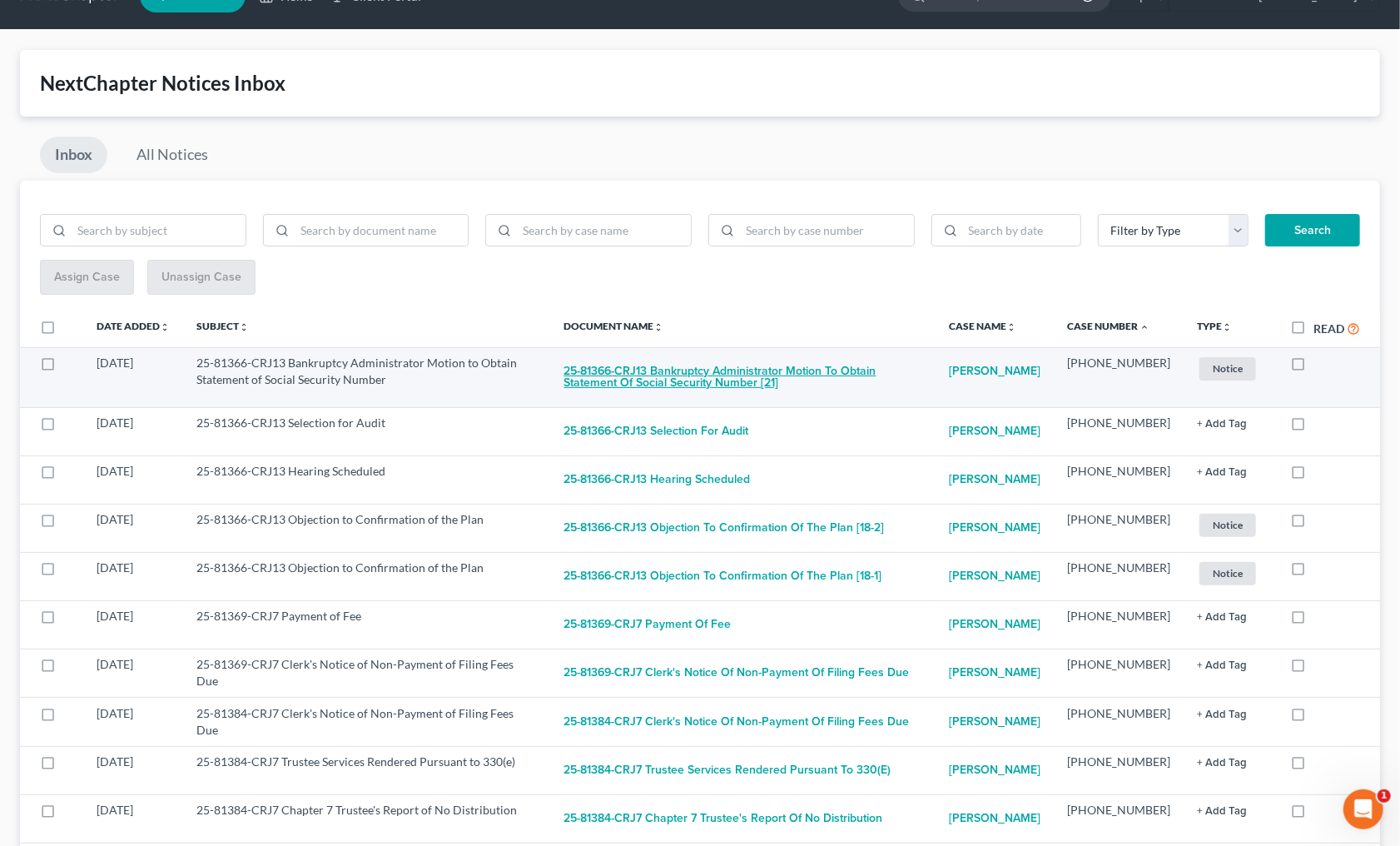
click at [664, 372] on button "25-81366-CRJ13 Bankruptcy Administrator Motion to Obtain Statement of Social Se…" at bounding box center [743, 376] width 357 height 45
checkbox input "true"
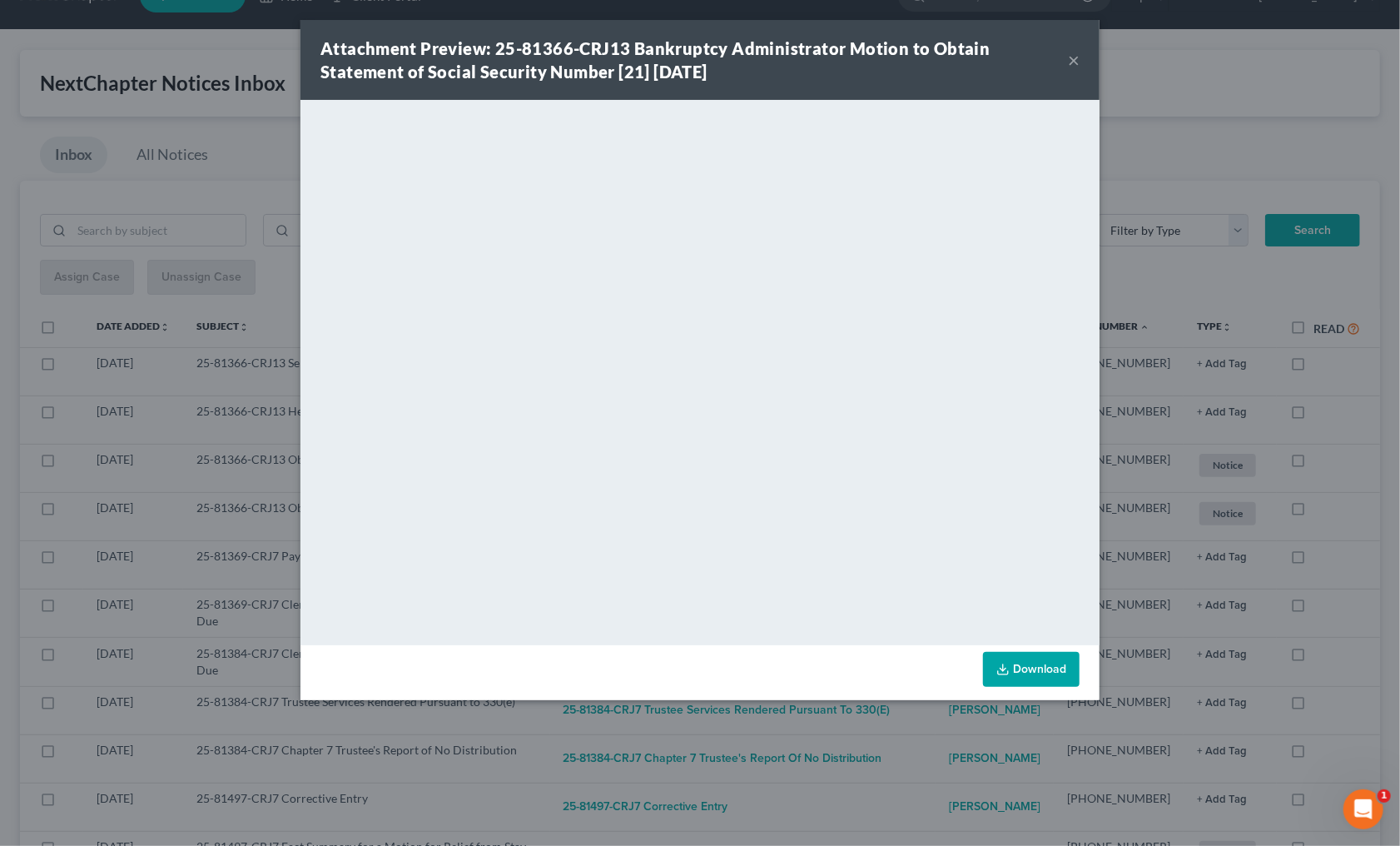
drag, startPoint x: 852, startPoint y: 732, endPoint x: 836, endPoint y: 707, distance: 29.7
click at [852, 730] on div "Attachment Preview: 25-81366-CRJ13 Bankruptcy Administrator Motion to Obtain St…" at bounding box center [700, 423] width 1400 height 846
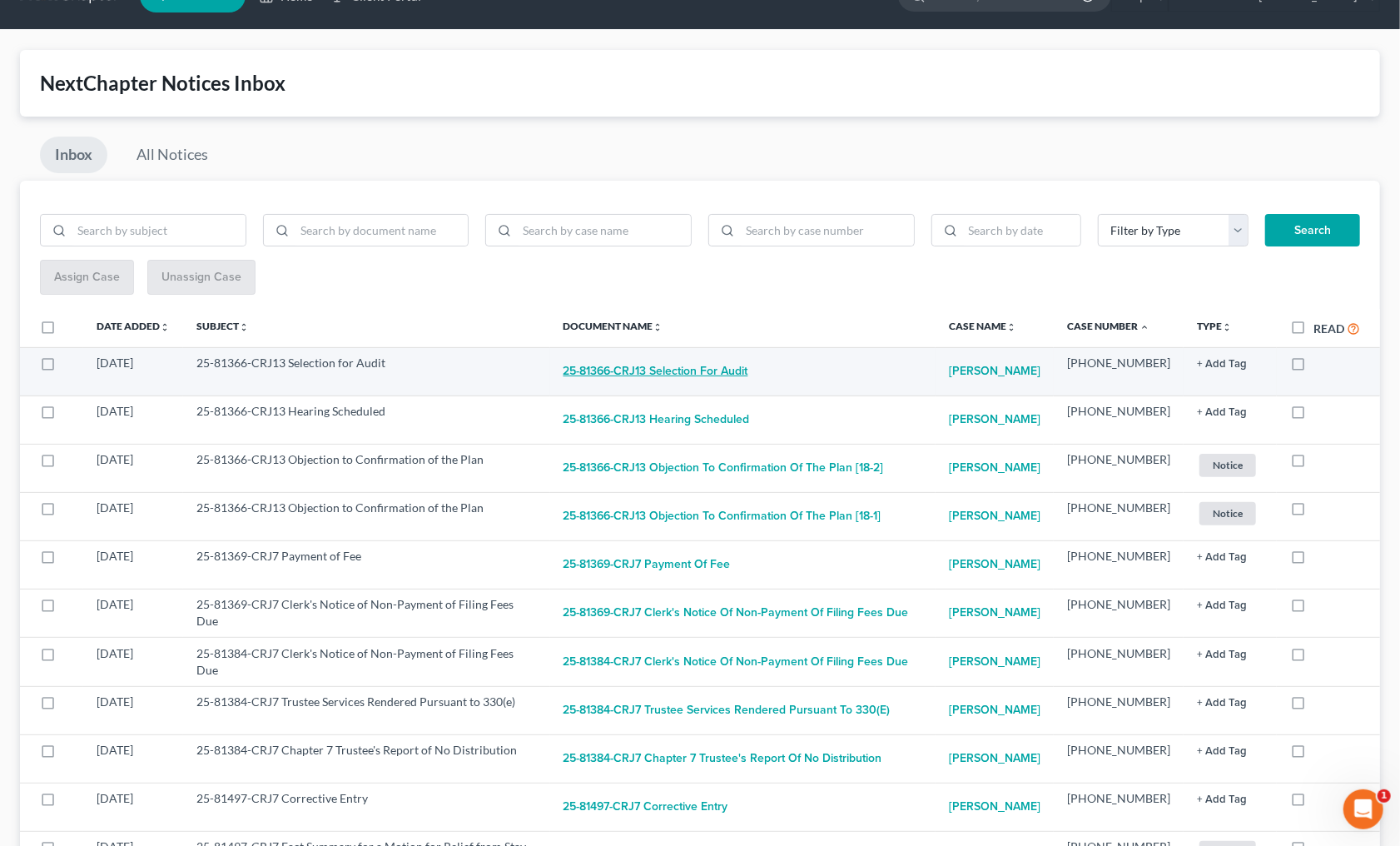
click at [746, 382] on button "25-81366-CRJ13 Selection for Audit" at bounding box center [655, 371] width 185 height 34
checkbox input "true"
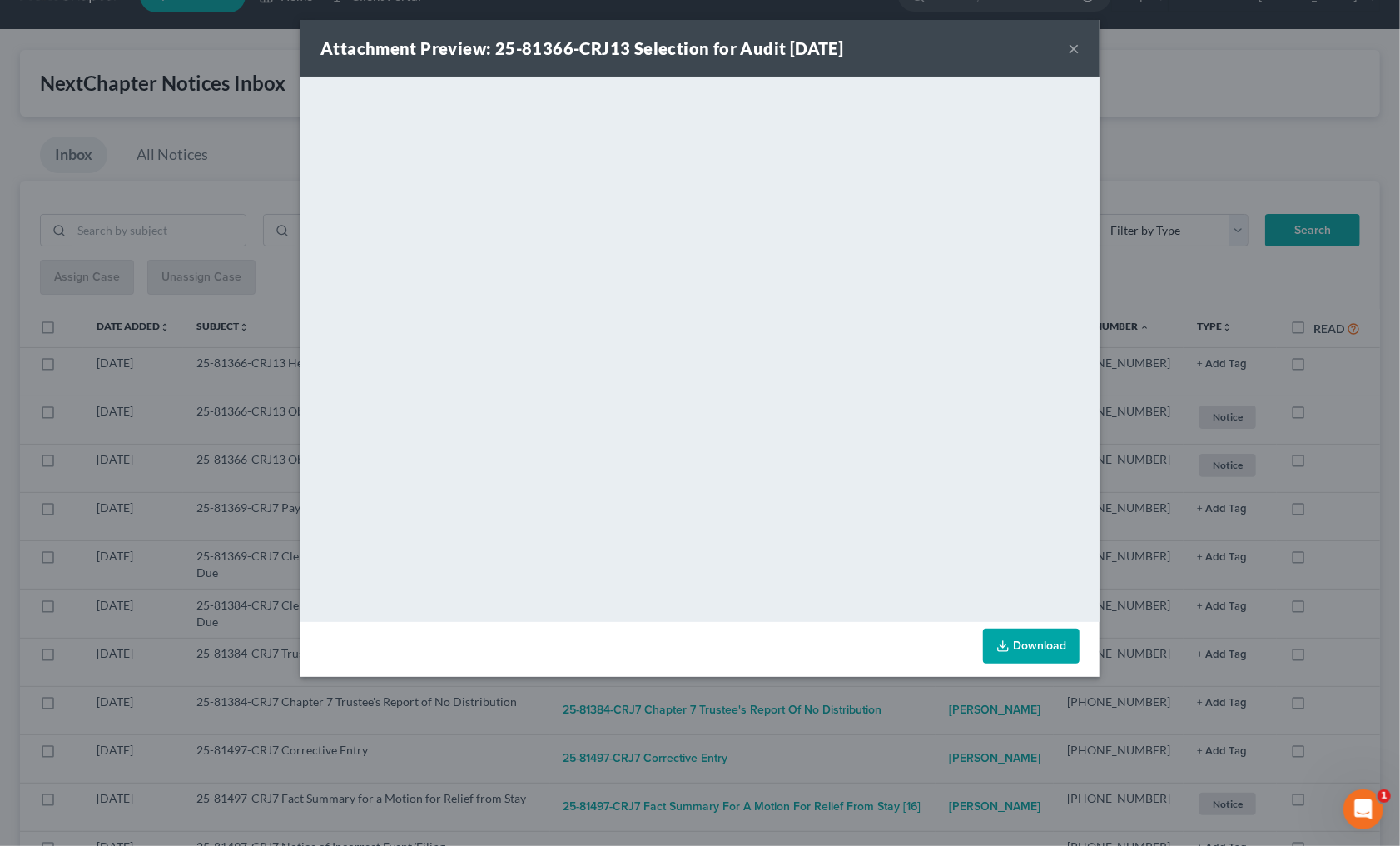
drag, startPoint x: 790, startPoint y: 748, endPoint x: 785, endPoint y: 728, distance: 20.6
click at [790, 746] on div "Attachment Preview: 25-81366-CRJ13 Selection for Audit 08/11/2025 × <object ng-…" at bounding box center [700, 423] width 1400 height 846
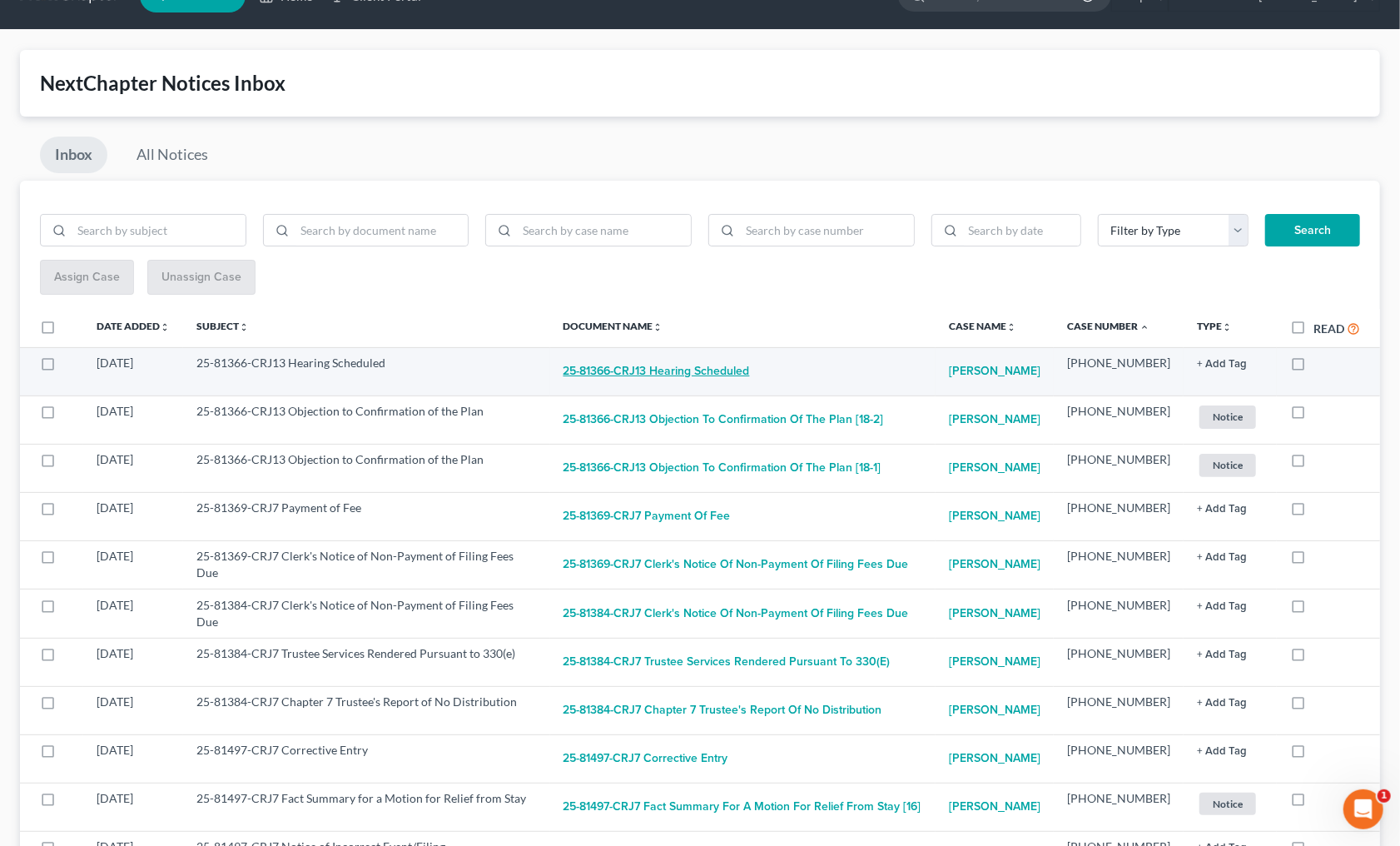
click at [733, 372] on button "25-81366-CRJ13 Hearing Scheduled" at bounding box center [656, 371] width 186 height 34
checkbox input "true"
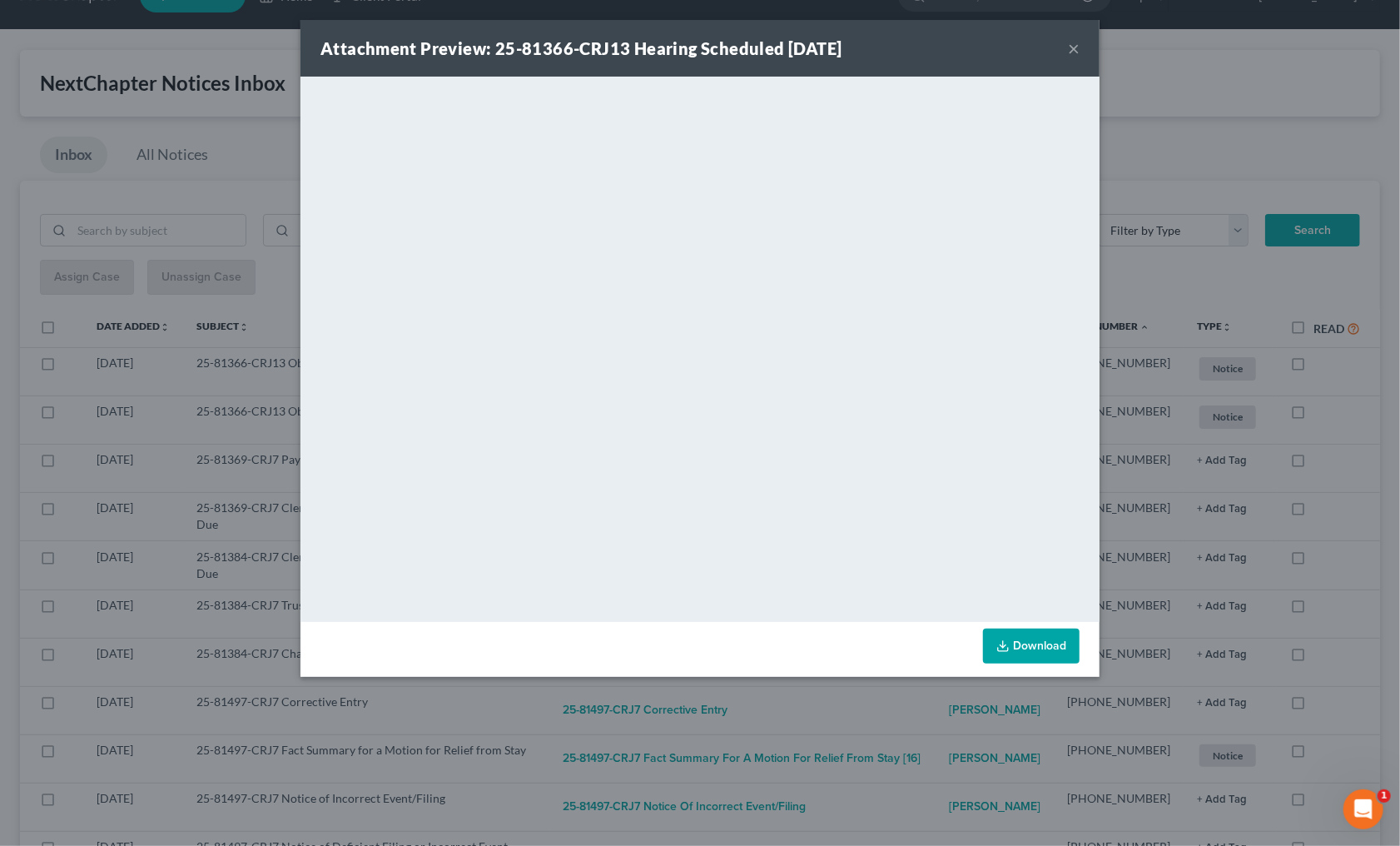
click at [1166, 498] on div "Attachment Preview: 25-81366-CRJ13 Hearing Scheduled 08/08/2025 × <object ng-at…" at bounding box center [700, 423] width 1400 height 846
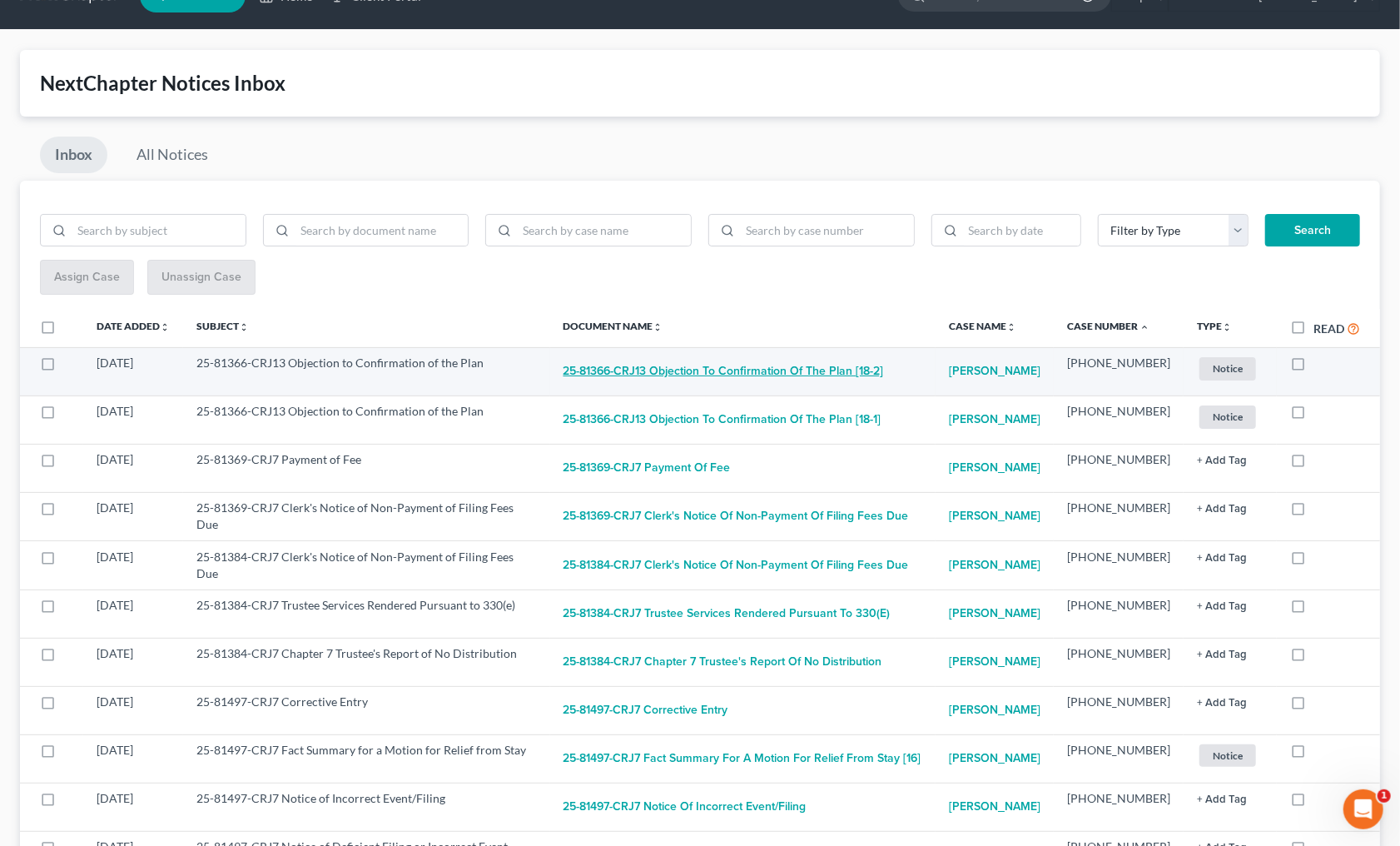
click at [774, 374] on button "25-81366-CRJ13 Objection to Confirmation of the Plan [18-2]" at bounding box center [724, 371] width 321 height 34
checkbox input "true"
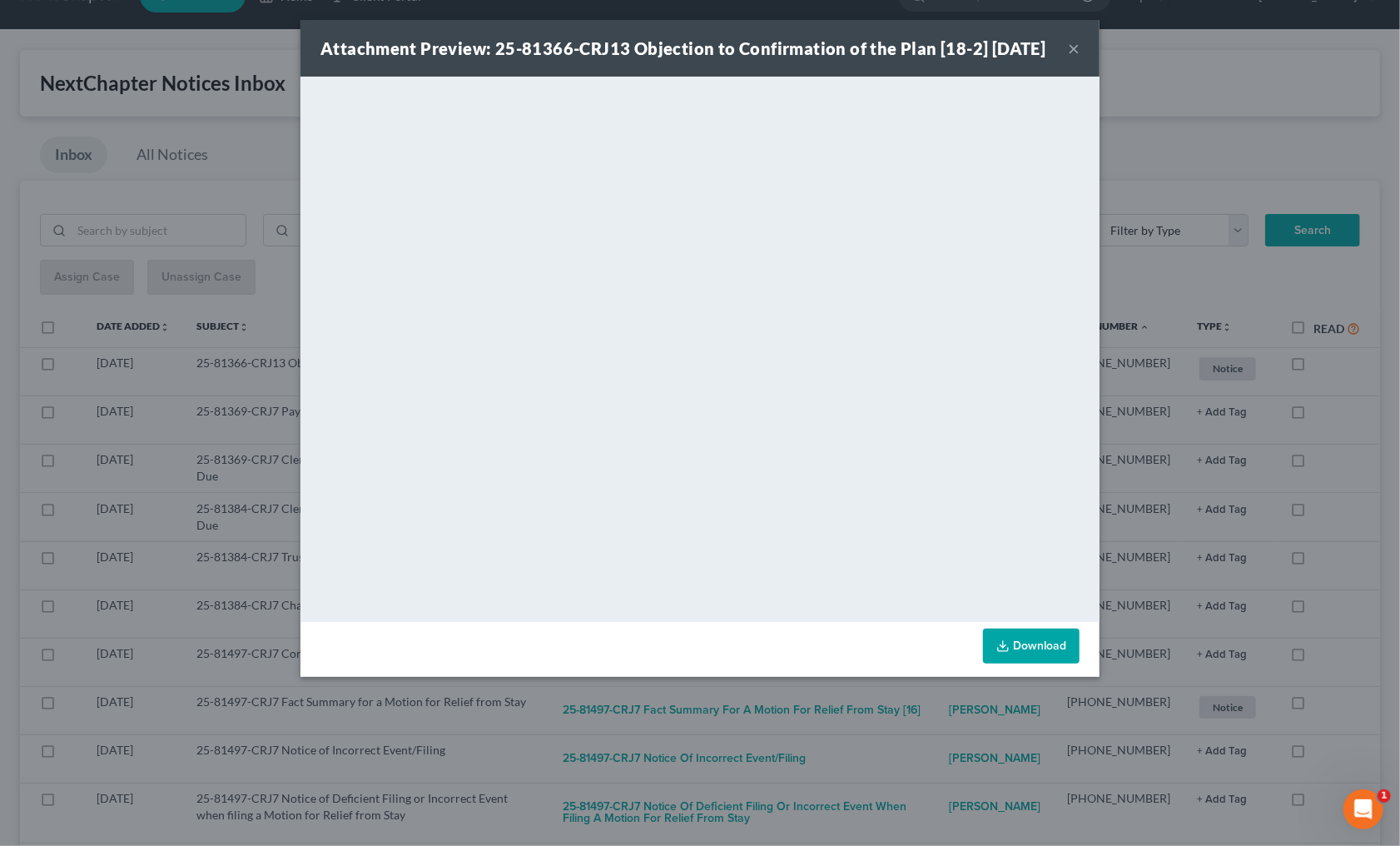
click at [1182, 436] on div "Attachment Preview: 25-81366-CRJ13 Objection to Confirmation of the Plan [18-2]…" at bounding box center [700, 423] width 1400 height 846
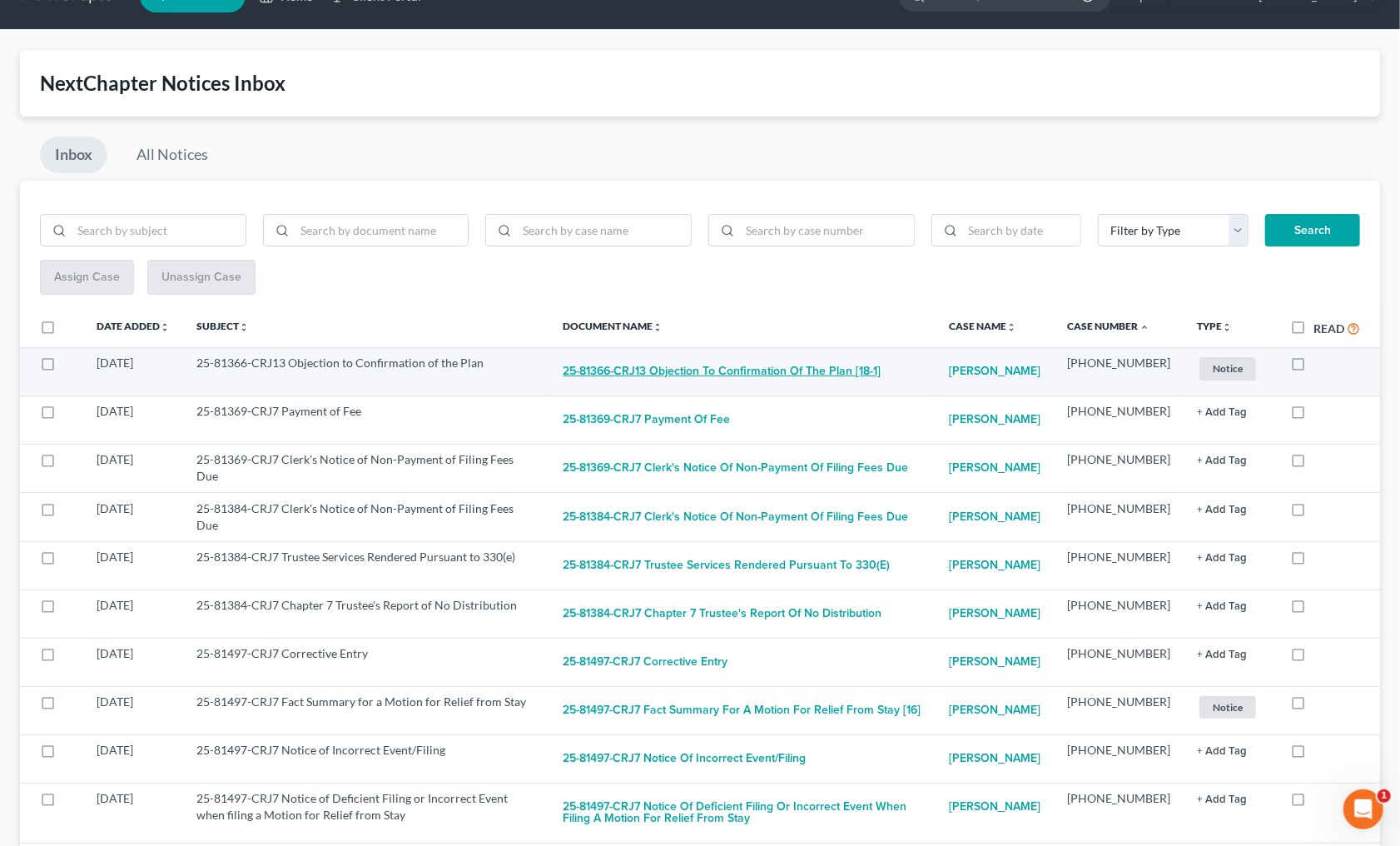
click at [685, 365] on button "25-81366-CRJ13 Objection to Confirmation of the Plan [18-1]" at bounding box center [722, 371] width 318 height 34
checkbox input "true"
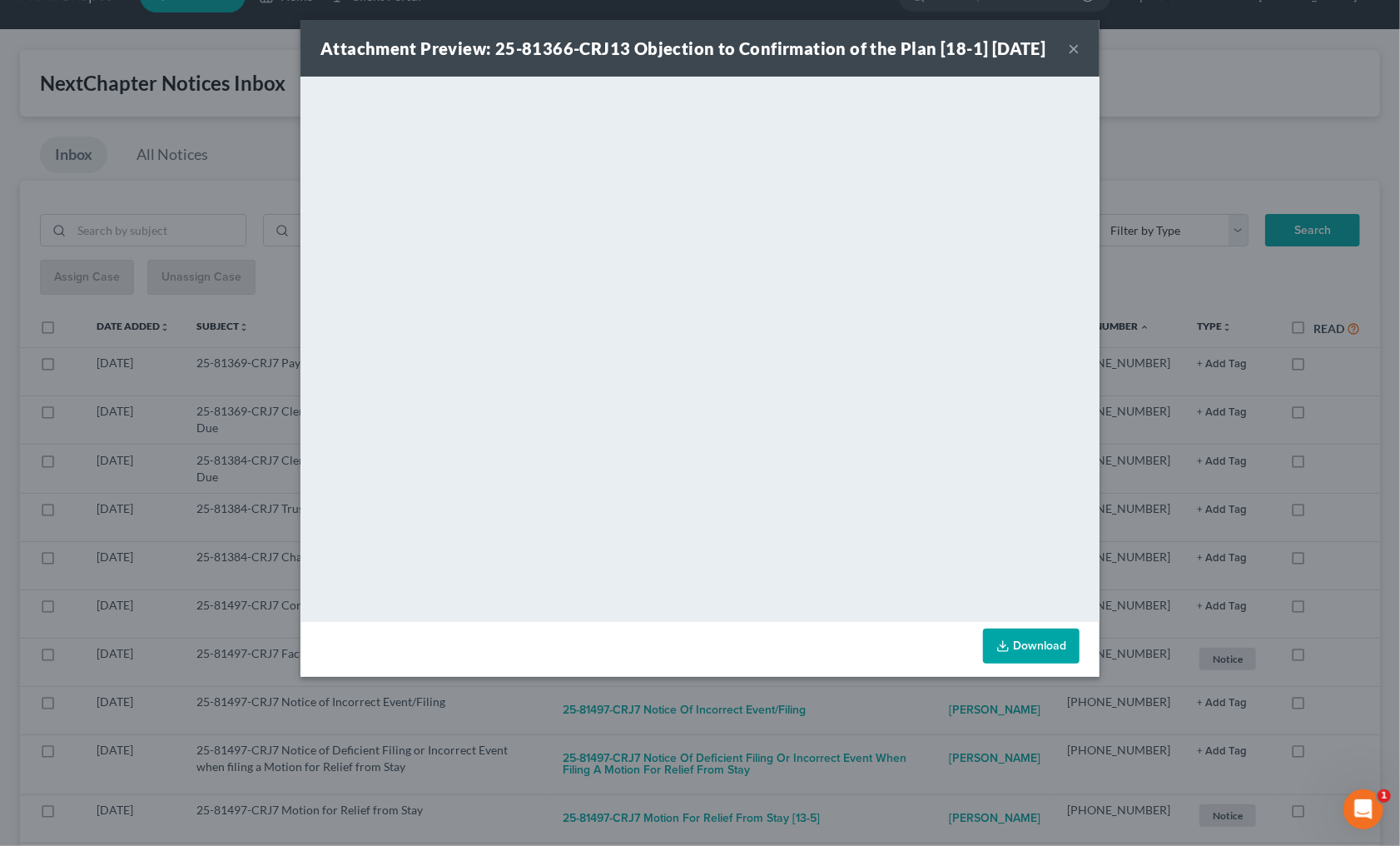
click at [860, 757] on div "Attachment Preview: 25-81366-CRJ13 Objection to Confirmation of the Plan [18-1]…" at bounding box center [700, 423] width 1400 height 846
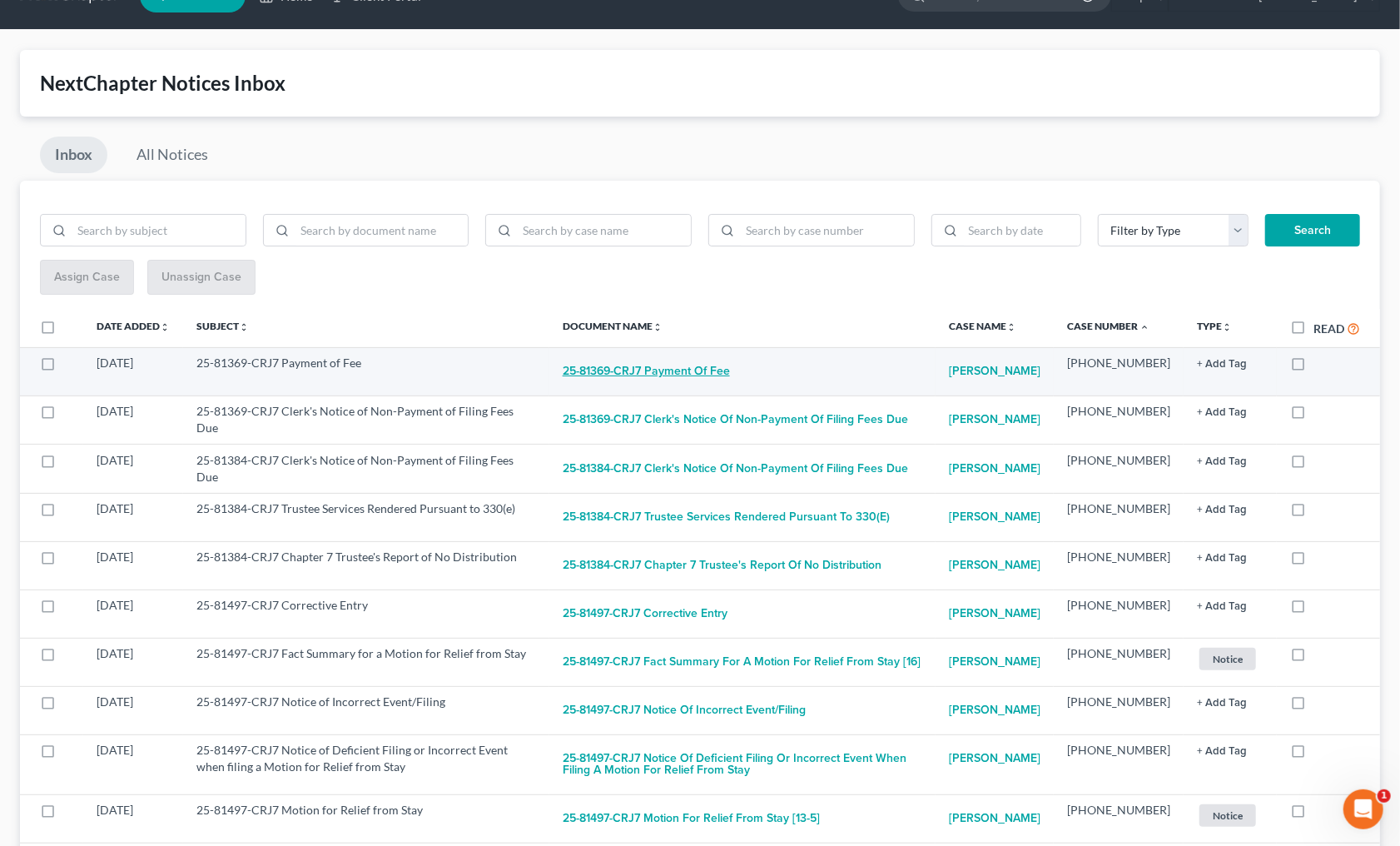
click at [712, 365] on button "25-81369-CRJ7 Payment of Fee" at bounding box center [646, 371] width 167 height 34
checkbox input "true"
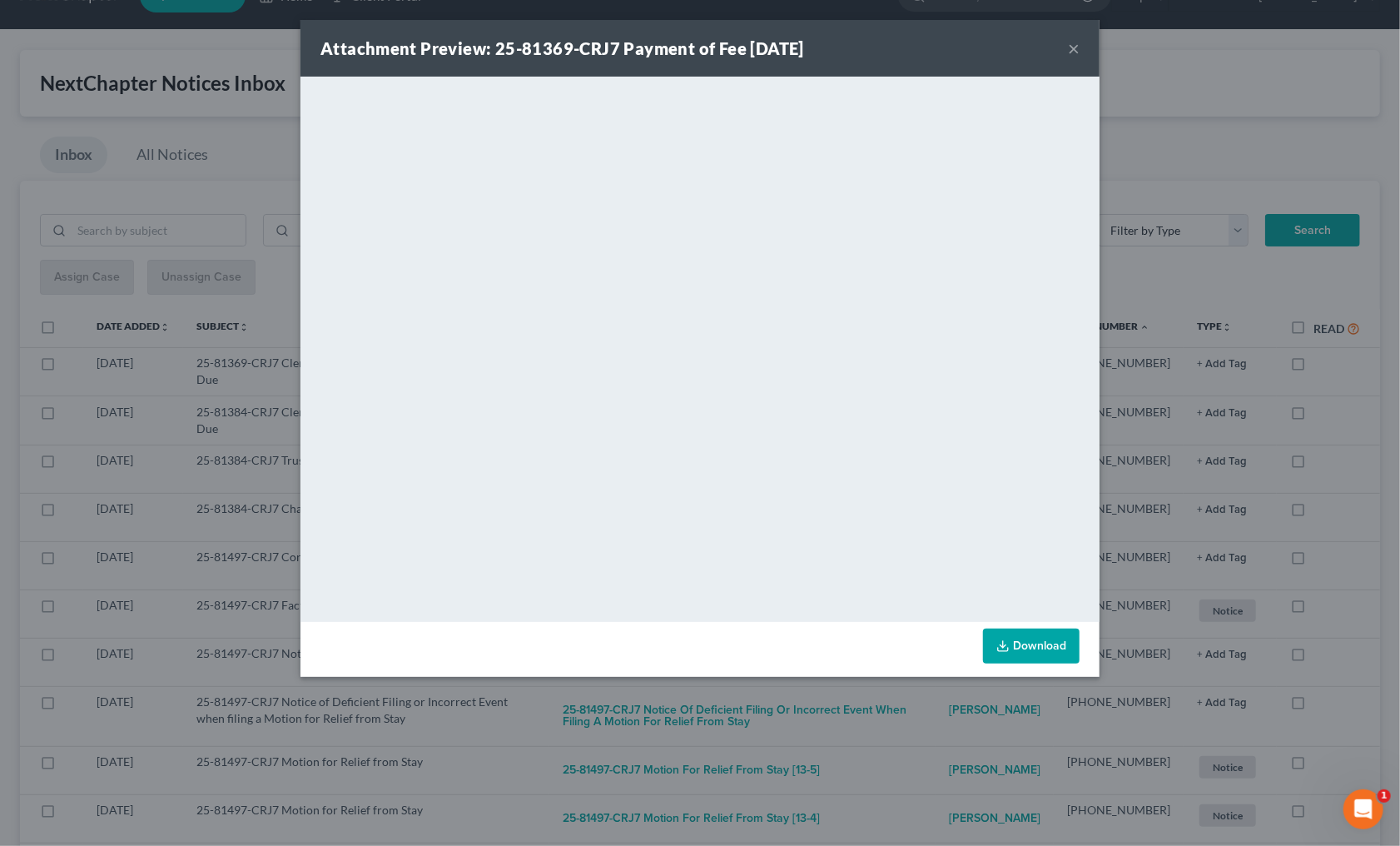
drag, startPoint x: 795, startPoint y: 695, endPoint x: 796, endPoint y: 687, distance: 8.1
click at [796, 689] on div "Attachment Preview: 25-81369-CRJ7 Payment of Fee 08/08/2025 × <object ng-attr-d…" at bounding box center [700, 423] width 1400 height 846
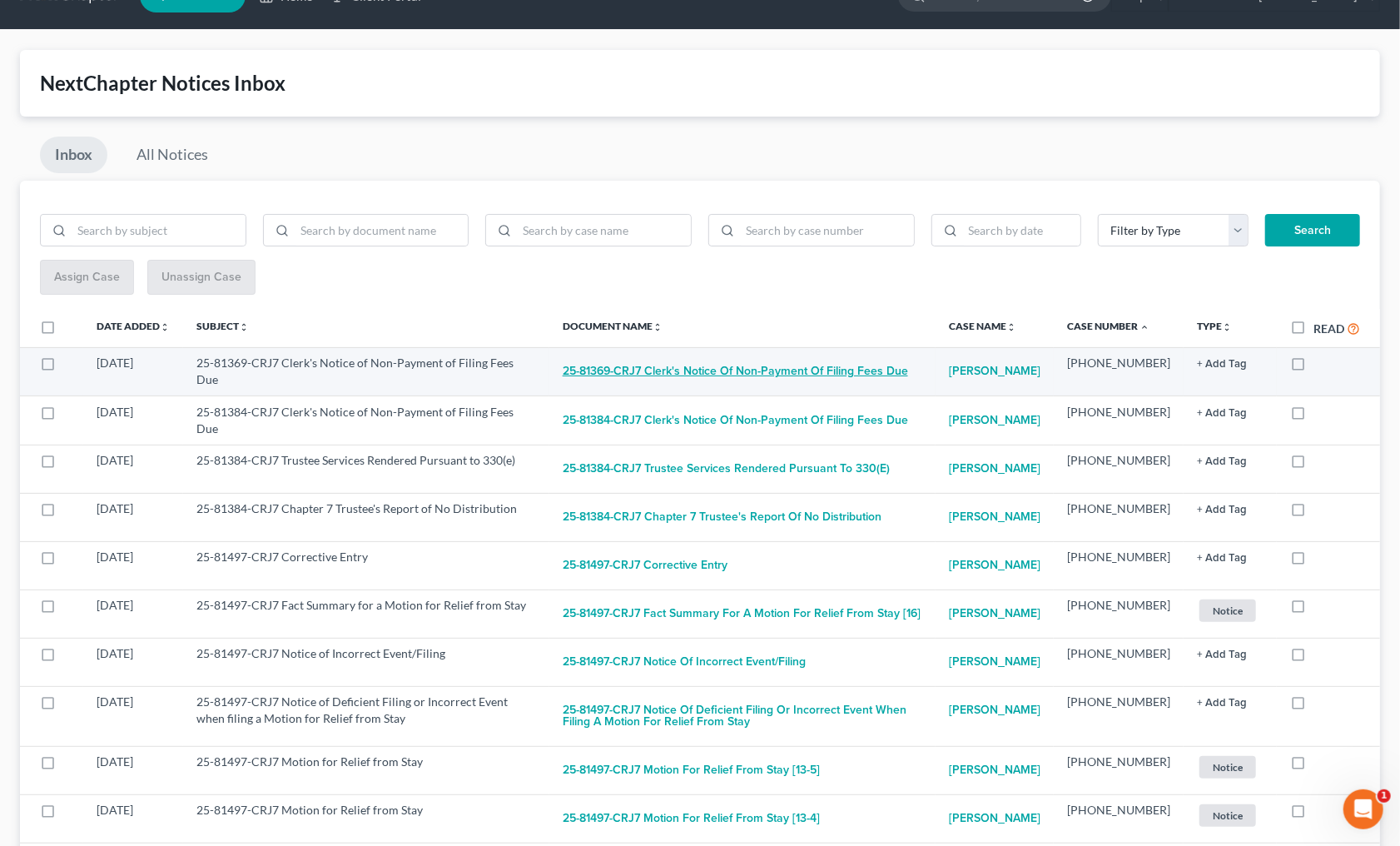
click at [683, 357] on button "25-81369-CRJ7 Clerk's Notice of Non-Payment of Filing Fees Due" at bounding box center [735, 371] width 346 height 34
checkbox input "true"
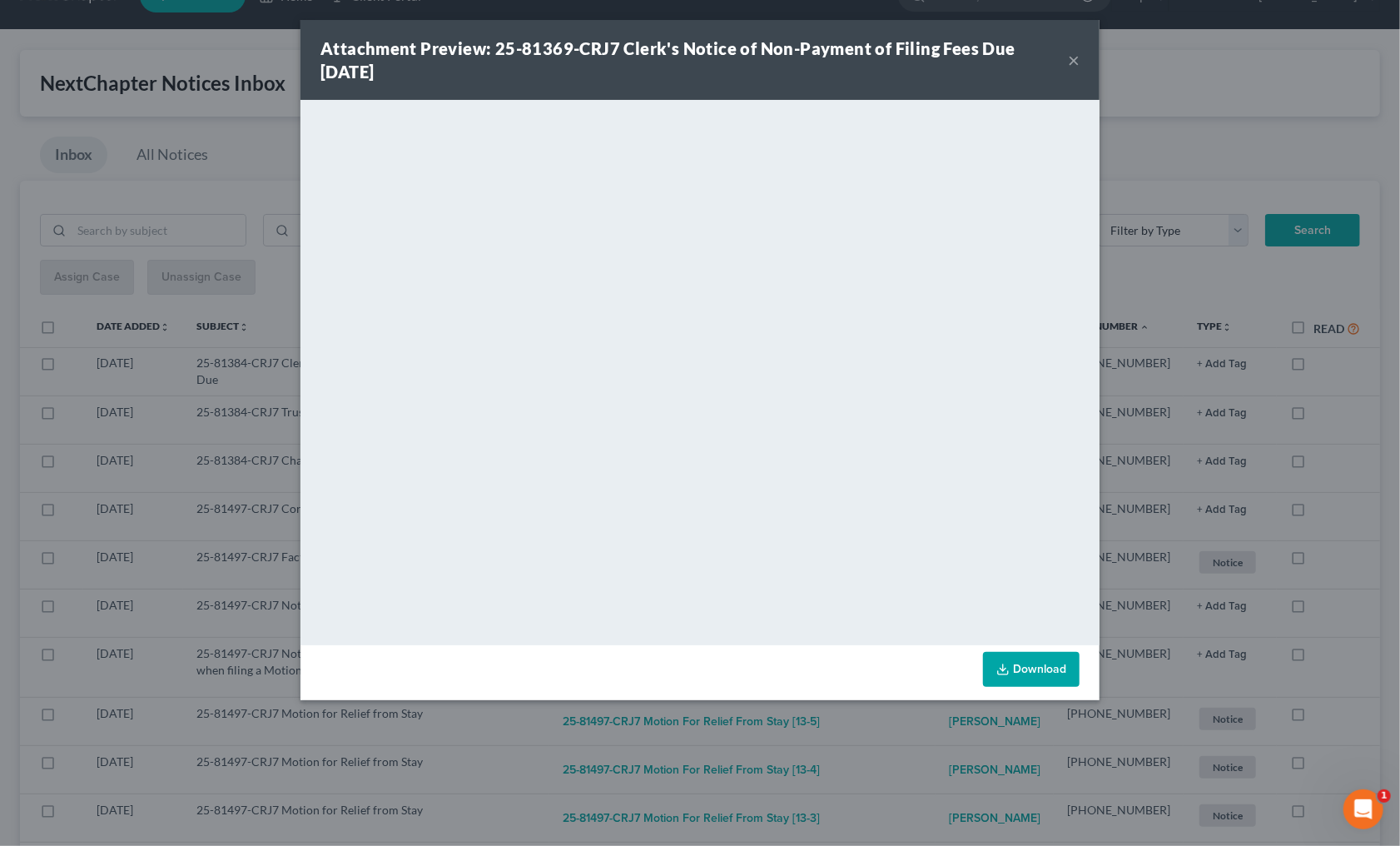
drag, startPoint x: 889, startPoint y: 741, endPoint x: 866, endPoint y: 691, distance: 55.0
click at [889, 740] on div "Attachment Preview: 25-81369-CRJ7 Clerk's Notice of Non-Payment of Filing Fees …" at bounding box center [700, 423] width 1400 height 846
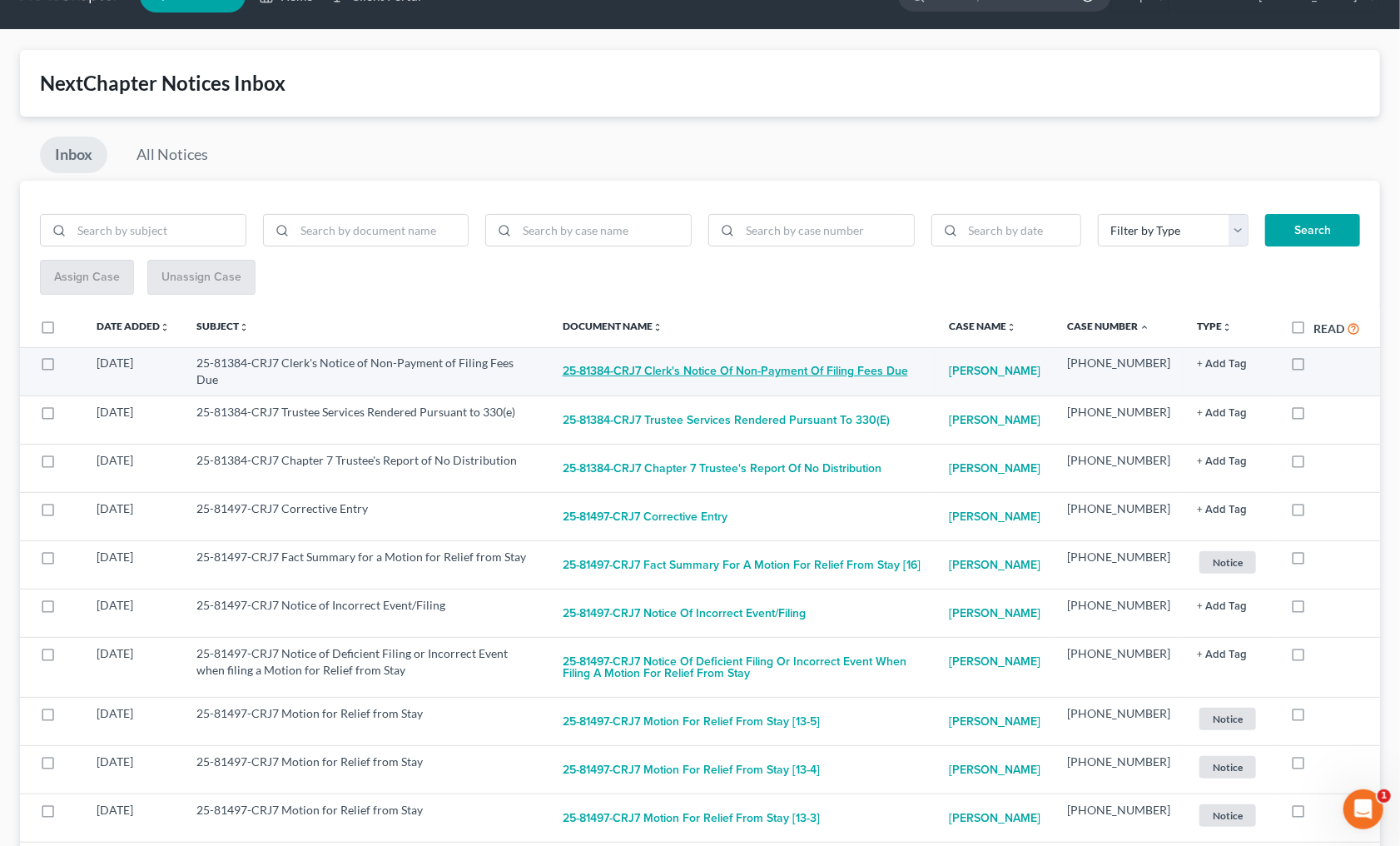
click at [664, 365] on button "25-81384-CRJ7 Clerk's Notice of Non-Payment of Filing Fees Due" at bounding box center [735, 371] width 346 height 34
checkbox input "true"
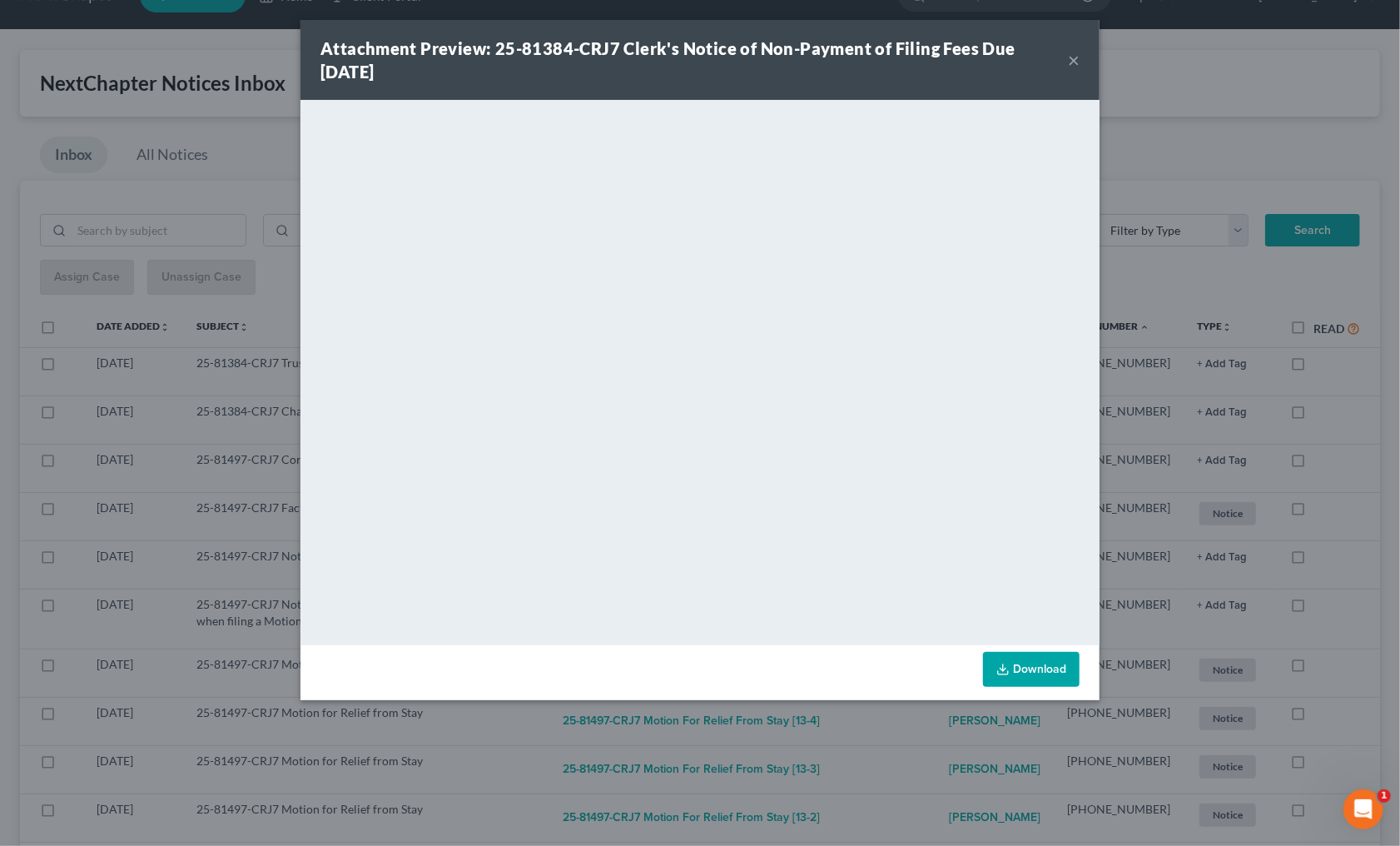
drag, startPoint x: 927, startPoint y: 759, endPoint x: 890, endPoint y: 707, distance: 63.8
click at [924, 751] on div "Attachment Preview: 25-81384-CRJ7 Clerk's Notice of Non-Payment of Filing Fees …" at bounding box center [700, 423] width 1400 height 846
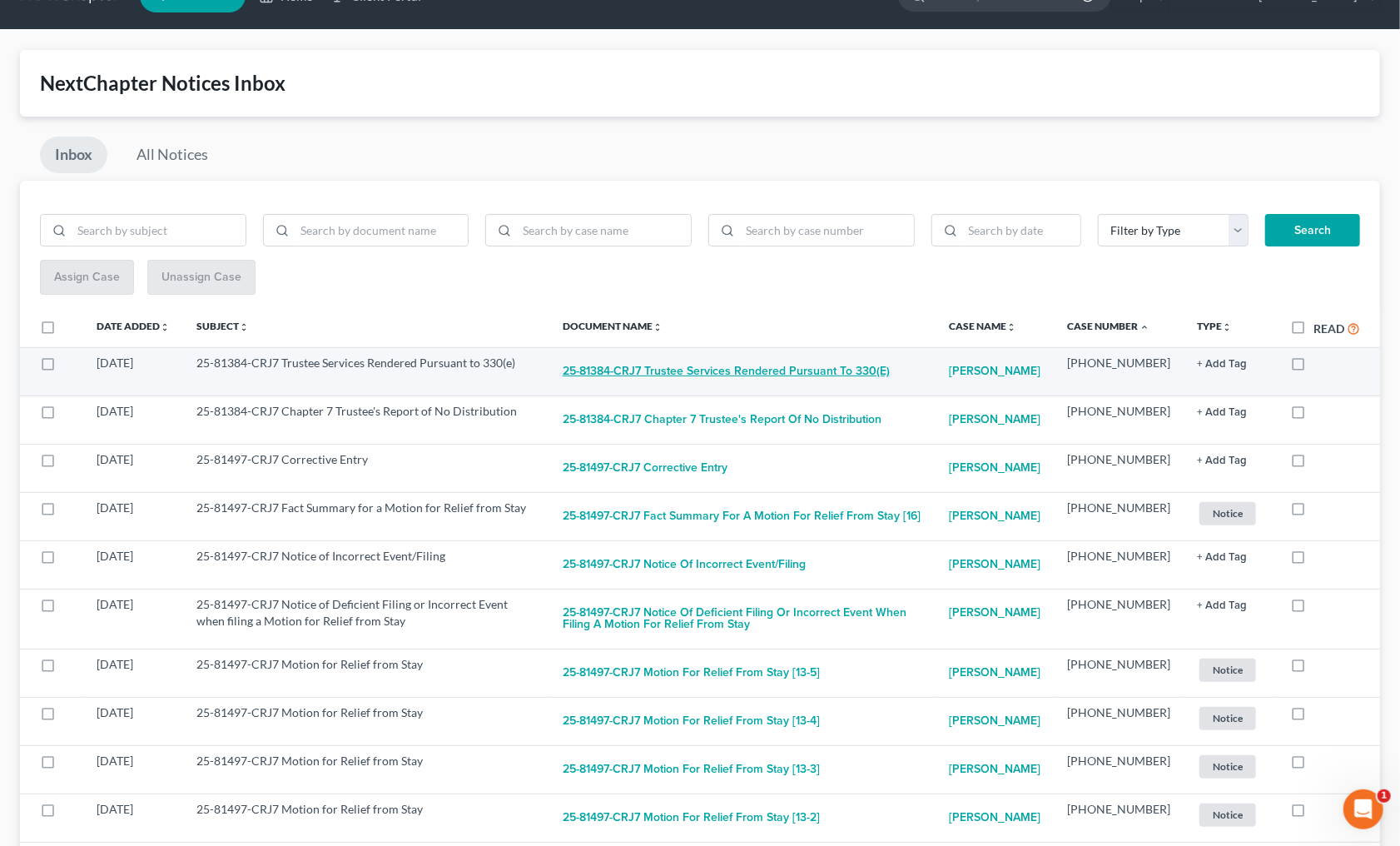
click at [672, 356] on button "25-81384-CRJ7 Trustee Services Rendered Pursuant to 330(e)" at bounding box center [726, 371] width 327 height 34
checkbox input "true"
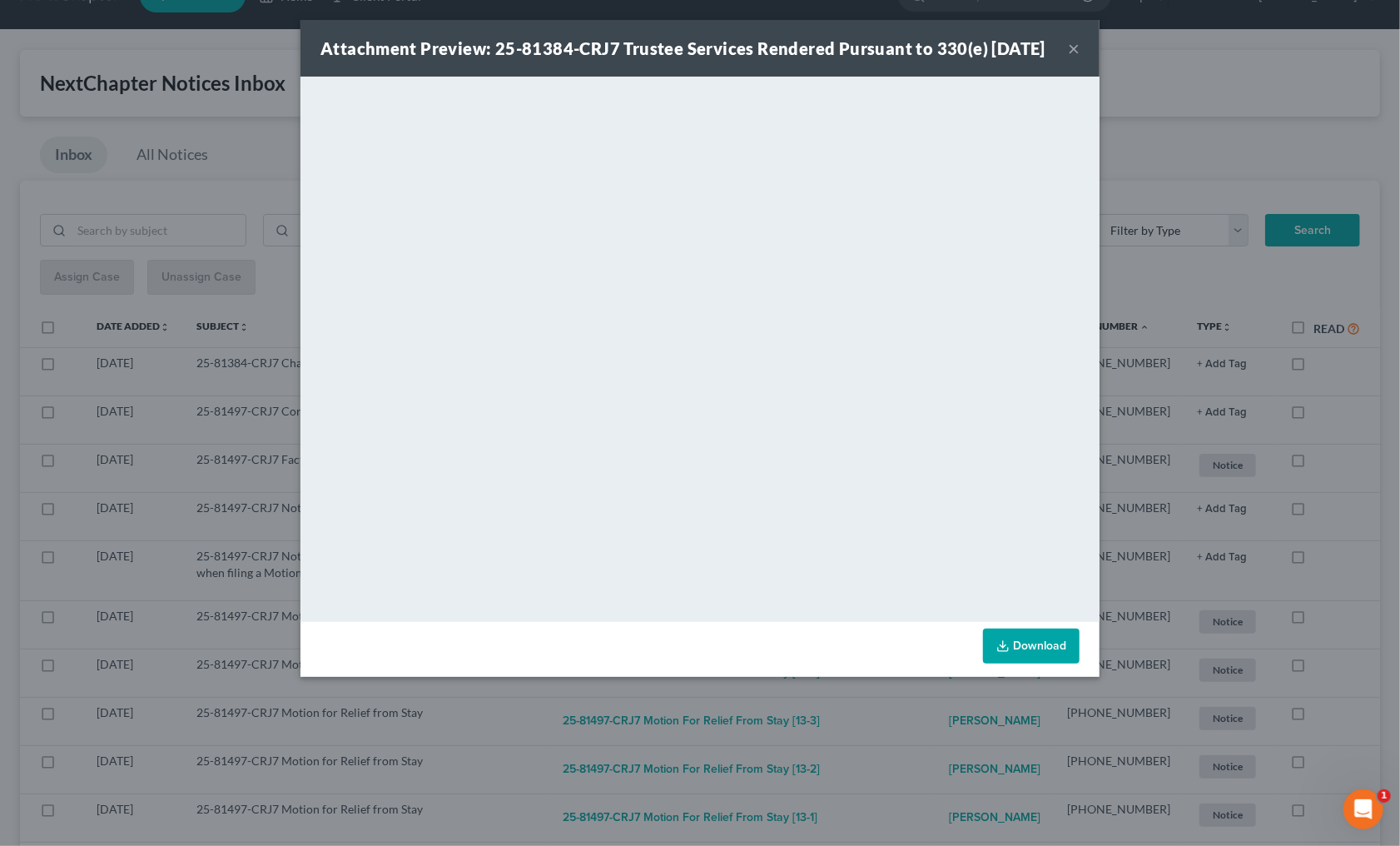
drag, startPoint x: 862, startPoint y: 751, endPoint x: 861, endPoint y: 738, distance: 13.0
click at [862, 751] on div "Attachment Preview: 25-81384-CRJ7 Trustee Services Rendered Pursuant to 330(e) …" at bounding box center [700, 423] width 1400 height 846
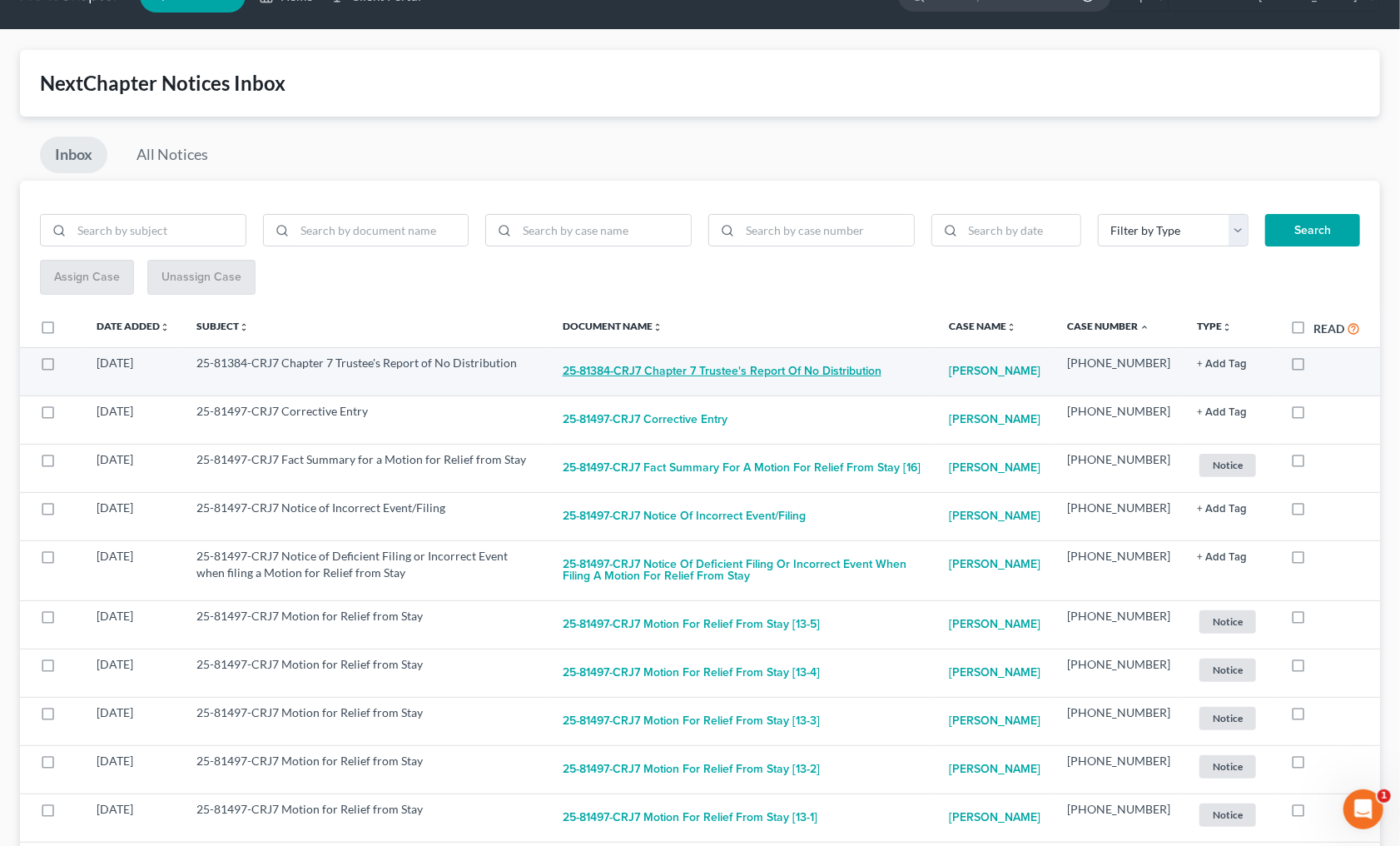
click at [706, 378] on button "25-81384-CRJ7 Chapter 7 Trustee's Report of No Distribution" at bounding box center [722, 371] width 319 height 34
checkbox input "true"
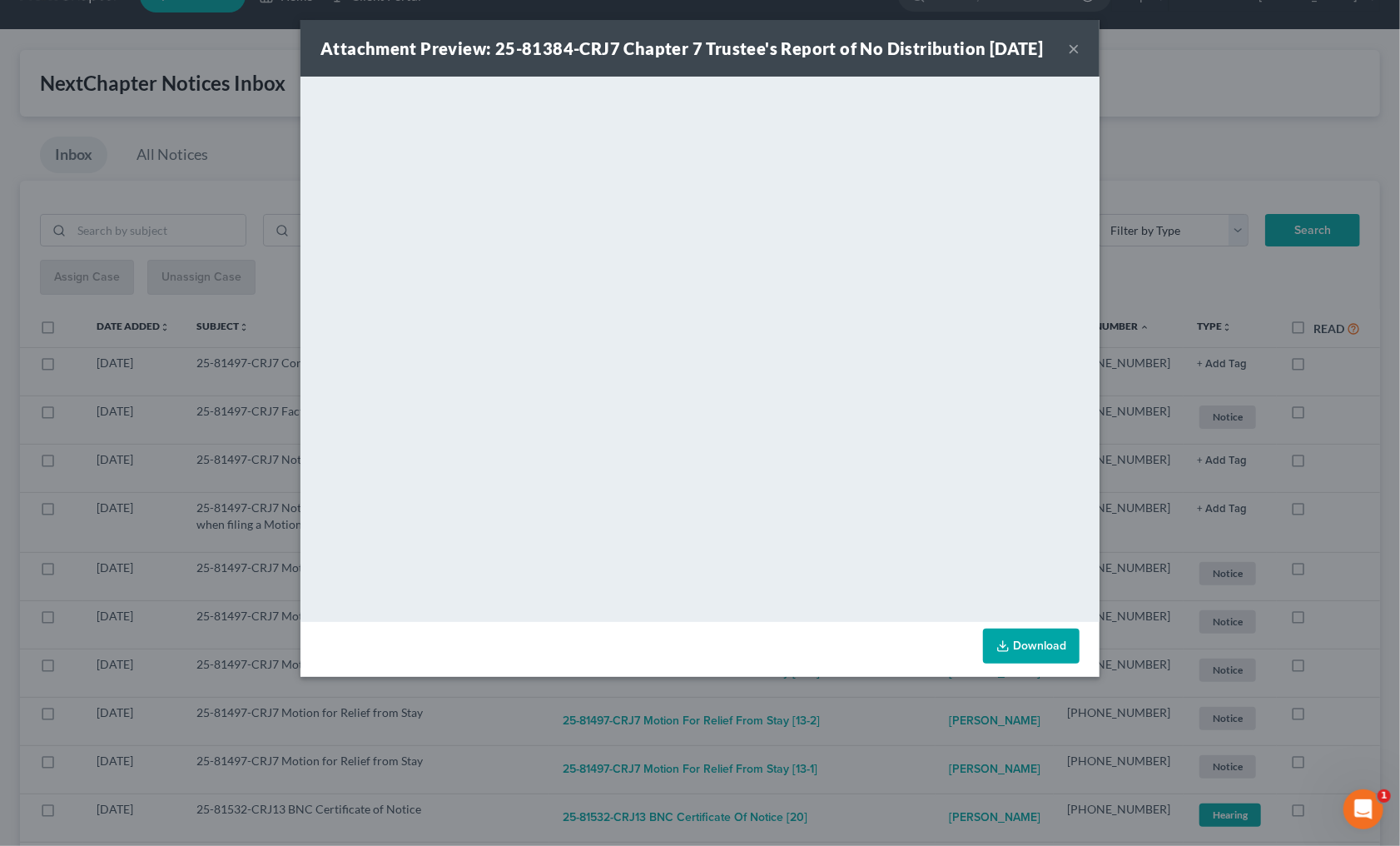
drag, startPoint x: 871, startPoint y: 737, endPoint x: 861, endPoint y: 718, distance: 21.5
click at [872, 735] on div "Attachment Preview: 25-81384-CRJ7 Chapter 7 Trustee's Report of No Distribution…" at bounding box center [700, 423] width 1400 height 846
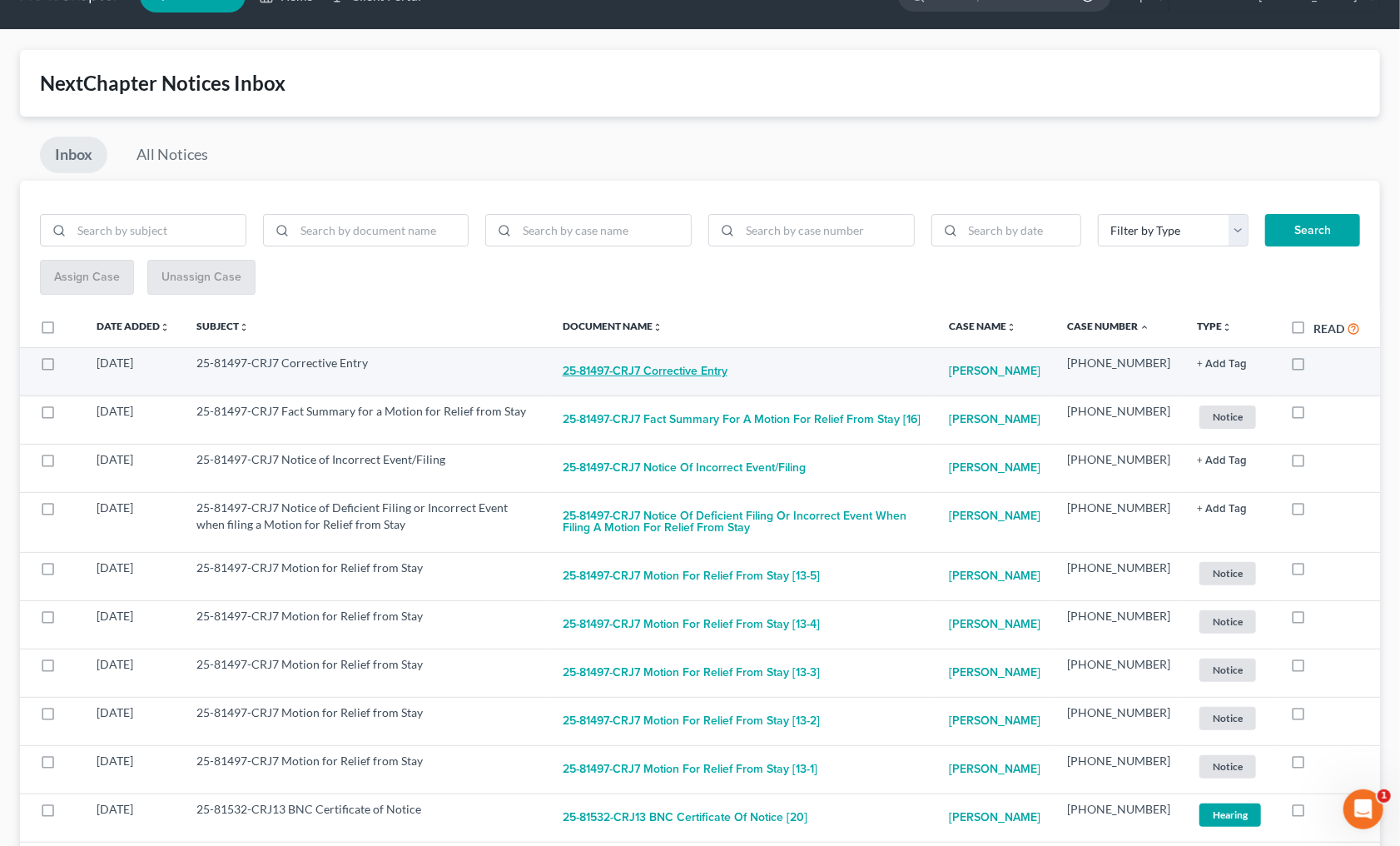
click at [714, 366] on button "25-81497-CRJ7 Corrective Entry" at bounding box center [645, 371] width 164 height 34
checkbox input "true"
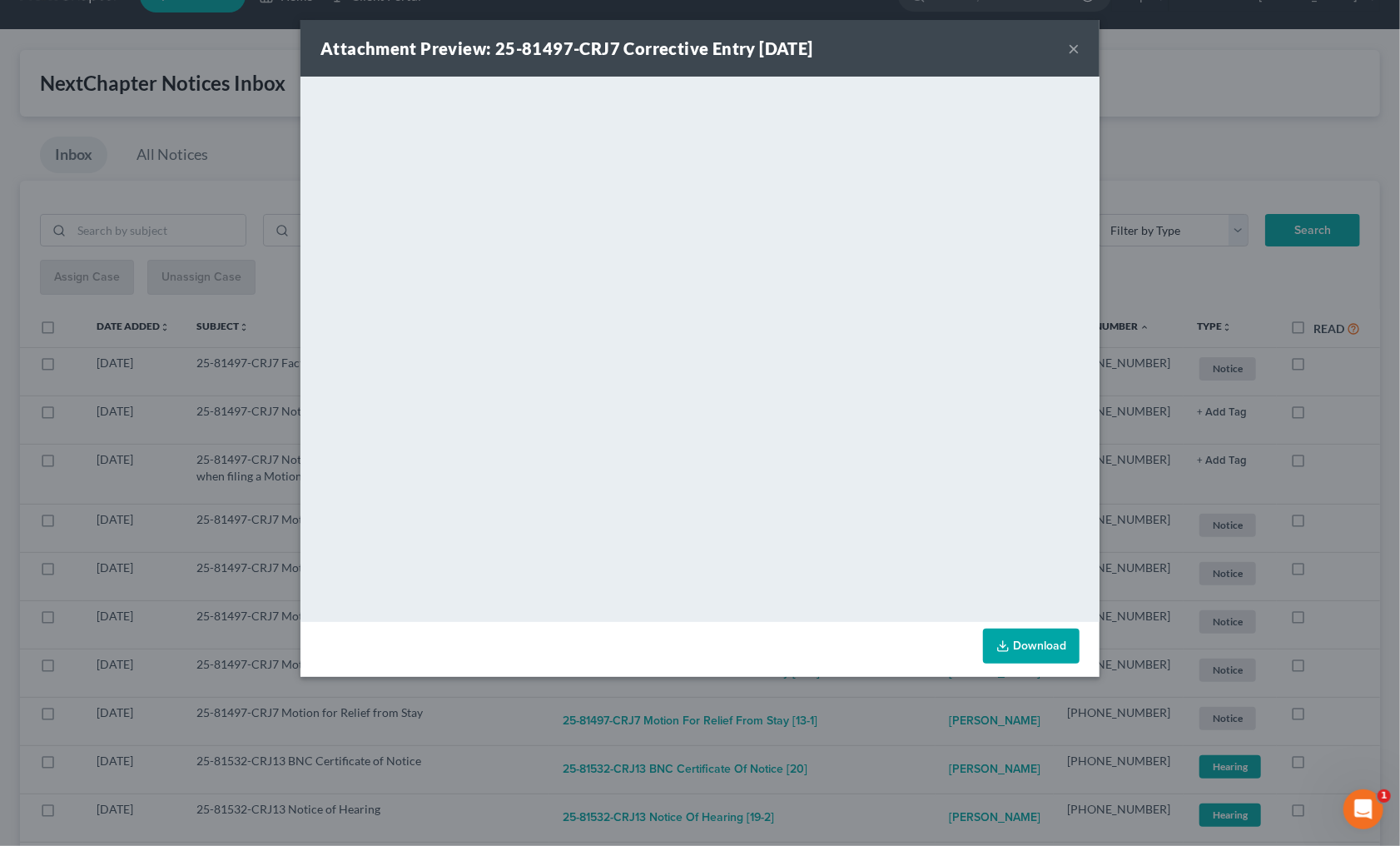
drag, startPoint x: 925, startPoint y: 744, endPoint x: 857, endPoint y: 641, distance: 123.4
click at [925, 742] on div "Attachment Preview: 25-81497-CRJ7 Corrective Entry 08/08/2025 × <object ng-attr…" at bounding box center [700, 423] width 1400 height 846
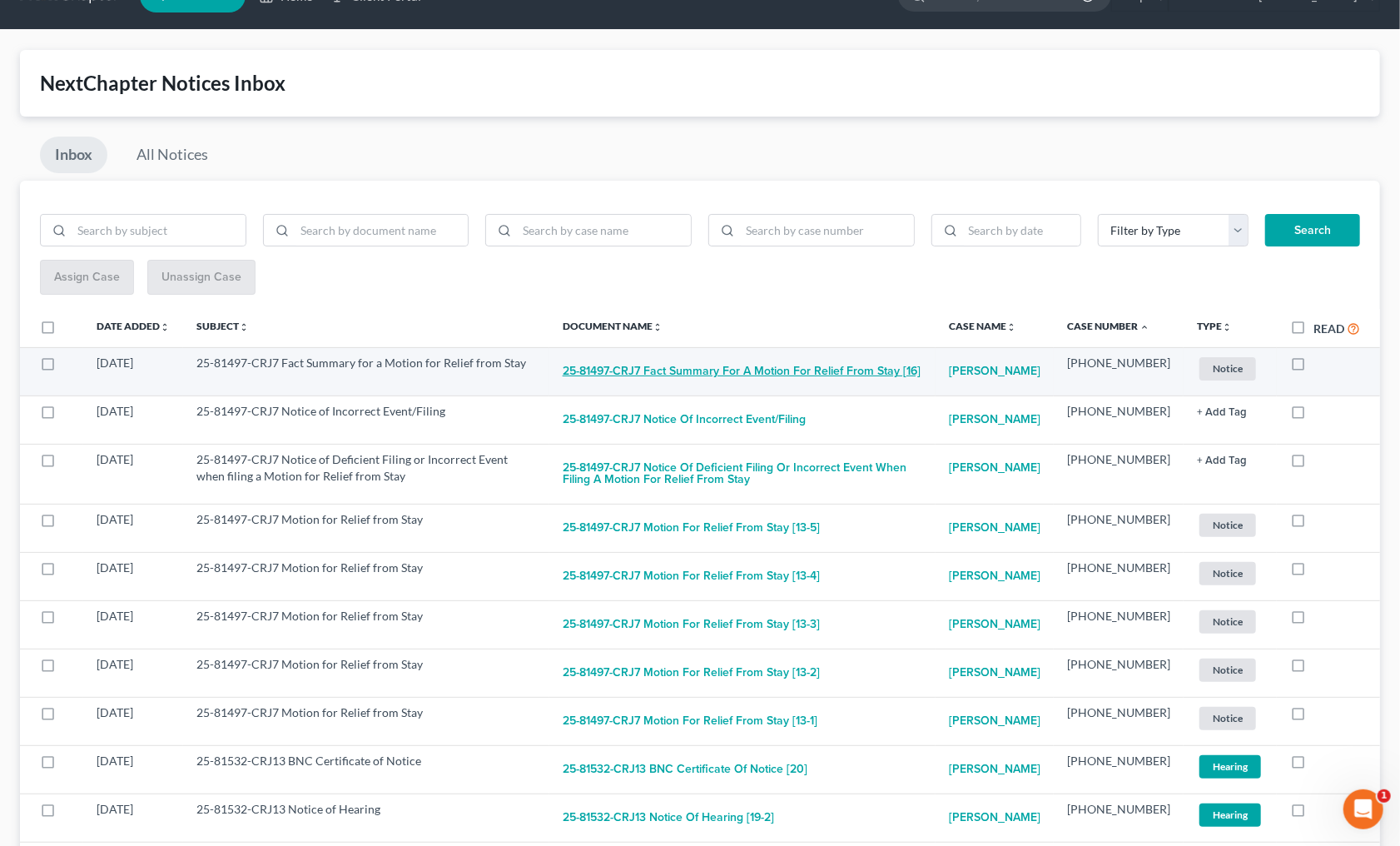
click at [712, 372] on button "25-81497-CRJ7 Fact Summary for a Motion for Relief from Stay [16]" at bounding box center [741, 371] width 357 height 34
checkbox input "true"
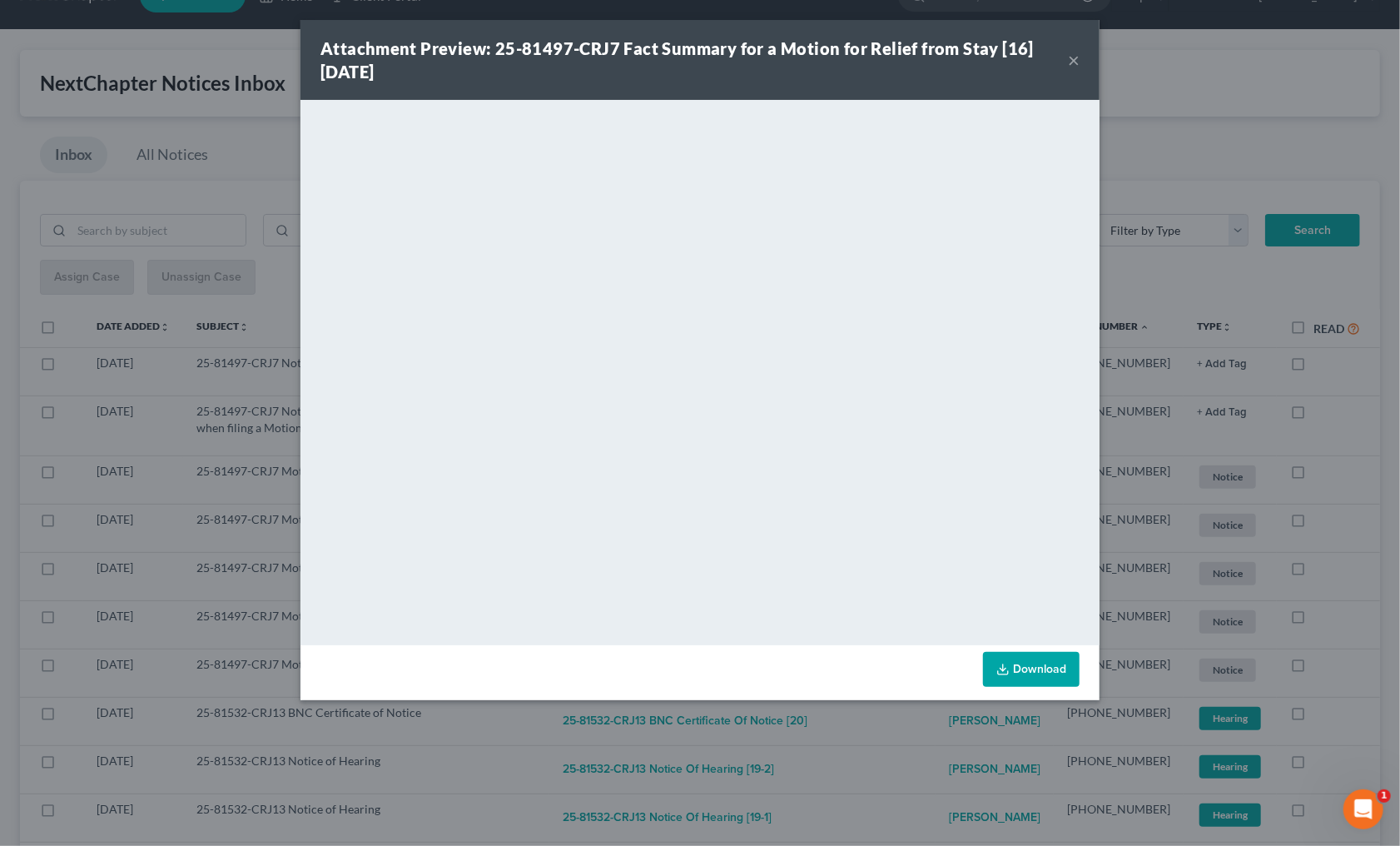
drag, startPoint x: 884, startPoint y: 754, endPoint x: 875, endPoint y: 724, distance: 31.3
click at [886, 746] on div "Attachment Preview: 25-81497-CRJ7 Fact Summary for a Motion for Relief from Sta…" at bounding box center [700, 423] width 1400 height 846
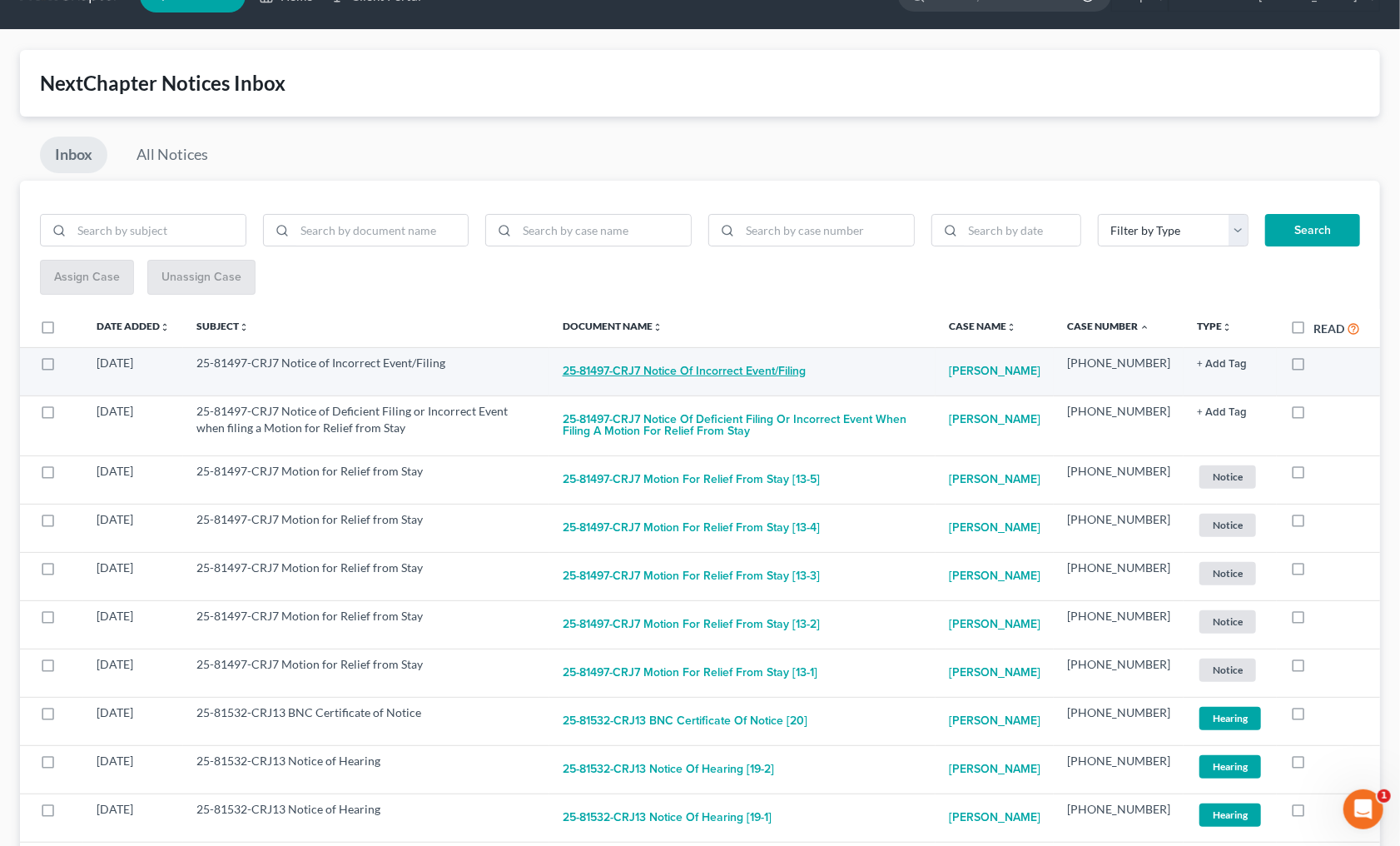
click at [735, 373] on button "25-81497-CRJ7 Notice of Incorrect Event/Filing" at bounding box center [683, 371] width 243 height 34
checkbox input "true"
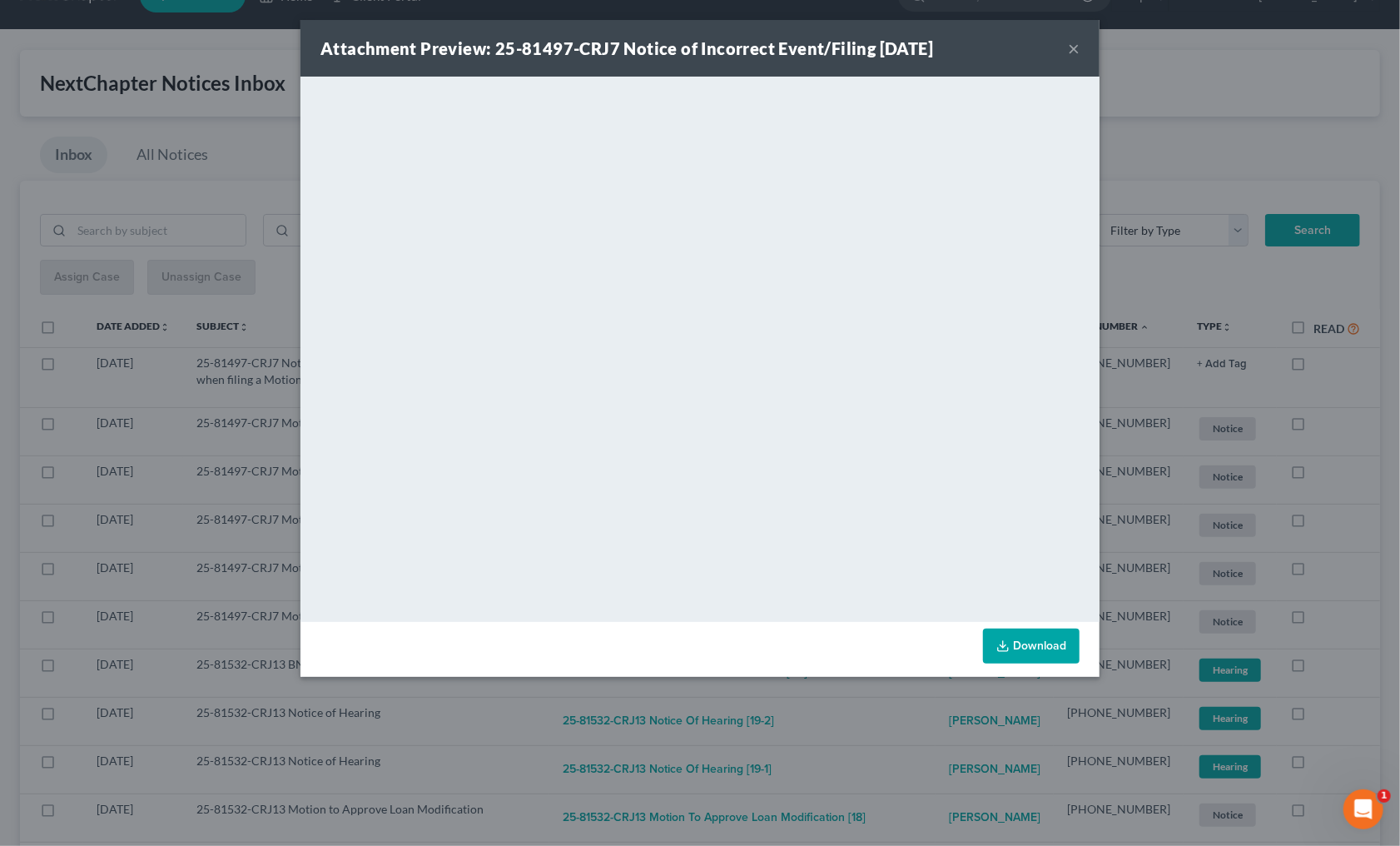
drag, startPoint x: 903, startPoint y: 735, endPoint x: 900, endPoint y: 722, distance: 13.3
click at [903, 732] on div "Attachment Preview: 25-81497-CRJ7 Notice of Incorrect Event/Filing 08/08/2025 ×…" at bounding box center [700, 423] width 1400 height 846
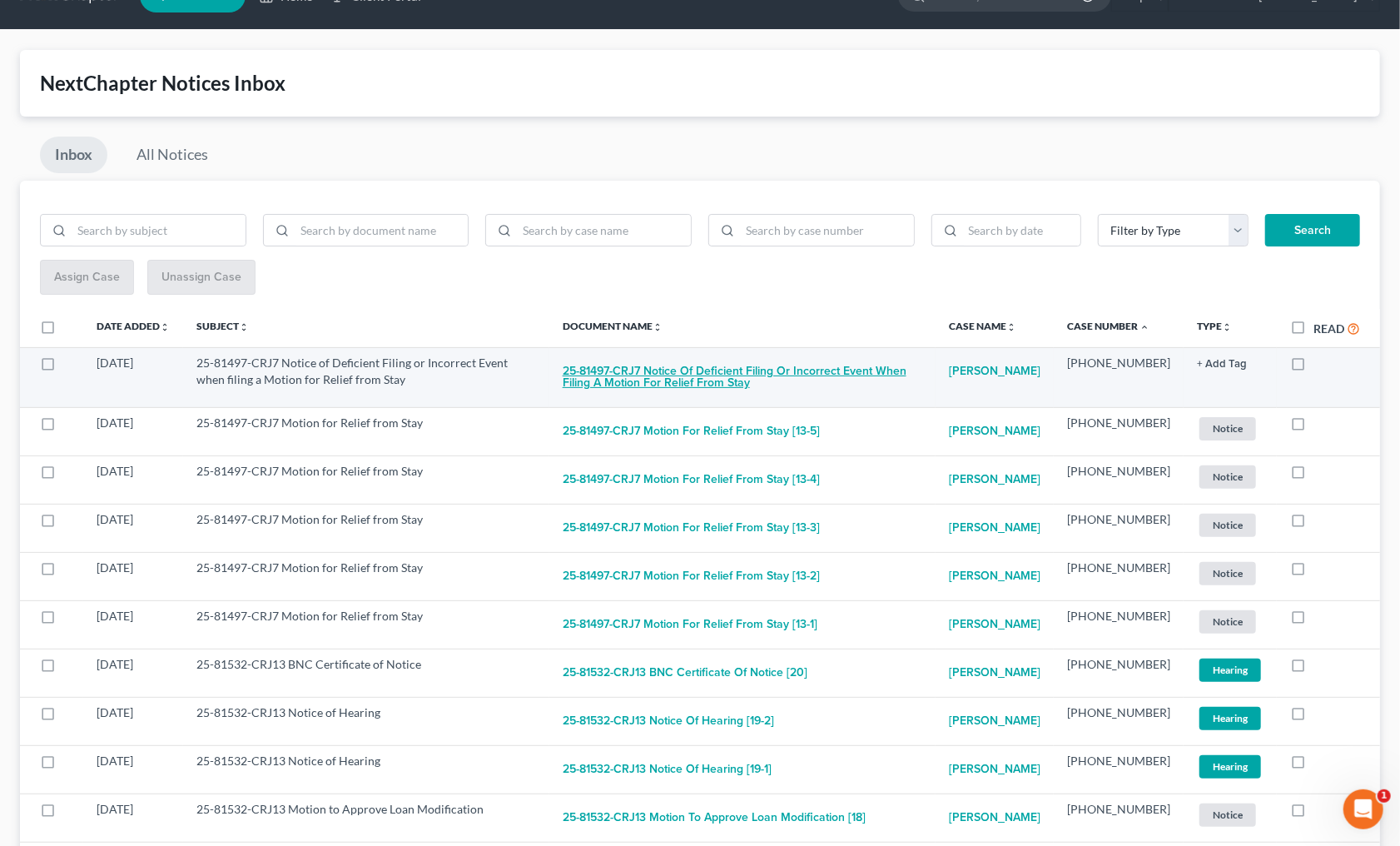
click at [726, 368] on button "25-81497-CRJ7 Notice of Deficient Filing or Incorrect Event when filing a Motio…" at bounding box center [742, 376] width 359 height 45
checkbox input "true"
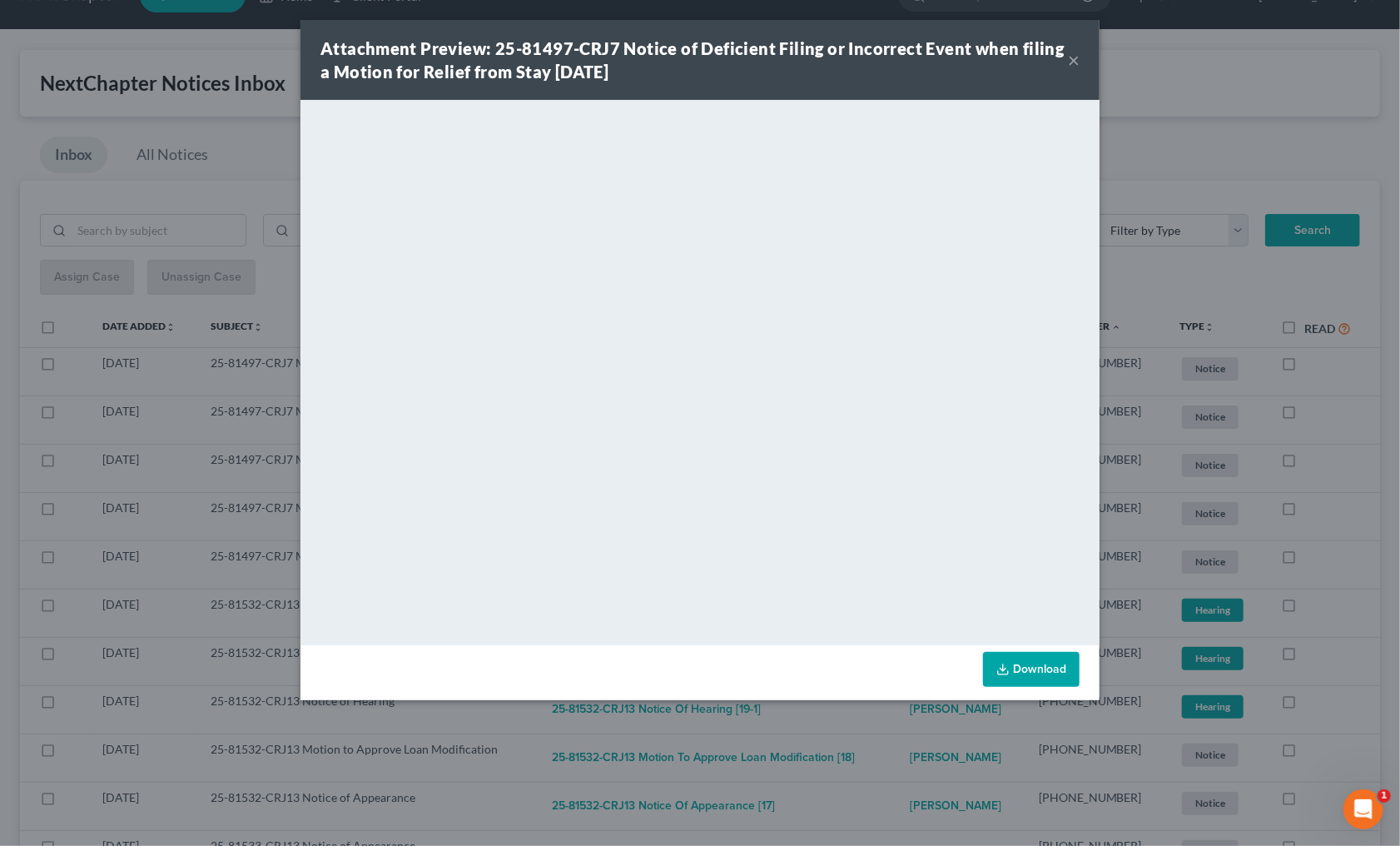
drag, startPoint x: 869, startPoint y: 727, endPoint x: 836, endPoint y: 661, distance: 73.8
click at [871, 722] on div "Attachment Preview: 25-81497-CRJ7 Notice of Deficient Filing or Incorrect Event…" at bounding box center [700, 423] width 1400 height 846
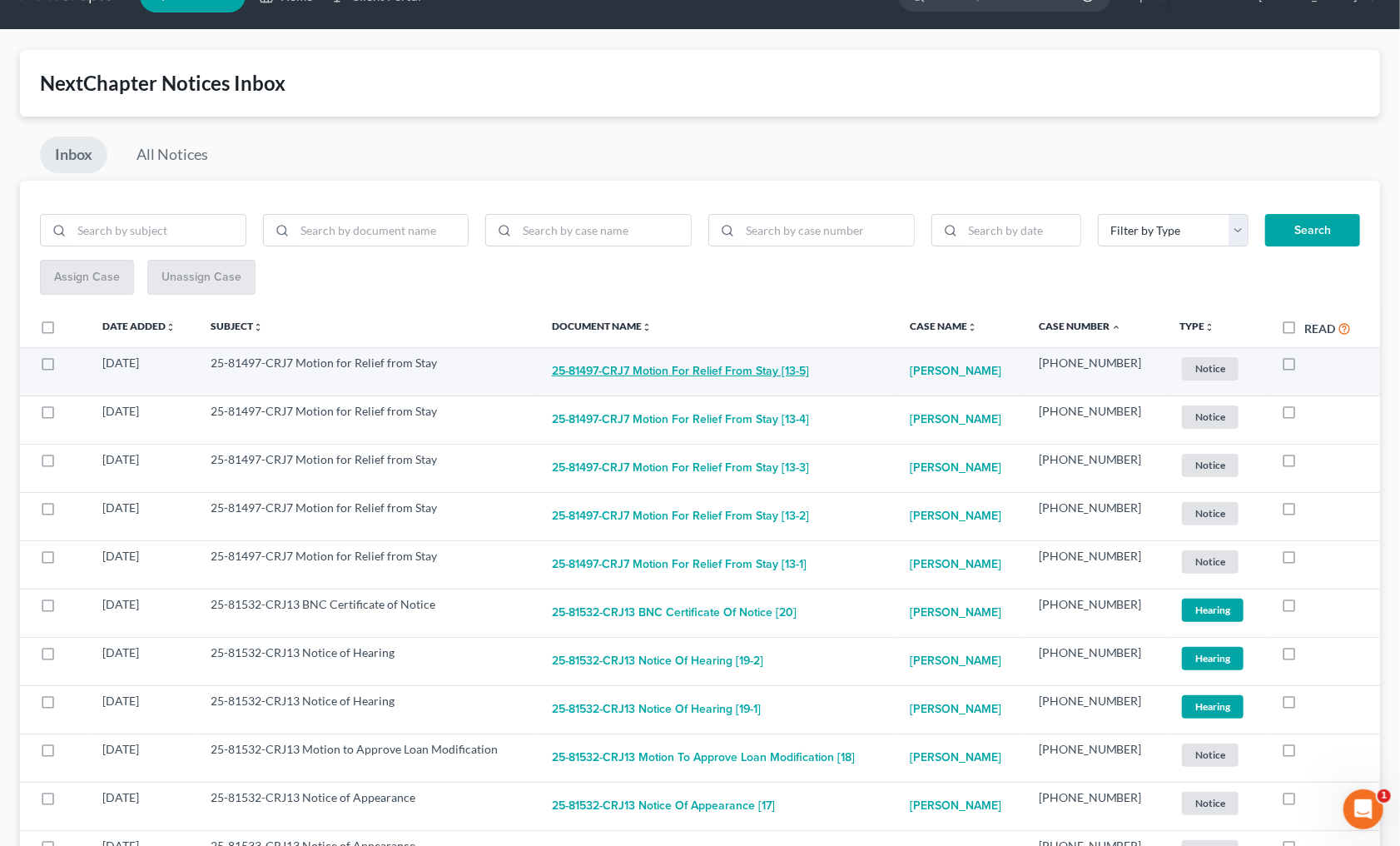
click at [696, 362] on button "25-81497-CRJ7 Motion for Relief from Stay [13-5]" at bounding box center [680, 371] width 257 height 34
checkbox input "true"
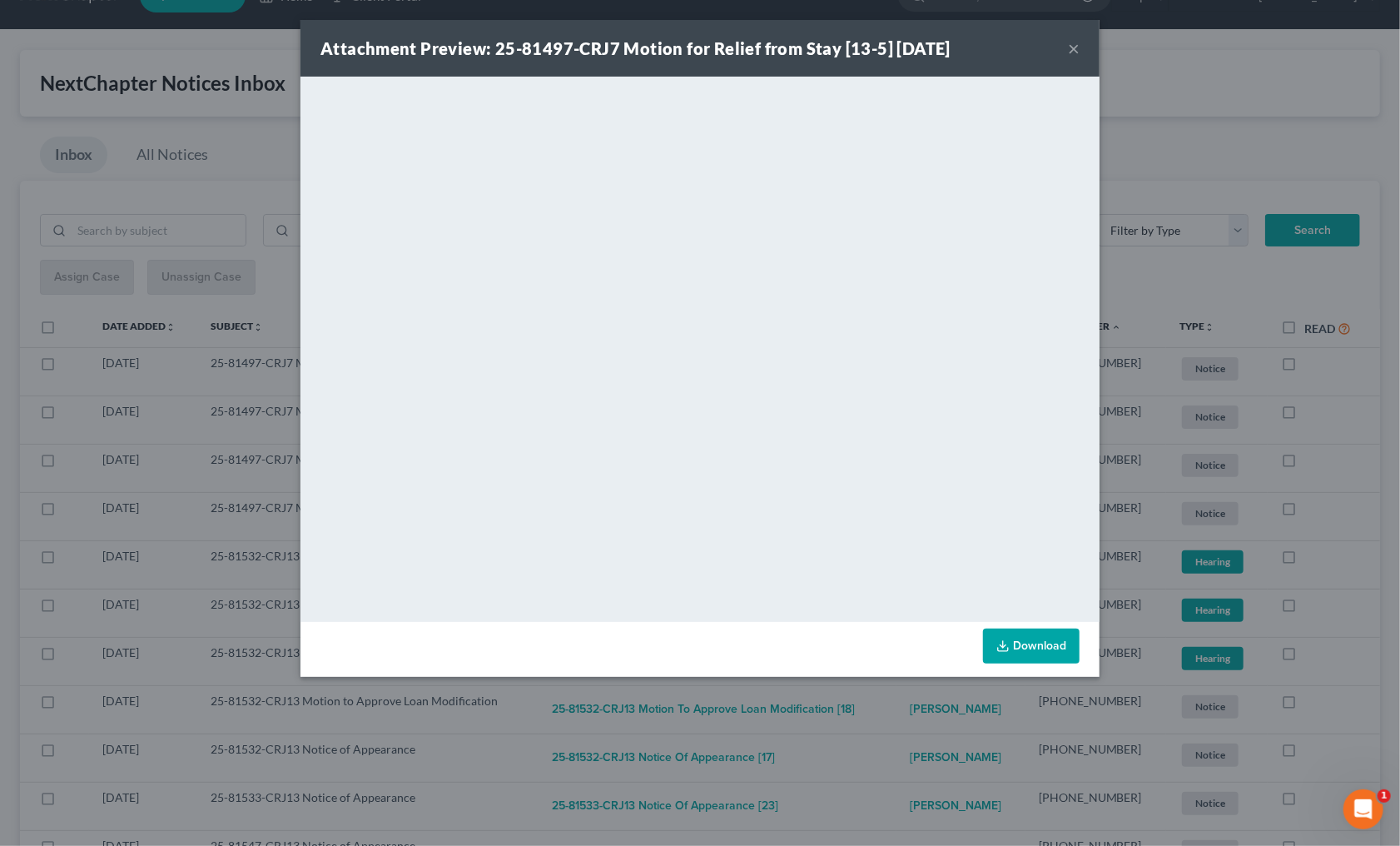
click at [883, 714] on div "Attachment Preview: 25-81497-CRJ7 Motion for Relief from Stay [13-5] 08/07/2025…" at bounding box center [700, 423] width 1400 height 846
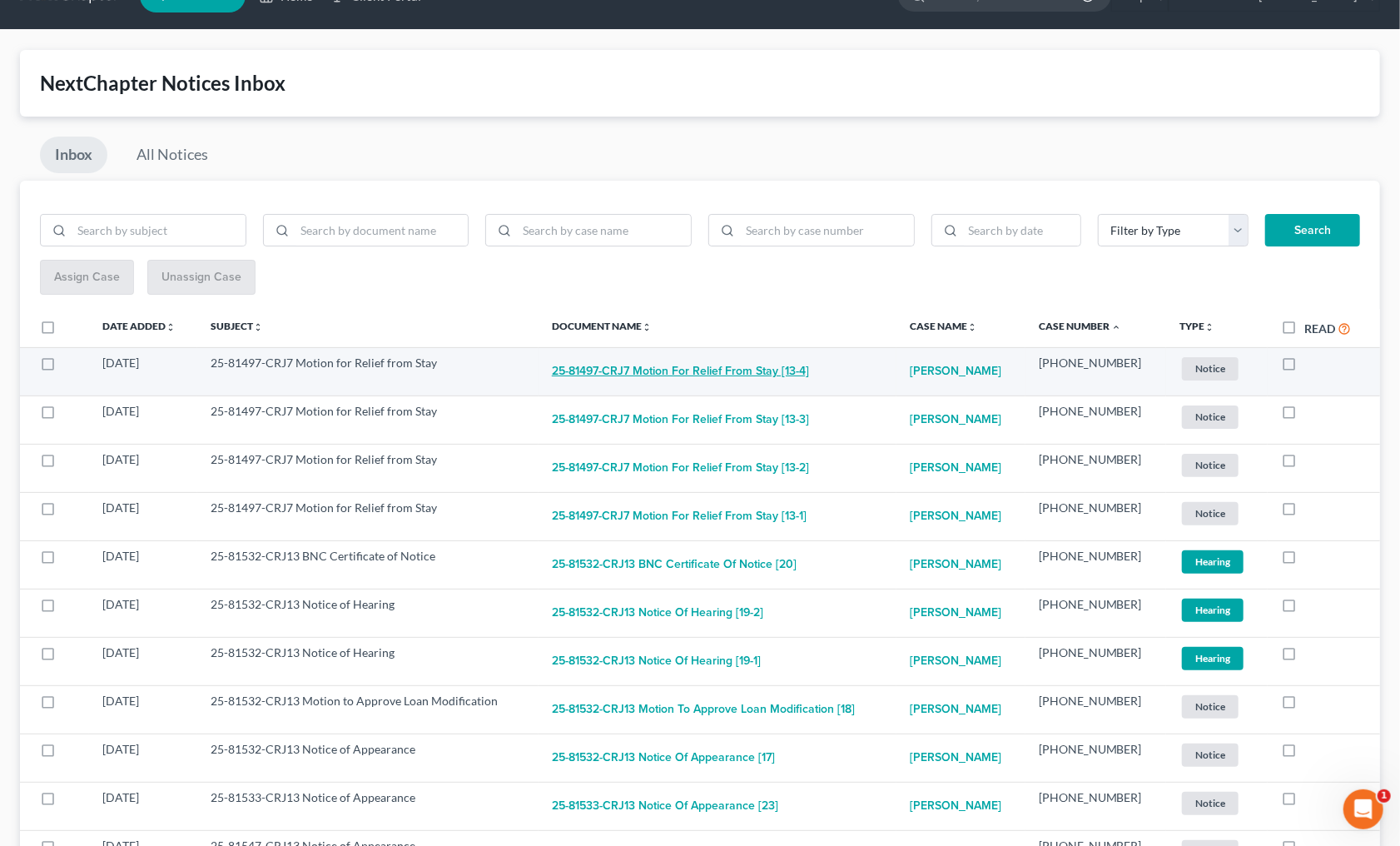
click at [726, 368] on button "25-81497-CRJ7 Motion for Relief from Stay [13-4]" at bounding box center [680, 371] width 257 height 34
checkbox input "true"
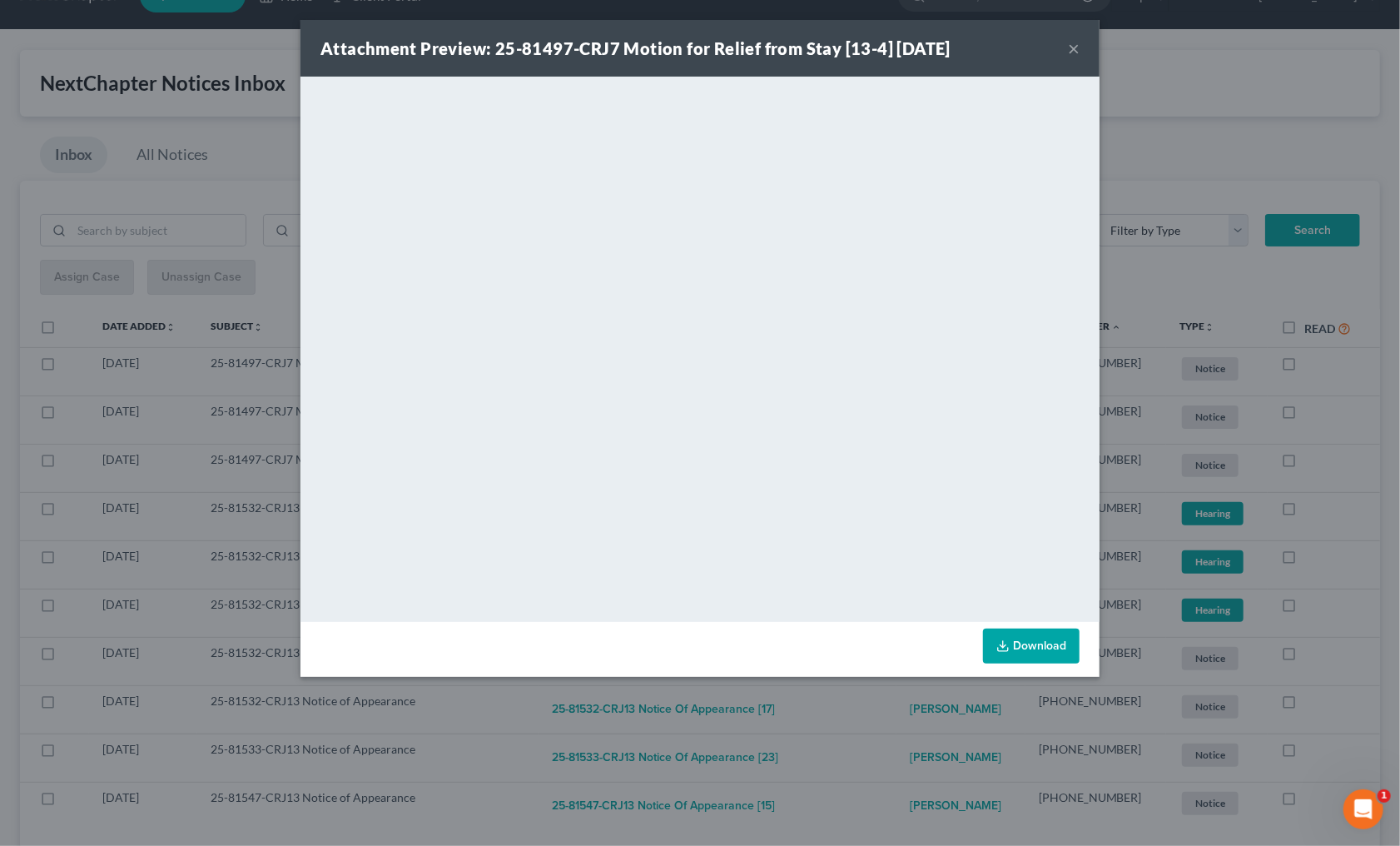
click at [1154, 540] on div "Attachment Preview: 25-81497-CRJ7 Motion for Relief from Stay [13-4] 08/07/2025…" at bounding box center [700, 423] width 1400 height 846
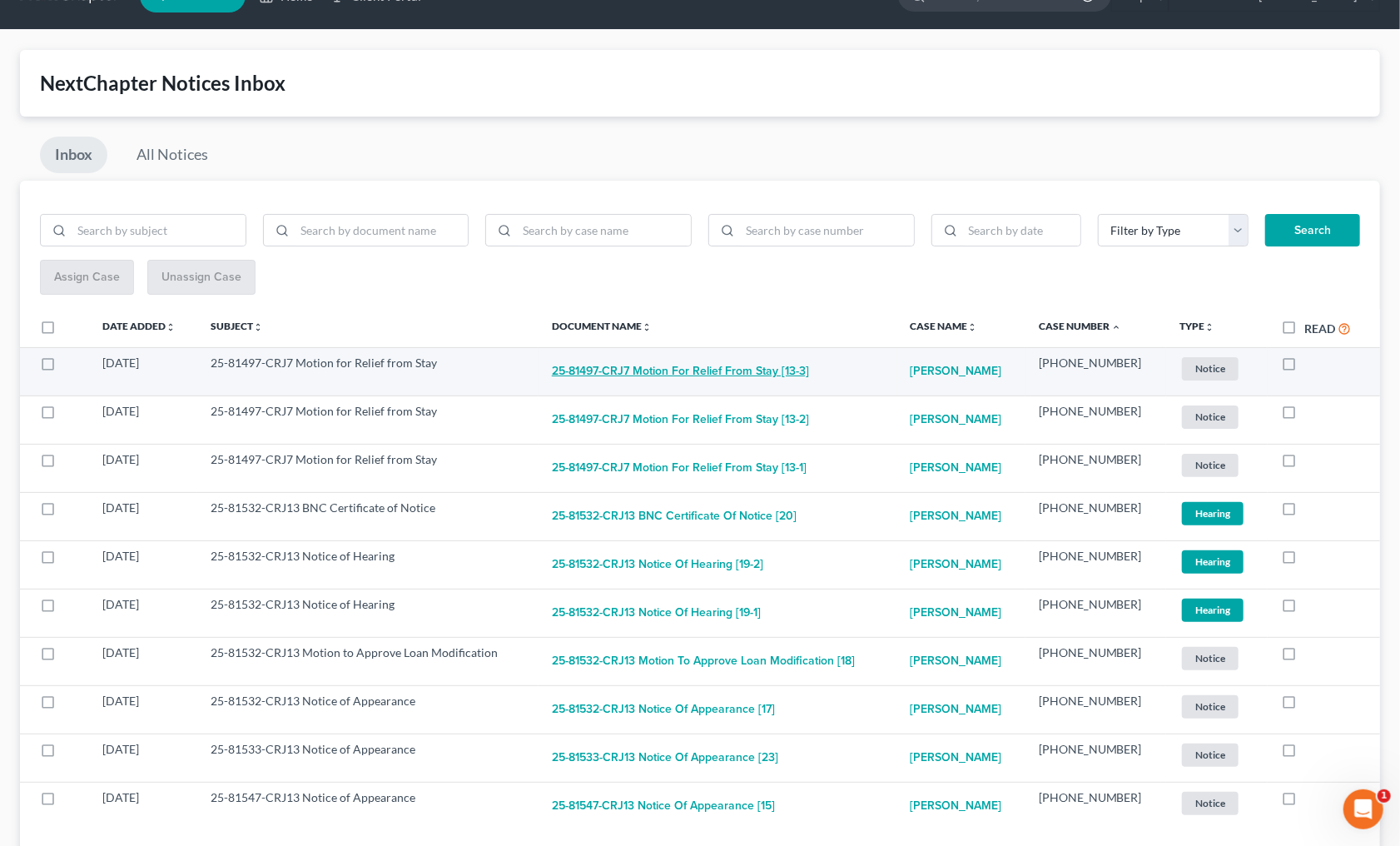
click at [750, 372] on button "25-81497-CRJ7 Motion for Relief from Stay [13-3]" at bounding box center [680, 371] width 257 height 34
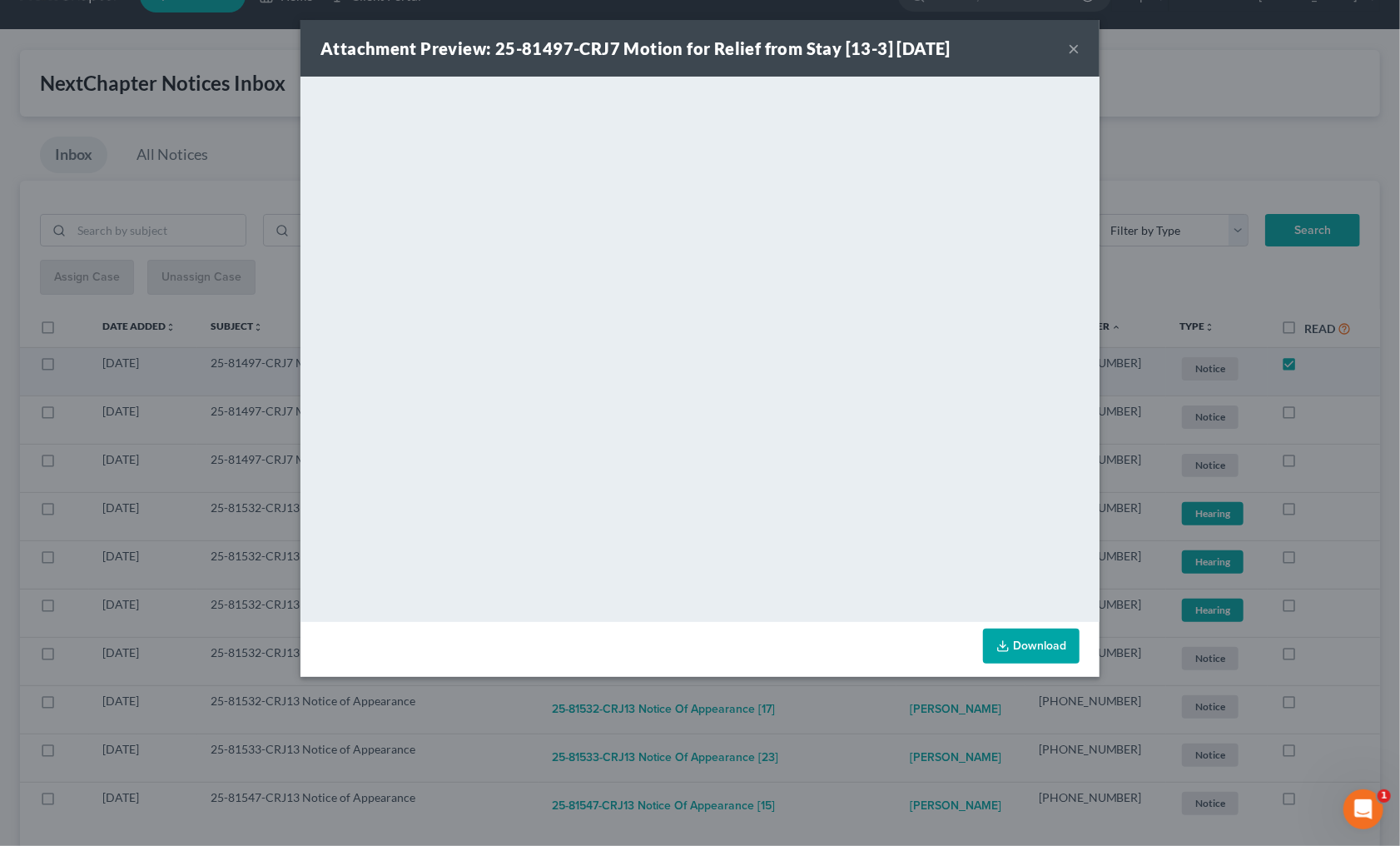
checkbox input "true"
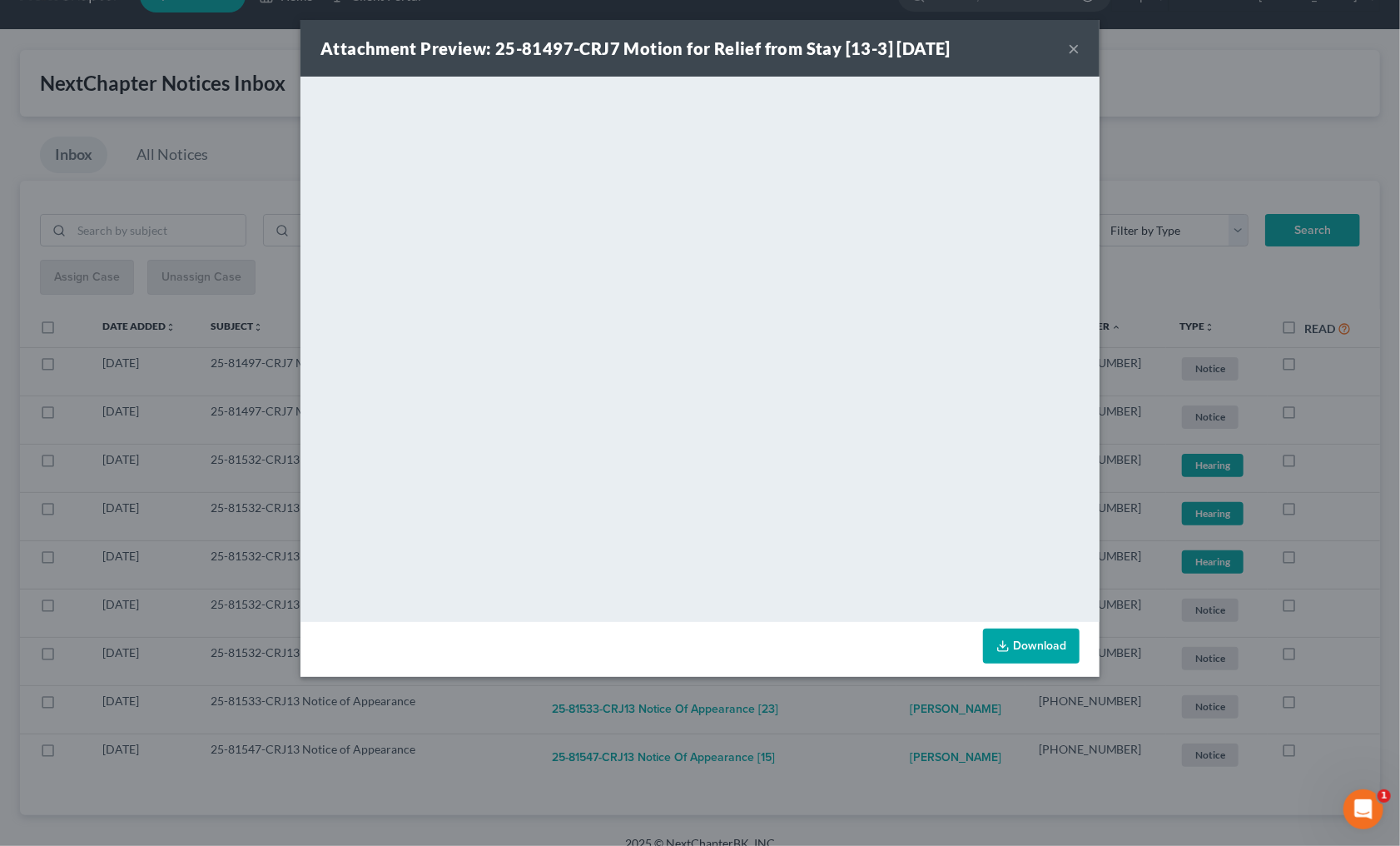
drag, startPoint x: 841, startPoint y: 732, endPoint x: 779, endPoint y: 645, distance: 106.8
click at [841, 725] on div "Attachment Preview: 25-81497-CRJ7 Motion for Relief from Stay [13-3] 08/07/2025…" at bounding box center [700, 423] width 1400 height 846
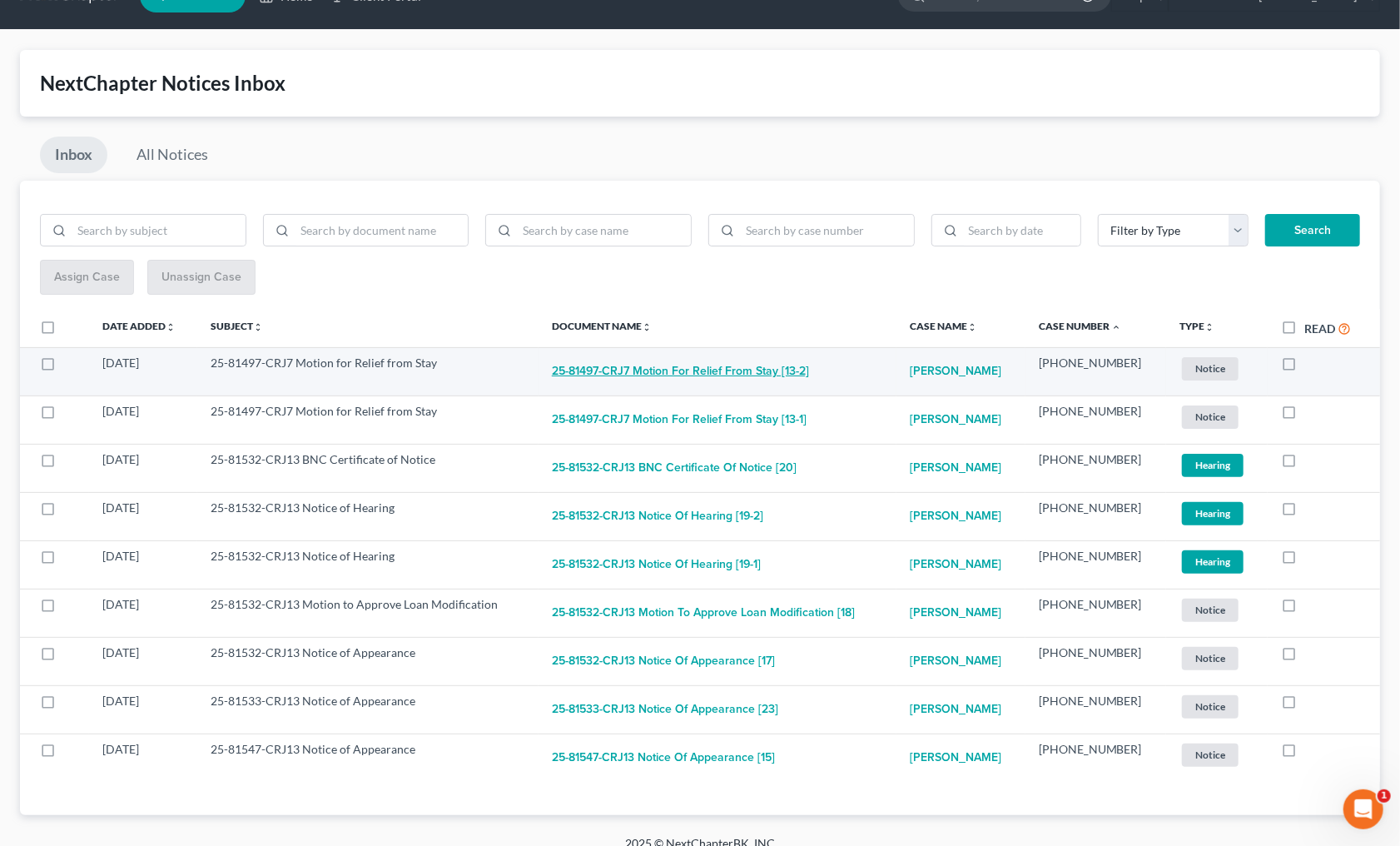
click at [603, 376] on button "25-81497-CRJ7 Motion for Relief from Stay [13-2]" at bounding box center [680, 371] width 257 height 34
checkbox input "true"
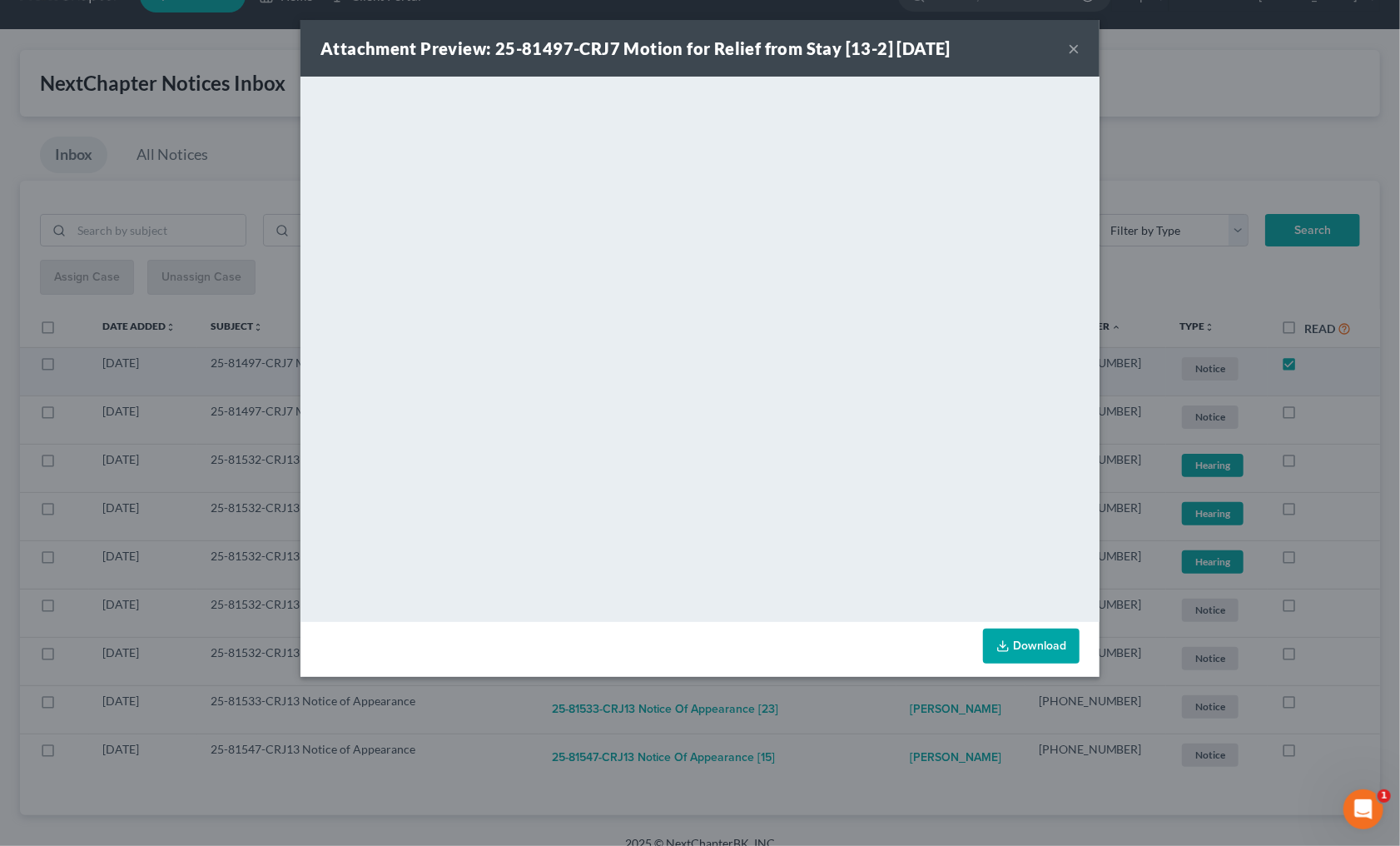
scroll to position [0, 0]
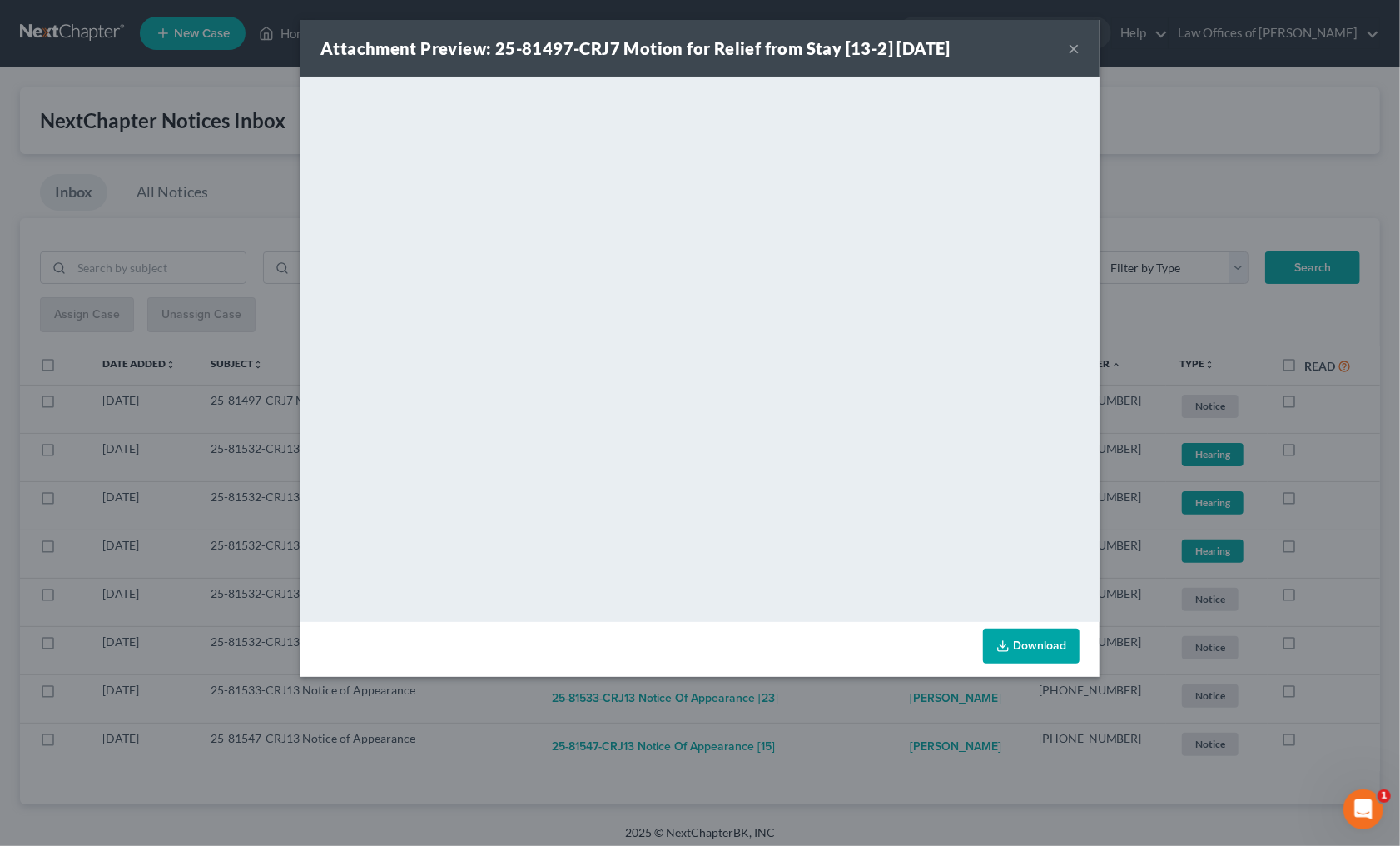
drag, startPoint x: 851, startPoint y: 748, endPoint x: 824, endPoint y: 709, distance: 47.4
click at [851, 744] on div "Attachment Preview: 25-81497-CRJ7 Motion for Relief from Stay [13-2] 08/07/2025…" at bounding box center [700, 423] width 1400 height 846
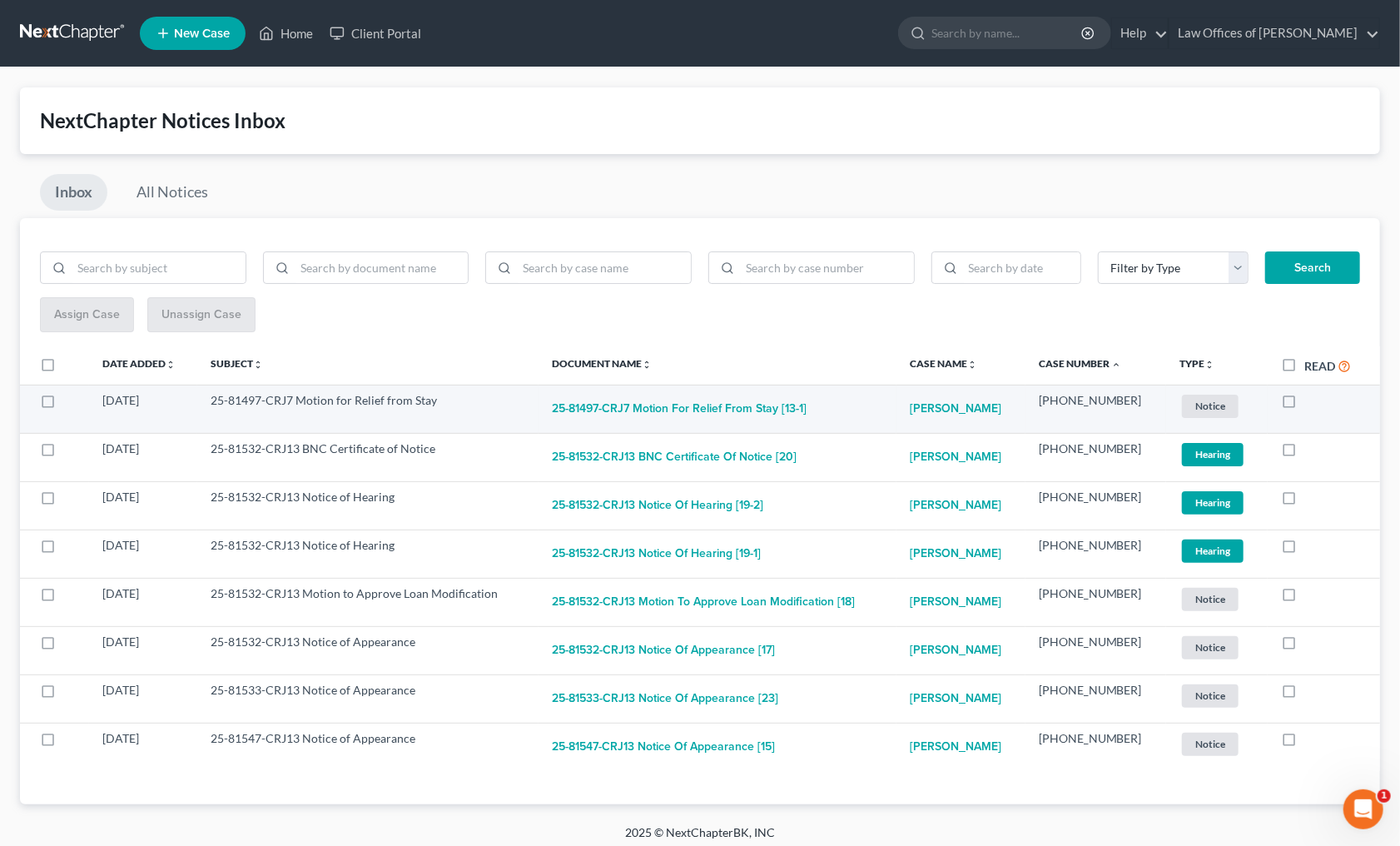
click at [694, 388] on td "25-81497-CRJ7 Motion for Relief from Stay [13-1]" at bounding box center [718, 408] width 358 height 49
click at [681, 407] on button "25-81497-CRJ7 Motion for Relief from Stay [13-1]" at bounding box center [678, 409] width 254 height 34
checkbox input "true"
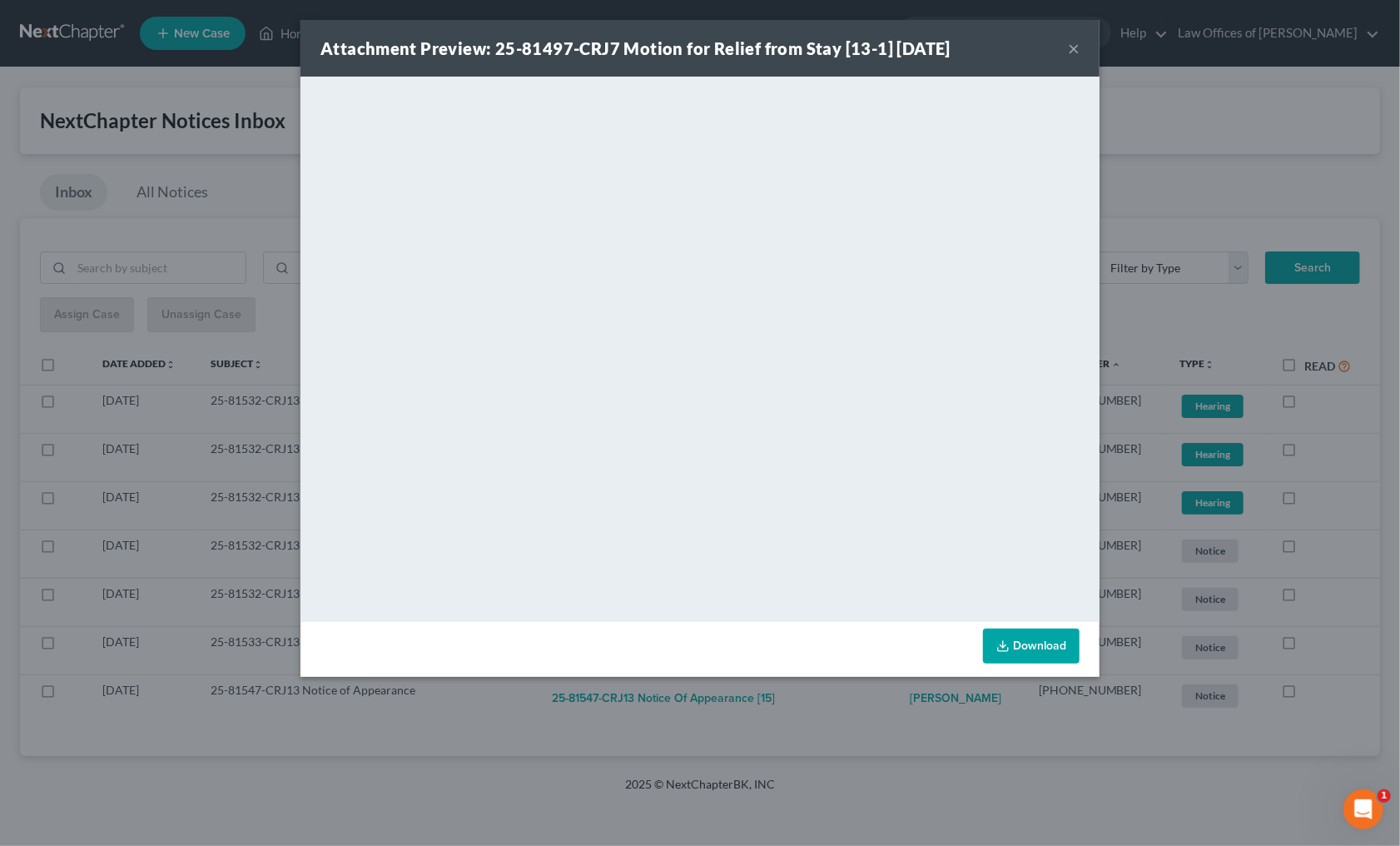
click at [875, 708] on div "Attachment Preview: 25-81497-CRJ7 Motion for Relief from Stay [13-1] 08/07/2025…" at bounding box center [700, 423] width 1400 height 846
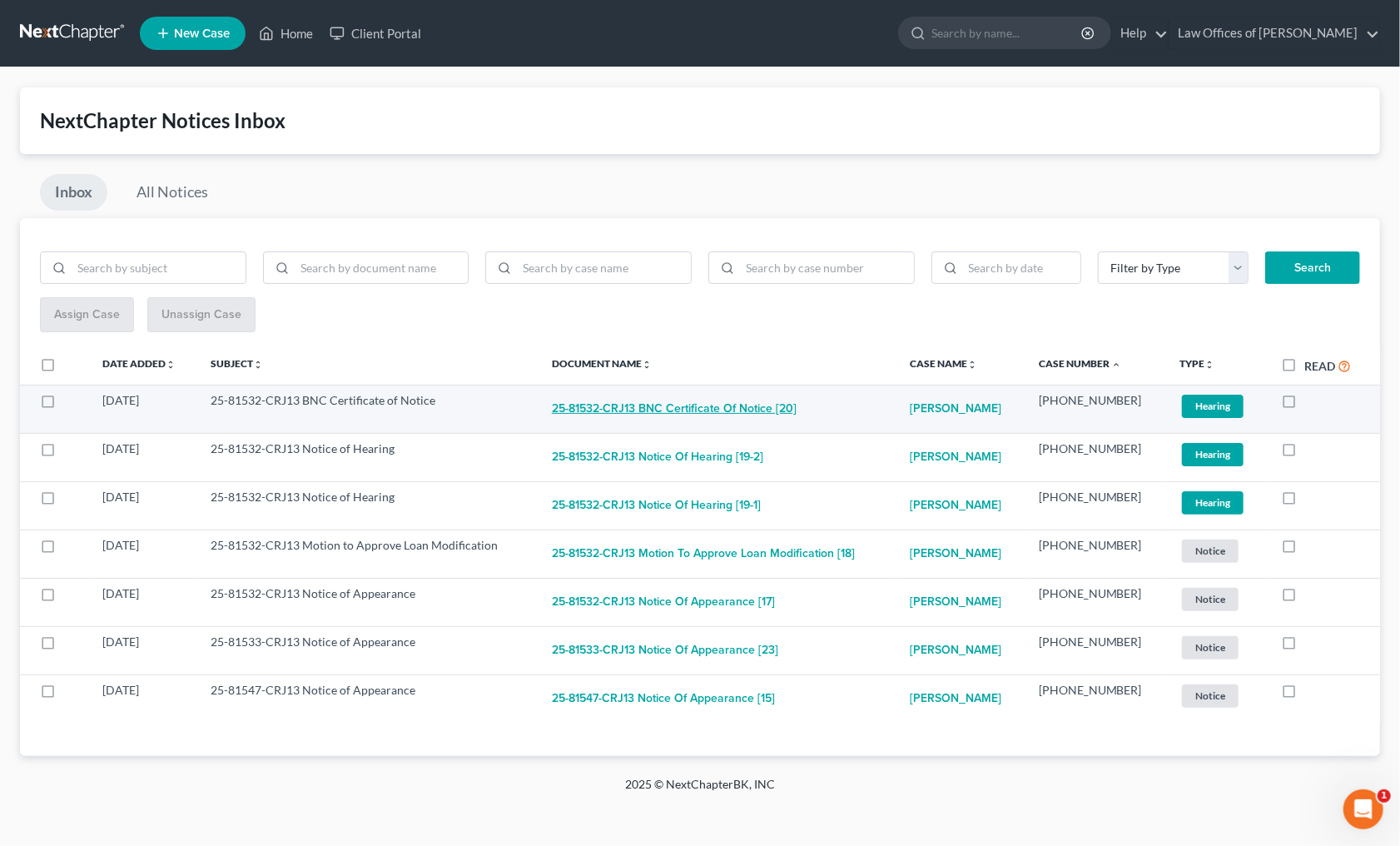
click at [732, 402] on button "25-81532-CRJ13 BNC Certificate of Notice [20]" at bounding box center [673, 409] width 245 height 34
checkbox input "true"
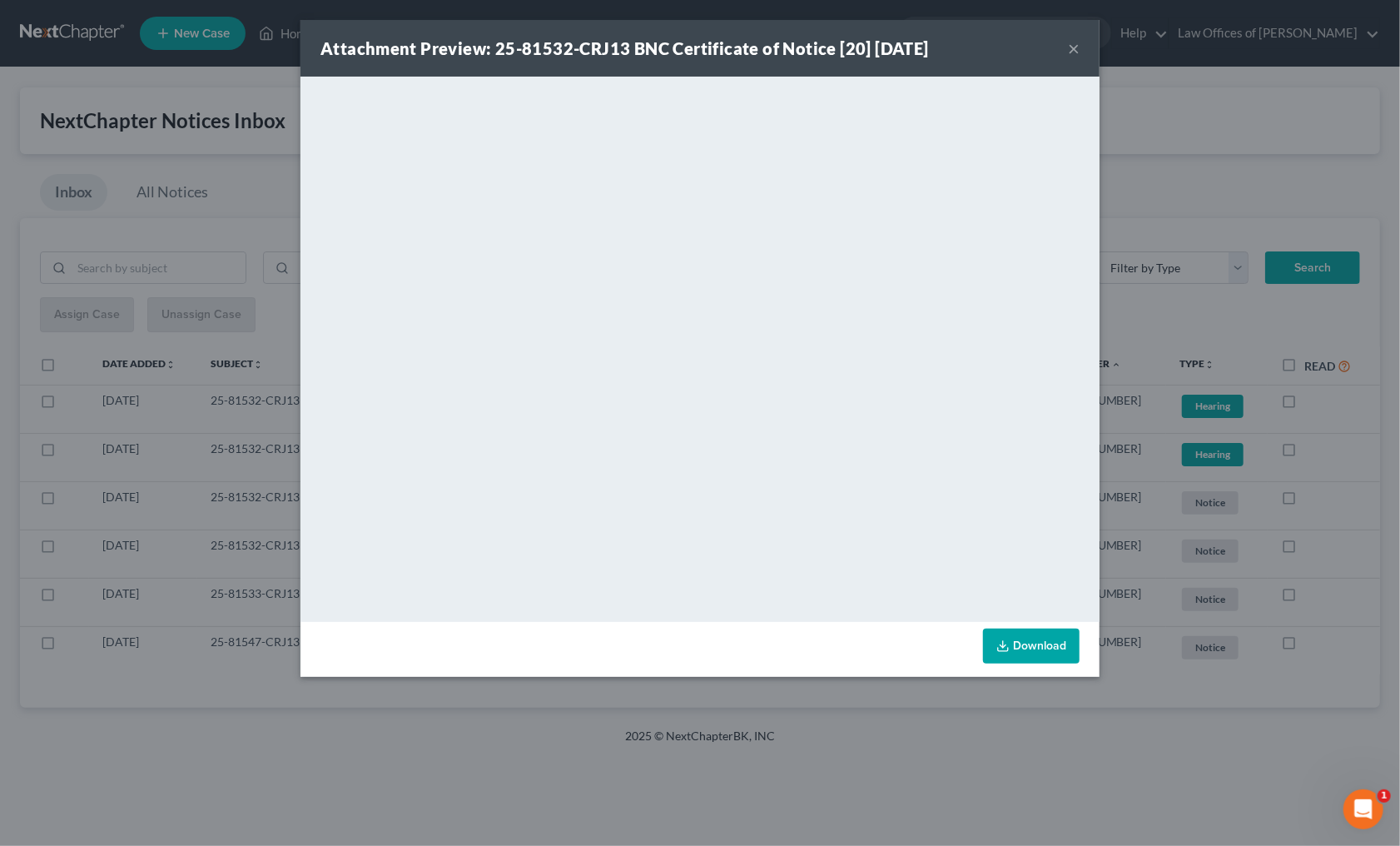
click at [809, 705] on div "Attachment Preview: 25-81532-CRJ13 BNC Certificate of Notice [20] 08/11/2025 × …" at bounding box center [700, 423] width 1400 height 846
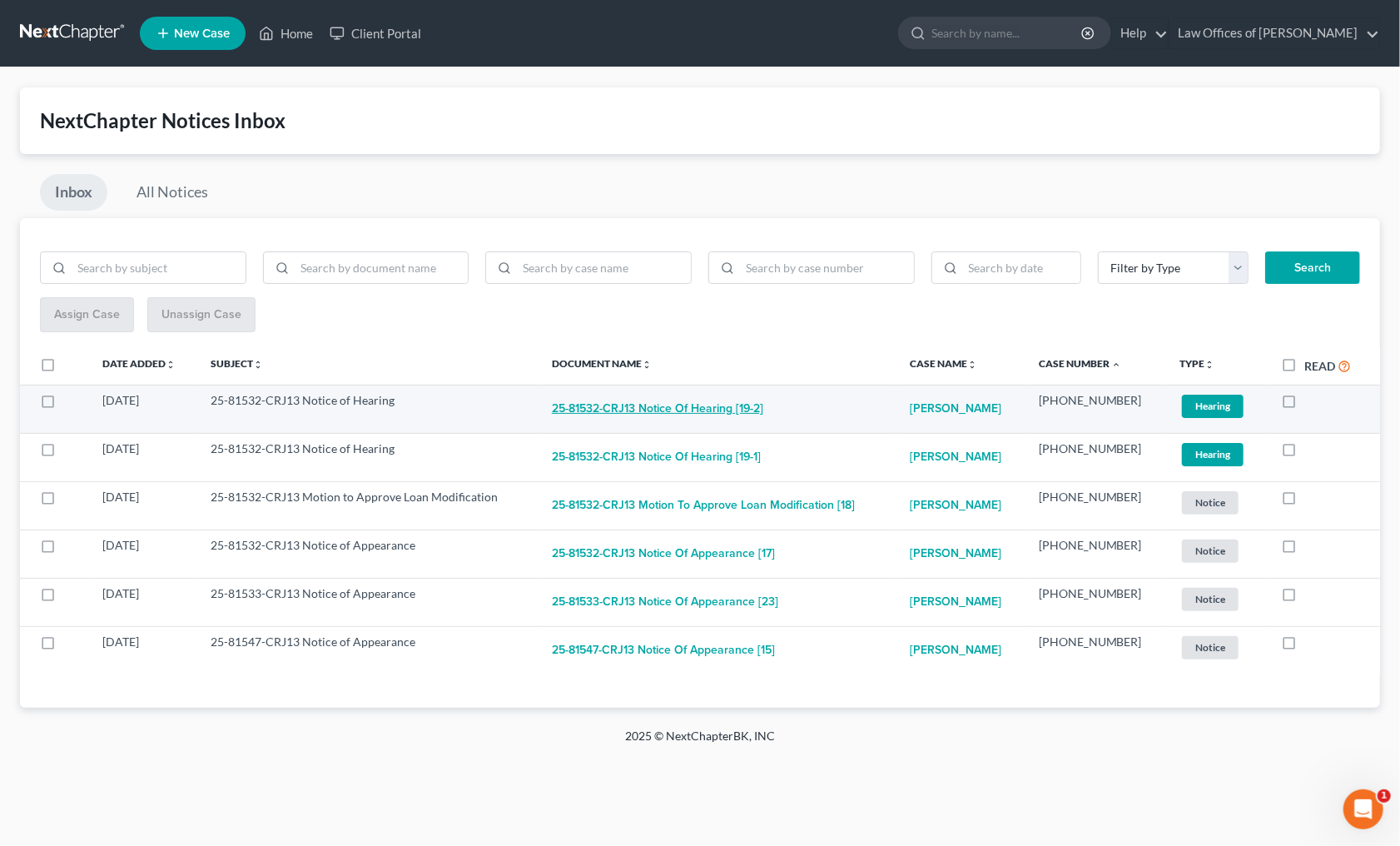
click at [705, 400] on button "25-81532-CRJ13 Notice of Hearing [19-2]" at bounding box center [656, 409] width 211 height 34
checkbox input "true"
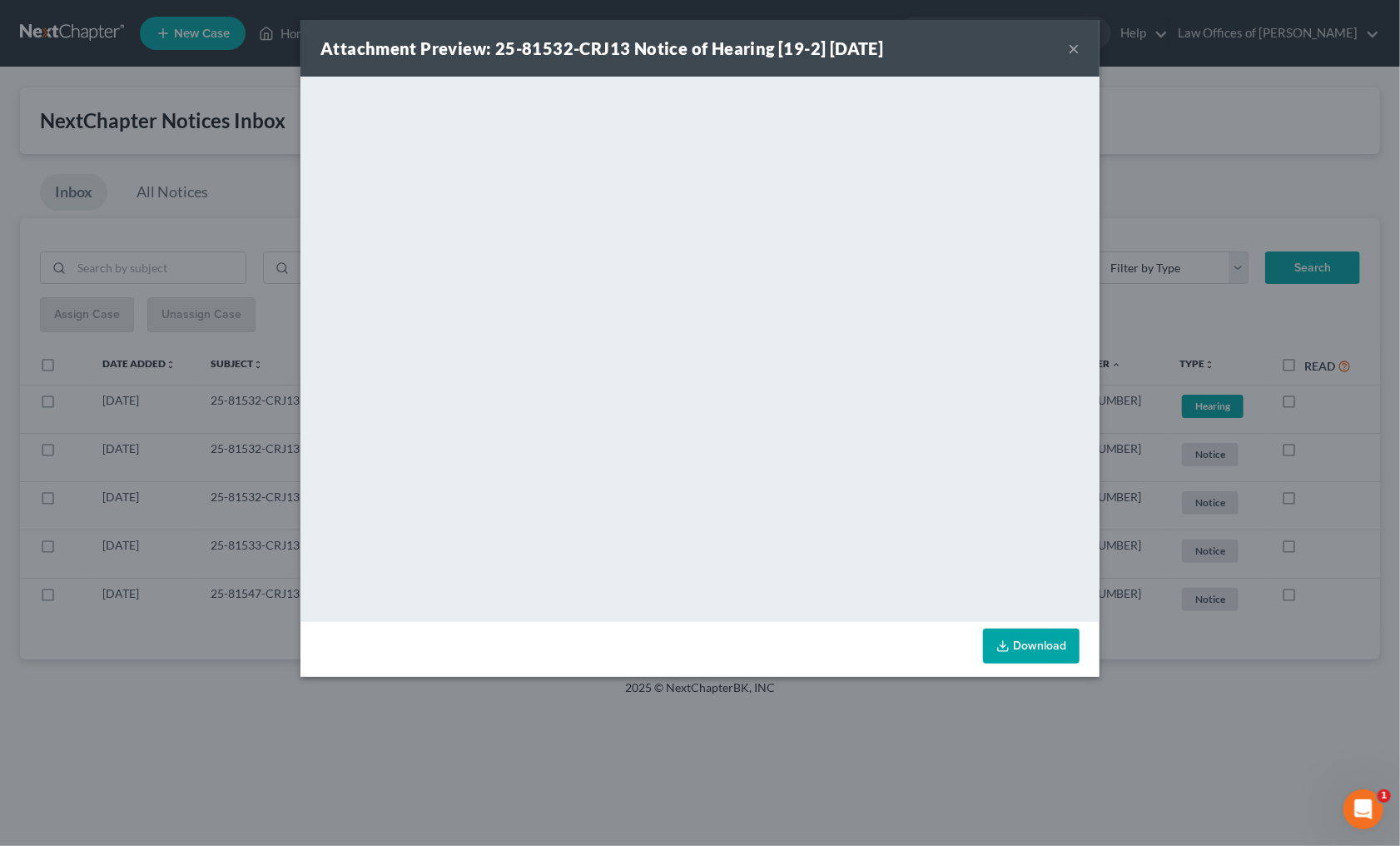
drag, startPoint x: 822, startPoint y: 675, endPoint x: 811, endPoint y: 661, distance: 17.8
click at [822, 672] on div "Download" at bounding box center [699, 649] width 799 height 54
click at [798, 685] on div "Attachment Preview: 25-81532-CRJ13 Notice of Hearing [19-2] 08/08/2025 × <objec…" at bounding box center [700, 423] width 1400 height 846
click at [806, 701] on div "Attachment Preview: 25-81532-CRJ13 Notice of Hearing [19-2] 08/08/2025 × <objec…" at bounding box center [700, 423] width 1400 height 846
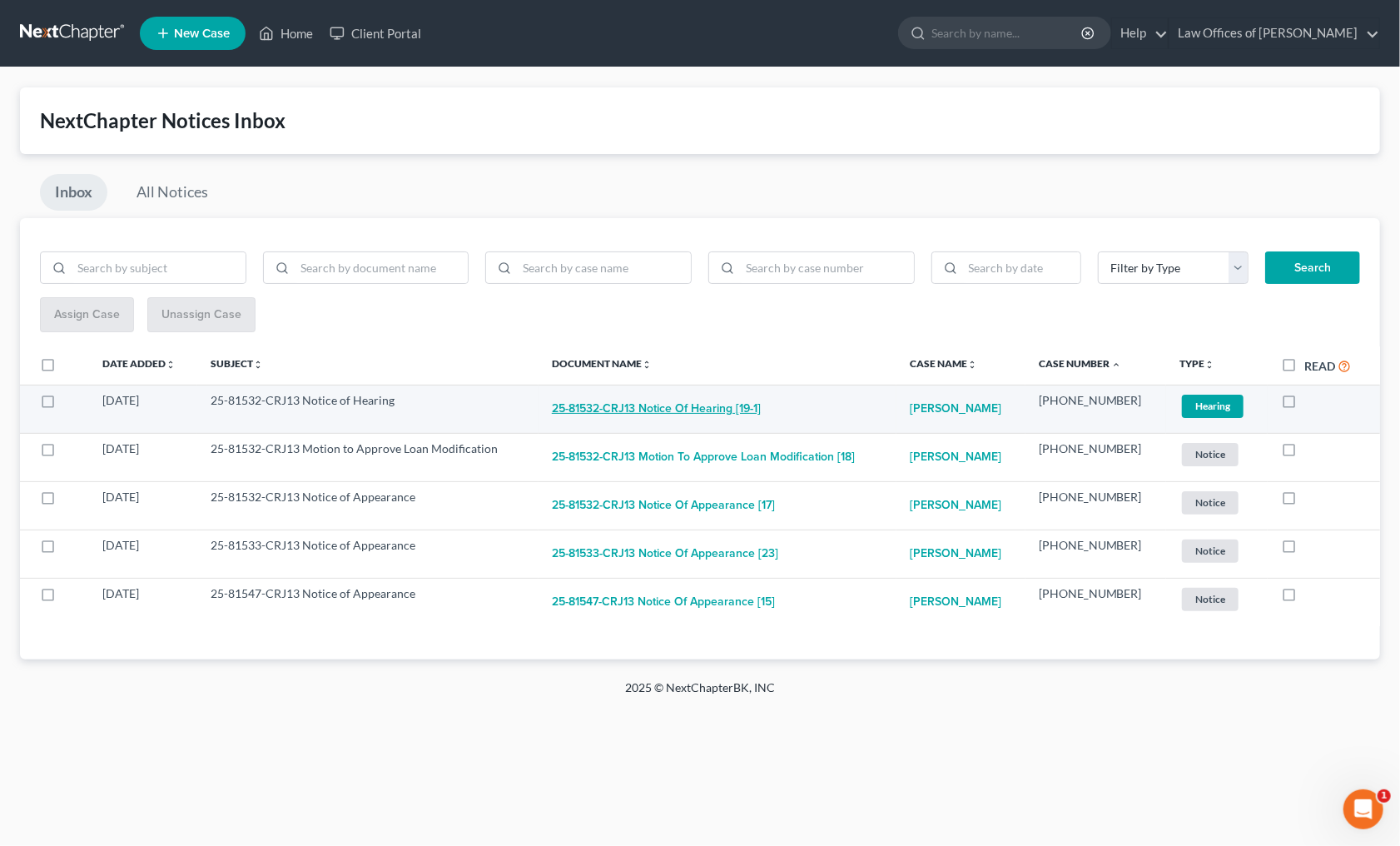
click at [705, 408] on button "25-81532-CRJ13 Notice of Hearing [19-1]" at bounding box center [655, 409] width 209 height 34
checkbox input "true"
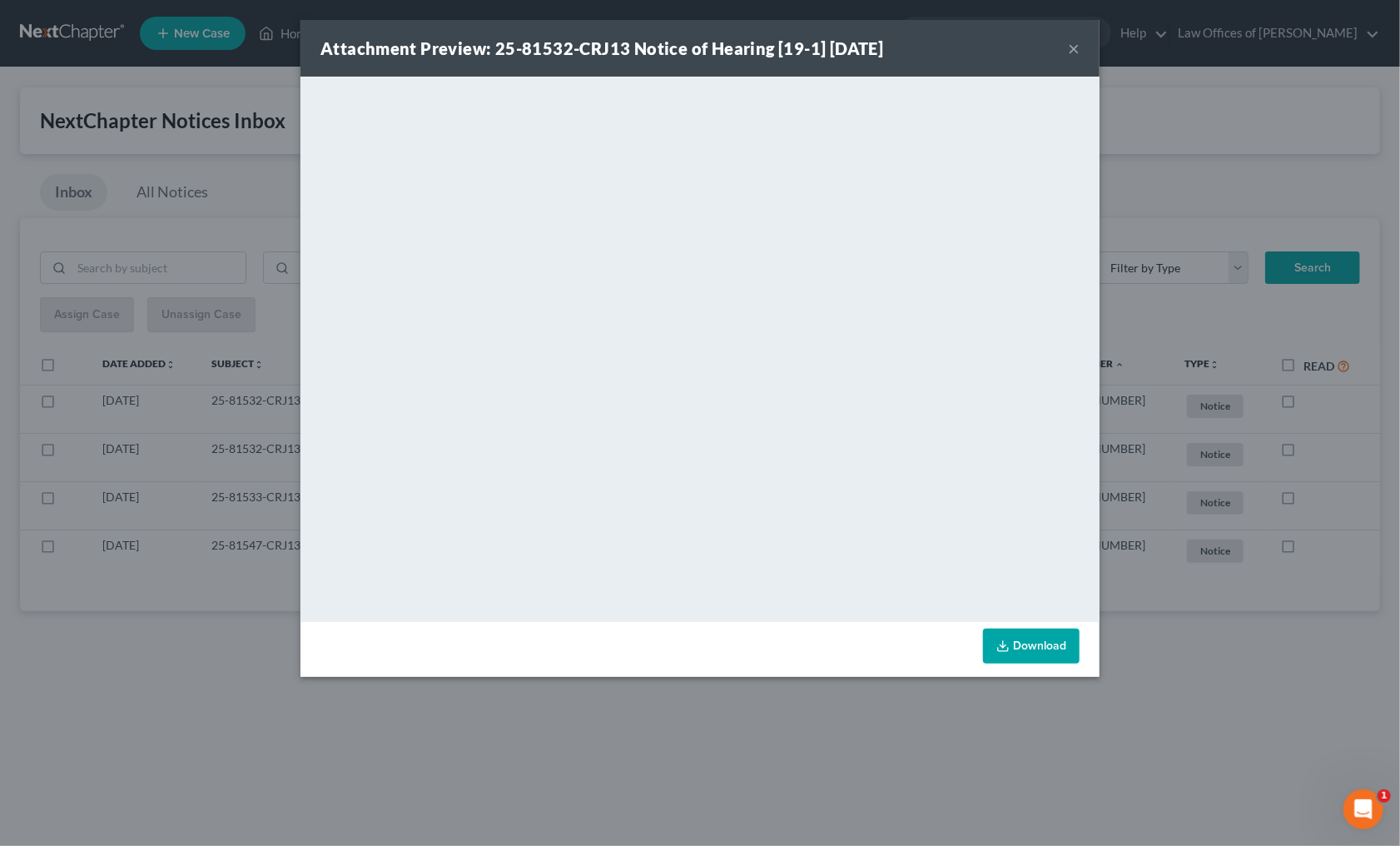
click at [868, 748] on div "Attachment Preview: 25-81532-CRJ13 Notice of Hearing [19-1] 08/08/2025 × <objec…" at bounding box center [700, 423] width 1400 height 846
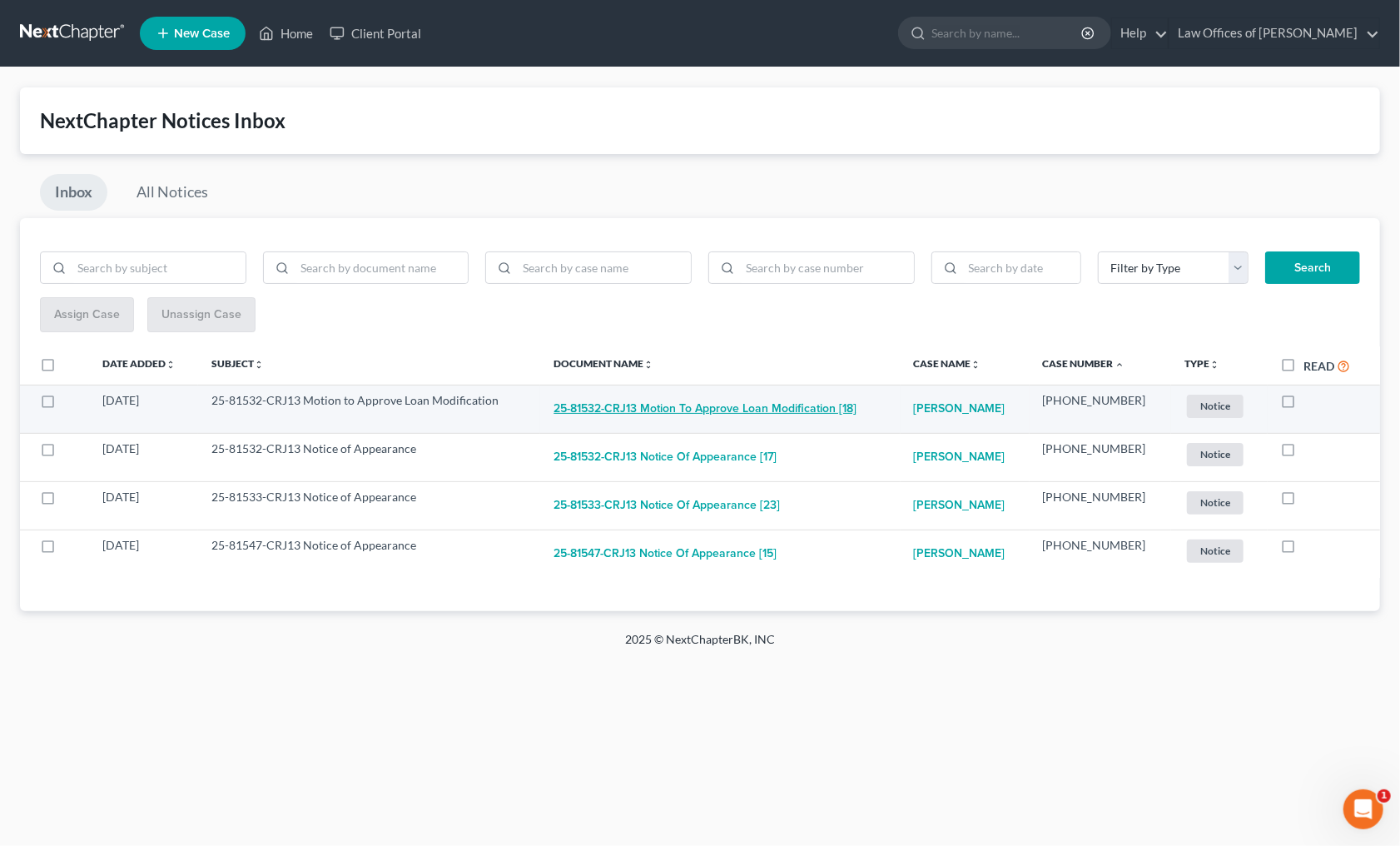
click at [694, 411] on button "25-81532-CRJ13 Motion to Approve Loan Modification [18]" at bounding box center [705, 409] width 303 height 34
checkbox input "true"
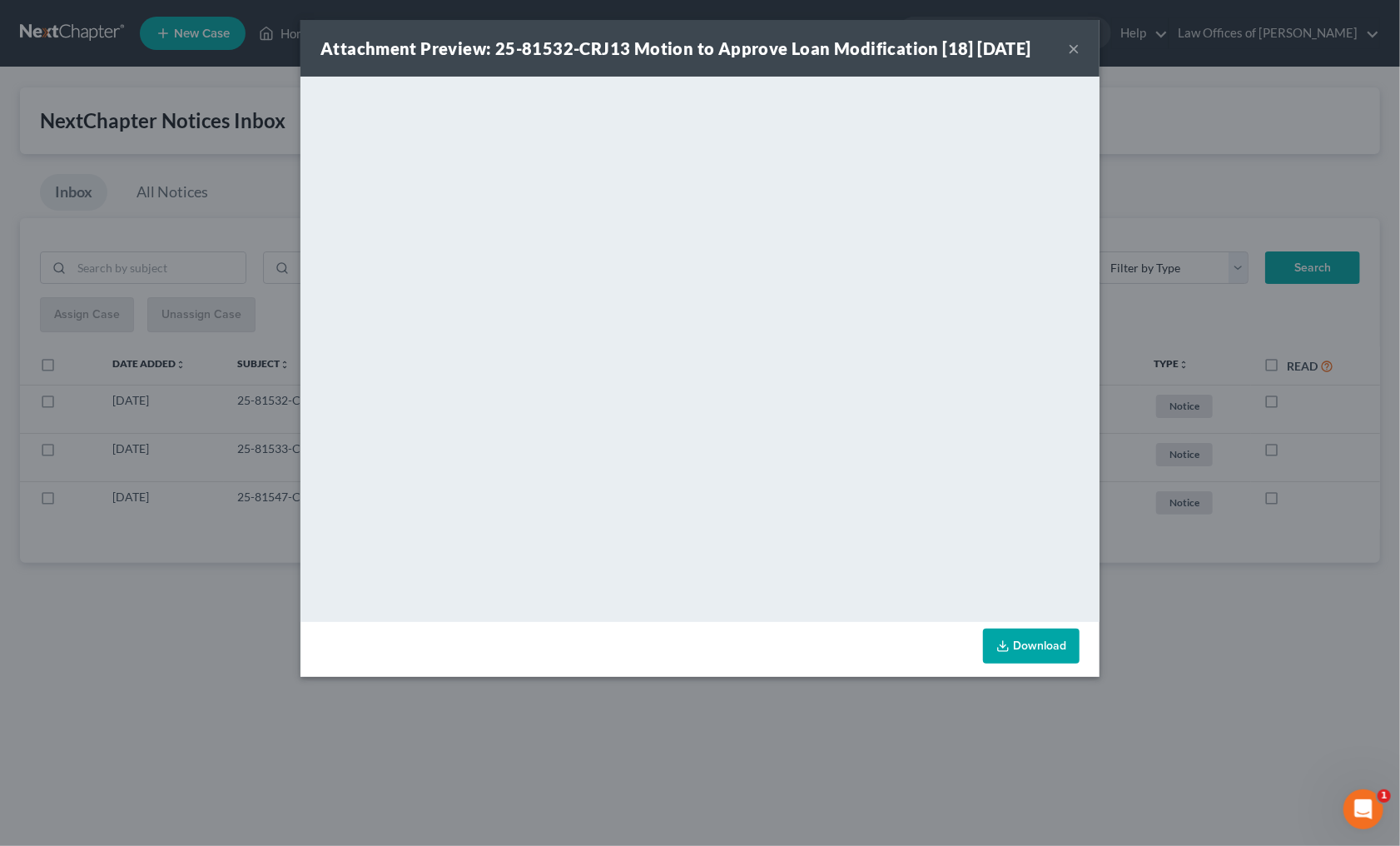
click at [841, 731] on div "Attachment Preview: 25-81532-CRJ13 Motion to Approve Loan Modification [18] 08/…" at bounding box center [700, 423] width 1400 height 846
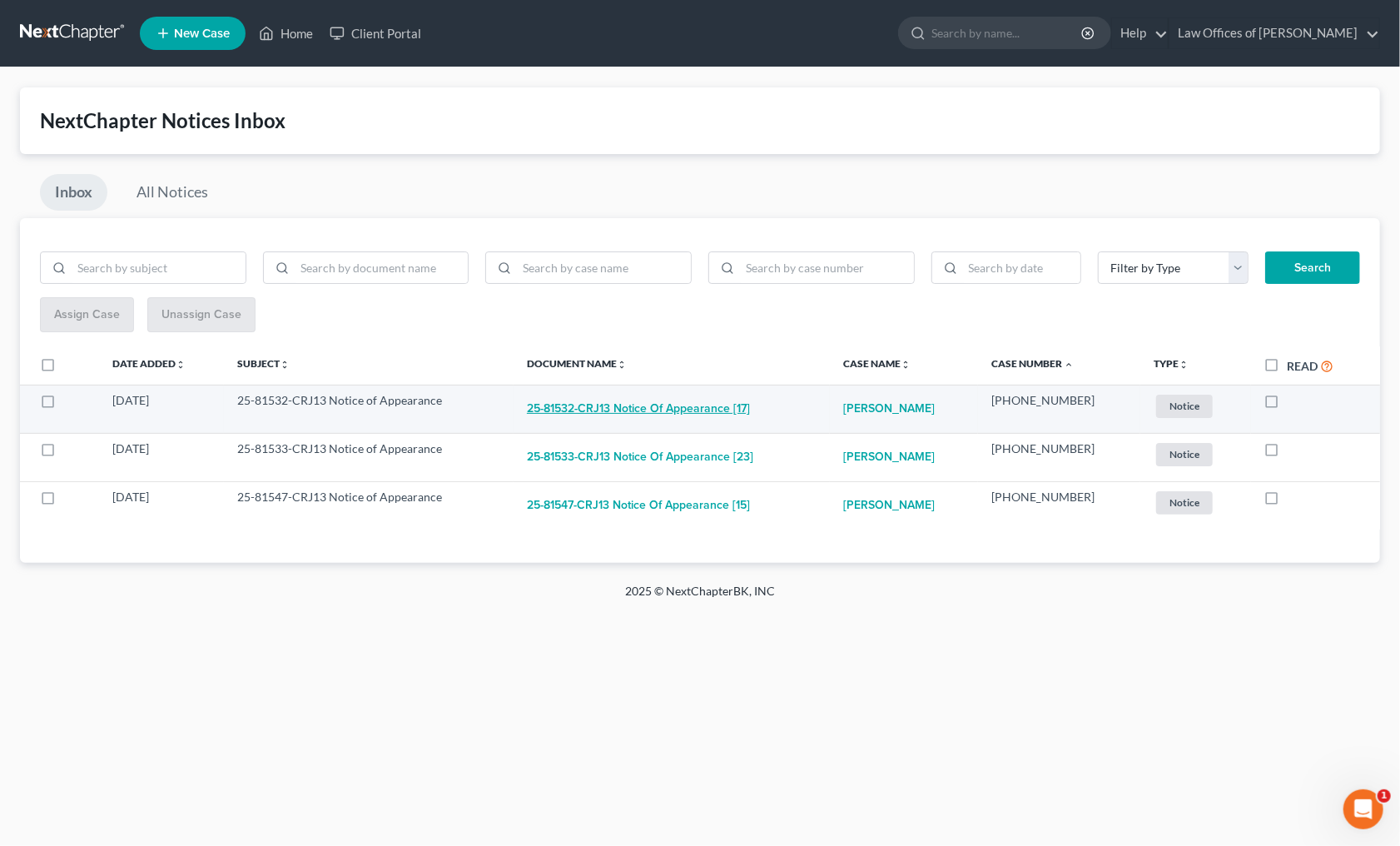
click at [708, 409] on button "25-81532-CRJ13 Notice of Appearance [17]" at bounding box center [638, 409] width 223 height 34
checkbox input "true"
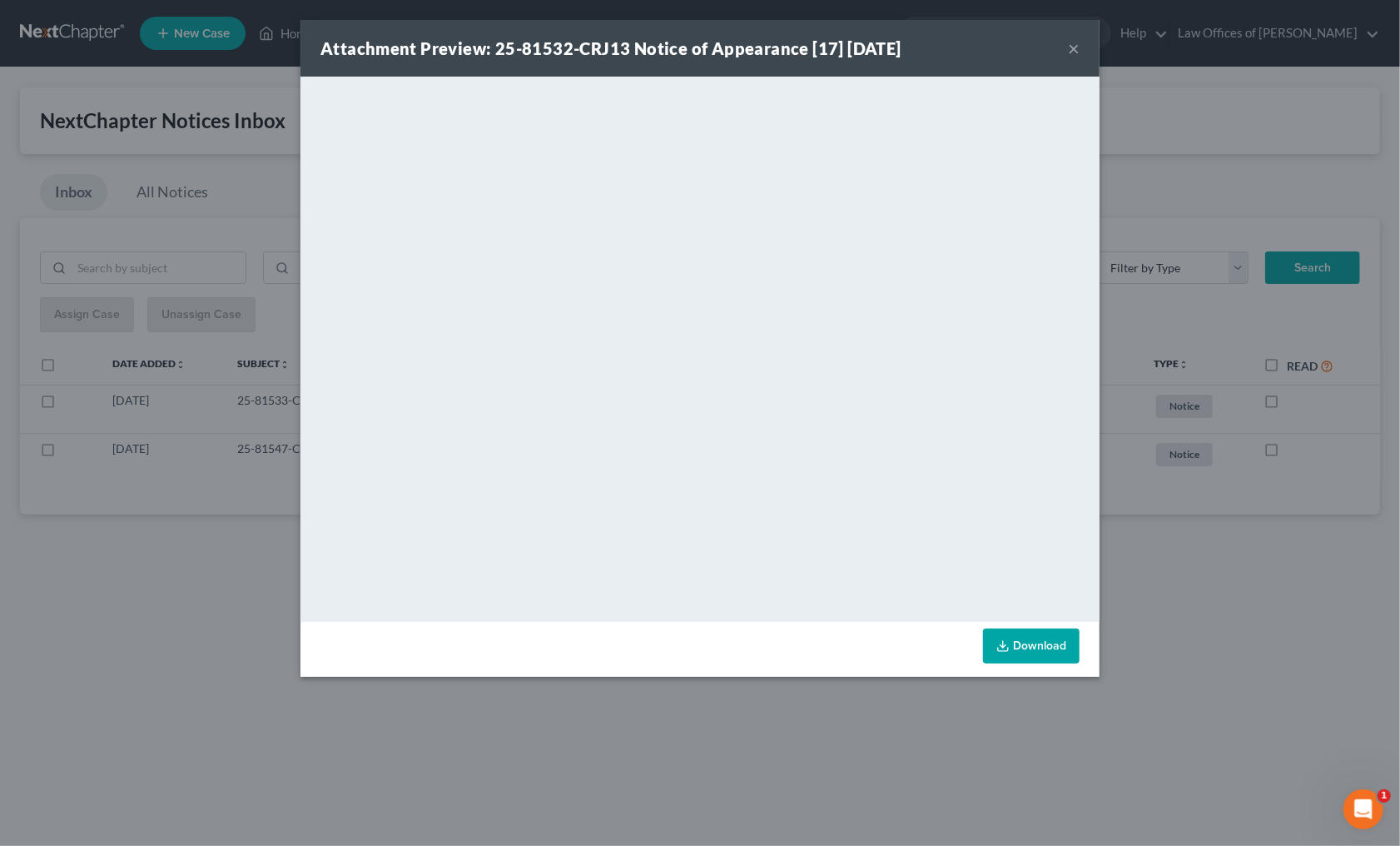
drag, startPoint x: 822, startPoint y: 767, endPoint x: 820, endPoint y: 740, distance: 27.1
click at [823, 762] on div "Attachment Preview: 25-81532-CRJ13 Notice of Appearance [17] 08/07/2025 × <obje…" at bounding box center [700, 423] width 1400 height 846
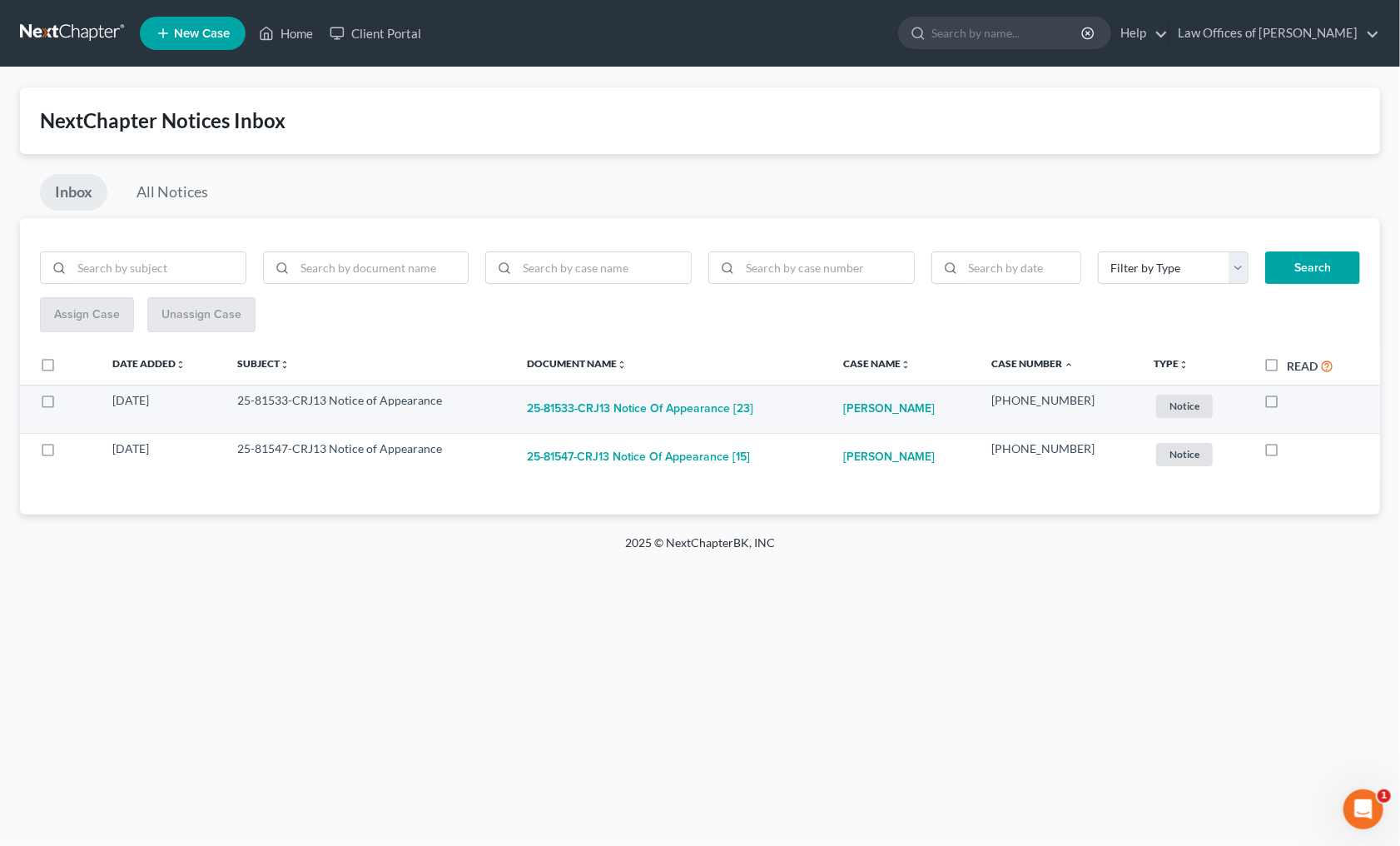
click at [690, 430] on td "25-81533-CRJ13 Notice of Appearance [23]" at bounding box center [671, 408] width 316 height 49
click at [706, 398] on button "25-81533-CRJ13 Notice of Appearance [23]" at bounding box center [640, 409] width 227 height 34
checkbox input "true"
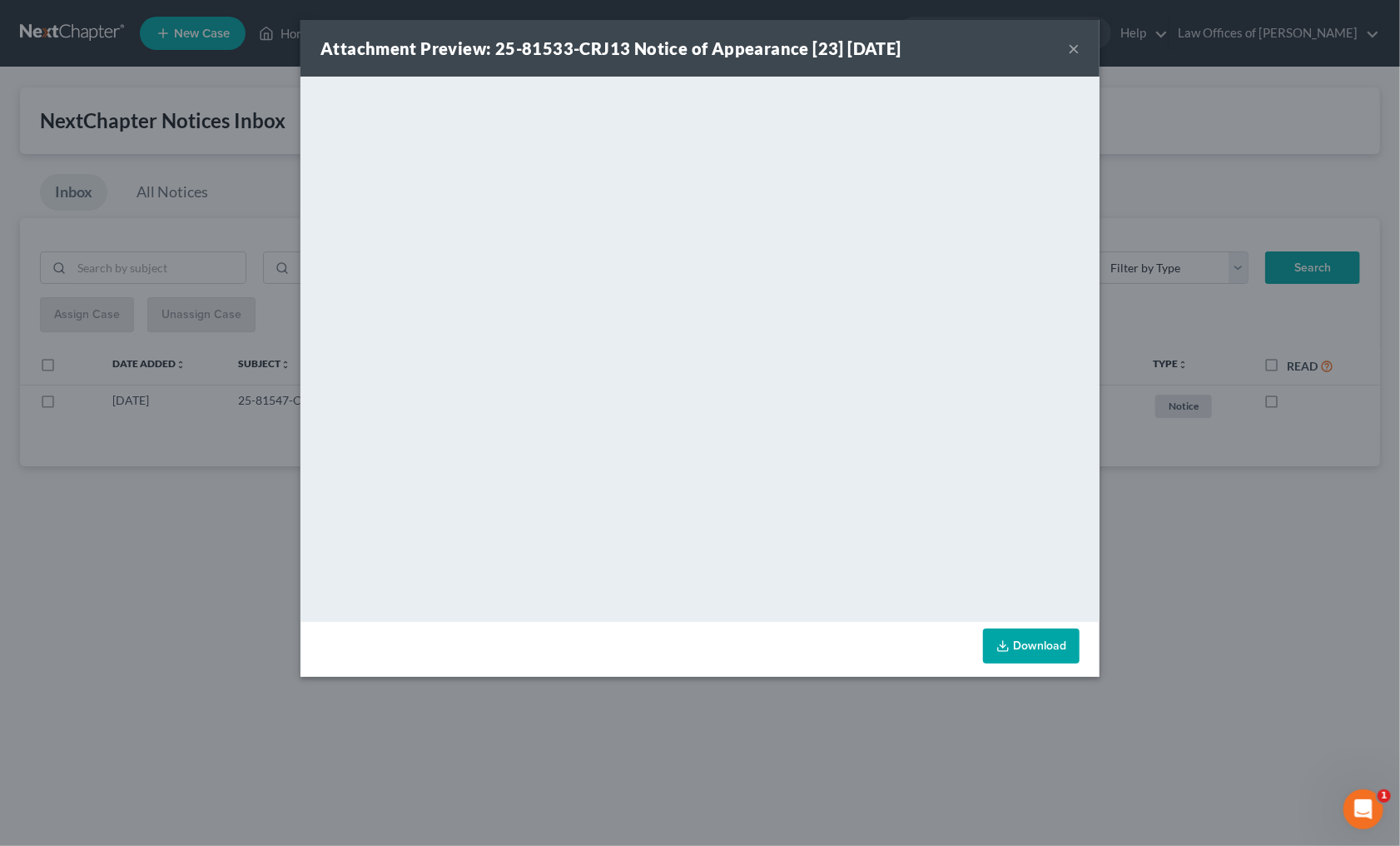
click at [829, 678] on div "Attachment Preview: 25-81533-CRJ13 Notice of Appearance [23] 08/06/2025 × <obje…" at bounding box center [700, 423] width 1400 height 846
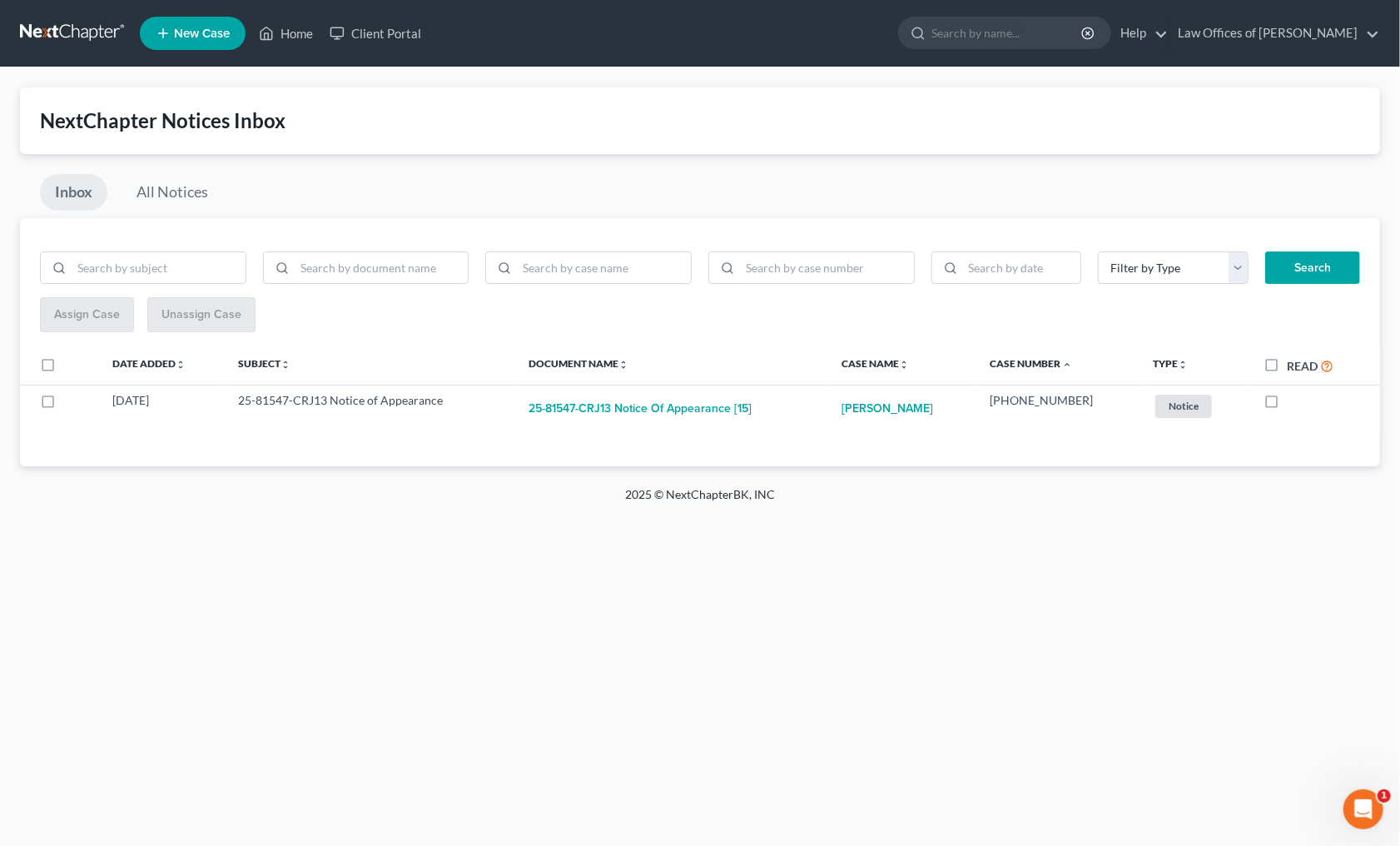
click at [829, 708] on div "Home New Case Client Portal Law Offices of Joseph G. Pleva plevalaw@gmail.com M…" at bounding box center [700, 423] width 1400 height 846
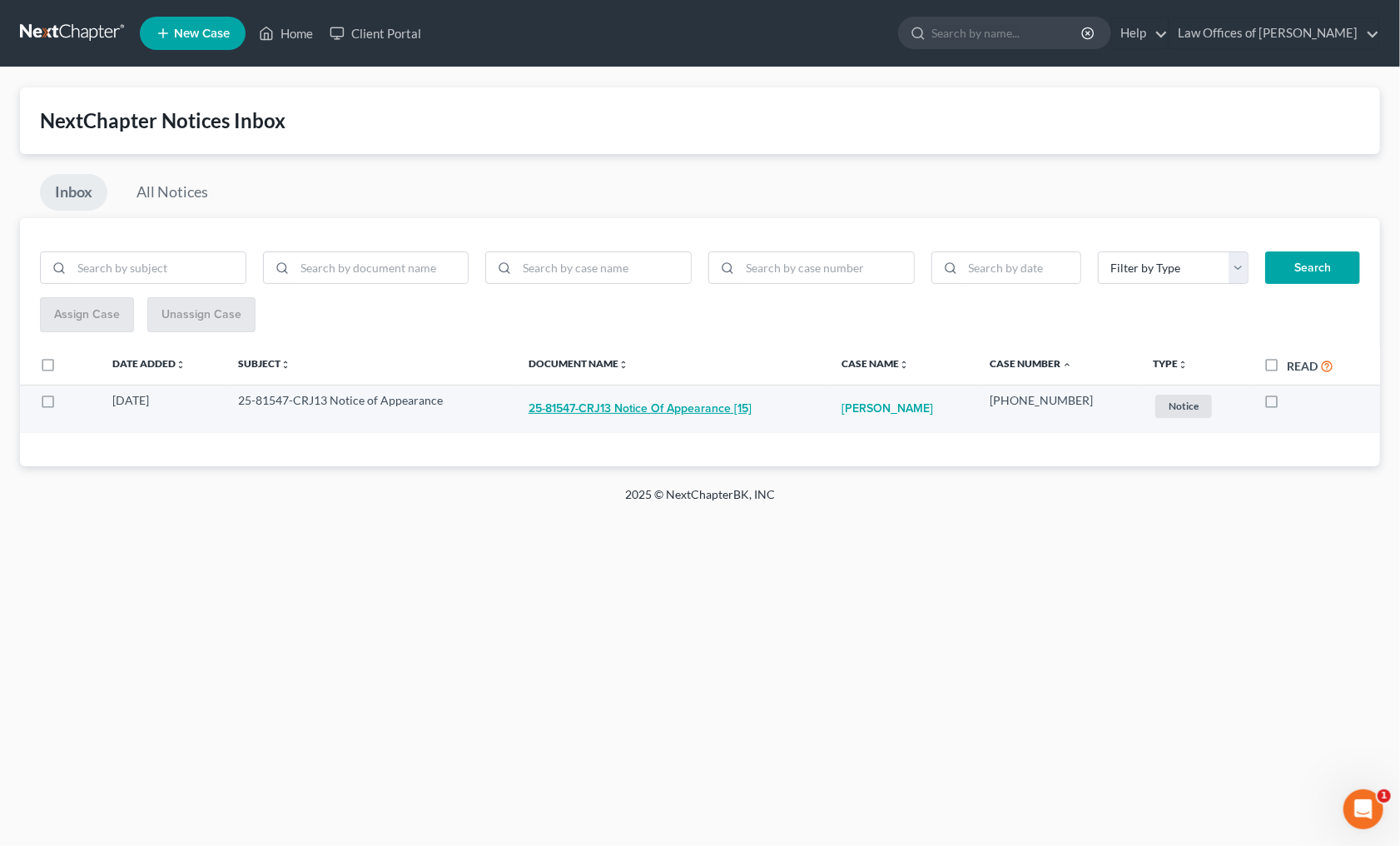
click at [718, 409] on button "25-81547-CRJ13 Notice of Appearance [15]" at bounding box center [640, 409] width 223 height 34
checkbox input "true"
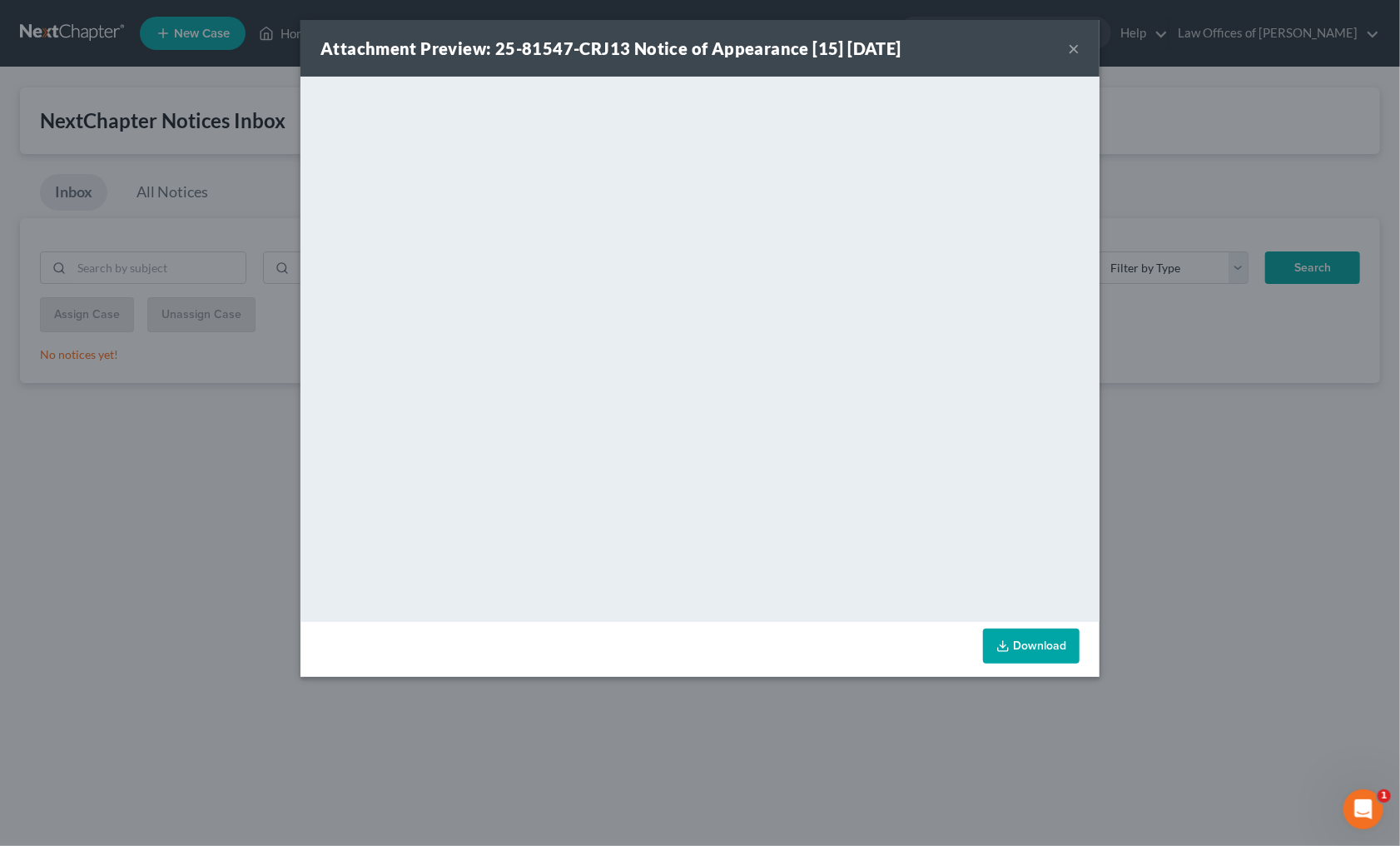
click at [1071, 52] on button "×" at bounding box center [1073, 49] width 12 height 20
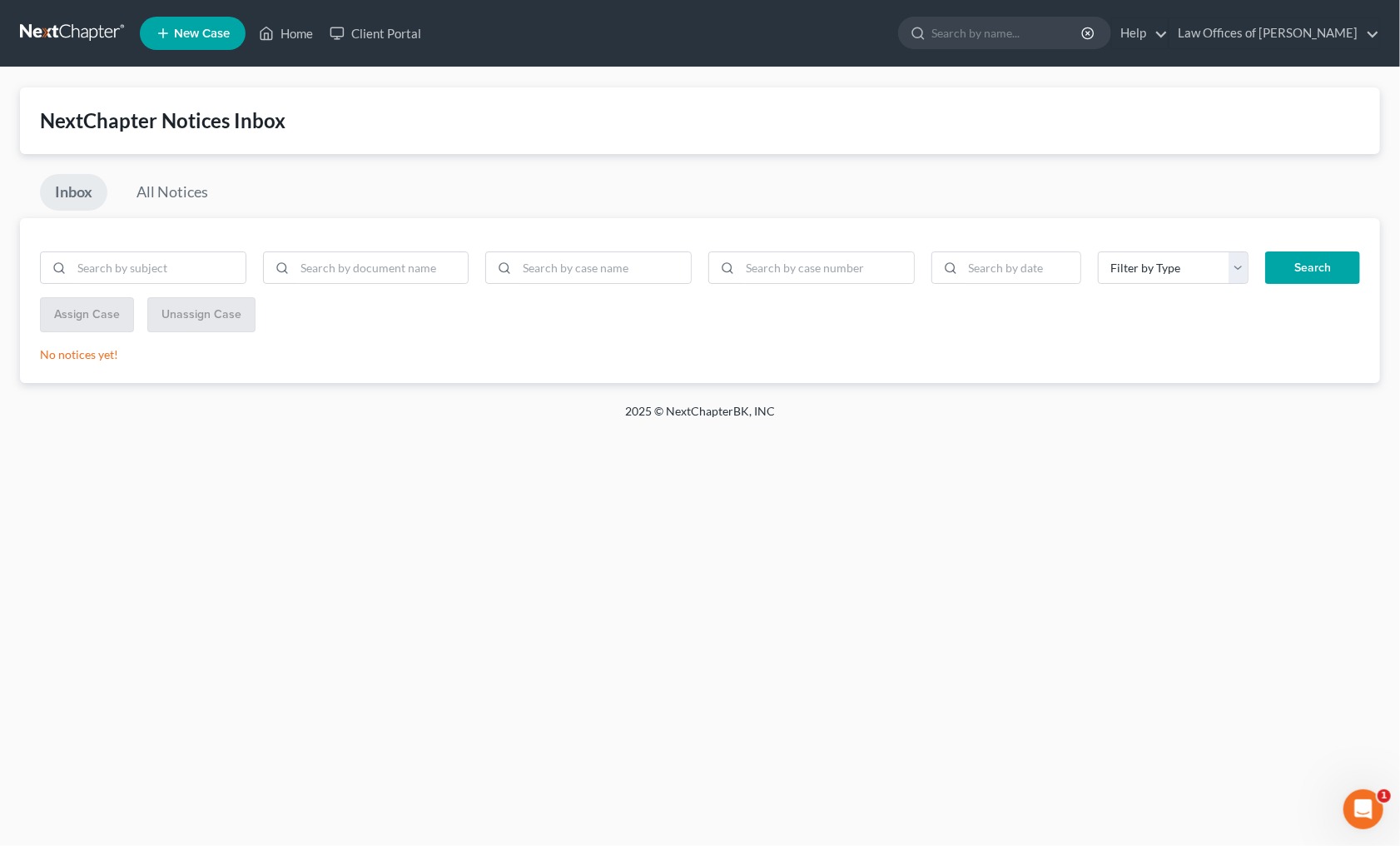
click at [75, 24] on link at bounding box center [73, 33] width 107 height 30
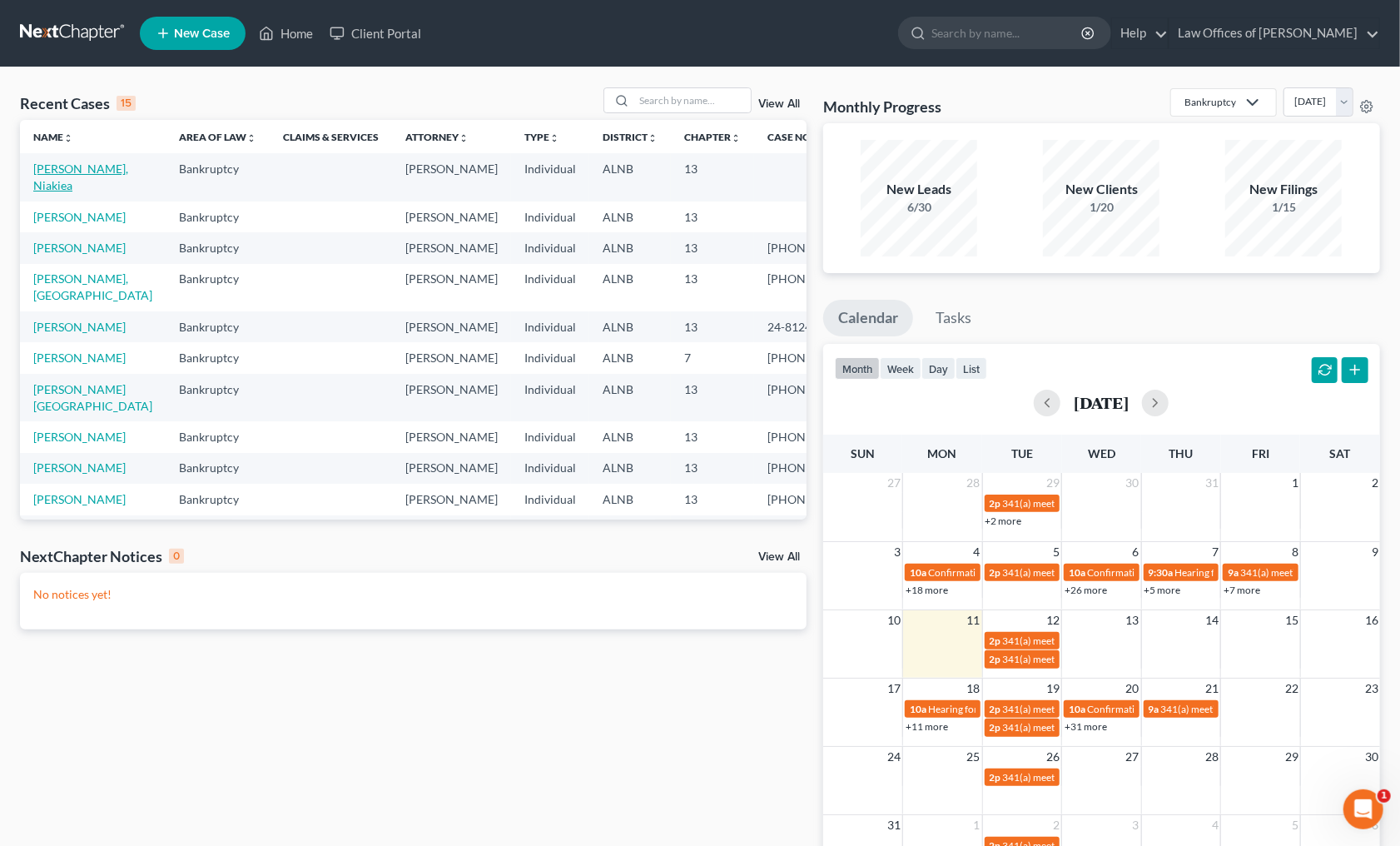
click at [75, 169] on link "[PERSON_NAME], Niakiea" at bounding box center [81, 176] width 95 height 31
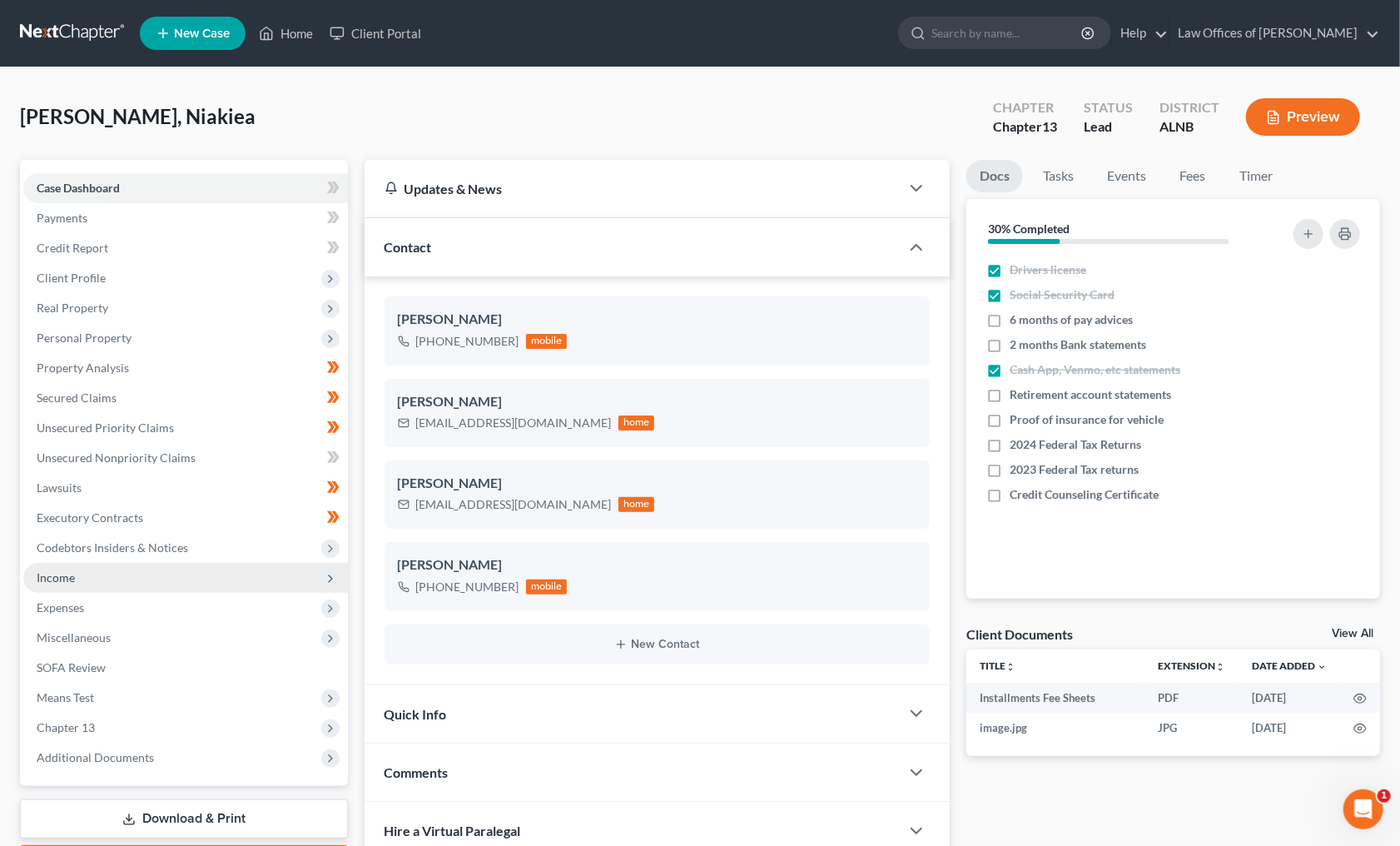
click at [136, 568] on span "Income" at bounding box center [186, 578] width 325 height 30
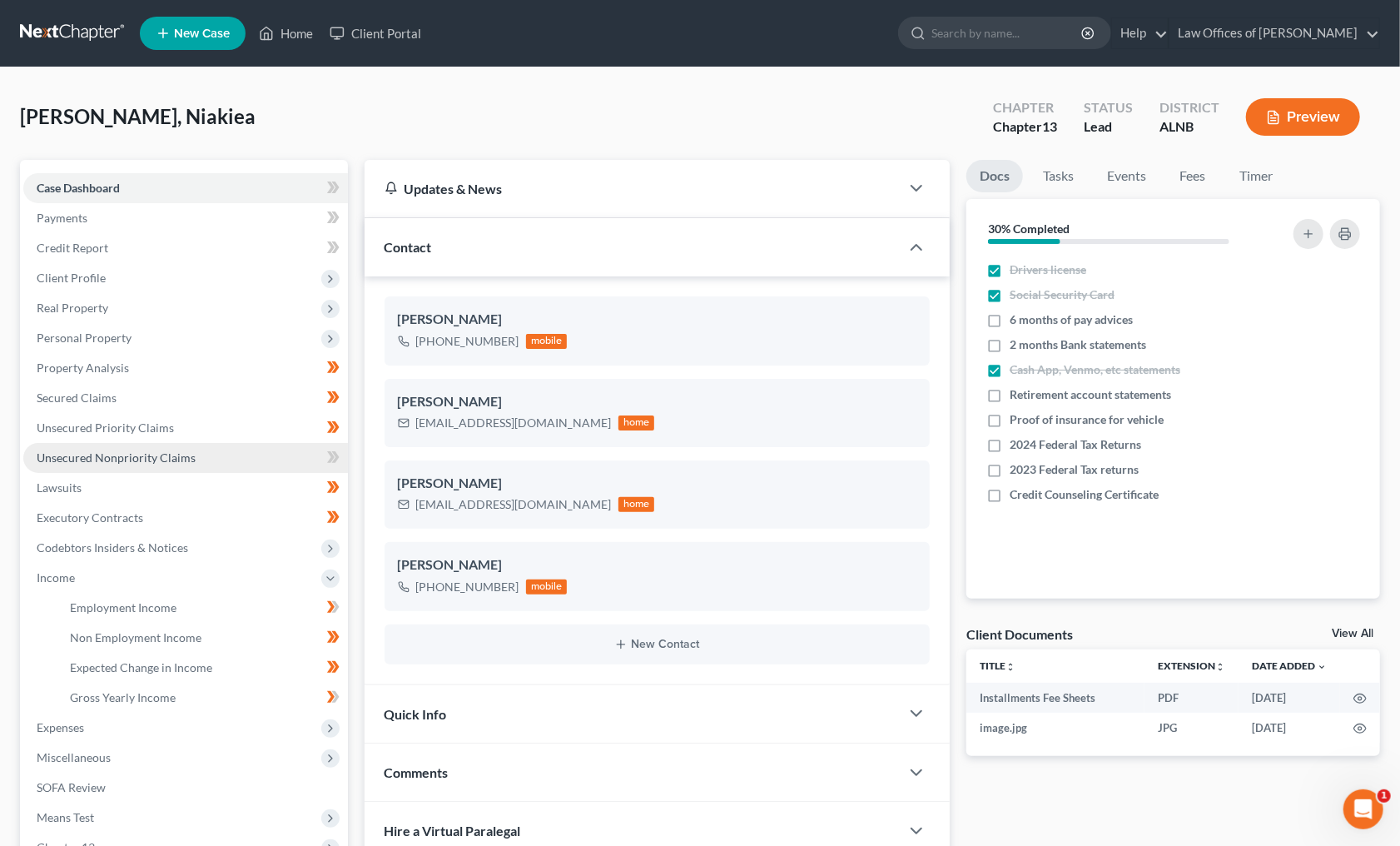
click at [191, 448] on link "Unsecured Nonpriority Claims" at bounding box center [186, 458] width 325 height 30
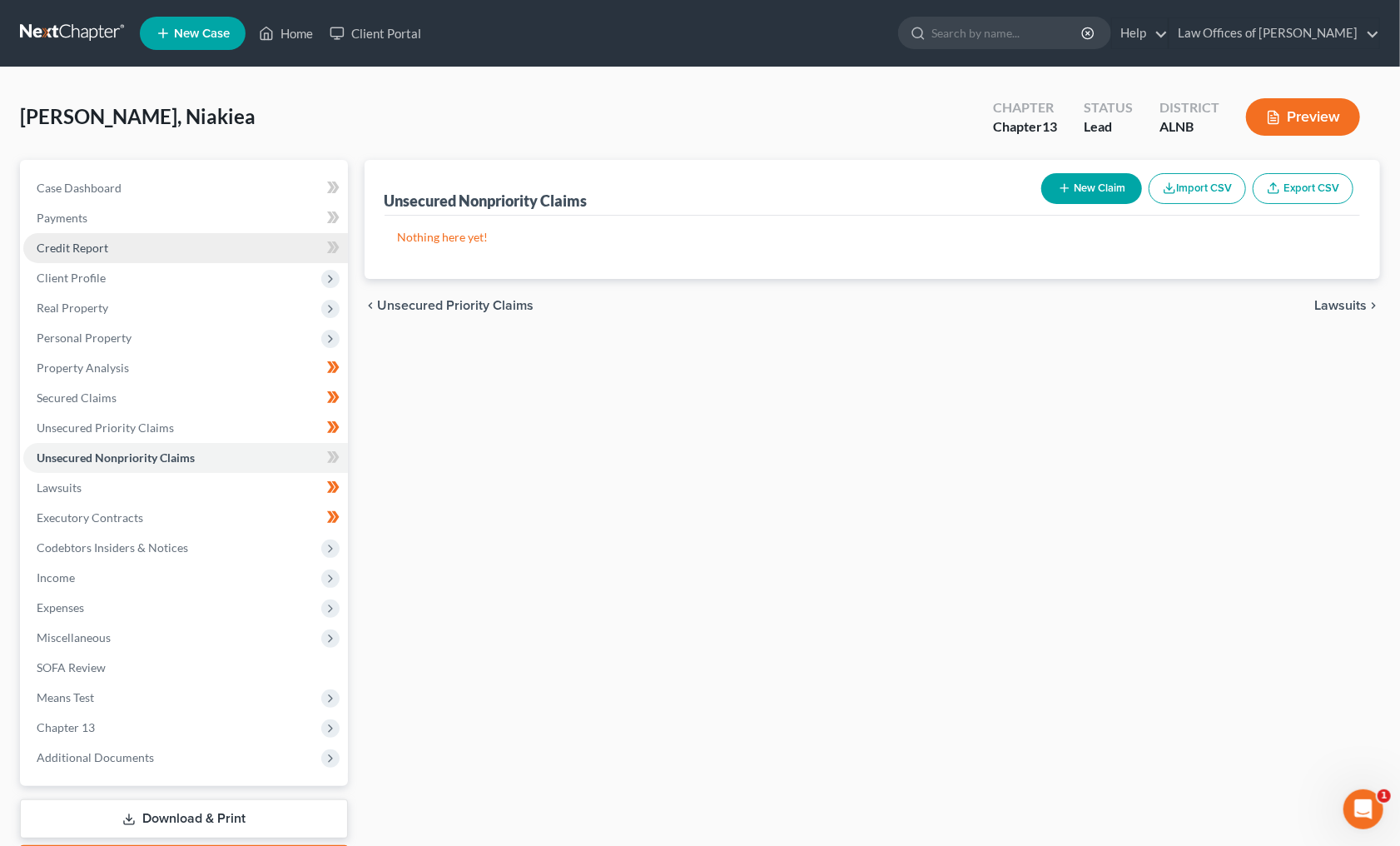
click at [107, 247] on link "Credit Report" at bounding box center [186, 248] width 325 height 30
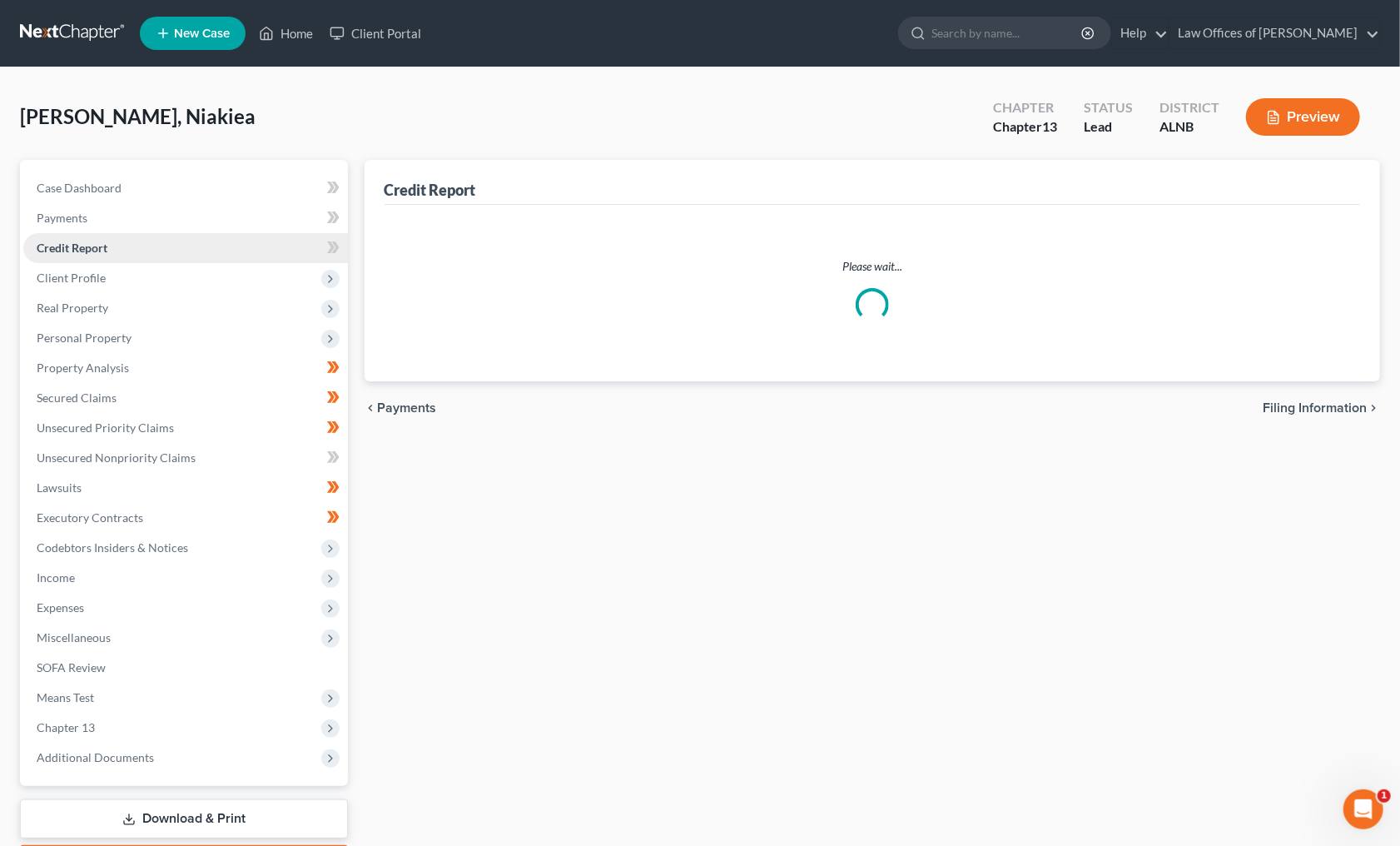
scroll to position [0, 1]
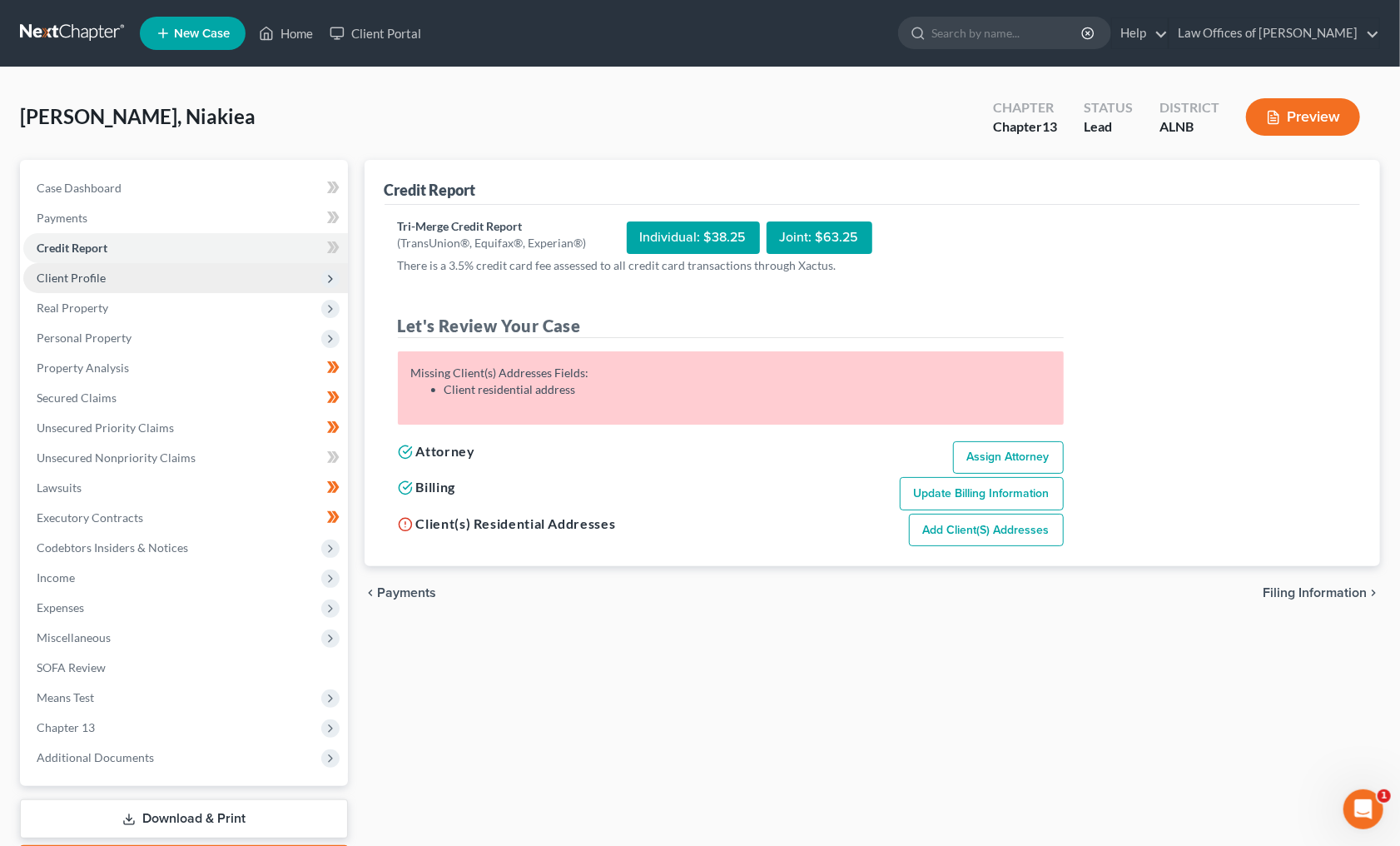
click at [93, 281] on span "Client Profile" at bounding box center [186, 278] width 325 height 30
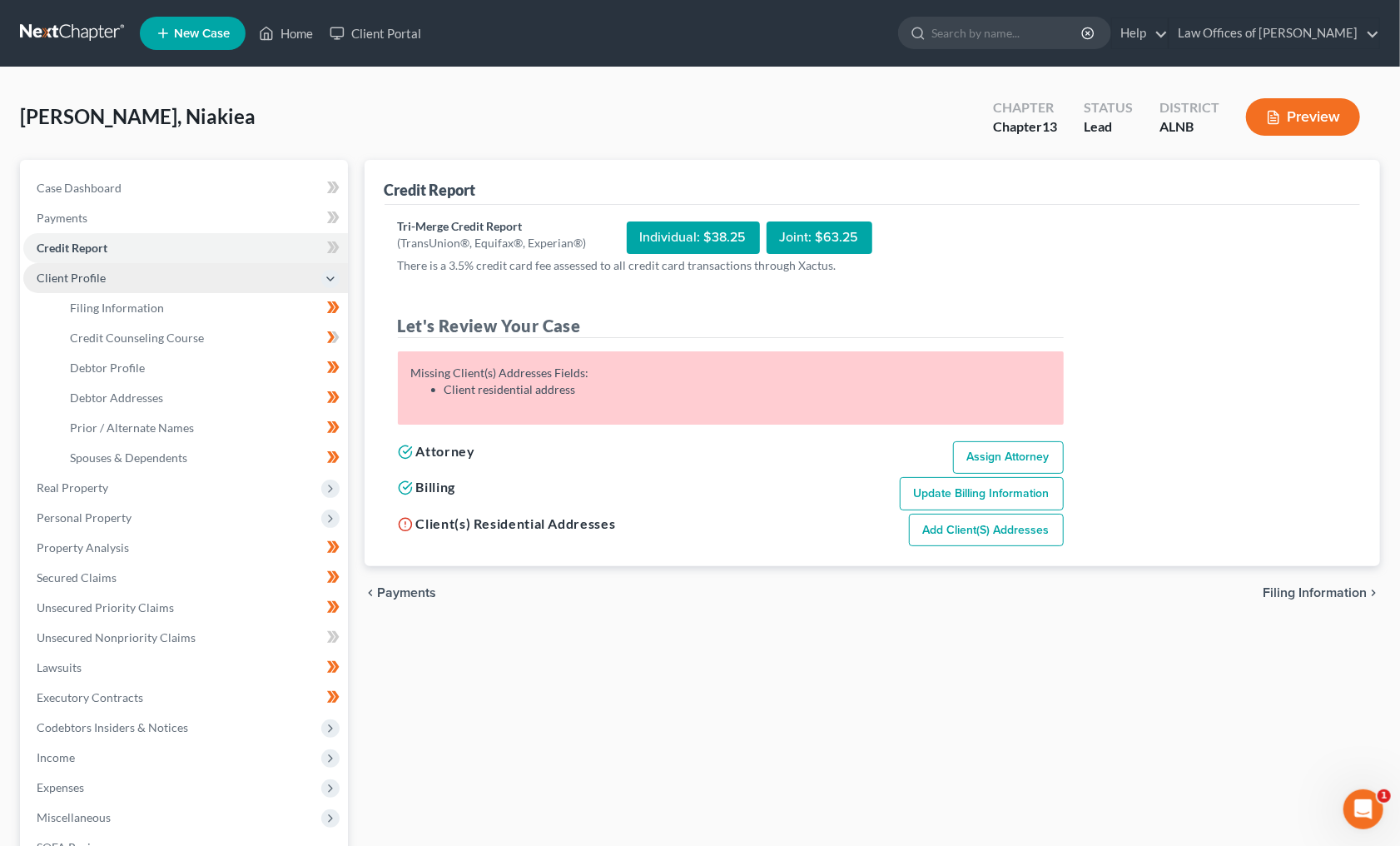
scroll to position [2, 1]
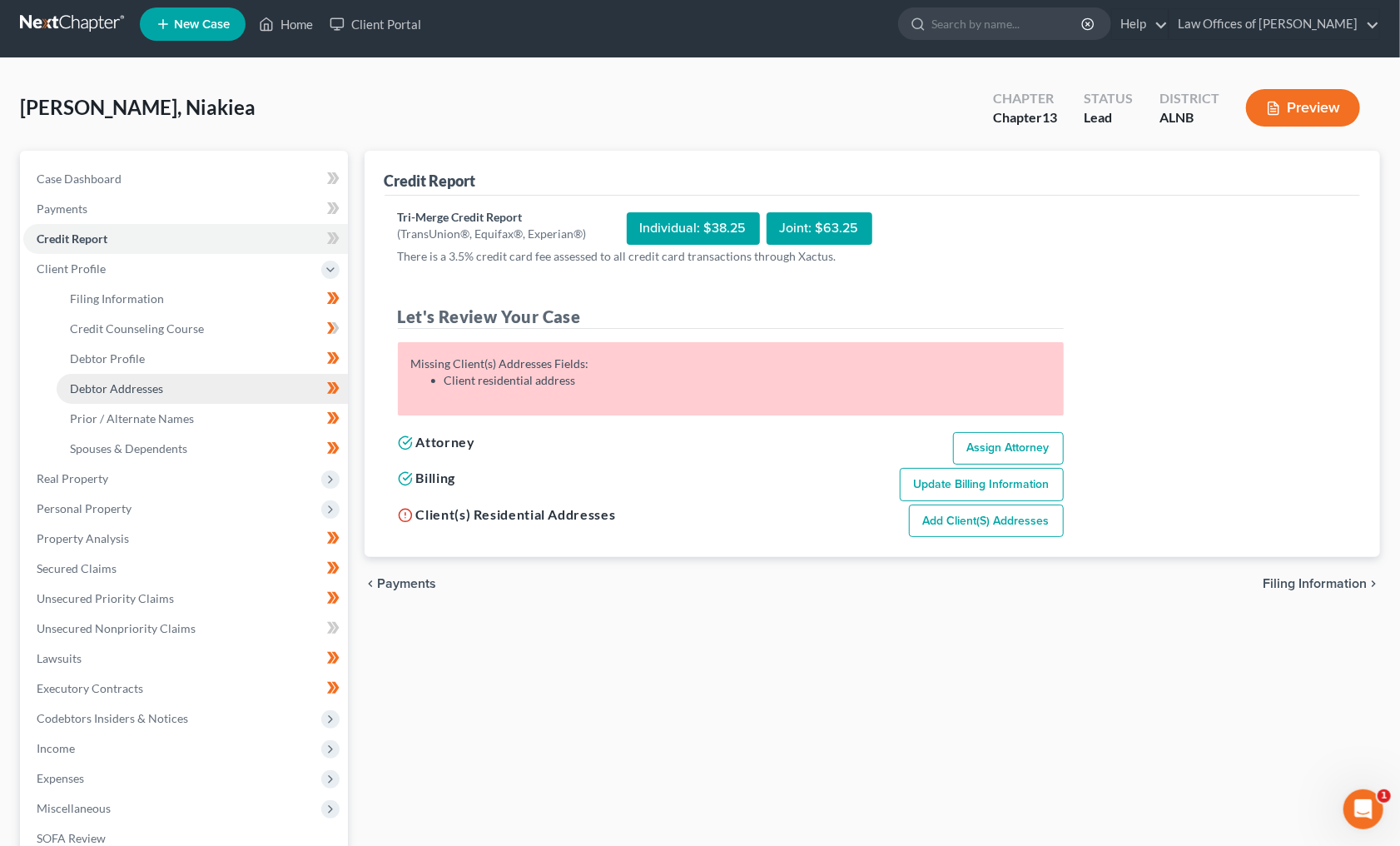
click at [125, 381] on span "Debtor Addresses" at bounding box center [117, 388] width 93 height 14
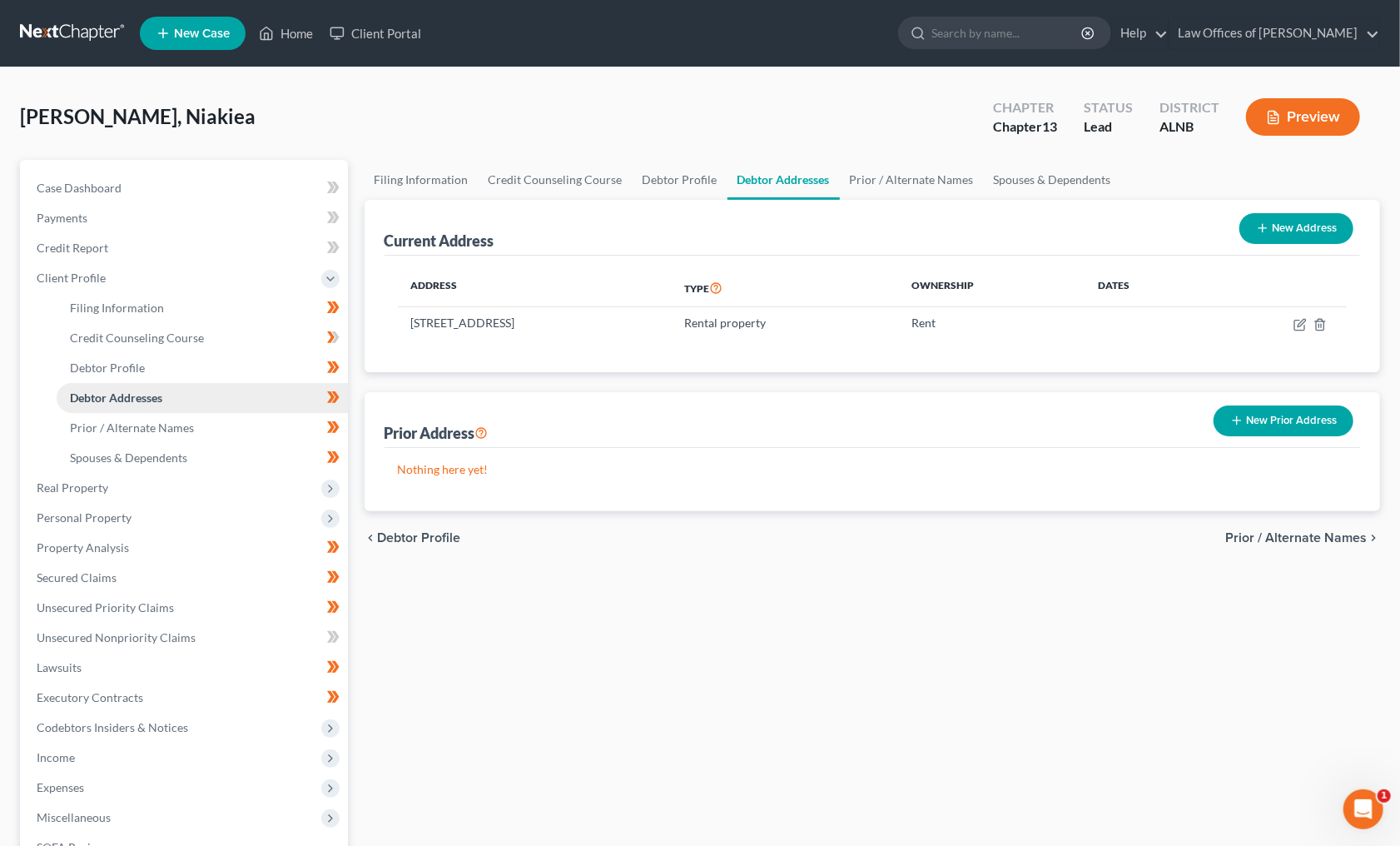
scroll to position [1, 0]
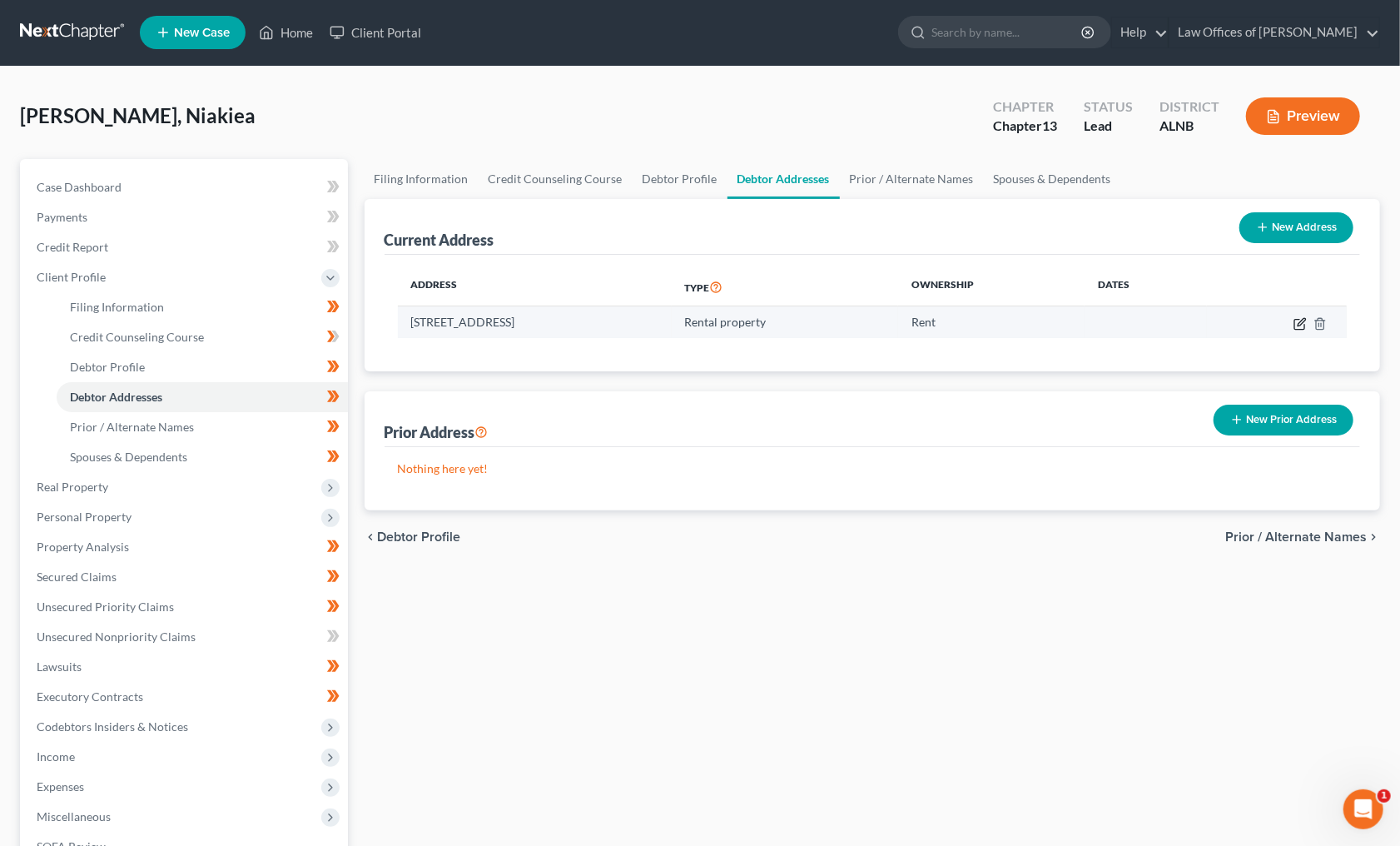
click at [1304, 321] on icon "button" at bounding box center [1299, 323] width 13 height 13
select select "0"
select select "2"
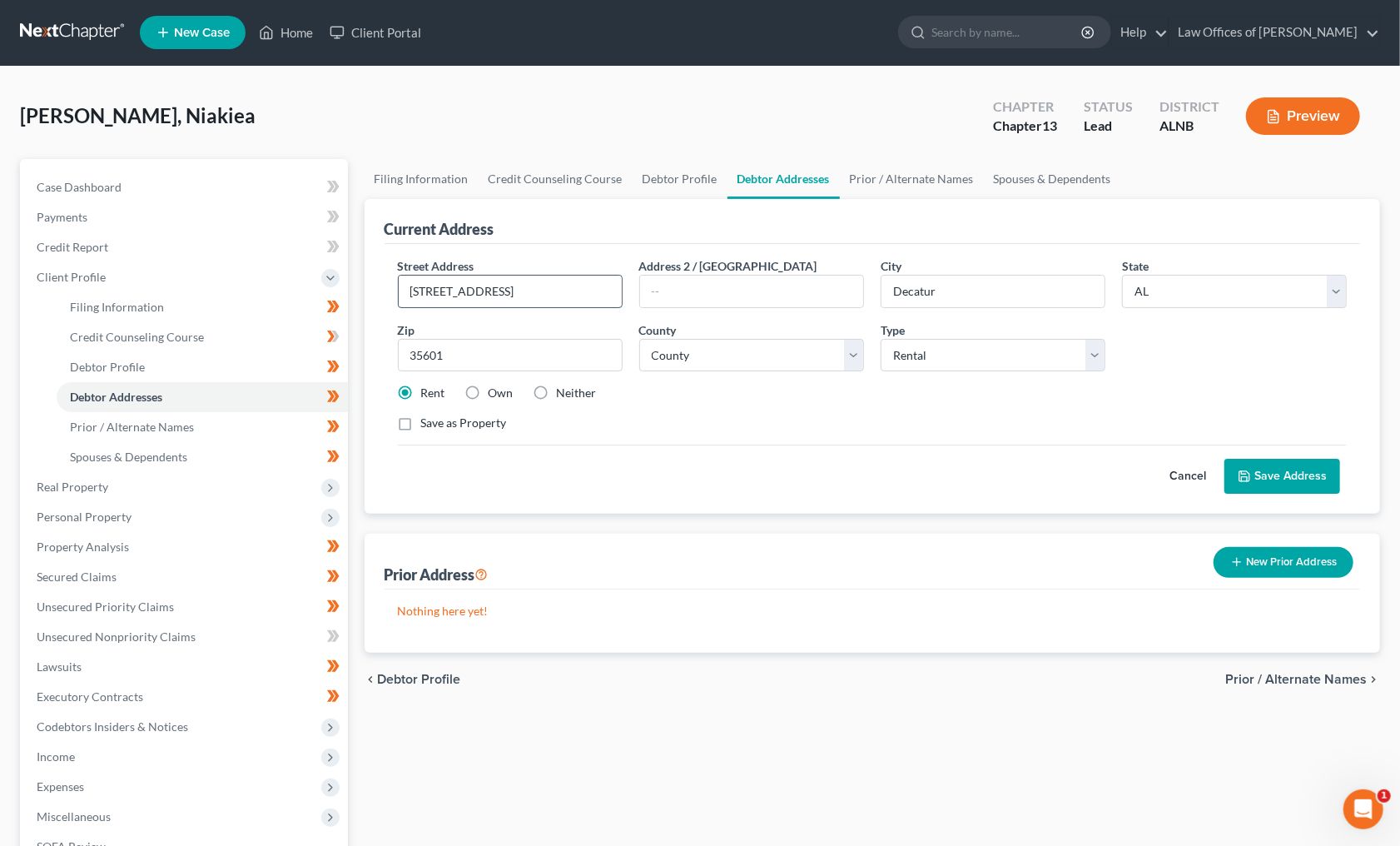
drag, startPoint x: 532, startPoint y: 289, endPoint x: 491, endPoint y: 289, distance: 41.0
type input "[STREET_ADDRESS]"
select select "0"
click at [1289, 473] on button "Save Address" at bounding box center [1281, 476] width 116 height 35
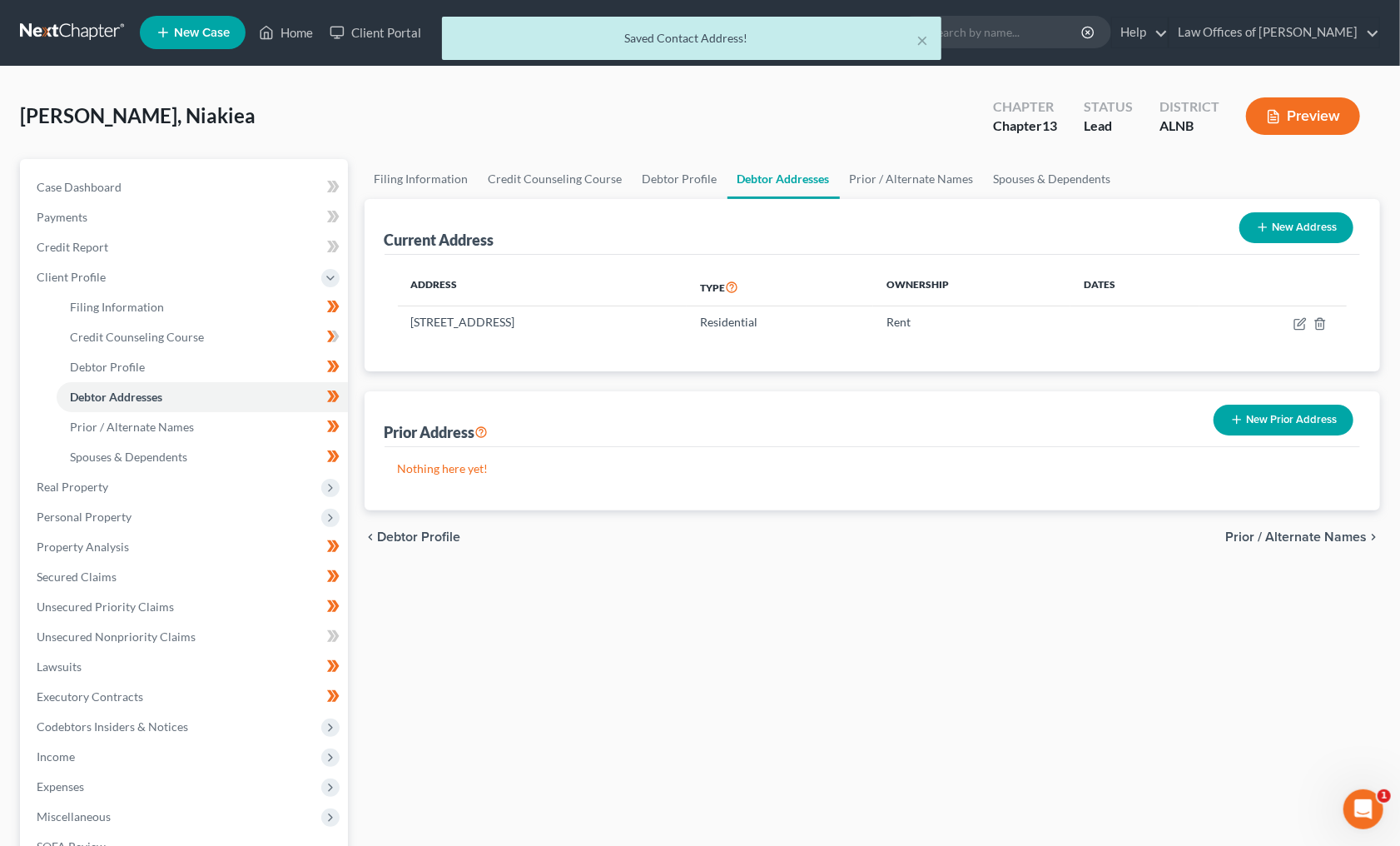
scroll to position [4, 0]
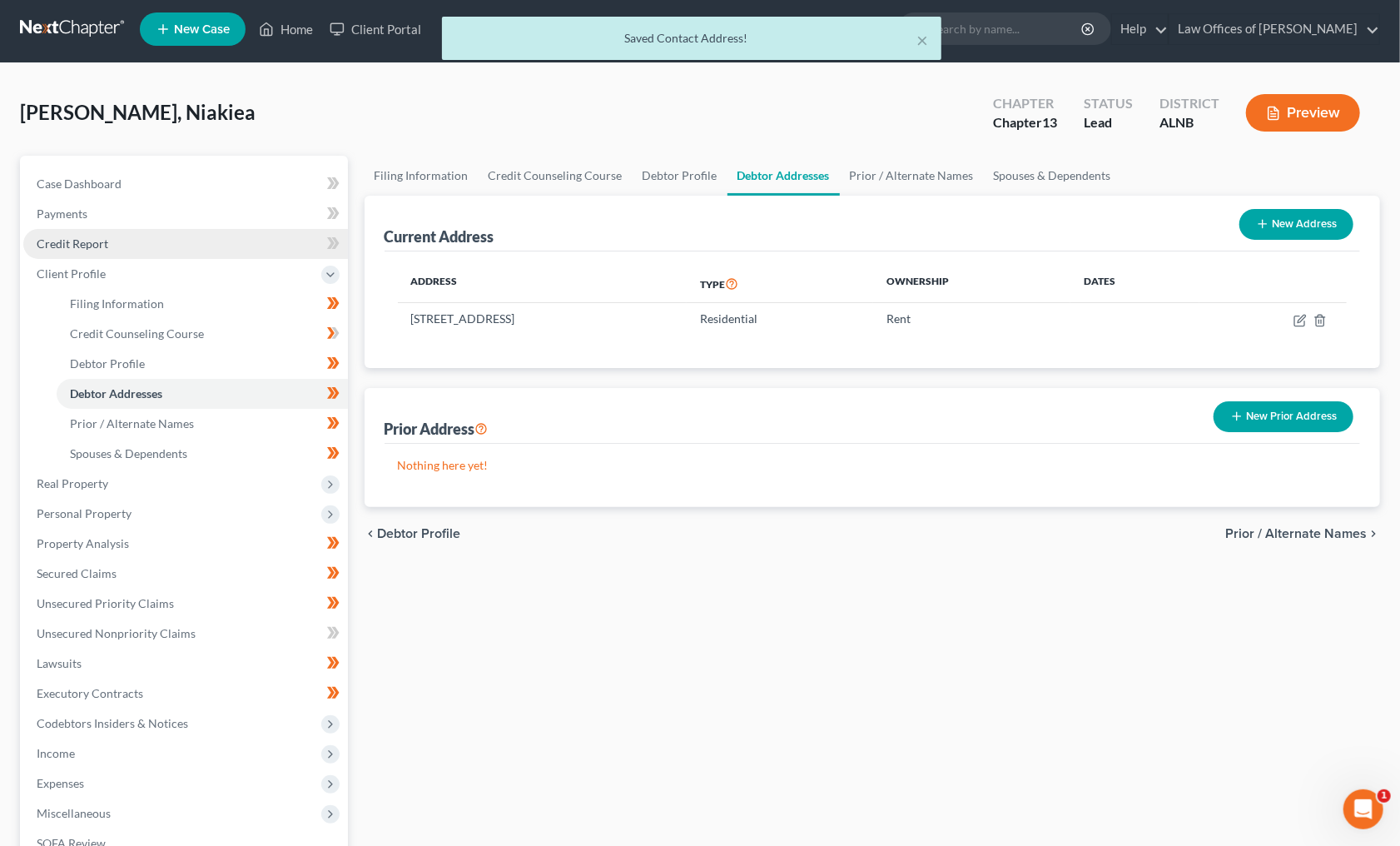
click at [134, 243] on link "Credit Report" at bounding box center [186, 244] width 325 height 30
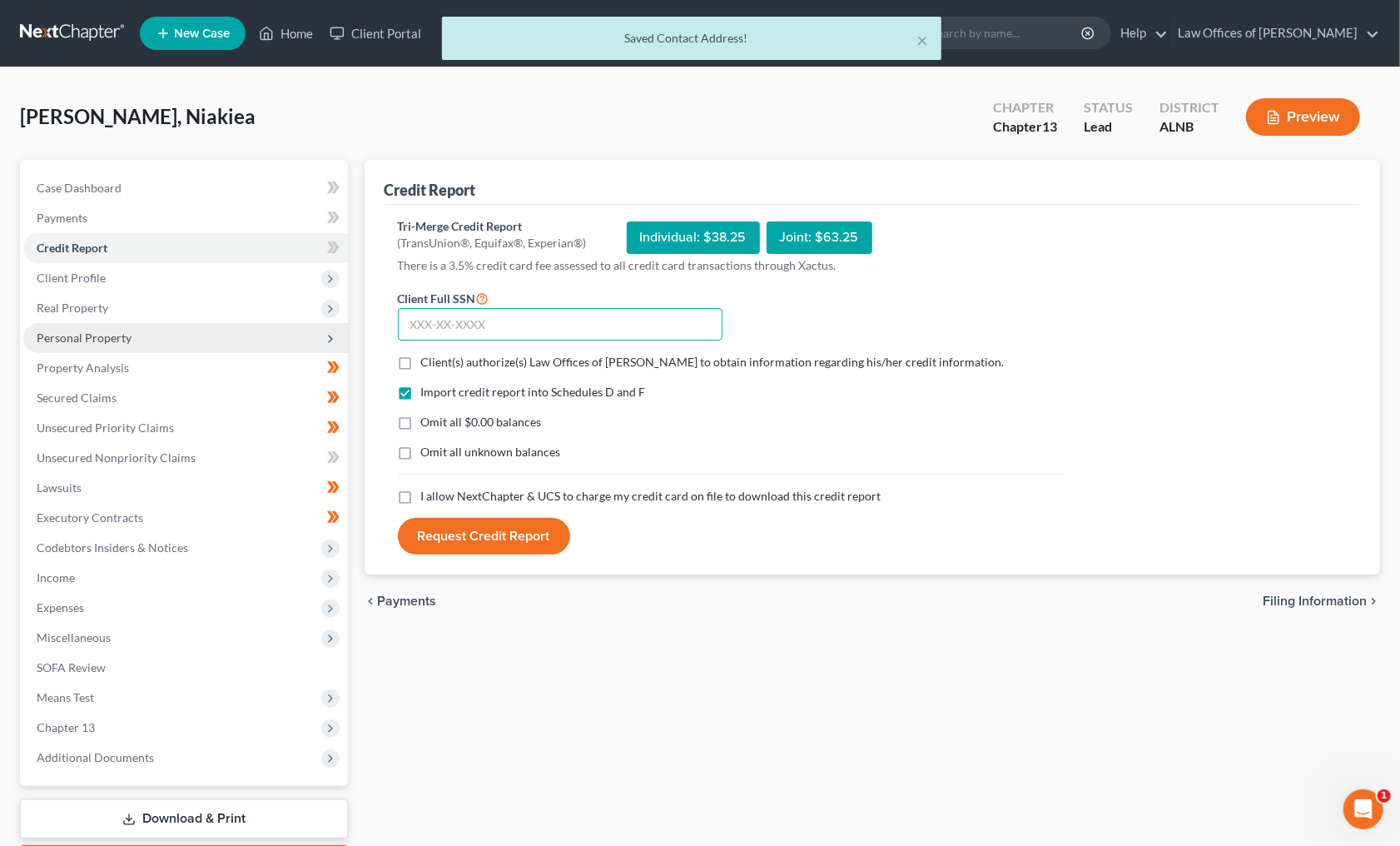
drag, startPoint x: 418, startPoint y: 321, endPoint x: 319, endPoint y: 324, distance: 99.0
click at [415, 322] on input "text" at bounding box center [560, 325] width 325 height 34
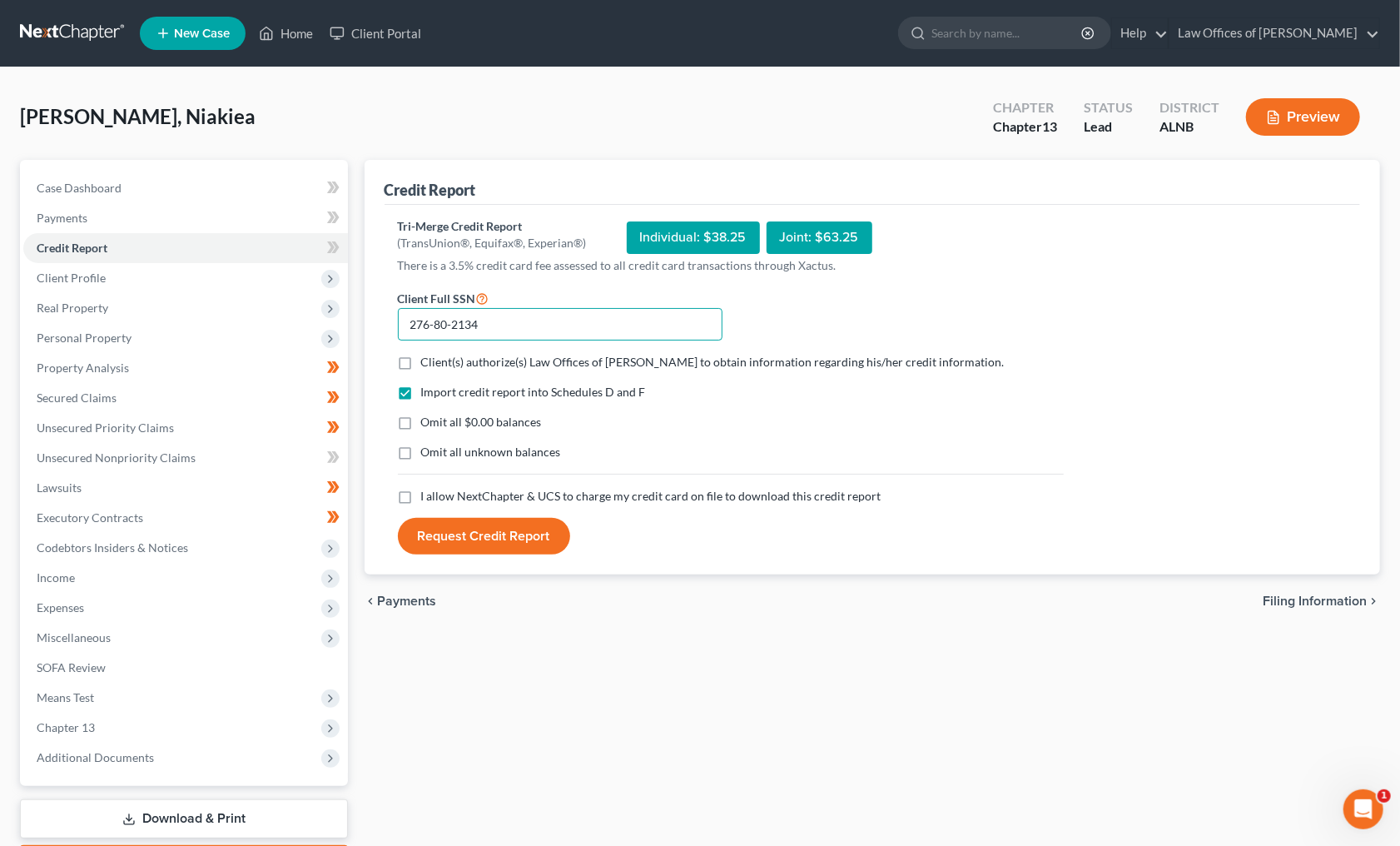
type input "276-80-2134"
click at [482, 359] on span "Client(s) authorize(s) Law Offices of [PERSON_NAME] to obtain information regar…" at bounding box center [712, 362] width 583 height 14
click at [439, 359] on input "Client(s) authorize(s) Law Offices of [PERSON_NAME] to obtain information regar…" at bounding box center [433, 359] width 11 height 11
checkbox input "true"
drag, startPoint x: 440, startPoint y: 442, endPoint x: 453, endPoint y: 424, distance: 22.2
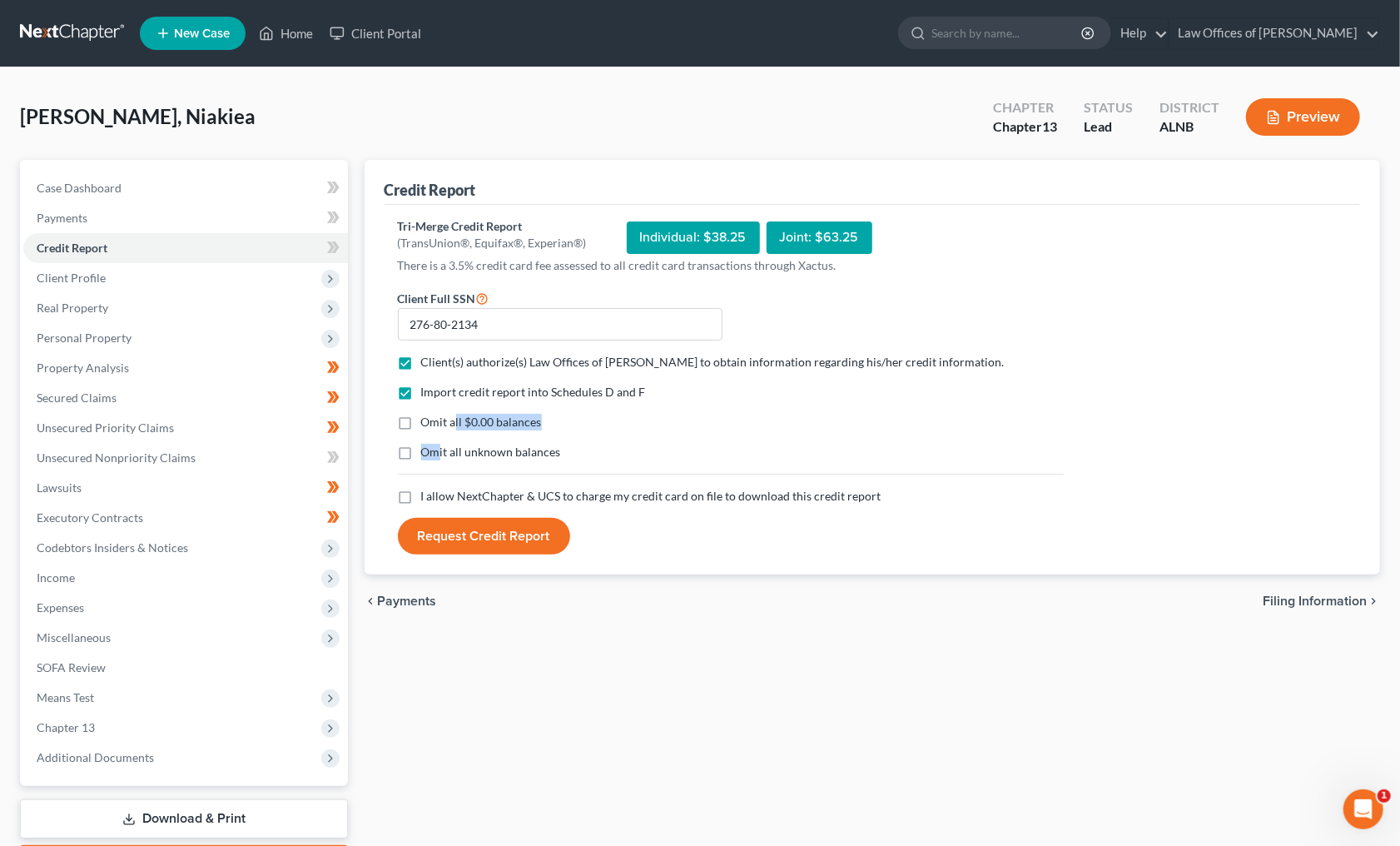
click at [453, 424] on div "Import credit report into Schedules D and F Omit all $0.00 balances Omit all un…" at bounding box center [730, 435] width 682 height 104
click at [453, 424] on span "Omit all $0.00 balances" at bounding box center [481, 422] width 121 height 14
click at [439, 424] on input "Omit all $0.00 balances" at bounding box center [433, 419] width 11 height 11
checkbox input "true"
click at [442, 502] on div "I allow NextChapter & UCS to charge my credit card on file to download this cre…" at bounding box center [731, 495] width 665 height 17
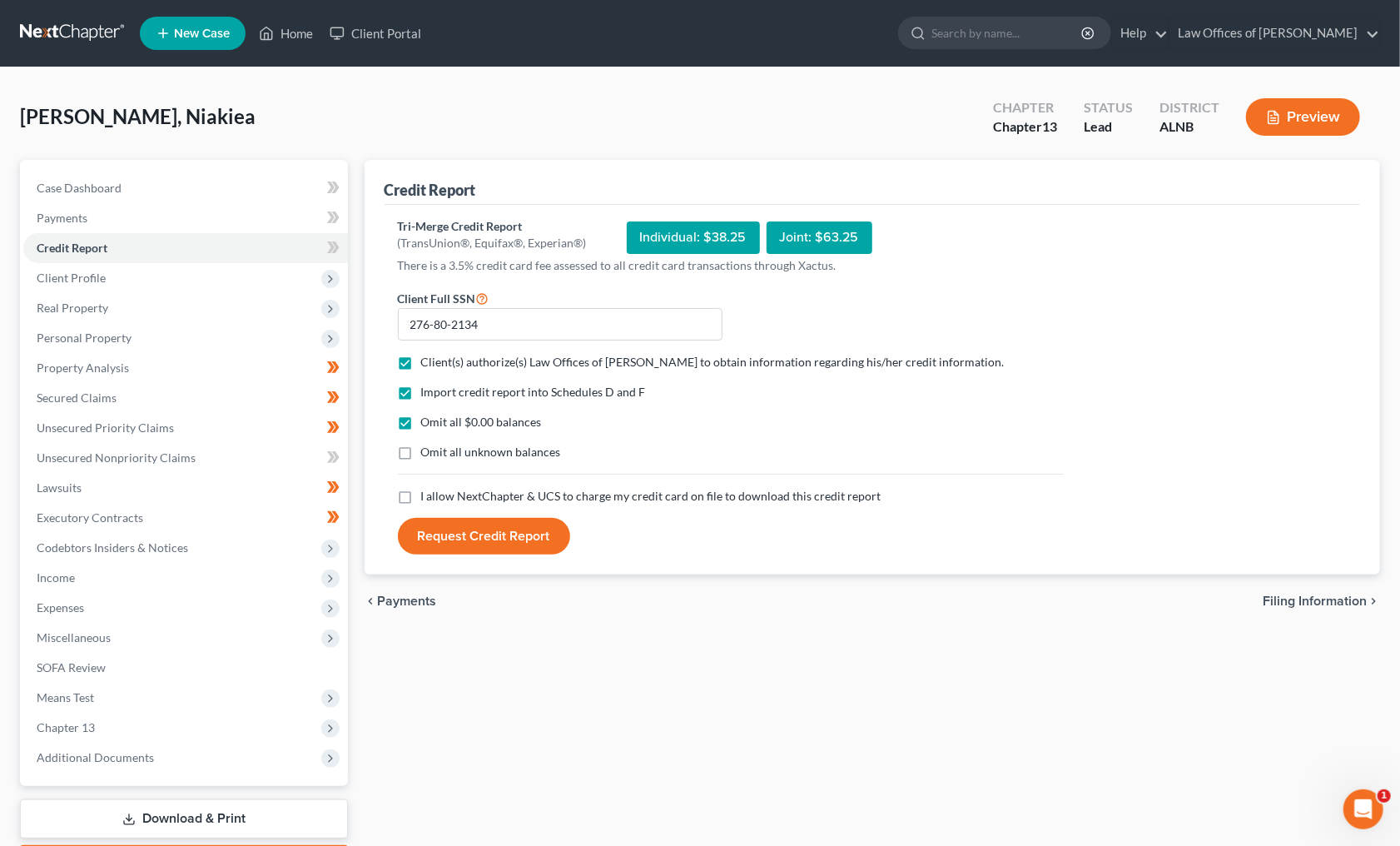
drag, startPoint x: 448, startPoint y: 493, endPoint x: 446, endPoint y: 503, distance: 10.2
click at [448, 494] on span "I allow NextChapter & UCS to charge my credit card on file to download this cre…" at bounding box center [650, 495] width 460 height 14
click at [439, 494] on input "I allow NextChapter & UCS to charge my credit card on file to download this cre…" at bounding box center [433, 492] width 11 height 11
checkbox input "true"
click at [456, 531] on button "Request Credit Report" at bounding box center [484, 536] width 172 height 37
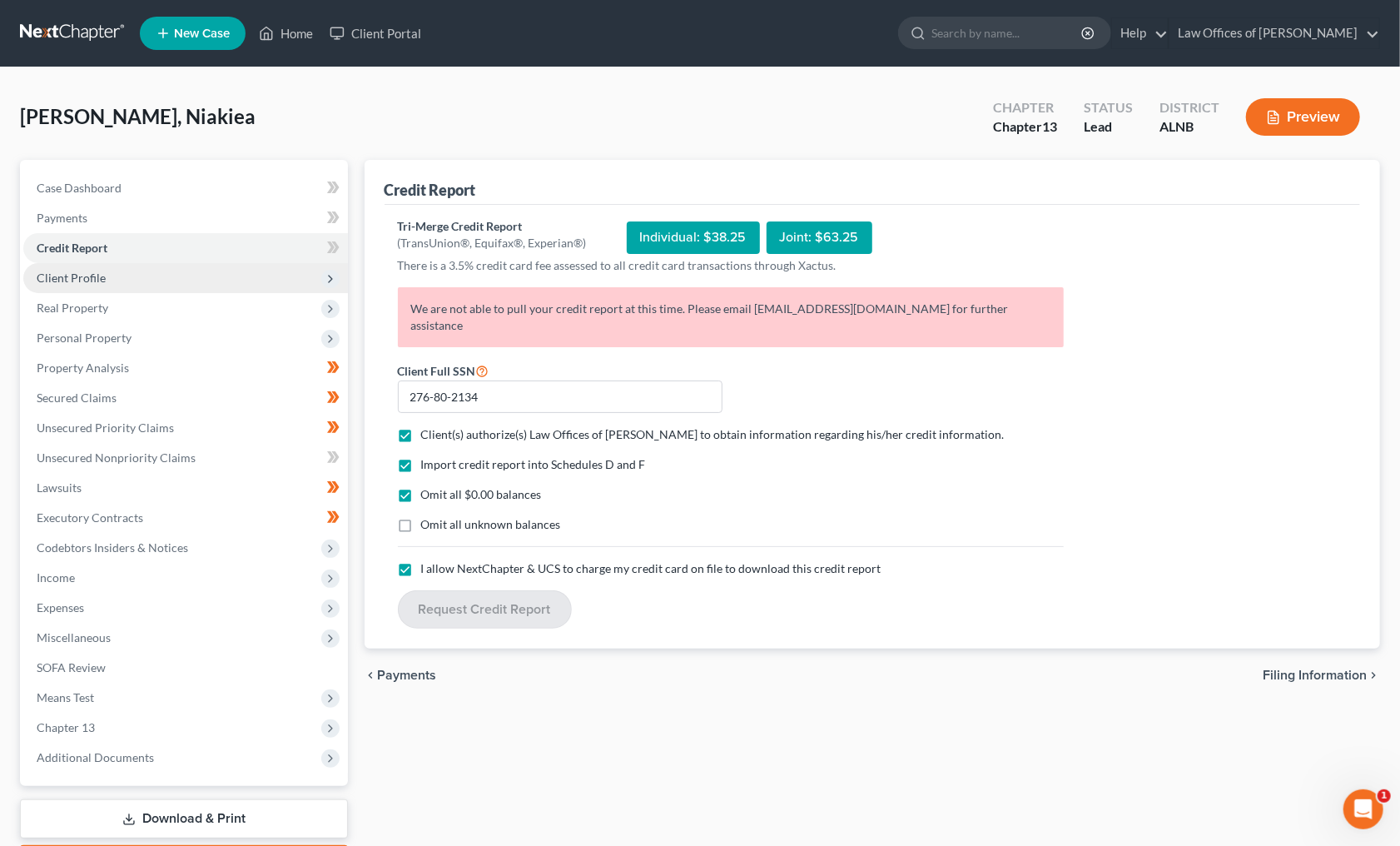
click at [224, 264] on span "Client Profile" at bounding box center [186, 278] width 325 height 30
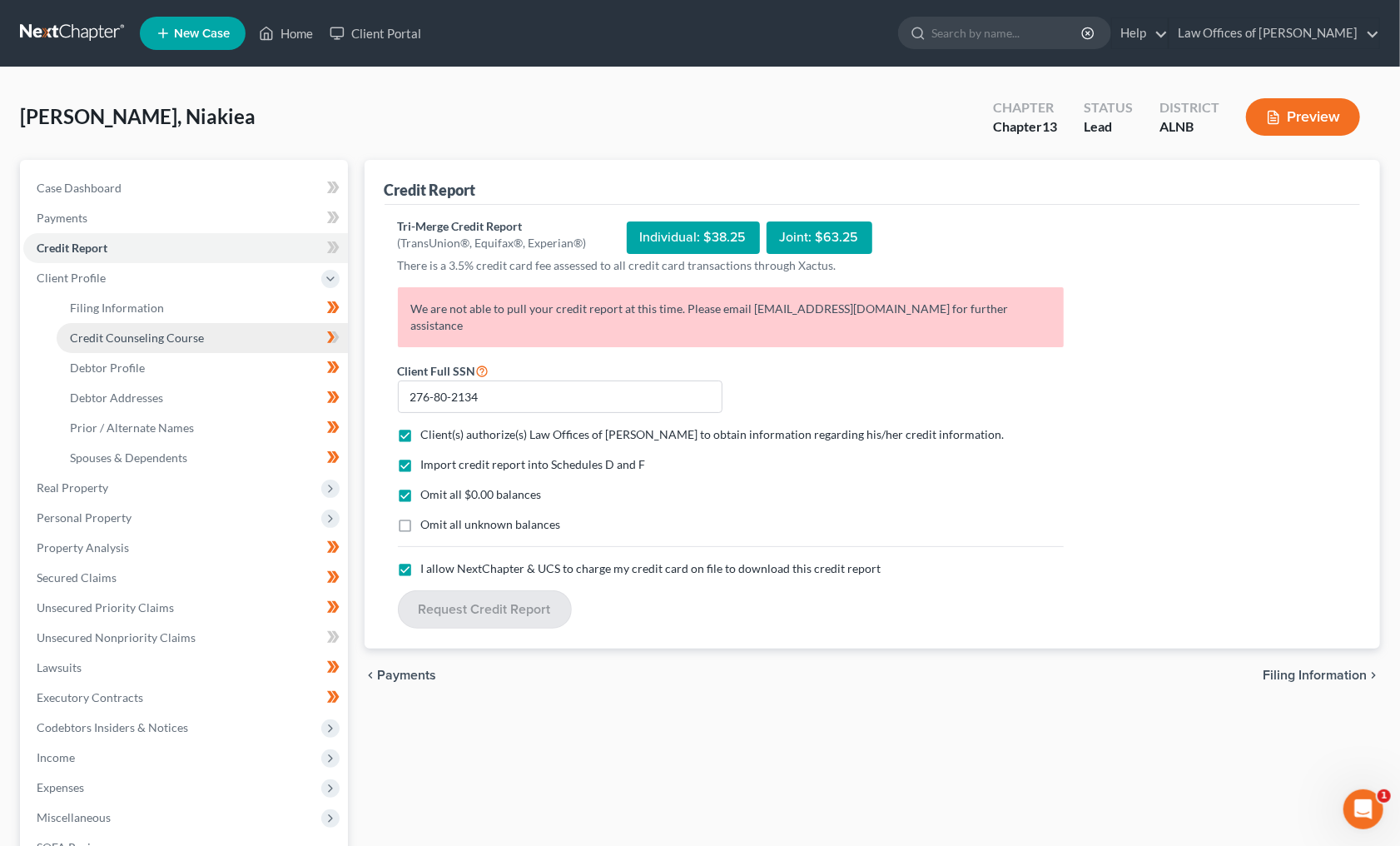
click at [206, 329] on link "Credit Counseling Course" at bounding box center [202, 338] width 291 height 30
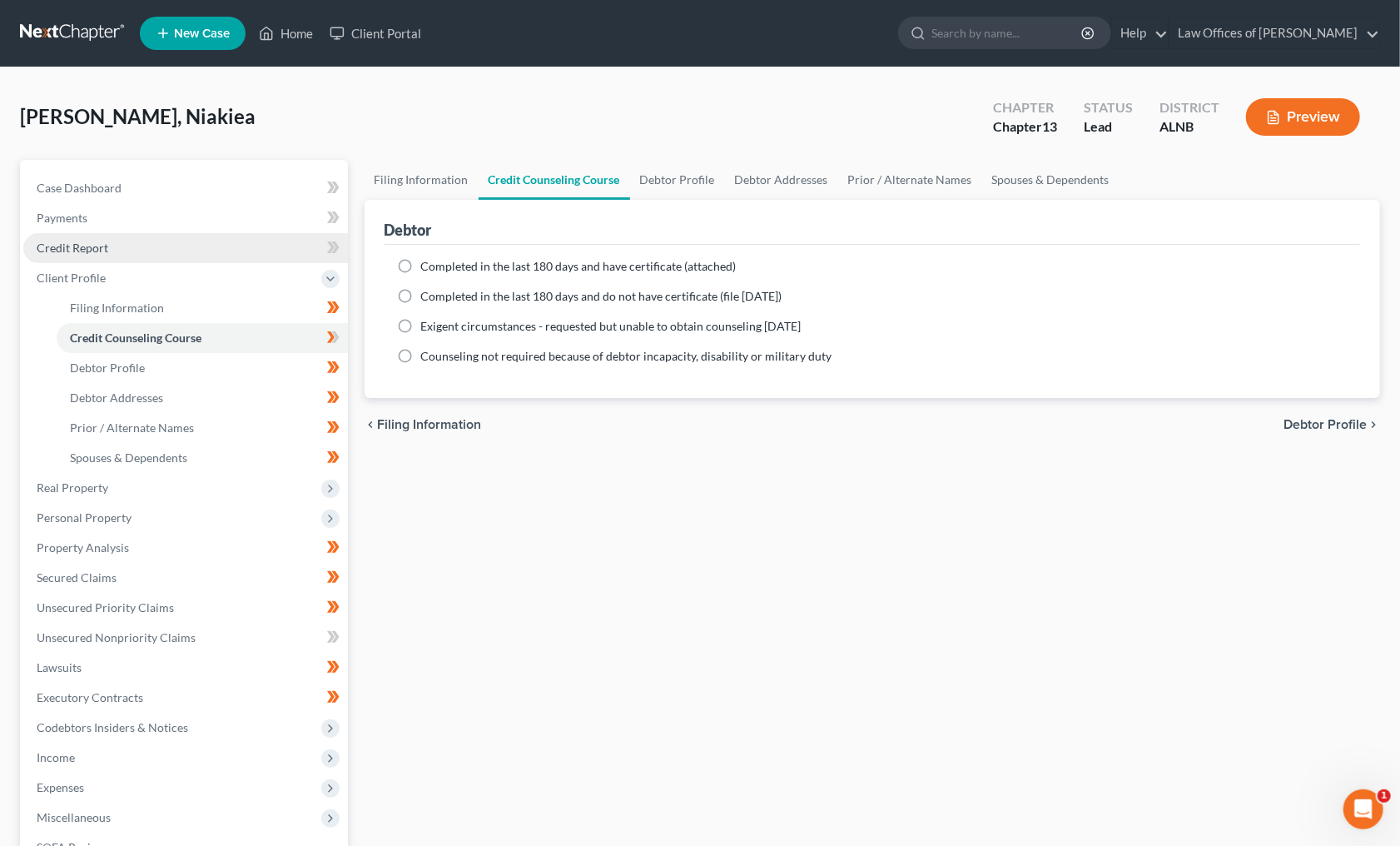
click at [256, 239] on link "Credit Report" at bounding box center [186, 248] width 325 height 30
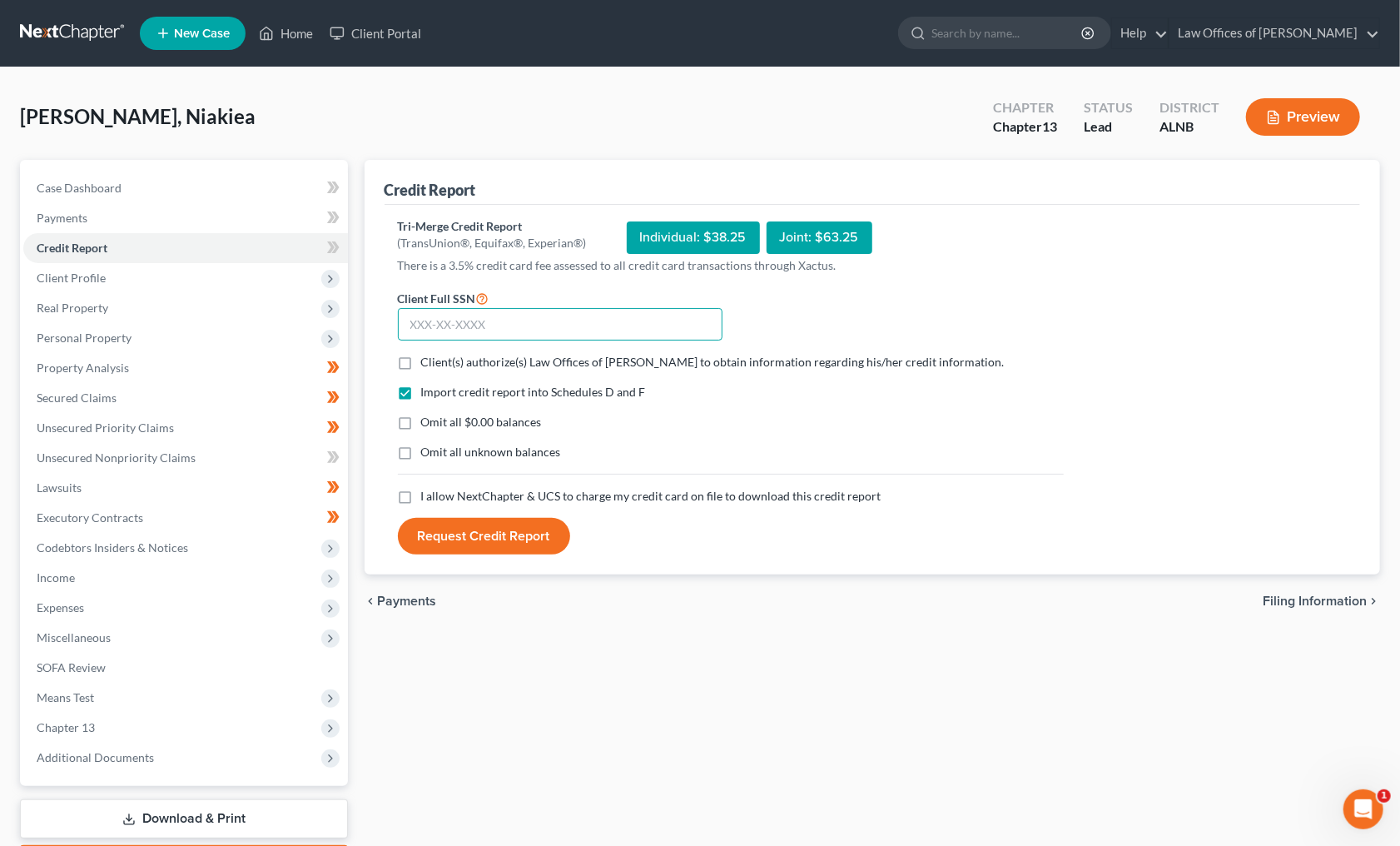
click at [478, 311] on input "text" at bounding box center [560, 325] width 325 height 34
type input "276-80-2134"
click at [421, 359] on label "Client(s) authorize(s) Law Offices of [PERSON_NAME] to obtain information regar…" at bounding box center [712, 362] width 583 height 17
click at [428, 359] on input "Client(s) authorize(s) Law Offices of [PERSON_NAME] to obtain information regar…" at bounding box center [433, 359] width 11 height 11
checkbox input "true"
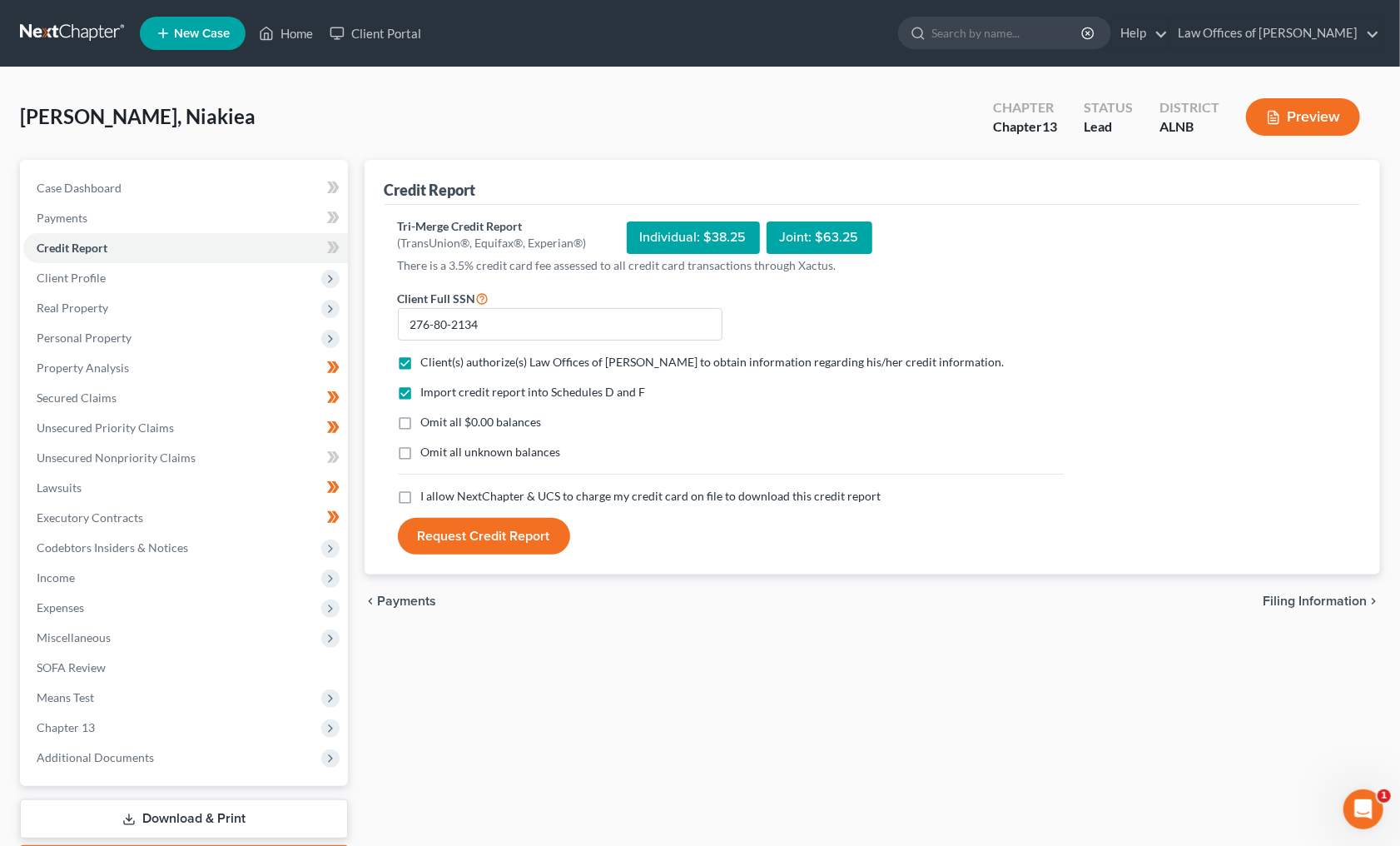
click at [421, 493] on label "I allow NextChapter & UCS to charge my credit card on file to download this cre…" at bounding box center [650, 495] width 460 height 17
click at [428, 493] on input "I allow NextChapter & UCS to charge my credit card on file to download this cre…" at bounding box center [433, 492] width 11 height 11
checkbox input "true"
click at [421, 453] on label "Omit all unknown balances" at bounding box center [490, 452] width 140 height 17
click at [428, 453] on input "Omit all unknown balances" at bounding box center [433, 449] width 11 height 11
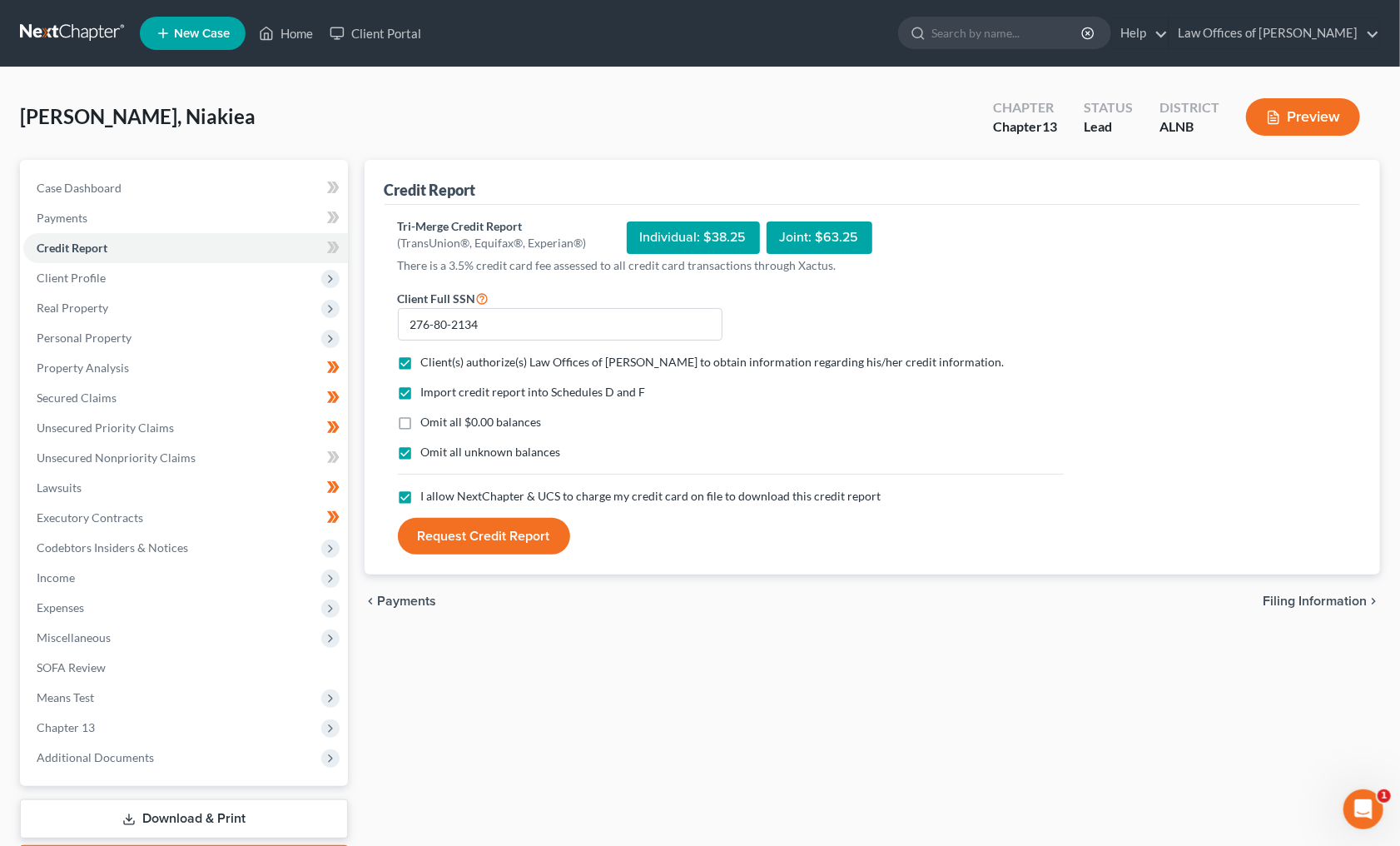
click at [421, 453] on label "Omit all unknown balances" at bounding box center [490, 452] width 140 height 17
click at [428, 453] on input "Omit all unknown balances" at bounding box center [433, 449] width 11 height 11
checkbox input "false"
click at [421, 429] on label "Omit all $0.00 balances" at bounding box center [481, 422] width 121 height 17
click at [428, 425] on input "Omit all $0.00 balances" at bounding box center [433, 419] width 11 height 11
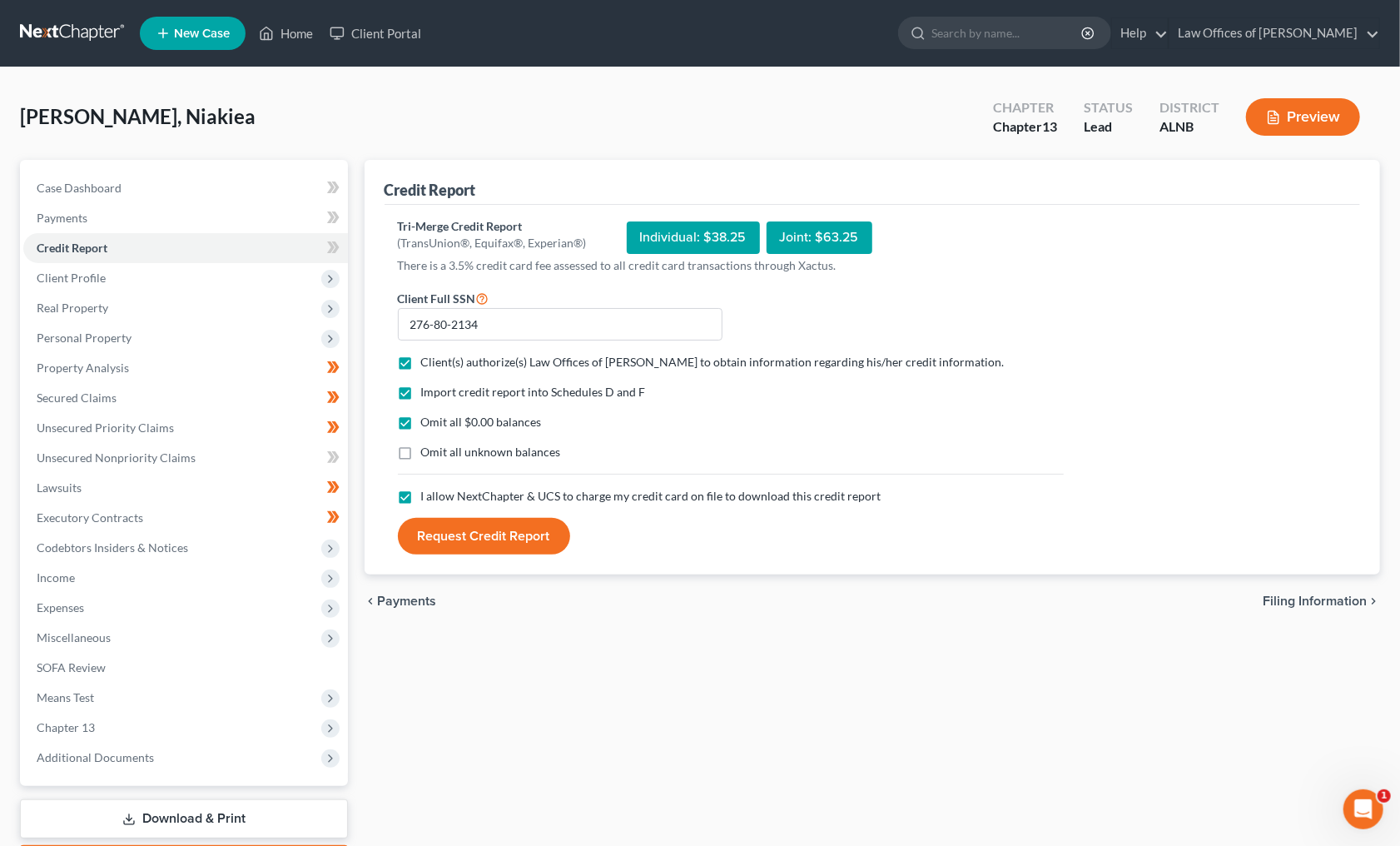
click at [421, 429] on label "Omit all $0.00 balances" at bounding box center [481, 422] width 121 height 17
click at [428, 425] on input "Omit all $0.00 balances" at bounding box center [433, 419] width 11 height 11
checkbox input "false"
click at [446, 529] on button "Request Credit Report" at bounding box center [484, 536] width 172 height 37
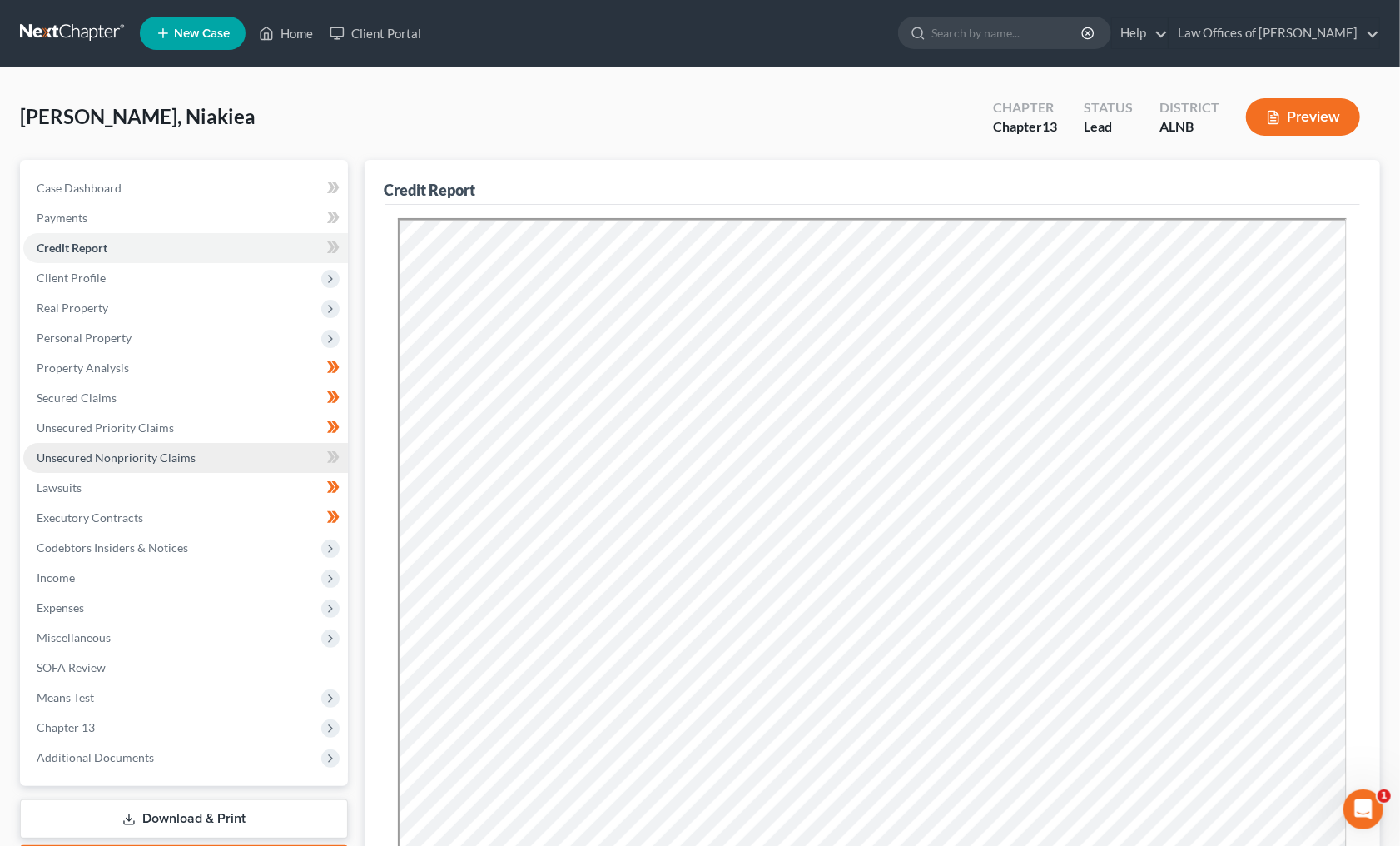
click at [245, 443] on link "Unsecured Nonpriority Claims" at bounding box center [186, 458] width 325 height 30
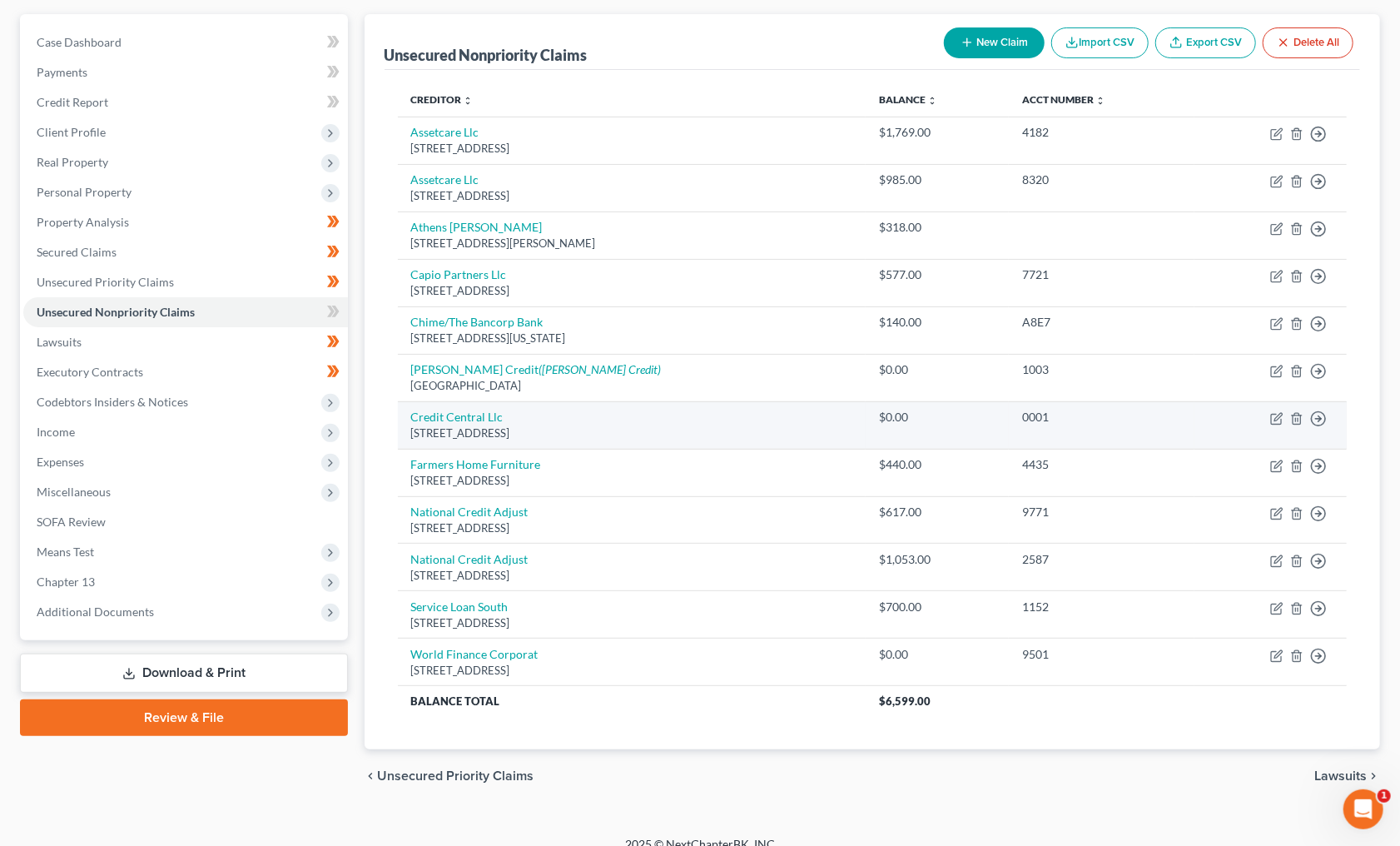
scroll to position [144, 0]
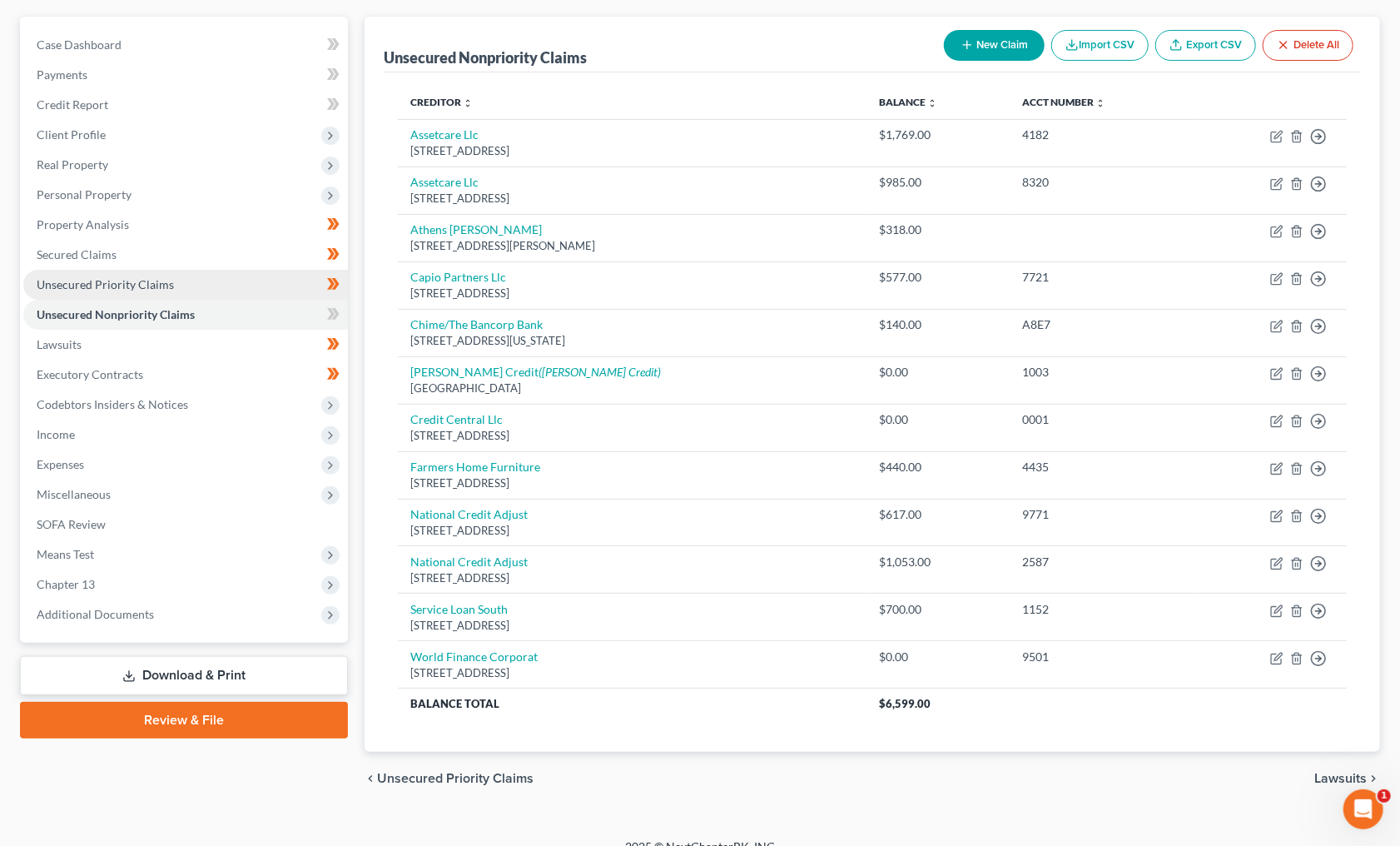
click at [143, 277] on span "Unsecured Priority Claims" at bounding box center [105, 284] width 138 height 14
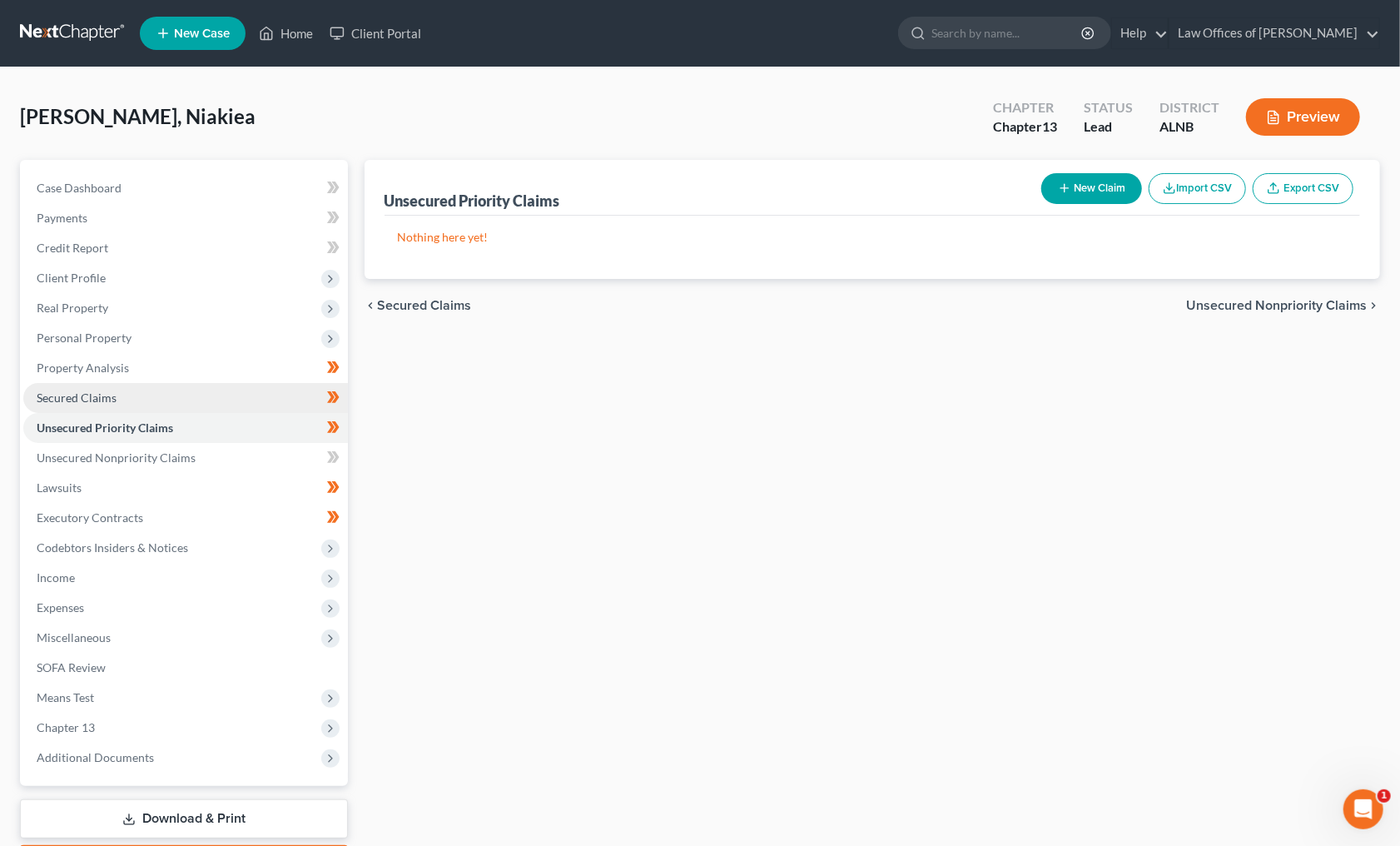
click at [134, 390] on link "Secured Claims" at bounding box center [186, 398] width 325 height 30
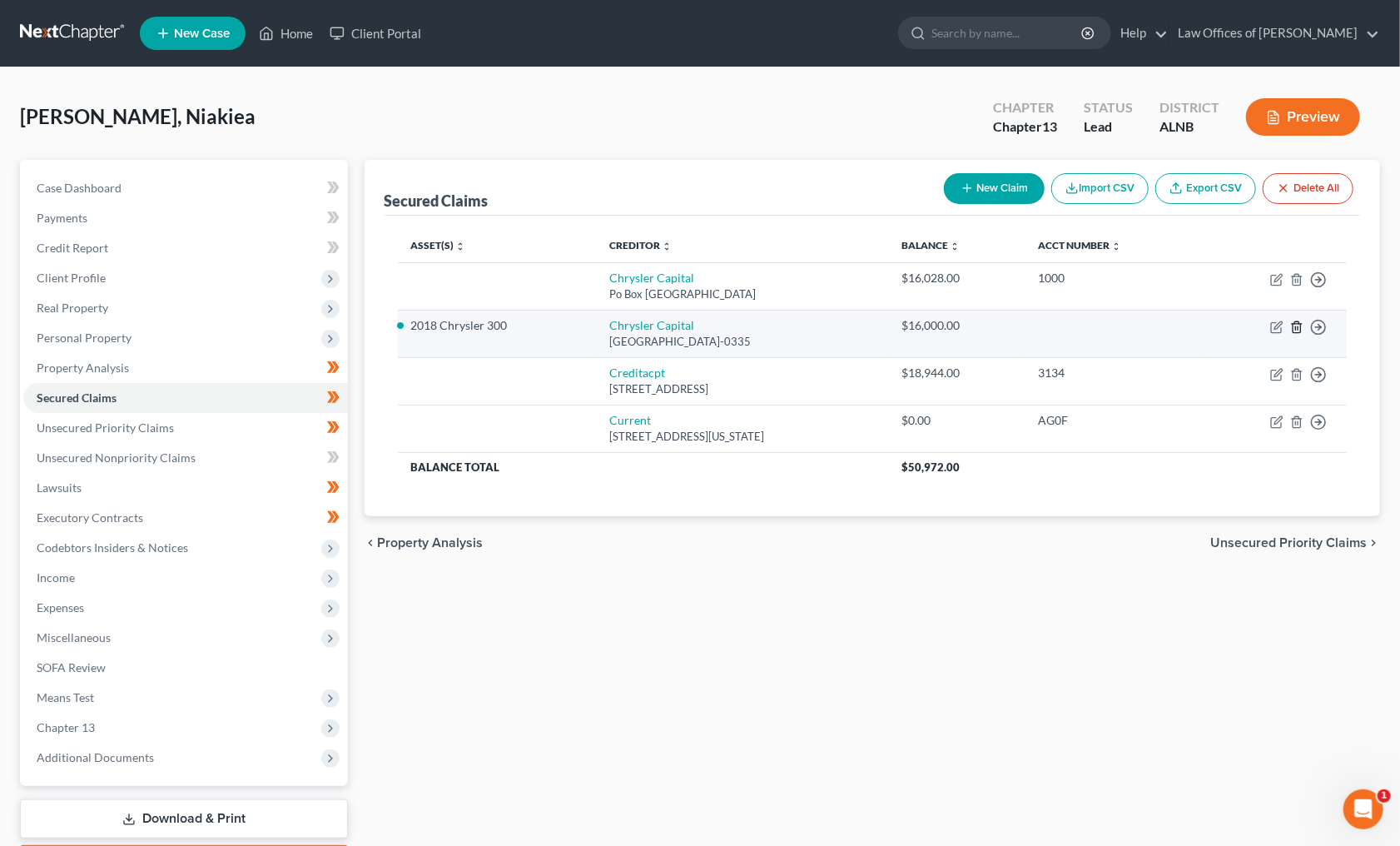
click at [1295, 323] on icon "button" at bounding box center [1296, 327] width 13 height 13
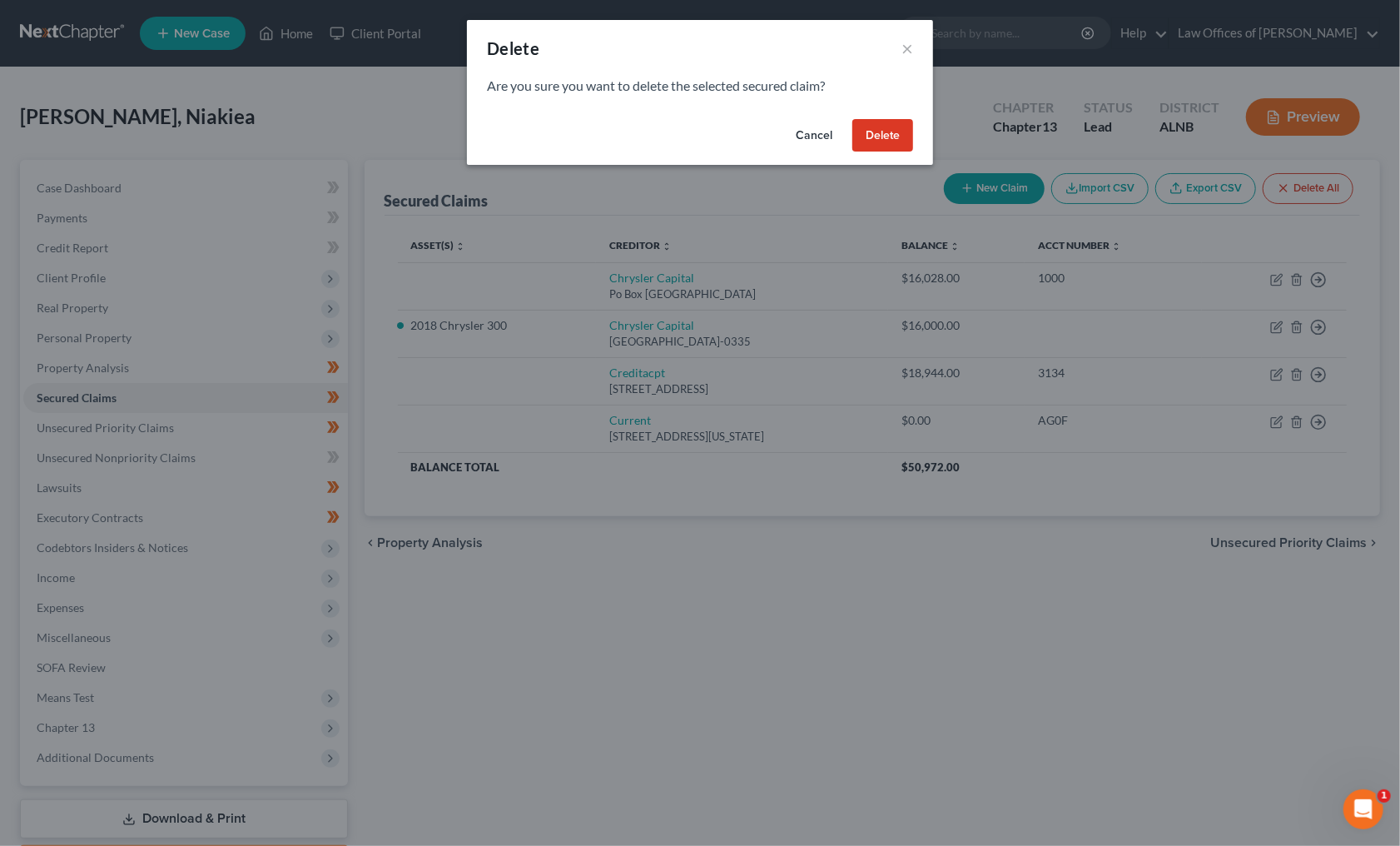
click at [897, 138] on button "Delete" at bounding box center [882, 136] width 60 height 34
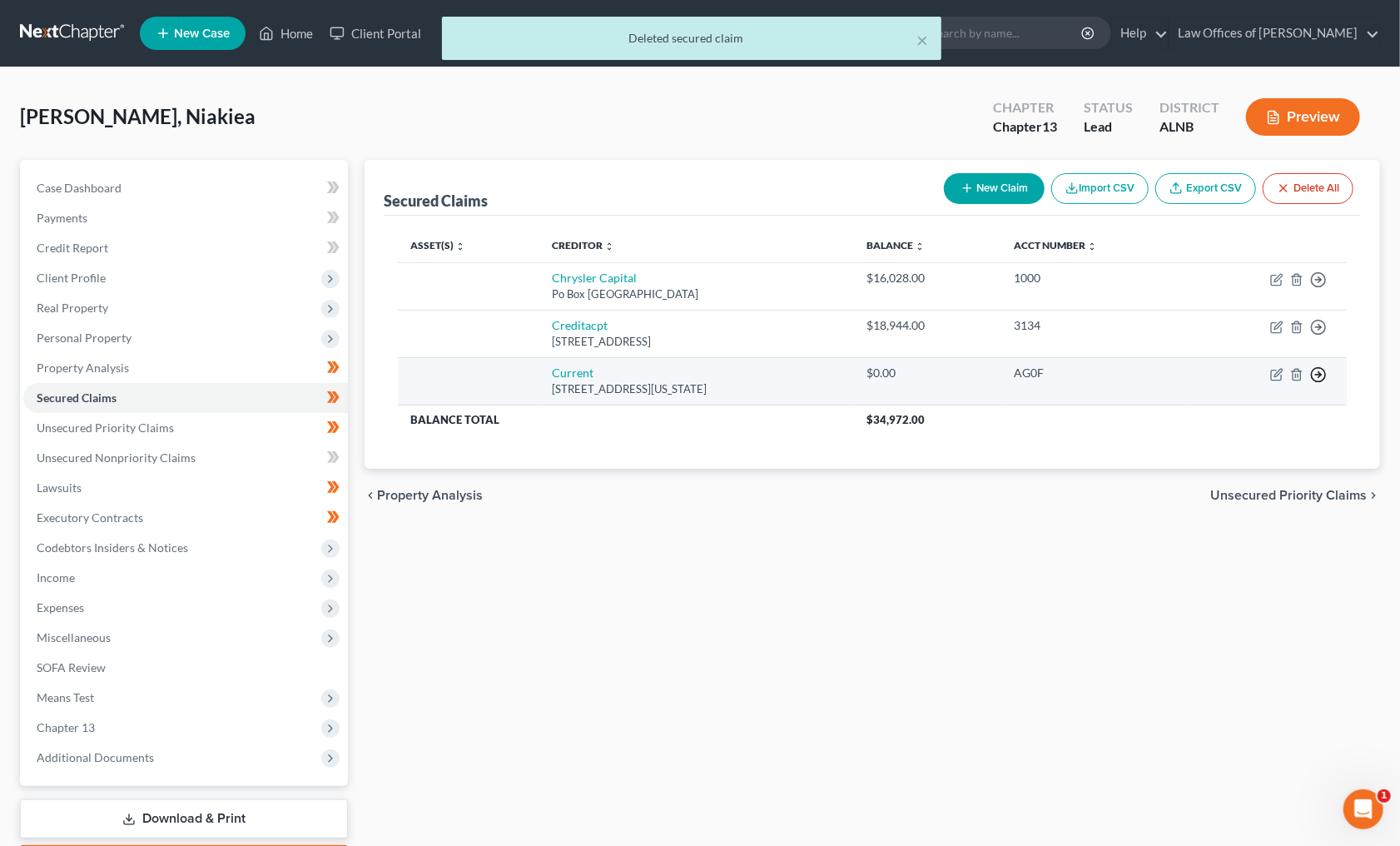
click at [1324, 287] on circle "button" at bounding box center [1318, 280] width 14 height 14
click at [1238, 408] on link "Move to F" at bounding box center [1242, 414] width 139 height 29
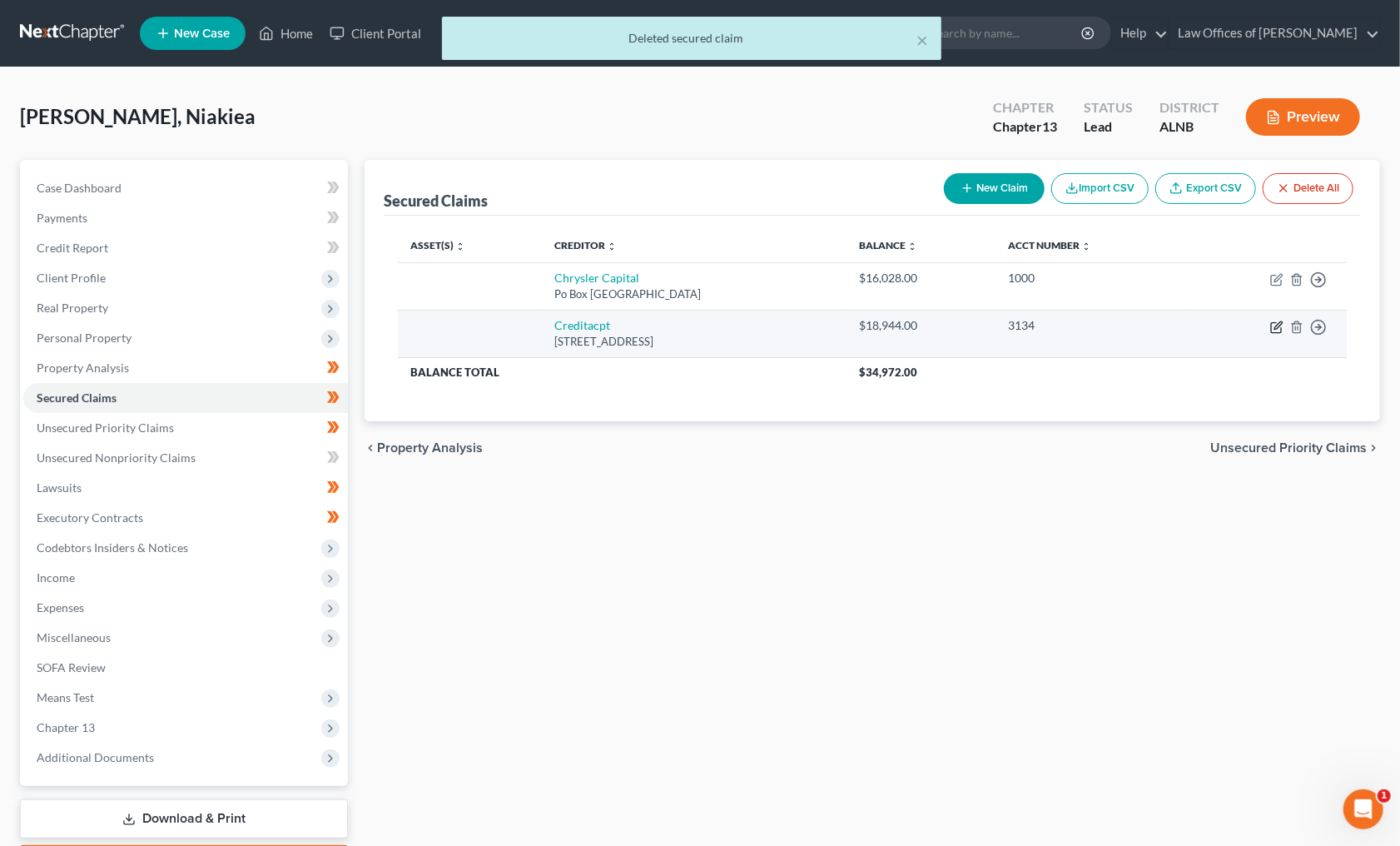
click at [1274, 325] on icon "button" at bounding box center [1275, 327] width 13 height 13
select select "23"
select select "0"
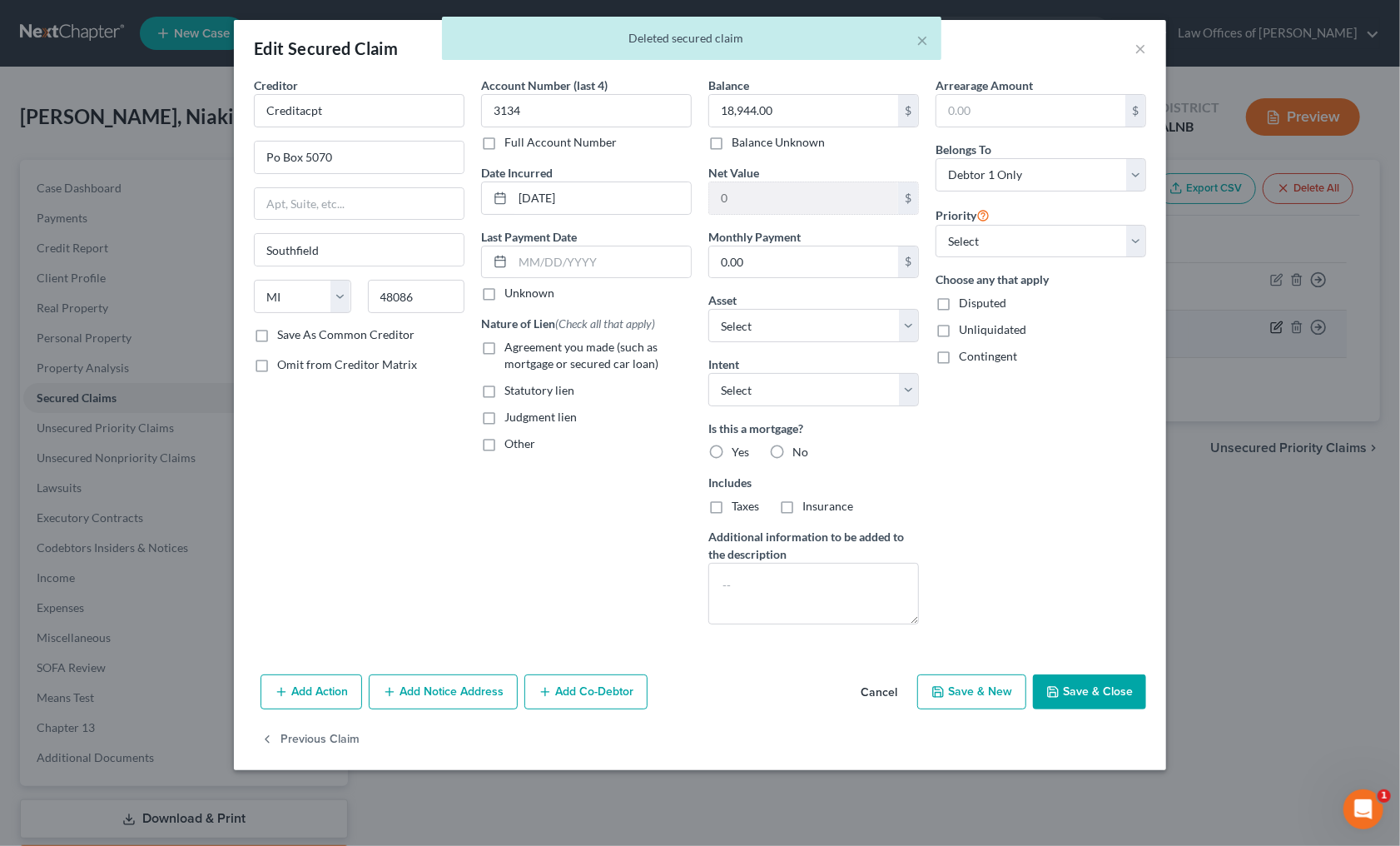
scroll to position [2, 1]
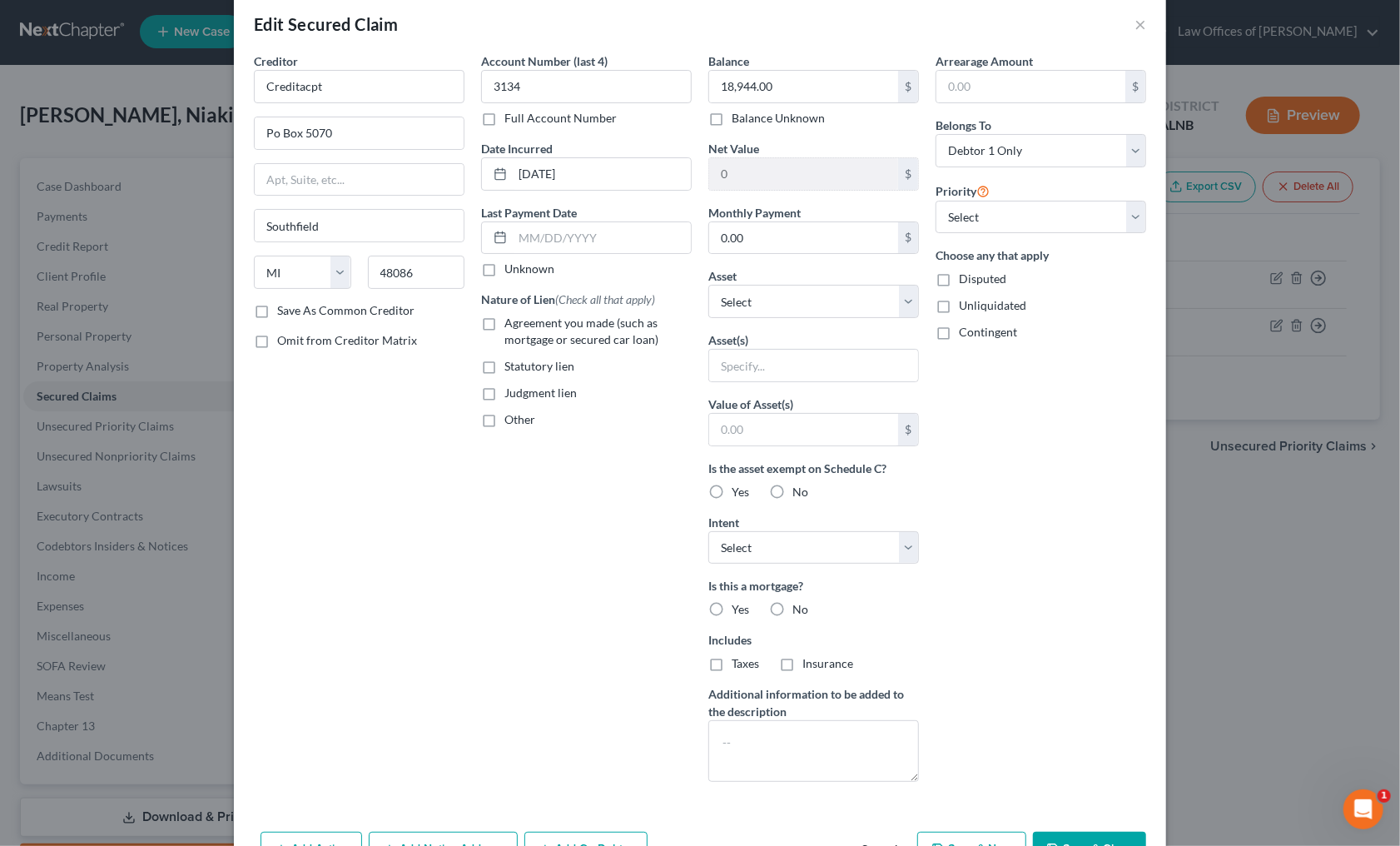
click at [642, 488] on div "Account Number (last 4) 3134 Full Account Number Date Incurred [DATE] Last Paym…" at bounding box center [585, 424] width 227 height 743
click at [1114, 833] on button "Save & Close" at bounding box center [1089, 850] width 113 height 35
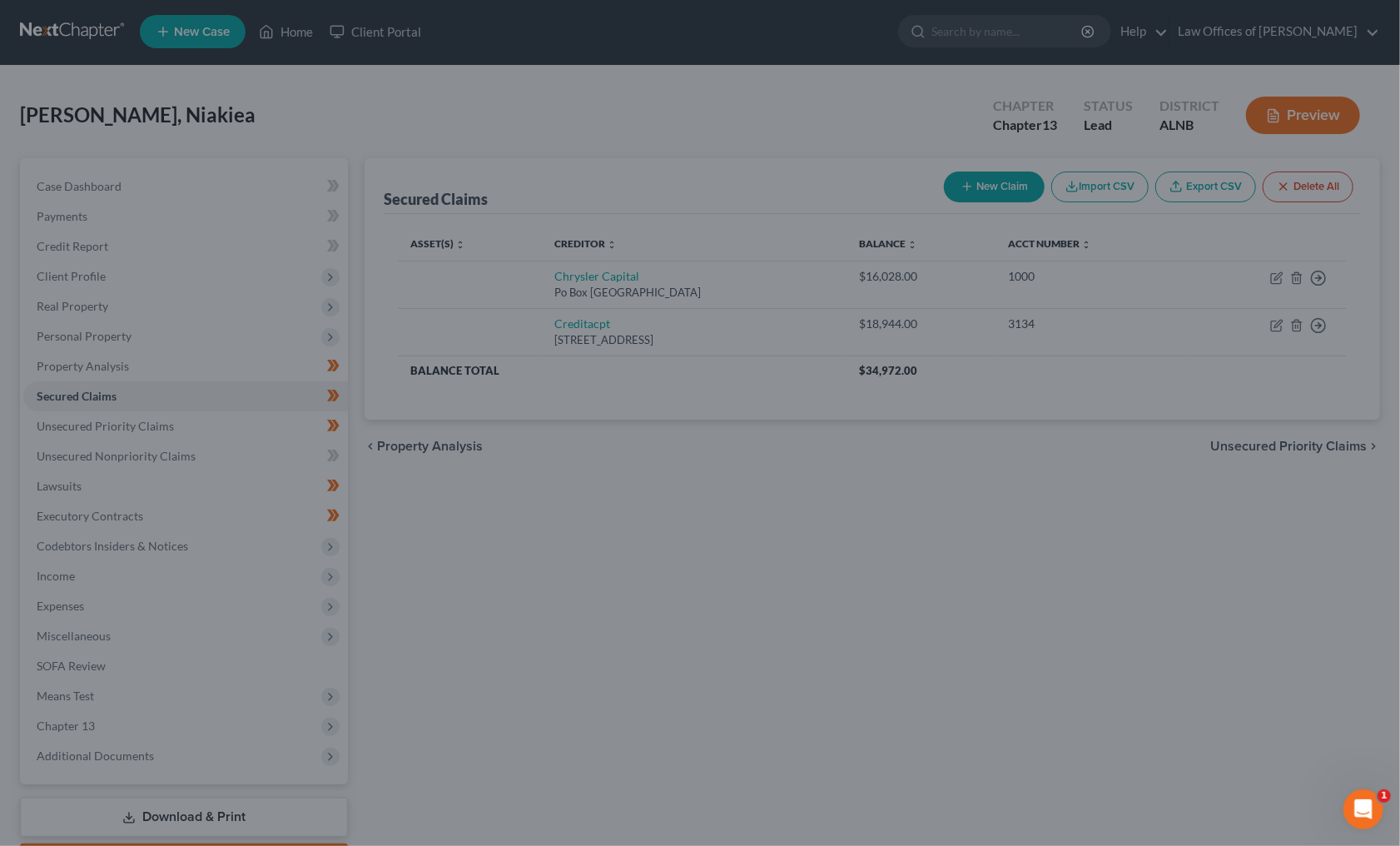
type input "0"
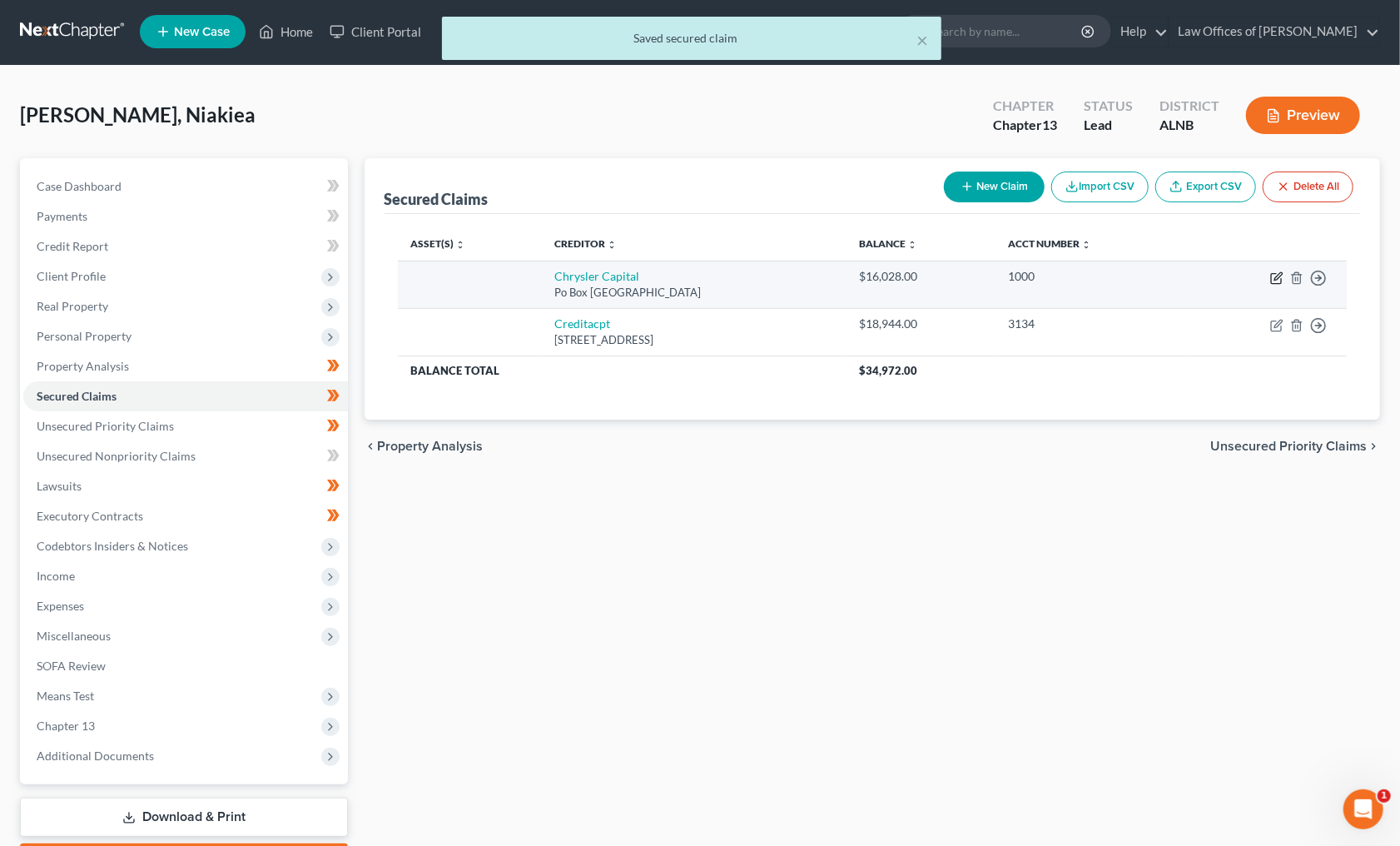
click at [1273, 273] on icon "button" at bounding box center [1275, 277] width 13 height 13
select select "45"
select select "0"
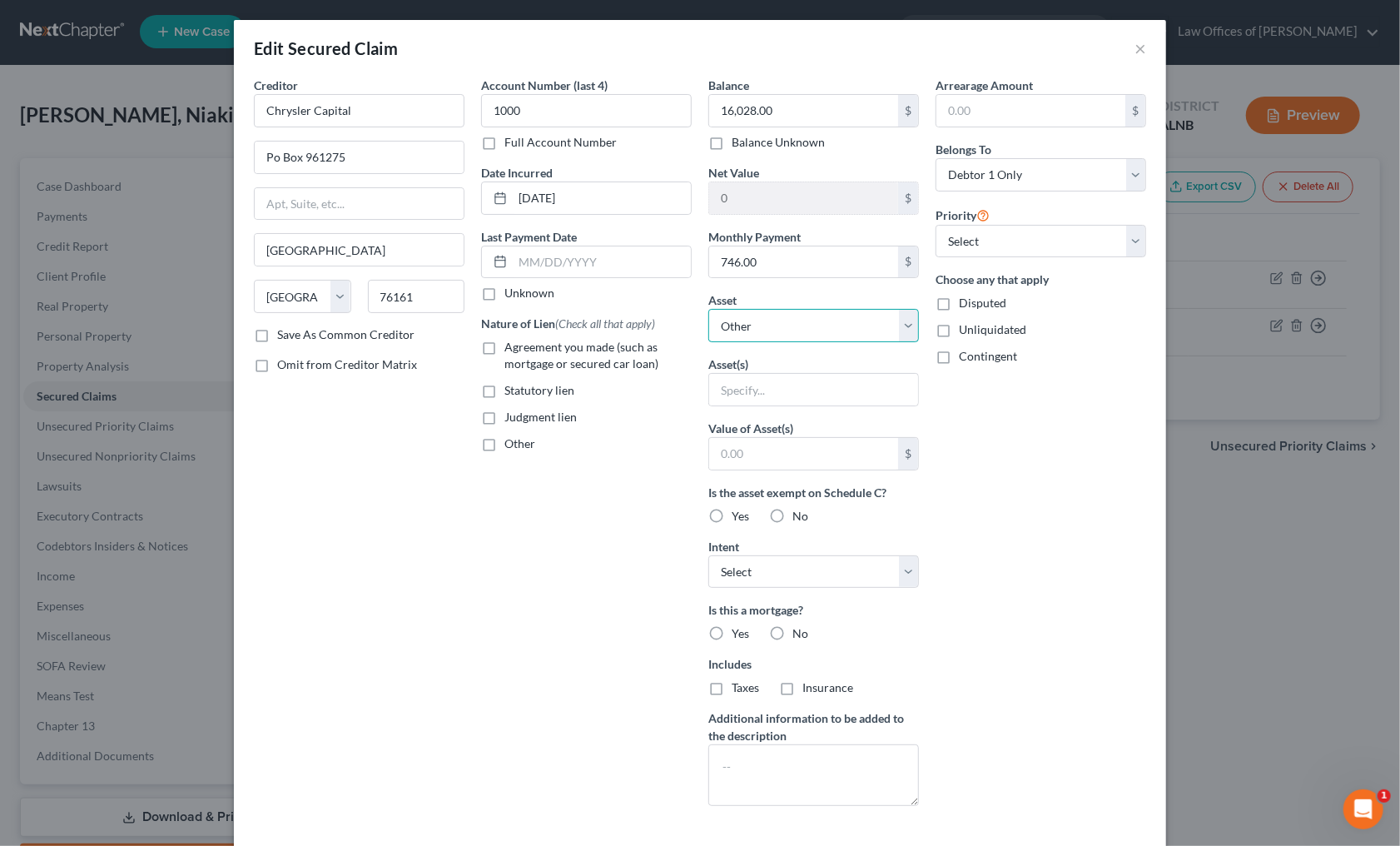
select select "6"
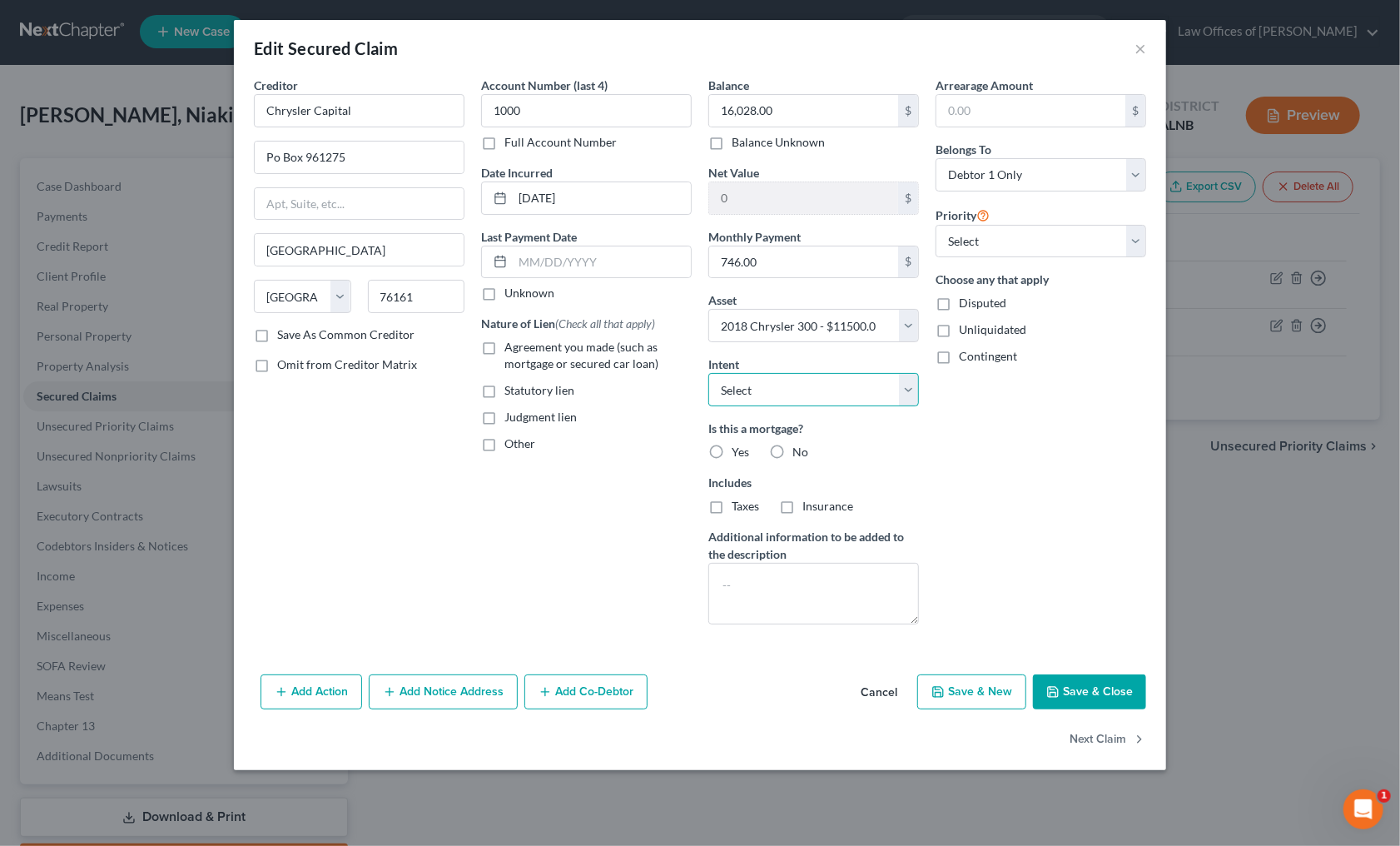
select select "2"
drag, startPoint x: 817, startPoint y: 446, endPoint x: 800, endPoint y: 447, distance: 17.0
click at [815, 446] on div "Is this a mortgage? Yes No" at bounding box center [813, 440] width 211 height 41
click at [795, 447] on span "No" at bounding box center [800, 452] width 16 height 14
click at [799, 447] on input "No" at bounding box center [804, 449] width 11 height 11
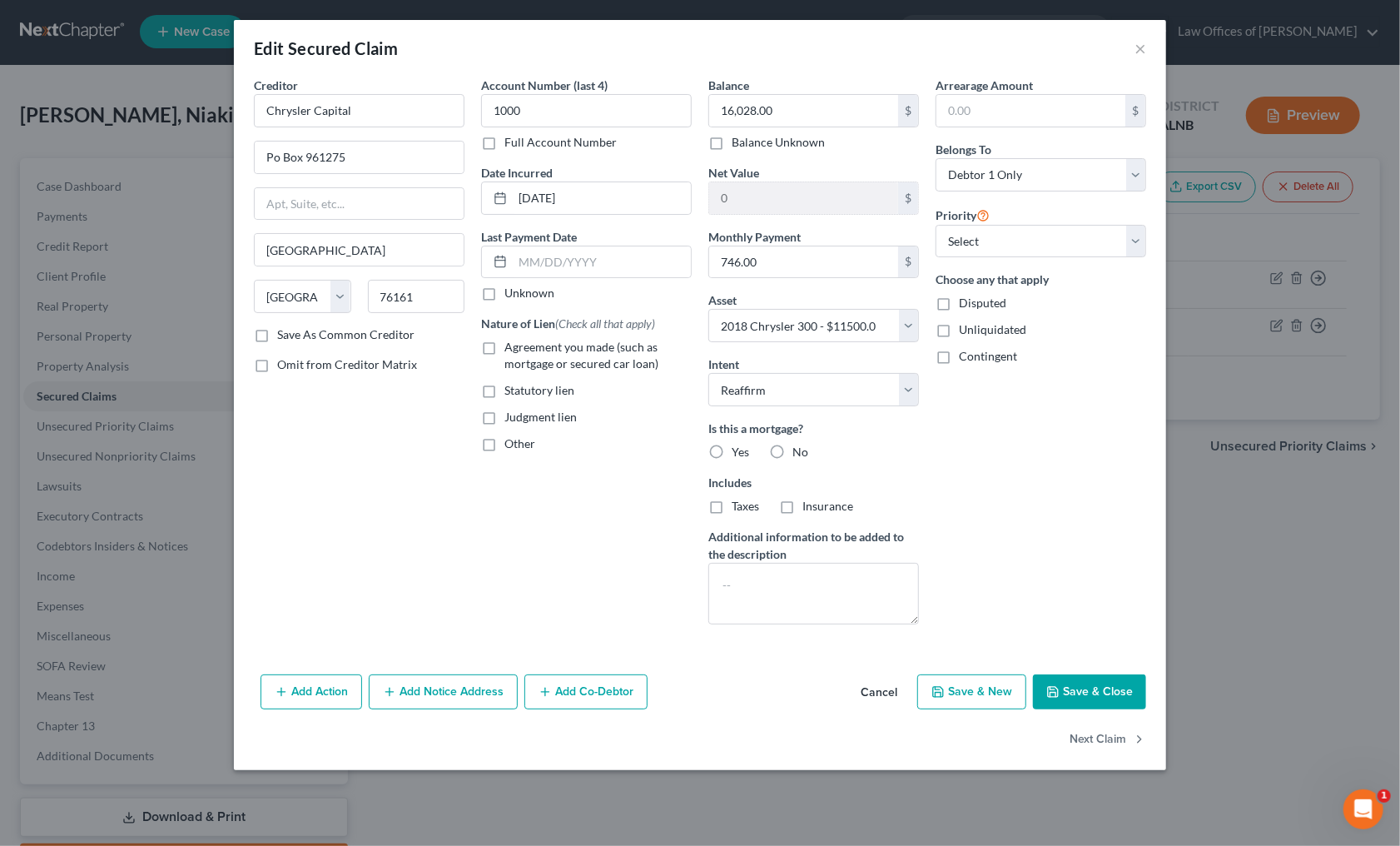
radio input "true"
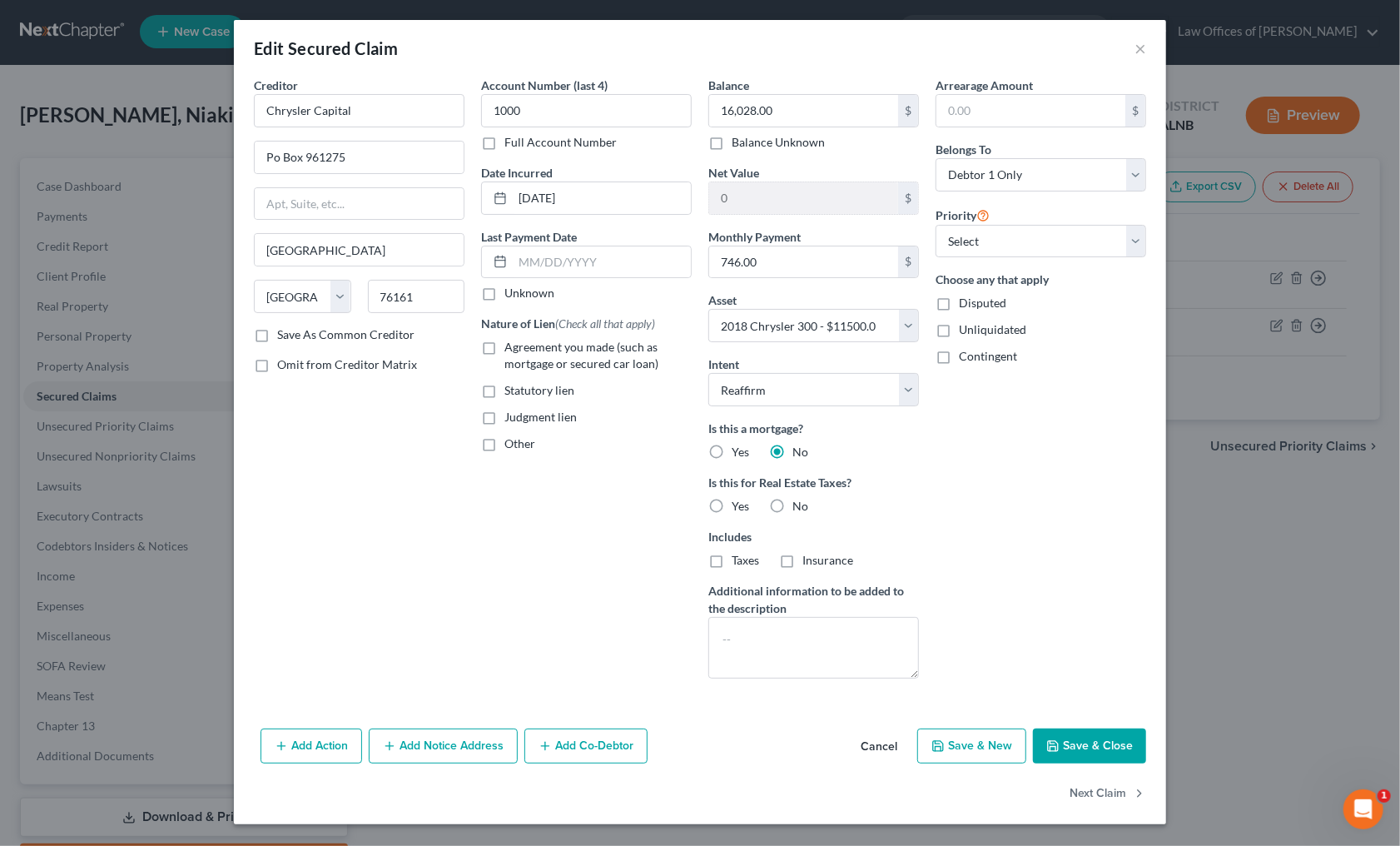
click at [1088, 742] on button "Save & Close" at bounding box center [1089, 745] width 113 height 35
select select
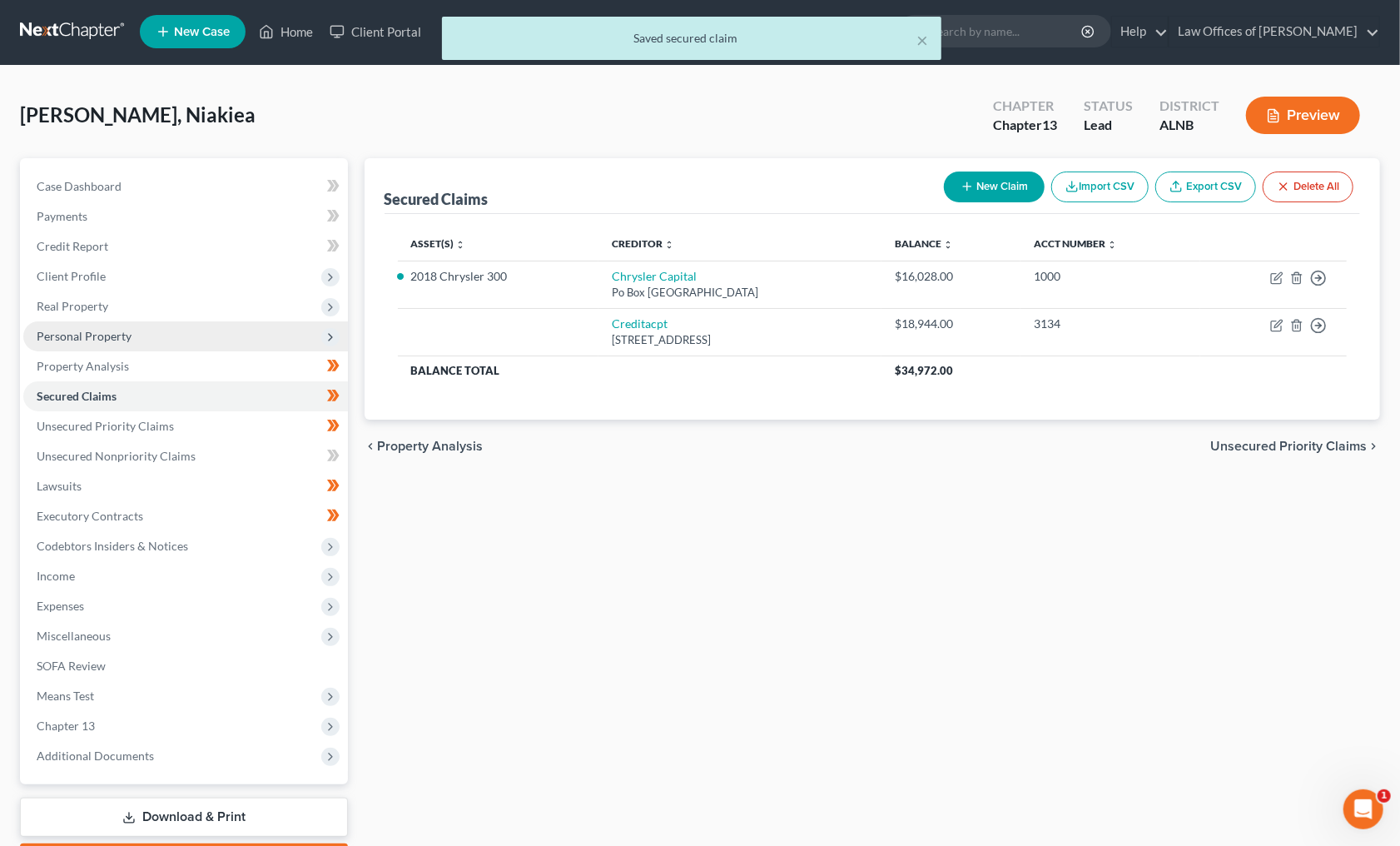
click at [78, 329] on span "Personal Property" at bounding box center [84, 336] width 95 height 14
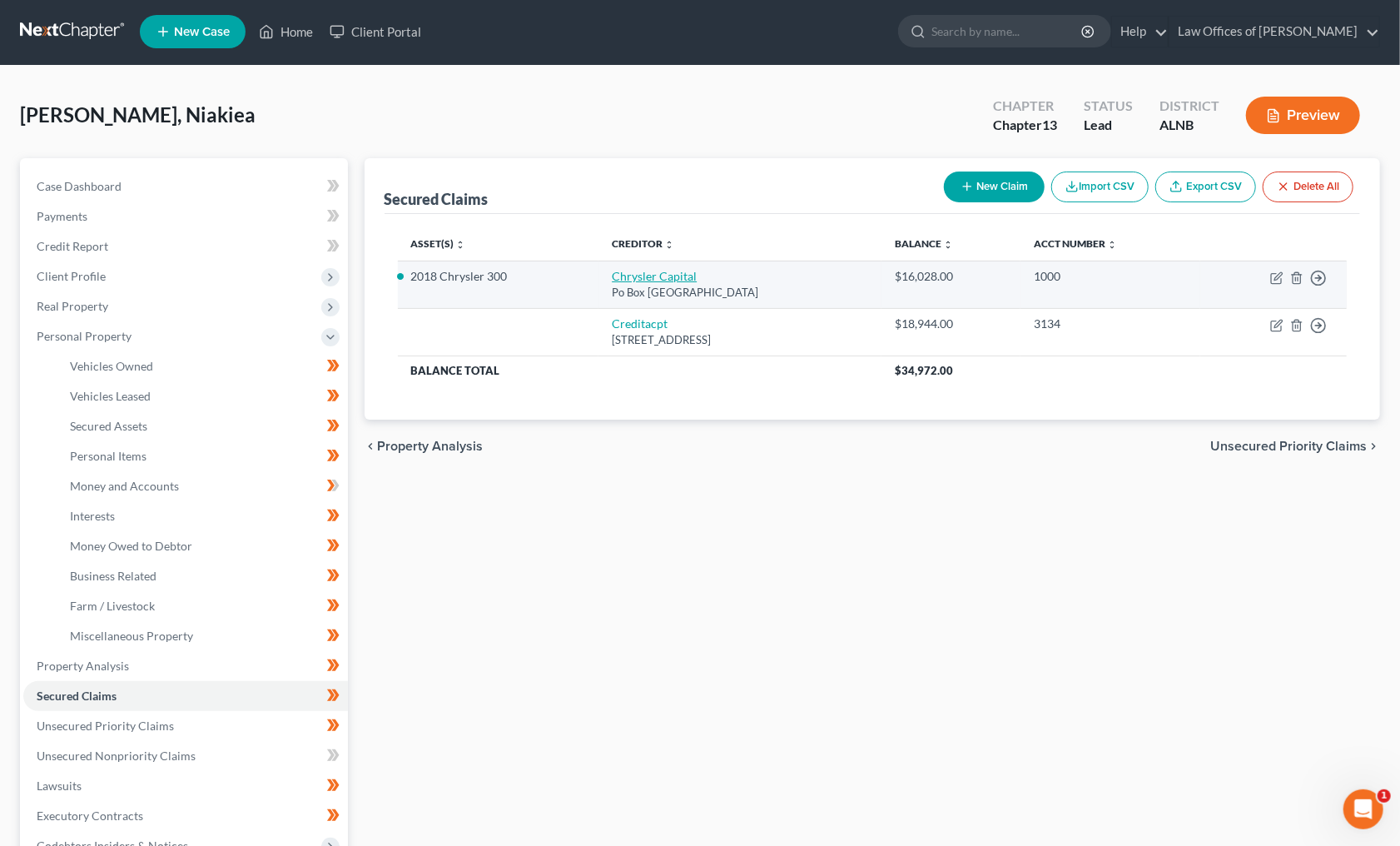
click at [634, 269] on link "Chrysler Capital" at bounding box center [654, 275] width 85 height 14
select select "45"
select select "2"
select select "0"
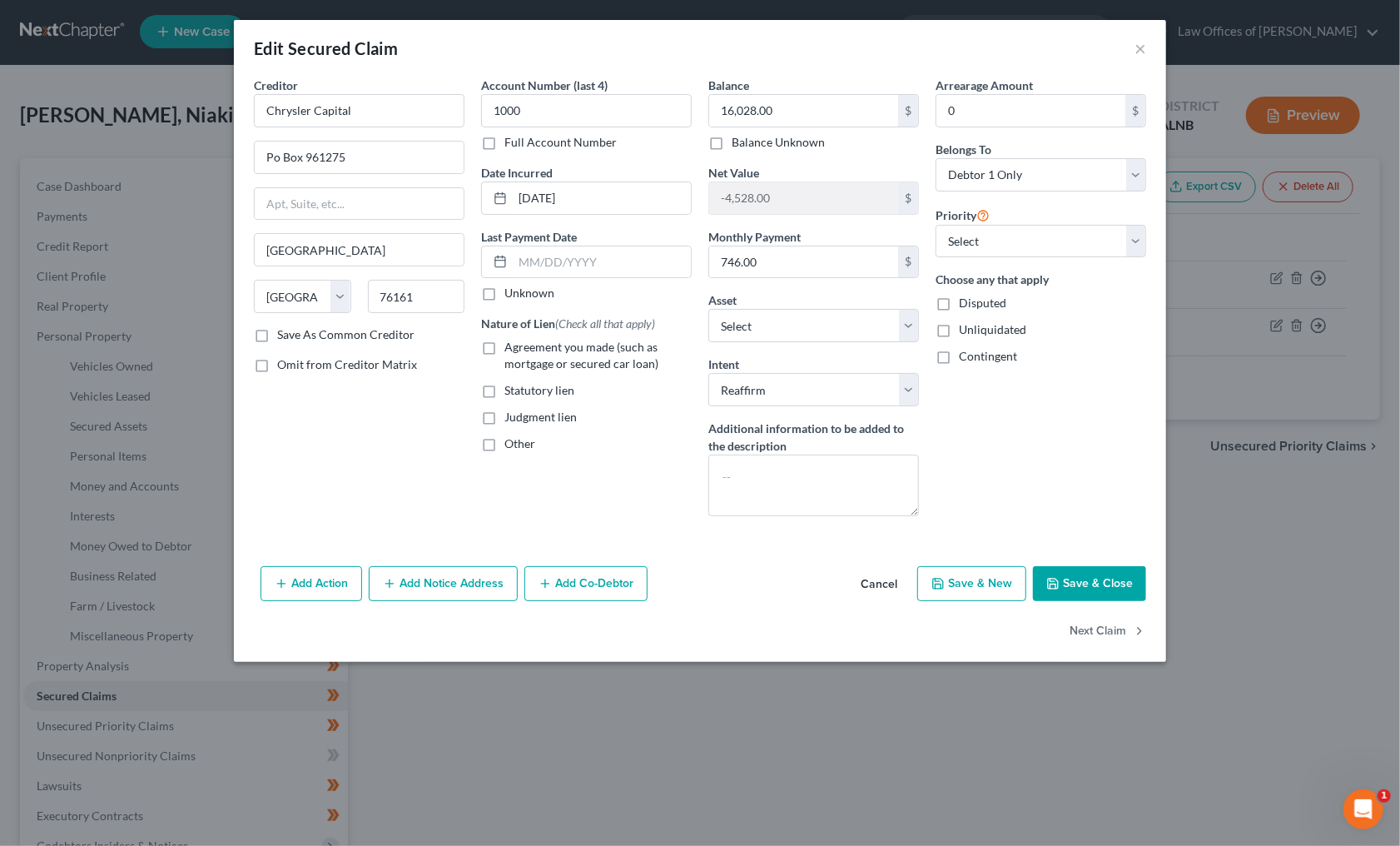
click at [1102, 577] on button "Save & Close" at bounding box center [1089, 582] width 113 height 35
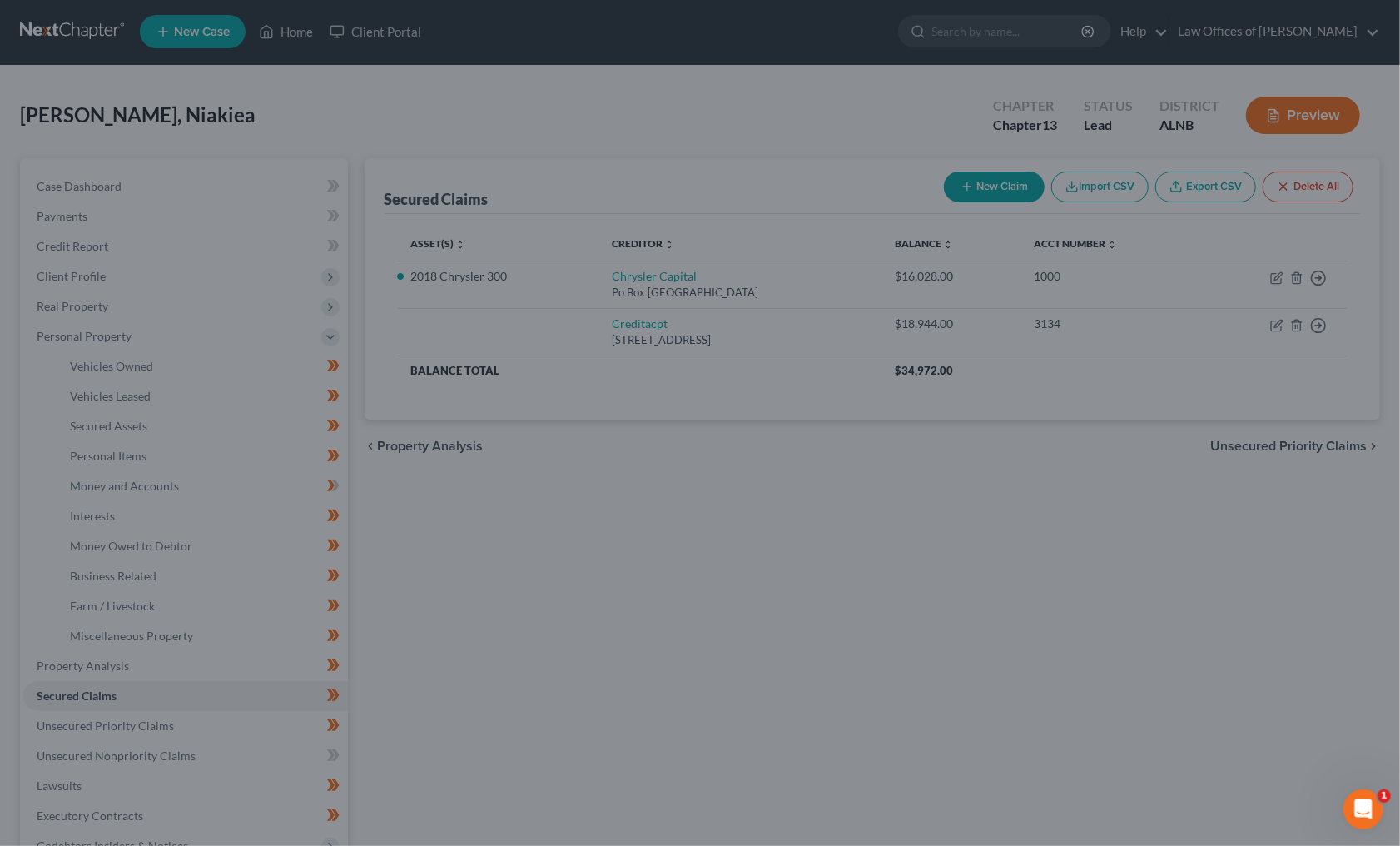
select select "6"
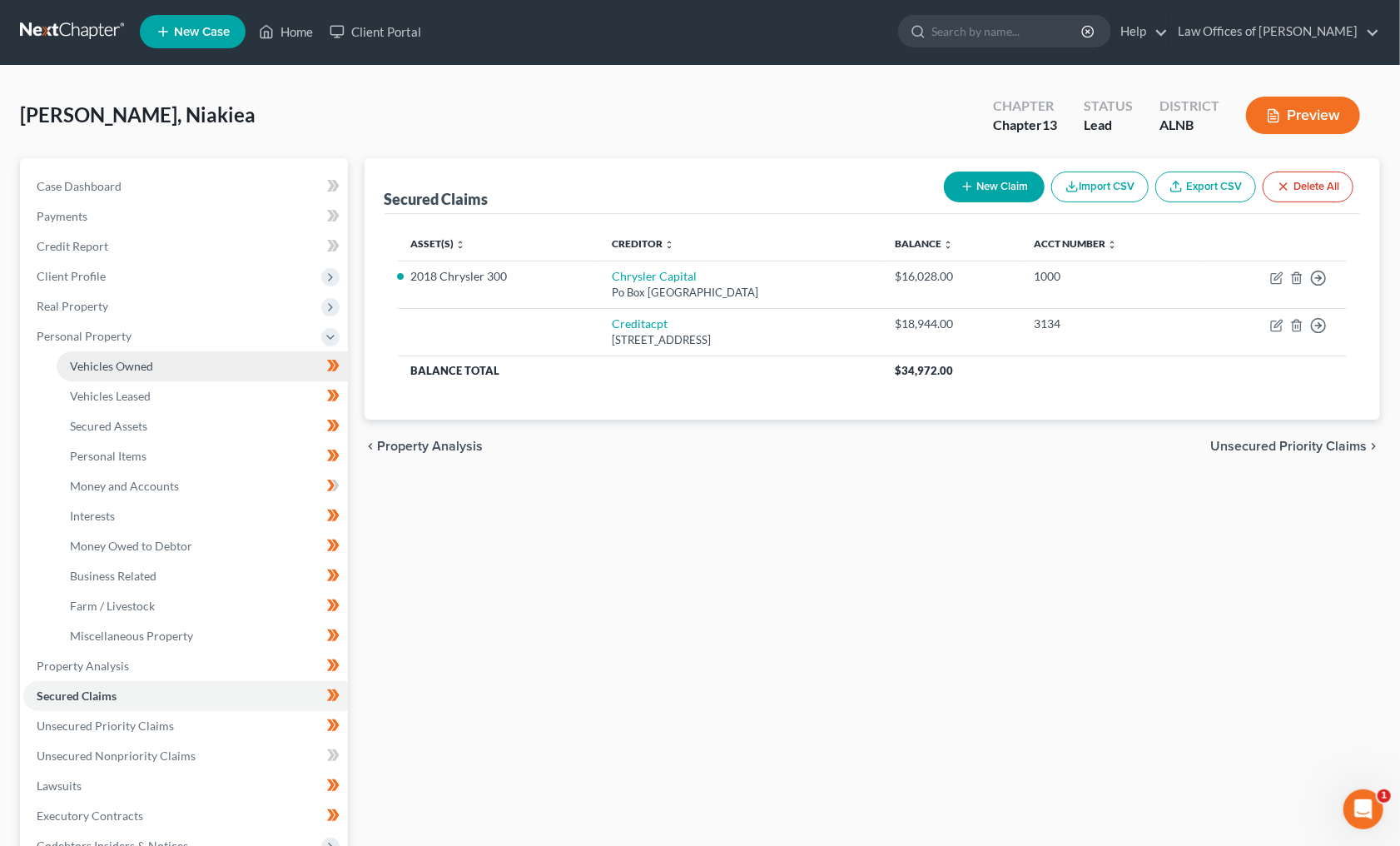
click at [120, 365] on span "Vehicles Owned" at bounding box center [112, 366] width 83 height 14
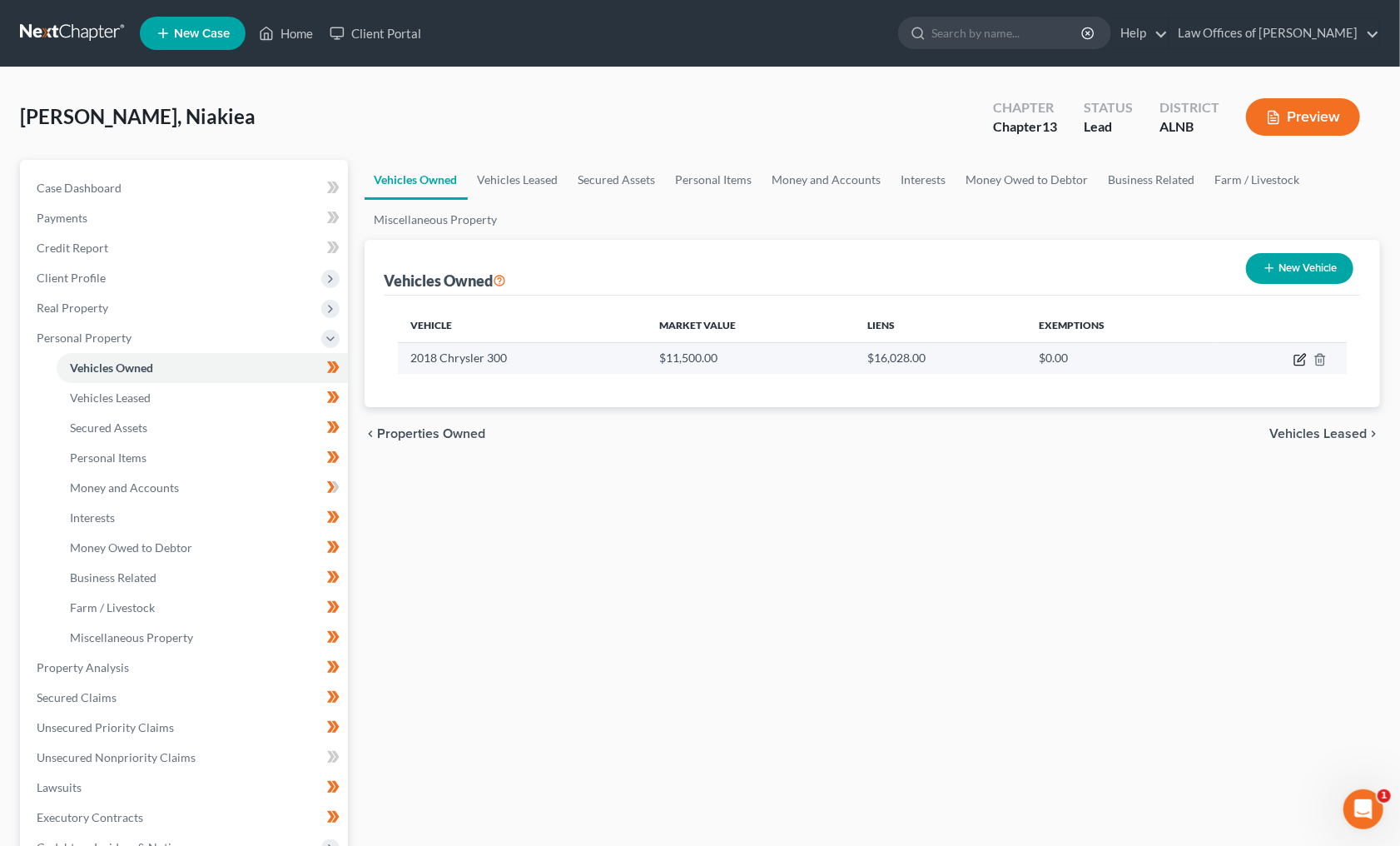
click at [1295, 358] on icon "button" at bounding box center [1299, 359] width 13 height 13
select select "0"
select select "8"
select select "2"
select select "0"
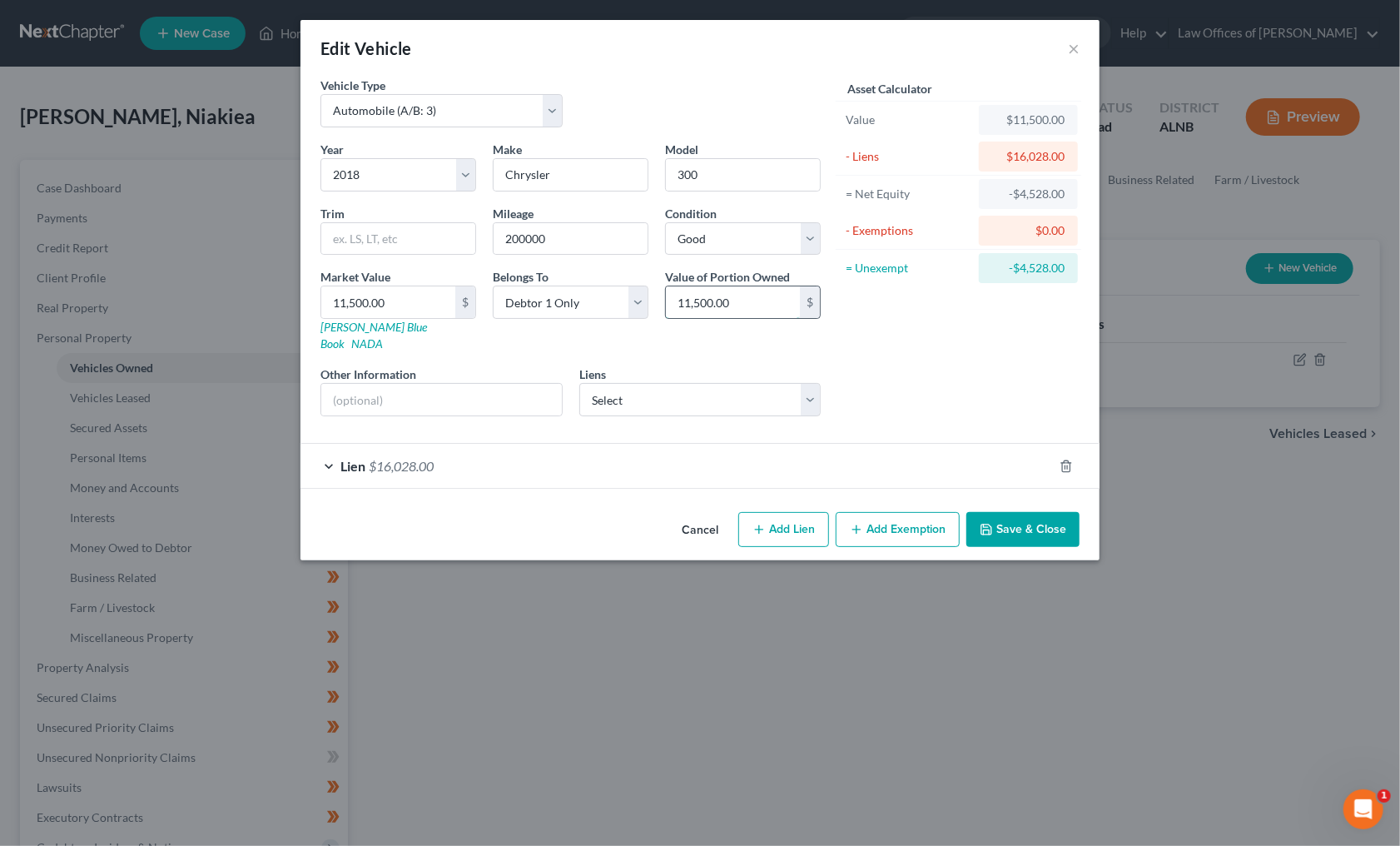
click at [750, 289] on input "11,500.00" at bounding box center [732, 302] width 134 height 32
type input "10,500"
click at [1046, 519] on button "Save & Close" at bounding box center [1023, 529] width 113 height 35
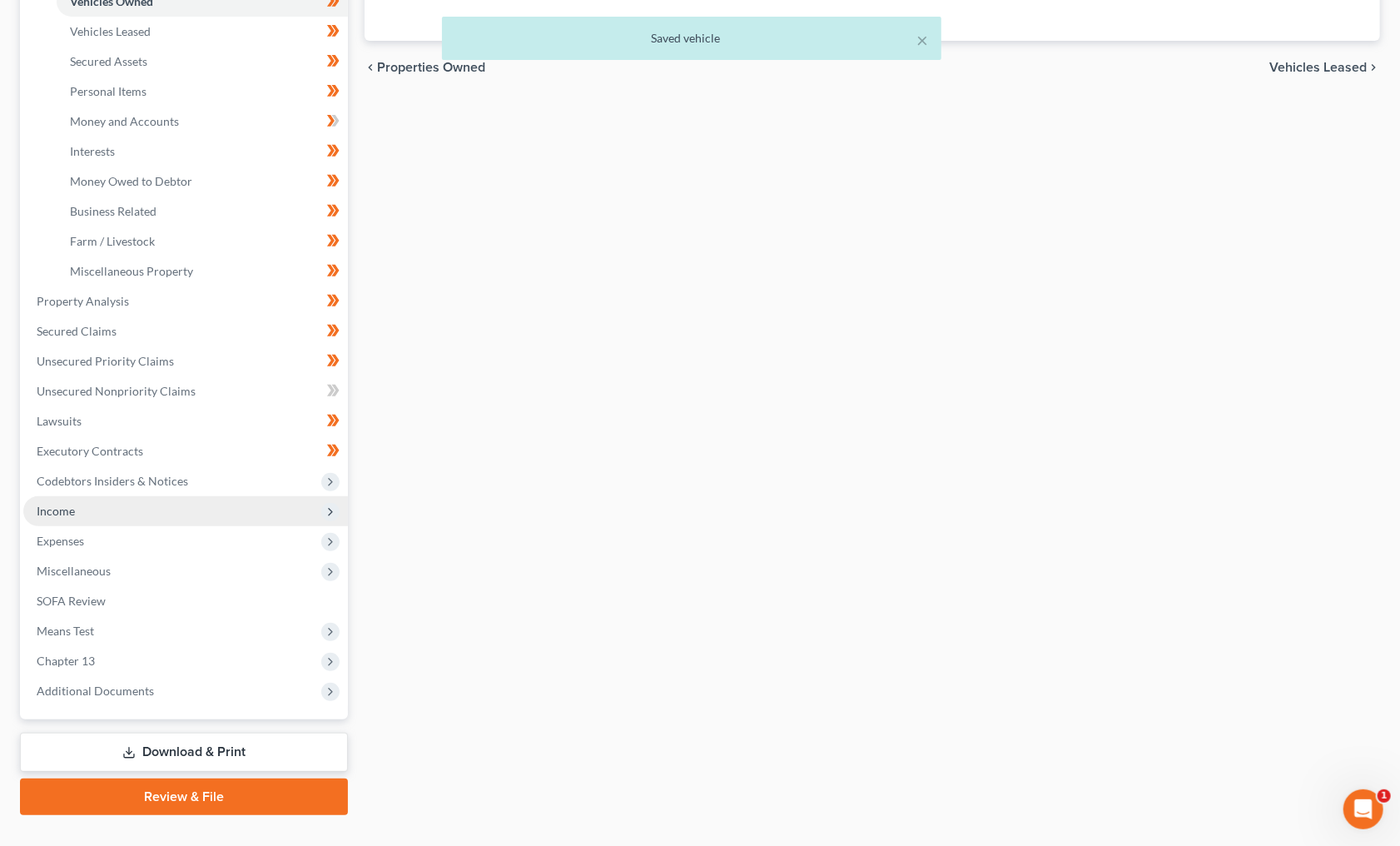
click at [150, 496] on span "Income" at bounding box center [186, 511] width 325 height 30
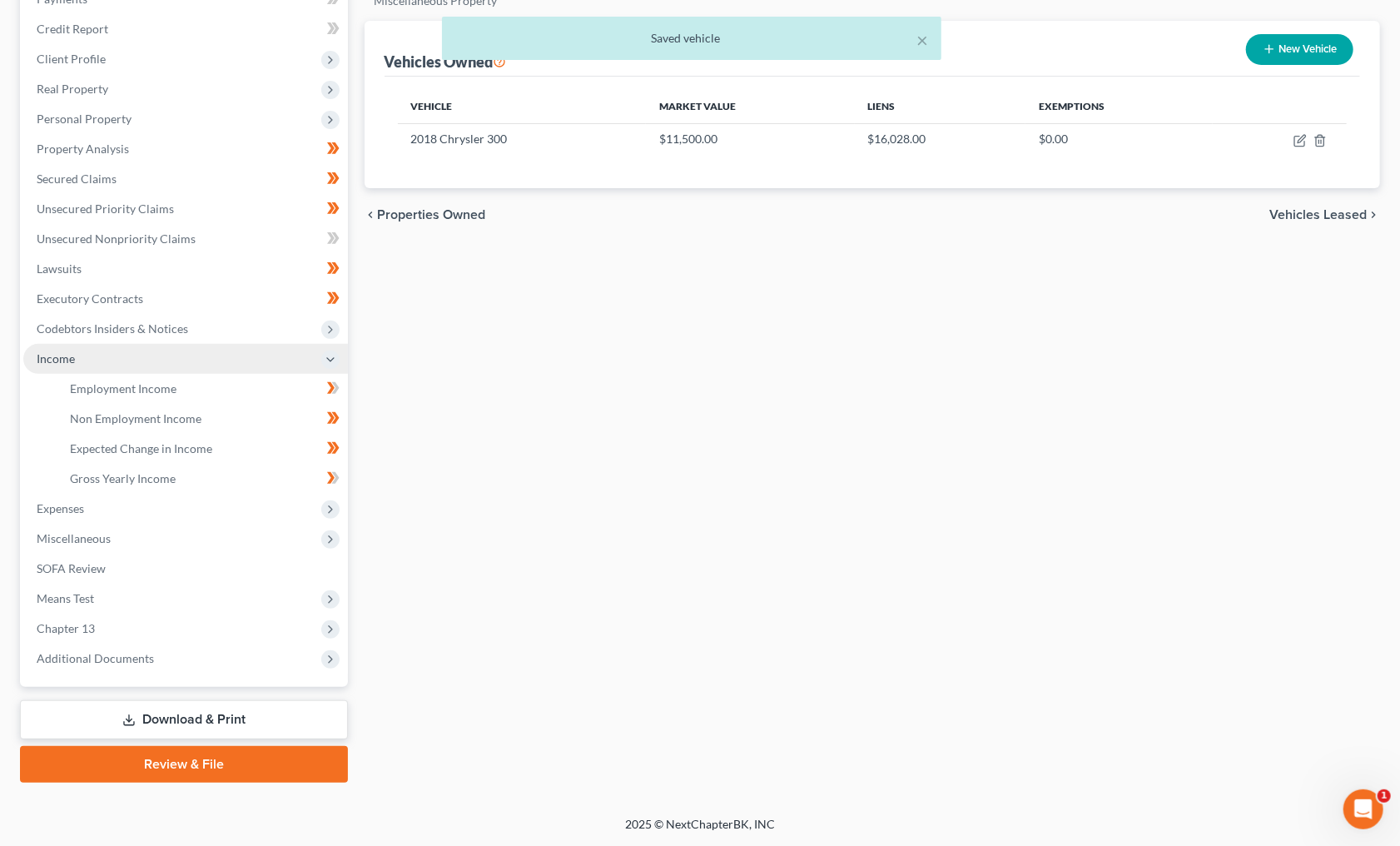
scroll to position [191, 0]
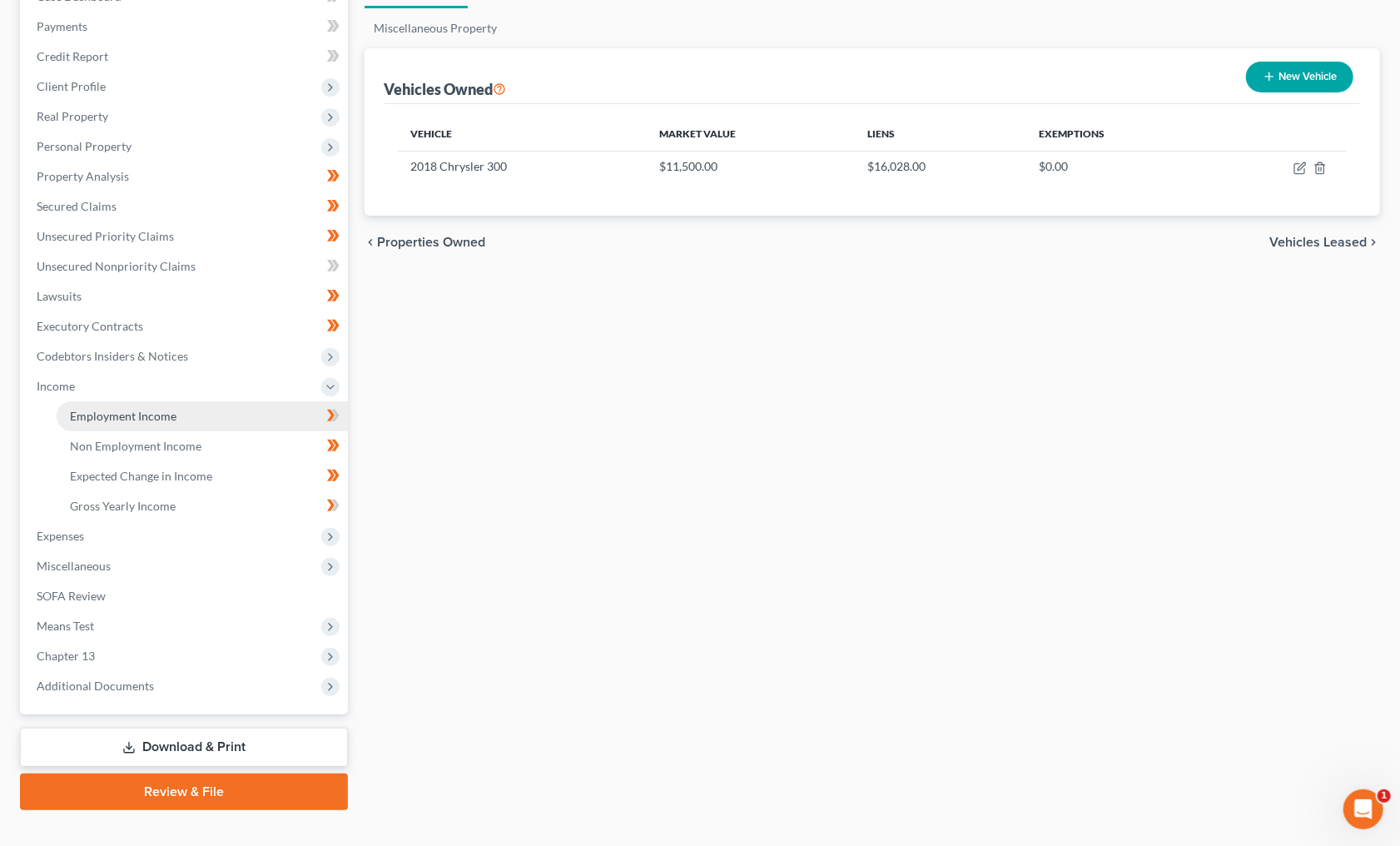
click at [112, 409] on span "Employment Income" at bounding box center [124, 416] width 107 height 14
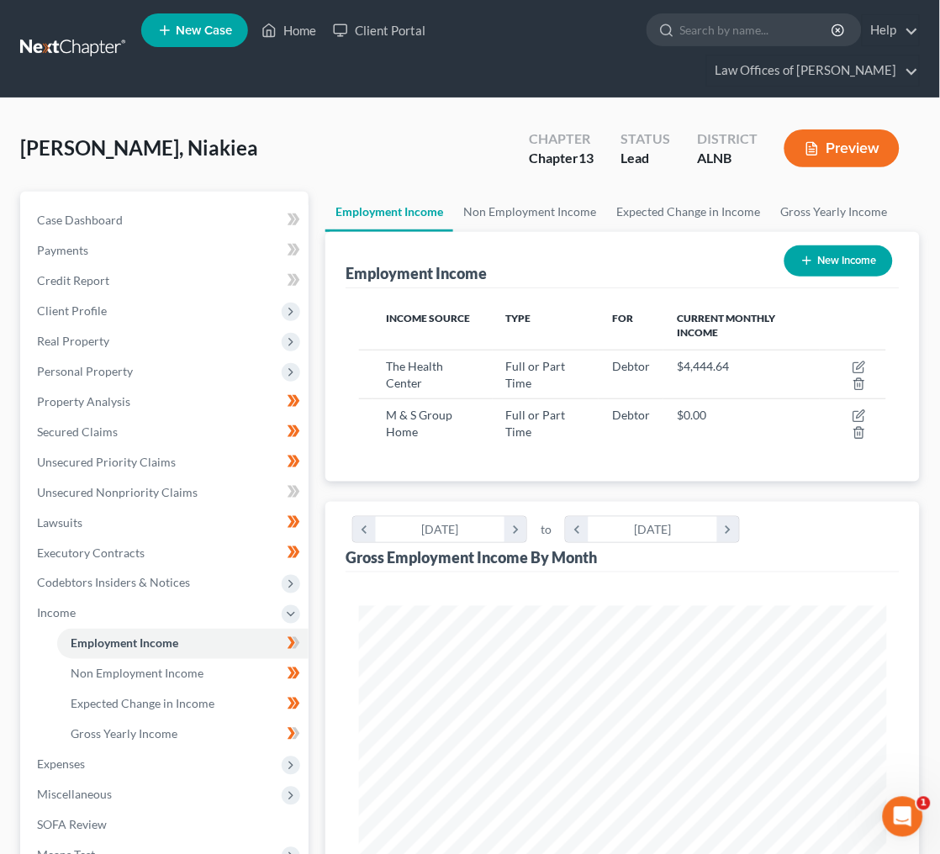
scroll to position [840111, 839813]
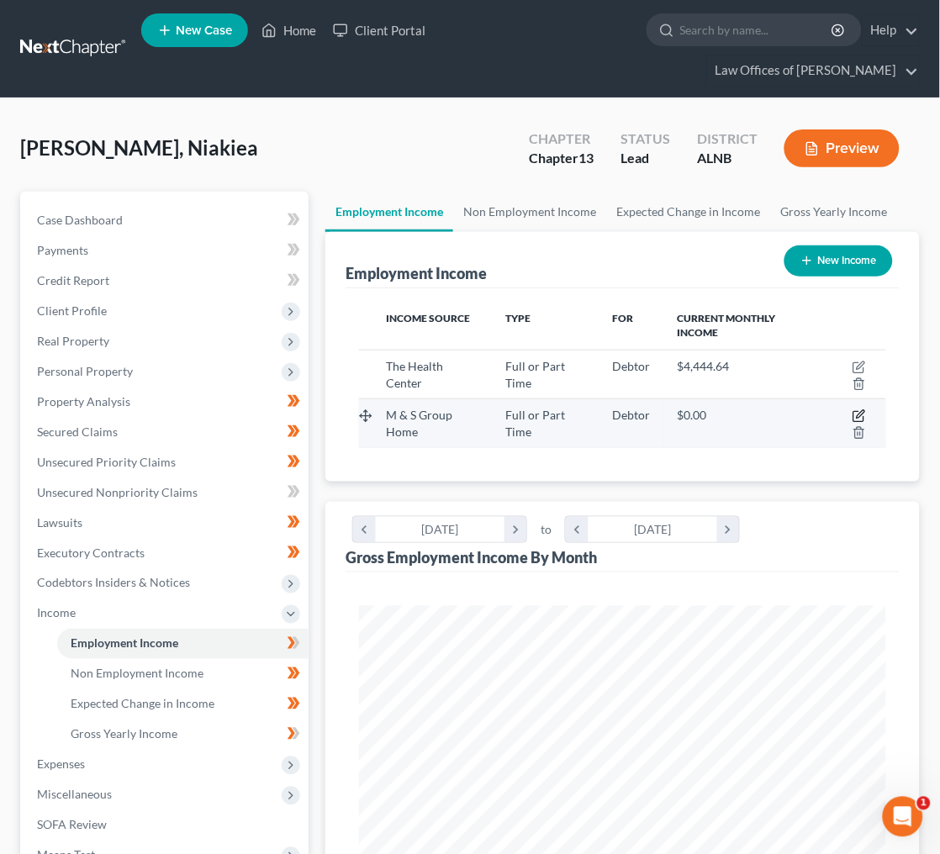
click at [858, 411] on icon "button" at bounding box center [860, 415] width 8 height 8
select select "0"
select select "2"
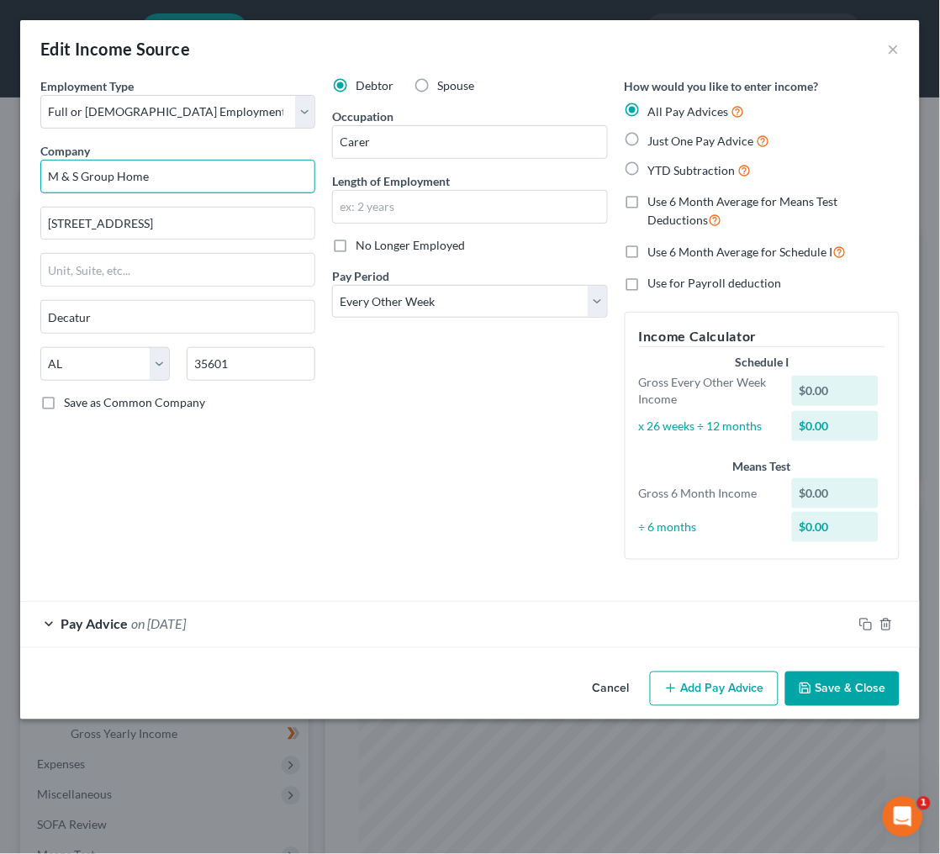
drag, startPoint x: 46, startPoint y: 171, endPoint x: 142, endPoint y: 166, distance: 96.0
click at [48, 171] on input "M & S Group Home" at bounding box center [177, 177] width 275 height 34
type input "EM & S Group Home"
click at [730, 671] on button "Add Pay Advice" at bounding box center [714, 688] width 129 height 35
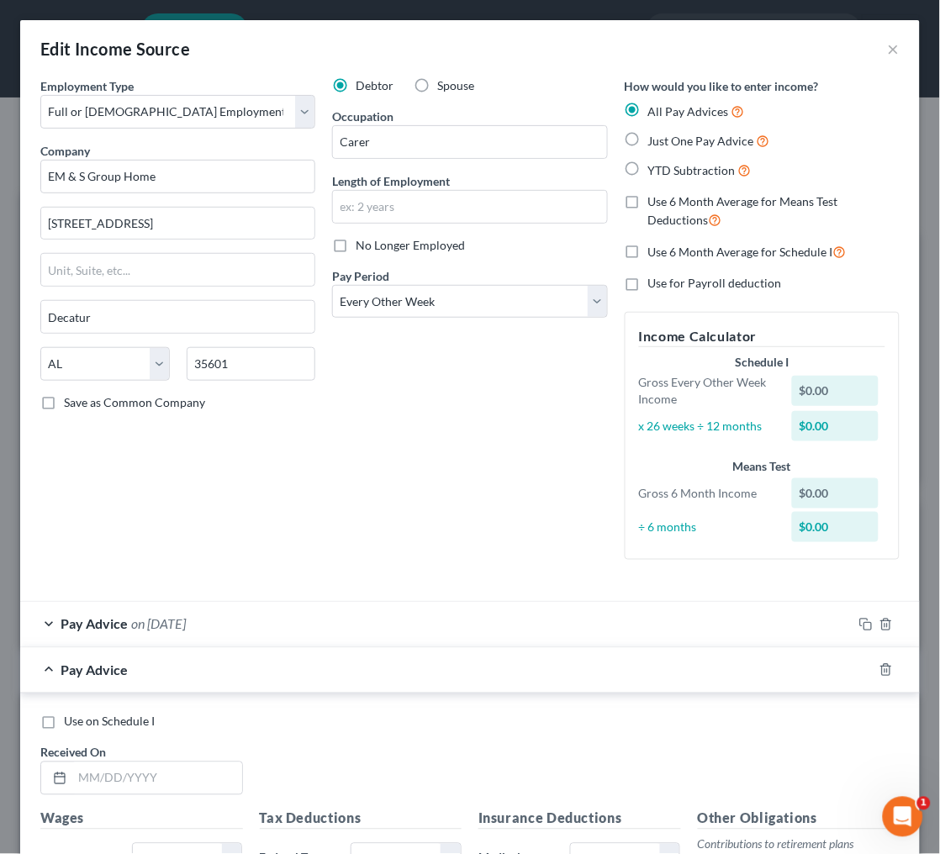
click at [147, 621] on div "Pay Advice on [DATE]" at bounding box center [436, 624] width 832 height 45
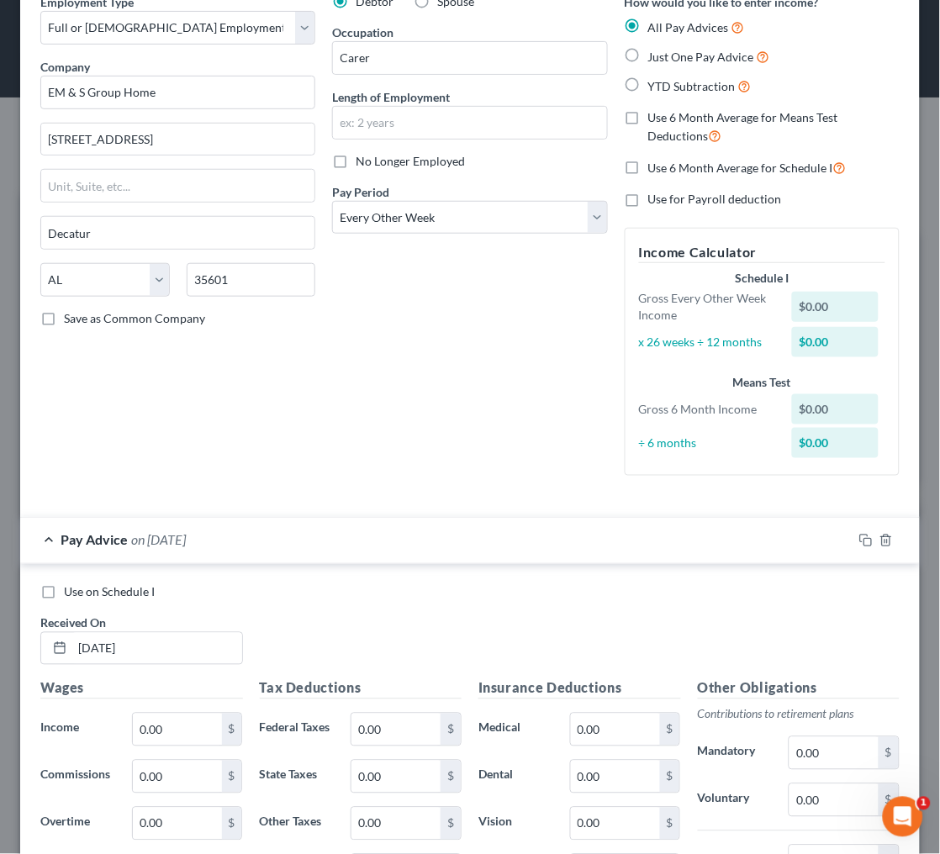
scroll to position [85, 0]
click at [164, 645] on input "[DATE]" at bounding box center [157, 648] width 170 height 32
drag, startPoint x: 164, startPoint y: 645, endPoint x: 14, endPoint y: 552, distance: 176.3
click at [164, 645] on input "[DATE]" at bounding box center [157, 648] width 170 height 32
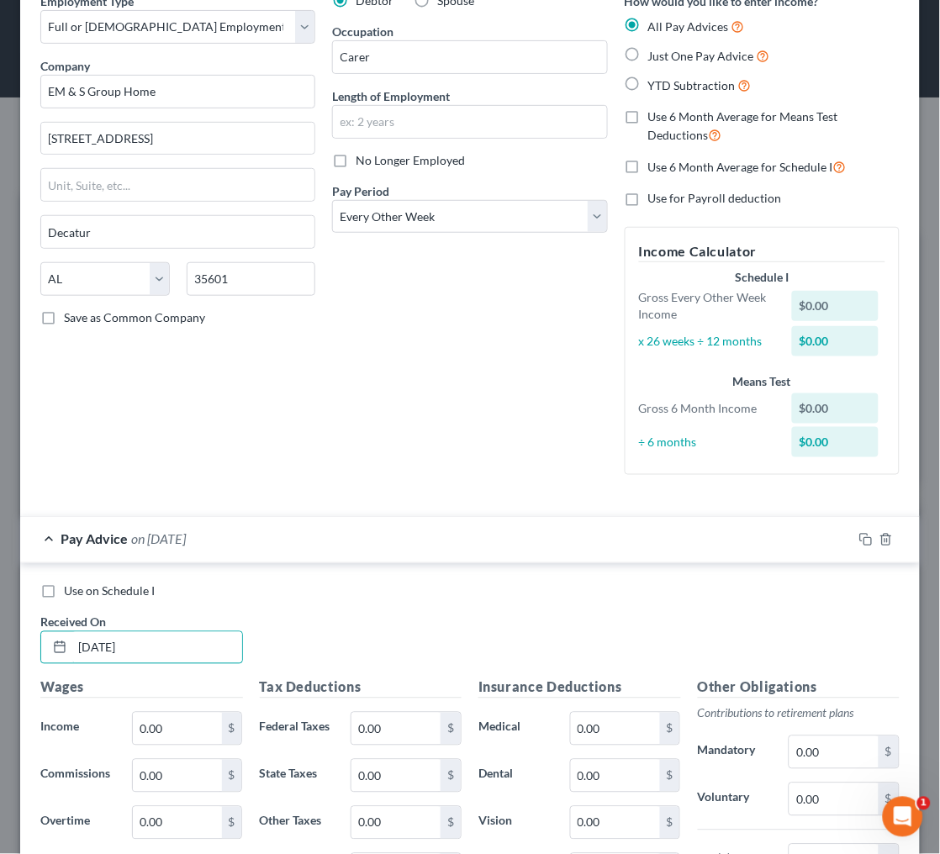
type input "[DATE]"
type input "2,382"
type input "274"
type input "26.99"
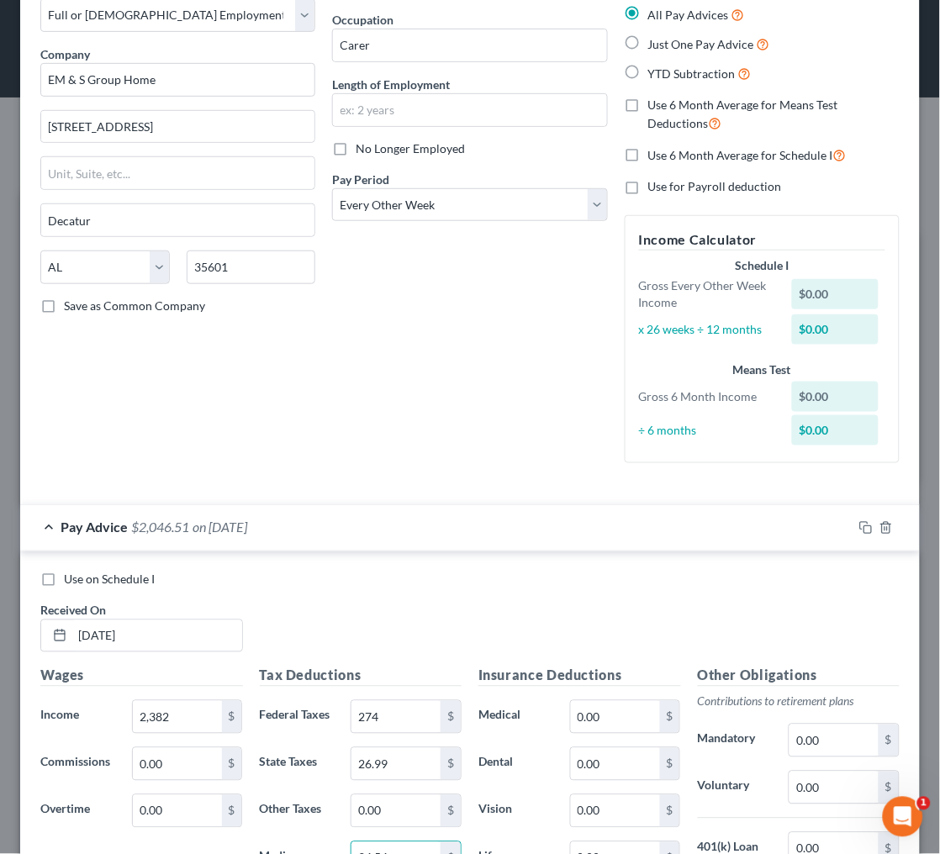
type input "34.54"
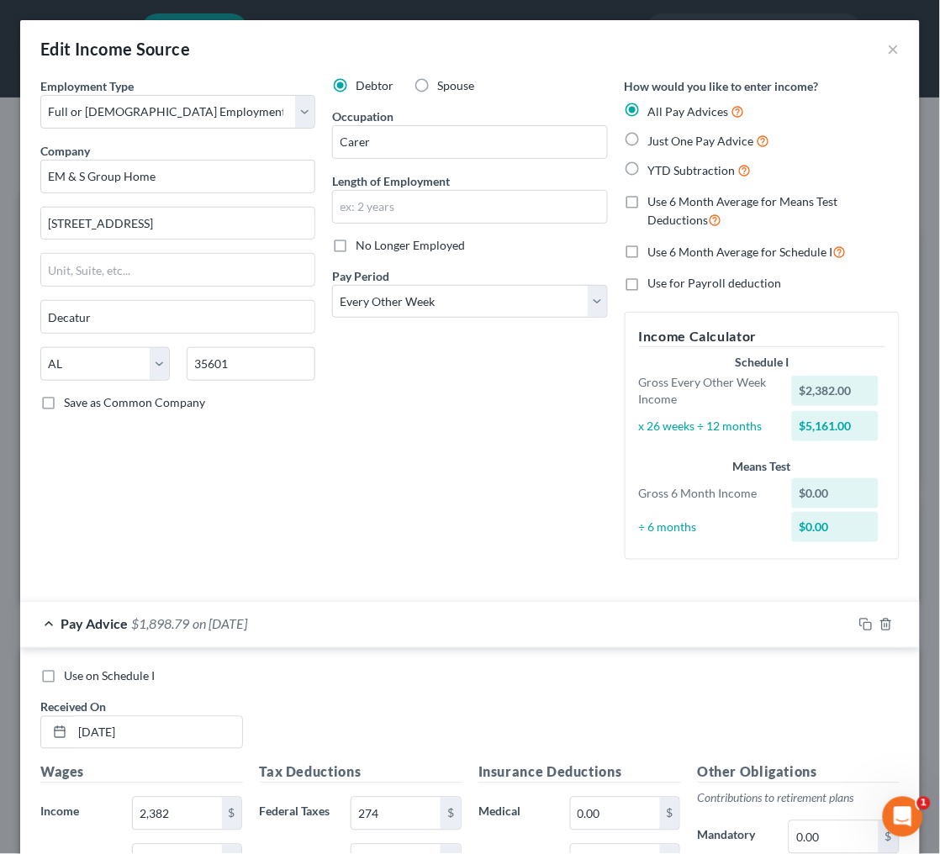
scroll to position [0, 0]
type input "147.68"
click at [866, 618] on icon "button" at bounding box center [865, 624] width 13 height 13
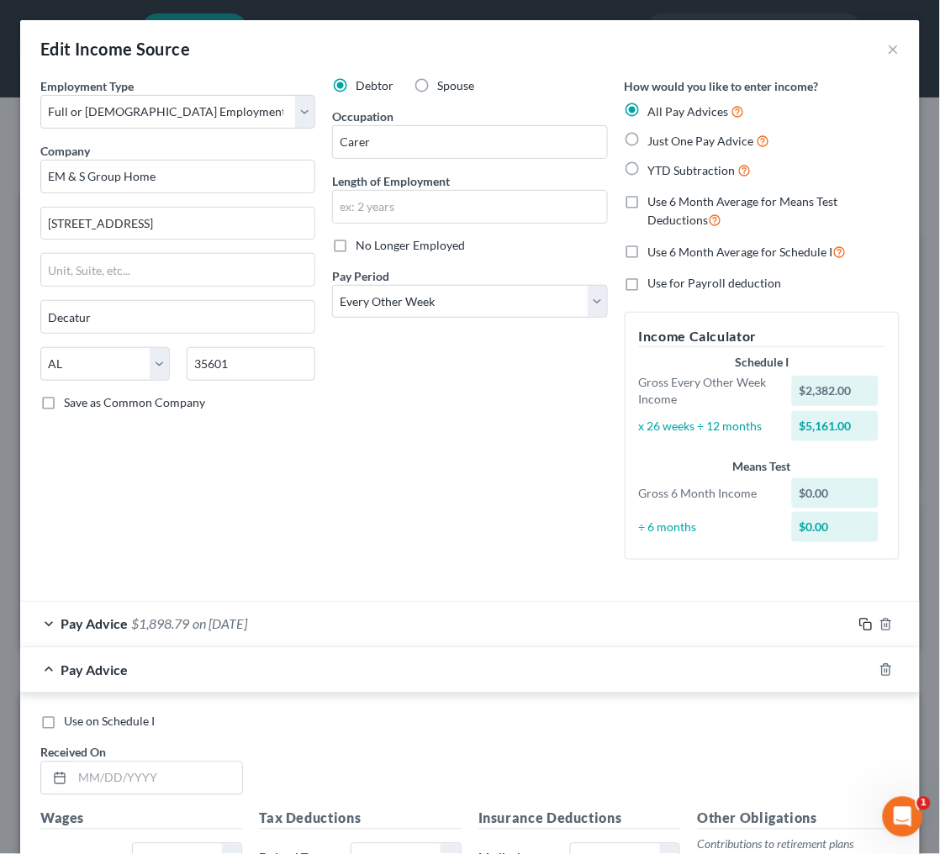
click at [867, 623] on rect "button" at bounding box center [868, 627] width 8 height 8
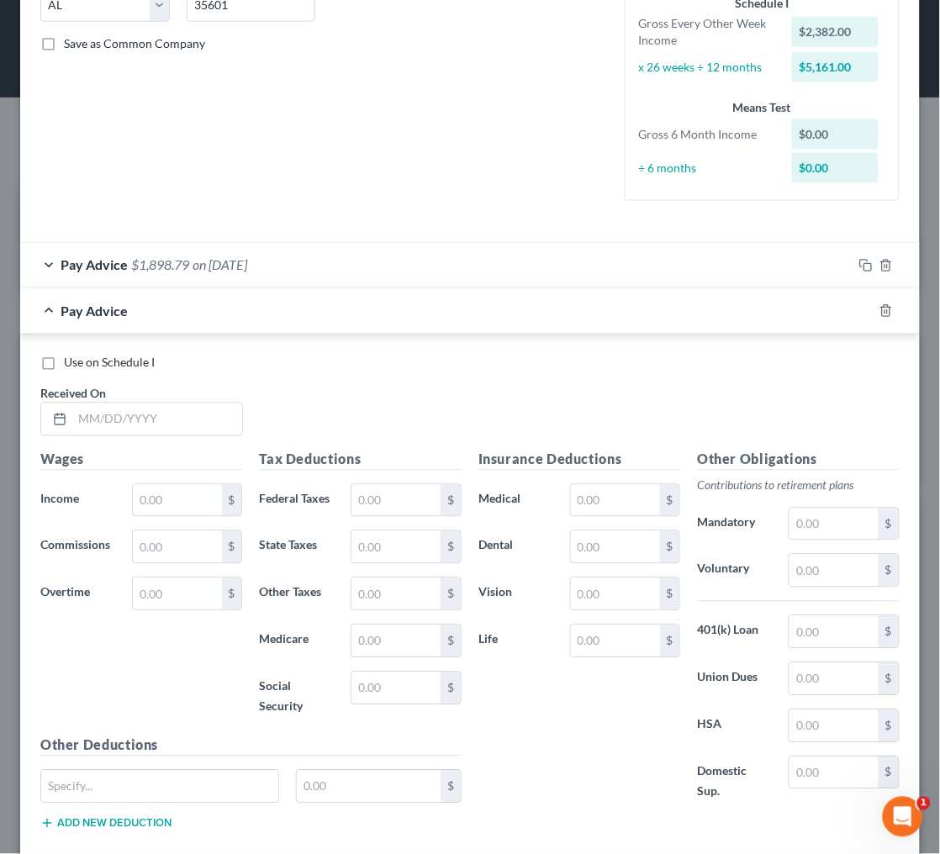
scroll to position [363, 0]
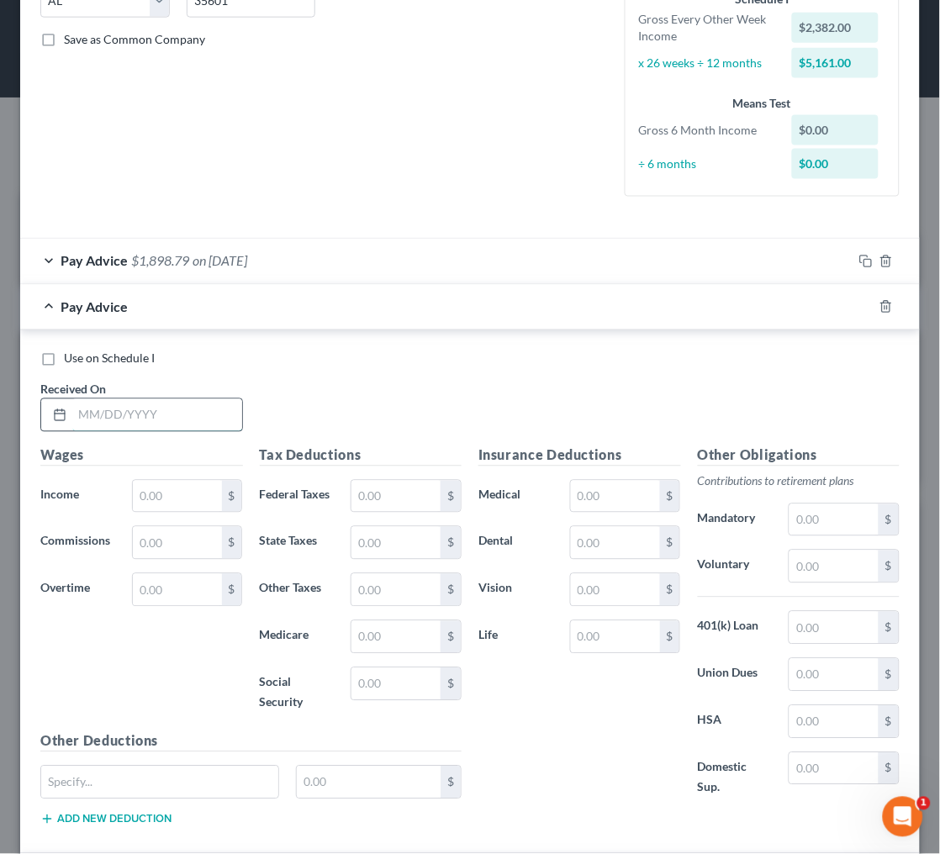
click at [134, 399] on input "text" at bounding box center [157, 415] width 170 height 32
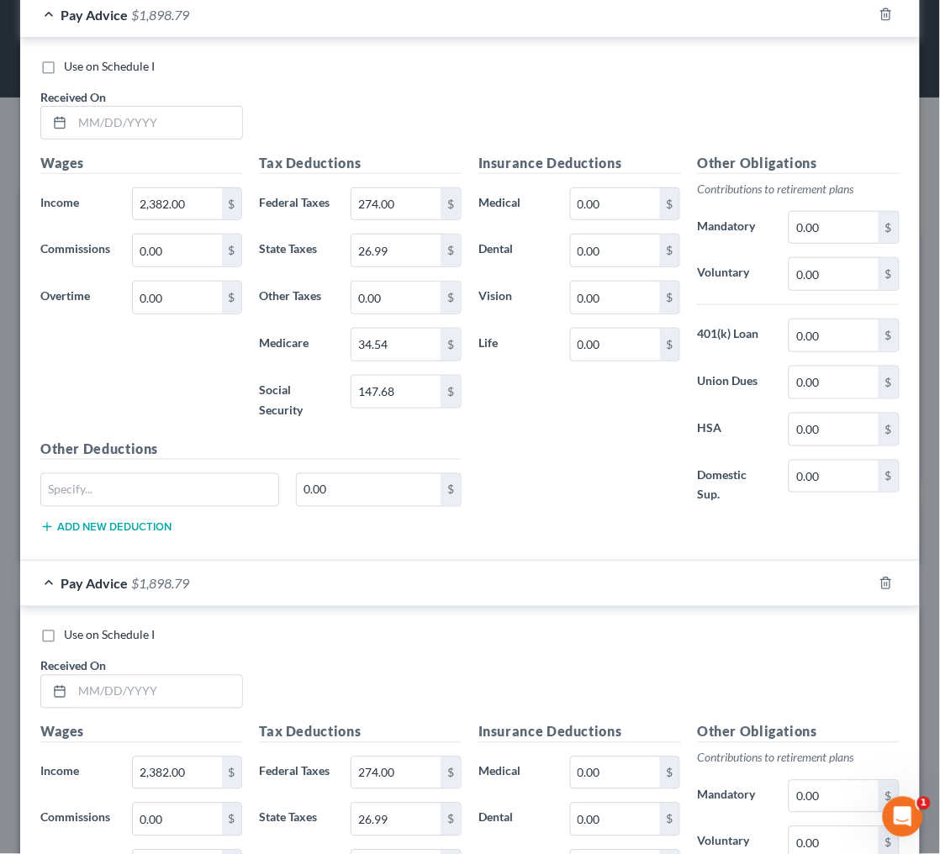
scroll to position [1731, 0]
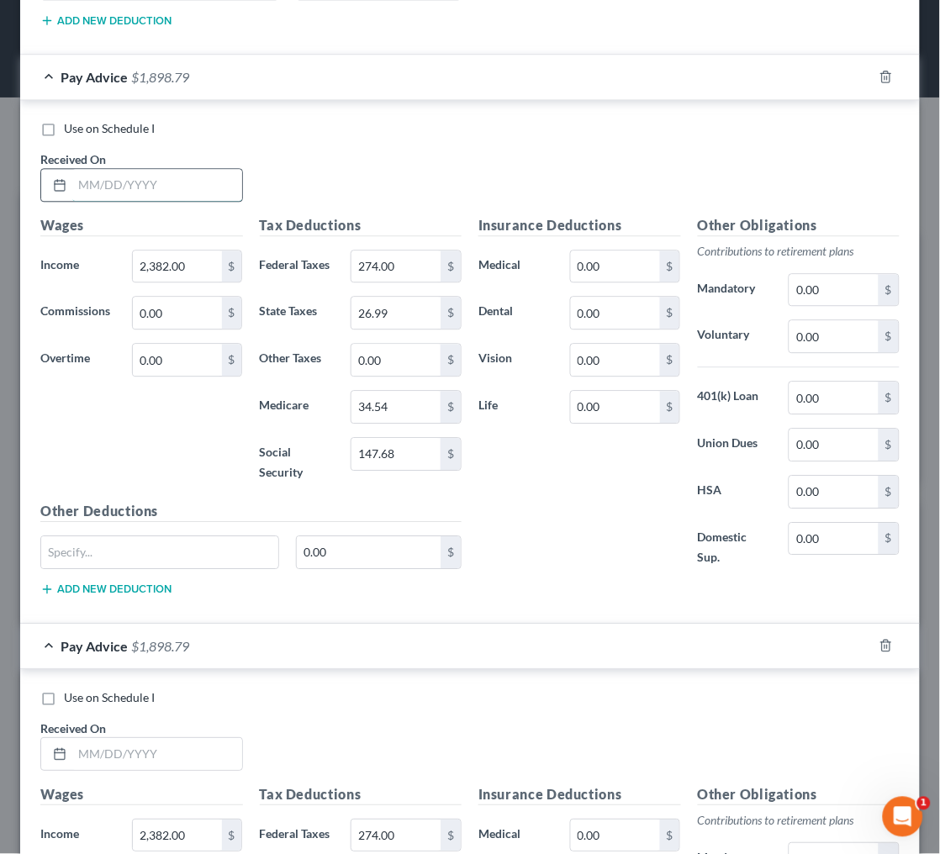
click at [182, 176] on input "text" at bounding box center [157, 185] width 170 height 32
type input "[DATE]"
click at [167, 741] on input "text" at bounding box center [157, 754] width 170 height 32
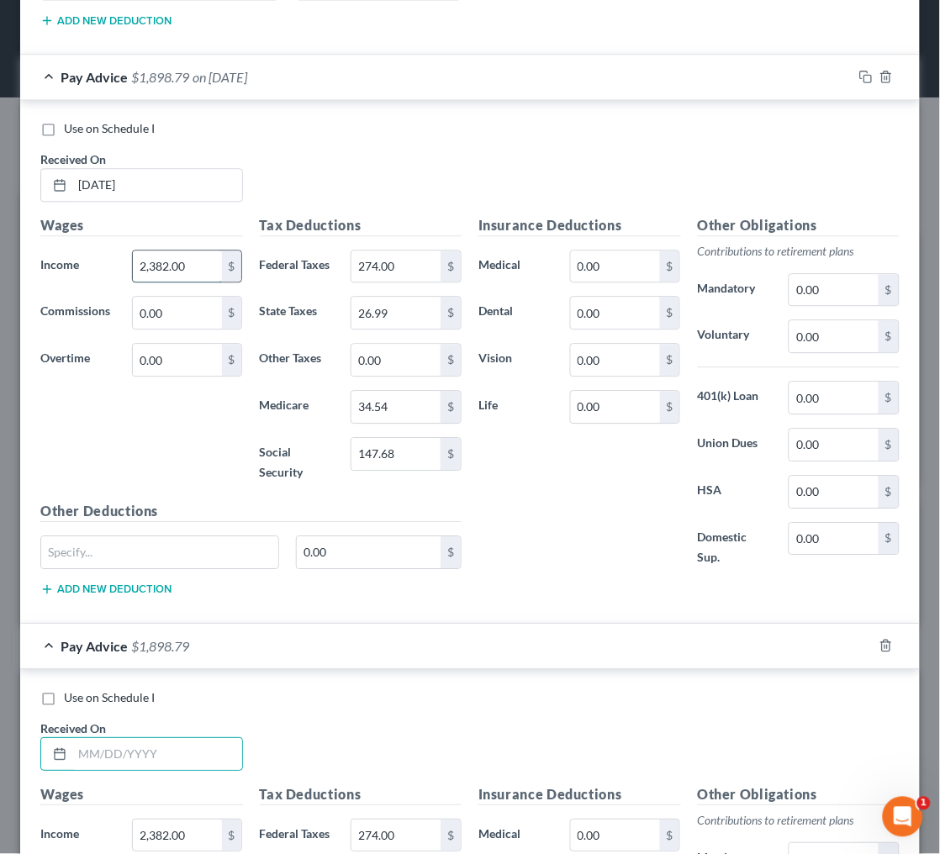
click at [165, 255] on input "2,382.00" at bounding box center [177, 266] width 89 height 32
type input "2,130"
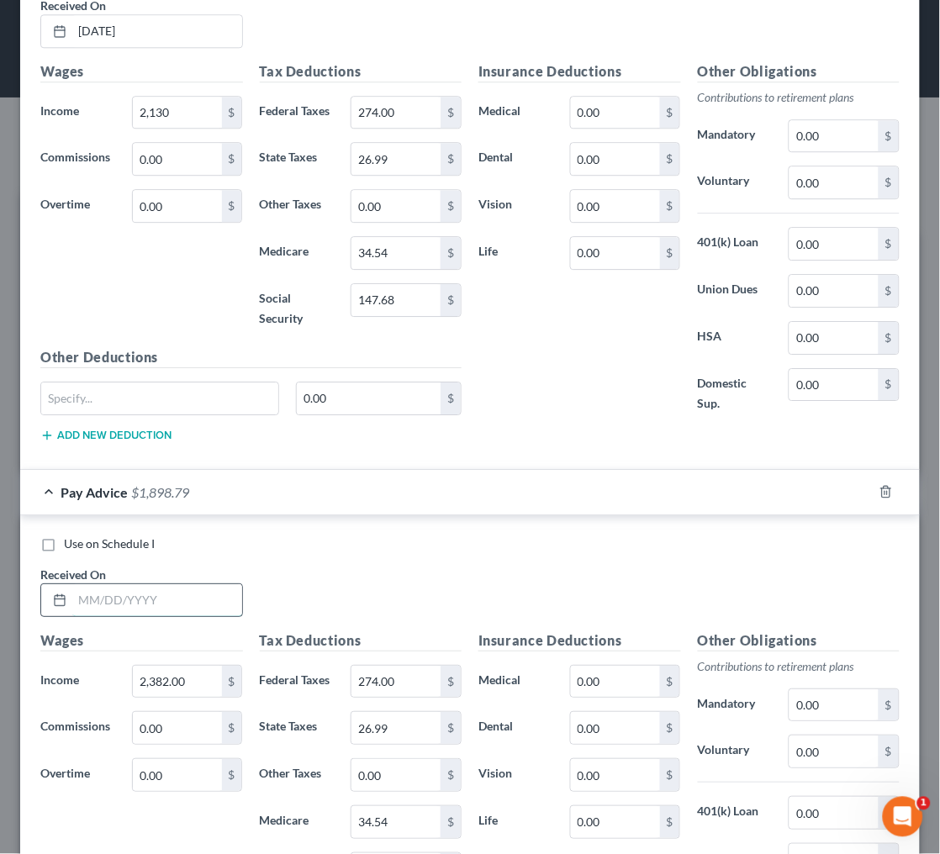
click at [116, 584] on input "text" at bounding box center [157, 600] width 170 height 32
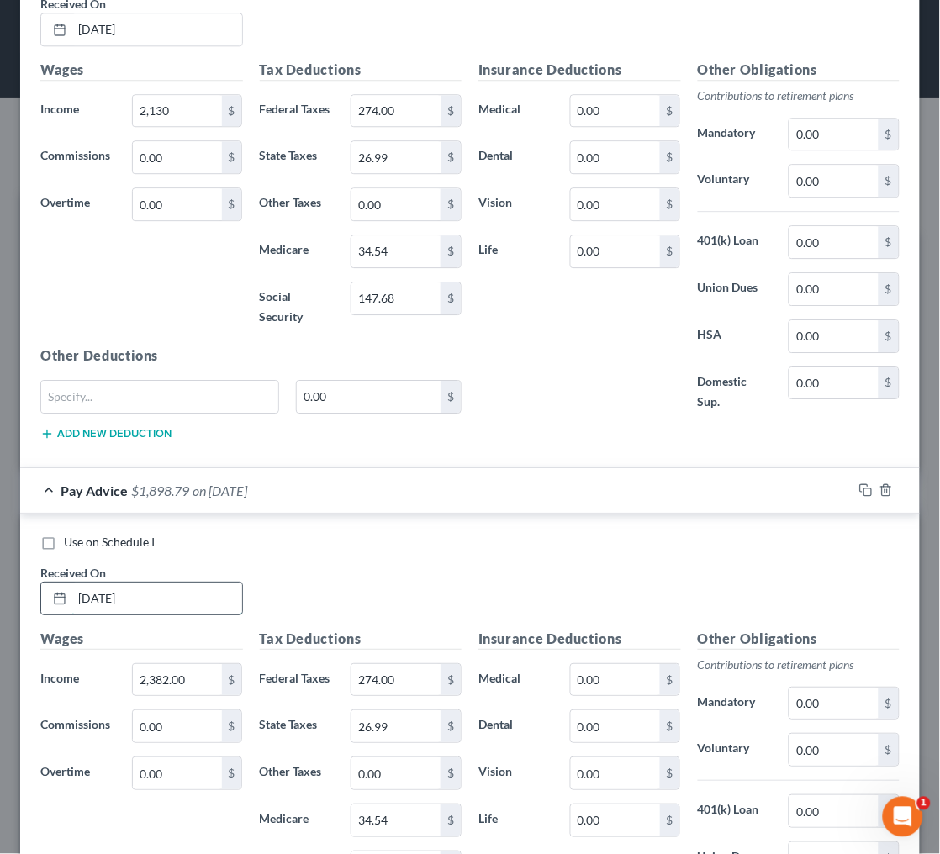
type input "[DATE]"
type input "2,076"
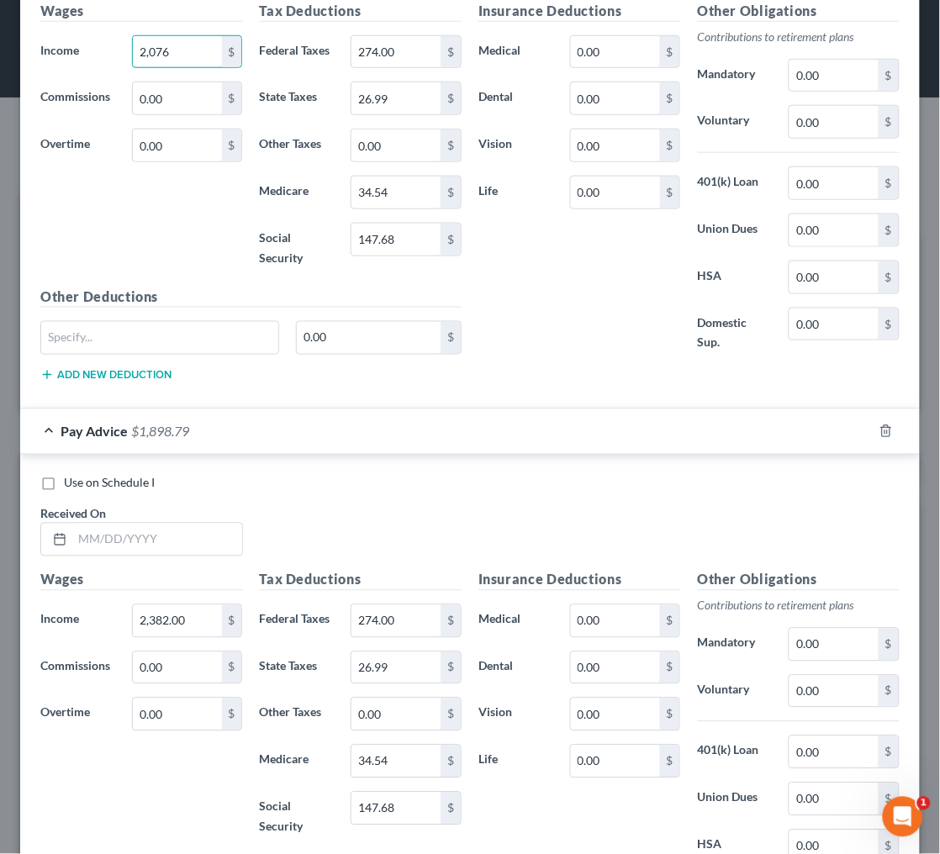
scroll to position [2559, 0]
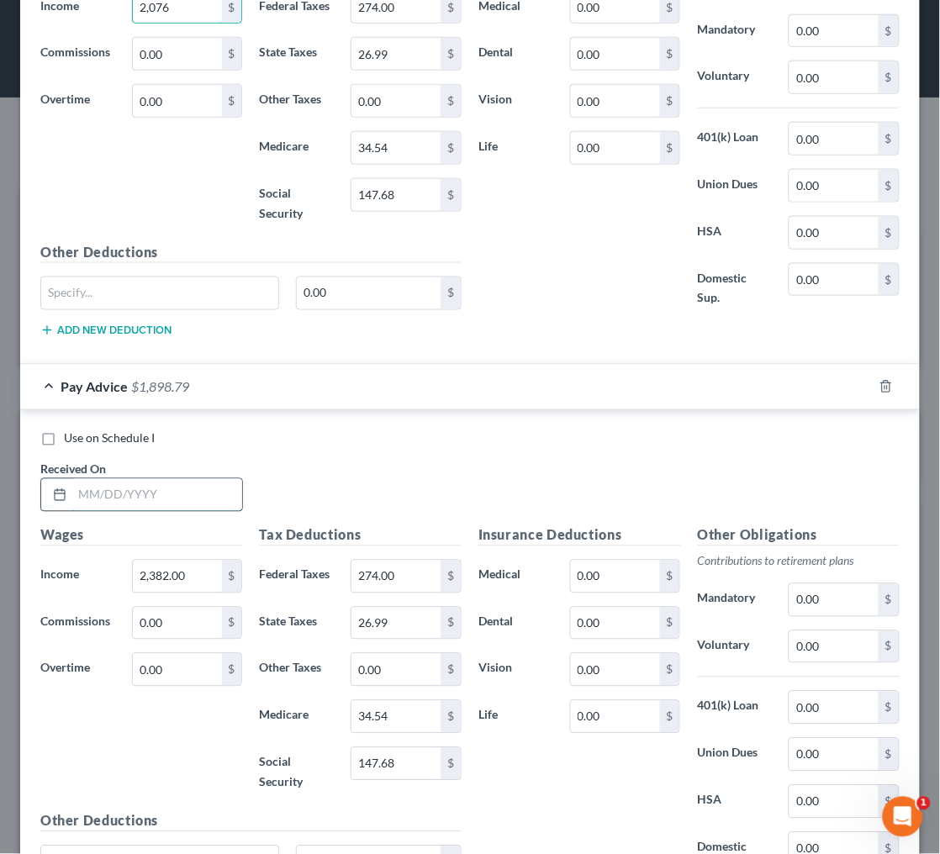
click at [144, 486] on input "text" at bounding box center [157, 495] width 170 height 32
type input "[DATE]"
type input "2,508"
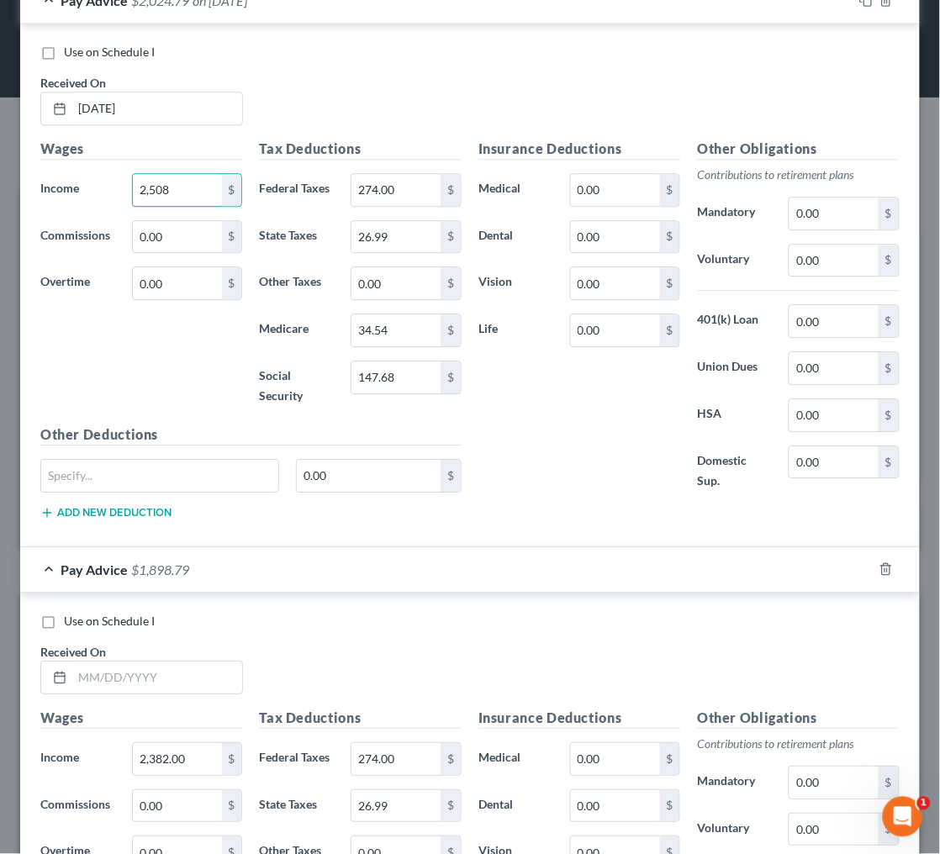
scroll to position [2964, 0]
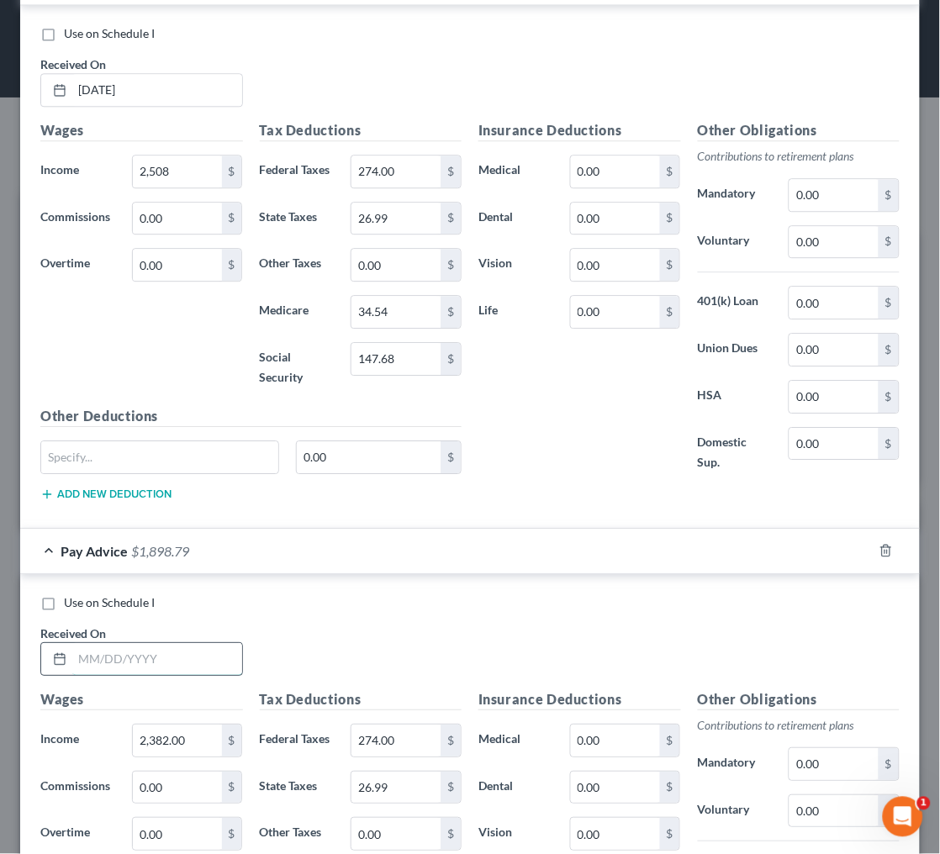
click at [166, 650] on input "text" at bounding box center [157, 659] width 170 height 32
type input "[DATE]"
type input "2,508"
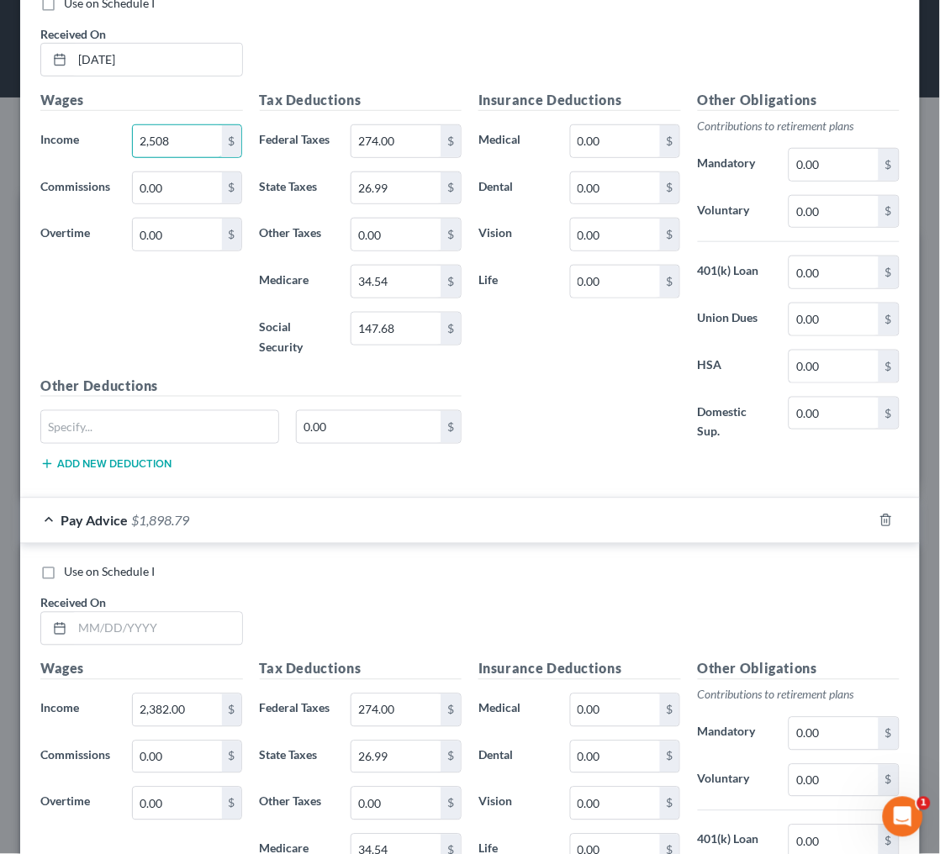
scroll to position [3584, 0]
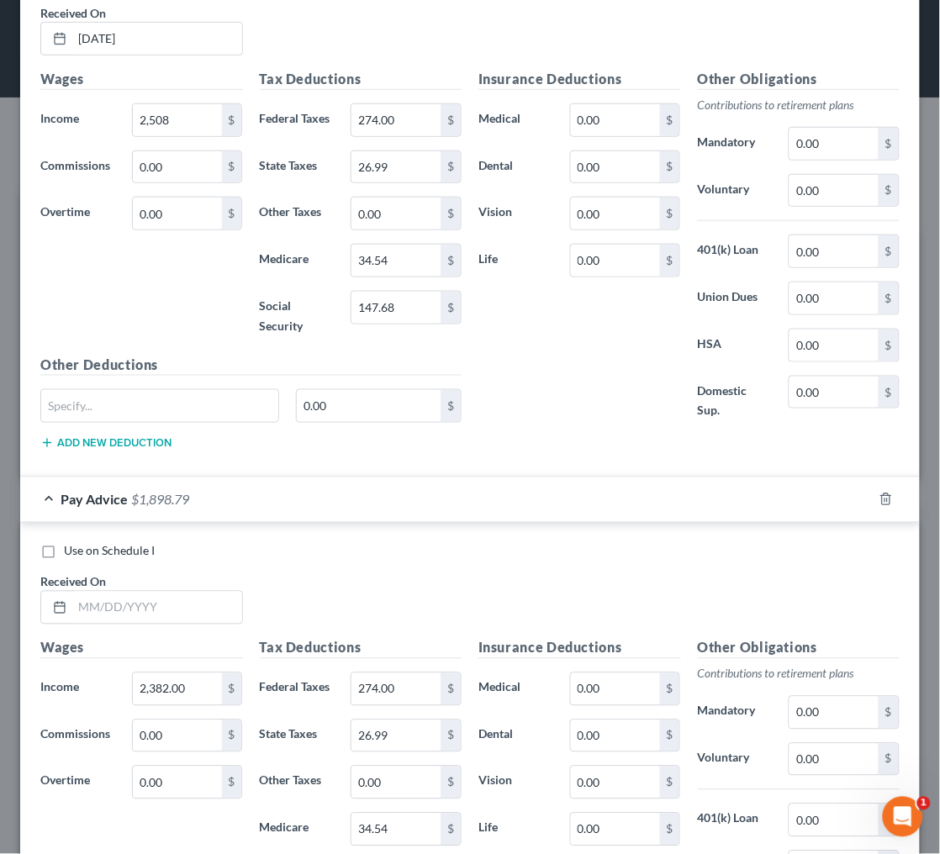
click at [184, 573] on div "Received On *" at bounding box center [141, 598] width 219 height 51
click at [171, 592] on input "text" at bounding box center [157, 608] width 170 height 32
type input "[DATE]"
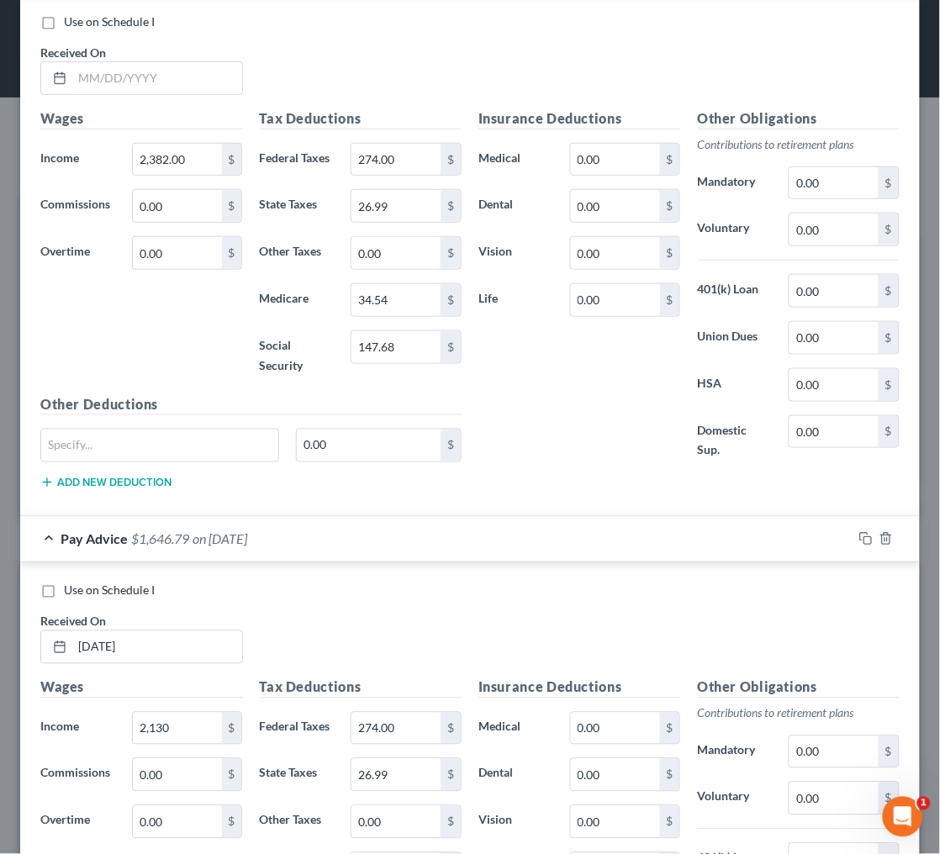
scroll to position [761, 0]
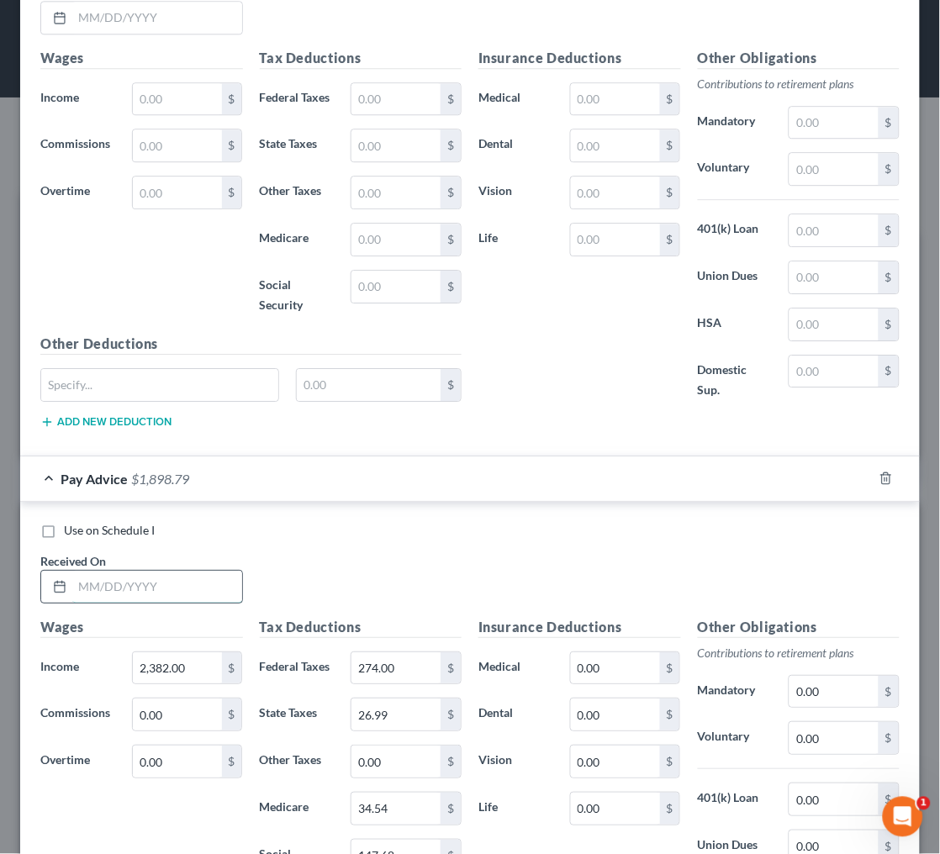
click at [128, 572] on input "text" at bounding box center [157, 587] width 170 height 32
type input "[DATE]"
type input "1,128"
click at [869, 471] on icon "button" at bounding box center [865, 477] width 13 height 13
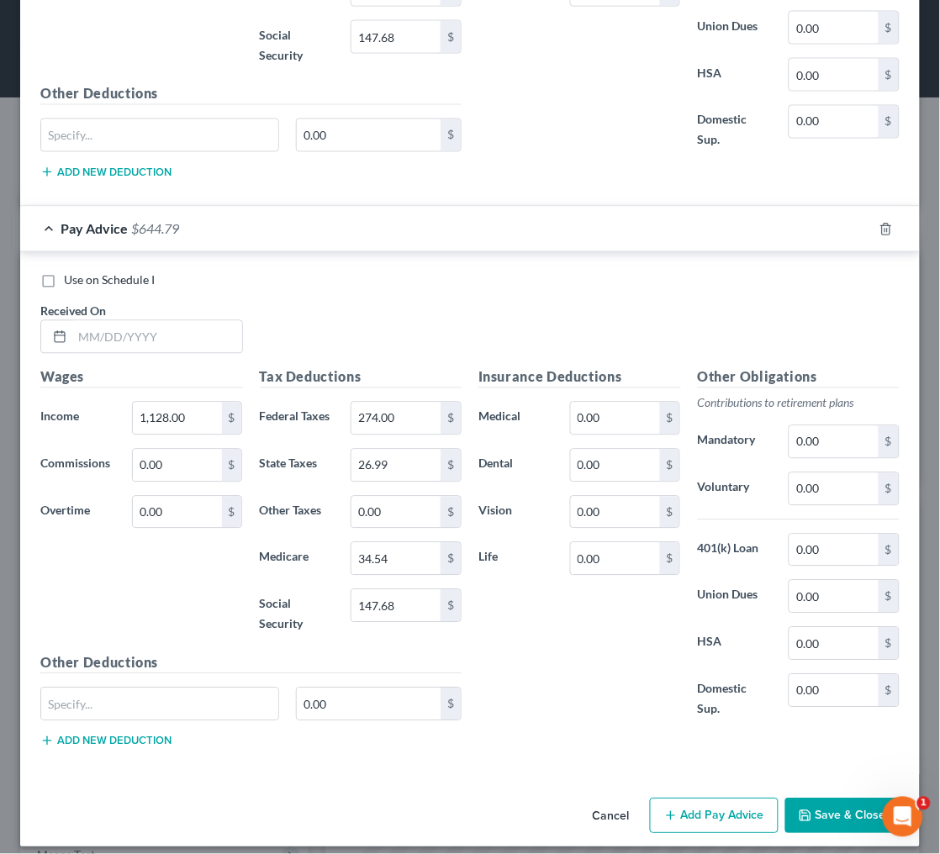
scroll to position [3898, 0]
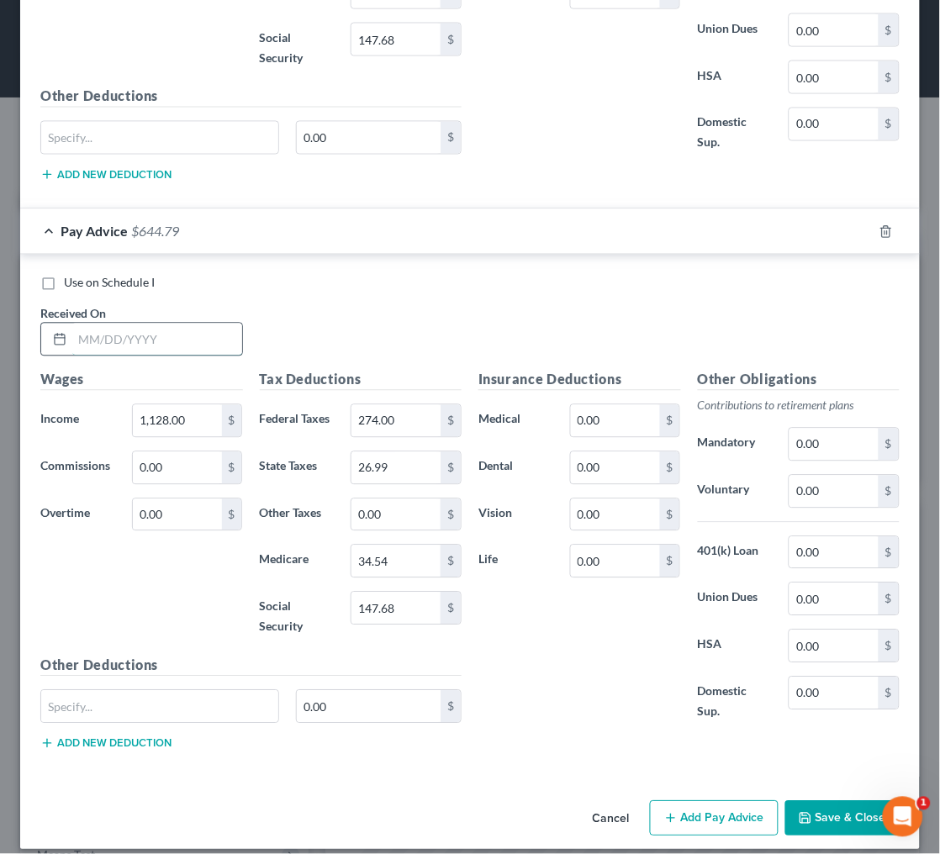
click at [136, 329] on input "text" at bounding box center [157, 340] width 170 height 32
type input "[DATE]"
click at [733, 801] on button "Add Pay Advice" at bounding box center [714, 818] width 129 height 35
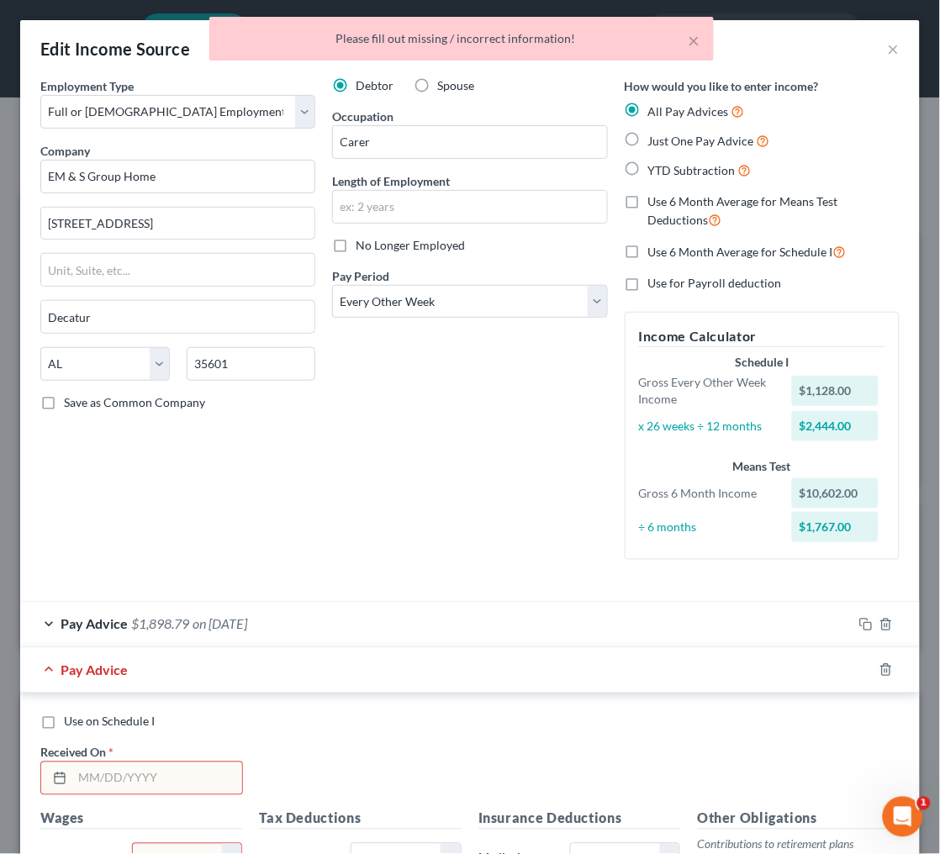
scroll to position [0, 0]
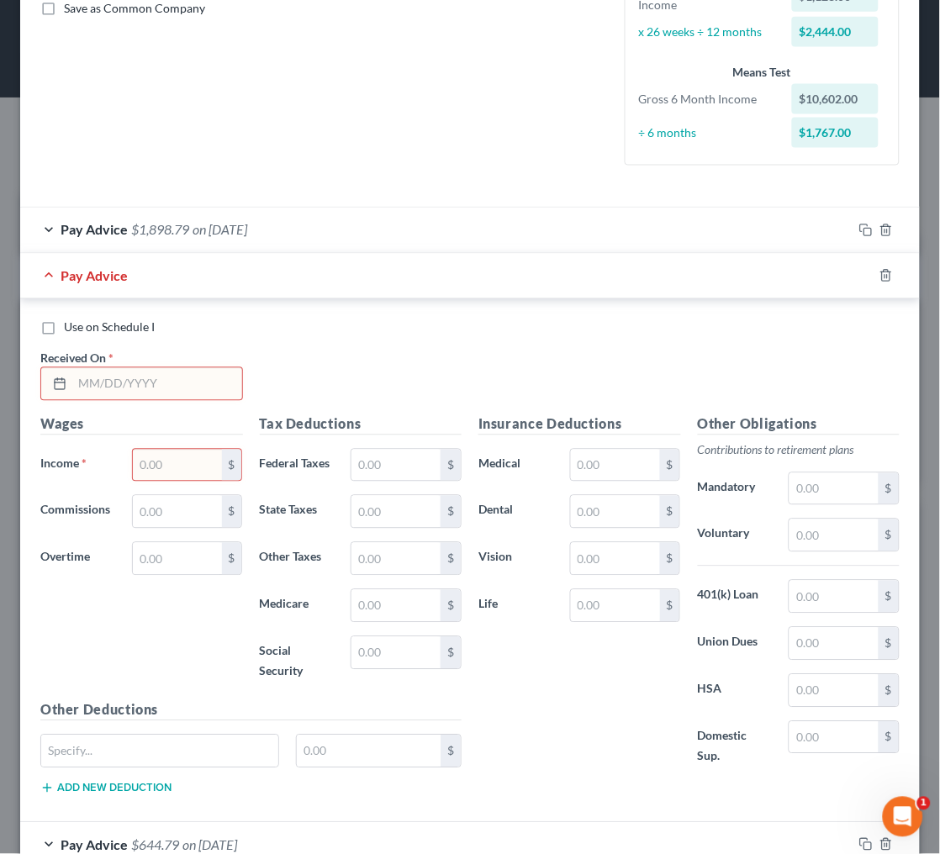
click at [174, 373] on input "text" at bounding box center [157, 384] width 170 height 32
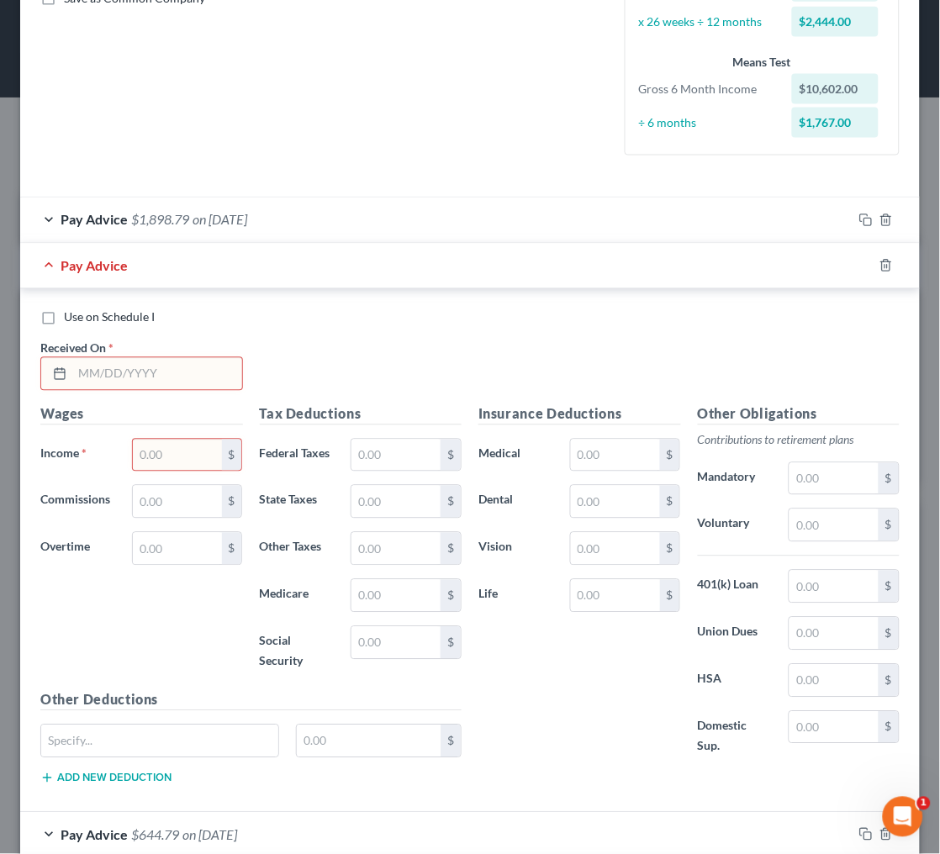
scroll to position [402, 0]
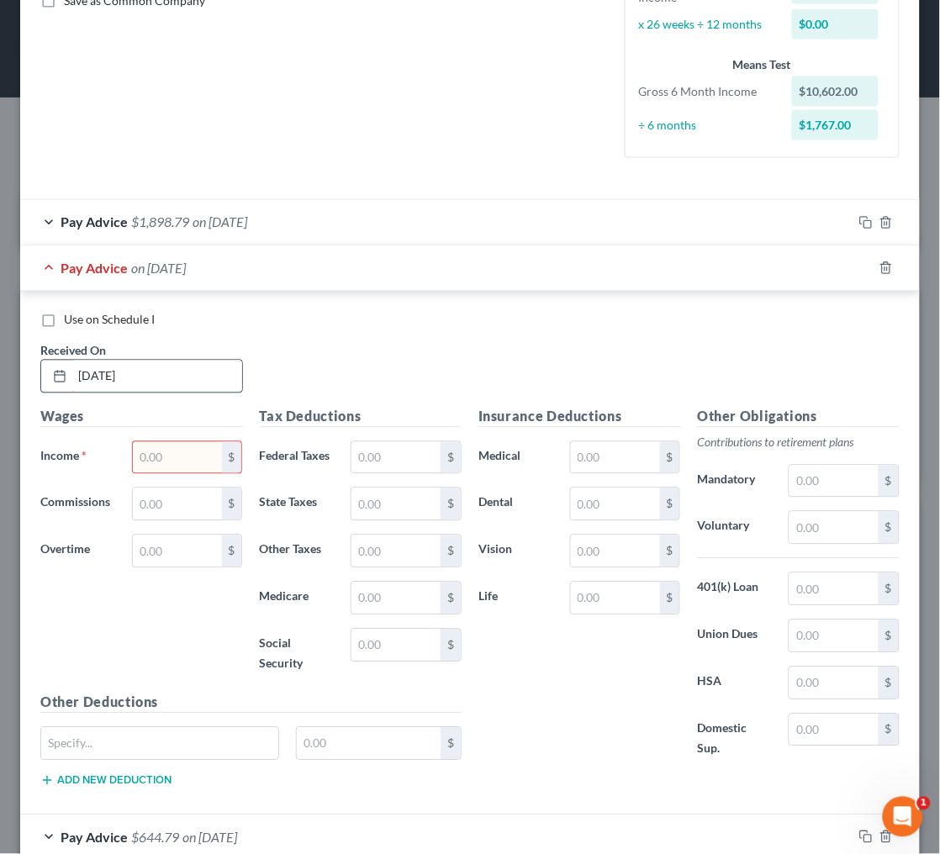
type input "[DATE]"
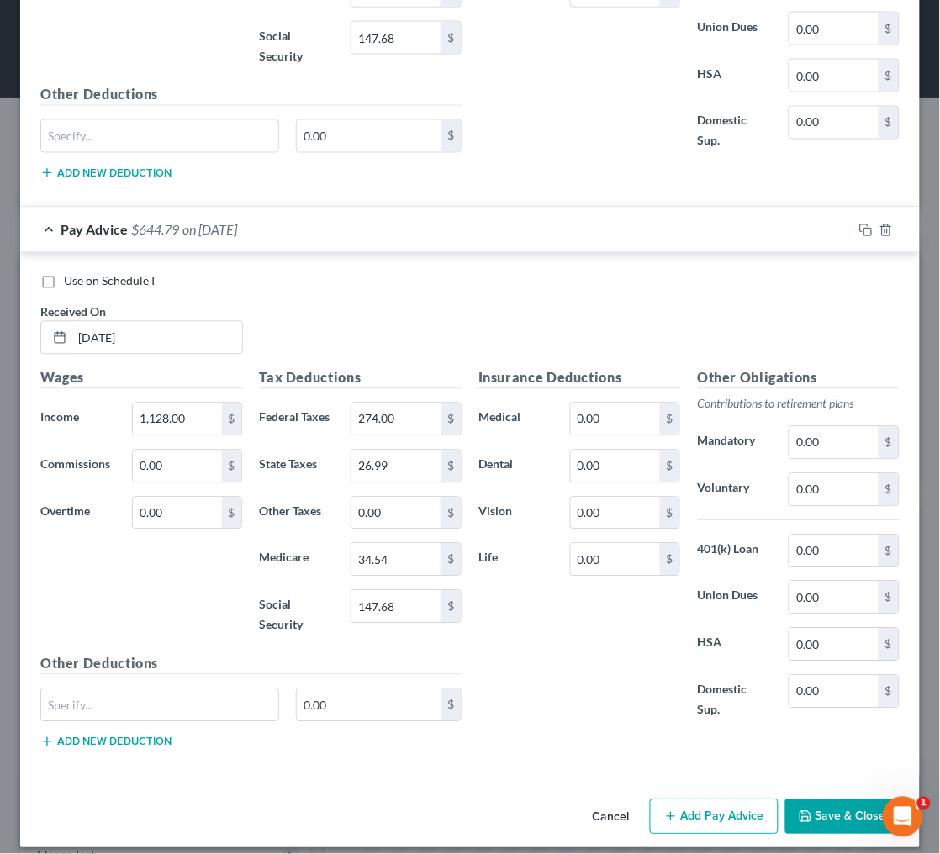
scroll to position [3898, 0]
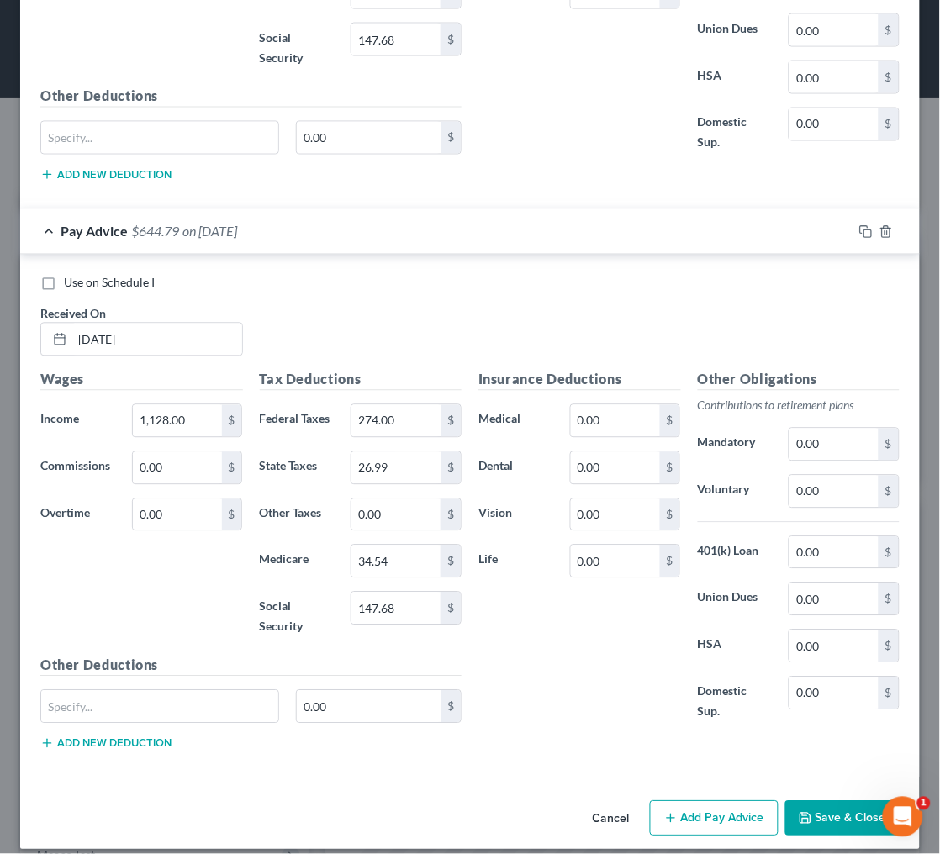
type input "615"
click at [831, 810] on button "Save & Close" at bounding box center [842, 818] width 114 height 35
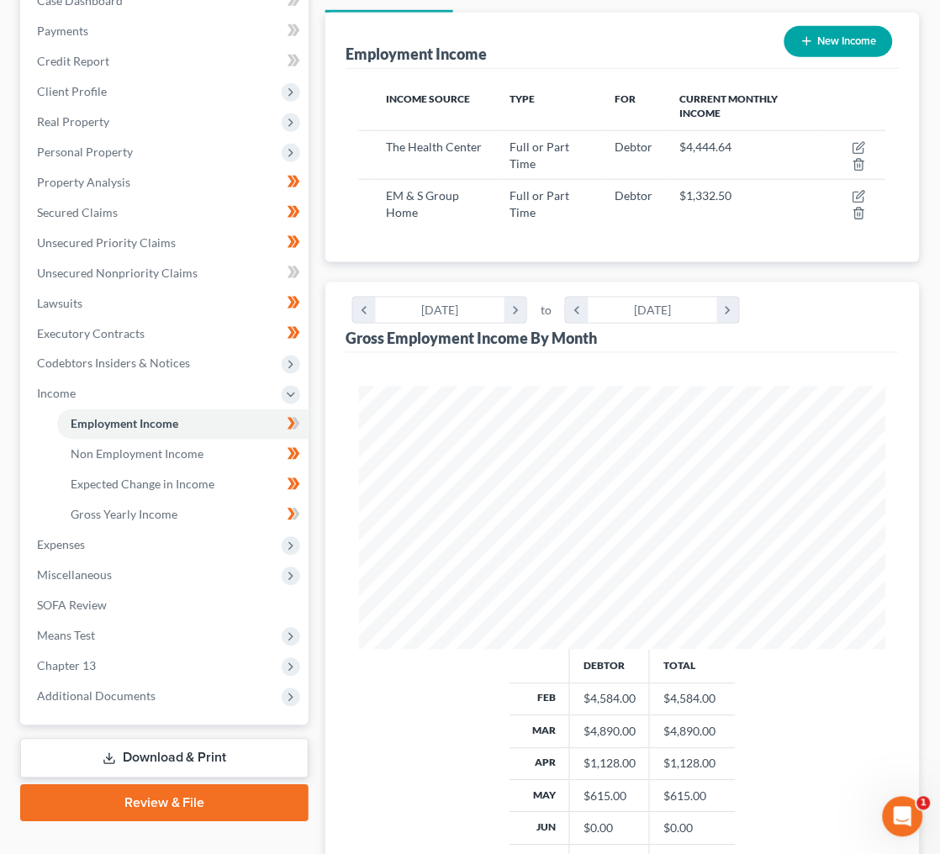
scroll to position [175, 0]
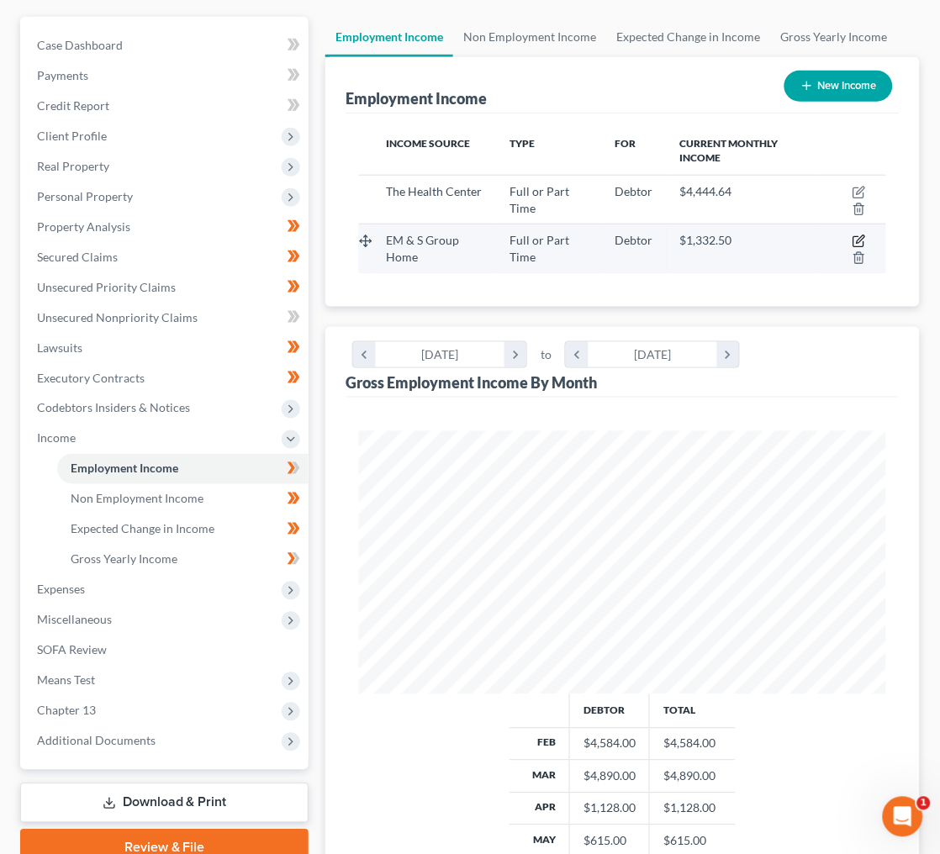
click at [856, 234] on icon "button" at bounding box center [858, 240] width 13 height 13
select select "0"
select select "2"
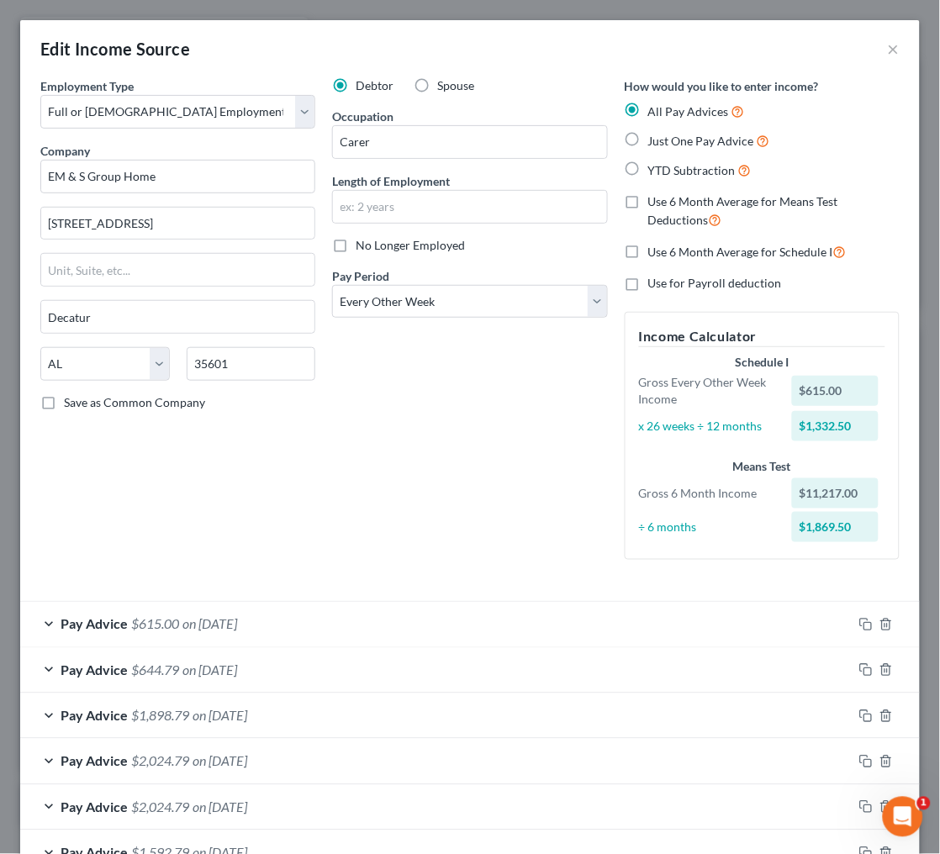
click at [201, 662] on span "on [DATE]" at bounding box center [209, 670] width 55 height 16
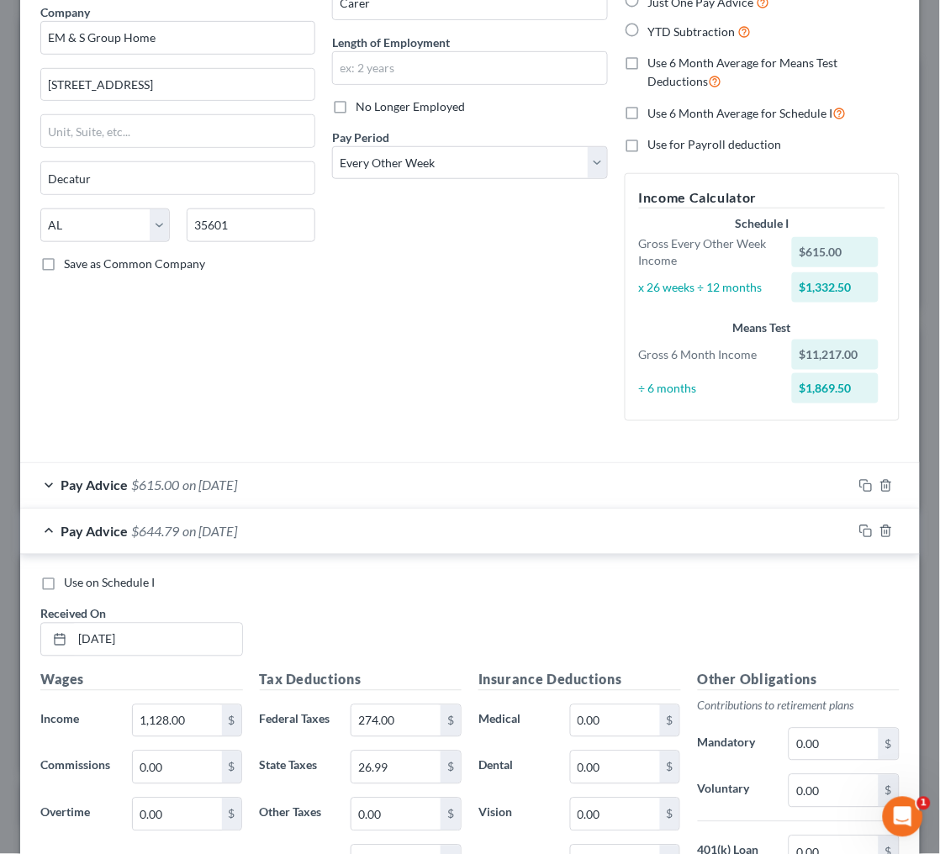
scroll to position [141, 0]
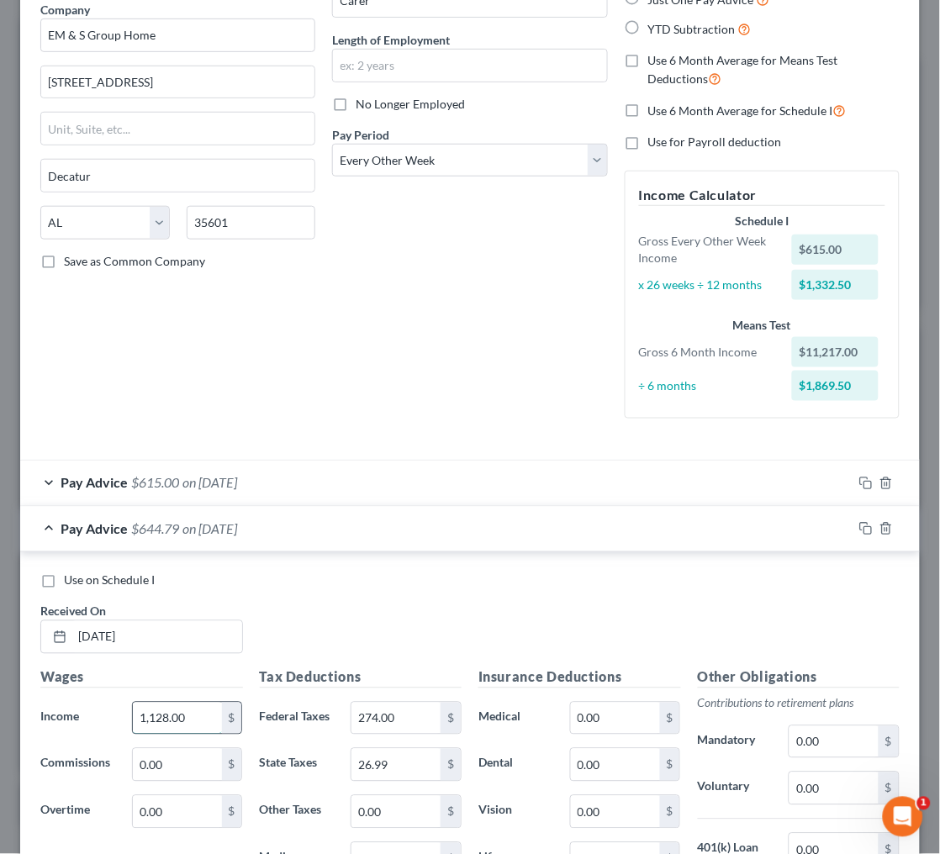
click at [187, 708] on input "1,128.00" at bounding box center [177, 719] width 89 height 32
type input "1,014"
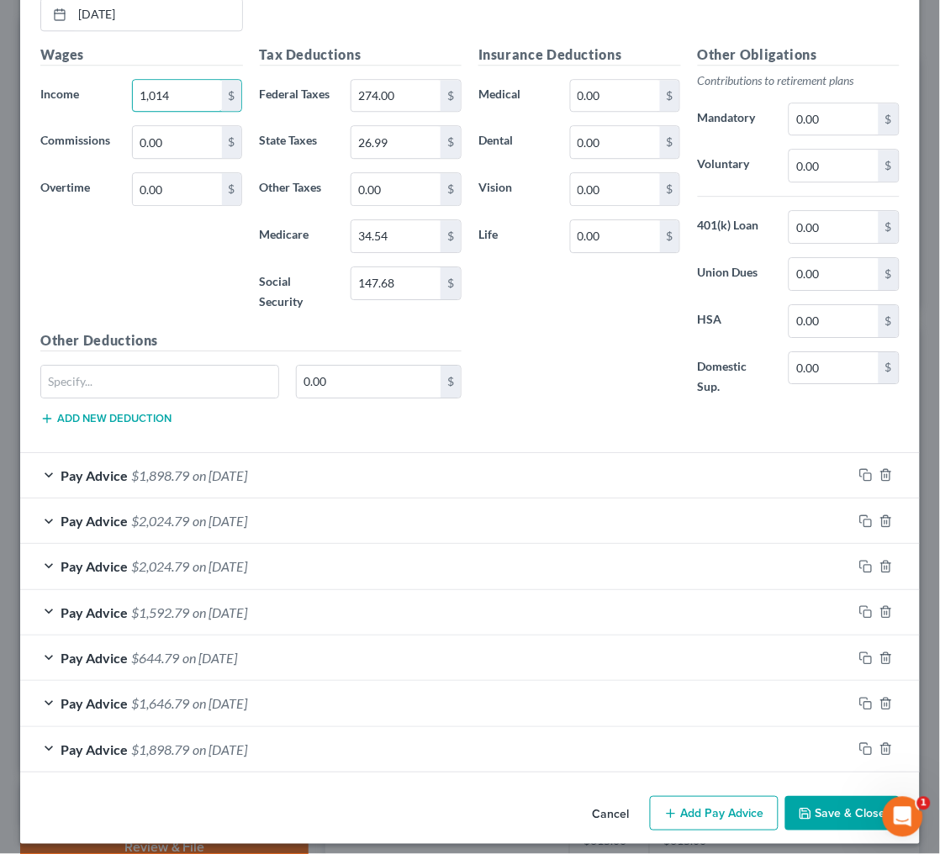
scroll to position [762, 0]
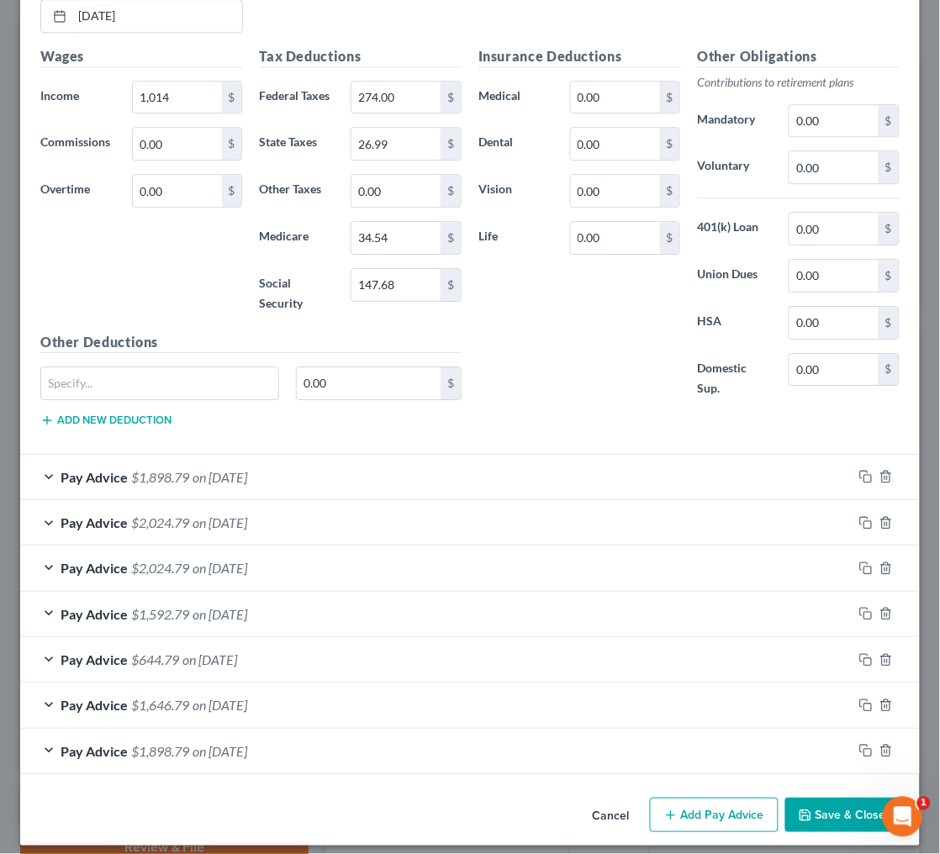
click at [817, 802] on button "Save & Close" at bounding box center [842, 815] width 114 height 35
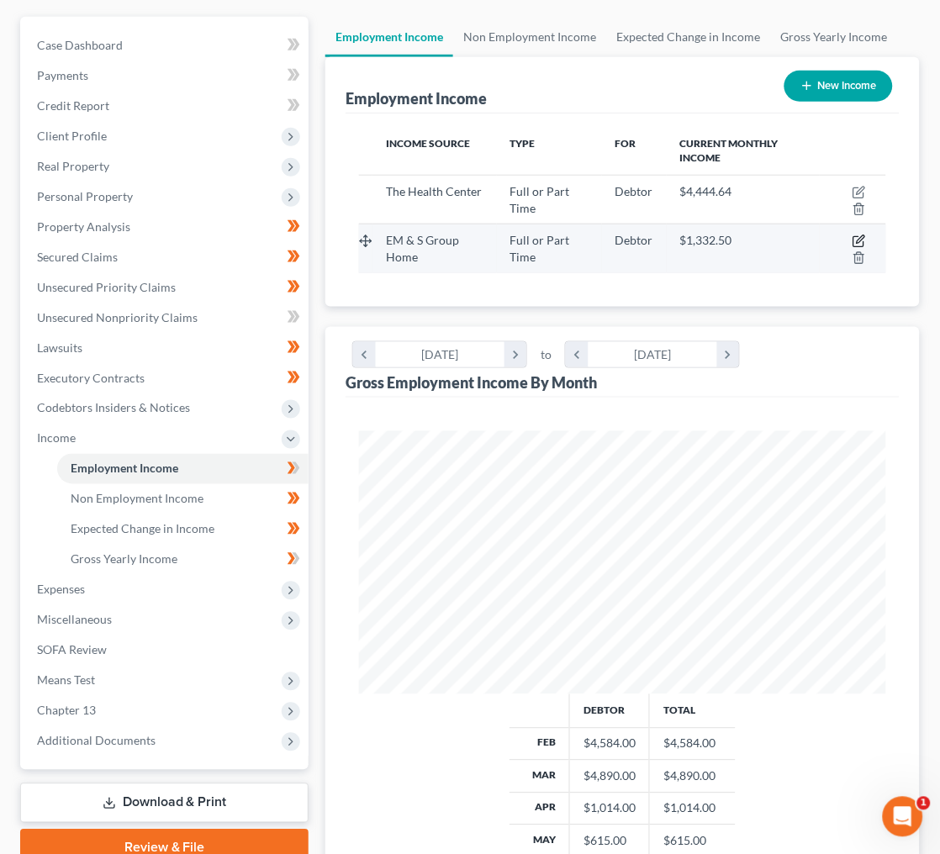
click at [861, 234] on icon "button" at bounding box center [858, 240] width 13 height 13
select select "0"
select select "2"
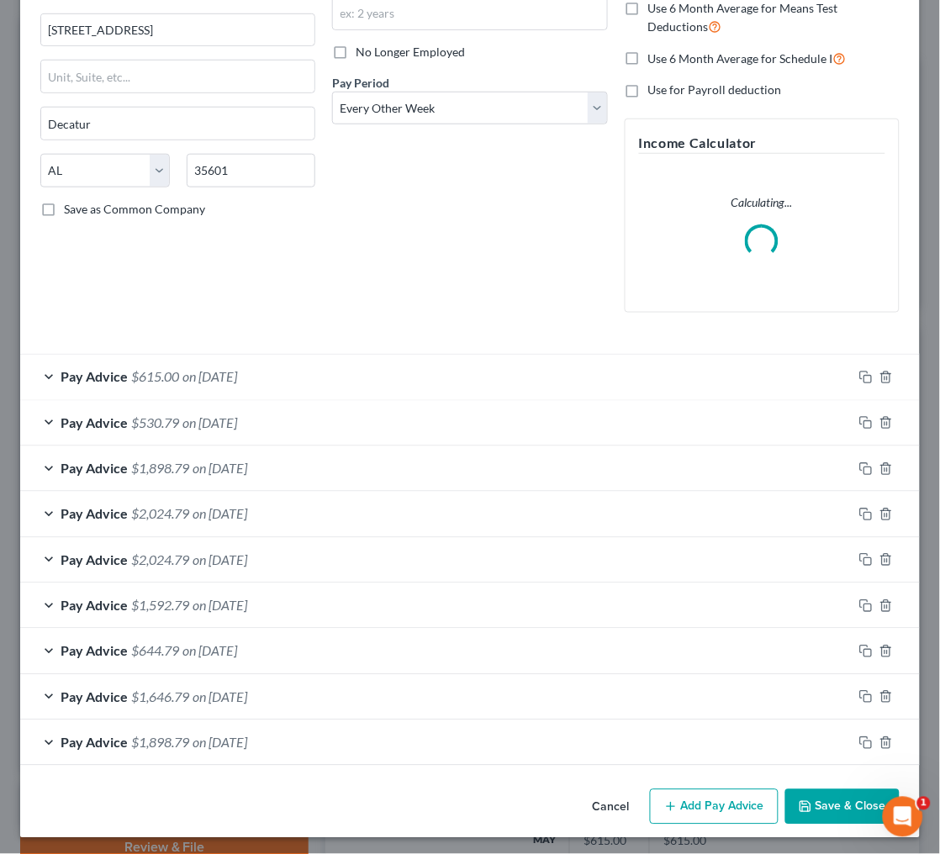
scroll to position [192, 0]
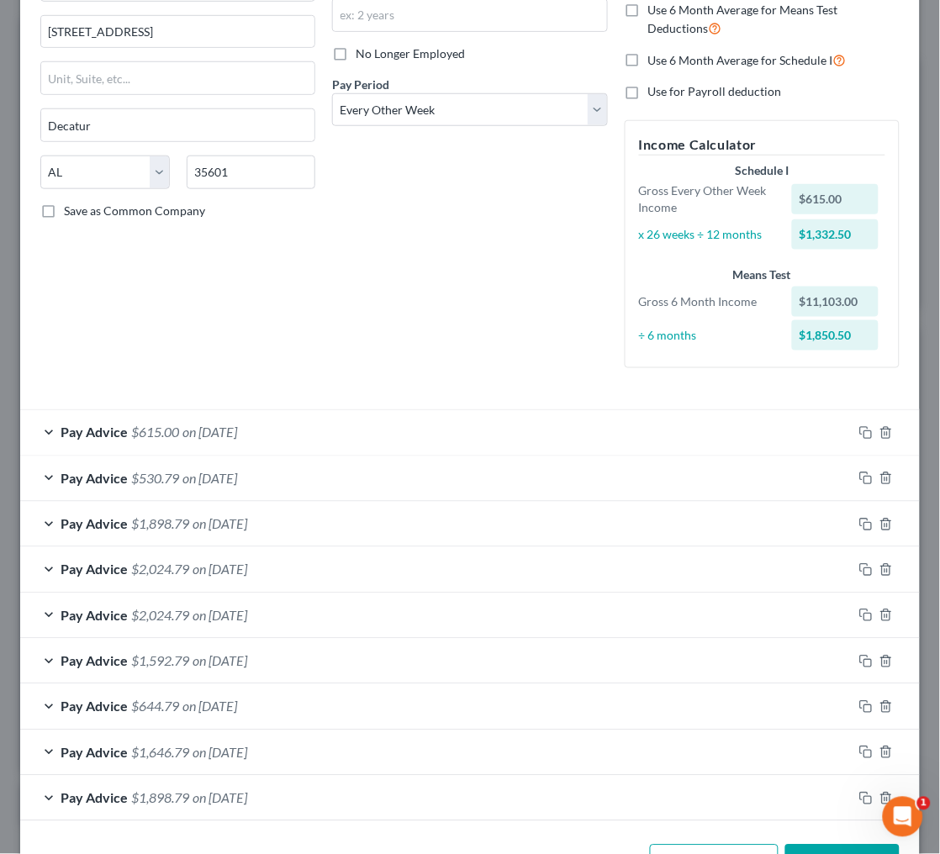
click at [848, 845] on button "Save & Close" at bounding box center [842, 862] width 114 height 35
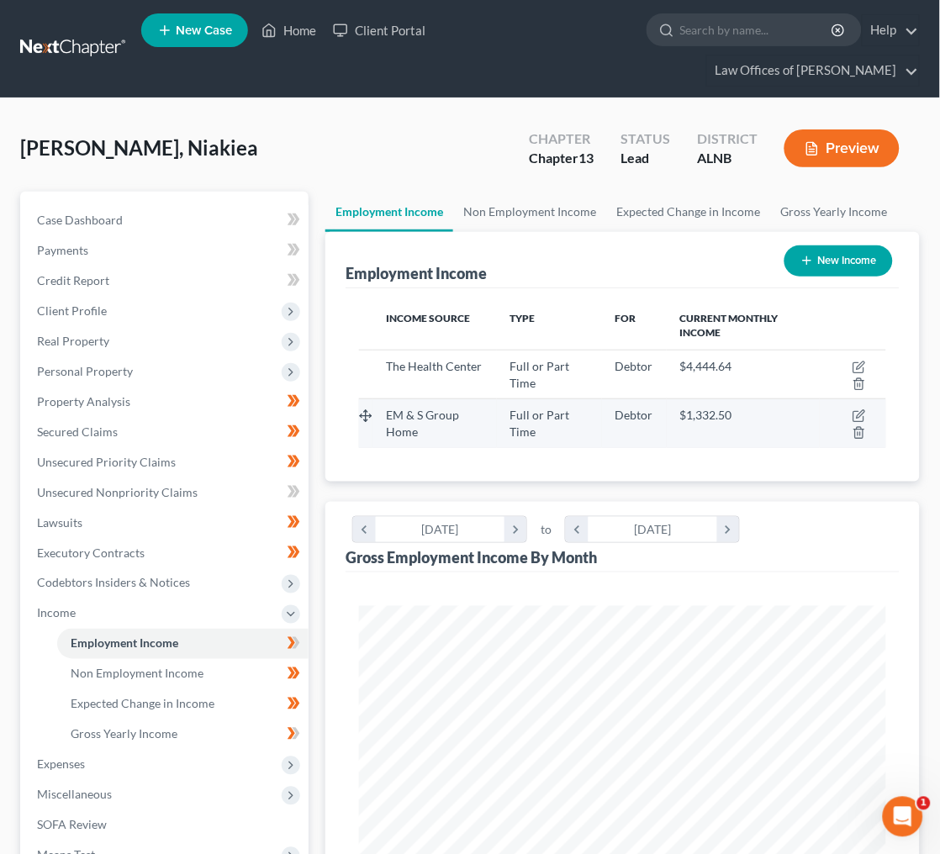
scroll to position [0, 0]
click at [855, 409] on icon "button" at bounding box center [858, 415] width 13 height 13
select select "0"
select select "2"
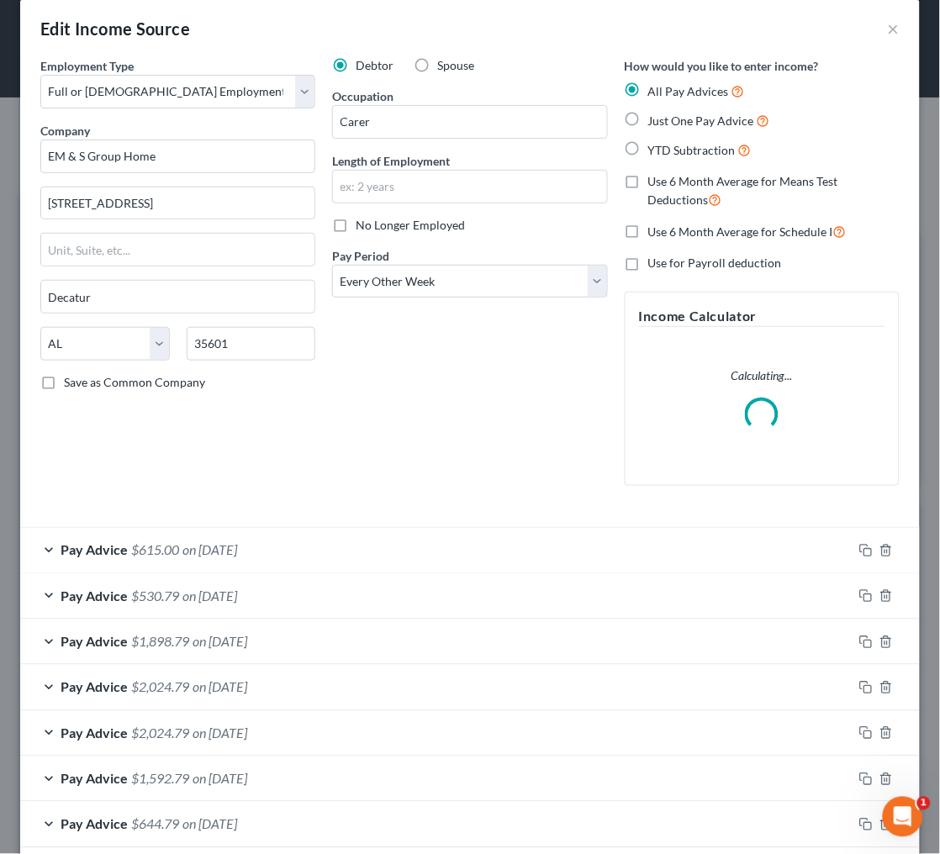
click at [144, 681] on span "$2,024.79" at bounding box center [160, 687] width 58 height 16
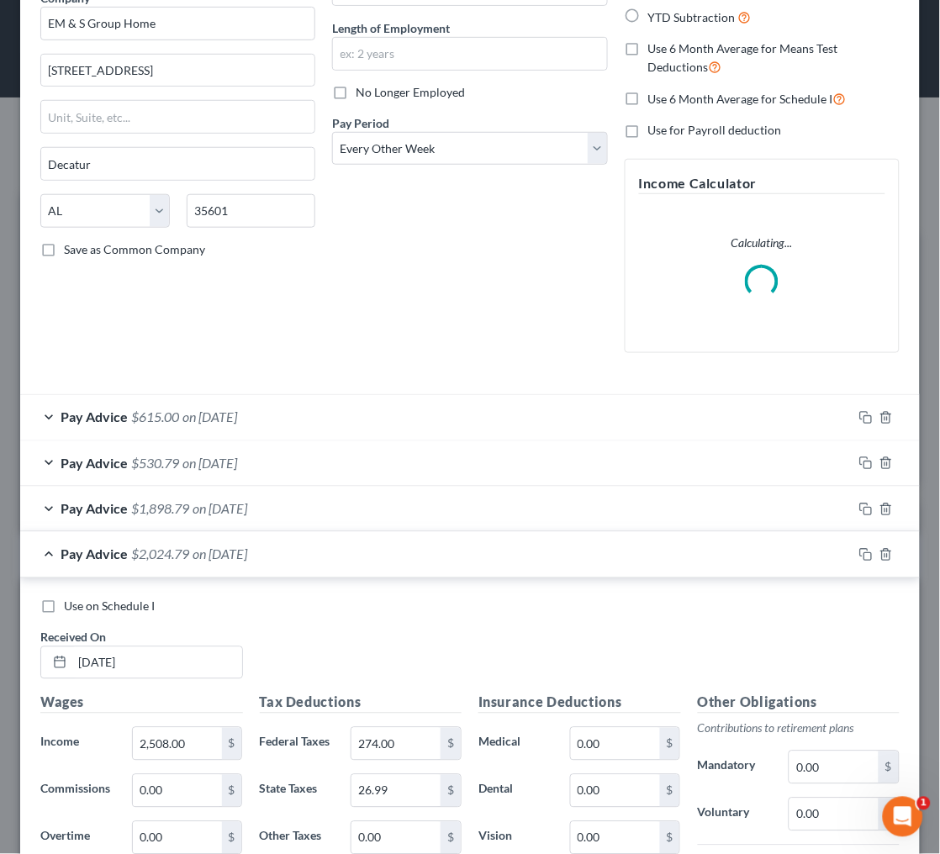
scroll to position [153, 0]
click at [191, 490] on div "Pay Advice $1,898.79 on [DATE]" at bounding box center [436, 509] width 832 height 45
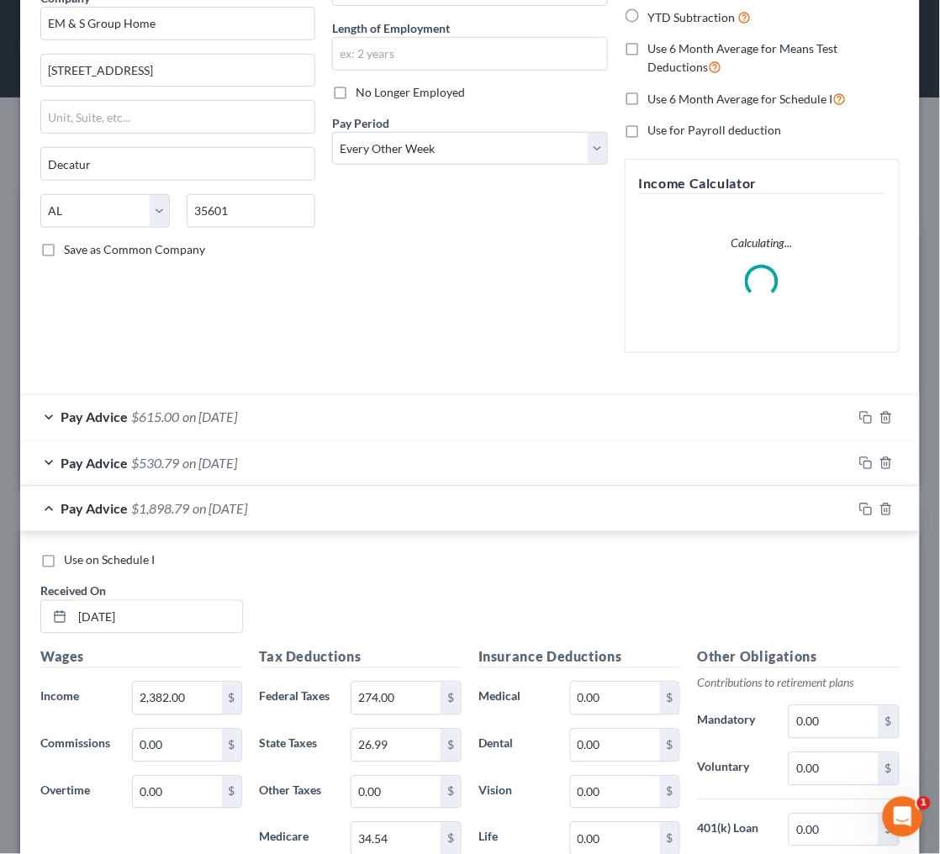
scroll to position [175, 0]
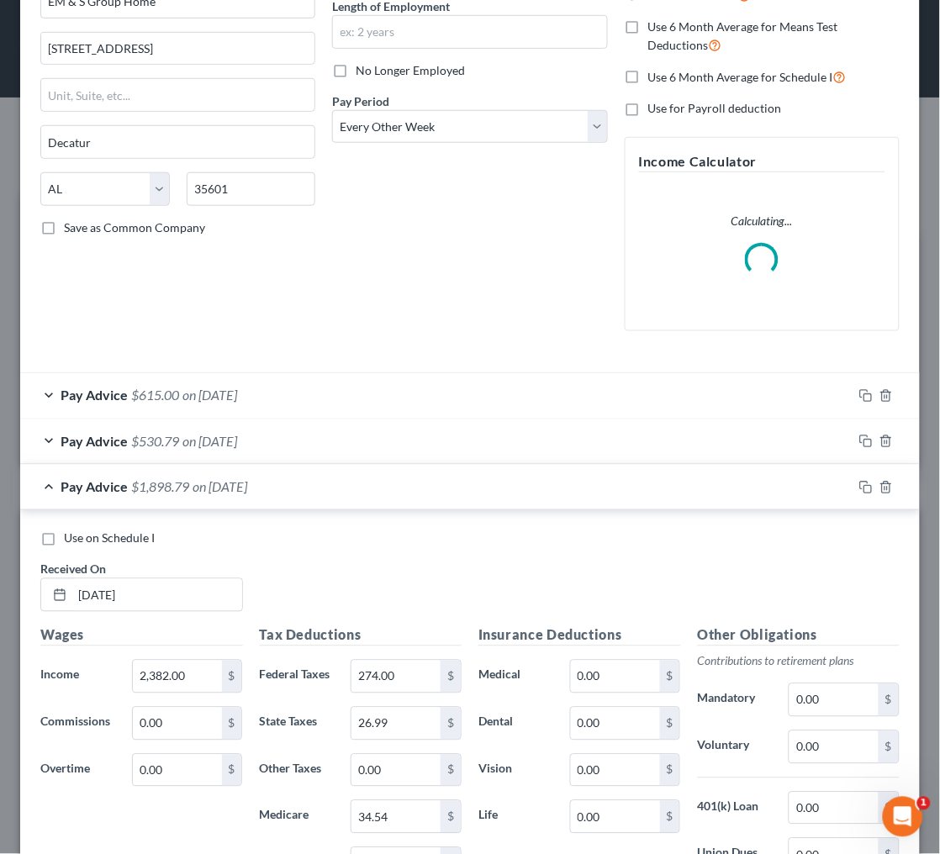
click at [187, 687] on div "Wages Income * 2,382.00 $ Commissions 0.00 $ Overtime 0.00 $" at bounding box center [141, 768] width 219 height 286
click at [182, 668] on input "2,382.00" at bounding box center [177, 677] width 89 height 32
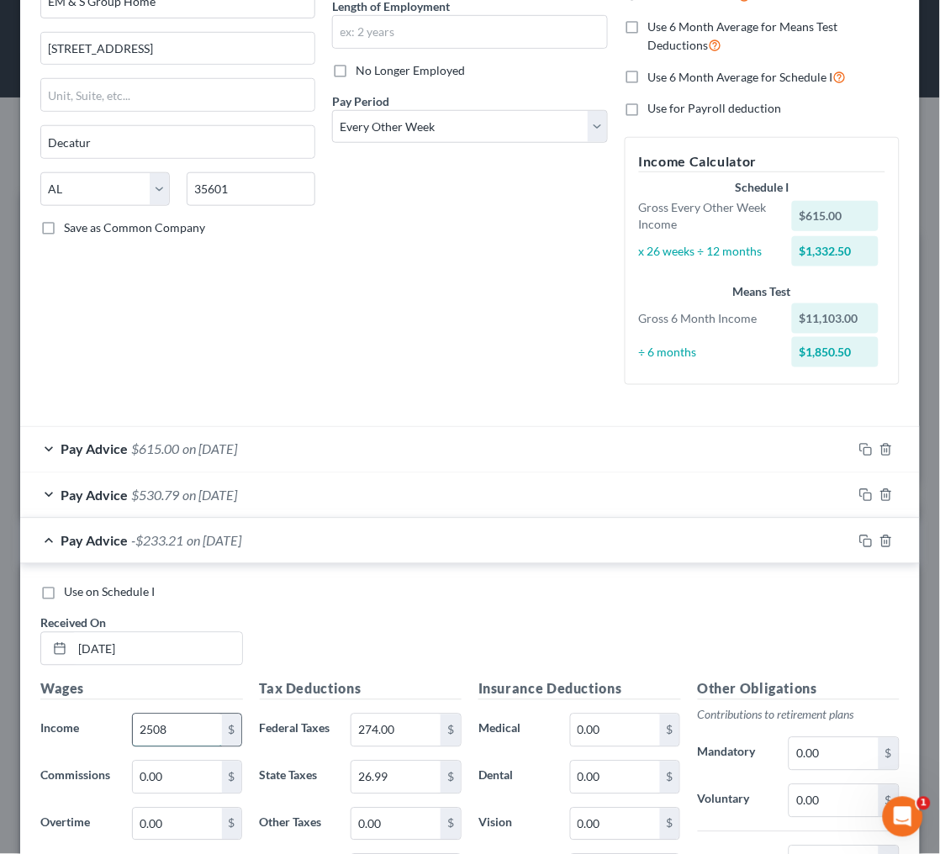
type input "2,508"
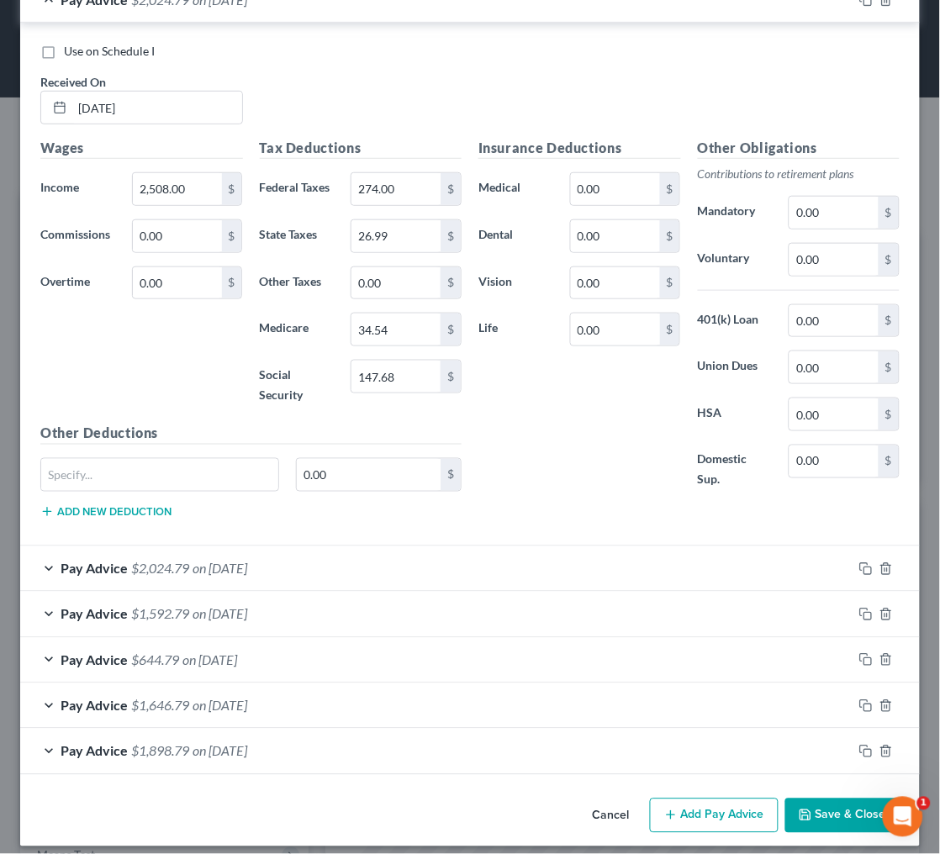
click at [819, 798] on button "Save & Close" at bounding box center [842, 815] width 114 height 35
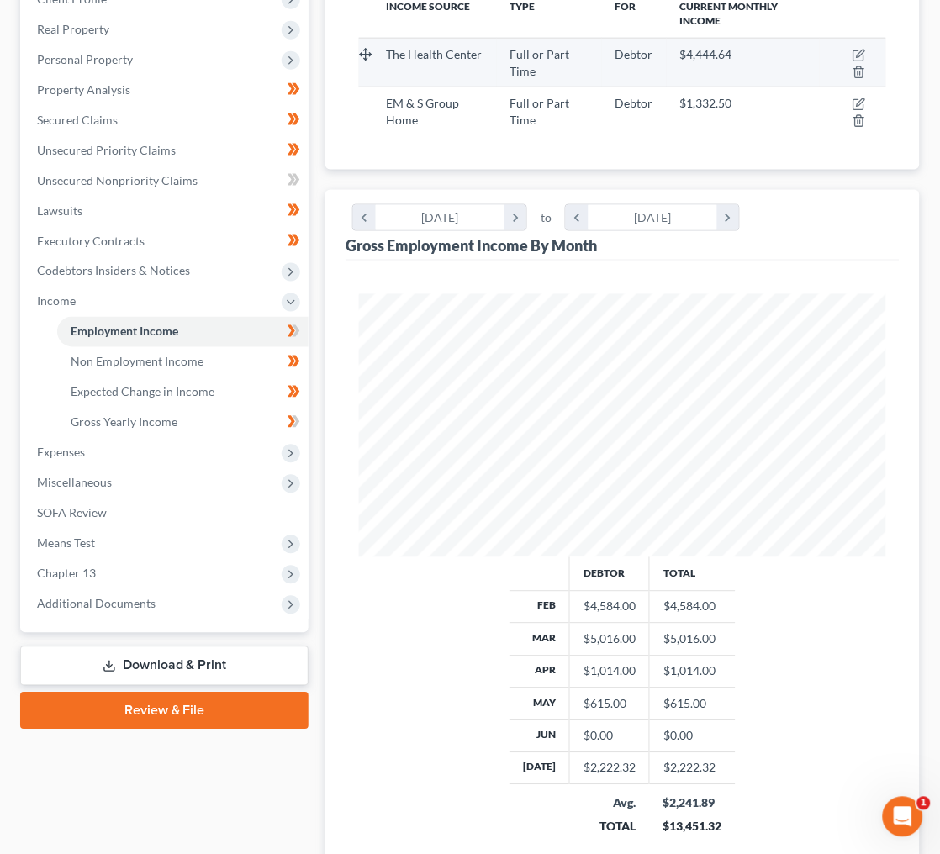
scroll to position [309, 0]
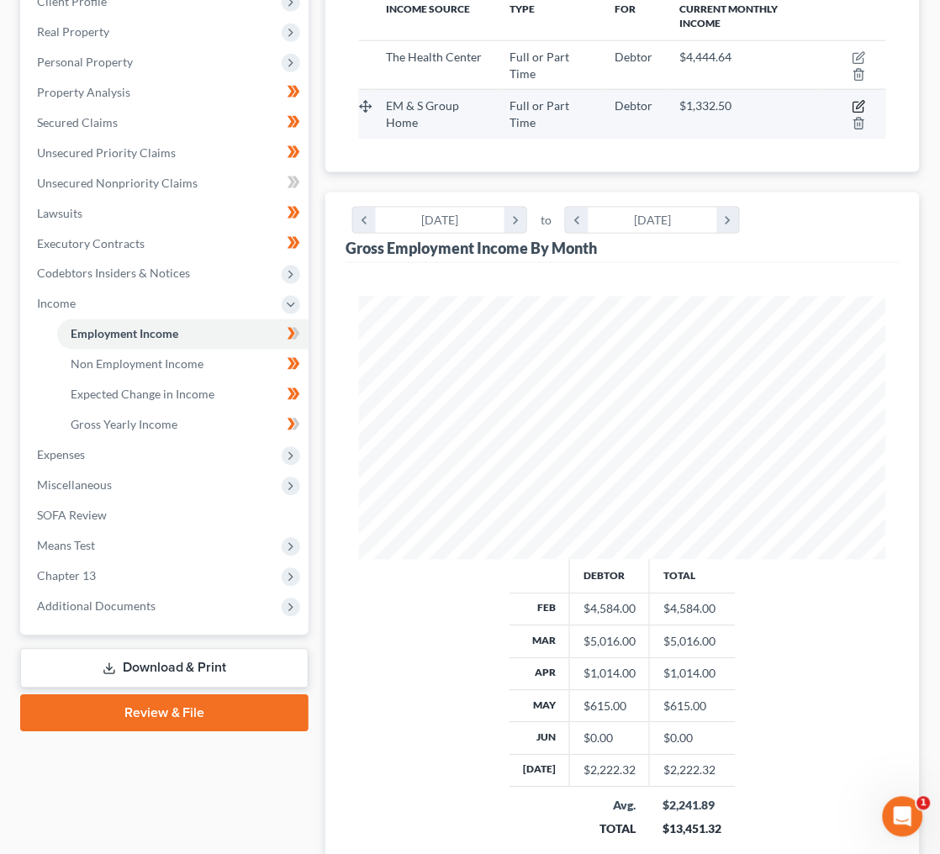
click at [861, 102] on icon "button" at bounding box center [860, 106] width 8 height 8
select select "0"
select select "2"
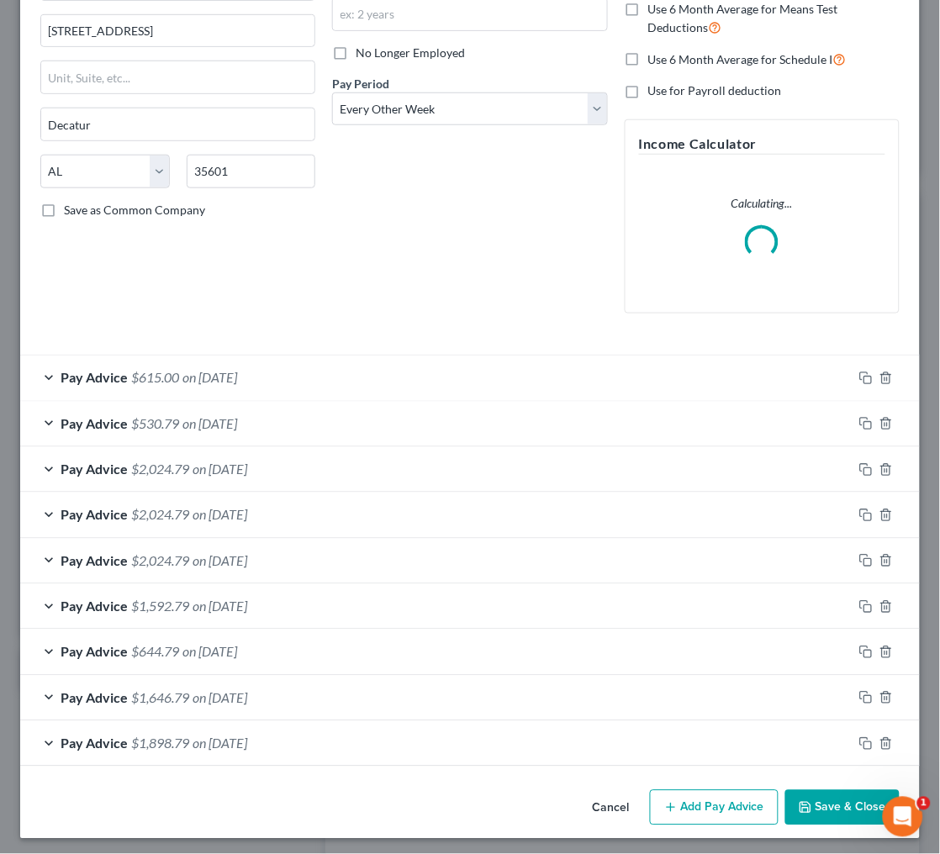
scroll to position [192, 0]
click at [720, 802] on button "Add Pay Advice" at bounding box center [714, 808] width 129 height 35
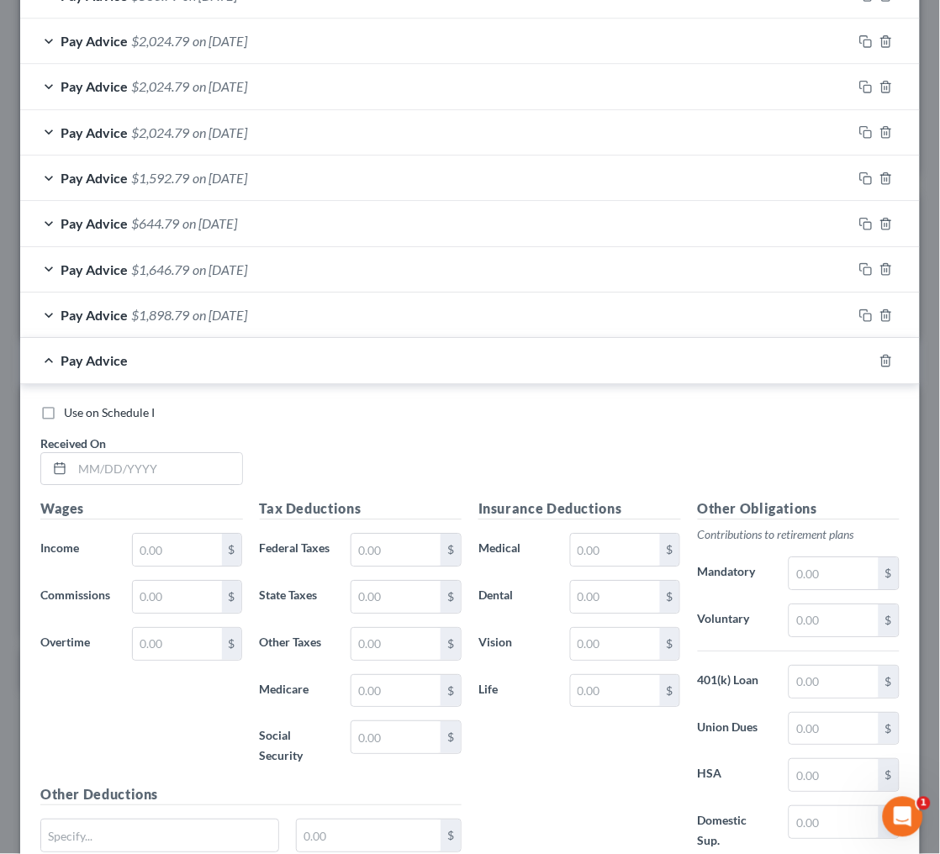
scroll to position [726, 0]
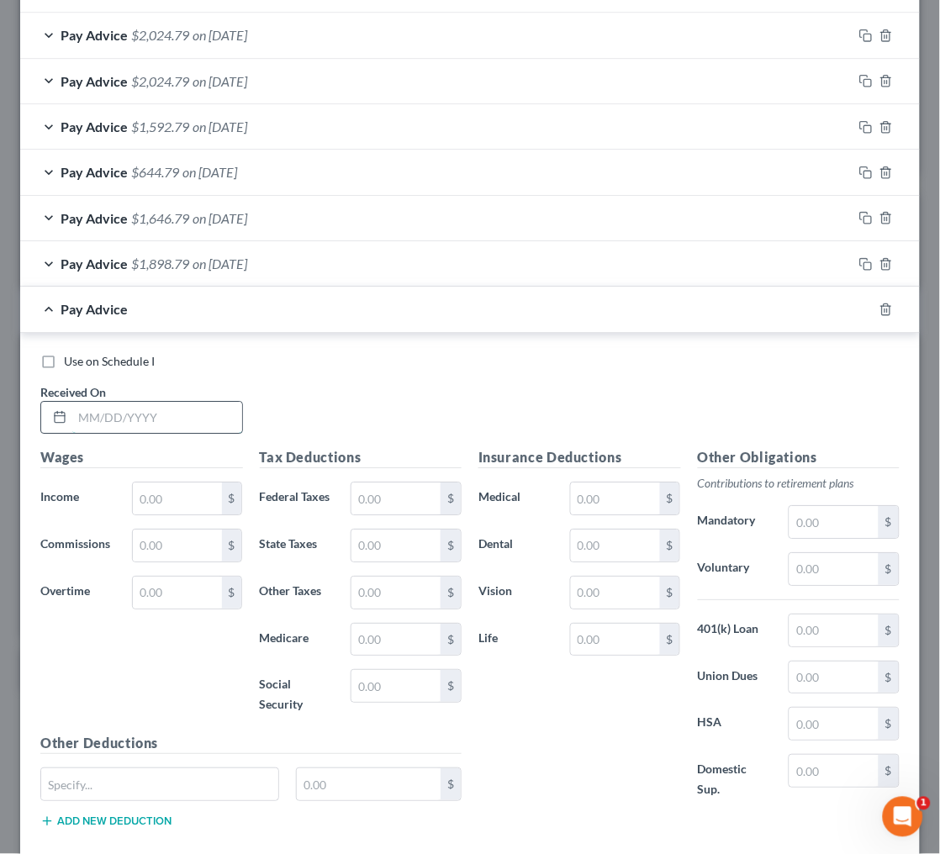
click at [176, 403] on input "text" at bounding box center [157, 418] width 170 height 32
type input "[DATE]"
type input "3,741"
type input "573"
type input "12.04"
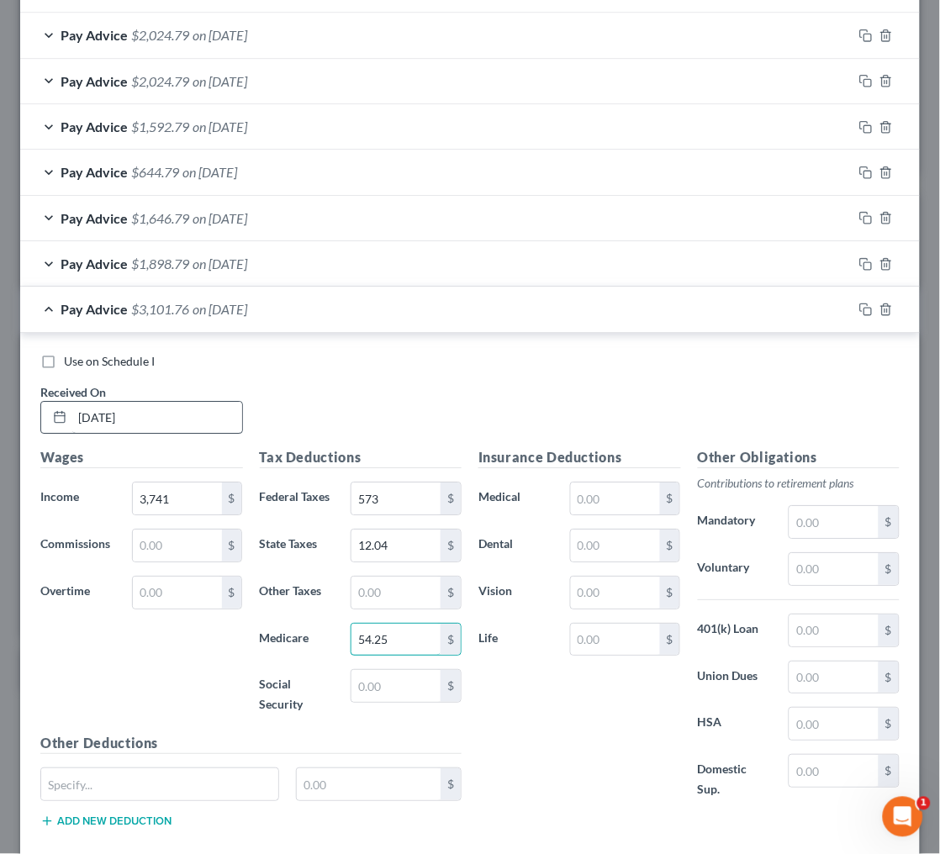
type input "54.25"
type input "3"
type input "231.94"
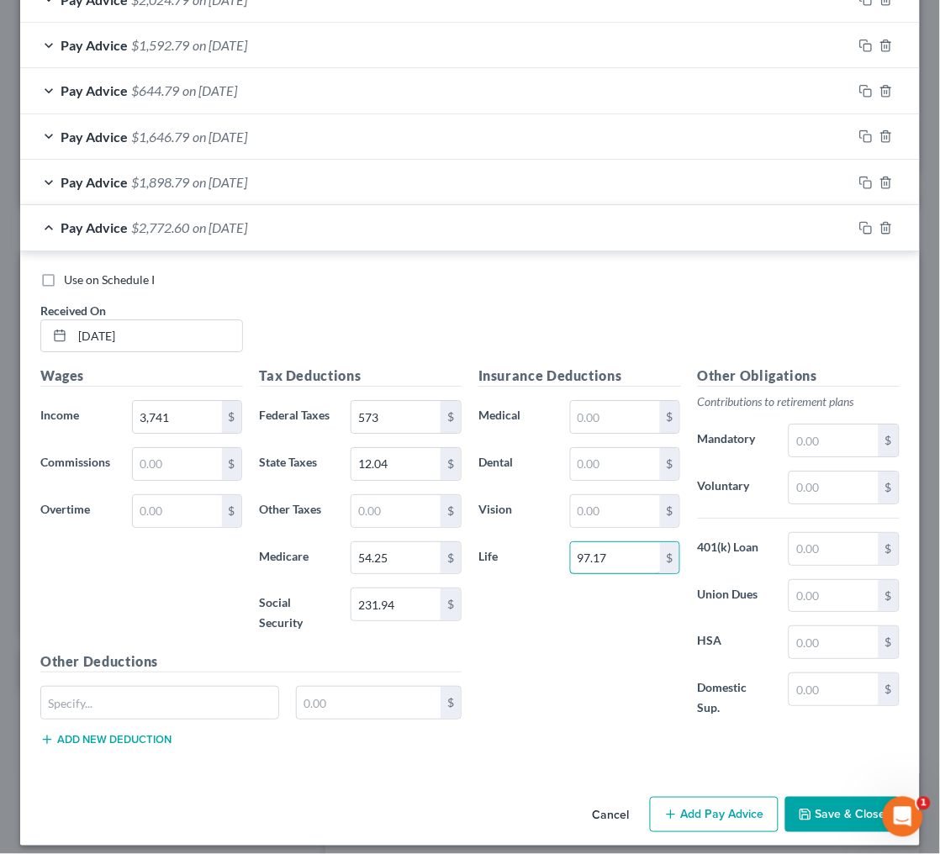
scroll to position [807, 0]
type input "97.17"
click at [737, 798] on button "Add Pay Advice" at bounding box center [714, 815] width 129 height 35
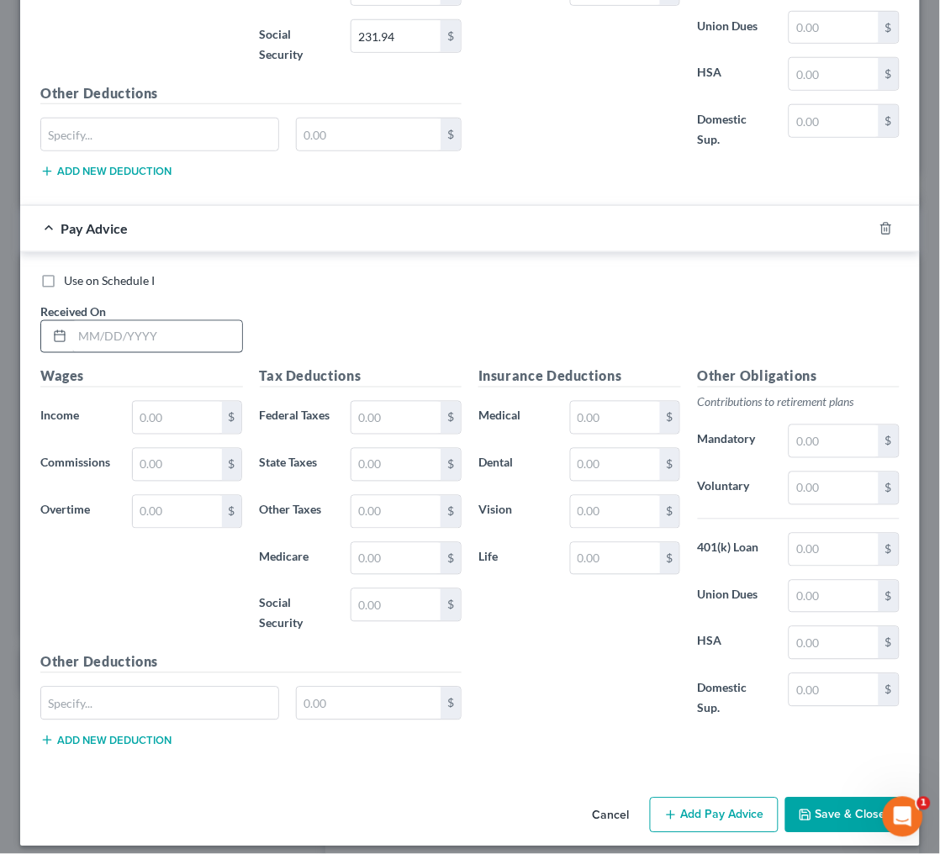
scroll to position [1375, 0]
click at [199, 322] on input "text" at bounding box center [157, 338] width 170 height 32
type input "[DATE]"
type input "36"
type input "0.52"
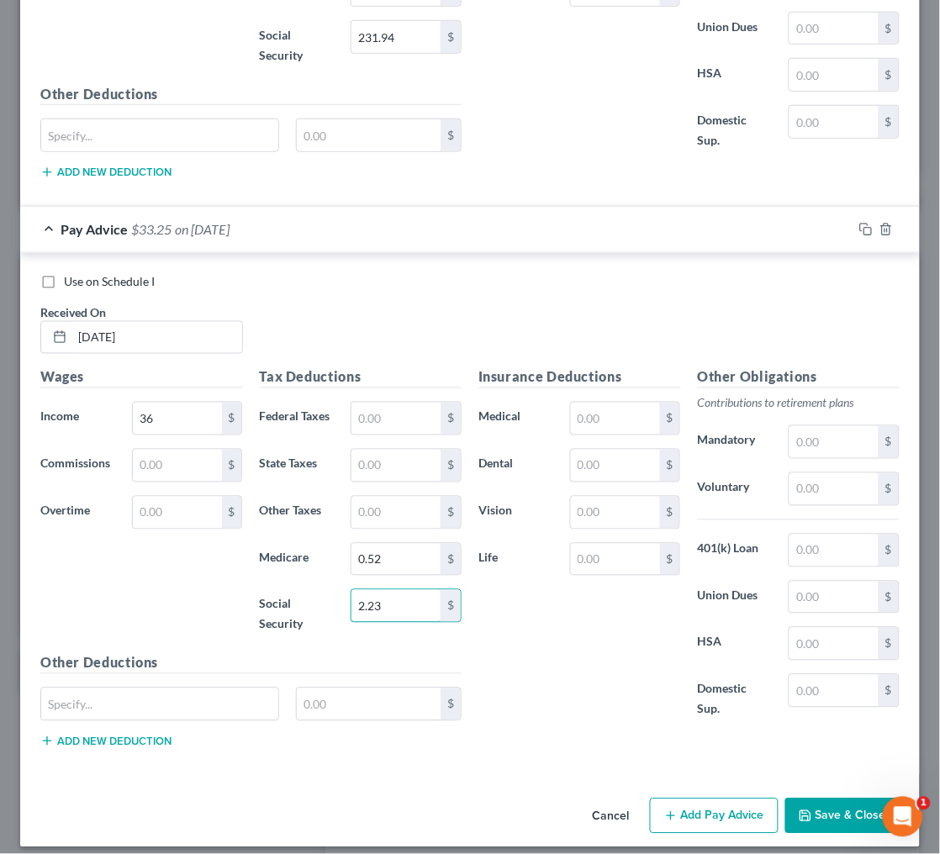
type input "2.23"
drag, startPoint x: 719, startPoint y: 813, endPoint x: 770, endPoint y: 817, distance: 51.4
click at [719, 813] on button "Add Pay Advice" at bounding box center [714, 815] width 129 height 35
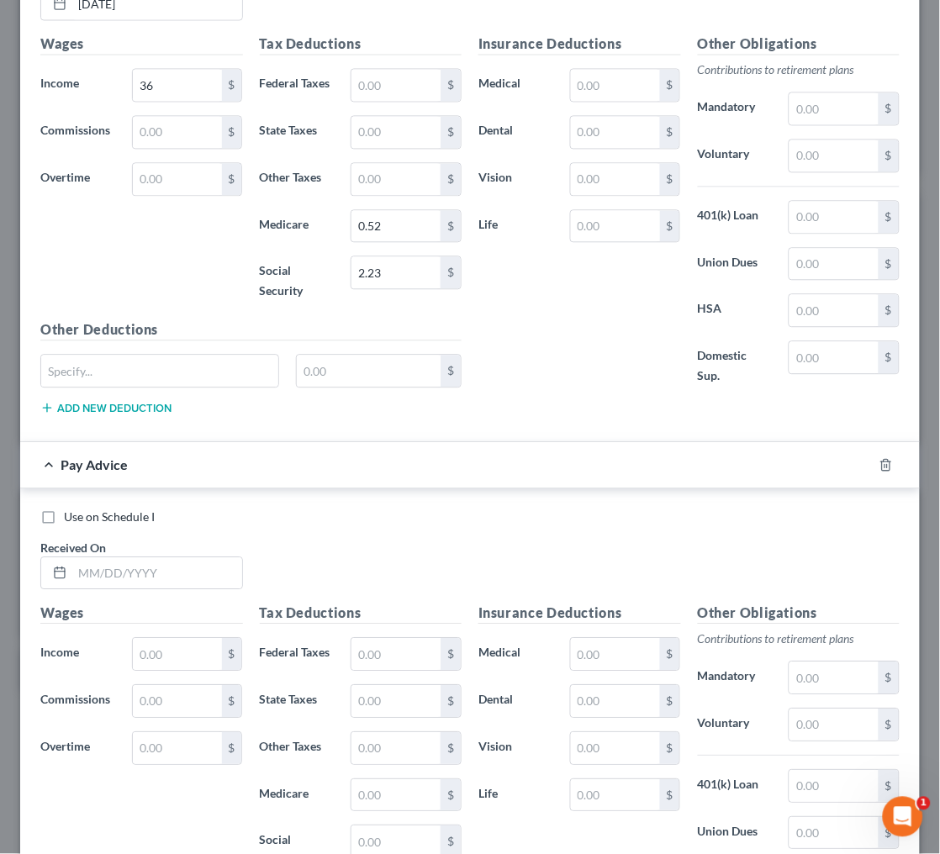
scroll to position [1935, 0]
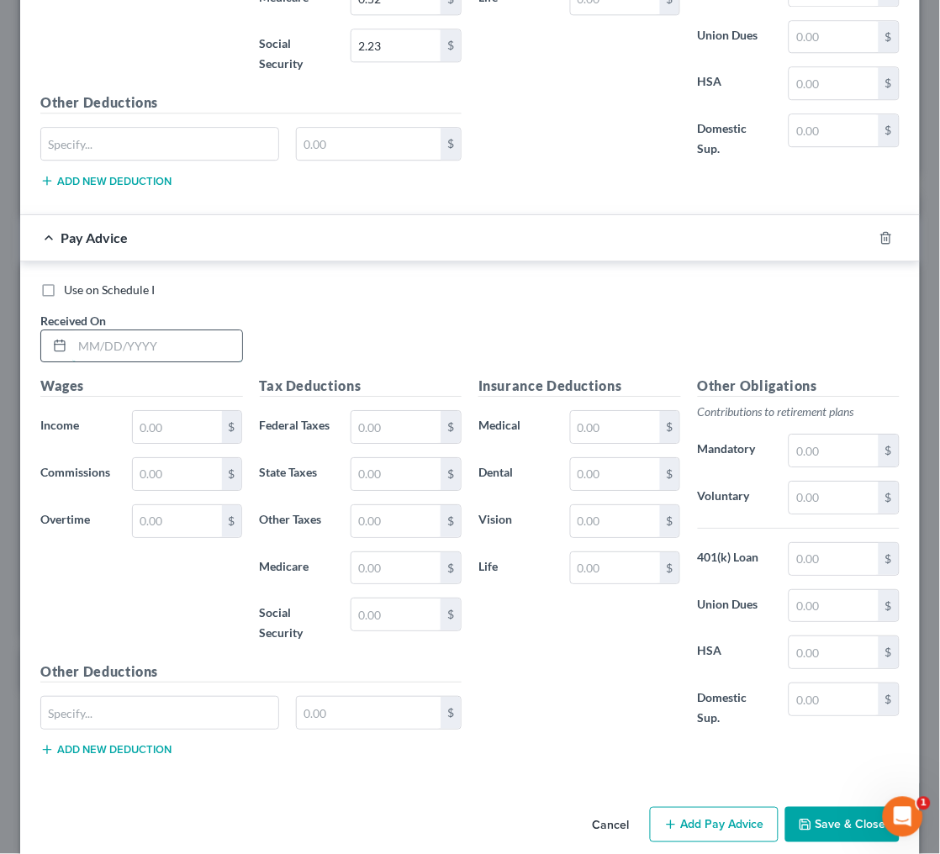
click at [180, 334] on input "text" at bounding box center [157, 346] width 170 height 32
type input "[DATE]"
type input "576"
type input "33."
type input "19.84"
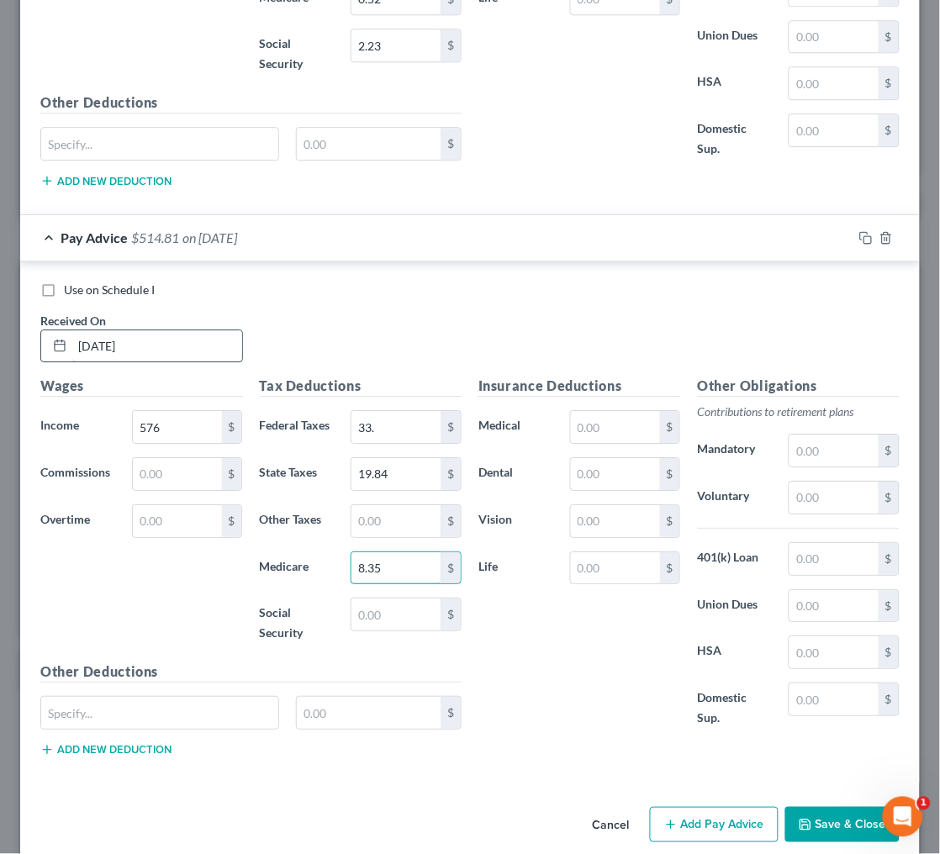
type input "8.35"
type input "34.72"
type input "97.17"
click at [861, 231] on icon "button" at bounding box center [865, 237] width 13 height 13
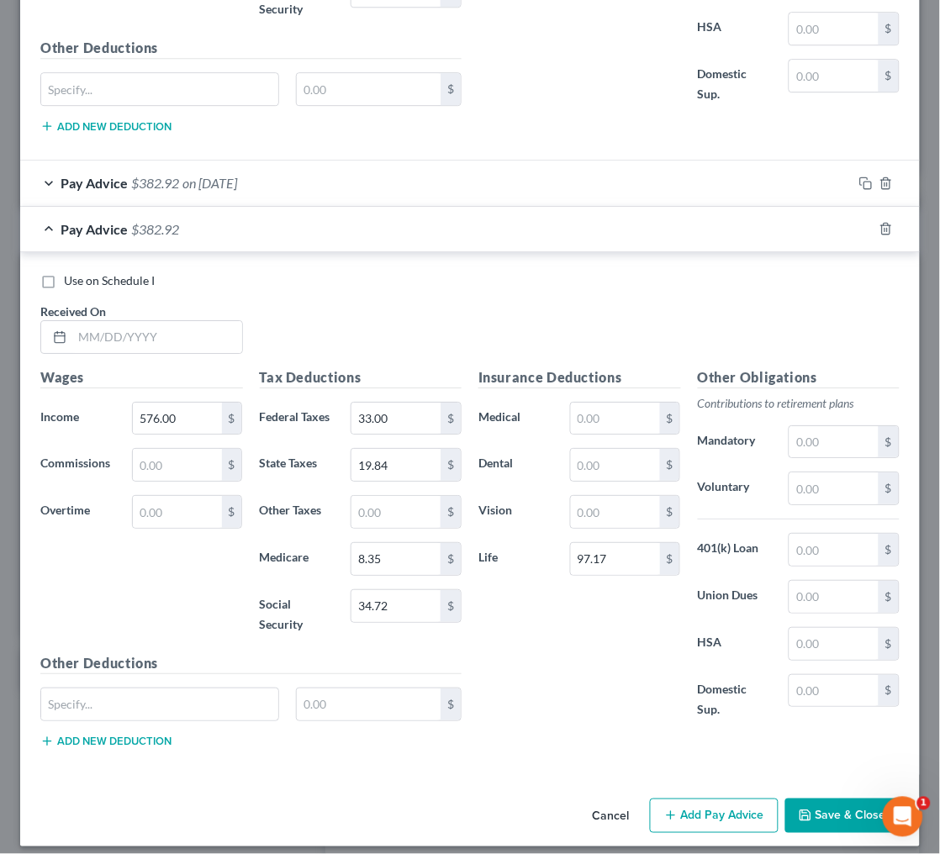
scroll to position [1989, 0]
click at [178, 322] on input "text" at bounding box center [157, 338] width 170 height 32
type input "[DATE]"
type input "516"
click at [750, 799] on button "Add Pay Advice" at bounding box center [714, 816] width 129 height 35
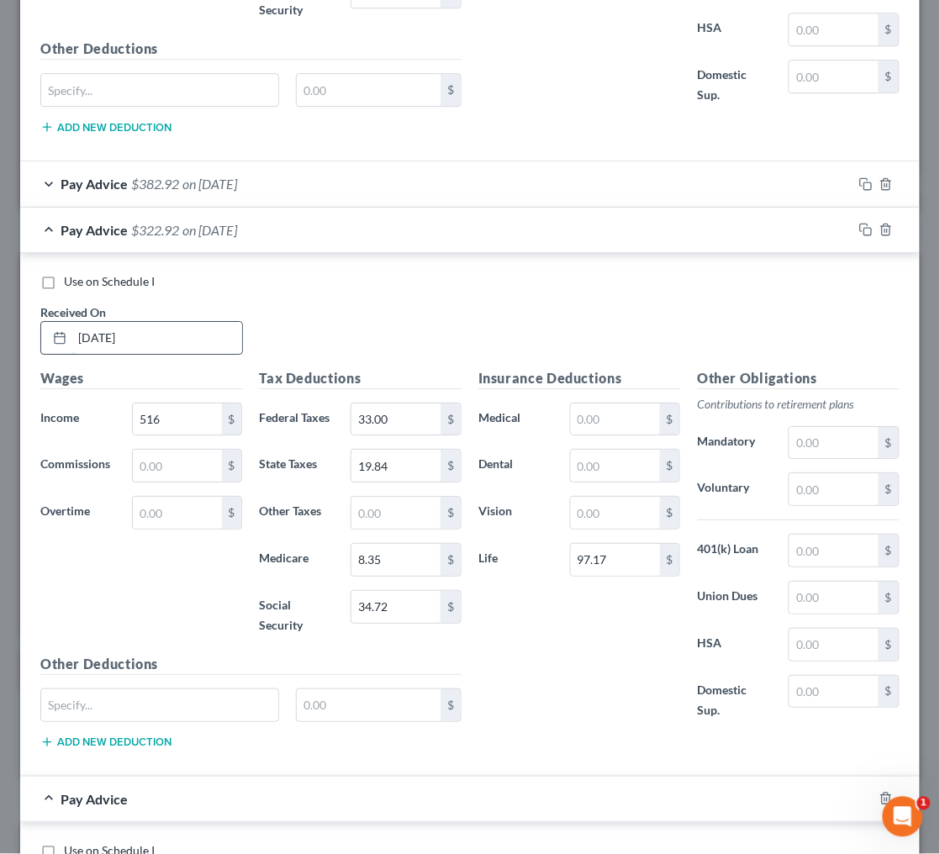
click at [113, 324] on input "[DATE]" at bounding box center [157, 338] width 170 height 32
type input "[DATE]"
type input "1,047"
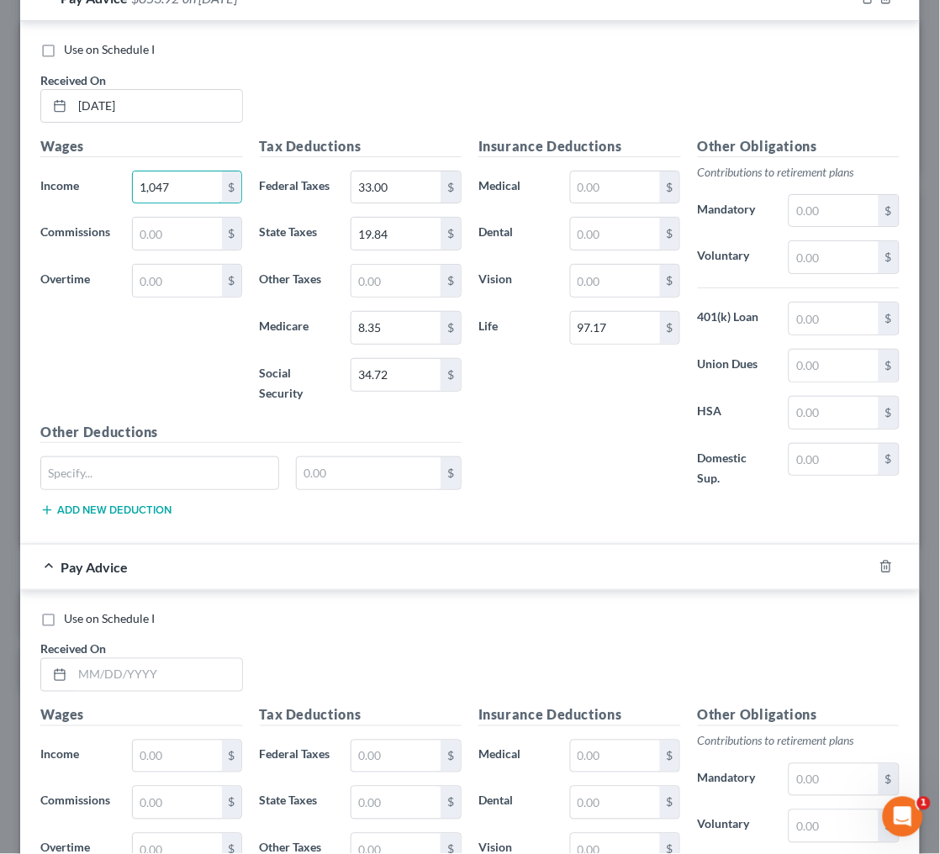
scroll to position [2222, 0]
click at [203, 658] on input "text" at bounding box center [157, 674] width 170 height 32
type input "[DATE]"
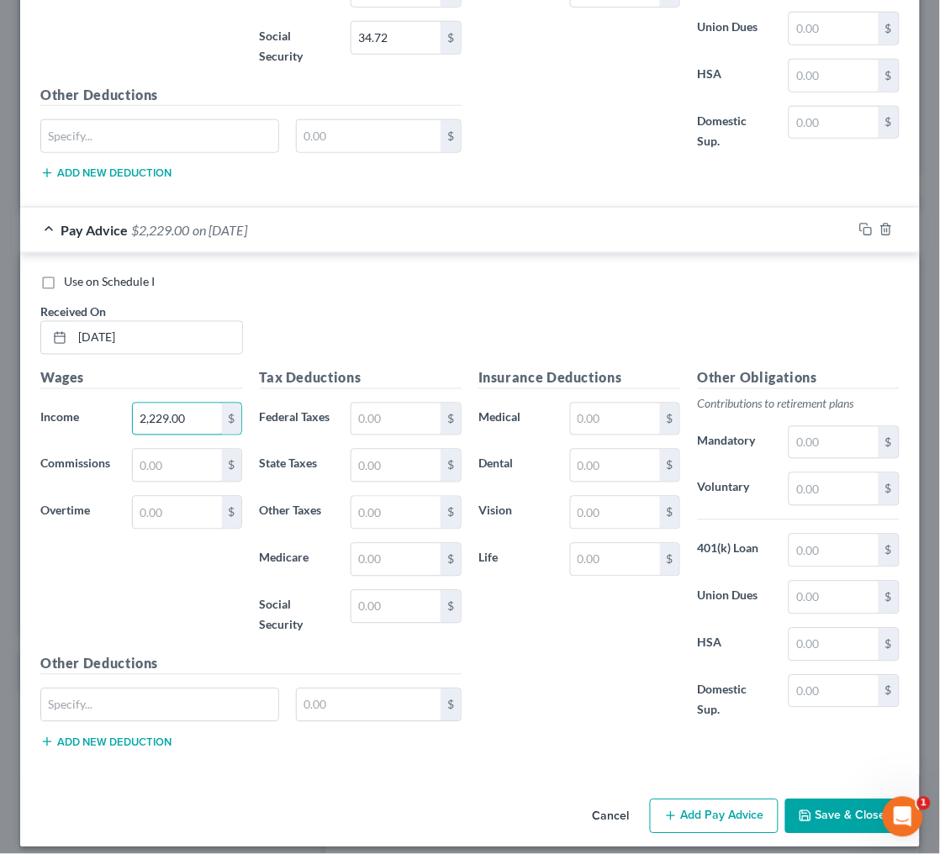
scroll to position [2557, 0]
type input "2,229.00"
click at [835, 806] on button "Save & Close" at bounding box center [842, 817] width 114 height 35
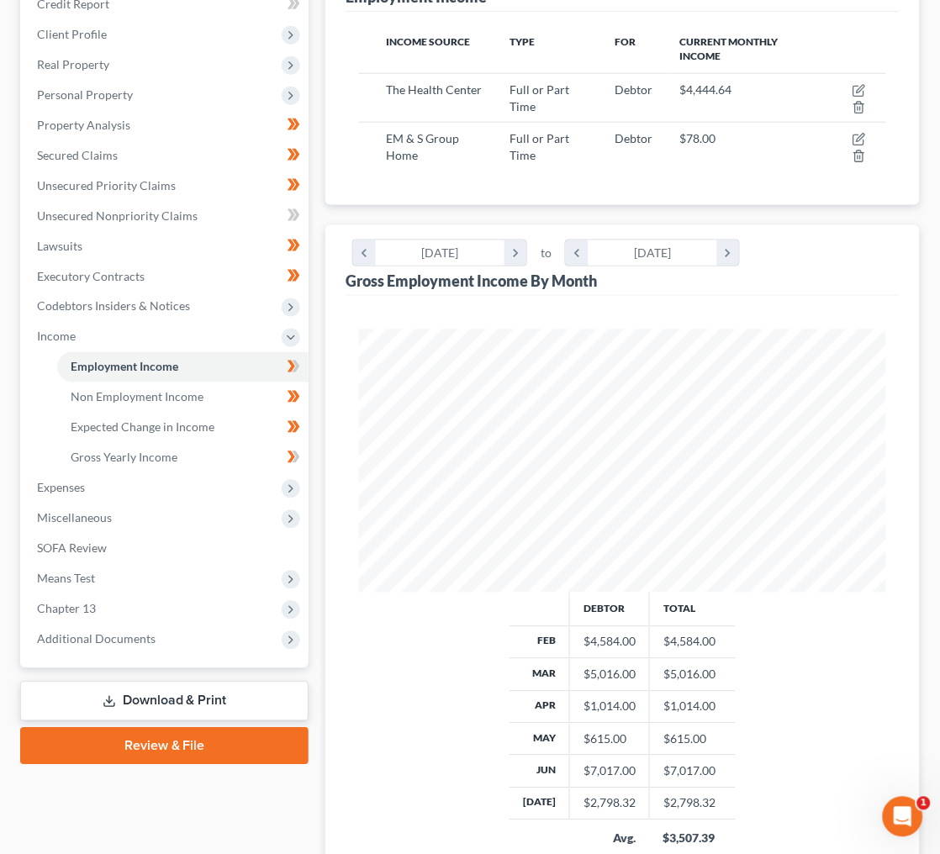
scroll to position [272, 0]
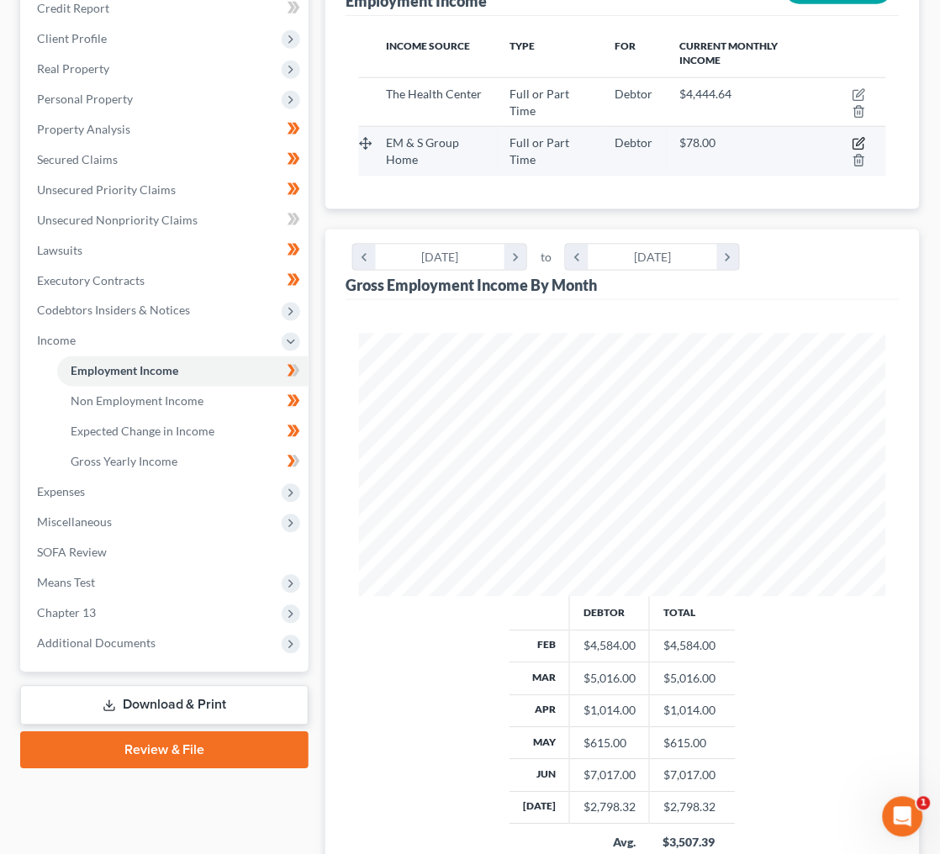
click at [854, 140] on icon "button" at bounding box center [858, 145] width 10 height 10
select select "0"
select select "2"
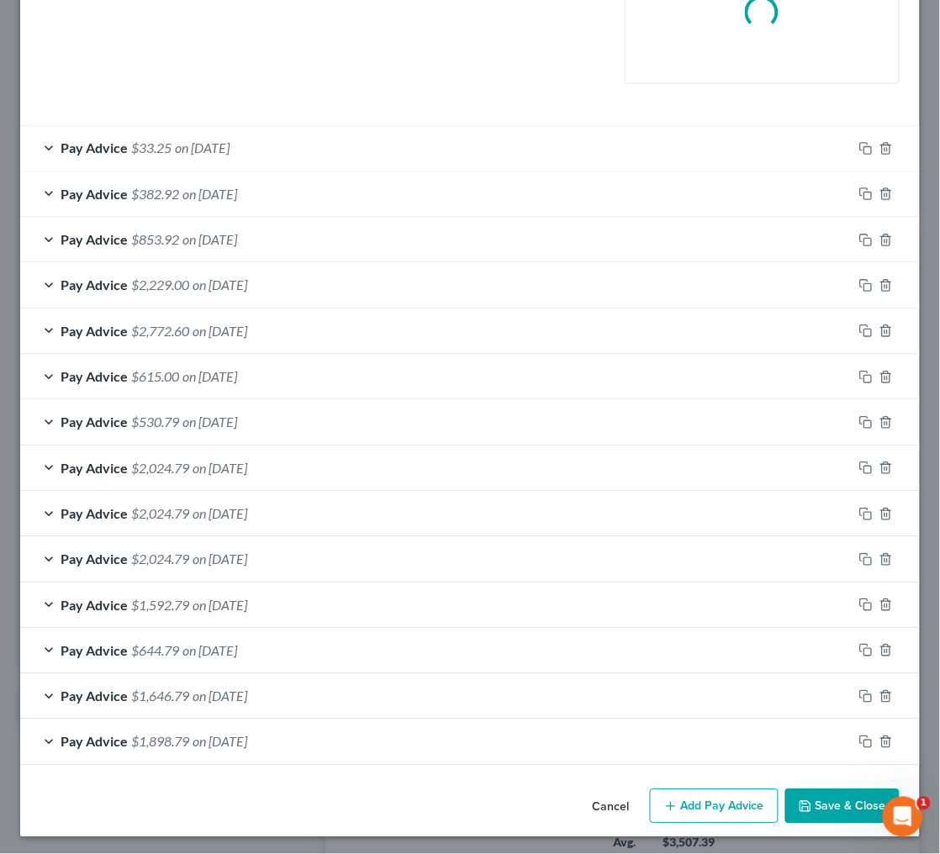
scroll to position [420, 0]
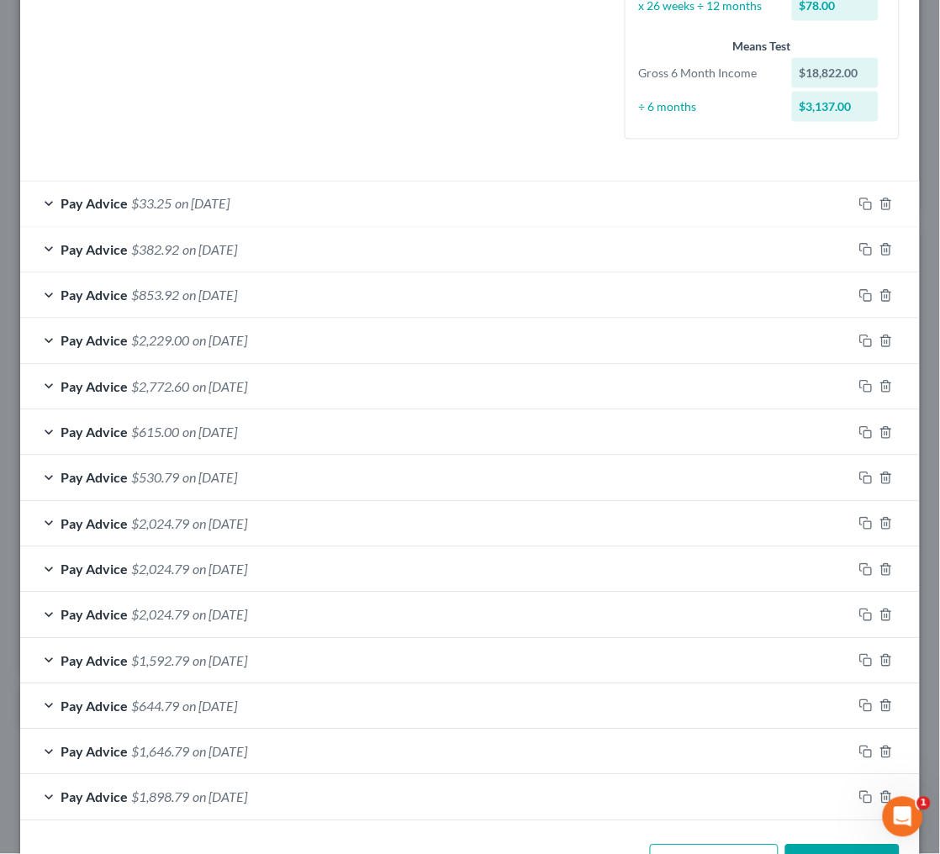
click at [237, 242] on span "on [DATE]" at bounding box center [209, 250] width 55 height 16
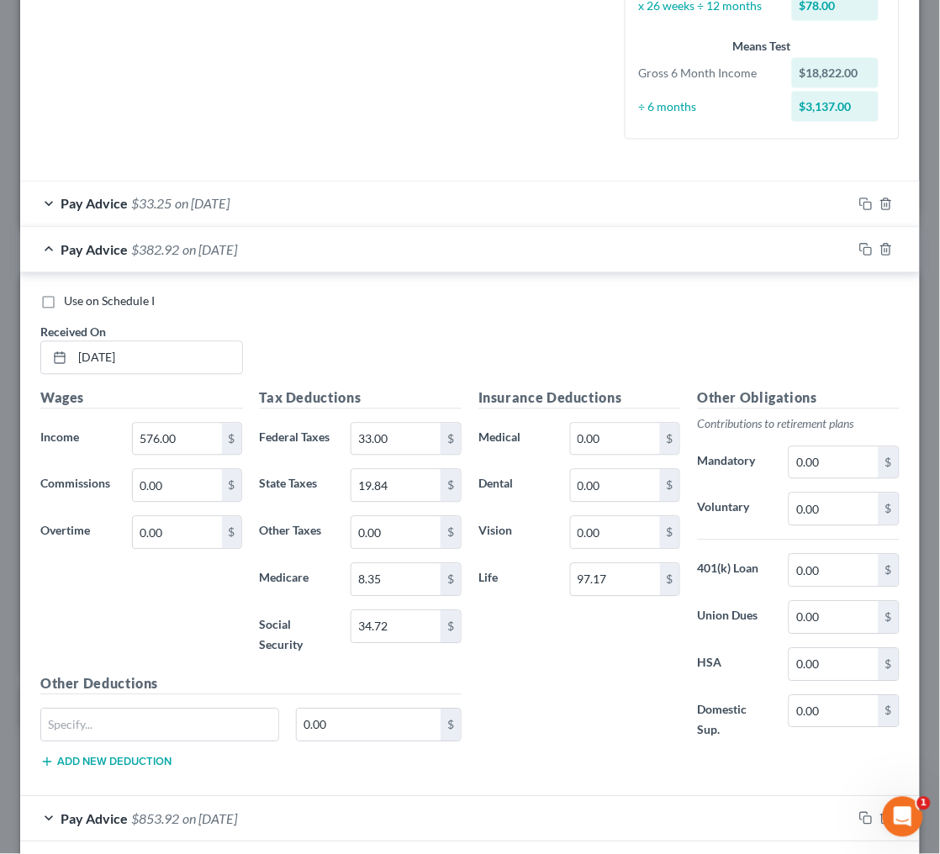
scroll to position [424, 0]
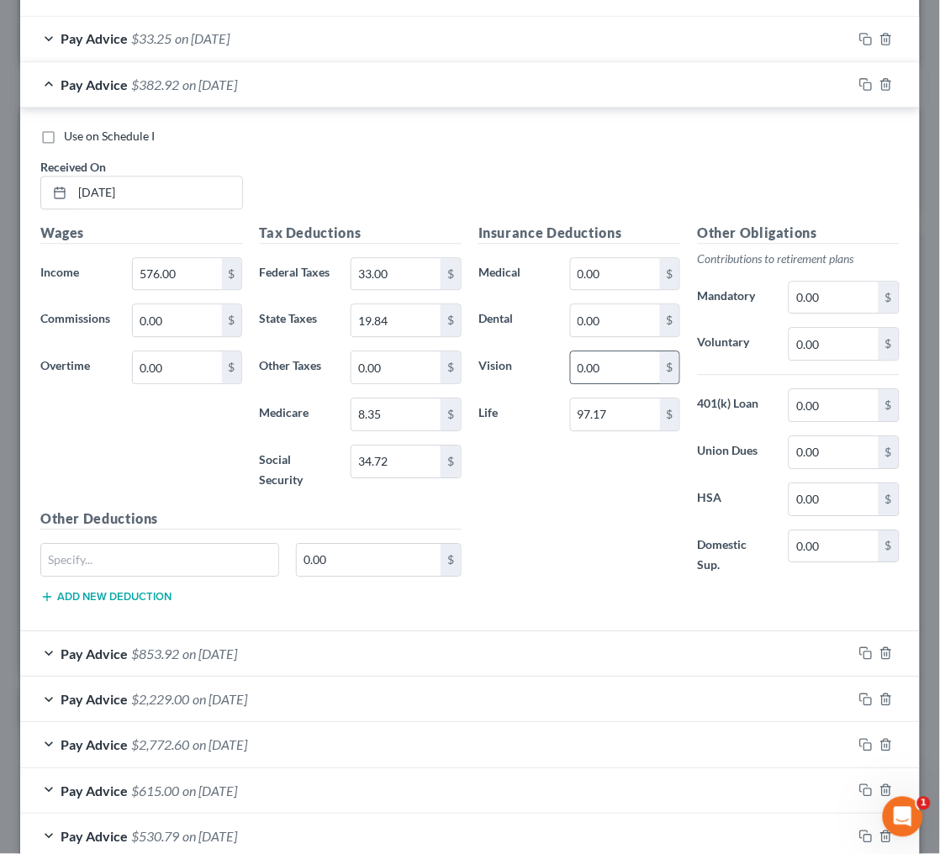
scroll to position [589, 0]
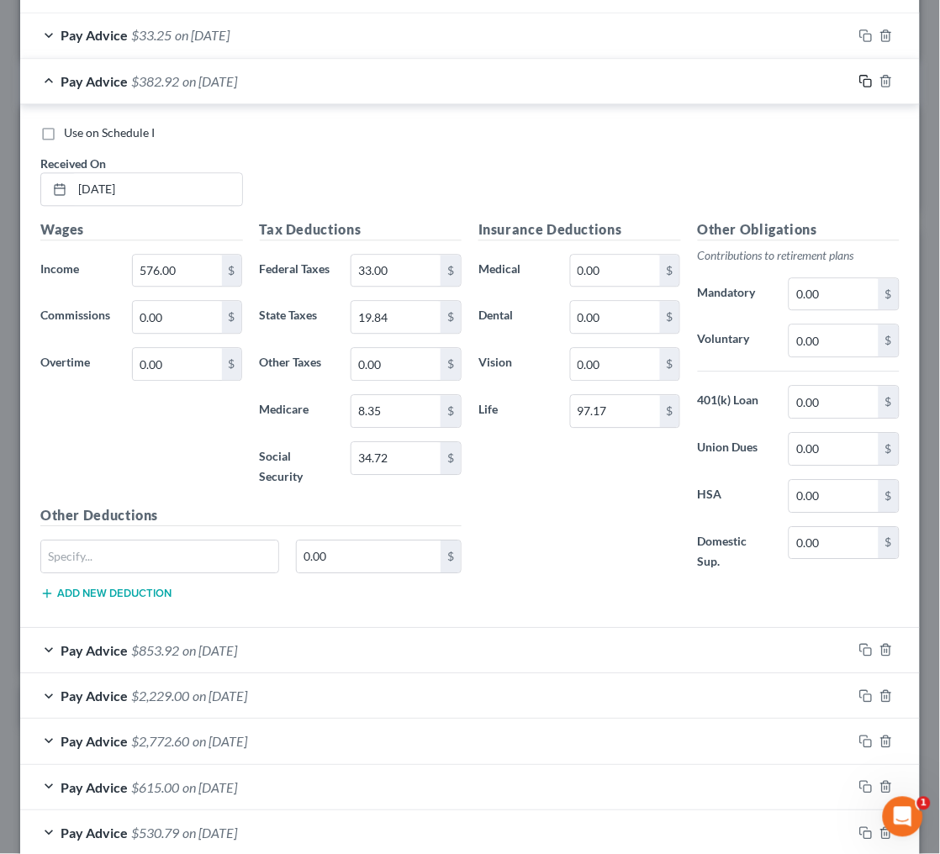
click at [866, 74] on icon "button" at bounding box center [865, 80] width 13 height 13
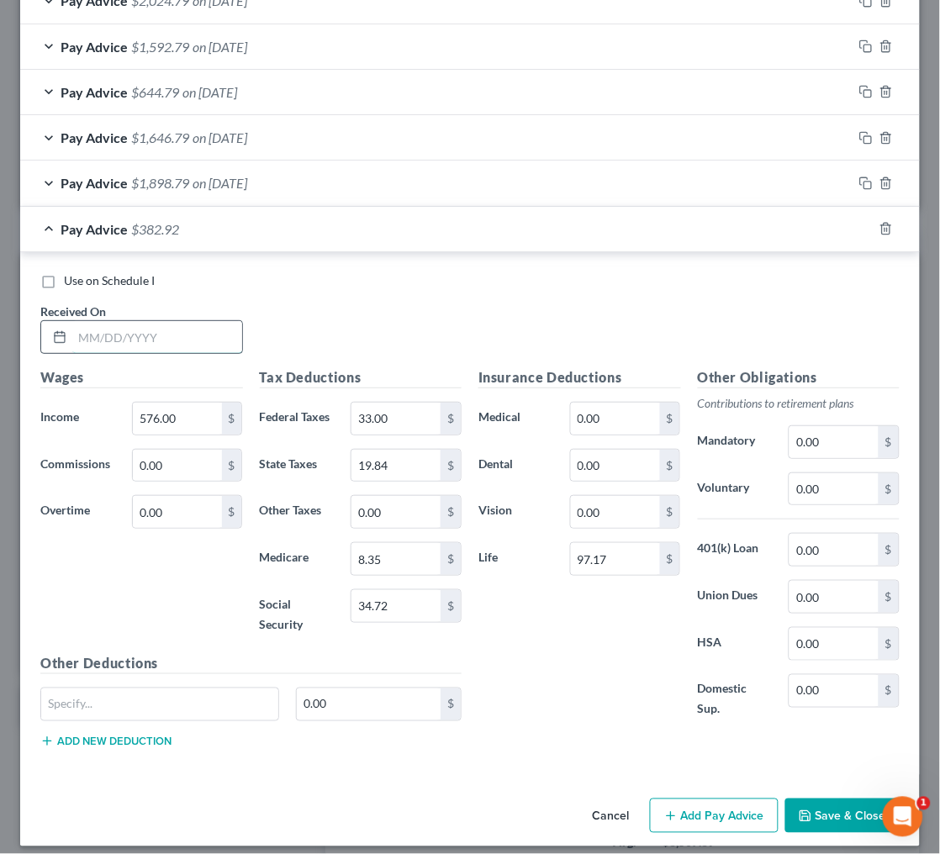
click at [161, 322] on input "text" at bounding box center [157, 337] width 170 height 32
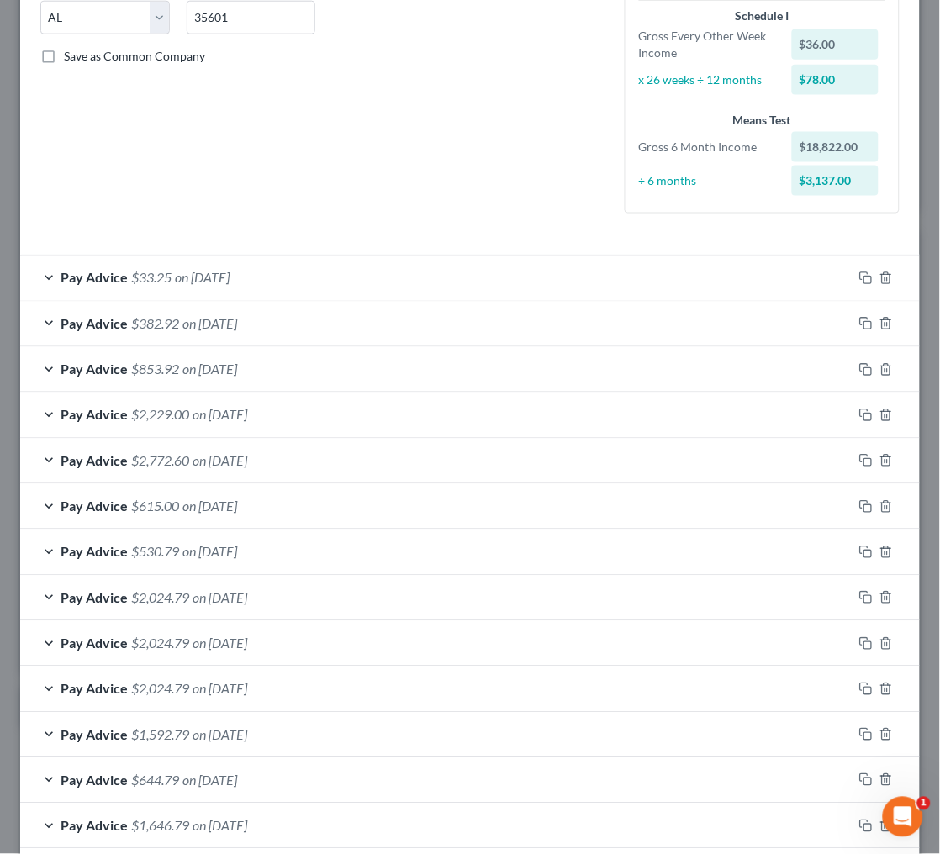
scroll to position [932, 0]
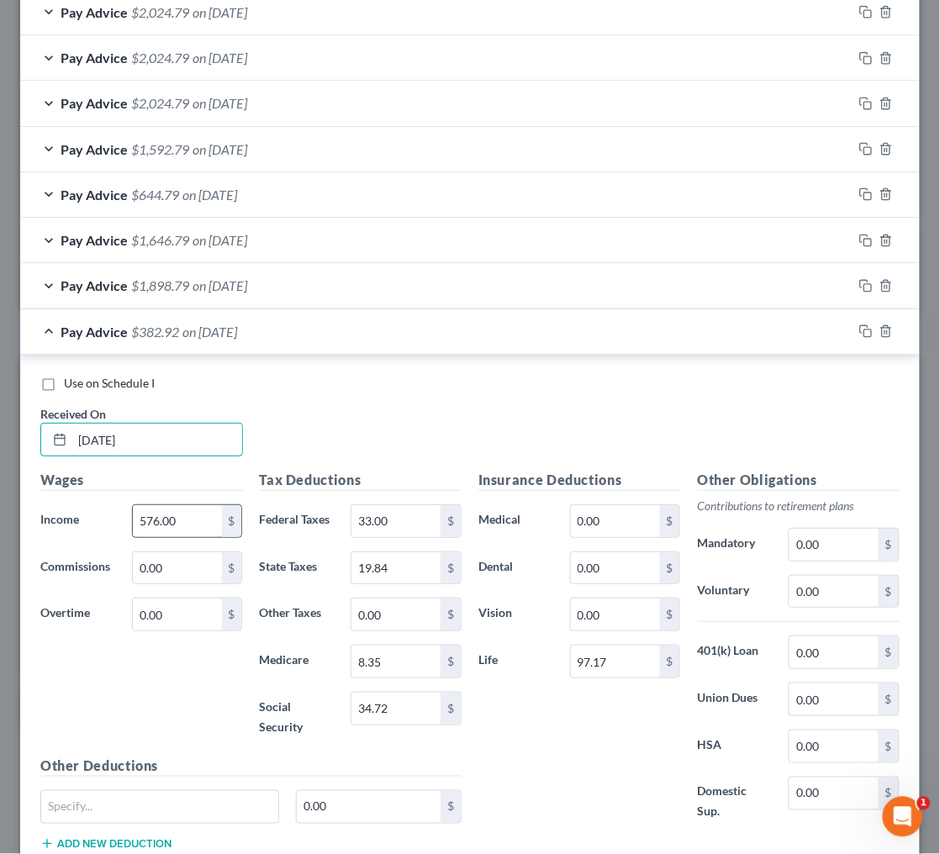
type input "[DATE]"
click at [157, 513] on input "576.00" at bounding box center [177, 521] width 89 height 32
click at [158, 513] on input "576.00" at bounding box center [177, 521] width 89 height 32
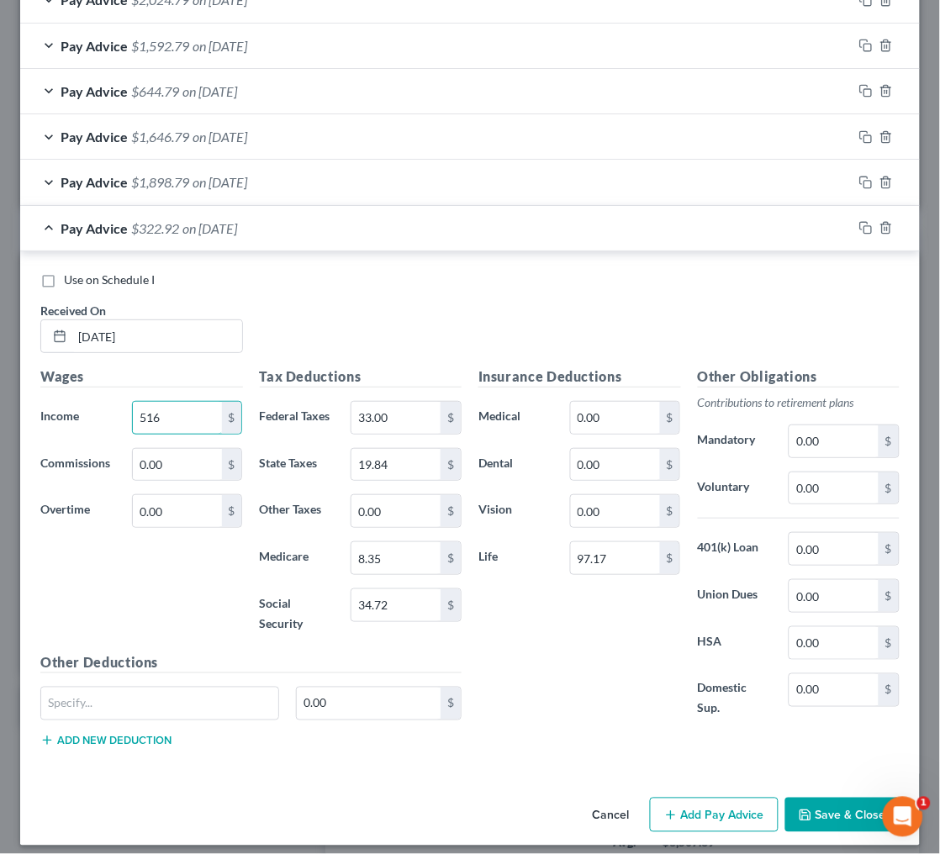
scroll to position [1035, 0]
type input "516"
click at [830, 798] on button "Save & Close" at bounding box center [842, 815] width 114 height 35
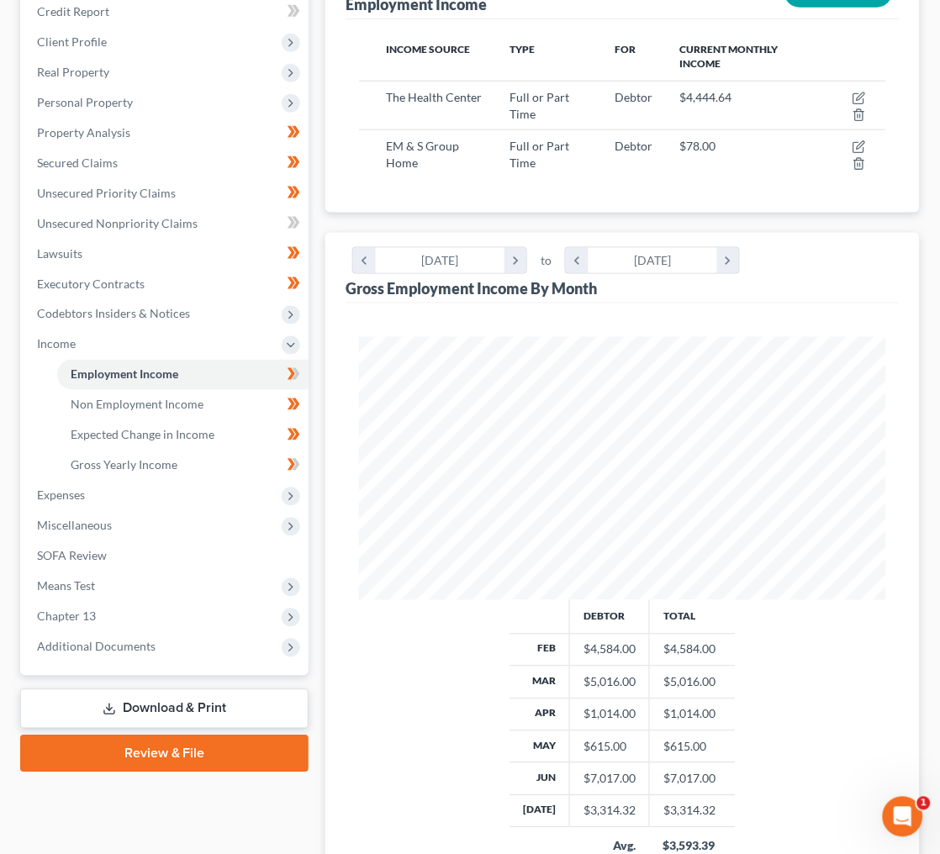
scroll to position [269, 0]
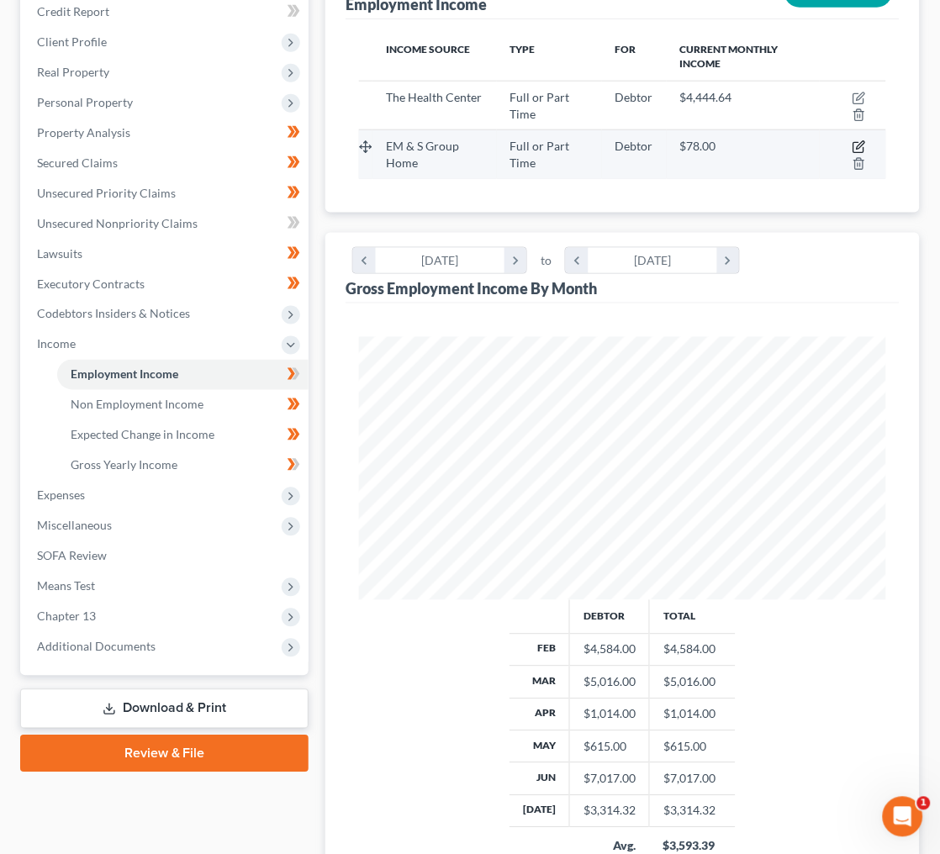
click at [854, 143] on icon "button" at bounding box center [858, 148] width 10 height 10
select select "0"
select select "2"
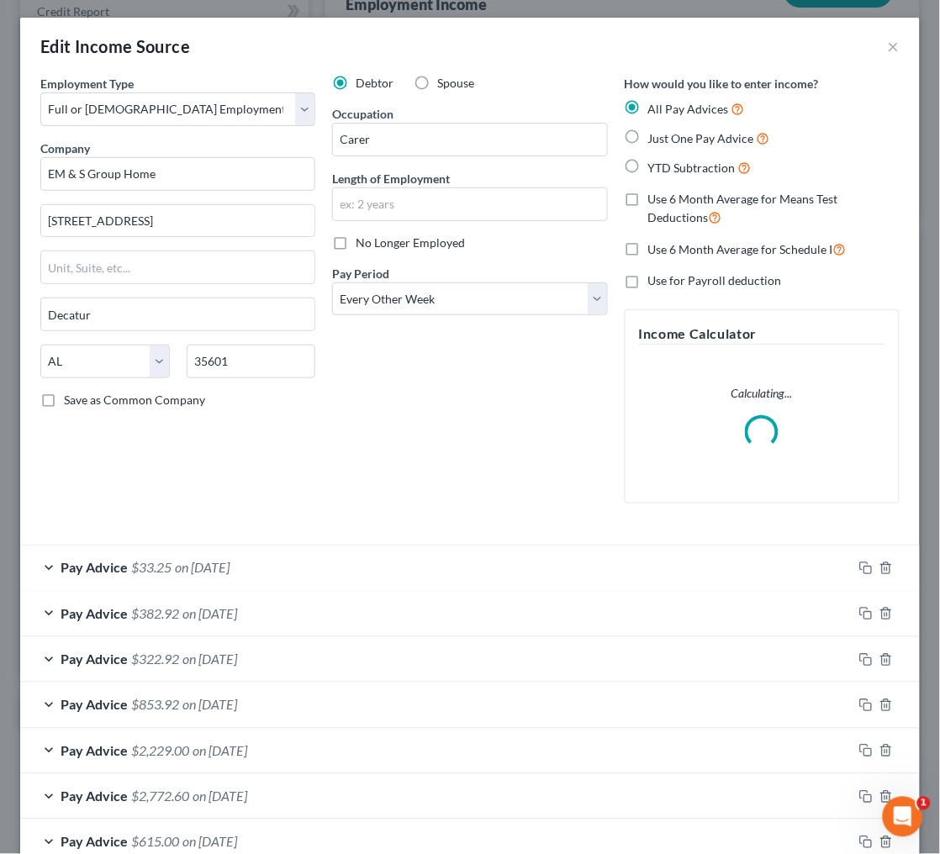
scroll to position [8, 0]
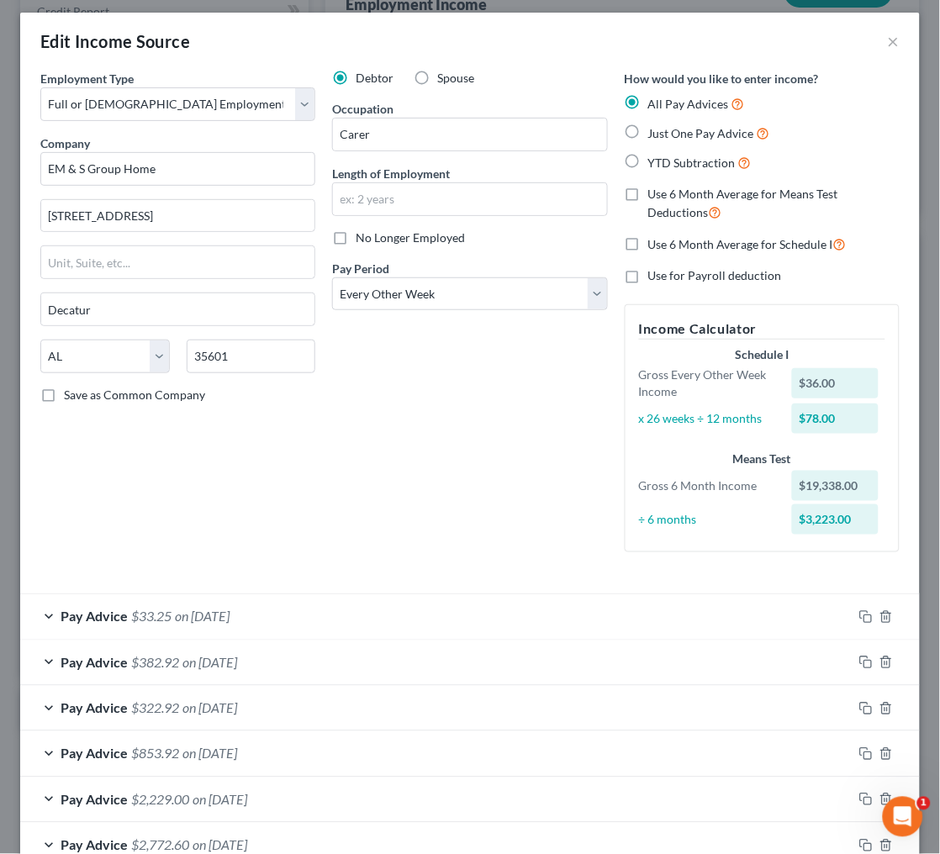
click at [155, 608] on span "$33.25" at bounding box center [151, 616] width 40 height 16
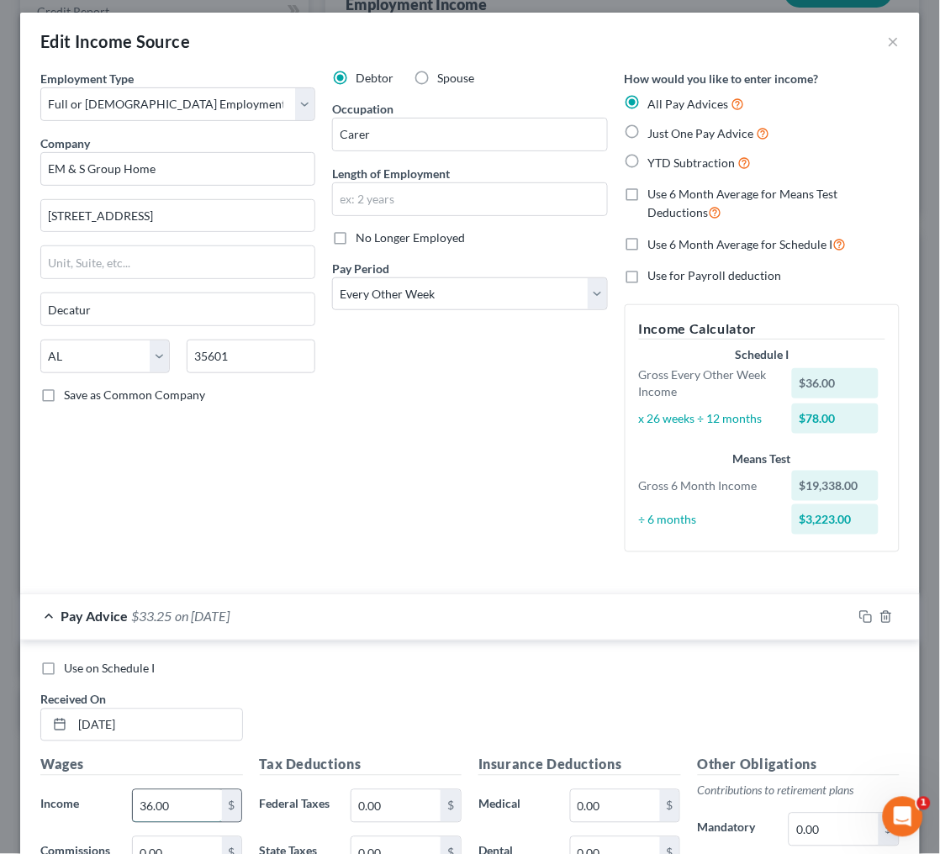
click at [177, 792] on input "36.00" at bounding box center [177, 806] width 89 height 32
type input "250"
click at [382, 790] on input "0.00" at bounding box center [395, 806] width 89 height 32
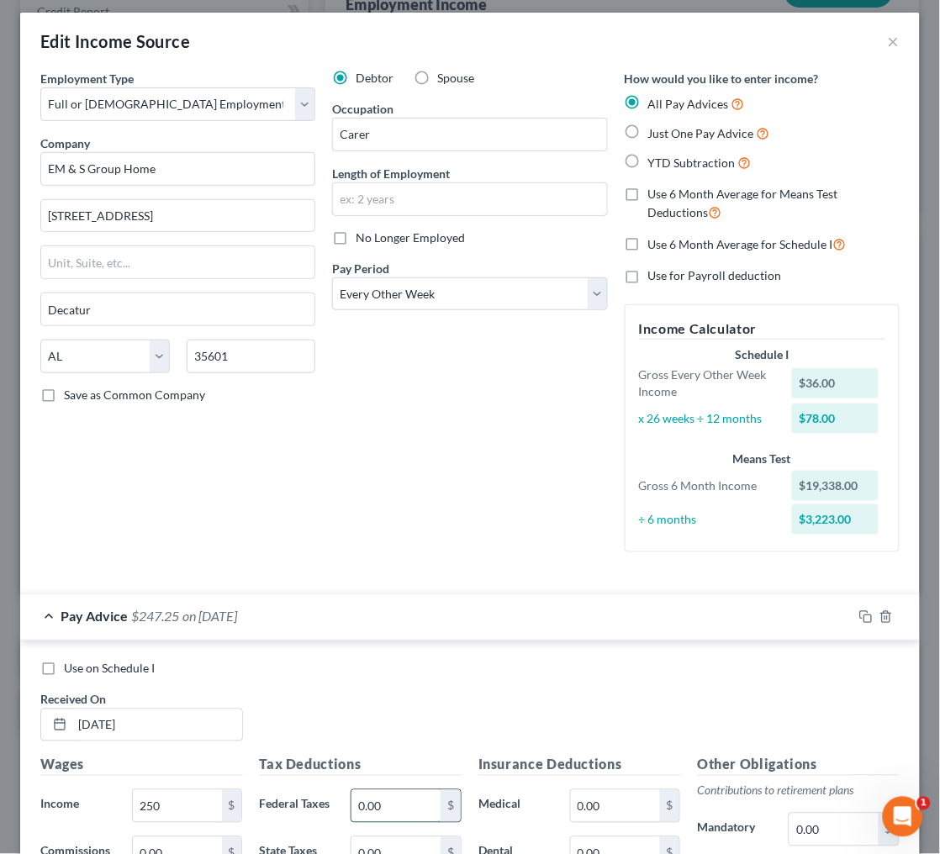
click at [382, 790] on input "0.00" at bounding box center [395, 806] width 89 height 32
click at [885, 615] on line "button" at bounding box center [885, 616] width 0 height 3
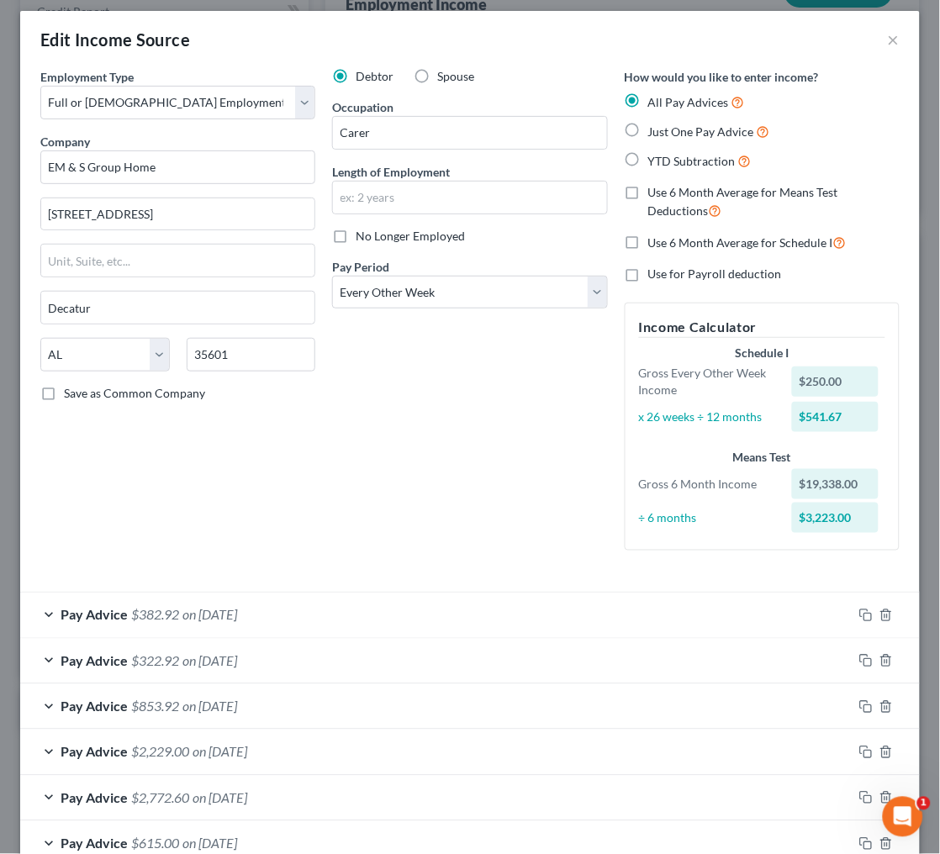
click at [187, 607] on span "on [DATE]" at bounding box center [209, 615] width 55 height 16
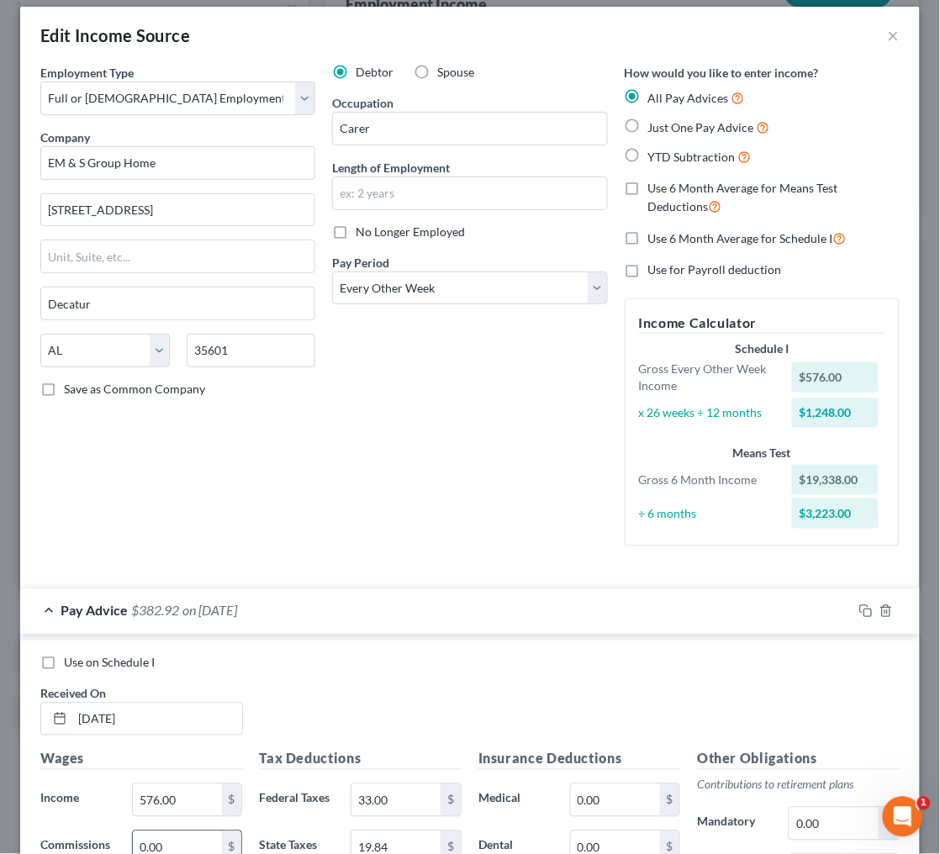
scroll to position [4, 0]
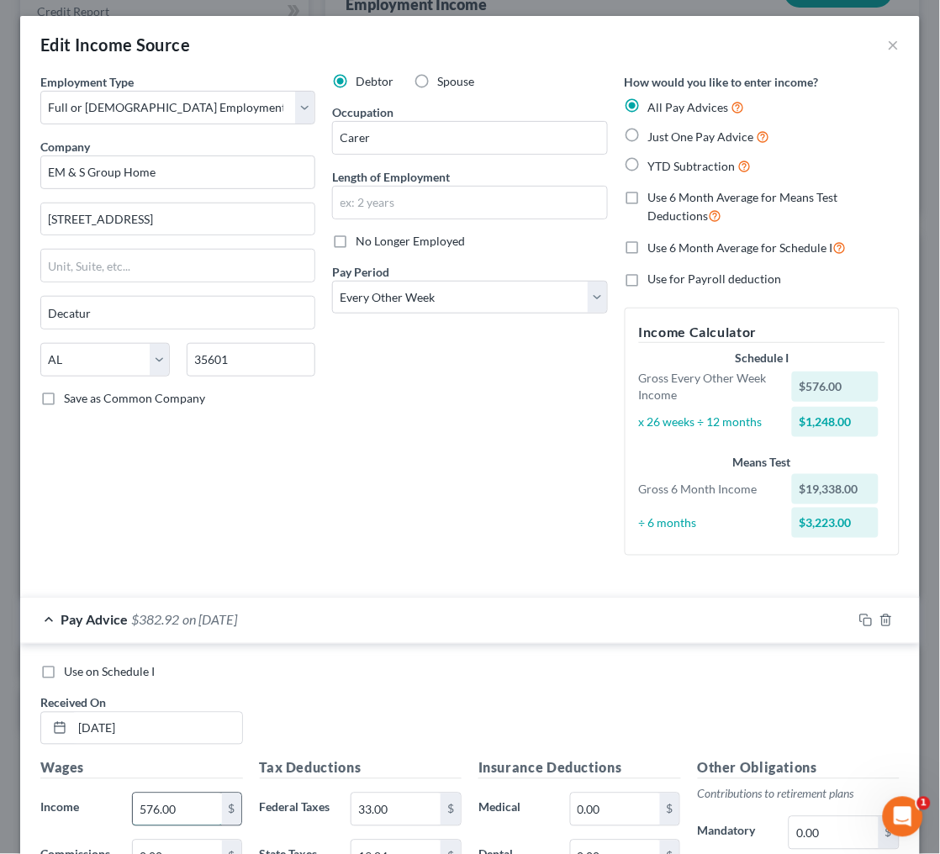
click at [182, 793] on input "576.00" at bounding box center [177, 809] width 89 height 32
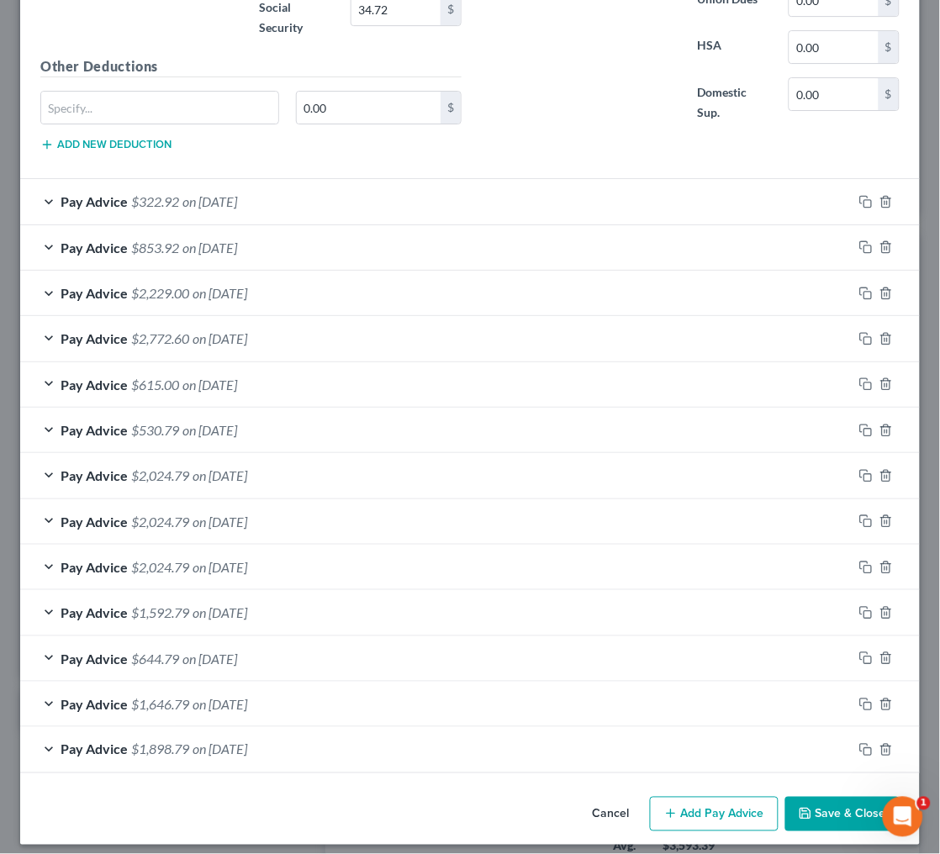
scroll to position [990, 0]
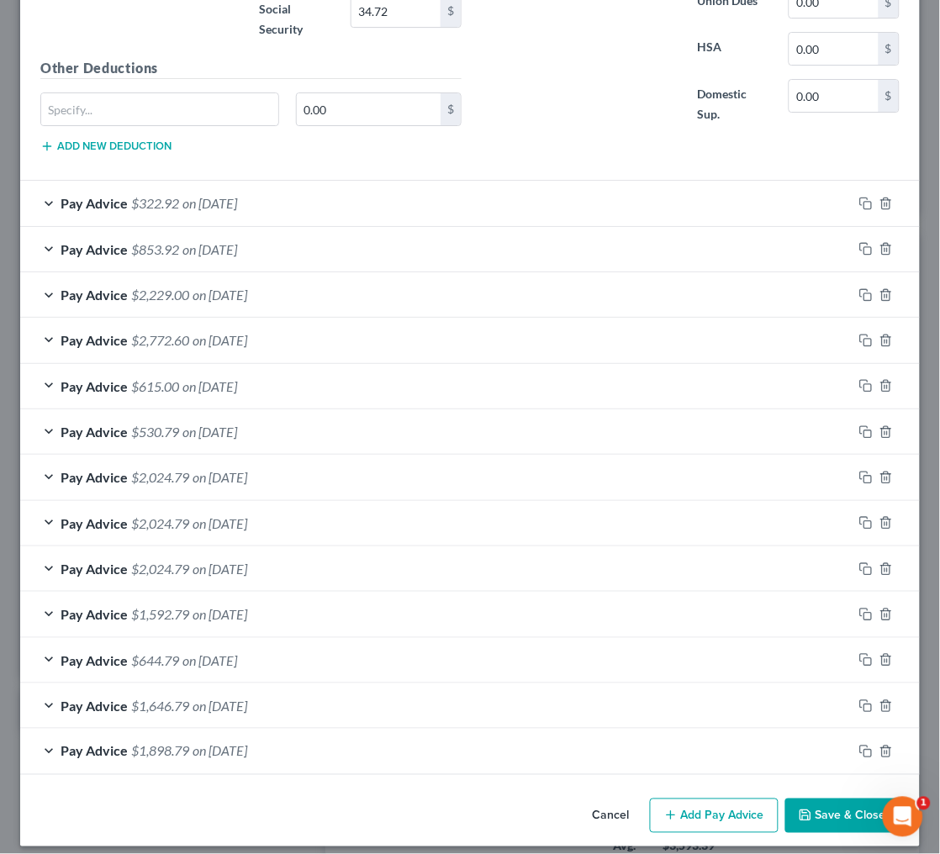
type input "250"
drag, startPoint x: 849, startPoint y: 793, endPoint x: 570, endPoint y: 467, distance: 429.1
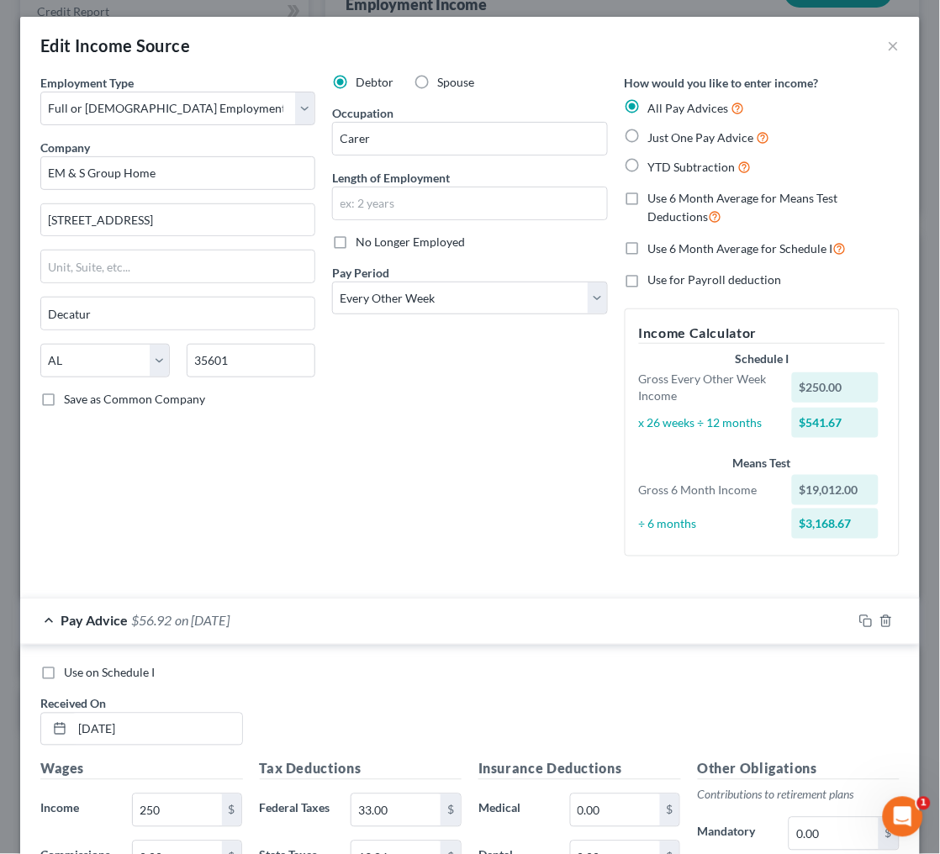
scroll to position [0, 0]
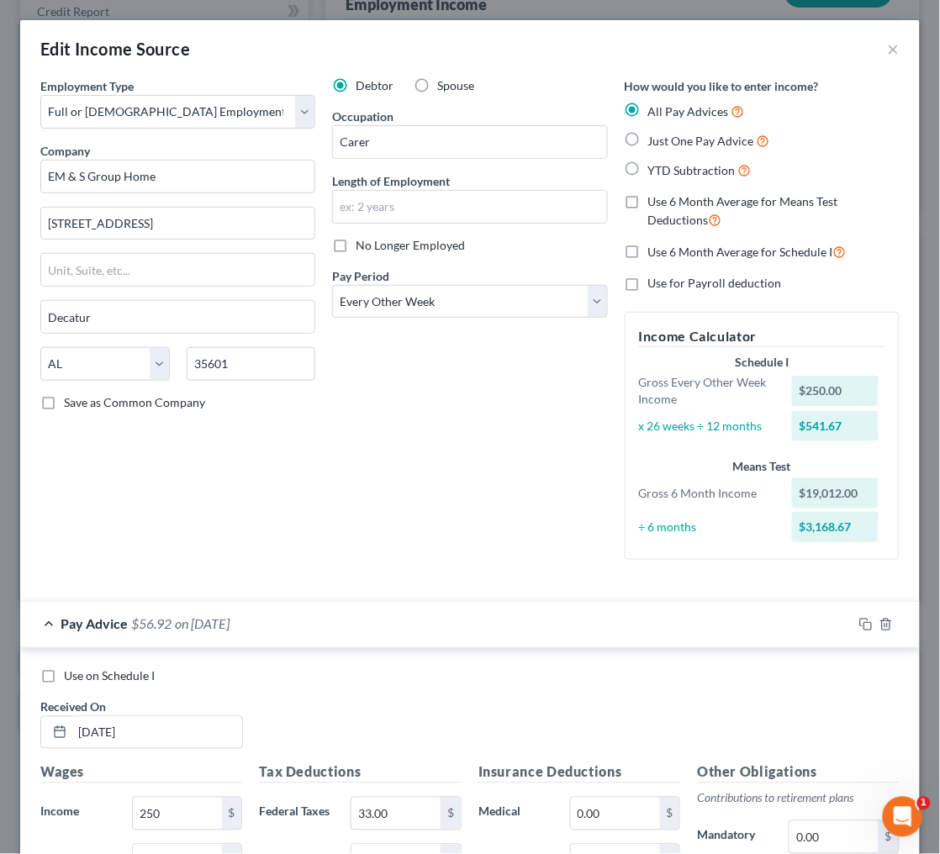
click at [70, 669] on span "Use on Schedule I" at bounding box center [109, 676] width 91 height 14
click at [71, 668] on input "Use on Schedule I" at bounding box center [76, 673] width 11 height 11
checkbox input "true"
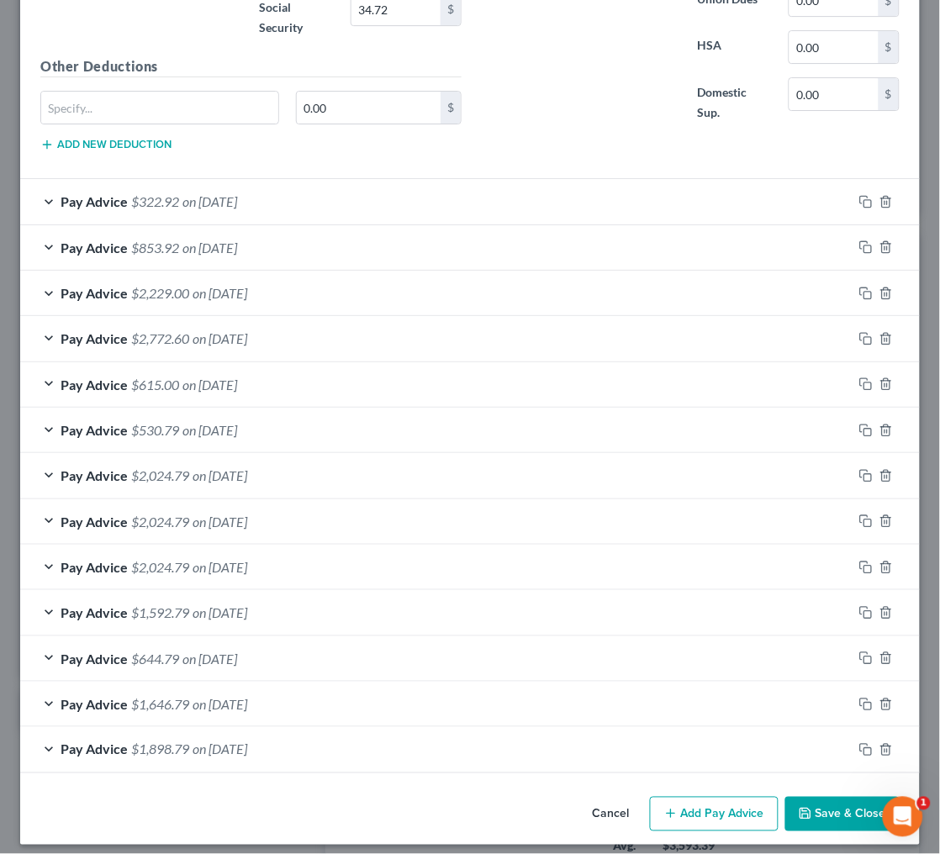
scroll to position [990, 0]
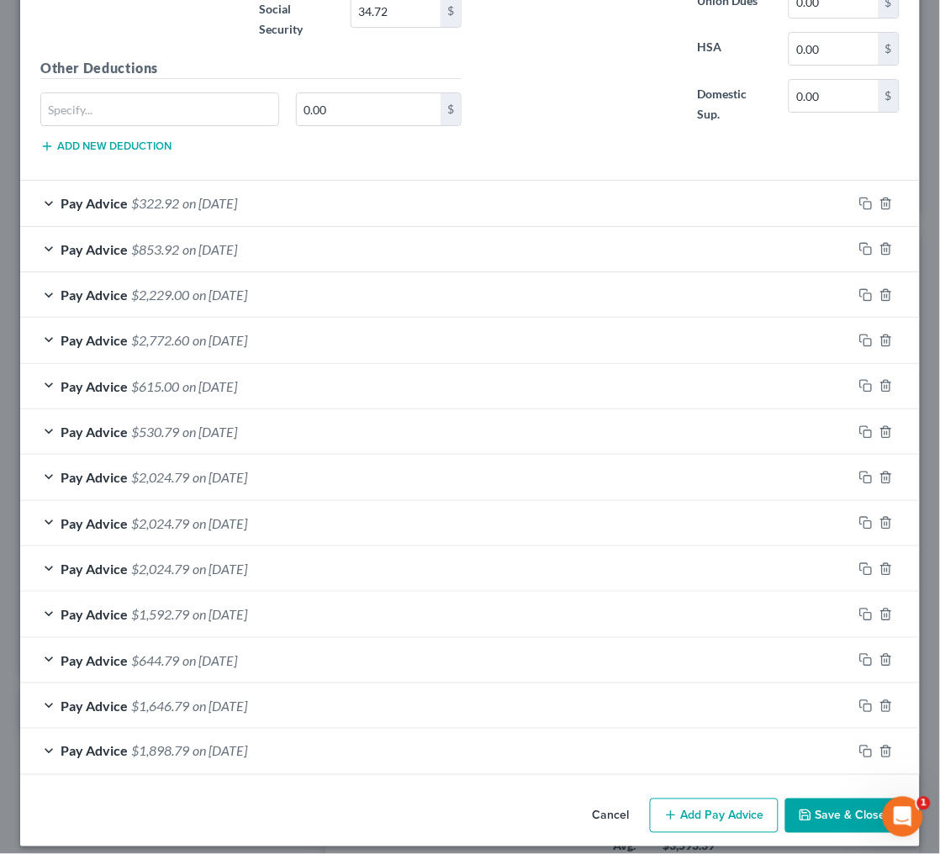
click at [839, 800] on button "Save & Close" at bounding box center [842, 815] width 114 height 35
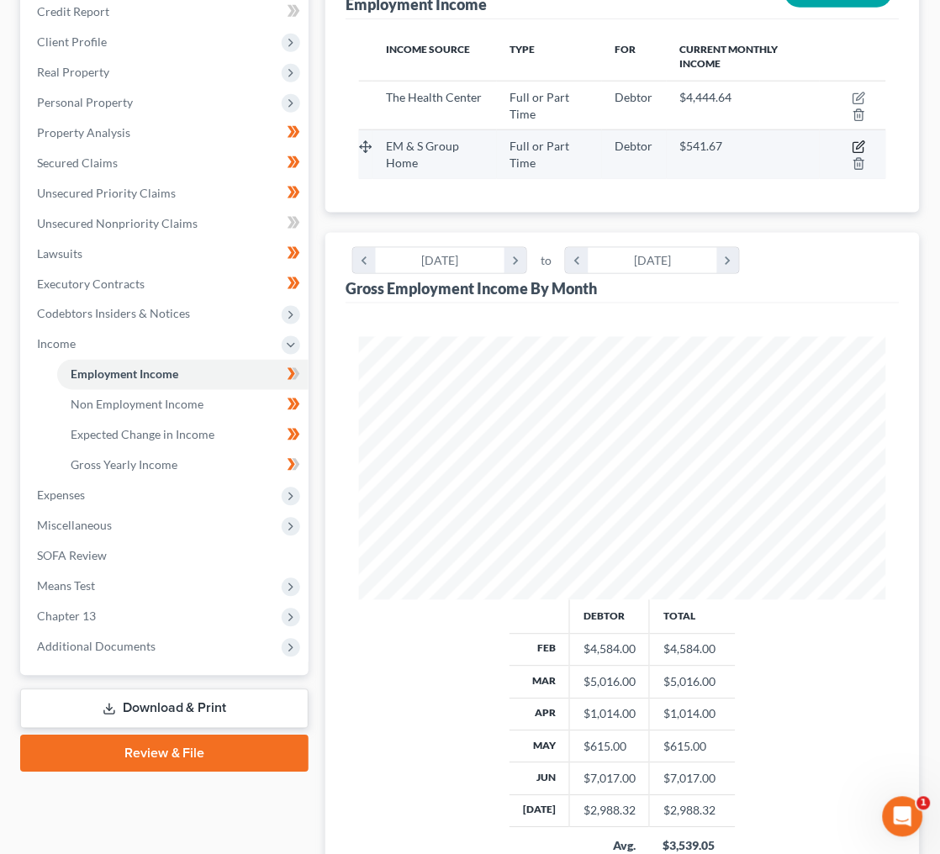
click at [861, 140] on icon "button" at bounding box center [858, 146] width 13 height 13
select select "0"
select select "2"
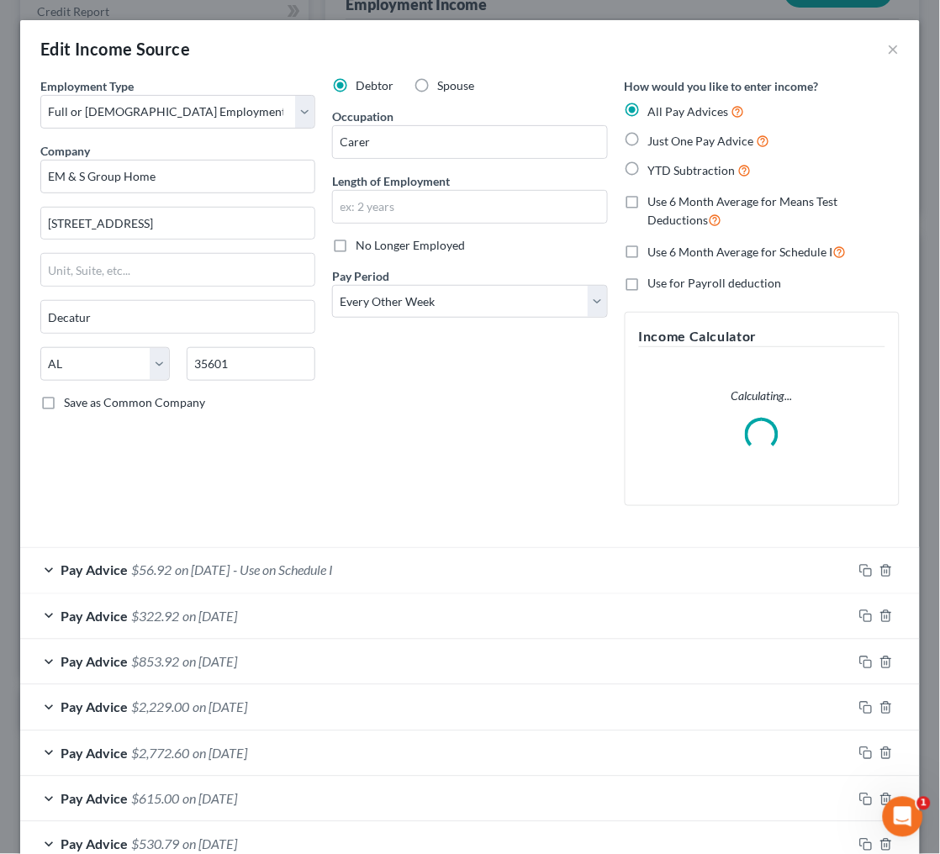
scroll to position [3, 0]
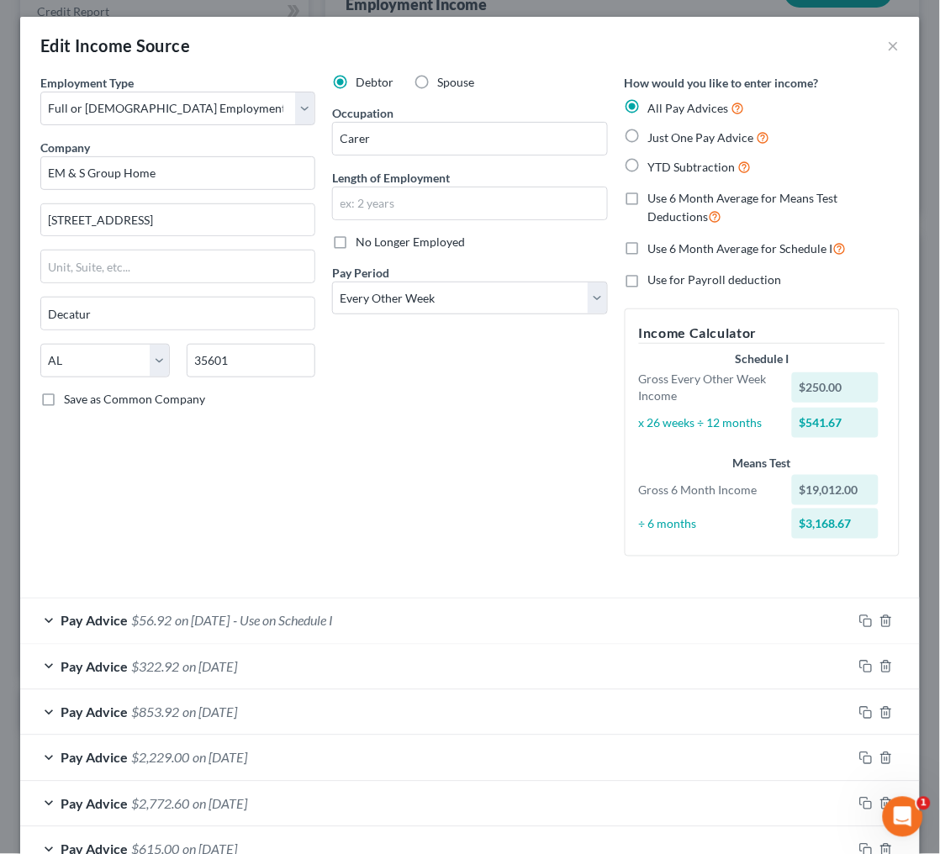
click at [229, 613] on span "on [DATE]" at bounding box center [202, 621] width 55 height 16
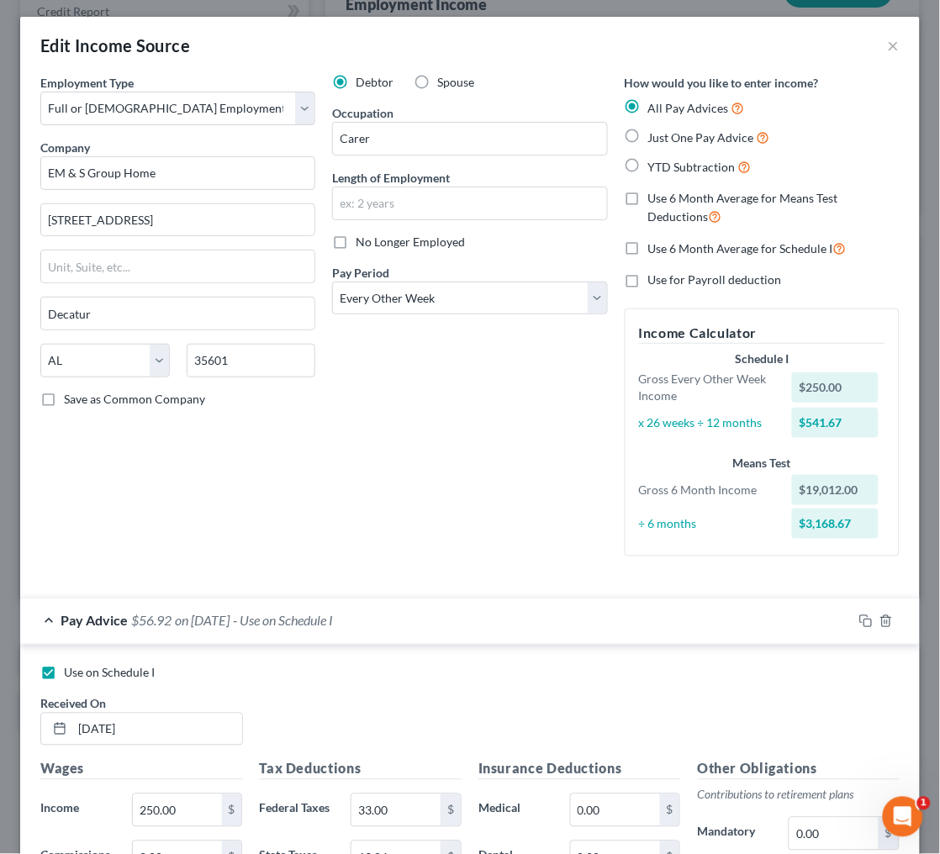
drag, startPoint x: 871, startPoint y: 603, endPoint x: 228, endPoint y: 754, distance: 661.3
click at [192, 802] on input "250.00" at bounding box center [177, 810] width 89 height 32
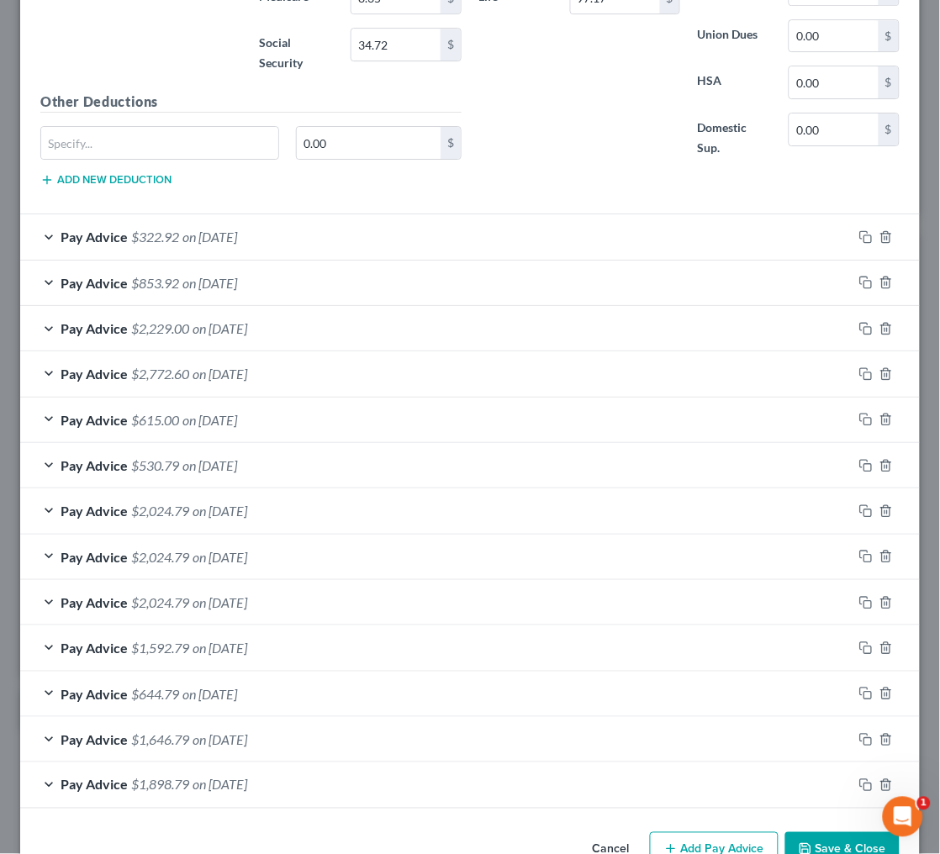
scroll to position [954, 0]
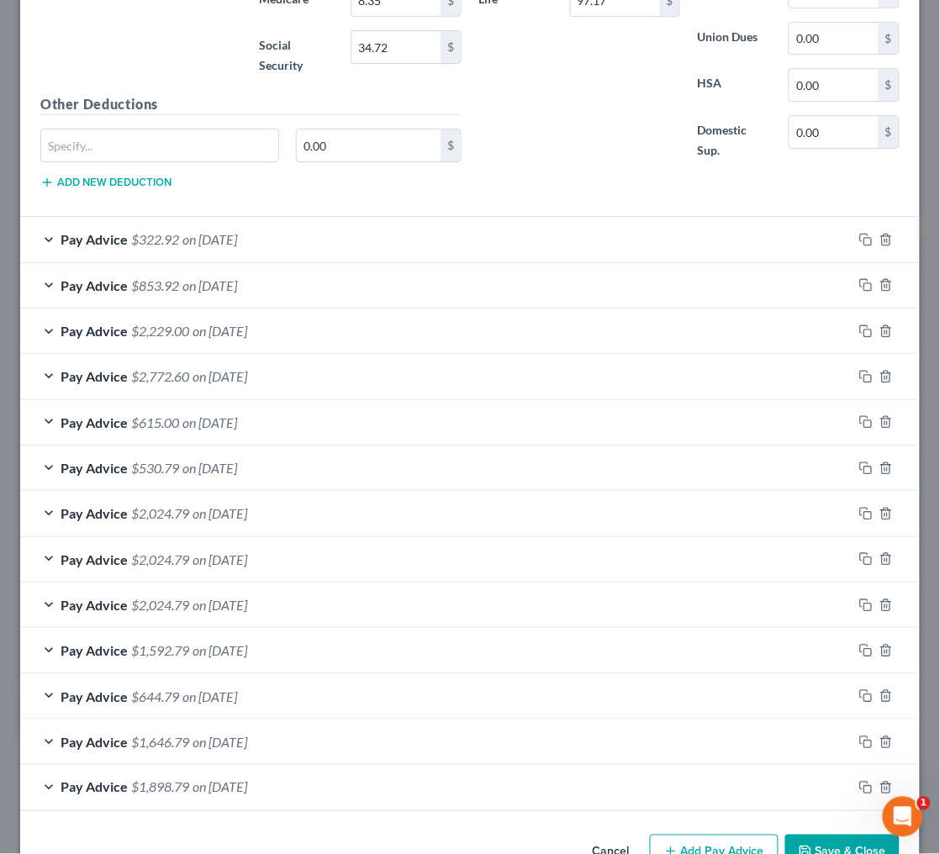
type input "576"
click at [701, 835] on button "Add Pay Advice" at bounding box center [714, 851] width 129 height 35
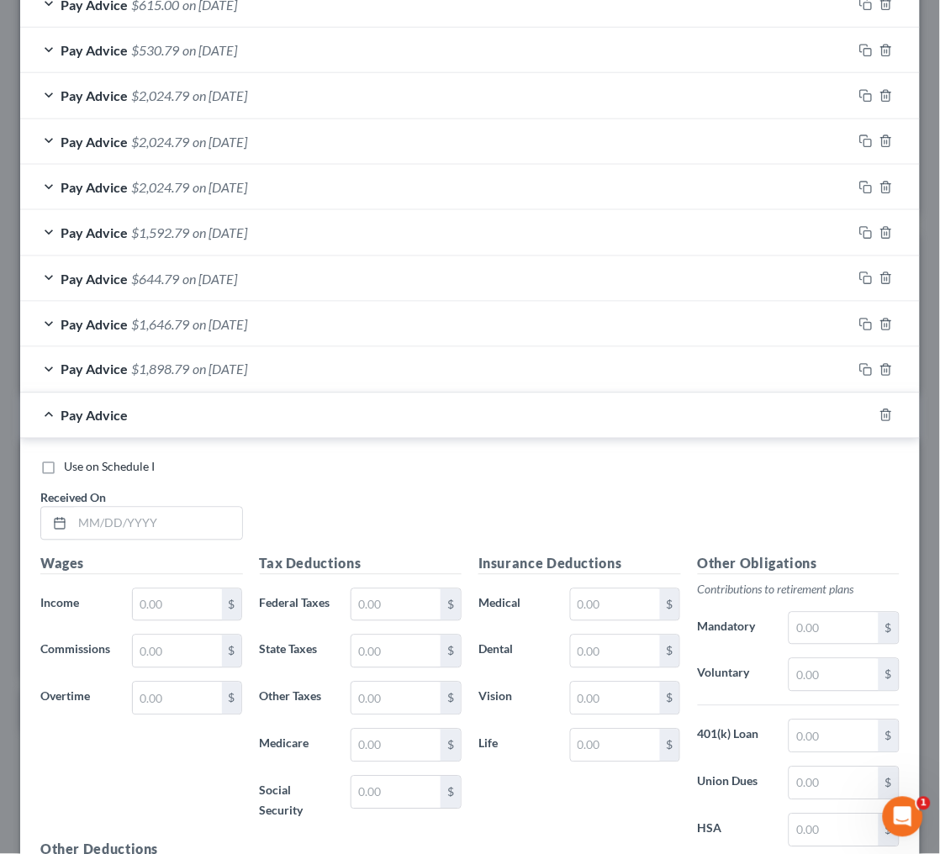
scroll to position [1405, 0]
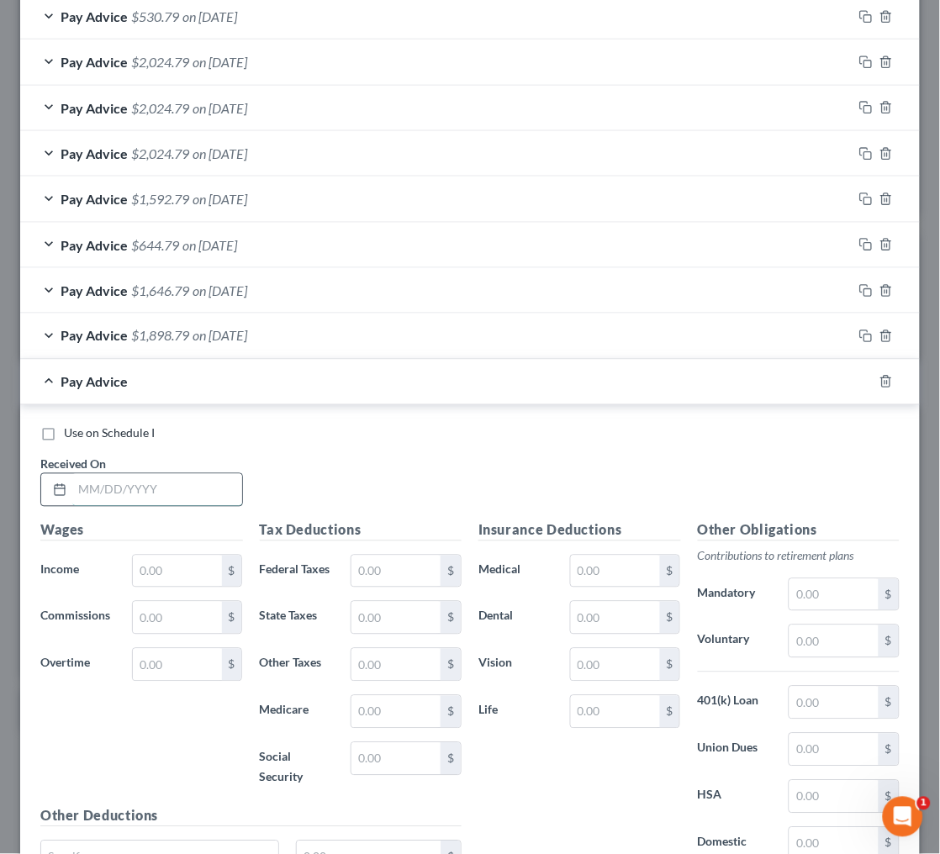
click at [170, 474] on input "text" at bounding box center [157, 490] width 170 height 32
type input "[DATE]"
type input "250"
click at [64, 425] on label "Use on Schedule I" at bounding box center [109, 433] width 91 height 17
click at [71, 425] on input "Use on Schedule I" at bounding box center [76, 430] width 11 height 11
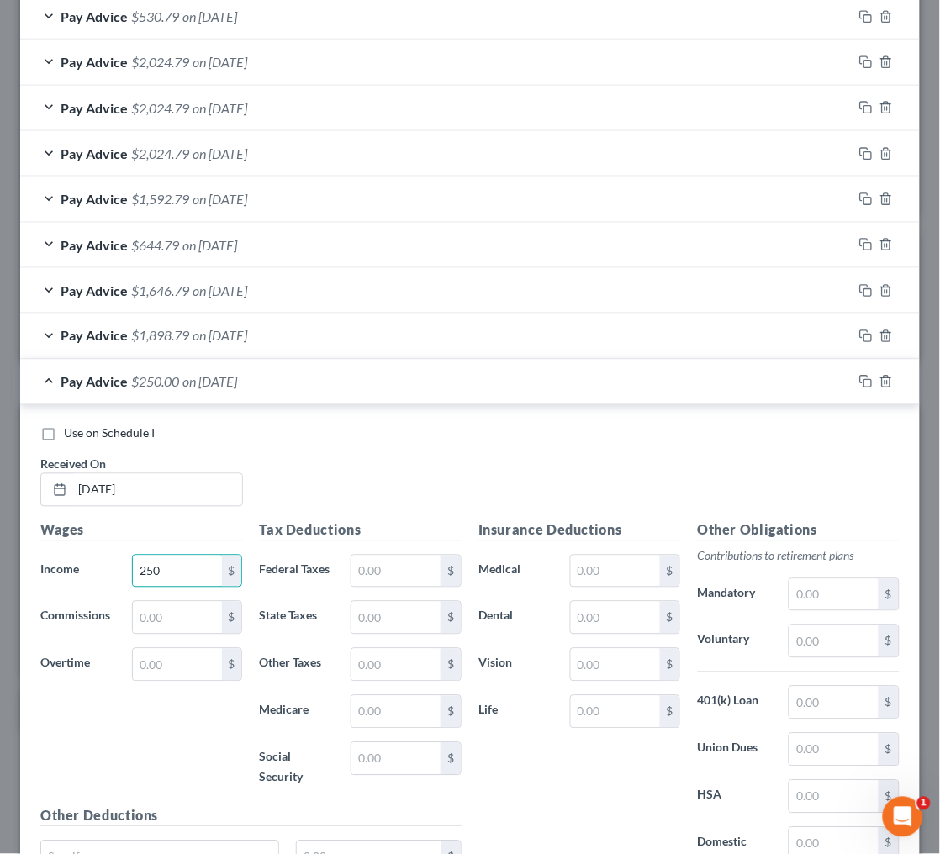
checkbox input "true"
checkbox input "false"
click at [387, 563] on input "text" at bounding box center [395, 571] width 89 height 32
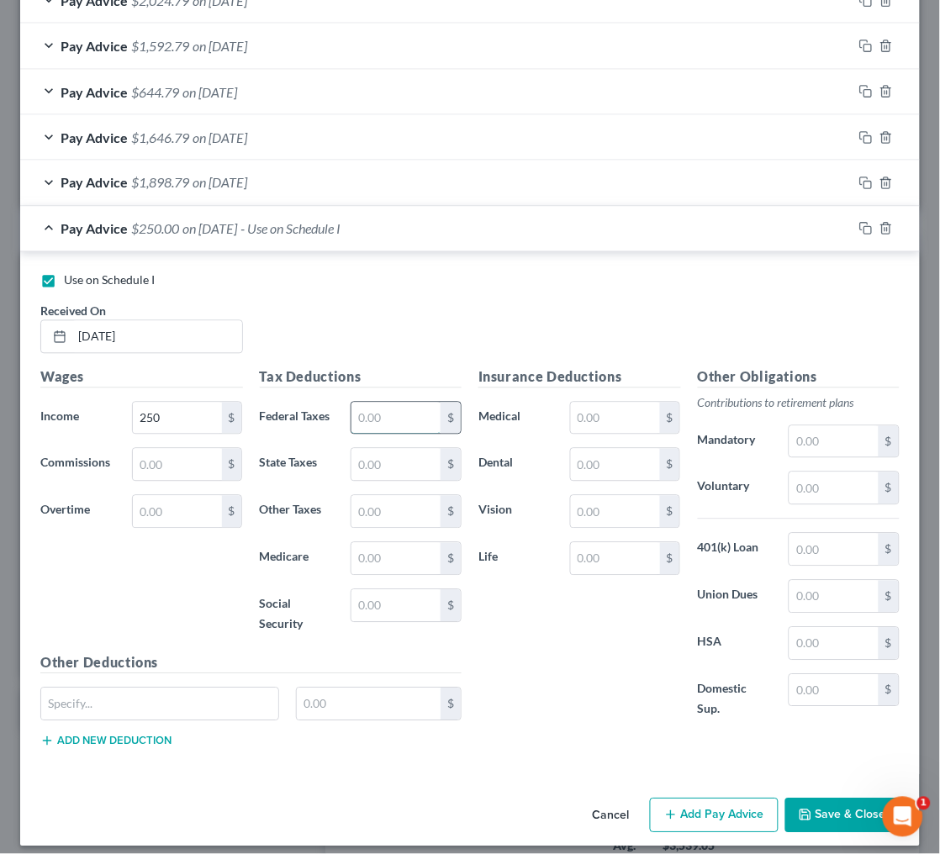
scroll to position [1552, 0]
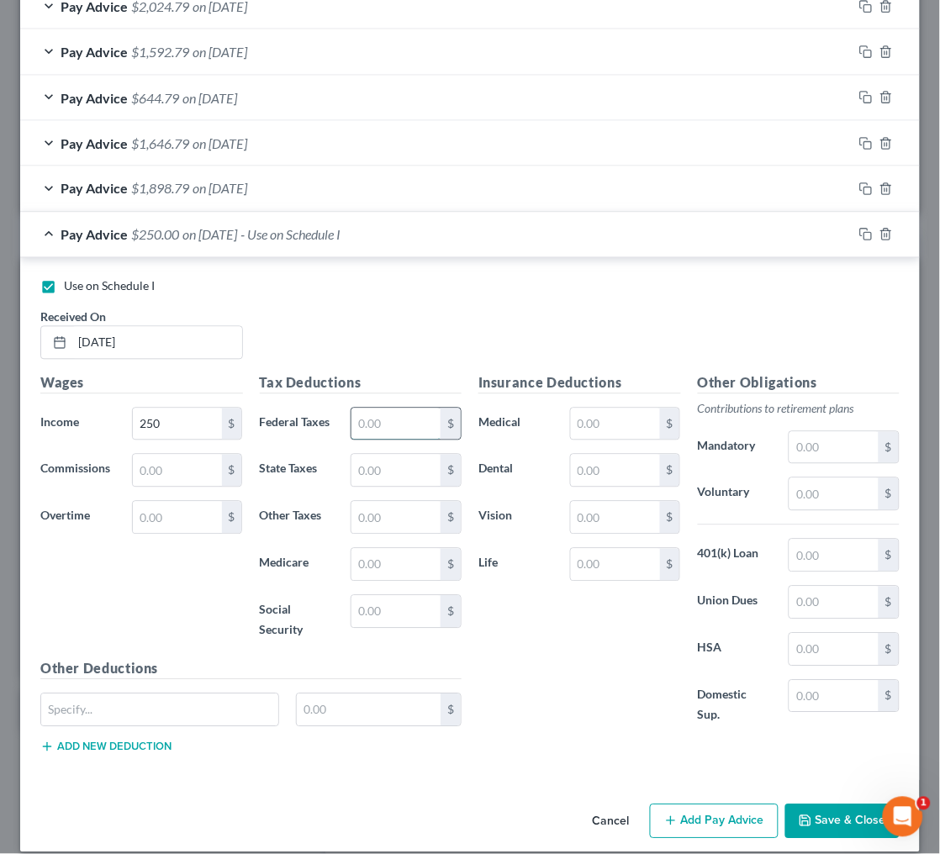
click at [394, 413] on input "text" at bounding box center [395, 424] width 89 height 32
click at [387, 408] on input "100" at bounding box center [395, 424] width 89 height 32
type input "96.91"
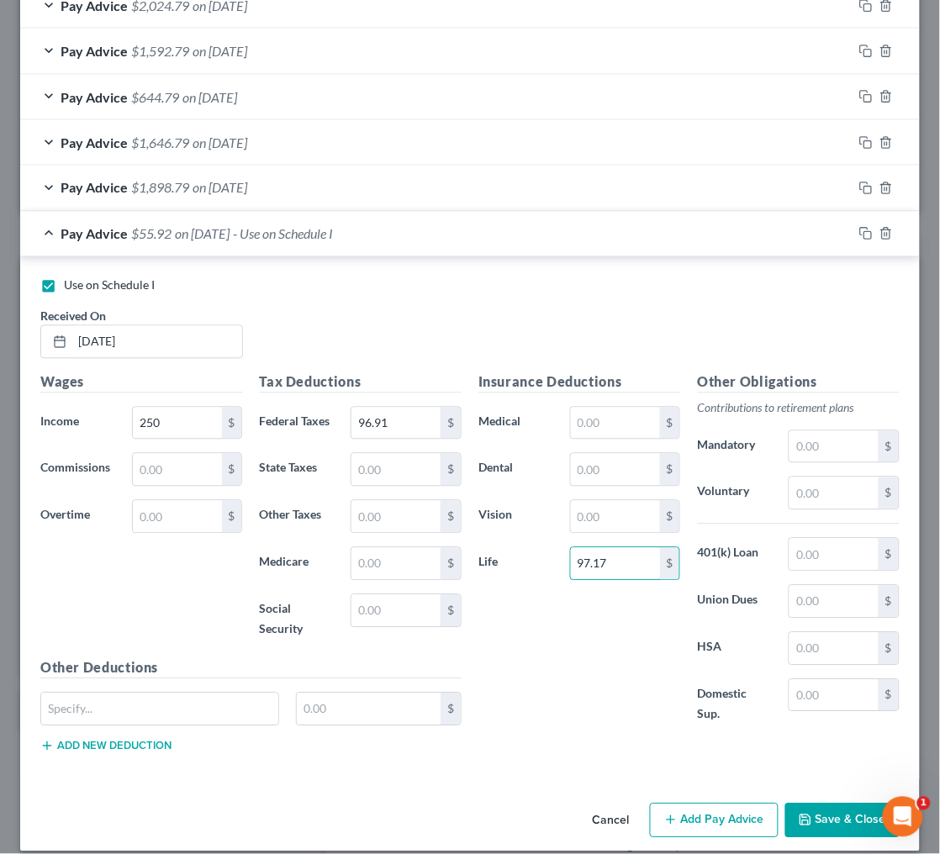
type input "97.17"
click at [830, 808] on button "Save & Close" at bounding box center [842, 820] width 114 height 35
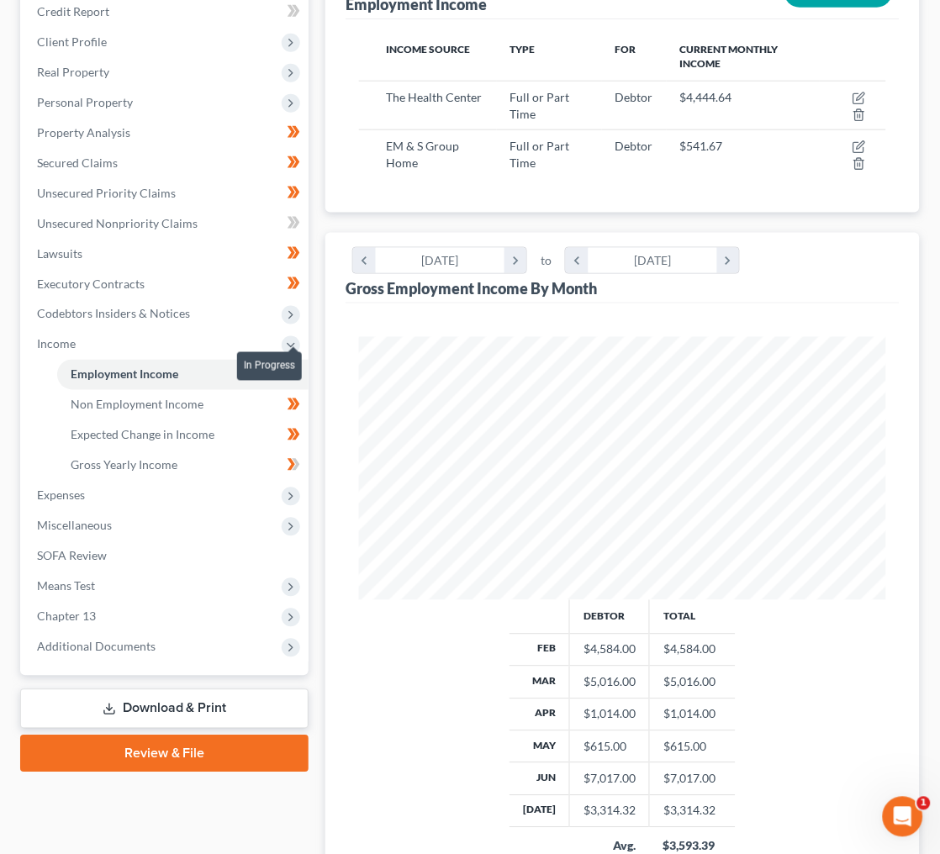
click at [302, 364] on span at bounding box center [293, 376] width 29 height 25
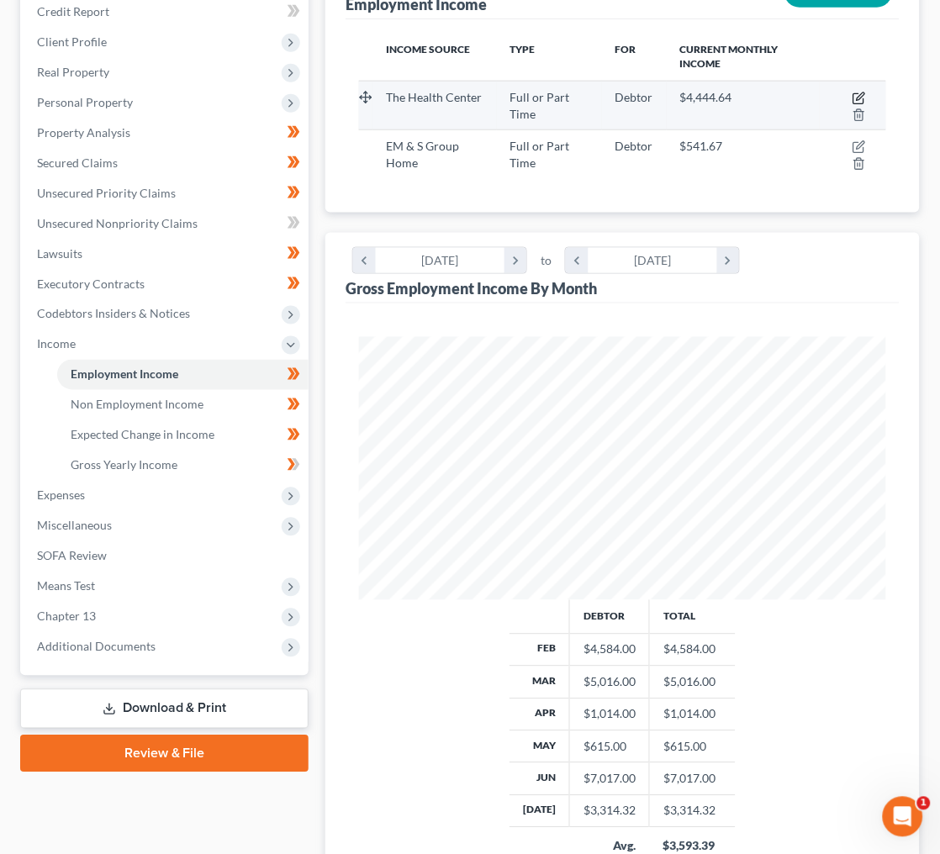
click at [861, 92] on icon "button" at bounding box center [858, 98] width 13 height 13
select select "0"
select select "1"
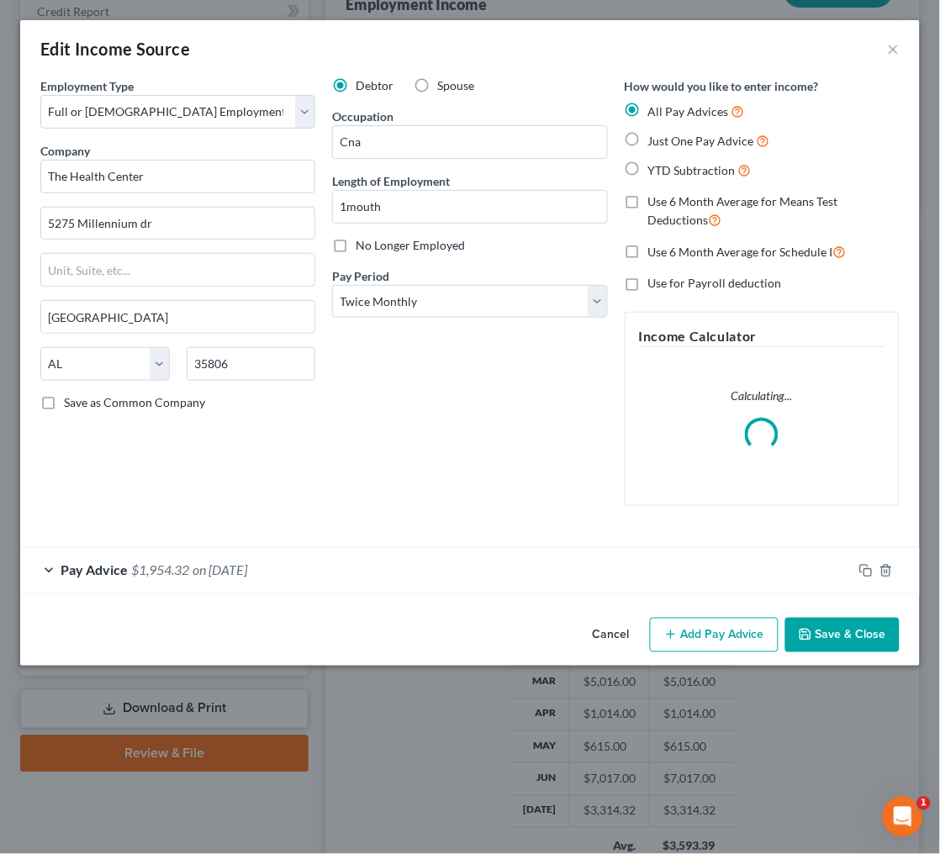
click at [519, 551] on div "Pay Advice $1,954.32 on [DATE]" at bounding box center [436, 570] width 832 height 45
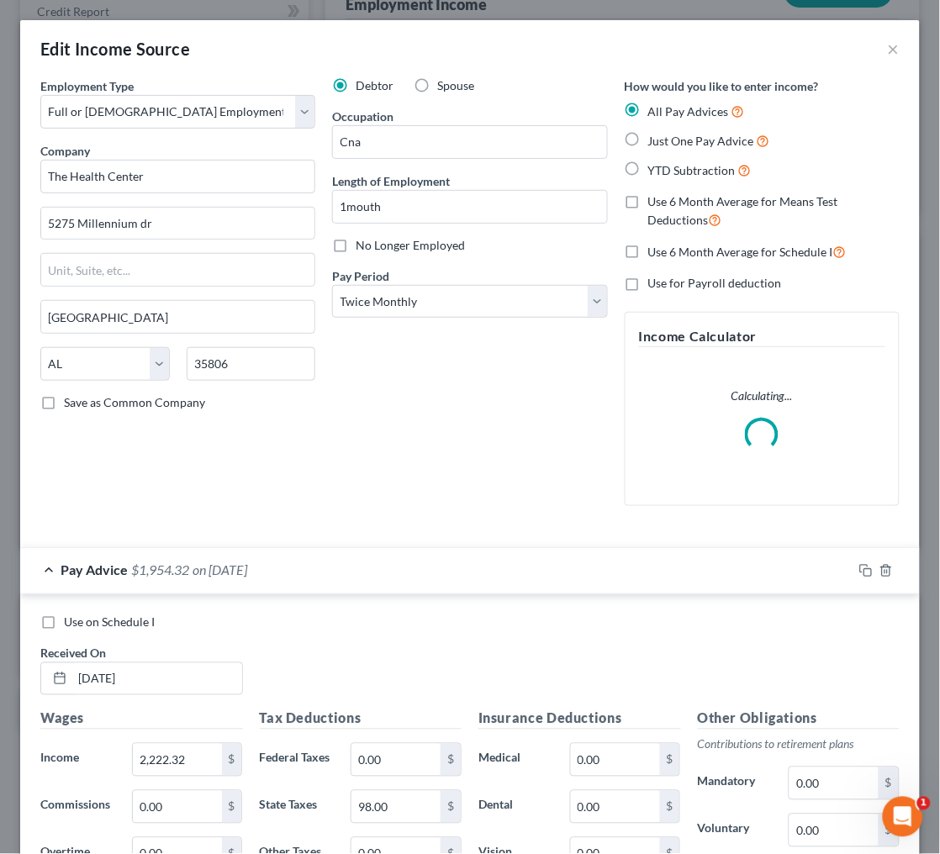
click at [82, 615] on span "Use on Schedule I" at bounding box center [109, 622] width 91 height 14
click at [82, 615] on input "Use on Schedule I" at bounding box center [76, 619] width 11 height 11
checkbox input "true"
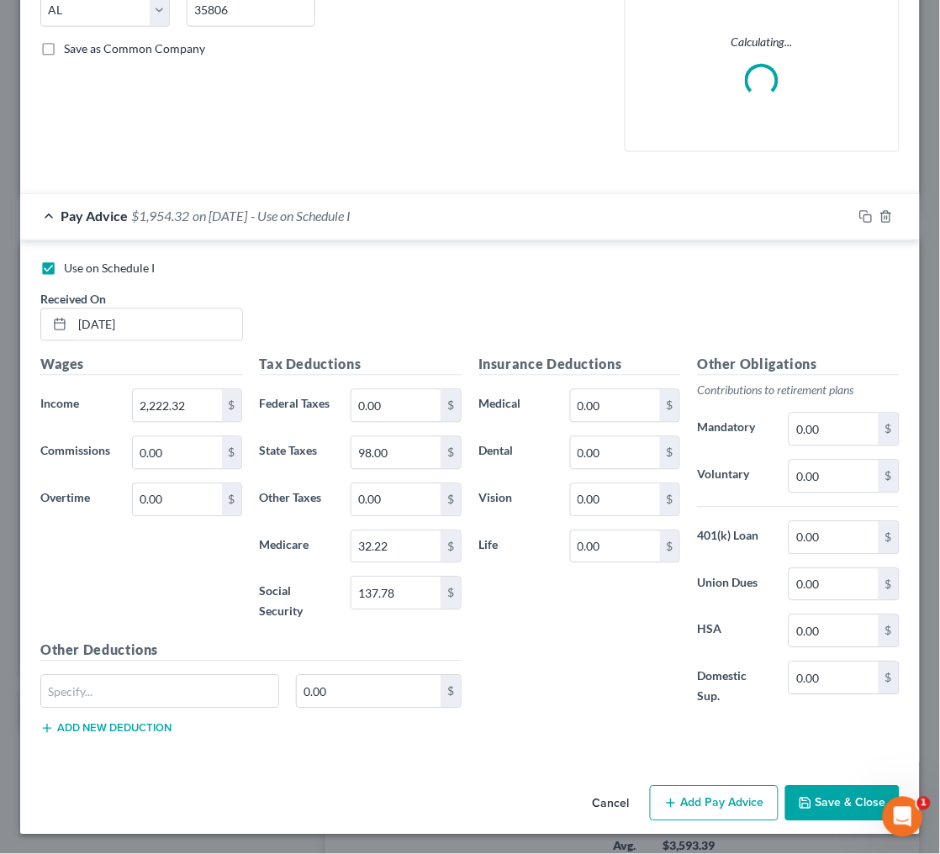
scroll to position [348, 0]
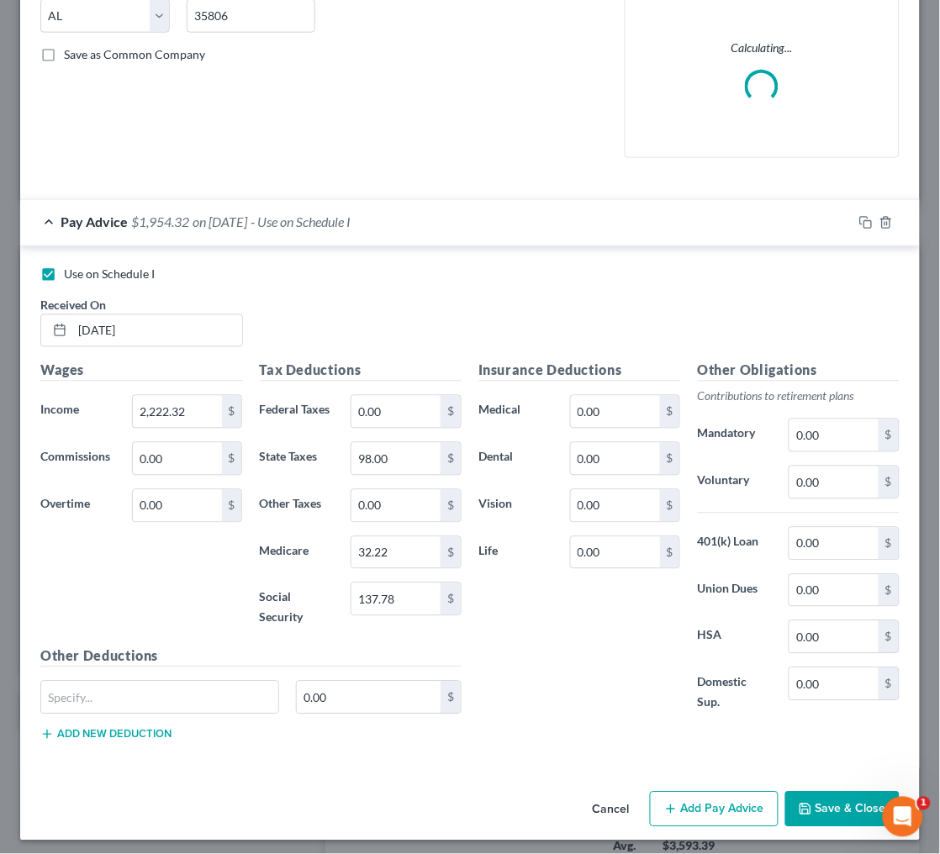
click at [830, 798] on button "Save & Close" at bounding box center [842, 809] width 114 height 35
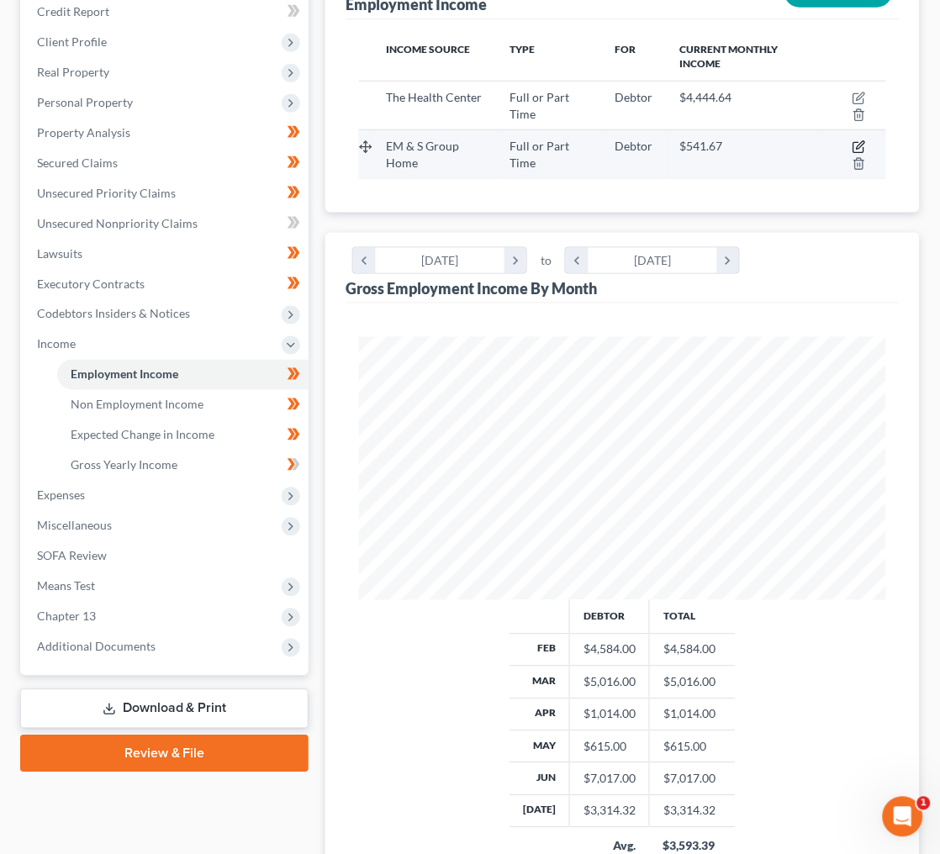
click at [863, 140] on icon "button" at bounding box center [858, 146] width 13 height 13
select select "0"
select select "2"
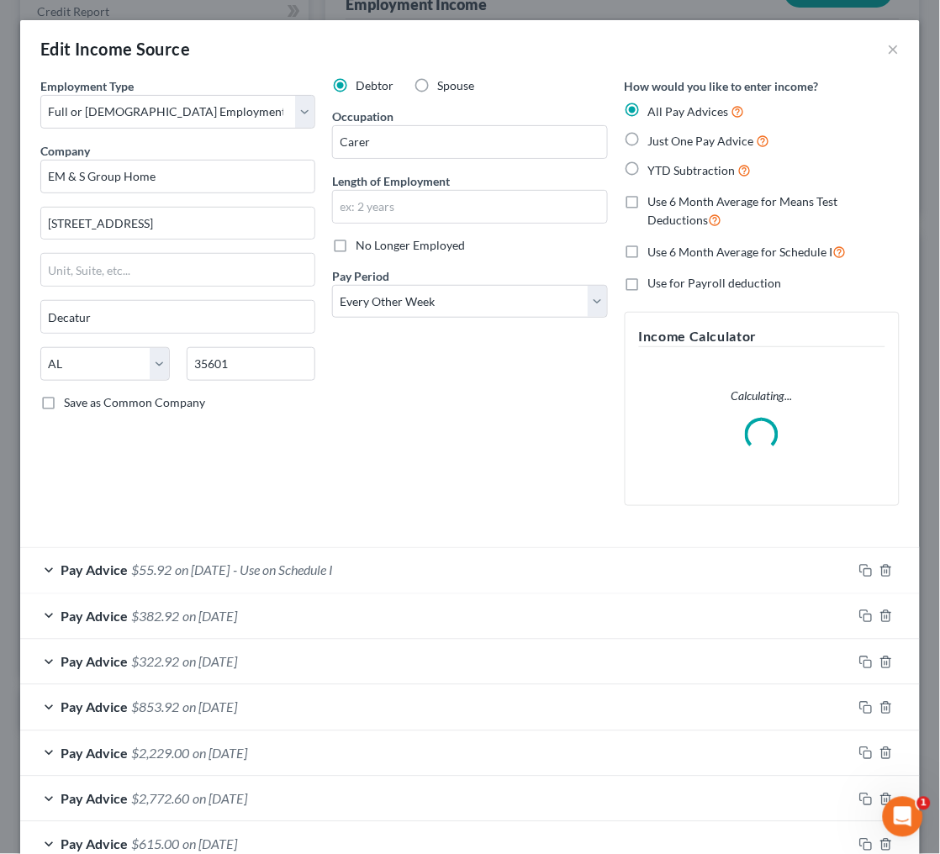
click at [198, 563] on span "on [DATE]" at bounding box center [202, 570] width 55 height 16
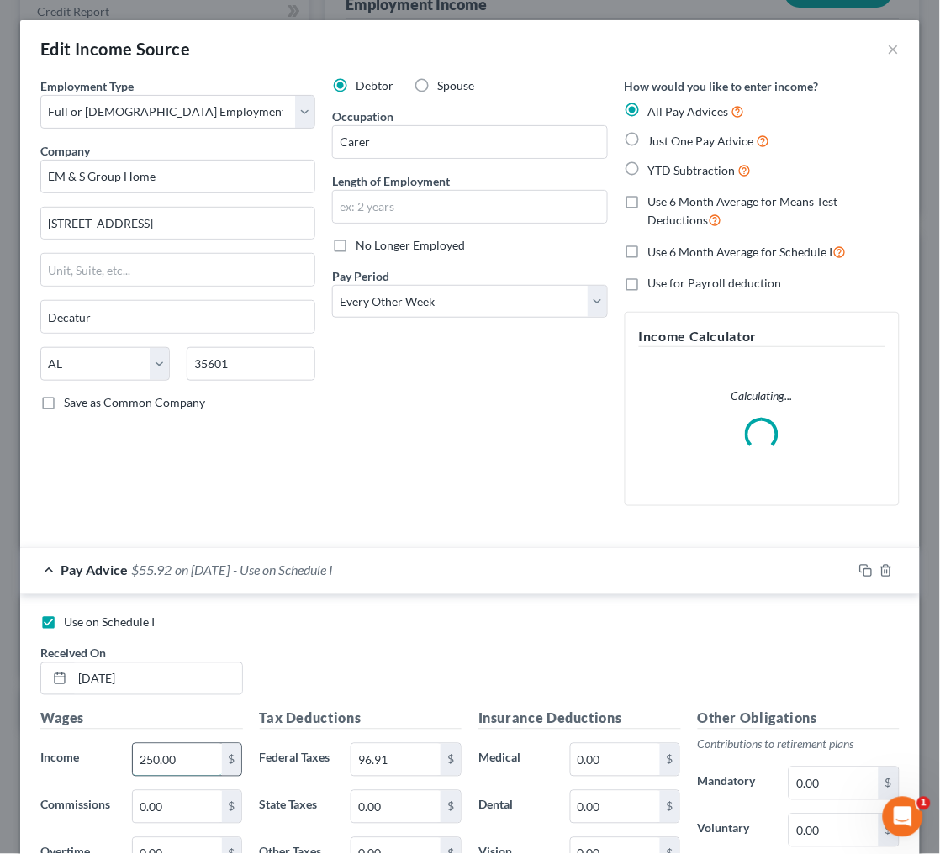
click at [171, 755] on input "250.00" at bounding box center [177, 760] width 89 height 32
type input "0"
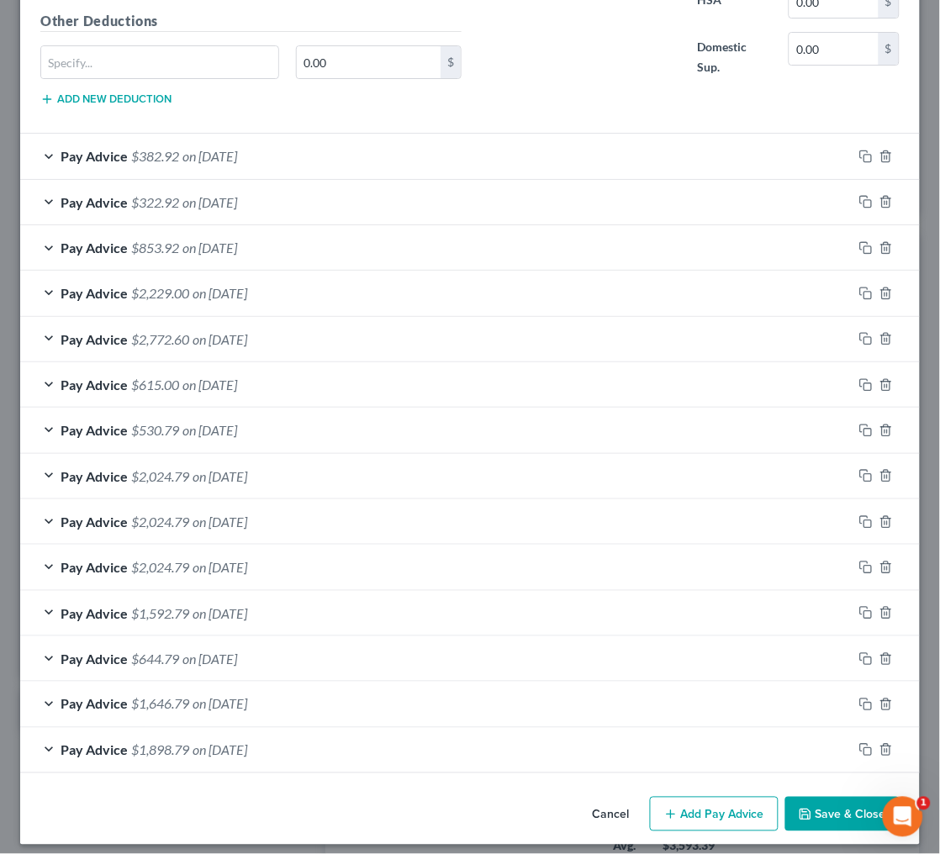
scroll to position [1035, 0]
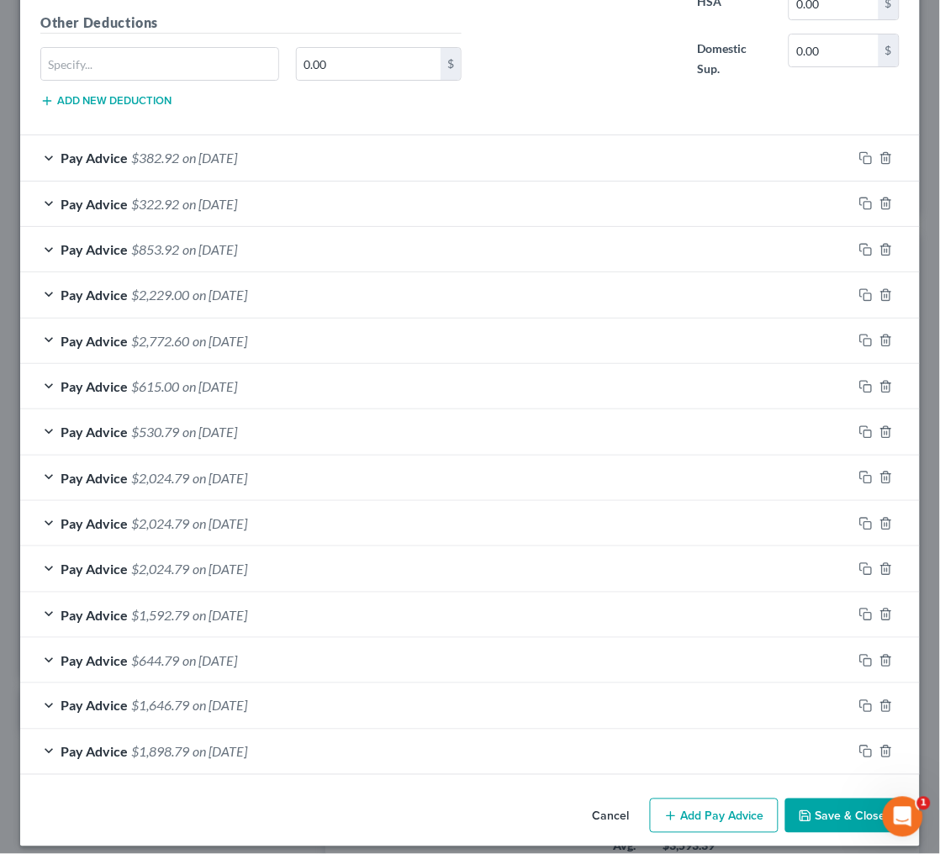
type input "0"
click at [834, 804] on button "Save & Close" at bounding box center [842, 815] width 114 height 35
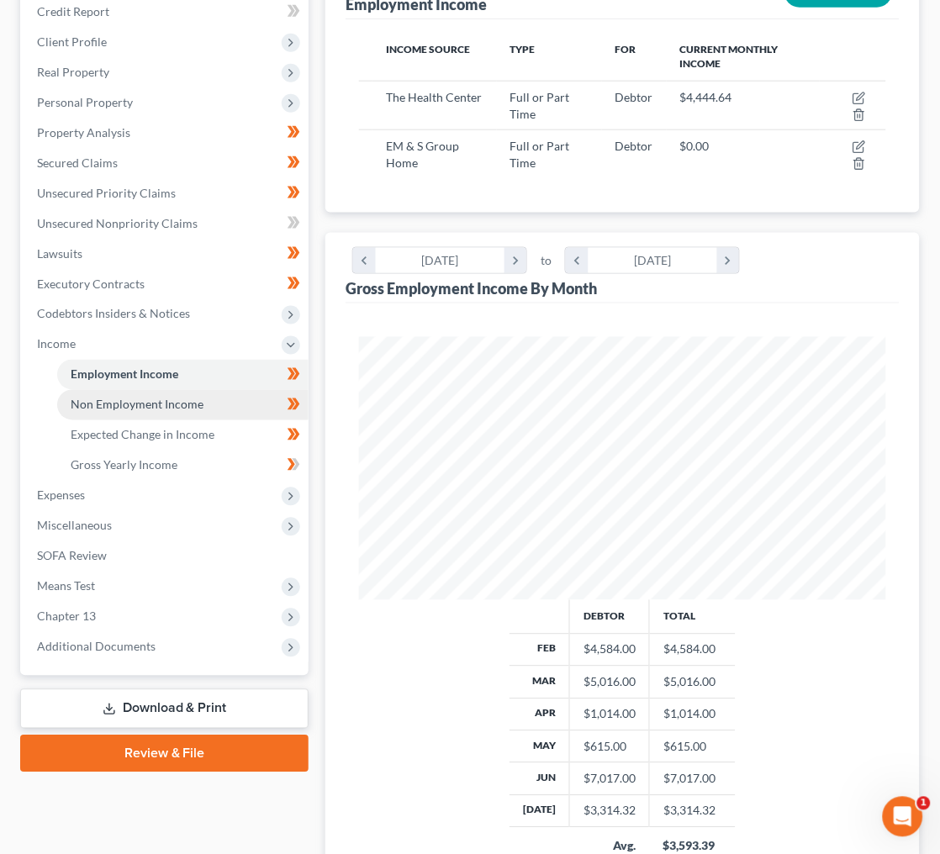
click at [191, 397] on span "Non Employment Income" at bounding box center [137, 404] width 133 height 14
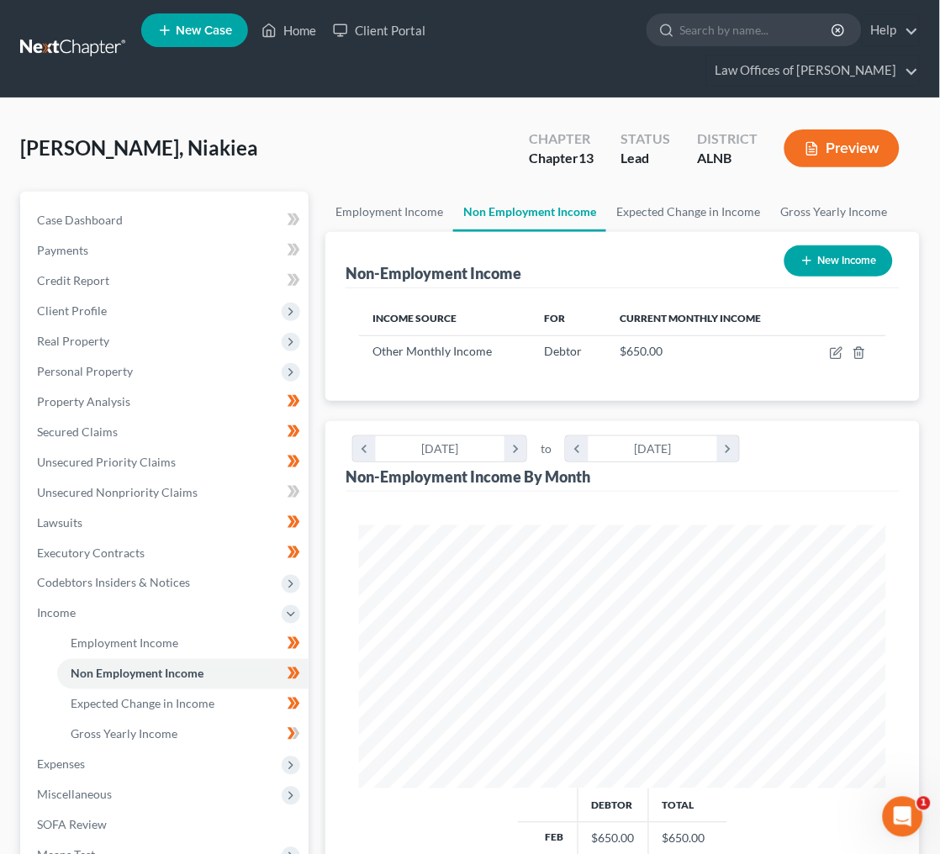
scroll to position [262, 561]
click at [840, 347] on icon "button" at bounding box center [838, 351] width 8 height 8
select select "13"
select select "2"
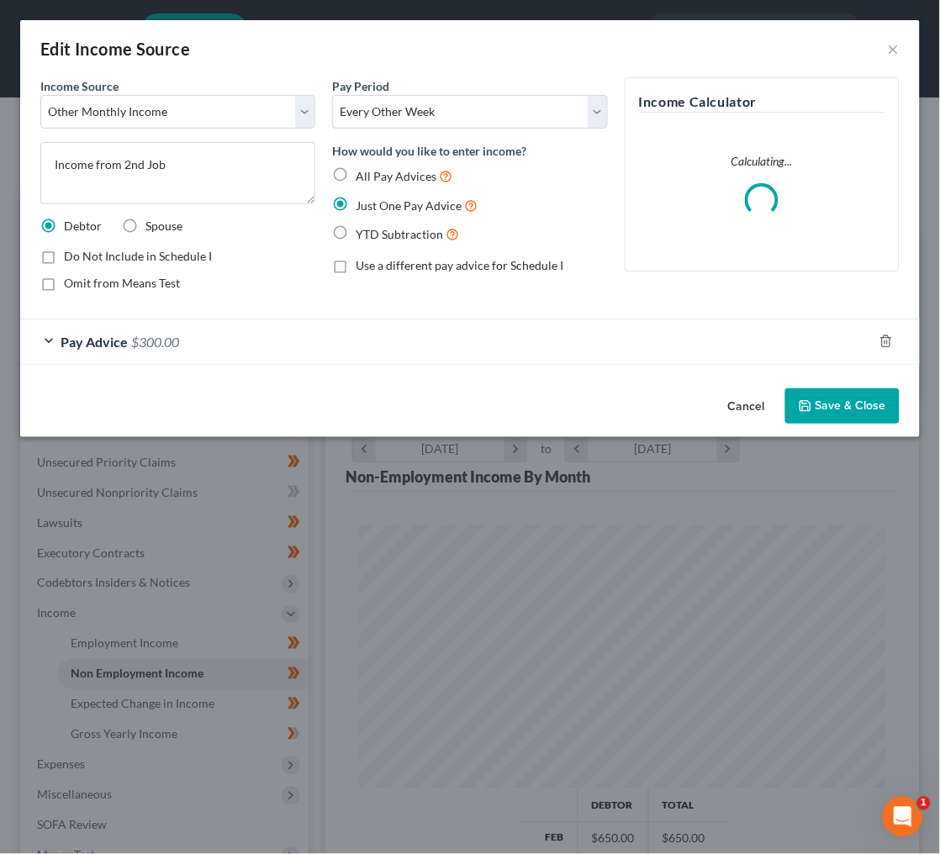
click at [138, 340] on span "$300.00" at bounding box center [155, 342] width 48 height 16
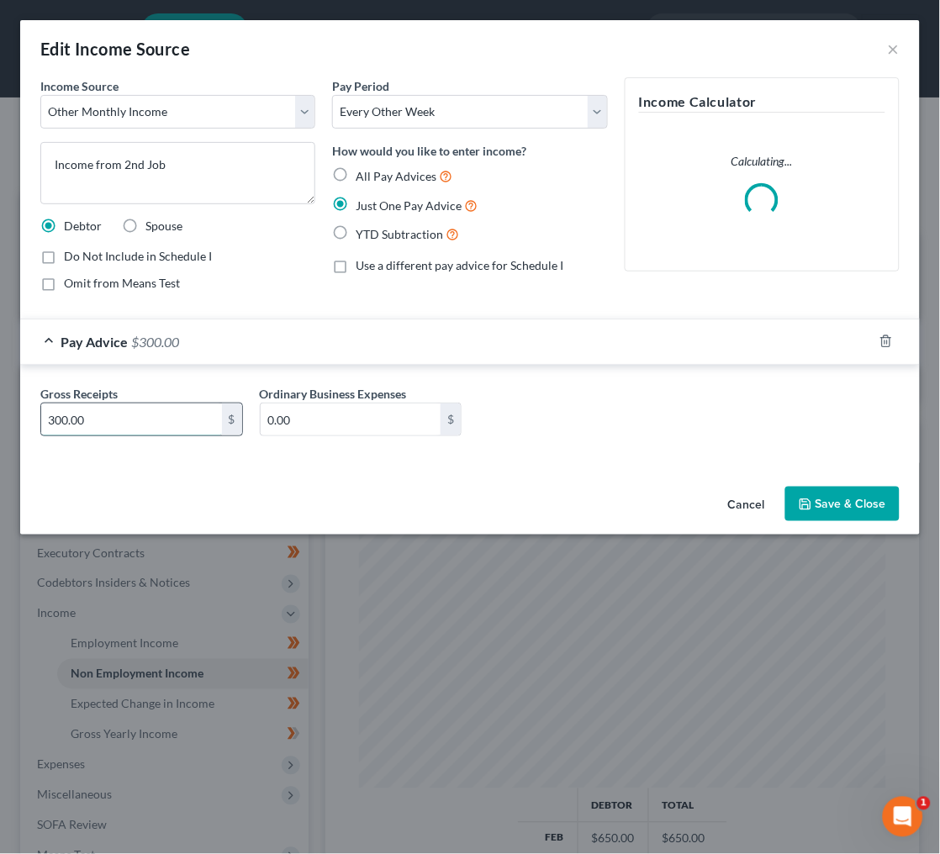
click at [118, 409] on input "300.00" at bounding box center [131, 419] width 181 height 32
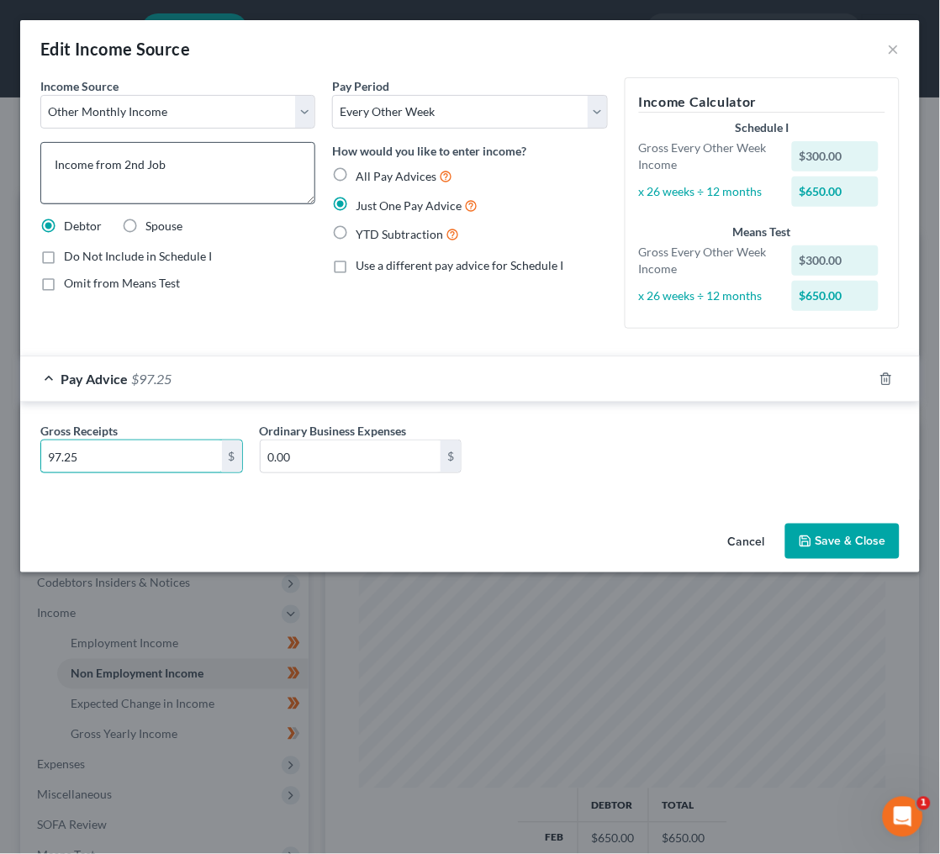
type input "97.25"
click at [197, 159] on textarea "Income from 2nd Job" at bounding box center [177, 173] width 275 height 62
type textarea "Income from 2nd Job (EM&S Group Home)"
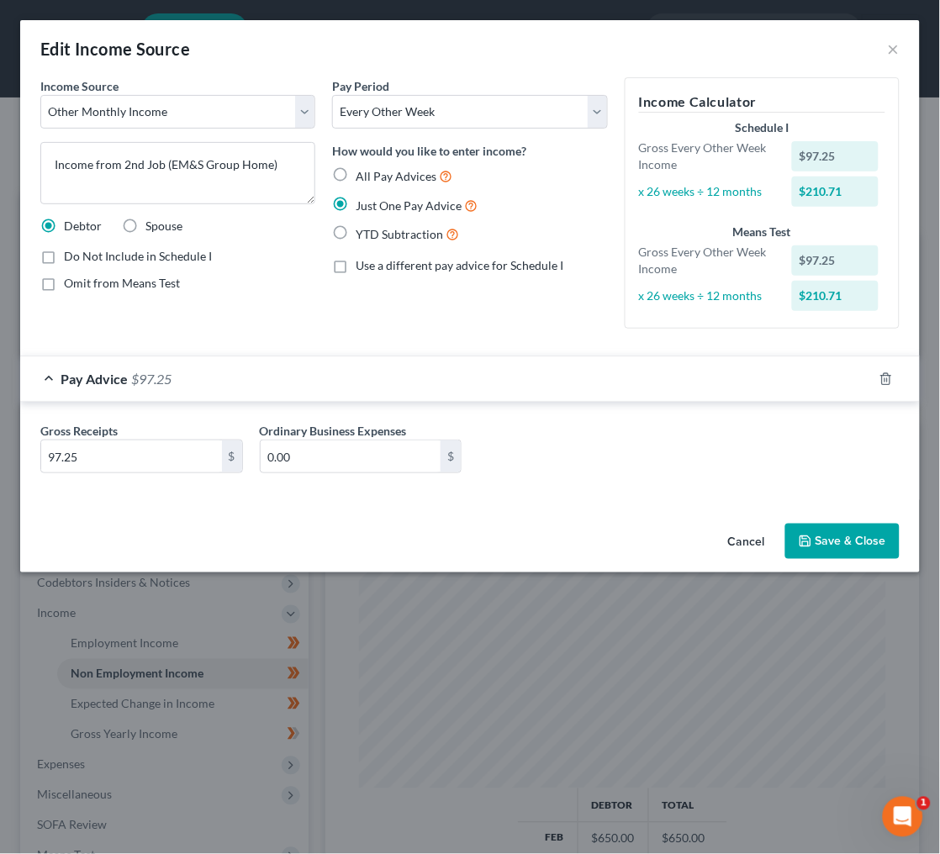
click at [872, 534] on button "Save & Close" at bounding box center [842, 541] width 114 height 35
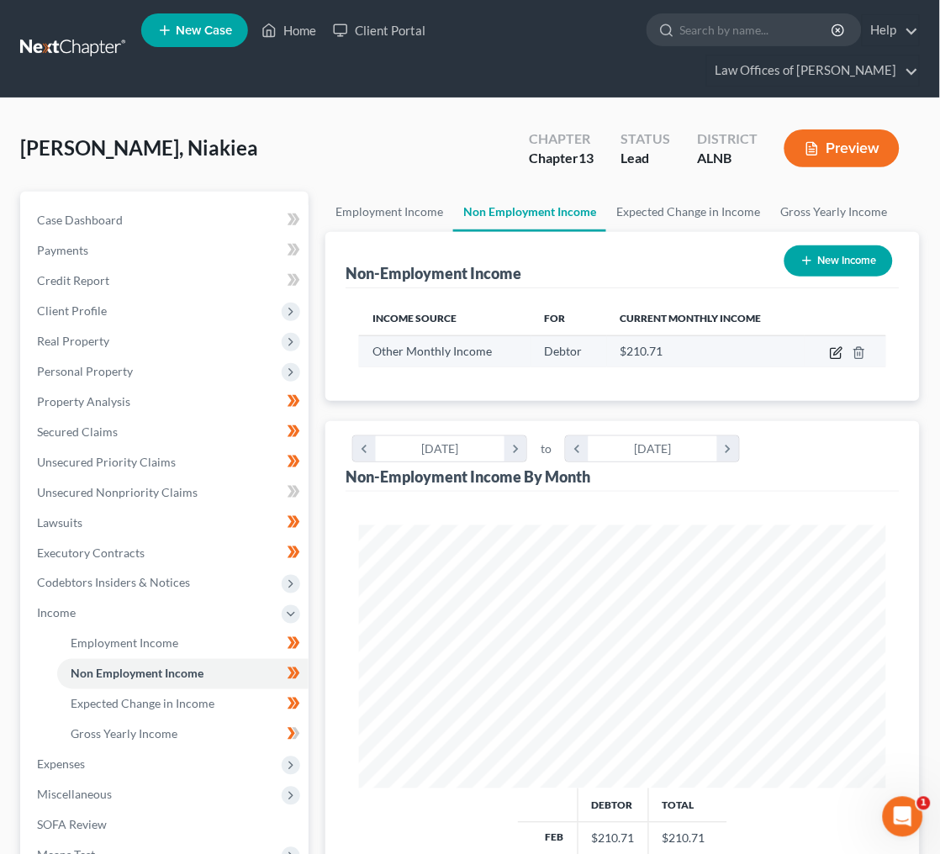
click at [840, 346] on icon "button" at bounding box center [835, 352] width 13 height 13
select select "13"
select select "2"
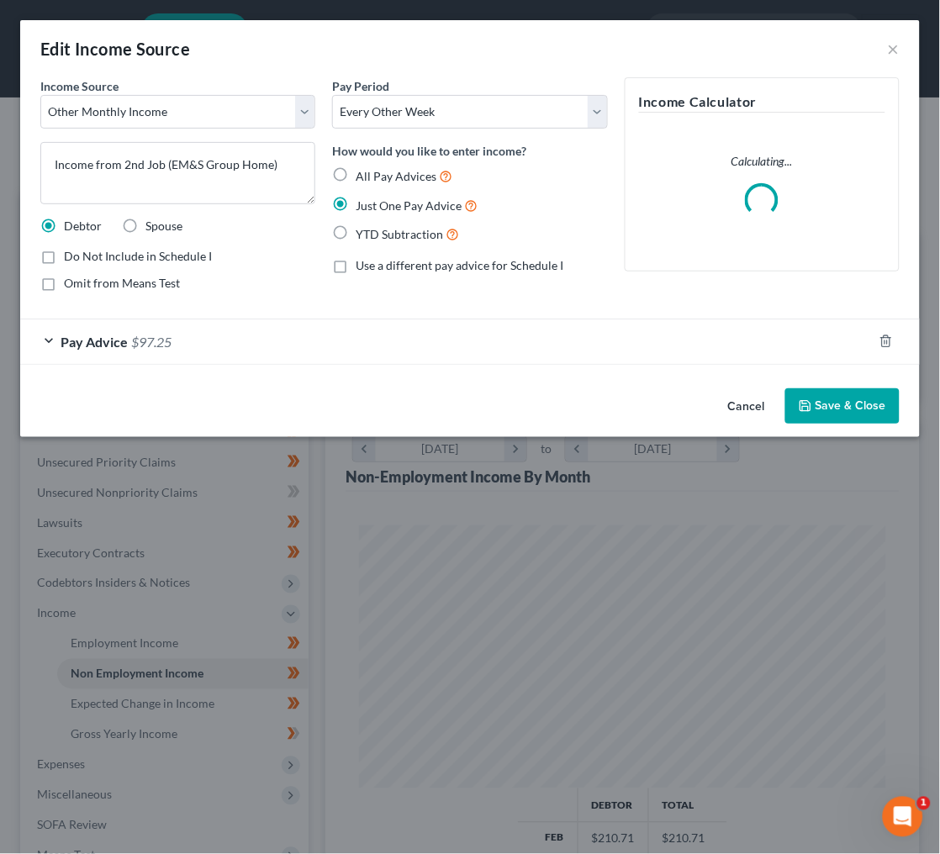
click at [401, 176] on span "All Pay Advices" at bounding box center [395, 176] width 81 height 14
click at [373, 176] on input "All Pay Advices" at bounding box center [367, 171] width 11 height 11
radio input "true"
click at [186, 345] on div "Pay Advice $97.25" at bounding box center [446, 341] width 852 height 45
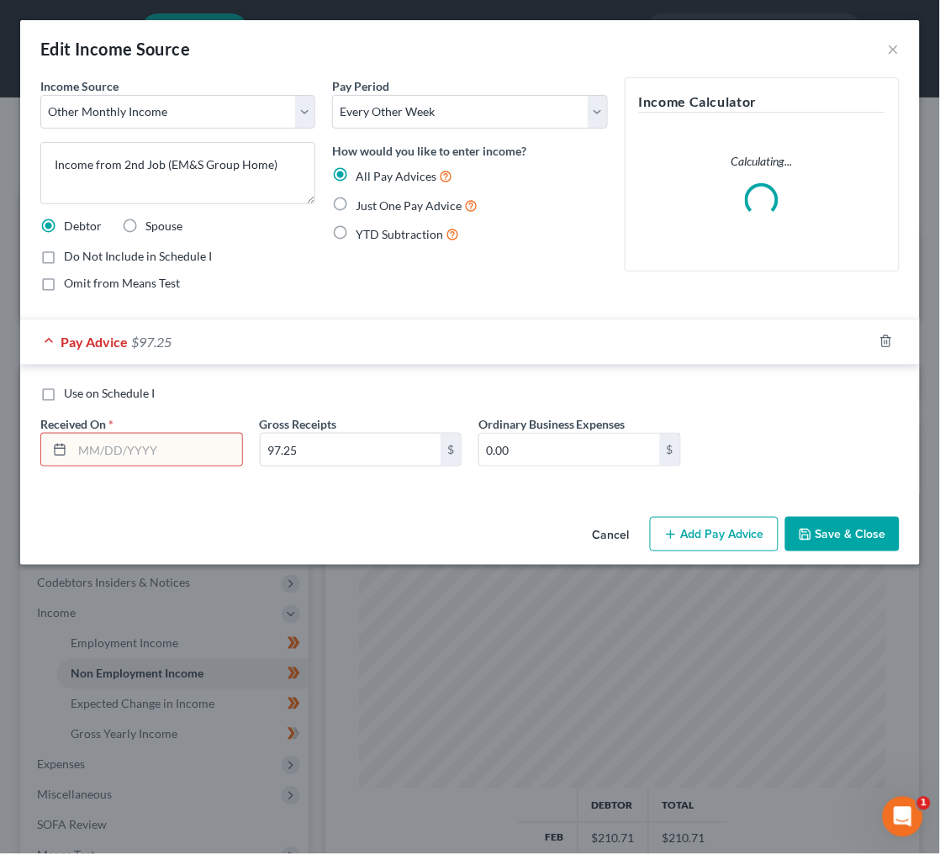
click at [111, 438] on input "text" at bounding box center [157, 450] width 170 height 32
type input "[DATE]"
click at [863, 535] on button "Save & Close" at bounding box center [842, 534] width 114 height 35
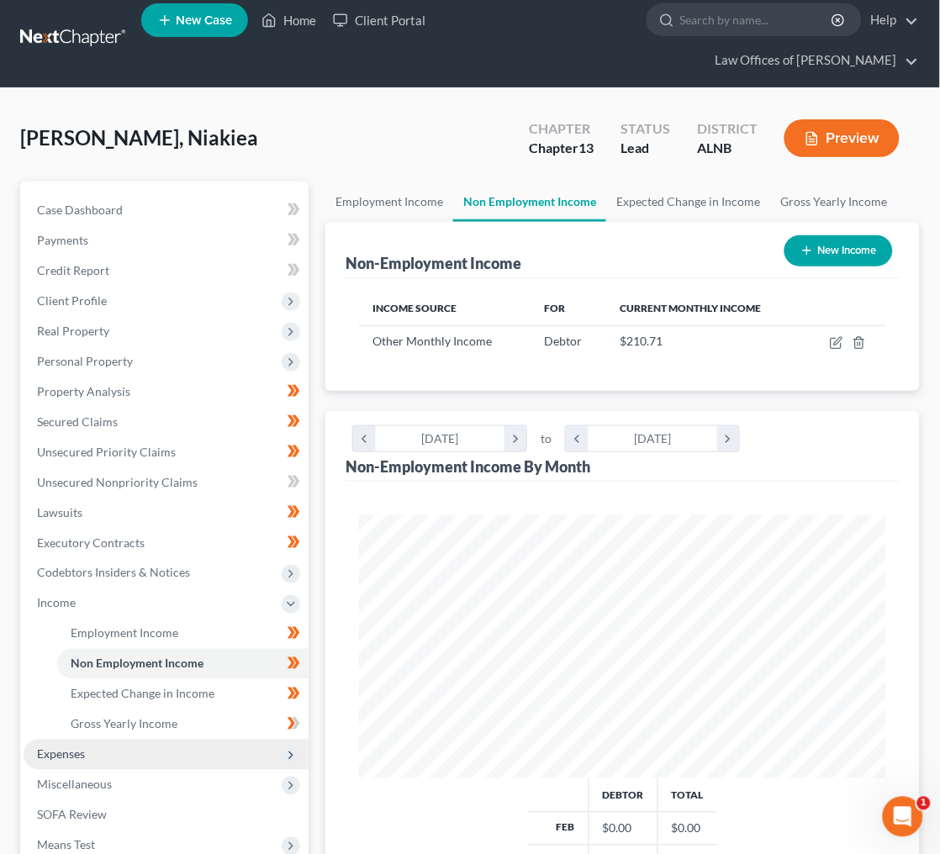
scroll to position [17, 0]
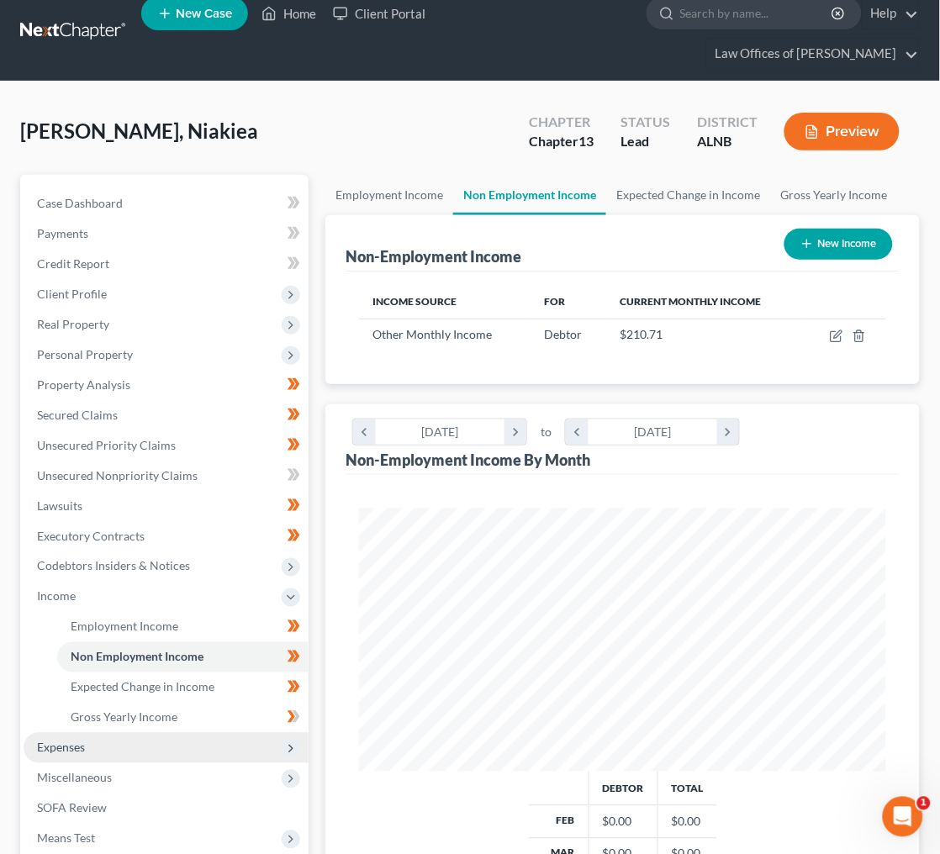
click at [161, 763] on span "Miscellaneous" at bounding box center [166, 778] width 285 height 30
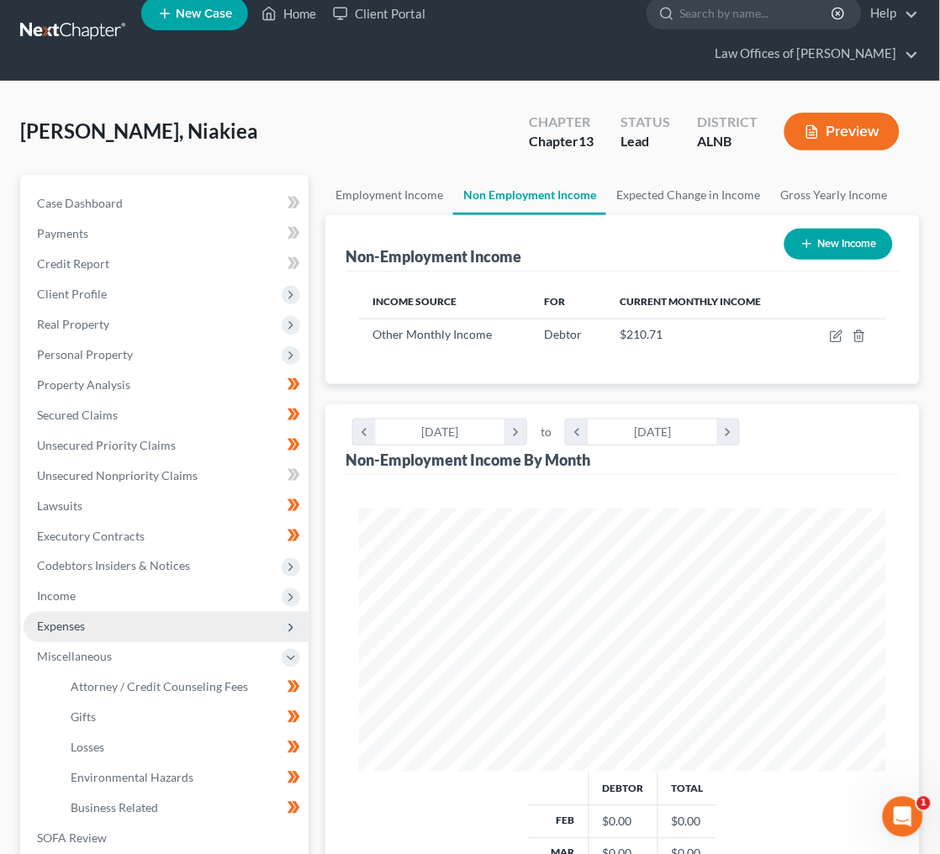
click at [215, 612] on span "Expenses" at bounding box center [166, 627] width 285 height 30
click at [199, 612] on span "Expenses" at bounding box center [166, 627] width 285 height 30
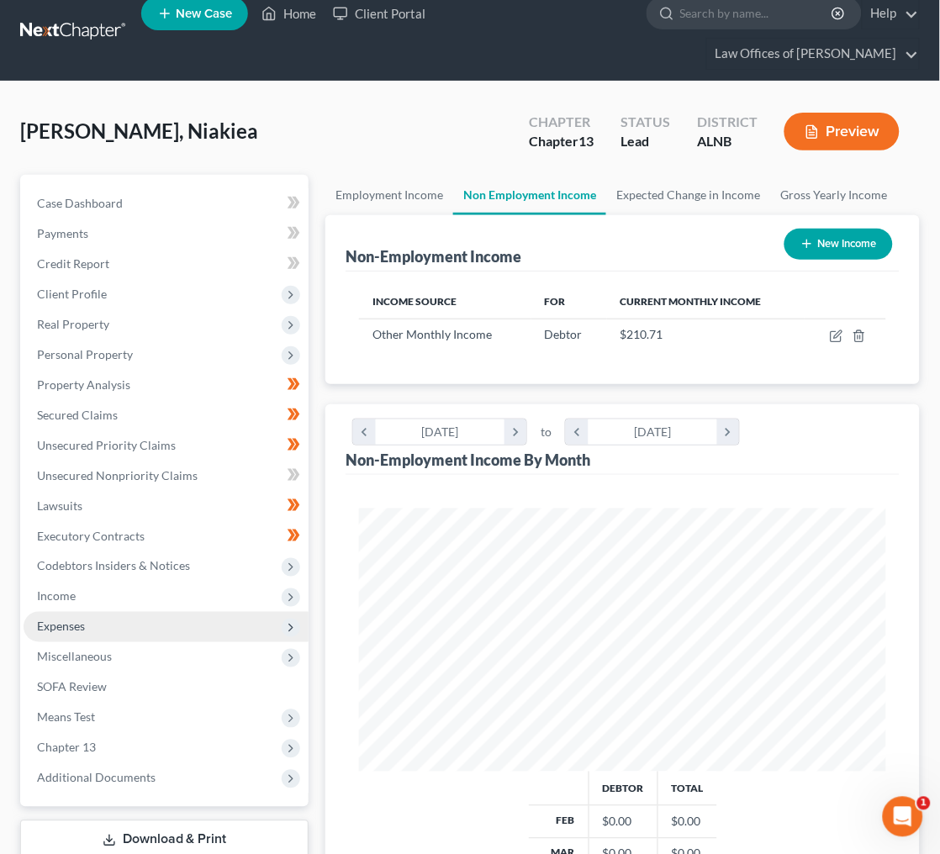
click at [214, 612] on span "Expenses" at bounding box center [166, 627] width 285 height 30
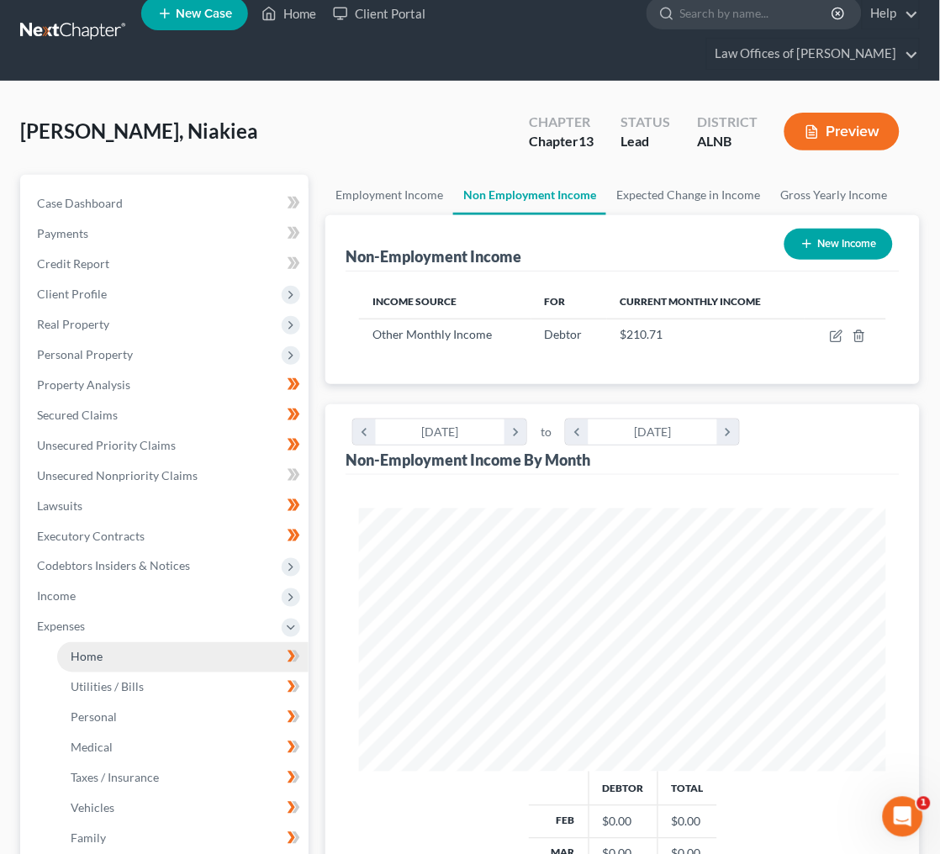
click at [191, 642] on link "Home" at bounding box center [182, 657] width 251 height 30
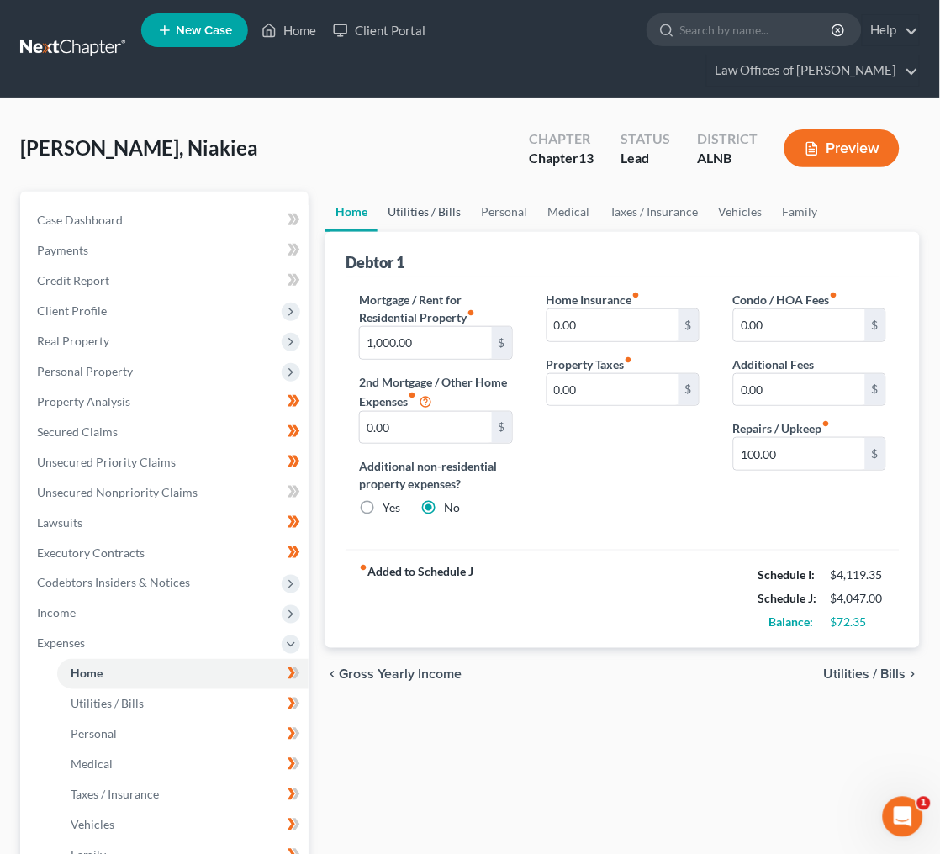
click at [415, 192] on link "Utilities / Bills" at bounding box center [423, 212] width 93 height 40
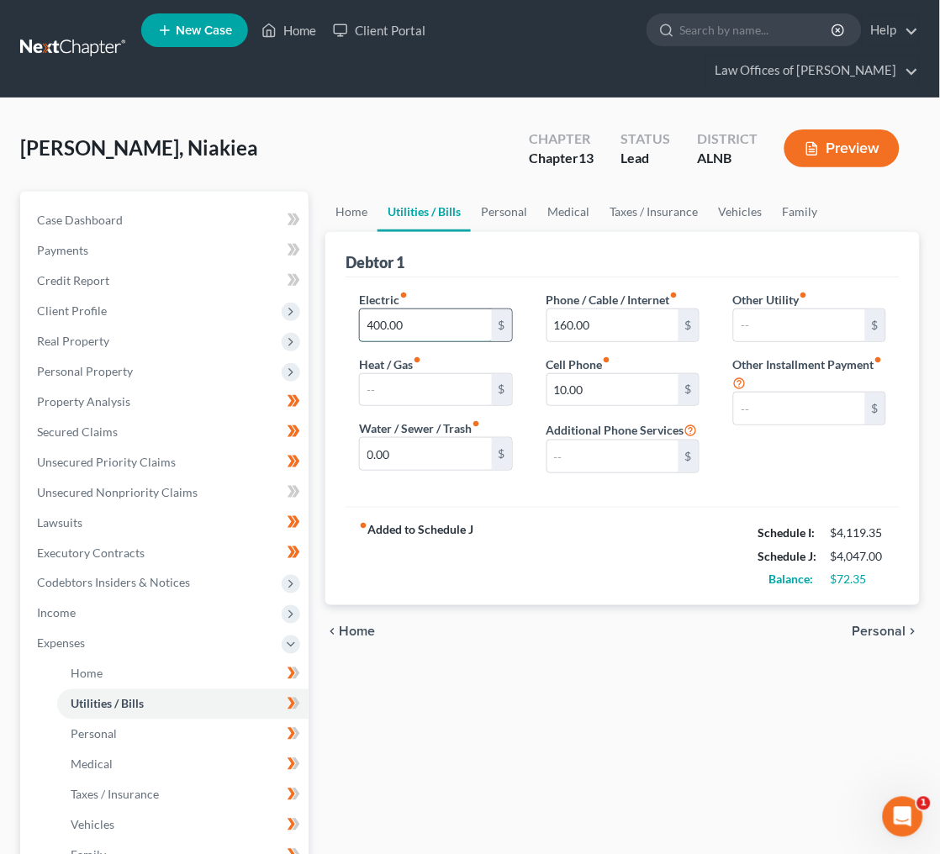
click at [455, 309] on input "400.00" at bounding box center [425, 325] width 131 height 32
type input "300"
click at [519, 192] on link "Personal" at bounding box center [504, 212] width 66 height 40
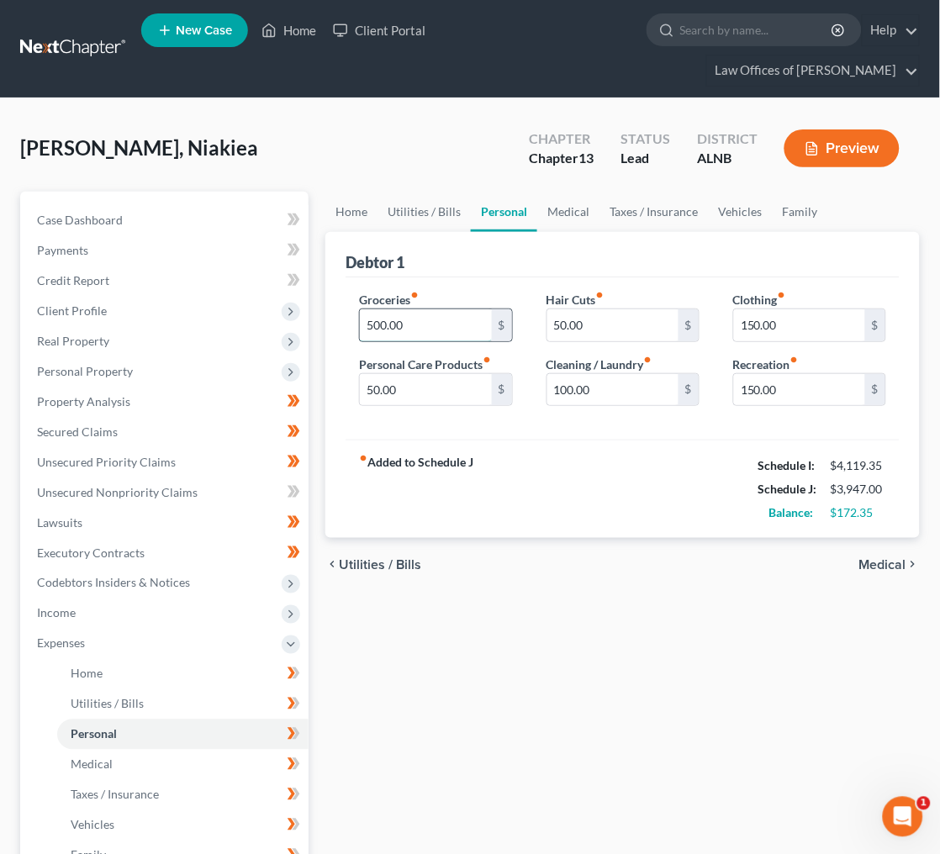
click at [468, 309] on input "500.00" at bounding box center [425, 325] width 131 height 32
click at [469, 309] on input "500.00" at bounding box center [425, 325] width 131 height 32
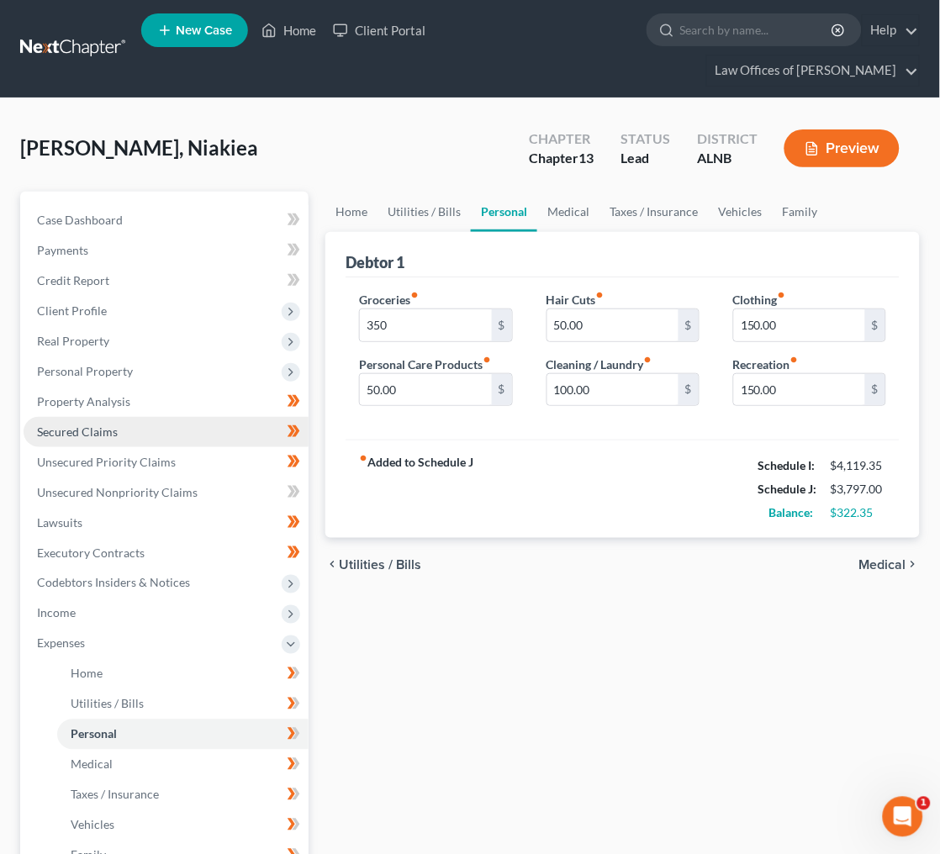
click at [74, 417] on link "Secured Claims" at bounding box center [166, 432] width 285 height 30
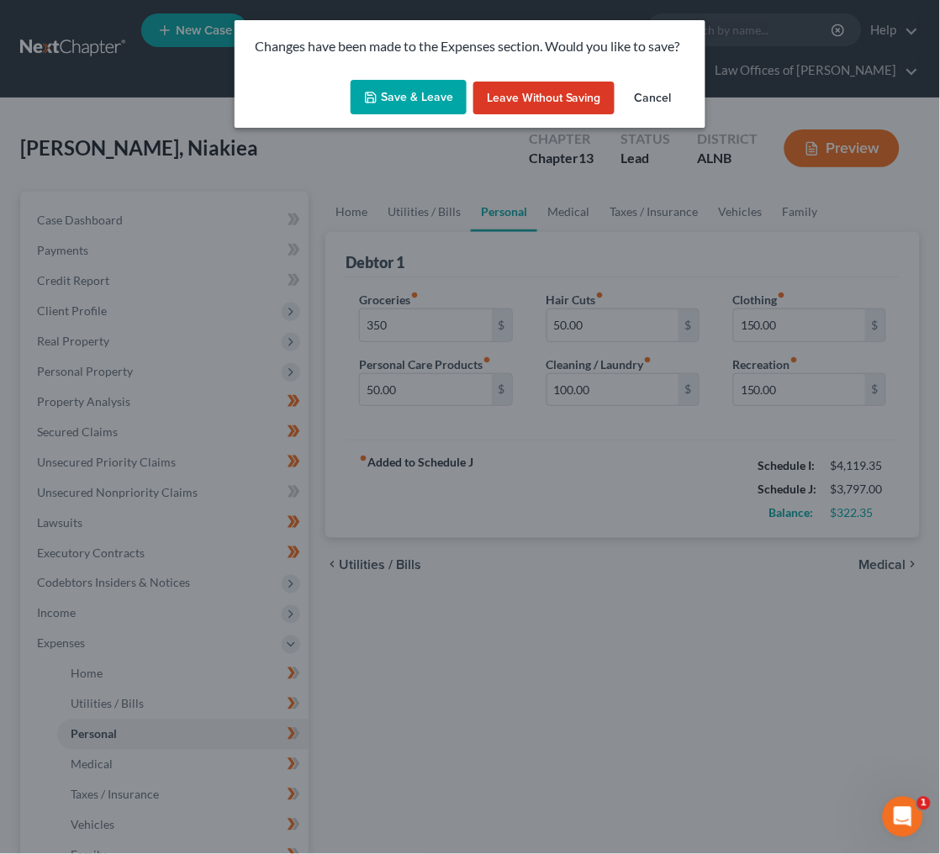
click at [401, 87] on button "Save & Leave" at bounding box center [408, 97] width 116 height 35
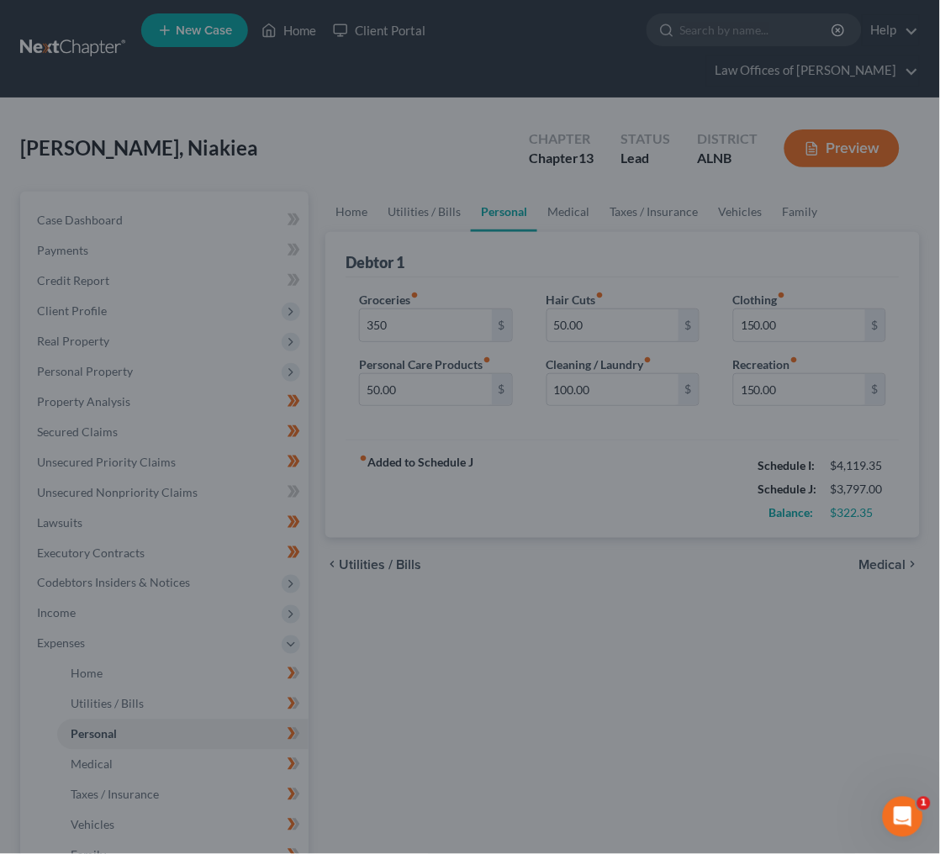
type input "350.00"
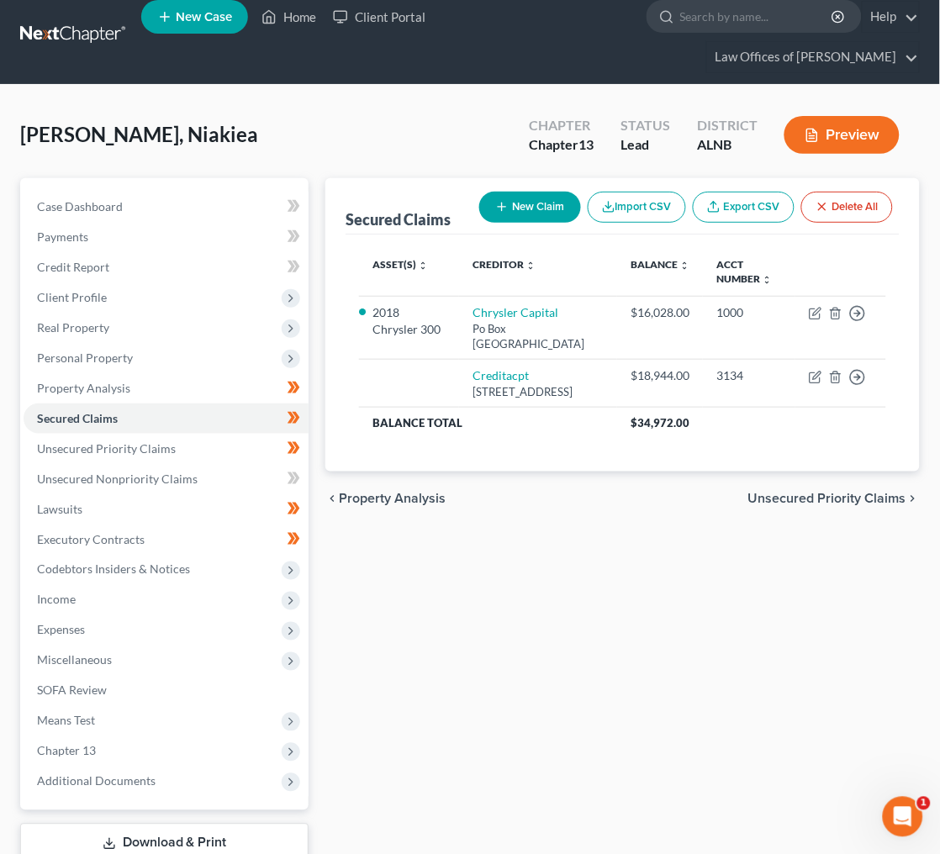
click at [243, 824] on link "Download & Print" at bounding box center [164, 843] width 288 height 39
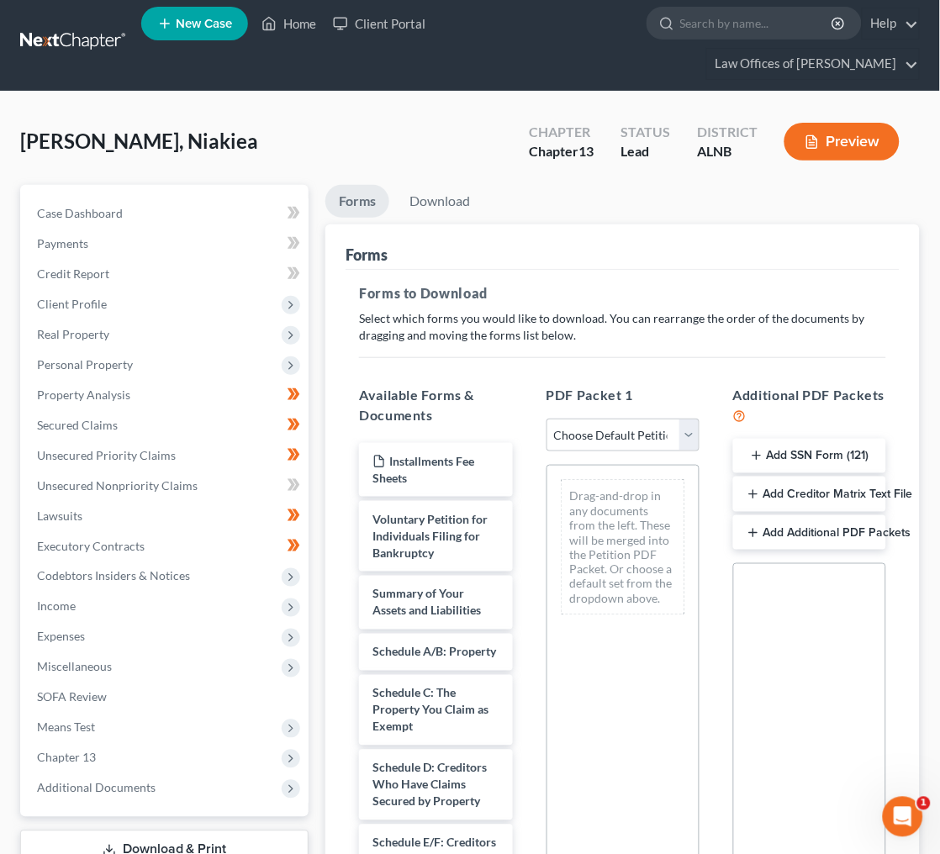
scroll to position [9, 0]
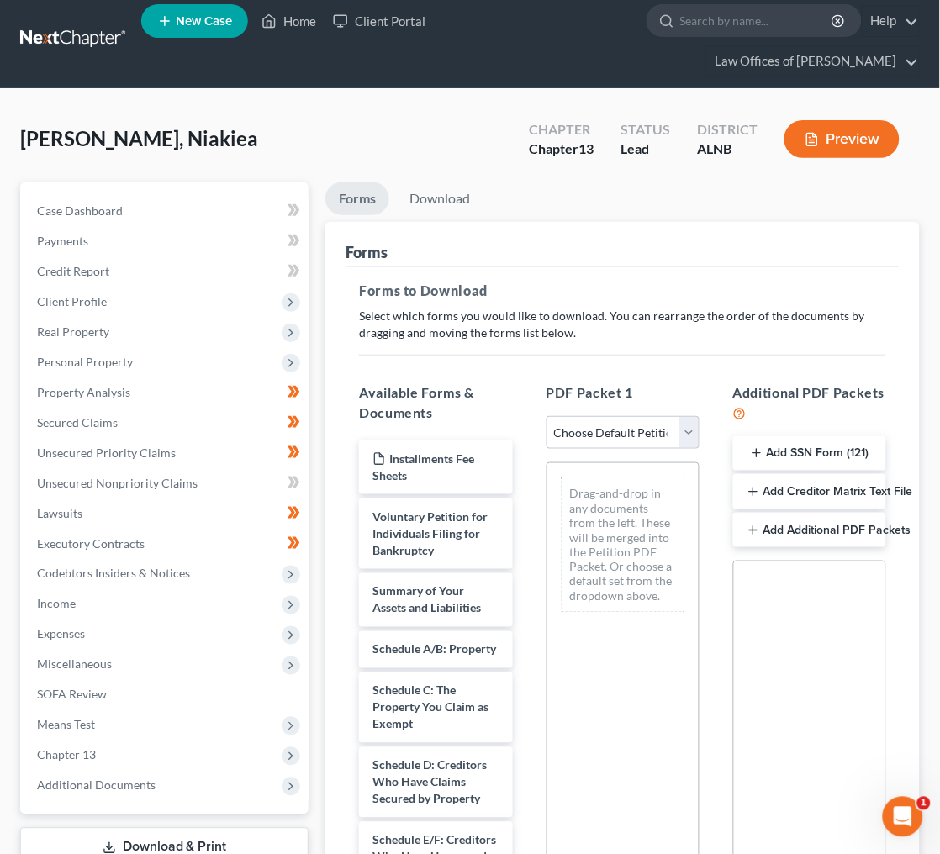
click at [603, 372] on div "PDF Packet 1 Choose Default Petition PDF Packet Complete Bankruptcy Petition (a…" at bounding box center [622, 663] width 187 height 588
select select "0"
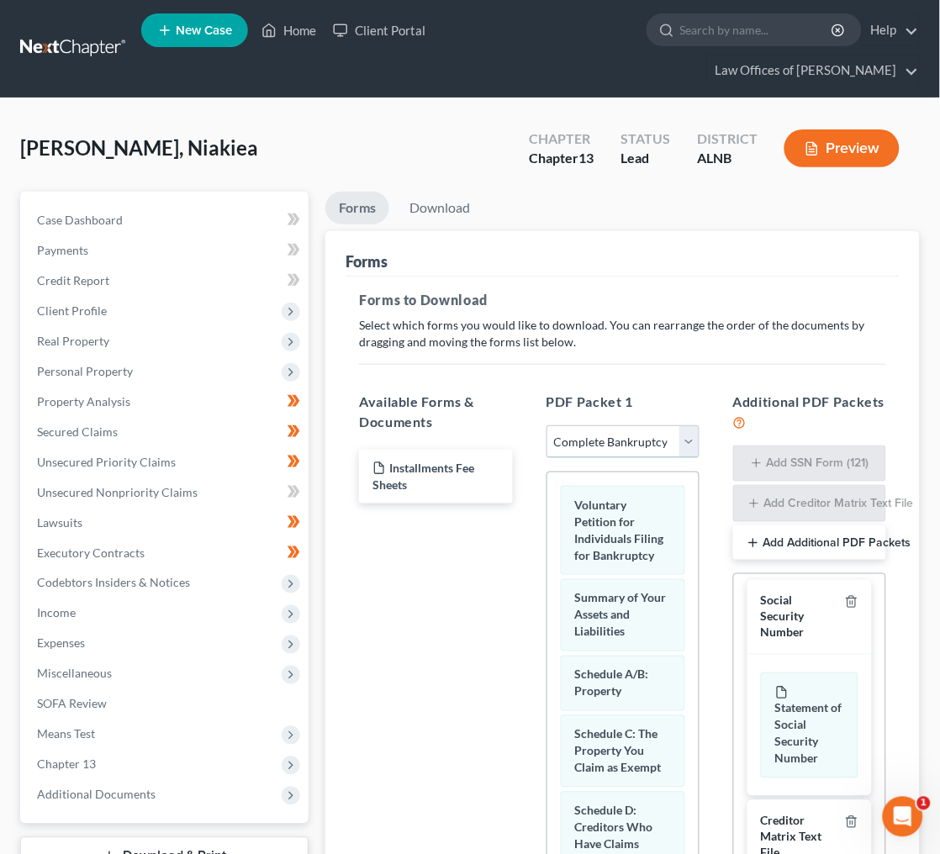
scroll to position [8, 0]
click at [850, 602] on line "button" at bounding box center [850, 603] width 0 height 3
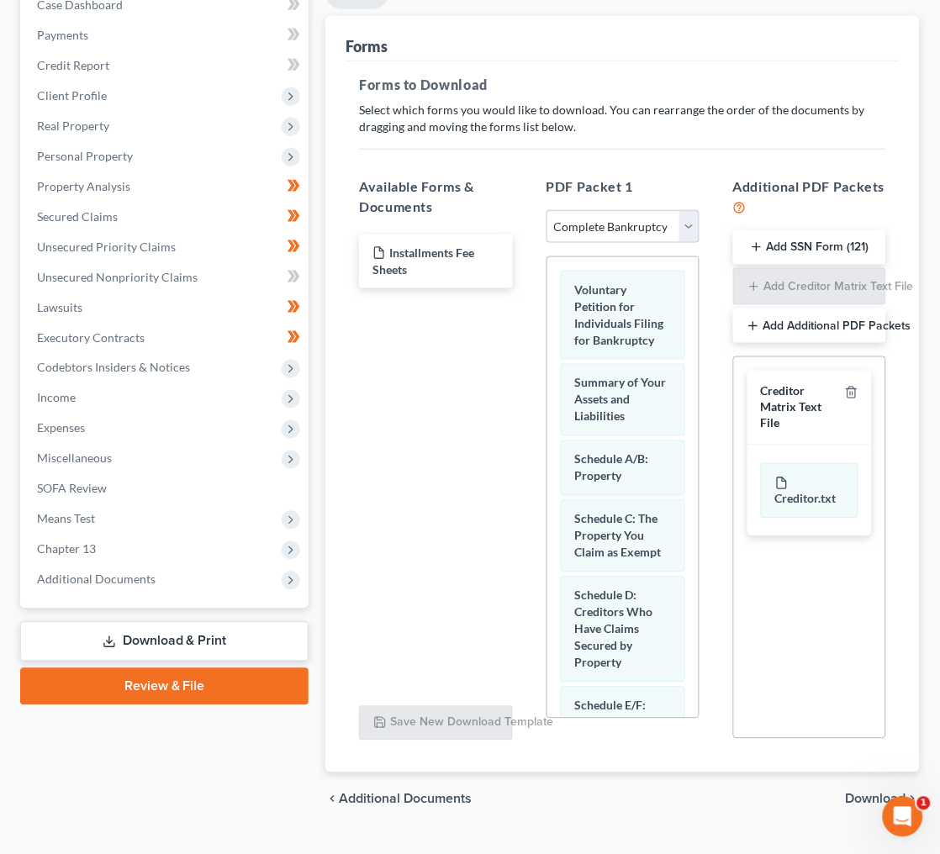
click at [889, 792] on span "Download" at bounding box center [875, 798] width 61 height 13
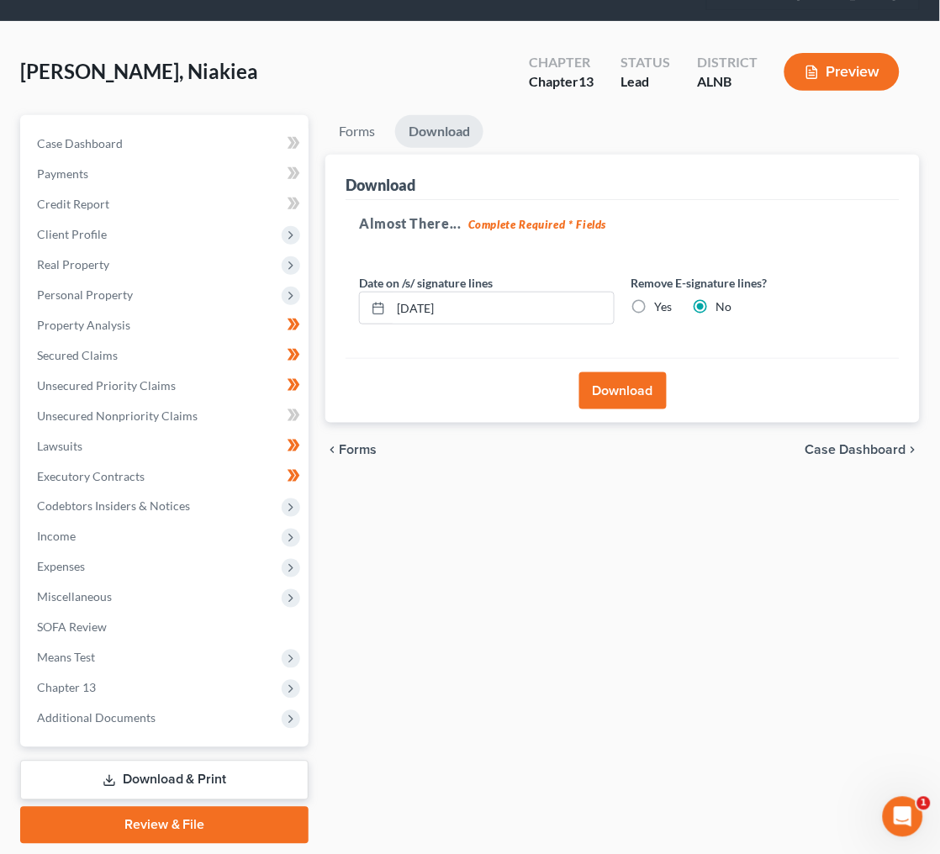
click at [613, 372] on button "Download" at bounding box center [622, 390] width 87 height 37
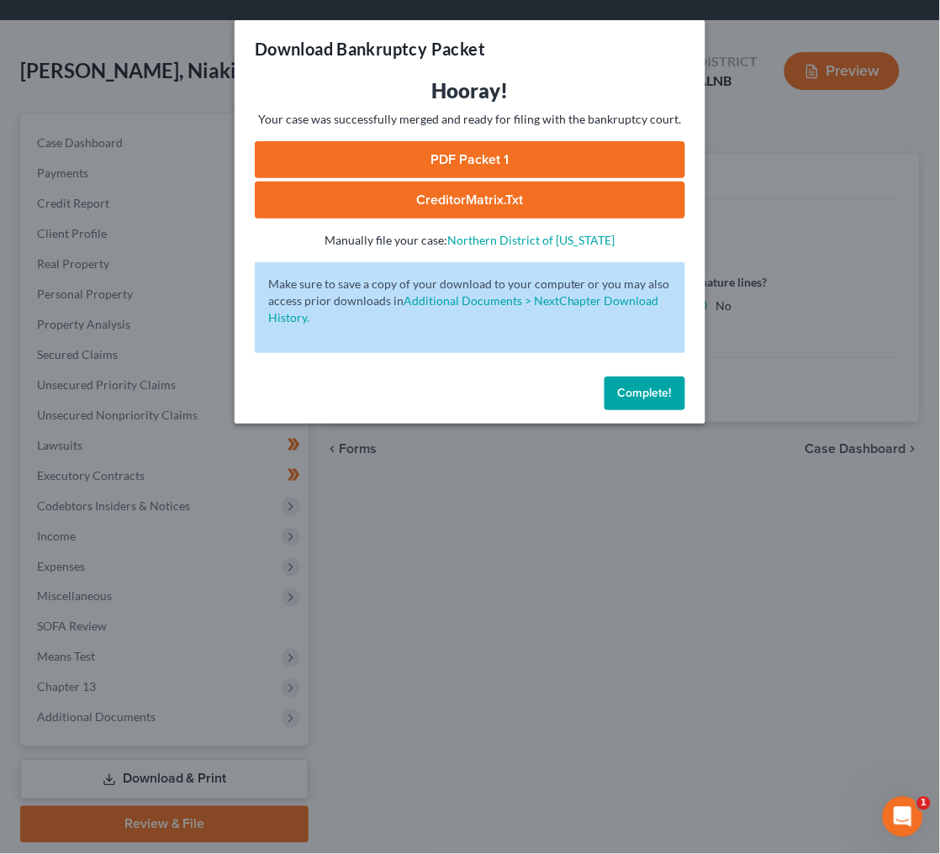
click at [452, 147] on link "PDF Packet 1" at bounding box center [470, 159] width 430 height 37
click at [637, 386] on span "Complete!" at bounding box center [645, 393] width 54 height 14
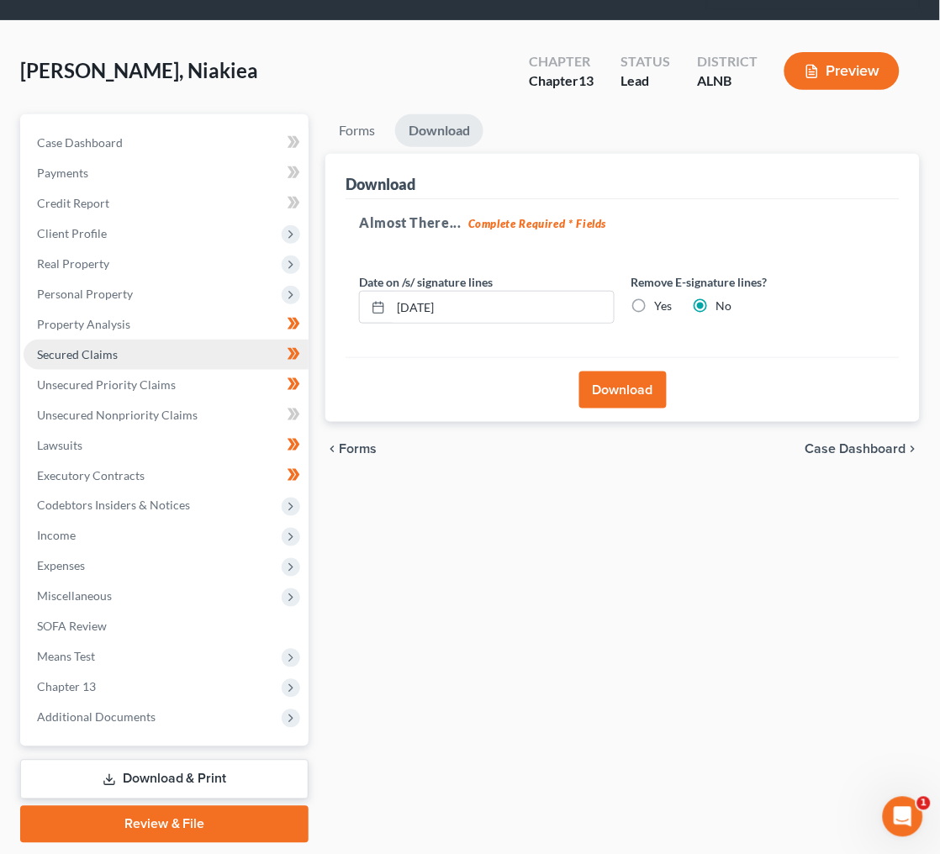
click at [88, 347] on span "Secured Claims" at bounding box center [77, 354] width 81 height 14
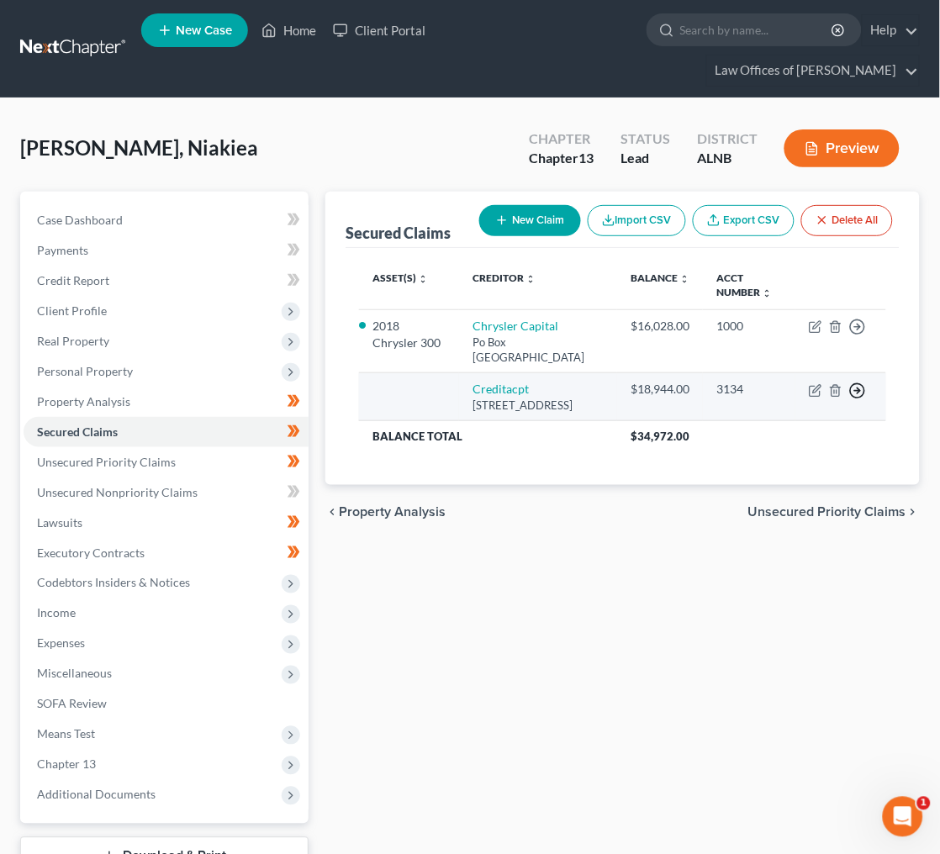
click at [860, 335] on icon "button" at bounding box center [857, 327] width 17 height 17
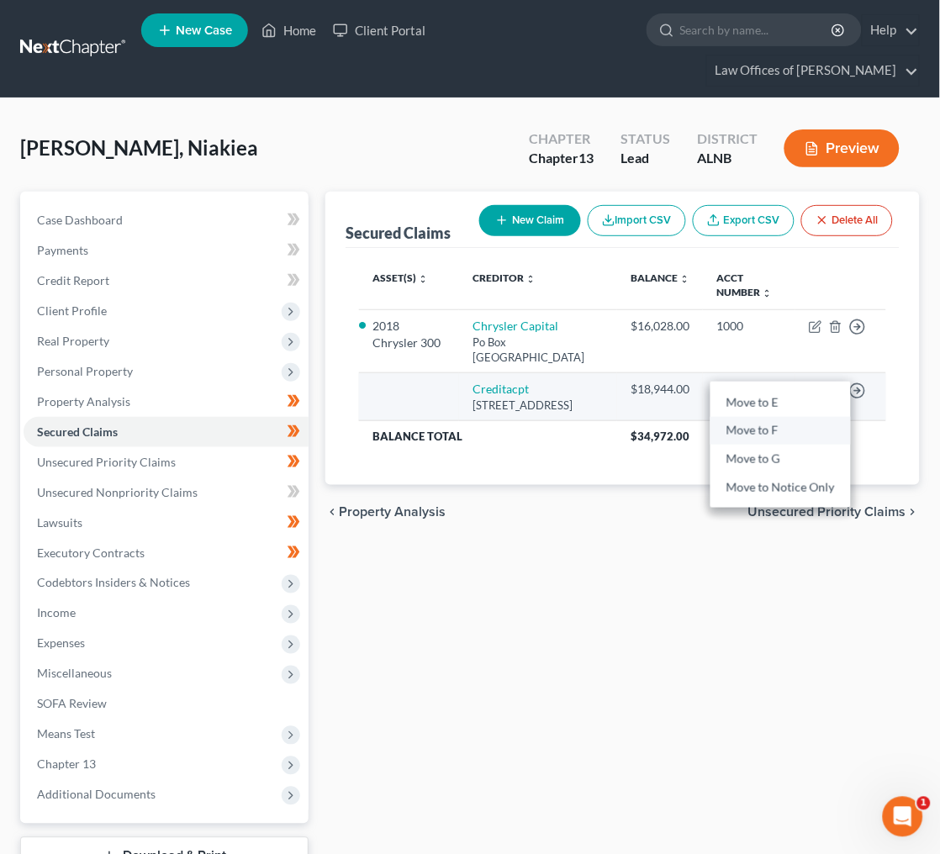
click at [770, 417] on link "Move to F" at bounding box center [780, 431] width 140 height 29
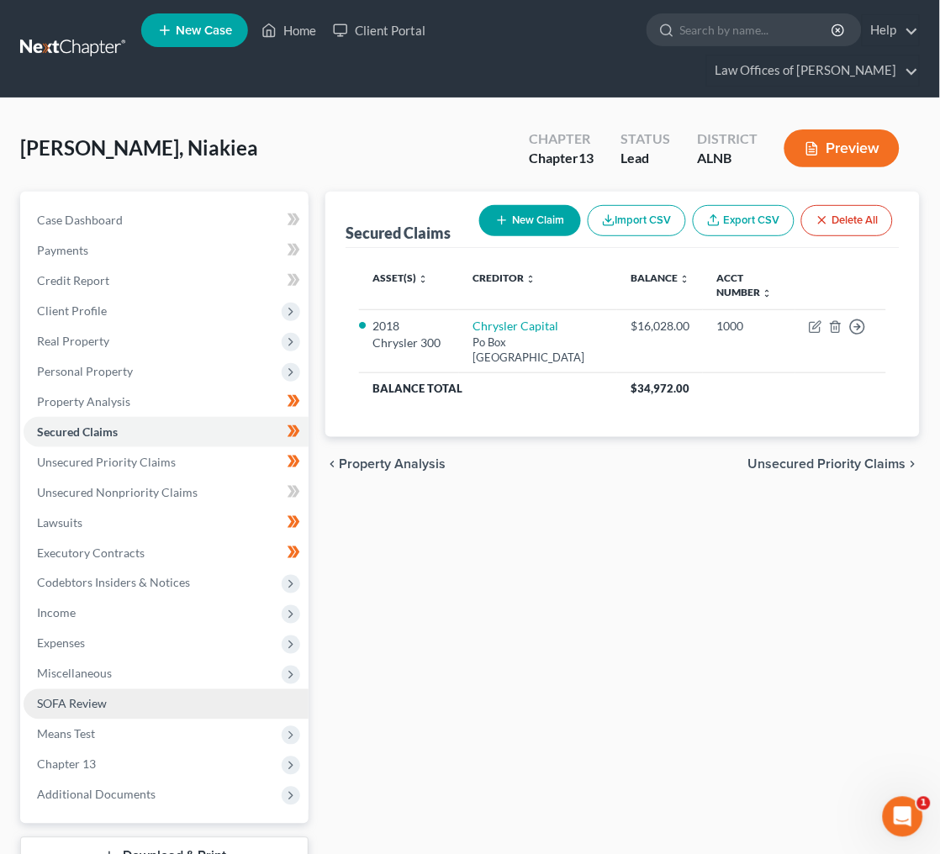
click at [177, 689] on link "SOFA Review" at bounding box center [166, 704] width 285 height 30
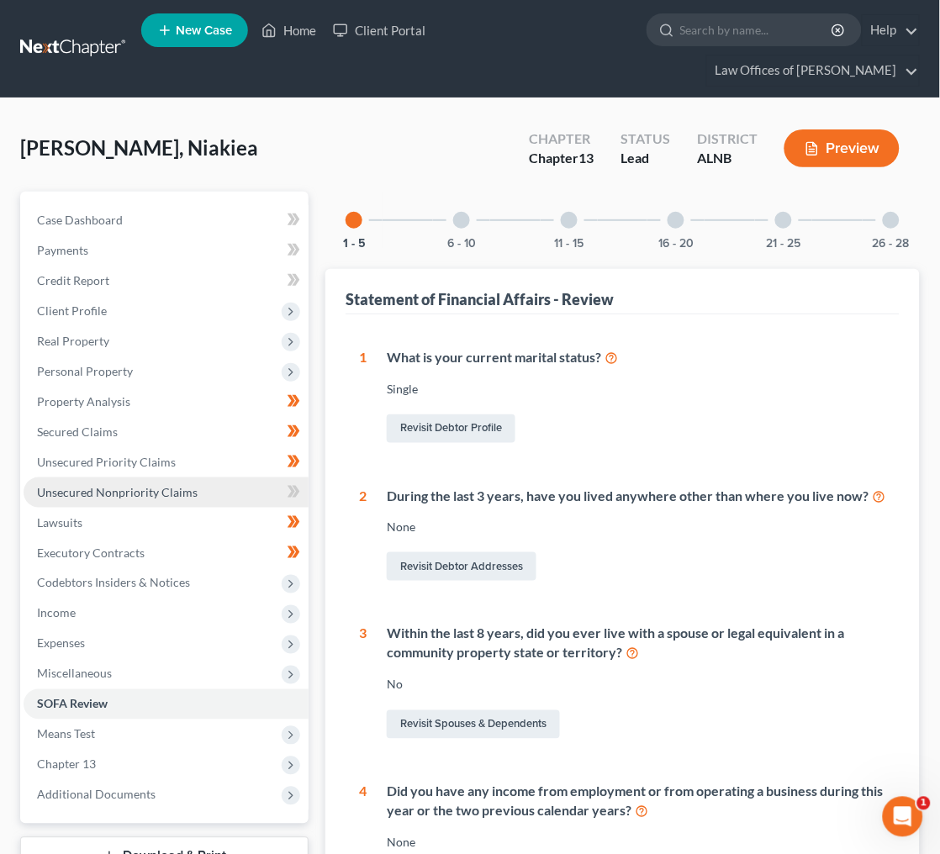
click at [100, 485] on span "Unsecured Nonpriority Claims" at bounding box center [117, 492] width 161 height 14
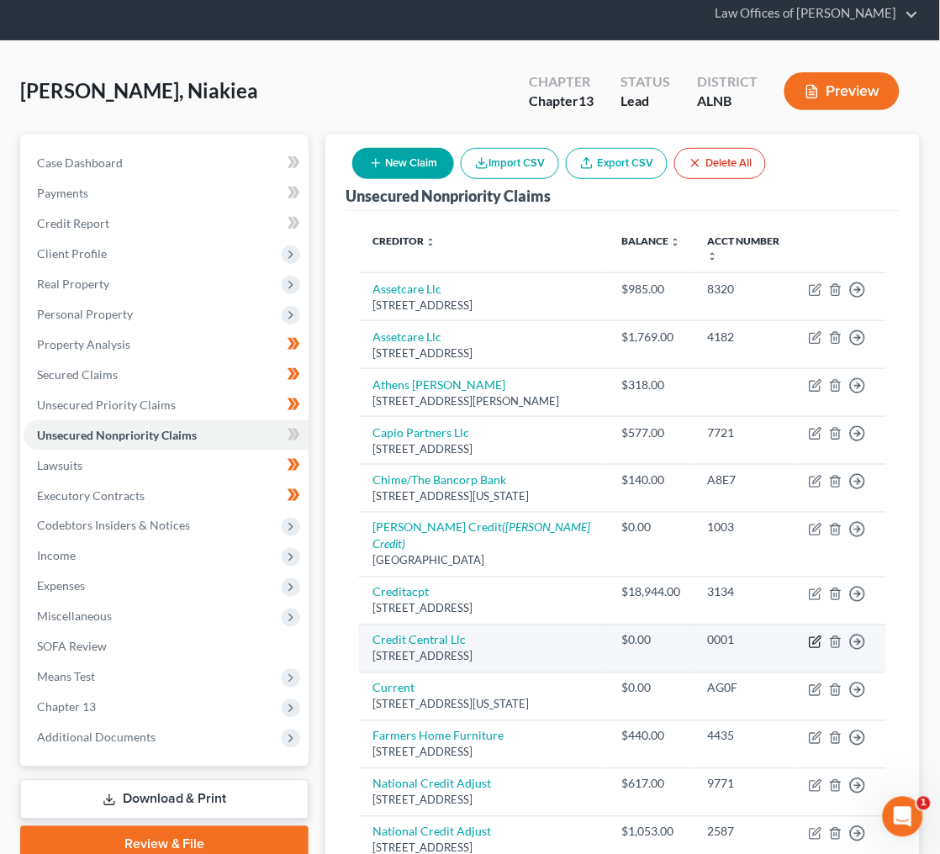
scroll to position [76, 0]
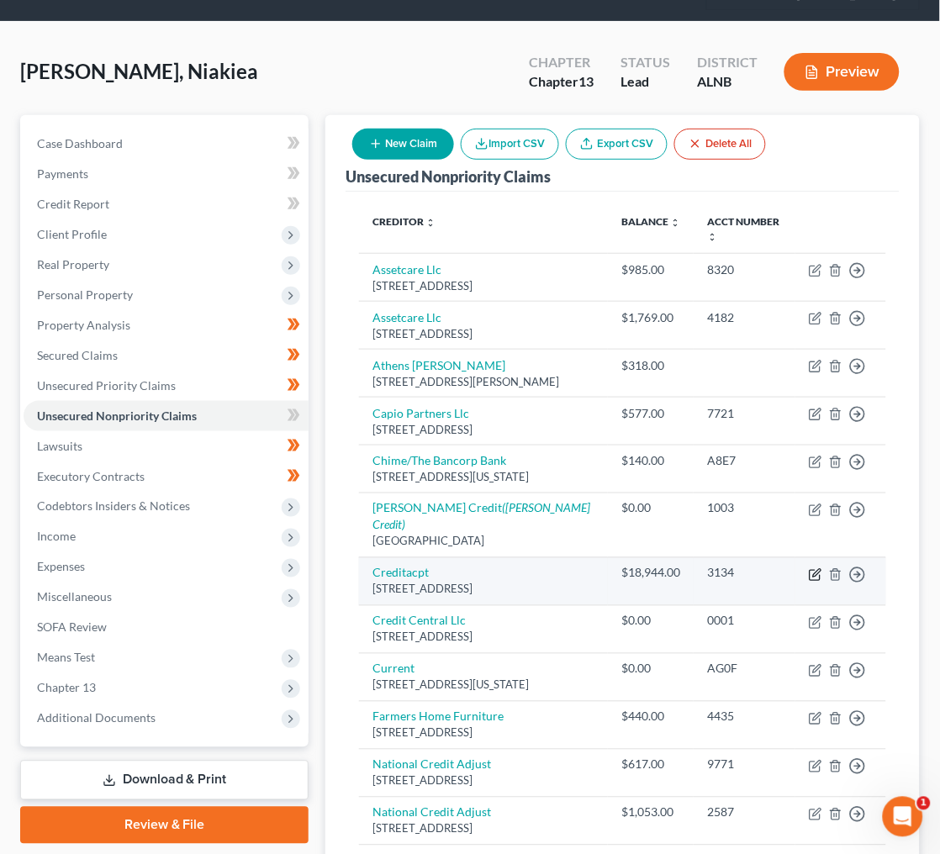
click at [816, 576] on icon "button" at bounding box center [814, 574] width 13 height 13
select select "23"
select select "0"
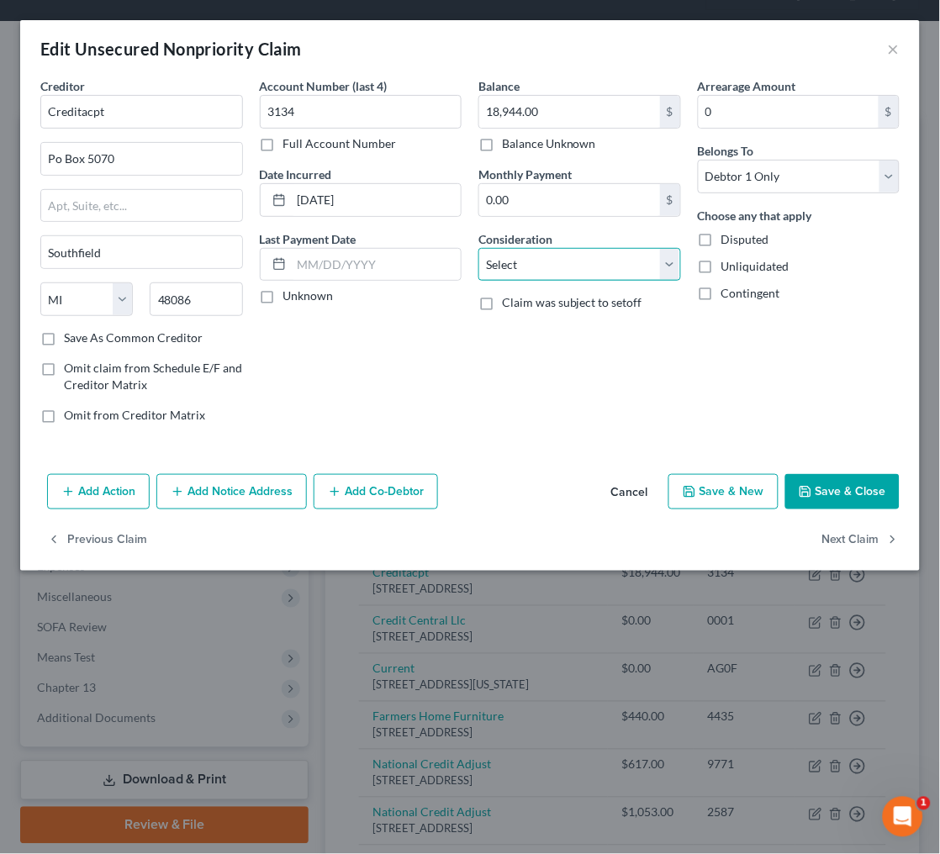
select select "4"
click at [847, 487] on button "Save & Close" at bounding box center [842, 491] width 114 height 35
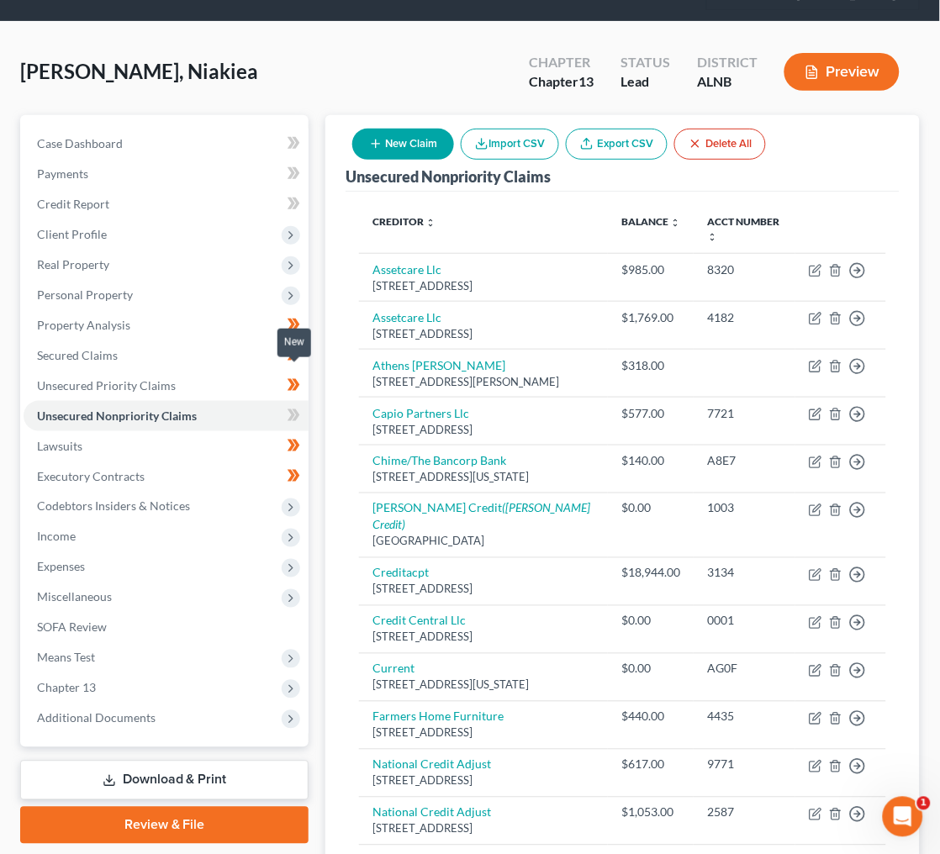
click at [293, 409] on icon at bounding box center [291, 415] width 8 height 12
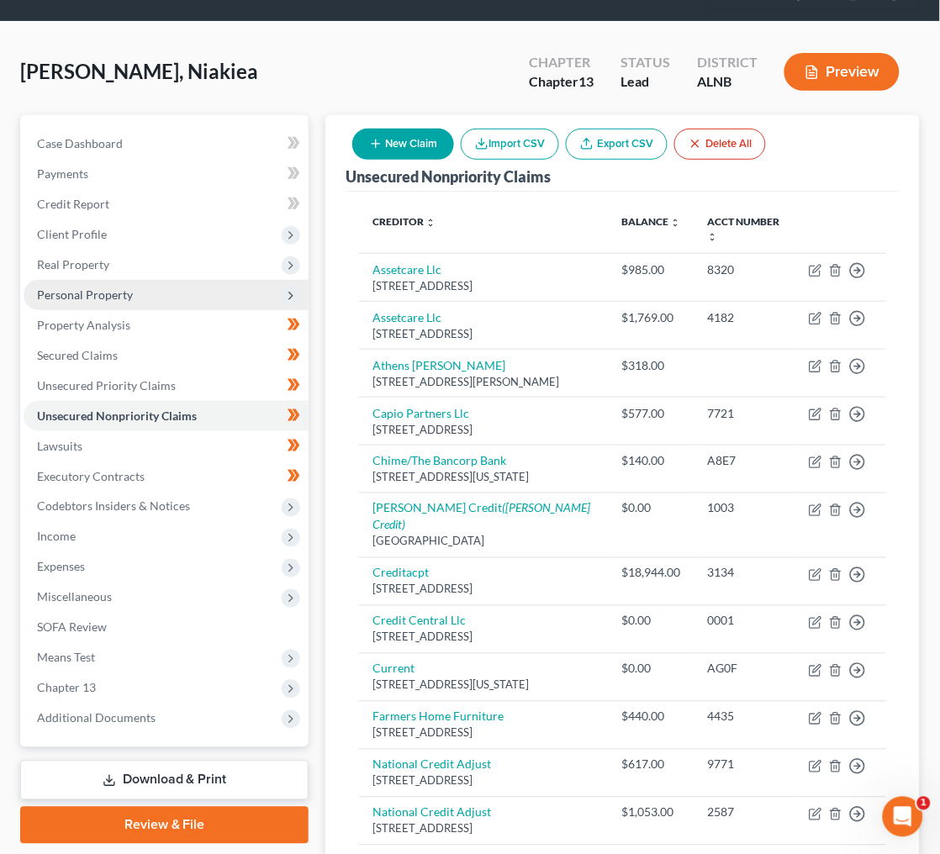
click at [103, 280] on span "Personal Property" at bounding box center [166, 295] width 285 height 30
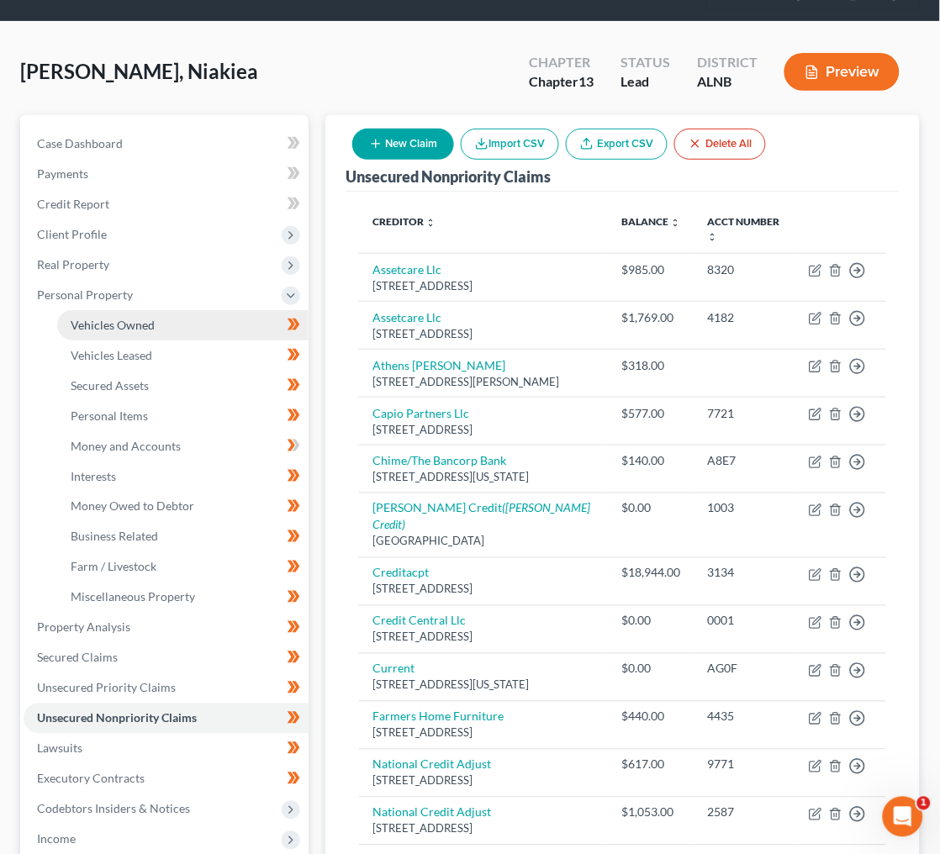
click at [137, 318] on span "Vehicles Owned" at bounding box center [113, 325] width 84 height 14
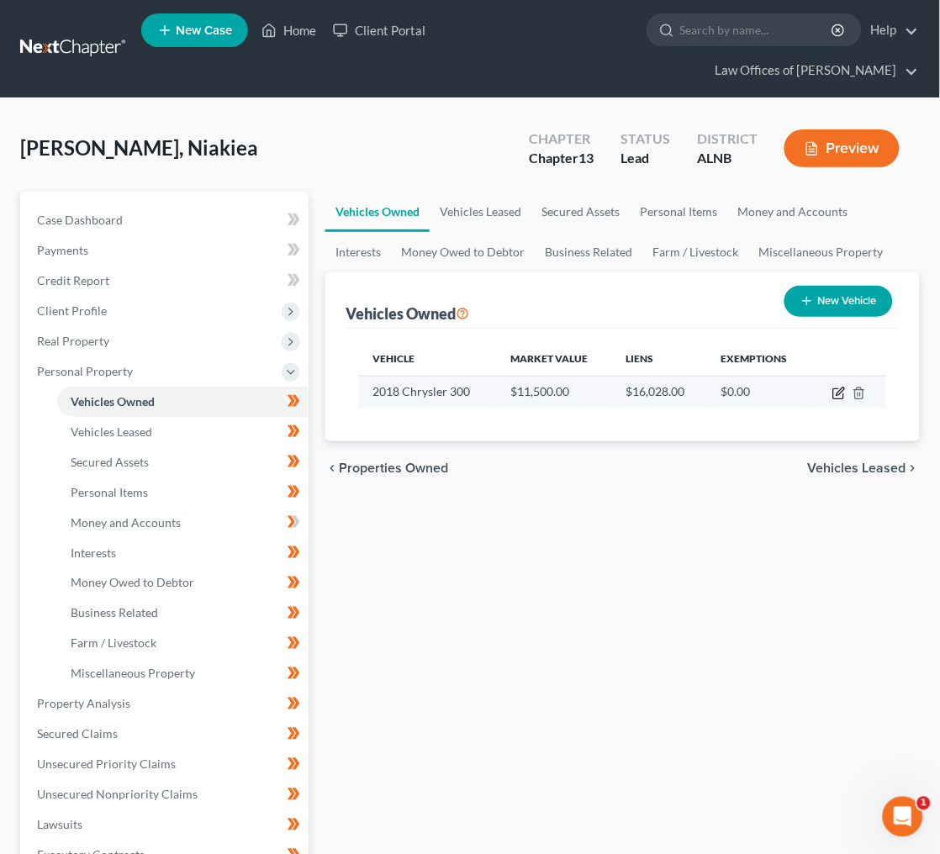
click at [843, 387] on icon "button" at bounding box center [838, 393] width 13 height 13
select select "0"
select select "8"
select select "2"
select select "0"
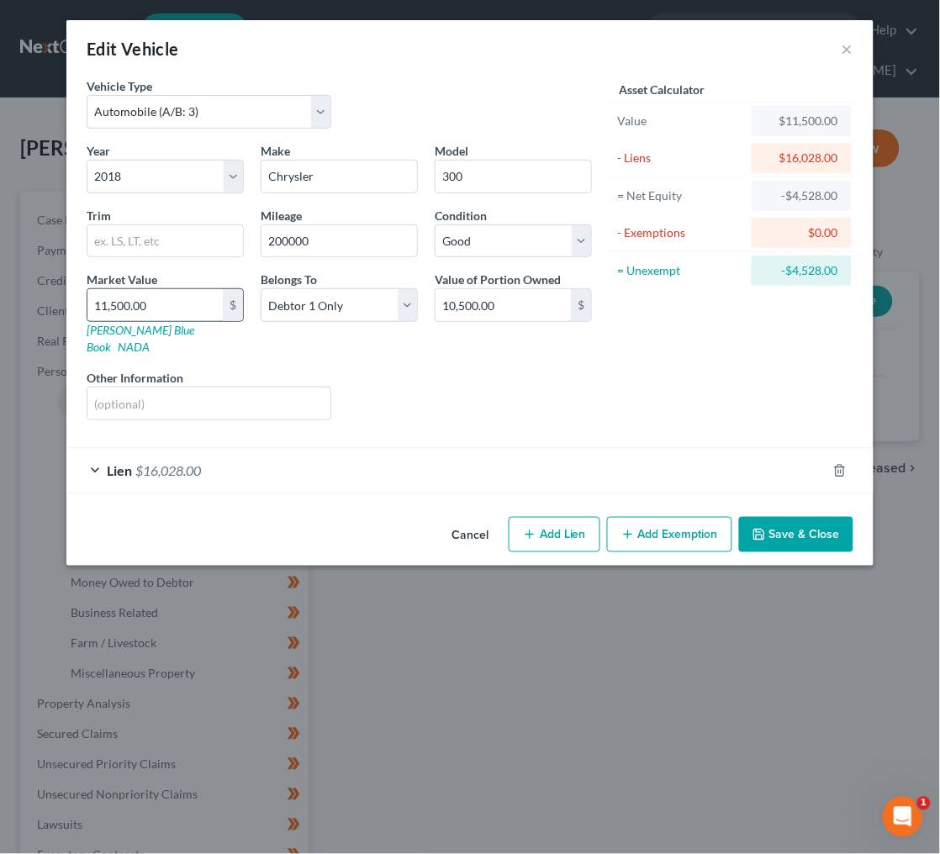
click at [204, 298] on input "11,500.00" at bounding box center [154, 305] width 135 height 32
type input "1"
type input "1.00"
type input "15"
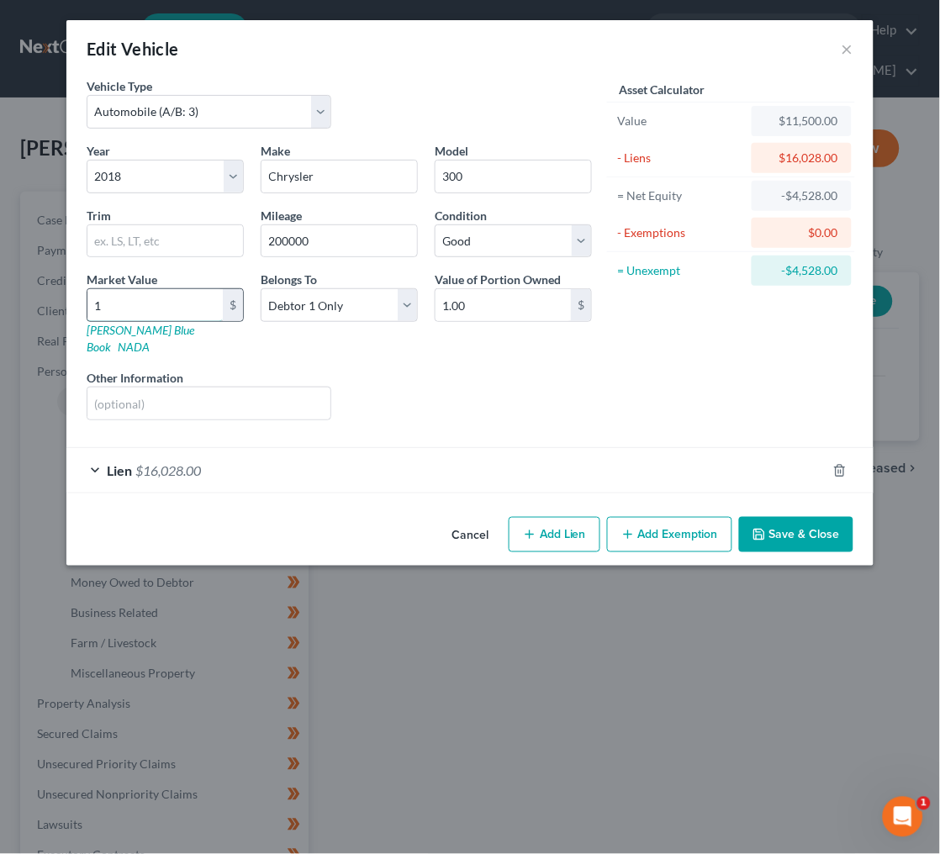
type input "15.00"
type input "150"
type input "150.00"
type input "1500"
type input "1,500.00"
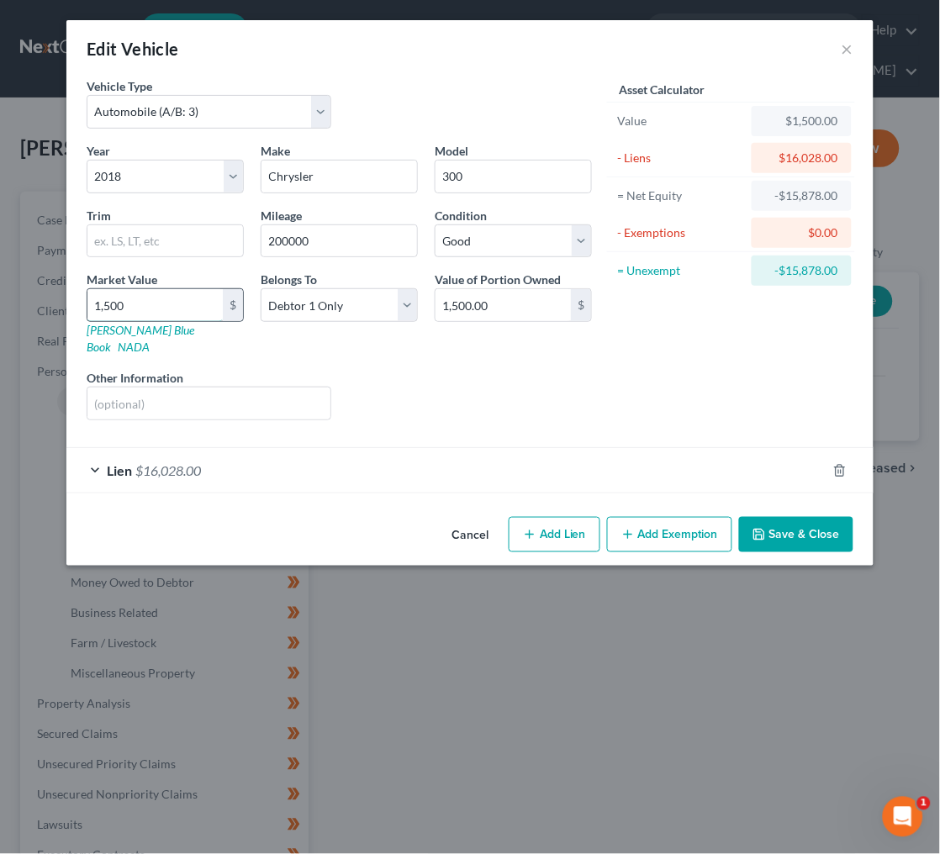
type input "1,50"
type input "150.00"
type input "15"
type input "15.00"
type input "1"
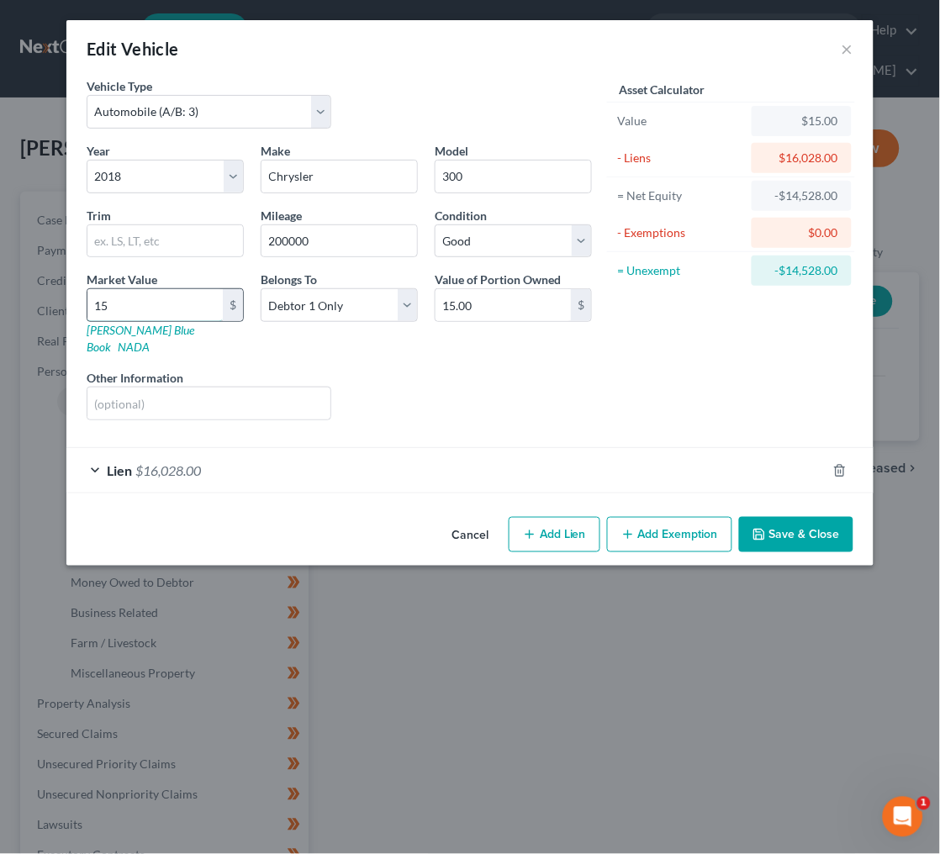
type input "1.00"
type input "10"
type input "10.00"
type input "105"
type input "105.00"
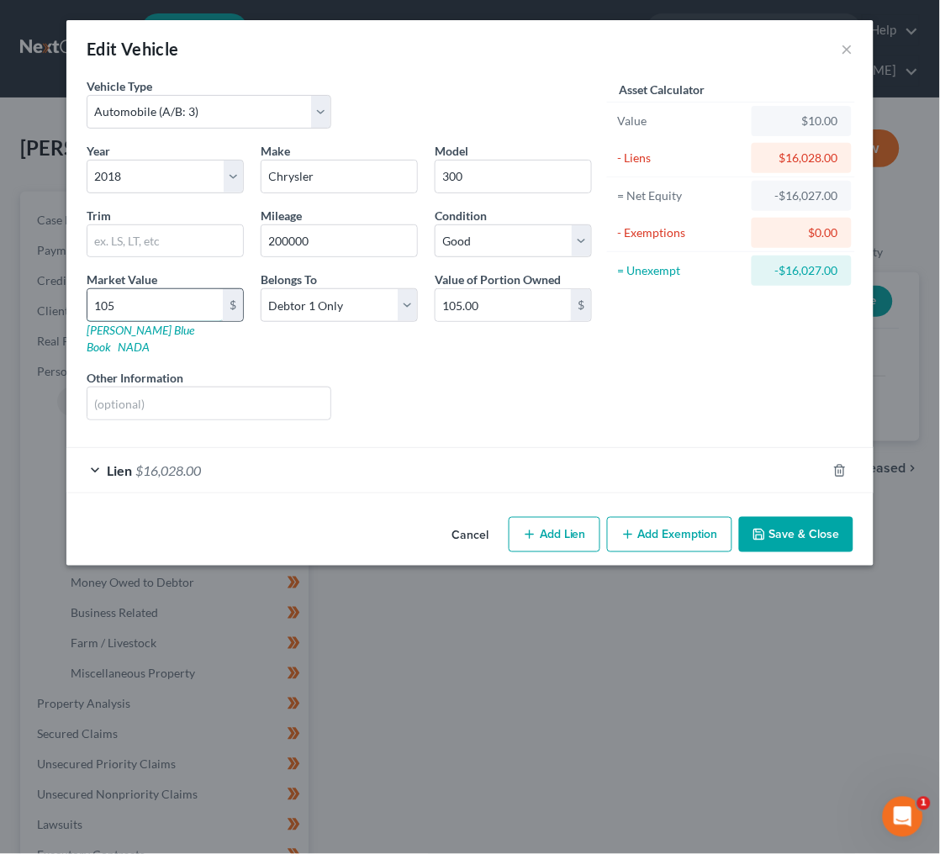
type input "1050"
type input "1,050.00"
type input "1,0500"
type input "10,500.00"
type input "10,500"
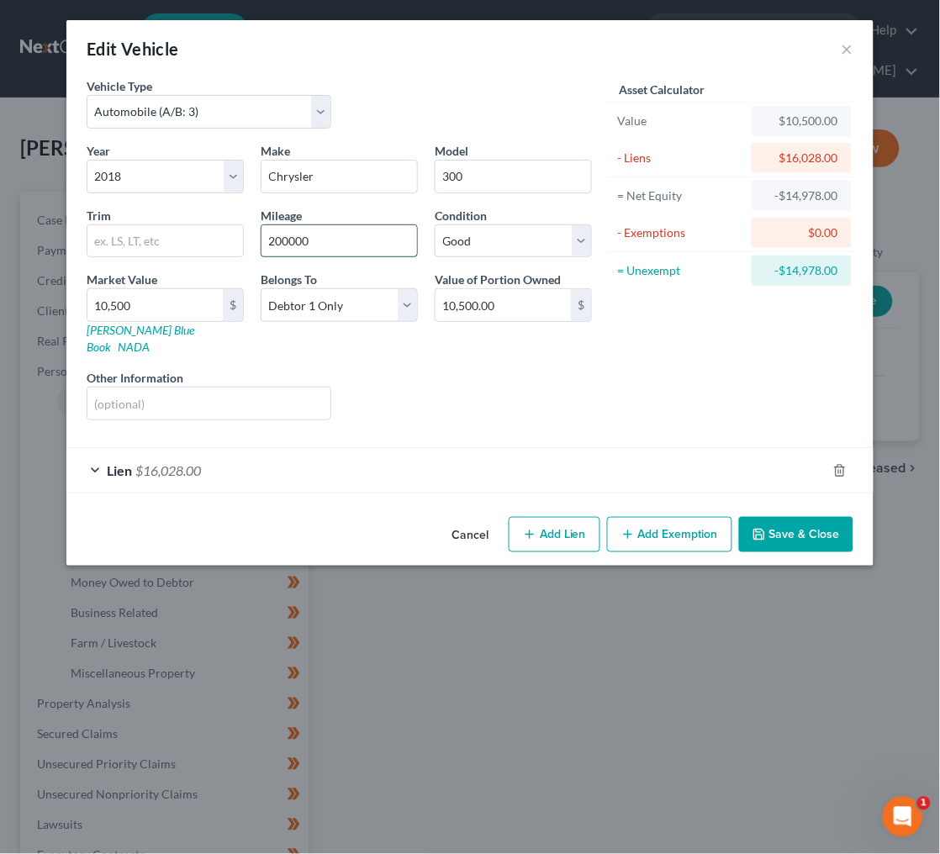
click at [270, 242] on input "200000" at bounding box center [338, 241] width 155 height 32
type input "300000"
click at [792, 527] on button "Save & Close" at bounding box center [796, 534] width 114 height 35
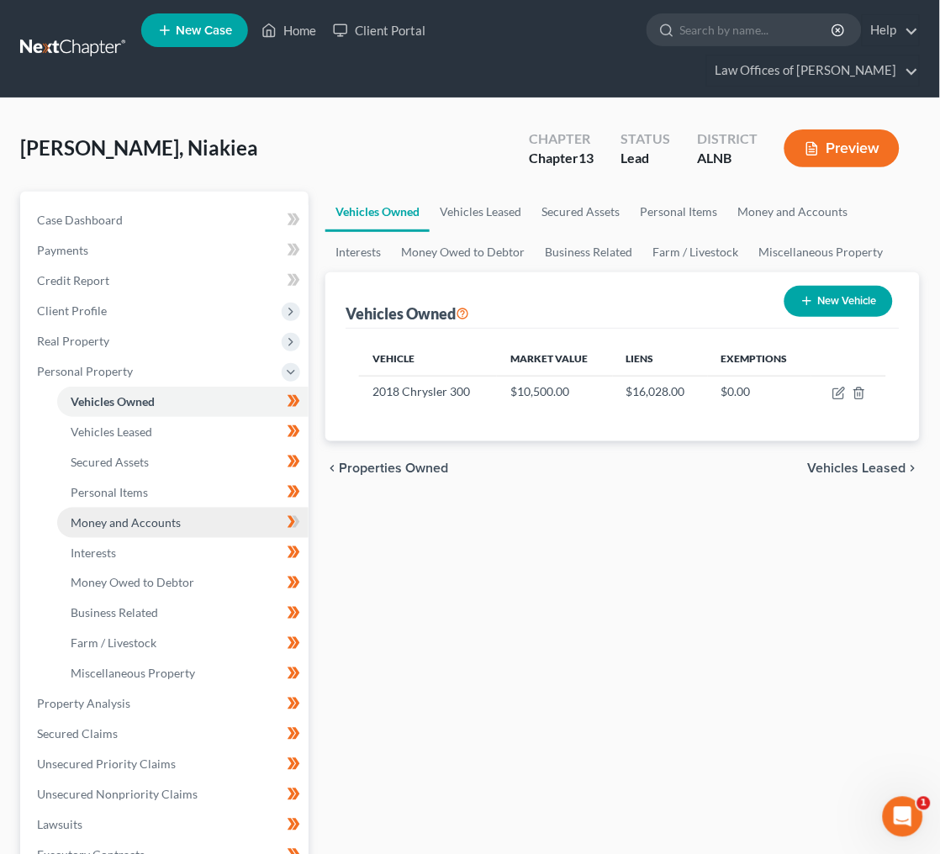
click at [122, 515] on span "Money and Accounts" at bounding box center [126, 522] width 110 height 14
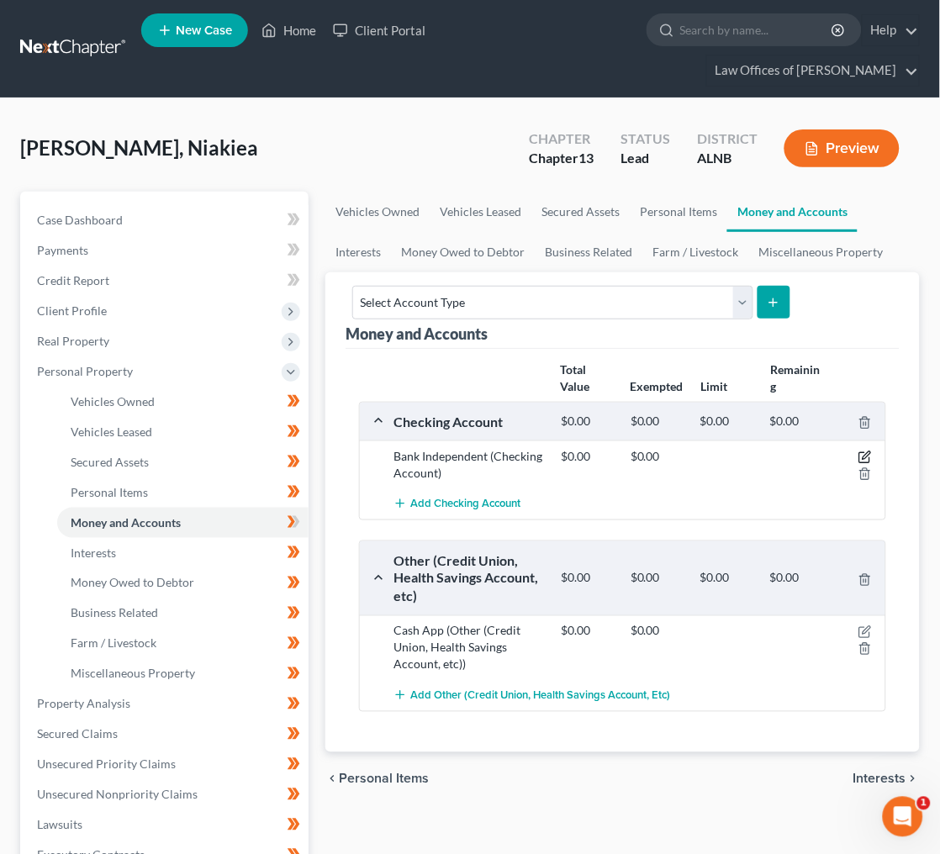
click at [866, 450] on icon "button" at bounding box center [864, 456] width 13 height 13
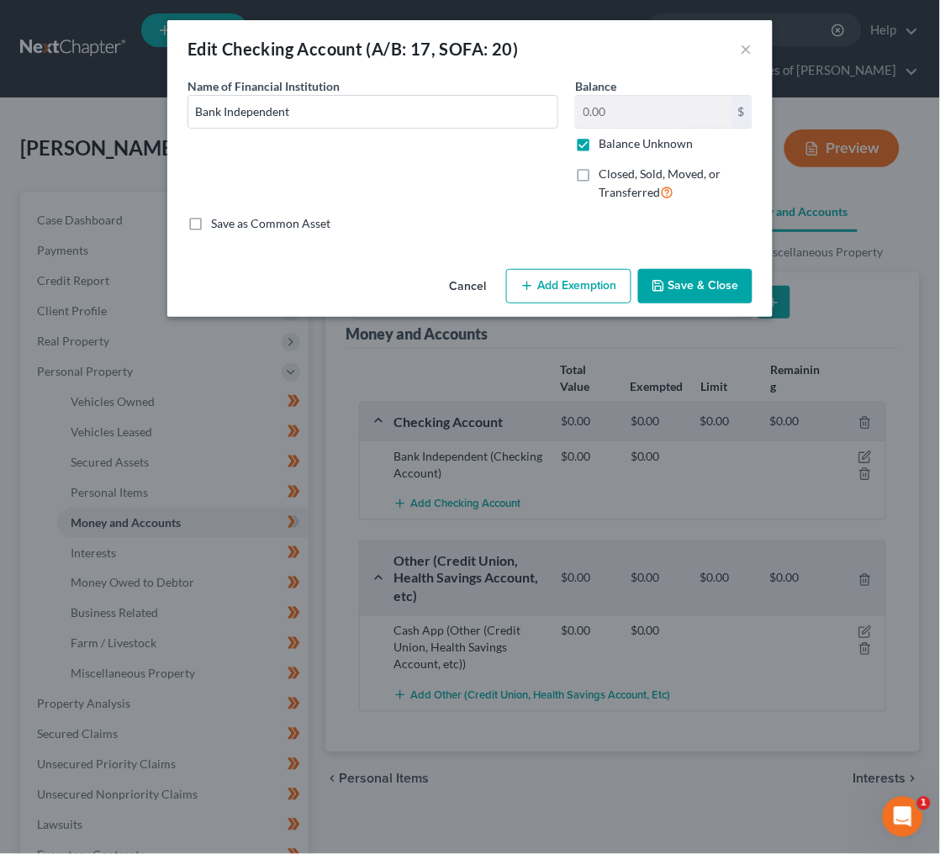
click at [632, 140] on label "Balance Unknown" at bounding box center [645, 143] width 94 height 17
click at [616, 140] on input "Balance Unknown" at bounding box center [610, 140] width 11 height 11
checkbox input "false"
click at [621, 100] on input "0.00" at bounding box center [653, 112] width 155 height 32
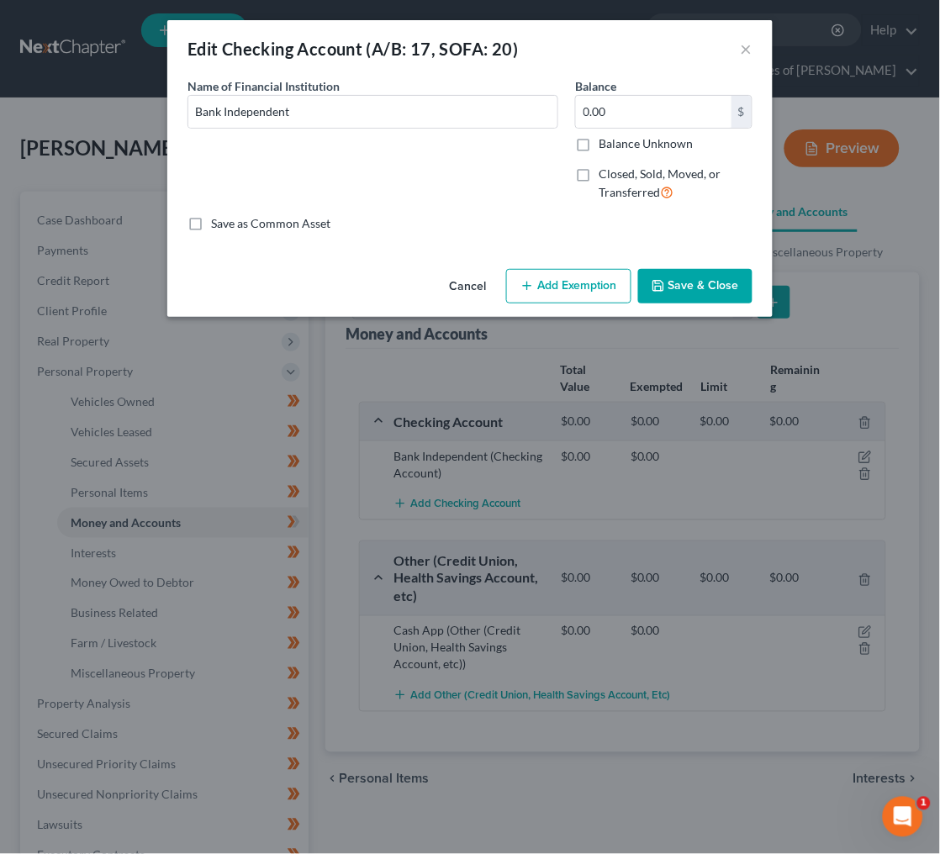
click at [687, 296] on button "Save & Close" at bounding box center [695, 286] width 114 height 35
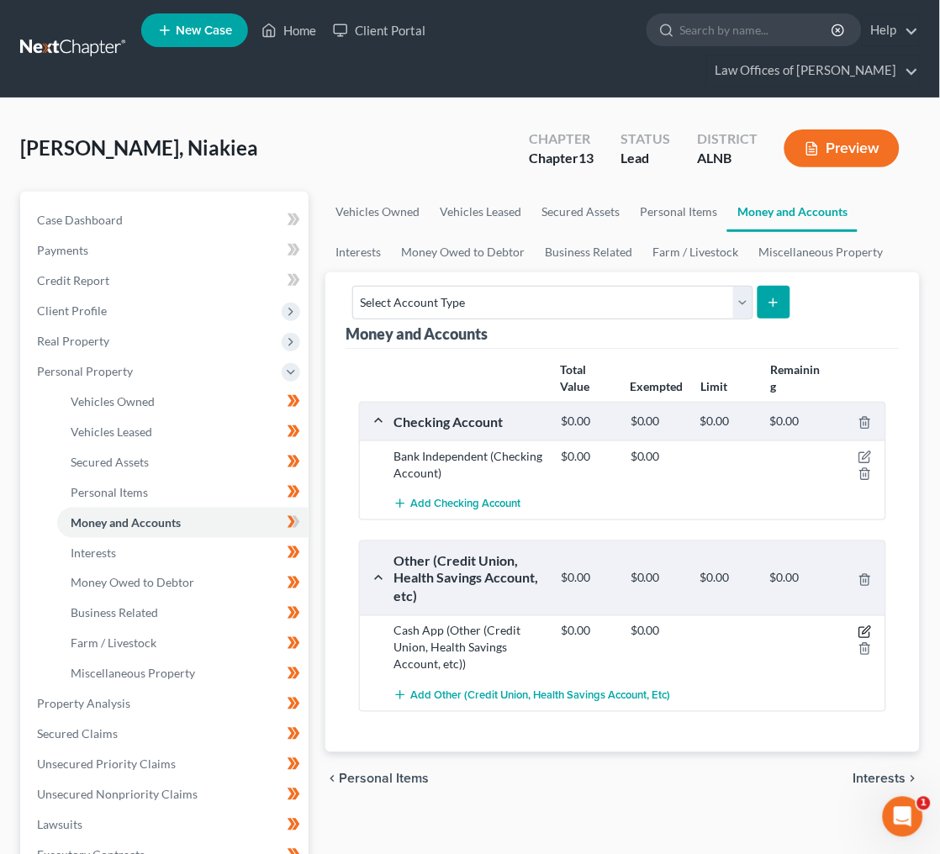
click at [866, 625] on icon "button" at bounding box center [864, 631] width 13 height 13
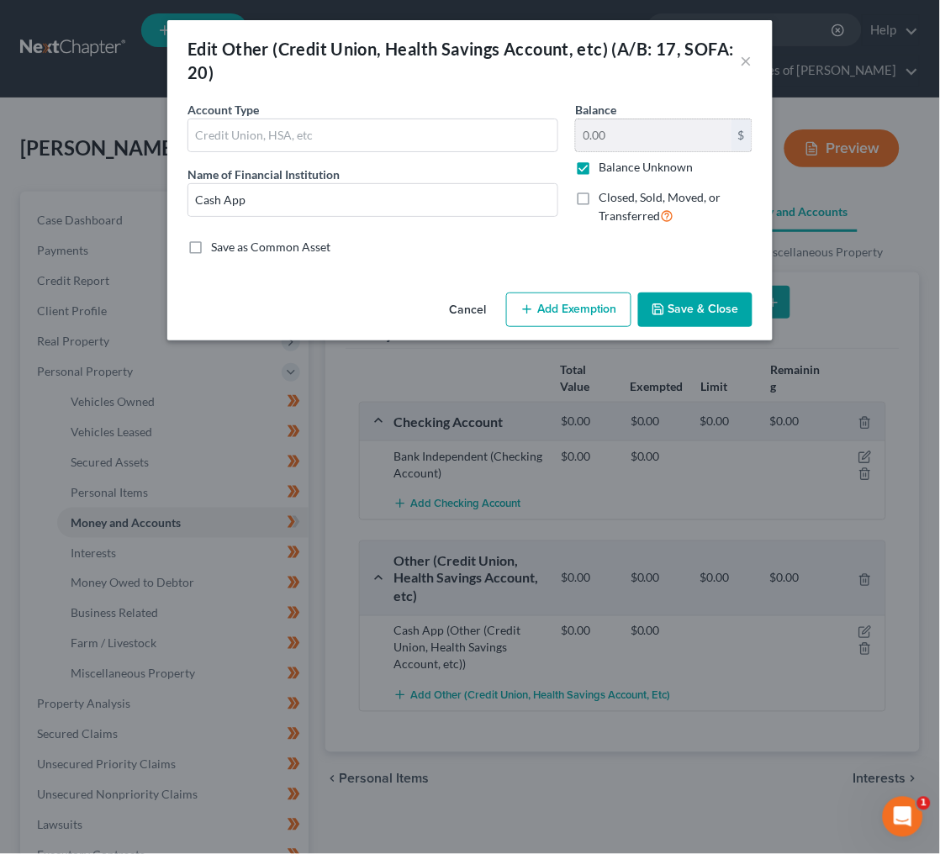
drag, startPoint x: 584, startPoint y: 170, endPoint x: 596, endPoint y: 144, distance: 28.6
click at [598, 163] on label "Balance Unknown" at bounding box center [645, 167] width 94 height 17
click at [605, 163] on input "Balance Unknown" at bounding box center [610, 164] width 11 height 11
checkbox input "false"
click at [603, 138] on input "0.00" at bounding box center [653, 135] width 155 height 32
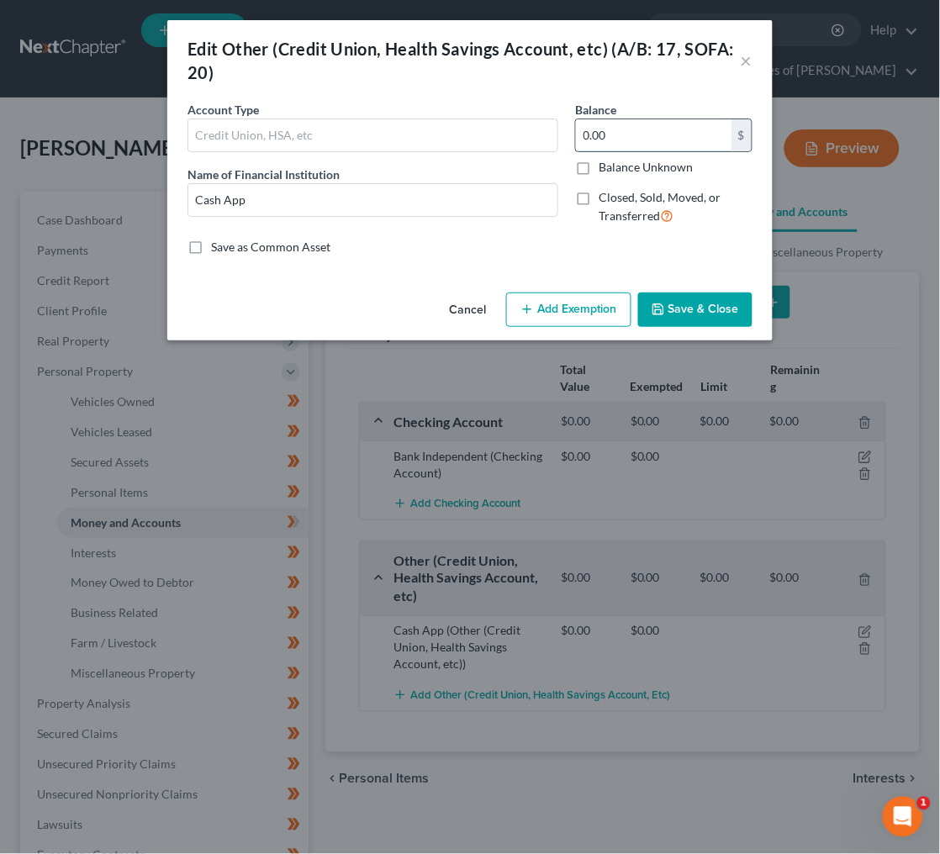
click at [603, 138] on input "0.00" at bounding box center [653, 135] width 155 height 32
click at [576, 308] on button "Add Exemption" at bounding box center [568, 309] width 125 height 35
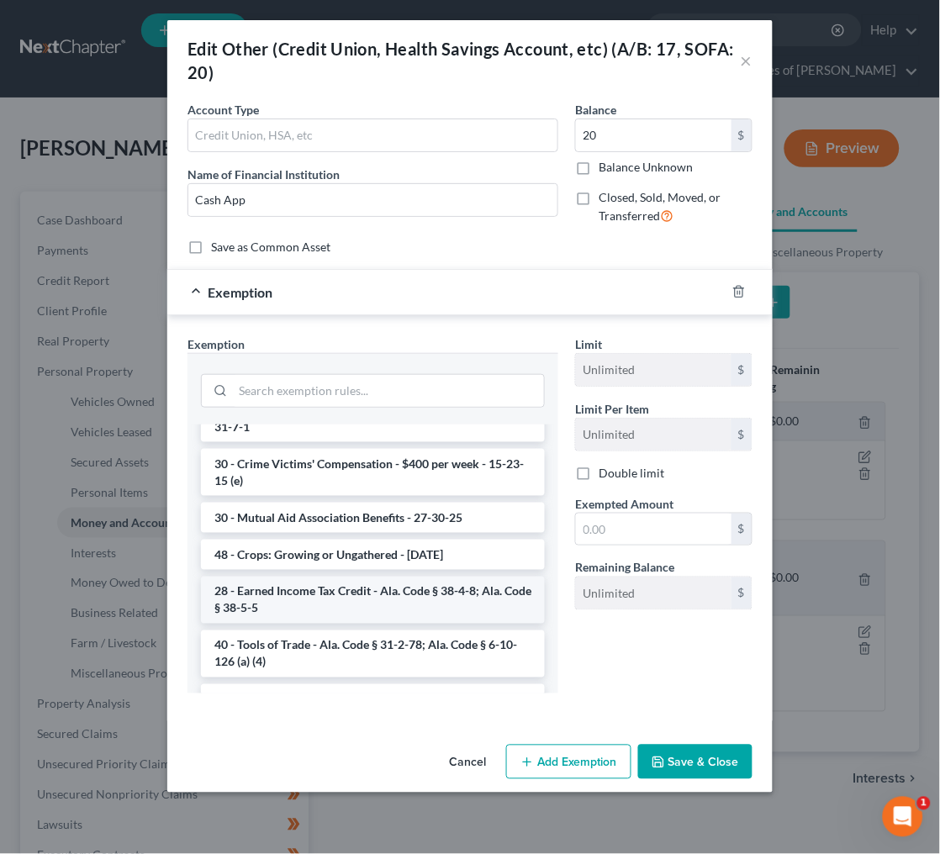
scroll to position [359, 0]
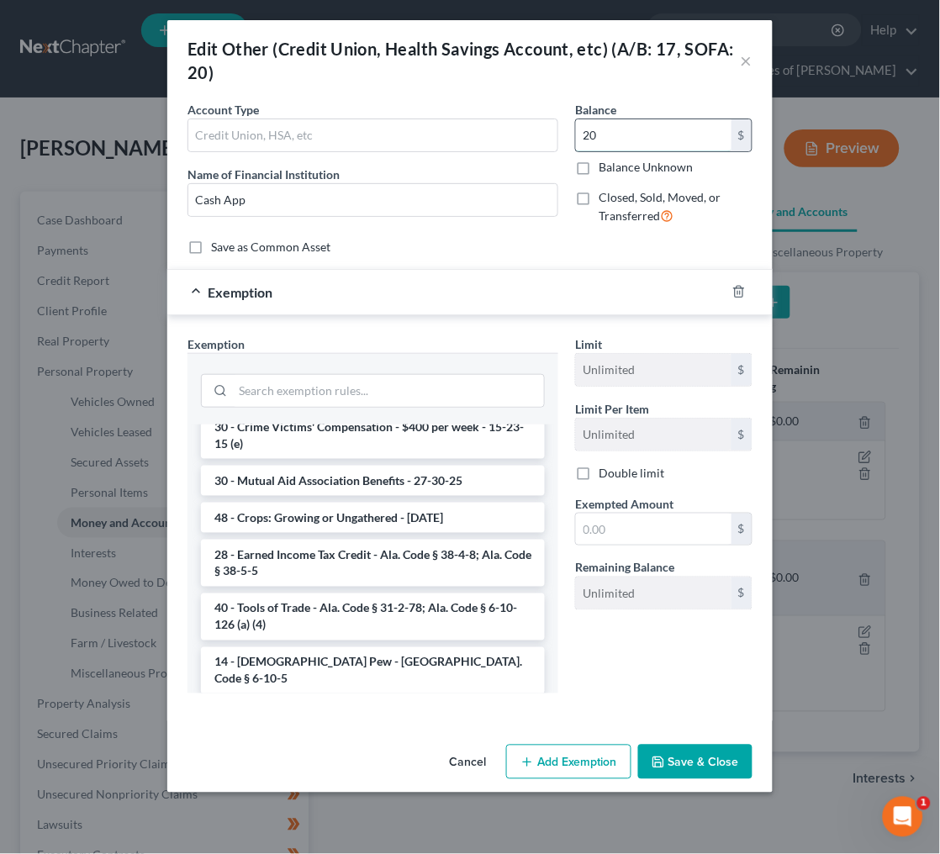
click at [647, 138] on input "20" at bounding box center [653, 135] width 155 height 32
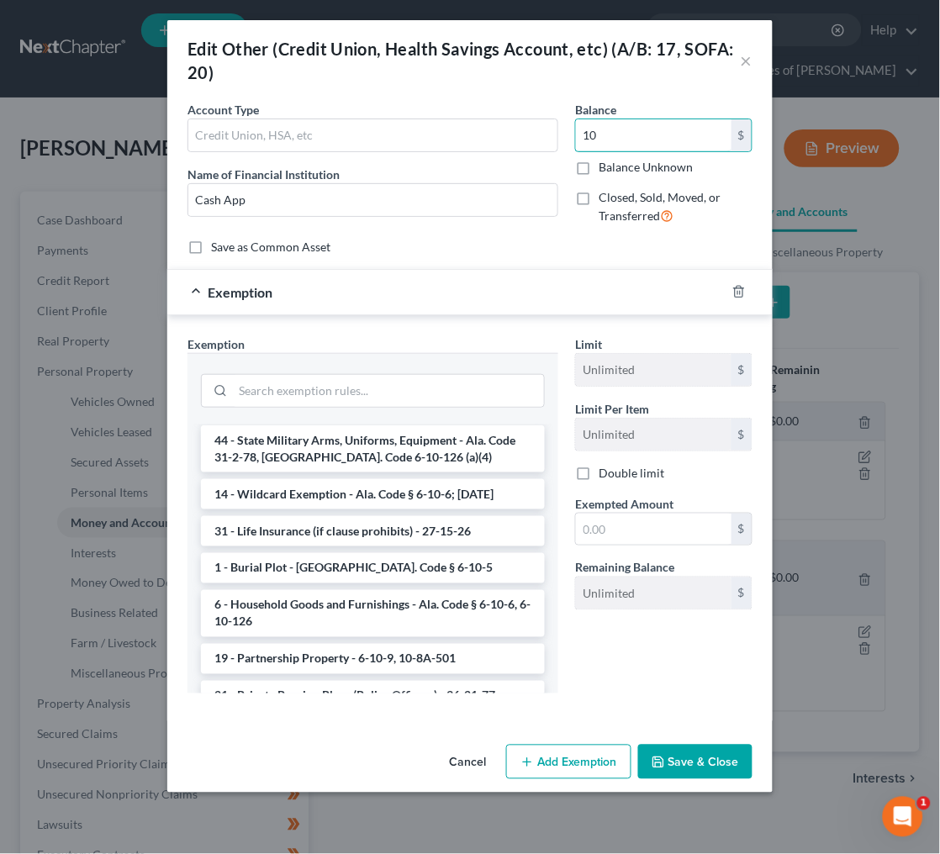
scroll to position [631, 0]
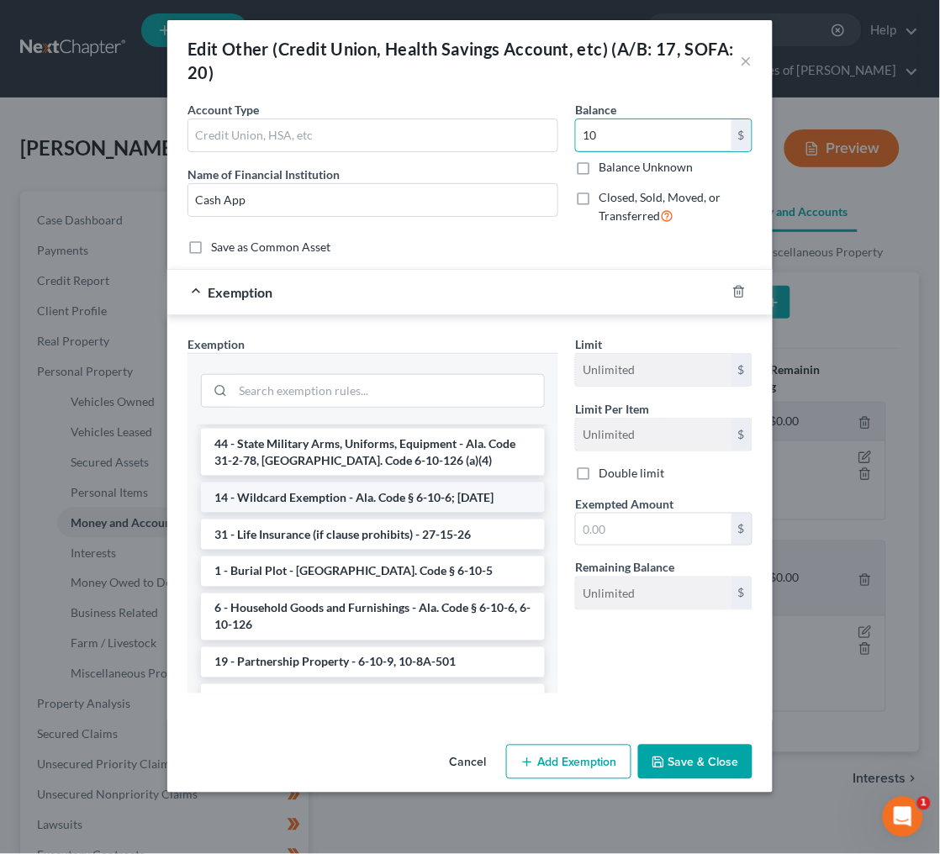
type input "10"
click at [285, 482] on li "14 - Wildcard Exemption - Ala. Code § 6-10-6; [DATE]" at bounding box center [373, 497] width 344 height 30
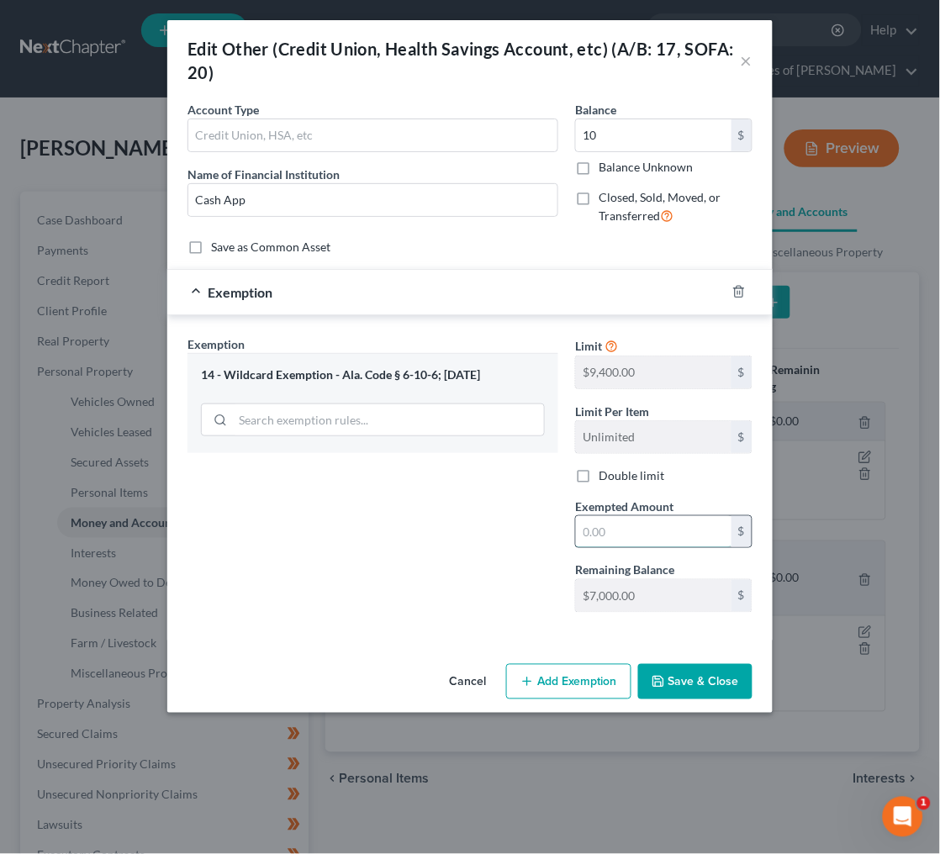
click at [623, 524] on input "text" at bounding box center [653, 532] width 155 height 32
type input "10"
click at [685, 682] on button "Save & Close" at bounding box center [695, 681] width 114 height 35
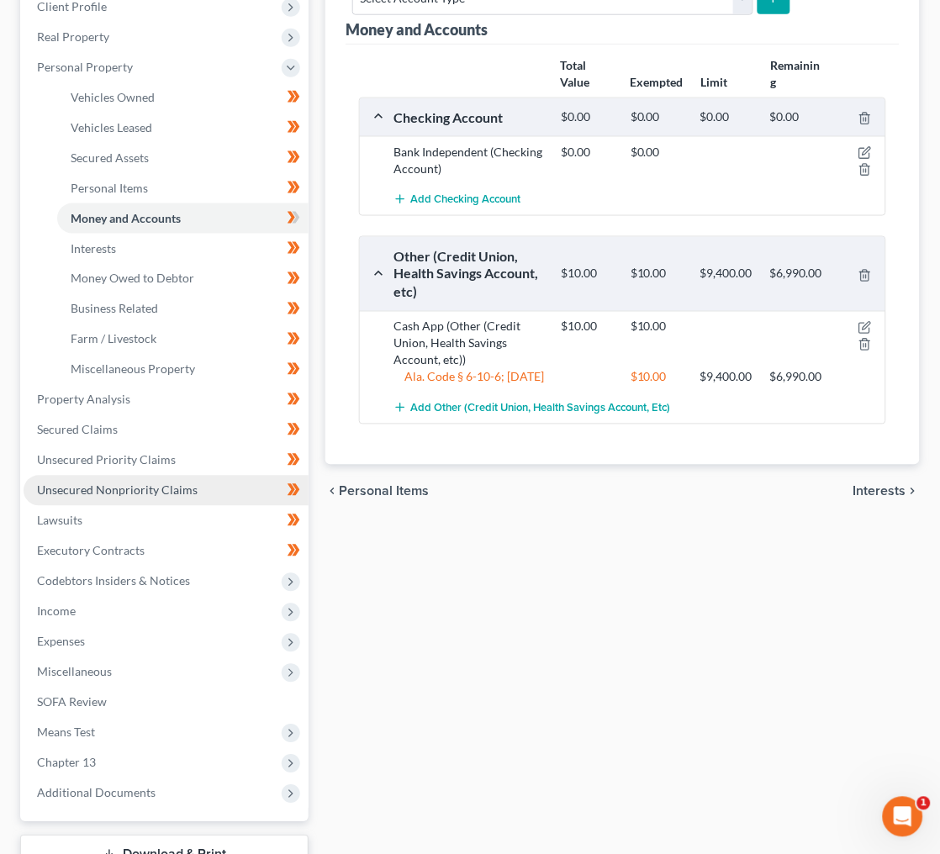
scroll to position [314, 0]
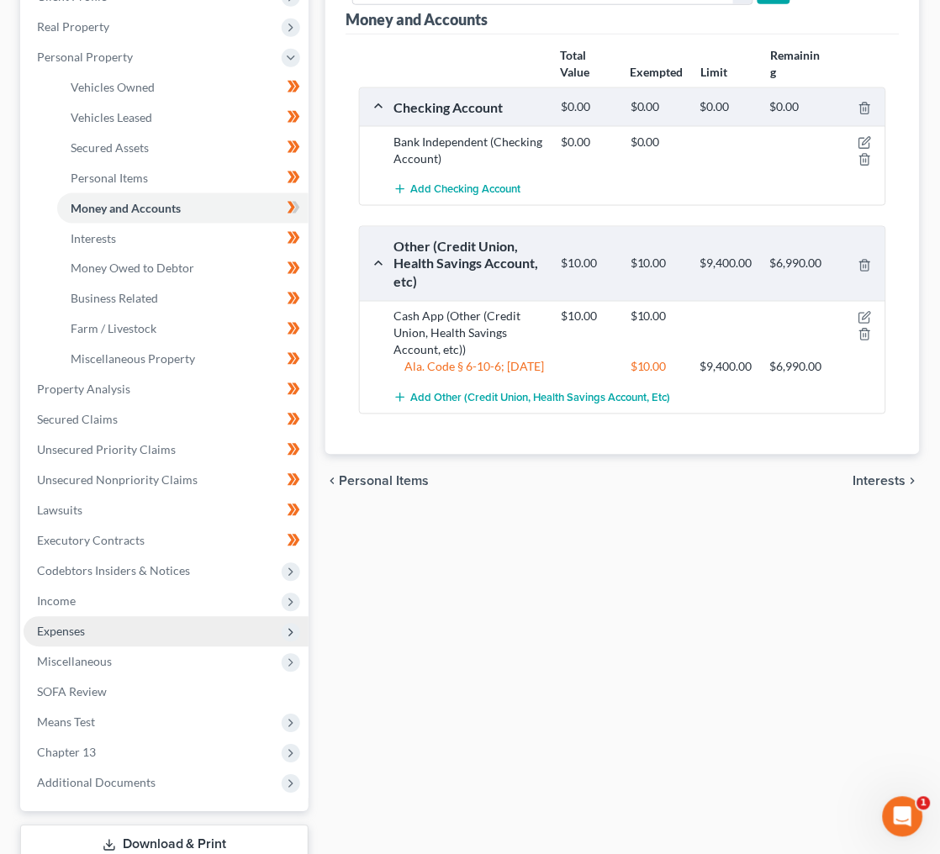
click at [64, 624] on span "Expenses" at bounding box center [61, 631] width 48 height 14
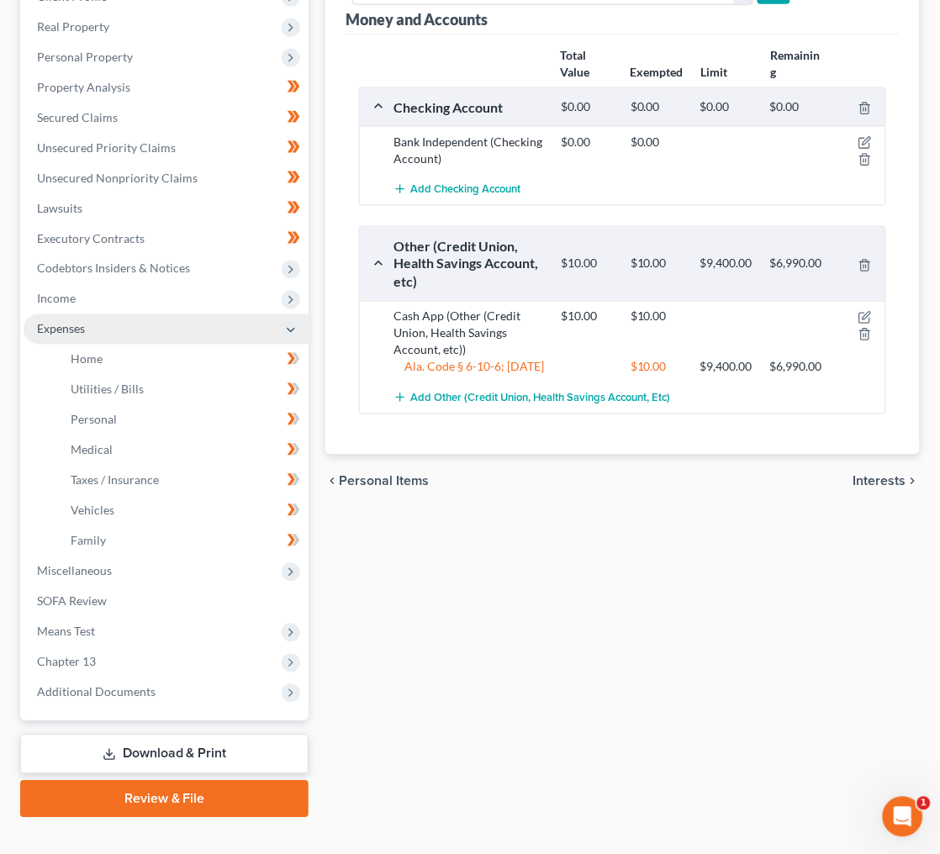
scroll to position [282, 0]
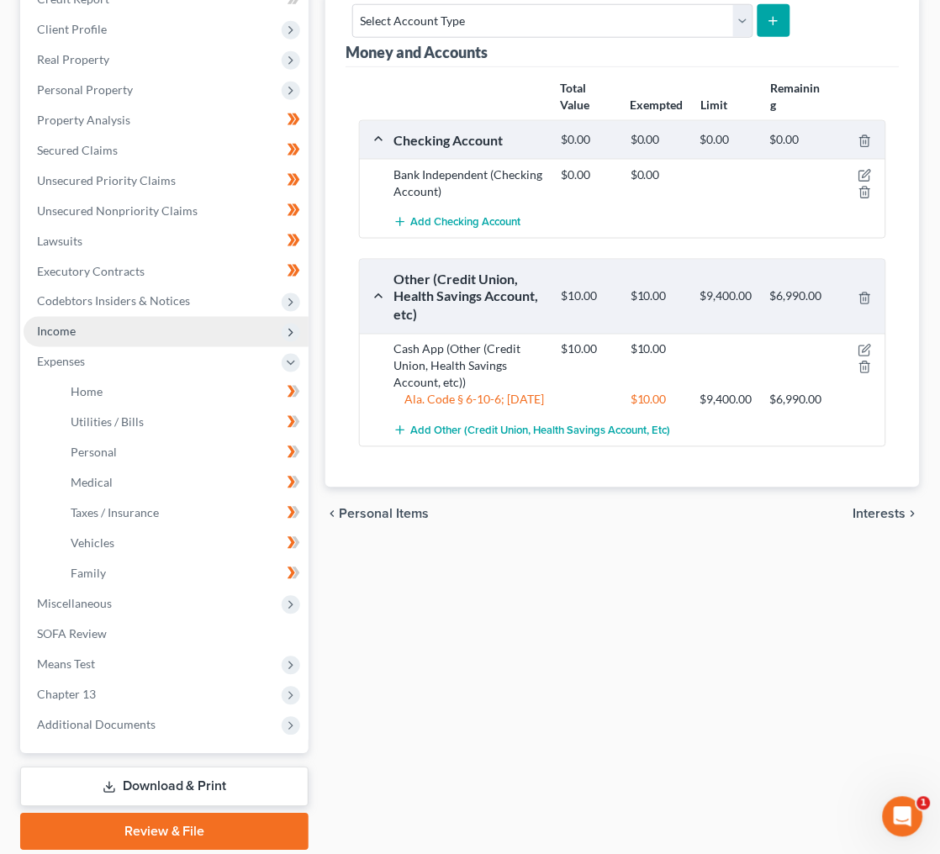
click at [61, 324] on span "Income" at bounding box center [56, 331] width 39 height 14
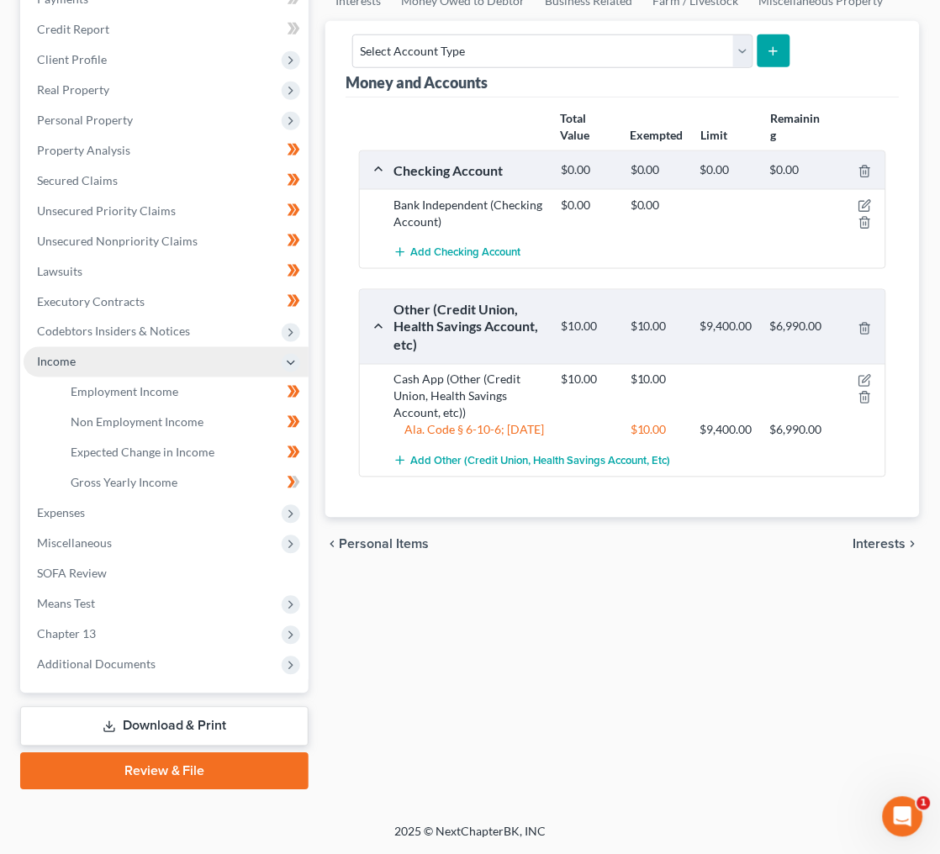
scroll to position [193, 0]
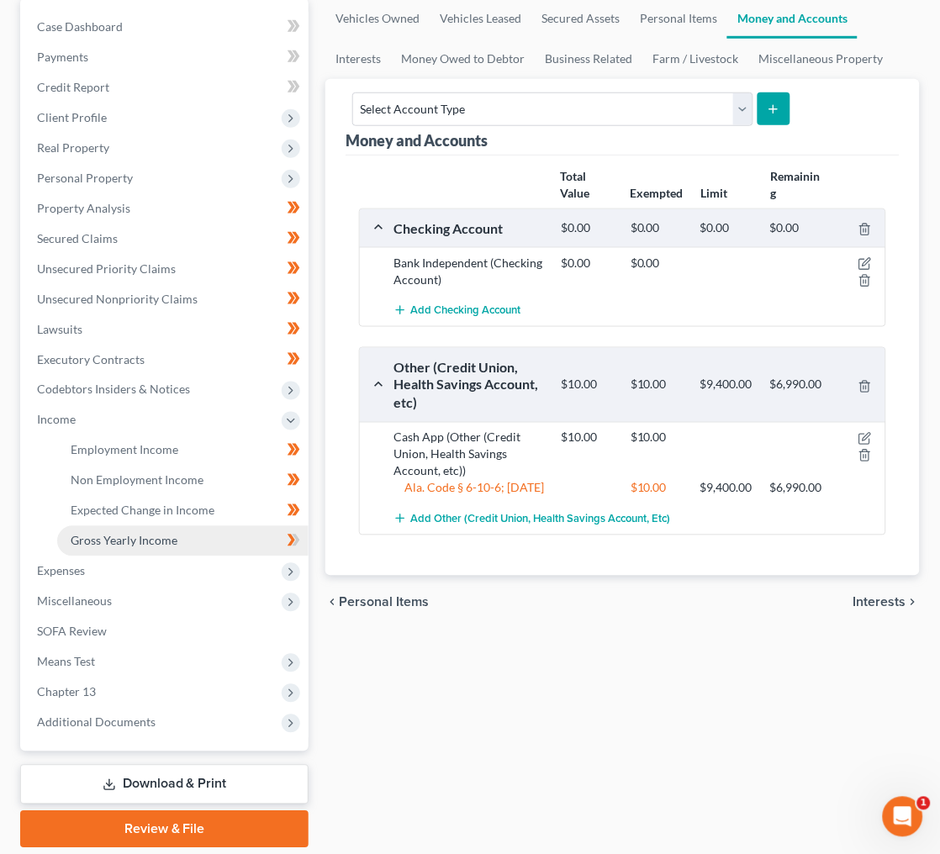
click at [130, 534] on span "Gross Yearly Income" at bounding box center [124, 541] width 107 height 14
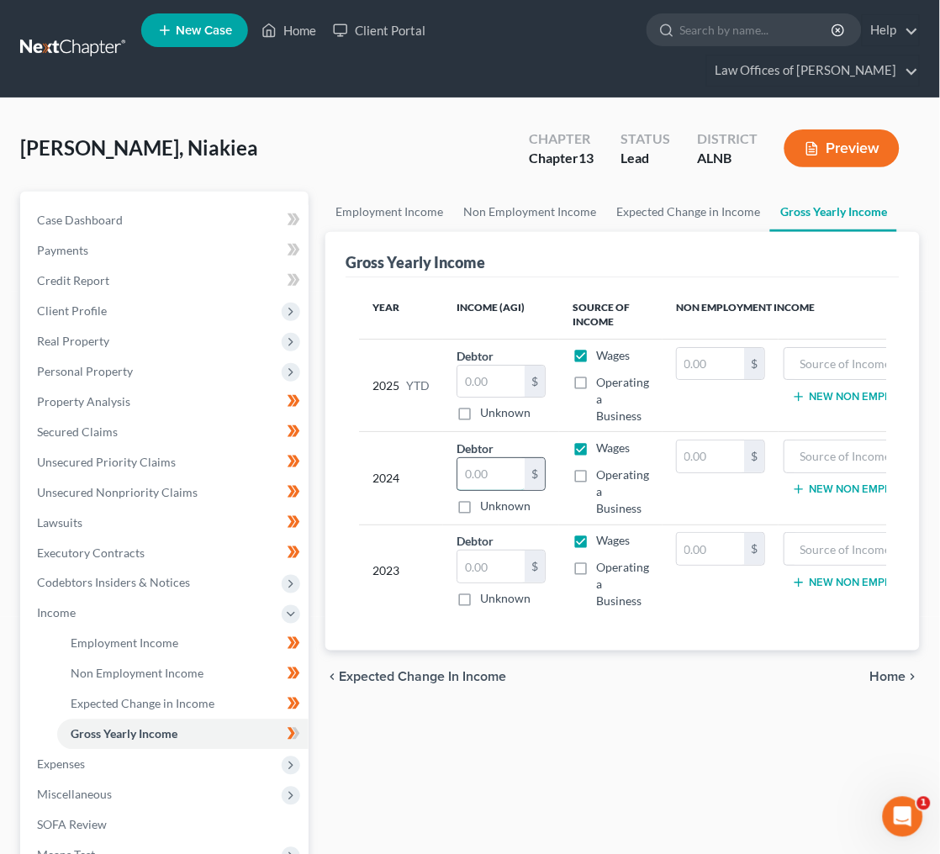
click at [505, 458] on input "text" at bounding box center [490, 474] width 67 height 32
drag, startPoint x: 470, startPoint y: 351, endPoint x: 321, endPoint y: 656, distance: 339.4
click at [470, 366] on input "text" at bounding box center [490, 382] width 67 height 32
click at [497, 458] on input "text" at bounding box center [490, 474] width 67 height 32
type input "40,000"
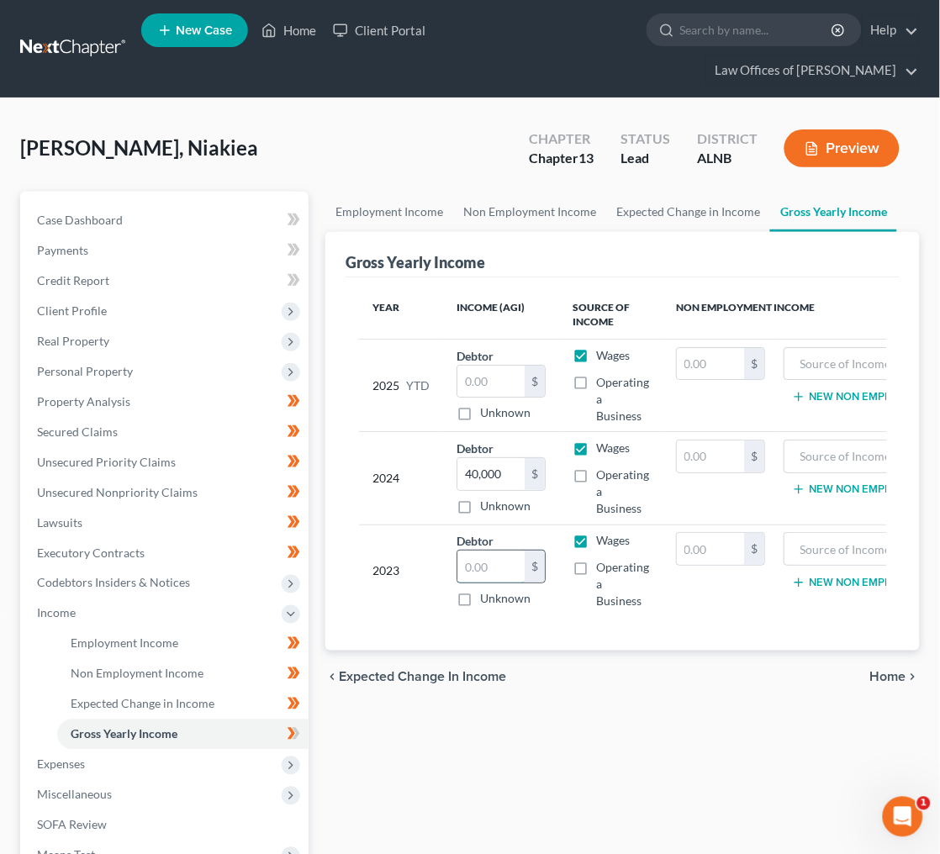
click at [481, 550] on input "text" at bounding box center [490, 566] width 67 height 32
type input "50,000"
click at [496, 366] on input "text" at bounding box center [490, 382] width 67 height 32
type input "26,236"
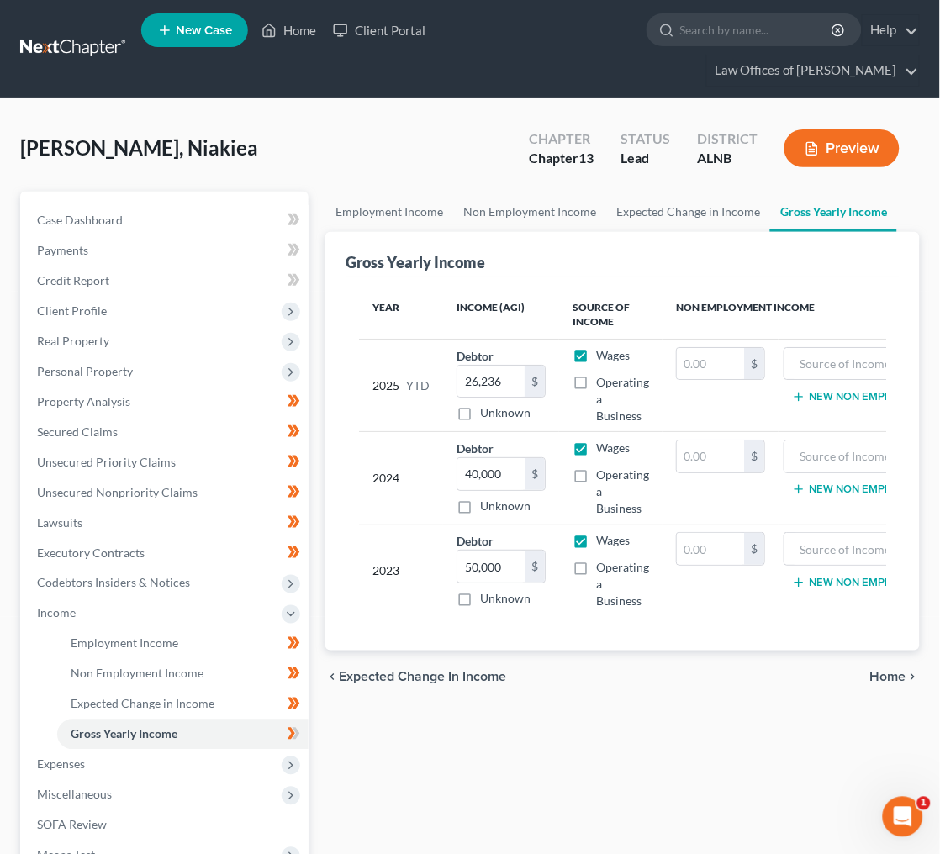
click at [834, 569] on td "New Non Employment Income" at bounding box center [885, 570] width 214 height 92
click at [129, 296] on span "Client Profile" at bounding box center [166, 311] width 285 height 30
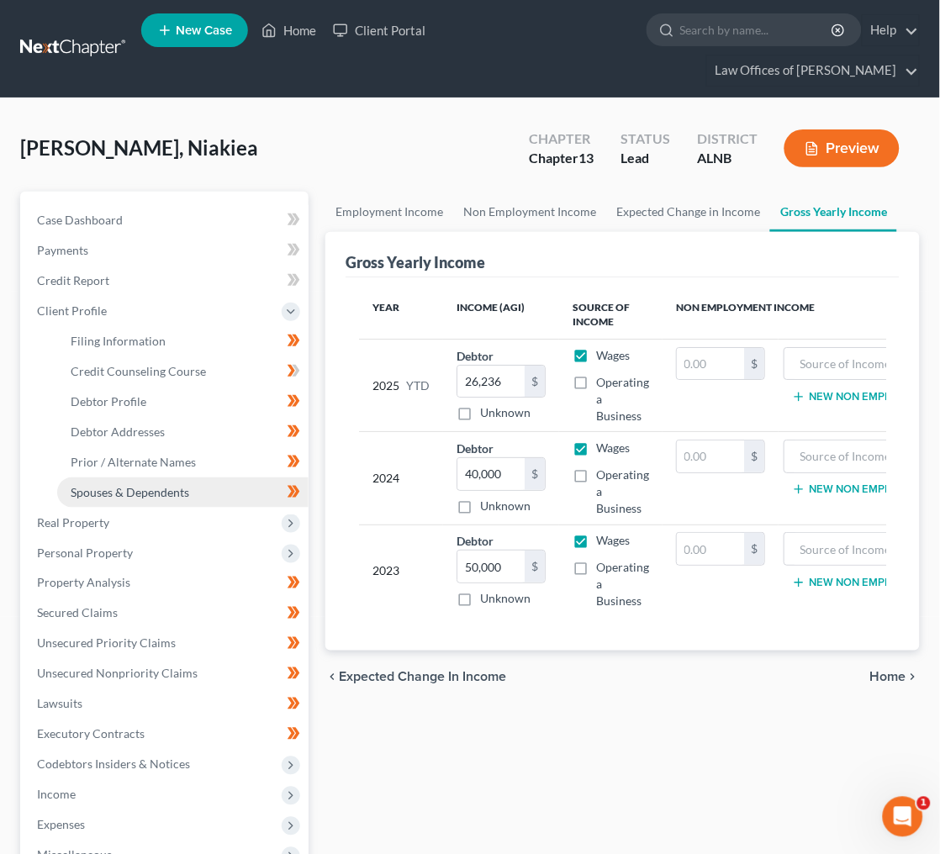
click at [133, 485] on span "Spouses & Dependents" at bounding box center [130, 492] width 118 height 14
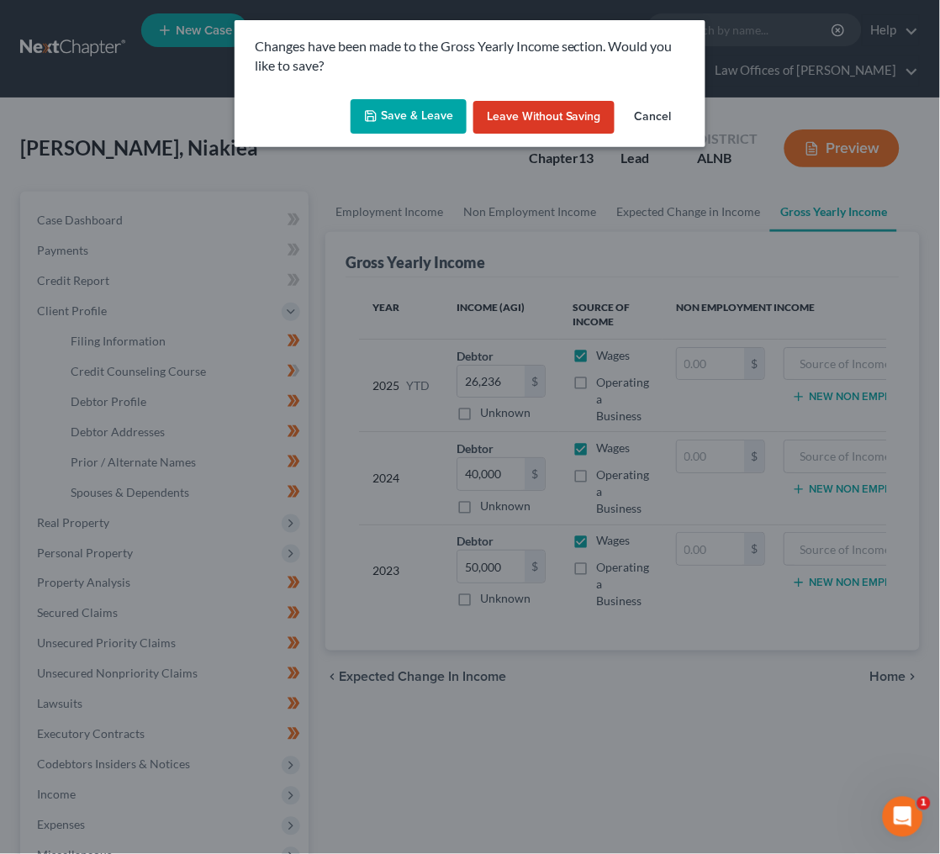
click at [410, 128] on button "Save & Leave" at bounding box center [408, 116] width 116 height 35
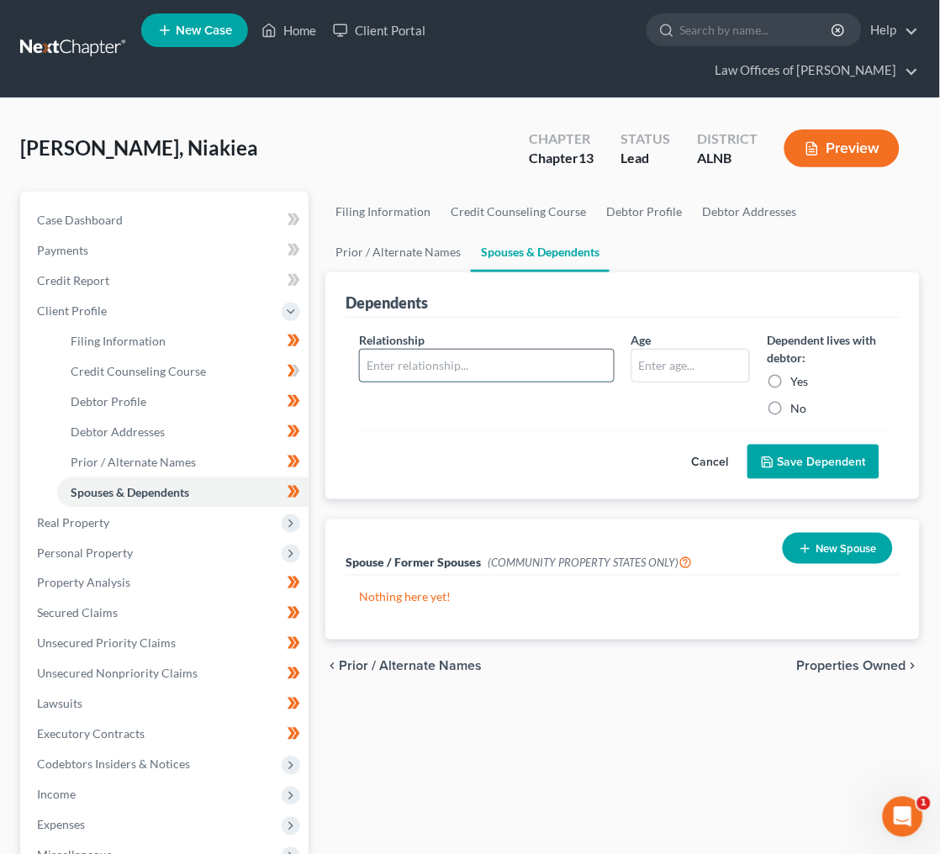
click at [484, 350] on input "text" at bounding box center [486, 366] width 253 height 32
type input "grandson"
type input "8"
drag, startPoint x: 779, startPoint y: 345, endPoint x: 771, endPoint y: 352, distance: 10.1
click at [790, 373] on label "Yes" at bounding box center [799, 381] width 18 height 17
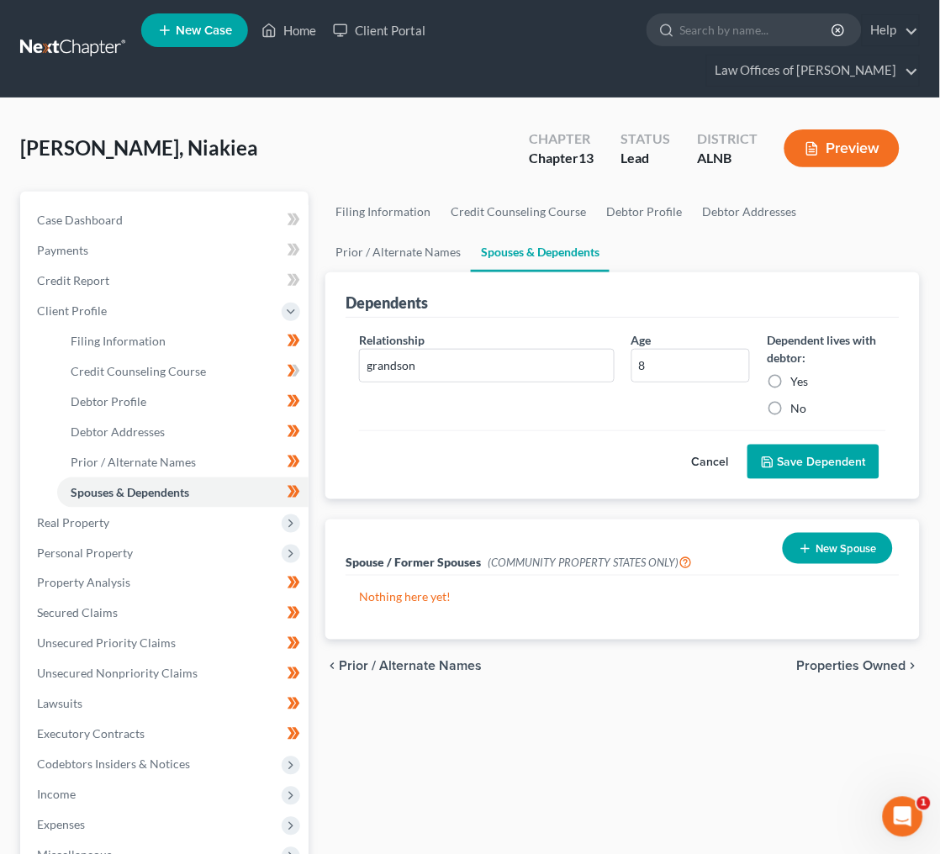
click at [797, 373] on input "Yes" at bounding box center [802, 378] width 11 height 11
radio input "true"
click at [796, 445] on button "Save Dependent" at bounding box center [813, 462] width 132 height 35
